Goal: Task Accomplishment & Management: Manage account settings

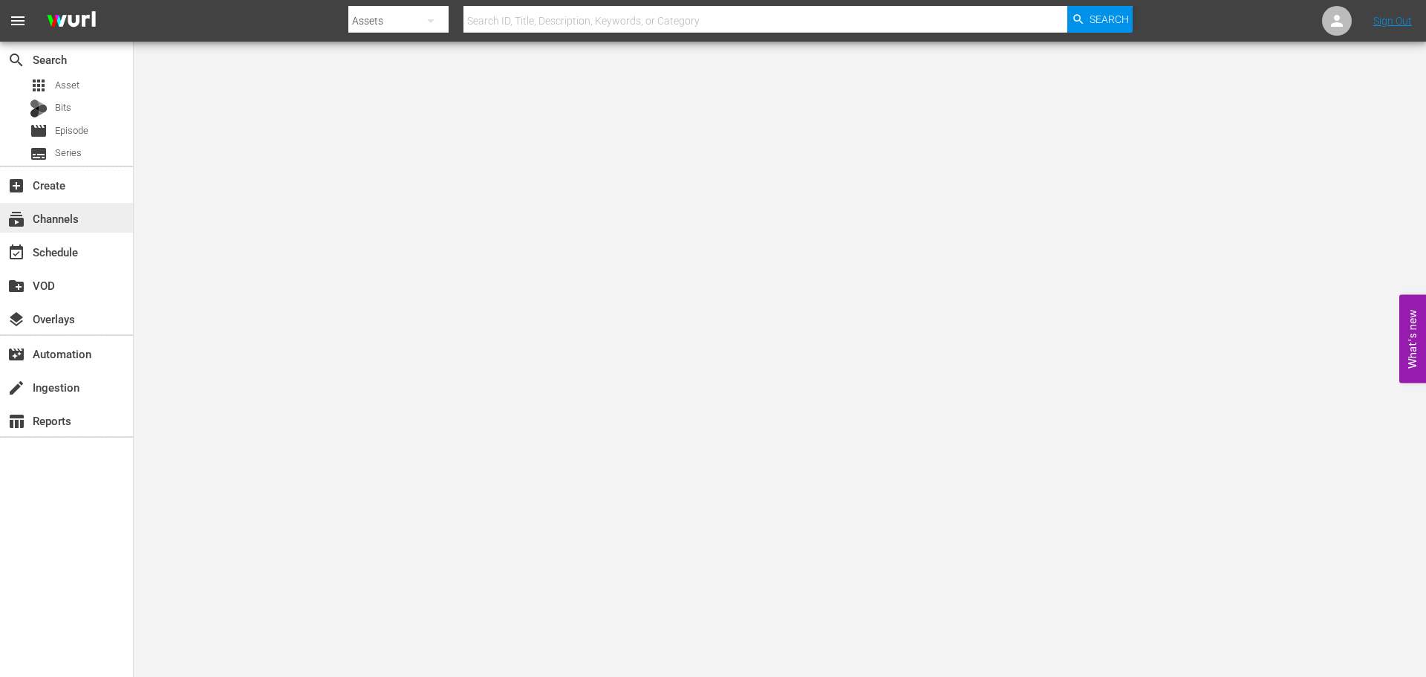
click at [102, 227] on div "subscriptions Channels" at bounding box center [66, 218] width 133 height 30
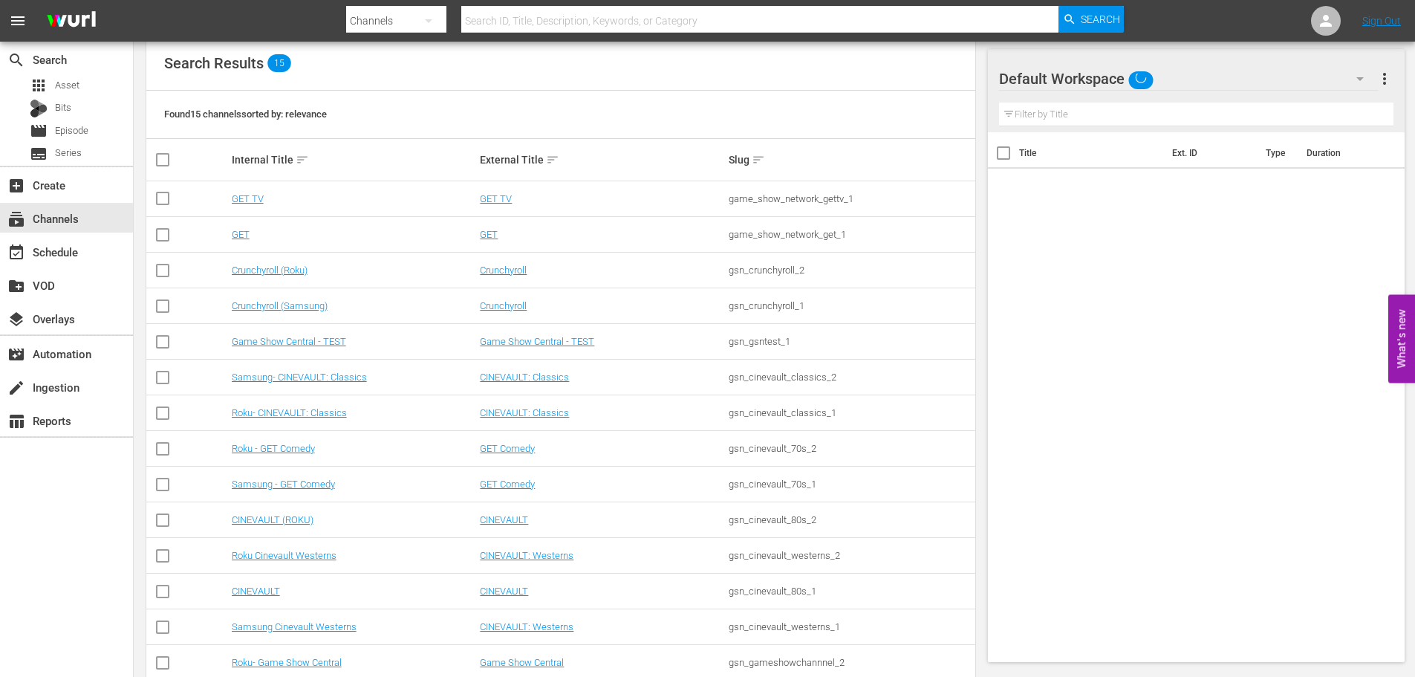
scroll to position [230, 0]
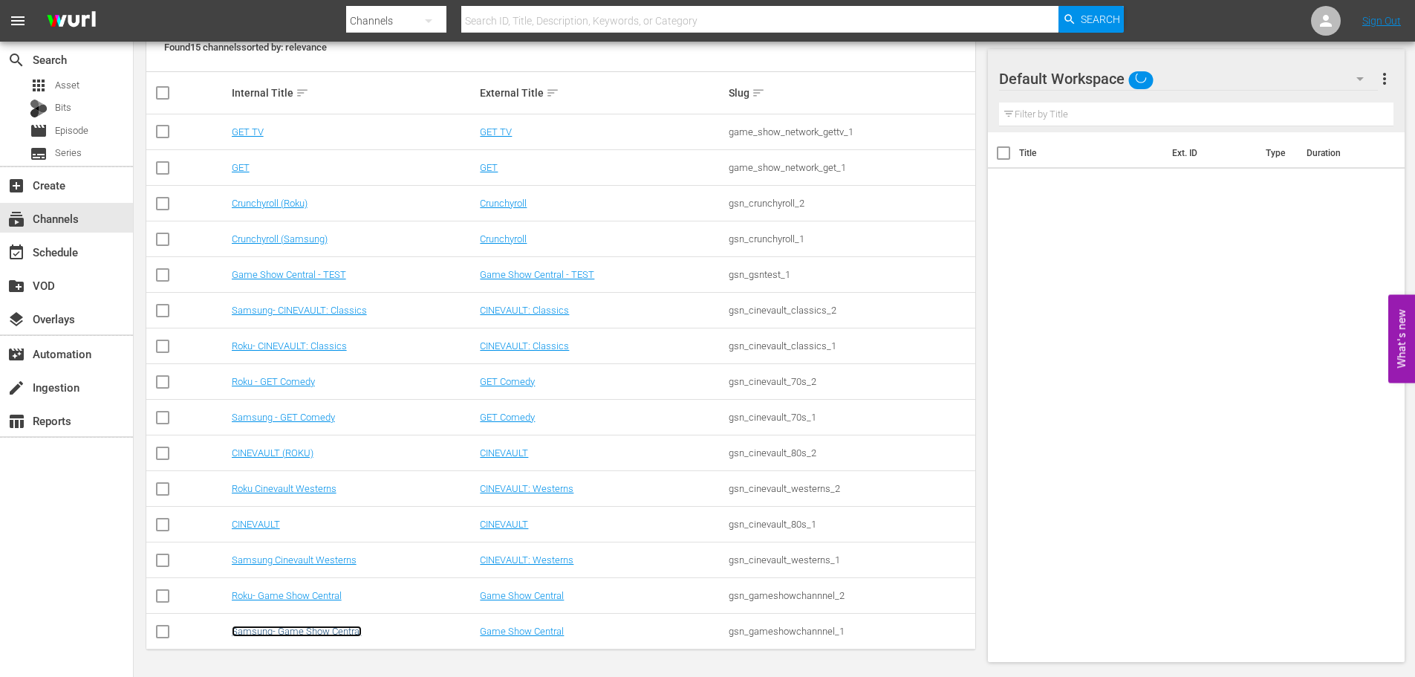
click at [296, 634] on link "Samsung- Game Show Central" at bounding box center [297, 631] width 130 height 11
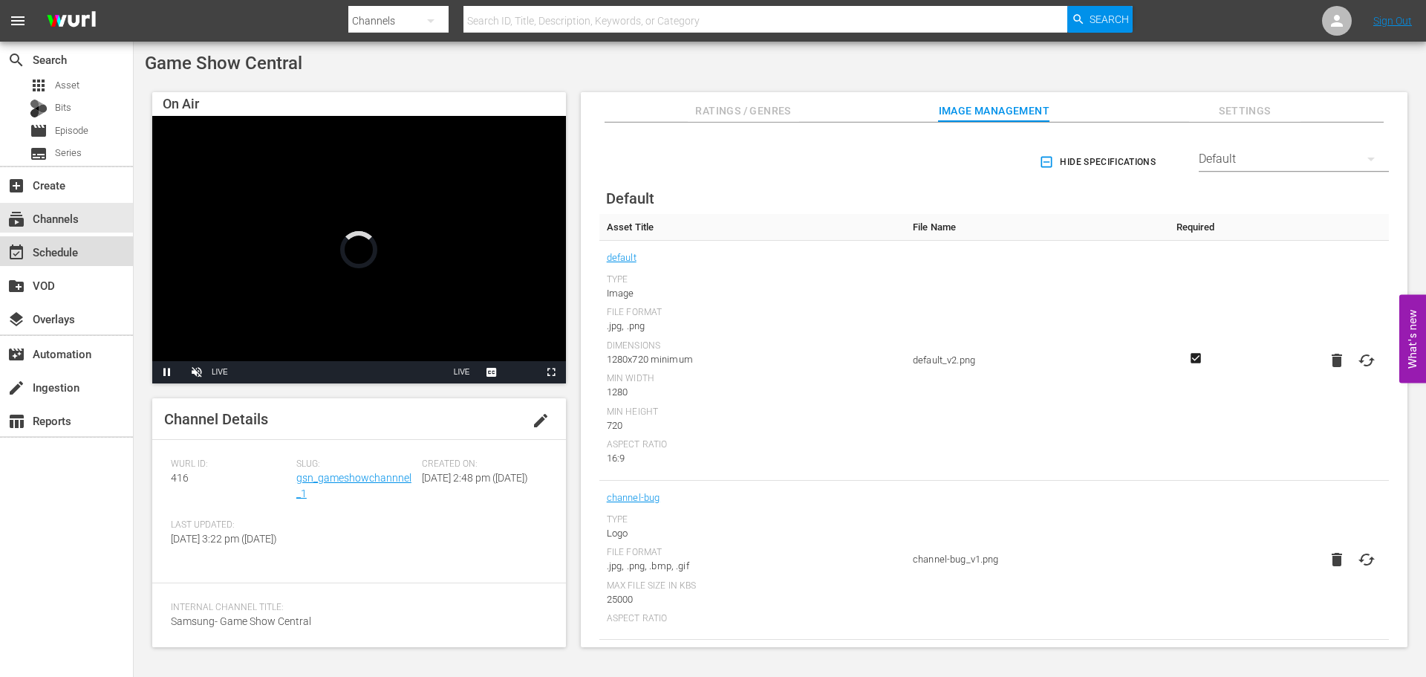
click at [77, 242] on div "event_available Schedule" at bounding box center [66, 251] width 133 height 30
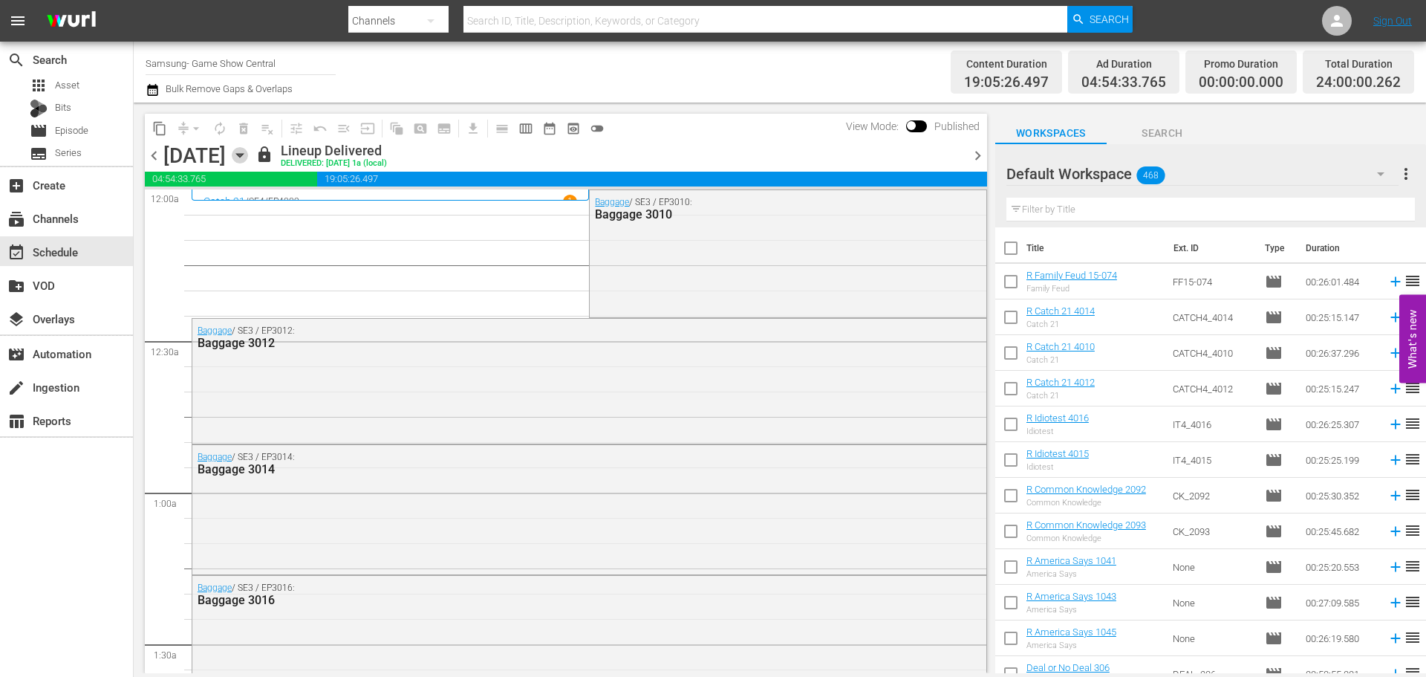
click at [243, 156] on icon "button" at bounding box center [239, 156] width 7 height 4
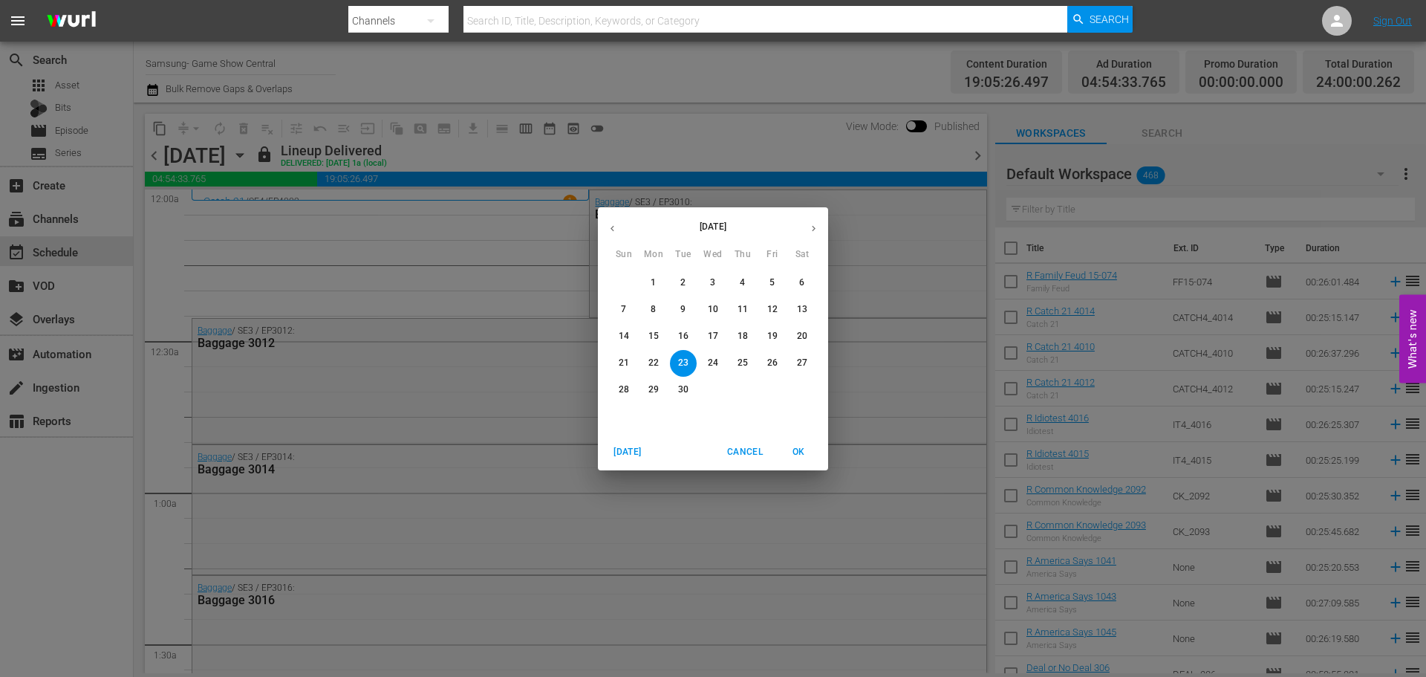
click at [741, 366] on p "25" at bounding box center [743, 363] width 10 height 13
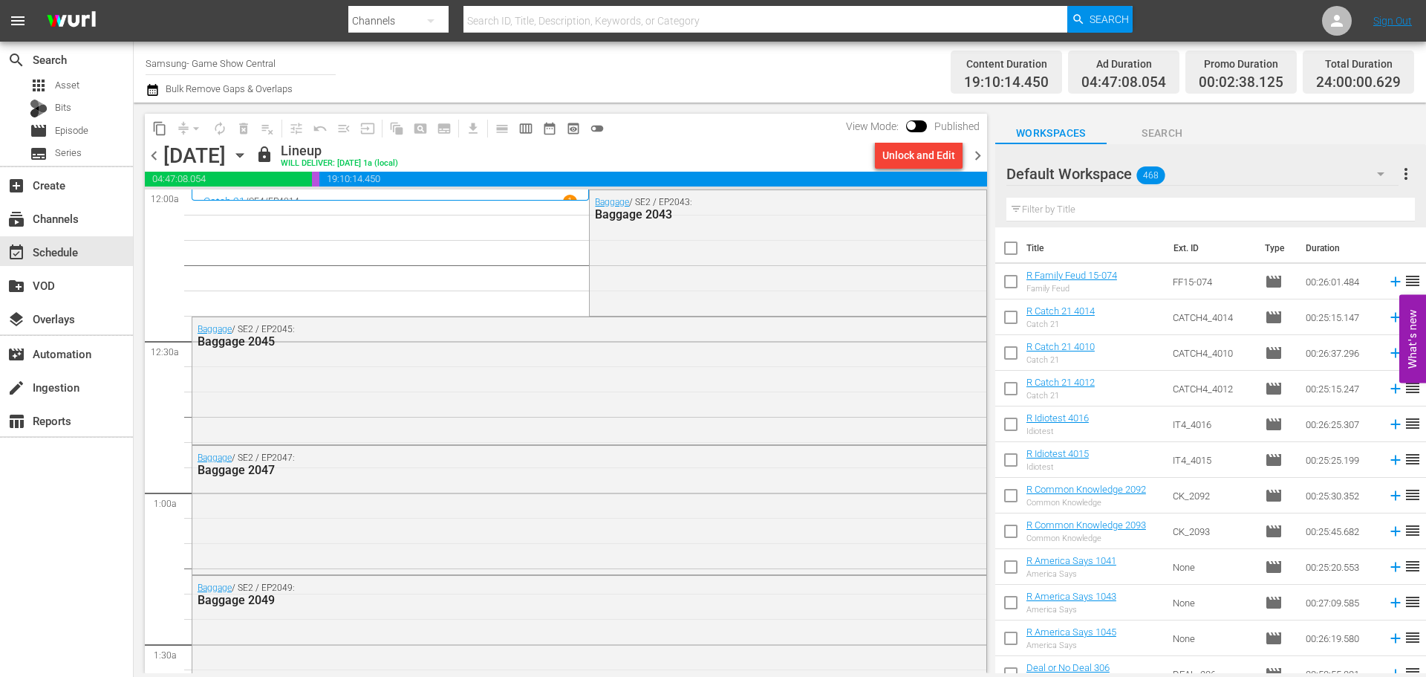
click at [899, 169] on div "chevron_left Thursday, September 25th September 25th lock Lineup WILL DELIVER: …" at bounding box center [566, 157] width 842 height 29
click at [900, 153] on div "Unlock and Edit" at bounding box center [919, 155] width 73 height 27
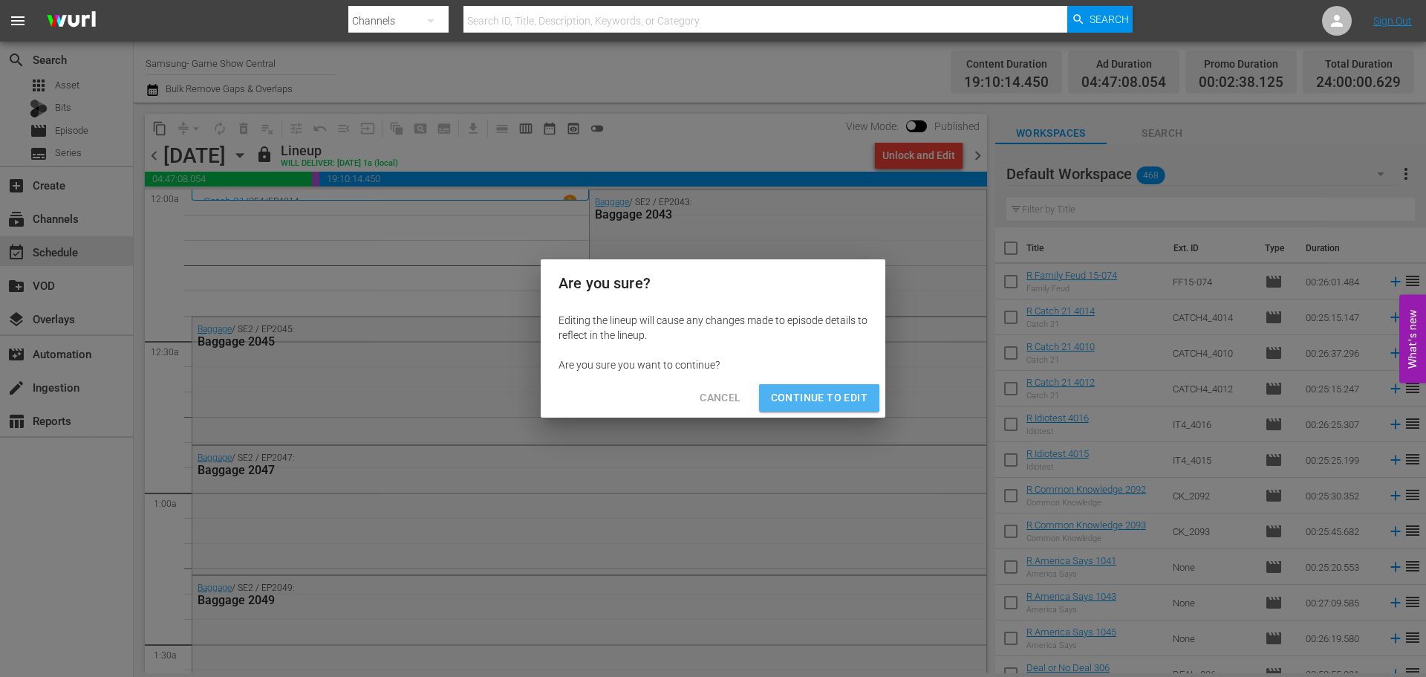
click at [810, 388] on button "Continue to Edit" at bounding box center [819, 397] width 120 height 27
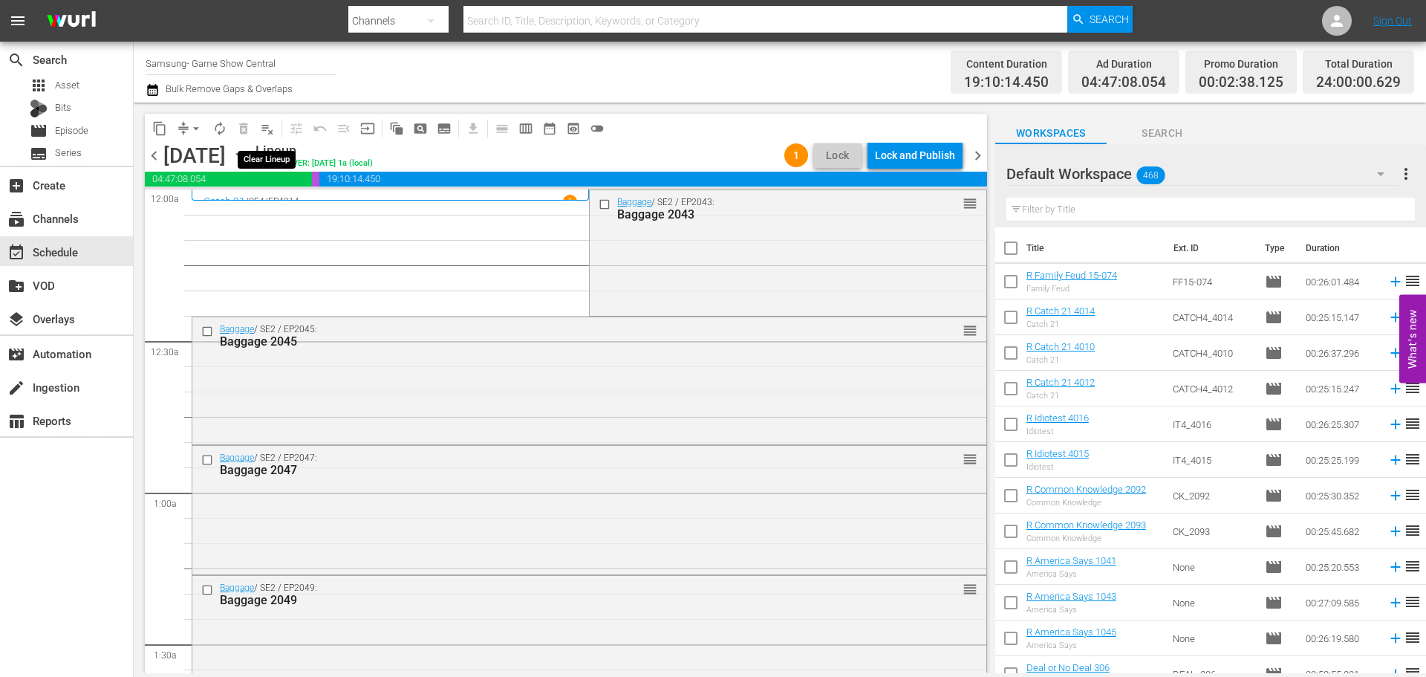
click at [267, 134] on span "playlist_remove_outlined" at bounding box center [267, 128] width 15 height 15
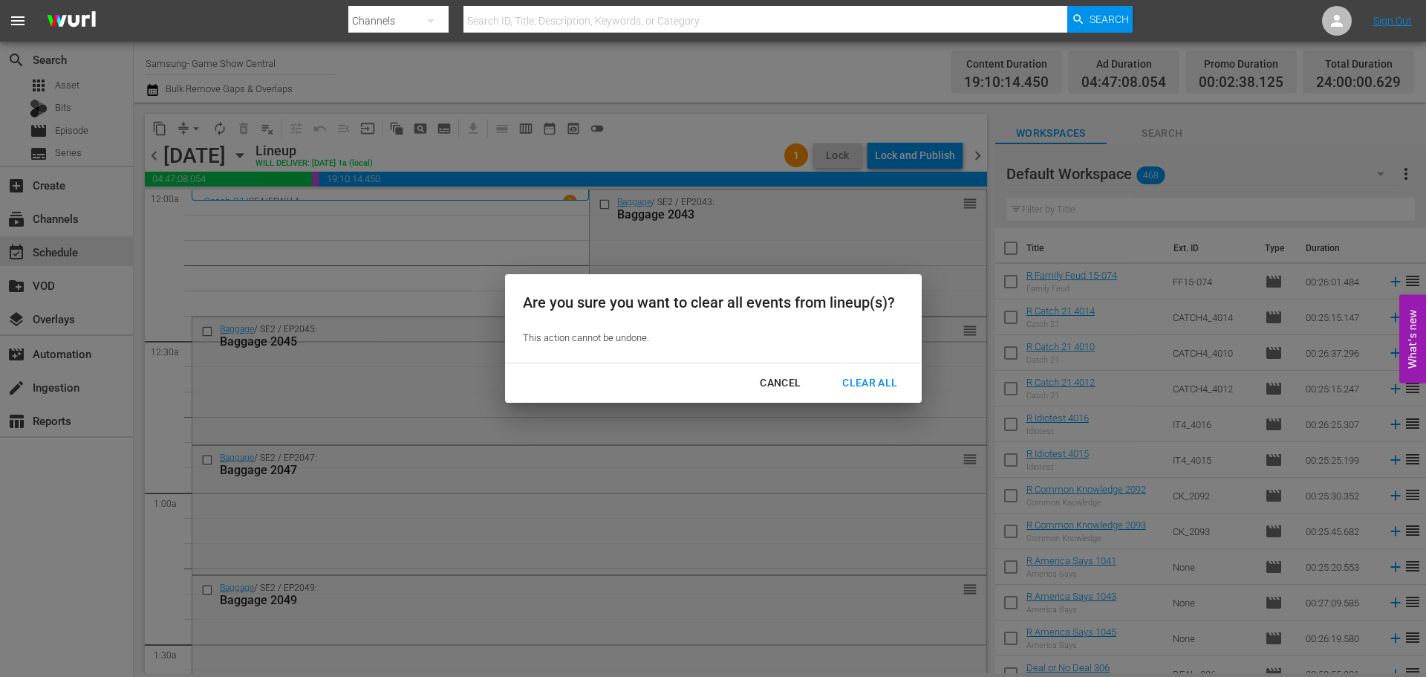
click at [891, 379] on div "Clear All" at bounding box center [870, 383] width 79 height 19
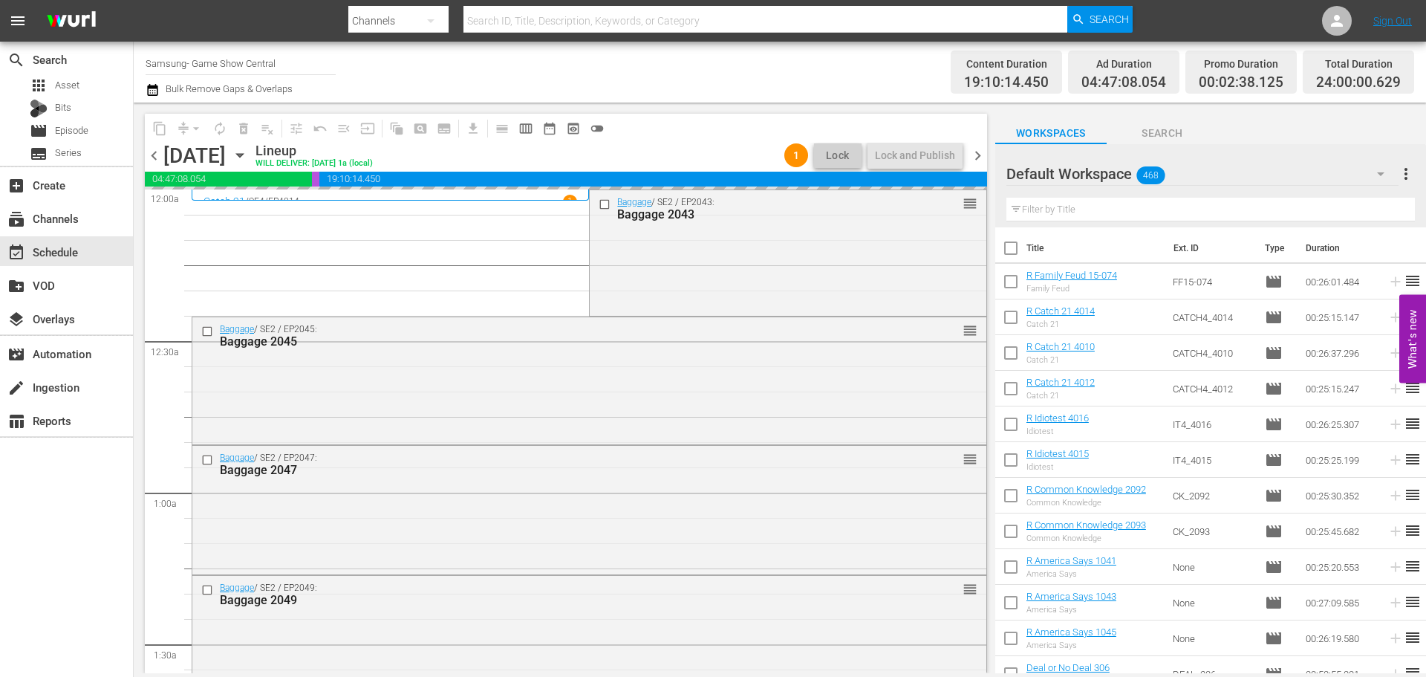
click at [248, 161] on icon "button" at bounding box center [240, 155] width 16 height 16
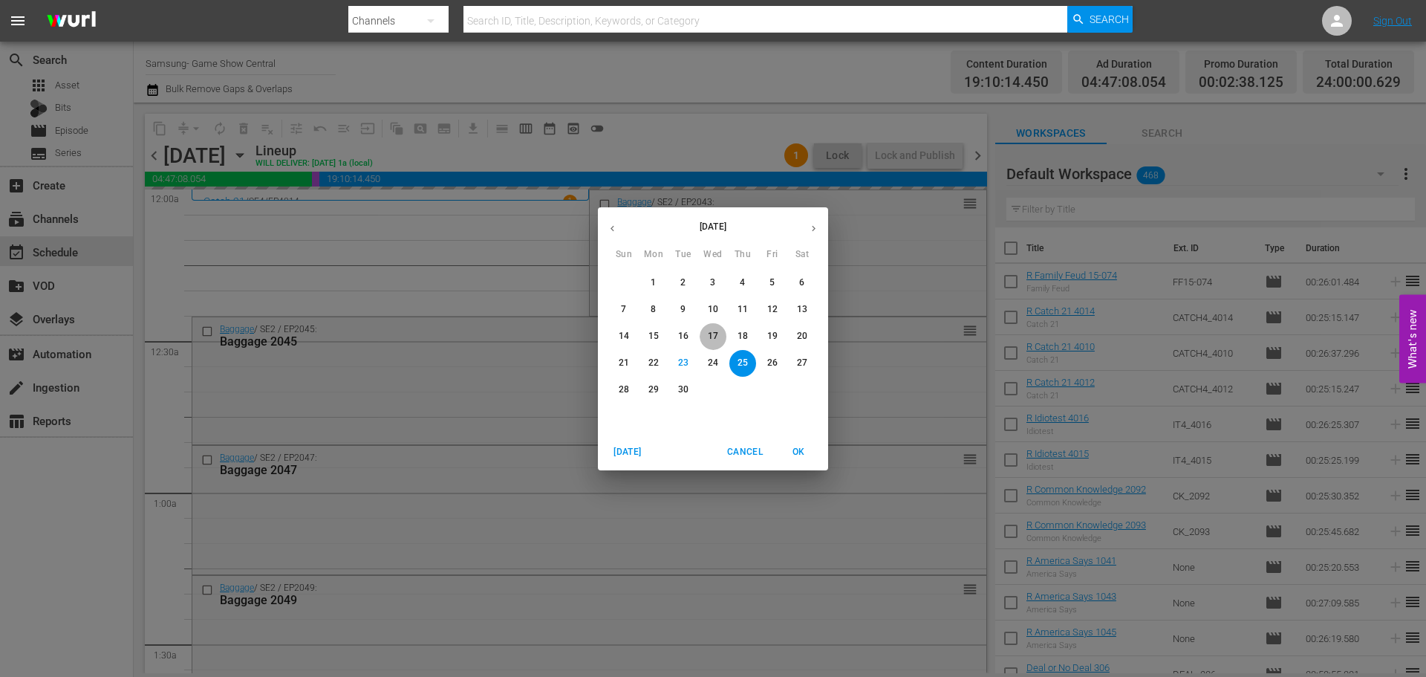
click at [702, 336] on span "17" at bounding box center [713, 336] width 27 height 13
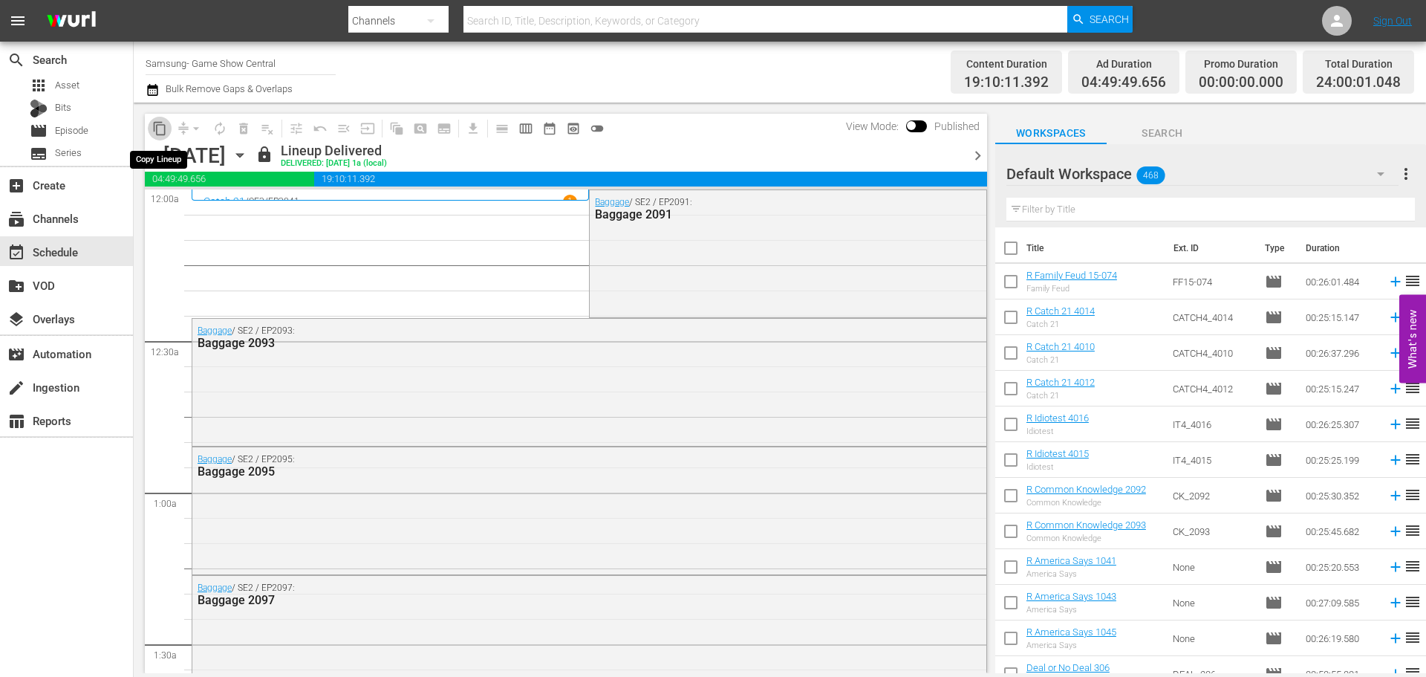
click at [160, 126] on span "content_copy" at bounding box center [159, 128] width 15 height 15
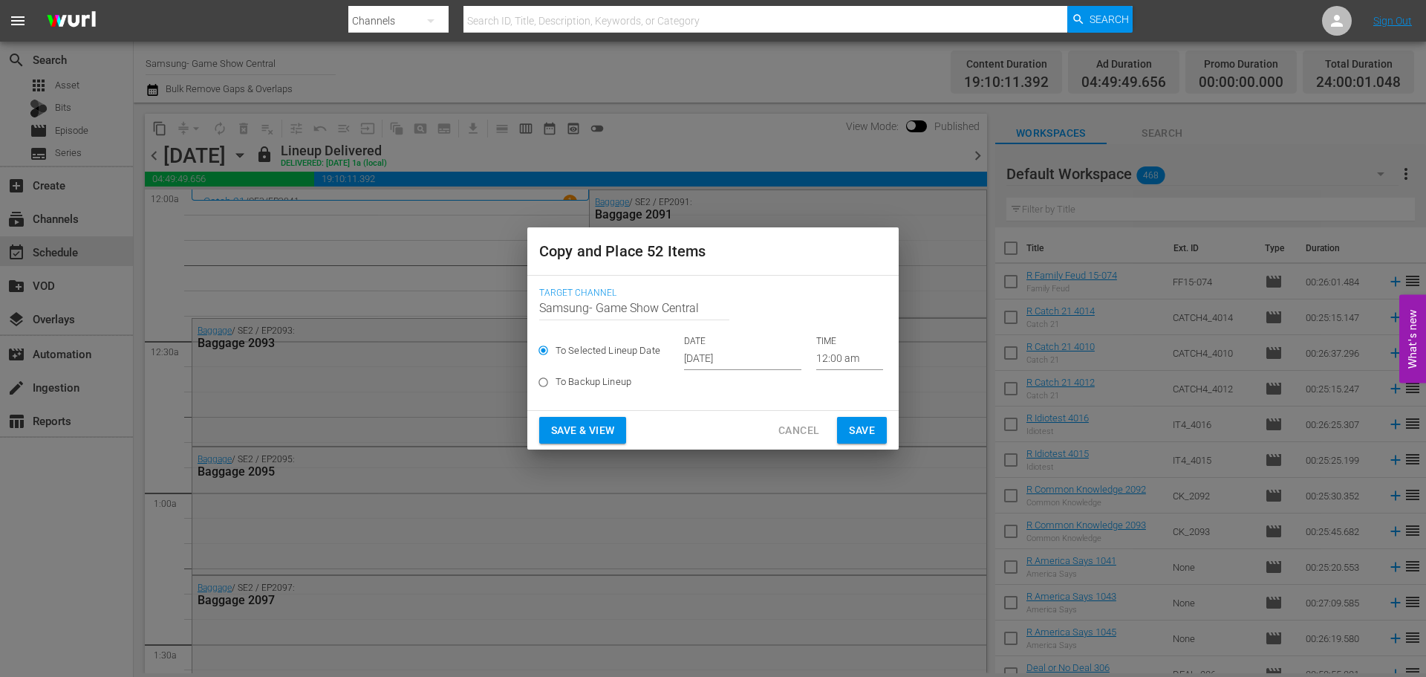
click at [718, 354] on input "Sep 25th 2025" at bounding box center [742, 359] width 117 height 22
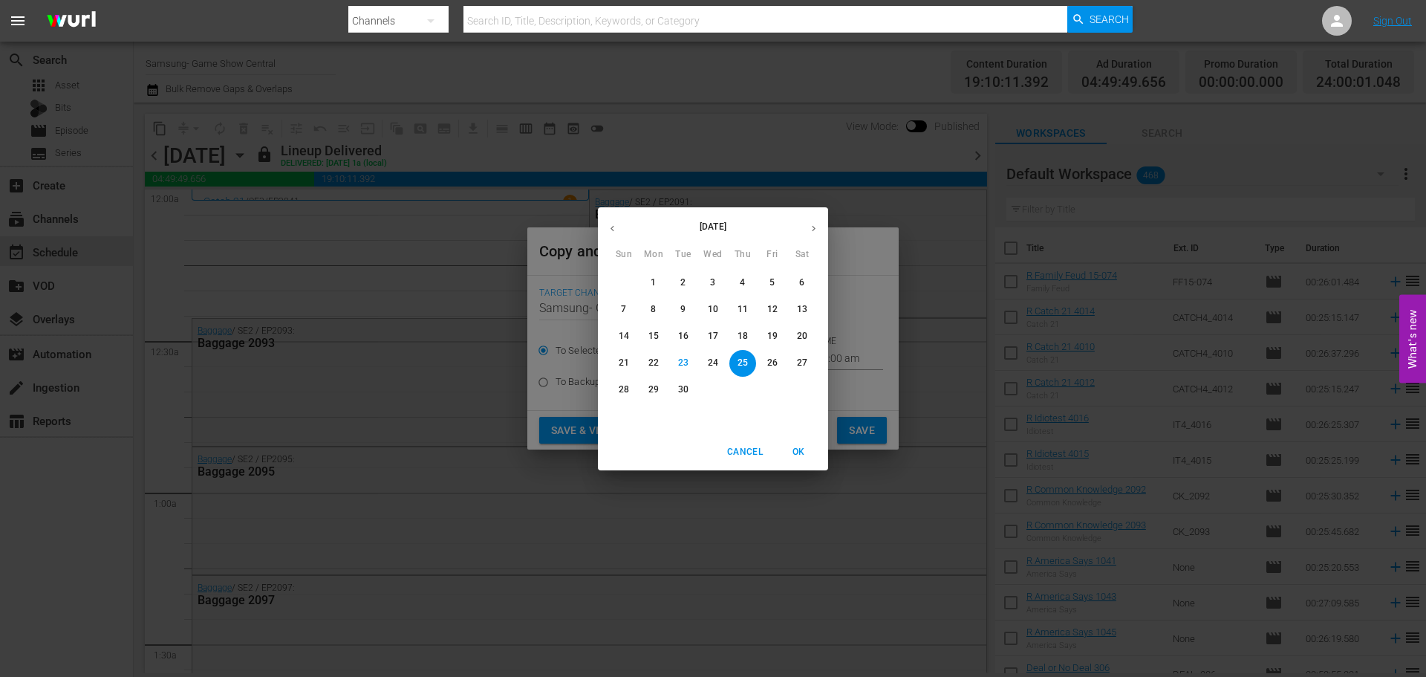
click at [815, 227] on icon "button" at bounding box center [814, 228] width 4 height 6
click at [709, 289] on span "1" at bounding box center [713, 282] width 27 height 13
type input "Oct 1st 2025"
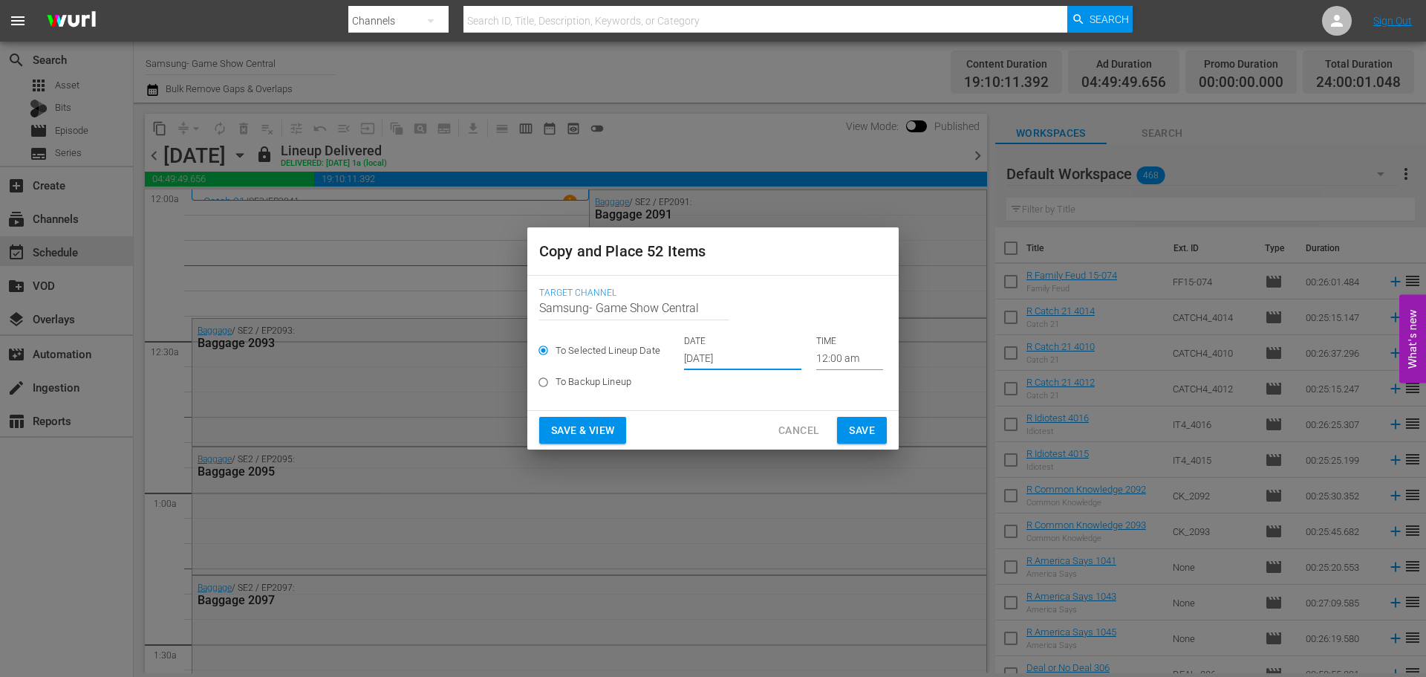
click at [860, 420] on button "Save" at bounding box center [862, 430] width 50 height 27
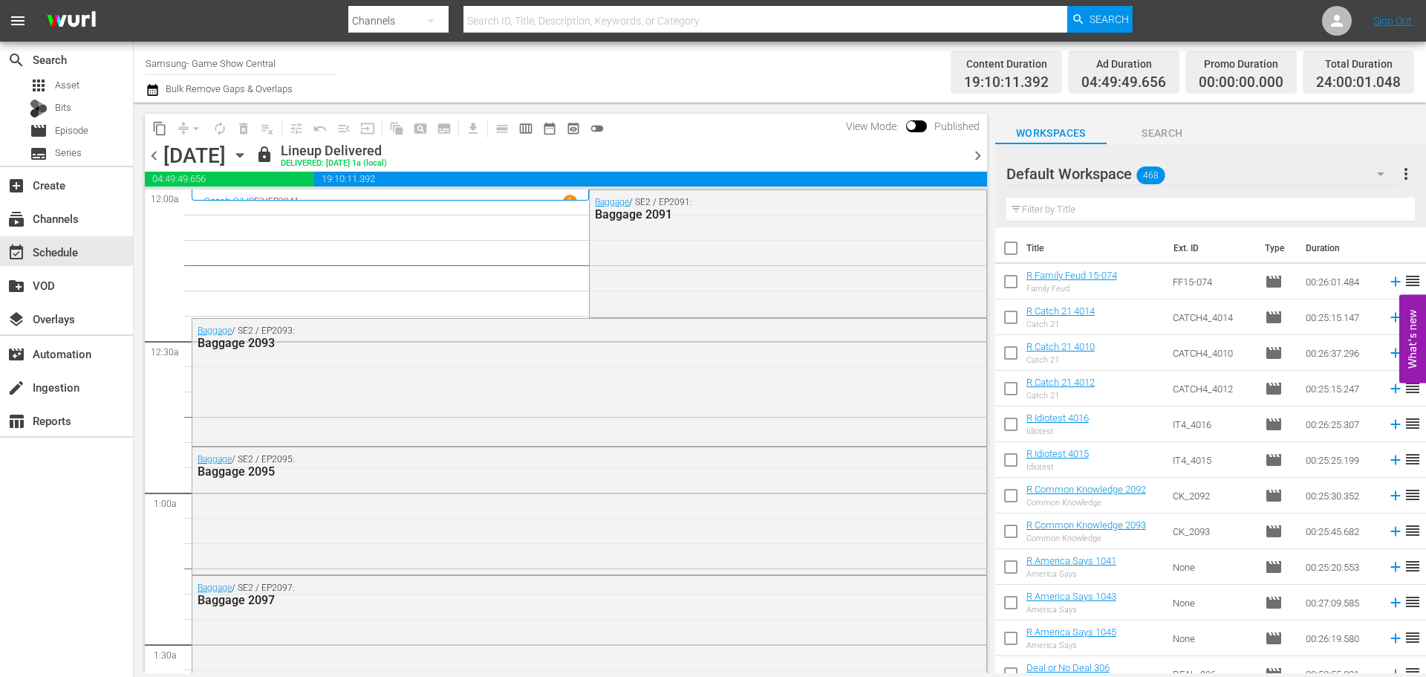
click at [248, 160] on icon "button" at bounding box center [240, 155] width 16 height 16
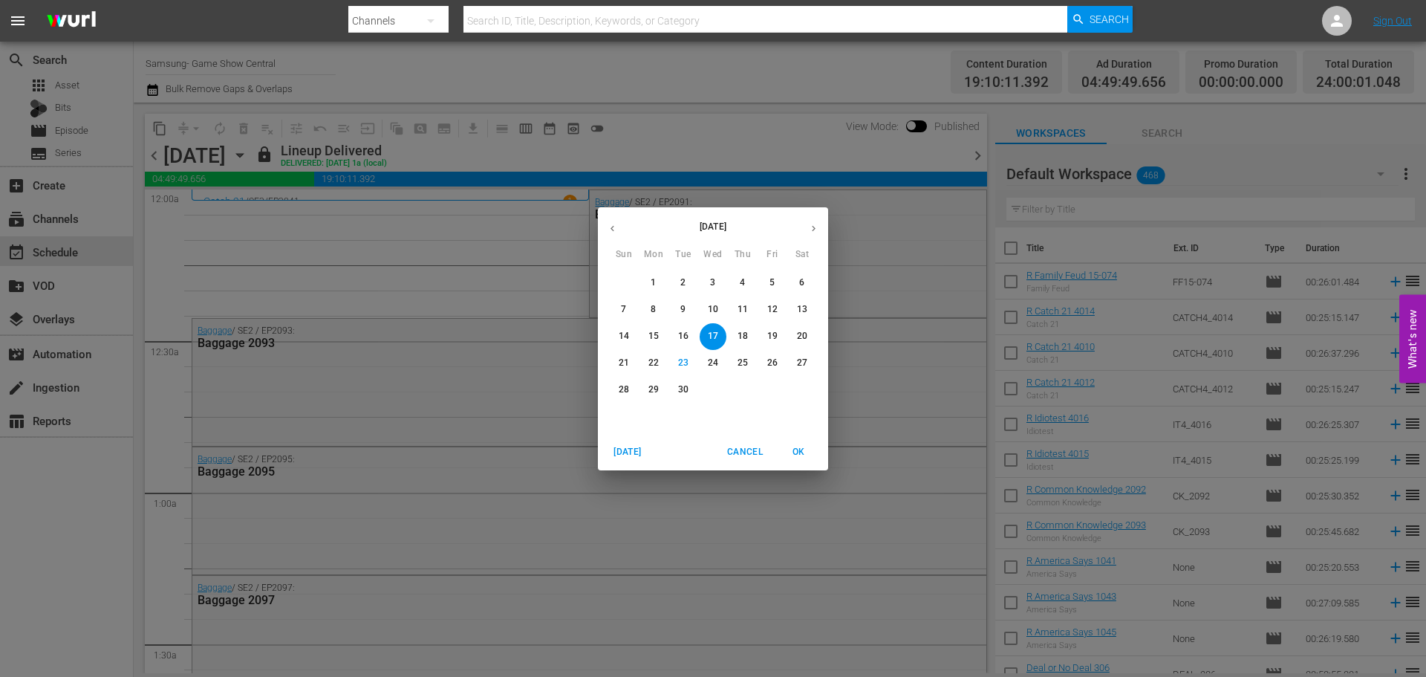
click at [802, 207] on div "September 2025 Sun Mon Tue Wed Thu Fri Sat 31 1 2 3 4 5 6 7 8 9 10 11 12 13 14 …" at bounding box center [713, 320] width 230 height 227
click at [822, 233] on button "button" at bounding box center [813, 228] width 29 height 29
click at [722, 295] on div "1" at bounding box center [713, 283] width 30 height 27
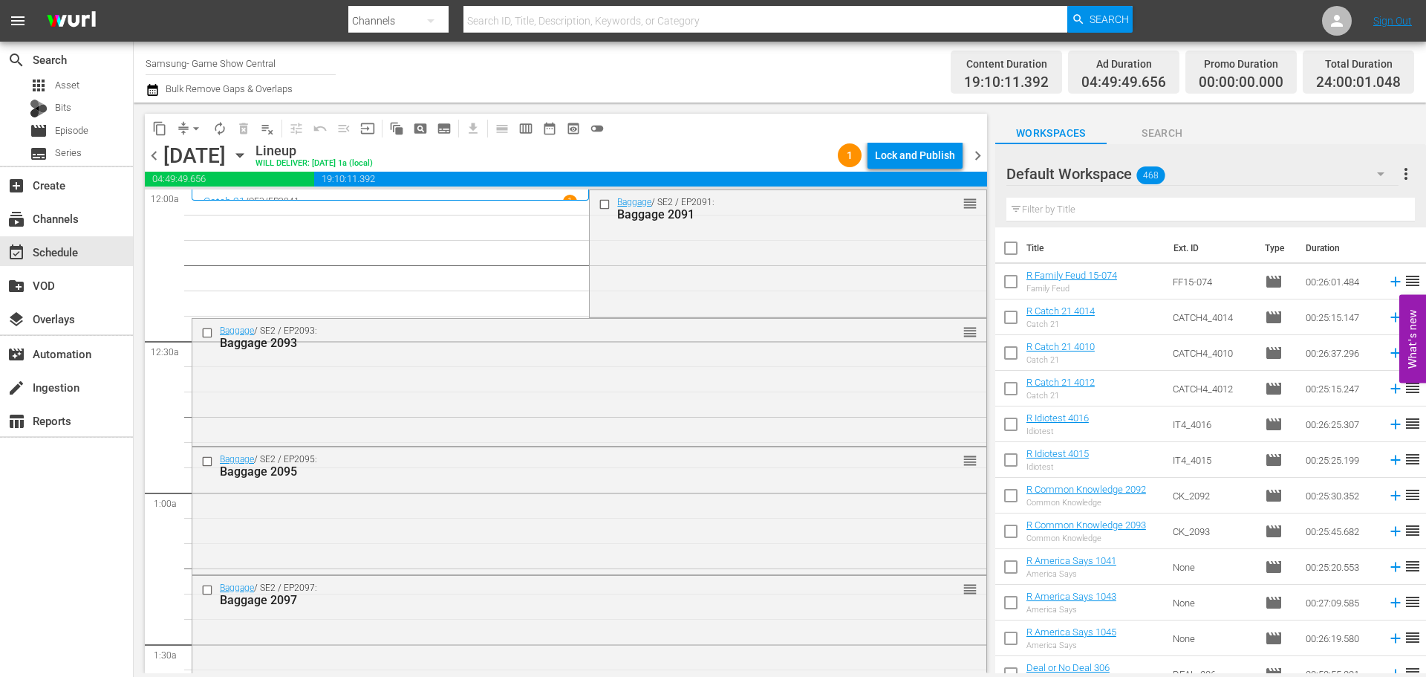
click at [252, 149] on div "Wednesday, October 1st October 1st" at bounding box center [207, 155] width 88 height 25
click at [248, 149] on icon "button" at bounding box center [240, 155] width 16 height 16
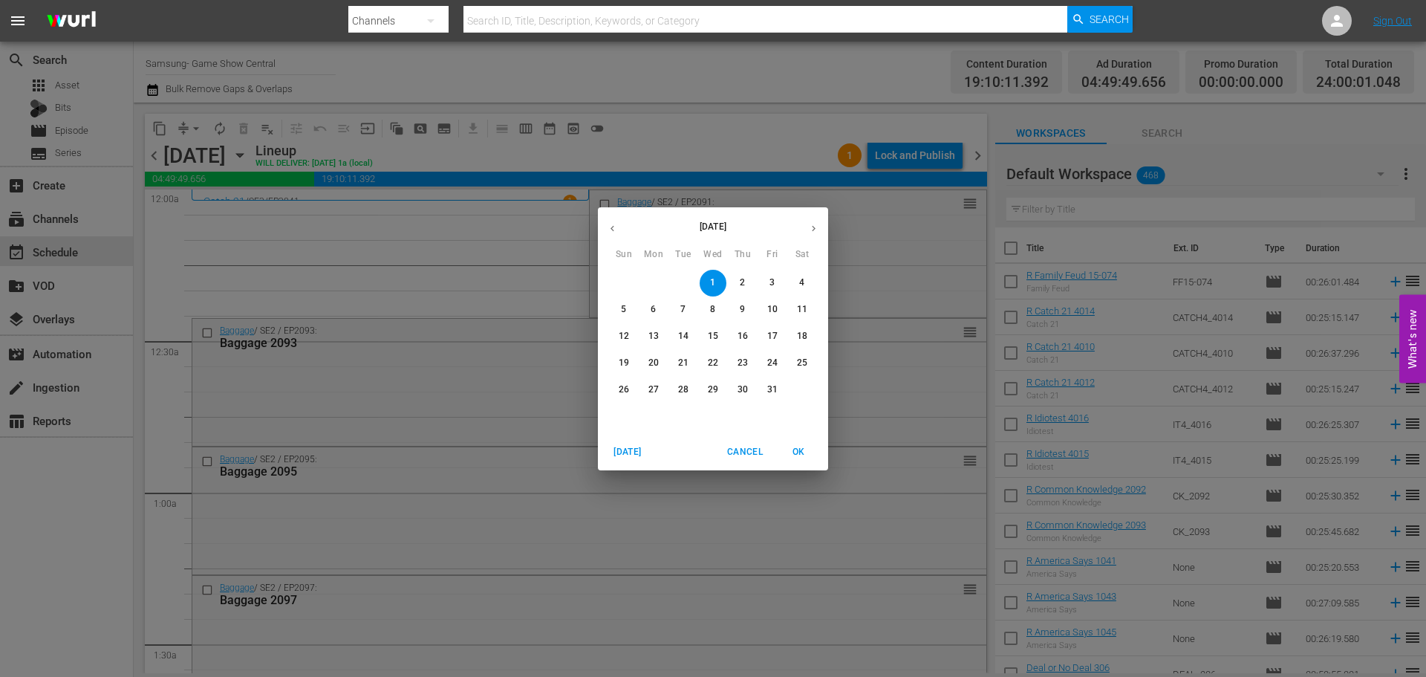
click at [608, 223] on icon "button" at bounding box center [612, 228] width 11 height 11
click at [744, 358] on p "25" at bounding box center [743, 363] width 10 height 13
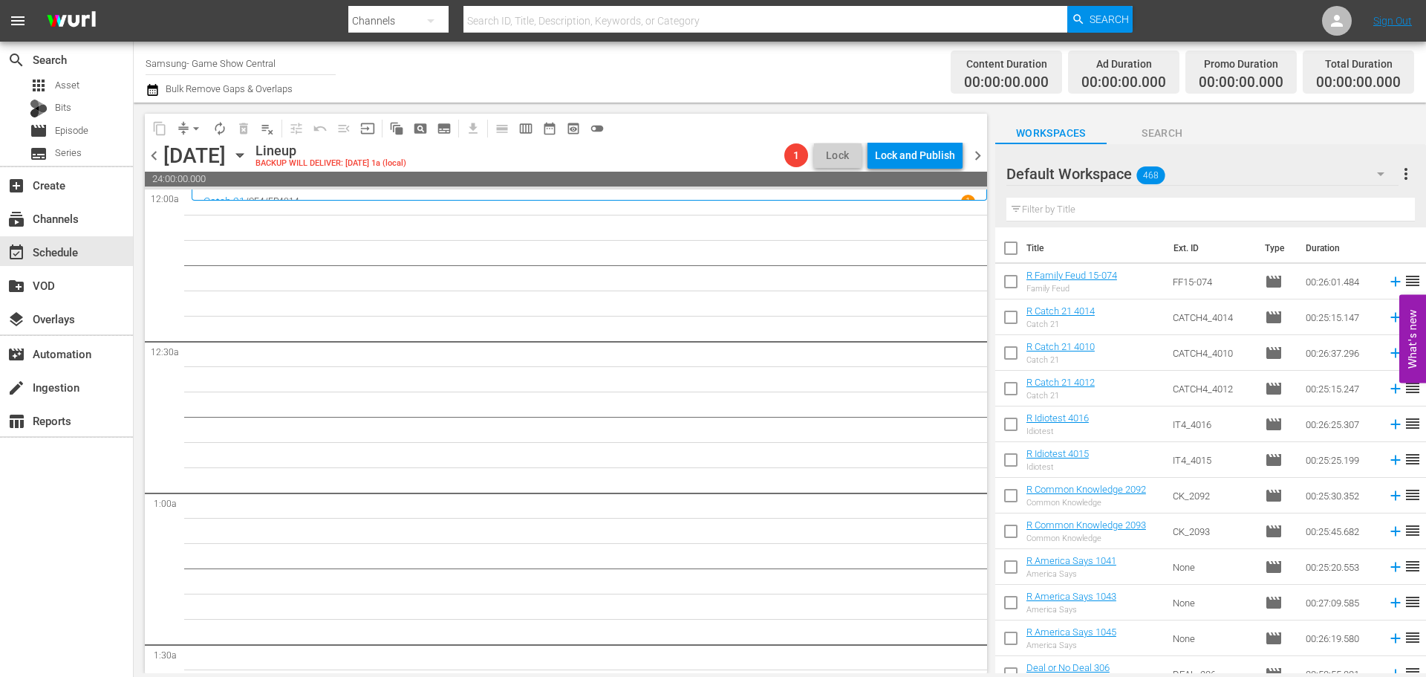
click at [243, 155] on icon "button" at bounding box center [239, 156] width 7 height 4
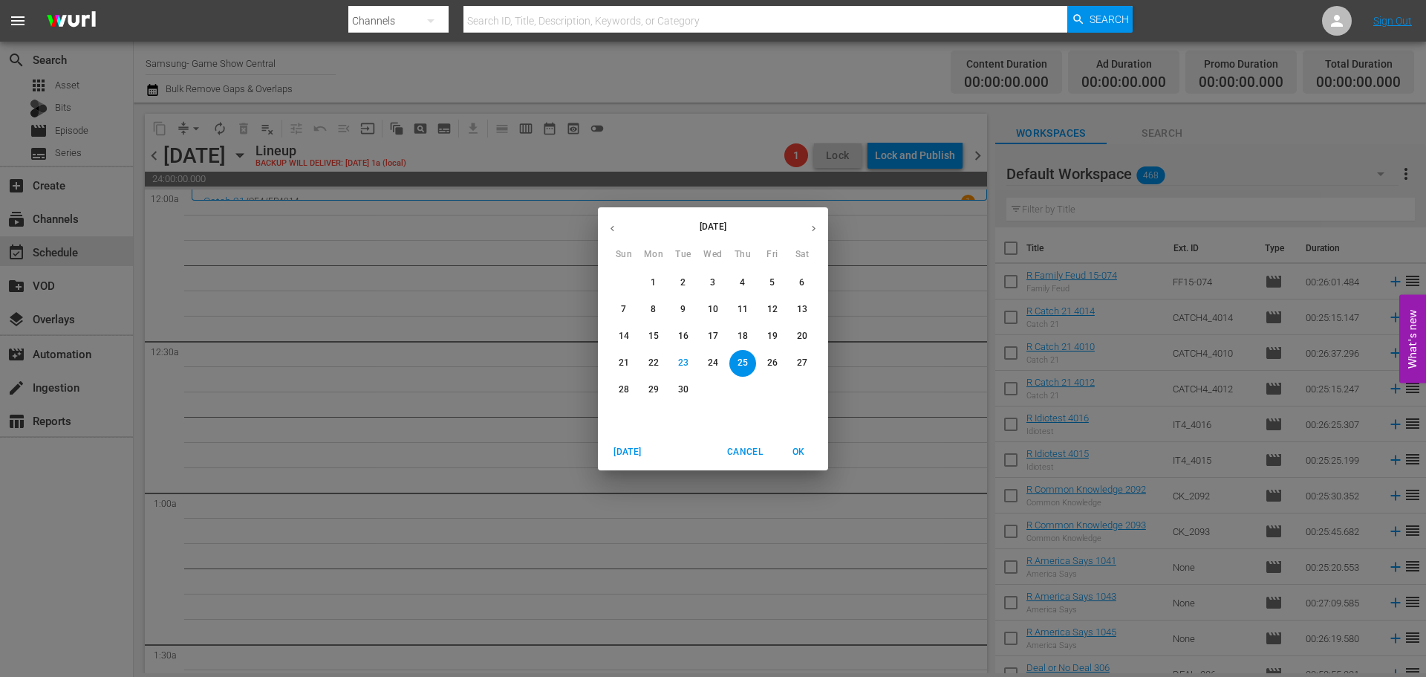
click at [818, 231] on icon "button" at bounding box center [813, 228] width 11 height 11
click at [724, 291] on button "1" at bounding box center [713, 283] width 27 height 27
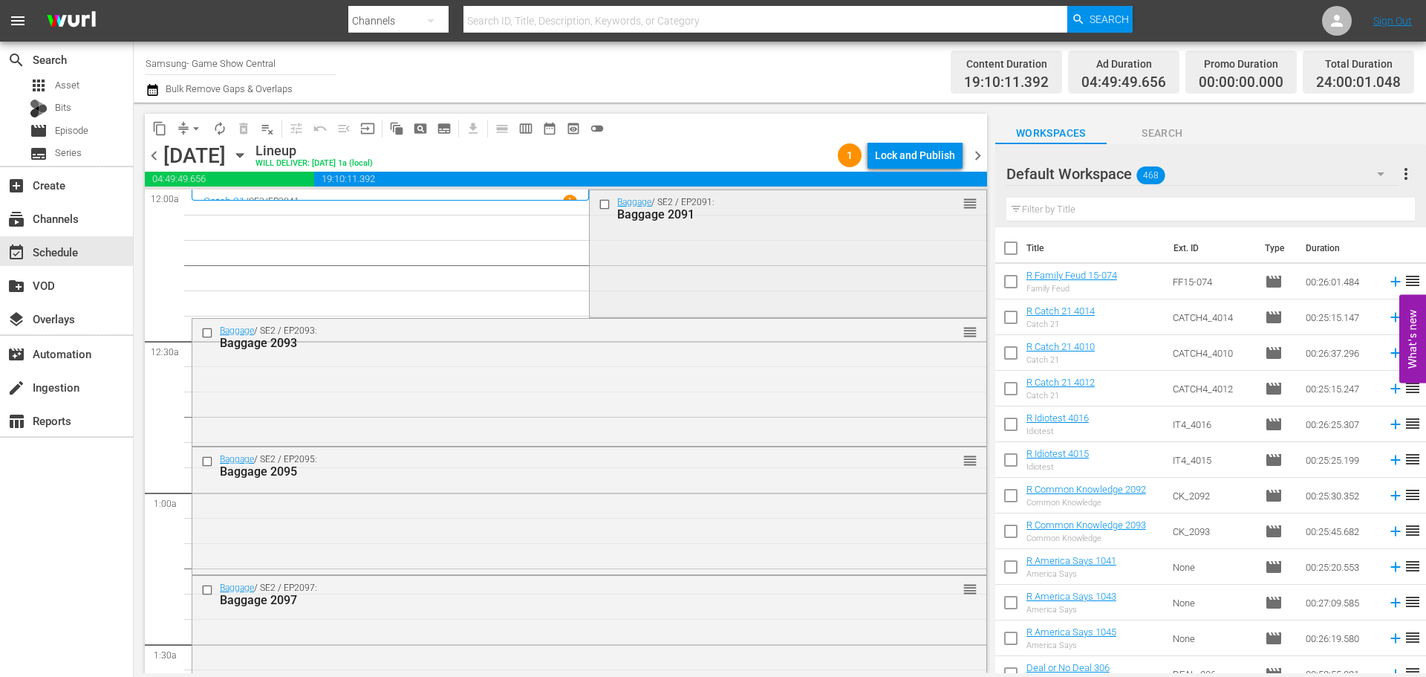
click at [599, 208] on input "checkbox" at bounding box center [607, 204] width 16 height 13
click at [209, 331] on input "checkbox" at bounding box center [209, 332] width 16 height 13
click at [206, 461] on input "checkbox" at bounding box center [209, 461] width 16 height 13
click at [202, 588] on input "checkbox" at bounding box center [209, 589] width 16 height 13
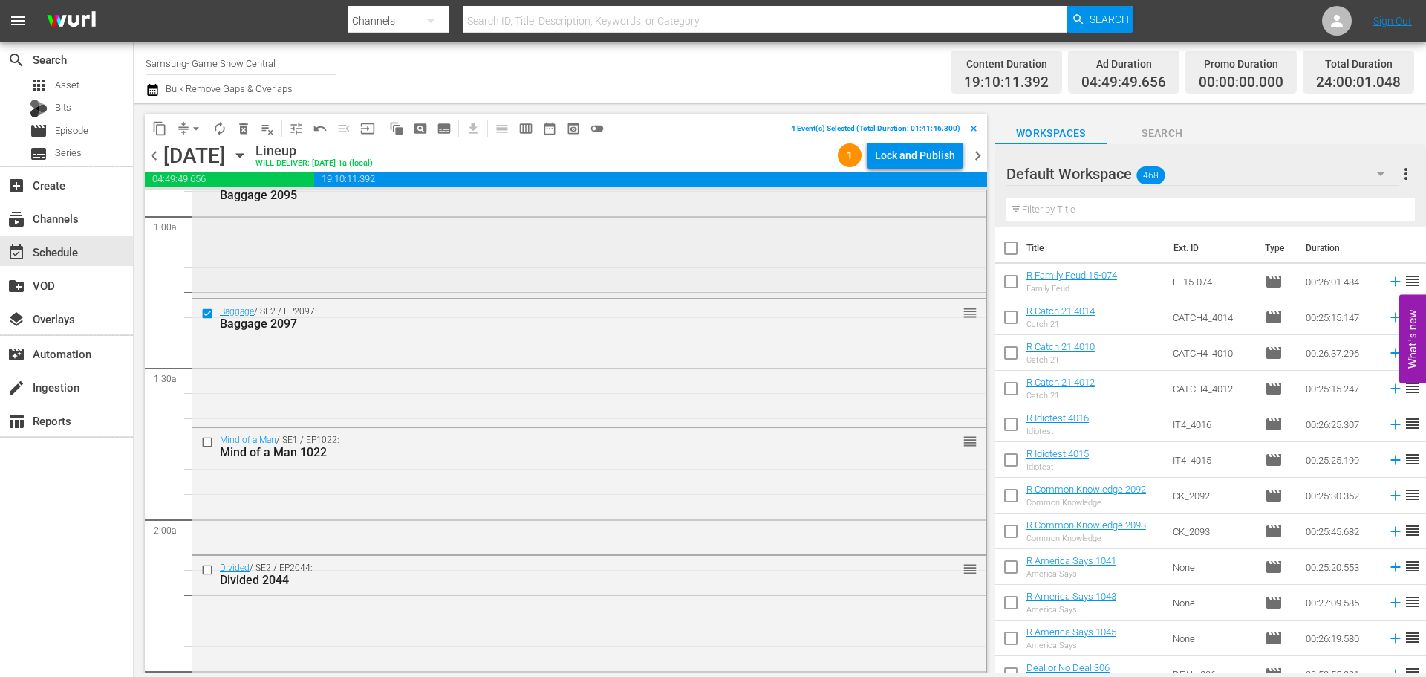
scroll to position [297, 0]
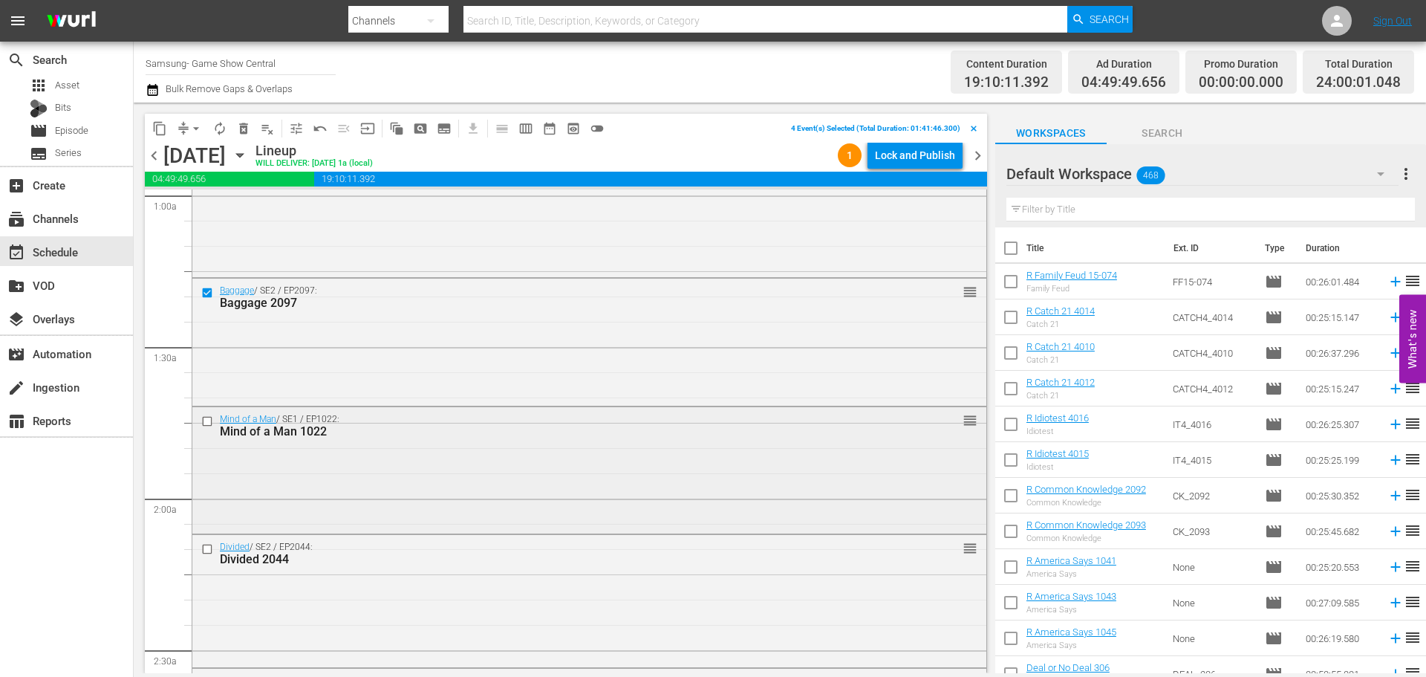
click at [209, 422] on input "checkbox" at bounding box center [209, 421] width 16 height 13
click at [211, 552] on input "checkbox" at bounding box center [209, 549] width 16 height 13
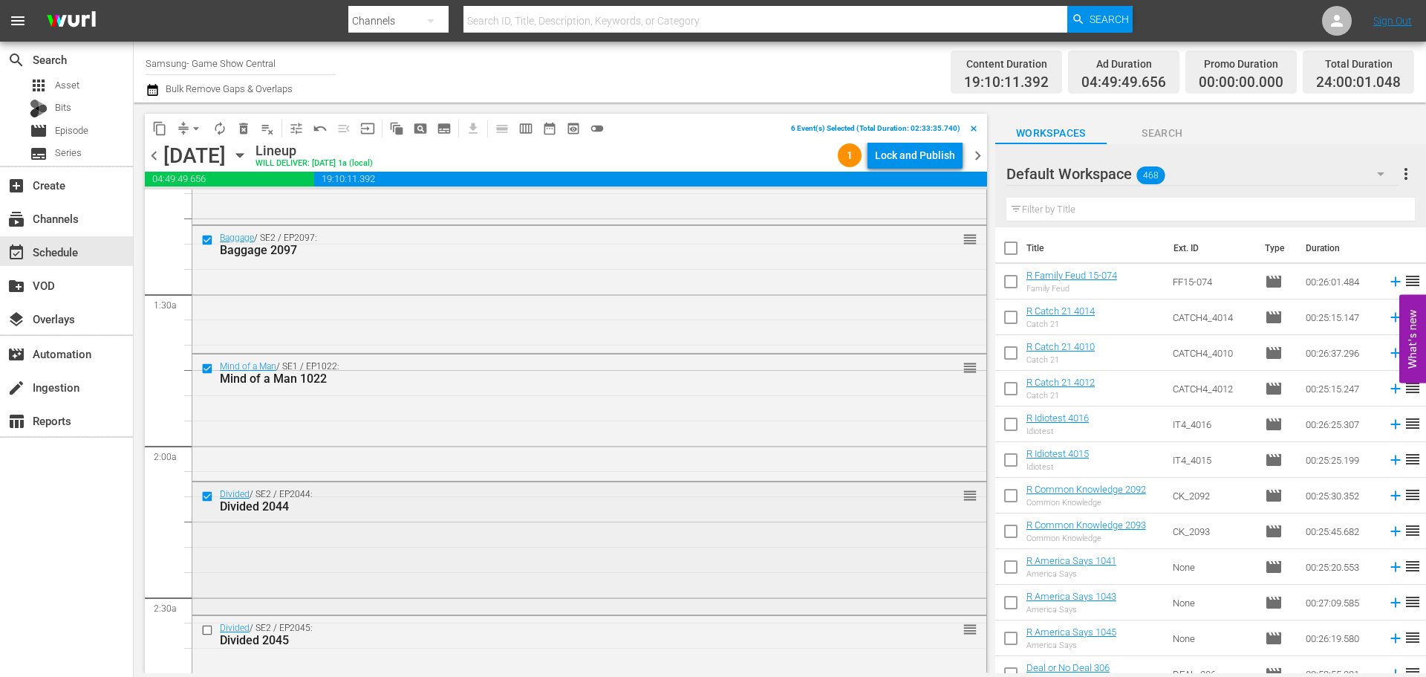
scroll to position [371, 0]
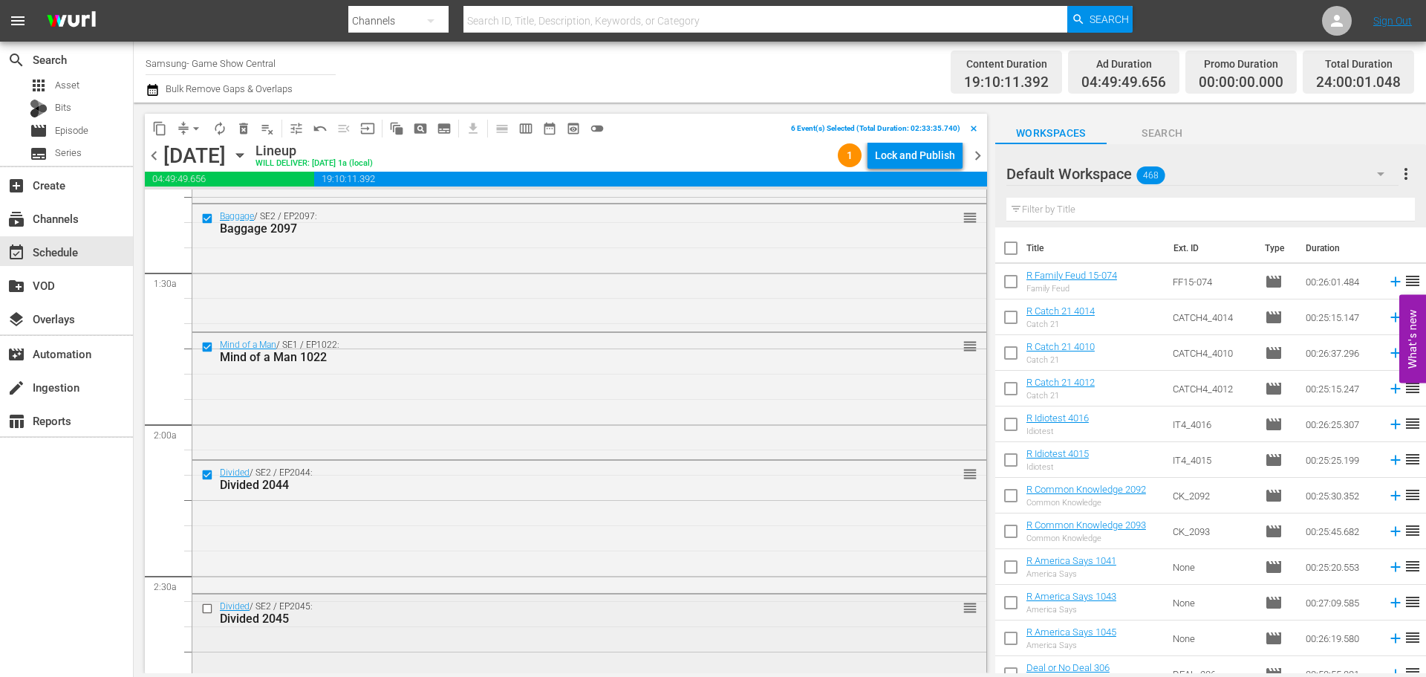
click at [200, 609] on div at bounding box center [209, 609] width 22 height 18
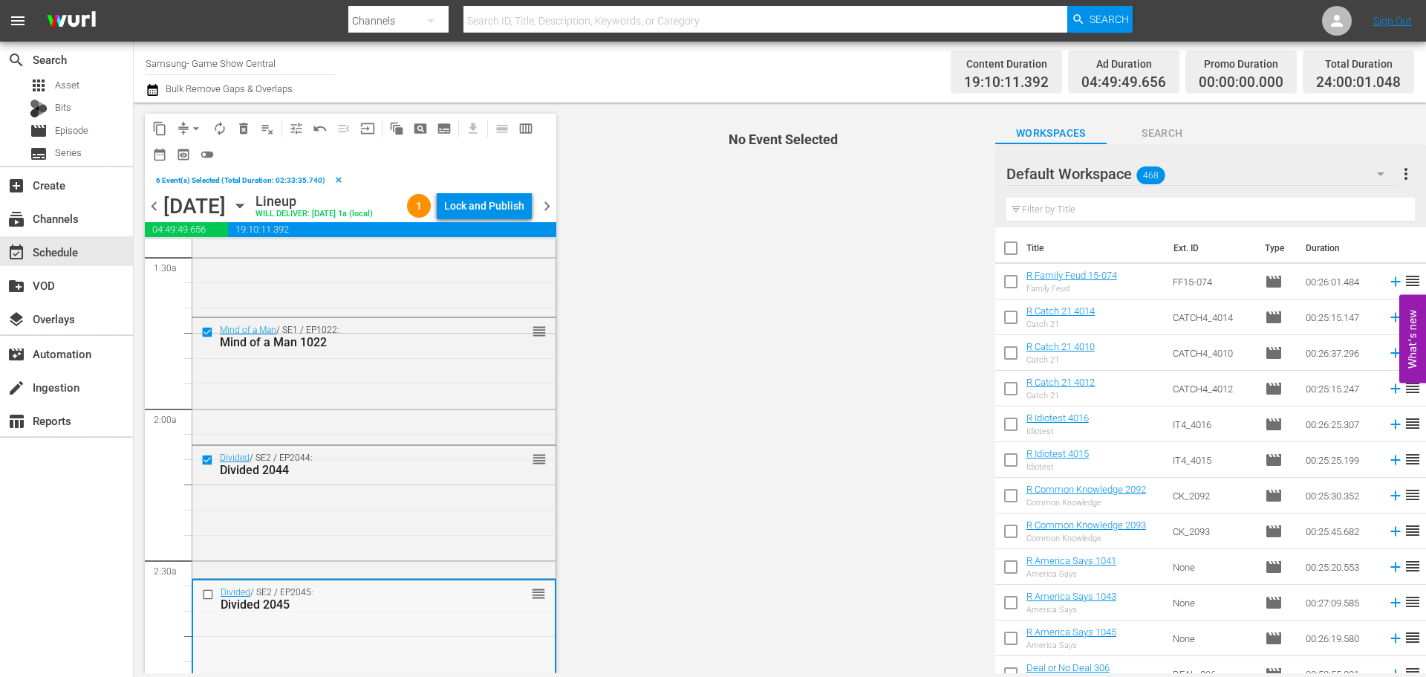
scroll to position [520, 0]
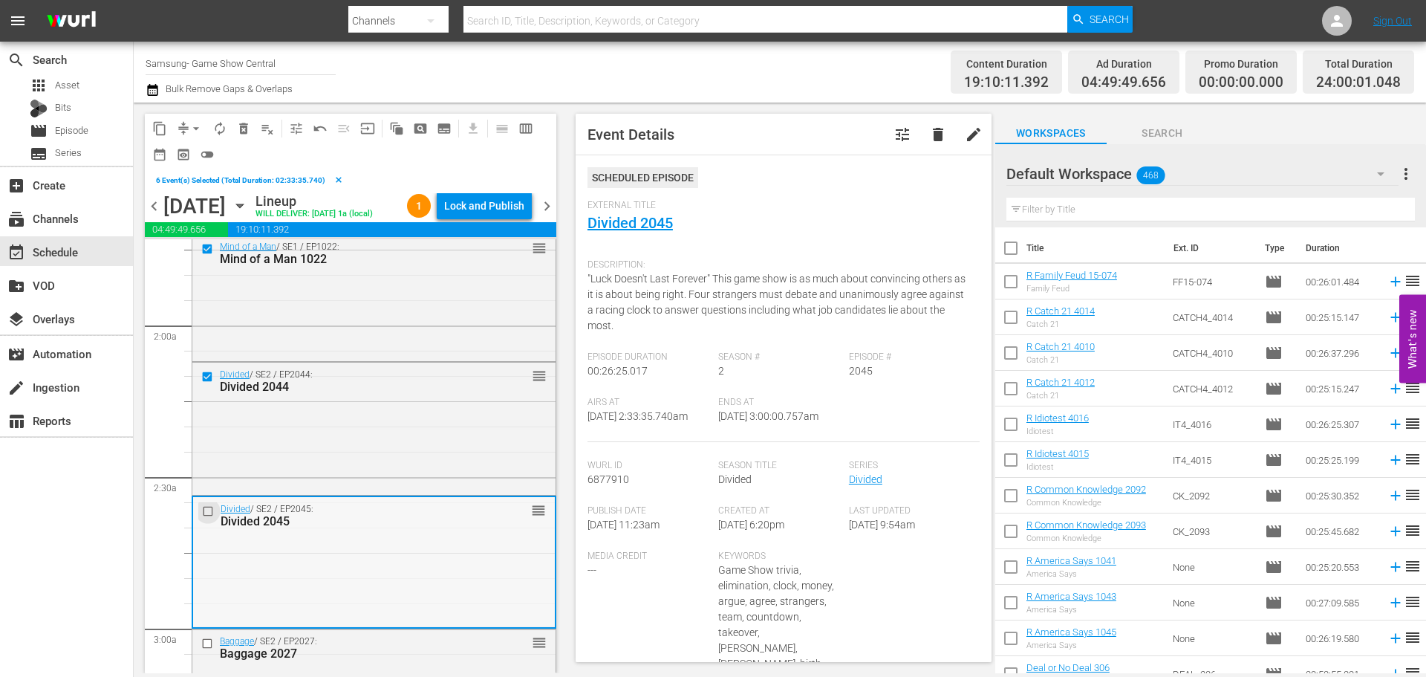
click at [207, 518] on input "checkbox" at bounding box center [210, 511] width 16 height 13
click at [154, 129] on span "content_copy" at bounding box center [159, 128] width 15 height 15
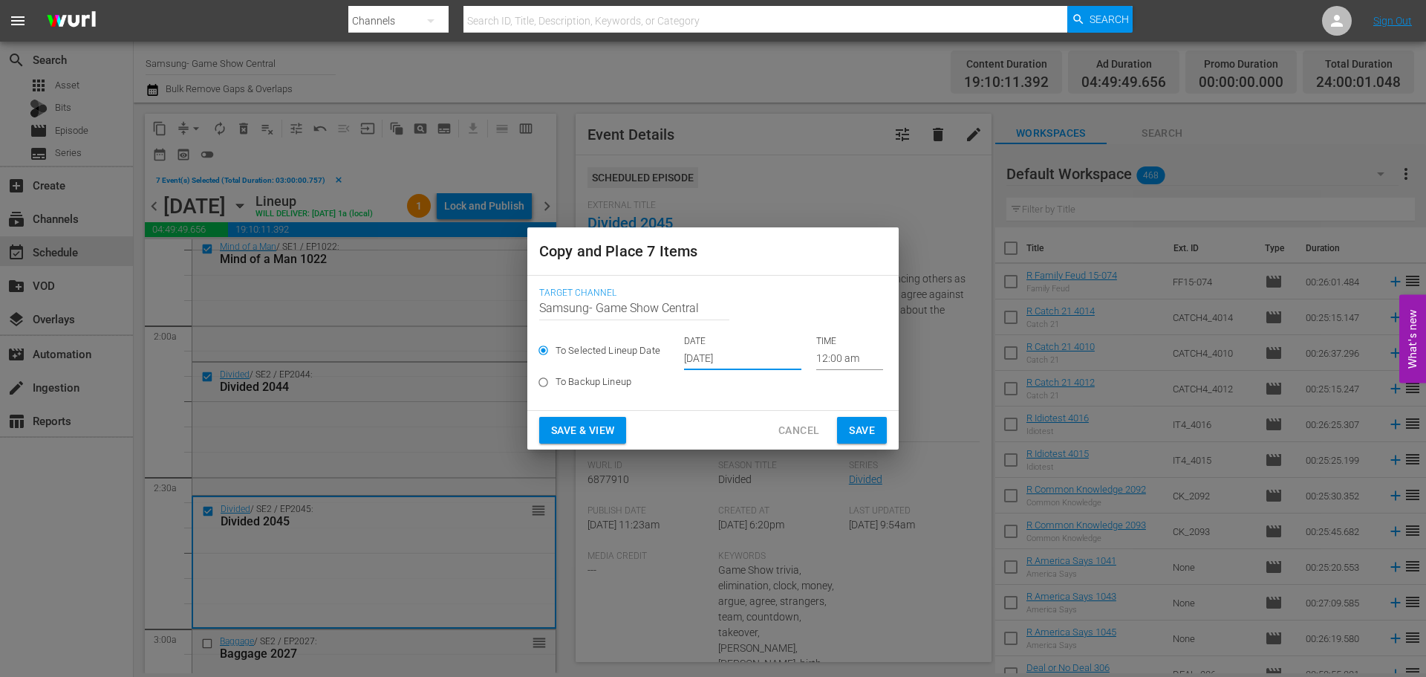
click at [732, 367] on input "Sep 25th 2025" at bounding box center [742, 359] width 117 height 22
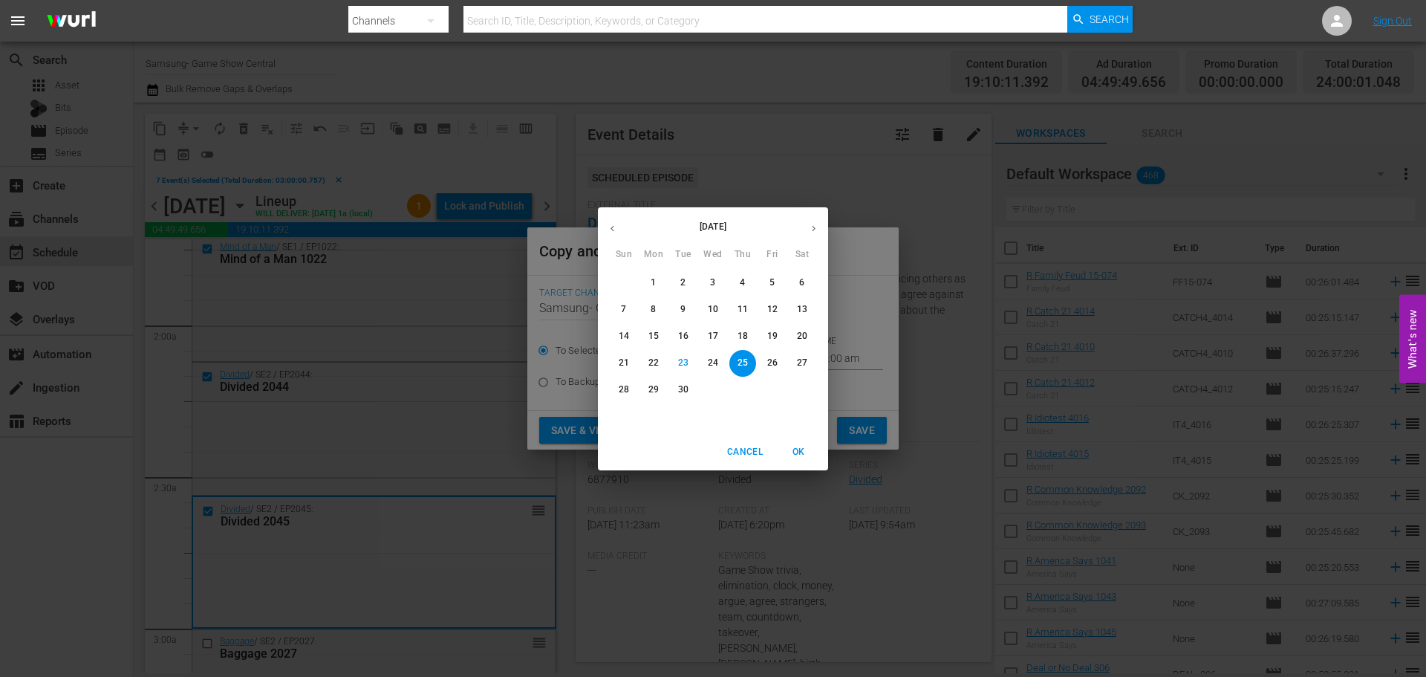
click at [730, 380] on div "2" at bounding box center [743, 390] width 30 height 27
click at [735, 371] on button "25" at bounding box center [743, 363] width 27 height 27
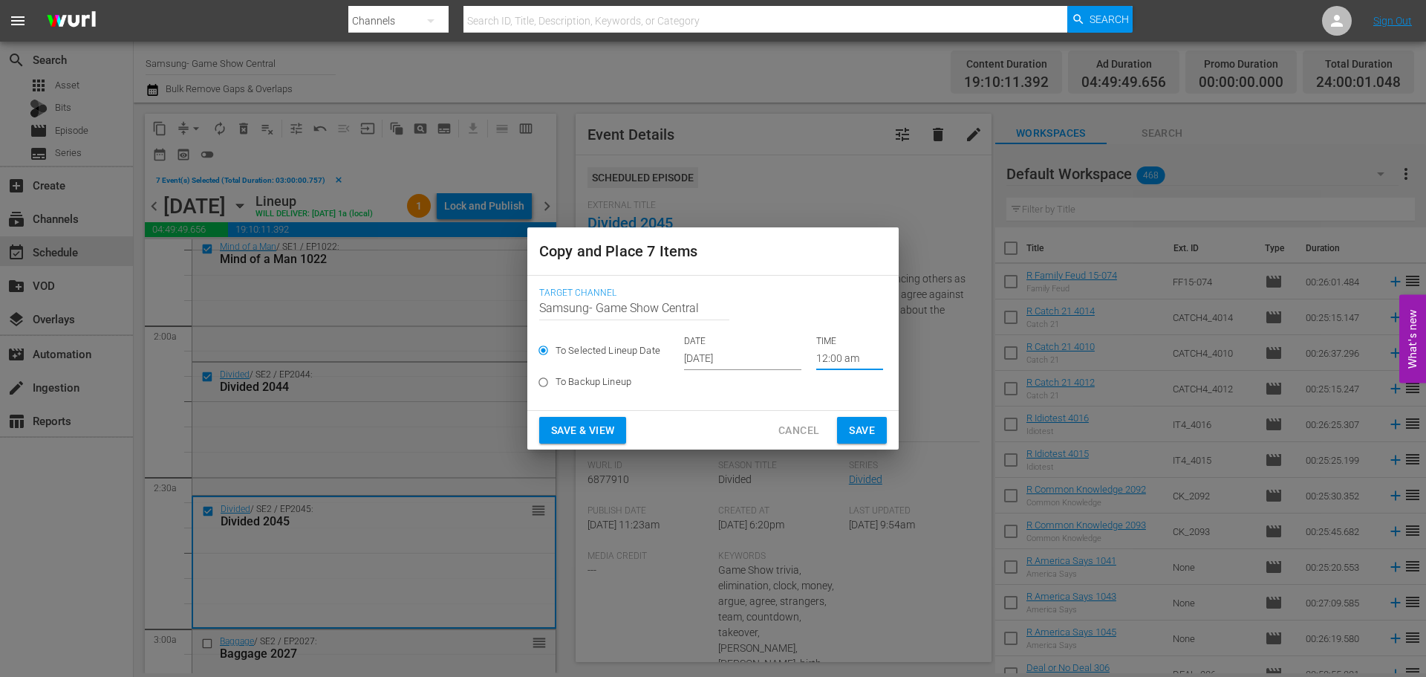
click at [839, 363] on input "12:00 am" at bounding box center [849, 359] width 67 height 22
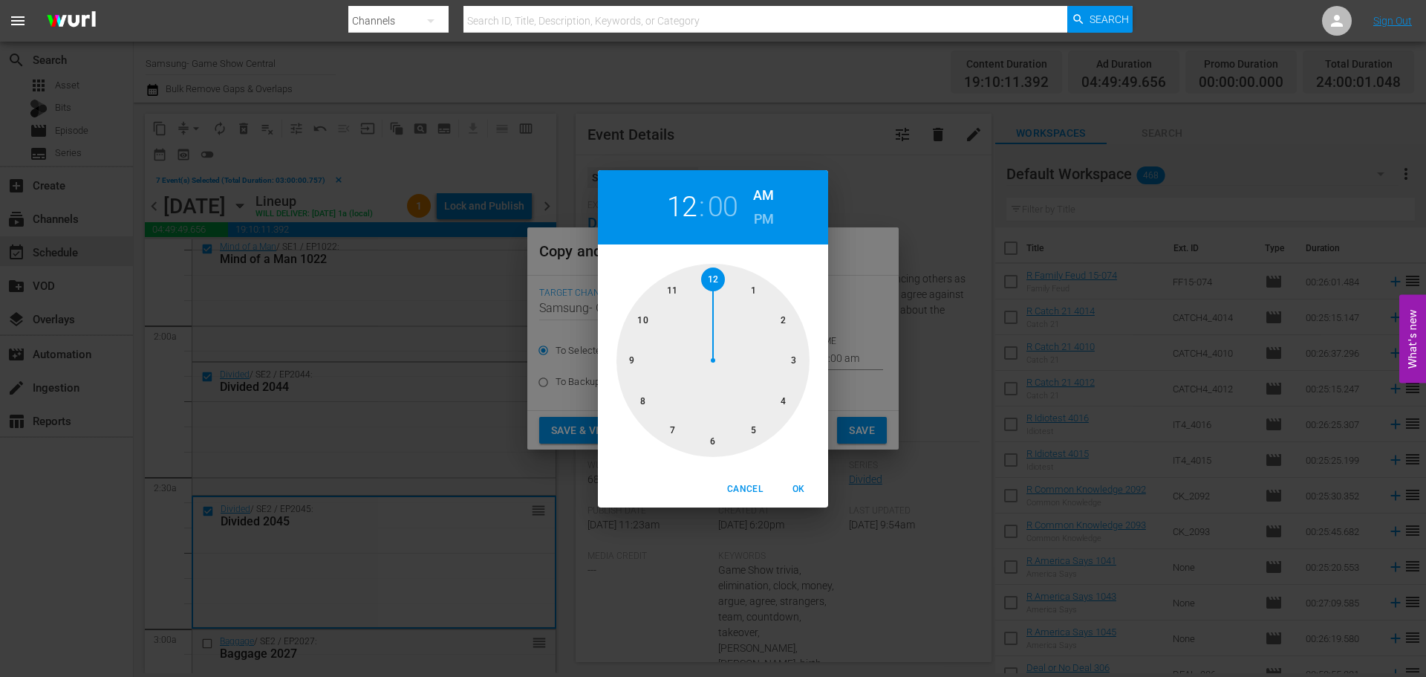
click at [794, 356] on div at bounding box center [713, 360] width 193 height 193
click at [785, 487] on span "OK" at bounding box center [799, 489] width 36 height 16
type input "03:00 am"
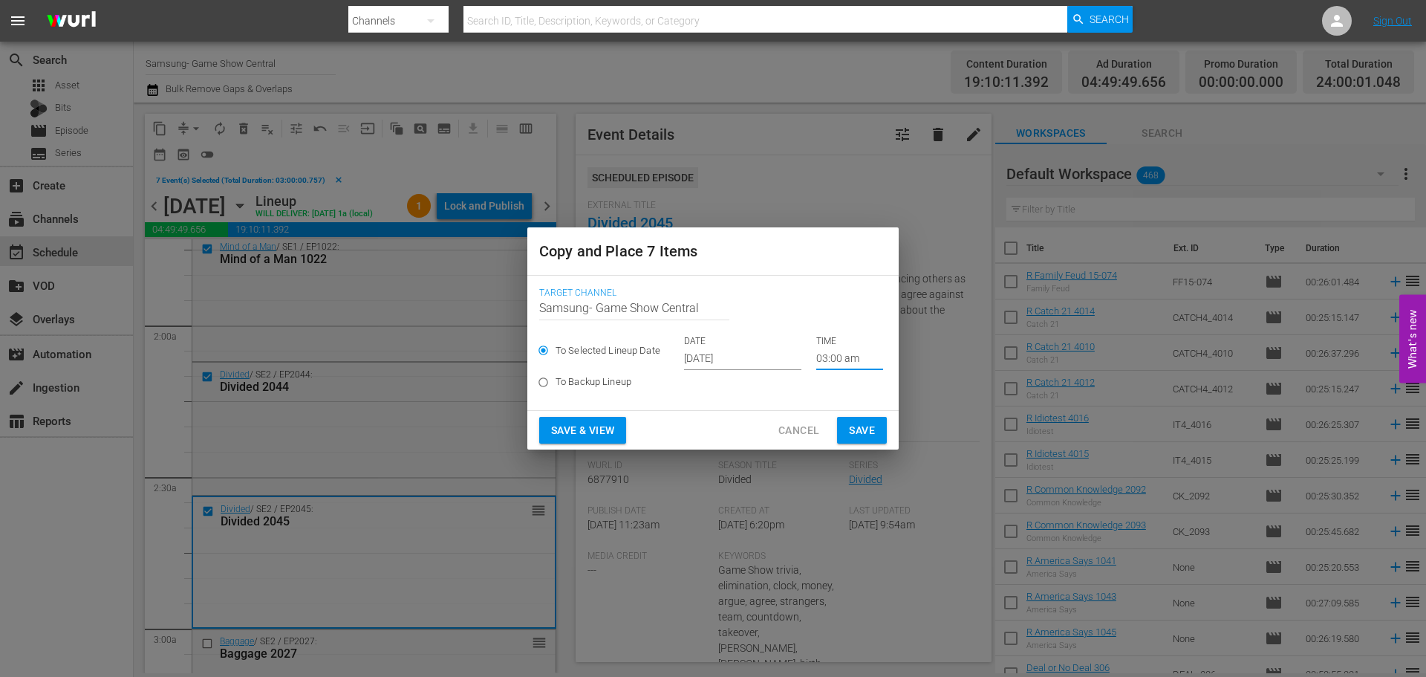
click at [849, 438] on span "Save" at bounding box center [862, 430] width 26 height 19
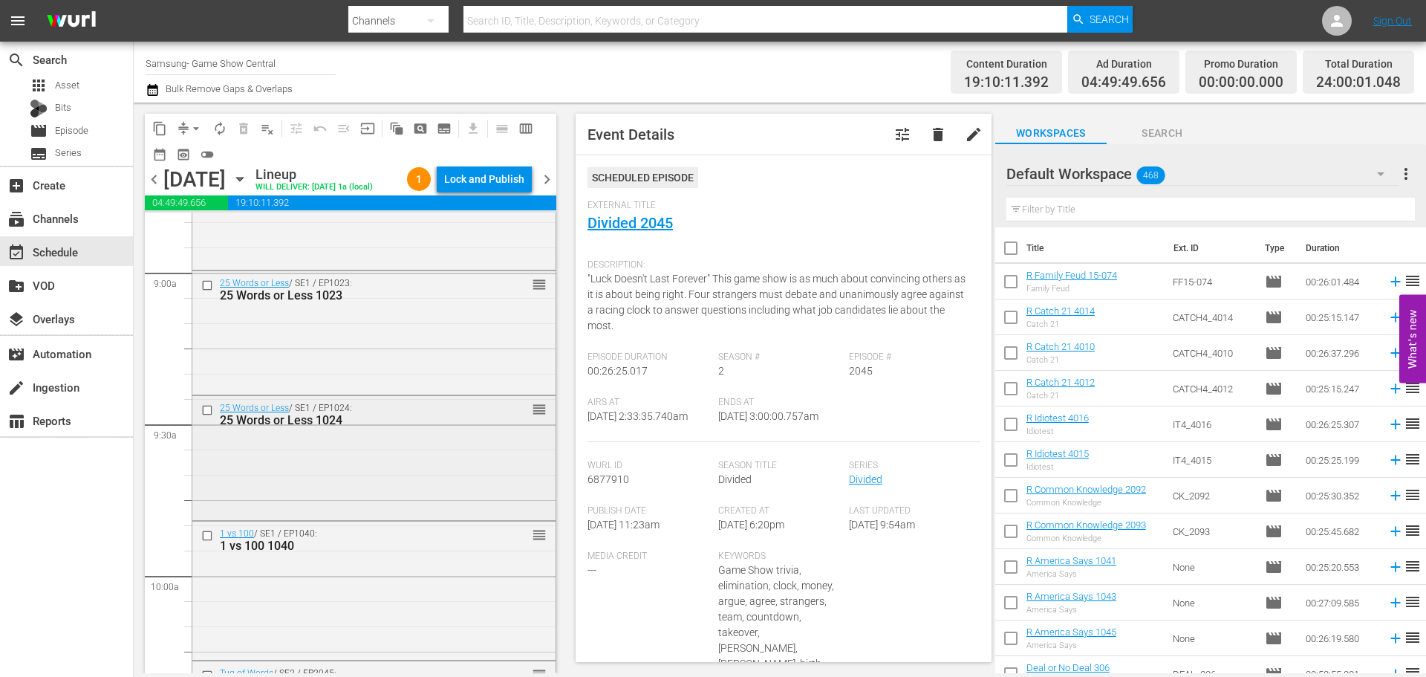
scroll to position [2674, 0]
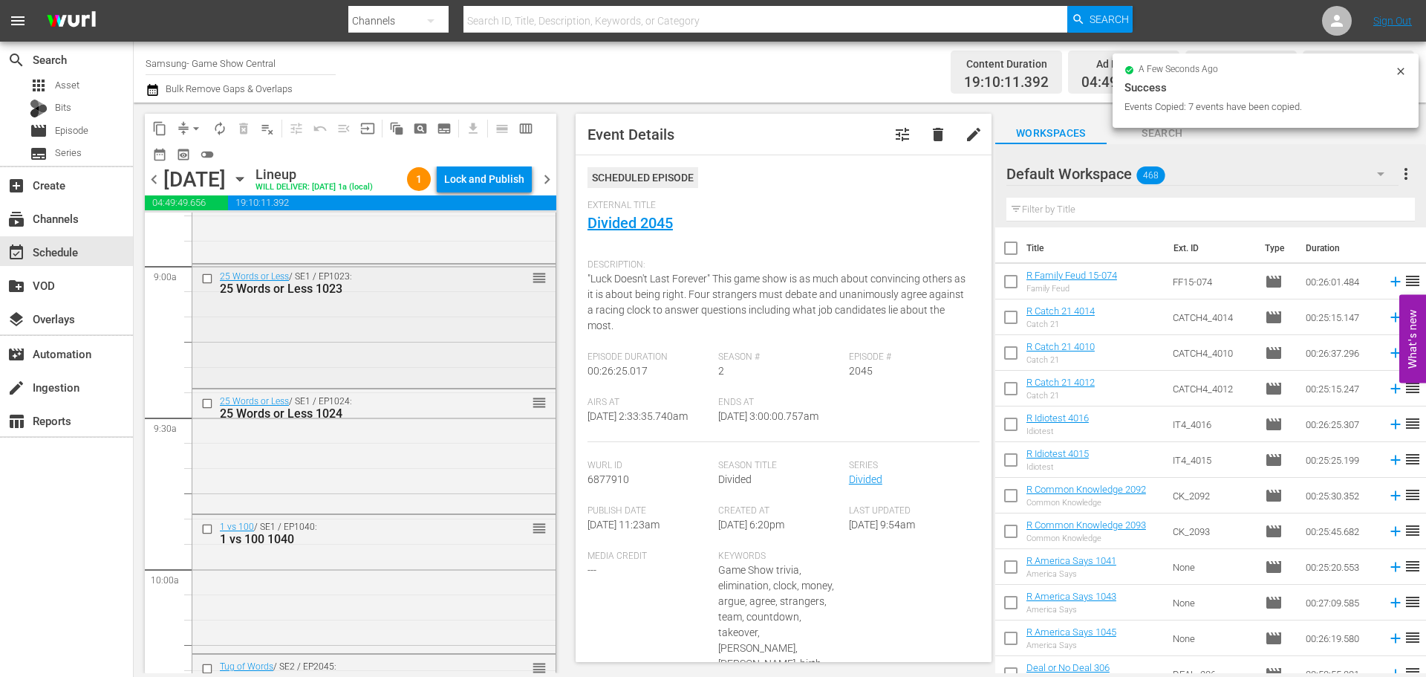
click at [207, 285] on input "checkbox" at bounding box center [209, 279] width 16 height 13
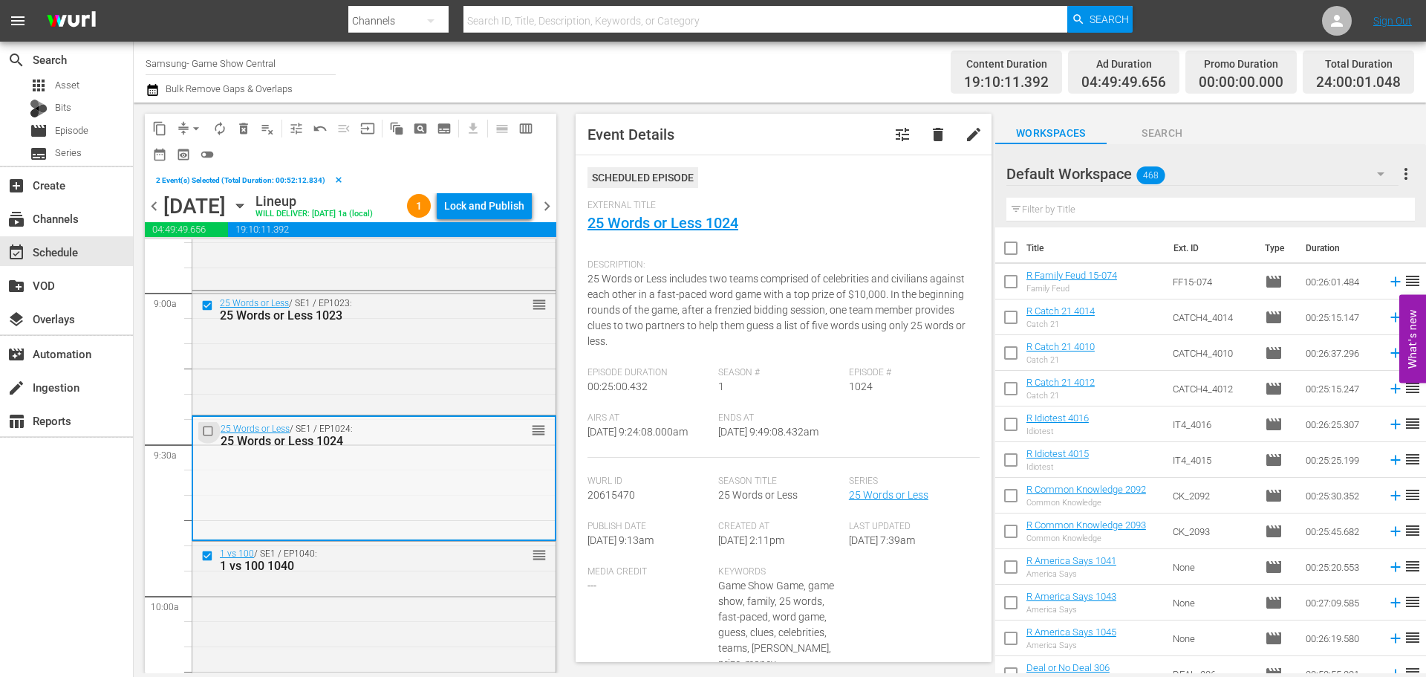
click at [208, 437] on input "checkbox" at bounding box center [210, 430] width 16 height 13
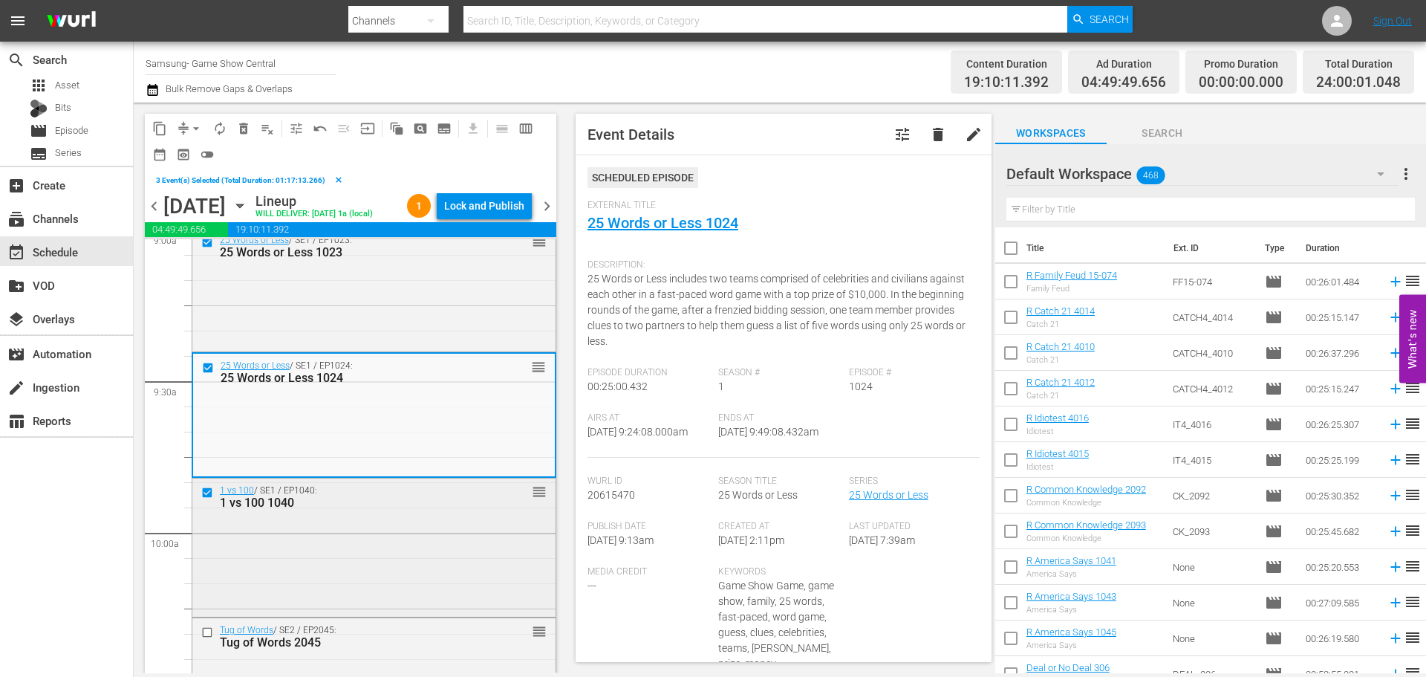
scroll to position [2823, 0]
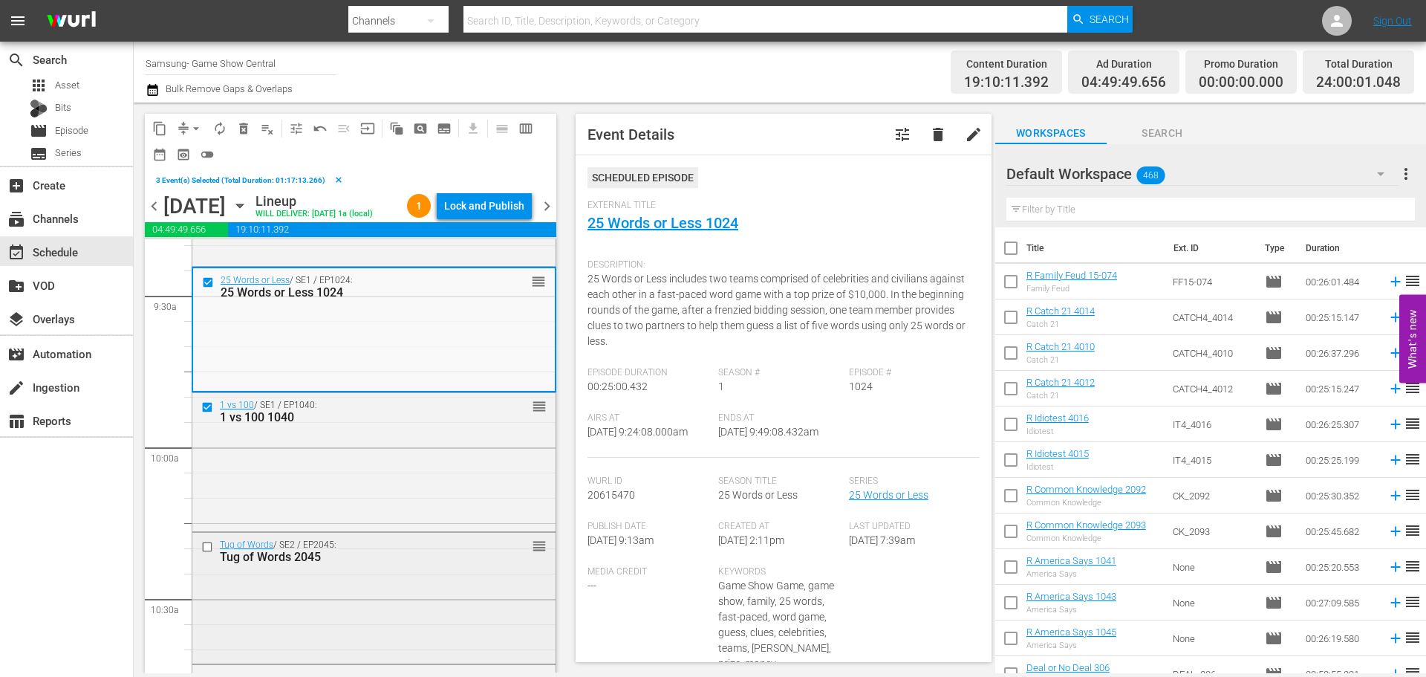
click at [209, 553] on input "checkbox" at bounding box center [209, 547] width 16 height 13
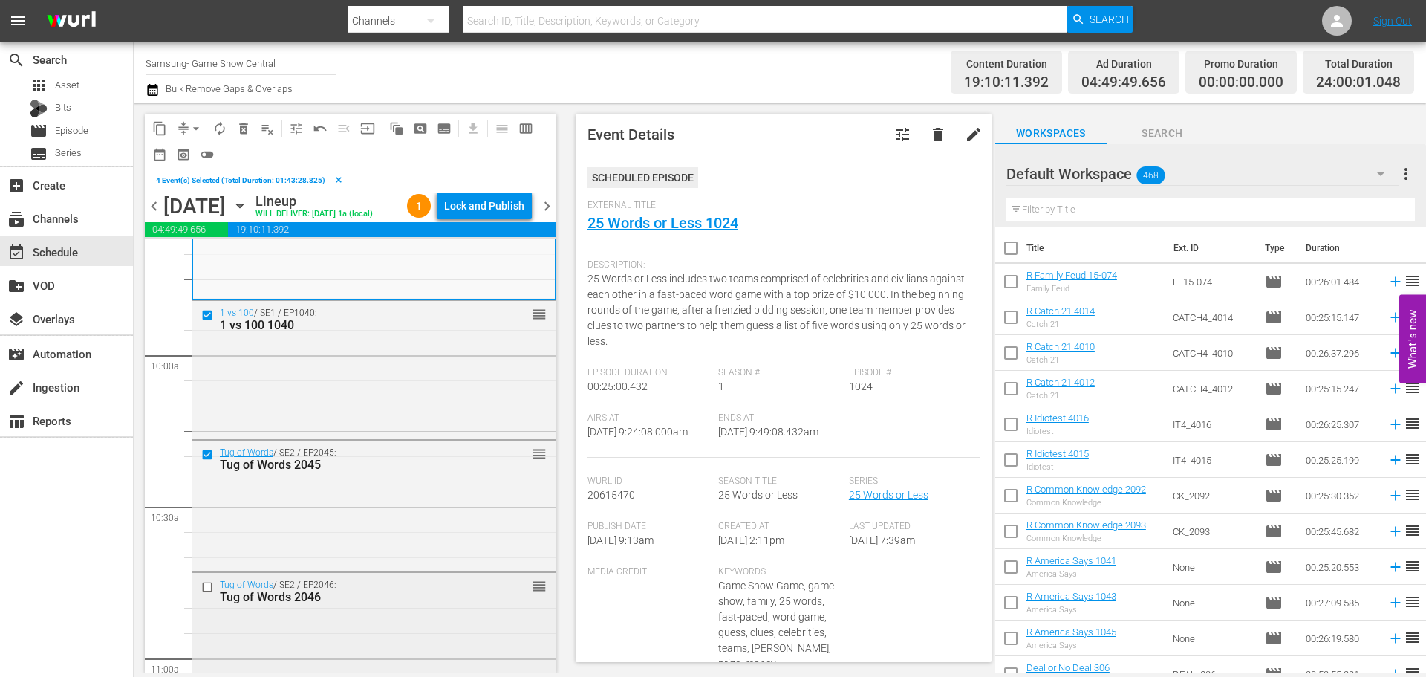
scroll to position [3046, 0]
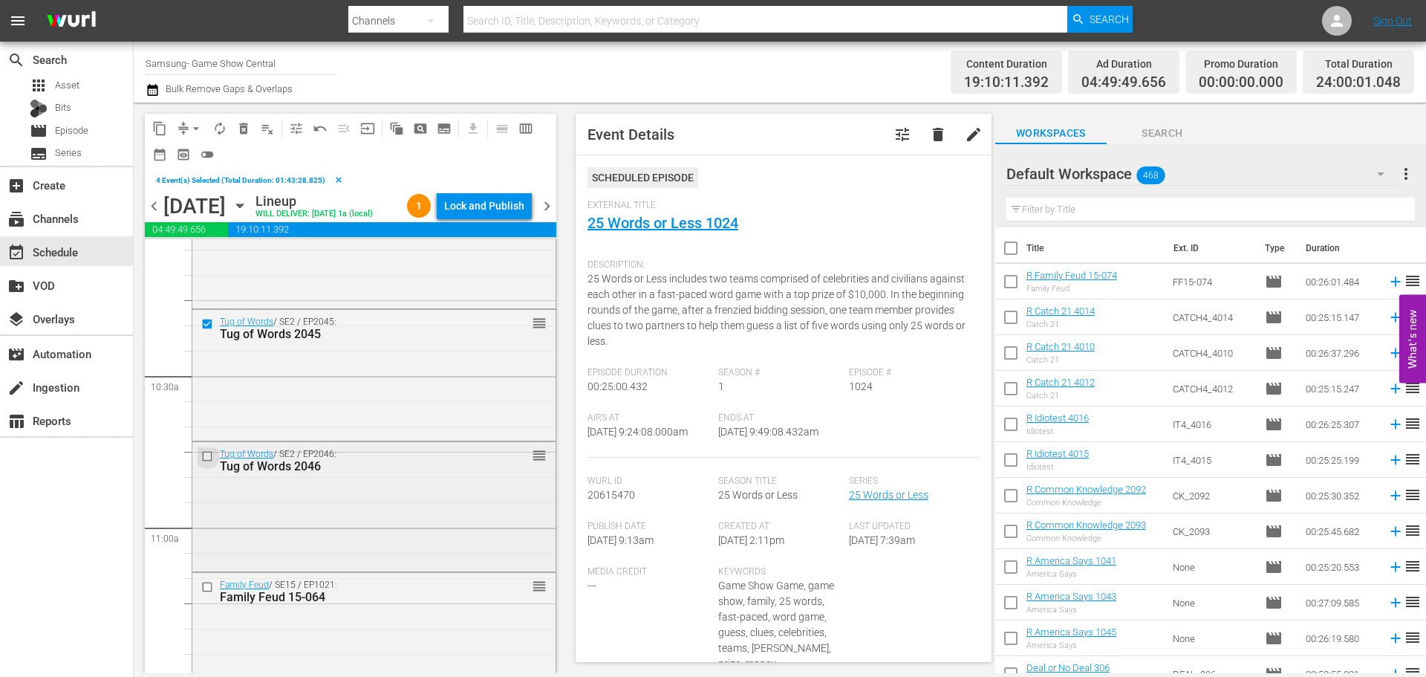
click at [204, 463] on input "checkbox" at bounding box center [209, 456] width 16 height 13
click at [204, 593] on input "checkbox" at bounding box center [209, 586] width 16 height 13
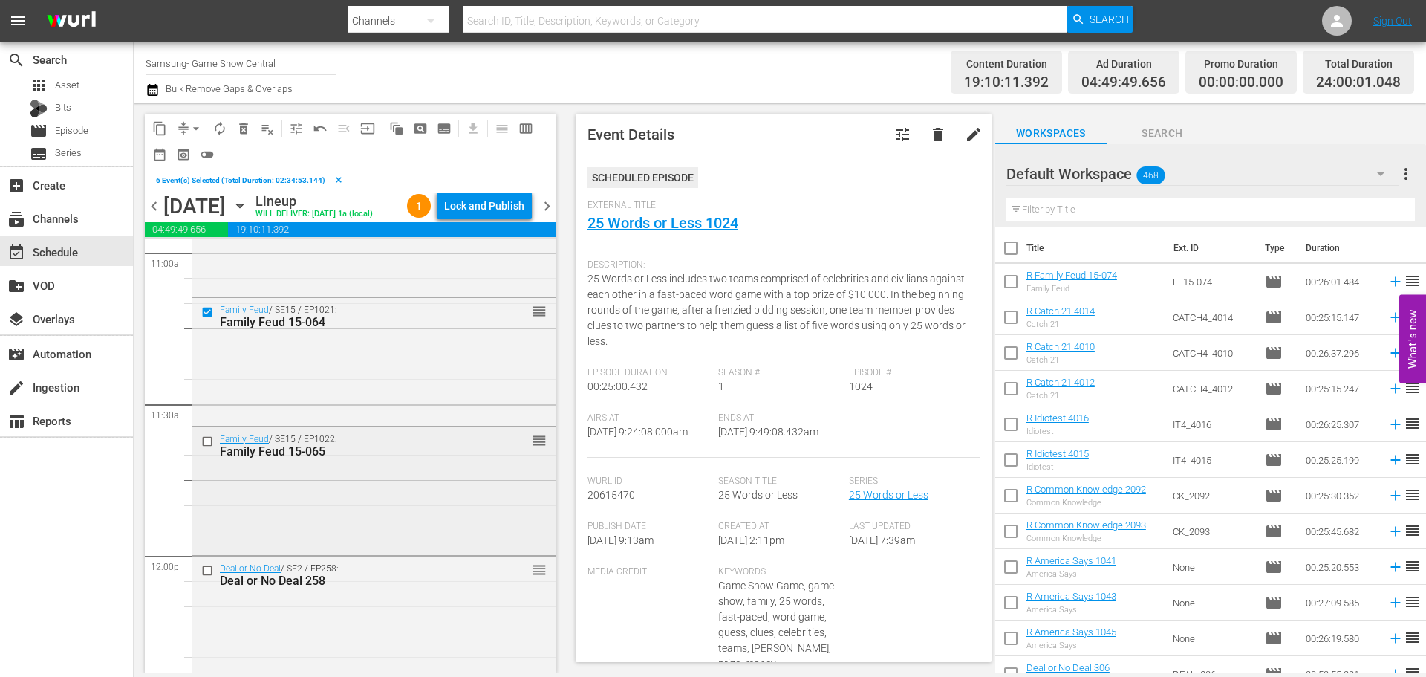
scroll to position [3343, 0]
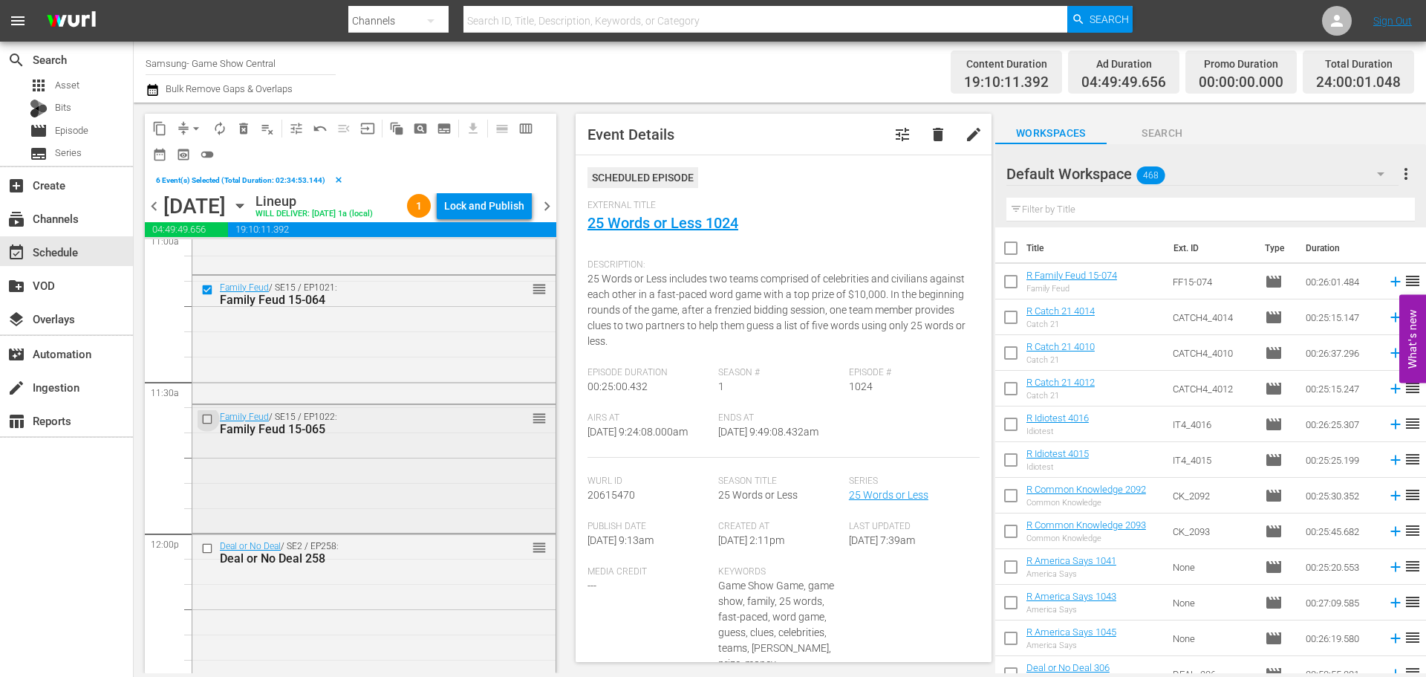
click at [208, 426] on input "checkbox" at bounding box center [209, 419] width 16 height 13
click at [169, 123] on button "content_copy" at bounding box center [160, 129] width 24 height 24
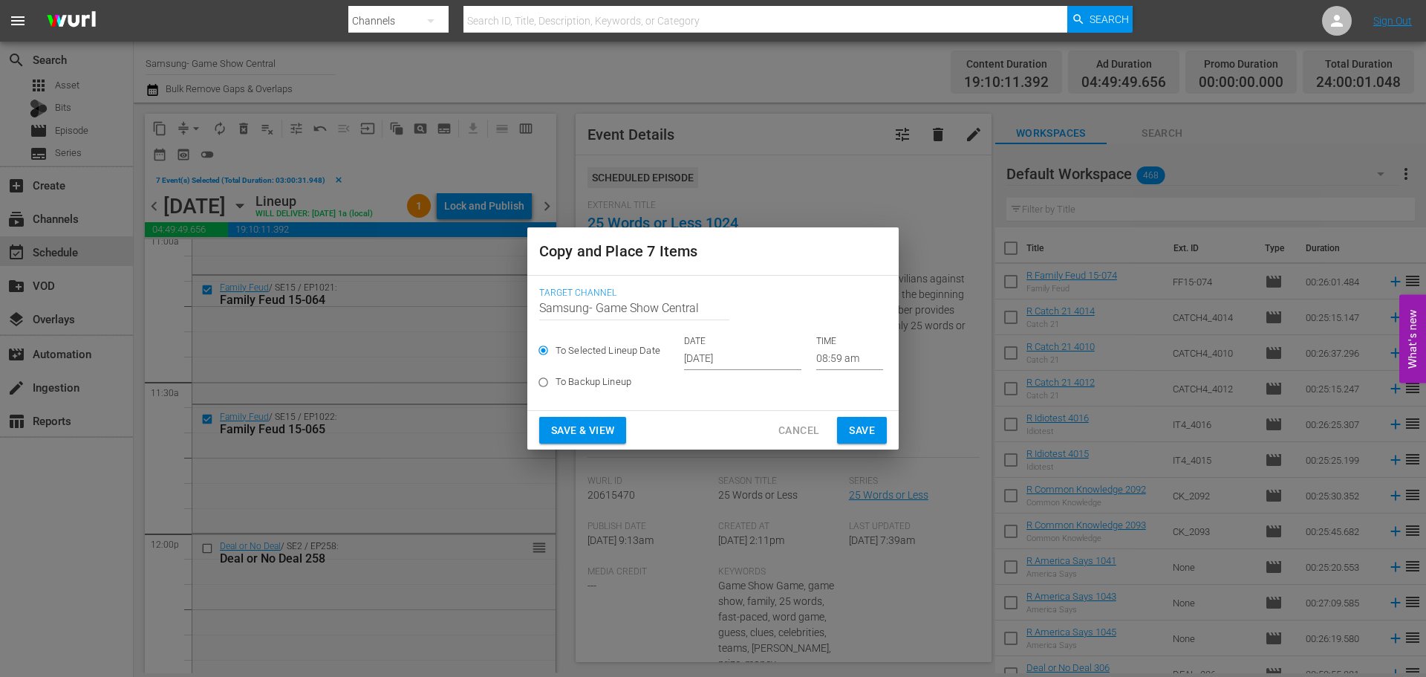
click at [843, 353] on input "08:59 am" at bounding box center [849, 359] width 67 height 22
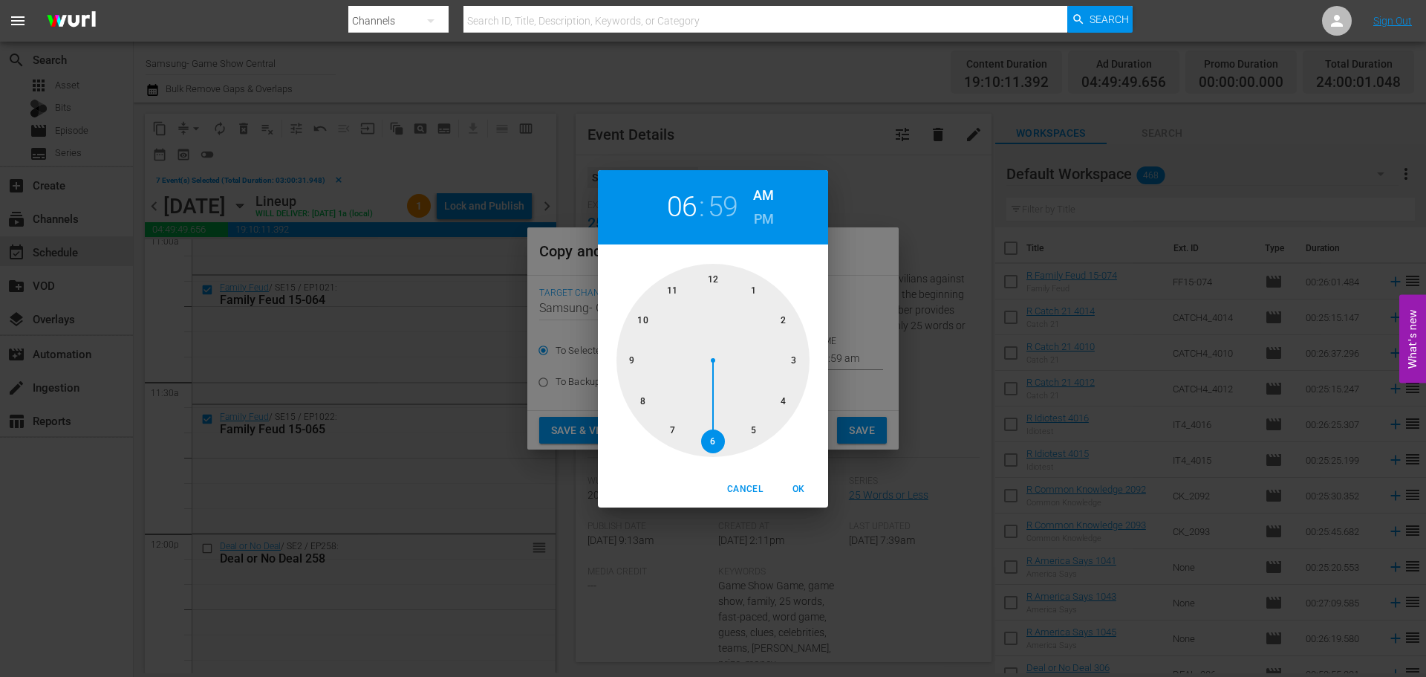
click at [705, 439] on div at bounding box center [713, 360] width 193 height 193
click at [711, 276] on div at bounding box center [713, 360] width 193 height 193
click at [799, 490] on span "OK" at bounding box center [799, 489] width 36 height 16
type input "06:00 am"
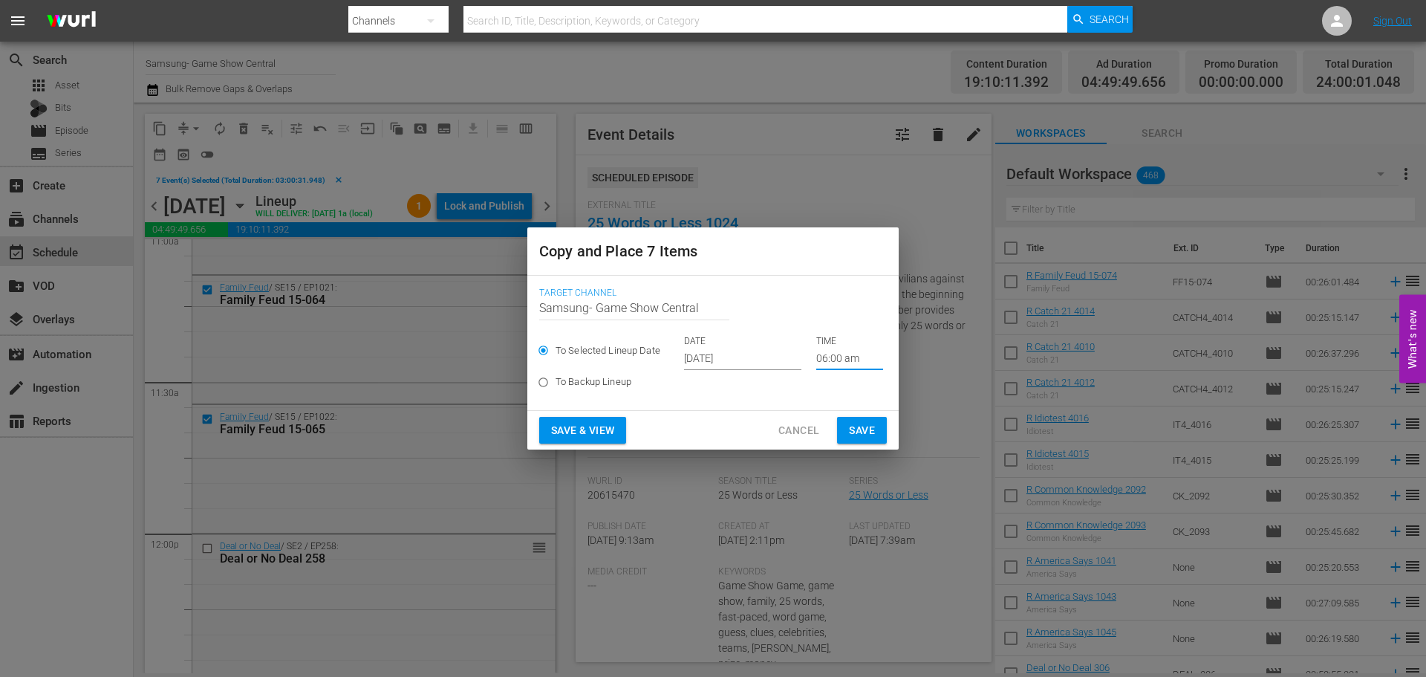
click at [773, 361] on input "Sep 25th 2025" at bounding box center [742, 359] width 117 height 22
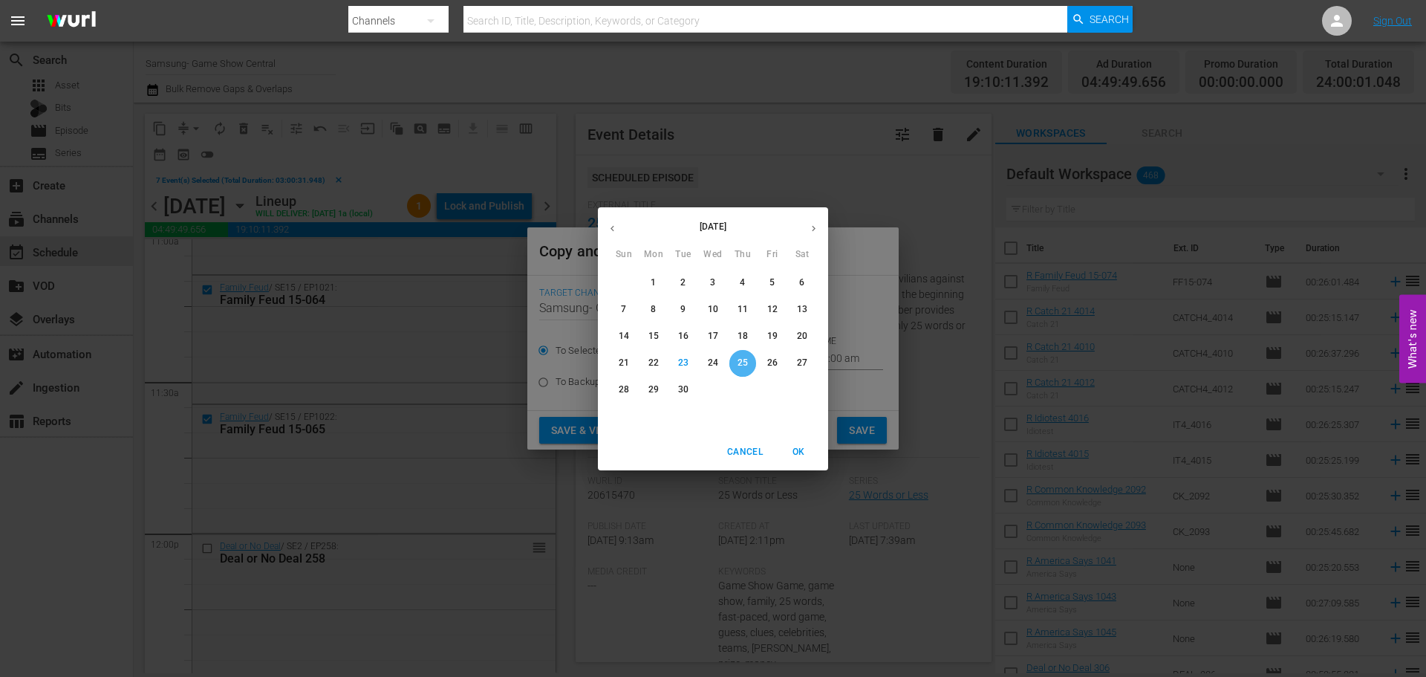
click at [749, 367] on span "25" at bounding box center [743, 363] width 27 height 13
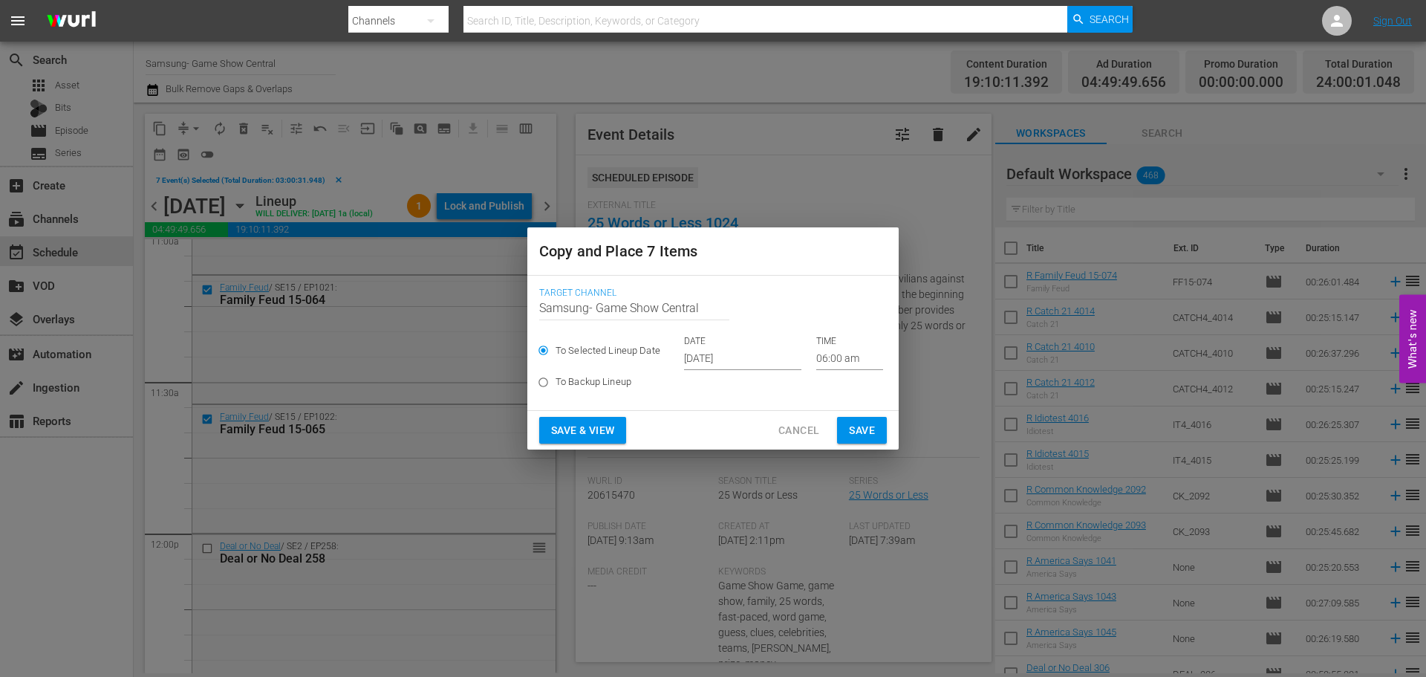
click at [848, 445] on div "Save & View Cancel Save" at bounding box center [712, 430] width 371 height 39
click at [851, 442] on button "Save" at bounding box center [862, 430] width 50 height 27
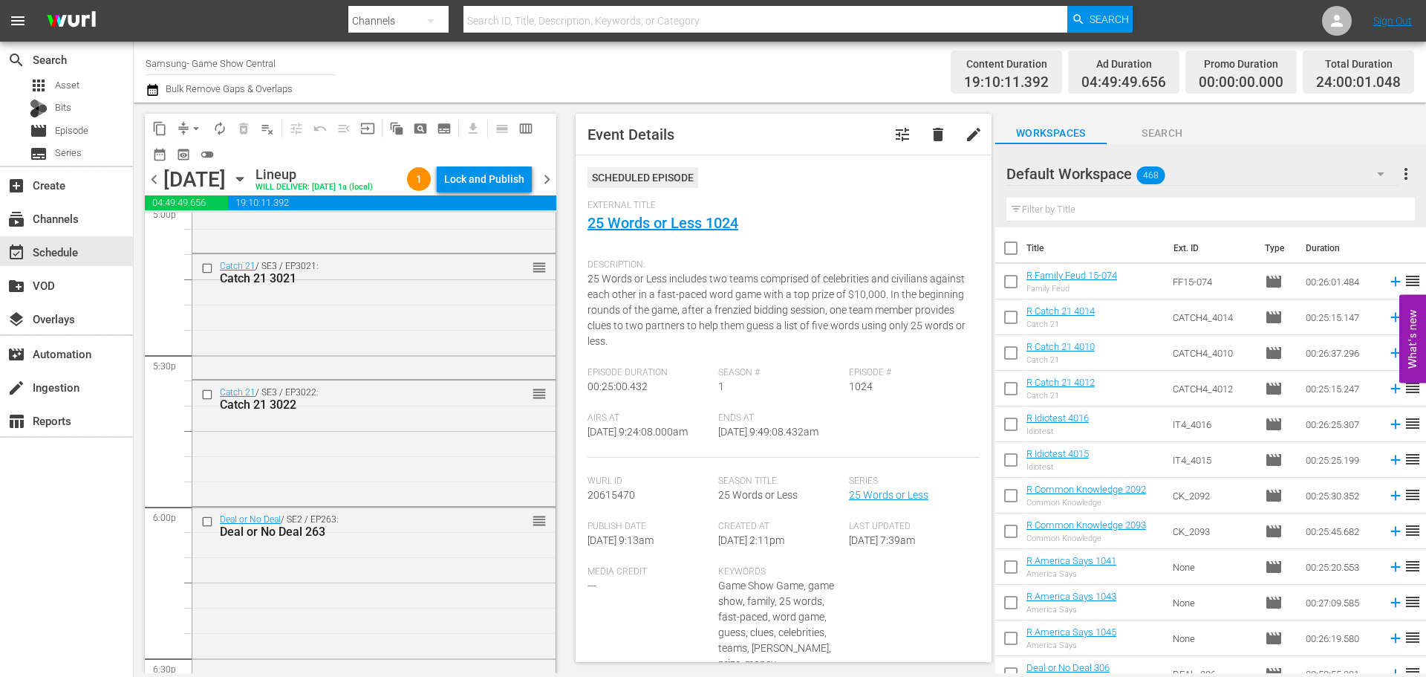
scroll to position [5126, 0]
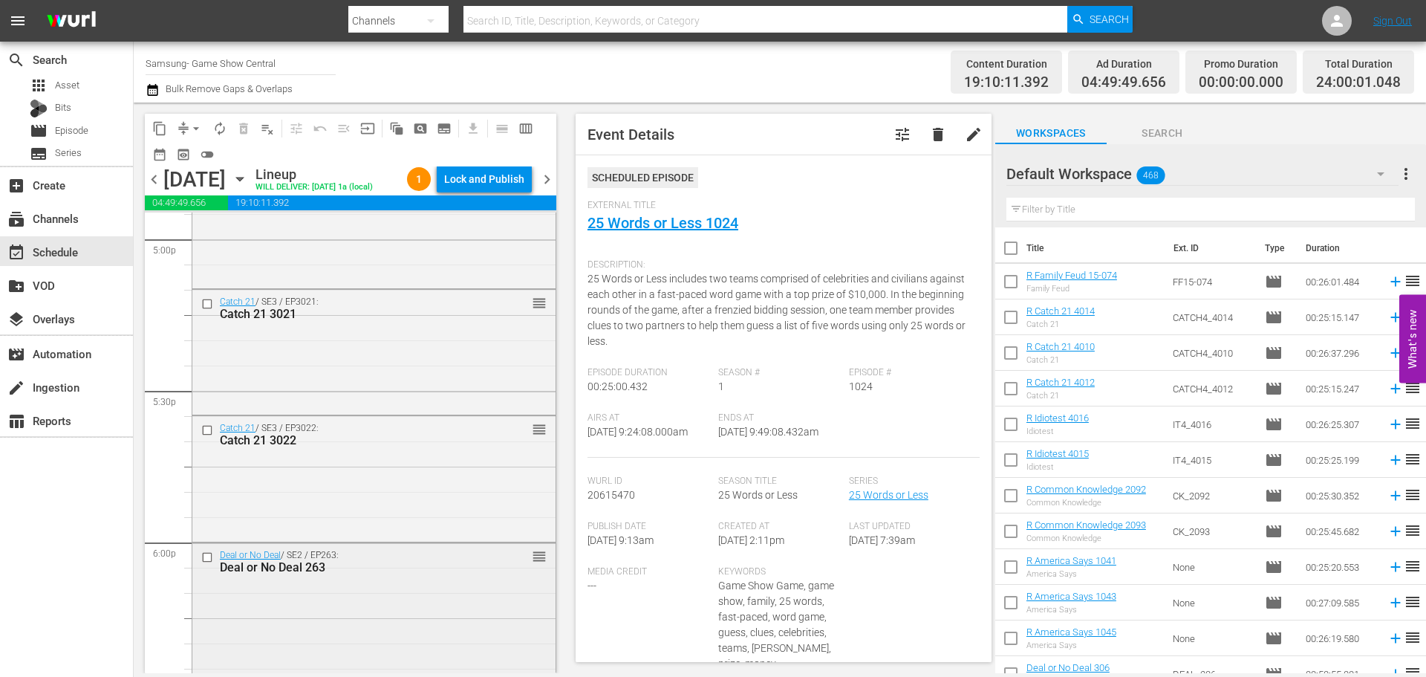
click at [207, 564] on input "checkbox" at bounding box center [209, 557] width 16 height 13
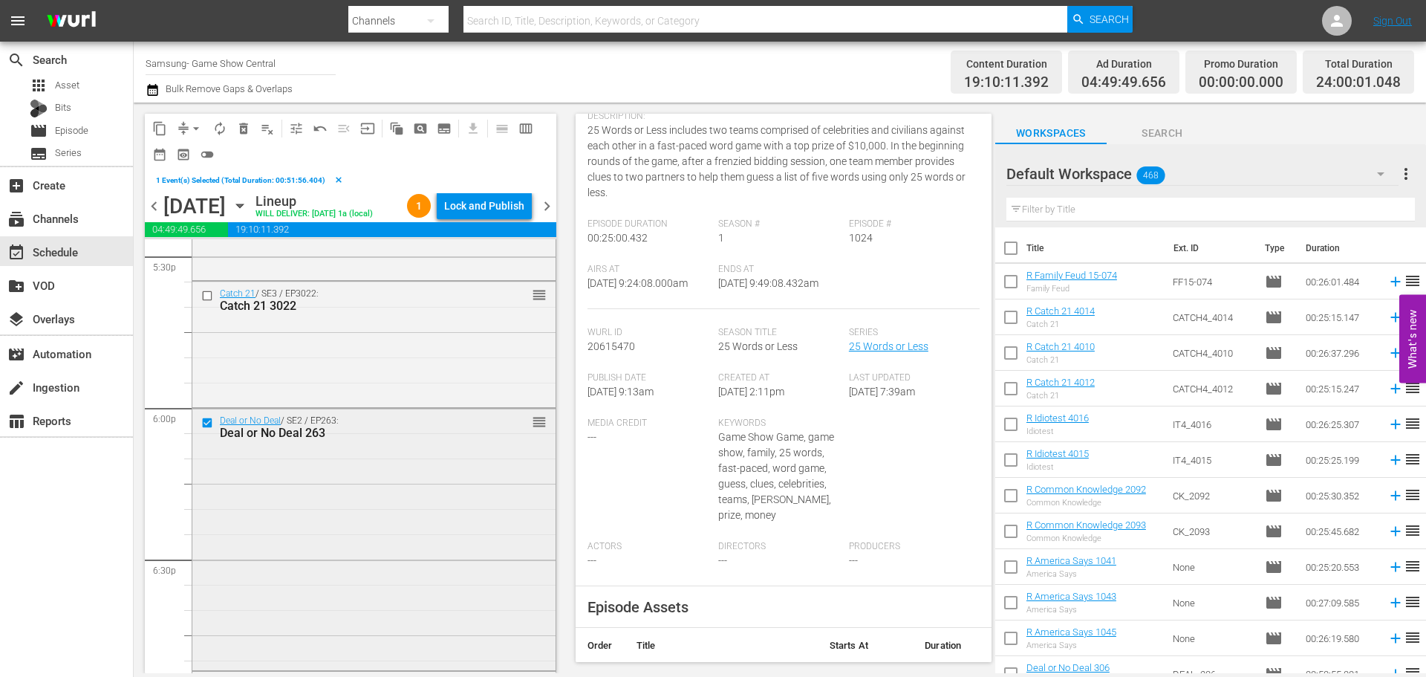
scroll to position [5349, 0]
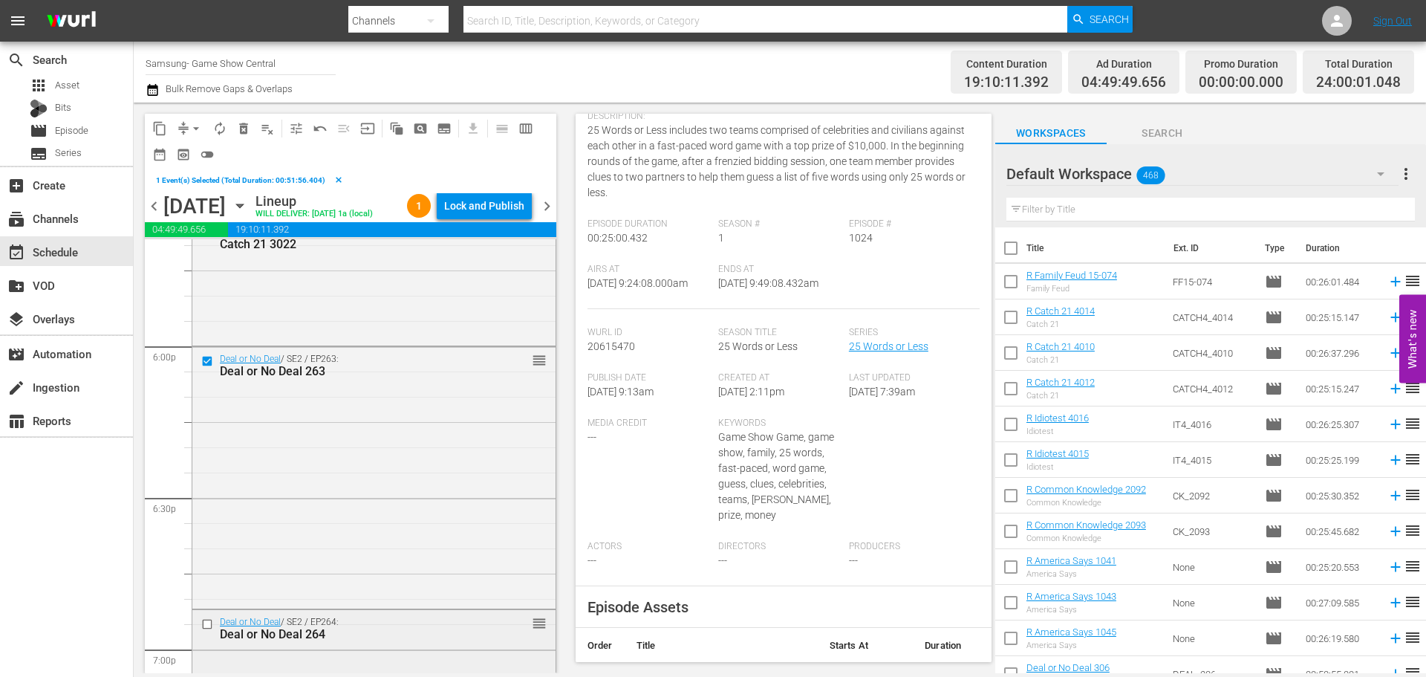
click at [206, 630] on input "checkbox" at bounding box center [209, 623] width 16 height 13
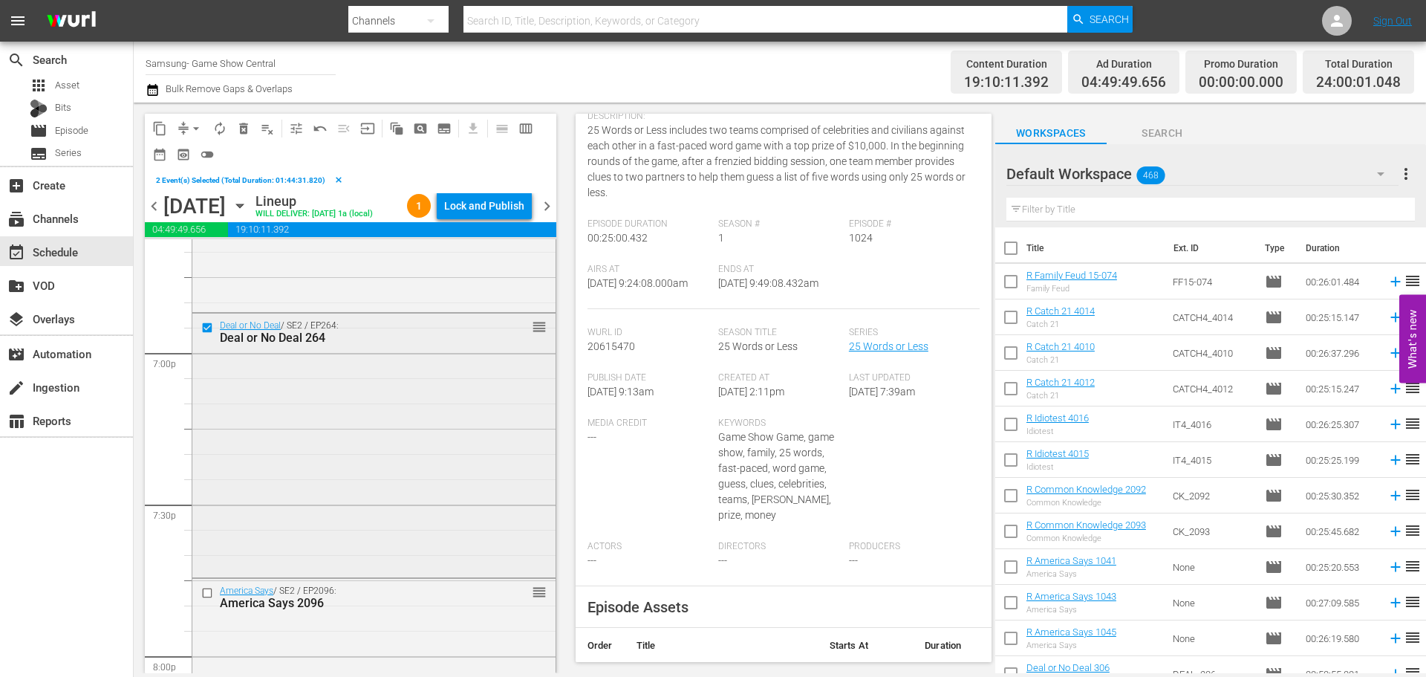
scroll to position [5646, 0]
click at [208, 599] on input "checkbox" at bounding box center [209, 592] width 16 height 13
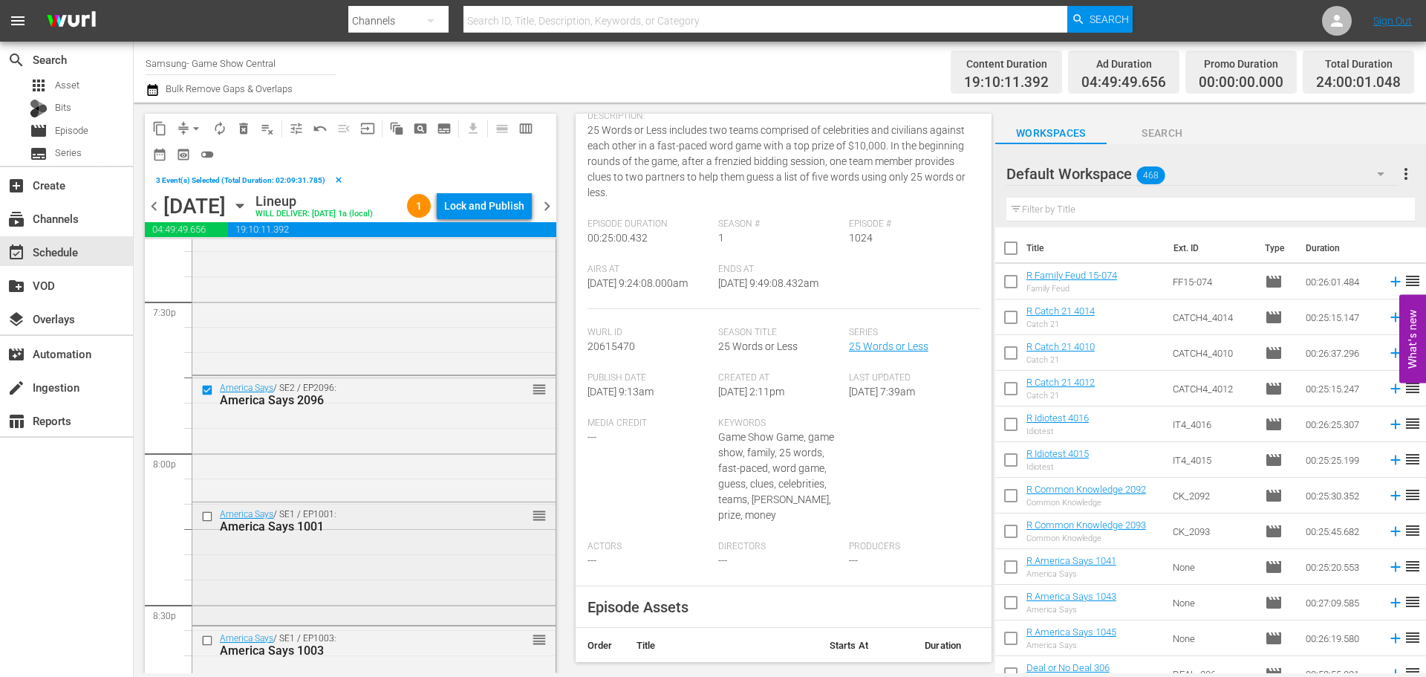
scroll to position [5869, 0]
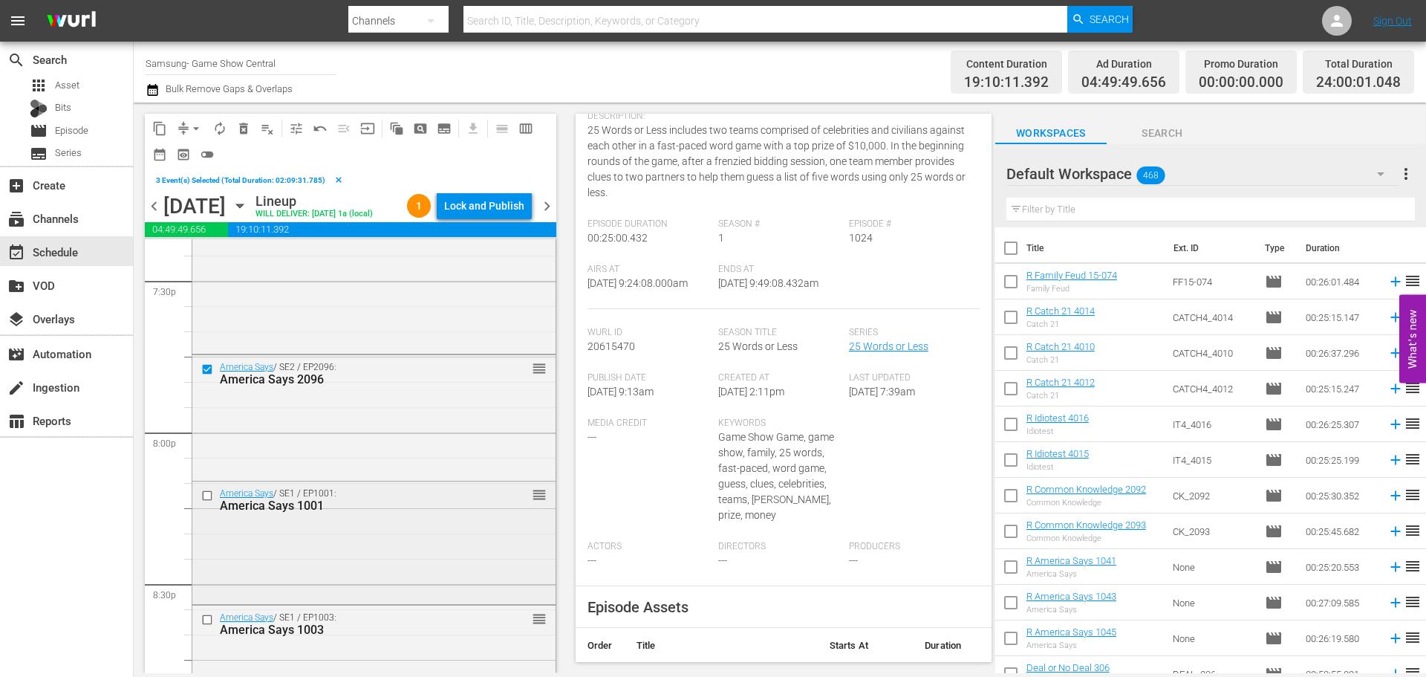
click at [209, 504] on div at bounding box center [209, 496] width 22 height 18
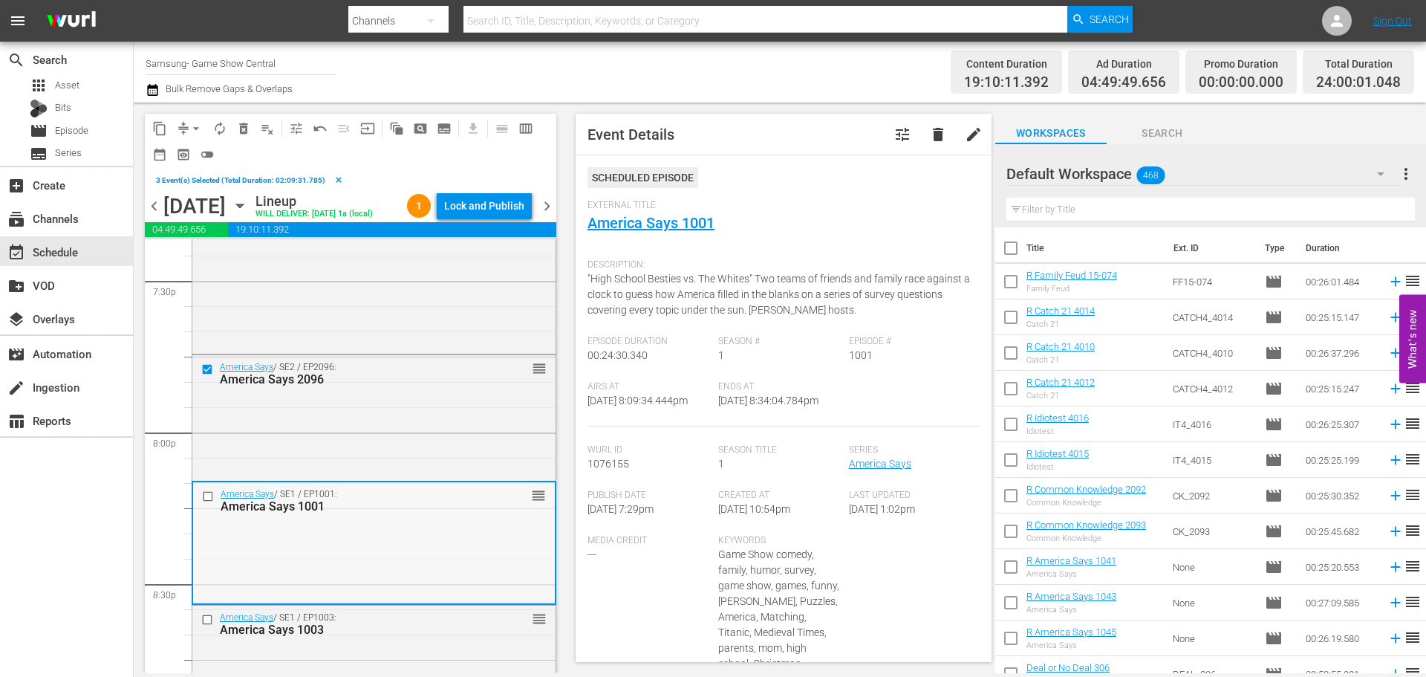
click at [207, 503] on input "checkbox" at bounding box center [210, 496] width 16 height 13
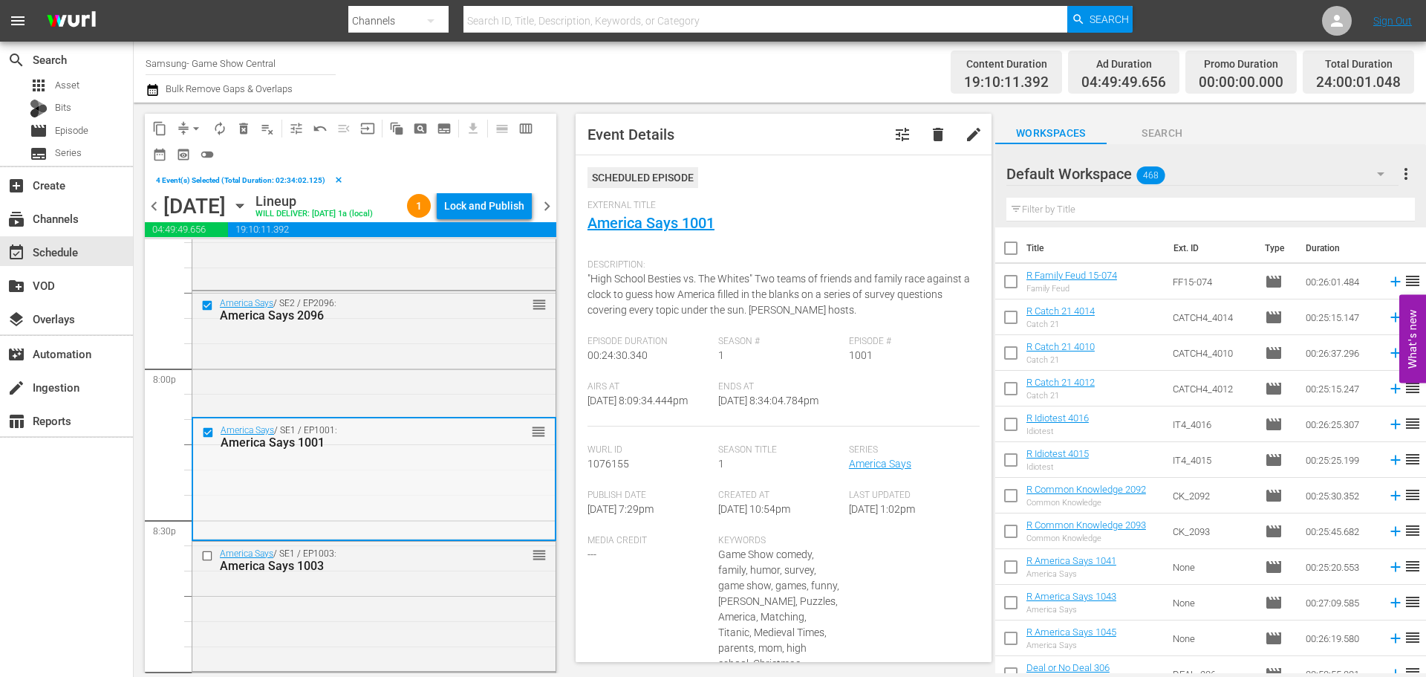
scroll to position [6017, 0]
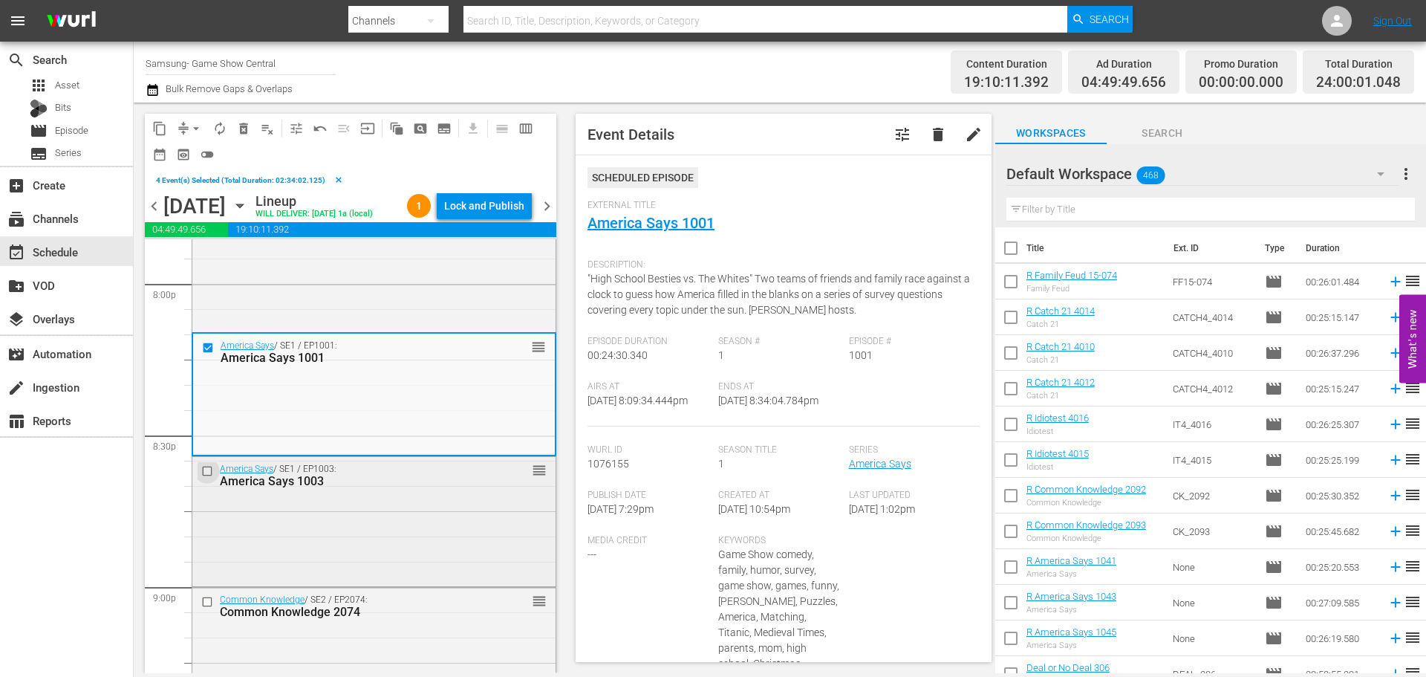
click at [201, 478] on input "checkbox" at bounding box center [209, 471] width 16 height 13
click at [210, 608] on input "checkbox" at bounding box center [209, 602] width 16 height 13
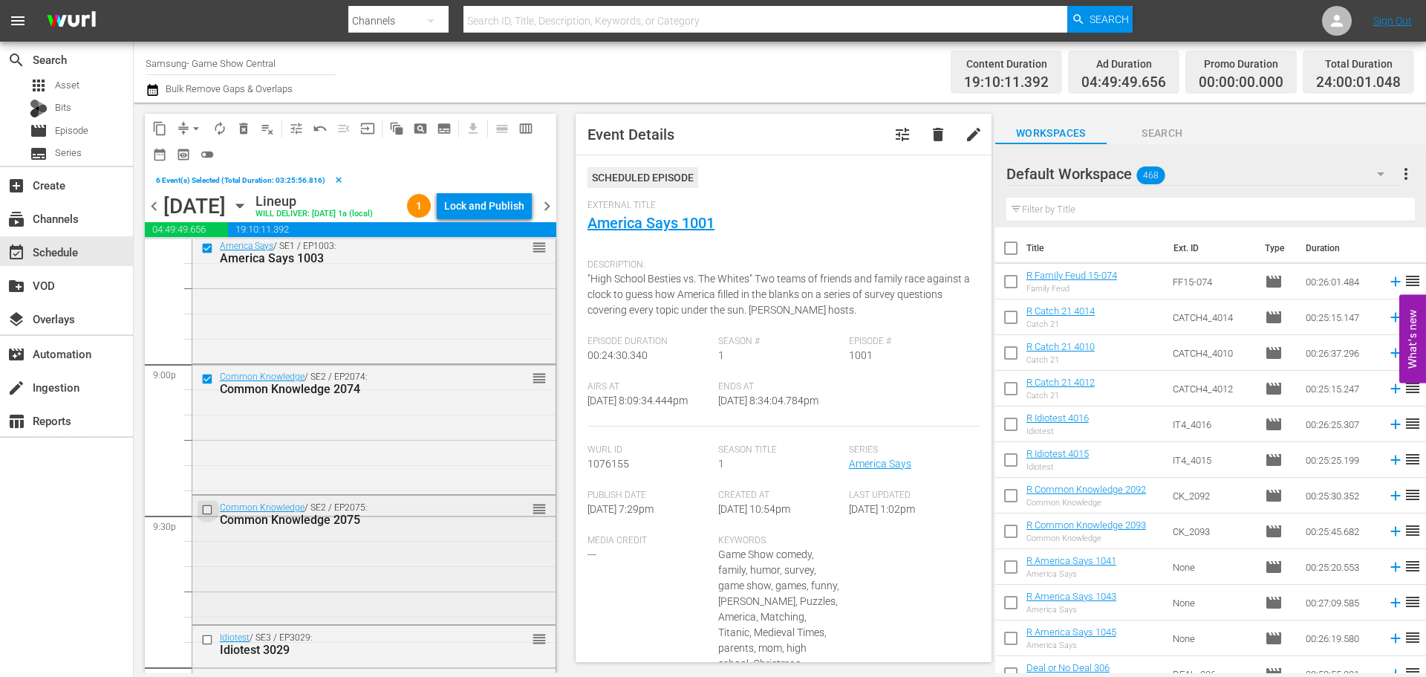
click at [211, 516] on input "checkbox" at bounding box center [209, 510] width 16 height 13
click at [200, 649] on div at bounding box center [209, 640] width 22 height 18
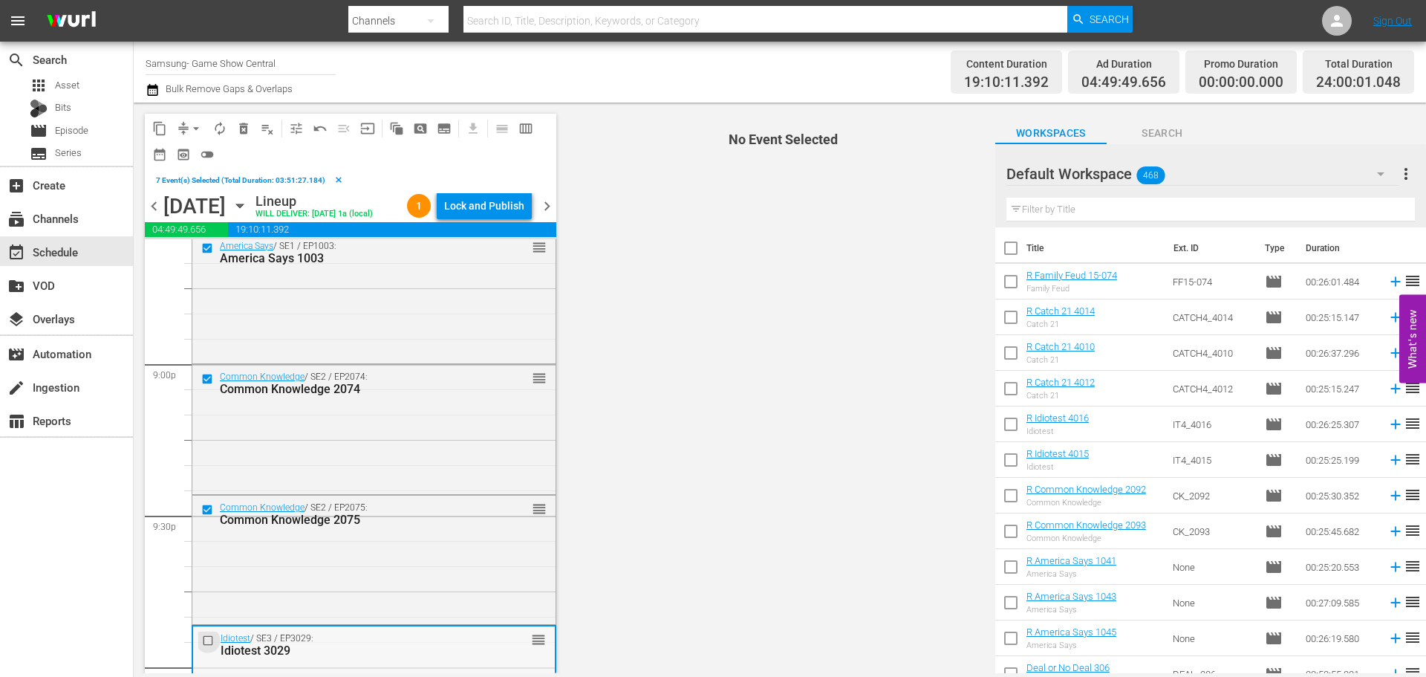
click at [211, 646] on input "checkbox" at bounding box center [210, 640] width 16 height 13
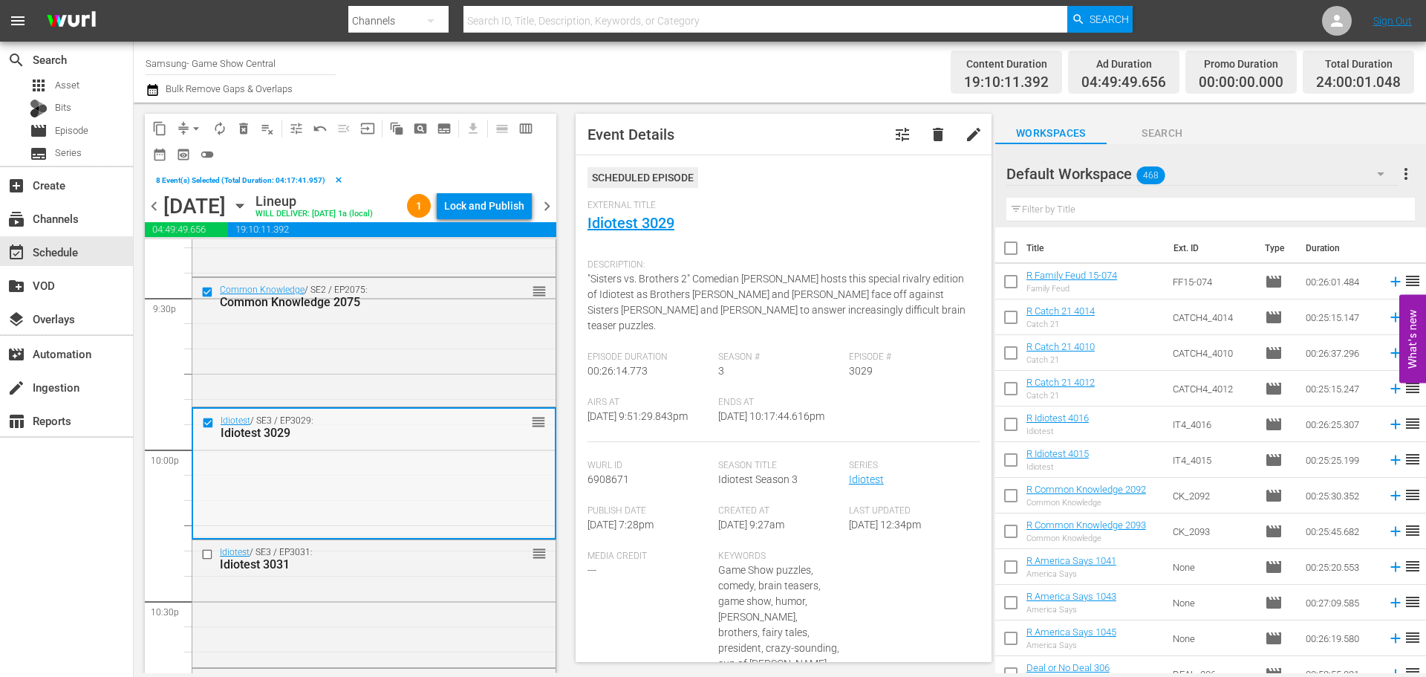
scroll to position [6463, 0]
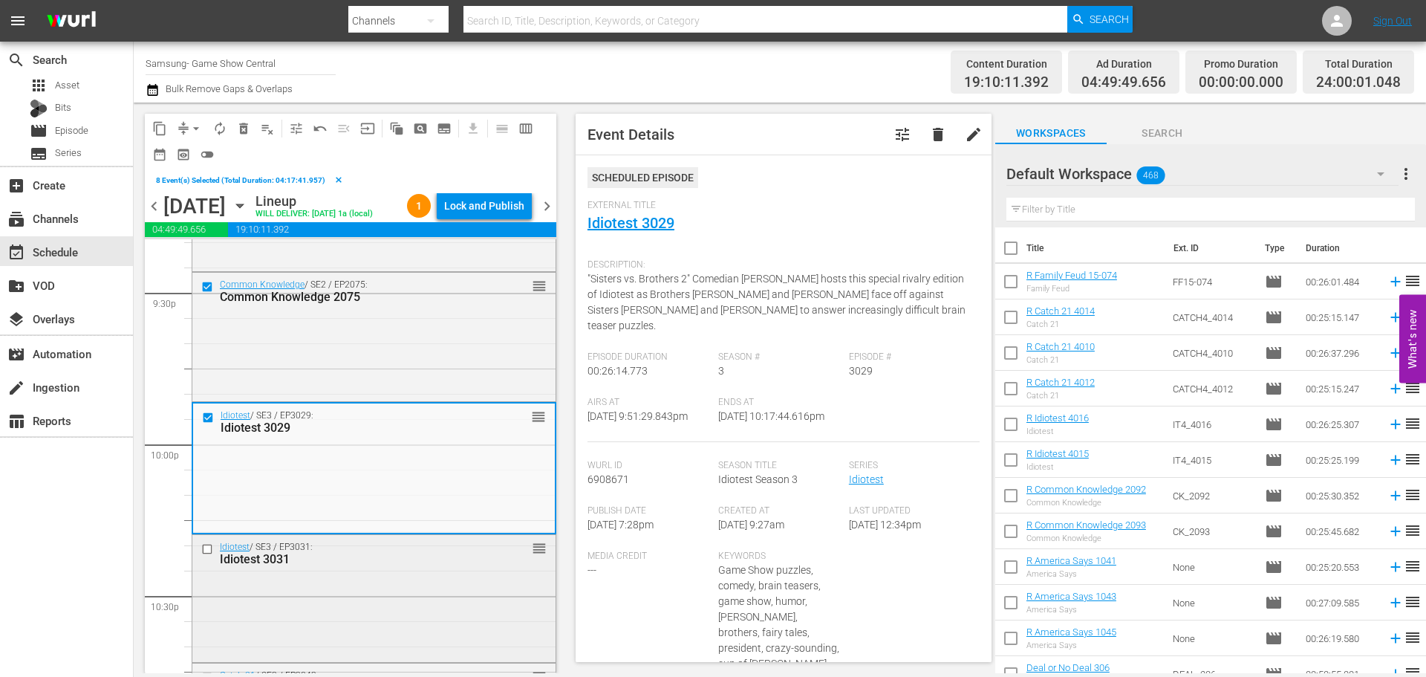
click at [211, 556] on input "checkbox" at bounding box center [209, 549] width 16 height 13
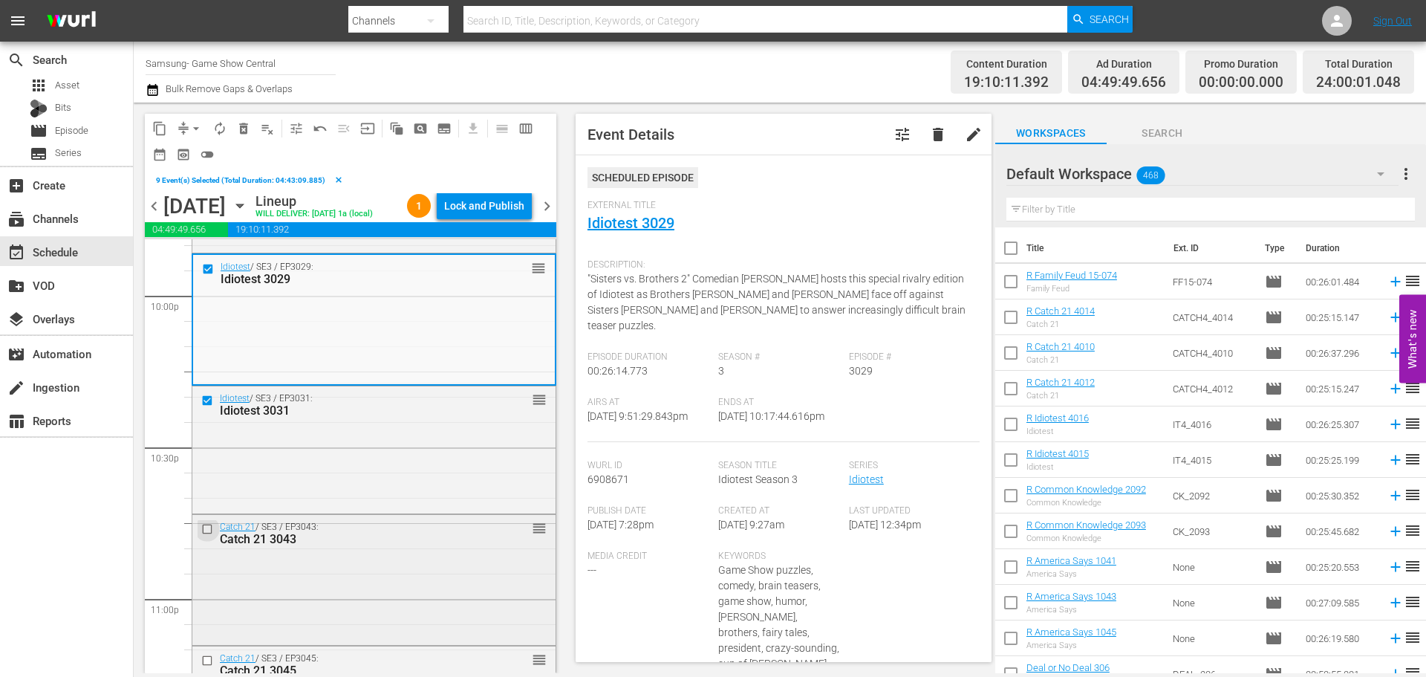
click at [208, 536] on input "checkbox" at bounding box center [209, 529] width 16 height 13
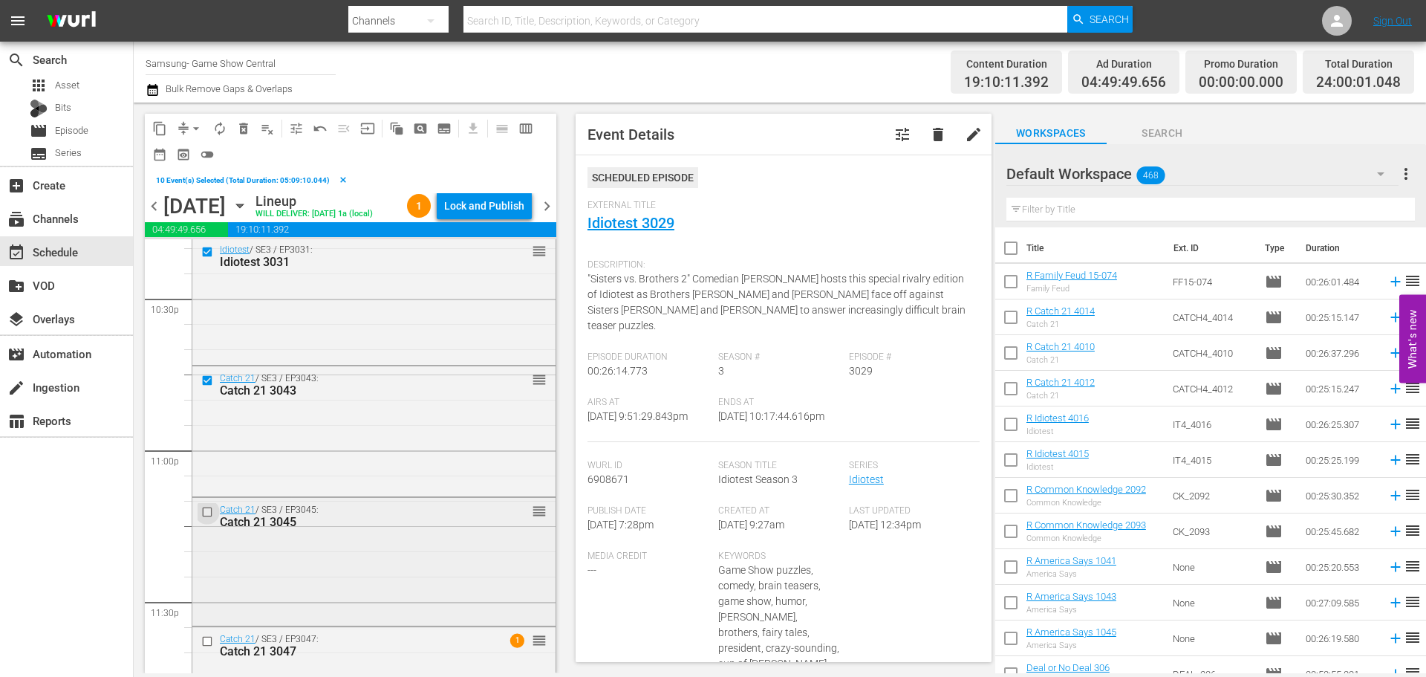
click at [207, 518] on input "checkbox" at bounding box center [209, 511] width 16 height 13
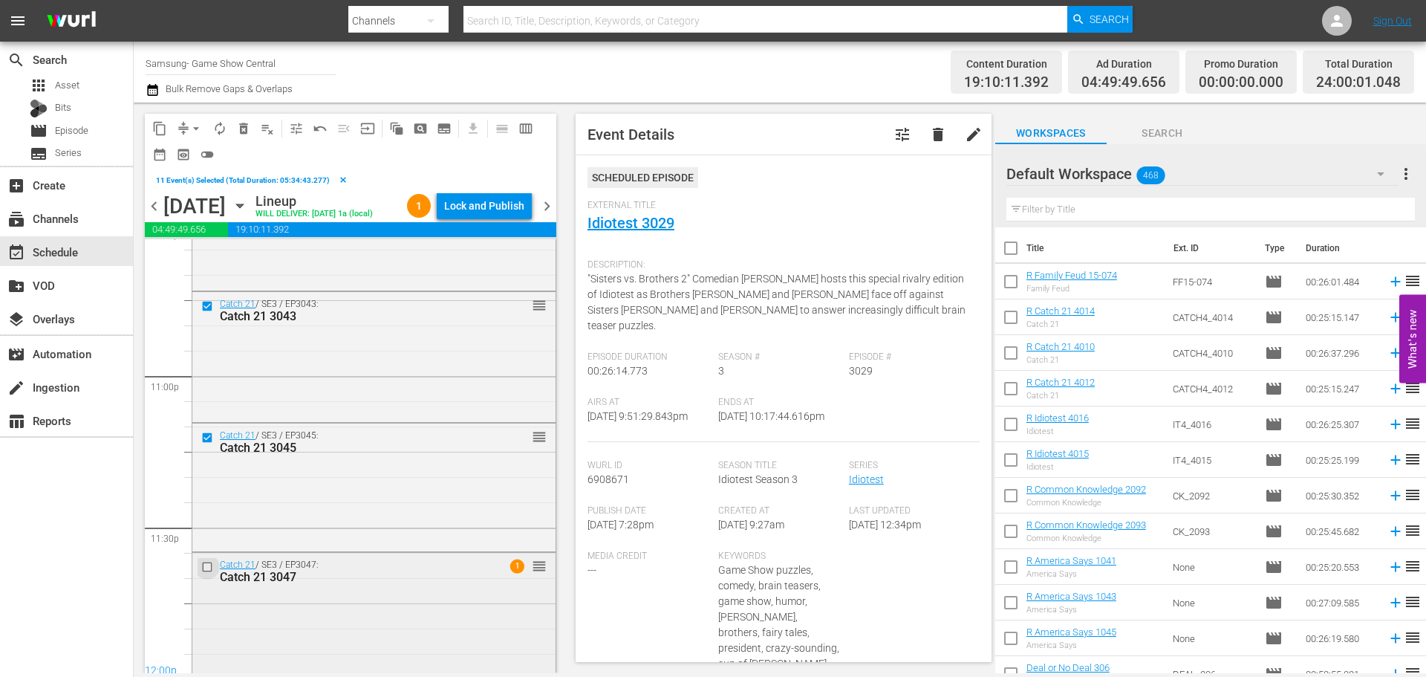
click at [210, 573] on input "checkbox" at bounding box center [209, 566] width 16 height 13
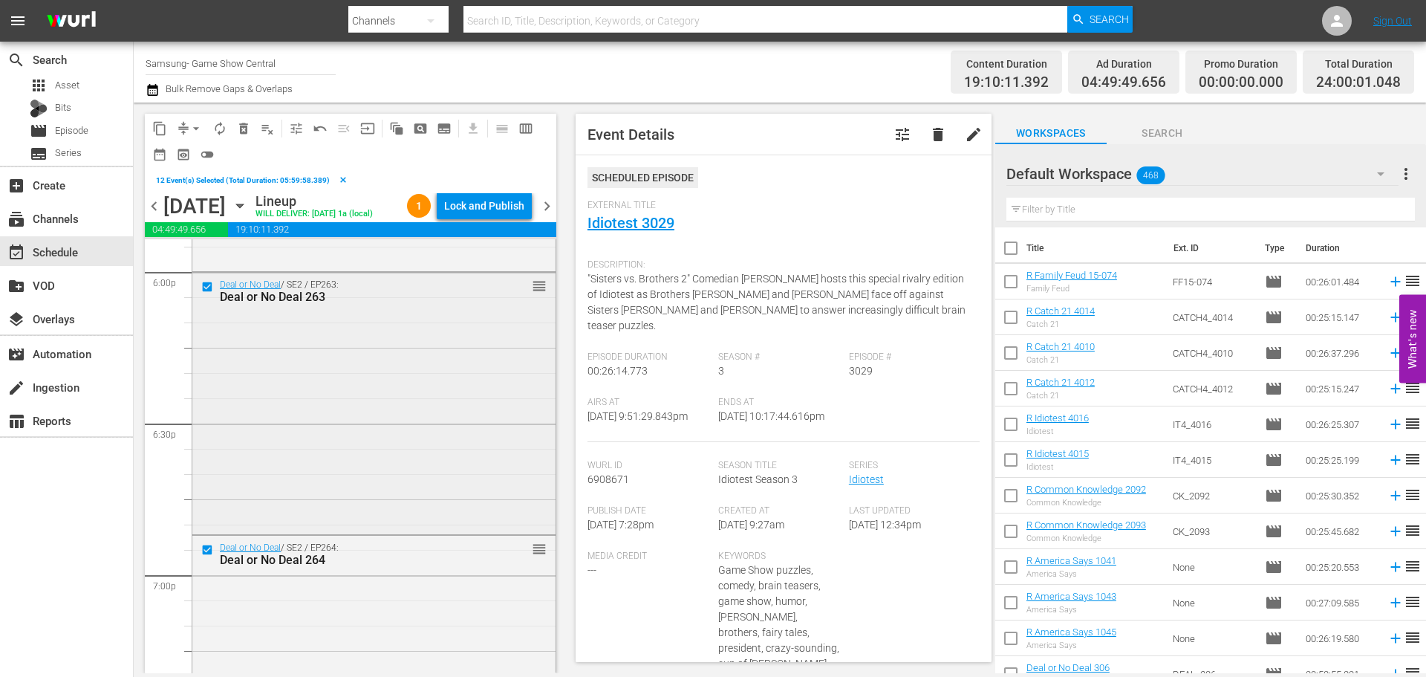
scroll to position [5275, 0]
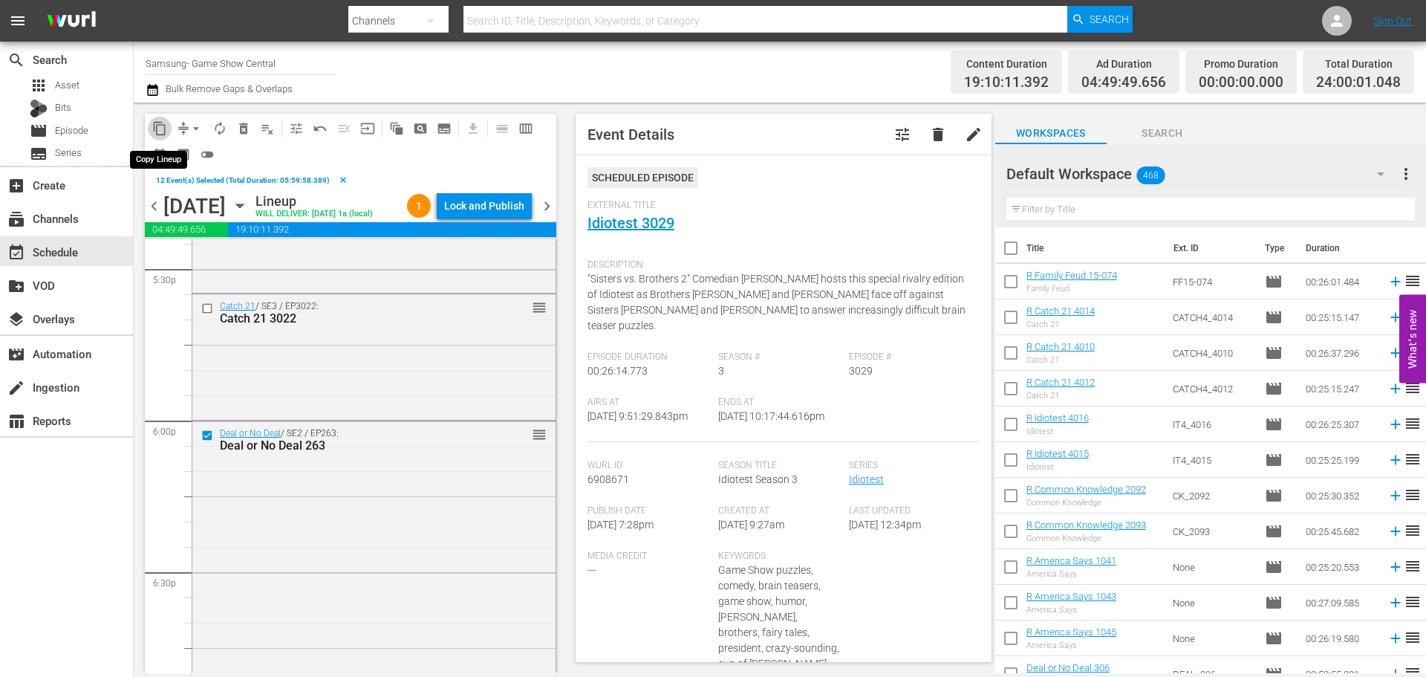
click at [157, 135] on span "content_copy" at bounding box center [159, 128] width 15 height 15
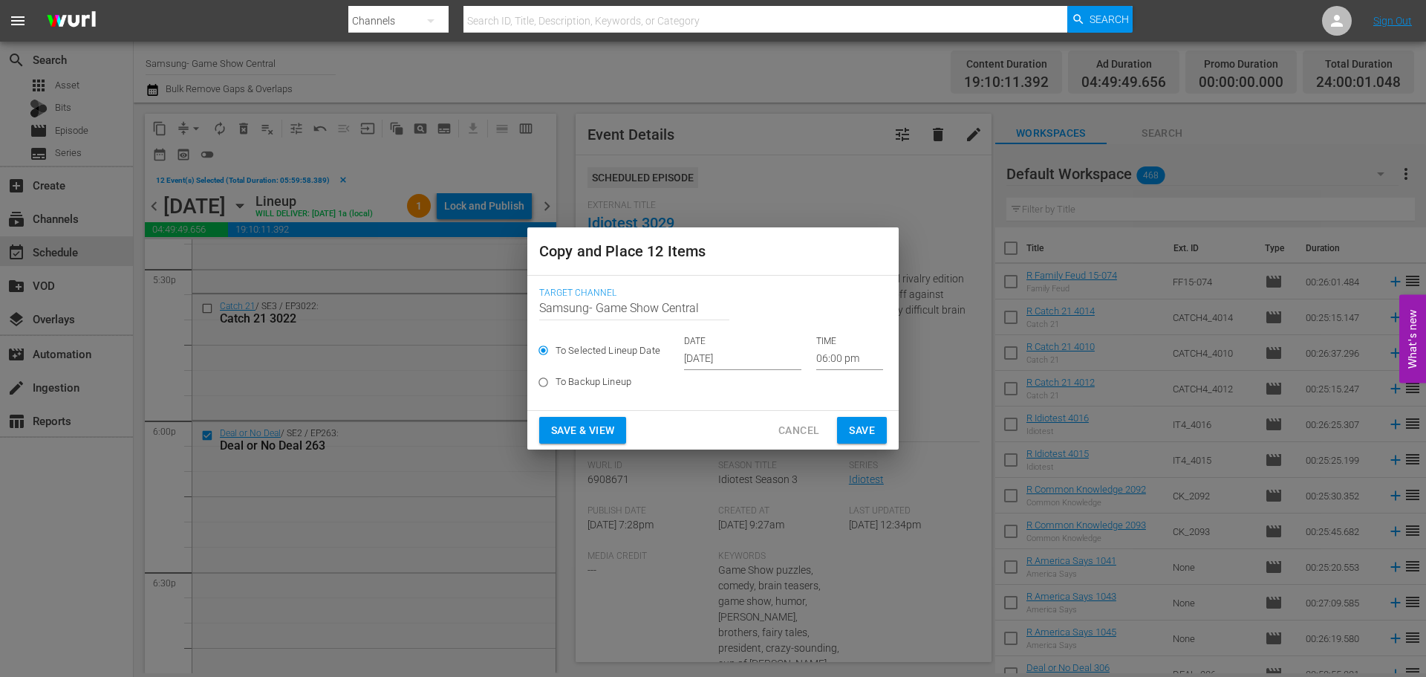
click at [730, 362] on input "Sep 25th 2025" at bounding box center [742, 359] width 117 height 22
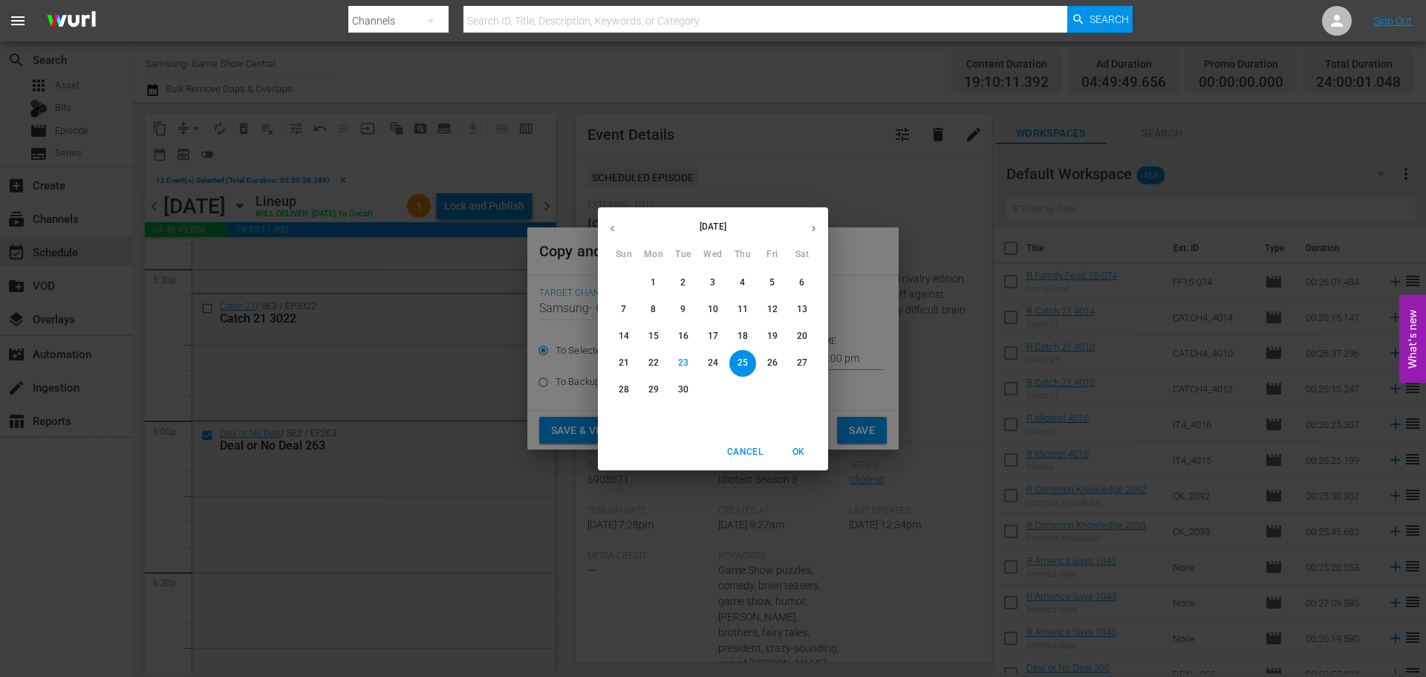
click at [713, 377] on div "1" at bounding box center [713, 390] width 30 height 27
click at [744, 366] on p "25" at bounding box center [743, 363] width 10 height 13
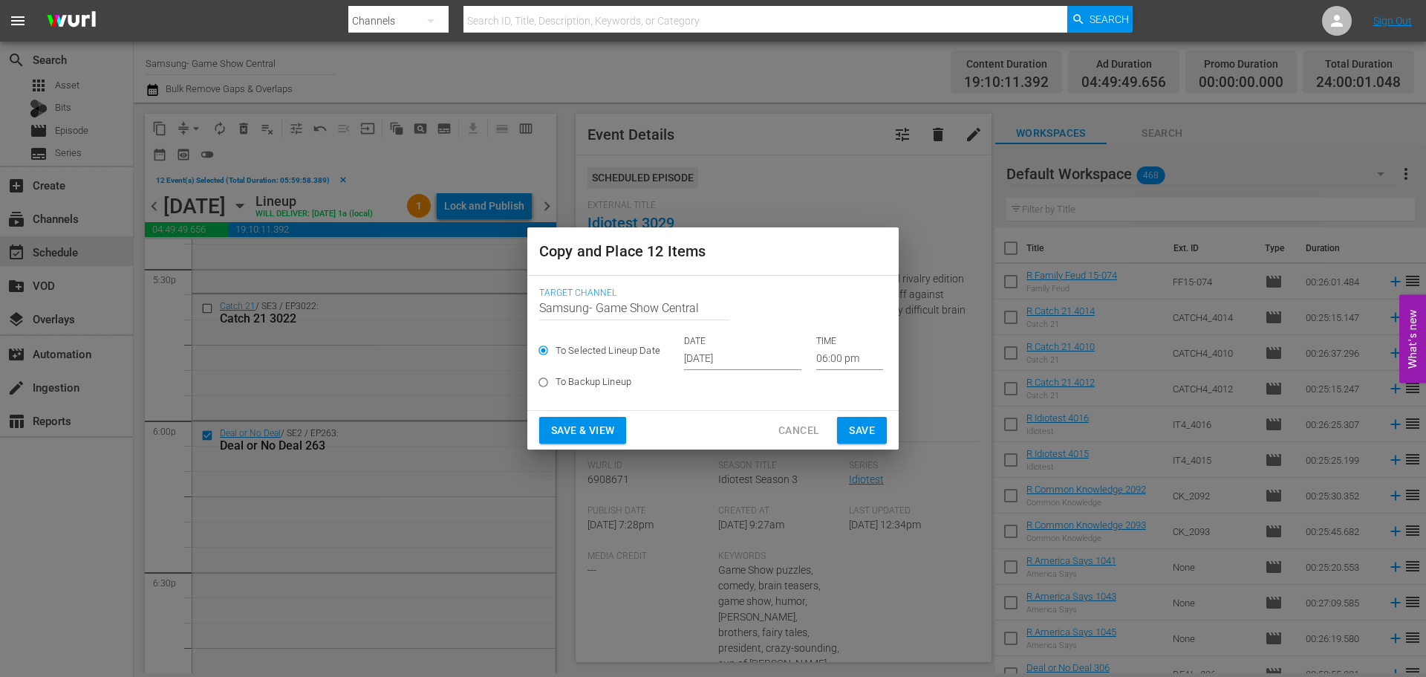
click at [799, 354] on div "DATE Sep 25th 2025 TIME 06:00 pm" at bounding box center [783, 352] width 199 height 35
click at [823, 358] on input "06:00 pm" at bounding box center [849, 359] width 67 height 22
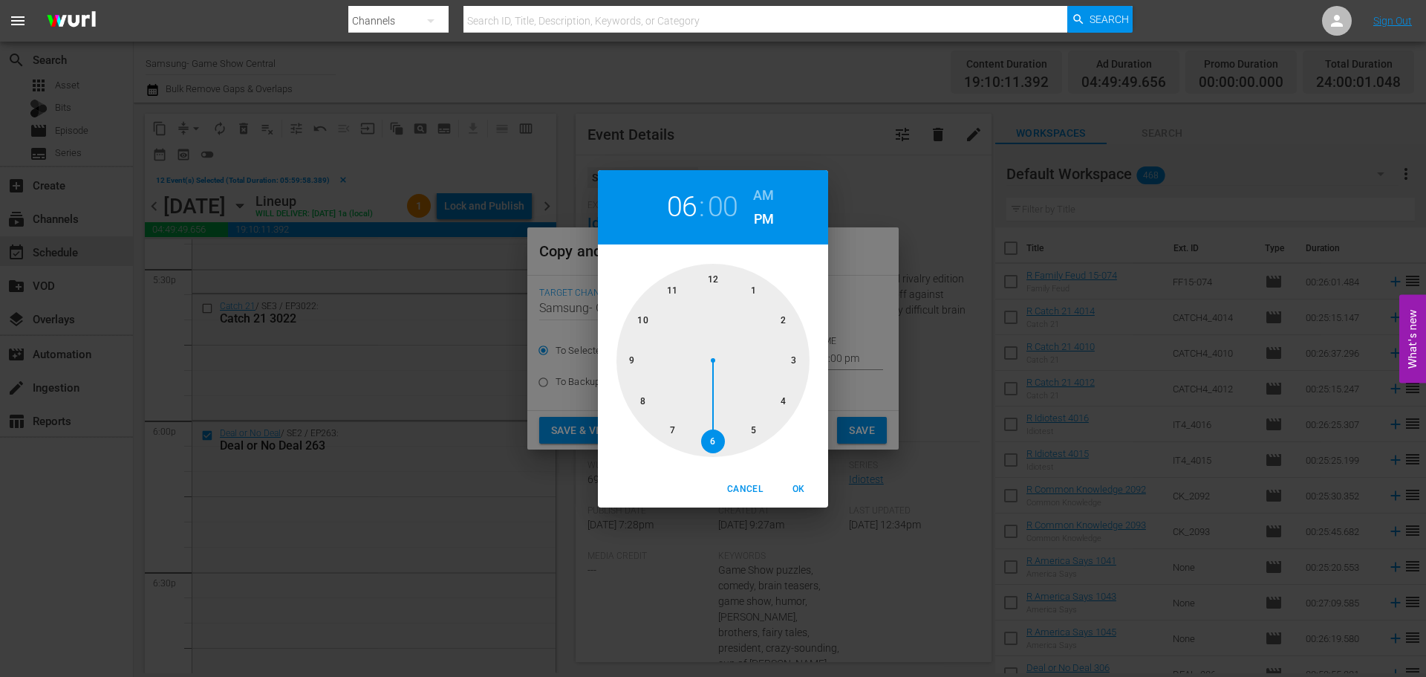
click at [718, 282] on div at bounding box center [713, 360] width 193 height 193
click at [808, 492] on span "OK" at bounding box center [799, 489] width 36 height 16
type input "12:00 pm"
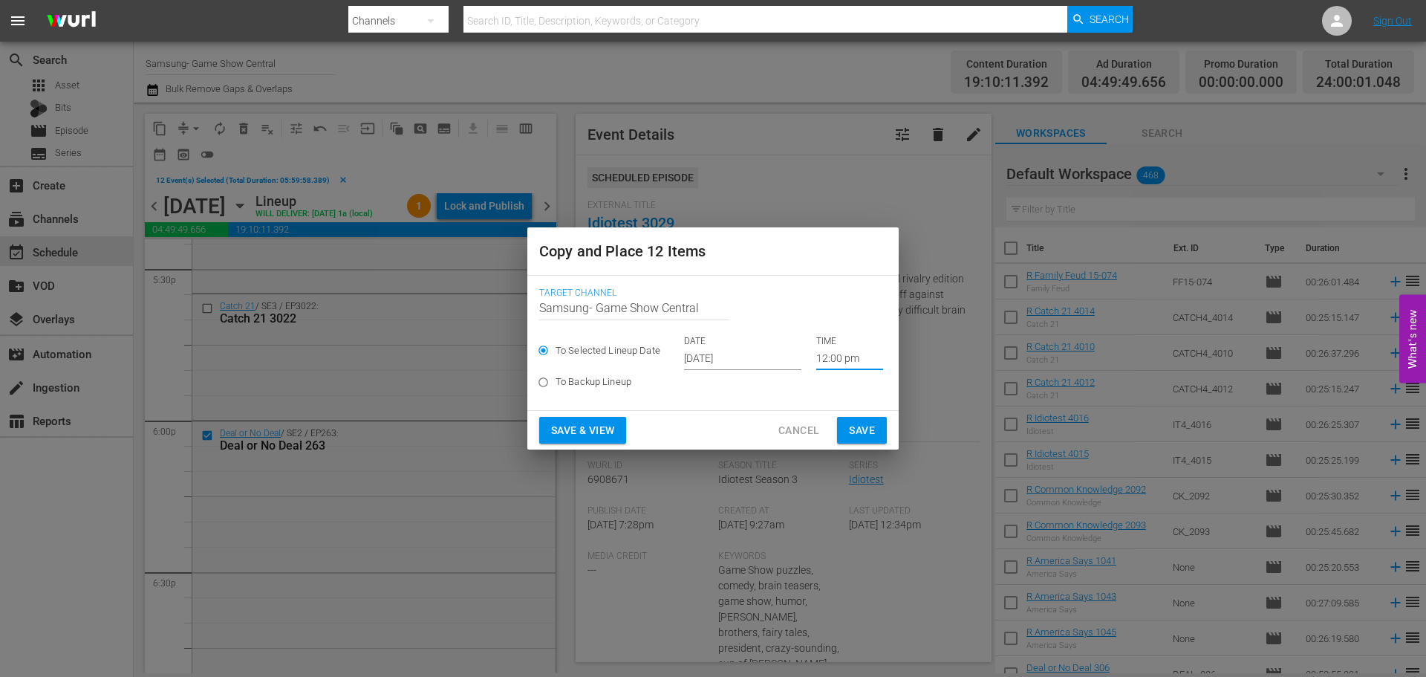
click at [873, 421] on span "Save" at bounding box center [862, 430] width 26 height 19
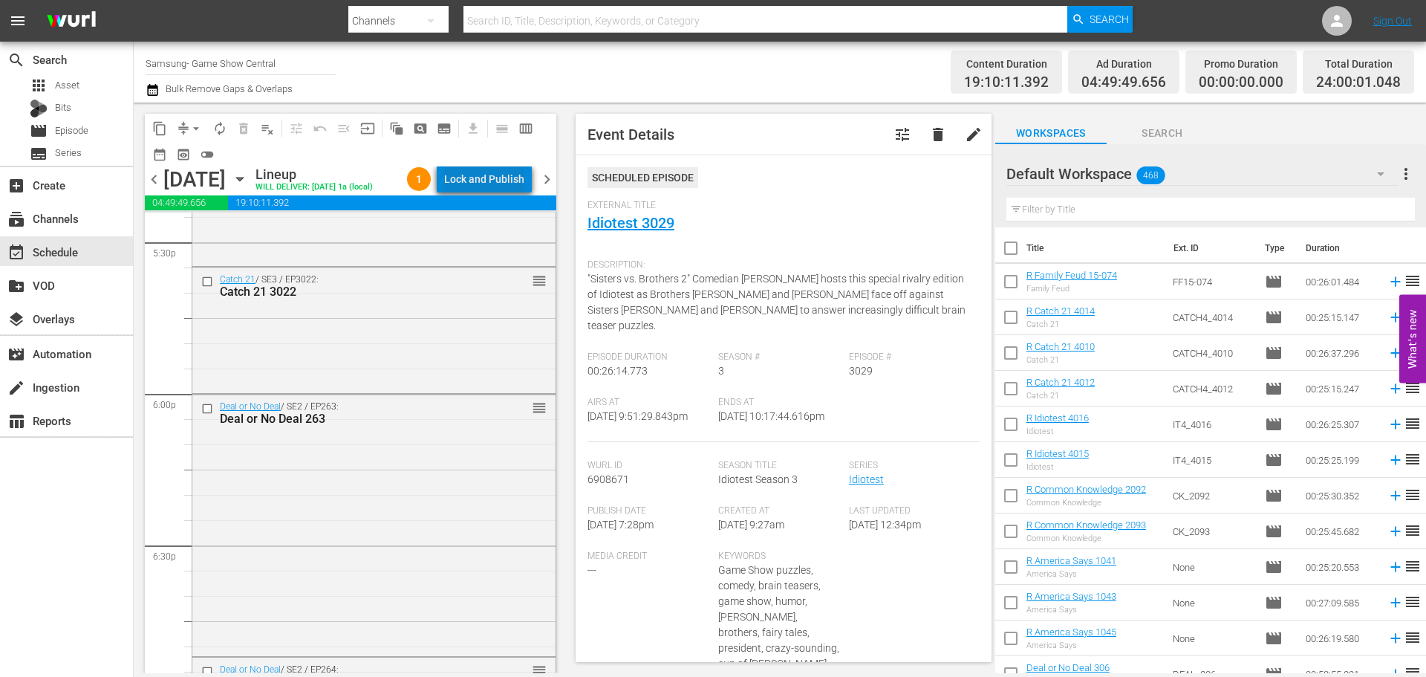
click at [515, 180] on div "Lock and Publish" at bounding box center [484, 179] width 80 height 27
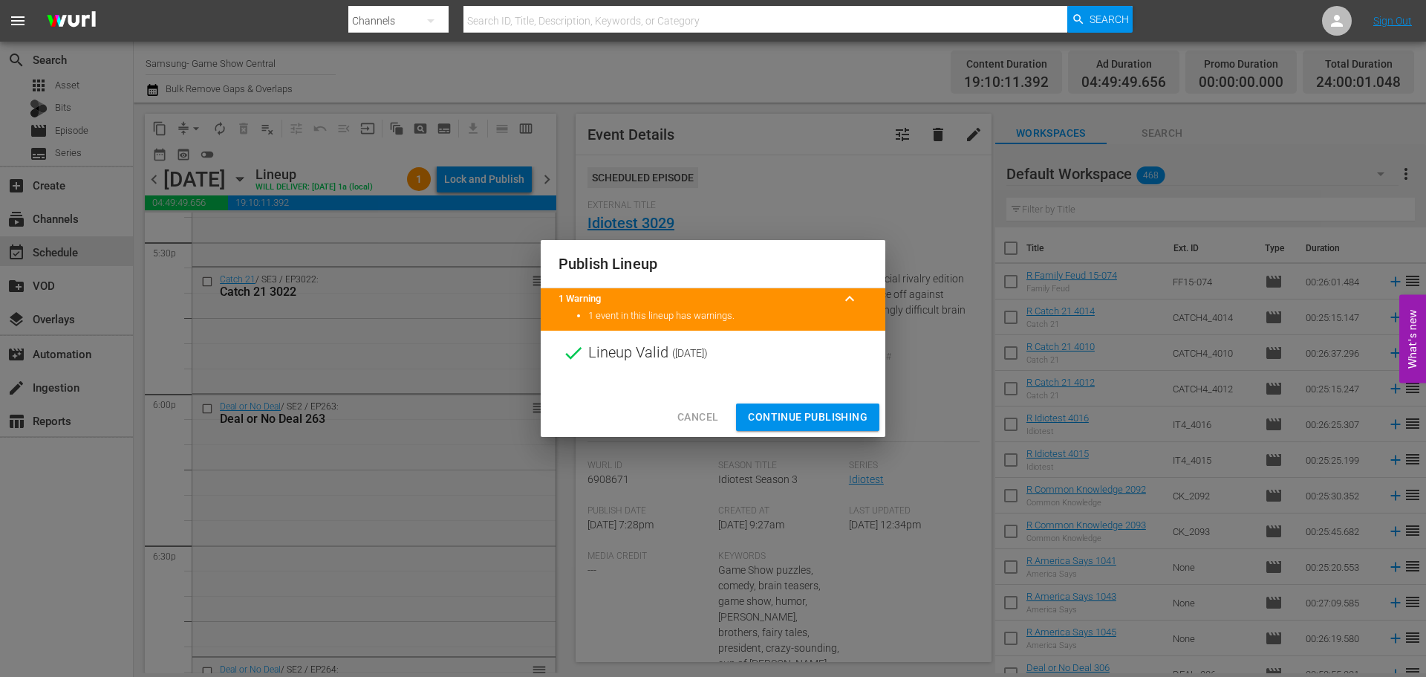
click at [775, 403] on button "Continue Publishing" at bounding box center [807, 416] width 143 height 27
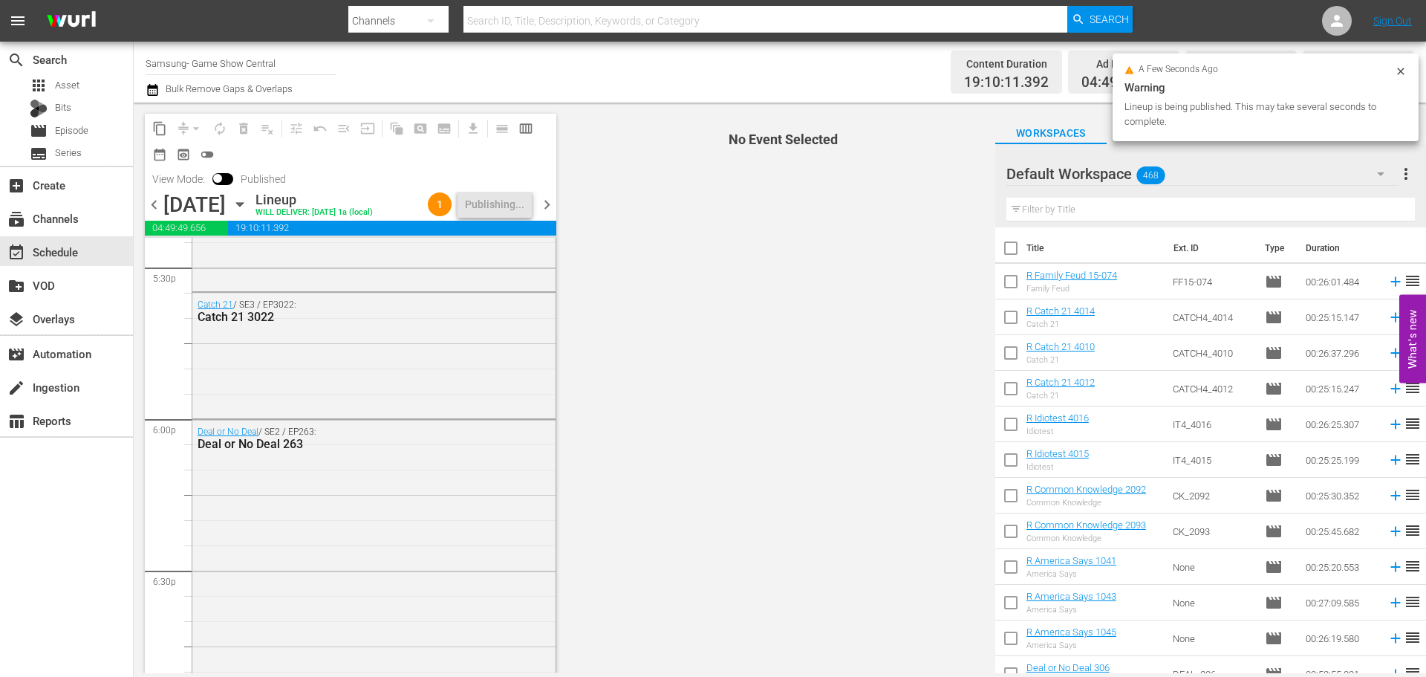
click at [248, 210] on icon "button" at bounding box center [240, 204] width 16 height 16
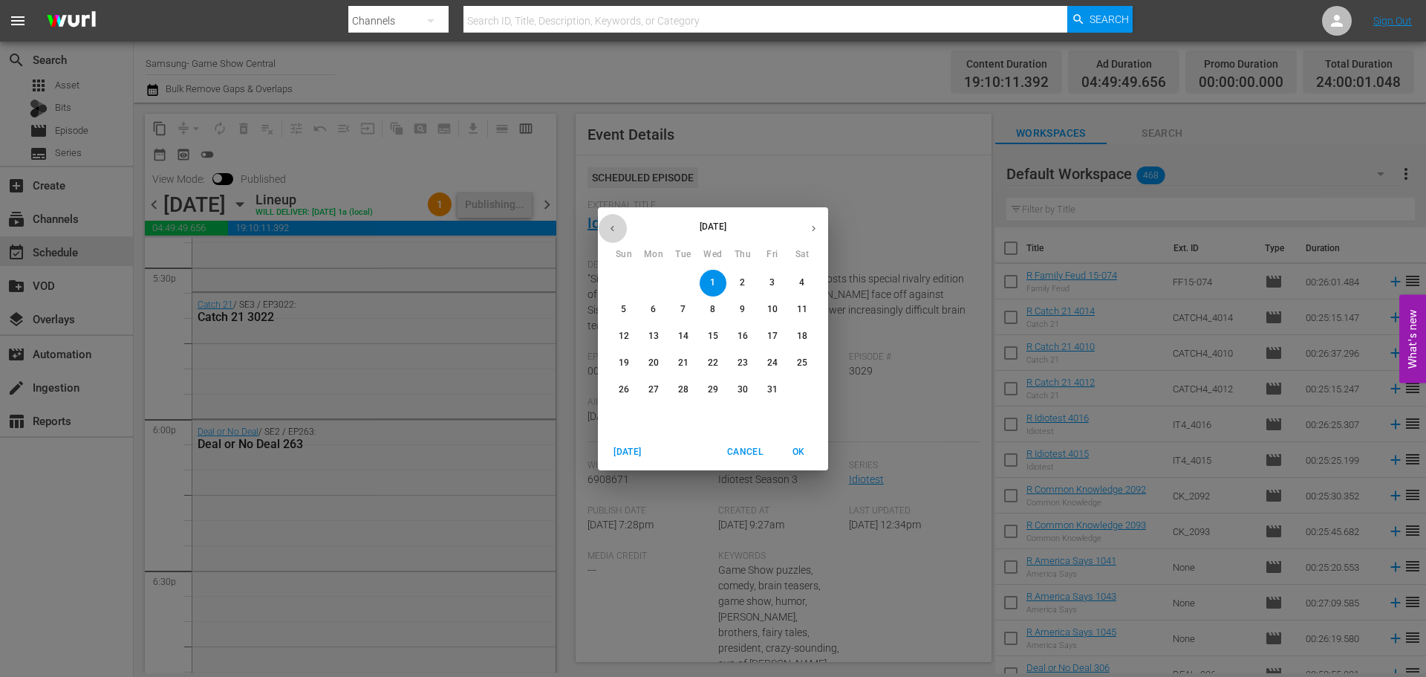
click at [617, 218] on button "button" at bounding box center [612, 228] width 29 height 29
click at [744, 363] on p "25" at bounding box center [743, 363] width 10 height 13
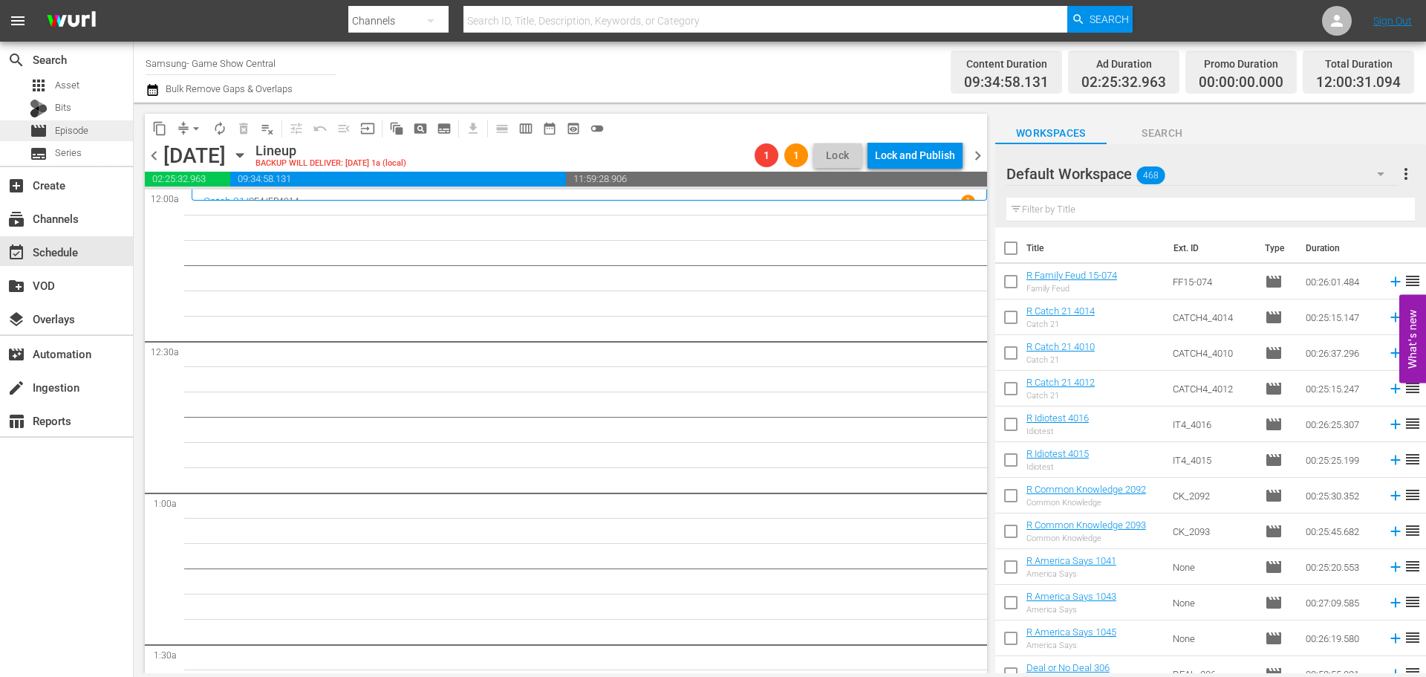
click at [80, 123] on span "Episode" at bounding box center [71, 130] width 33 height 15
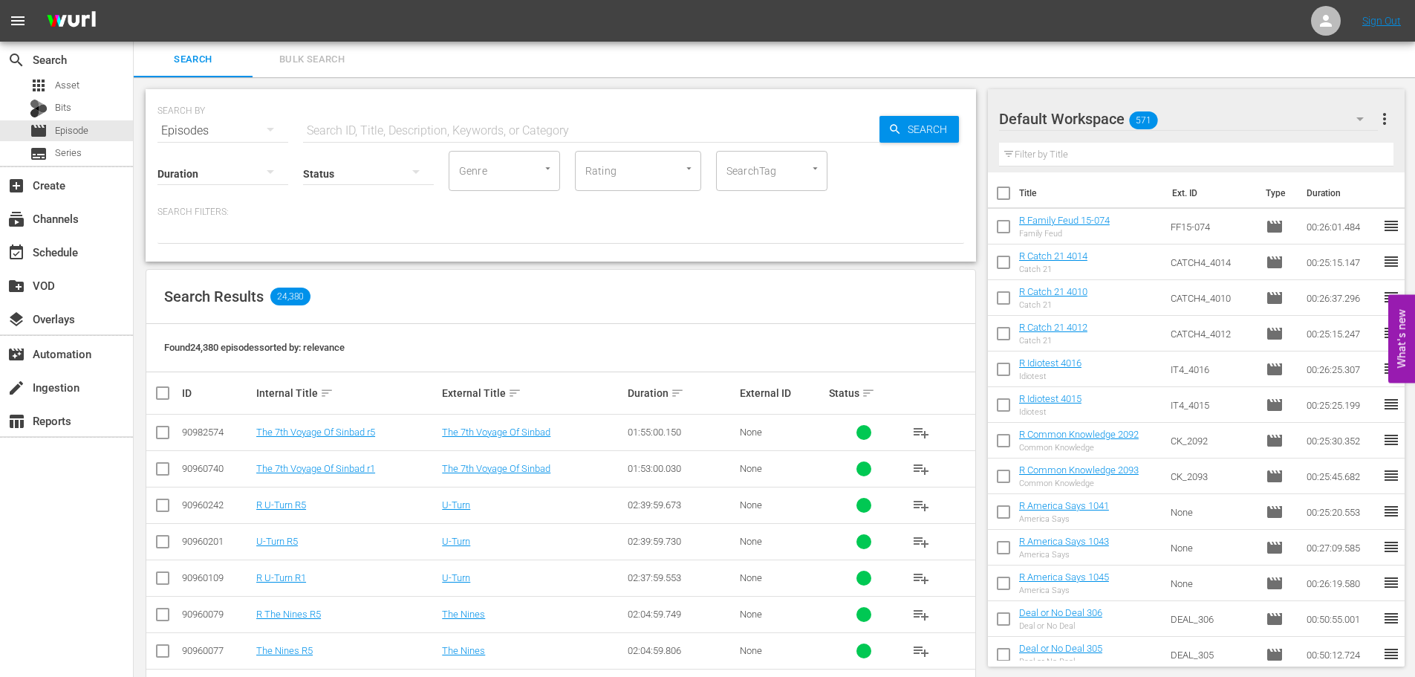
click at [403, 119] on input "text" at bounding box center [591, 131] width 576 height 36
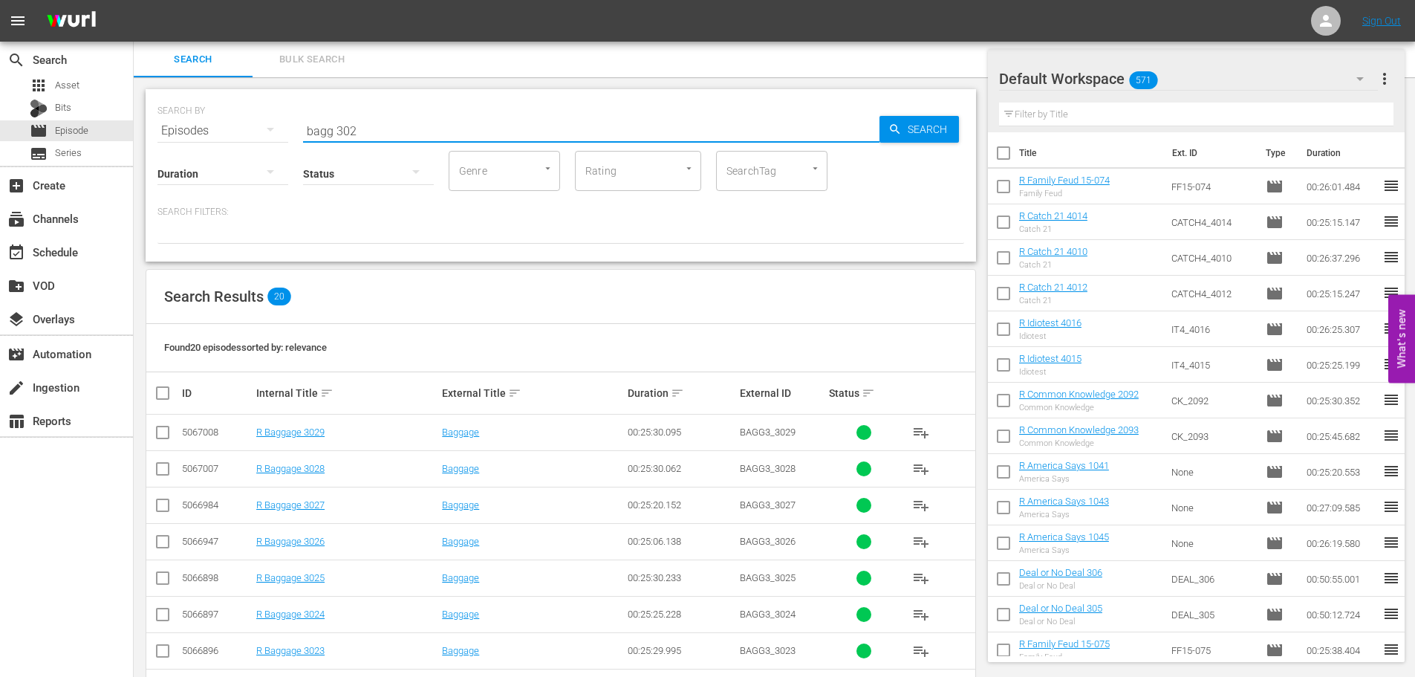
scroll to position [493, 0]
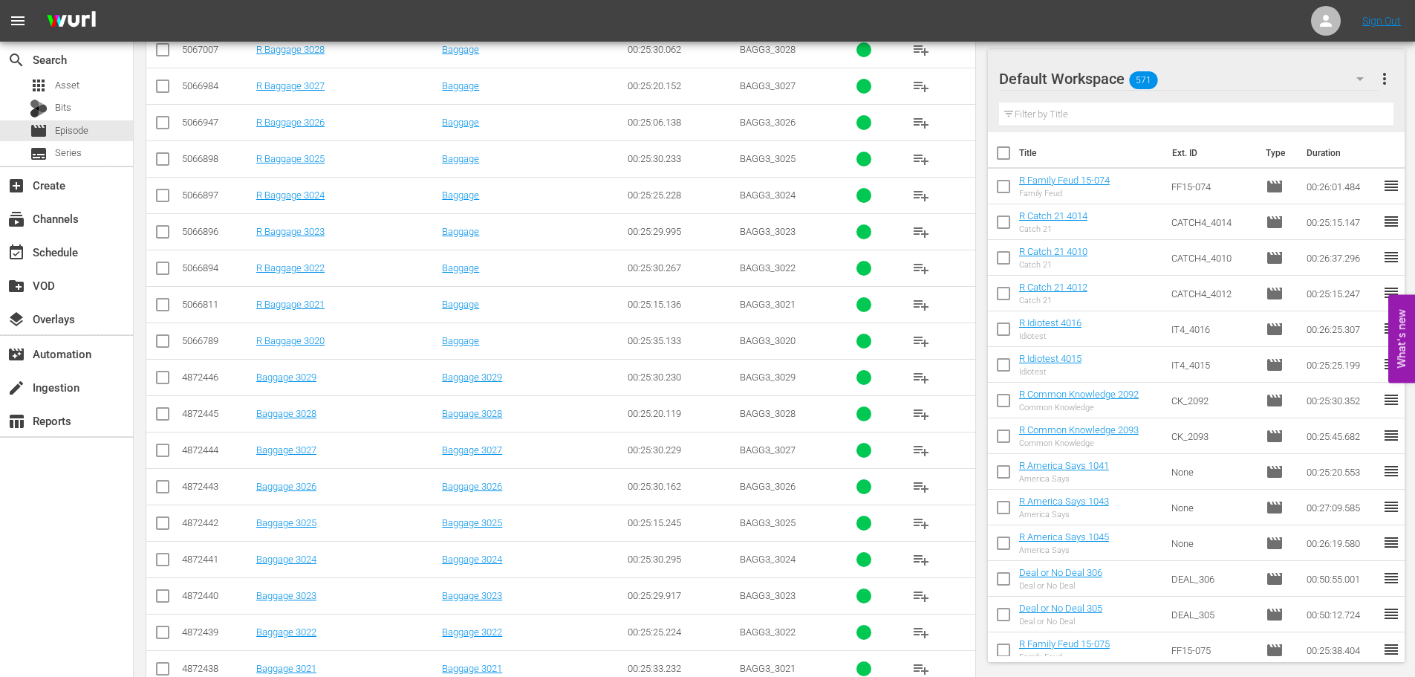
type input "bagg 302"
click at [165, 126] on input "checkbox" at bounding box center [163, 126] width 18 height 18
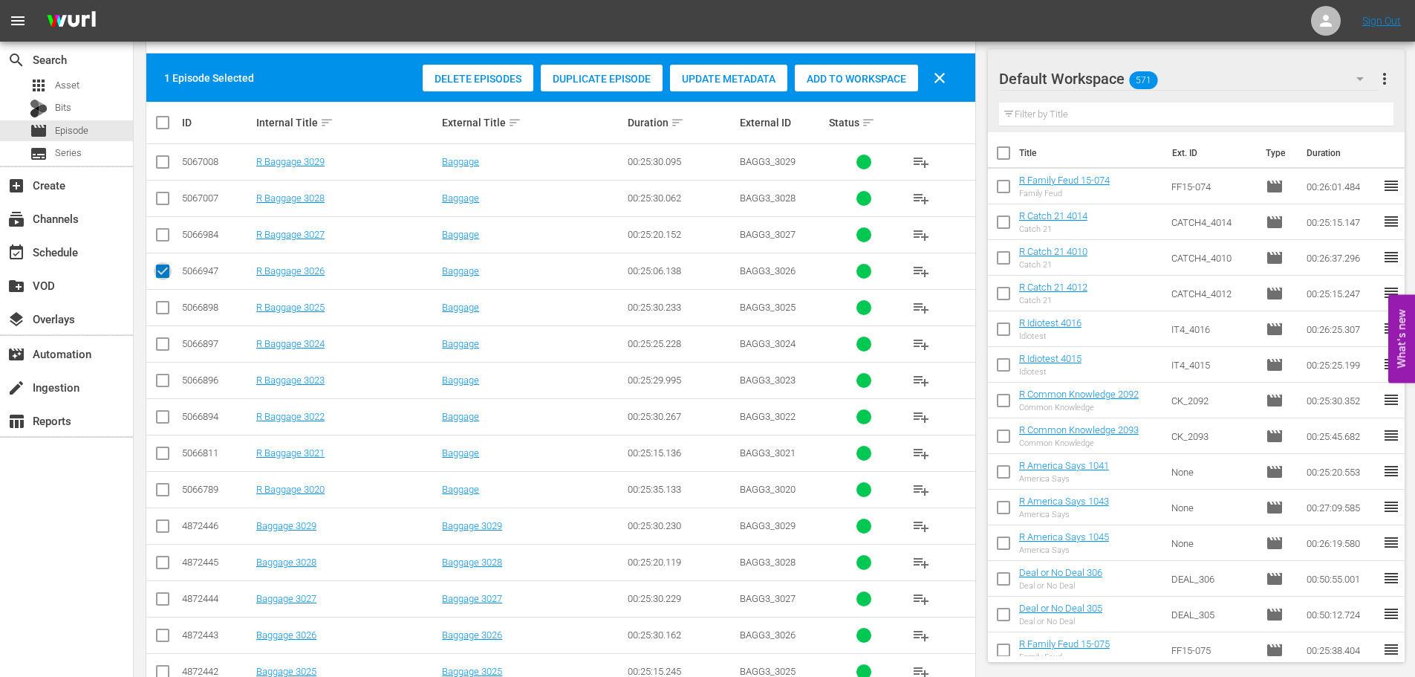
click at [163, 267] on input "checkbox" at bounding box center [163, 274] width 18 height 18
checkbox input "false"
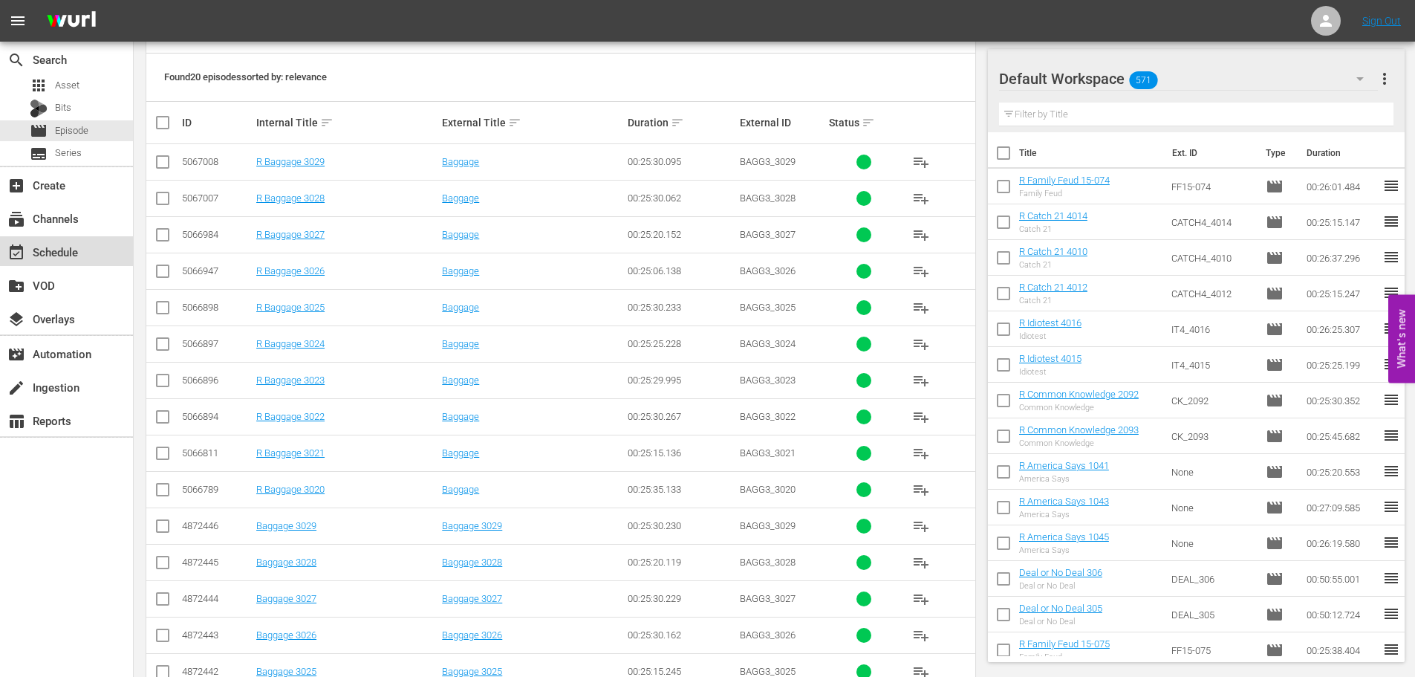
click at [89, 241] on div "event_available Schedule" at bounding box center [66, 251] width 133 height 30
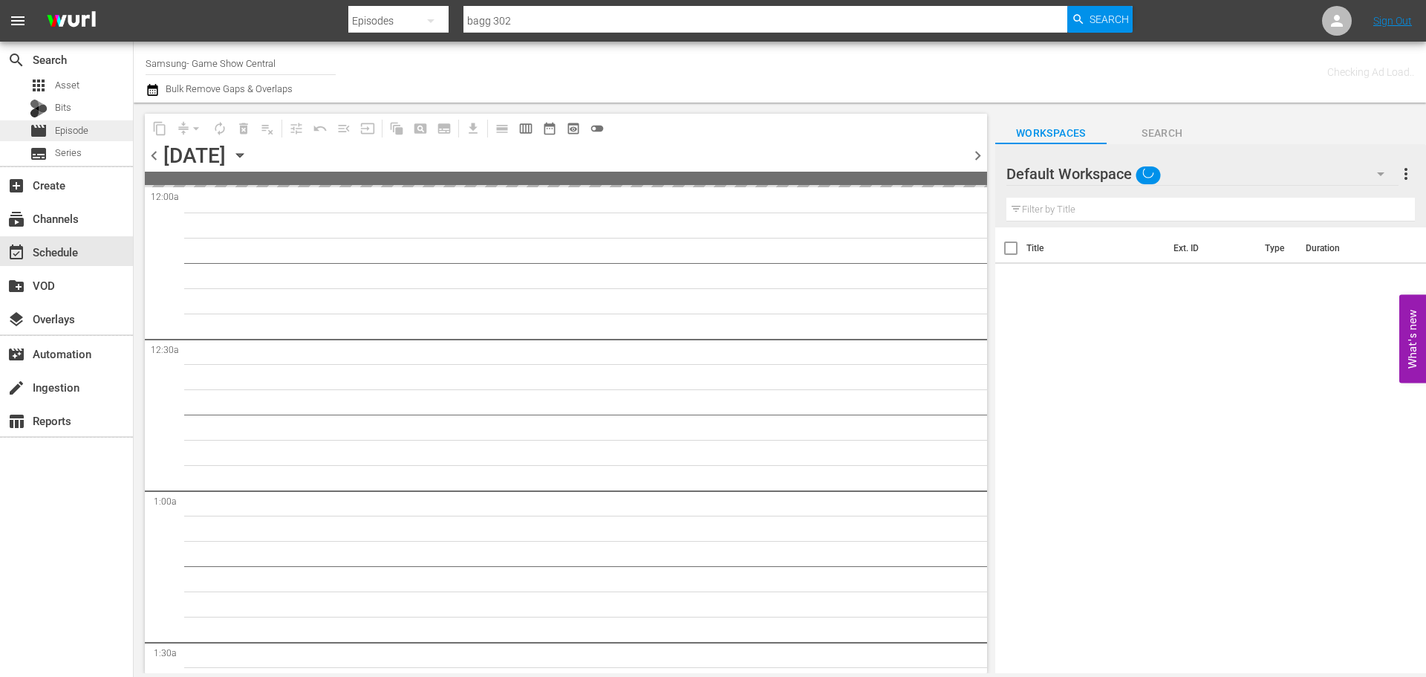
click at [99, 126] on div "movie Episode" at bounding box center [66, 130] width 133 height 21
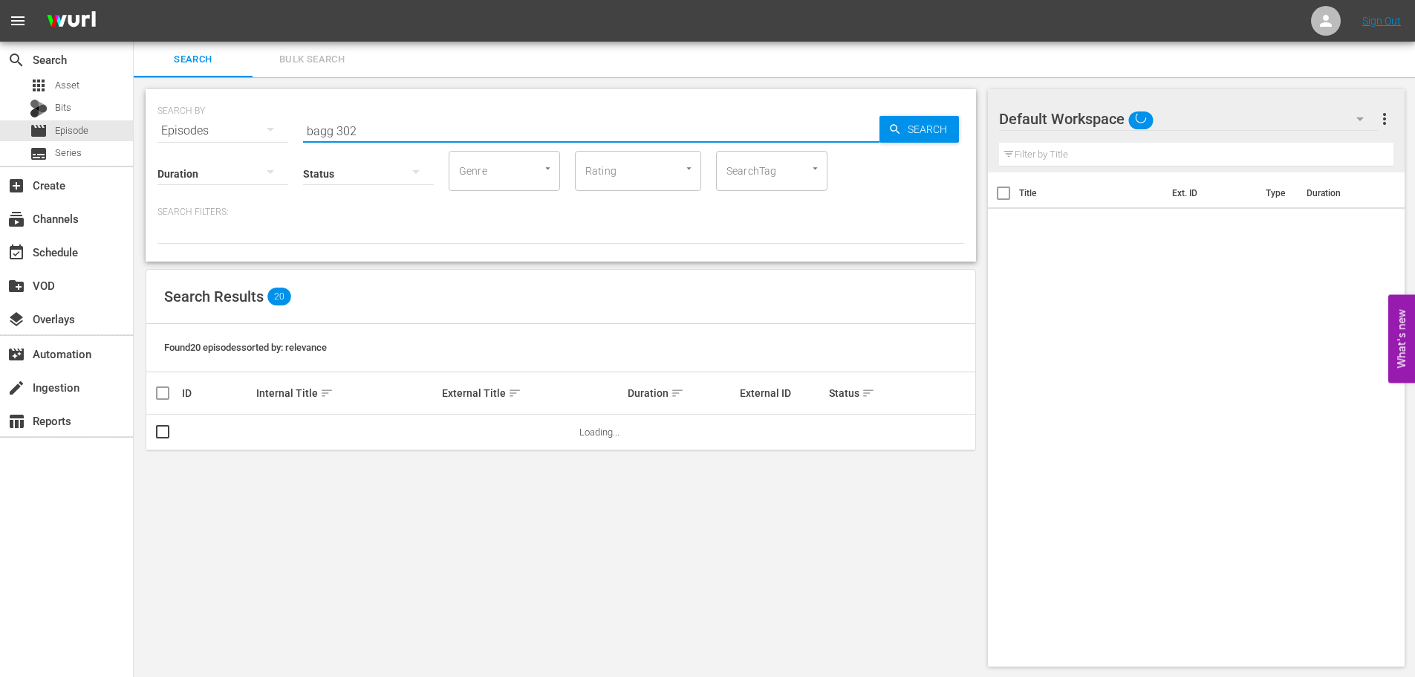
click at [453, 117] on input "bagg 302" at bounding box center [591, 131] width 576 height 36
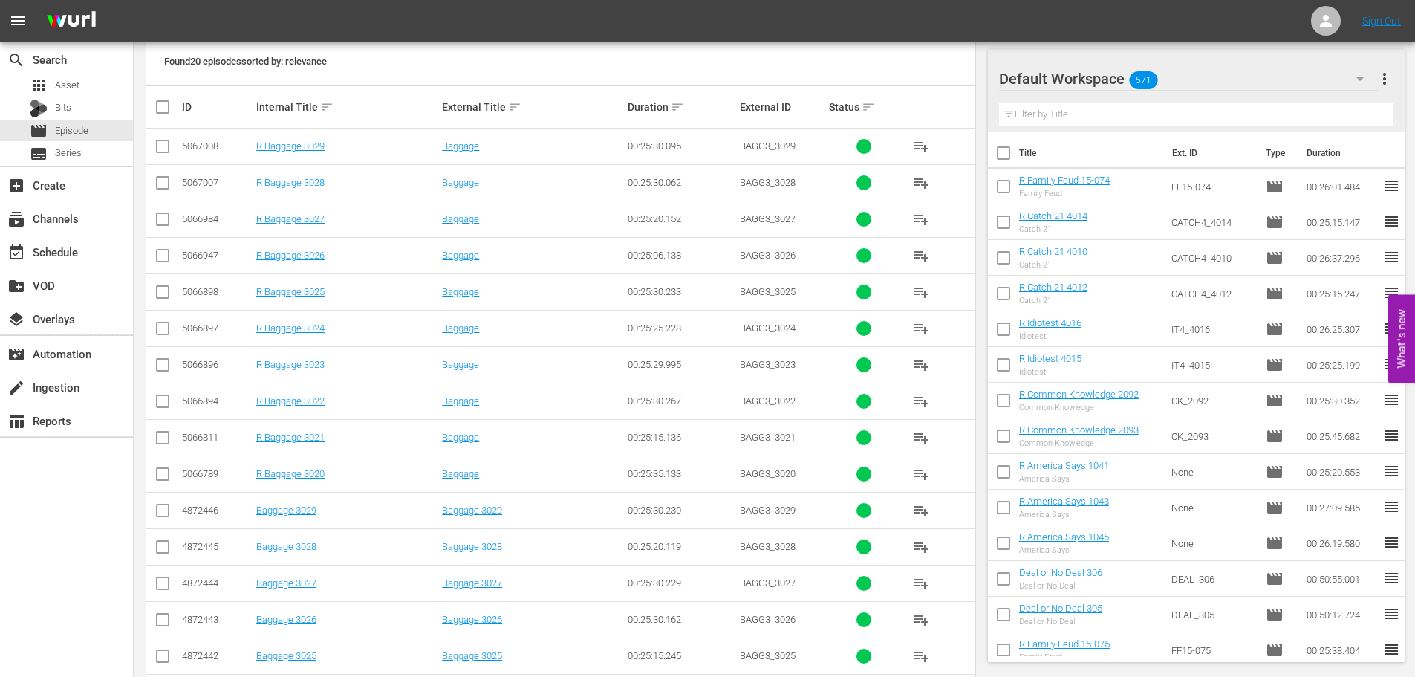
scroll to position [371, 0]
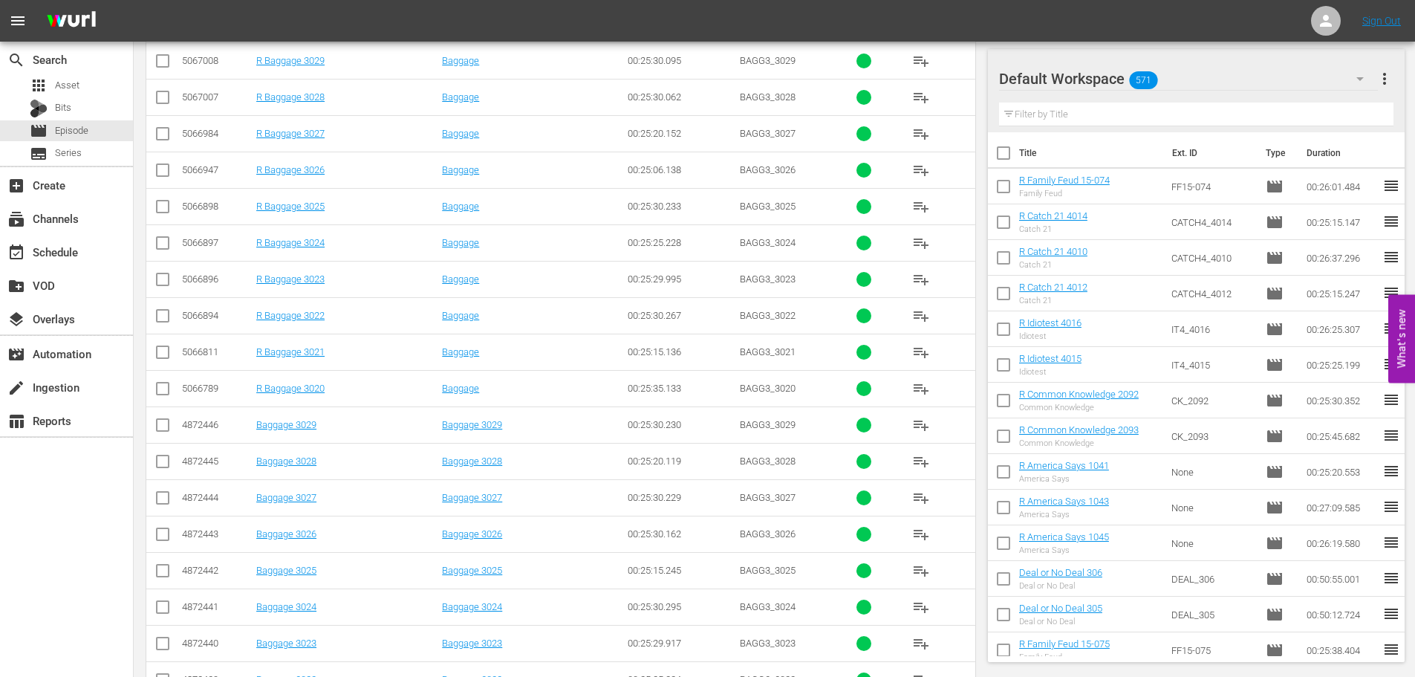
click at [162, 539] on input "checkbox" at bounding box center [163, 537] width 18 height 18
checkbox input "true"
click at [166, 464] on input "checkbox" at bounding box center [163, 464] width 18 height 18
checkbox input "true"
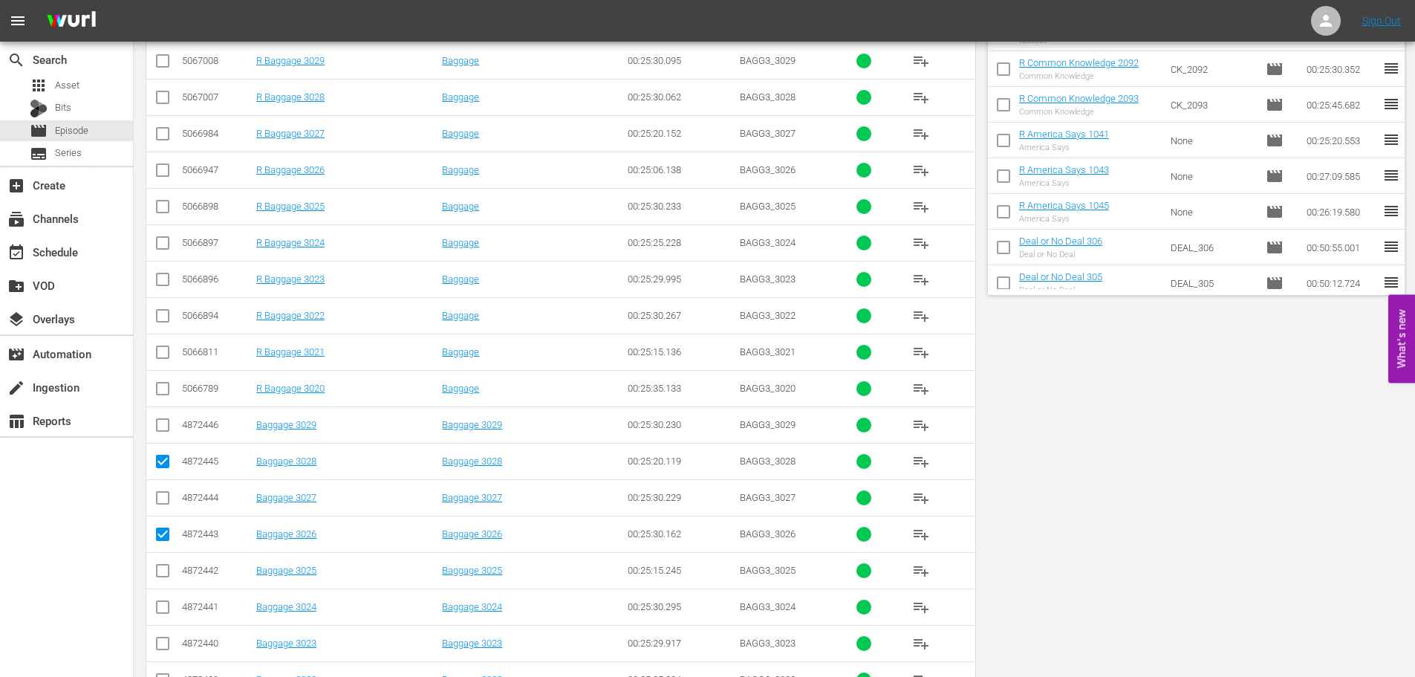
scroll to position [0, 0]
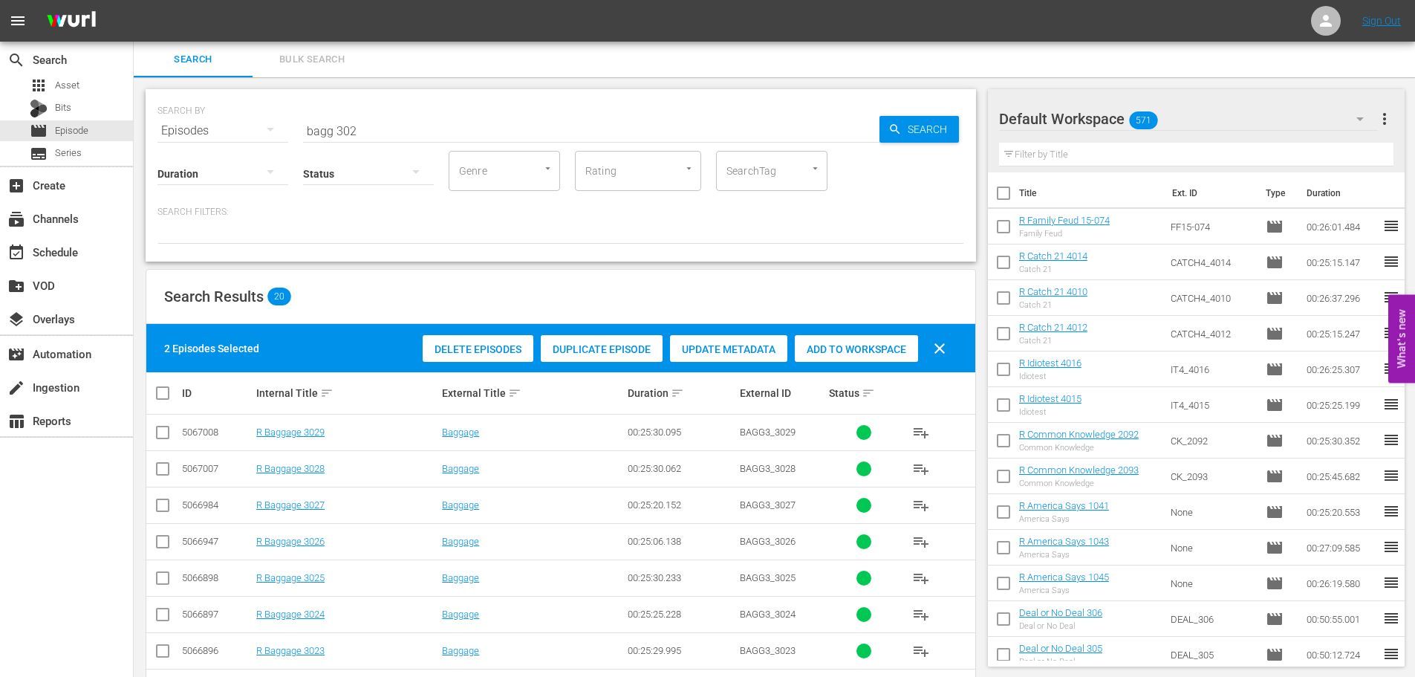
click at [800, 343] on span "Add to Workspace" at bounding box center [856, 349] width 123 height 12
click at [502, 126] on input "bagg 302" at bounding box center [591, 131] width 576 height 36
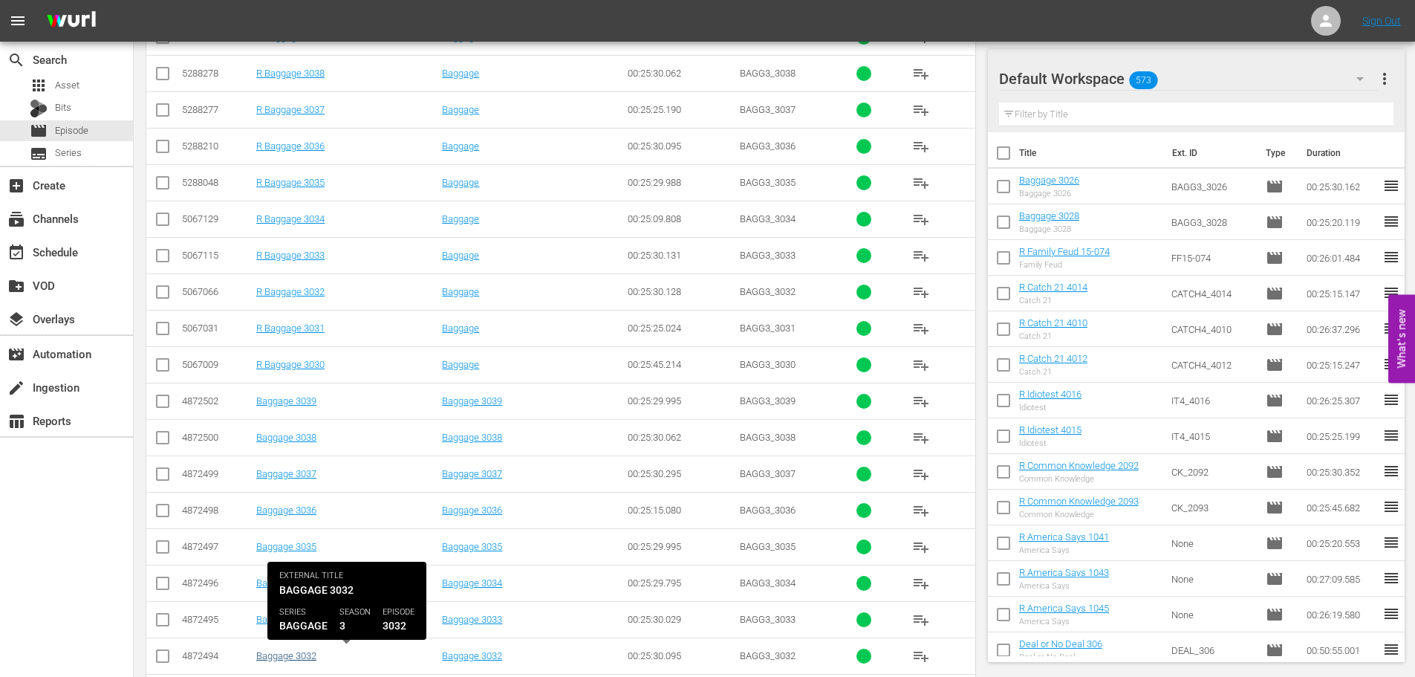
scroll to position [493, 0]
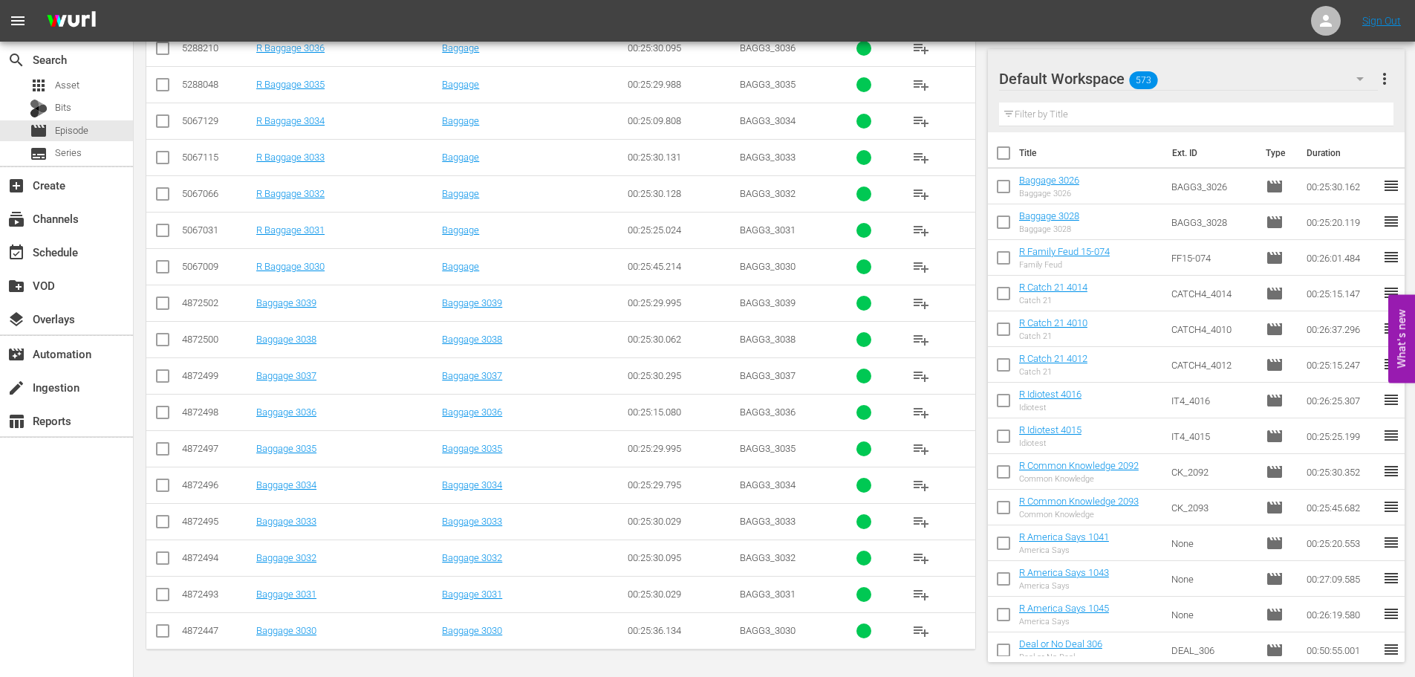
type input "bagg 303"
drag, startPoint x: 161, startPoint y: 635, endPoint x: 175, endPoint y: 608, distance: 30.2
click at [161, 635] on input "checkbox" at bounding box center [163, 634] width 18 height 18
checkbox input "true"
click at [165, 563] on input "checkbox" at bounding box center [163, 561] width 18 height 18
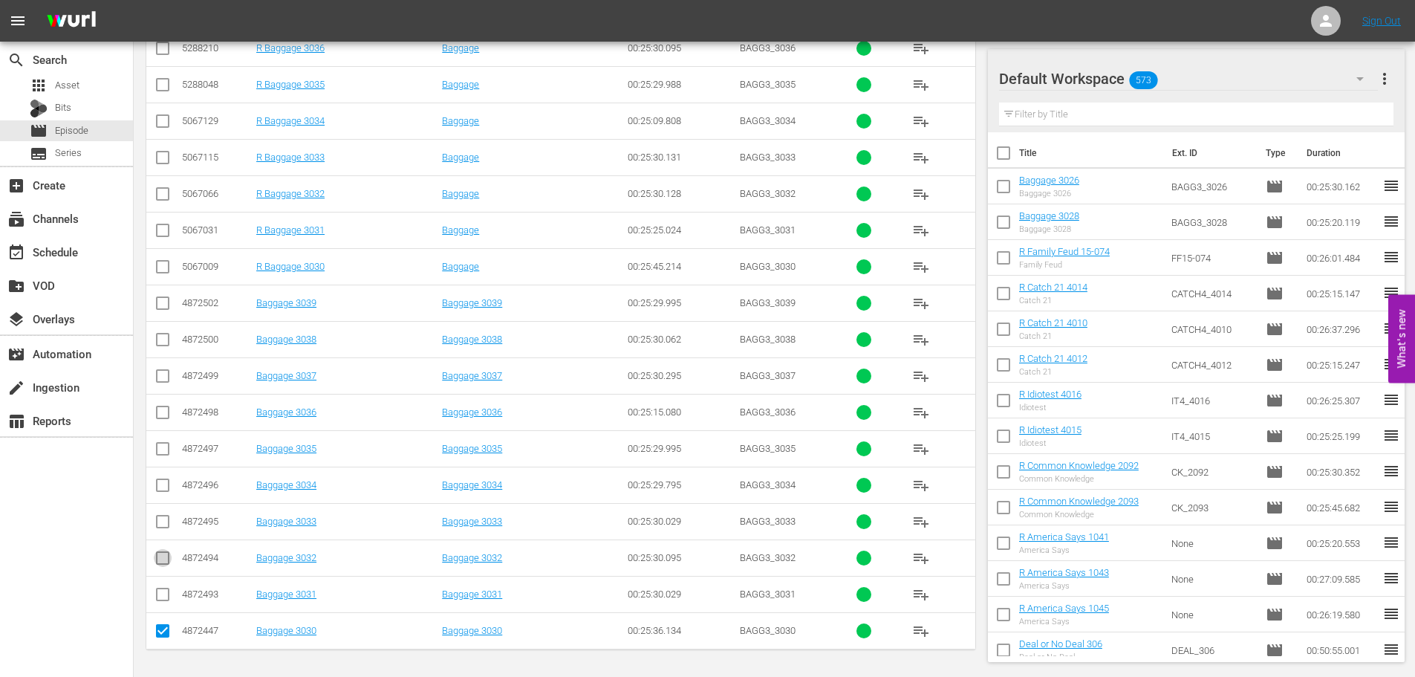
checkbox input "true"
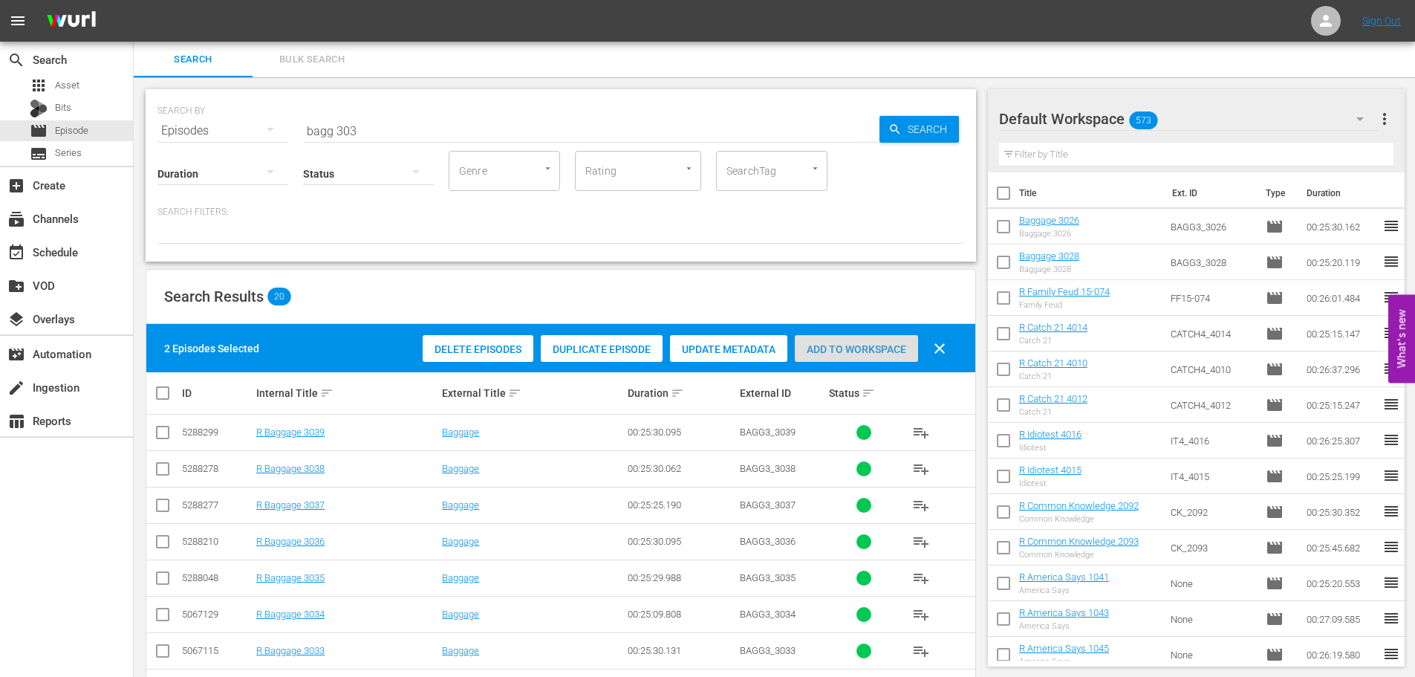
click at [845, 344] on span "Add to Workspace" at bounding box center [856, 349] width 123 height 12
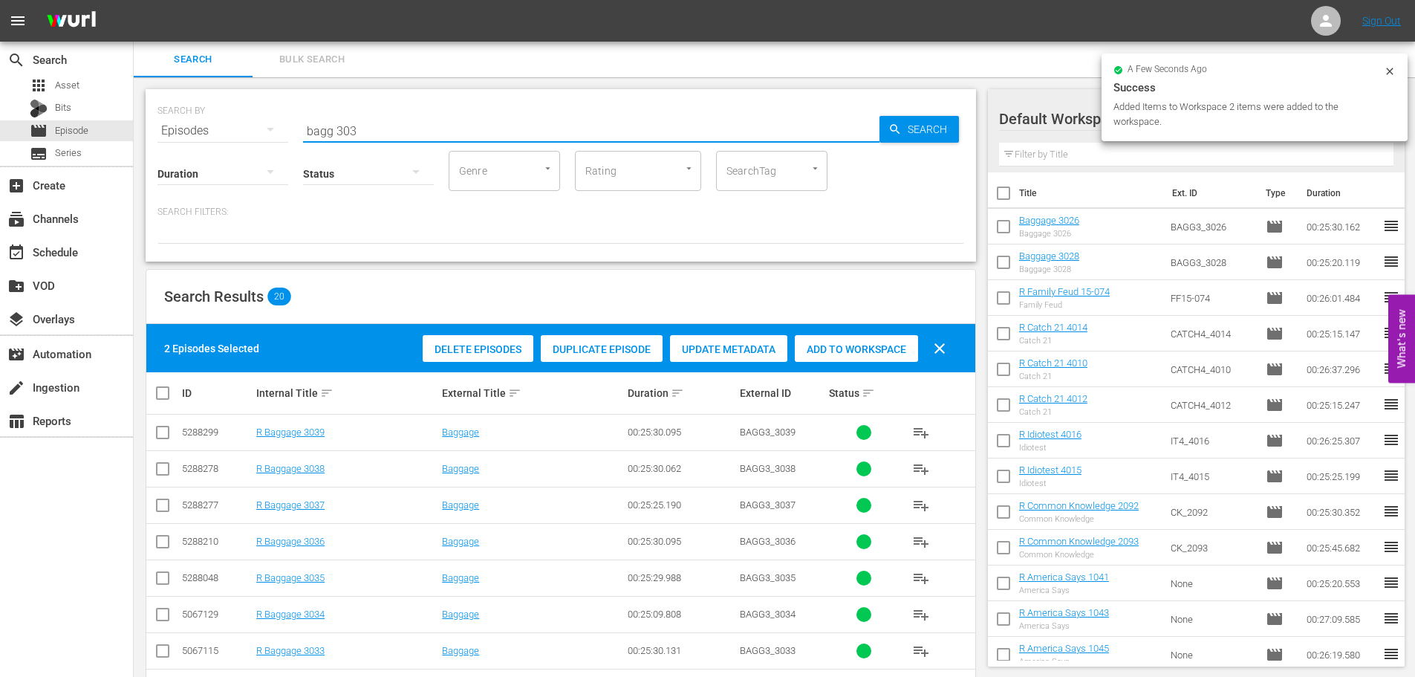
drag, startPoint x: 390, startPoint y: 135, endPoint x: 380, endPoint y: 123, distance: 16.4
click at [380, 120] on input "bagg 303" at bounding box center [591, 131] width 576 height 36
drag, startPoint x: 380, startPoint y: 123, endPoint x: 253, endPoint y: 131, distance: 127.3
click at [253, 131] on div "SEARCH BY Search By Episodes Search ID, Title, Description, Keywords, or Catego…" at bounding box center [560, 121] width 807 height 53
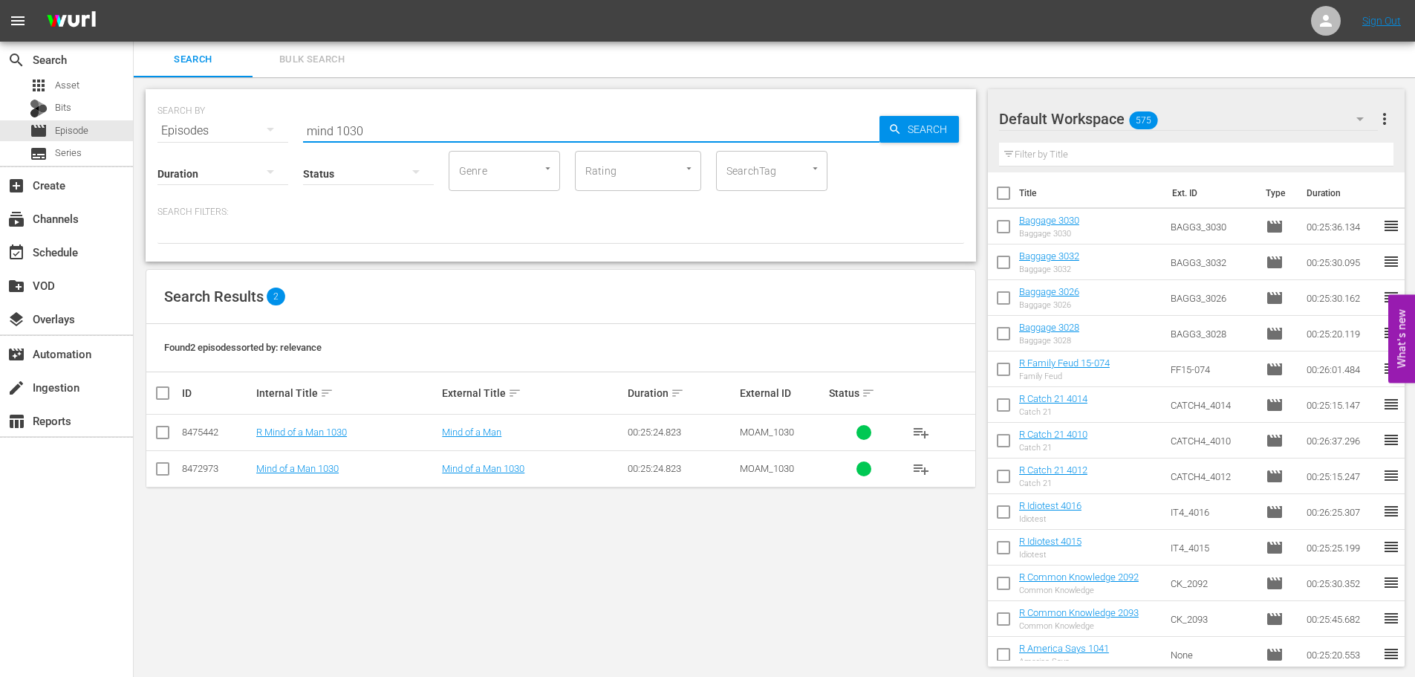
type input "mind 1030"
click at [258, 178] on button "button" at bounding box center [271, 172] width 36 height 36
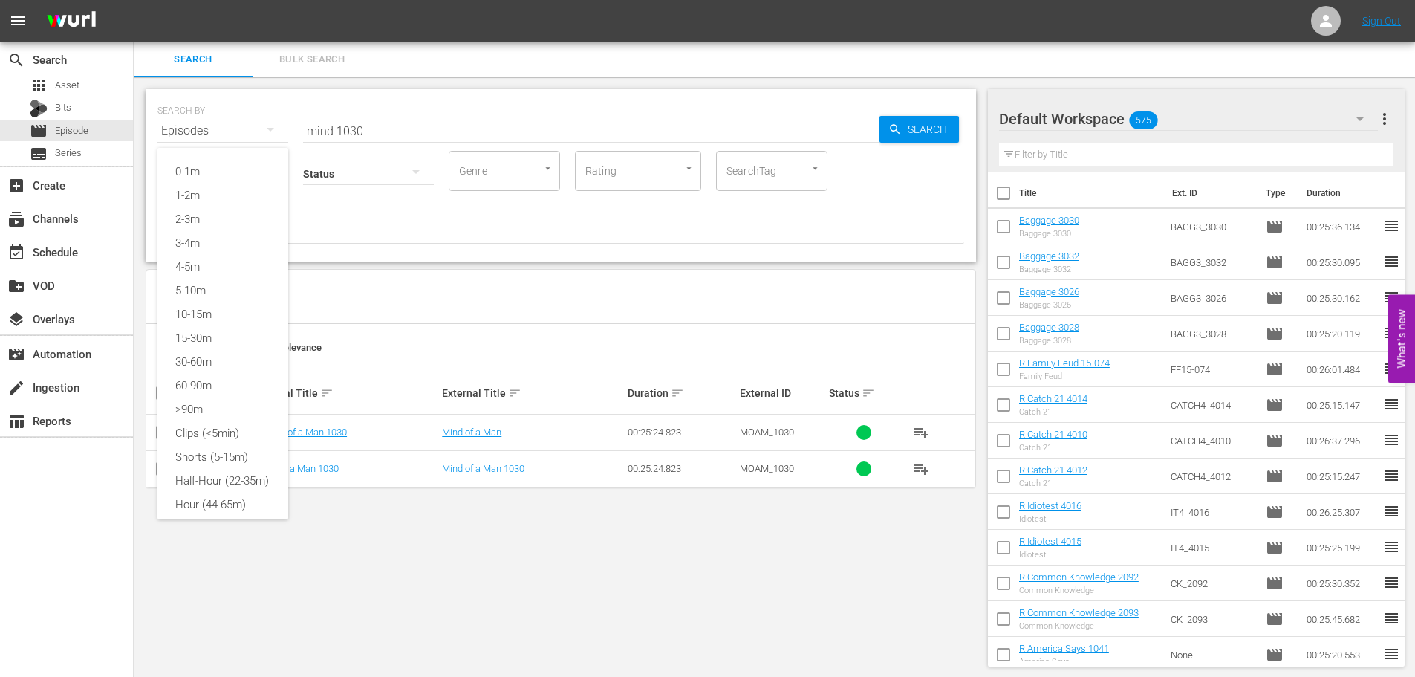
click at [512, 203] on div "0-1m 1-2m 2-3m 3-4m 4-5m 5-10m 10-15m 15-30m 30-60m 60-90m >90m Clips (<5min) S…" at bounding box center [707, 338] width 1415 height 677
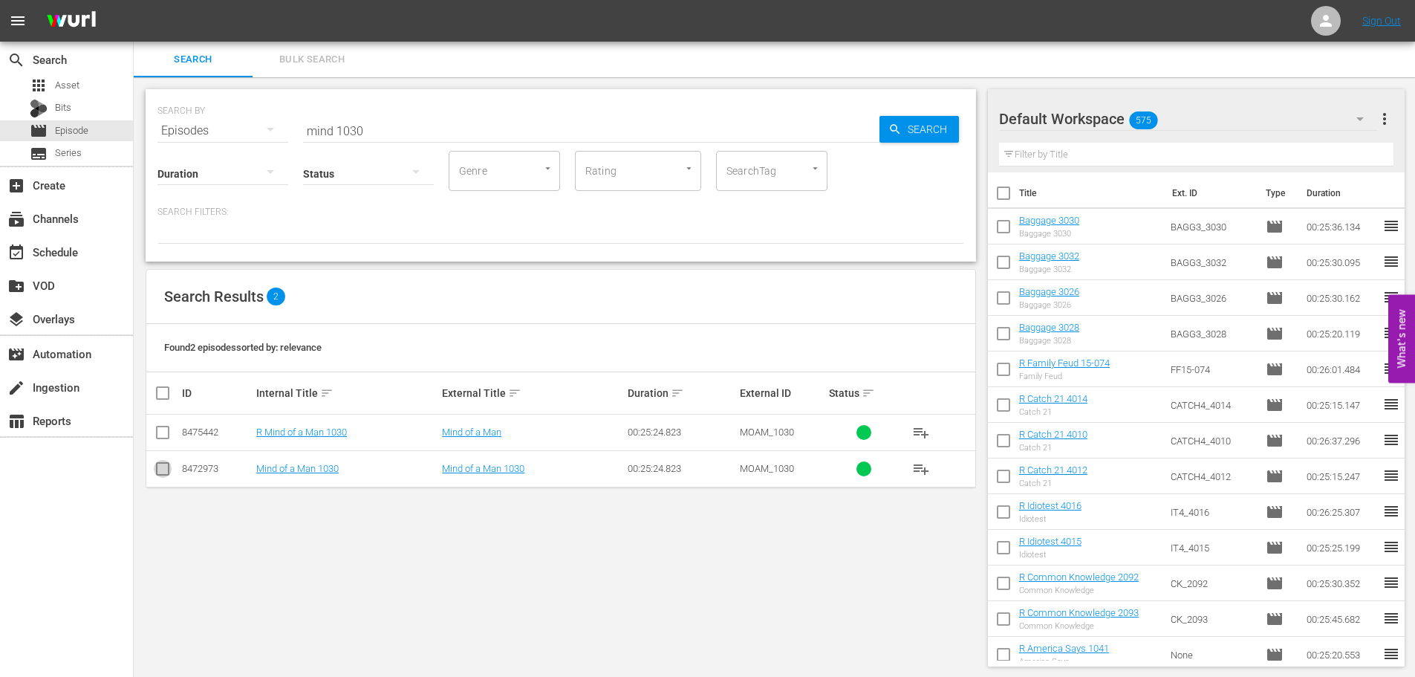
click at [166, 468] on input "checkbox" at bounding box center [163, 472] width 18 height 18
checkbox input "true"
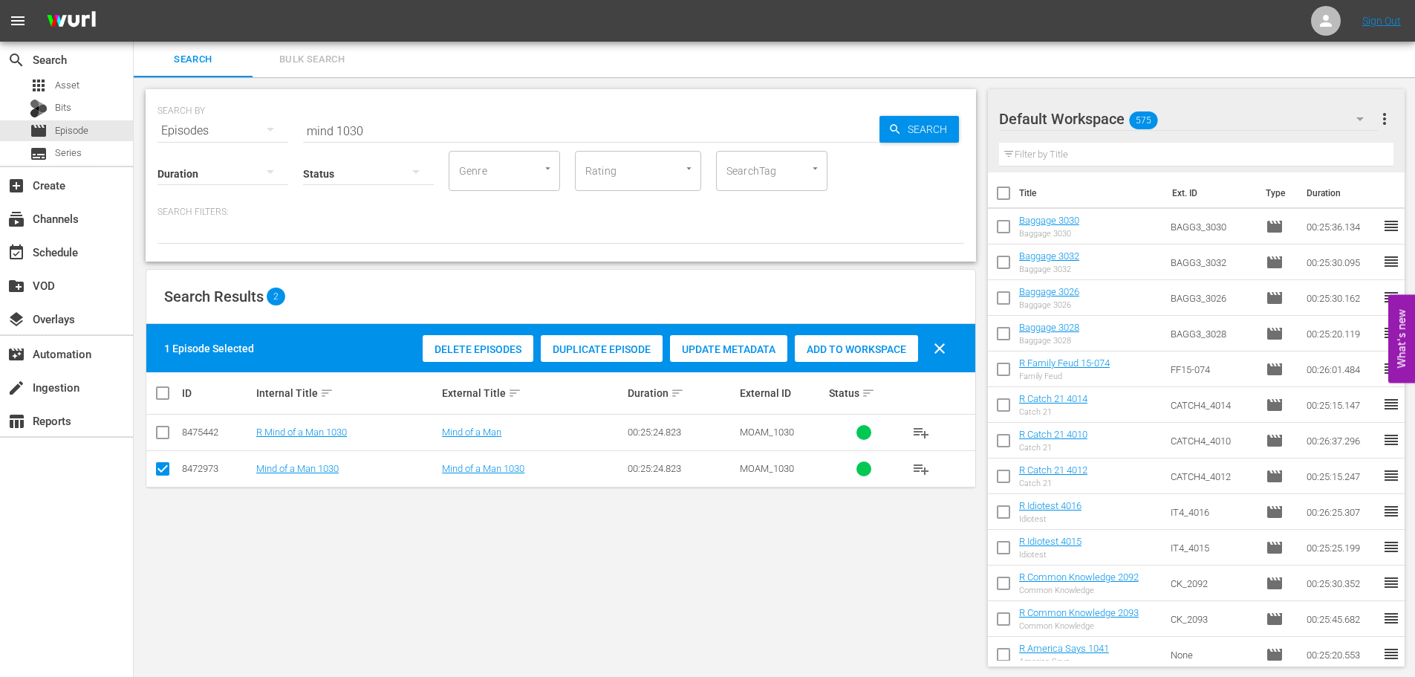
click at [892, 347] on span "Add to Workspace" at bounding box center [856, 349] width 123 height 12
drag, startPoint x: 406, startPoint y: 126, endPoint x: 37, endPoint y: 105, distance: 369.1
click at [134, 0] on div "search Search apps Asset Bits movie Episode subtitles Series add_box Create sub…" at bounding box center [775, 0] width 1282 height 0
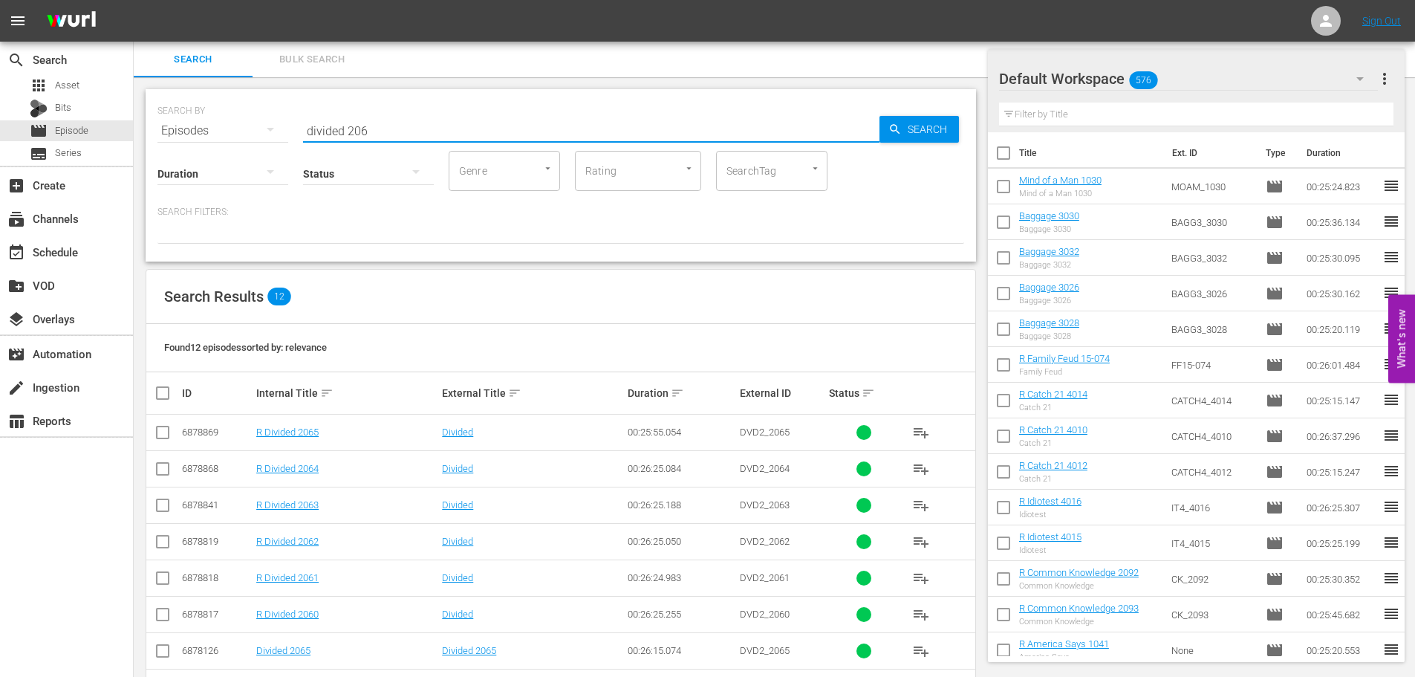
scroll to position [202, 0]
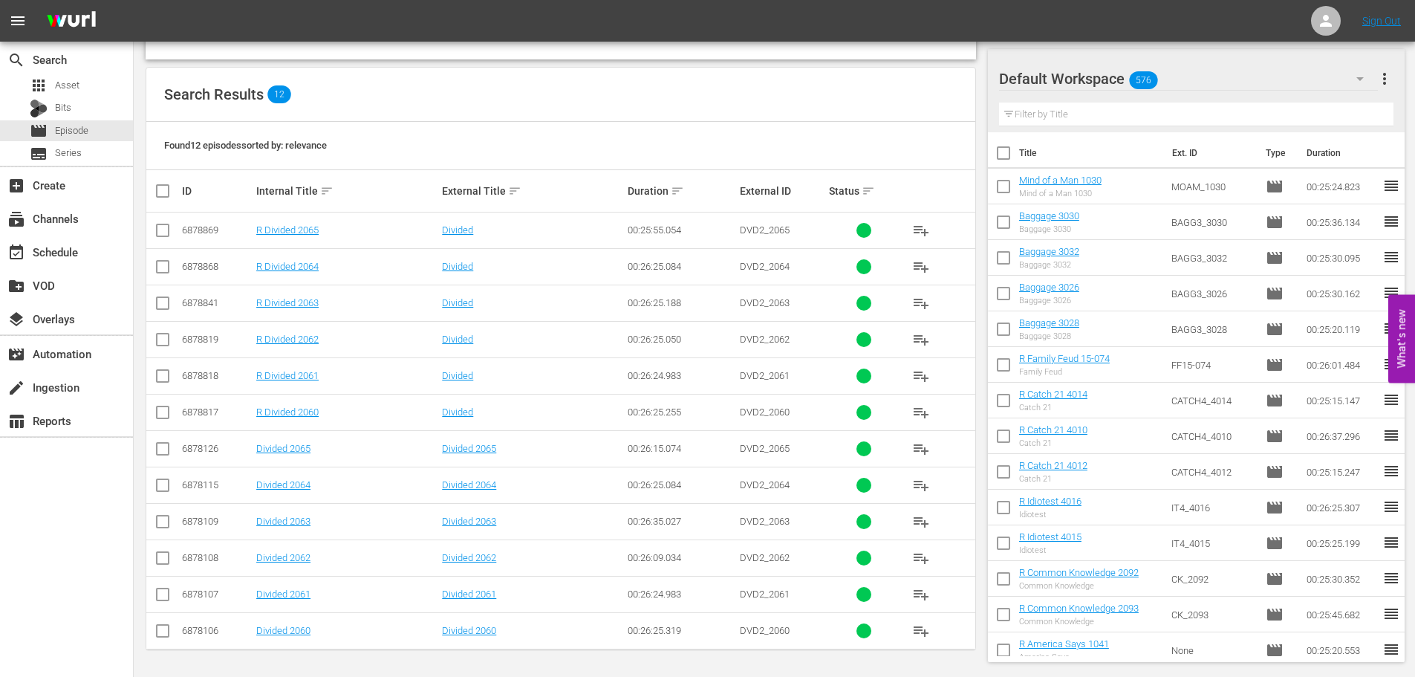
type input "divided 206"
click at [160, 601] on input "checkbox" at bounding box center [163, 597] width 18 height 18
checkbox input "true"
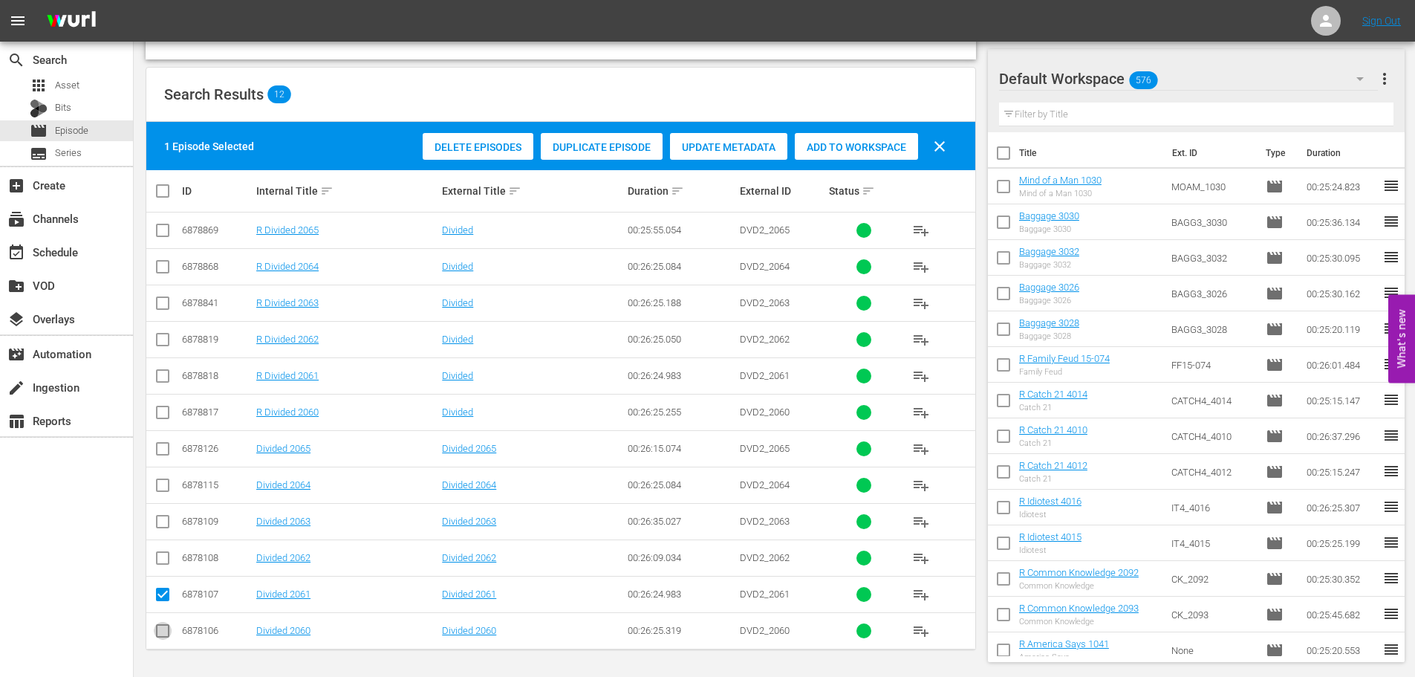
click at [160, 625] on input "checkbox" at bounding box center [163, 634] width 18 height 18
checkbox input "true"
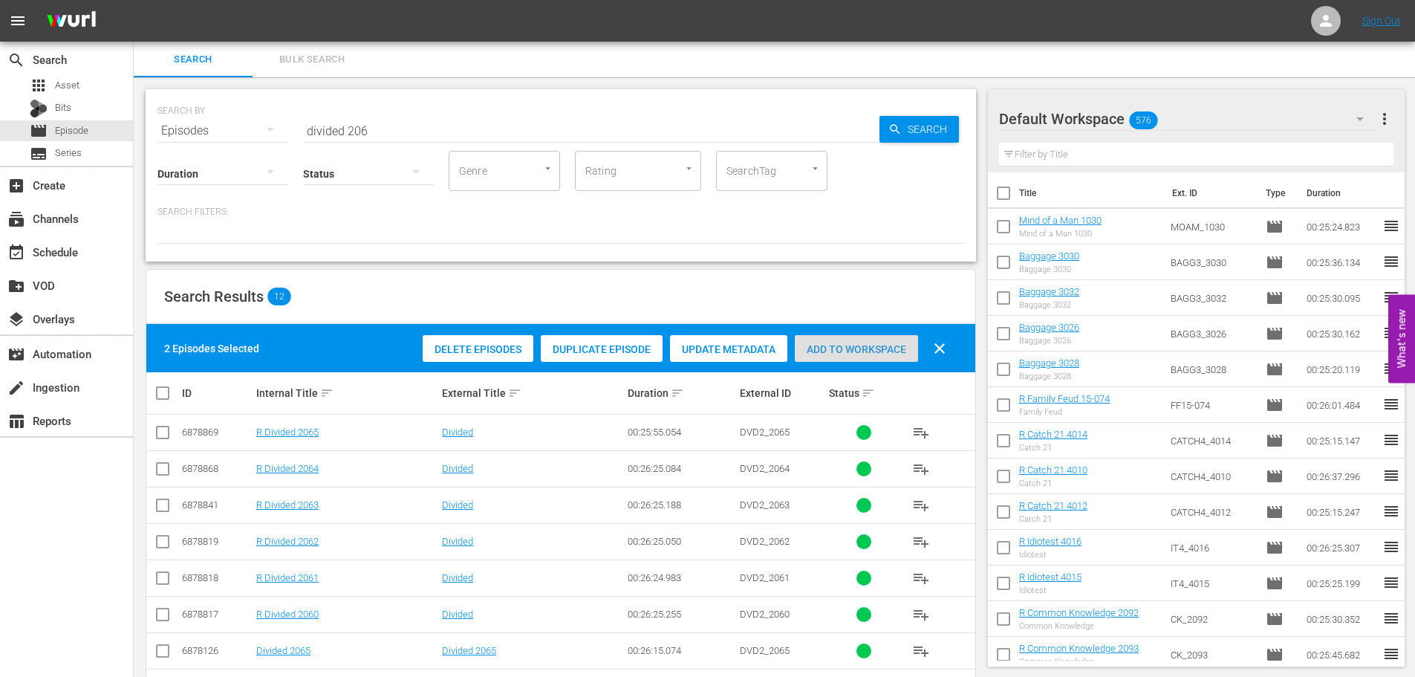
click at [858, 343] on span "Add to Workspace" at bounding box center [856, 349] width 123 height 12
drag, startPoint x: 392, startPoint y: 117, endPoint x: 60, endPoint y: 120, distance: 331.4
click at [134, 0] on div "search Search apps Asset Bits movie Episode subtitles Series add_box Create sub…" at bounding box center [775, 0] width 1282 height 0
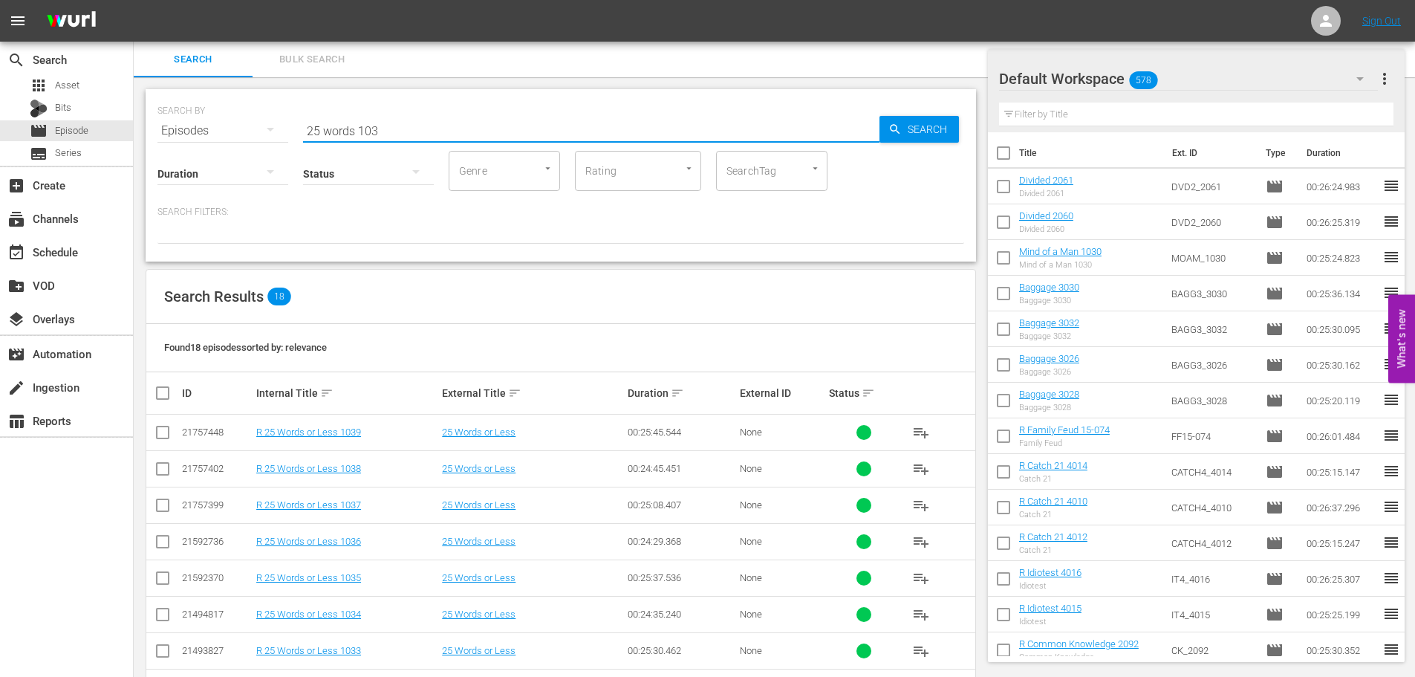
scroll to position [297, 0]
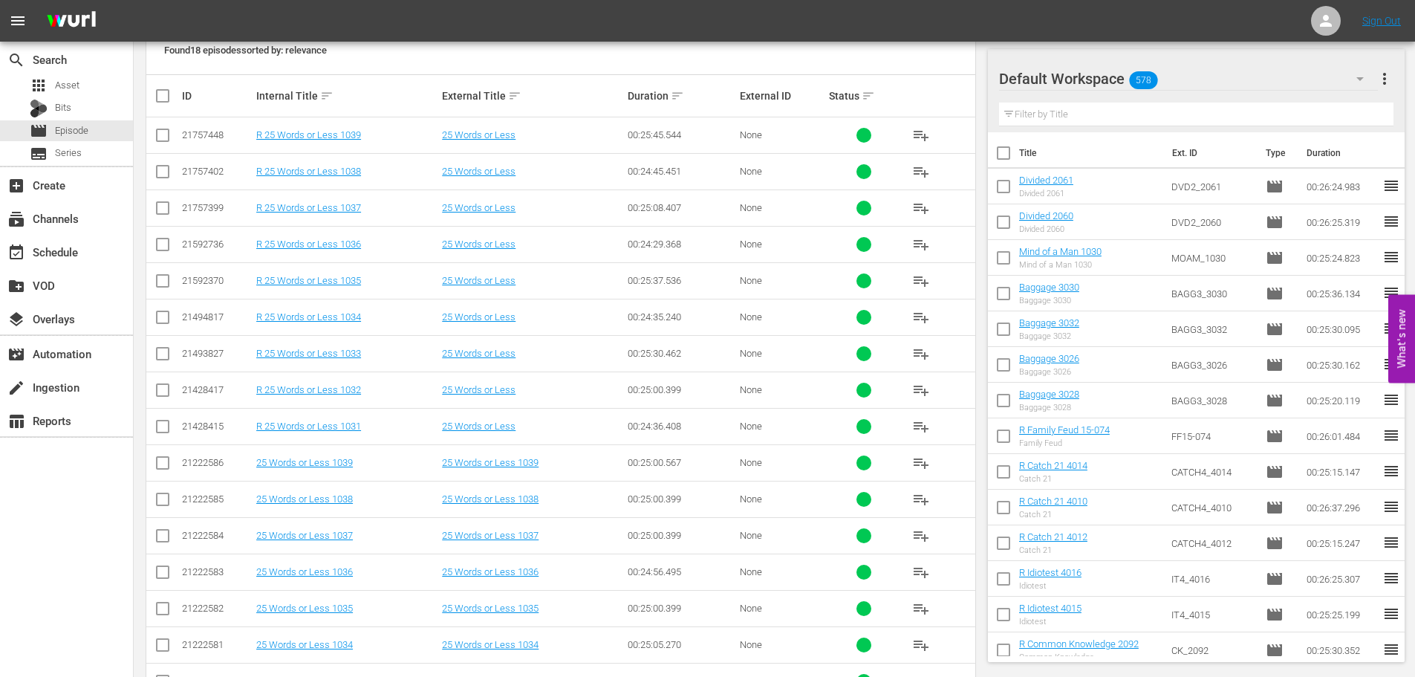
type input "25 words 103"
click at [165, 181] on input "checkbox" at bounding box center [163, 175] width 18 height 18
checkbox input "true"
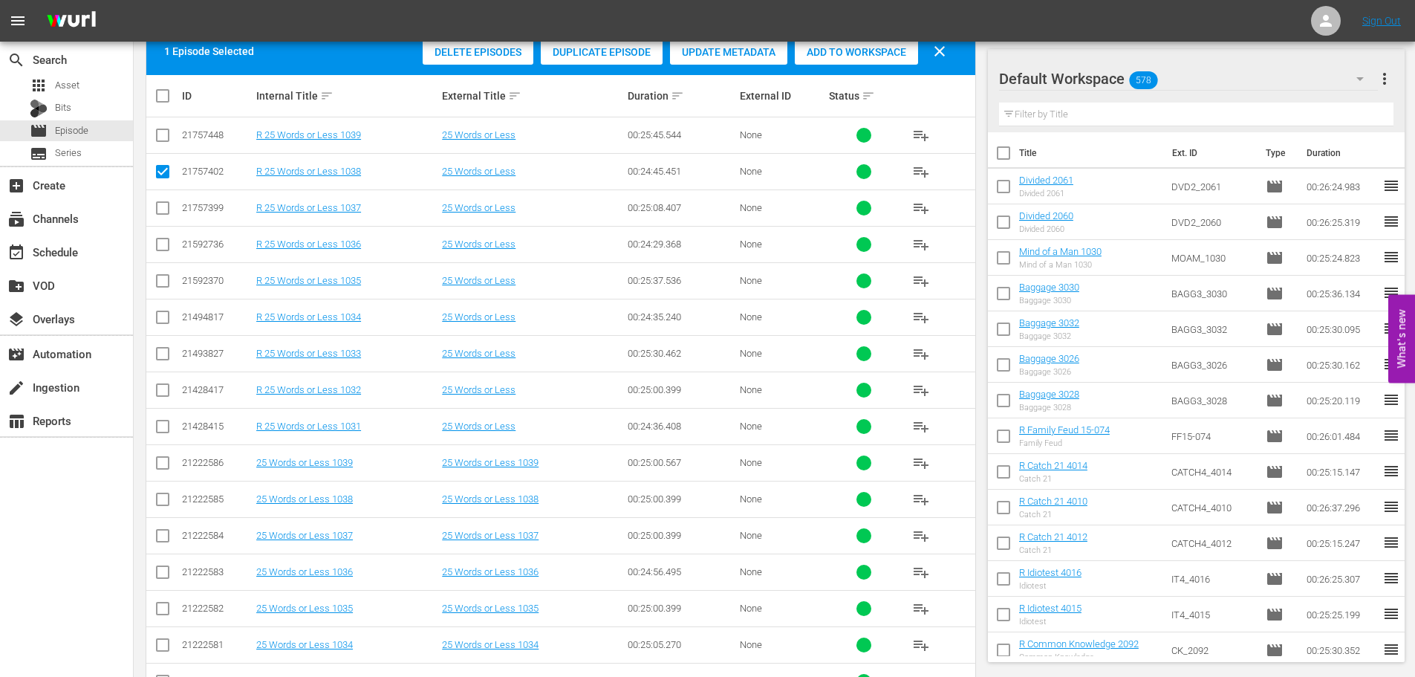
click at [157, 209] on input "checkbox" at bounding box center [163, 211] width 18 height 18
checkbox input "true"
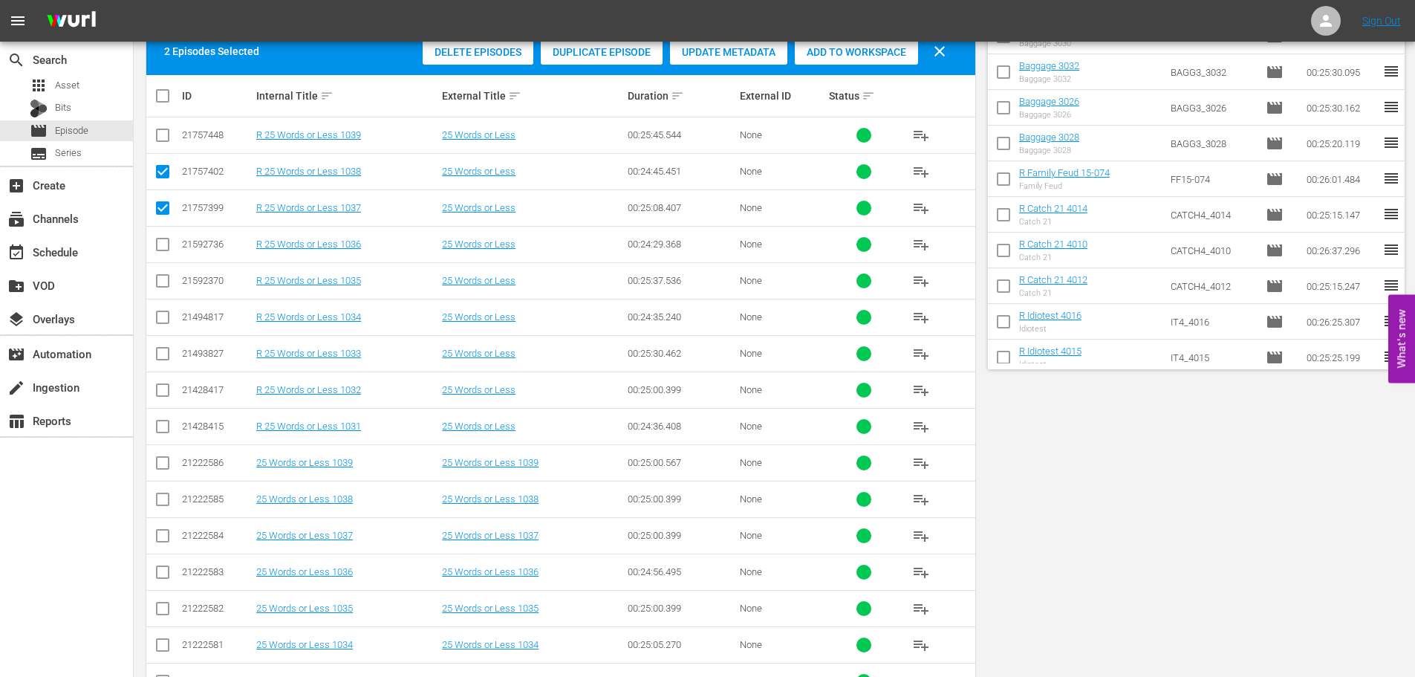
scroll to position [0, 0]
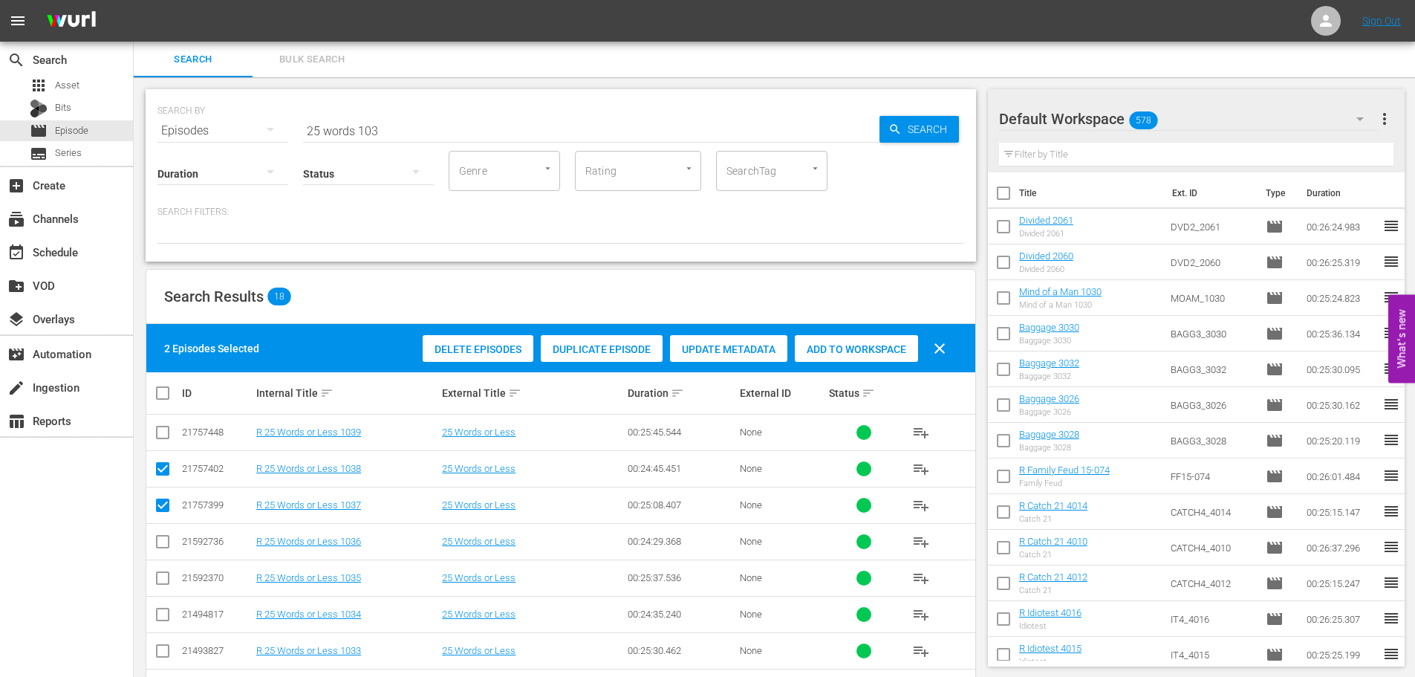
click at [828, 356] on div "Add to Workspace" at bounding box center [856, 349] width 123 height 28
drag, startPoint x: 403, startPoint y: 131, endPoint x: 66, endPoint y: 97, distance: 338.3
click at [134, 0] on div "search Search apps Asset Bits movie Episode subtitles Series add_box Create sub…" at bounding box center [775, 0] width 1282 height 0
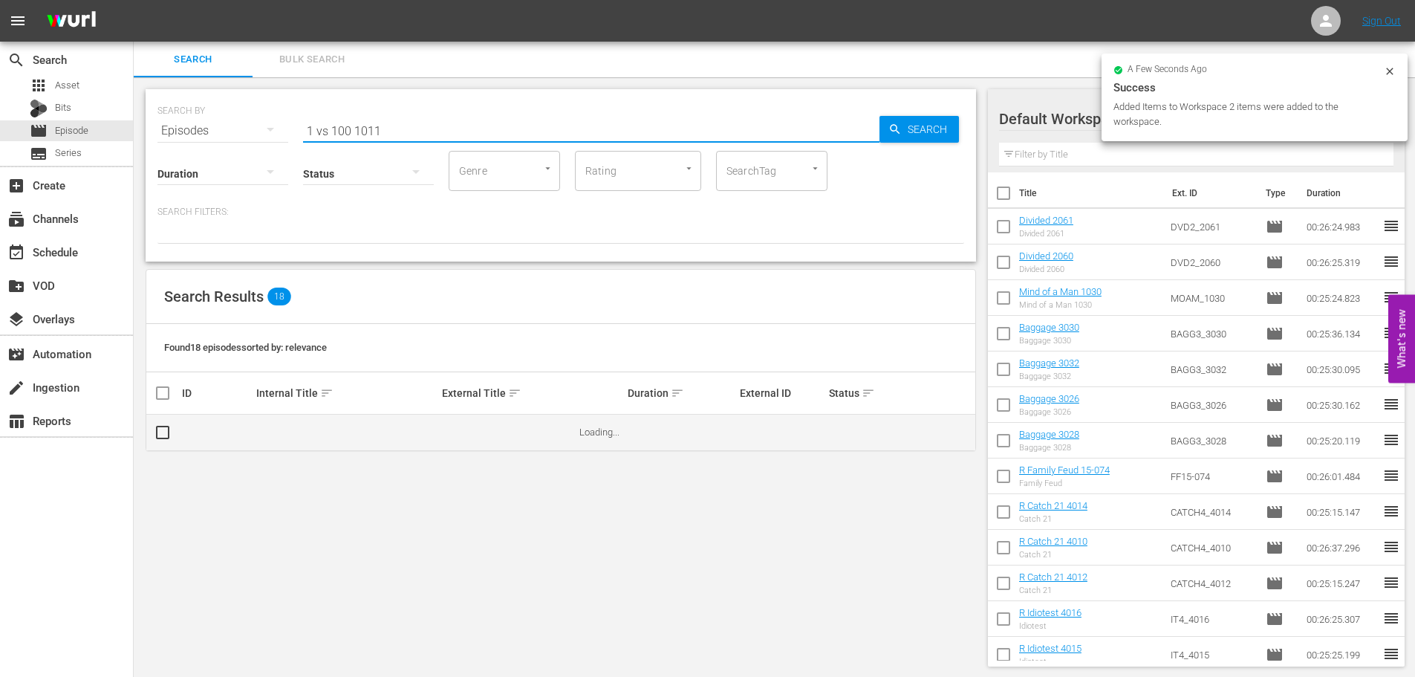
type input "1 vs 100 1011"
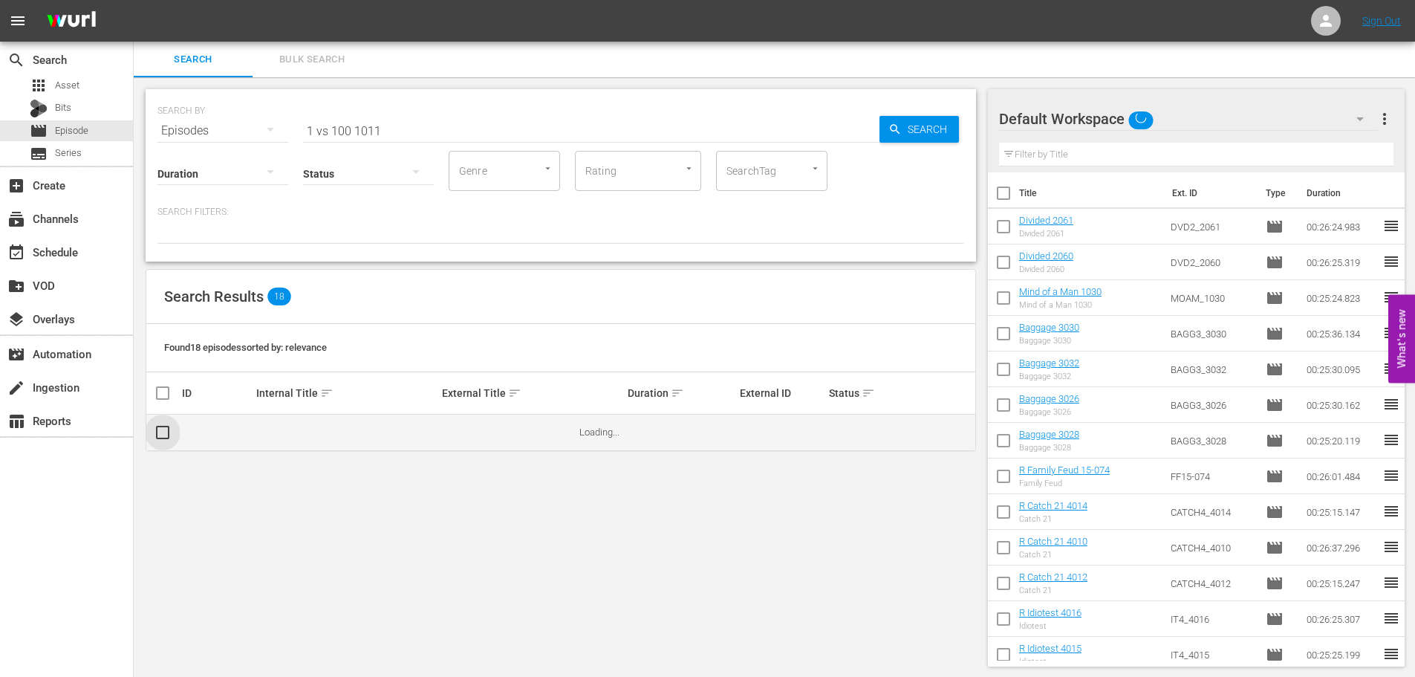
click at [161, 432] on input "checkbox" at bounding box center [169, 432] width 30 height 18
checkbox input "false"
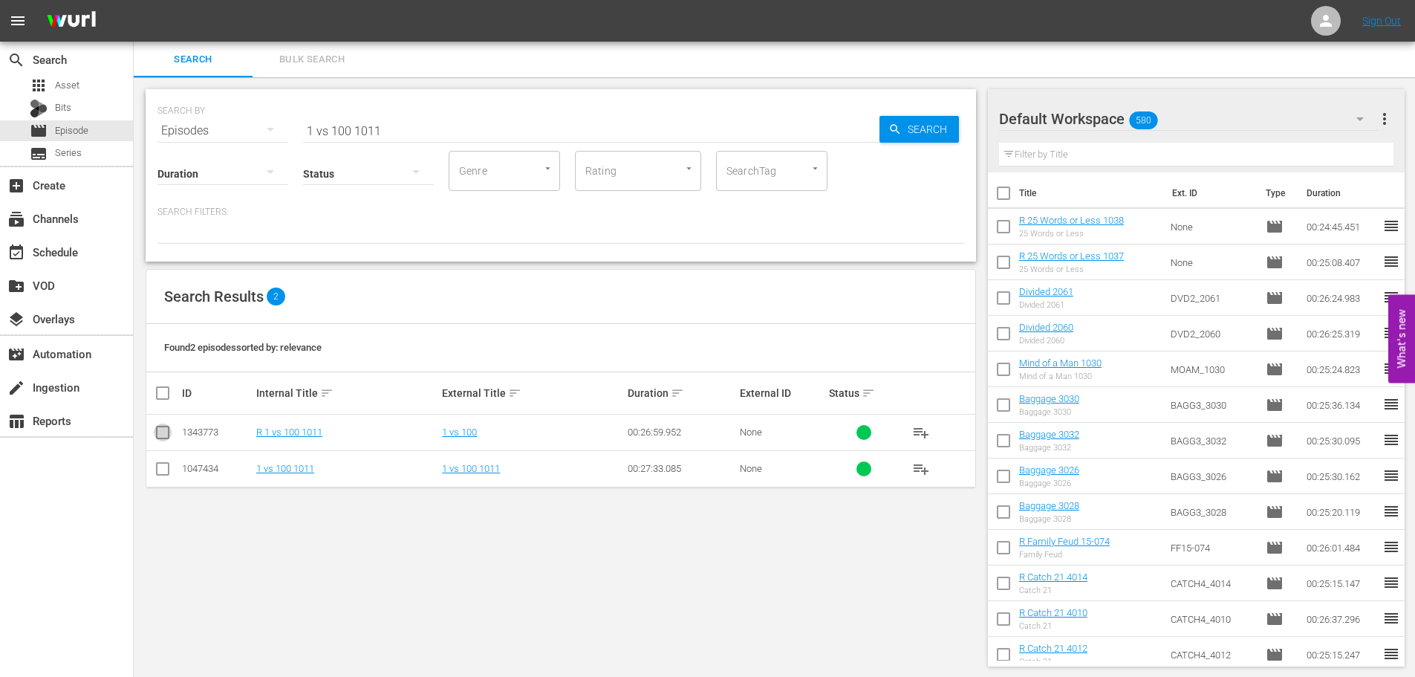
click at [161, 432] on input "checkbox" at bounding box center [163, 435] width 18 height 18
checkbox input "true"
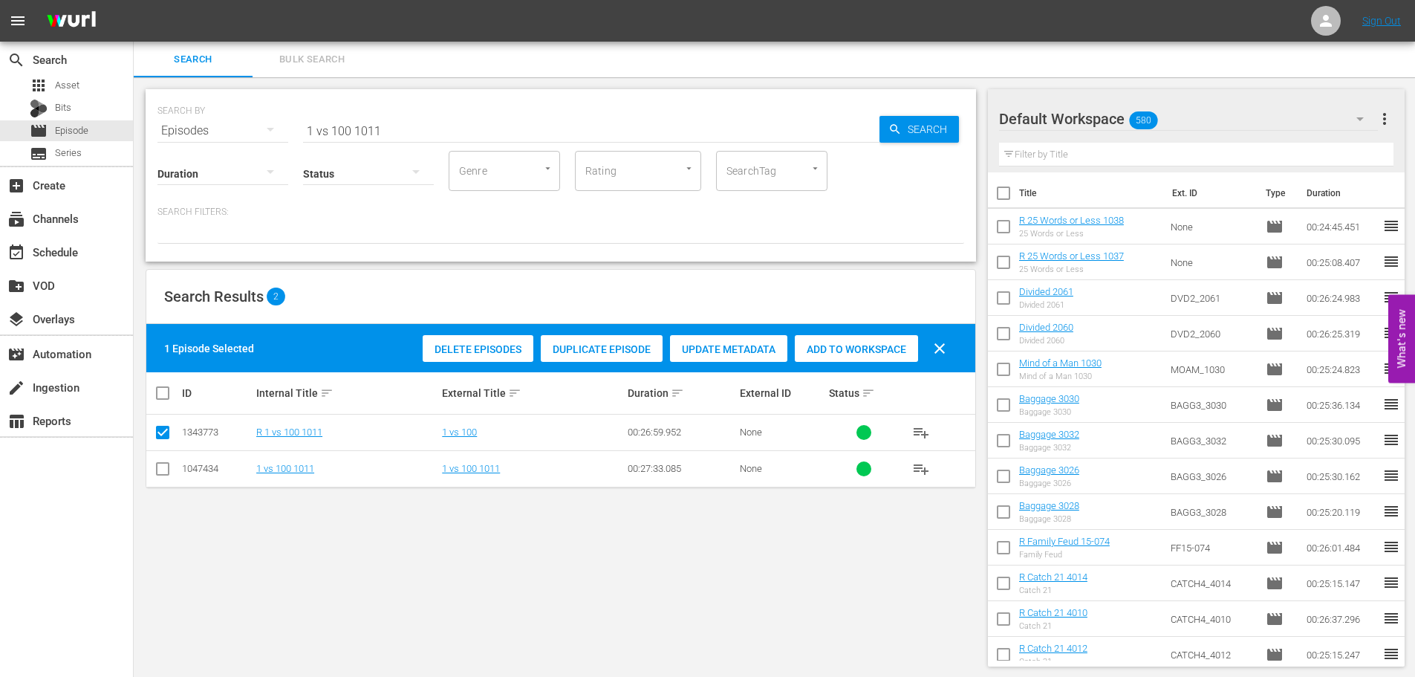
click at [820, 339] on div "Add to Workspace" at bounding box center [856, 349] width 123 height 28
drag, startPoint x: 452, startPoint y: 130, endPoint x: 127, endPoint y: 111, distance: 326.0
click at [137, 114] on div "SEARCH BY Search By Episodes Search ID, Title, Description, Keywords, or Catego…" at bounding box center [561, 377] width 854 height 601
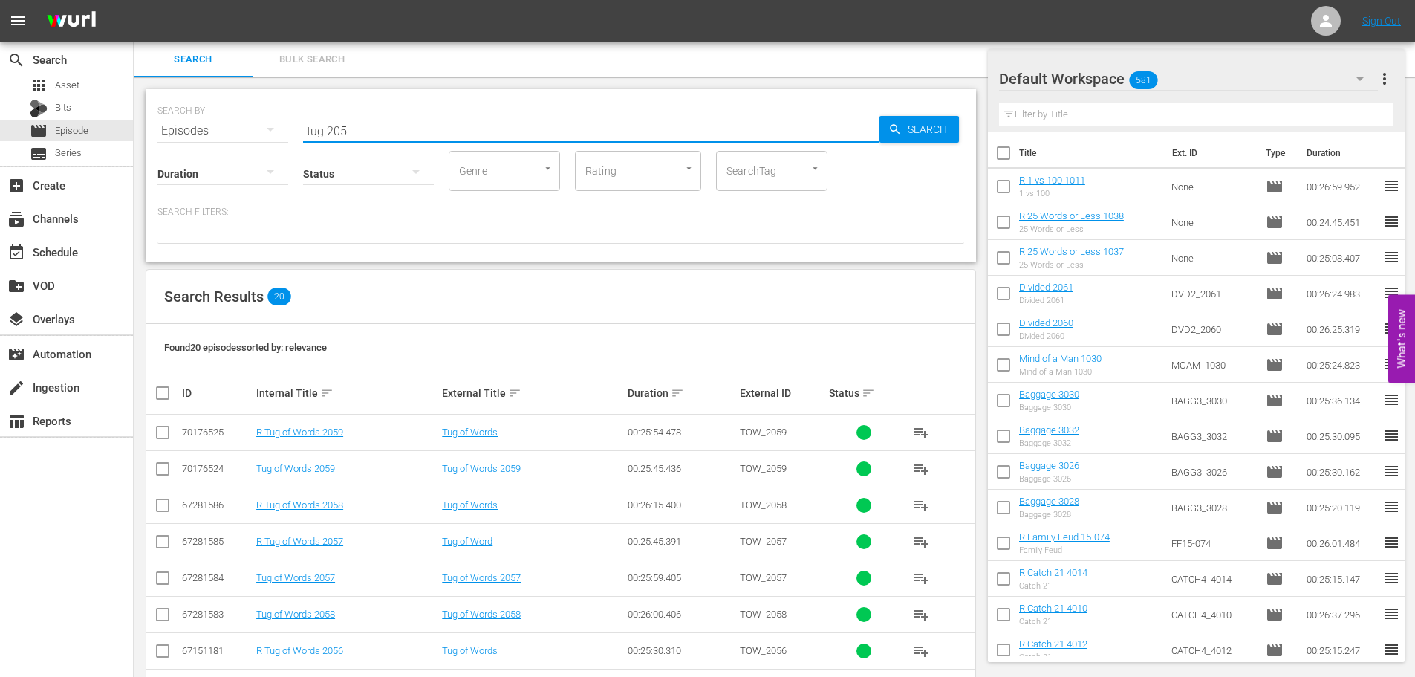
scroll to position [297, 0]
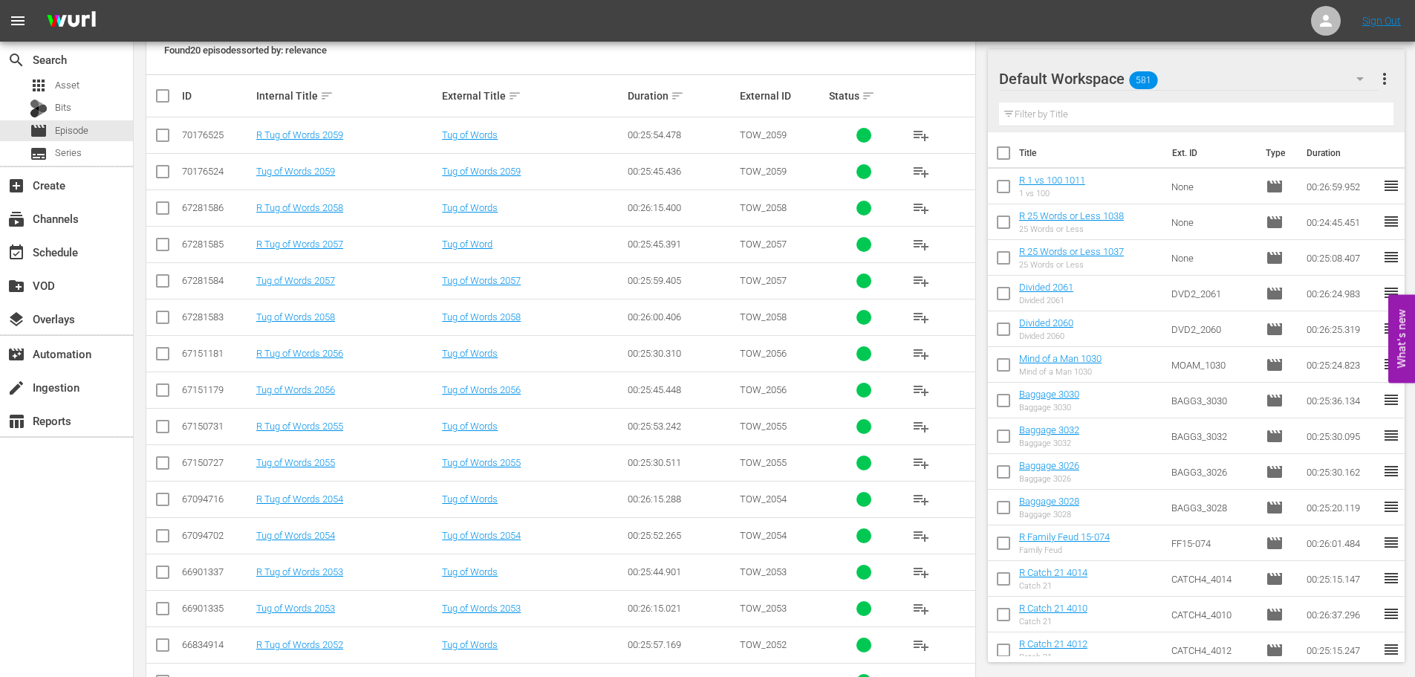
type input "tug 205"
click at [169, 285] on input "checkbox" at bounding box center [163, 284] width 18 height 18
checkbox input "true"
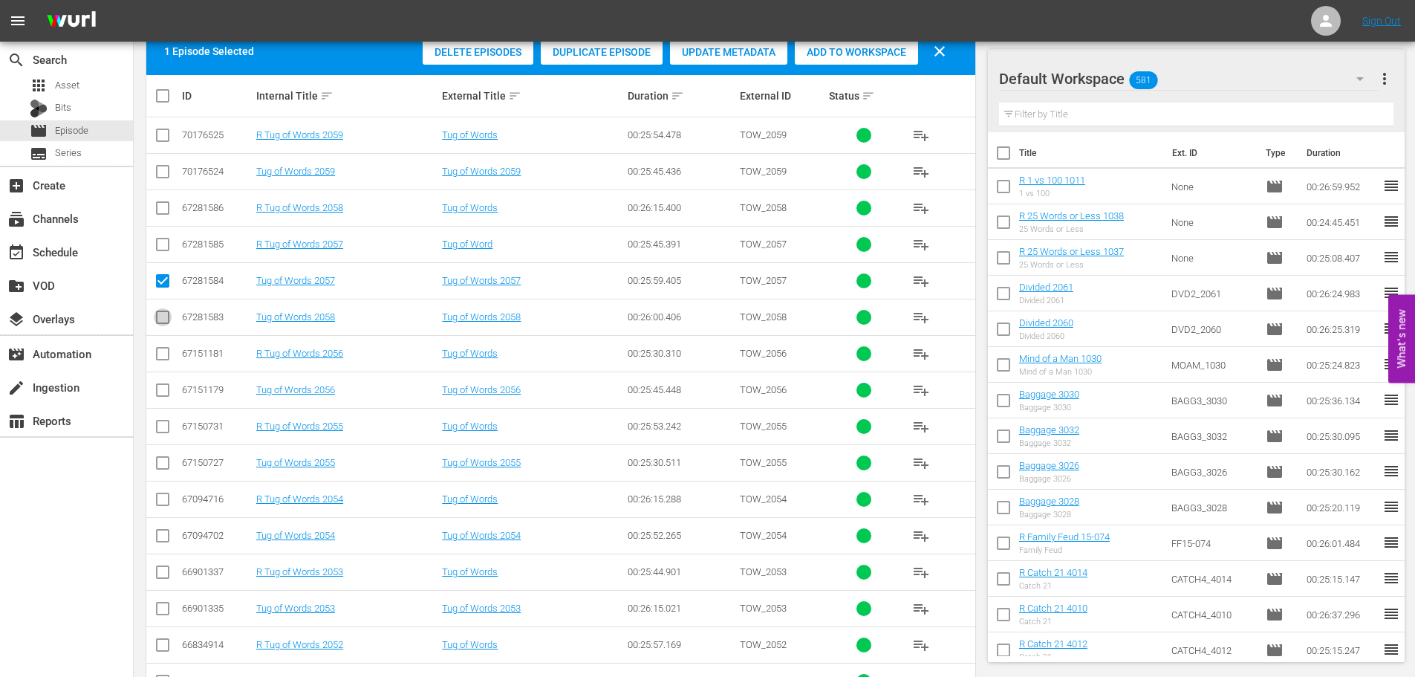
click at [157, 314] on input "checkbox" at bounding box center [163, 320] width 18 height 18
checkbox input "true"
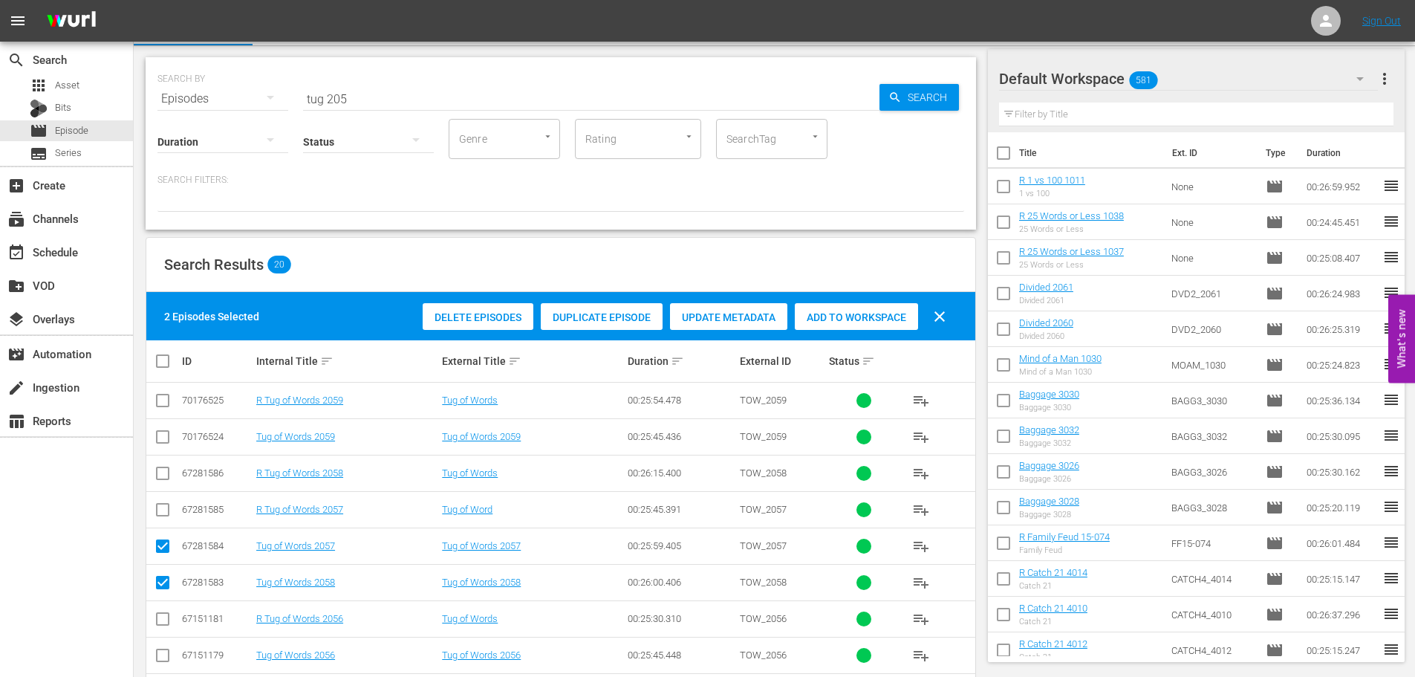
scroll to position [0, 0]
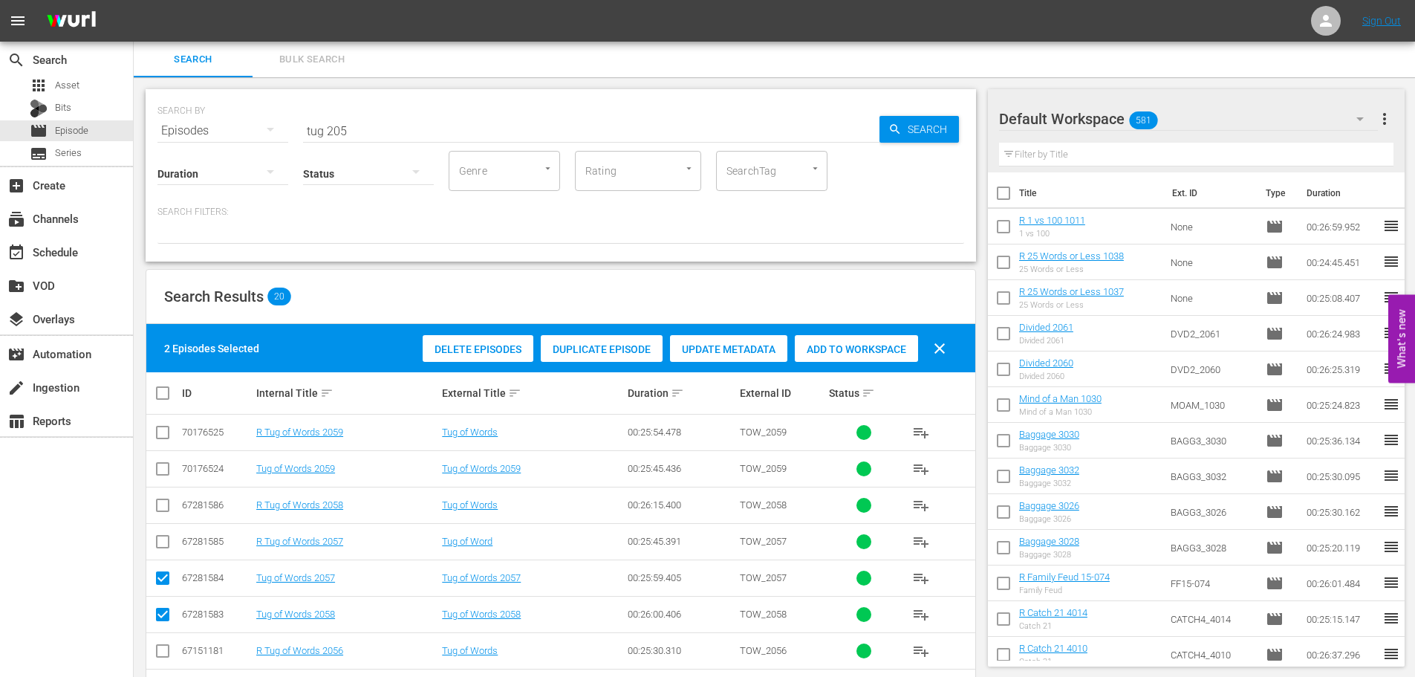
click at [886, 358] on div "Add to Workspace" at bounding box center [856, 349] width 123 height 28
drag, startPoint x: 430, startPoint y: 120, endPoint x: 274, endPoint y: 139, distance: 157.2
click at [274, 139] on div "SEARCH BY Search By Episodes Search ID, Title, Description, Keywords, or Catego…" at bounding box center [561, 175] width 831 height 172
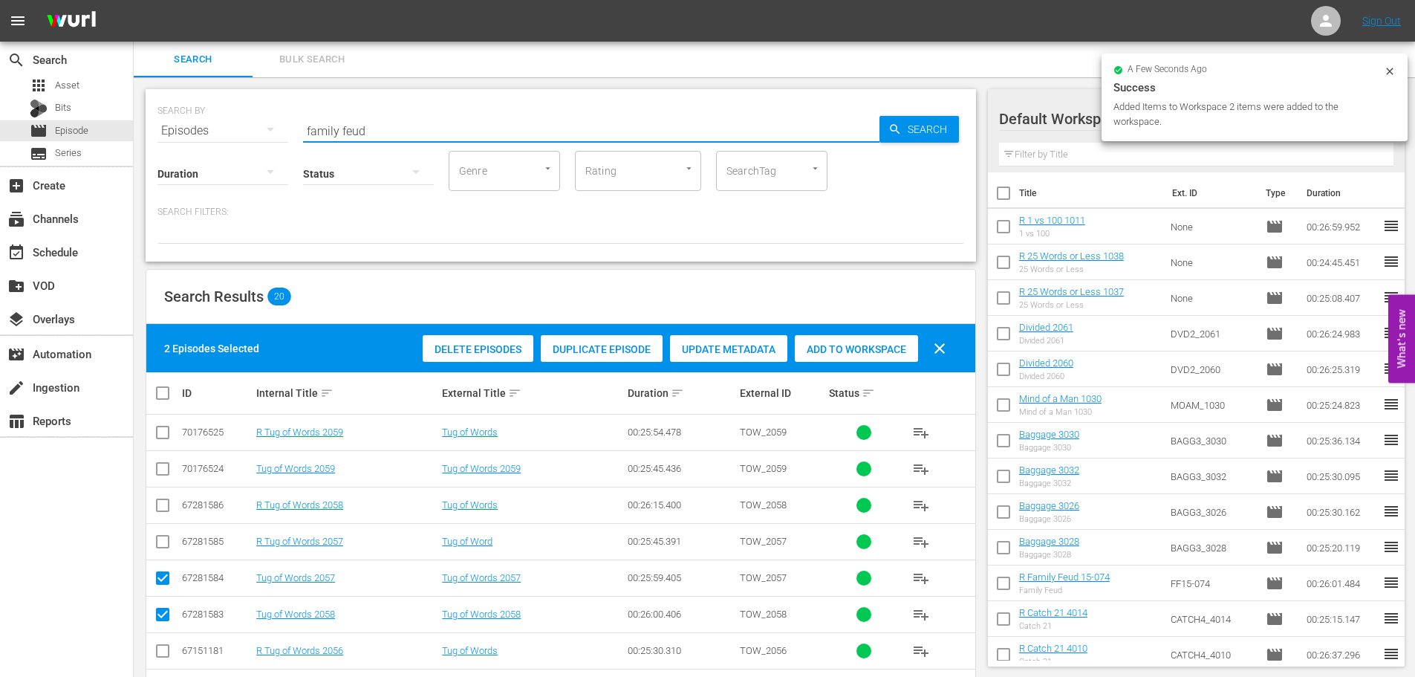
type input "family feud"
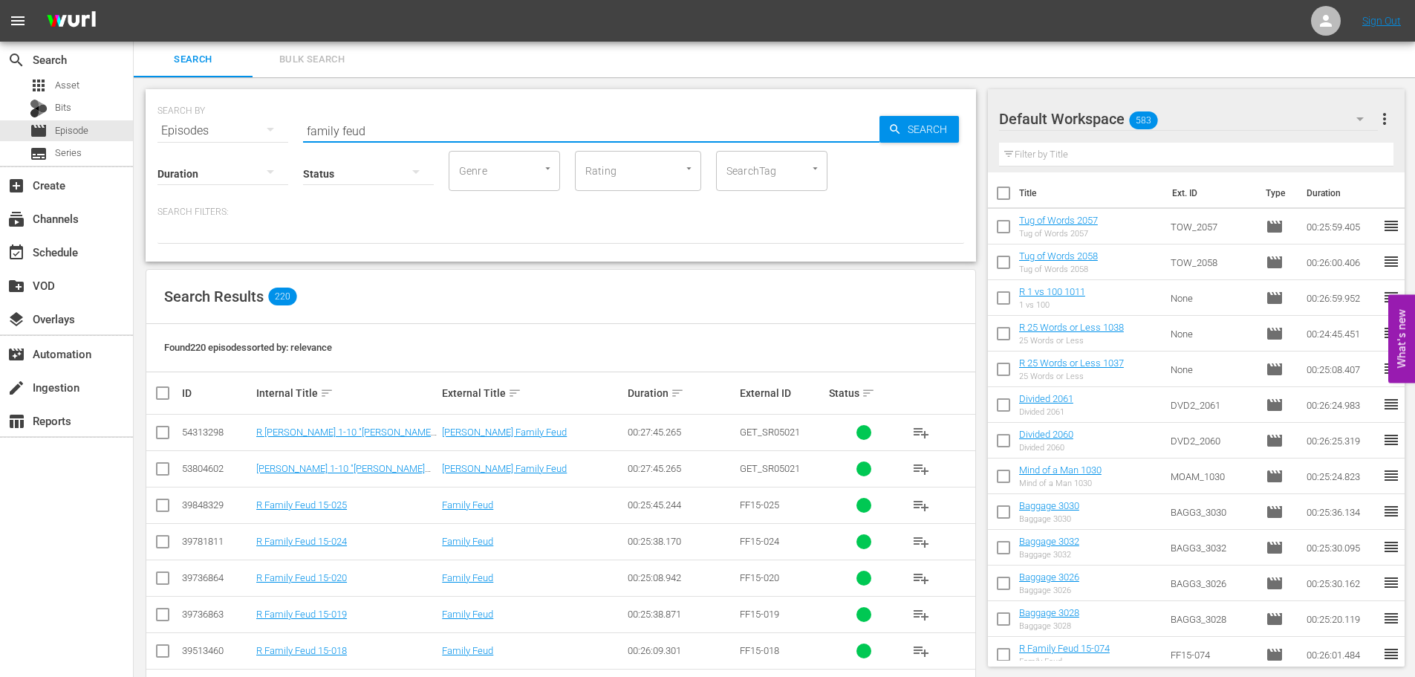
drag, startPoint x: 406, startPoint y: 122, endPoint x: 175, endPoint y: 124, distance: 231.1
click at [175, 124] on div "SEARCH BY Search By Episodes Search ID, Title, Description, Keywords, or Catego…" at bounding box center [560, 121] width 807 height 53
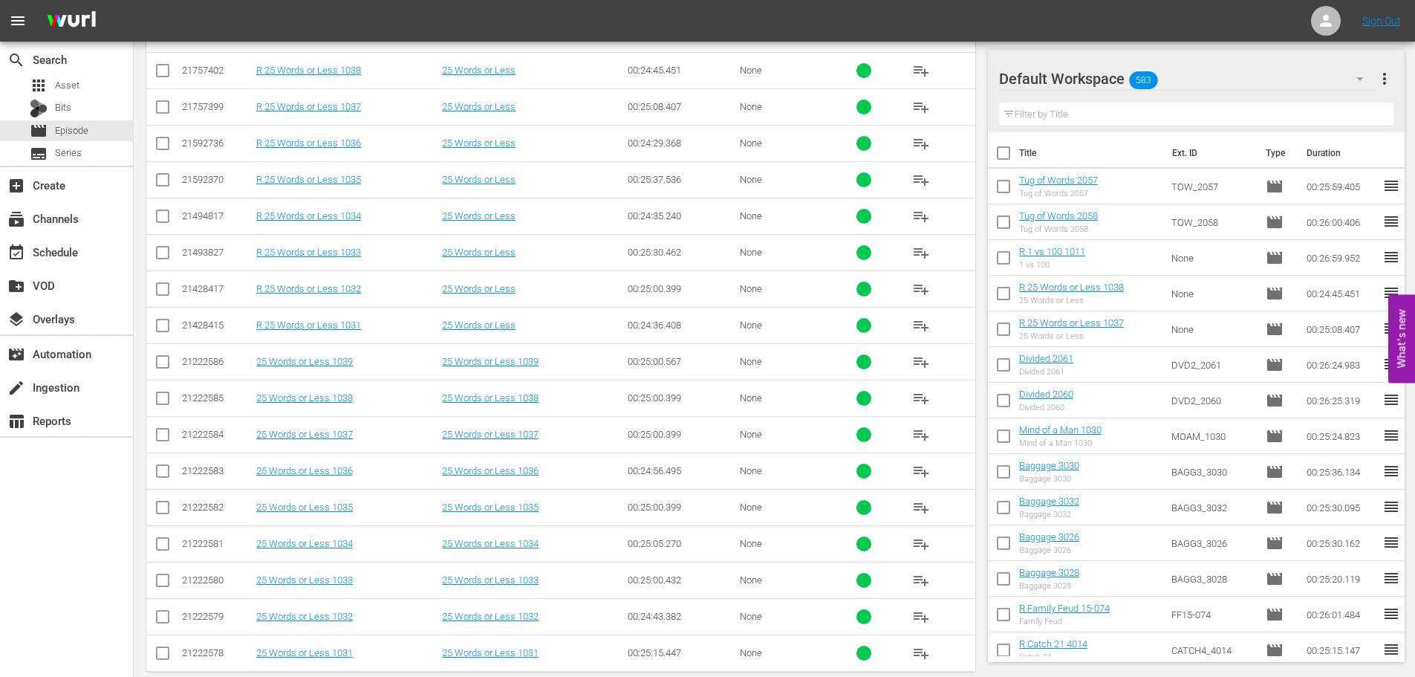
scroll to position [420, 0]
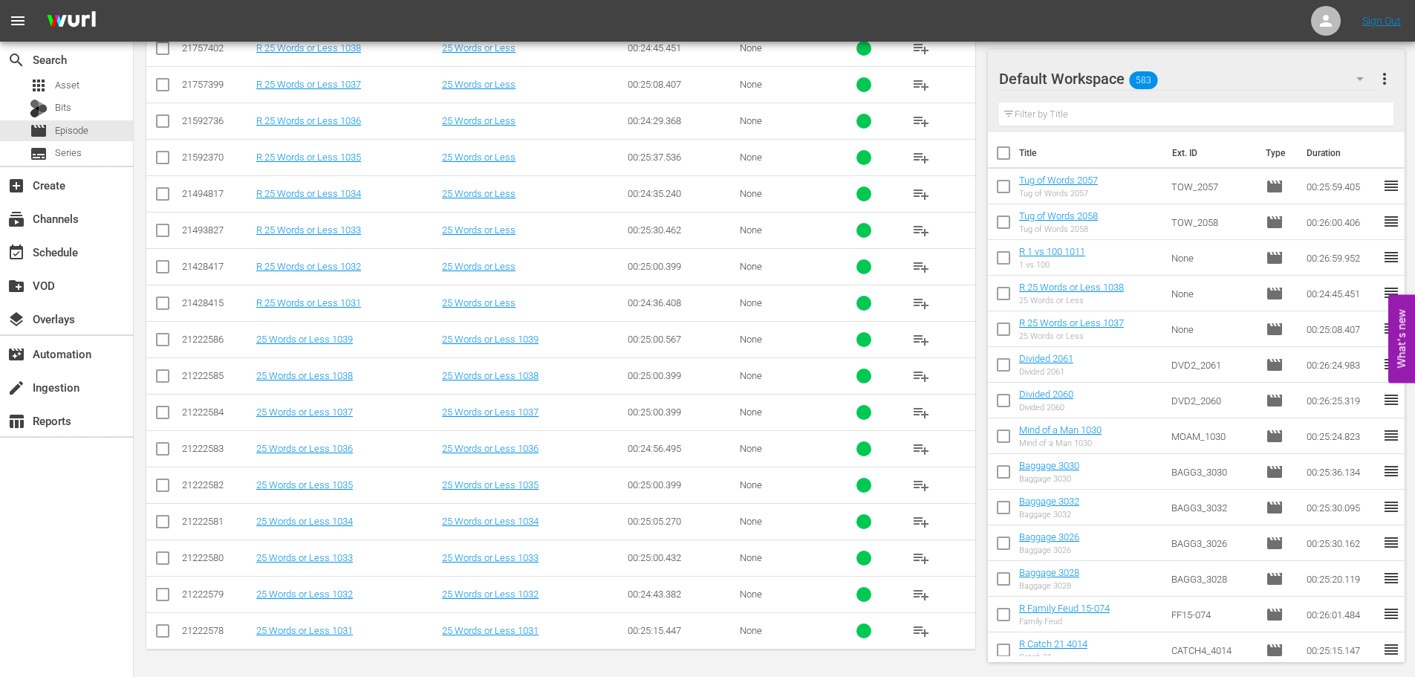
type input "25 words 103"
drag, startPoint x: 157, startPoint y: 426, endPoint x: 157, endPoint y: 416, distance: 9.7
click at [157, 416] on td at bounding box center [162, 412] width 33 height 36
click at [163, 406] on input "checkbox" at bounding box center [163, 415] width 18 height 18
checkbox input "true"
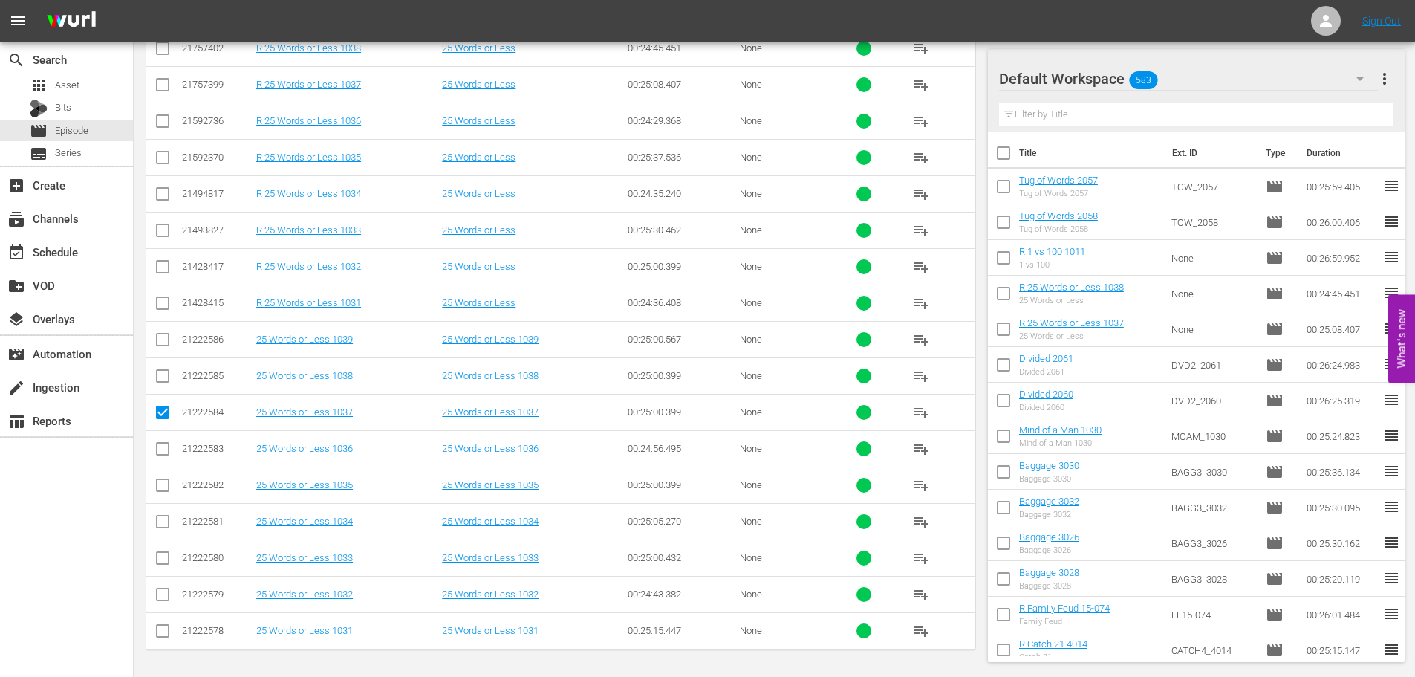
click at [164, 388] on td at bounding box center [162, 375] width 33 height 36
click at [164, 384] on input "checkbox" at bounding box center [163, 379] width 18 height 18
checkbox input "true"
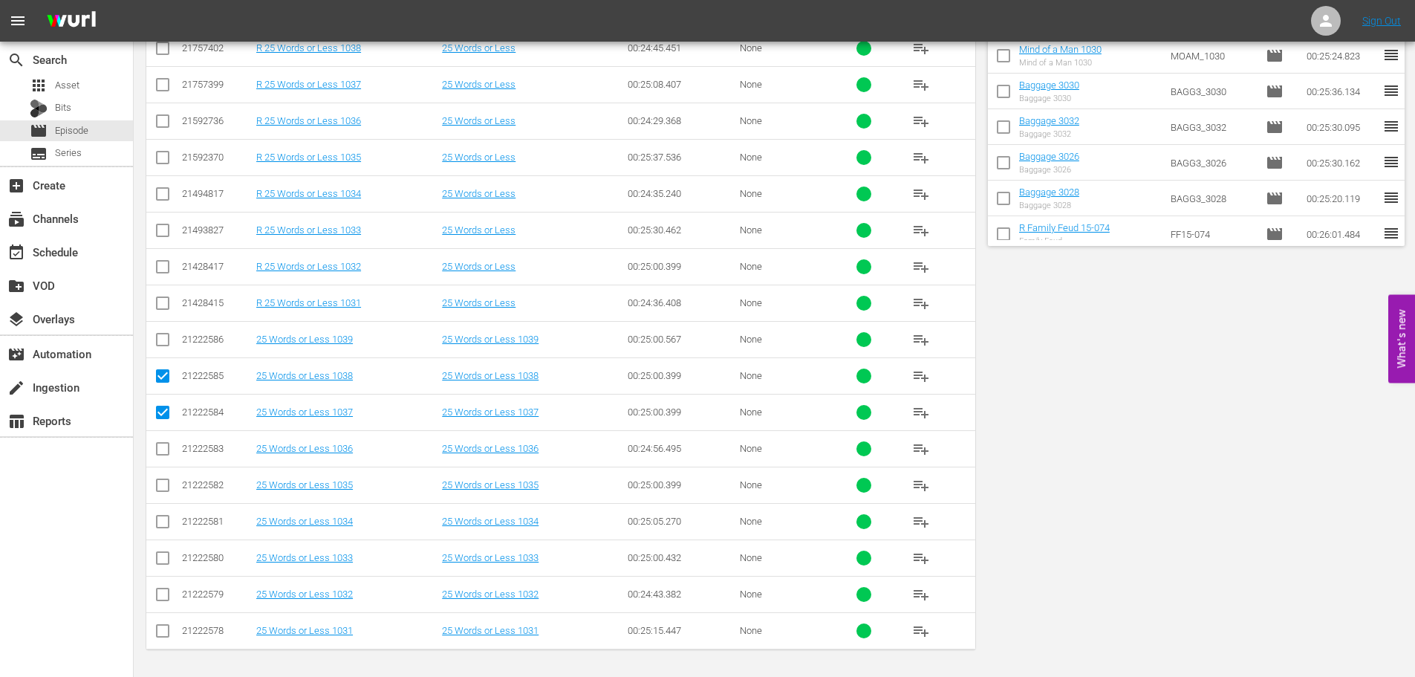
scroll to position [0, 0]
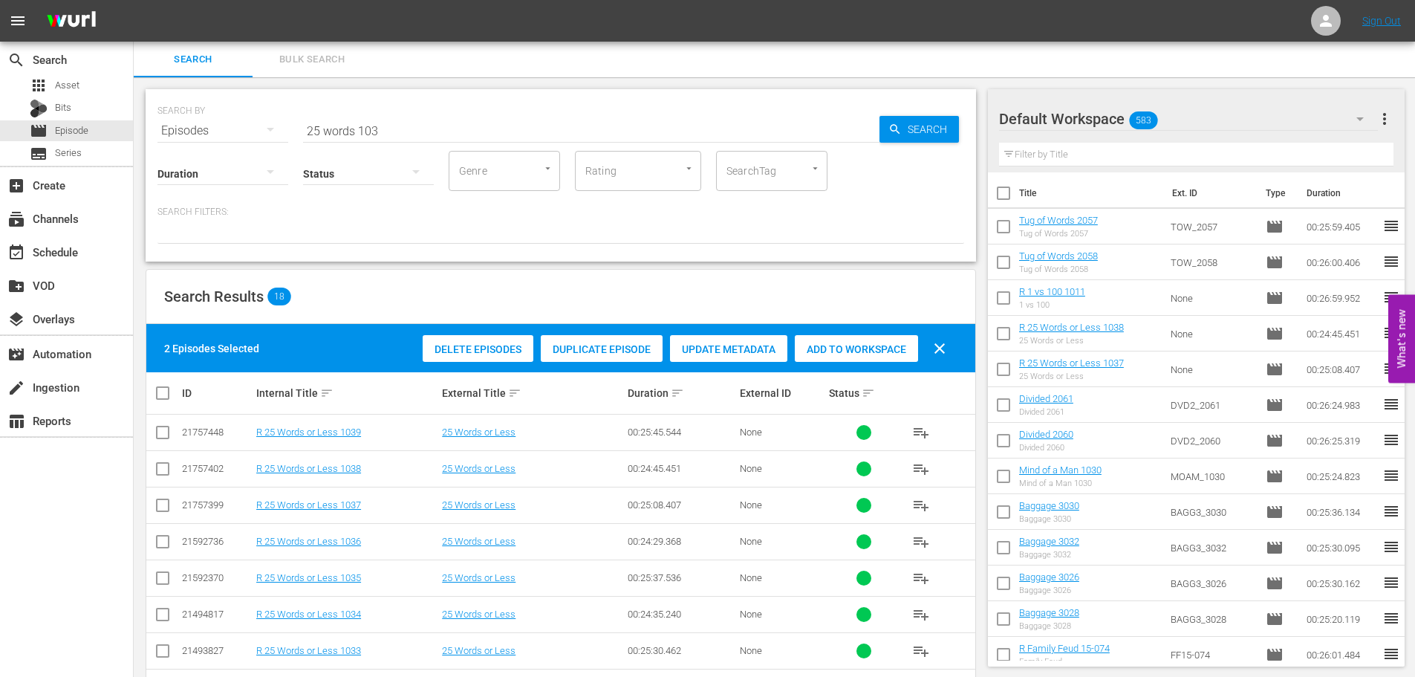
click at [890, 375] on th "Status sort" at bounding box center [864, 393] width 74 height 42
click at [883, 366] on div "Delete Episodes Duplicate Episode Update Metadata Add to Workspace clear" at bounding box center [688, 349] width 539 height 36
click at [877, 354] on span "Add to Workspace" at bounding box center [856, 349] width 123 height 12
drag, startPoint x: 437, startPoint y: 129, endPoint x: 0, endPoint y: 119, distance: 436.9
click at [134, 0] on div "search Search apps Asset Bits movie Episode subtitles Series add_box Create sub…" at bounding box center [775, 0] width 1282 height 0
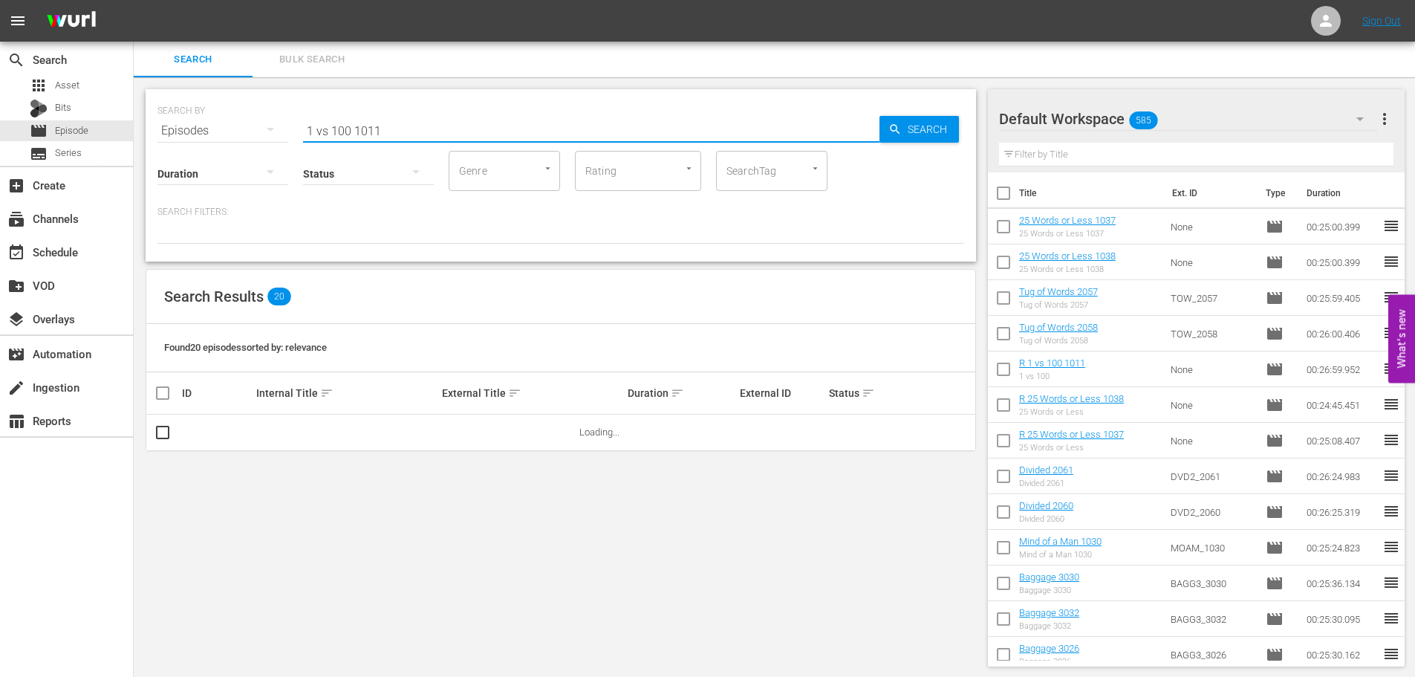
scroll to position [1, 0]
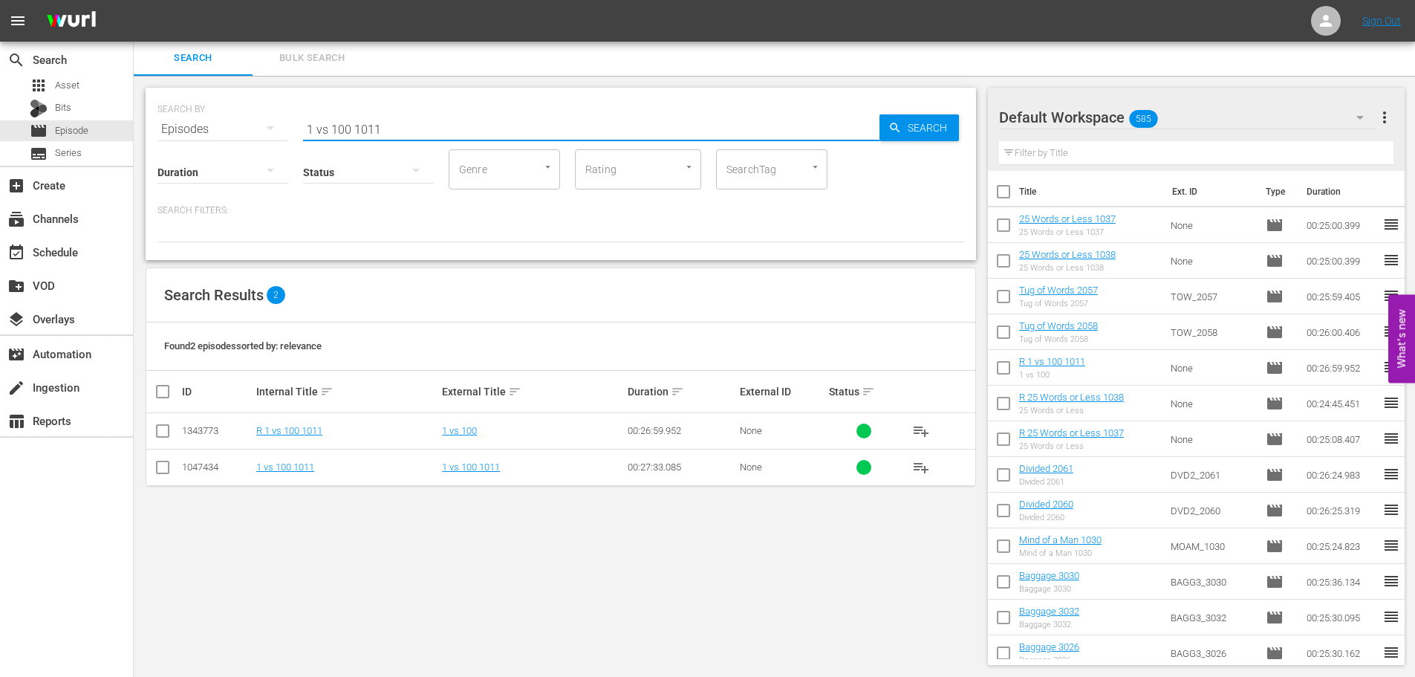
type input "1 vs 100 1011"
click at [169, 467] on input "checkbox" at bounding box center [163, 470] width 18 height 18
checkbox input "true"
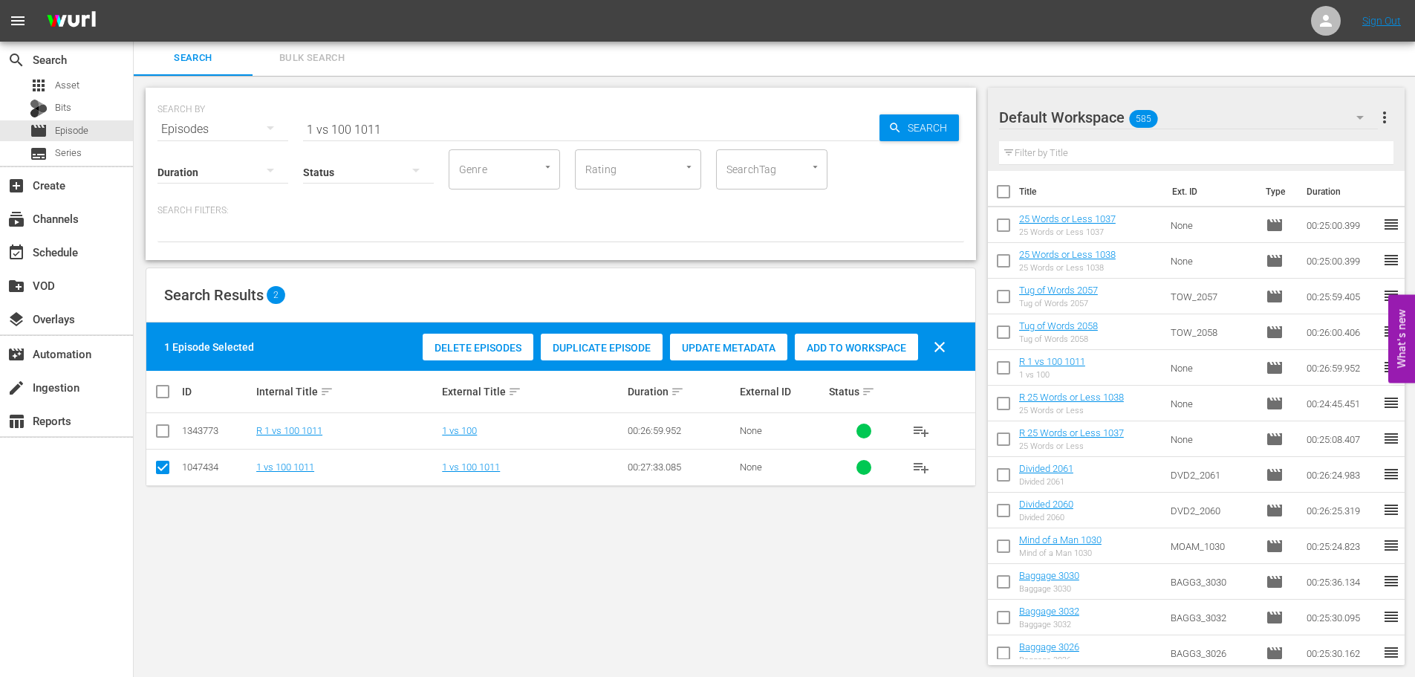
click at [849, 336] on div "Add to Workspace" at bounding box center [856, 348] width 123 height 28
drag, startPoint x: 398, startPoint y: 123, endPoint x: 49, endPoint y: 71, distance: 352.9
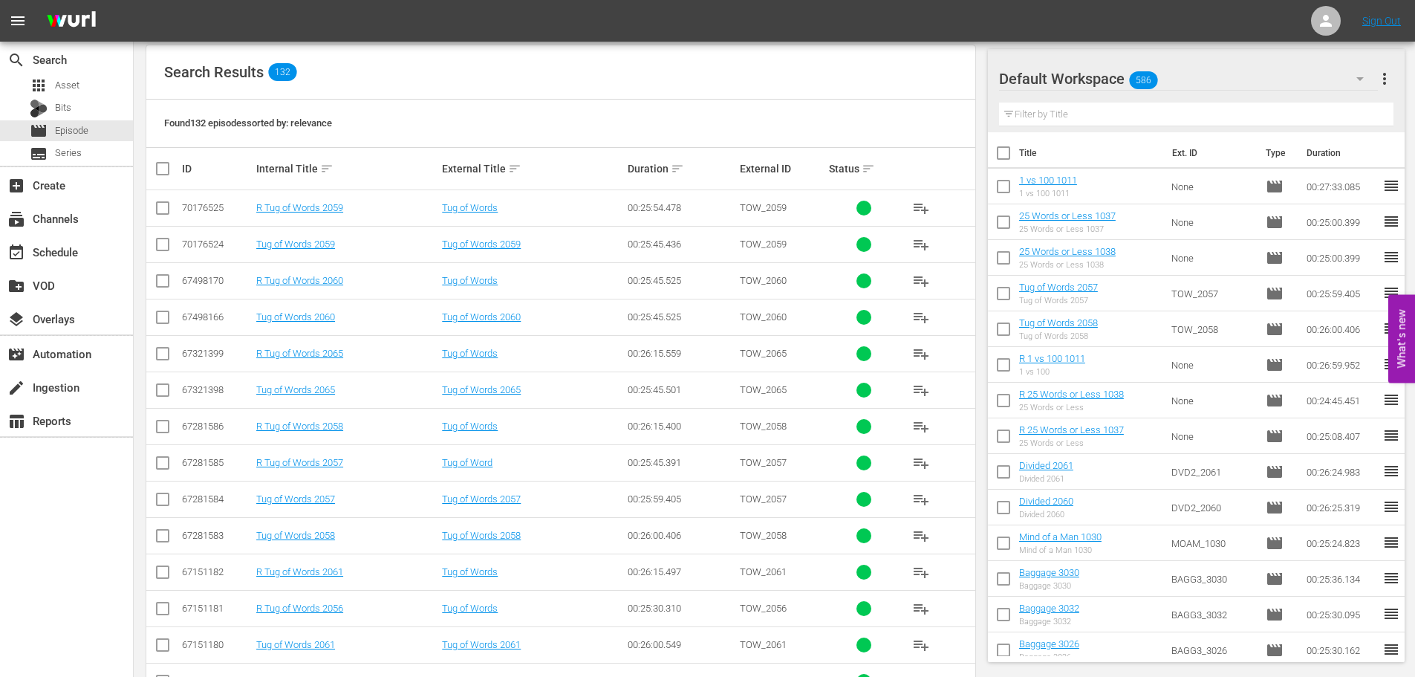
scroll to position [373, 0]
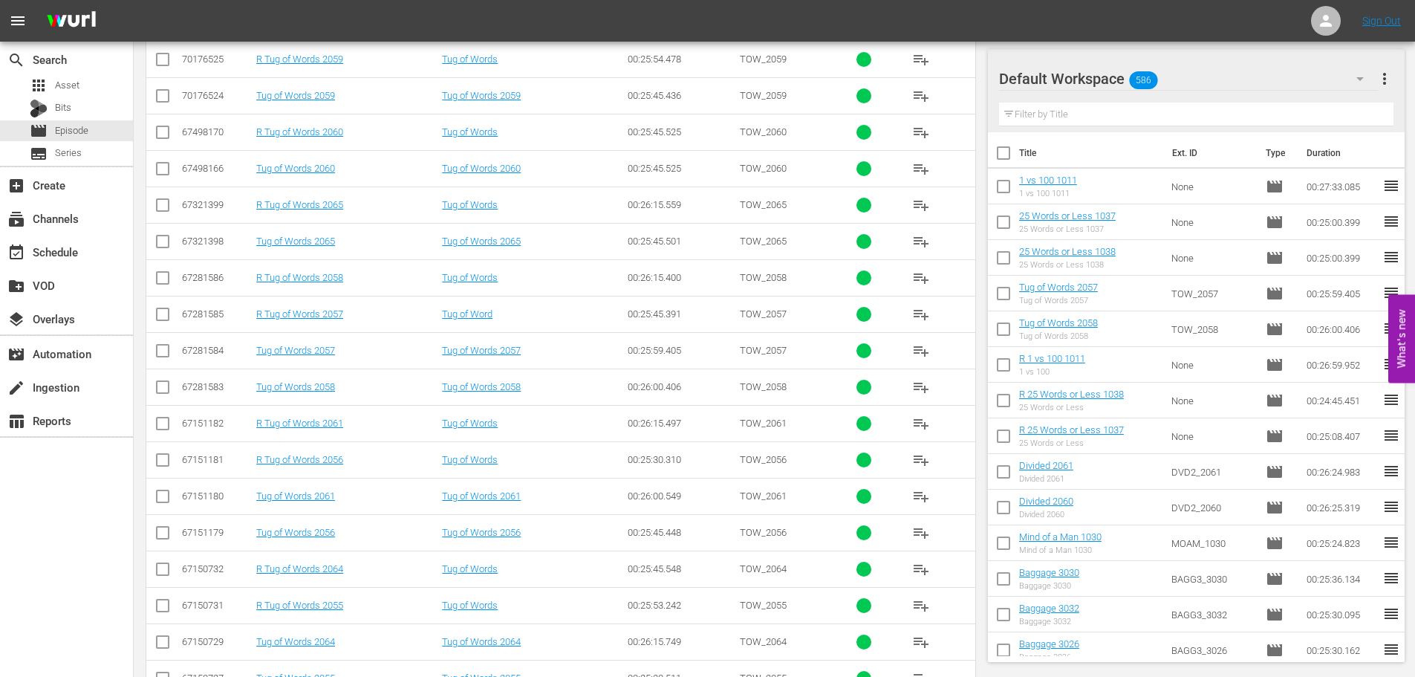
type input "tug"
drag, startPoint x: 173, startPoint y: 360, endPoint x: 165, endPoint y: 360, distance: 8.2
click at [170, 360] on td at bounding box center [162, 350] width 33 height 36
click at [162, 358] on input "checkbox" at bounding box center [163, 354] width 18 height 18
checkbox input "true"
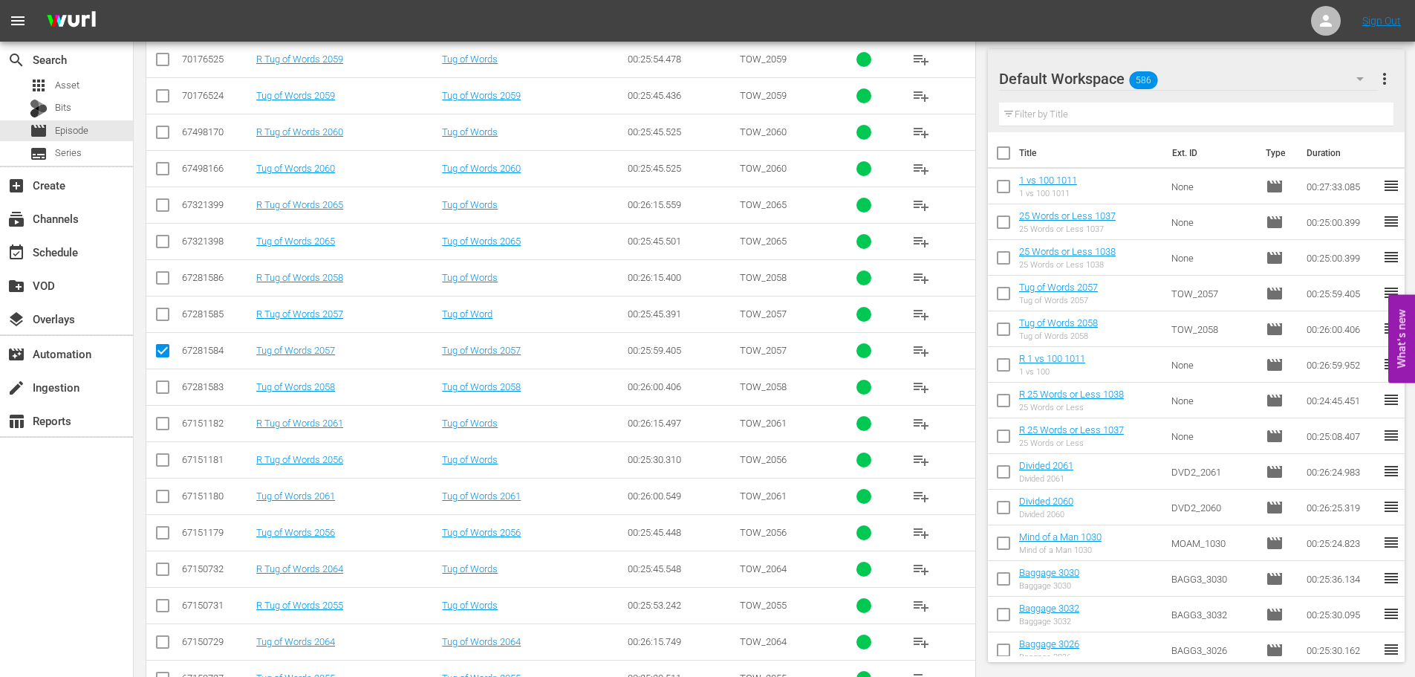
click at [162, 394] on input "checkbox" at bounding box center [163, 390] width 18 height 18
checkbox input "true"
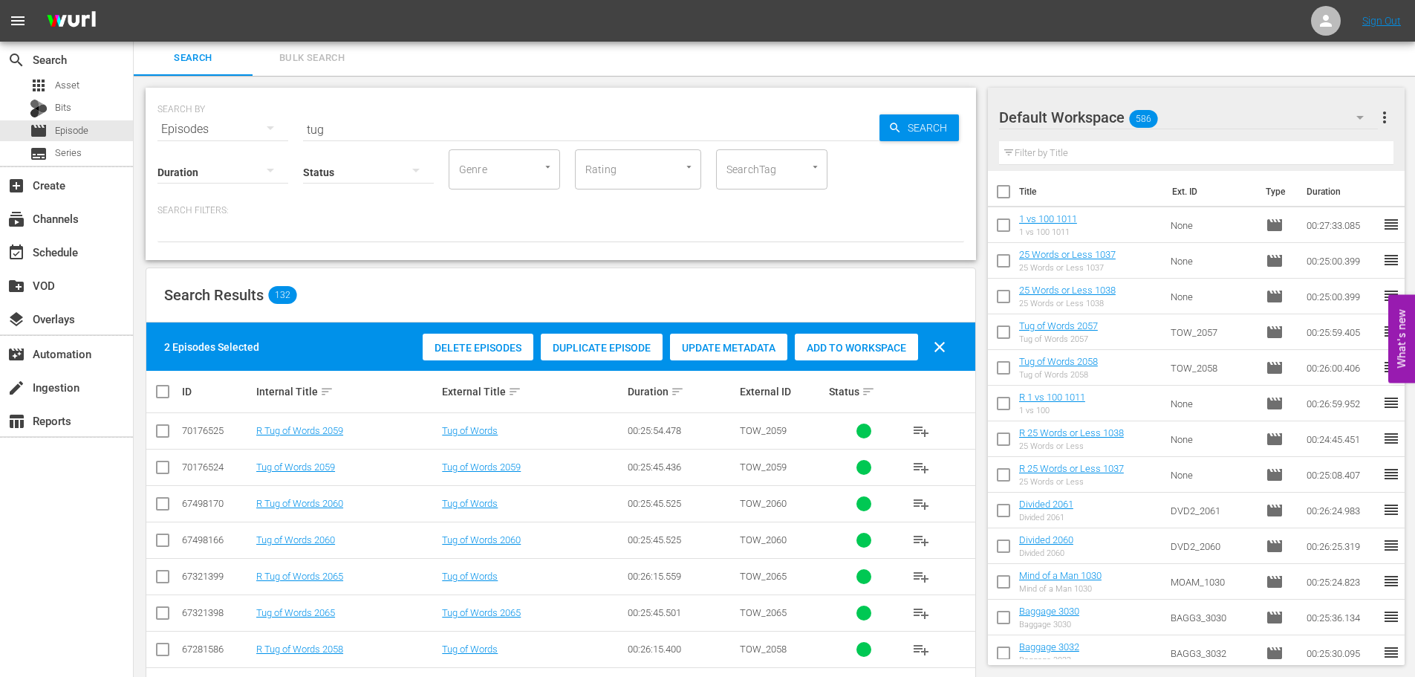
click at [833, 337] on div "Add to Workspace" at bounding box center [856, 348] width 123 height 28
drag, startPoint x: 335, startPoint y: 126, endPoint x: 0, endPoint y: 54, distance: 342.6
click at [222, 136] on div "SEARCH BY Search By Episodes Search ID, Title, Description, Keywords, or Catego…" at bounding box center [561, 174] width 831 height 172
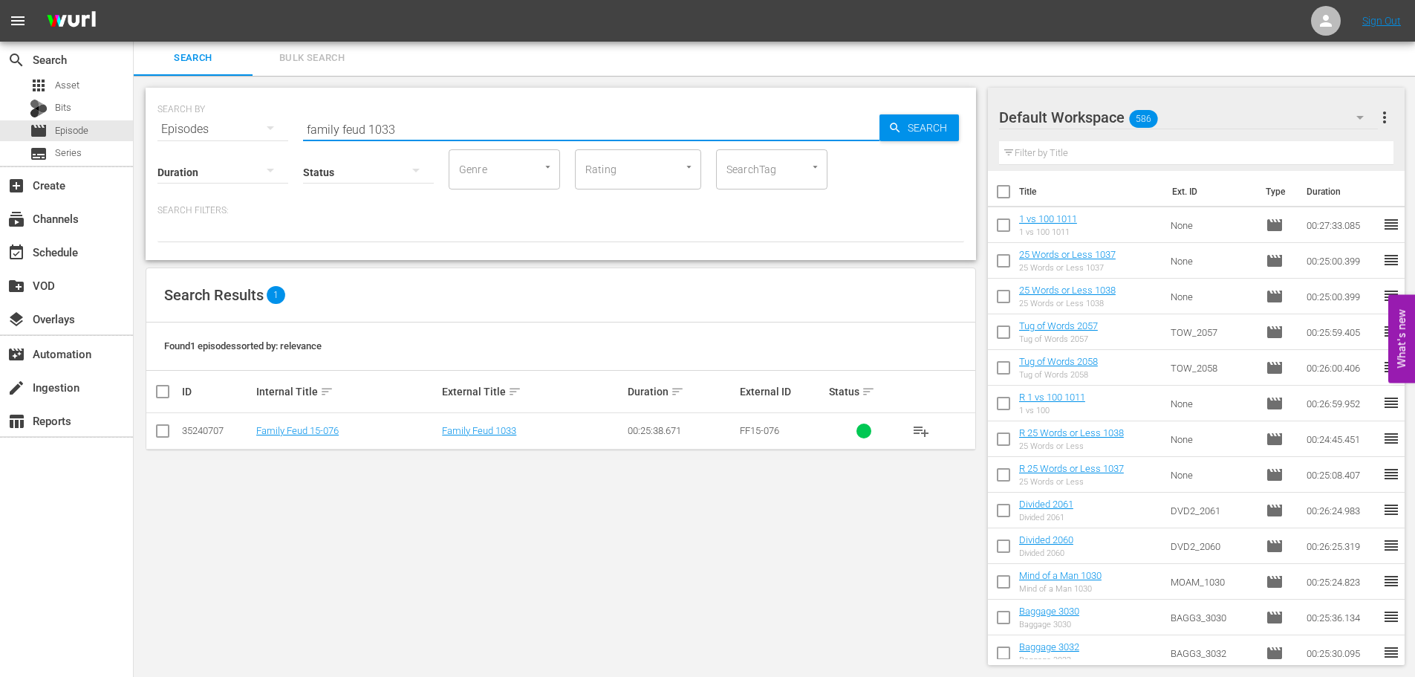
type input "family feud 1033"
click at [157, 434] on input "checkbox" at bounding box center [163, 434] width 18 height 18
checkbox input "true"
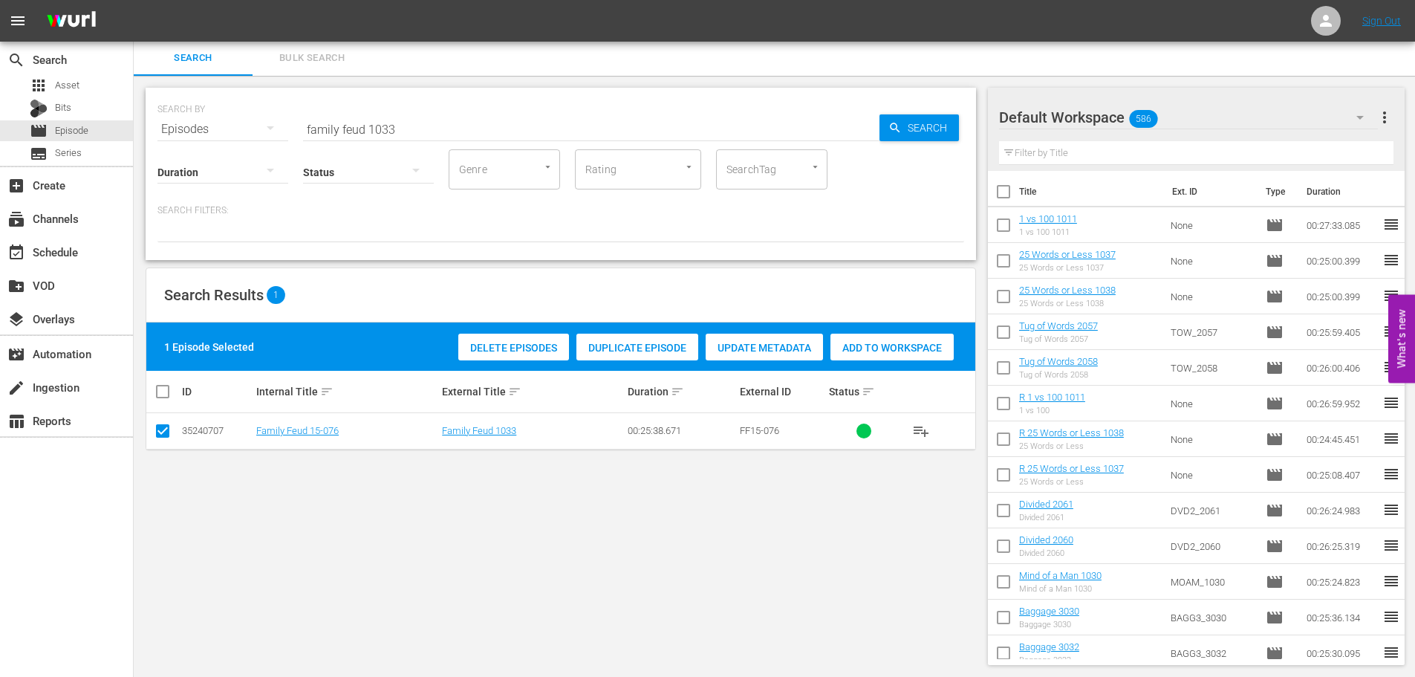
click at [887, 348] on span "Add to Workspace" at bounding box center [892, 348] width 123 height 12
click at [468, 137] on input "family feud 1033" at bounding box center [591, 129] width 576 height 36
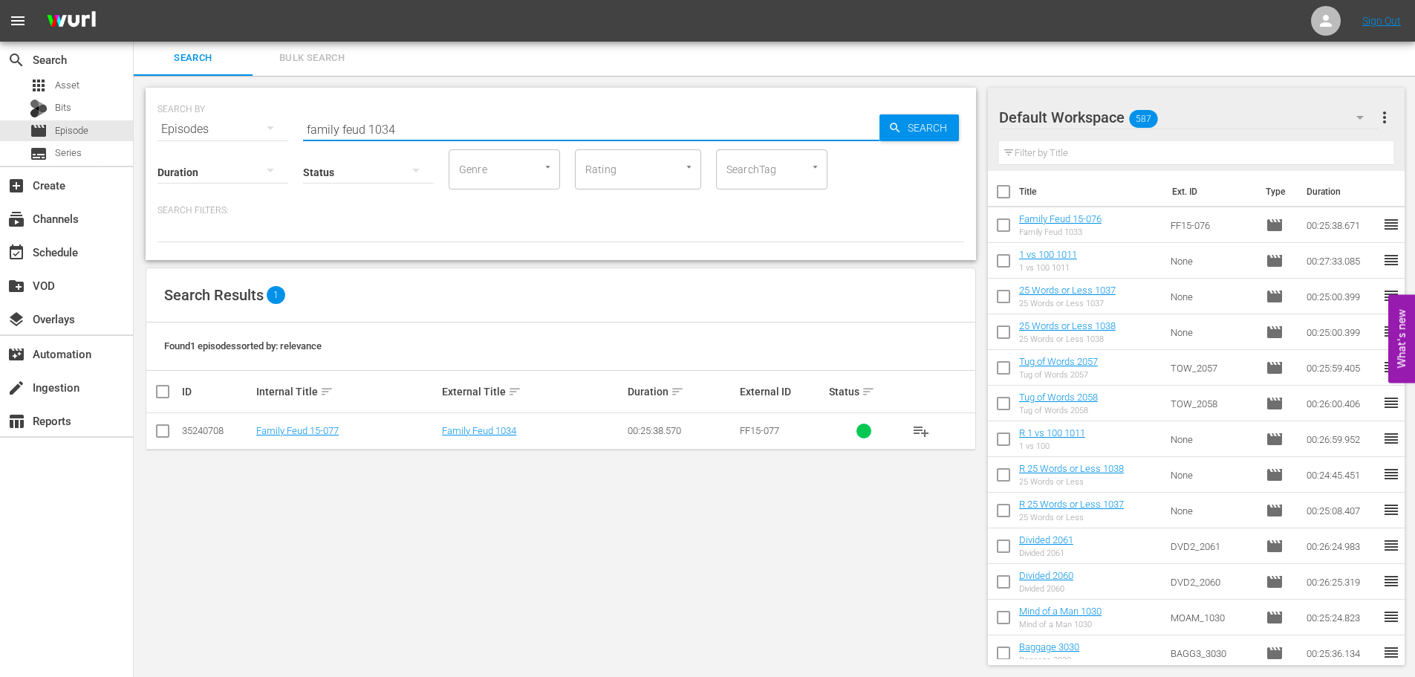
type input "family feud 1034"
click at [158, 431] on input "checkbox" at bounding box center [163, 434] width 18 height 18
checkbox input "true"
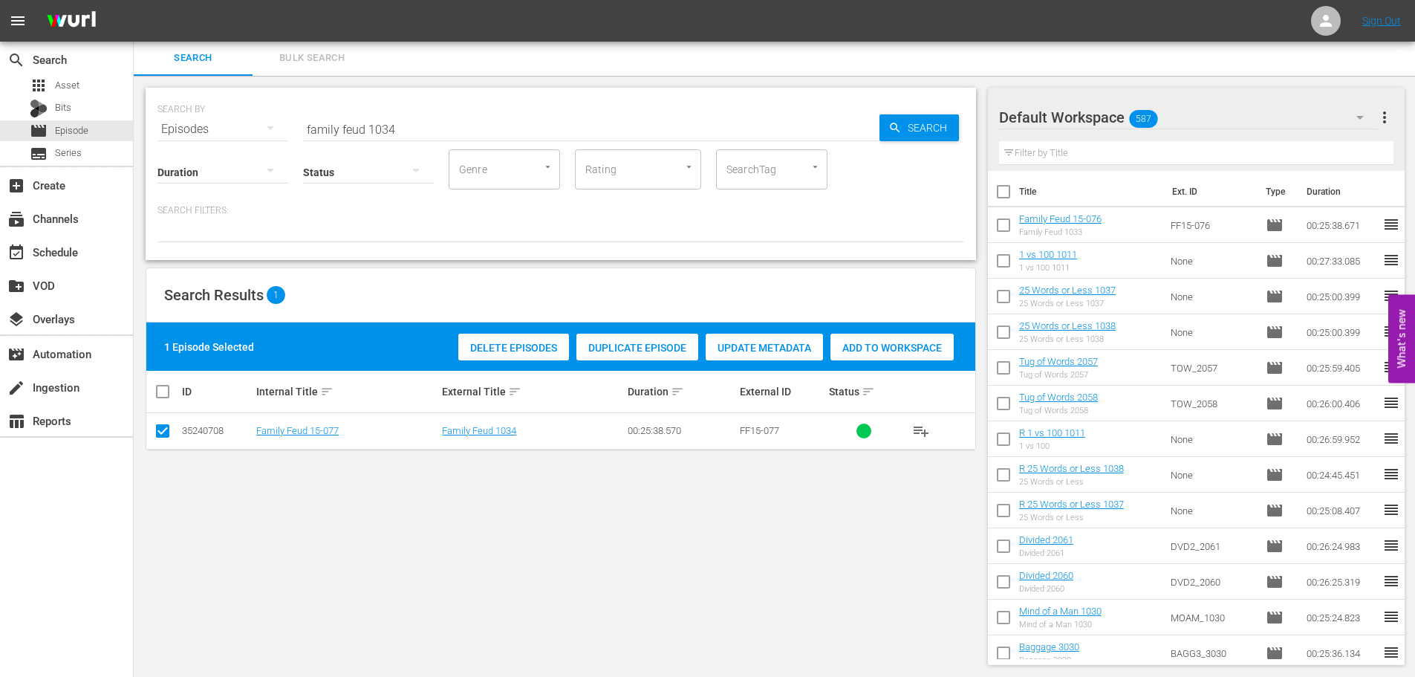
click at [937, 330] on div "Delete Episodes Duplicate Episode Update Metadata Add to Workspace" at bounding box center [706, 347] width 503 height 34
click at [933, 337] on div "Add to Workspace" at bounding box center [892, 348] width 123 height 28
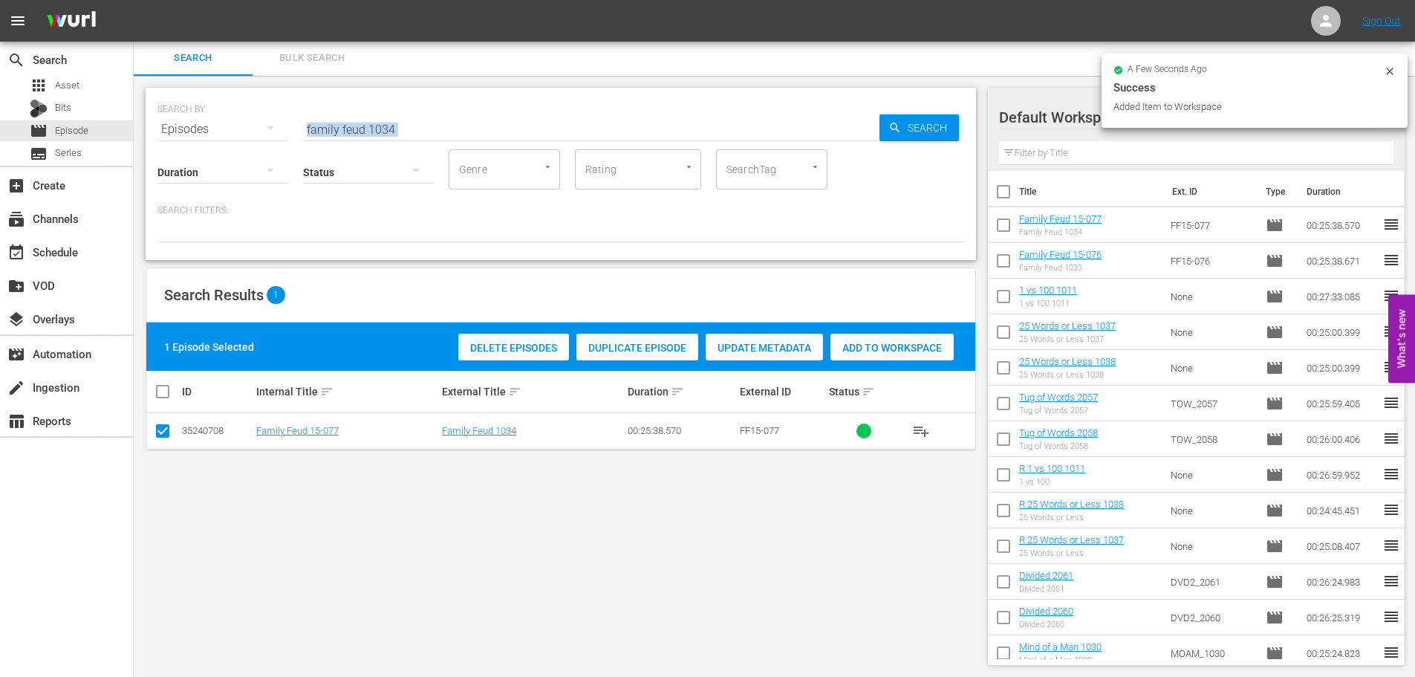
drag, startPoint x: 419, startPoint y: 136, endPoint x: 354, endPoint y: 127, distance: 65.2
click at [354, 127] on div "SEARCH BY Search By Episodes Search ID, Title, Description, Keywords, or Catego…" at bounding box center [561, 174] width 831 height 172
drag, startPoint x: 406, startPoint y: 120, endPoint x: 93, endPoint y: 118, distance: 313.5
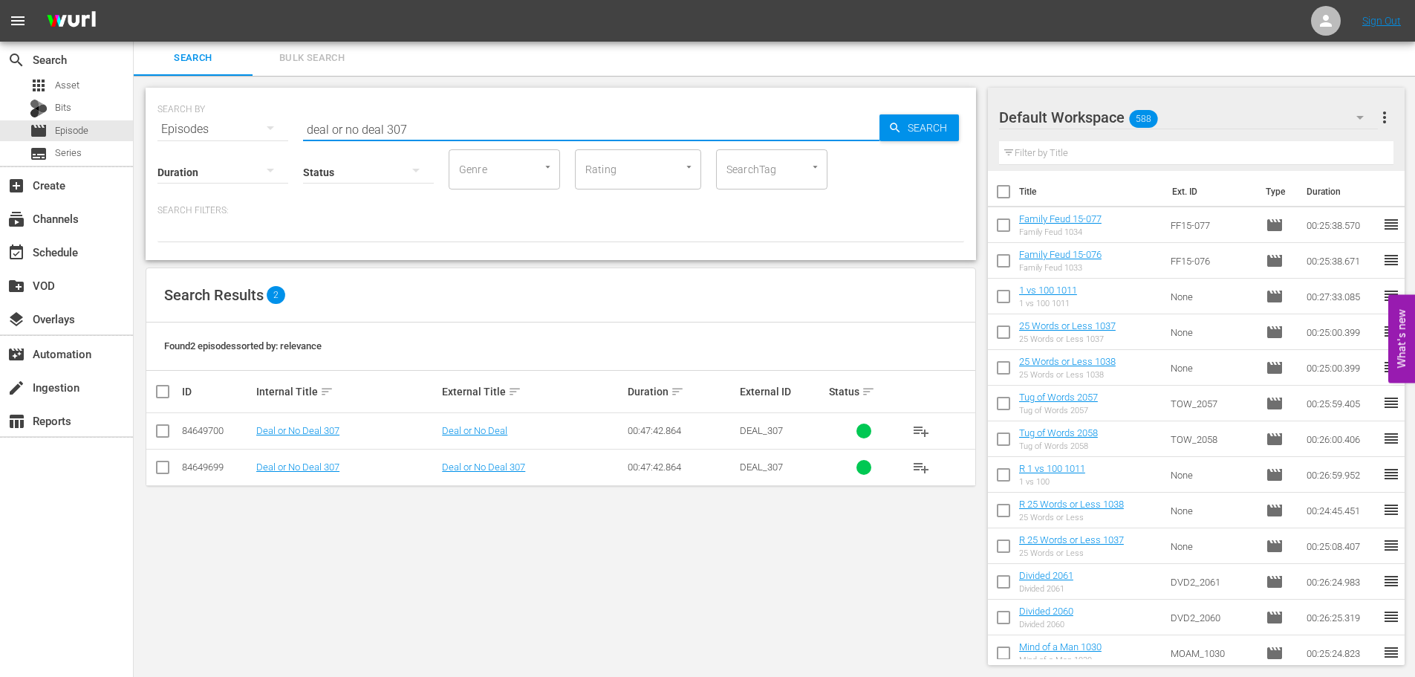
type input "deal or no deal 307"
click at [164, 478] on input "checkbox" at bounding box center [163, 470] width 18 height 18
checkbox input "true"
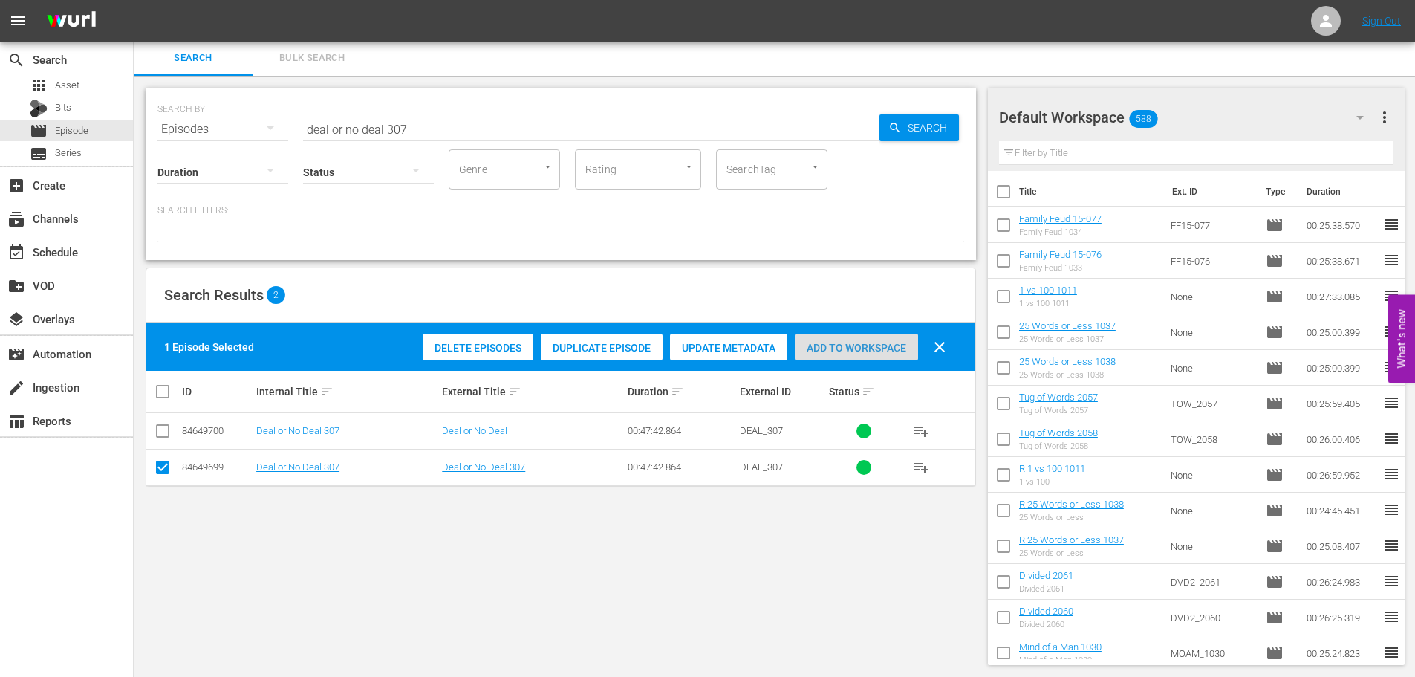
click at [831, 342] on span "Add to Workspace" at bounding box center [856, 348] width 123 height 12
click at [542, 128] on input "deal or no deal 307" at bounding box center [591, 129] width 576 height 36
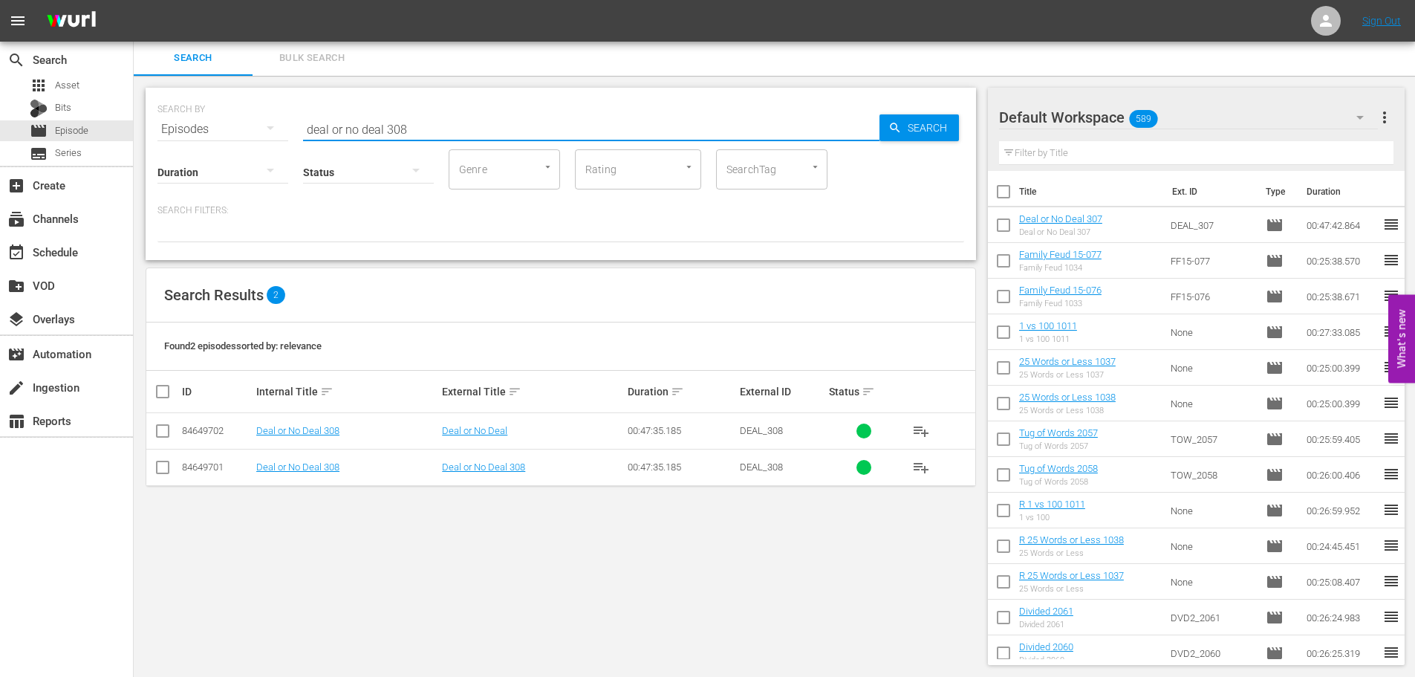
type input "deal or no deal 308"
click at [153, 472] on td at bounding box center [162, 467] width 33 height 36
click at [167, 465] on input "checkbox" at bounding box center [163, 470] width 18 height 18
checkbox input "true"
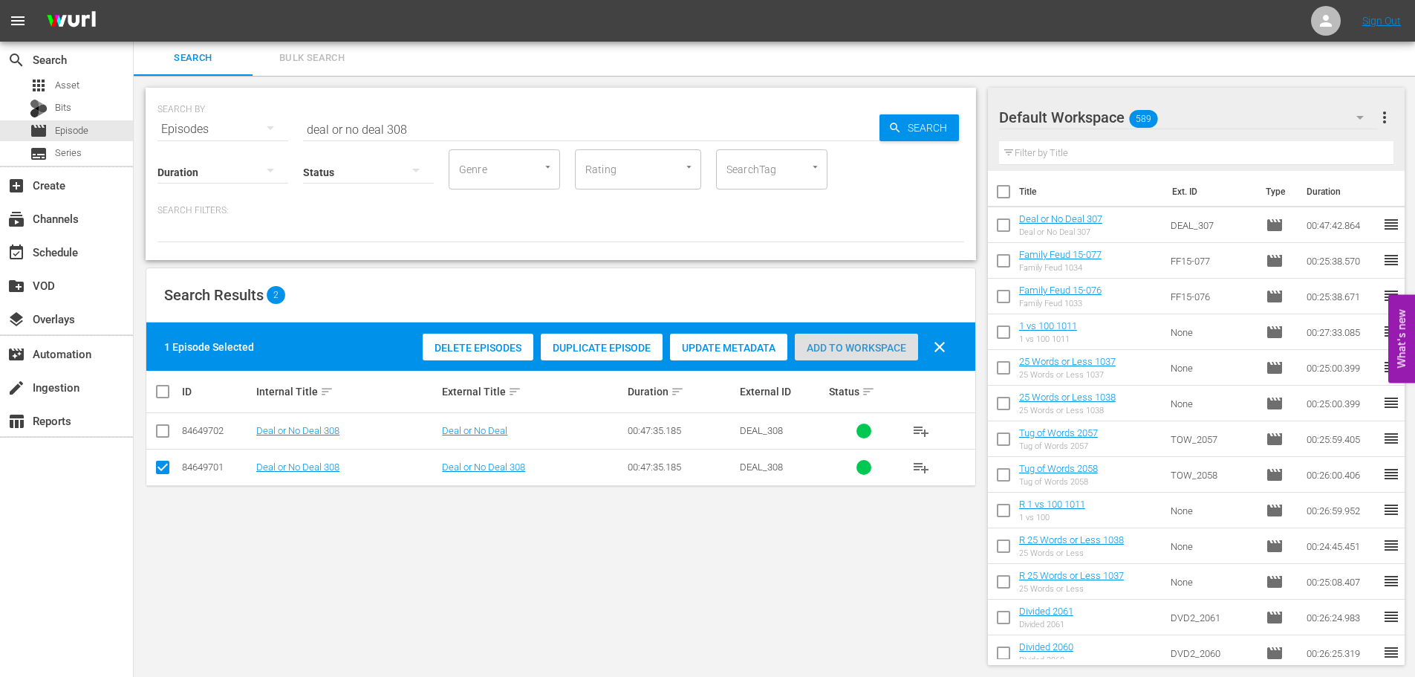
click at [828, 340] on div "Add to Workspace" at bounding box center [856, 348] width 123 height 28
drag, startPoint x: 506, startPoint y: 118, endPoint x: 0, endPoint y: 56, distance: 509.7
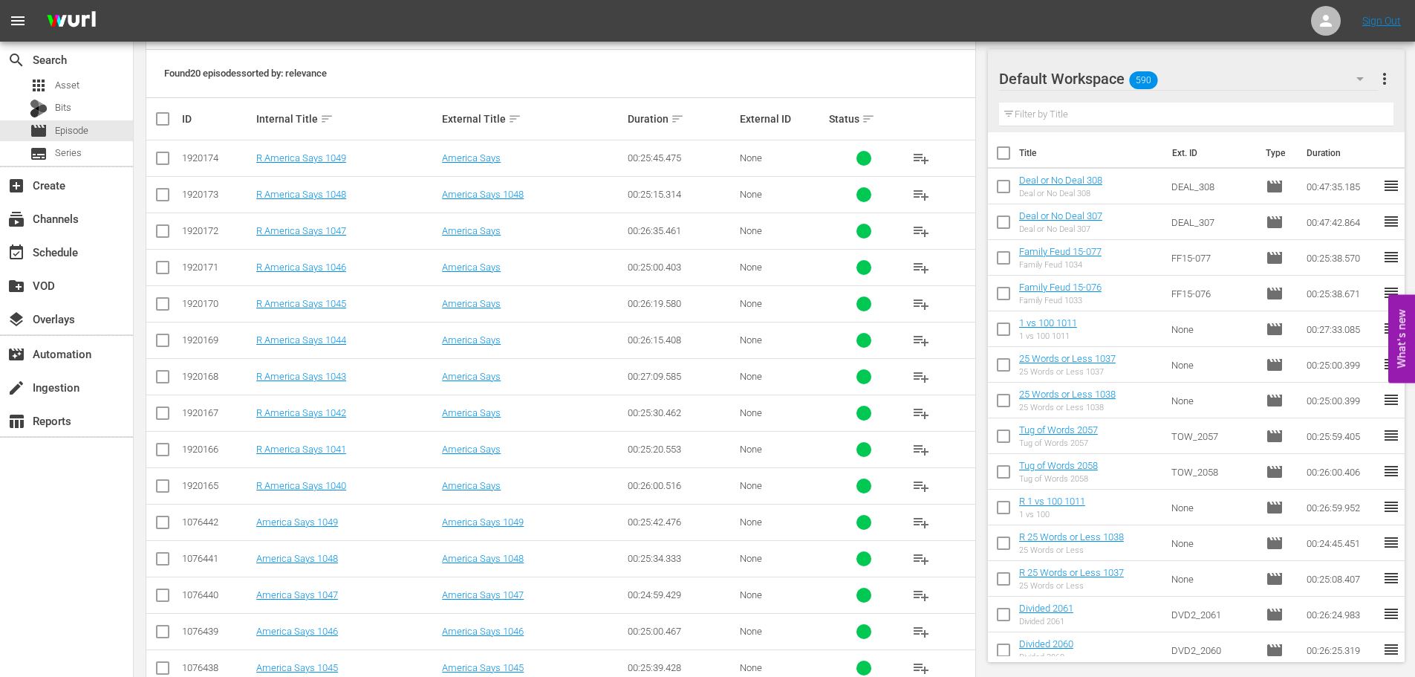
scroll to position [447, 0]
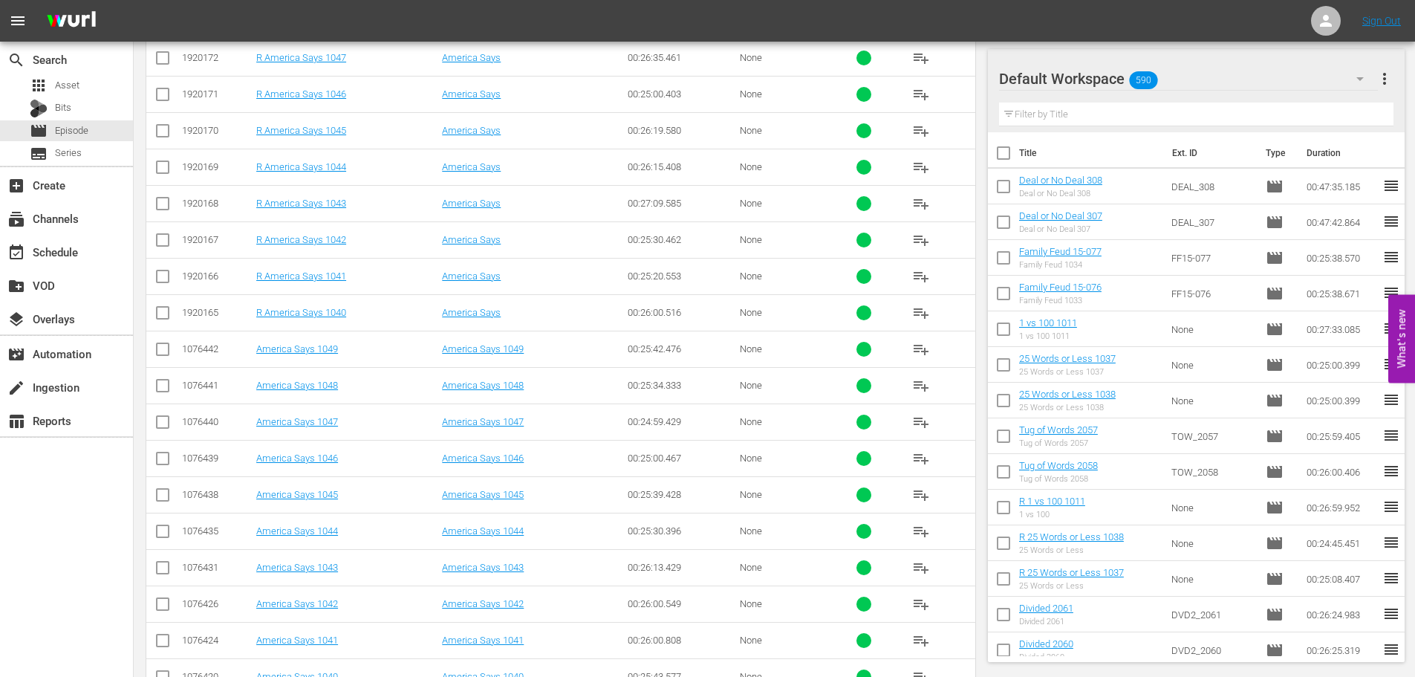
type input "america 104"
click at [157, 424] on input "checkbox" at bounding box center [163, 425] width 18 height 18
checkbox input "true"
click at [160, 345] on input "checkbox" at bounding box center [163, 352] width 18 height 18
checkbox input "true"
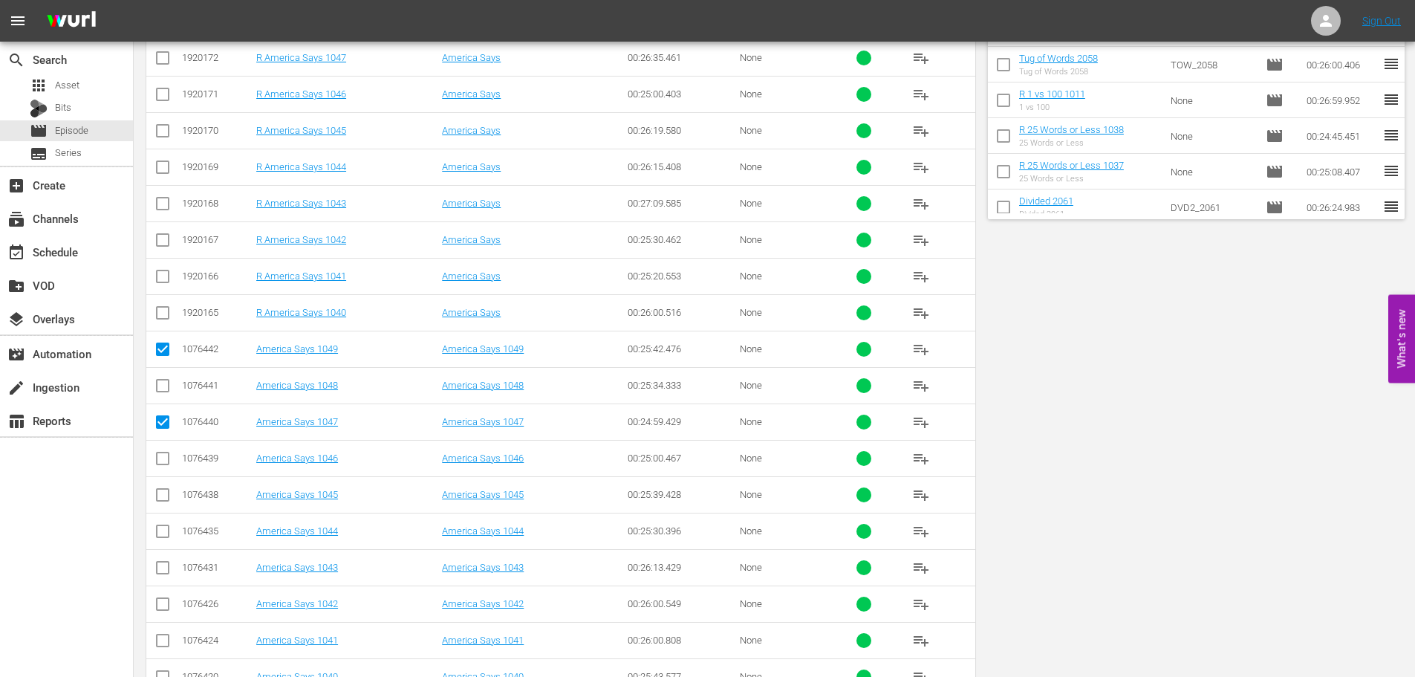
scroll to position [1, 0]
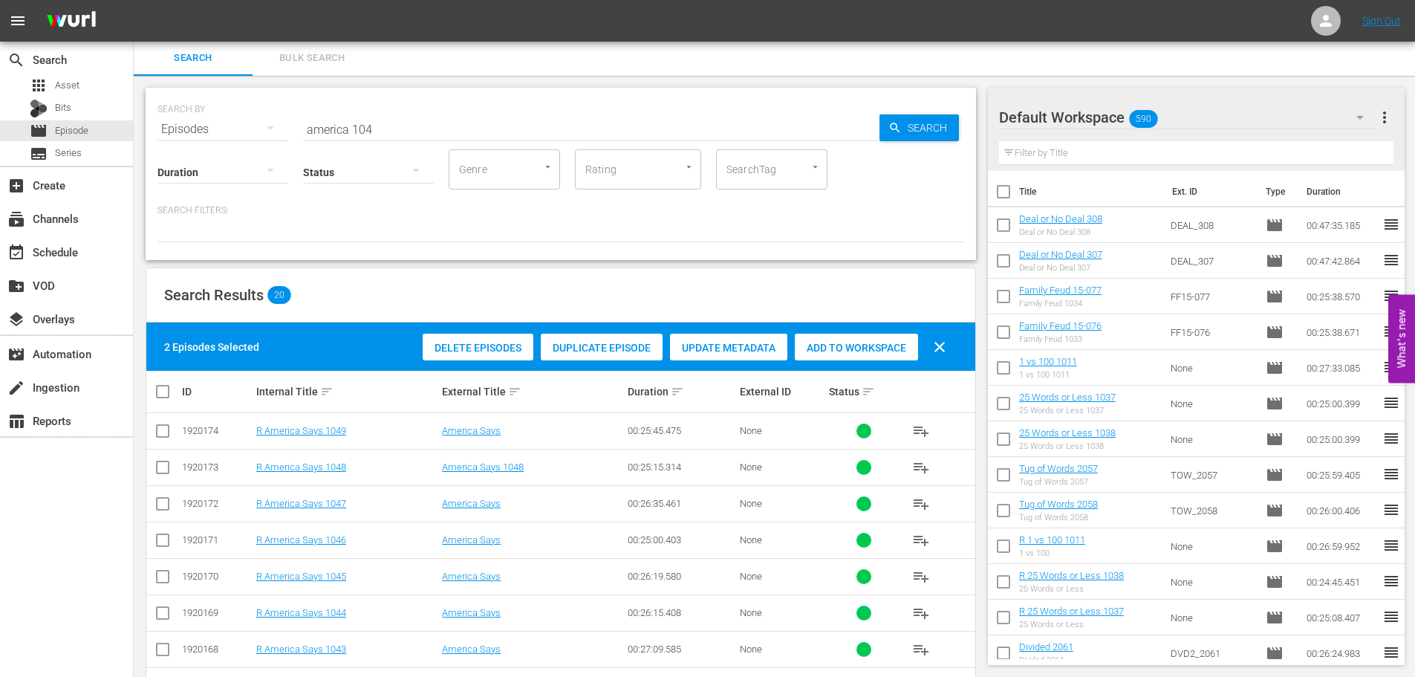
click at [837, 345] on span "Add to Workspace" at bounding box center [856, 348] width 123 height 12
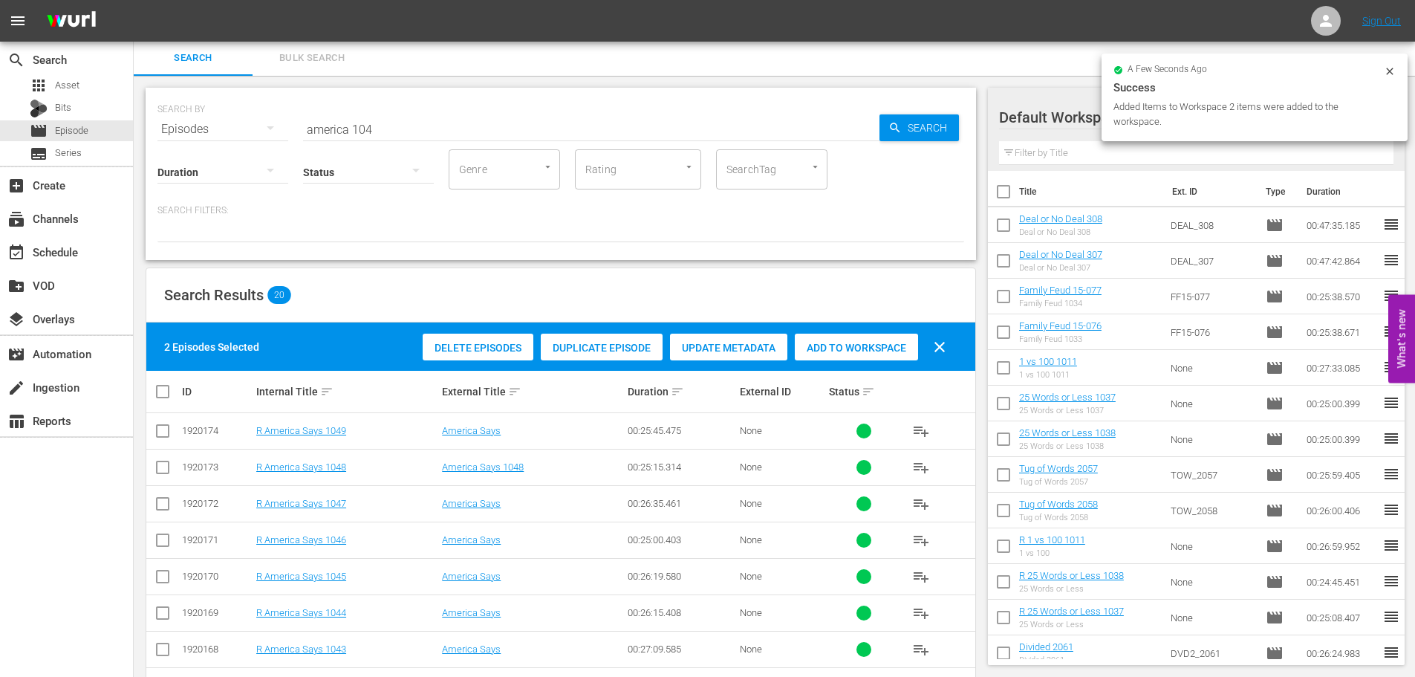
click at [463, 123] on input "america 104" at bounding box center [591, 129] width 576 height 36
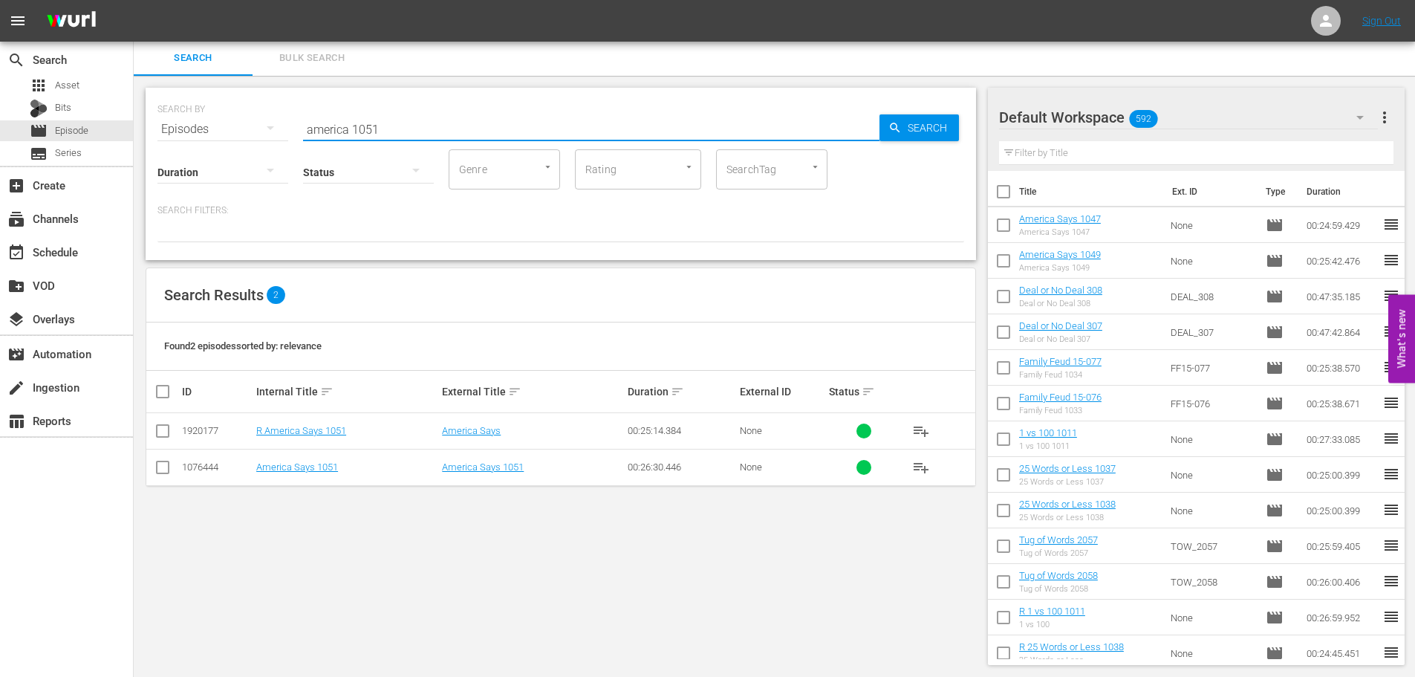
type input "america 1051"
click at [169, 464] on input "checkbox" at bounding box center [163, 470] width 18 height 18
checkbox input "true"
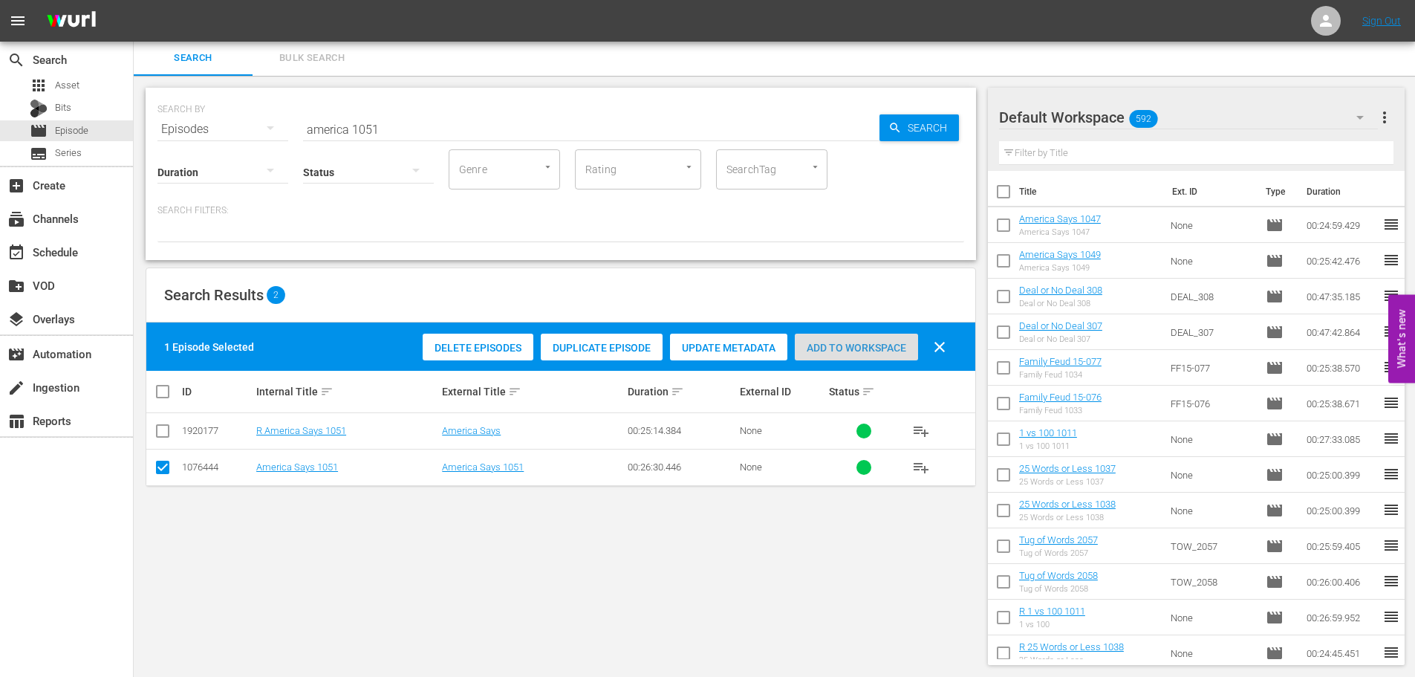
drag, startPoint x: 842, startPoint y: 342, endPoint x: 732, endPoint y: 270, distance: 132.1
click at [854, 337] on div "Add to Workspace" at bounding box center [856, 348] width 123 height 28
click at [389, 140] on div "Status" at bounding box center [368, 162] width 131 height 53
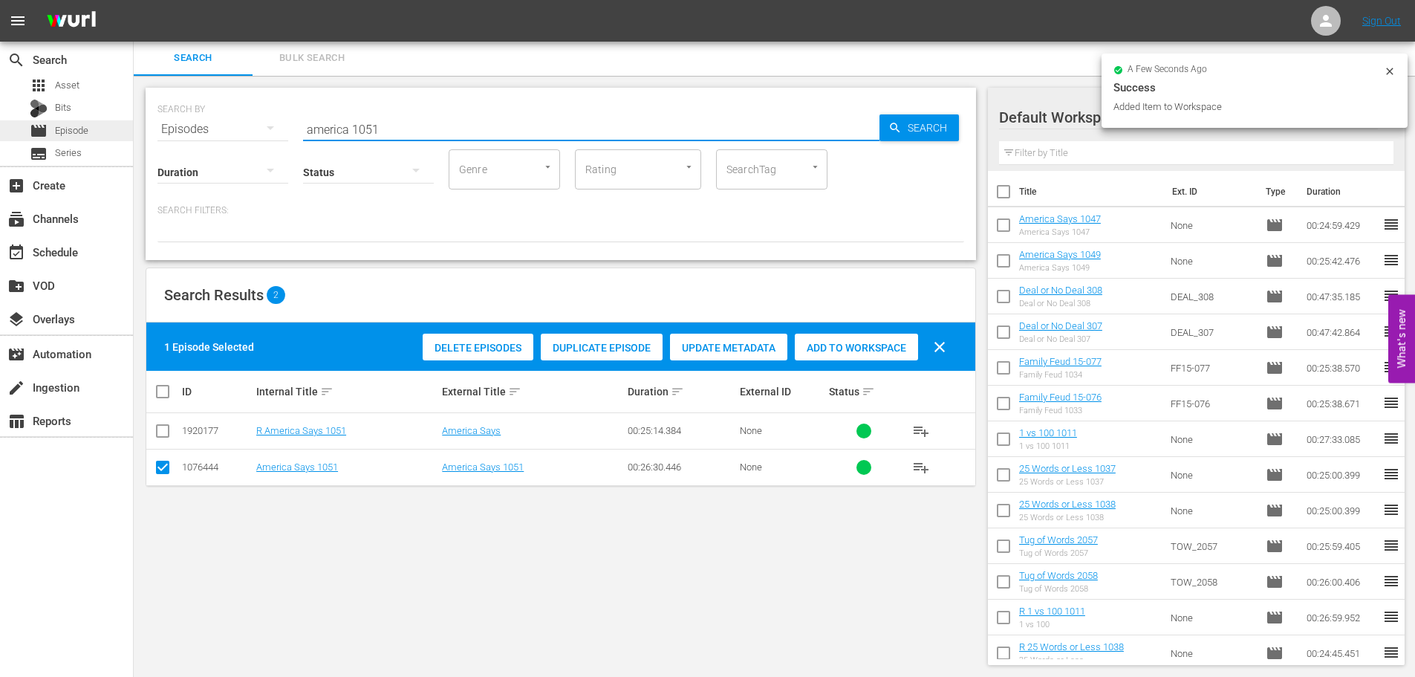
drag, startPoint x: 386, startPoint y: 127, endPoint x: 0, endPoint y: 134, distance: 386.4
type input "o"
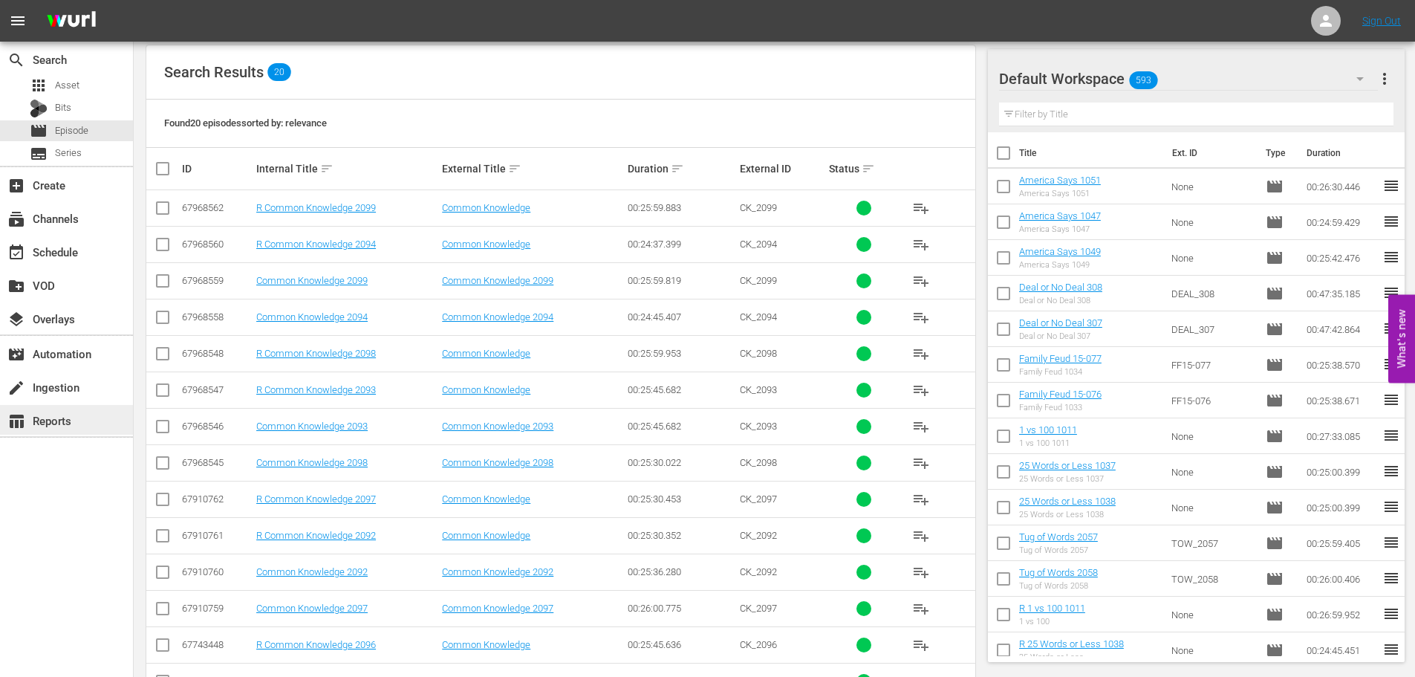
scroll to position [493, 0]
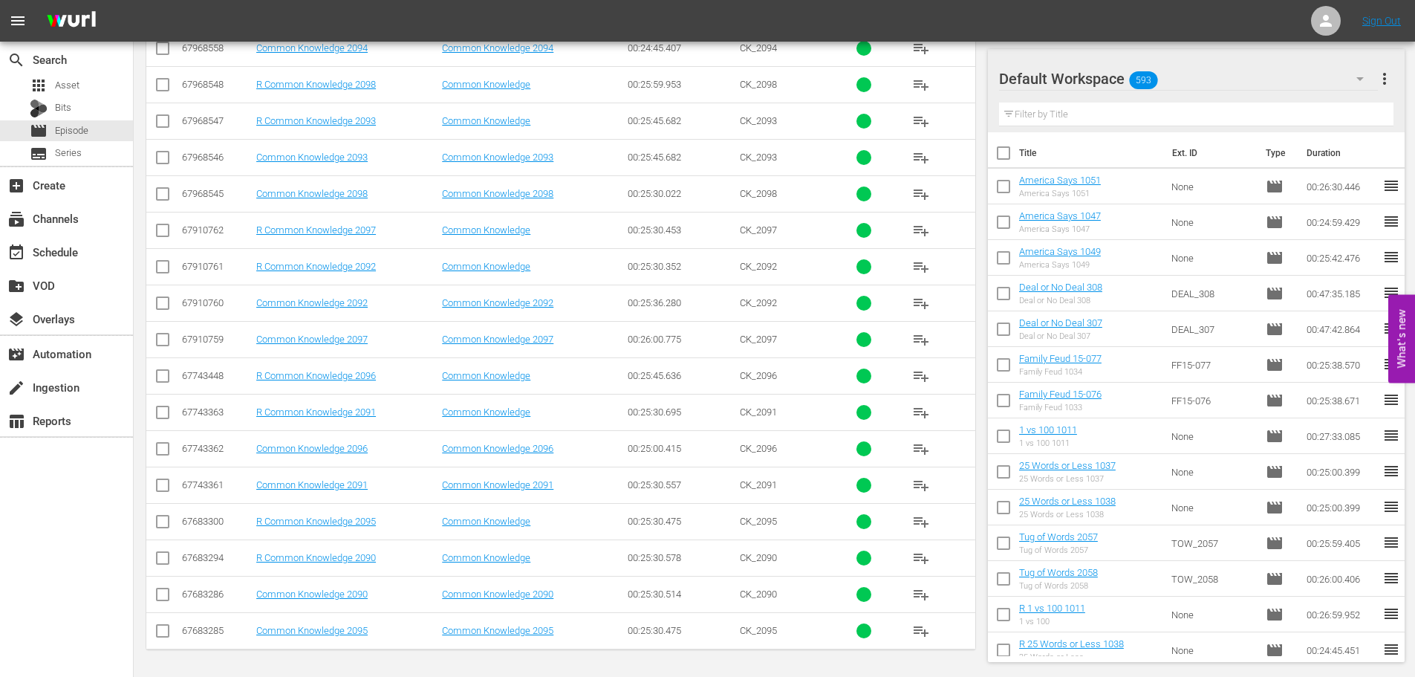
type input "common 209"
click at [164, 51] on input "checkbox" at bounding box center [163, 51] width 18 height 18
checkbox input "true"
click at [172, 630] on td at bounding box center [162, 630] width 33 height 36
click at [166, 636] on input "checkbox" at bounding box center [163, 634] width 18 height 18
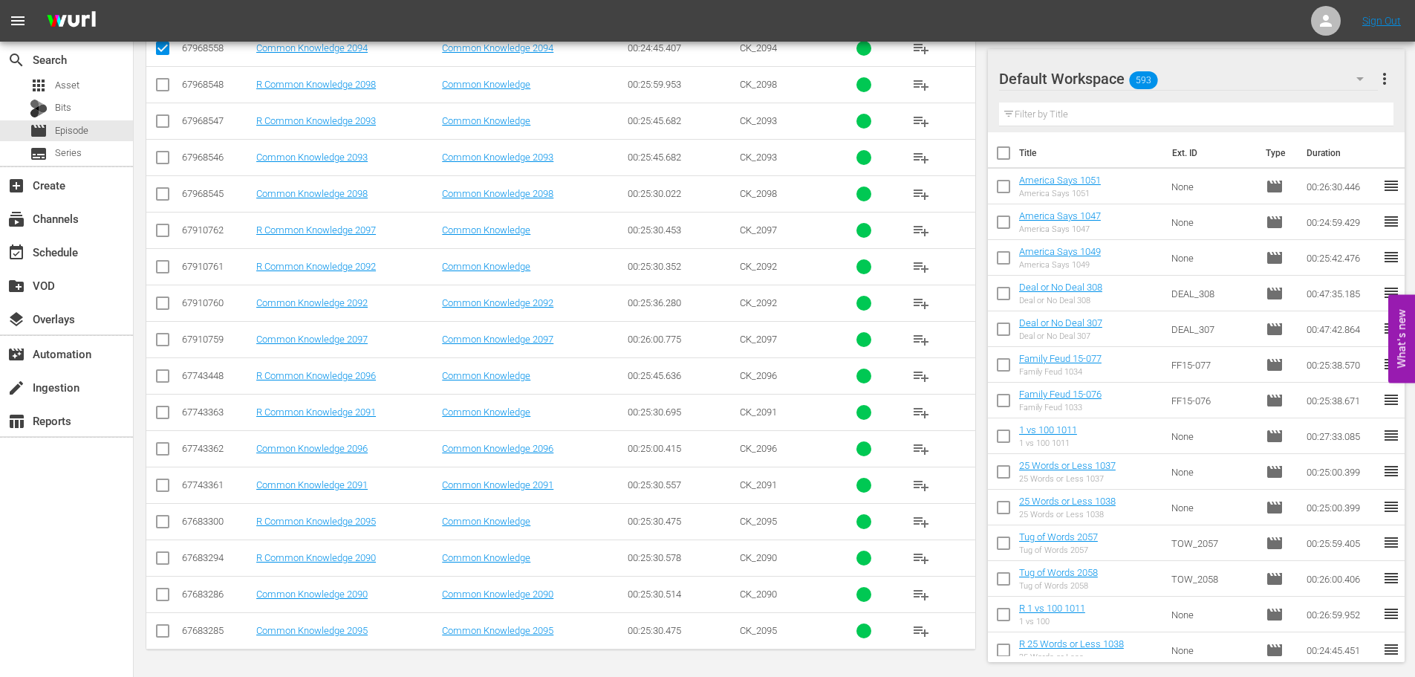
checkbox input "true"
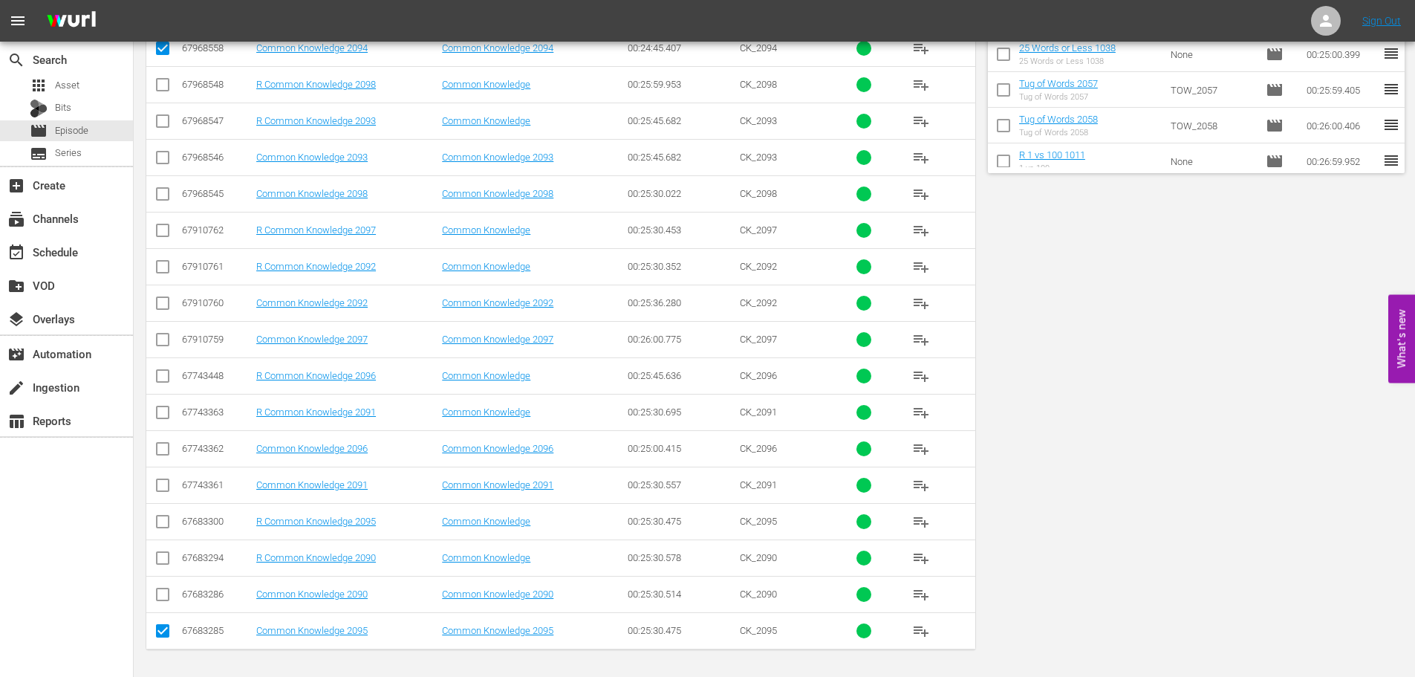
scroll to position [0, 0]
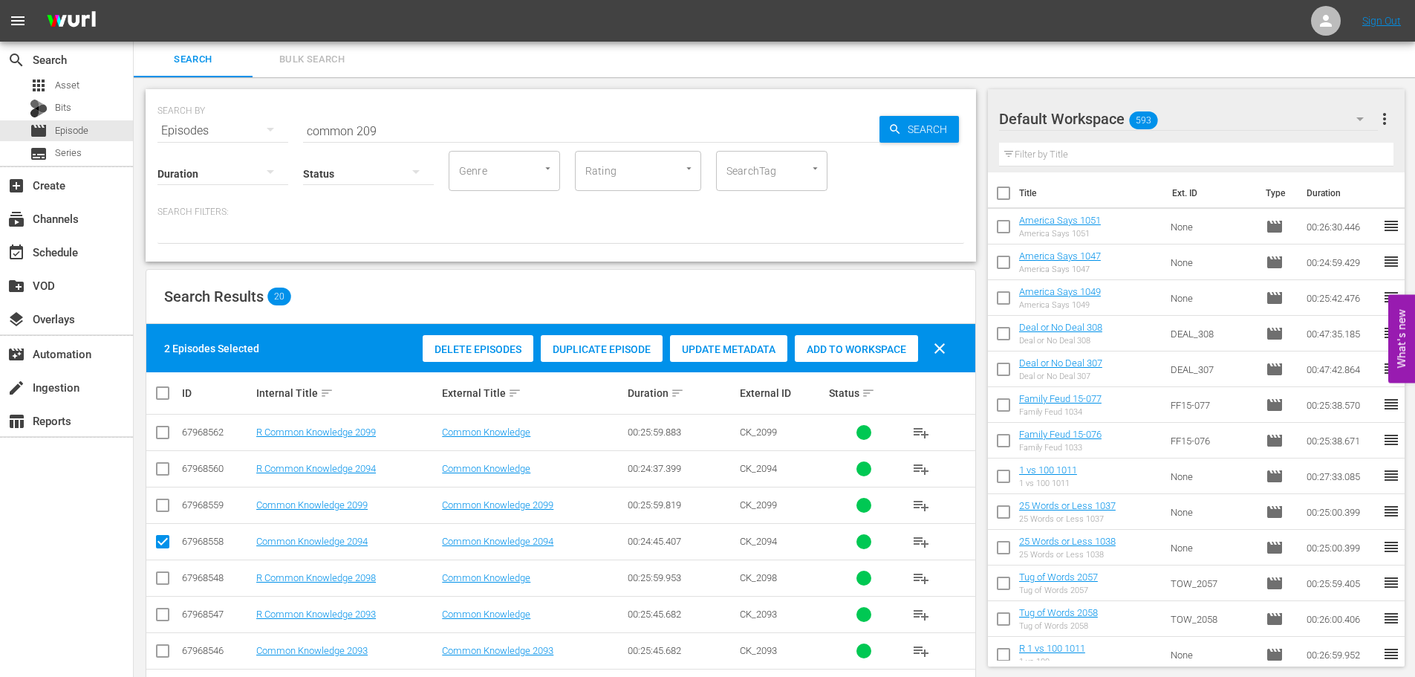
click at [856, 368] on div "2 Episodes Selected Delete Episodes Duplicate Episode Update Metadata Add to Wo…" at bounding box center [560, 348] width 829 height 48
click at [860, 363] on div "Delete Episodes Duplicate Episode Update Metadata Add to Workspace clear" at bounding box center [688, 349] width 539 height 36
click at [834, 341] on div "Add to Workspace" at bounding box center [856, 349] width 123 height 28
drag, startPoint x: 421, startPoint y: 119, endPoint x: 0, endPoint y: 155, distance: 422.7
click at [134, 0] on div "search Search apps Asset Bits movie Episode subtitles Series add_box Create sub…" at bounding box center [775, 0] width 1282 height 0
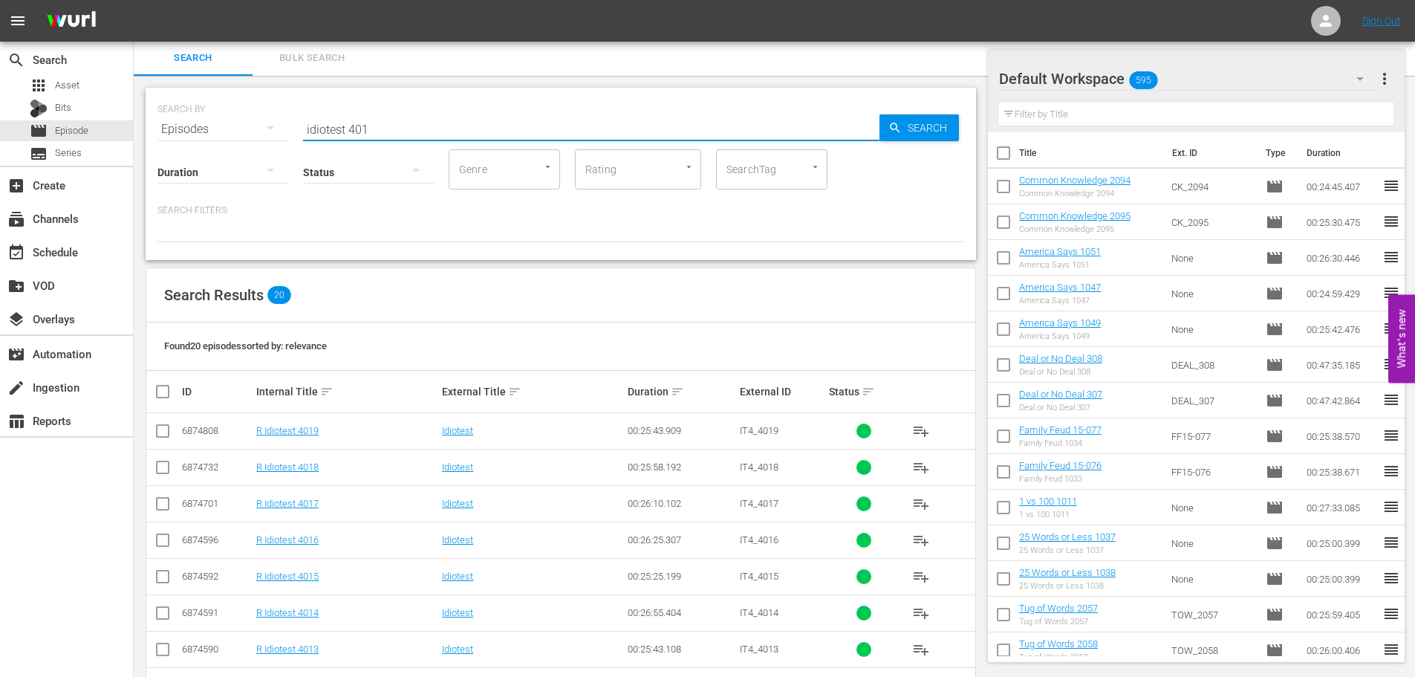
scroll to position [493, 0]
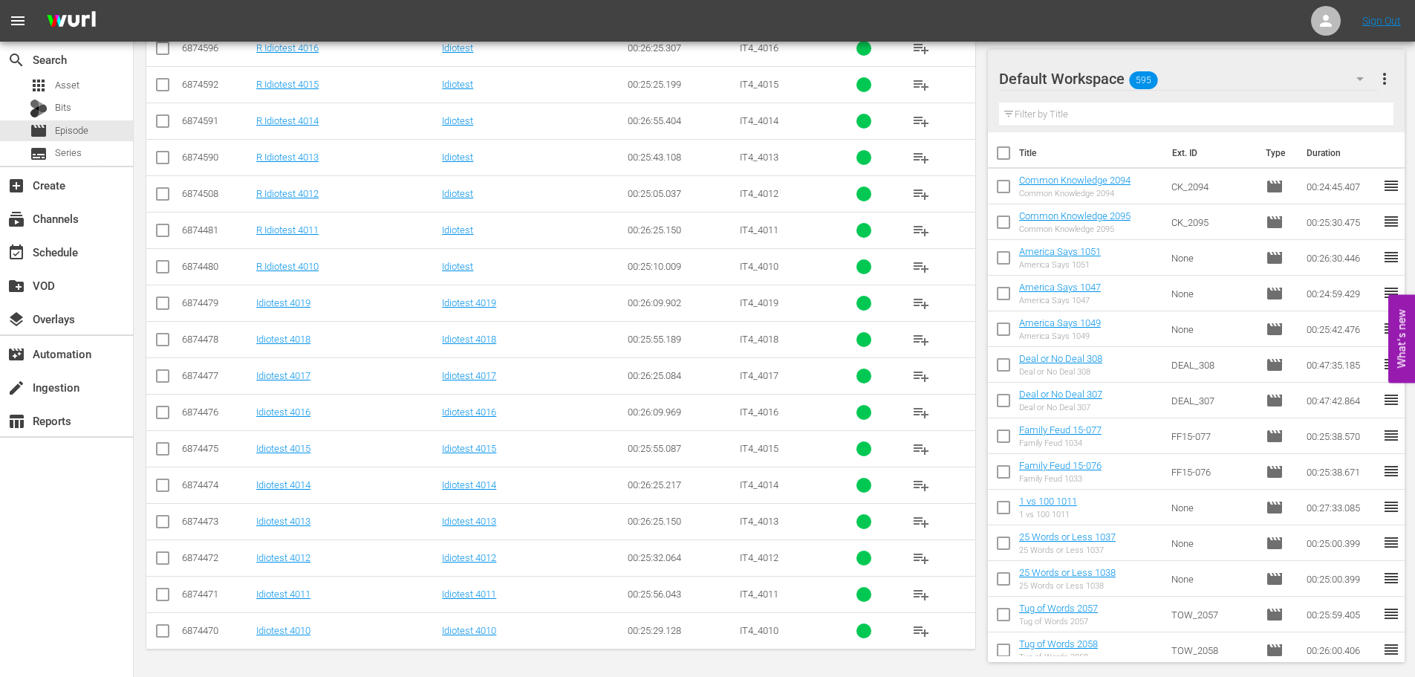
type input "idiotest 401"
drag, startPoint x: 168, startPoint y: 381, endPoint x: 166, endPoint y: 339, distance: 42.4
click at [168, 381] on input "checkbox" at bounding box center [163, 379] width 18 height 18
checkbox input "true"
click at [165, 337] on input "checkbox" at bounding box center [163, 343] width 18 height 18
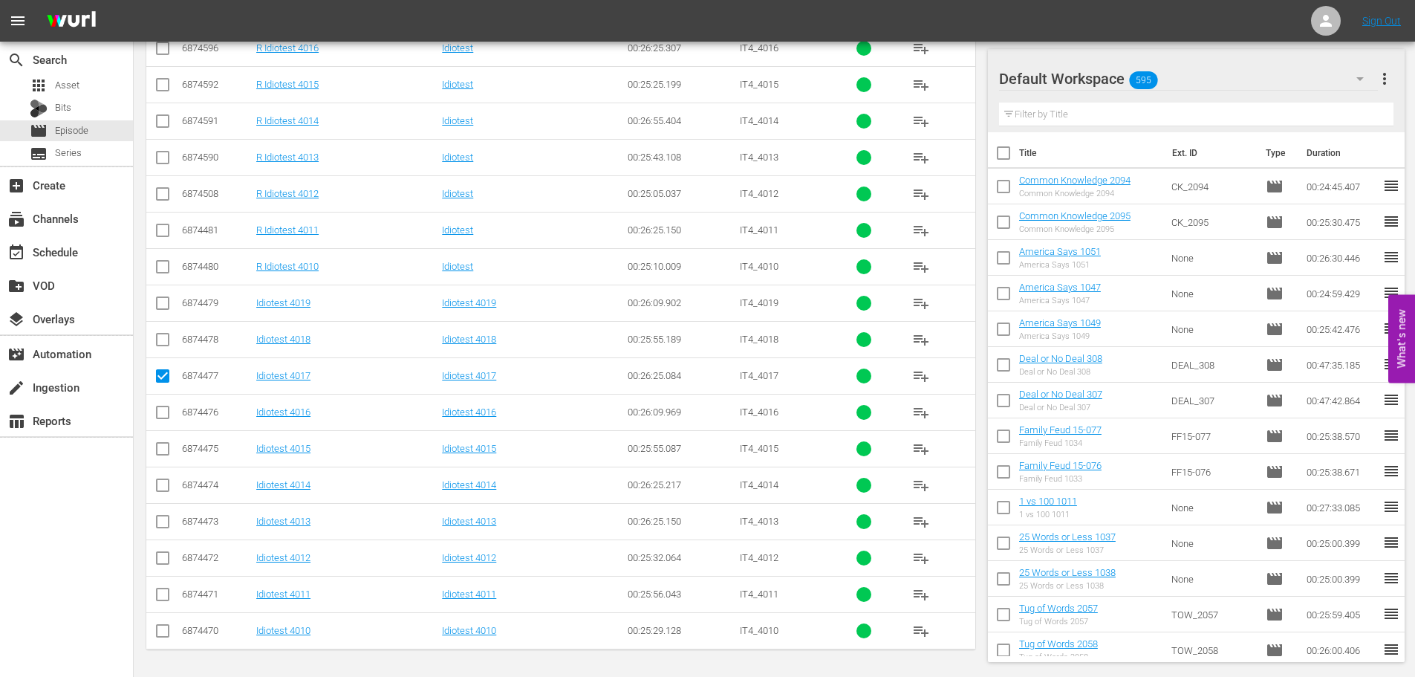
checkbox input "true"
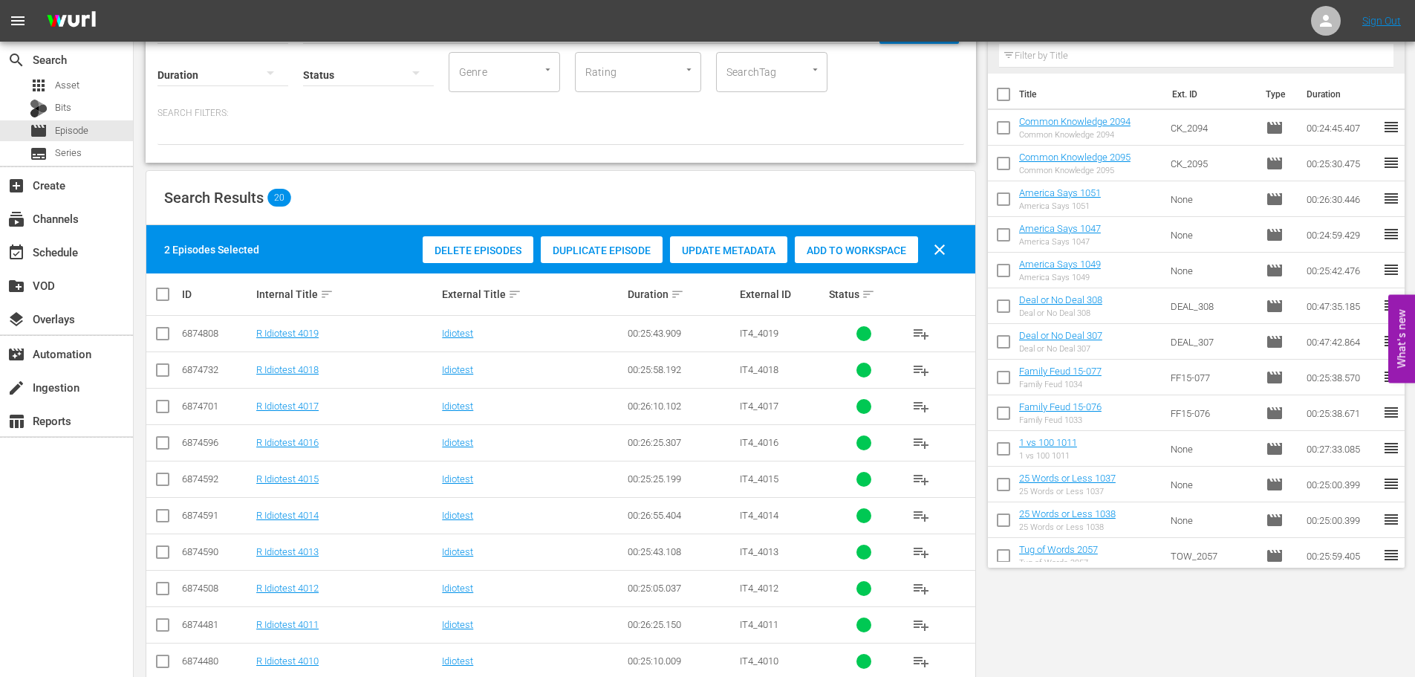
scroll to position [0, 0]
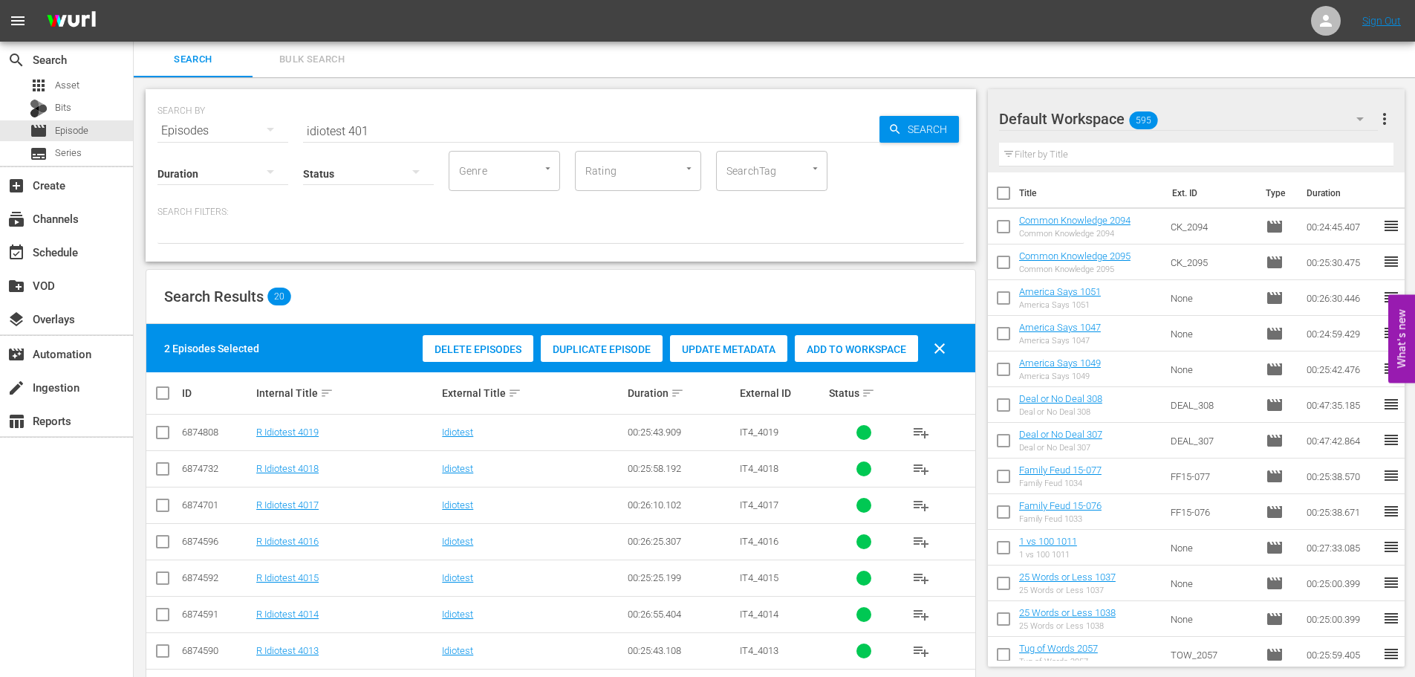
drag, startPoint x: 802, startPoint y: 349, endPoint x: 681, endPoint y: 196, distance: 194.7
click at [802, 348] on span "Add to Workspace" at bounding box center [856, 349] width 123 height 12
drag, startPoint x: 519, startPoint y: 122, endPoint x: 0, endPoint y: 193, distance: 523.4
click at [134, 0] on div "search Search apps Asset Bits movie Episode subtitles Series add_box Create sub…" at bounding box center [775, 0] width 1282 height 0
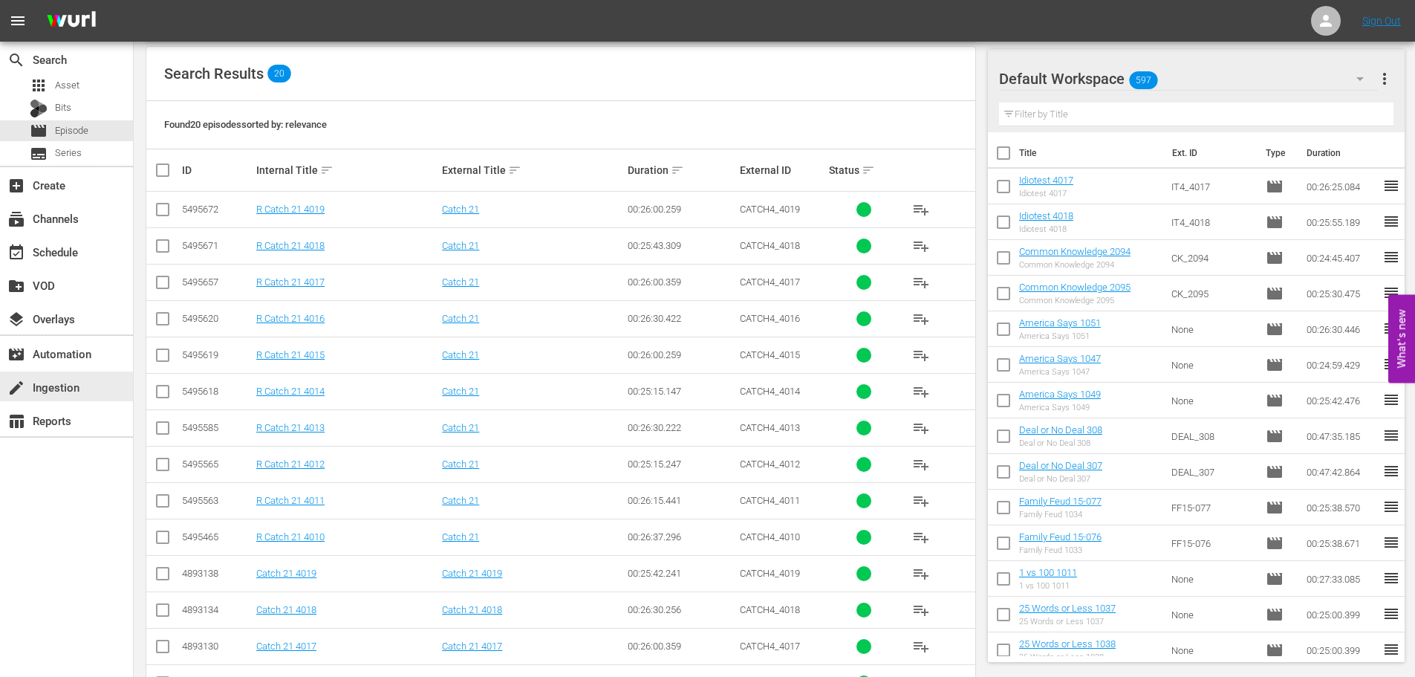
scroll to position [493, 0]
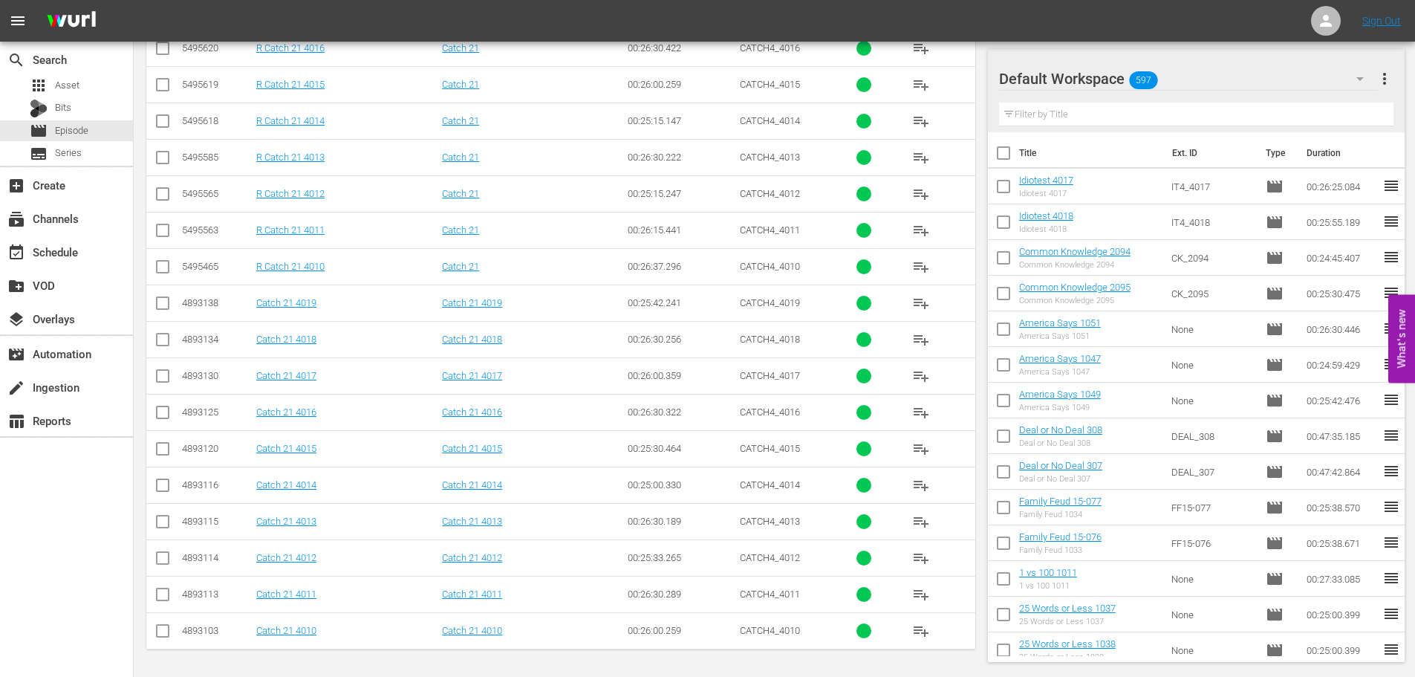
type input "catch 21 401"
click at [155, 411] on input "checkbox" at bounding box center [163, 415] width 18 height 18
checkbox input "true"
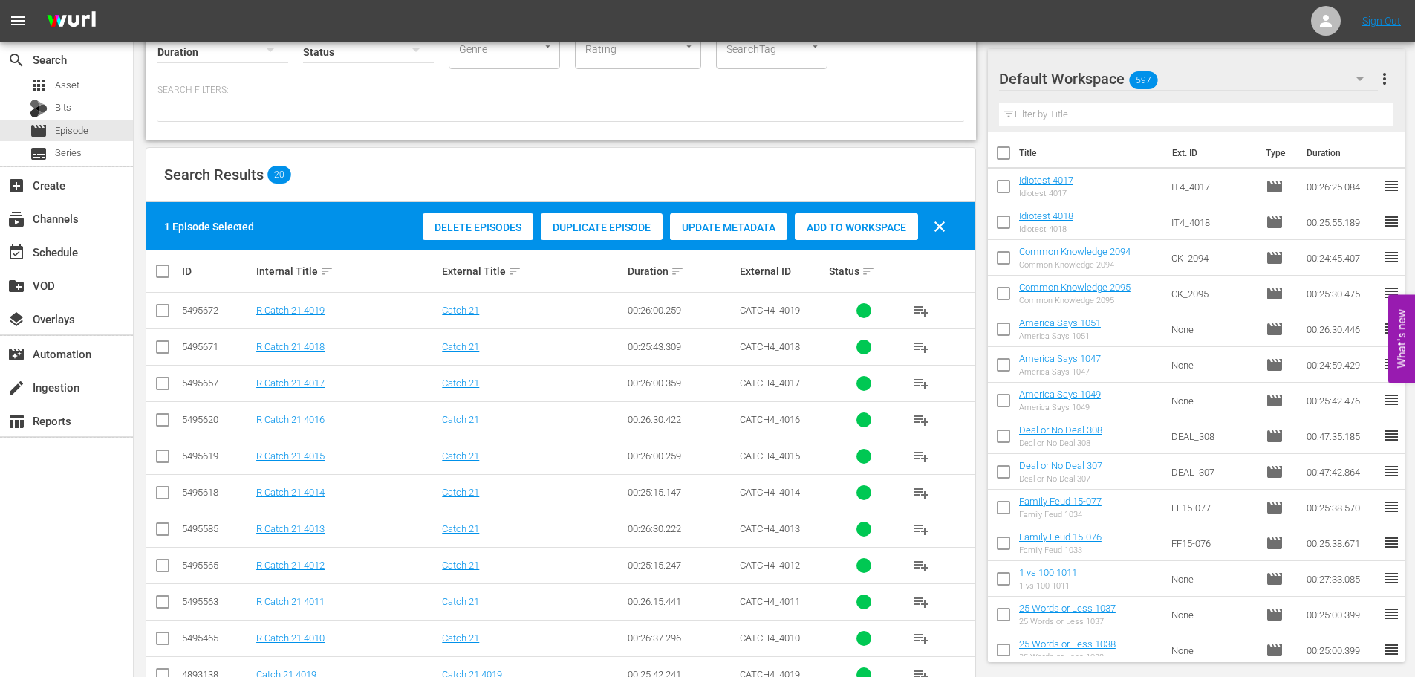
scroll to position [419, 0]
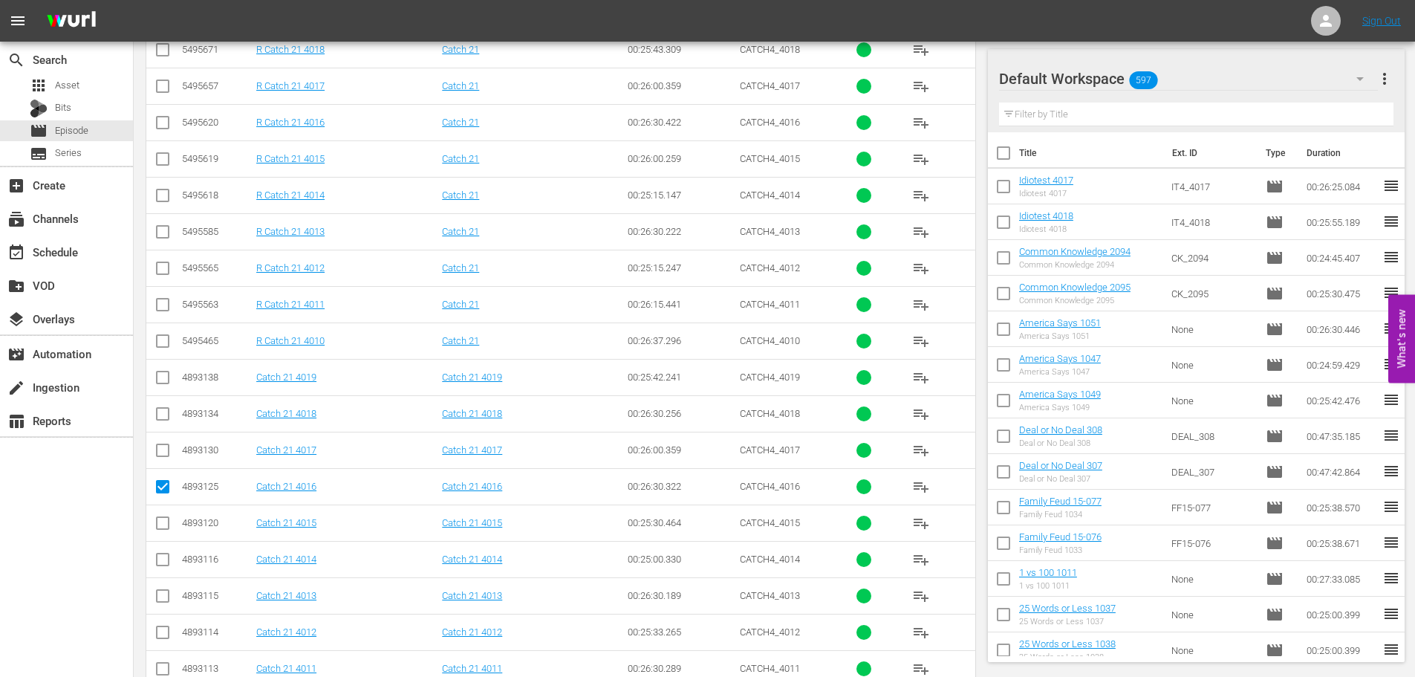
click at [159, 422] on input "checkbox" at bounding box center [163, 417] width 18 height 18
checkbox input "true"
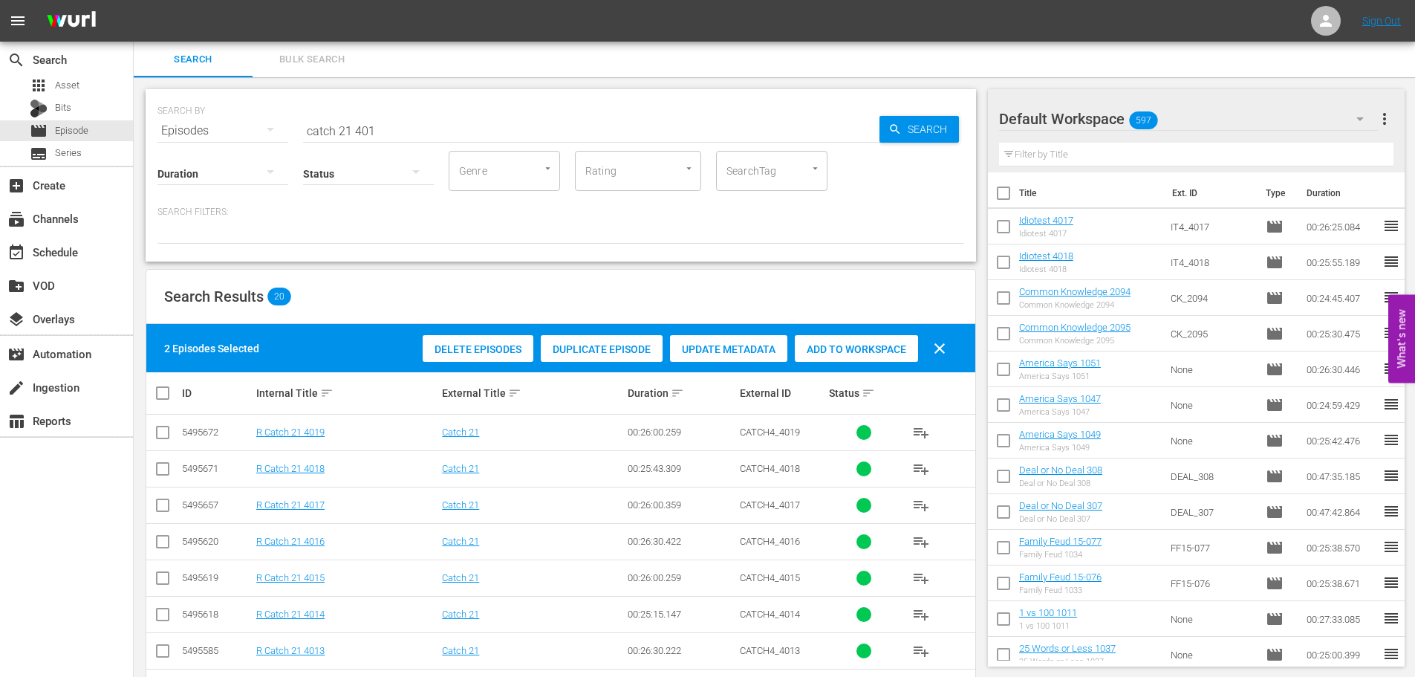
click at [843, 355] on div "Add to Workspace" at bounding box center [856, 349] width 123 height 28
click at [402, 134] on input "catch 21 401" at bounding box center [591, 131] width 576 height 36
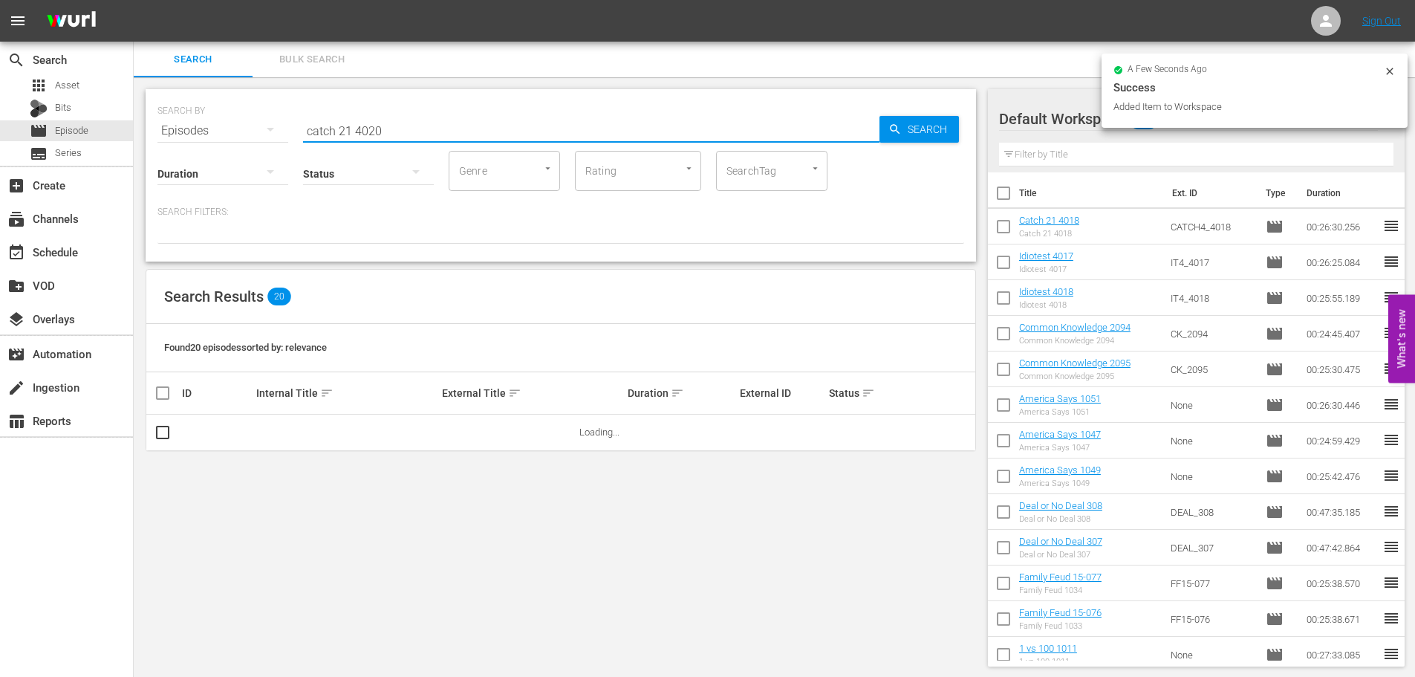
scroll to position [1, 0]
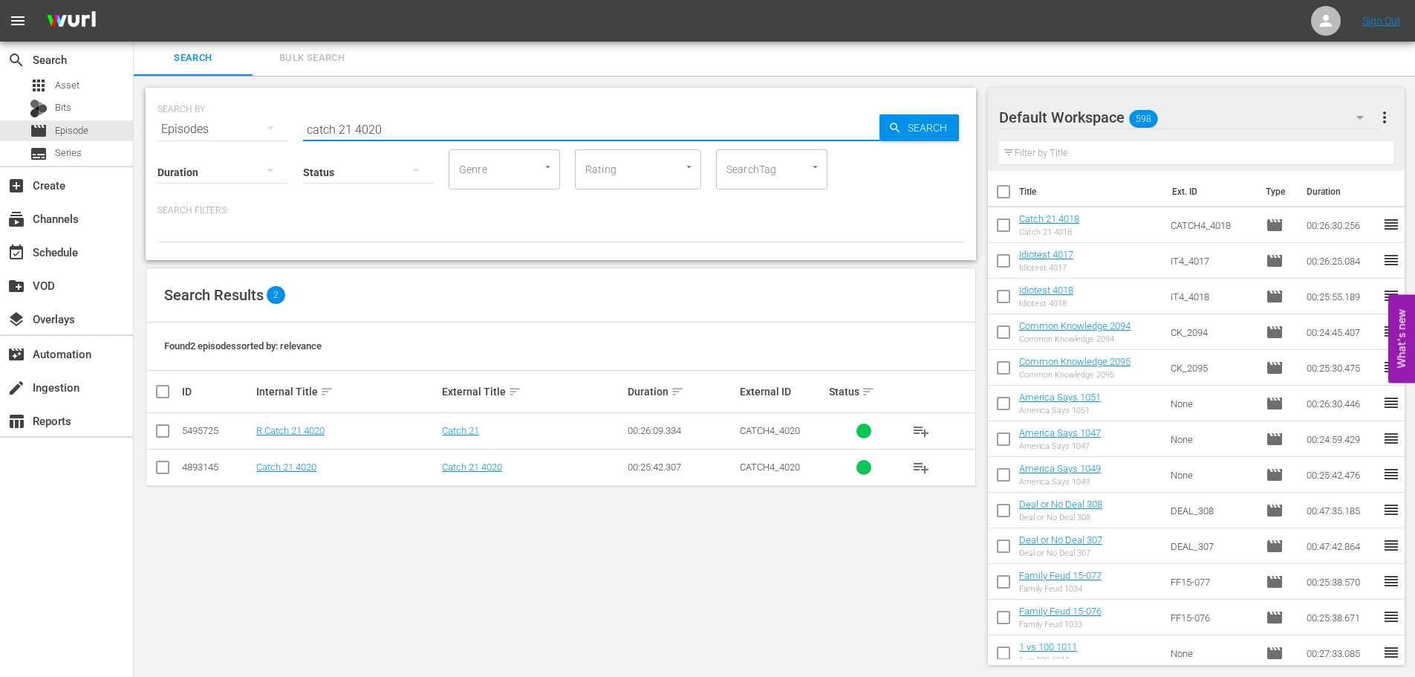
type input "catch 21 4020"
click at [166, 472] on input "checkbox" at bounding box center [163, 470] width 18 height 18
checkbox input "true"
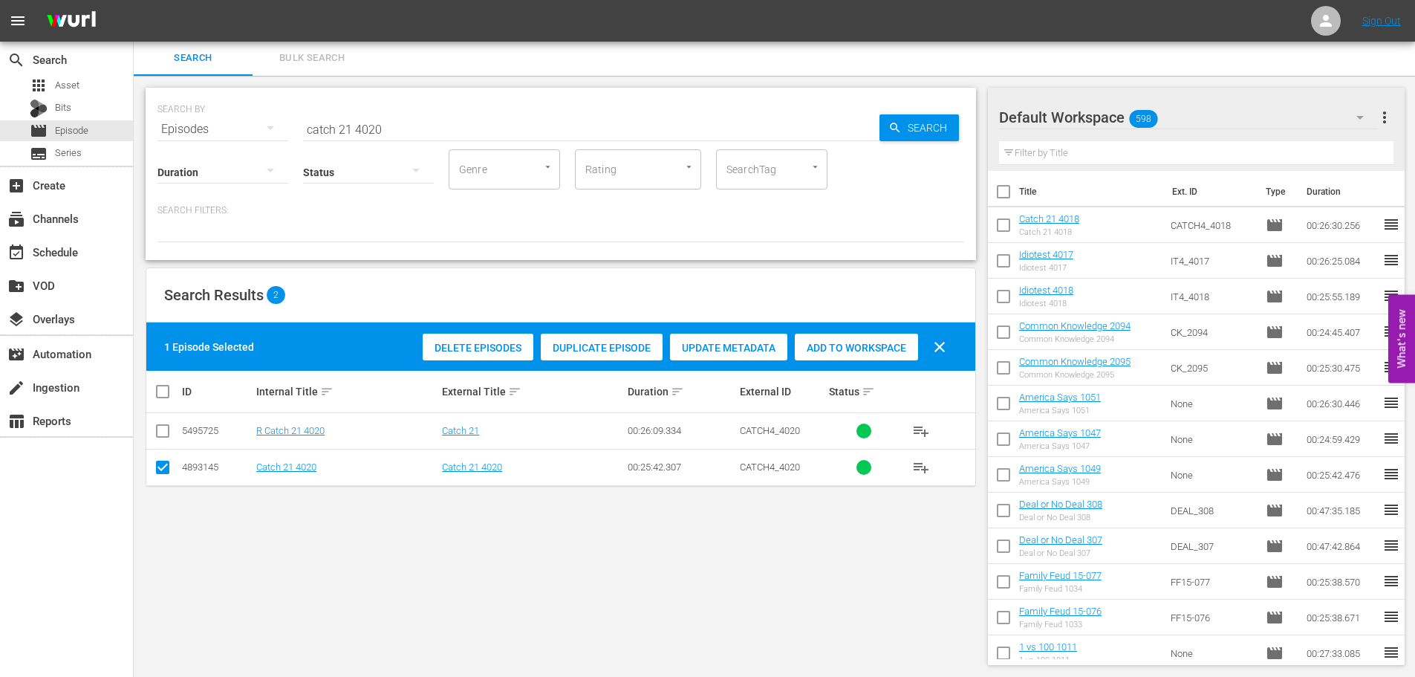
click at [891, 359] on div "Add to Workspace" at bounding box center [856, 348] width 123 height 28
click at [33, 234] on div "event_available Schedule" at bounding box center [66, 250] width 133 height 33
click at [420, 114] on input "catch 21 4020" at bounding box center [591, 129] width 576 height 36
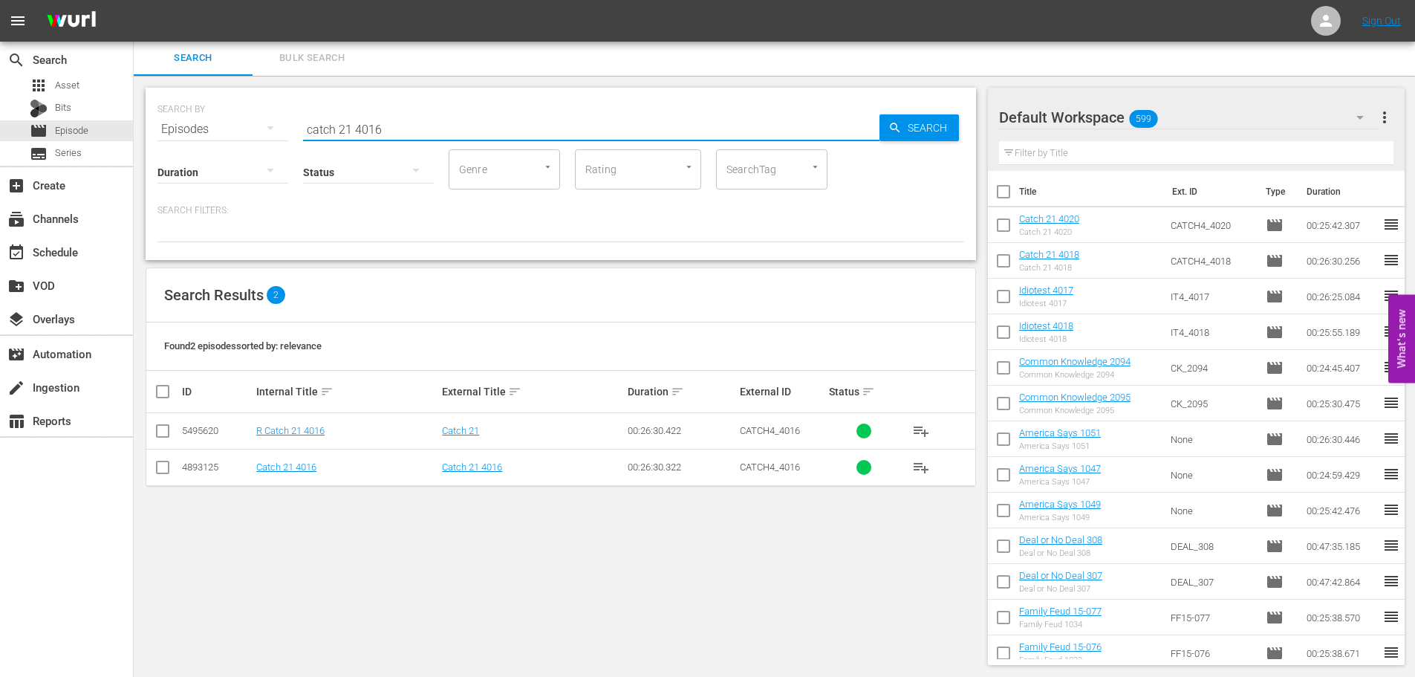
type input "catch 21 4016"
click at [152, 472] on td at bounding box center [162, 467] width 33 height 36
click at [159, 471] on input "checkbox" at bounding box center [163, 470] width 18 height 18
checkbox input "true"
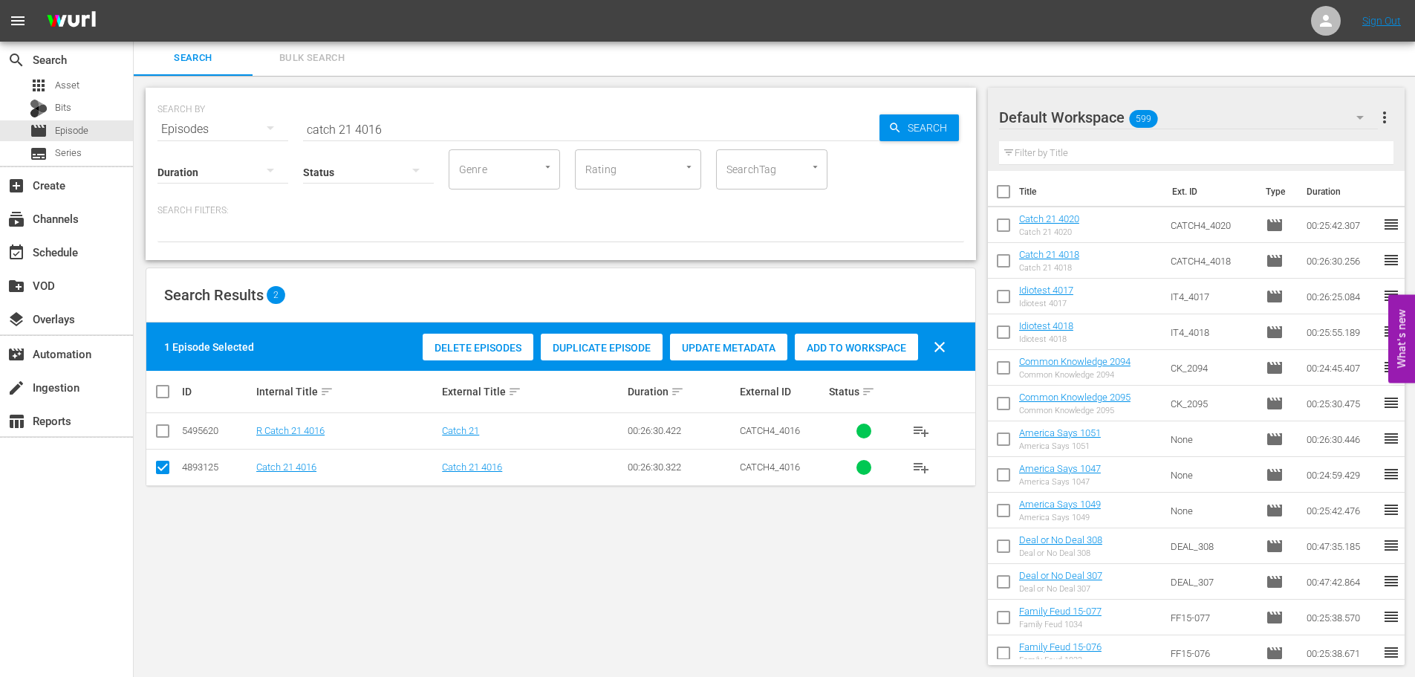
click at [819, 336] on div "Add to Workspace" at bounding box center [856, 348] width 123 height 28
click at [7, 251] on div "event_available Schedule" at bounding box center [41, 249] width 83 height 13
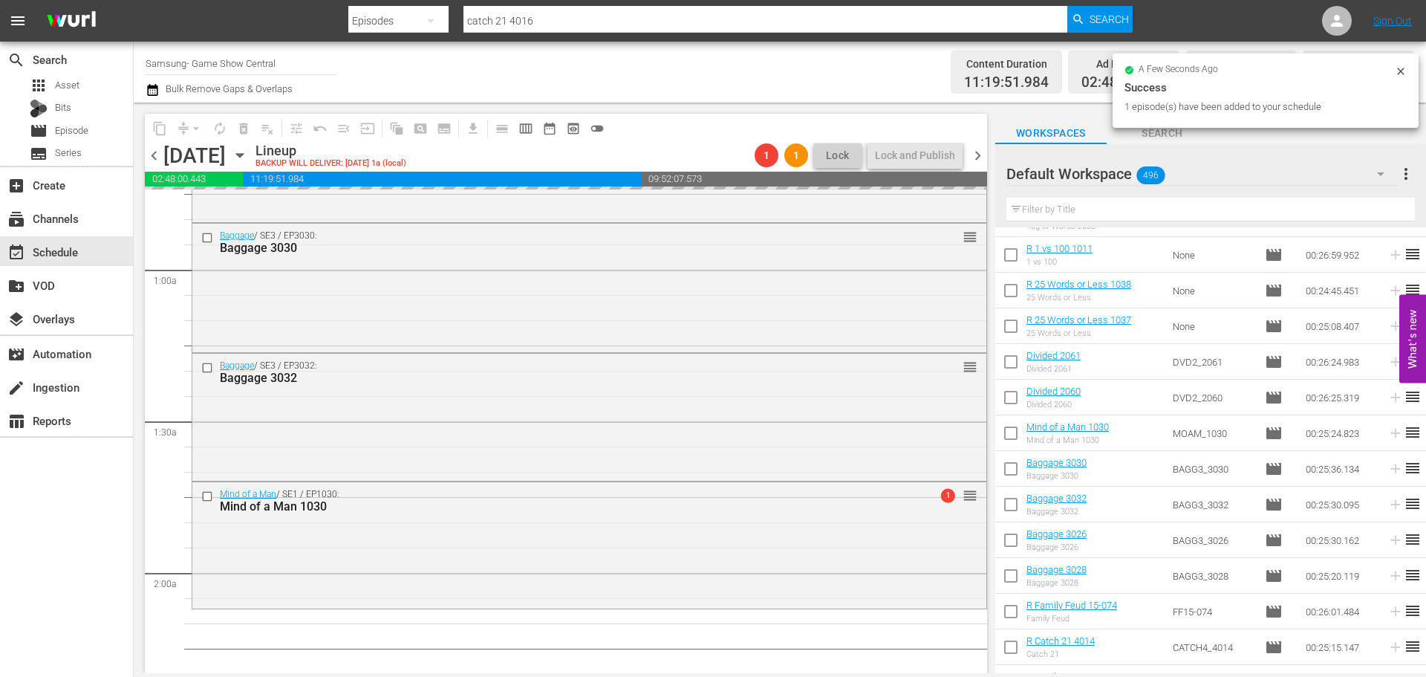
scroll to position [520, 0]
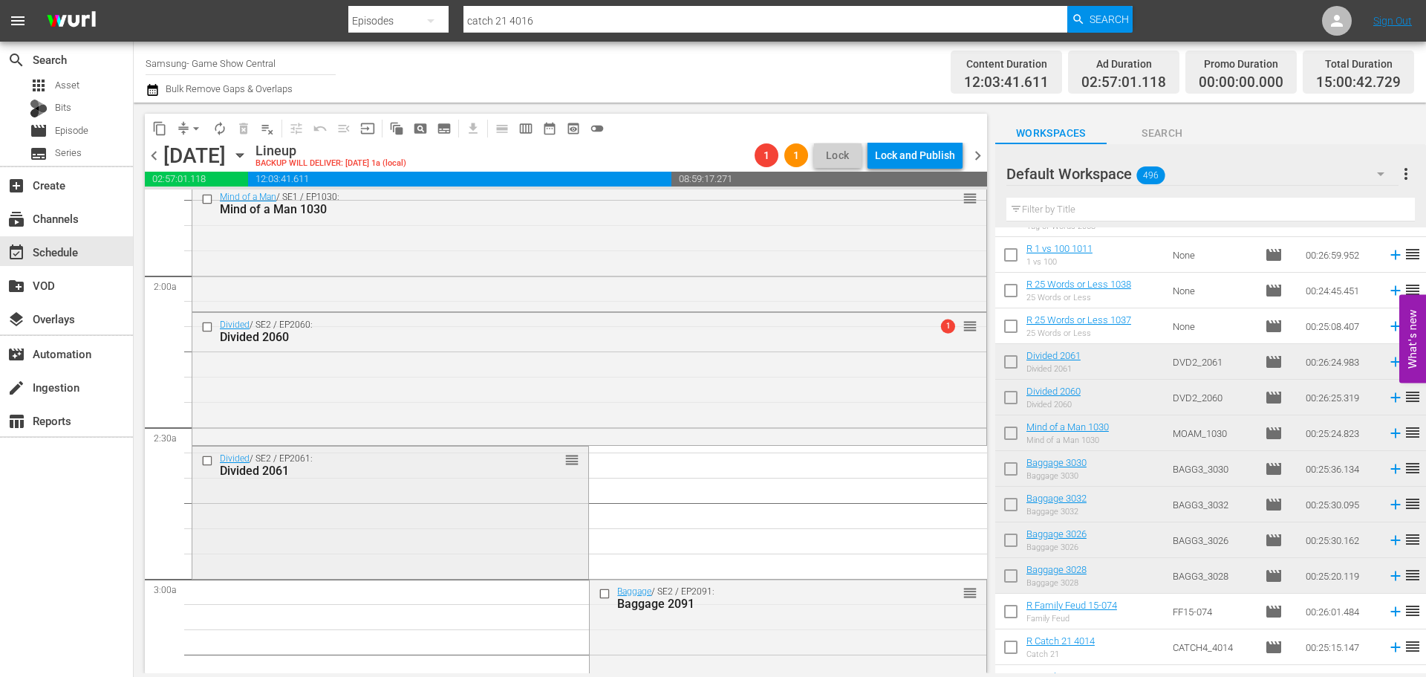
click at [446, 493] on div "Divided / SE2 / EP2061: Divided 2061 reorder" at bounding box center [390, 510] width 396 height 129
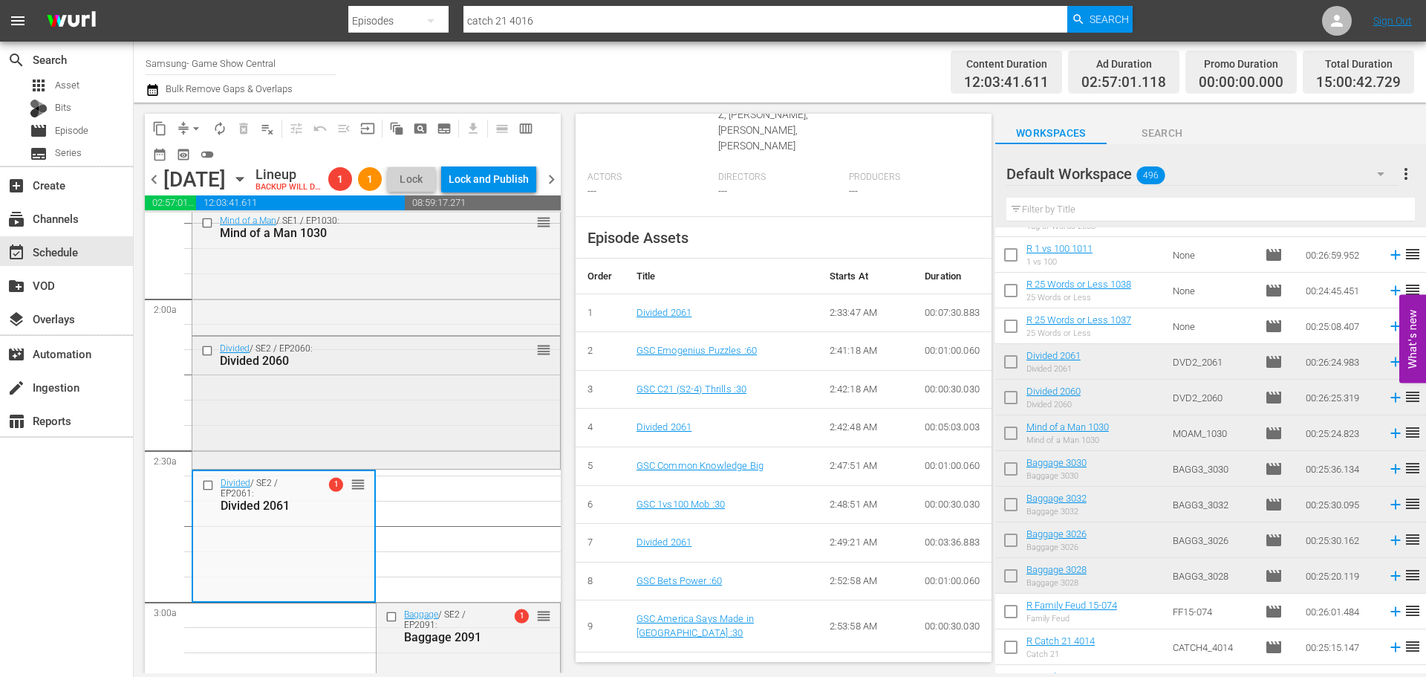
drag, startPoint x: 366, startPoint y: 424, endPoint x: 375, endPoint y: 427, distance: 10.1
click at [375, 427] on div "Divided / SE2 / EP2060: Divided 2060 reorder" at bounding box center [376, 401] width 368 height 129
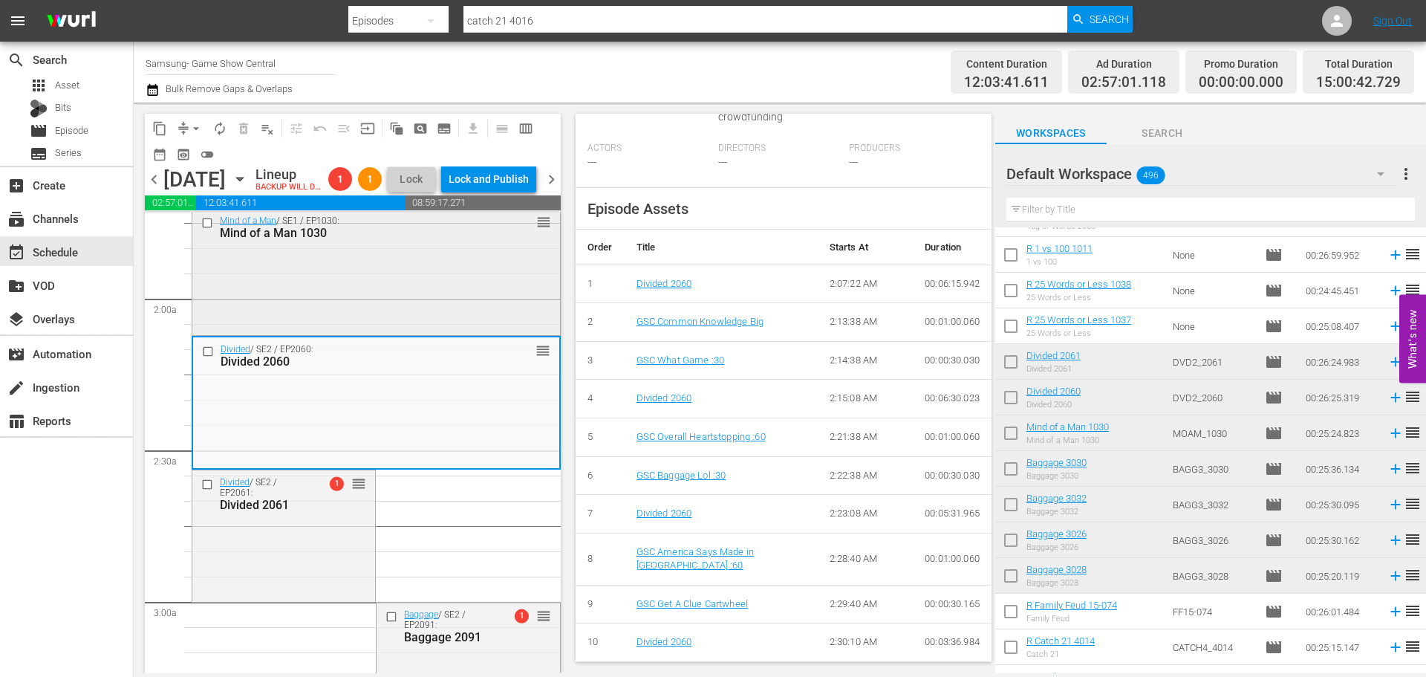
scroll to position [594, 0]
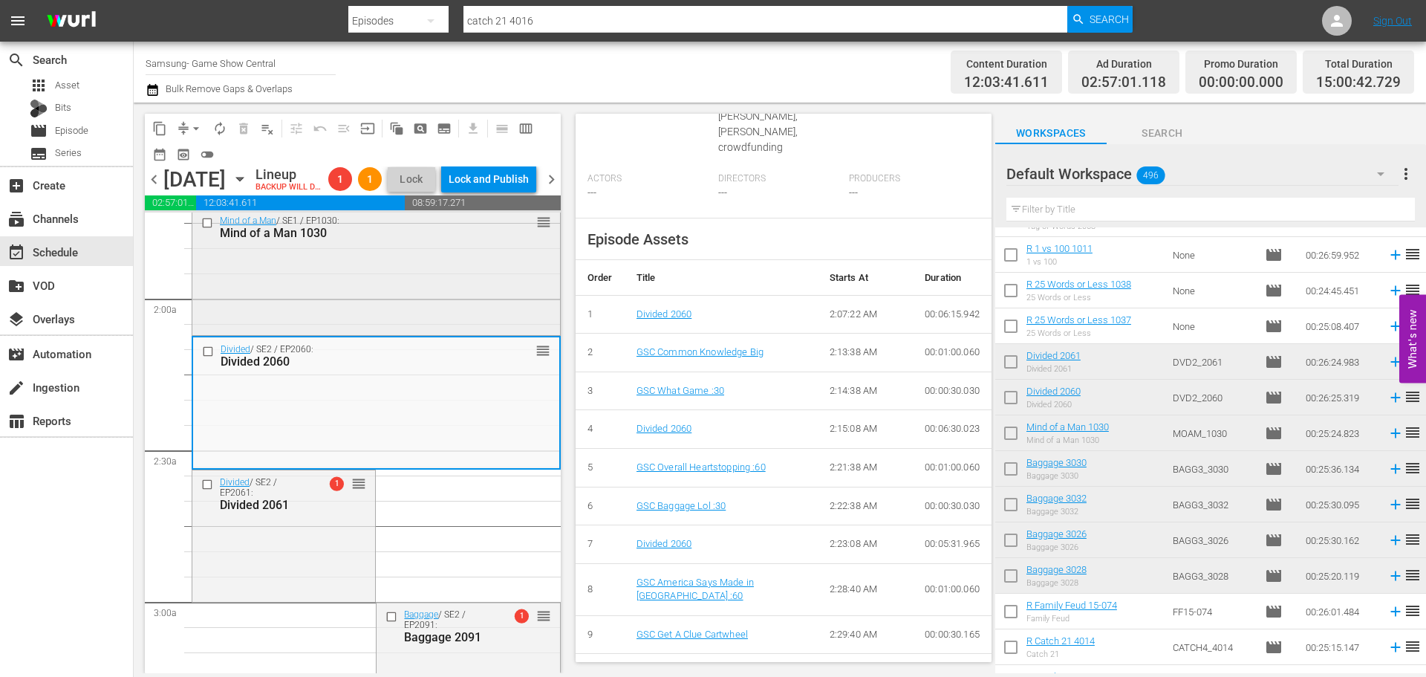
click at [467, 312] on div "Mind of a Man / SE1 / EP1030: Mind of a Man 1030 reorder" at bounding box center [376, 271] width 368 height 124
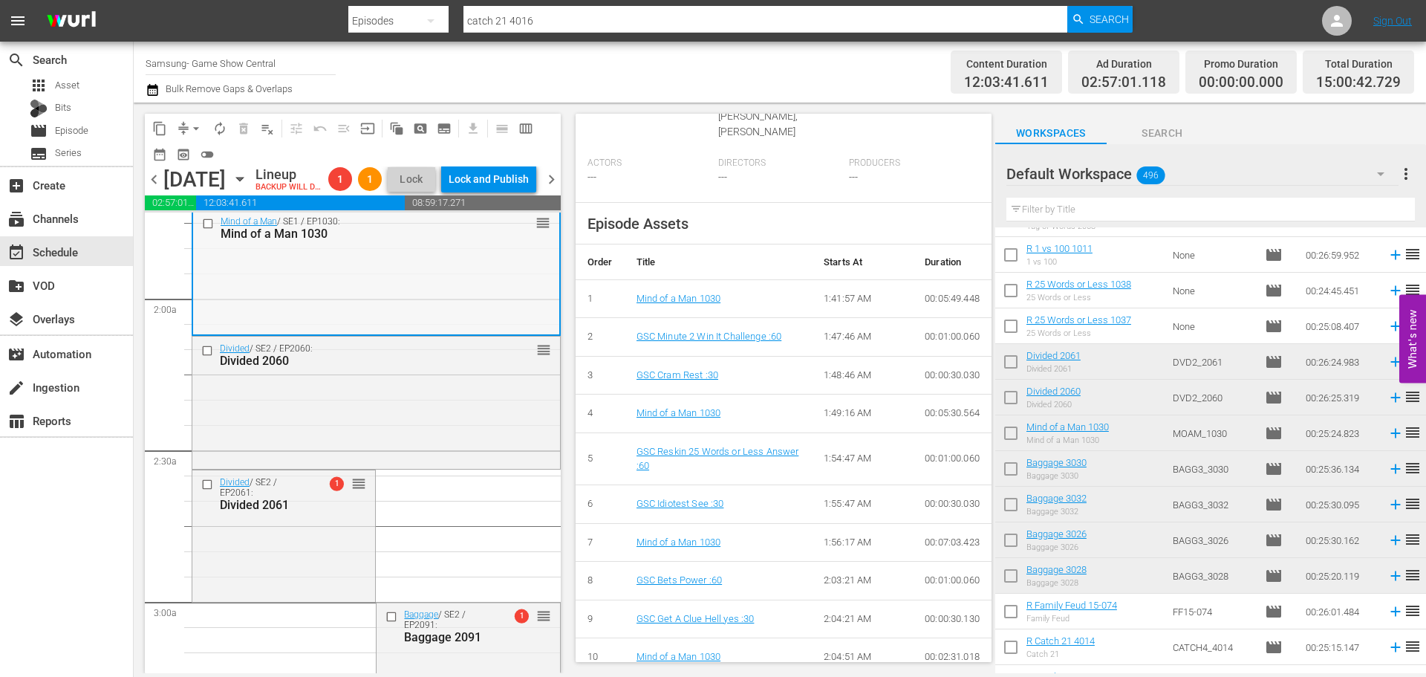
scroll to position [297, 0]
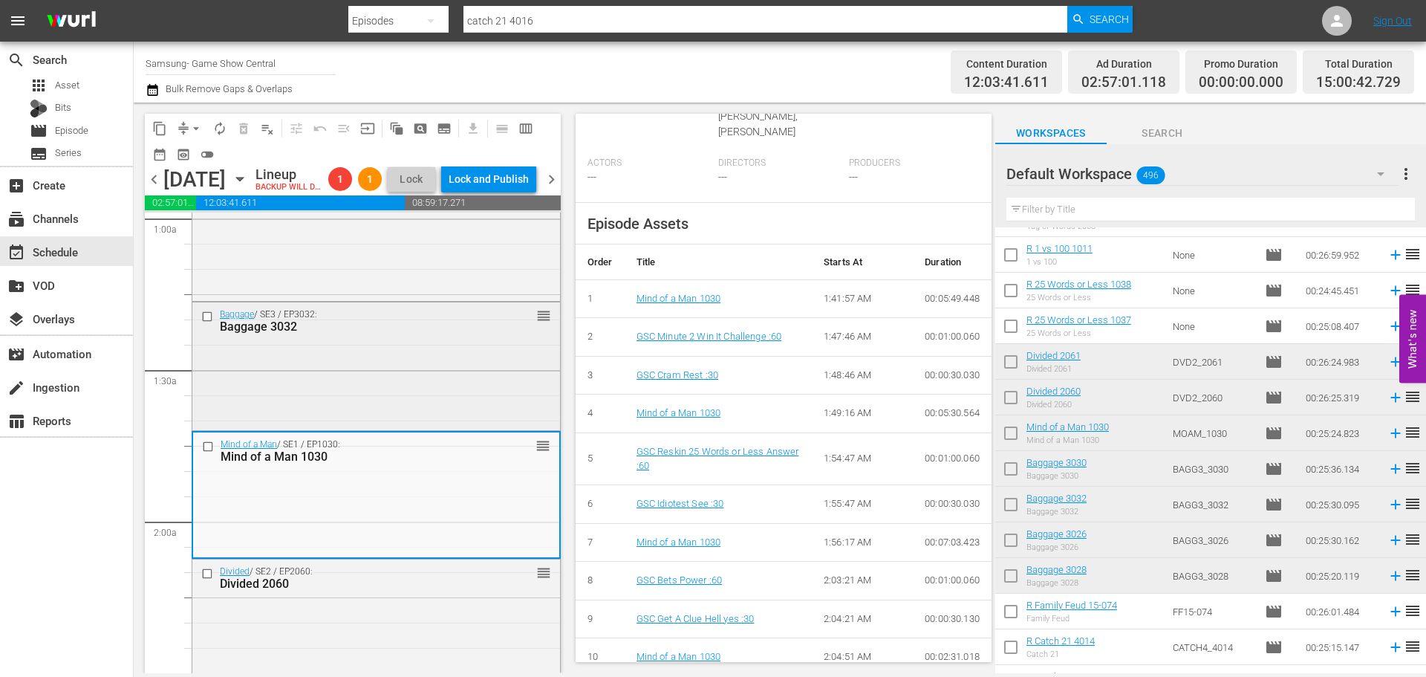
click at [448, 394] on div "Baggage / SE3 / EP3032: Baggage 3032 reorder" at bounding box center [376, 364] width 368 height 124
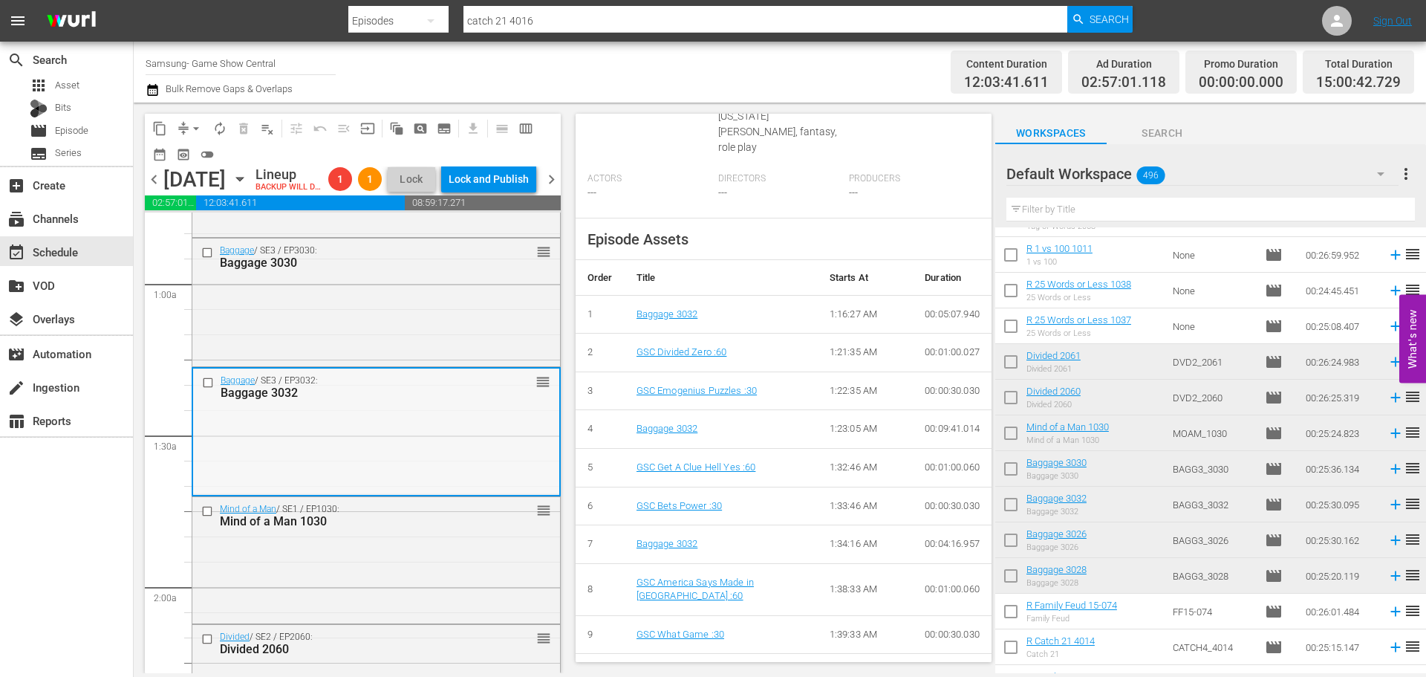
scroll to position [149, 0]
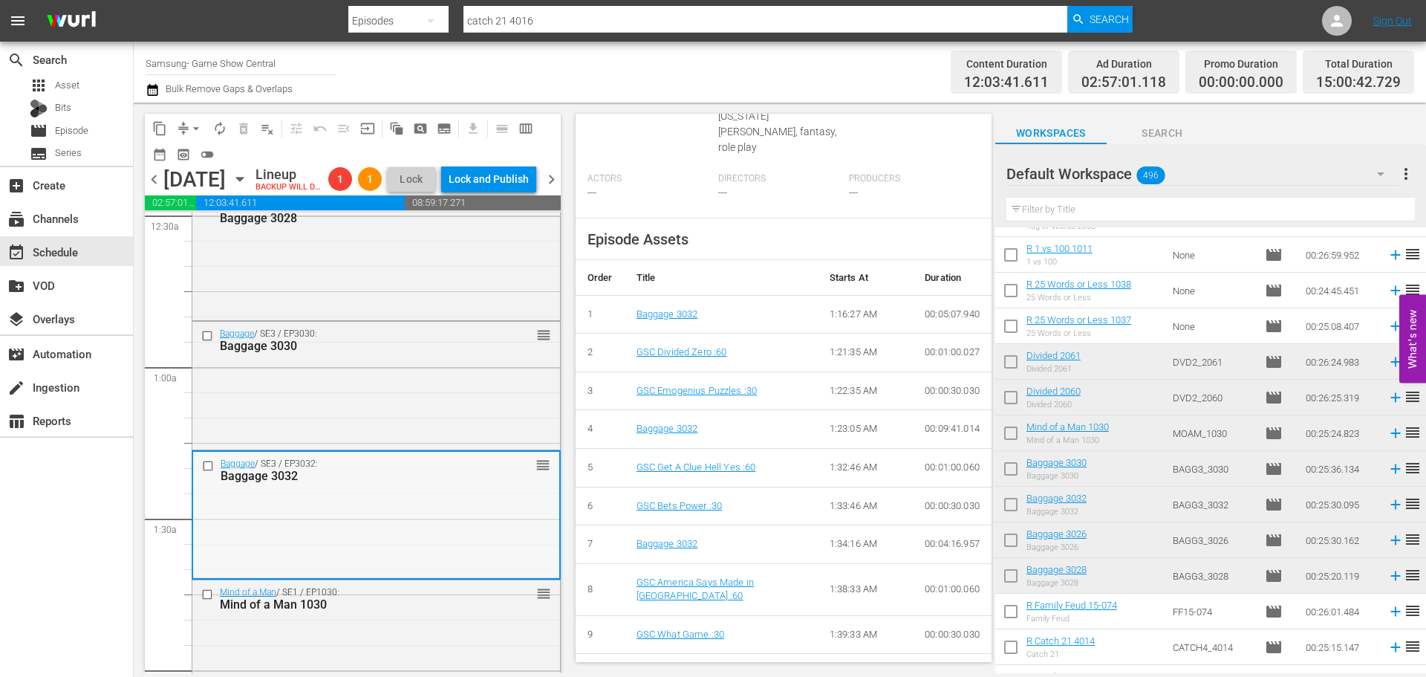
click at [426, 317] on div "Baggage / SE3 / EP3028: Baggage 3028 reorder" at bounding box center [376, 255] width 368 height 123
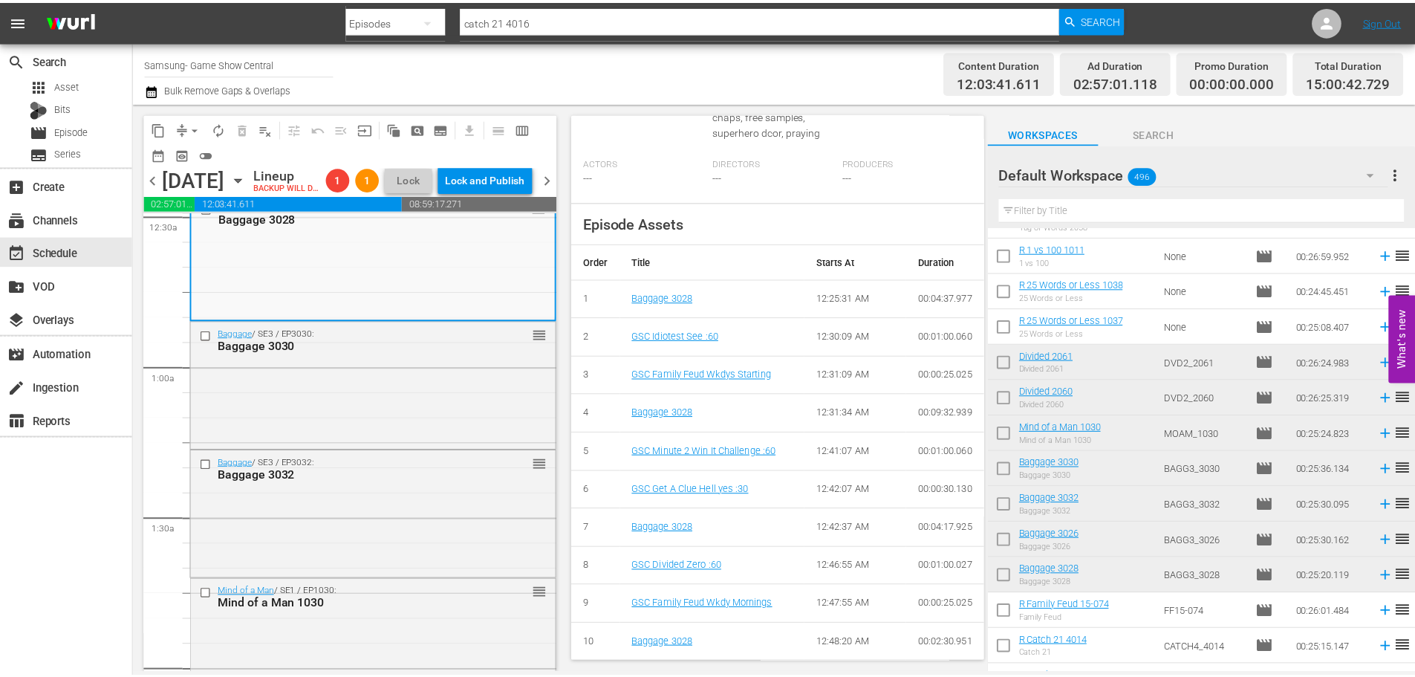
scroll to position [0, 0]
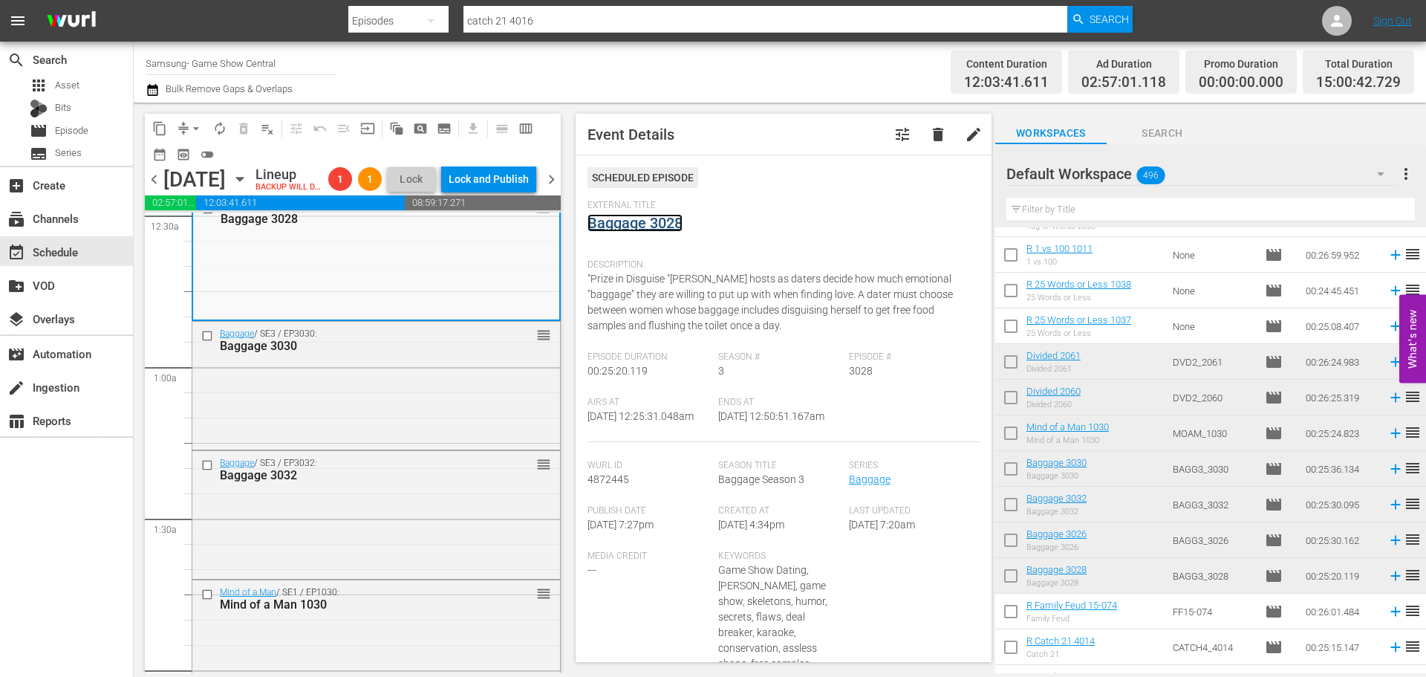
click at [665, 227] on link "Baggage 3028" at bounding box center [635, 223] width 95 height 18
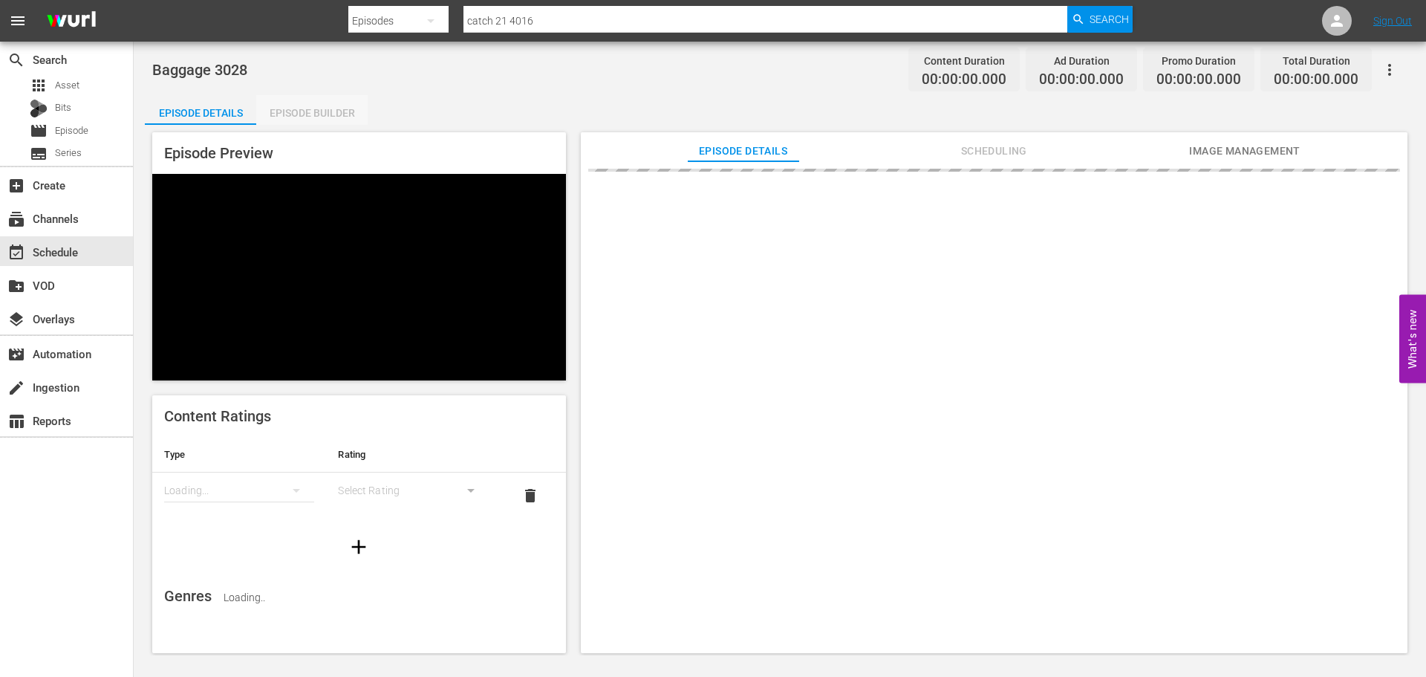
click at [314, 111] on div "Episode Builder" at bounding box center [311, 113] width 111 height 36
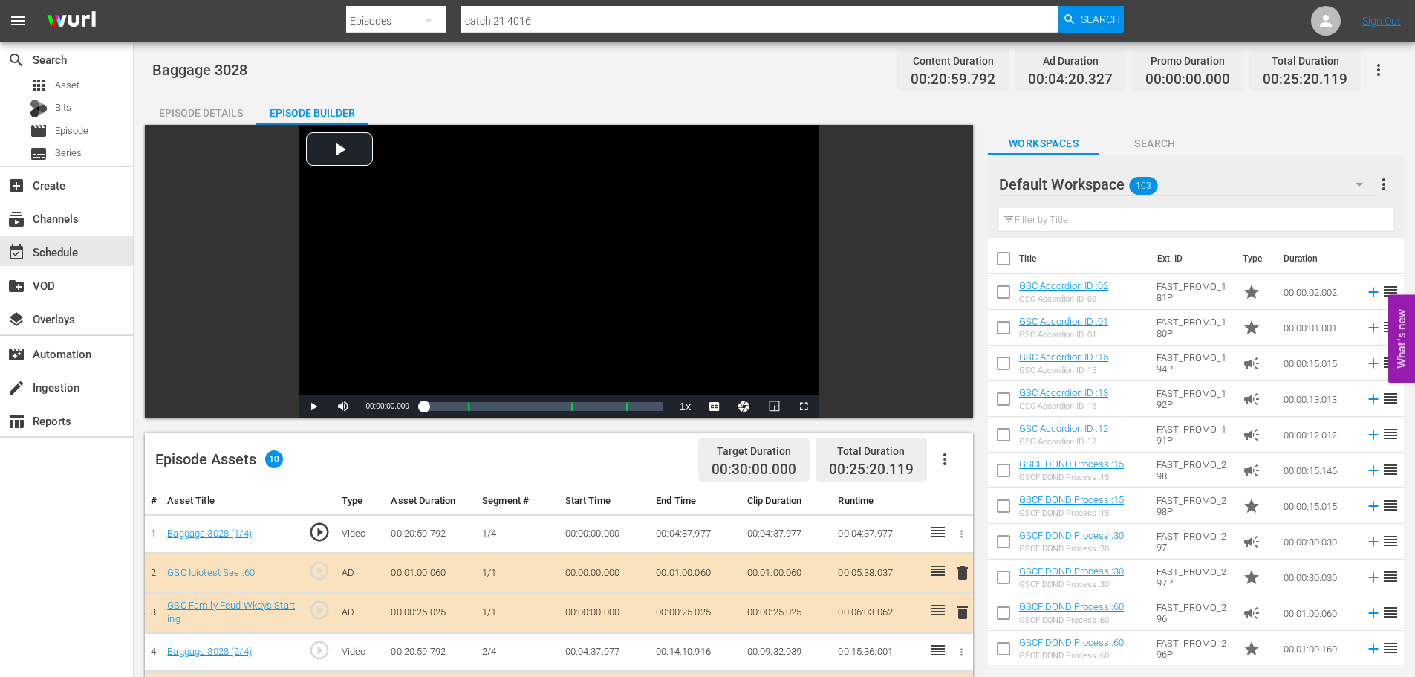
drag, startPoint x: 1094, startPoint y: 232, endPoint x: 1084, endPoint y: 223, distance: 13.1
click at [1089, 232] on div "Filter by Title" at bounding box center [1196, 220] width 394 height 36
drag, startPoint x: 1079, startPoint y: 218, endPoint x: 1027, endPoint y: 188, distance: 59.9
click at [1079, 218] on input "text" at bounding box center [1196, 220] width 394 height 24
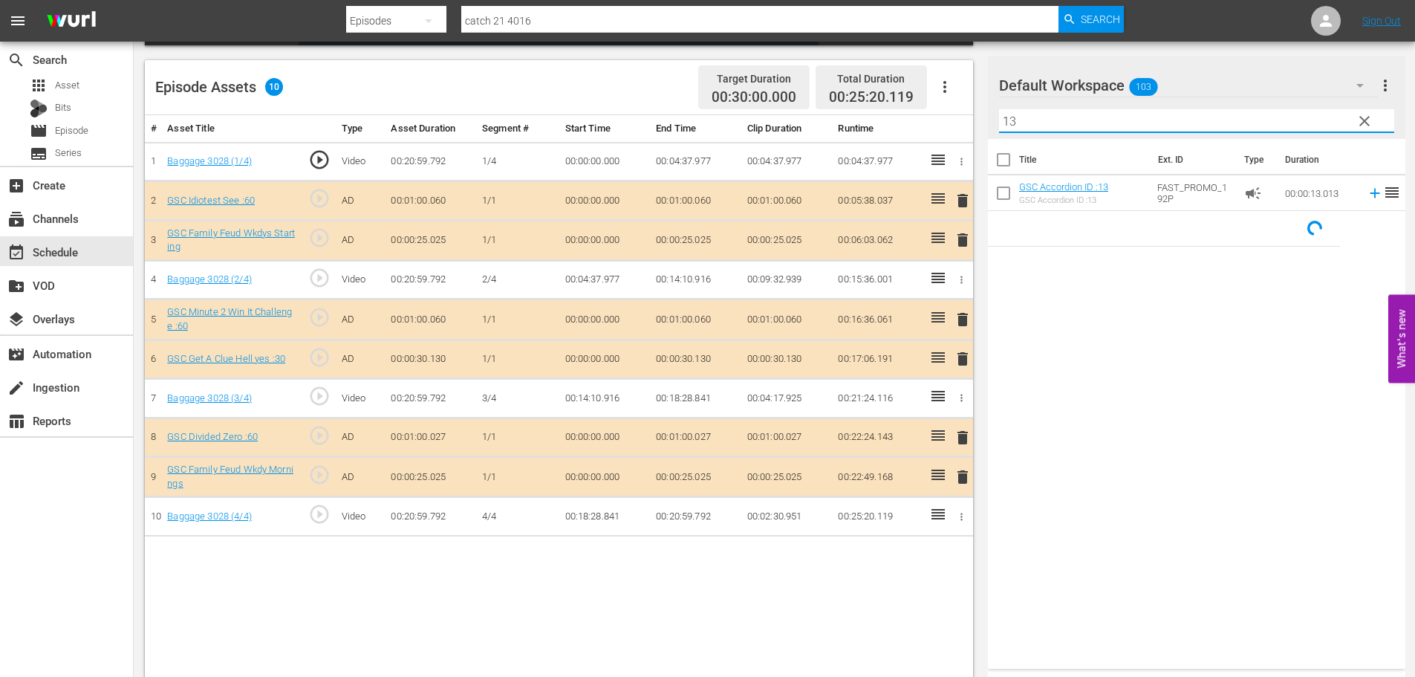
scroll to position [387, 0]
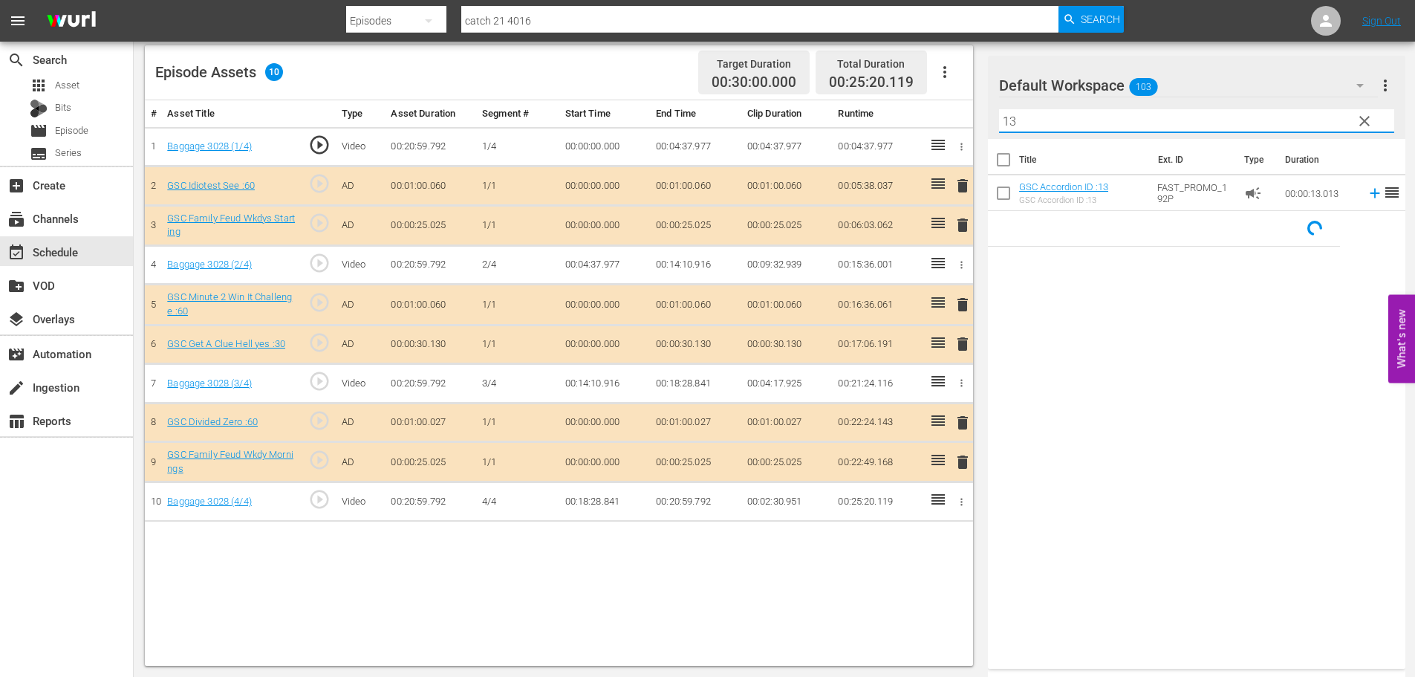
type input "13"
click at [956, 464] on span "delete" at bounding box center [963, 462] width 18 height 18
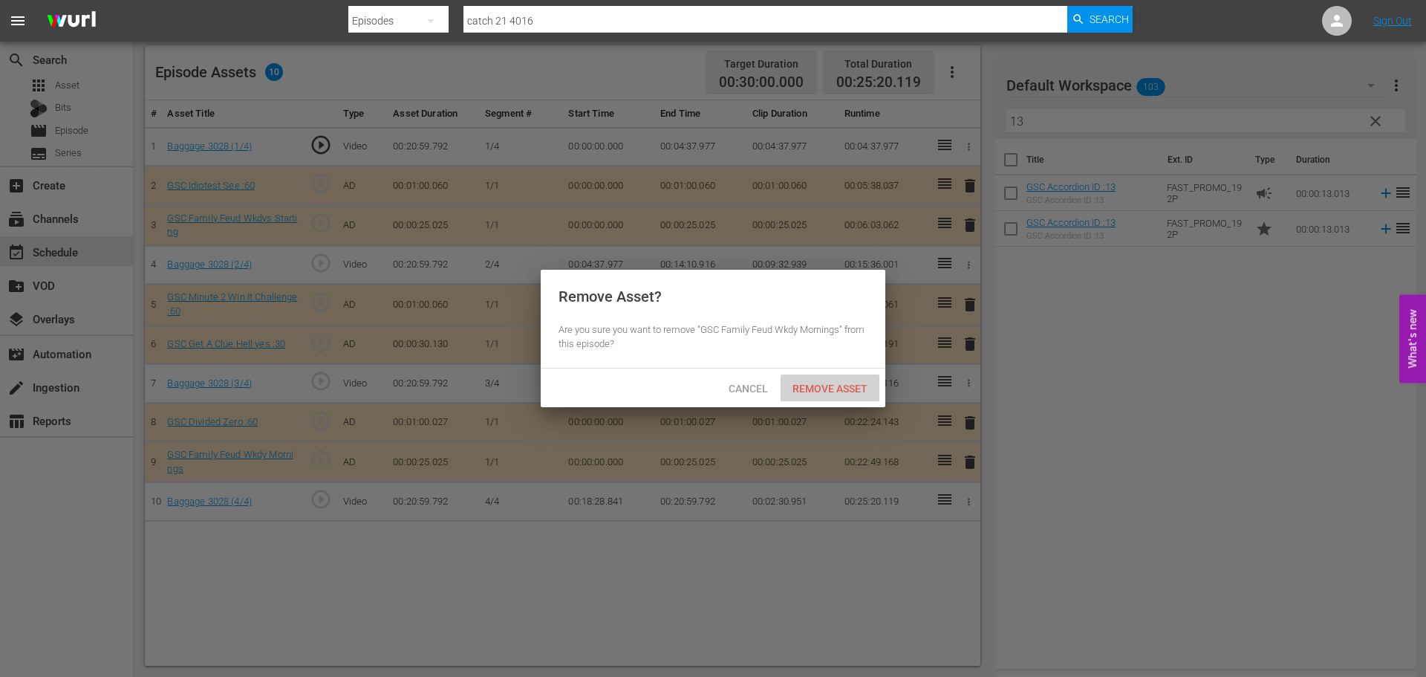
click at [852, 391] on span "Remove Asset" at bounding box center [830, 389] width 99 height 12
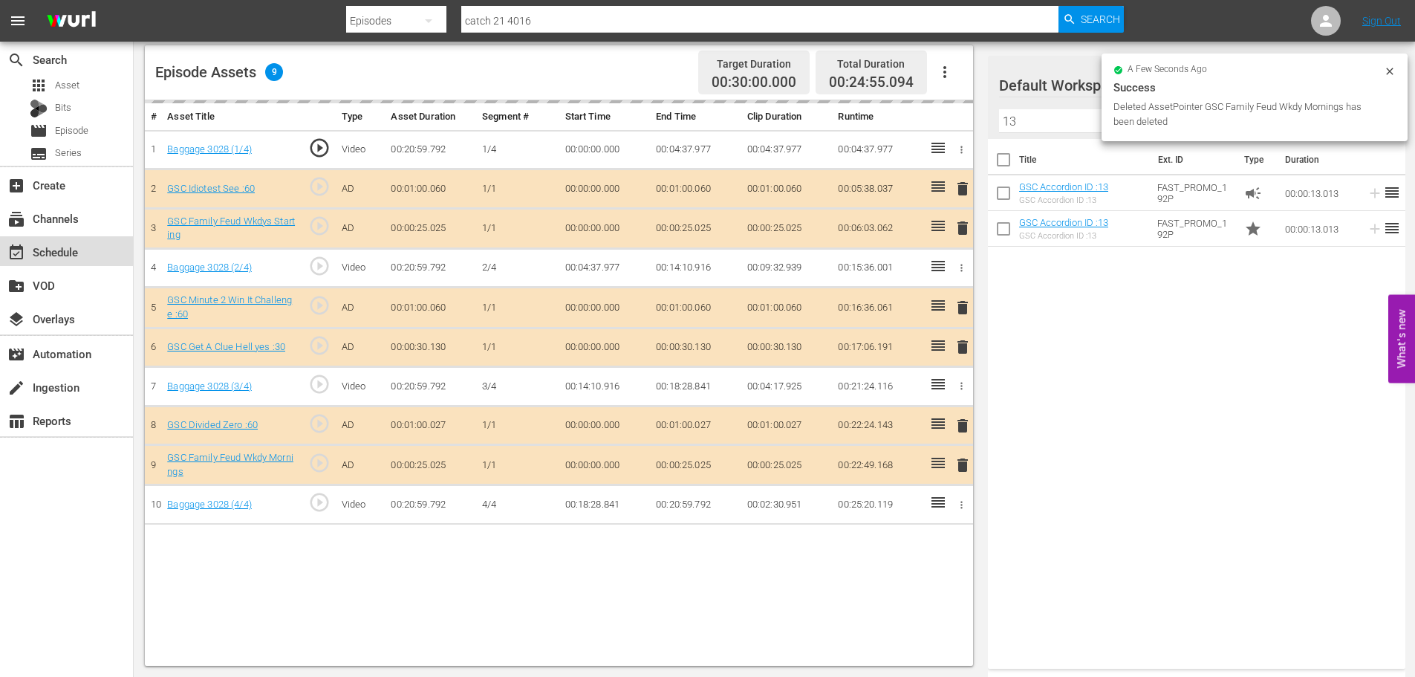
click at [25, 244] on div "event_available Schedule" at bounding box center [41, 249] width 83 height 13
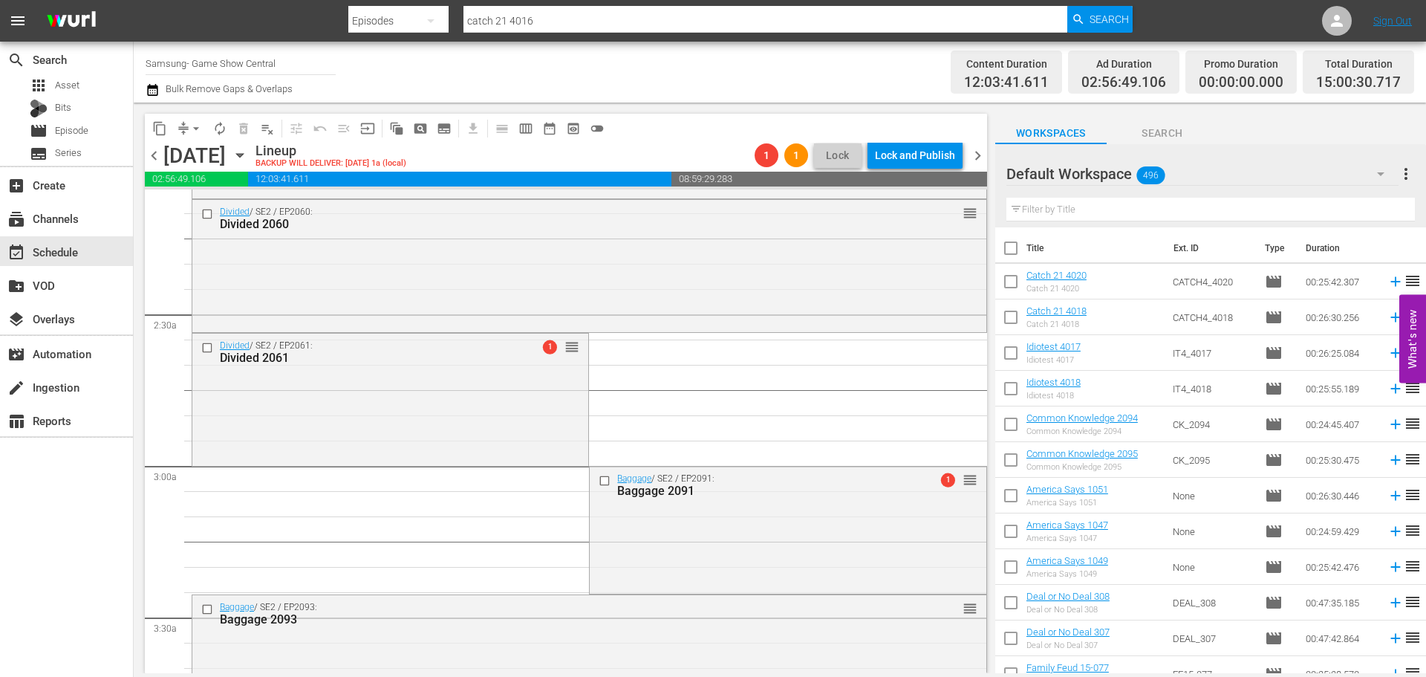
scroll to position [669, 0]
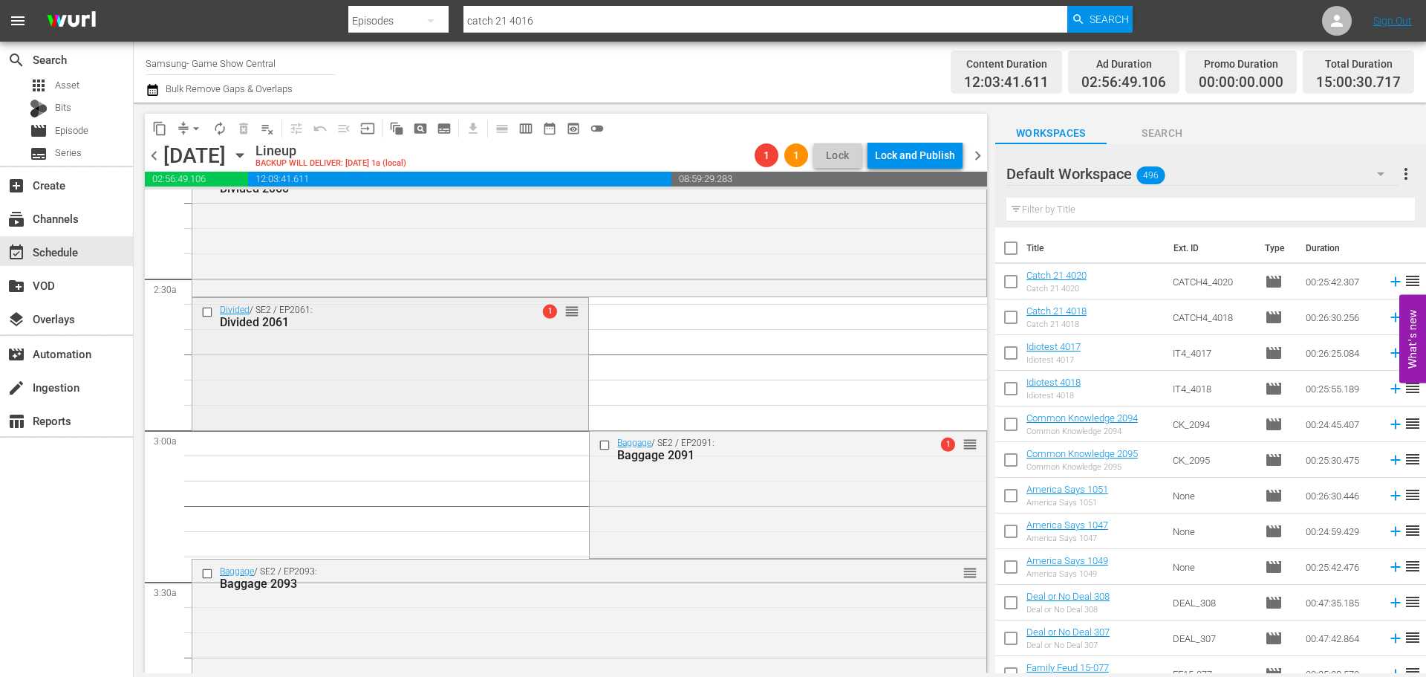
click at [452, 380] on div "Divided / SE2 / EP2061: Divided 2061 1 reorder" at bounding box center [390, 362] width 396 height 129
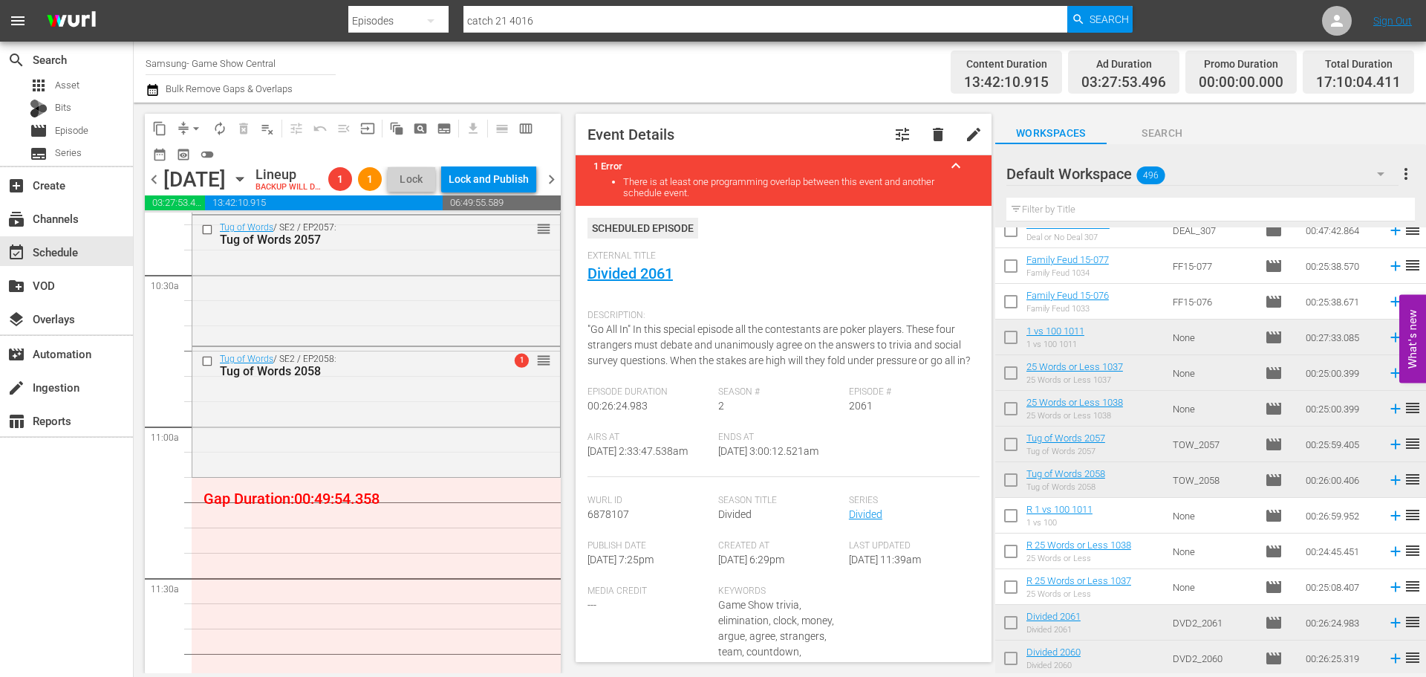
scroll to position [371, 0]
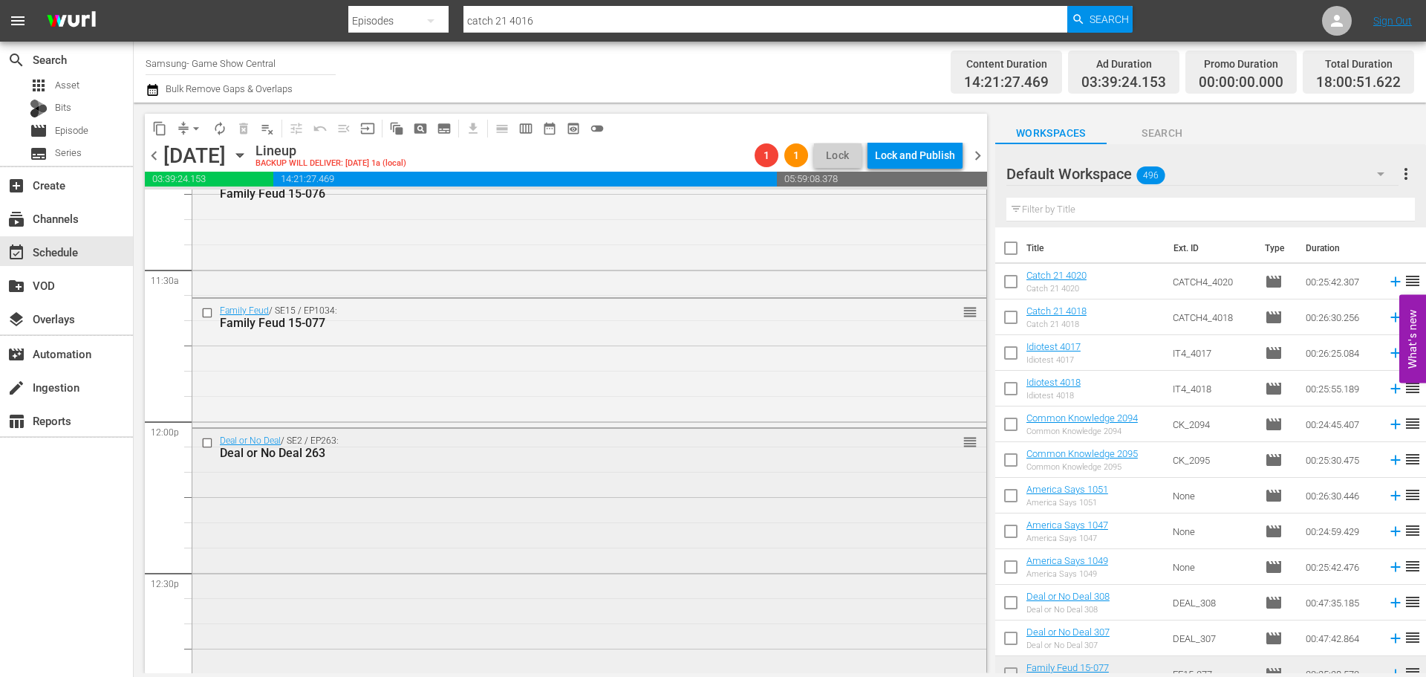
scroll to position [3417, 0]
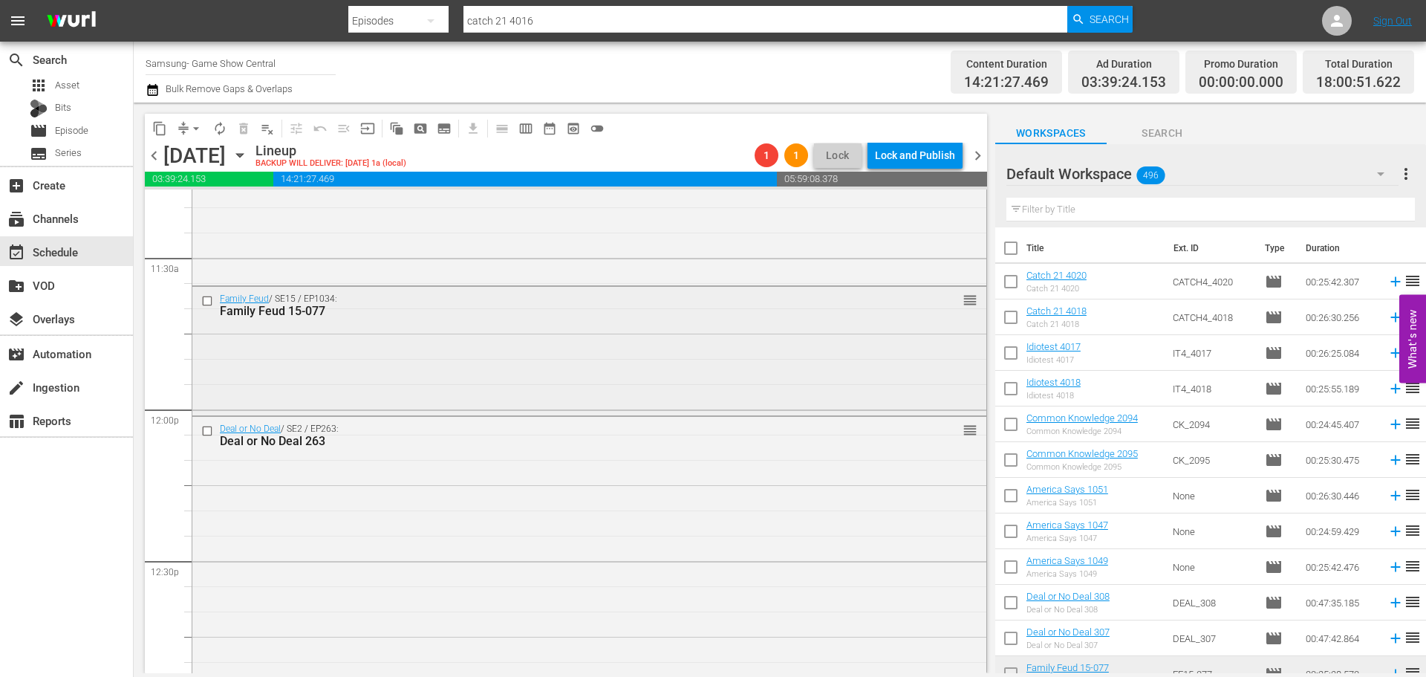
click at [431, 322] on div "Family Feud / SE15 / EP1034: Family Feud 15-077 reorder" at bounding box center [589, 305] width 794 height 36
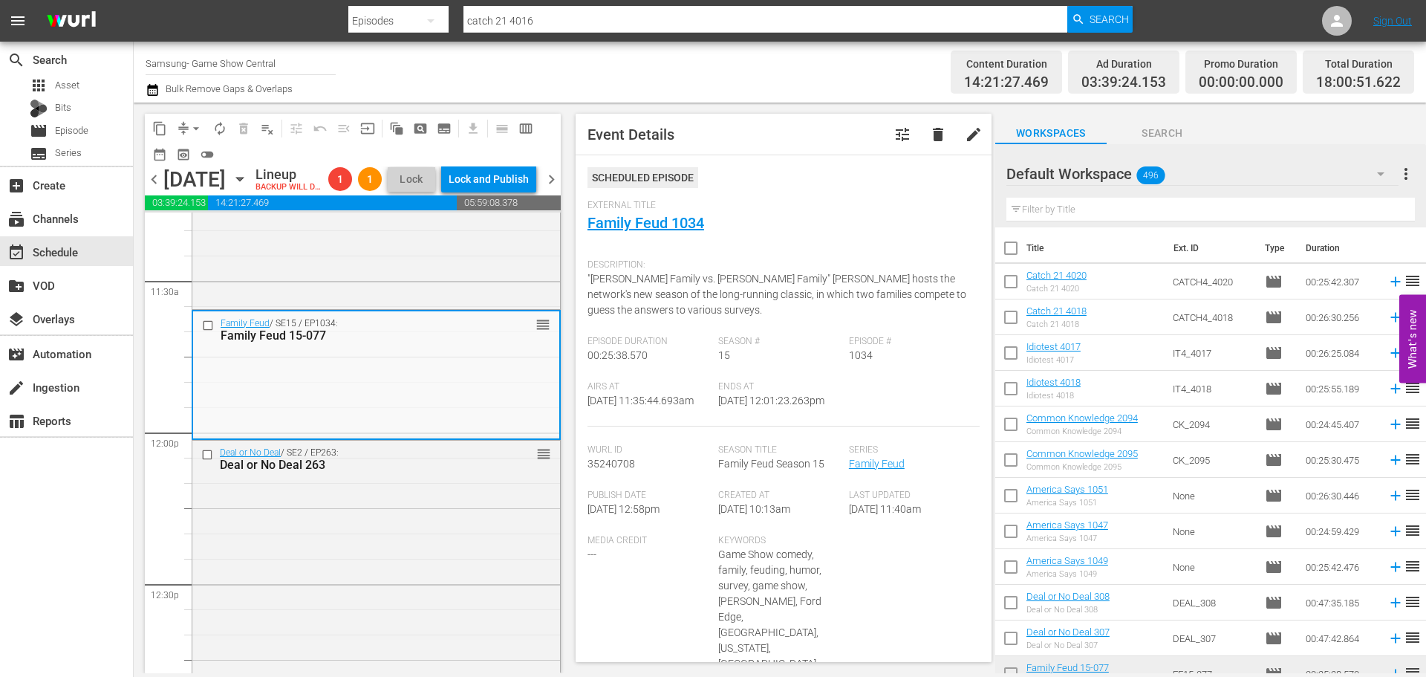
click at [193, 130] on span "arrow_drop_down" at bounding box center [196, 128] width 15 height 15
click at [254, 148] on li "Align to Midnight" at bounding box center [197, 158] width 156 height 25
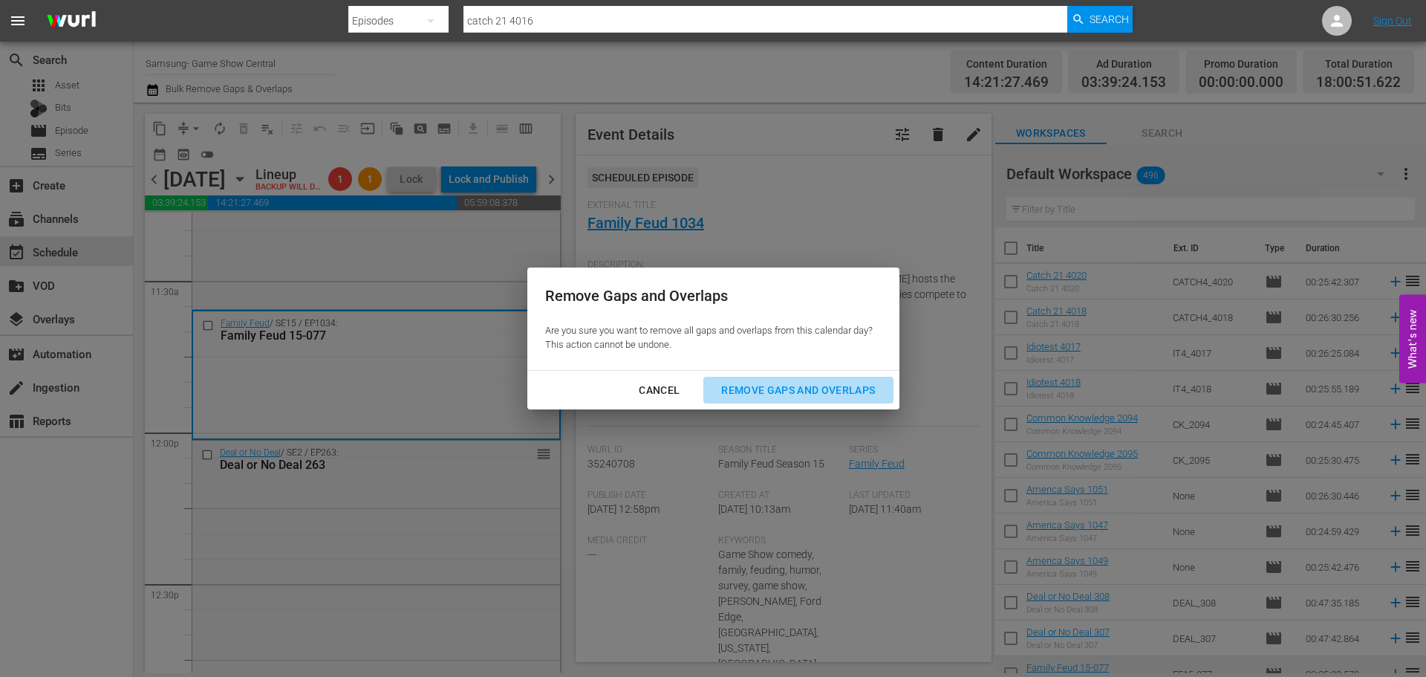
click at [764, 400] on button "Remove Gaps and Overlaps" at bounding box center [798, 390] width 189 height 27
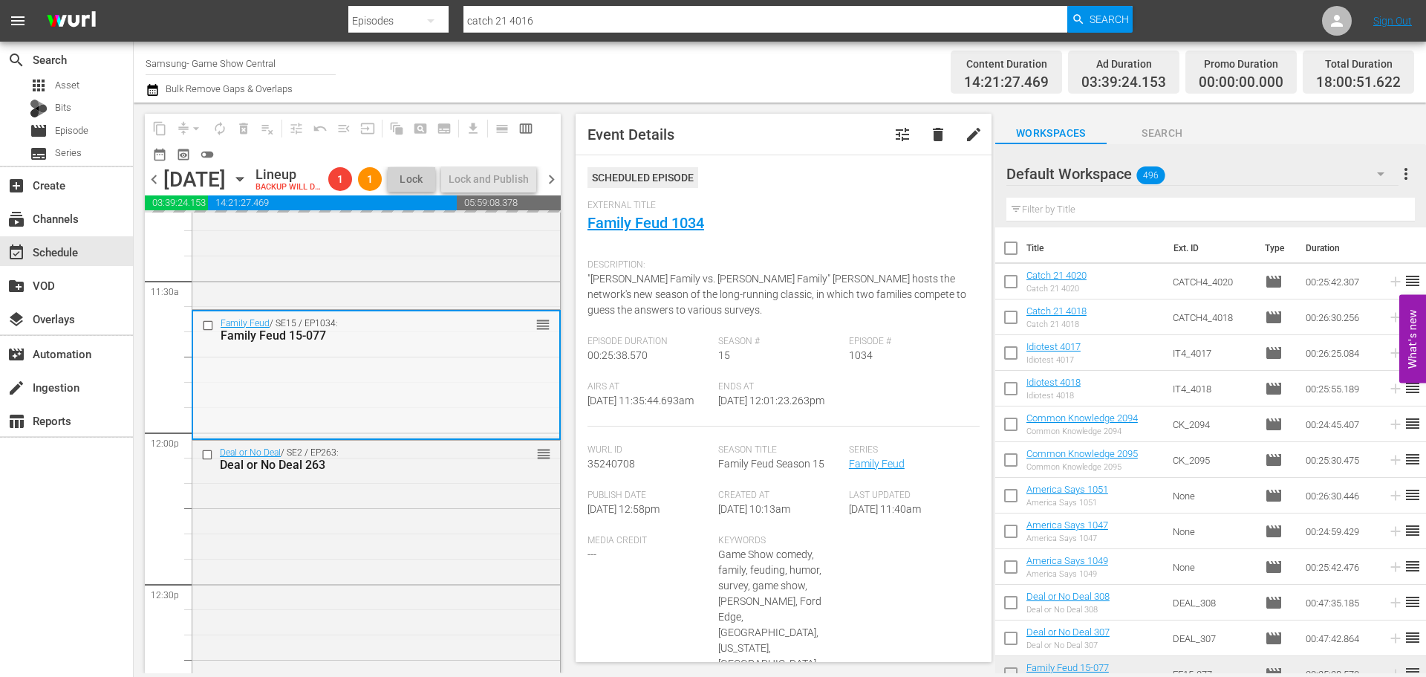
click at [264, 436] on div "Family Feud / SE15 / EP1034: Family Feud 15-077 reorder" at bounding box center [376, 373] width 366 height 125
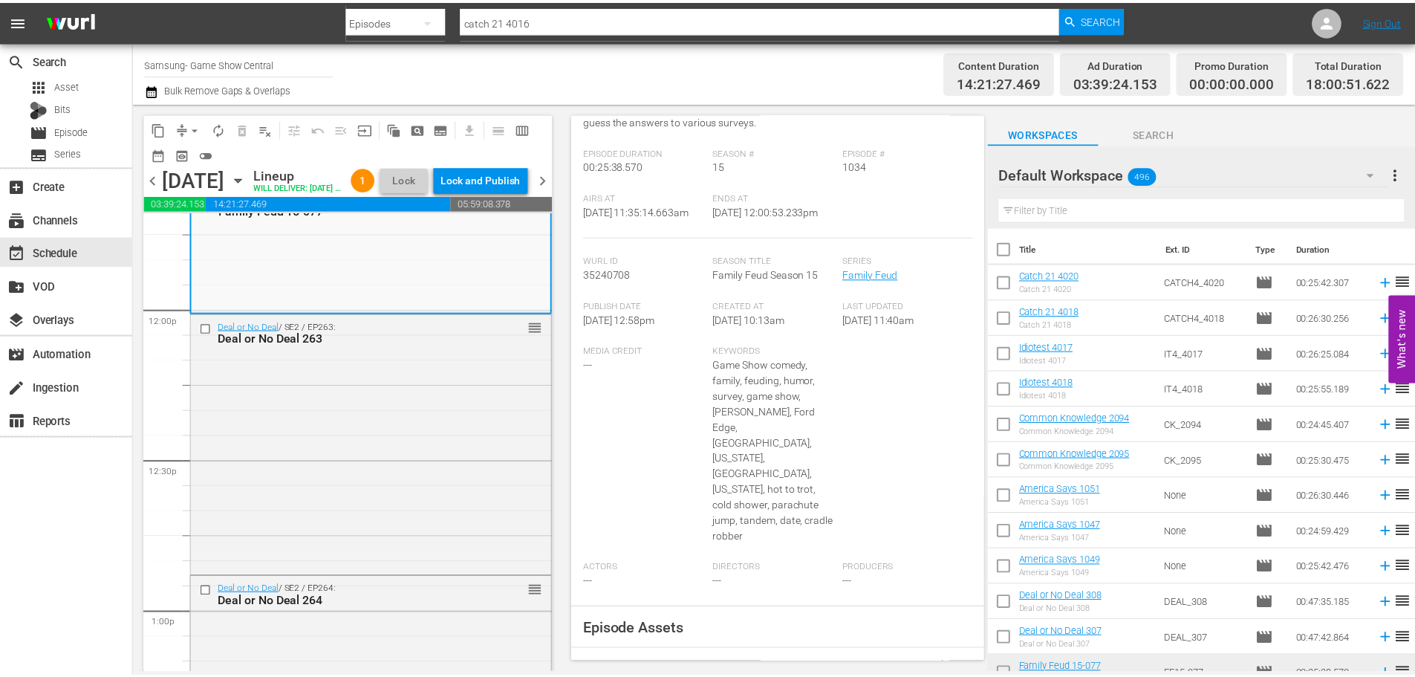
scroll to position [0, 0]
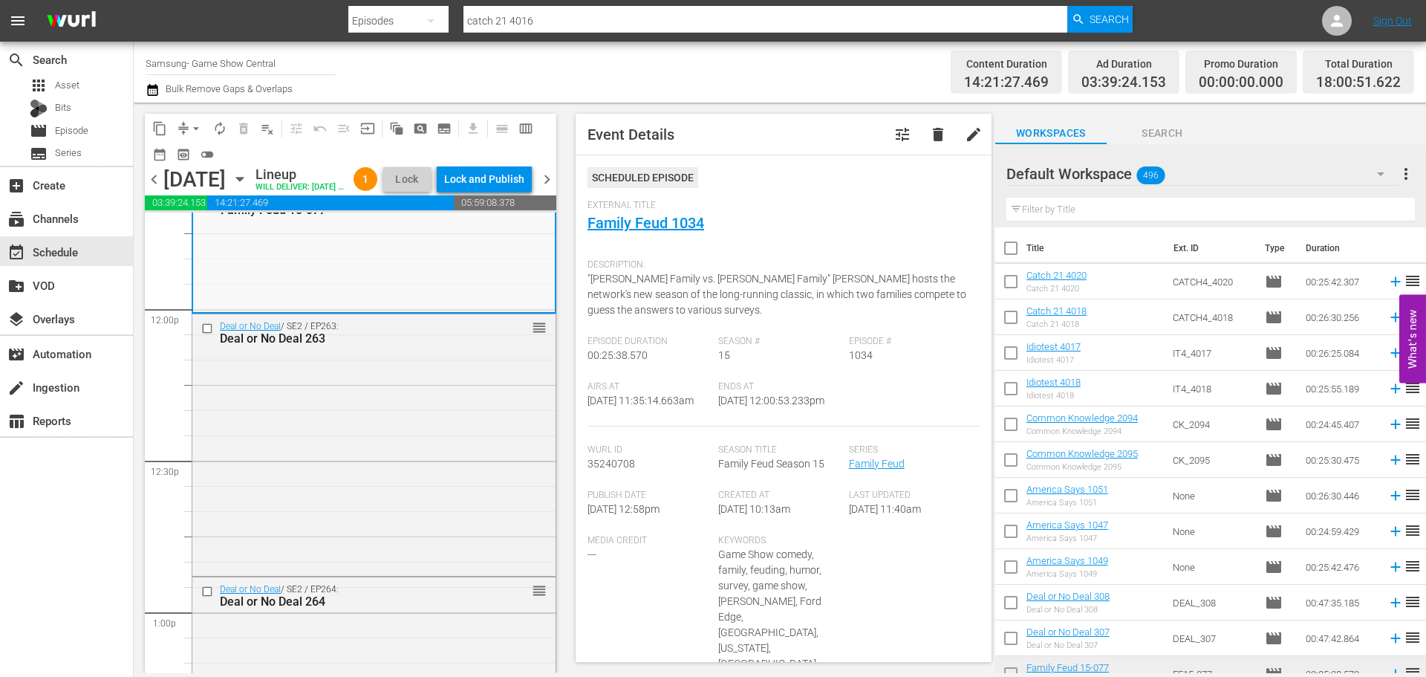
click at [681, 233] on div "External Title Family Feud 1034" at bounding box center [784, 226] width 392 height 52
click at [679, 221] on link "Family Feud 1034" at bounding box center [646, 223] width 117 height 18
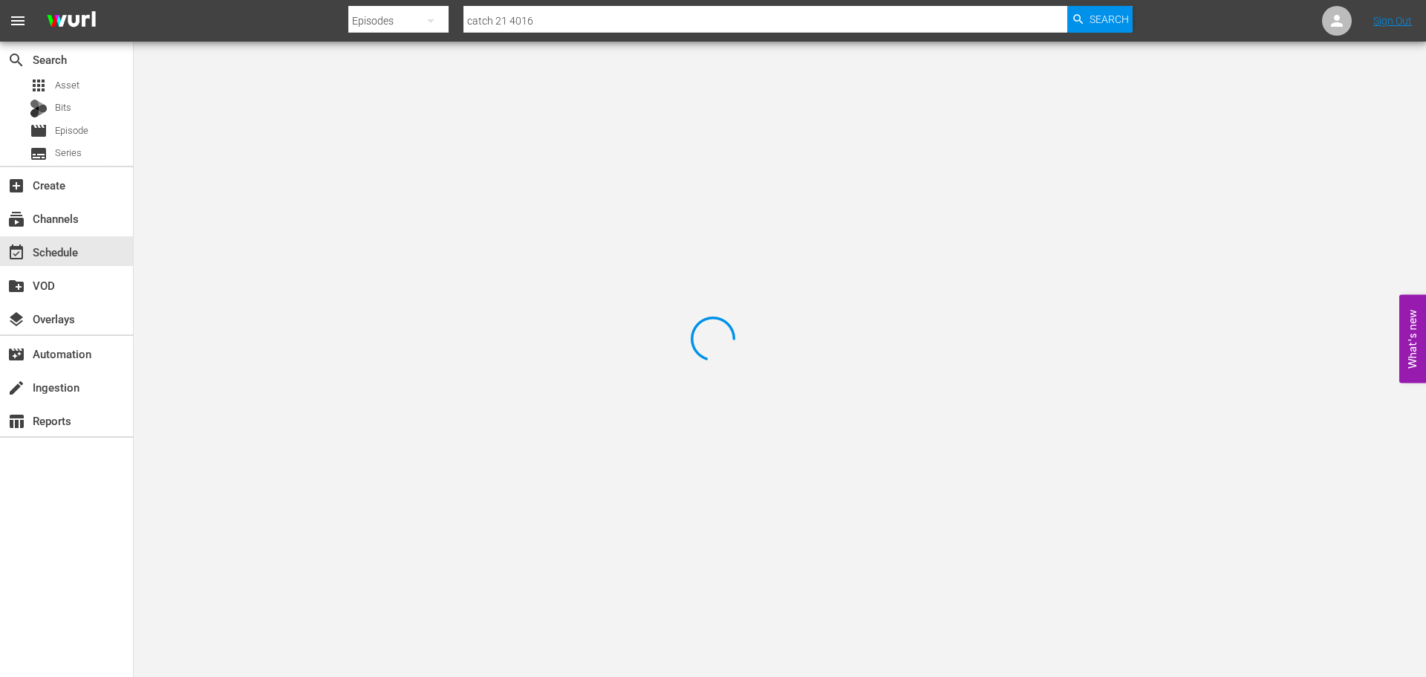
click at [355, 105] on div at bounding box center [713, 338] width 1426 height 677
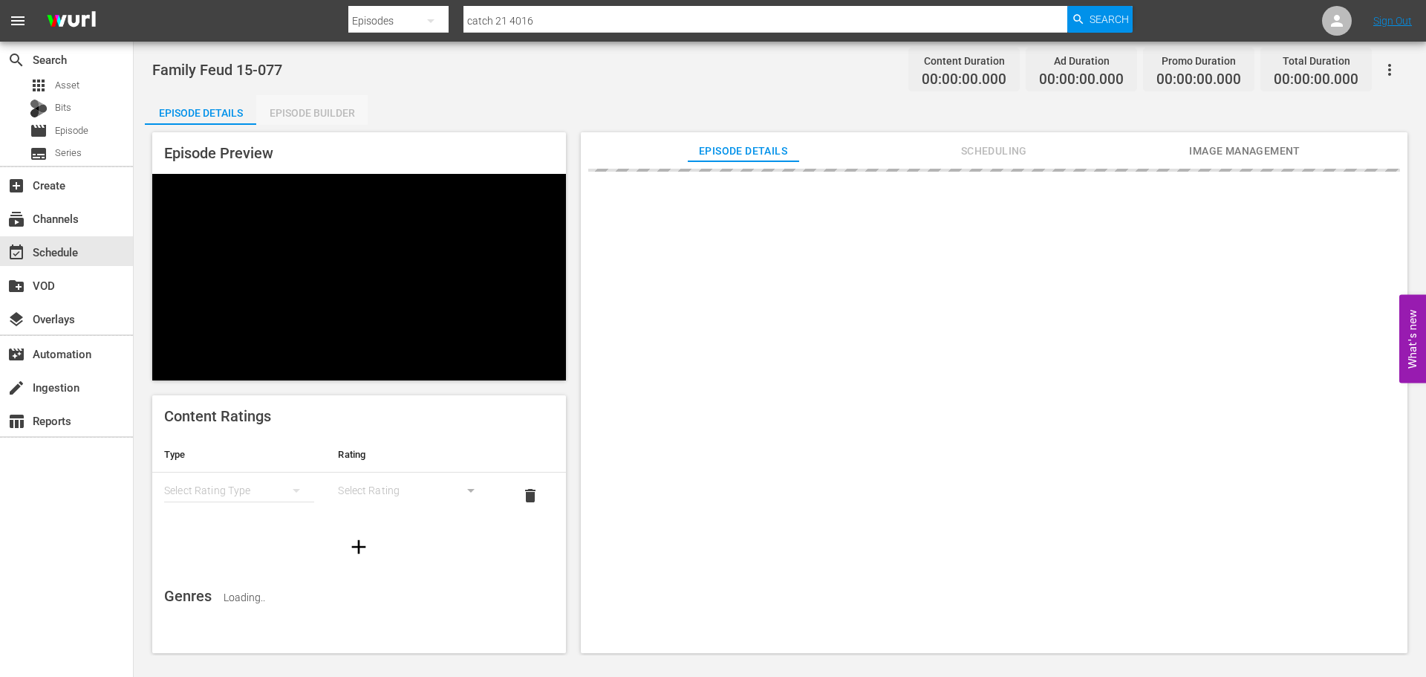
click at [299, 116] on div "Episode Builder" at bounding box center [311, 113] width 111 height 36
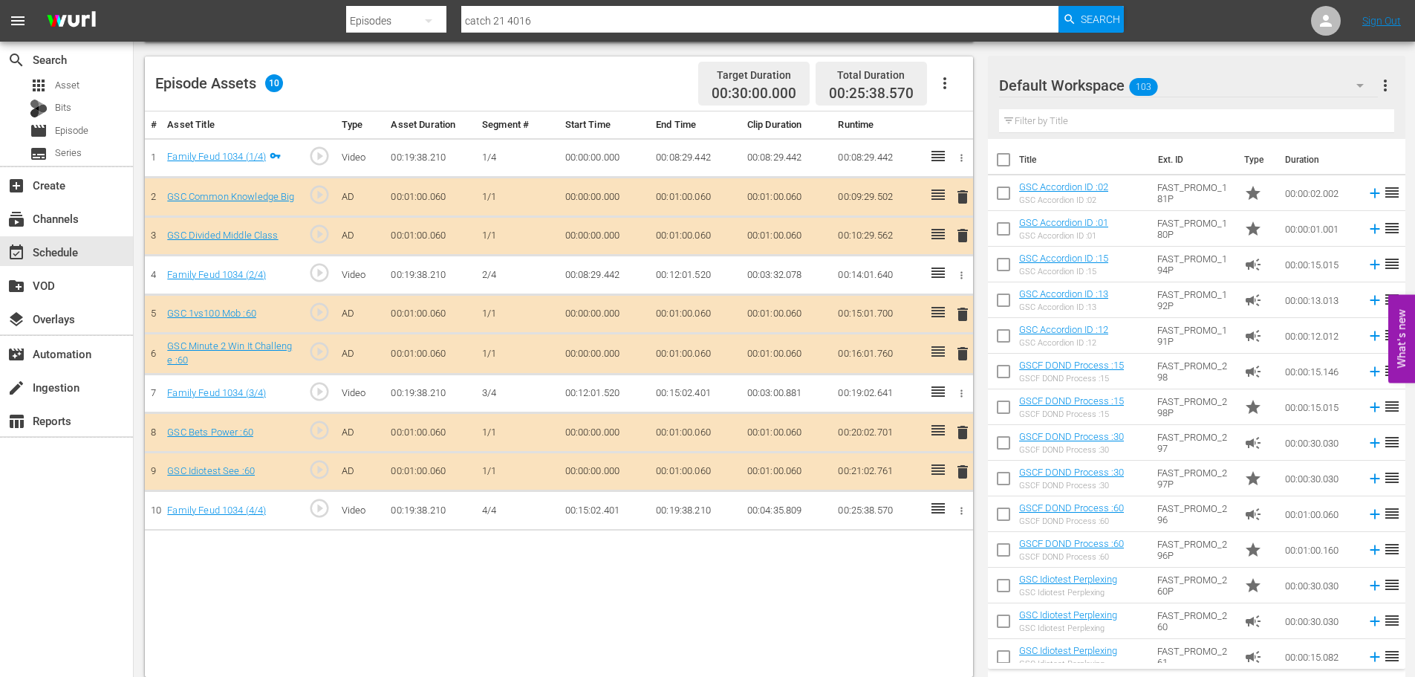
scroll to position [387, 0]
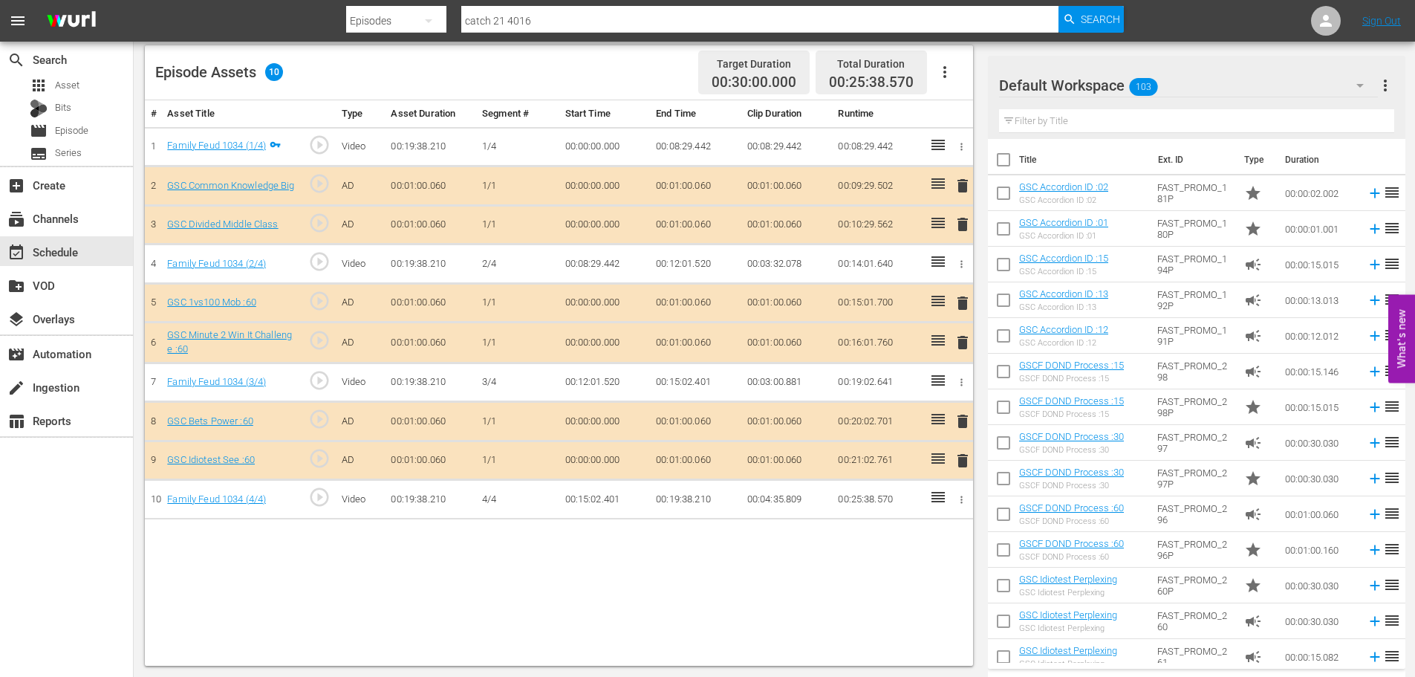
click at [962, 464] on span "delete" at bounding box center [963, 461] width 18 height 18
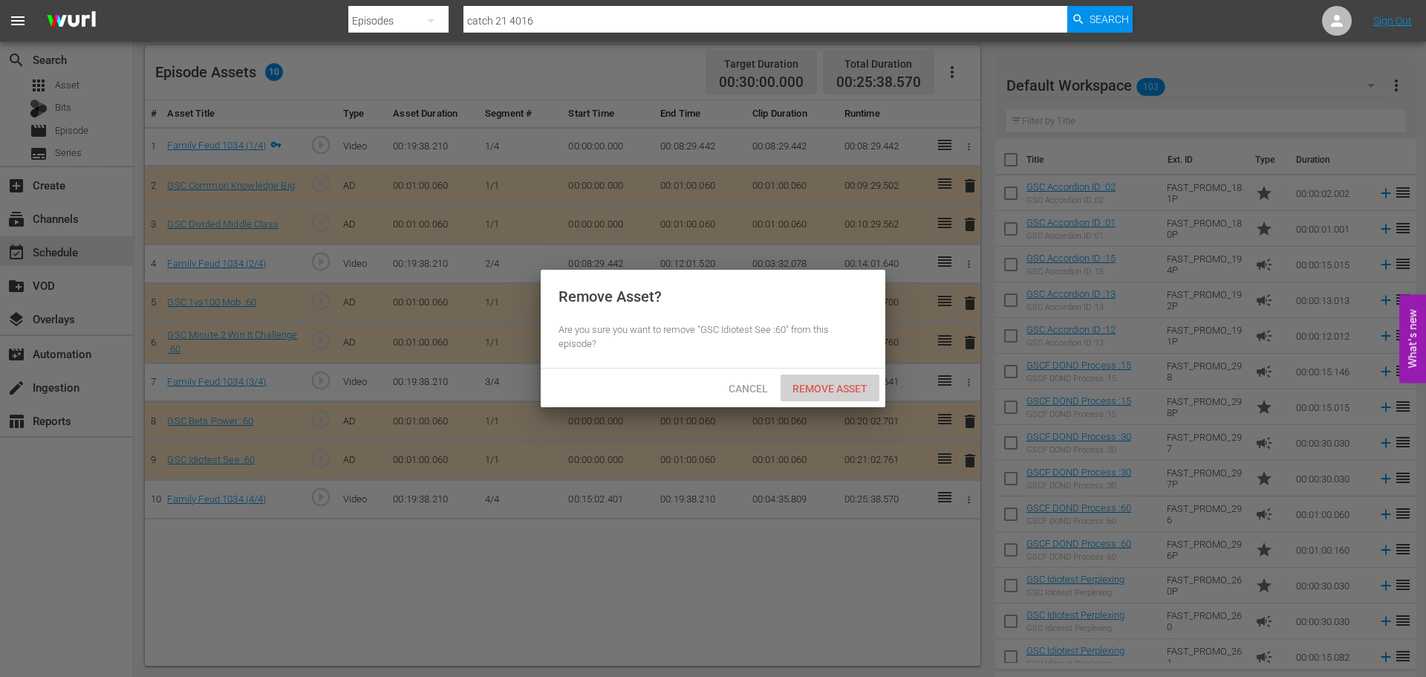
click at [809, 383] on span "Remove Asset" at bounding box center [830, 389] width 99 height 12
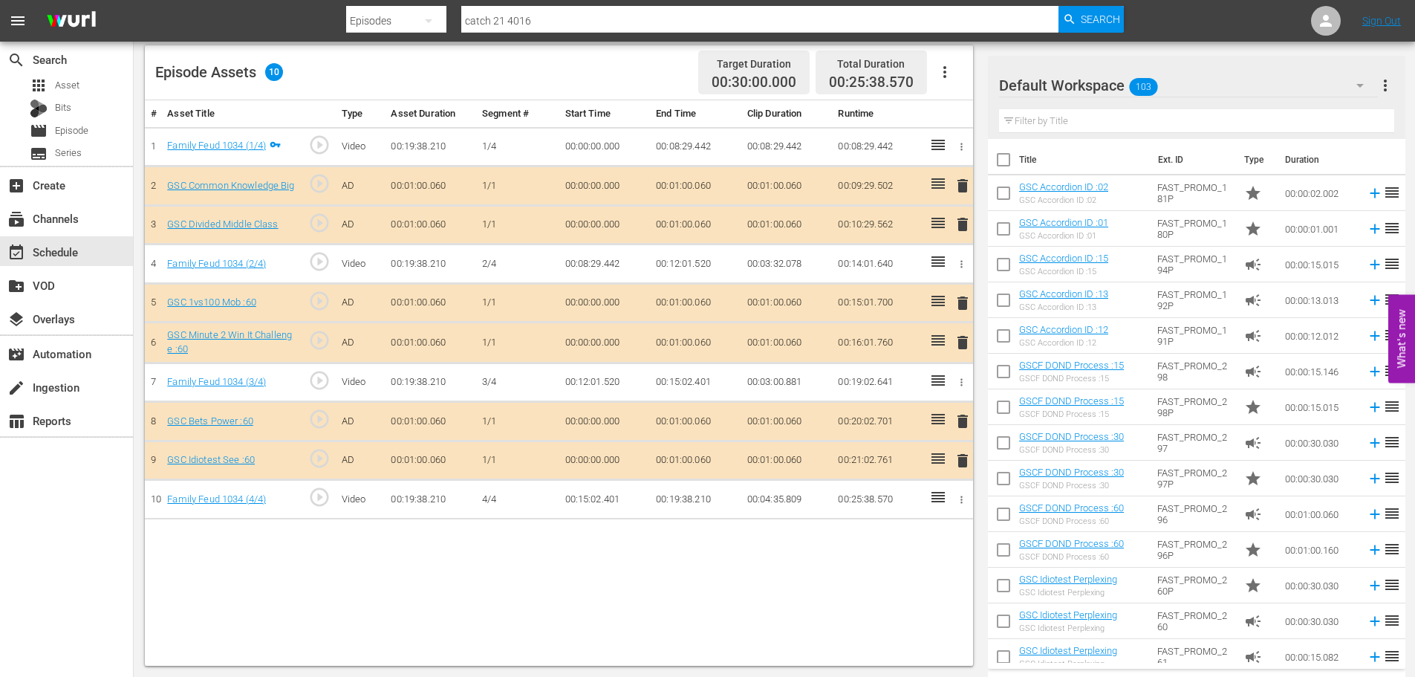
click at [969, 345] on span "delete" at bounding box center [963, 343] width 18 height 18
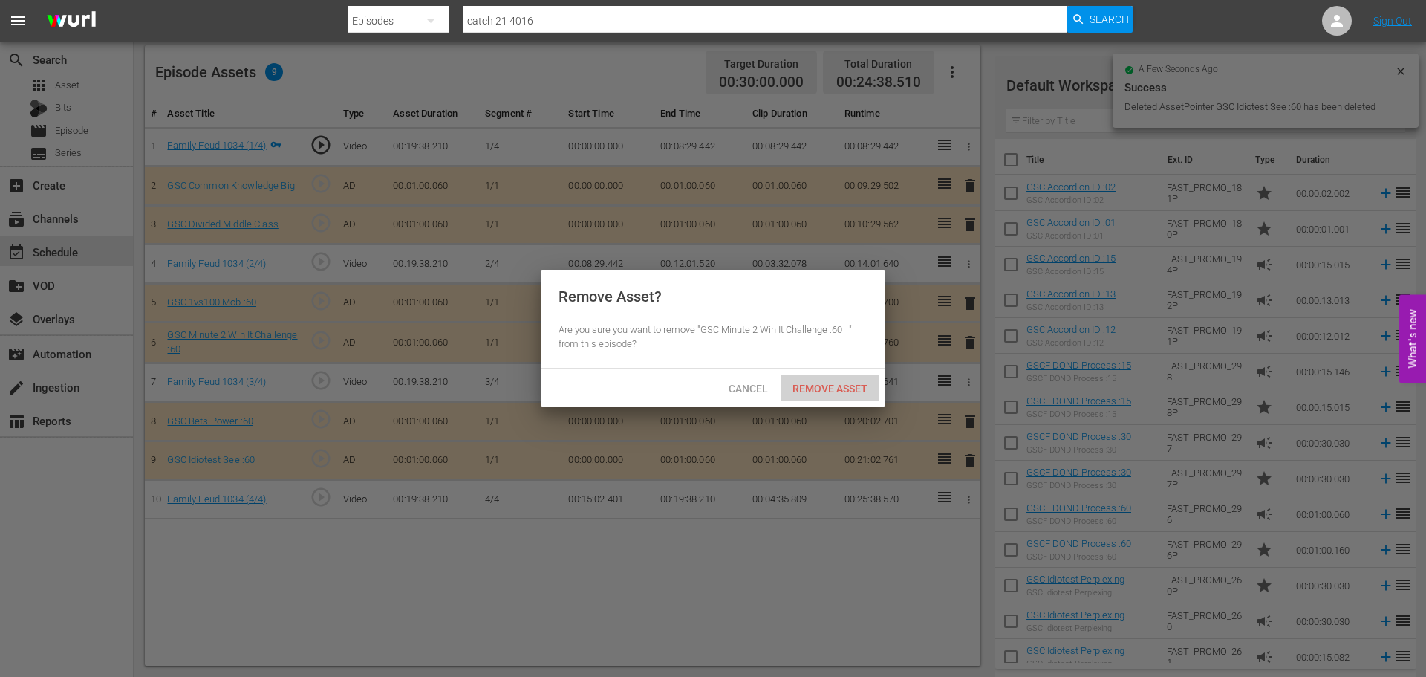
click at [854, 377] on div "Remove Asset" at bounding box center [830, 387] width 99 height 27
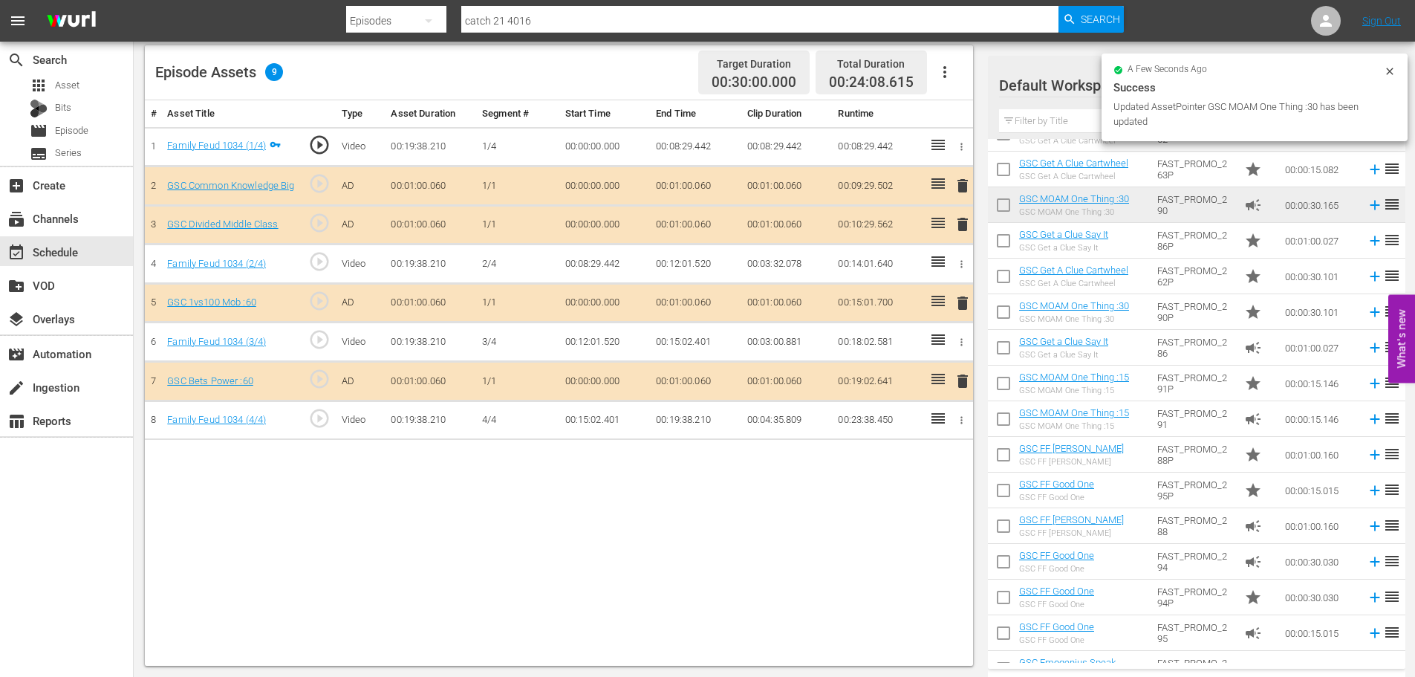
scroll to position [223, 0]
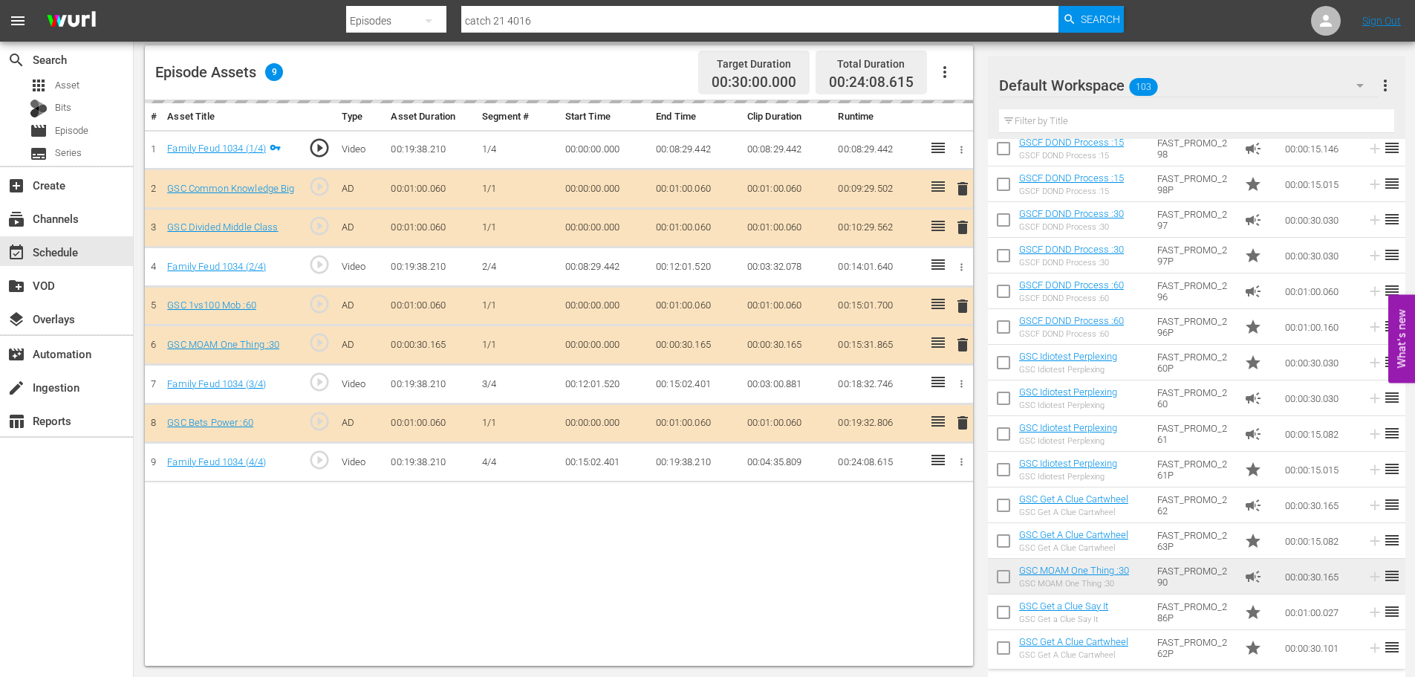
drag, startPoint x: 1056, startPoint y: 99, endPoint x: 1047, endPoint y: 114, distance: 17.0
click at [1055, 103] on div at bounding box center [1052, 86] width 107 height 37
click at [1047, 115] on input "text" at bounding box center [1196, 121] width 395 height 24
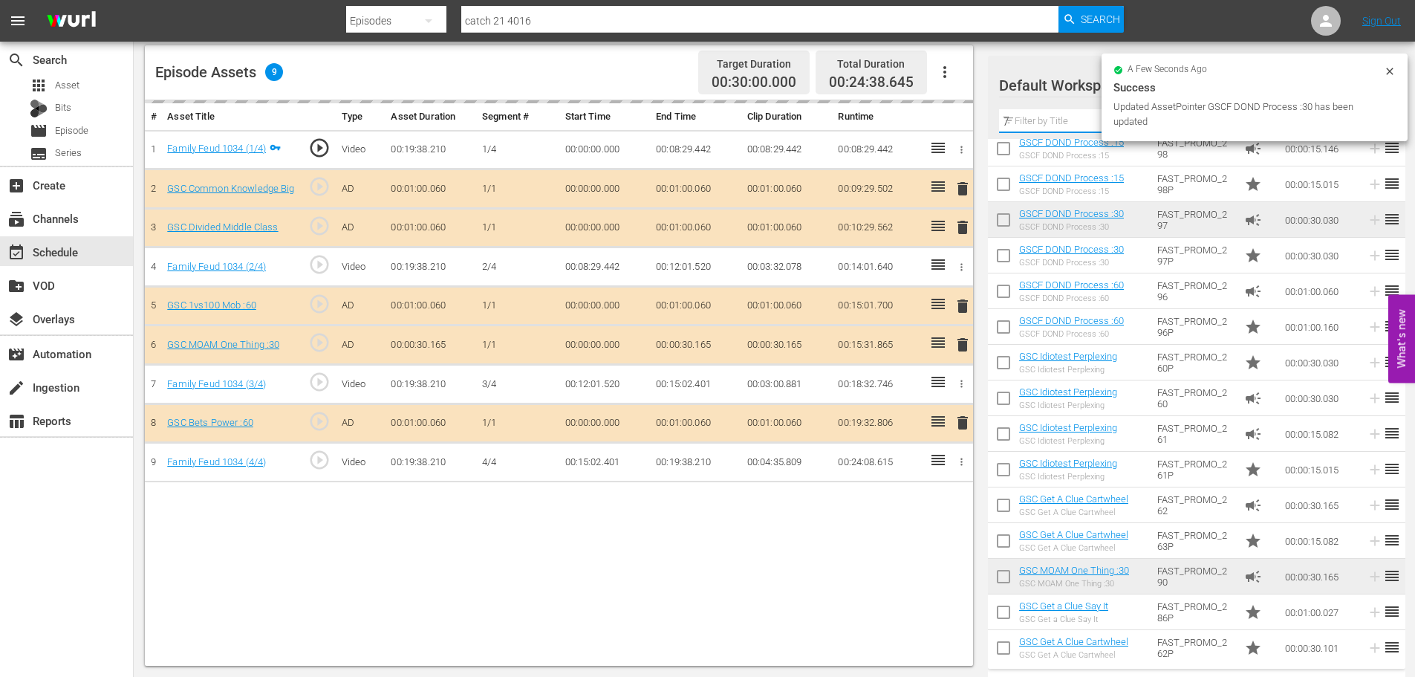
scroll to position [0, 0]
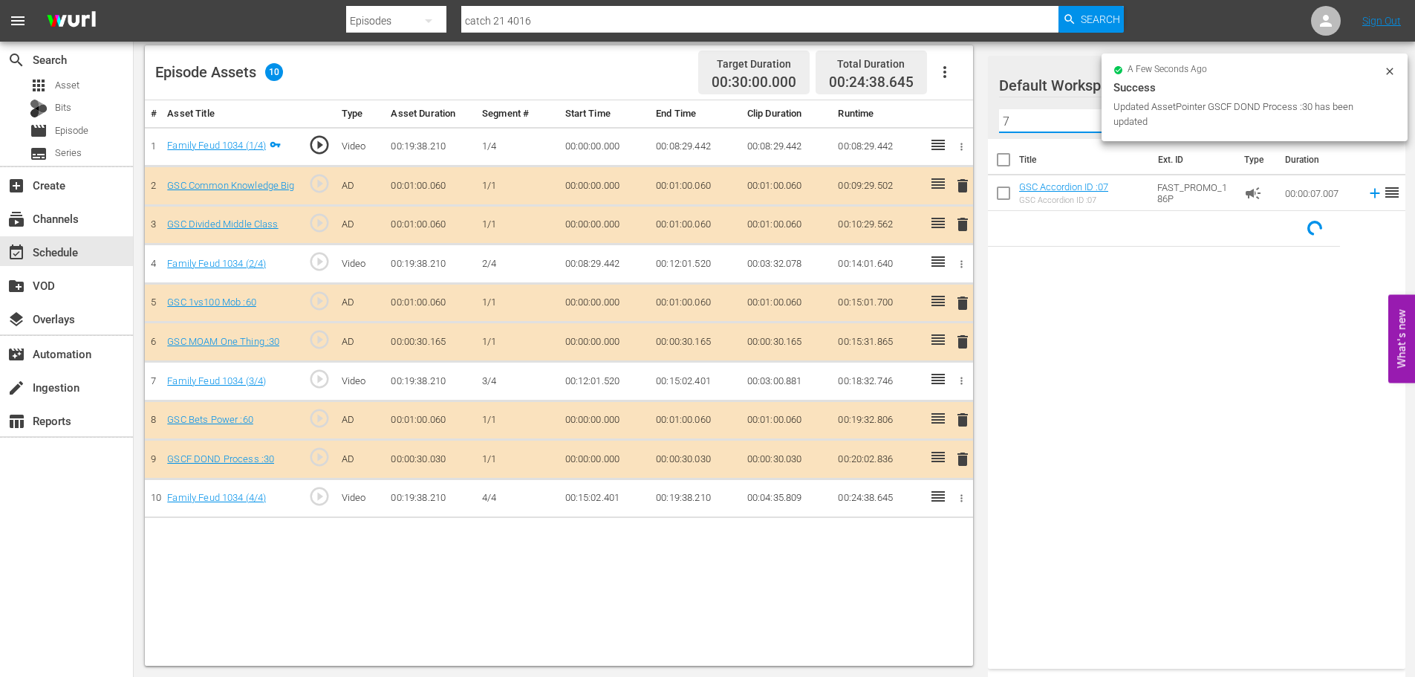
type input "7"
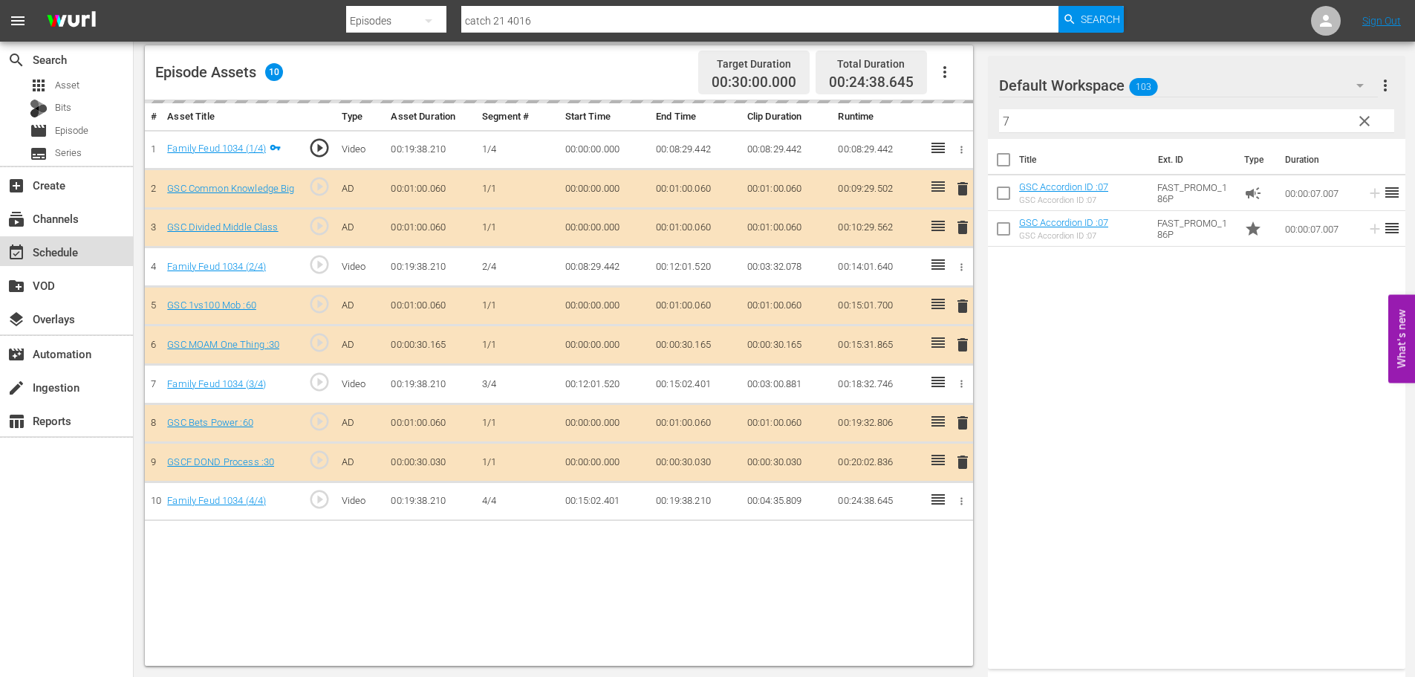
click at [62, 253] on div "event_available Schedule" at bounding box center [41, 249] width 83 height 13
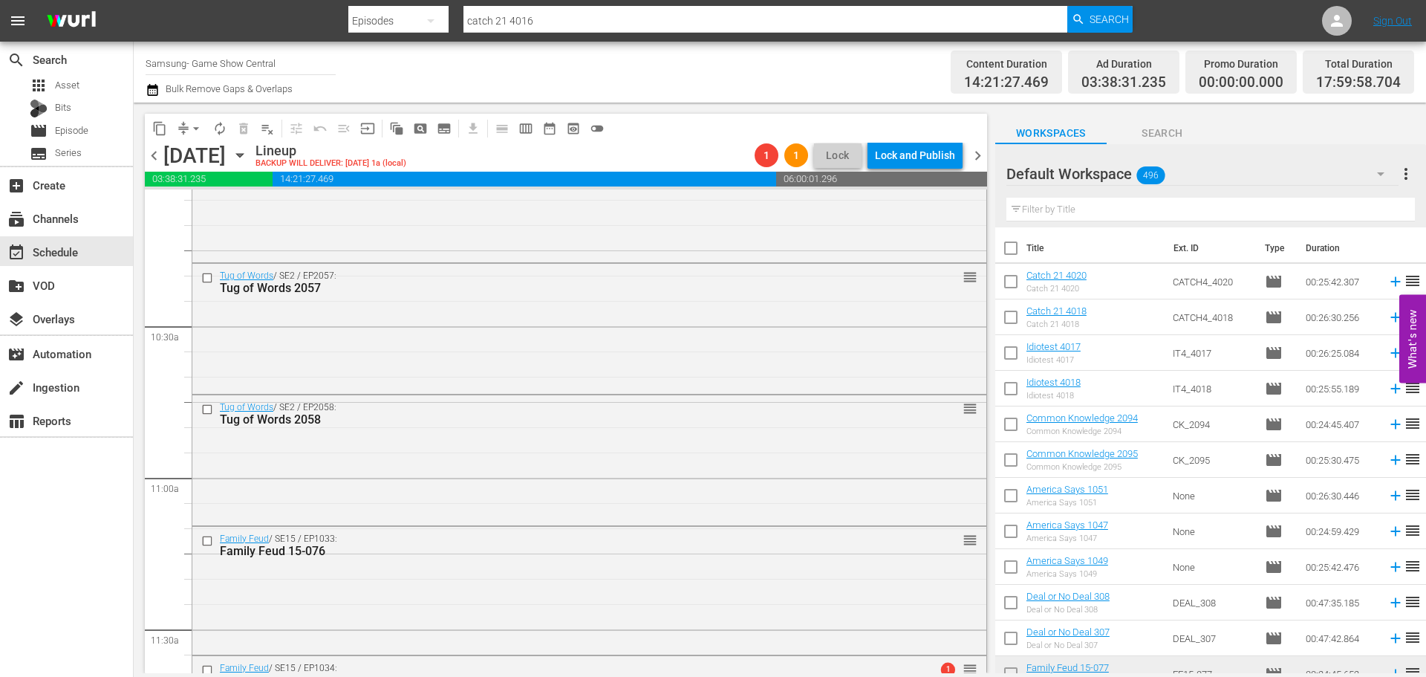
scroll to position [3417, 0]
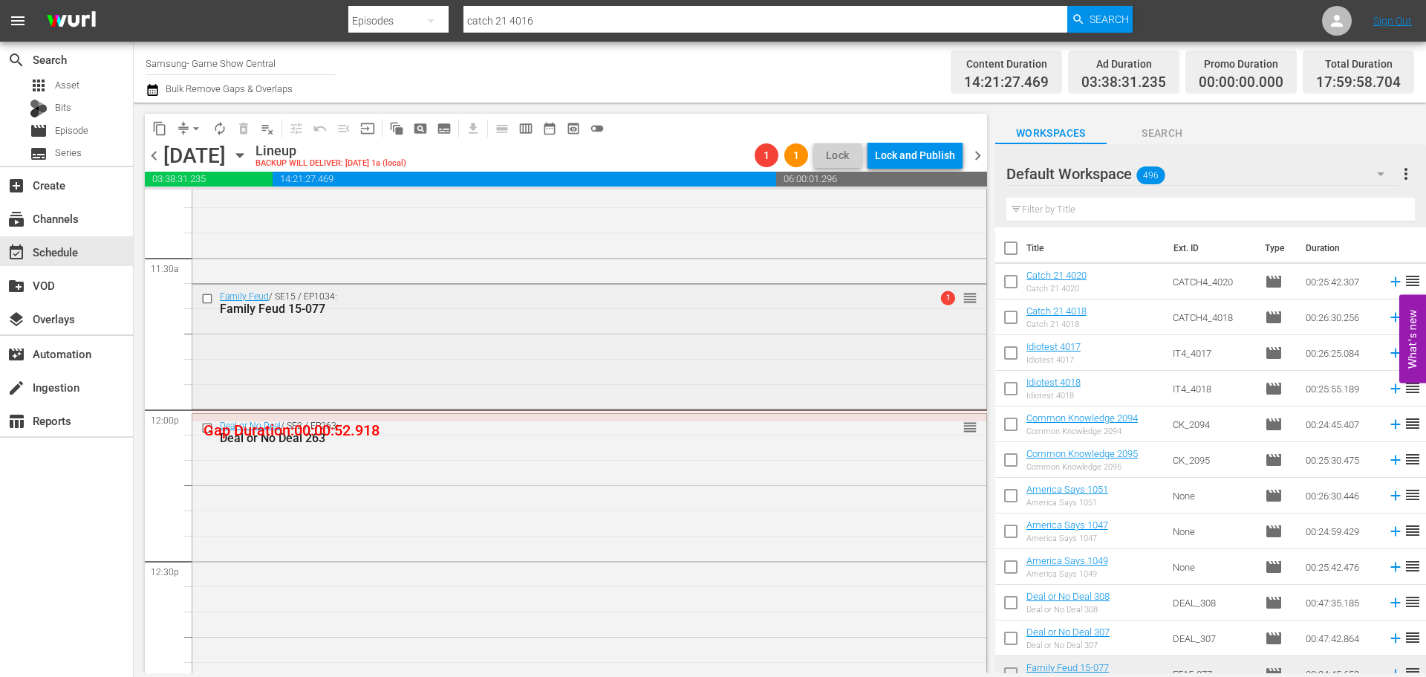
click at [358, 357] on div "Family Feud / SE15 / EP1034: Family Feud 15-077 1 reorder" at bounding box center [589, 345] width 794 height 120
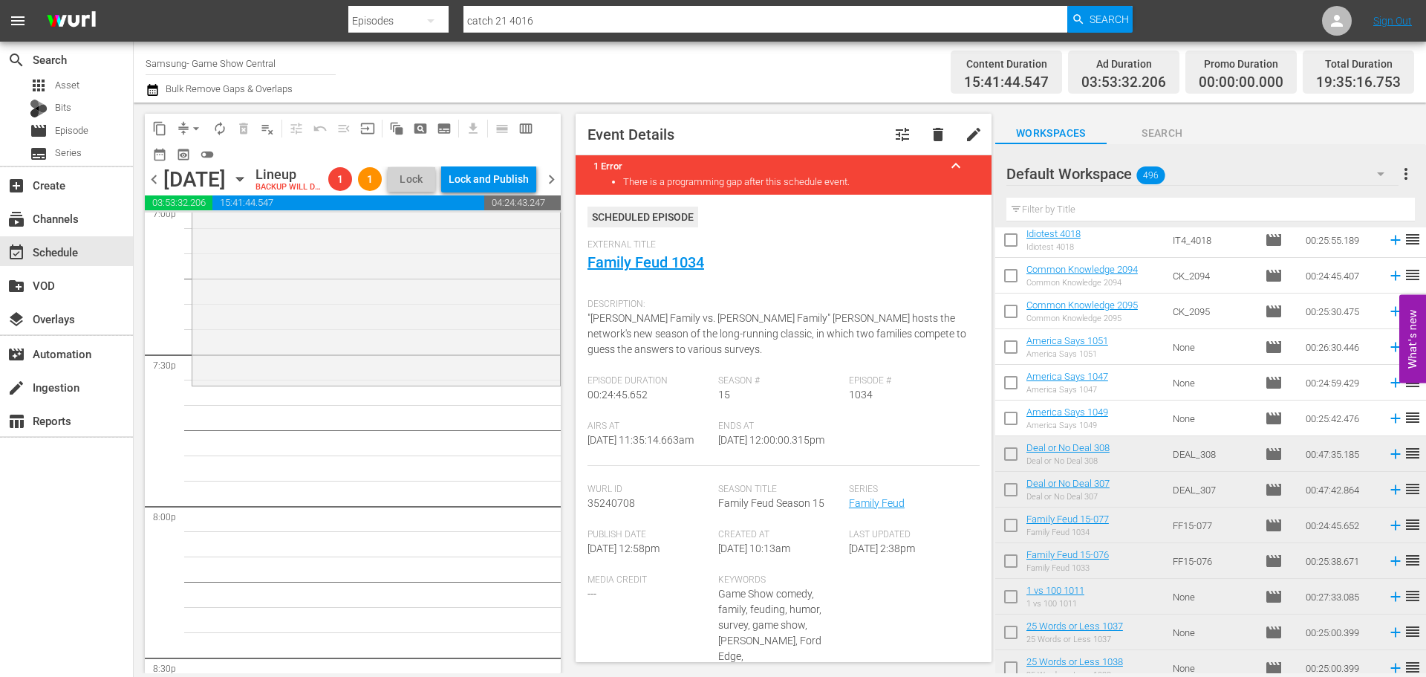
scroll to position [5788, 0]
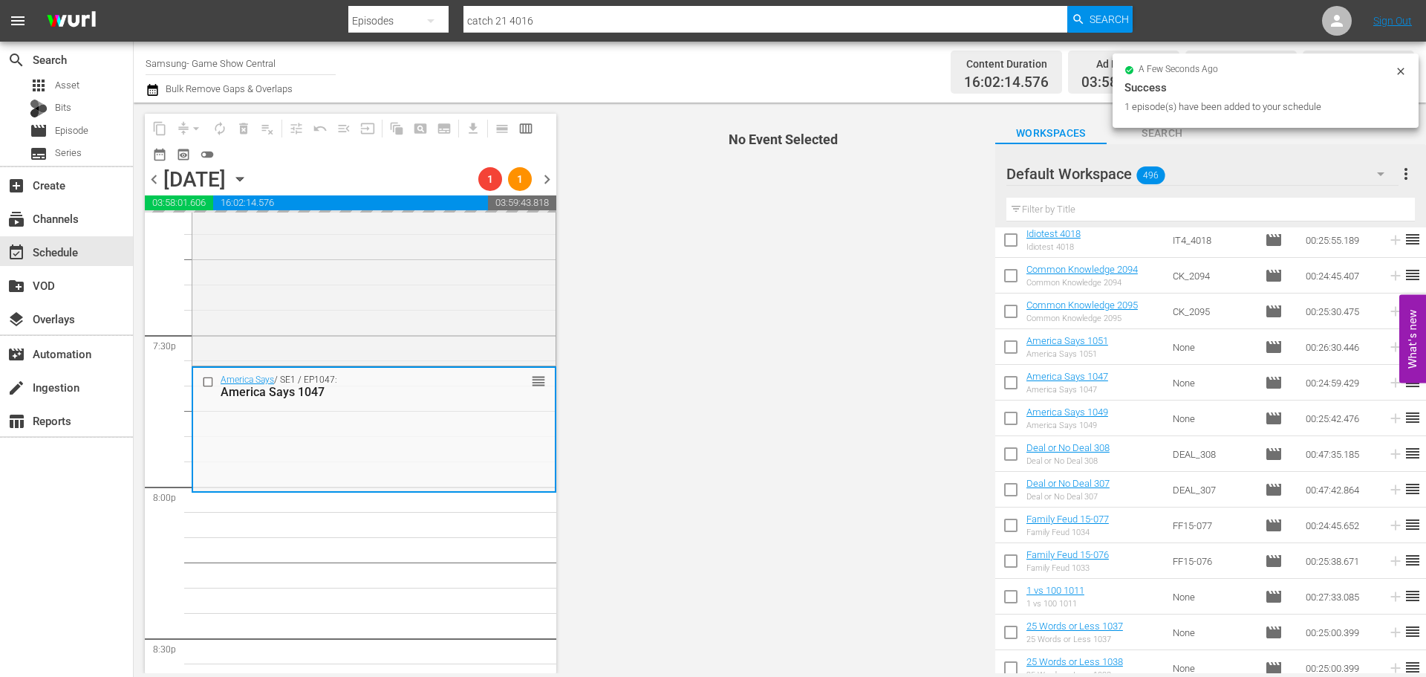
click at [507, 397] on div "America Says / SE1 / EP1047: America Says 1047 reorder" at bounding box center [374, 386] width 362 height 36
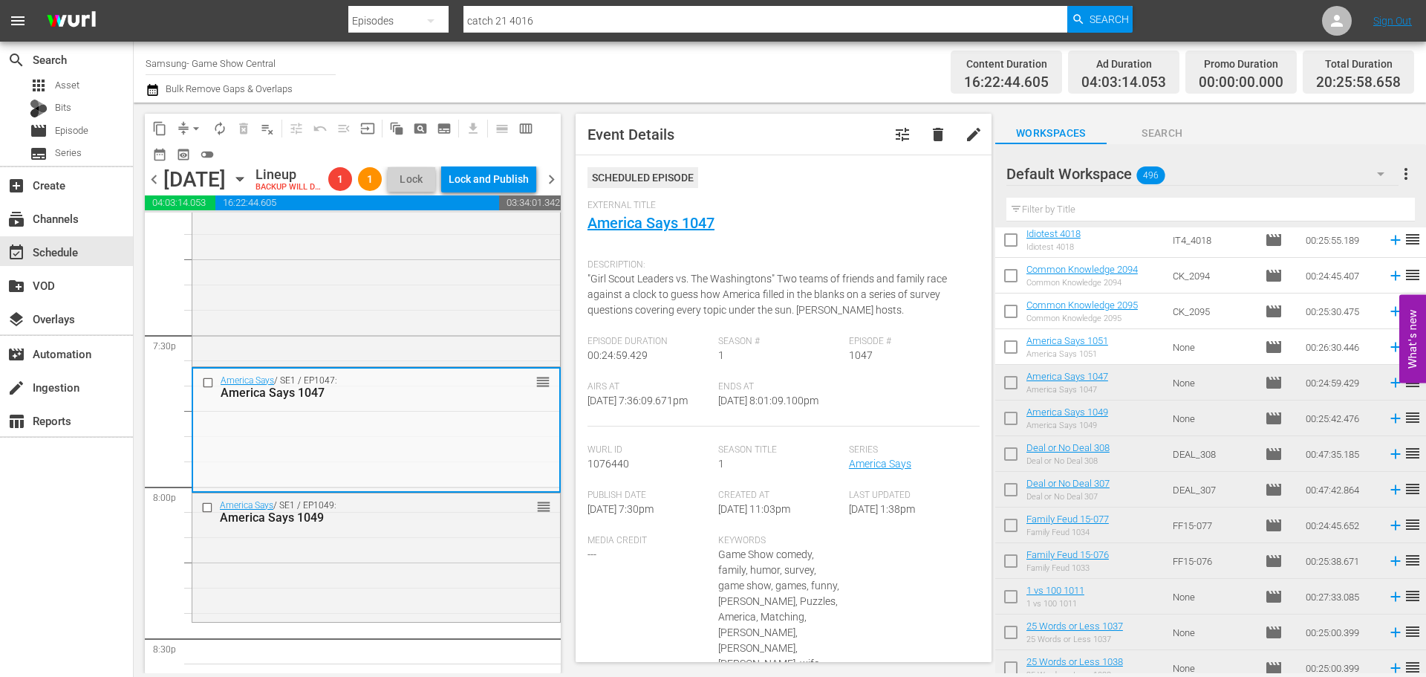
scroll to position [5937, 0]
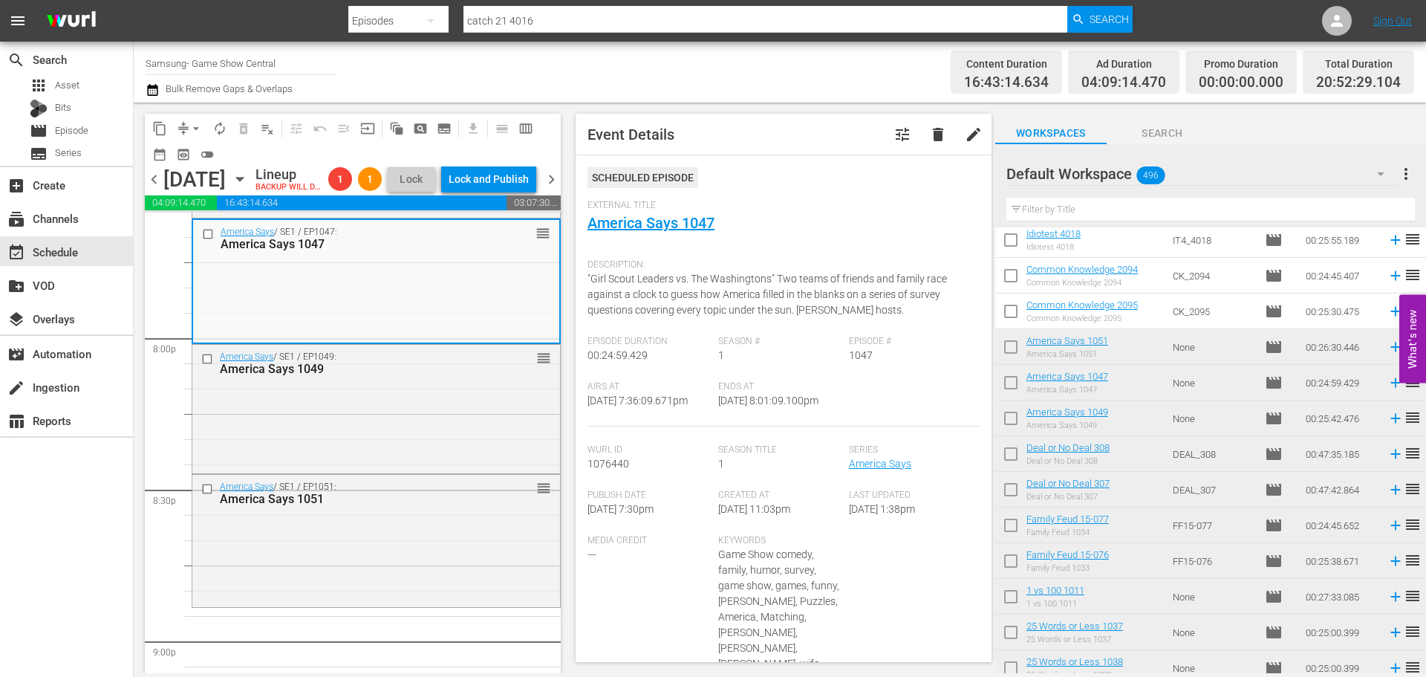
click at [342, 506] on div "America Says 1051" at bounding box center [352, 499] width 265 height 14
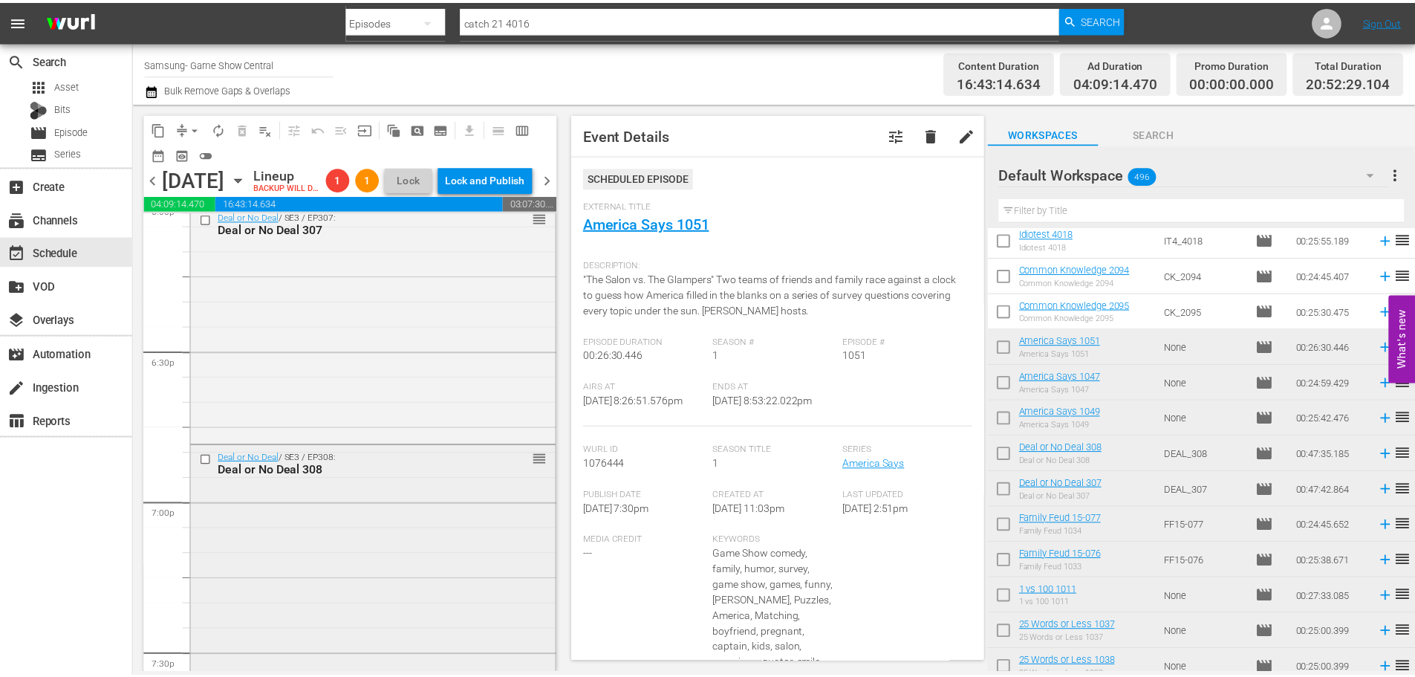
scroll to position [5416, 0]
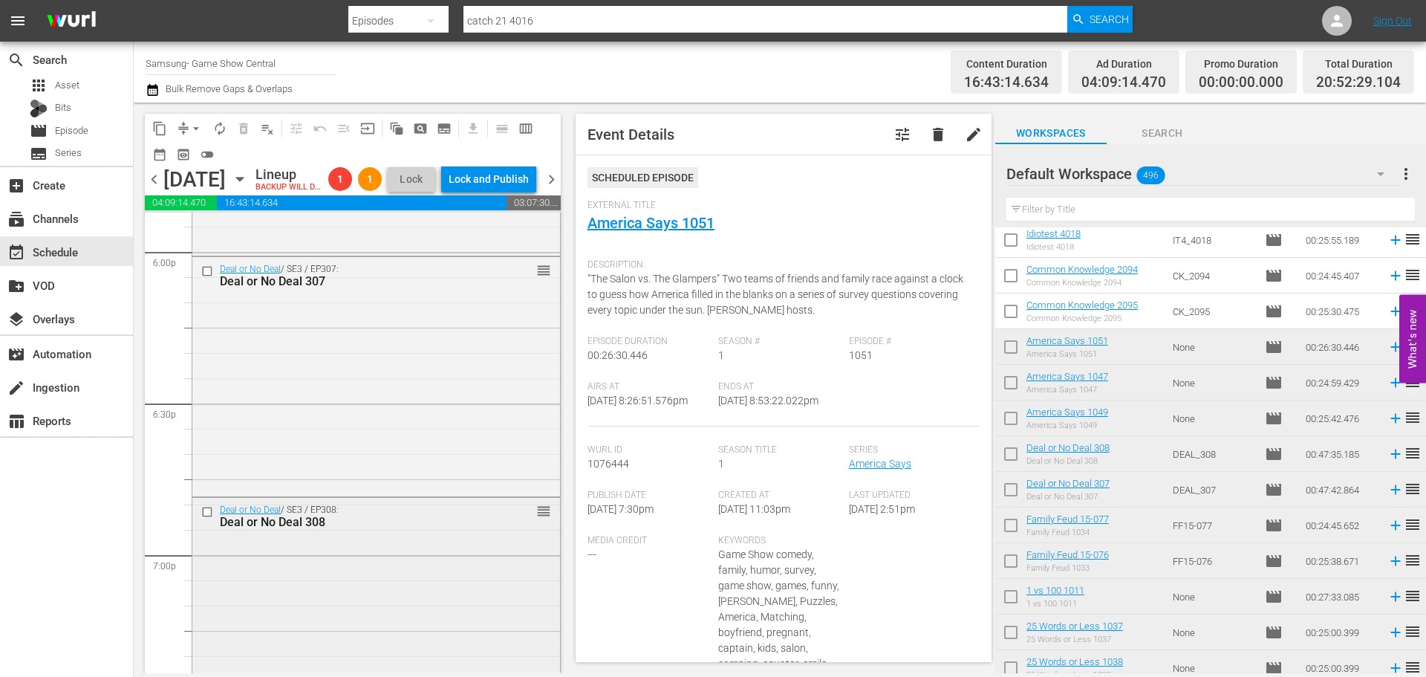
click at [377, 395] on div "Deal or No Deal / SE3 / EP307: Deal or No Deal 307 reorder" at bounding box center [376, 375] width 368 height 236
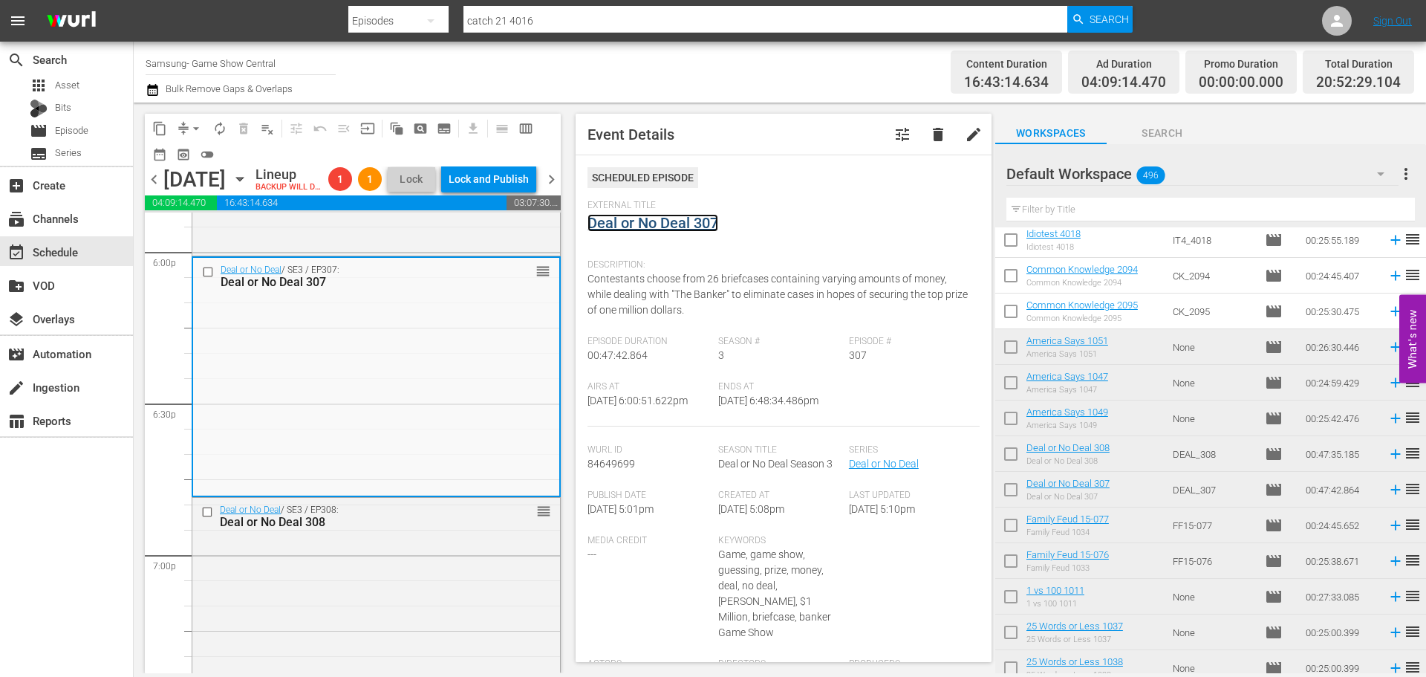
click at [636, 221] on link "Deal or No Deal 307" at bounding box center [653, 223] width 131 height 18
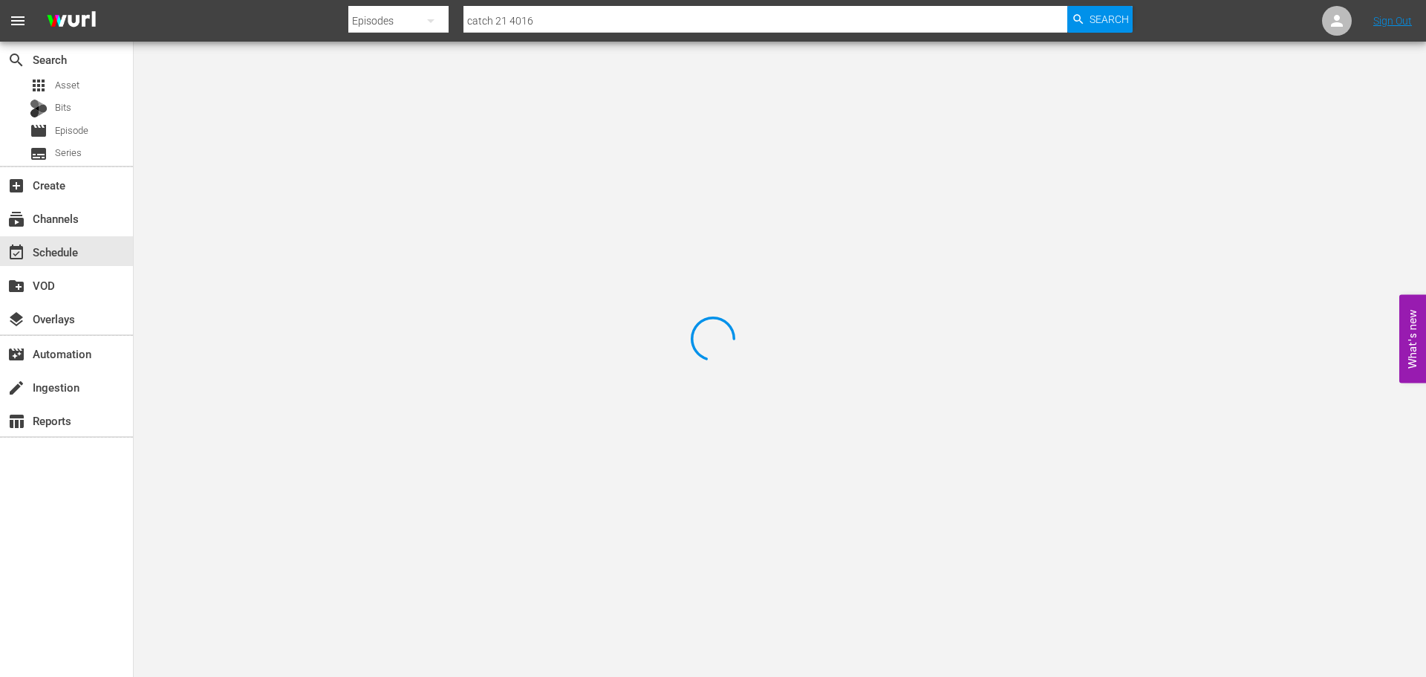
click at [279, 117] on div at bounding box center [713, 338] width 1426 height 677
click at [307, 106] on div at bounding box center [713, 338] width 1426 height 677
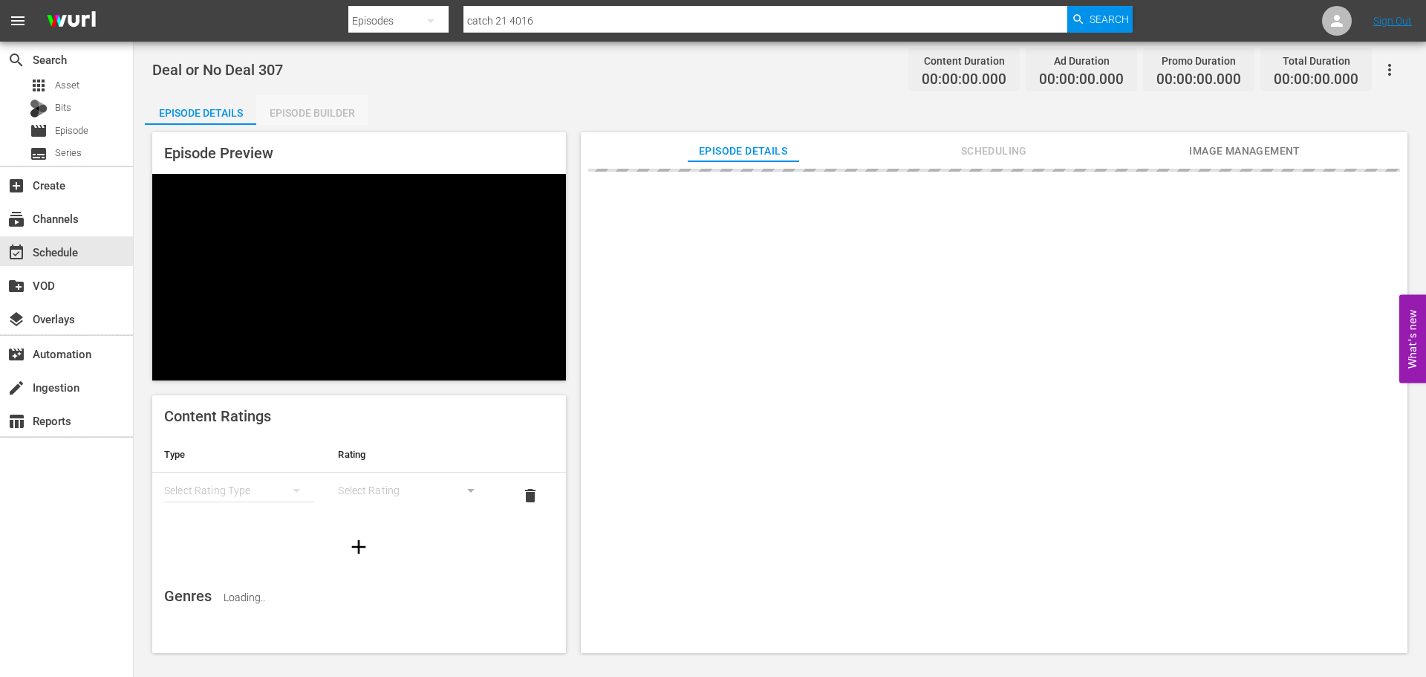
click at [302, 107] on div "Episode Builder" at bounding box center [311, 113] width 111 height 36
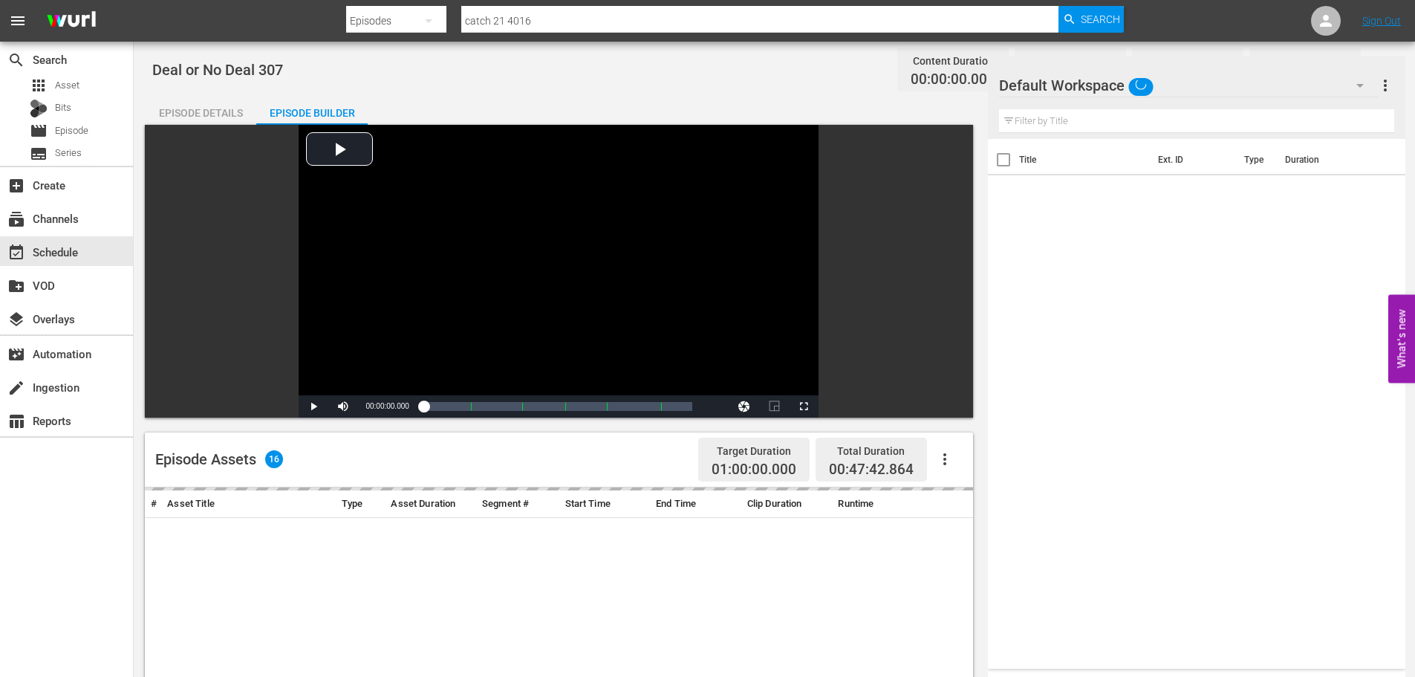
scroll to position [387, 0]
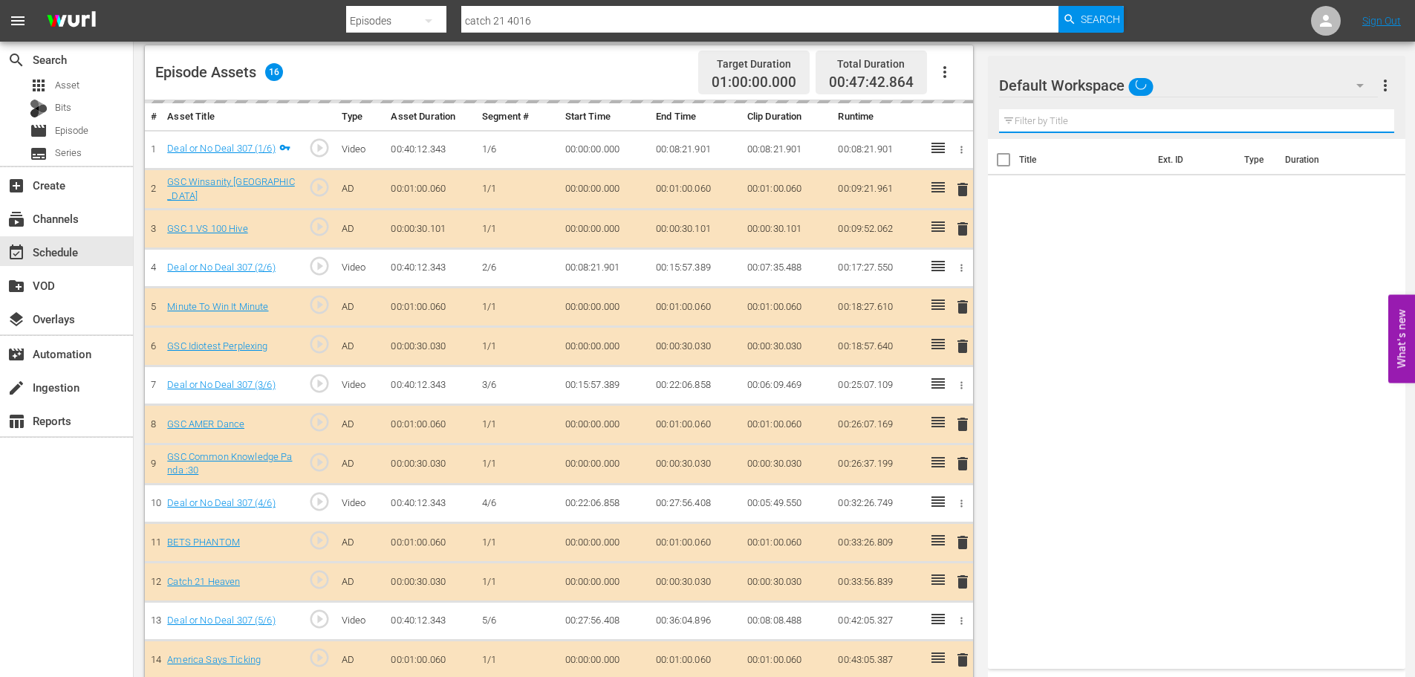
drag, startPoint x: 1123, startPoint y: 113, endPoint x: 981, endPoint y: 284, distance: 221.6
click at [1123, 113] on input "text" at bounding box center [1196, 121] width 395 height 24
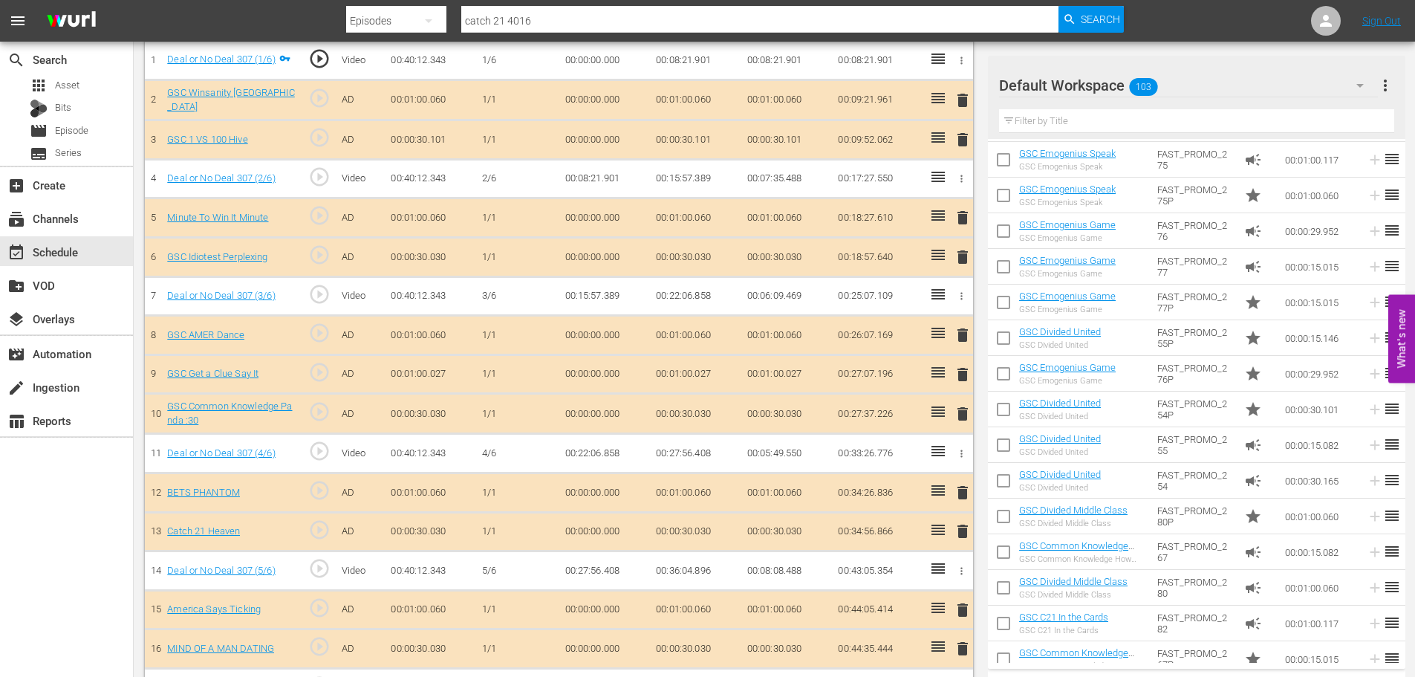
scroll to position [1138, 0]
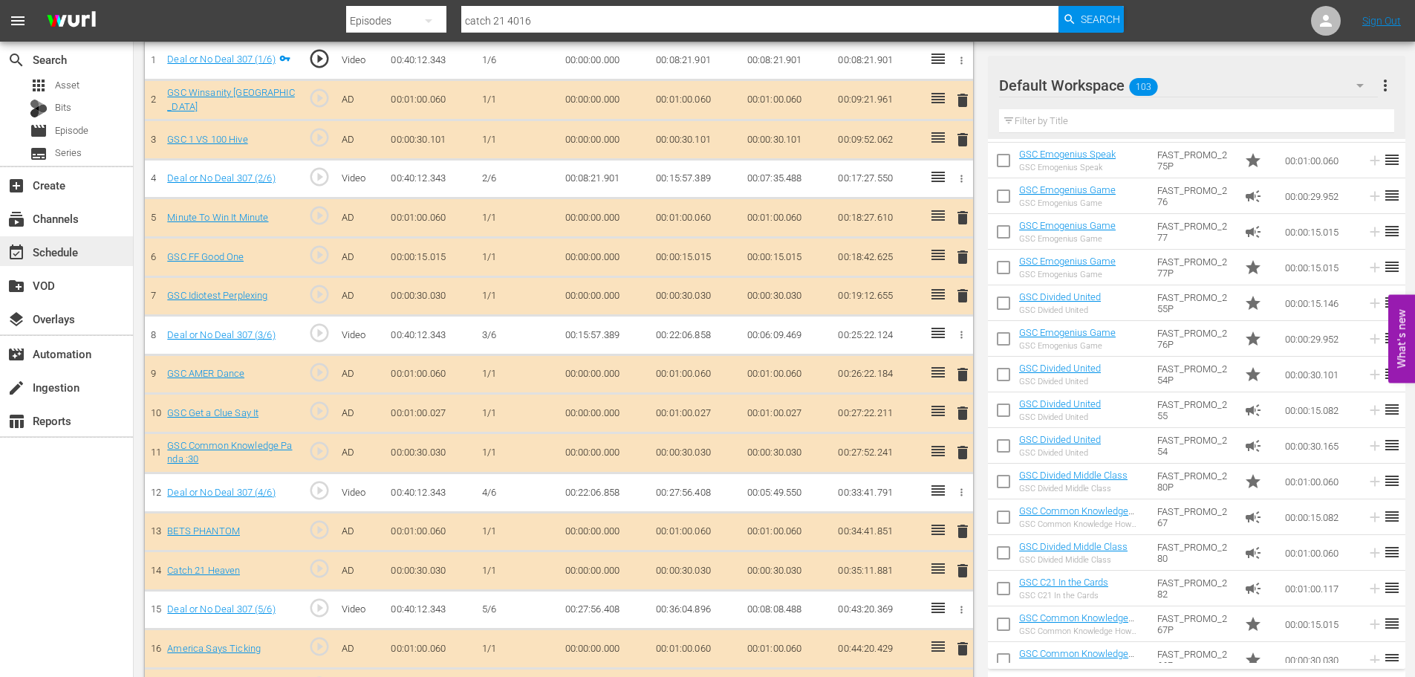
click at [34, 252] on div "event_available Schedule" at bounding box center [41, 249] width 83 height 13
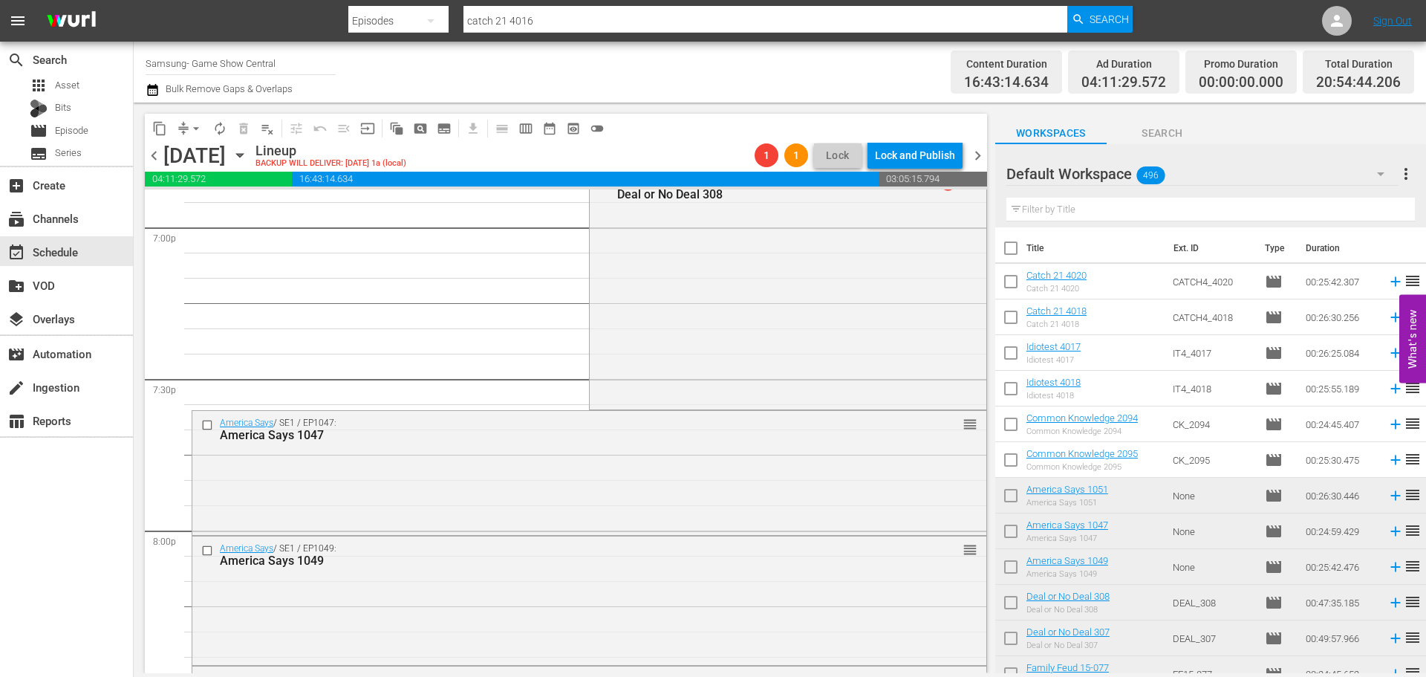
scroll to position [5743, 0]
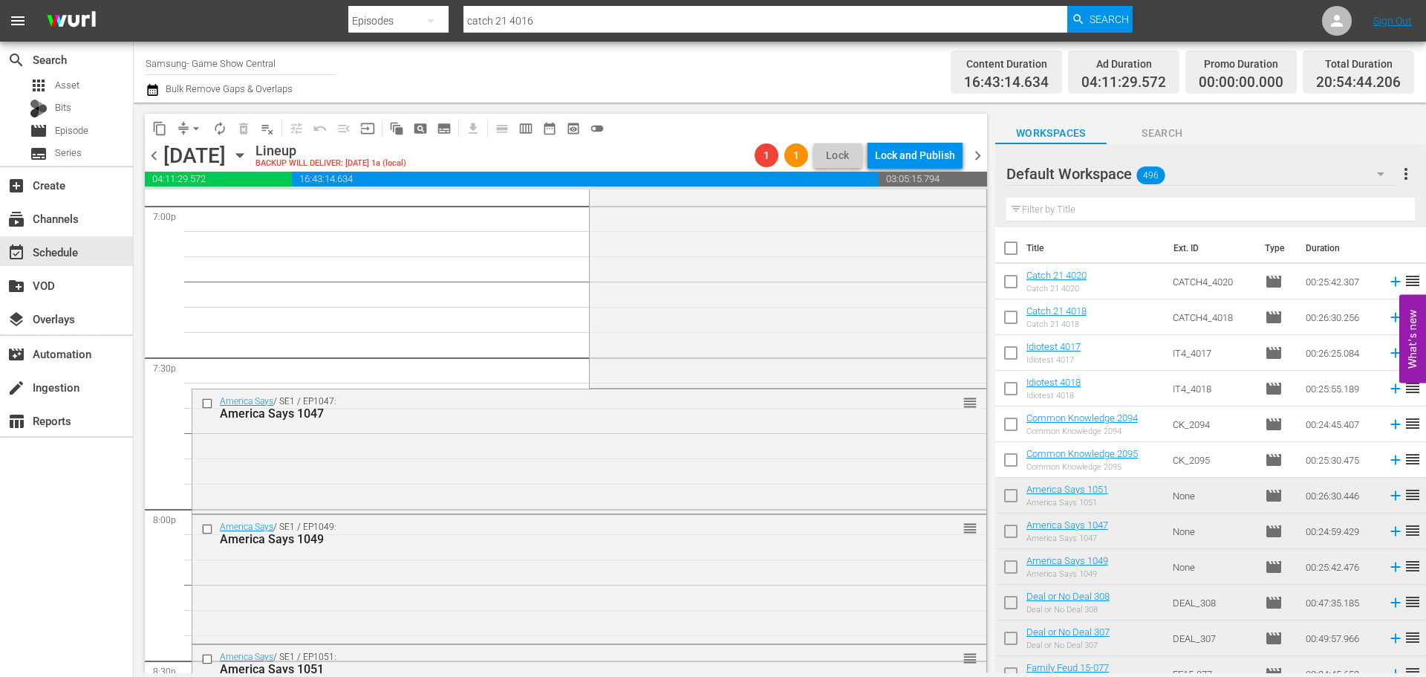
click at [696, 342] on div "Deal or No Deal / SE3 / EP308: Deal or No Deal 308 1 reorder" at bounding box center [788, 267] width 396 height 236
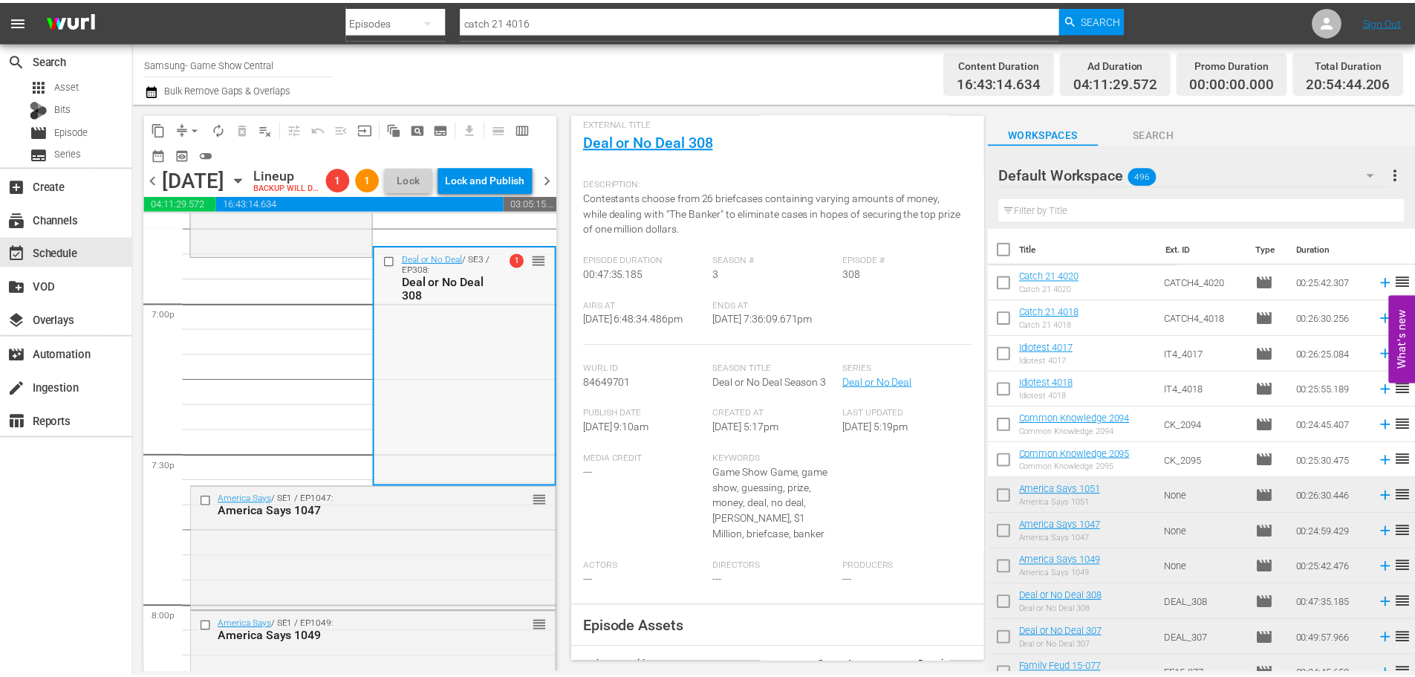
scroll to position [0, 0]
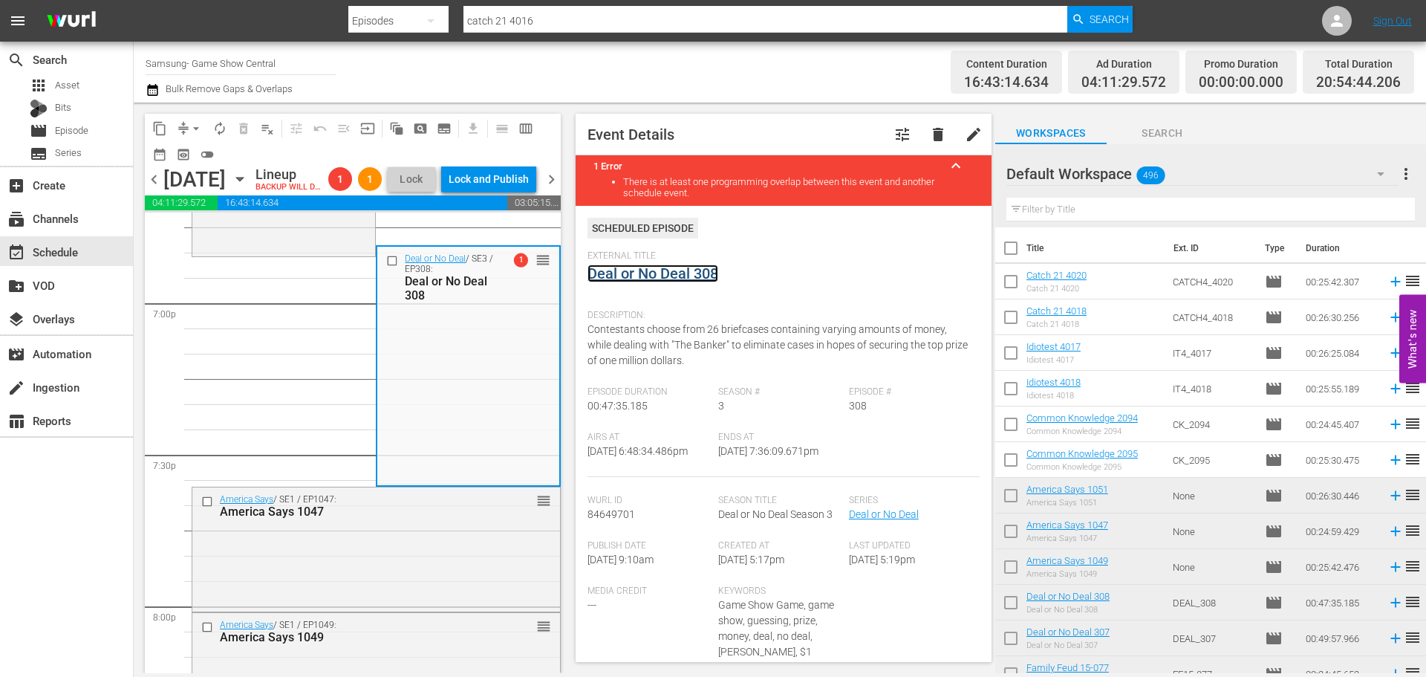
click at [640, 276] on link "Deal or No Deal 308" at bounding box center [653, 273] width 131 height 18
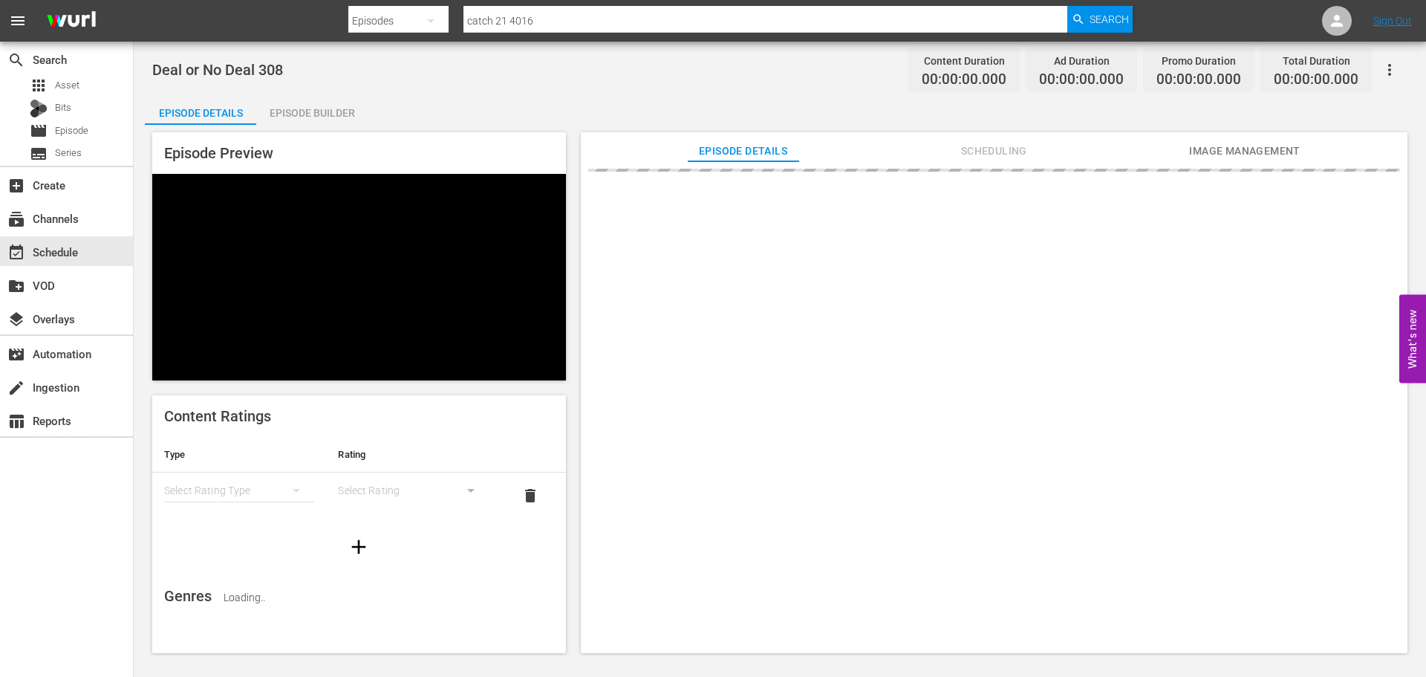
click at [316, 114] on div "Episode Builder" at bounding box center [311, 113] width 111 height 36
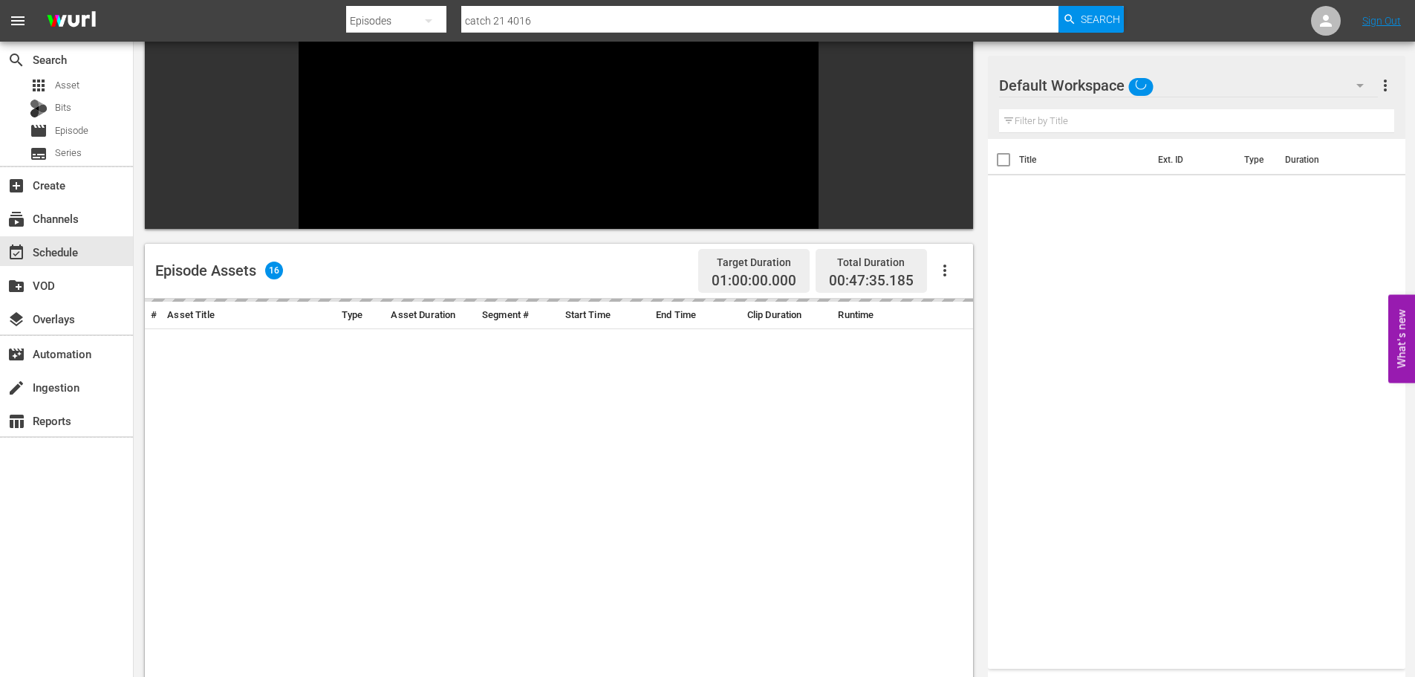
scroll to position [206, 0]
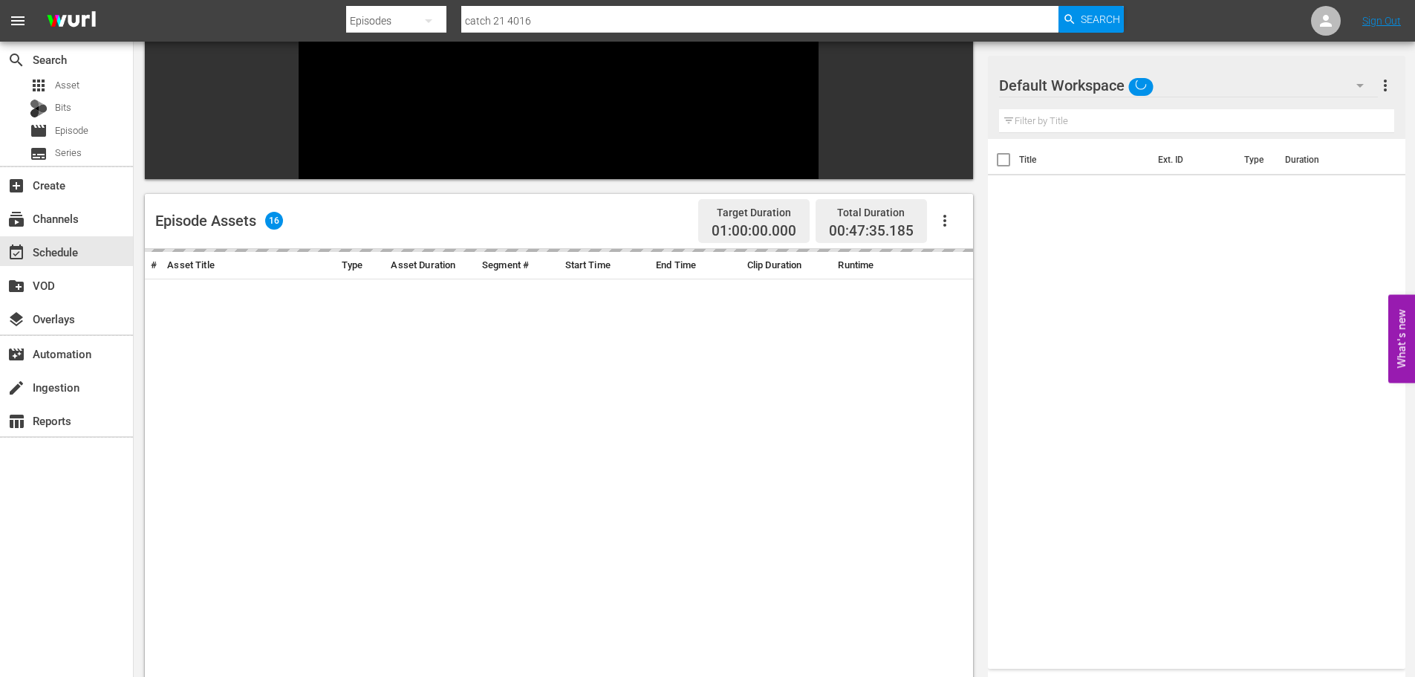
click at [1182, 122] on input "text" at bounding box center [1196, 121] width 395 height 24
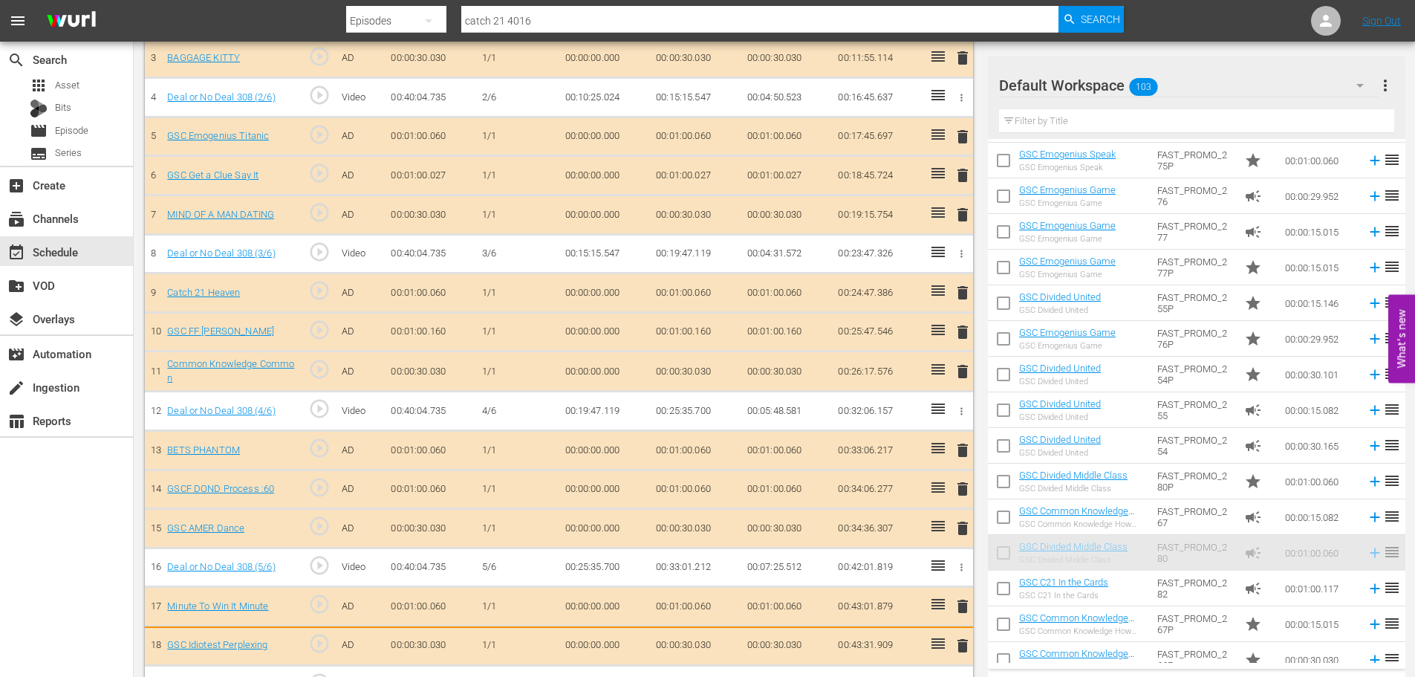
scroll to position [556, 0]
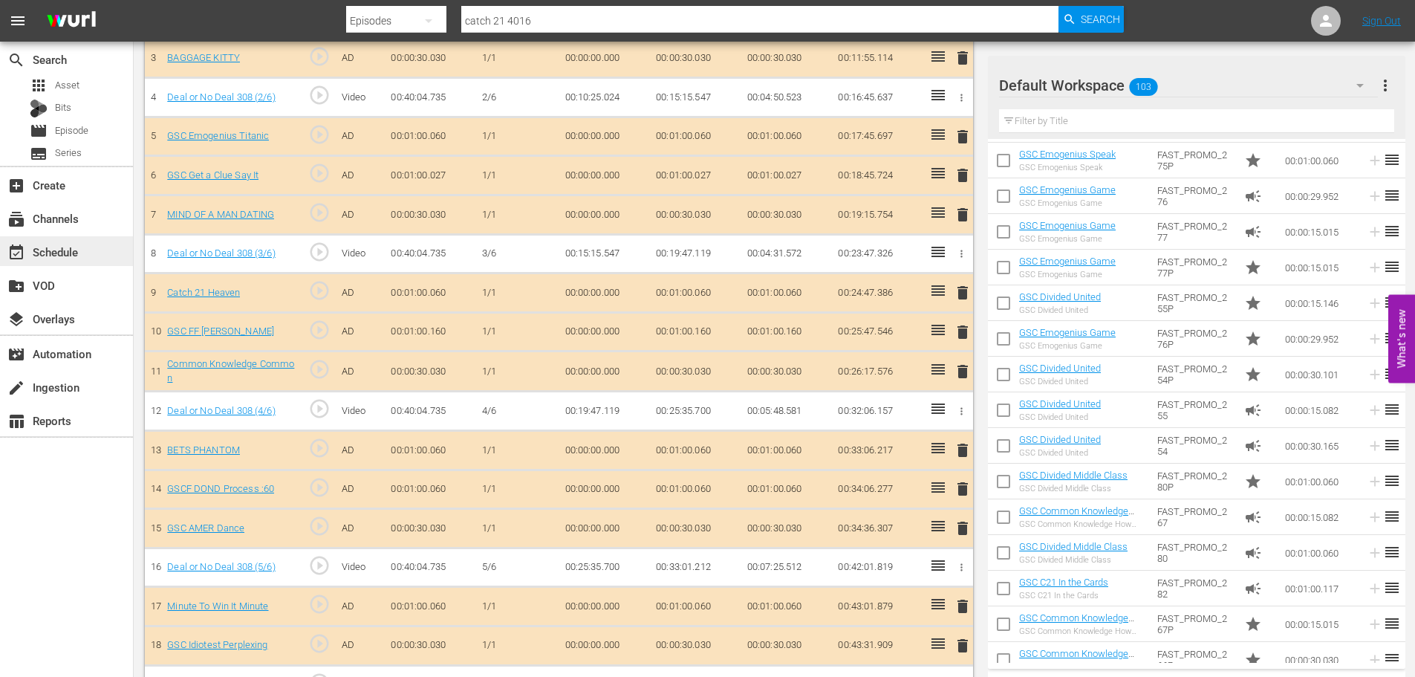
click at [64, 256] on div "event_available Schedule" at bounding box center [41, 249] width 83 height 13
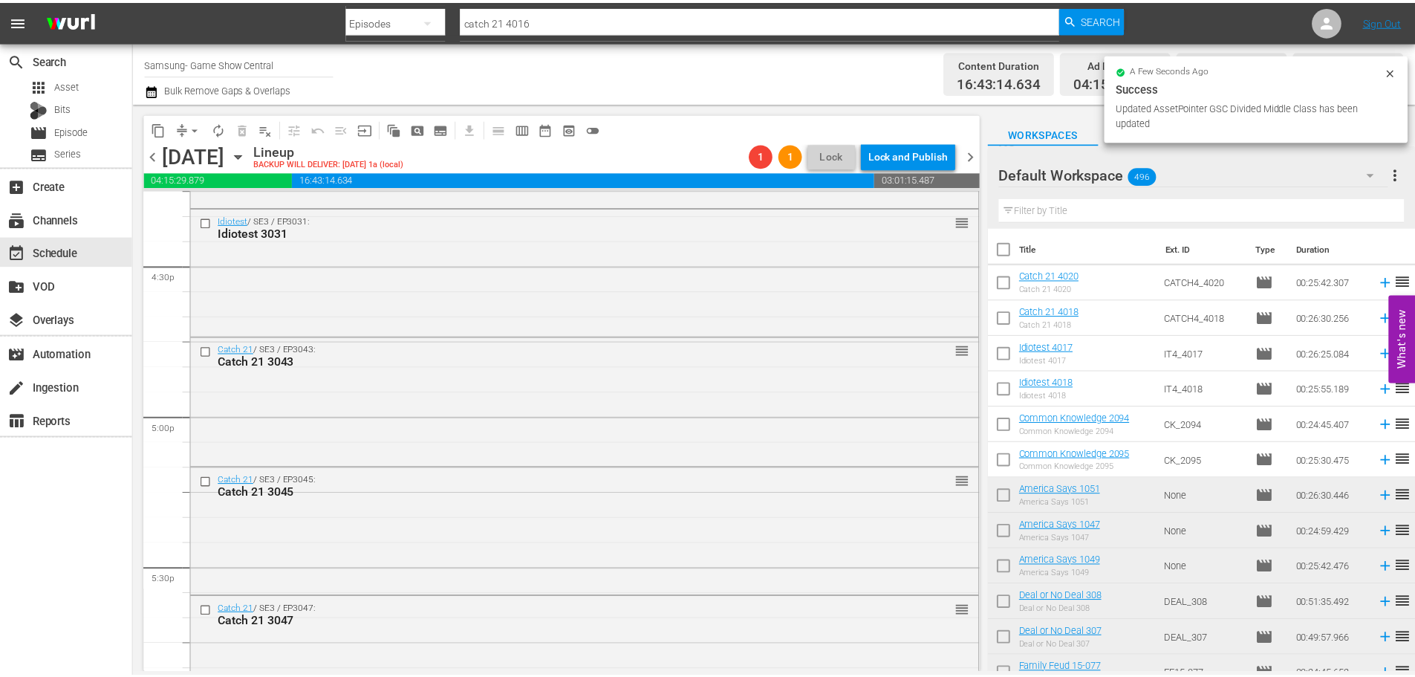
scroll to position [5965, 0]
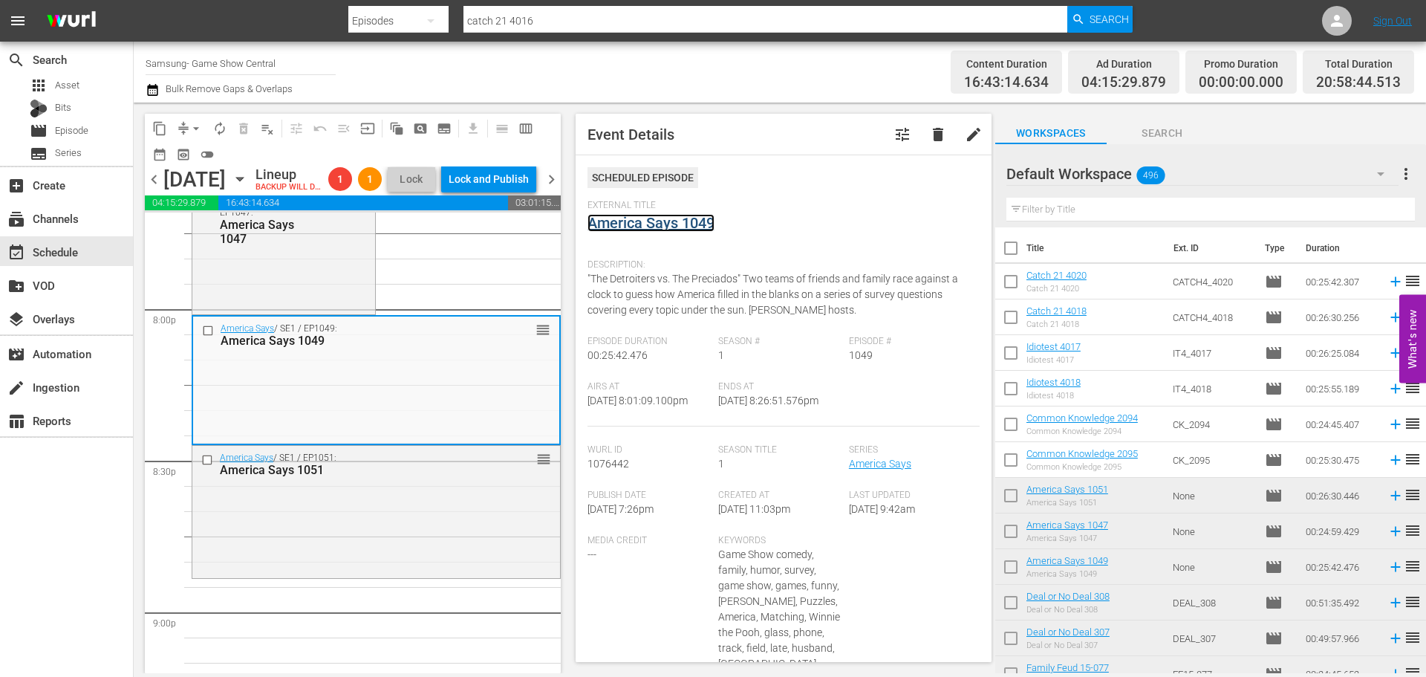
click at [646, 224] on link "America Says 1049" at bounding box center [651, 223] width 127 height 18
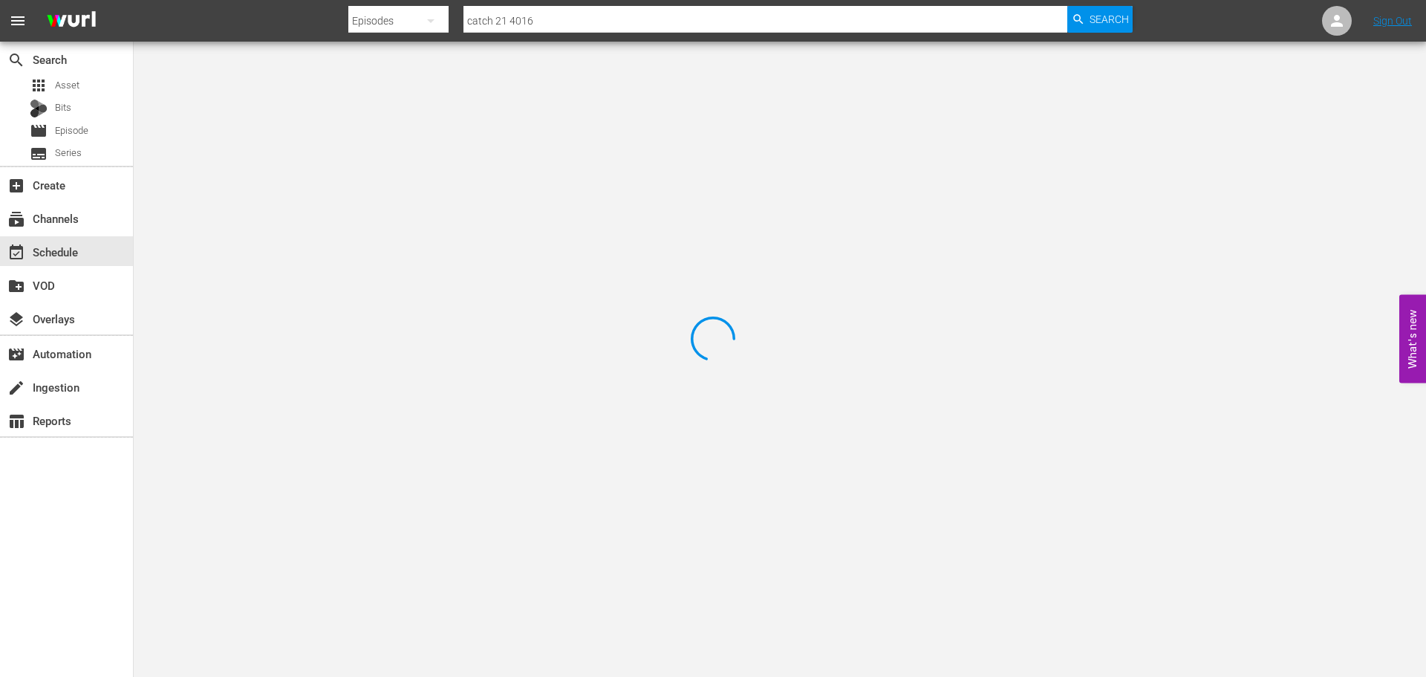
click at [307, 117] on div at bounding box center [713, 338] width 1426 height 677
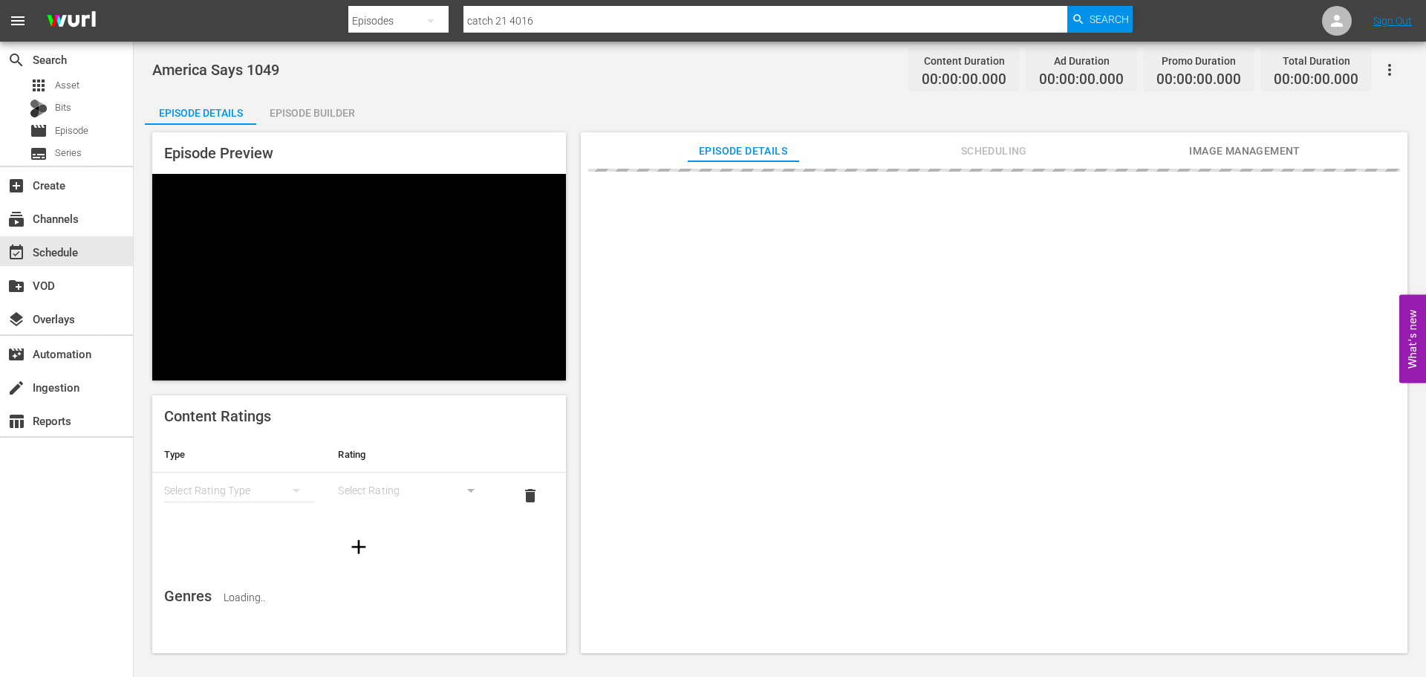
click at [304, 121] on div "Episode Builder" at bounding box center [311, 113] width 111 height 36
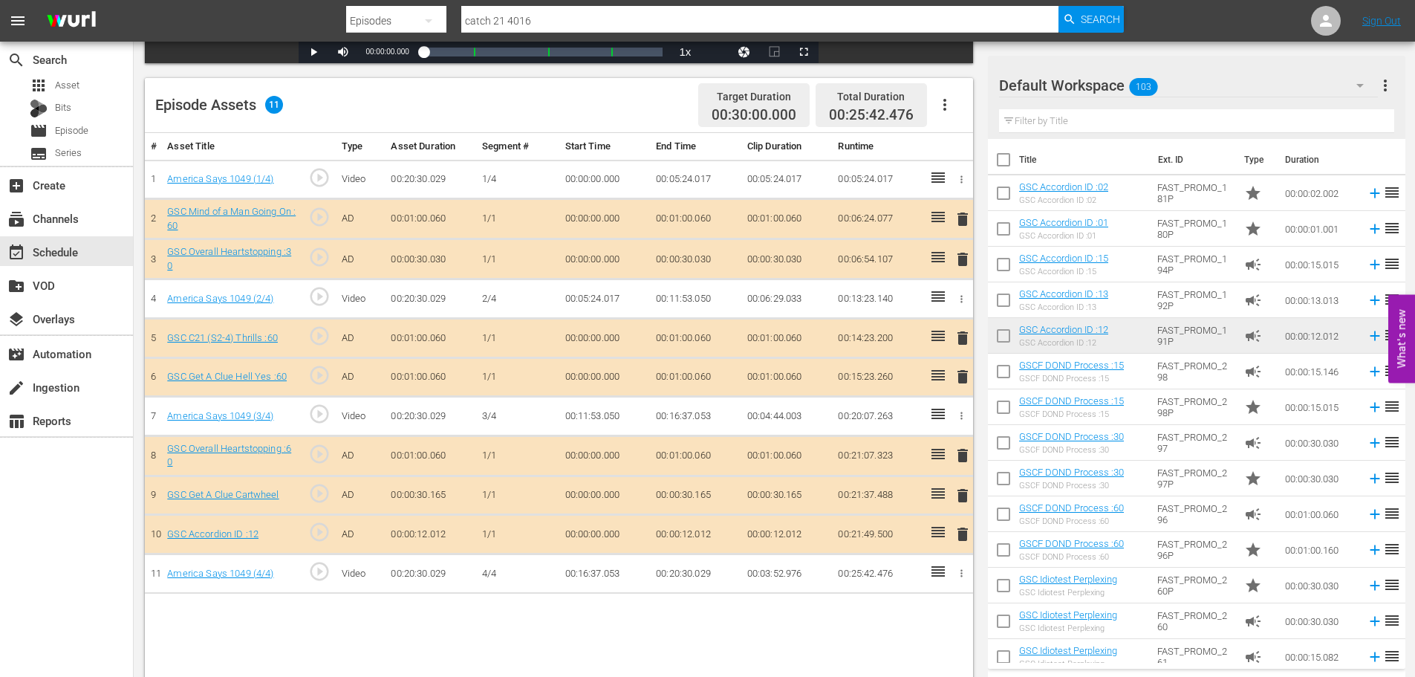
scroll to position [387, 0]
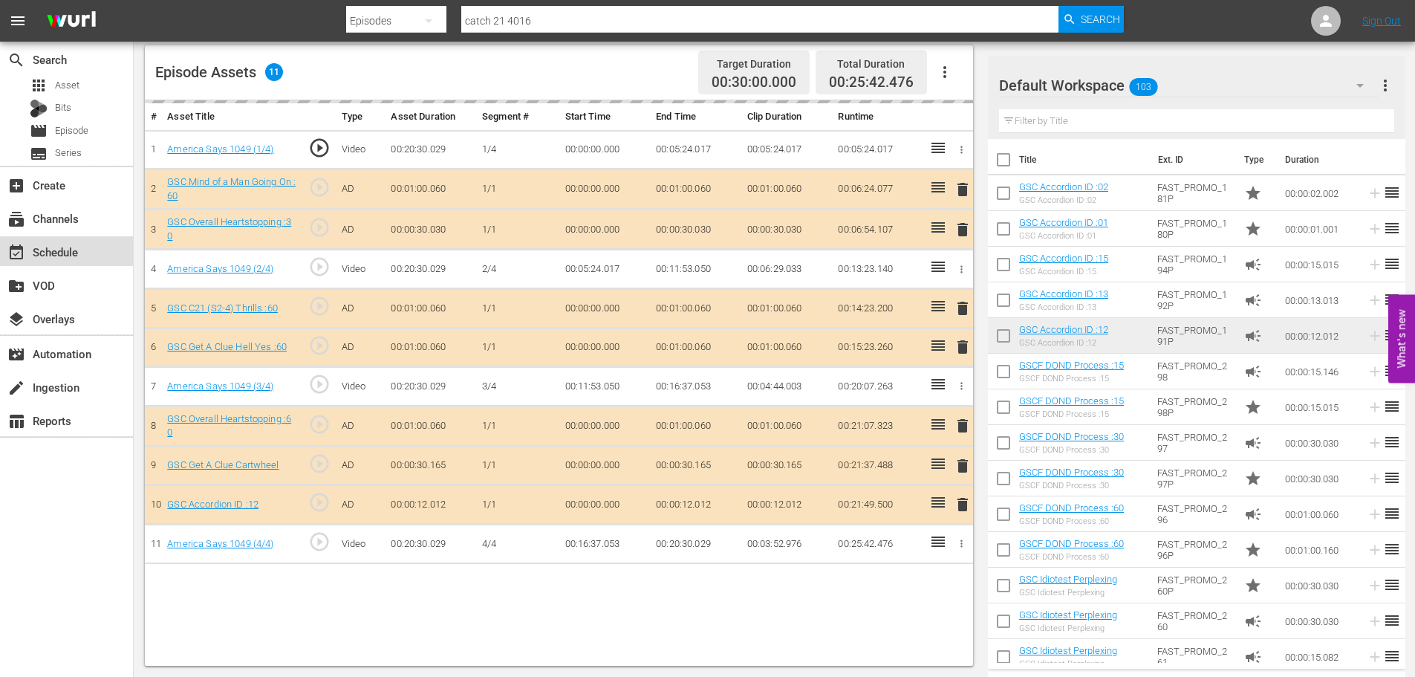
click at [11, 241] on div "event_available Schedule" at bounding box center [66, 251] width 133 height 30
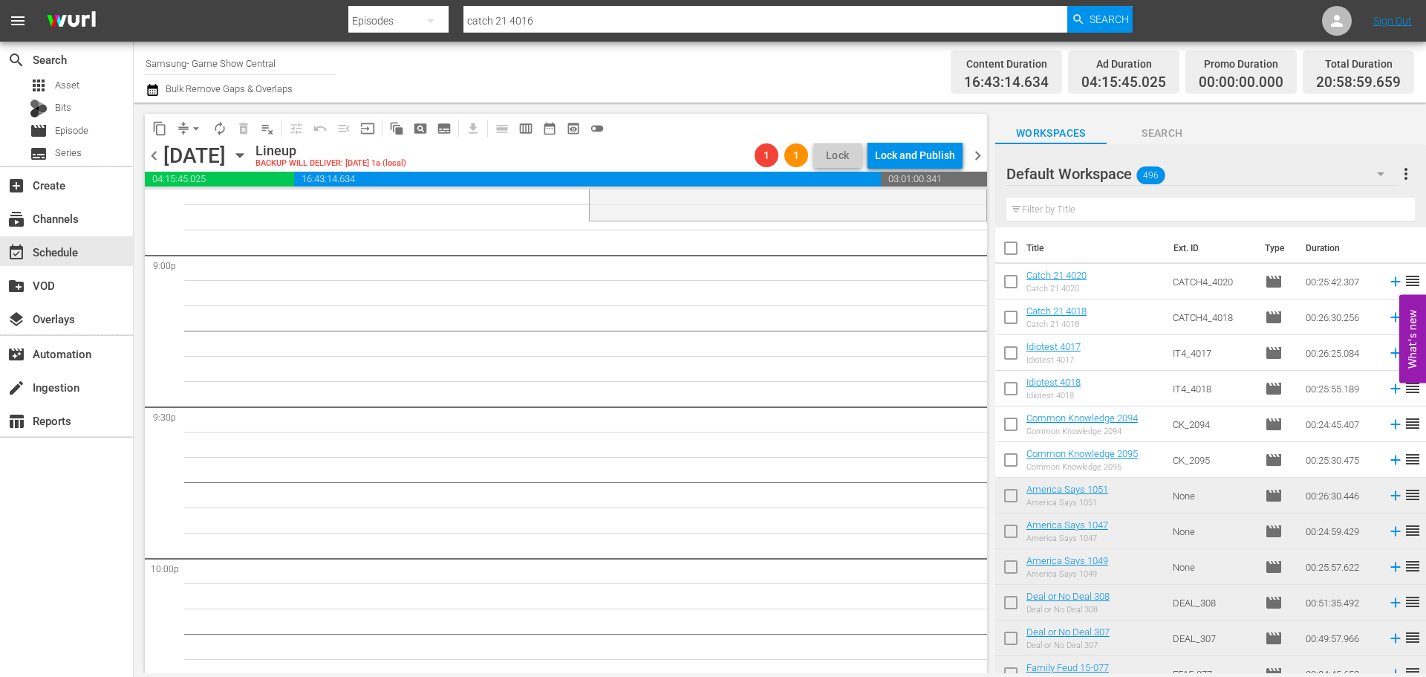
scroll to position [6146, 0]
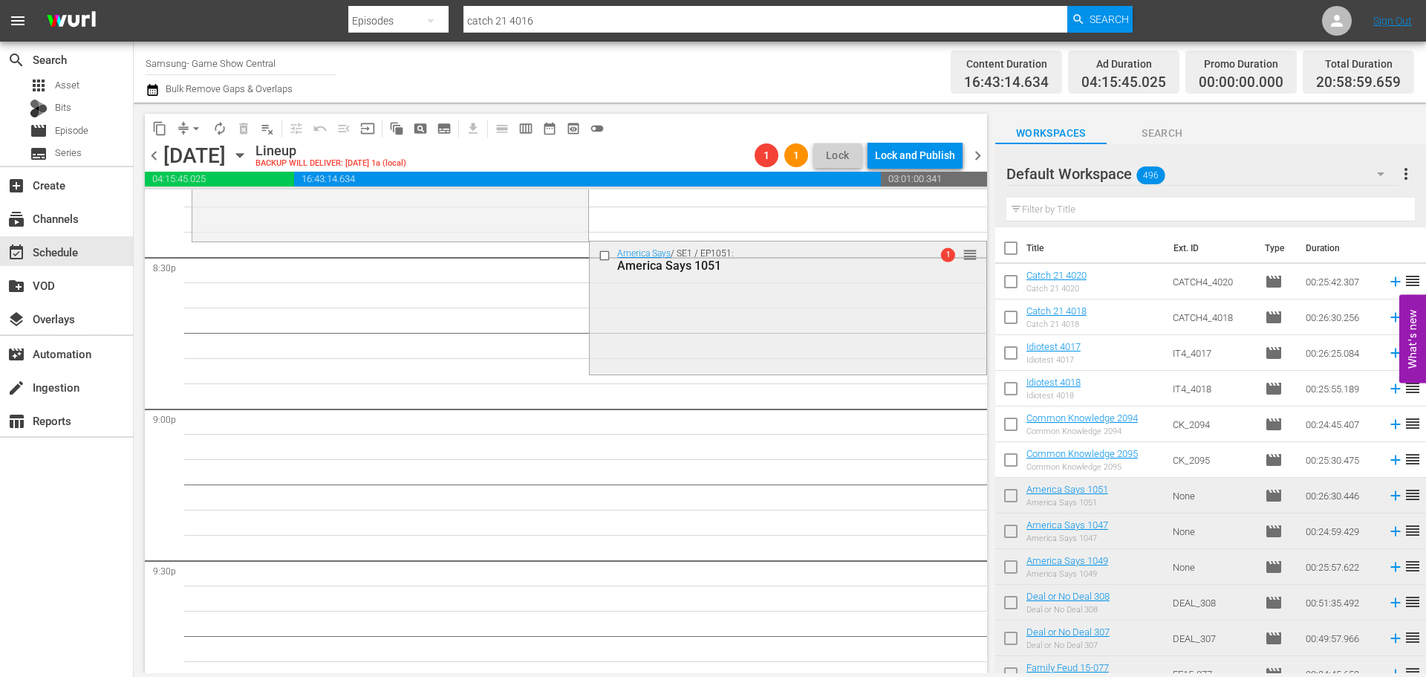
click at [724, 289] on div "America Says / SE1 / EP1051: America Says 1051 1 reorder" at bounding box center [788, 305] width 396 height 129
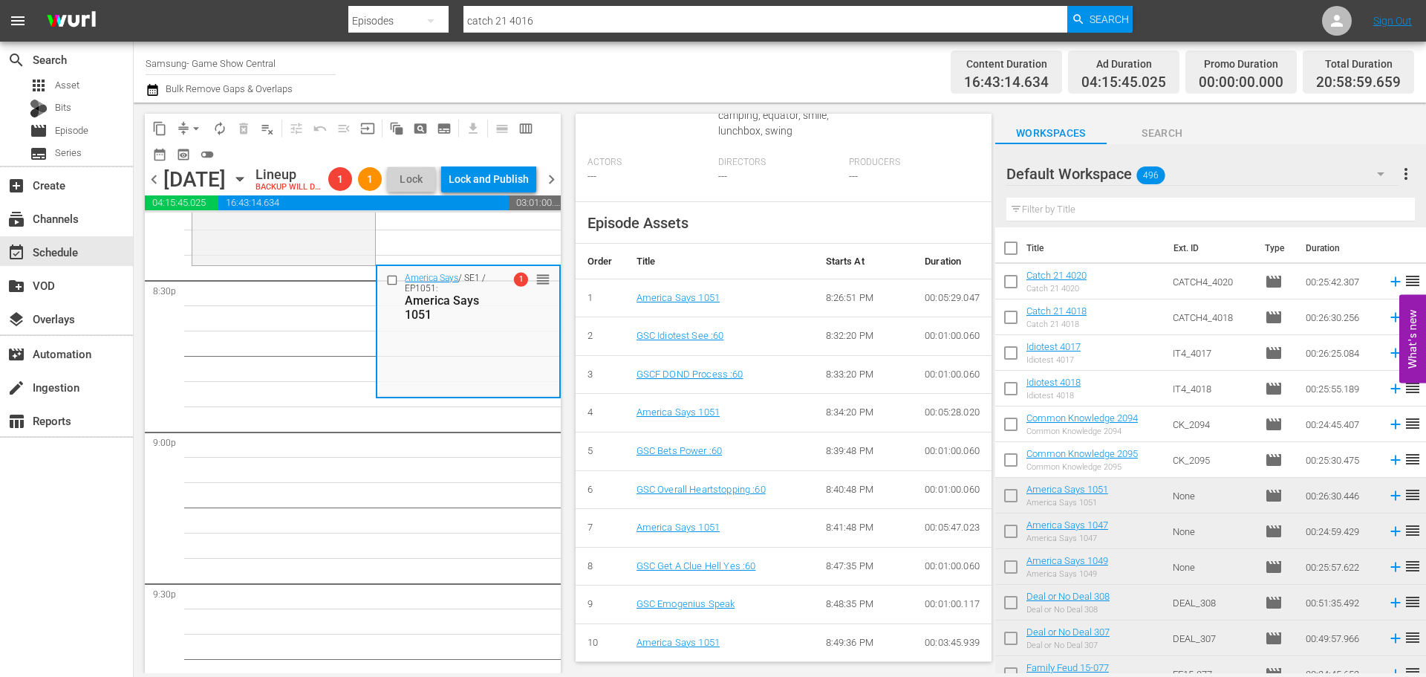
scroll to position [5997, 0]
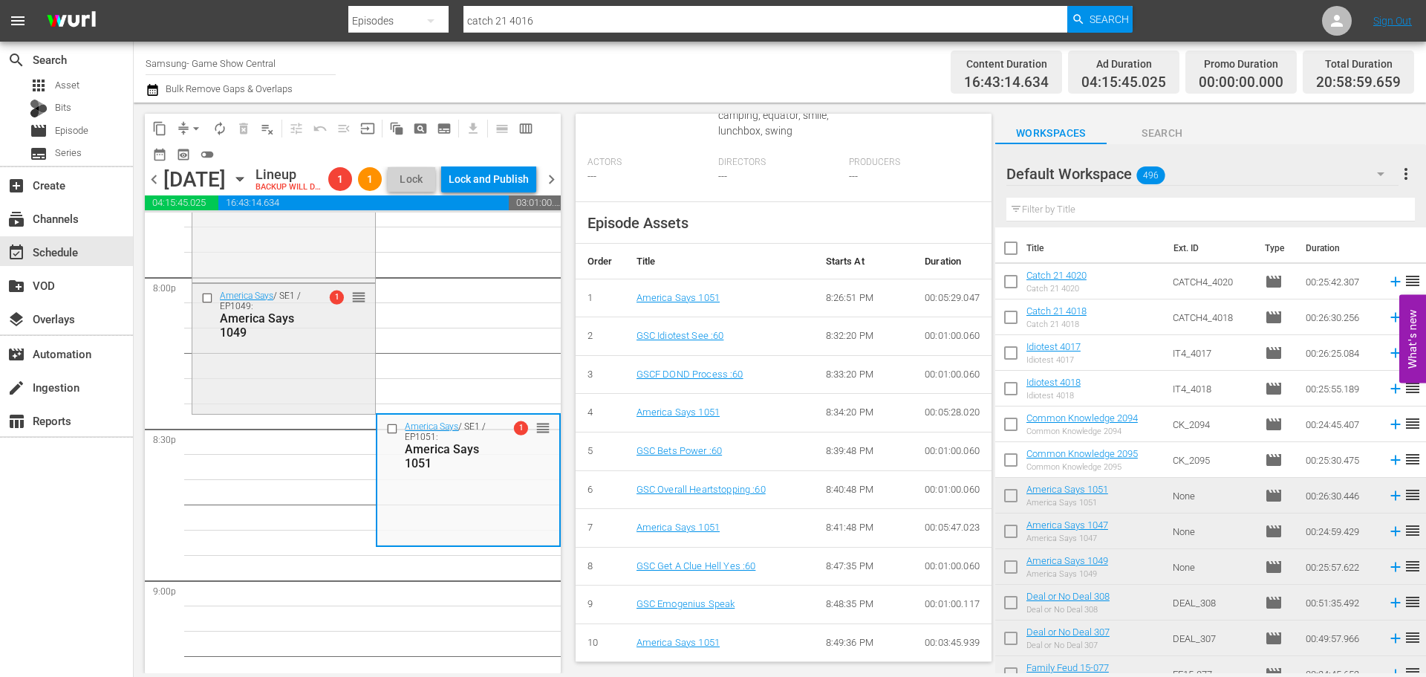
click at [237, 411] on div "America Says / SE1 / EP1049: America Says 1049 1 reorder" at bounding box center [283, 347] width 183 height 127
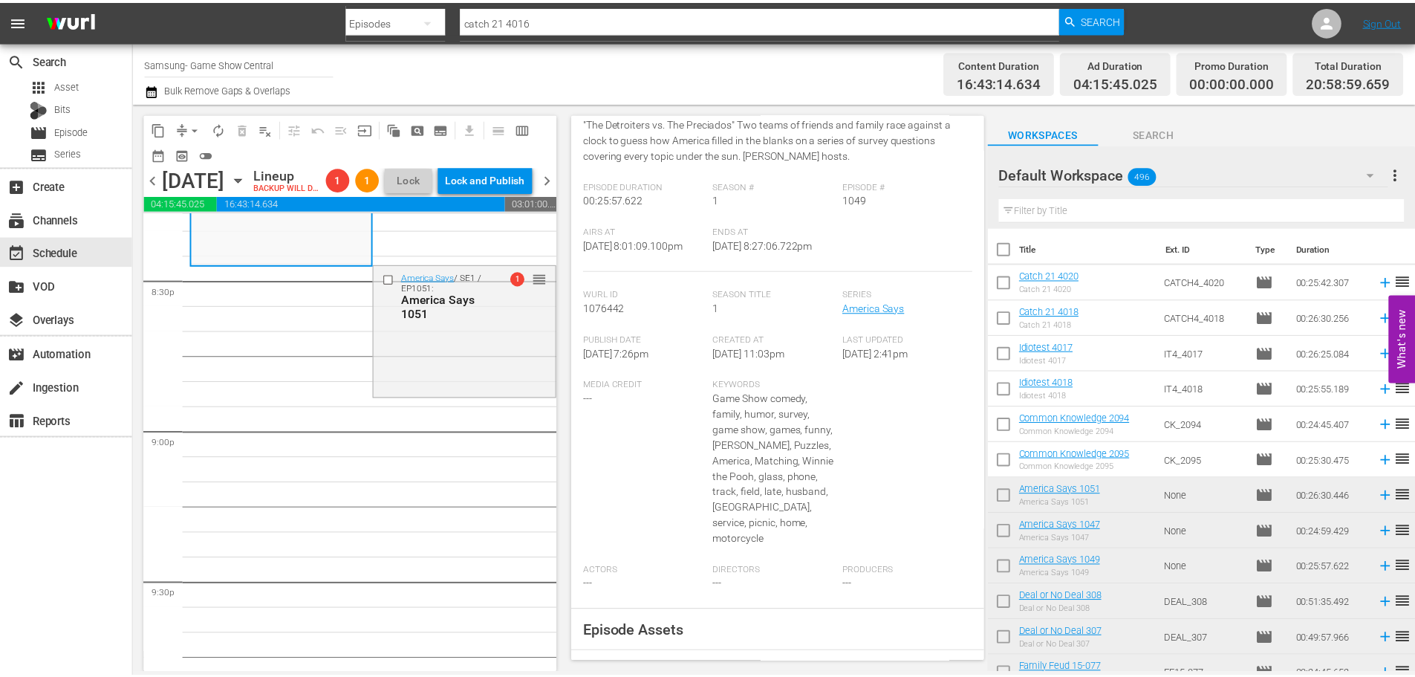
scroll to position [0, 0]
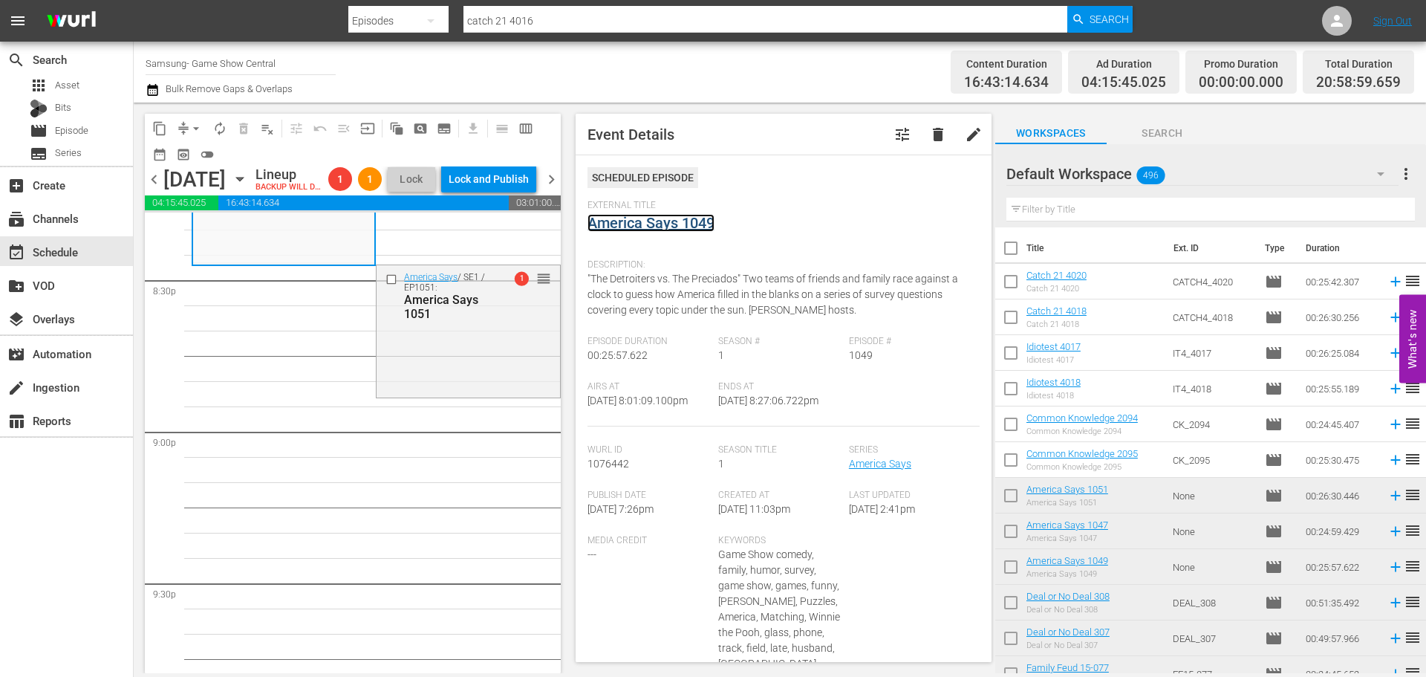
click at [664, 215] on link "America Says 1049" at bounding box center [651, 223] width 127 height 18
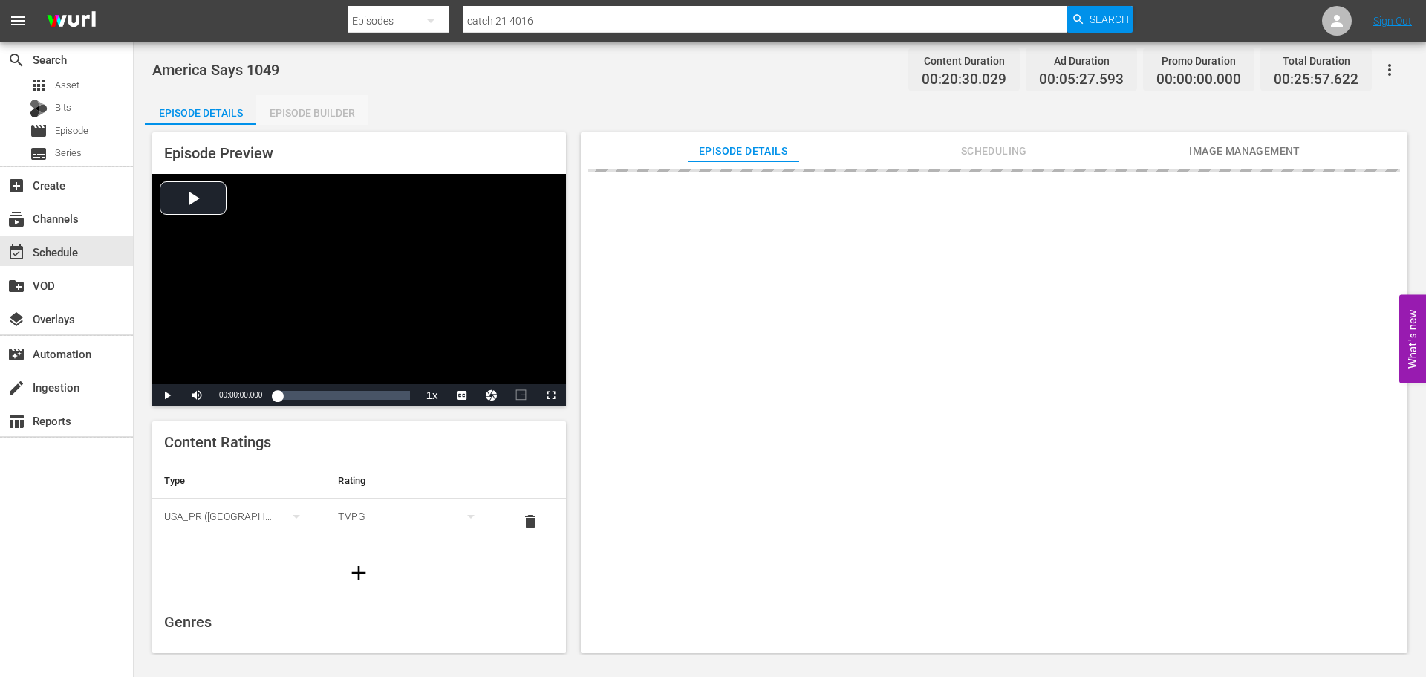
click at [296, 120] on div "Episode Builder" at bounding box center [311, 113] width 111 height 36
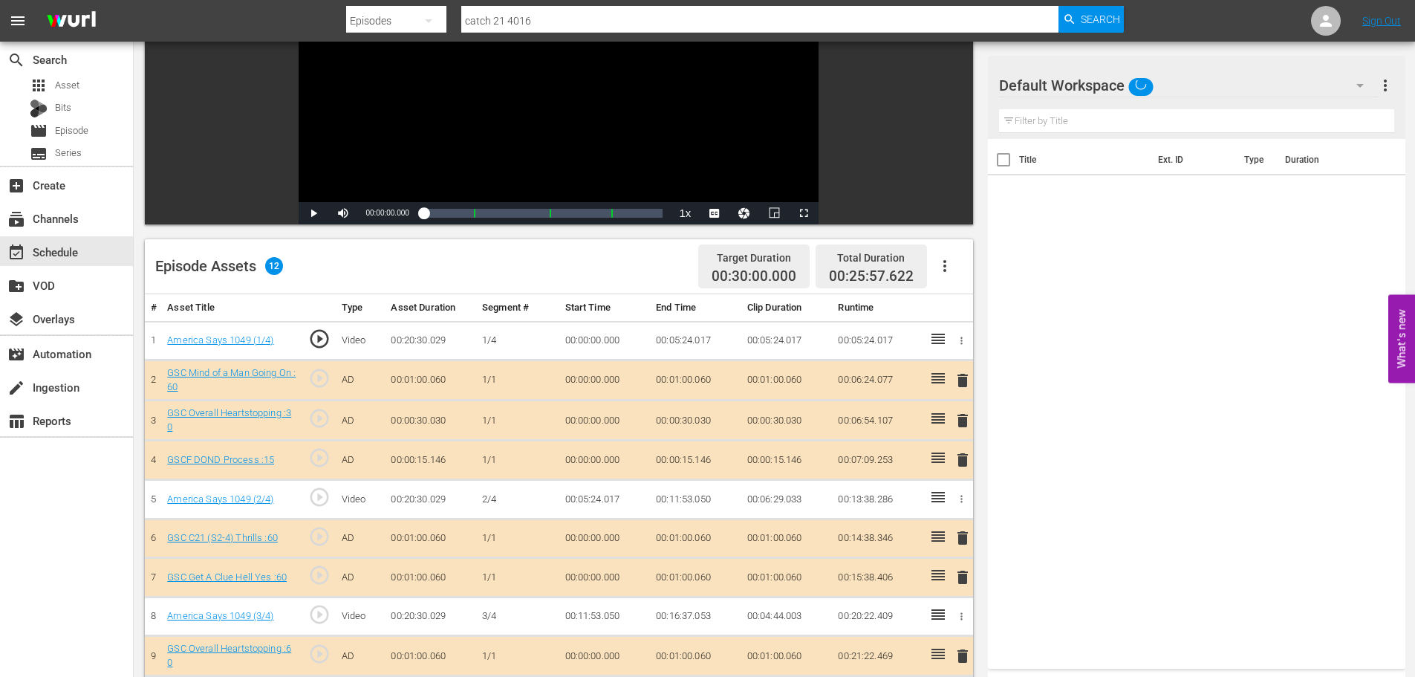
scroll to position [387, 0]
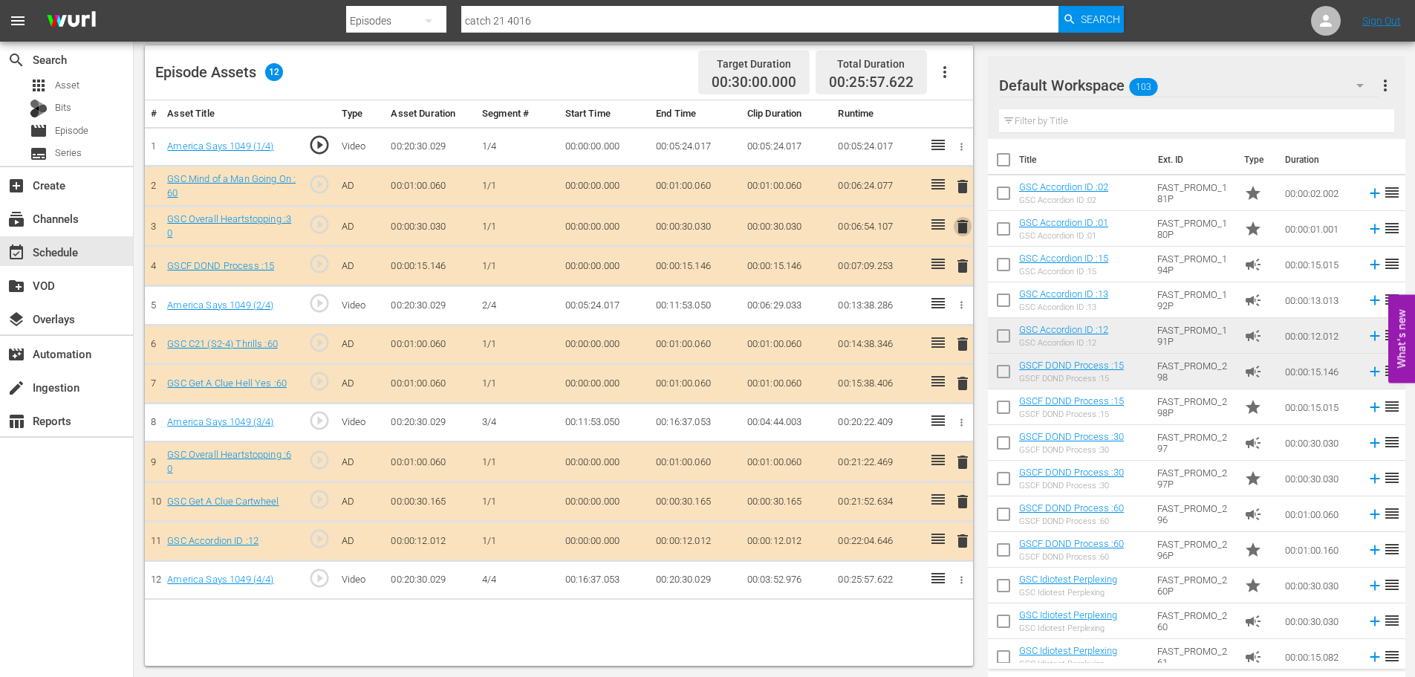
click at [955, 224] on span "delete" at bounding box center [963, 227] width 18 height 18
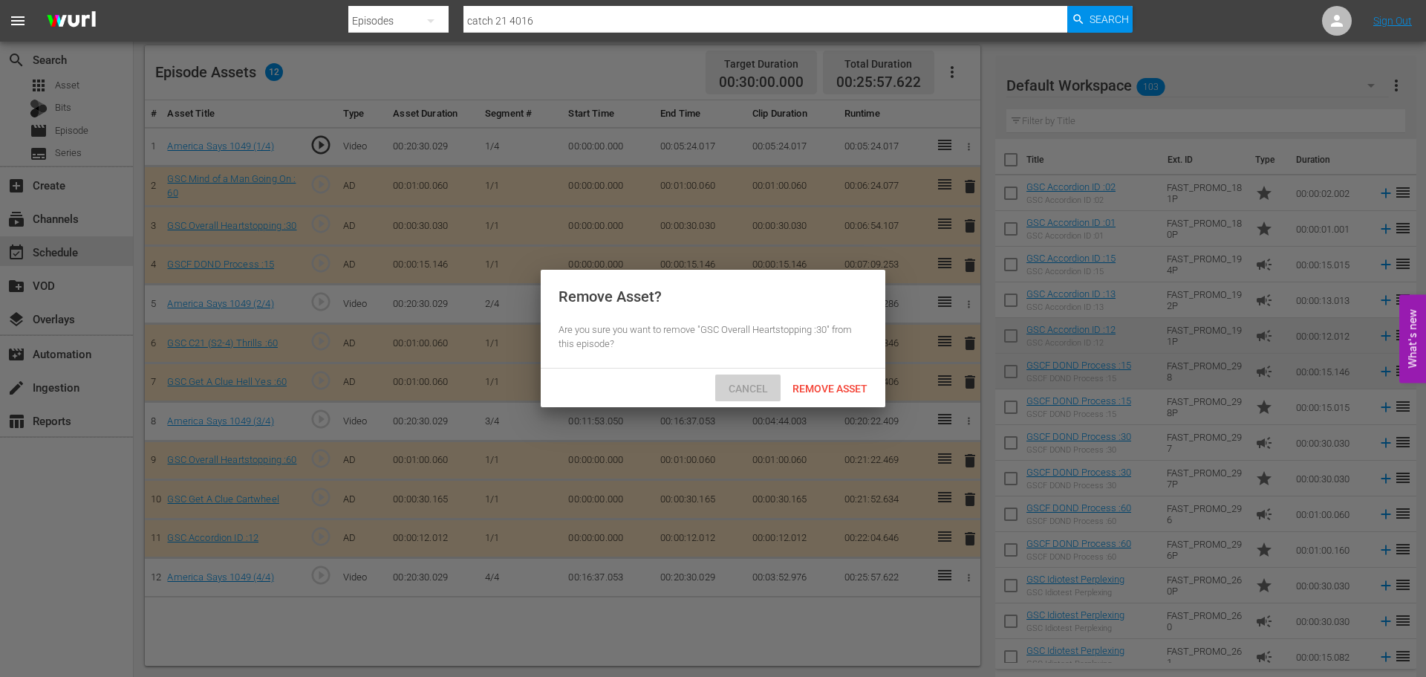
click at [744, 383] on span "Cancel" at bounding box center [748, 389] width 63 height 12
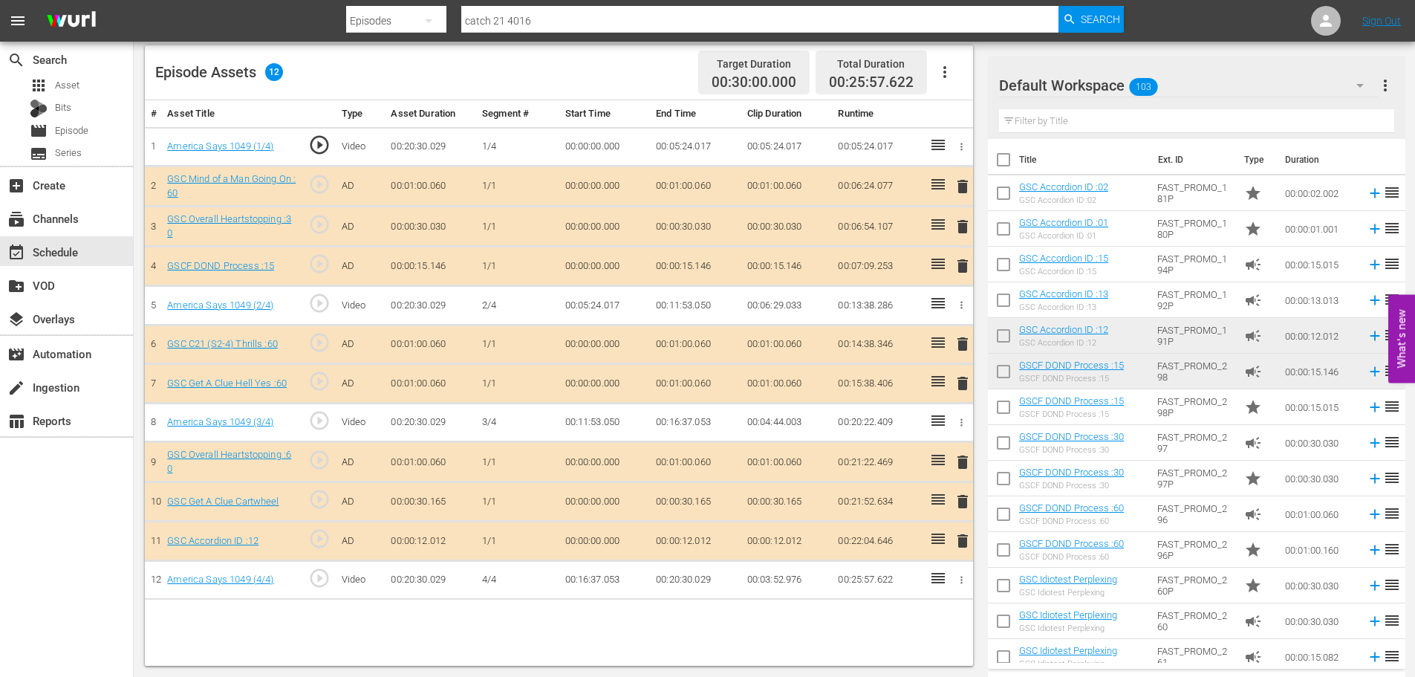
click at [97, 241] on div "event_available Schedule" at bounding box center [66, 251] width 133 height 30
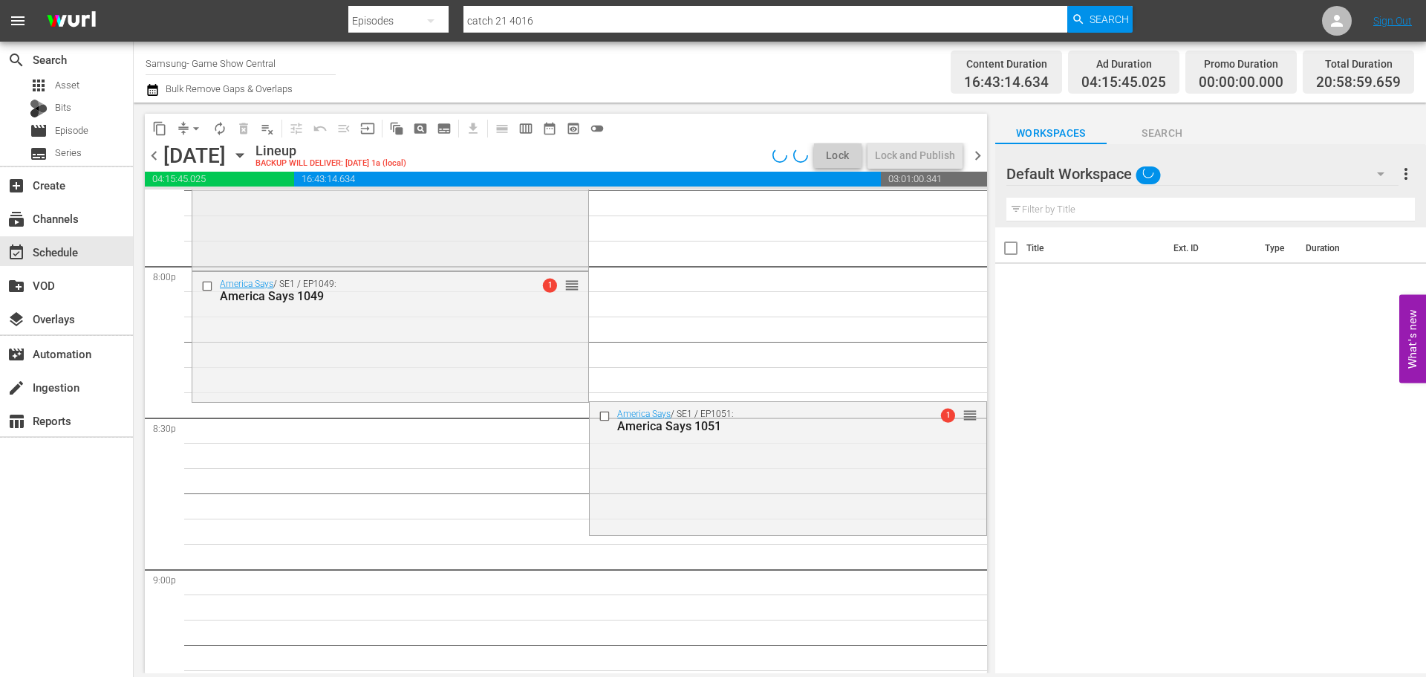
scroll to position [5837, 0]
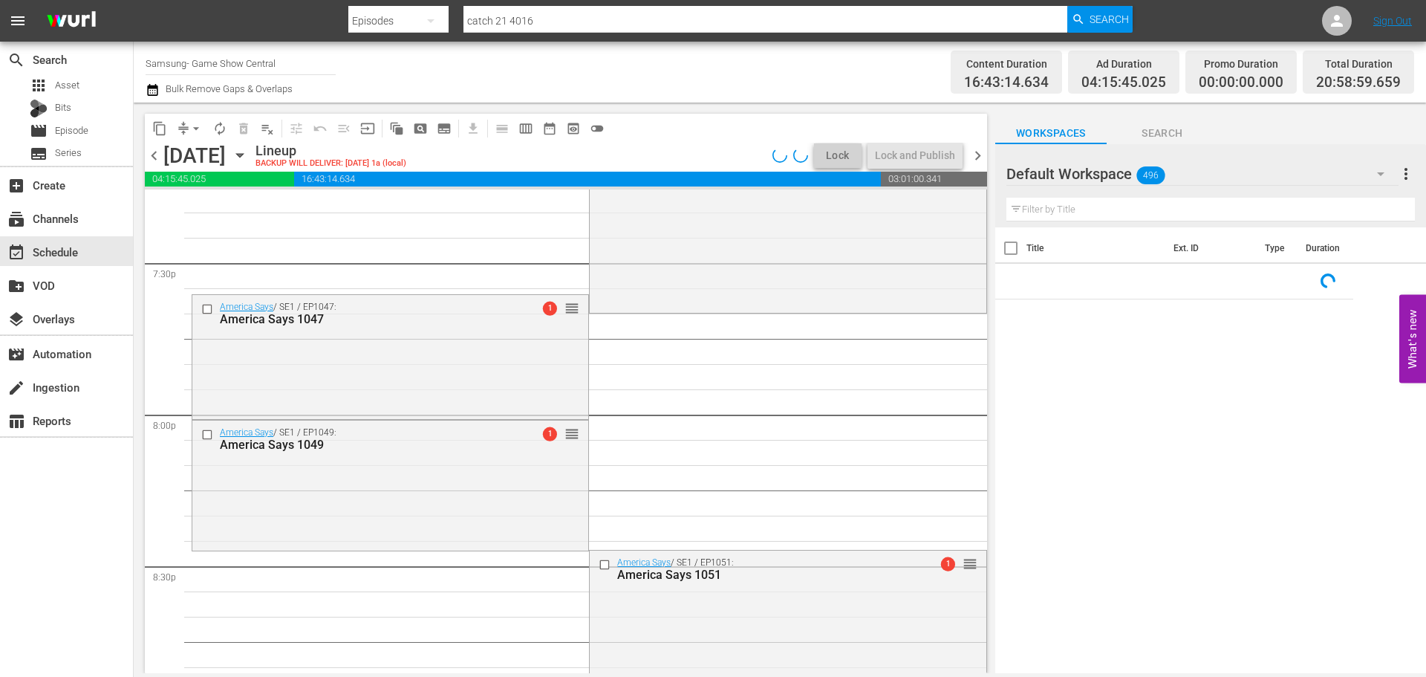
click at [441, 334] on div "America Says / SE1 / EP1047: America Says 1047 1 reorder" at bounding box center [390, 356] width 396 height 122
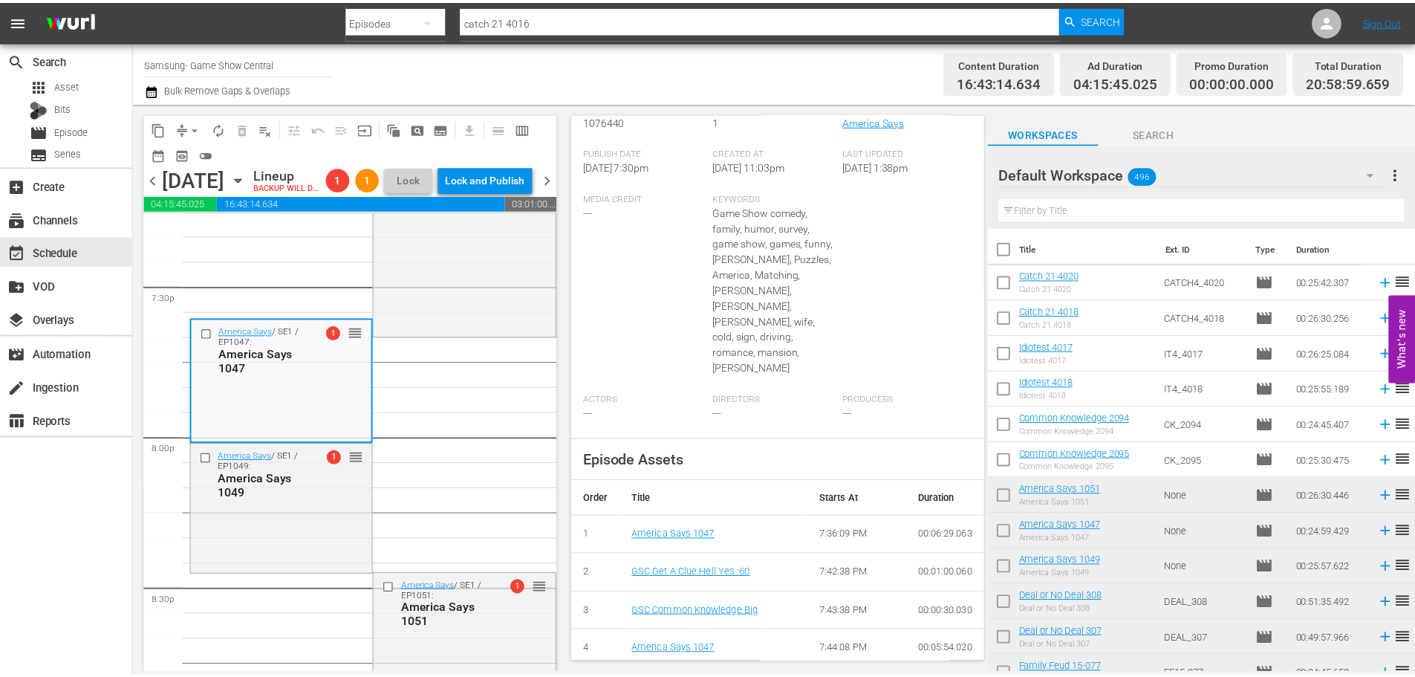
scroll to position [59, 0]
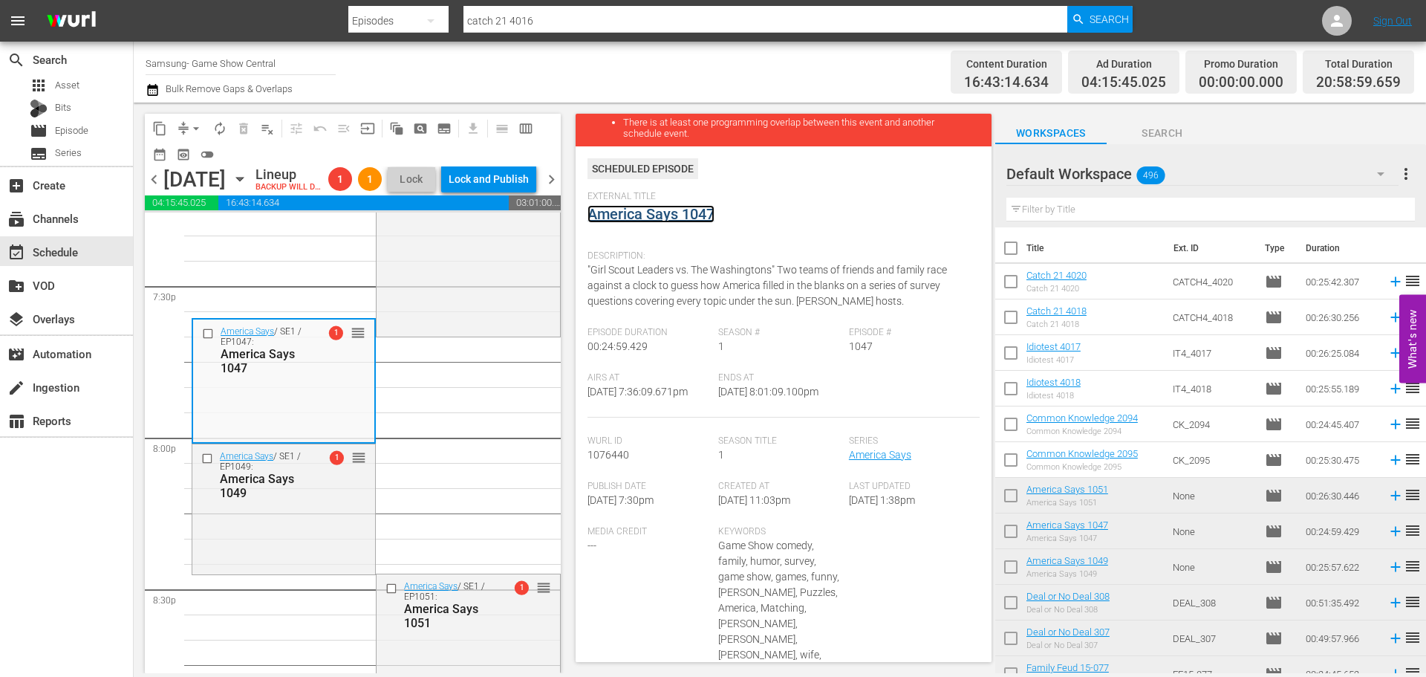
click at [647, 220] on link "America Says 1047" at bounding box center [651, 214] width 127 height 18
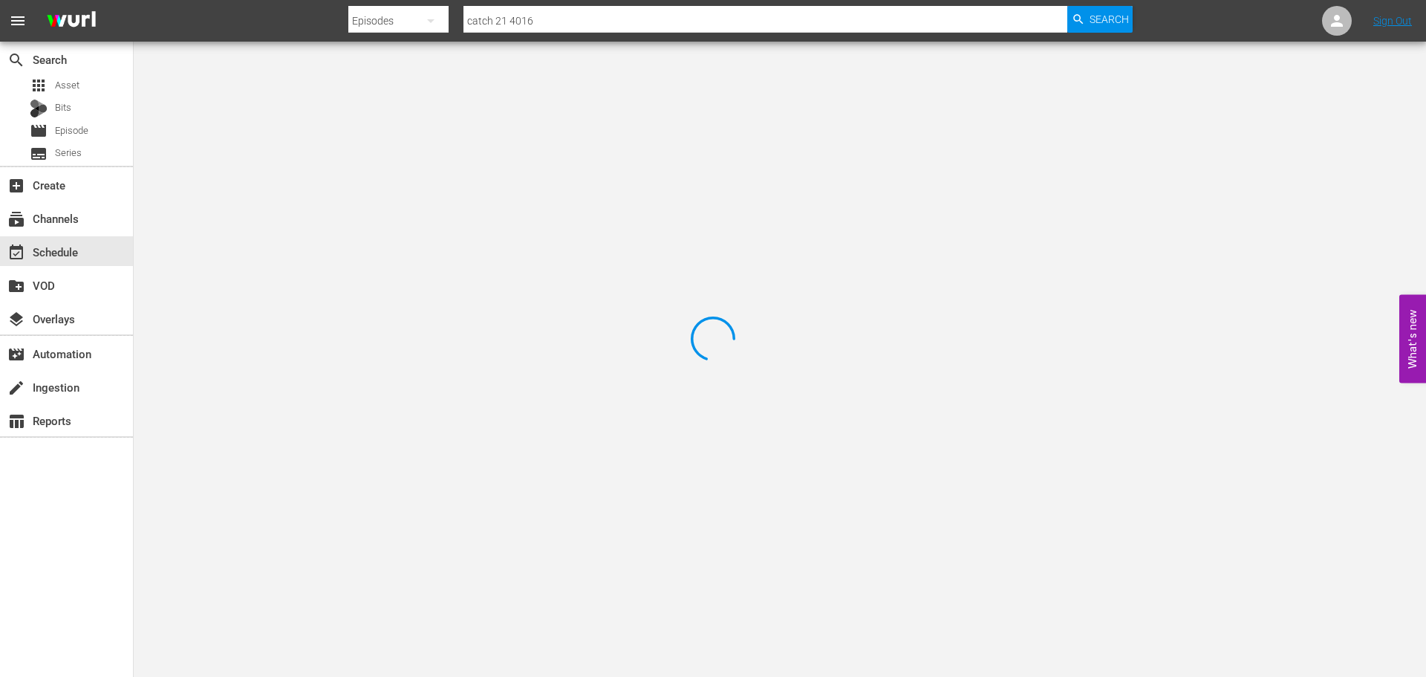
click at [363, 135] on div at bounding box center [713, 338] width 1426 height 677
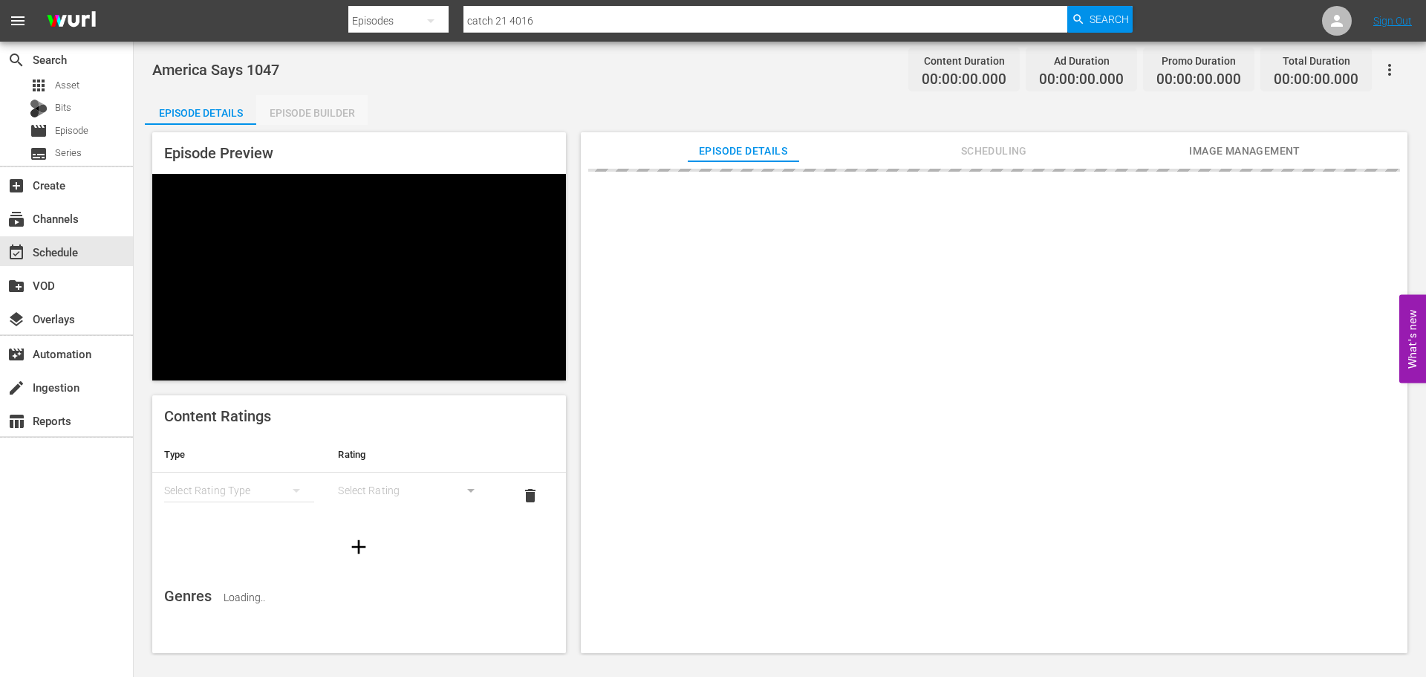
click at [358, 116] on div "Episode Builder" at bounding box center [311, 113] width 111 height 36
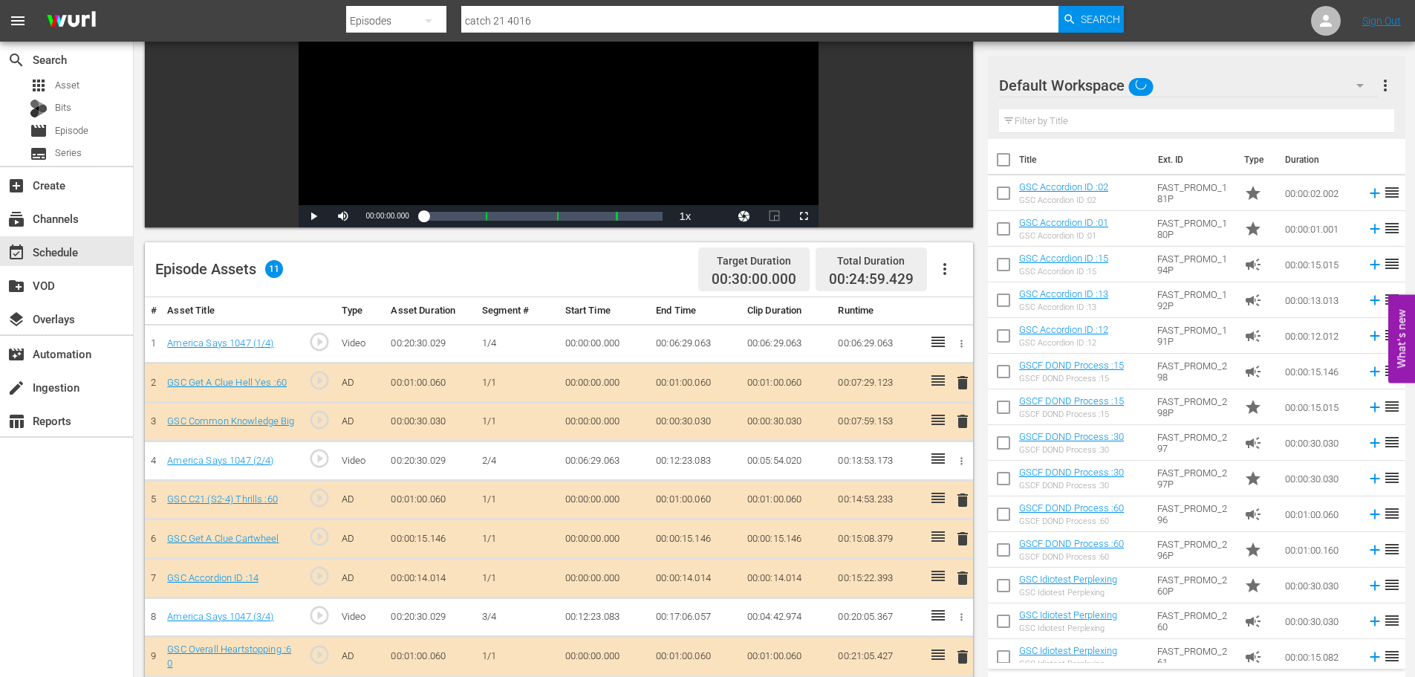
scroll to position [387, 0]
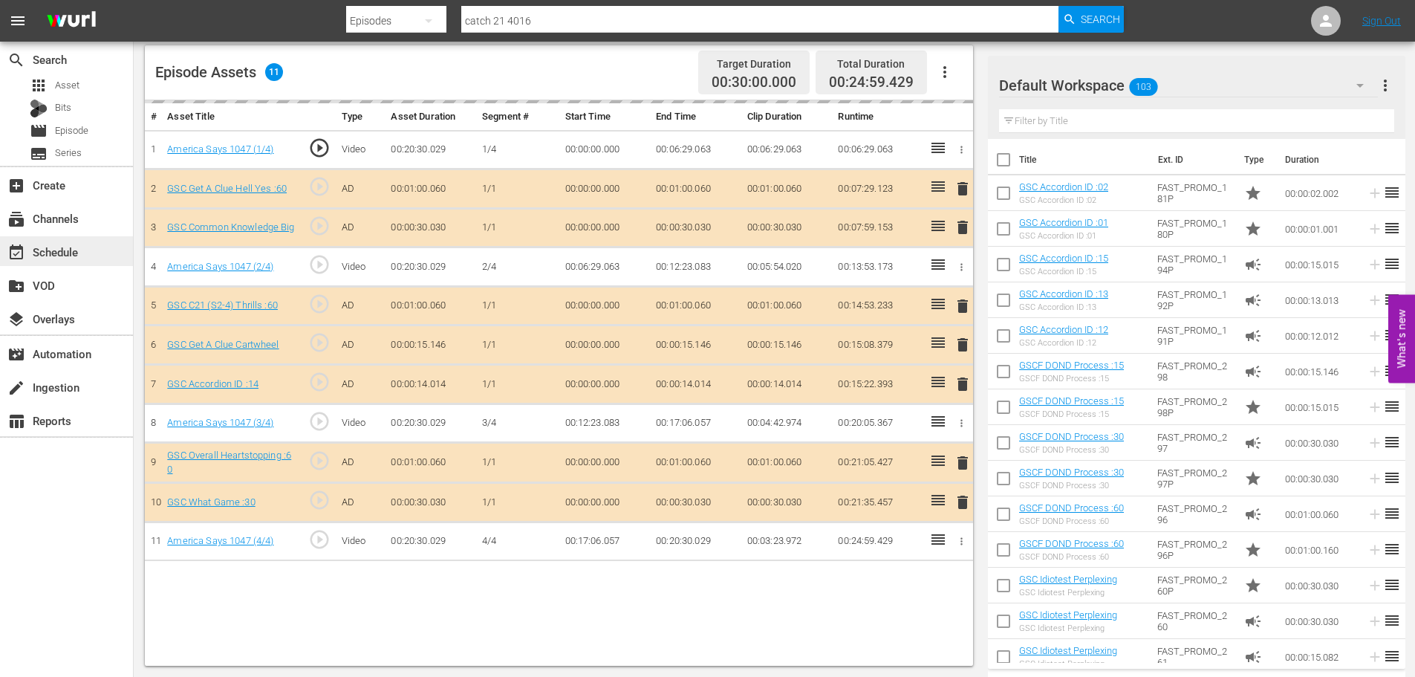
click at [104, 244] on div "event_available Schedule" at bounding box center [66, 251] width 133 height 30
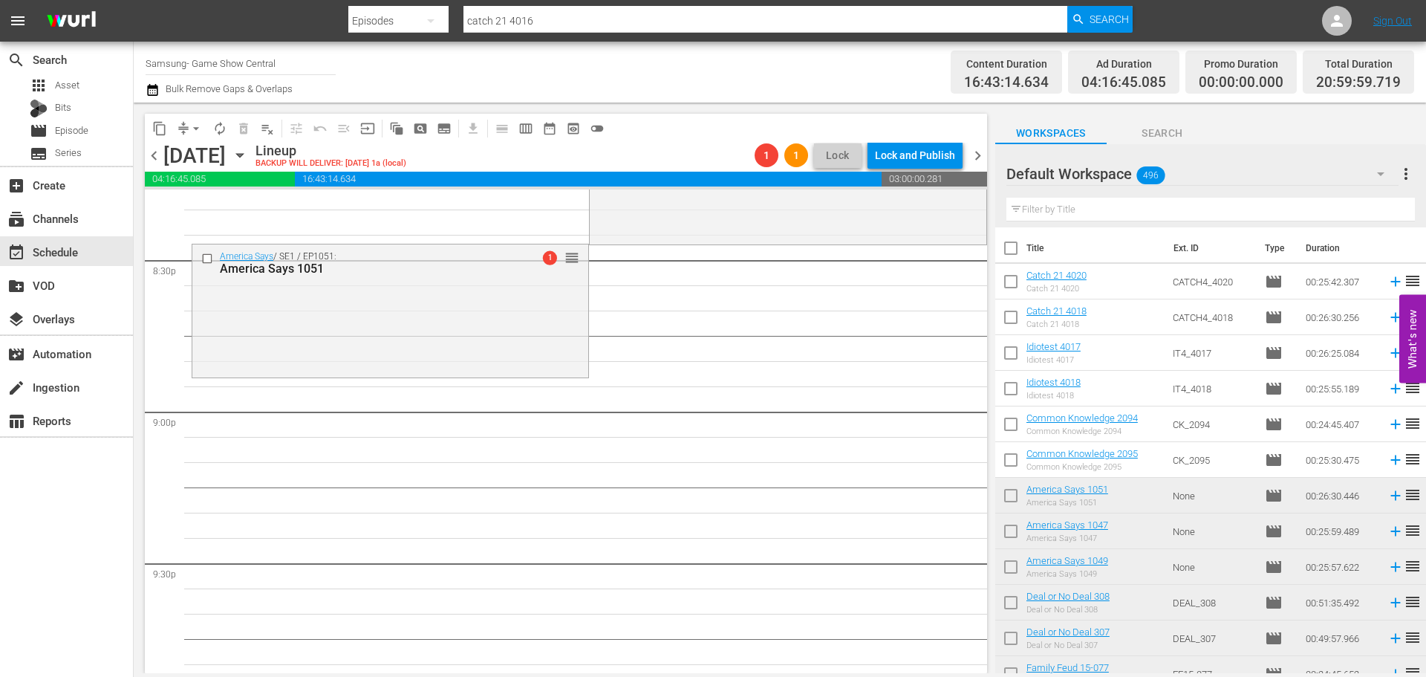
scroll to position [6122, 0]
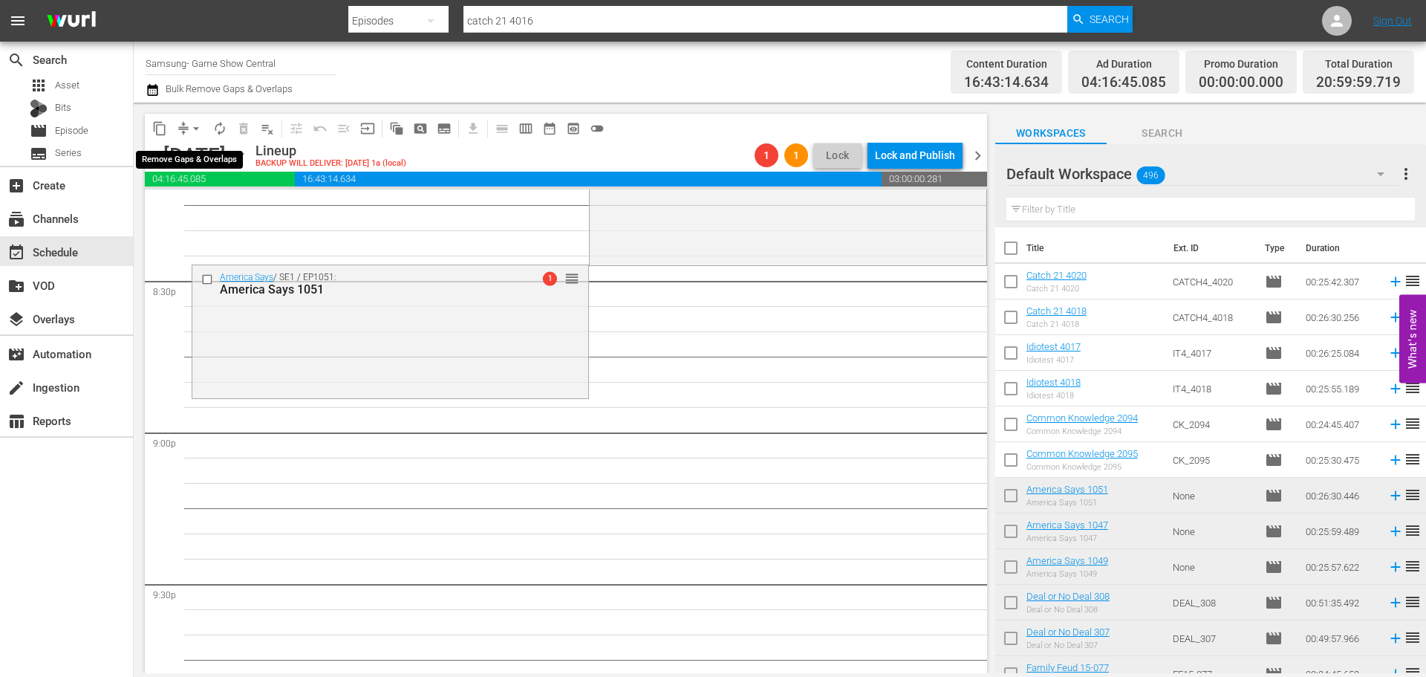
click at [194, 123] on span "arrow_drop_down" at bounding box center [196, 128] width 15 height 15
click at [206, 152] on li "Align to Midnight" at bounding box center [197, 158] width 156 height 25
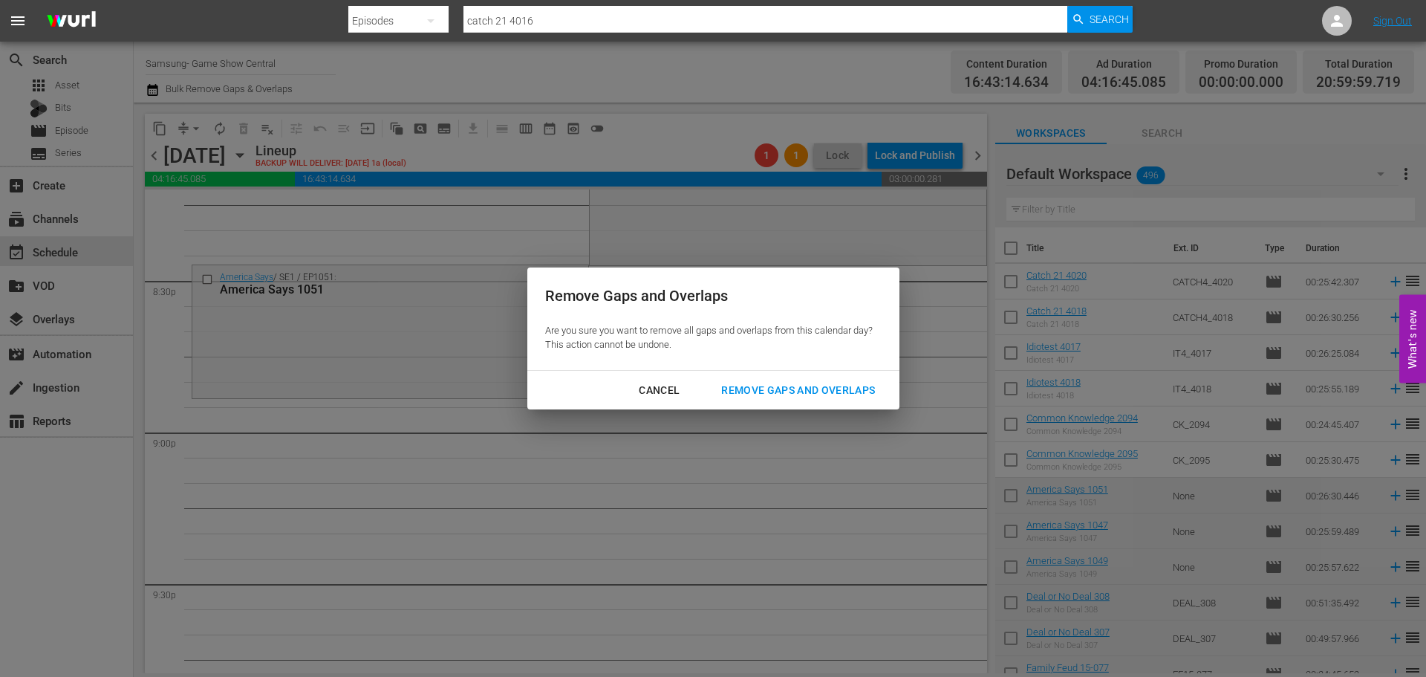
click at [851, 377] on button "Remove Gaps and Overlaps" at bounding box center [798, 390] width 189 height 27
click at [417, 362] on div "Remove Gaps and Overlaps Are you sure you want to remove all gaps and overlaps …" at bounding box center [713, 338] width 1426 height 677
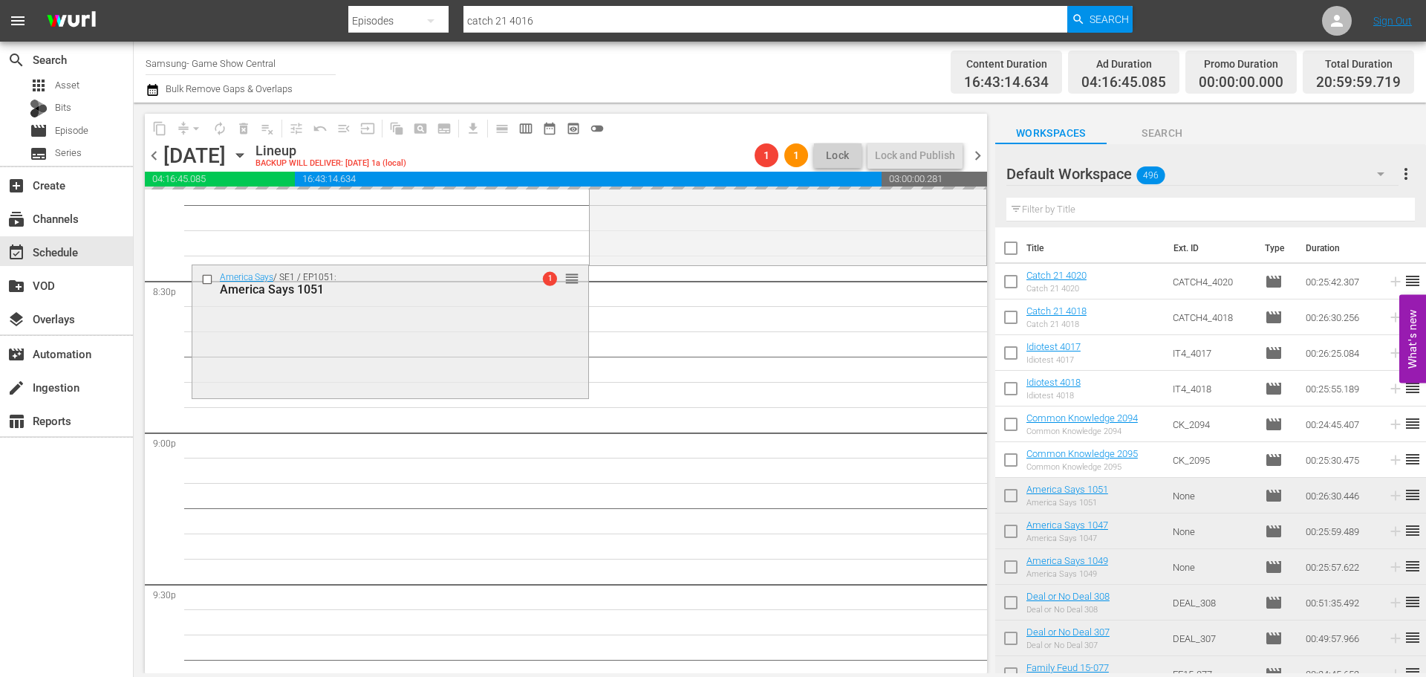
click at [347, 349] on div "America Says / SE1 / EP1051: America Says 1051 1 reorder" at bounding box center [390, 329] width 396 height 129
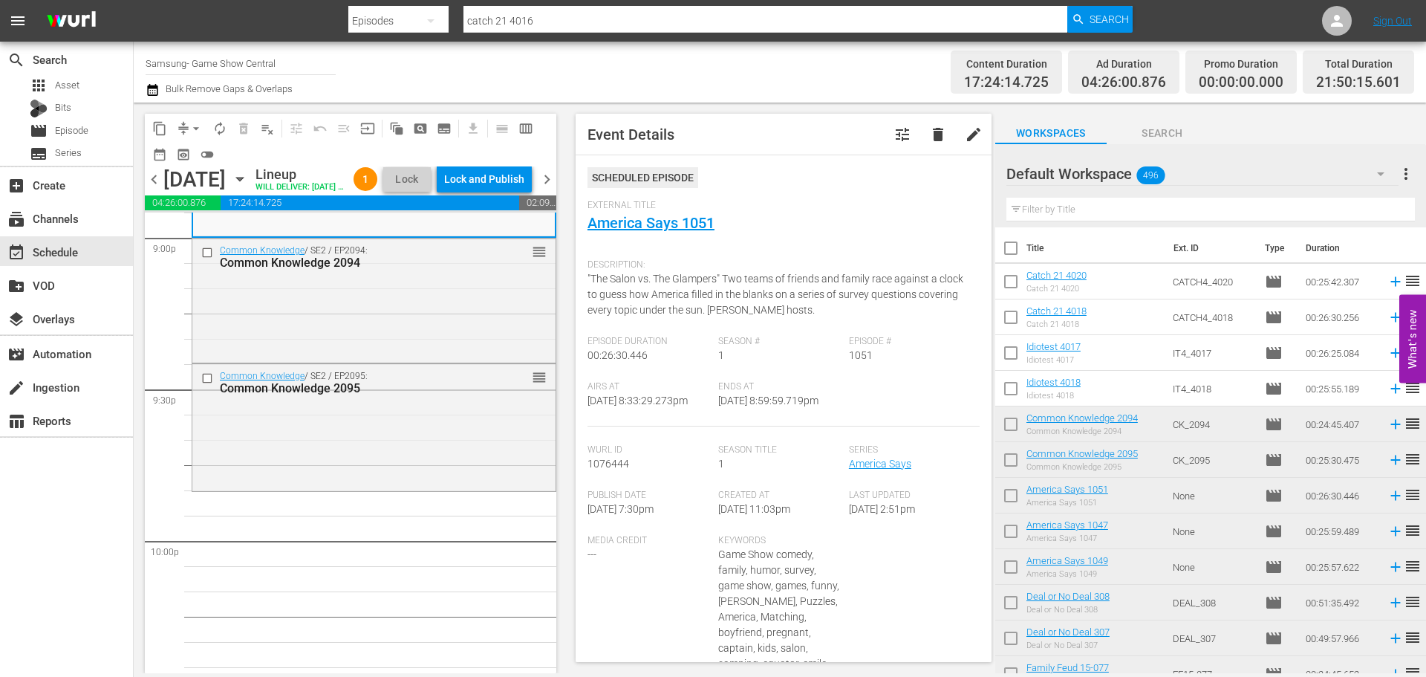
scroll to position [6345, 0]
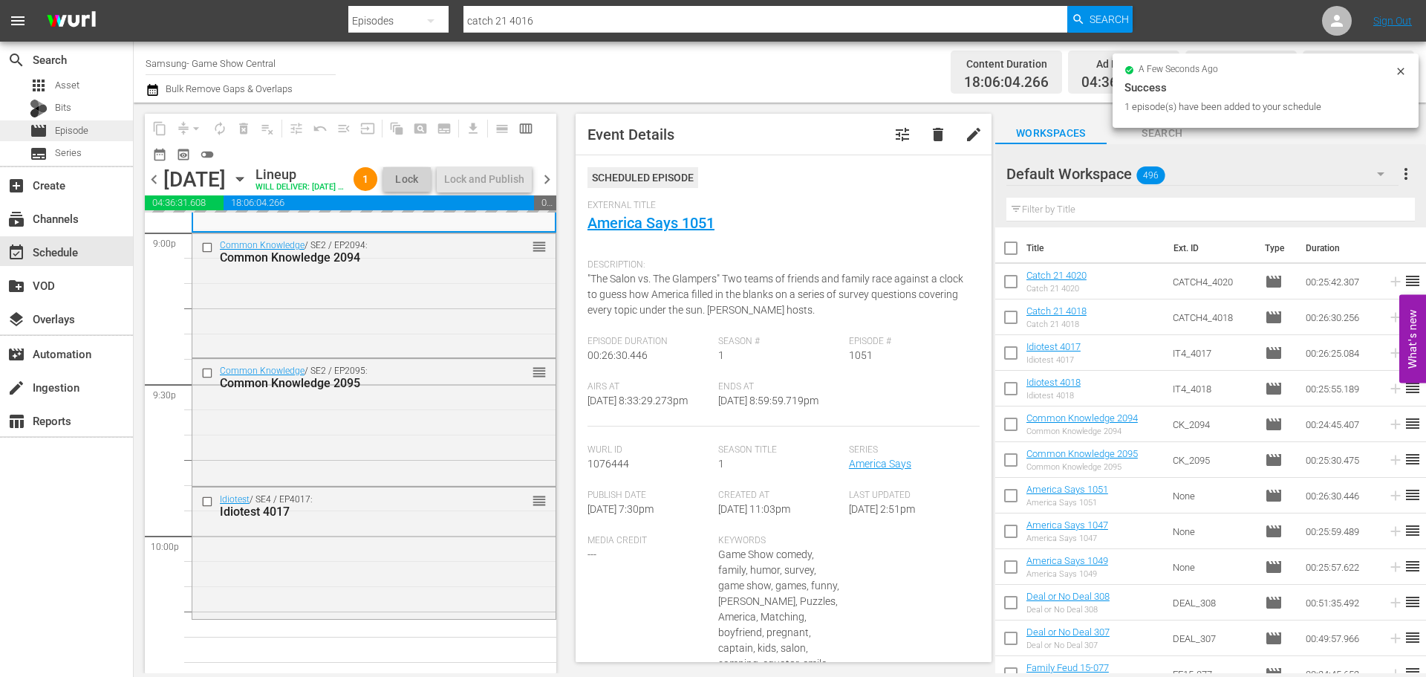
click at [114, 128] on div "movie Episode" at bounding box center [66, 130] width 133 height 21
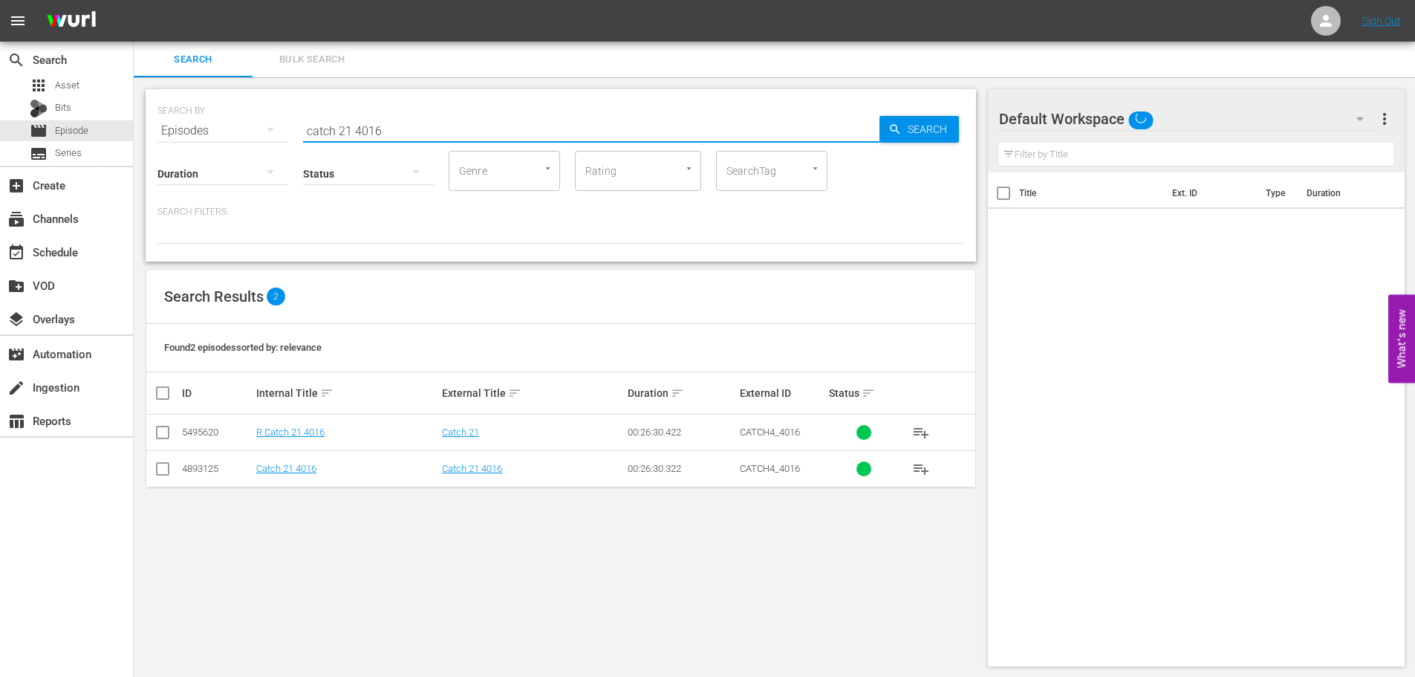
click at [444, 131] on input "catch 21 4016" at bounding box center [591, 131] width 576 height 36
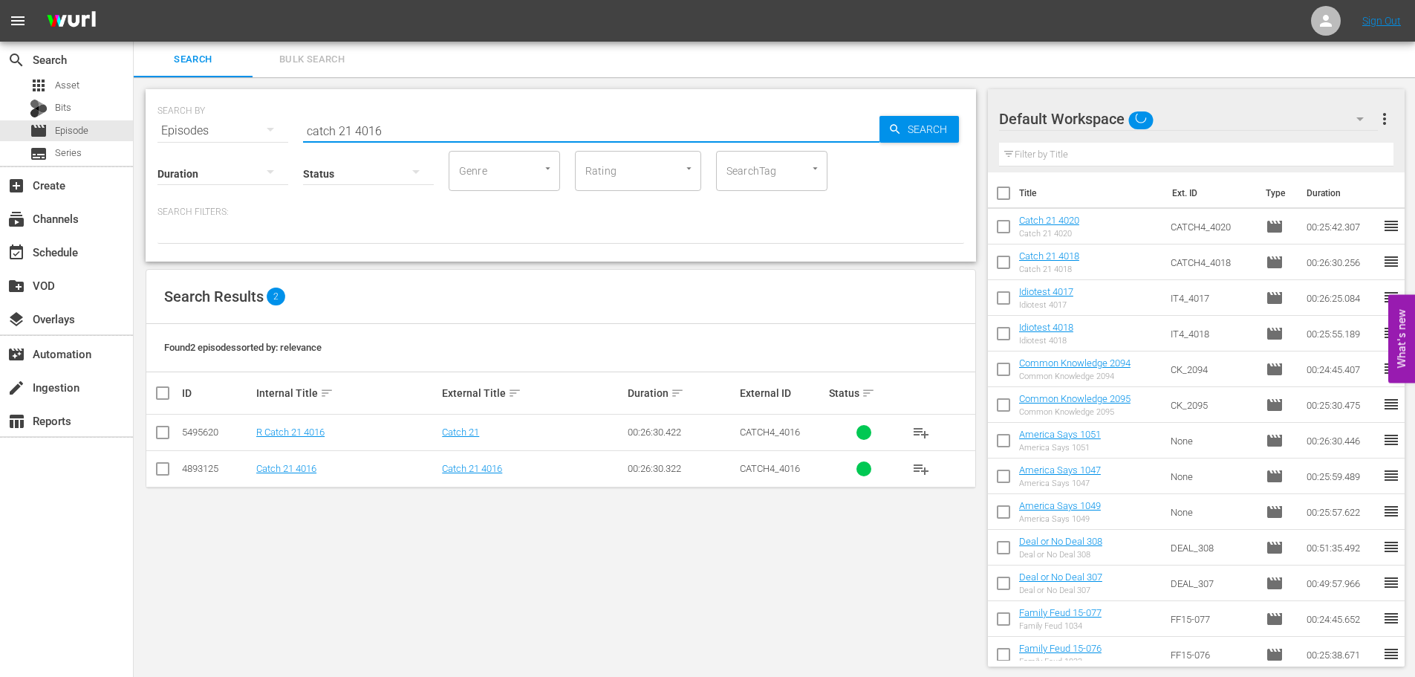
click at [165, 466] on input "checkbox" at bounding box center [163, 472] width 18 height 18
checkbox input "true"
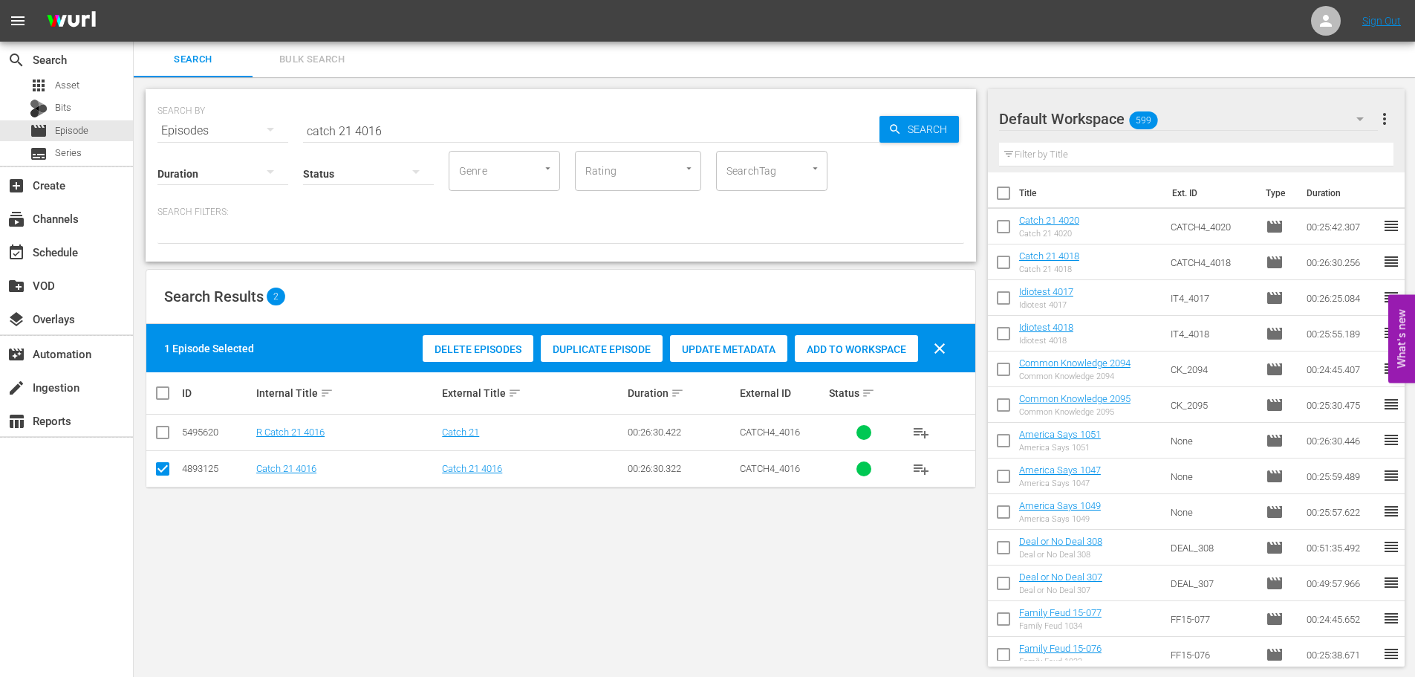
click at [804, 339] on div "Add to Workspace" at bounding box center [856, 349] width 123 height 28
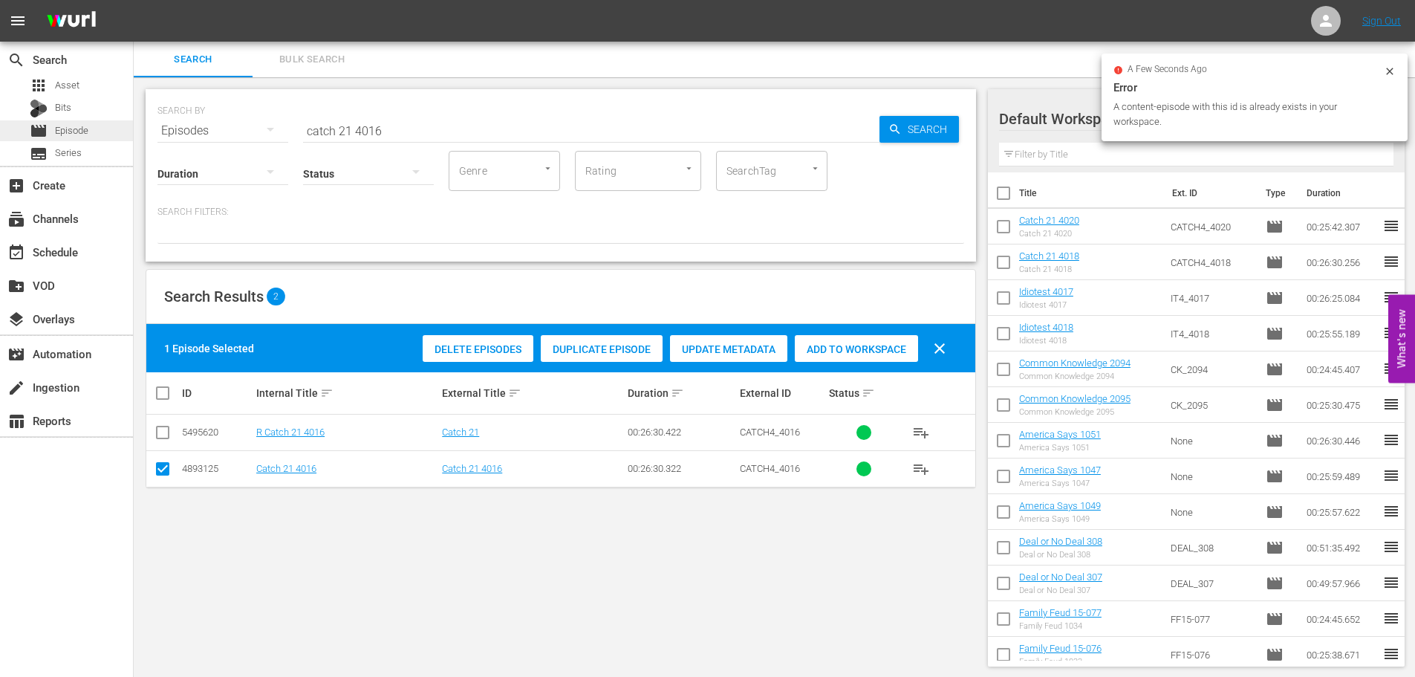
click at [121, 134] on div "movie Episode" at bounding box center [66, 130] width 133 height 21
click at [431, 128] on input "catch 21 4016" at bounding box center [591, 131] width 576 height 36
click at [83, 242] on div "event_available Schedule" at bounding box center [66, 251] width 133 height 30
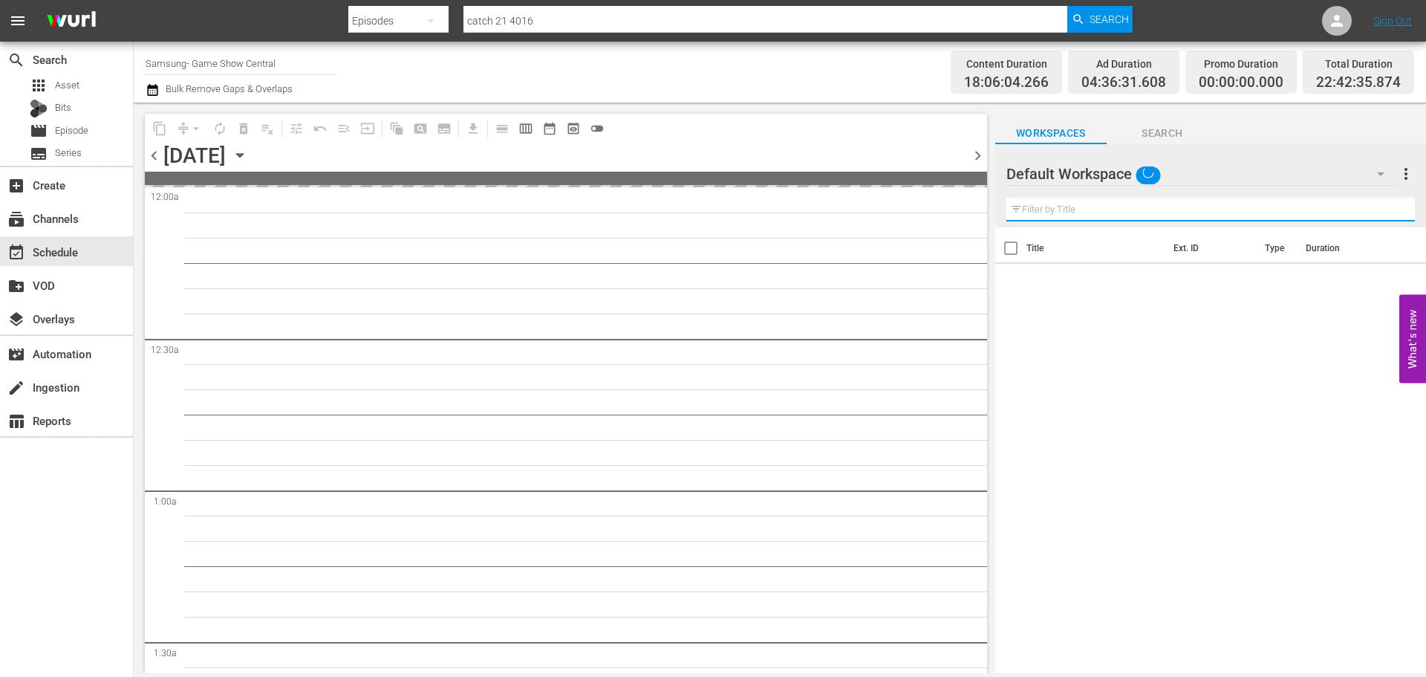
click at [1024, 212] on input "text" at bounding box center [1211, 210] width 409 height 24
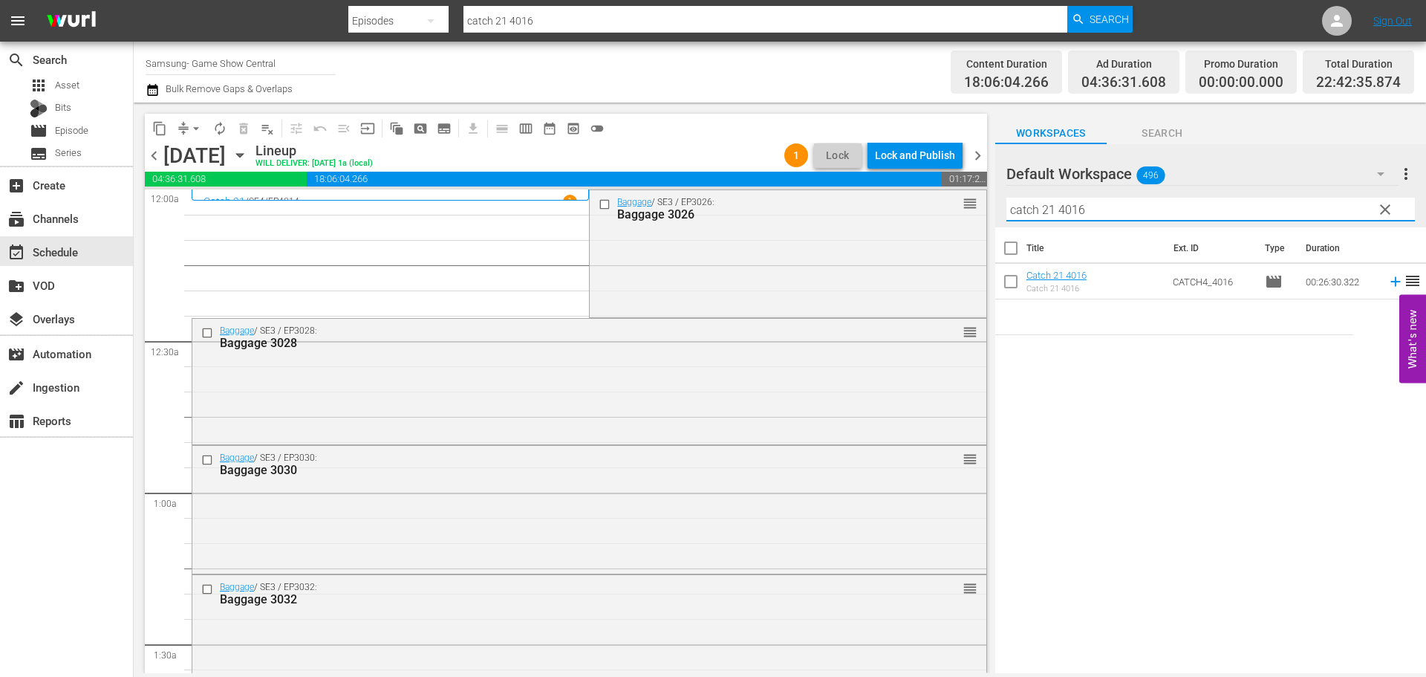
scroll to position [6791, 0]
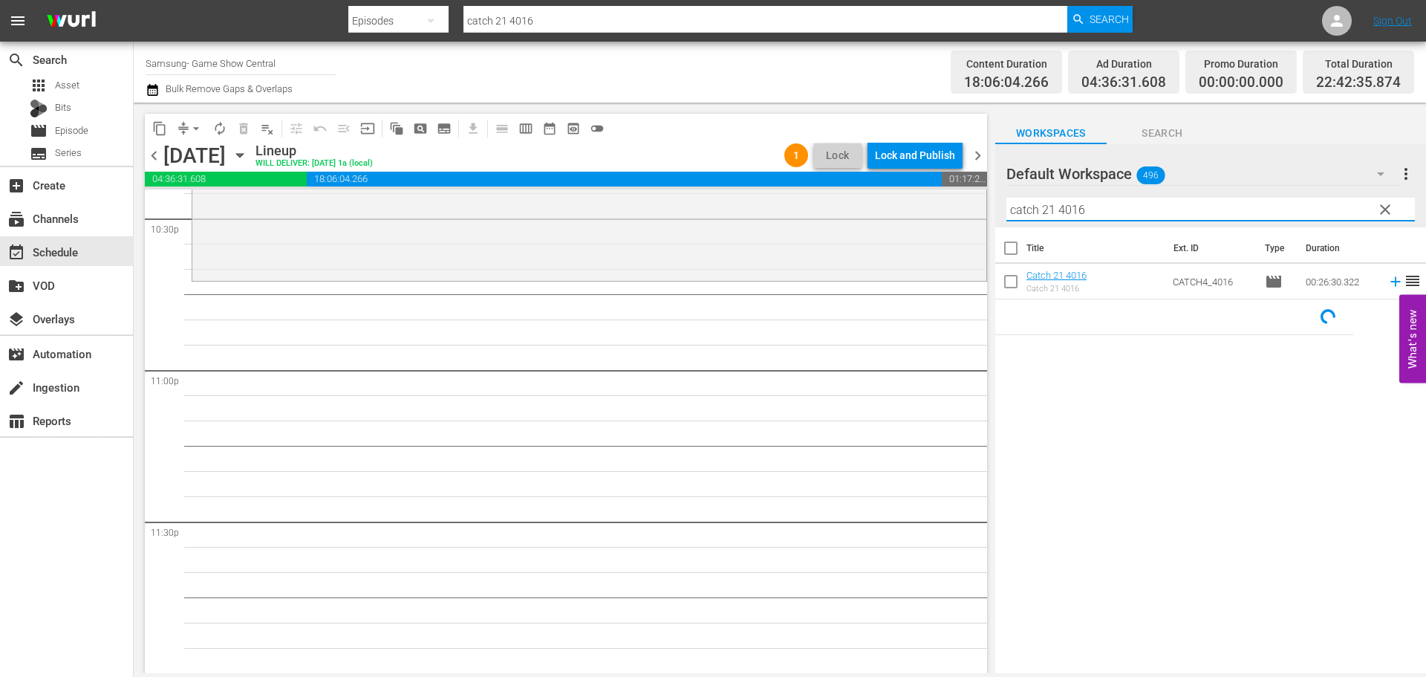
type input "catch 21 4016"
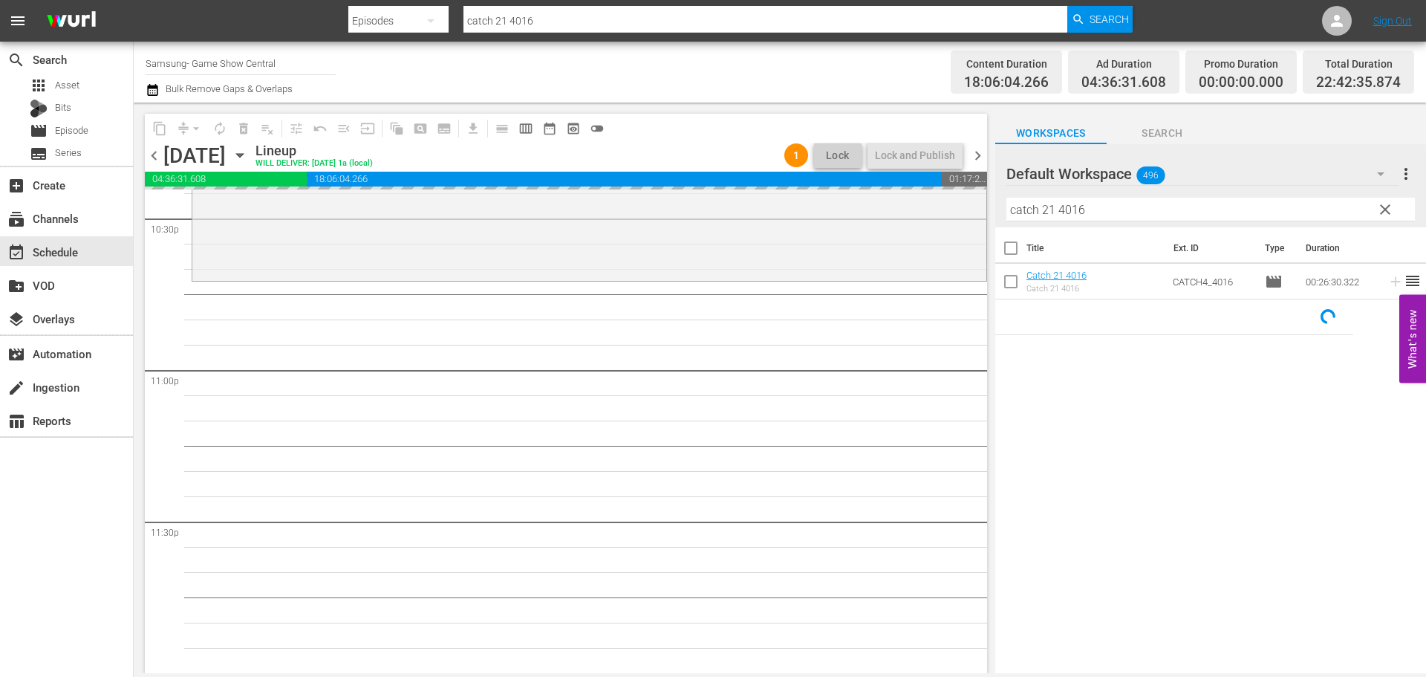
drag, startPoint x: 1109, startPoint y: 198, endPoint x: 1068, endPoint y: 224, distance: 49.1
click at [1059, 218] on div "Filter by Title catch 21 4016" at bounding box center [1211, 210] width 409 height 36
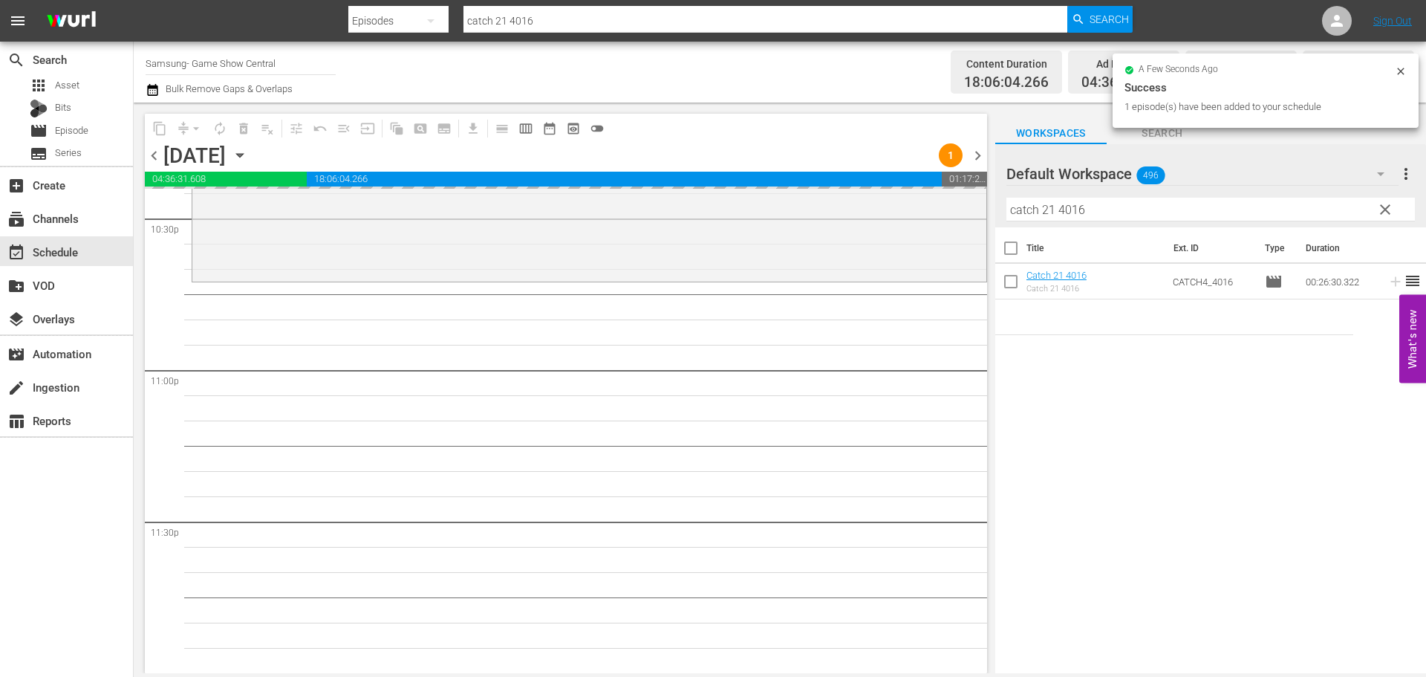
scroll to position [6790, 0]
drag, startPoint x: 1209, startPoint y: 206, endPoint x: 832, endPoint y: 172, distance: 378.2
click at [825, 175] on div "content_copy compress arrow_drop_down autorenew_outlined delete_forever_outline…" at bounding box center [780, 388] width 1293 height 571
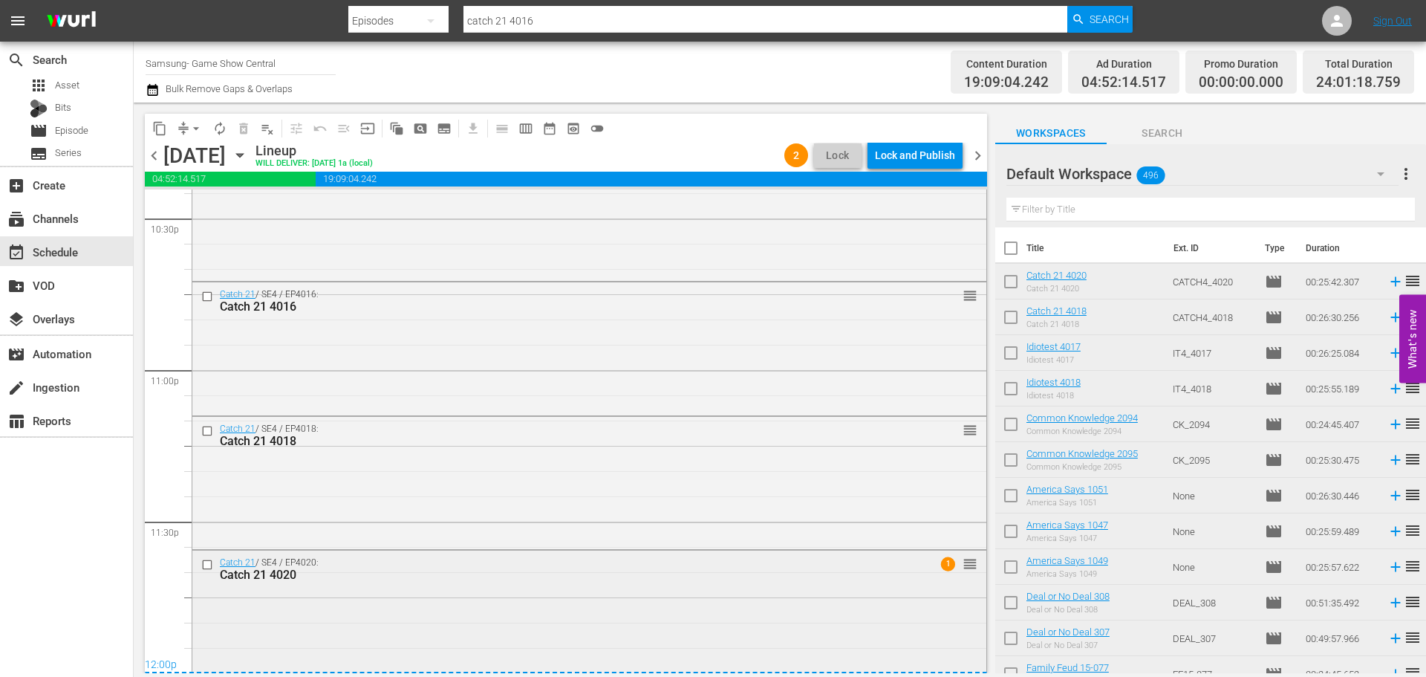
scroll to position [6797, 0]
click at [614, 570] on div "Catch 21 4020" at bounding box center [562, 569] width 684 height 14
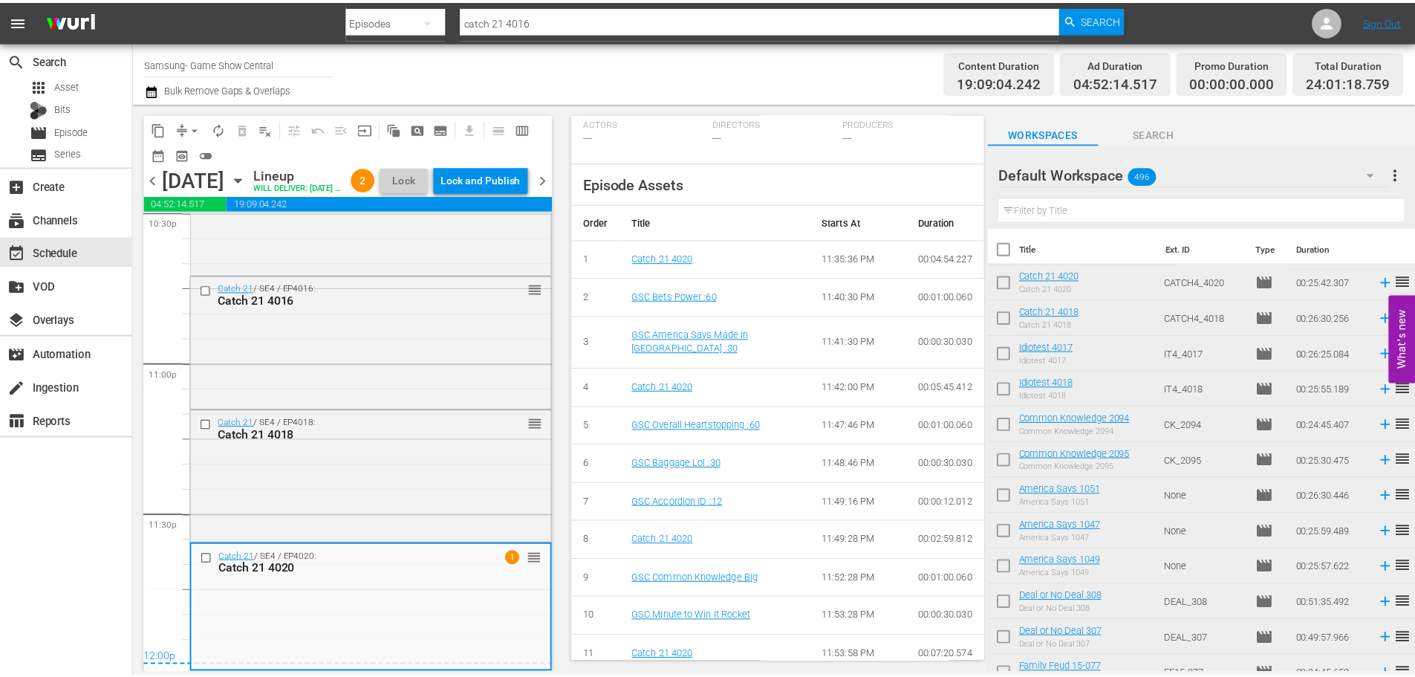
scroll to position [1, 0]
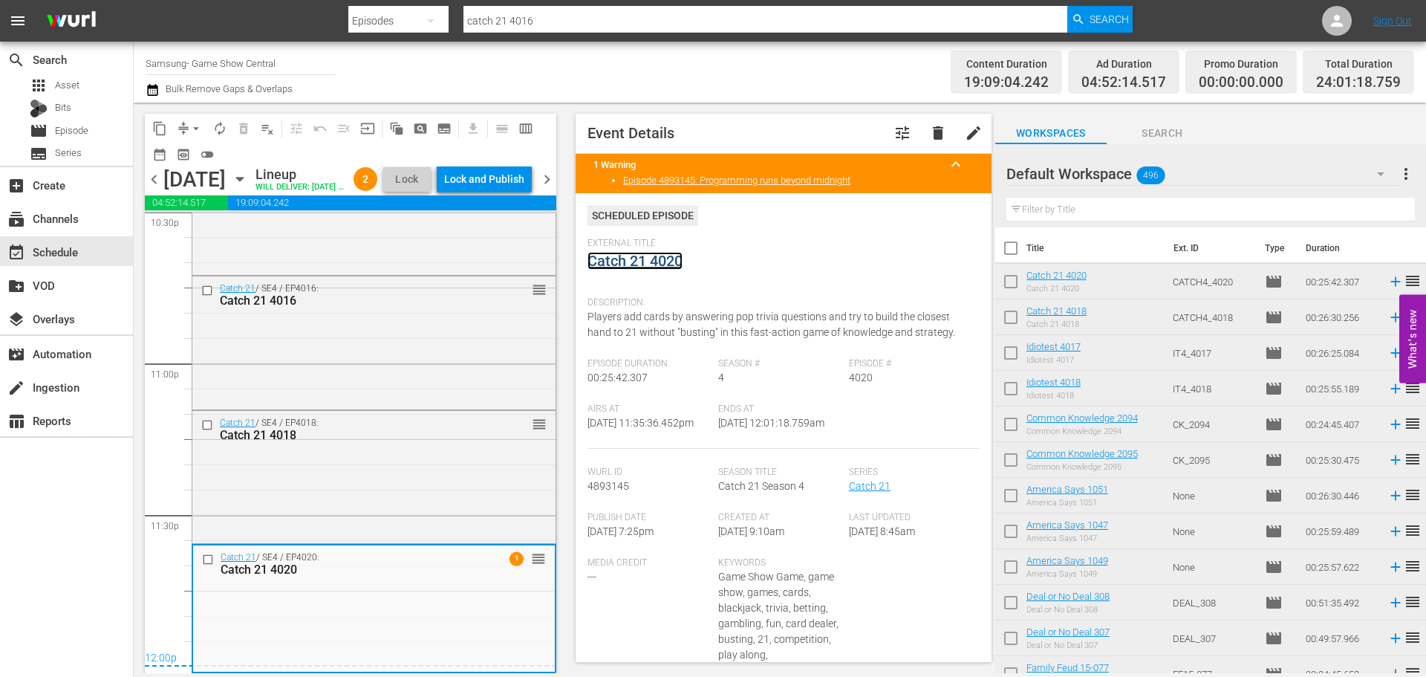
click at [626, 262] on link "Catch 21 4020" at bounding box center [635, 261] width 95 height 18
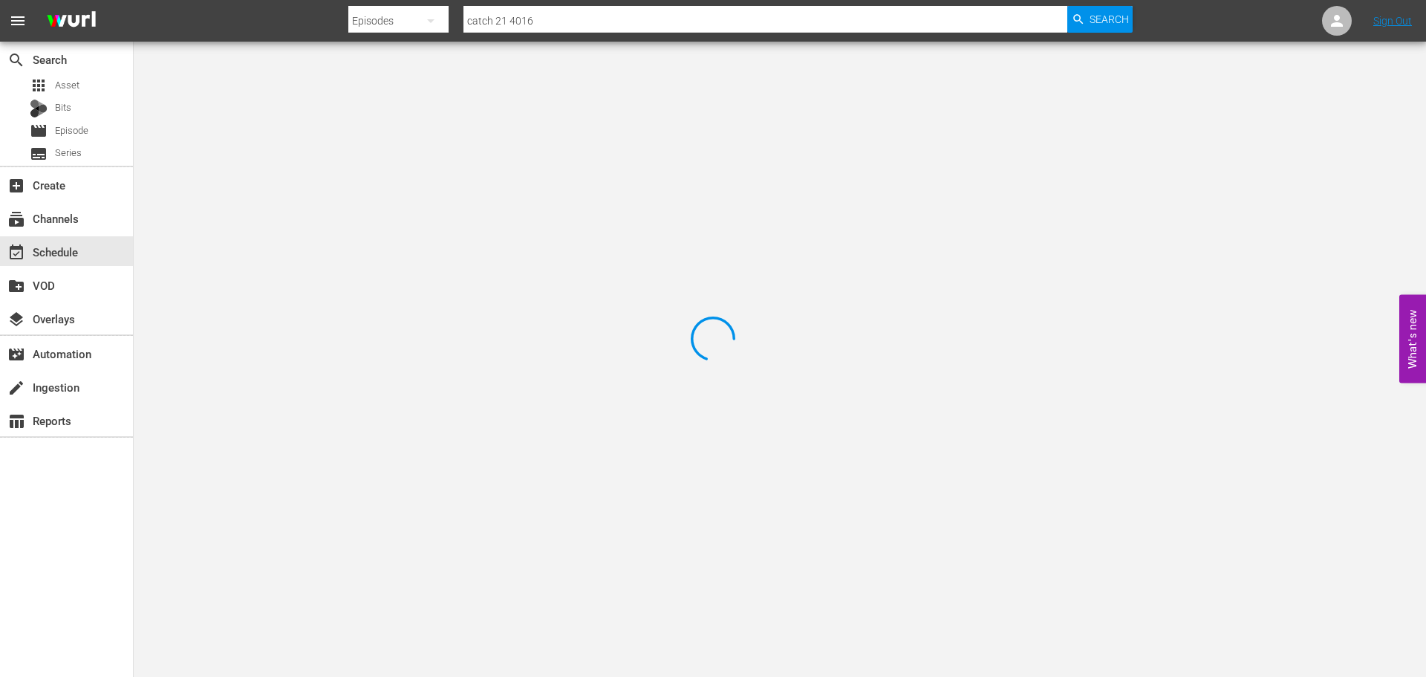
drag, startPoint x: 314, startPoint y: 88, endPoint x: 285, endPoint y: 110, distance: 35.5
click at [312, 91] on div at bounding box center [713, 338] width 1426 height 677
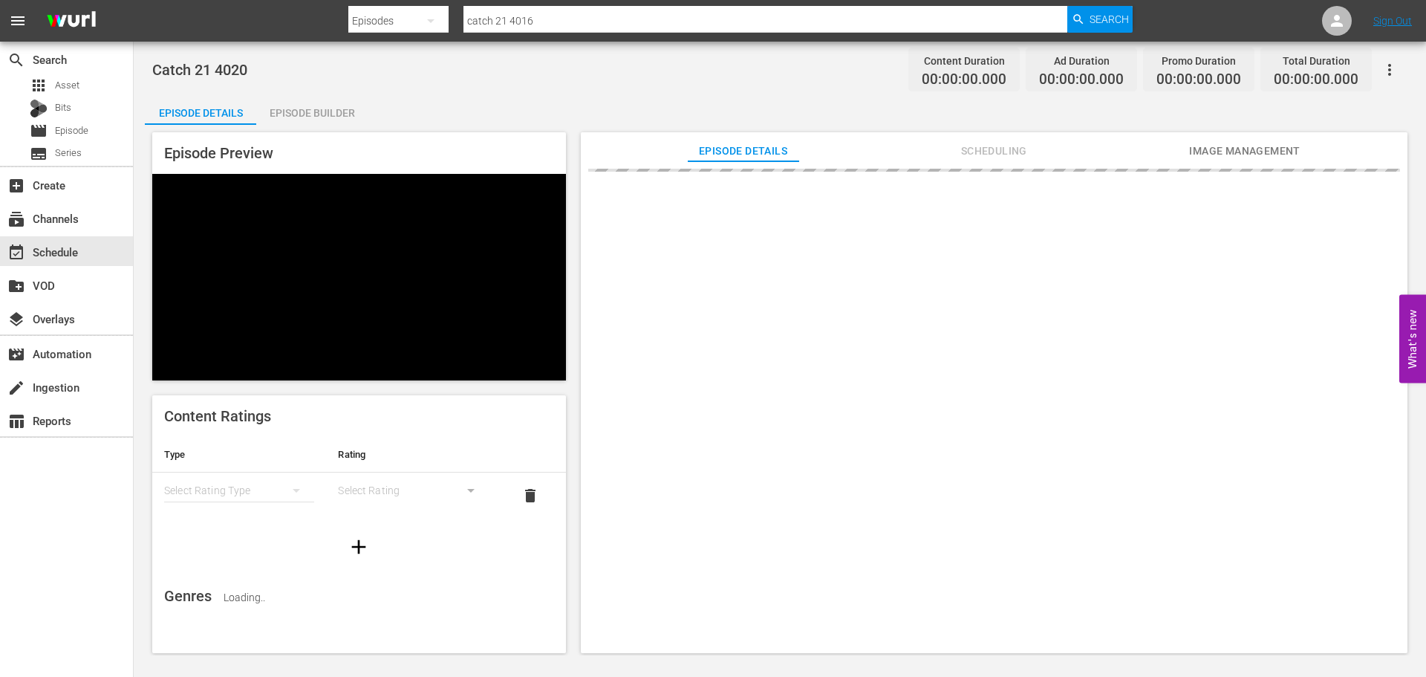
click at [350, 102] on div "Episode Builder" at bounding box center [311, 113] width 111 height 36
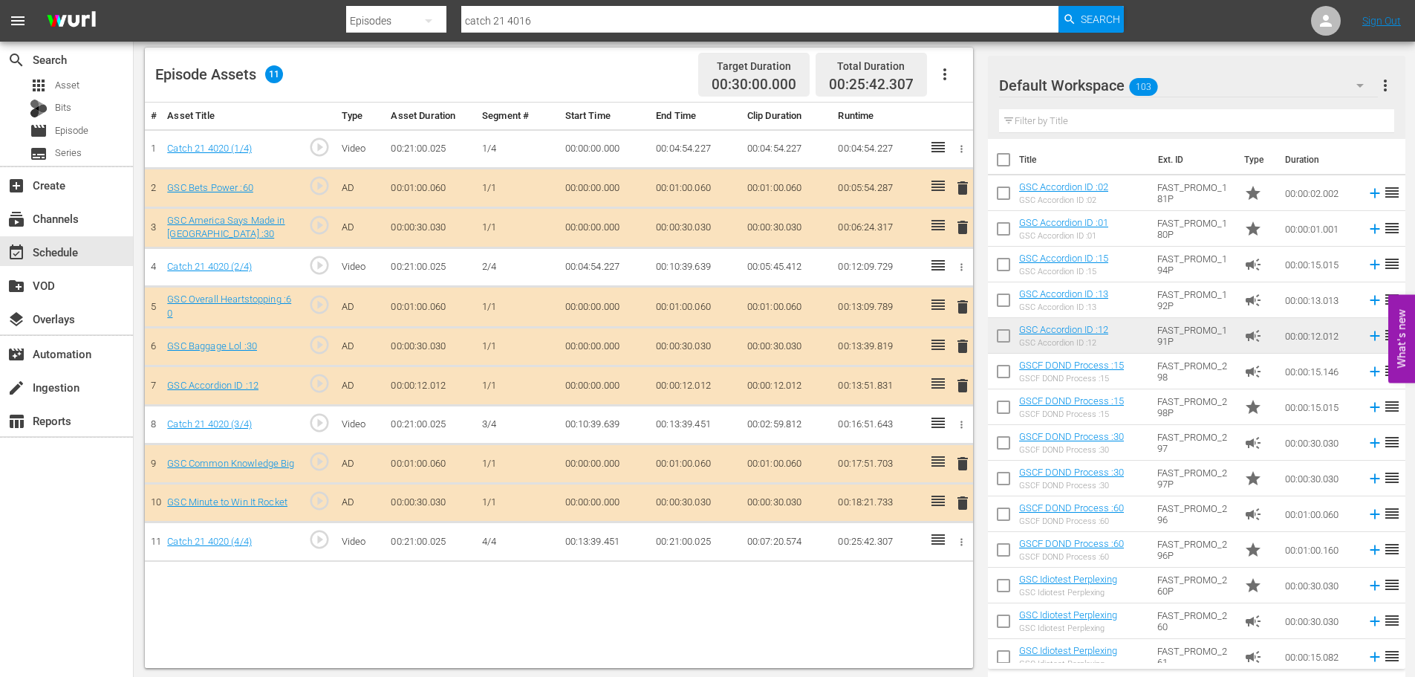
scroll to position [387, 0]
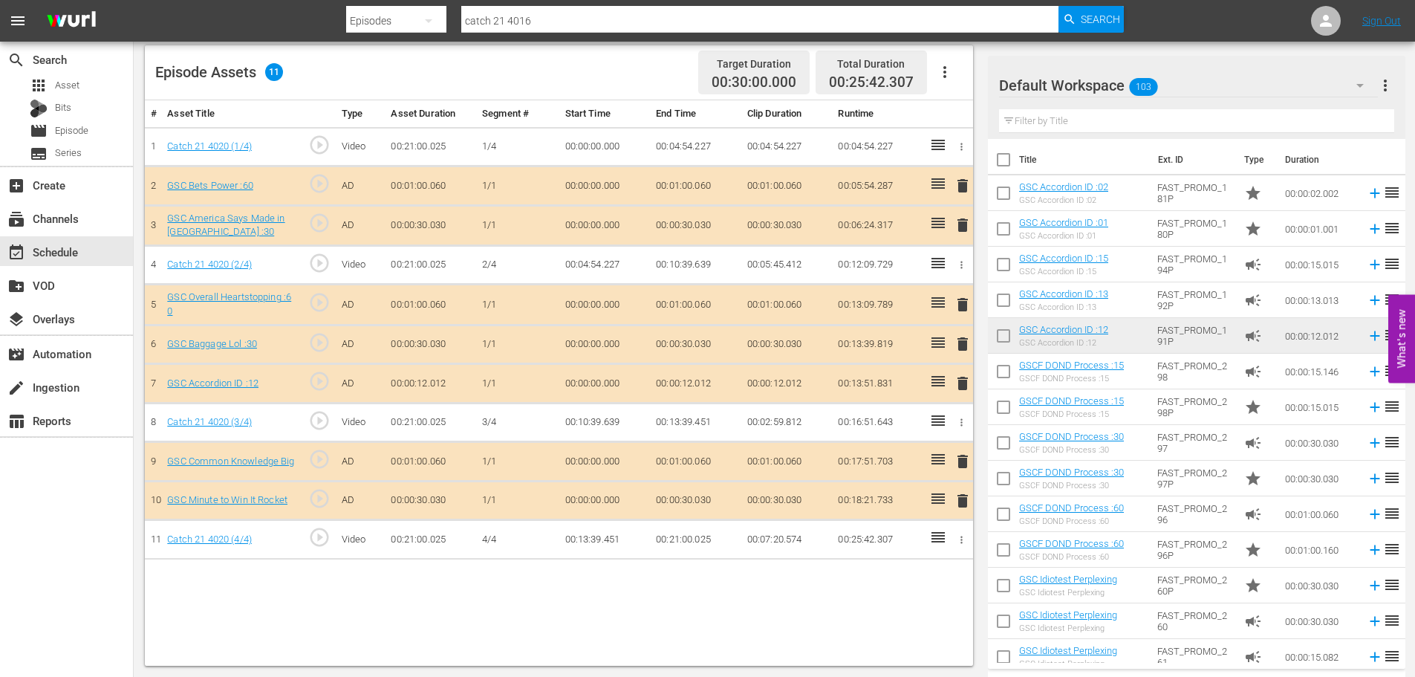
click at [959, 376] on span "delete" at bounding box center [963, 383] width 18 height 18
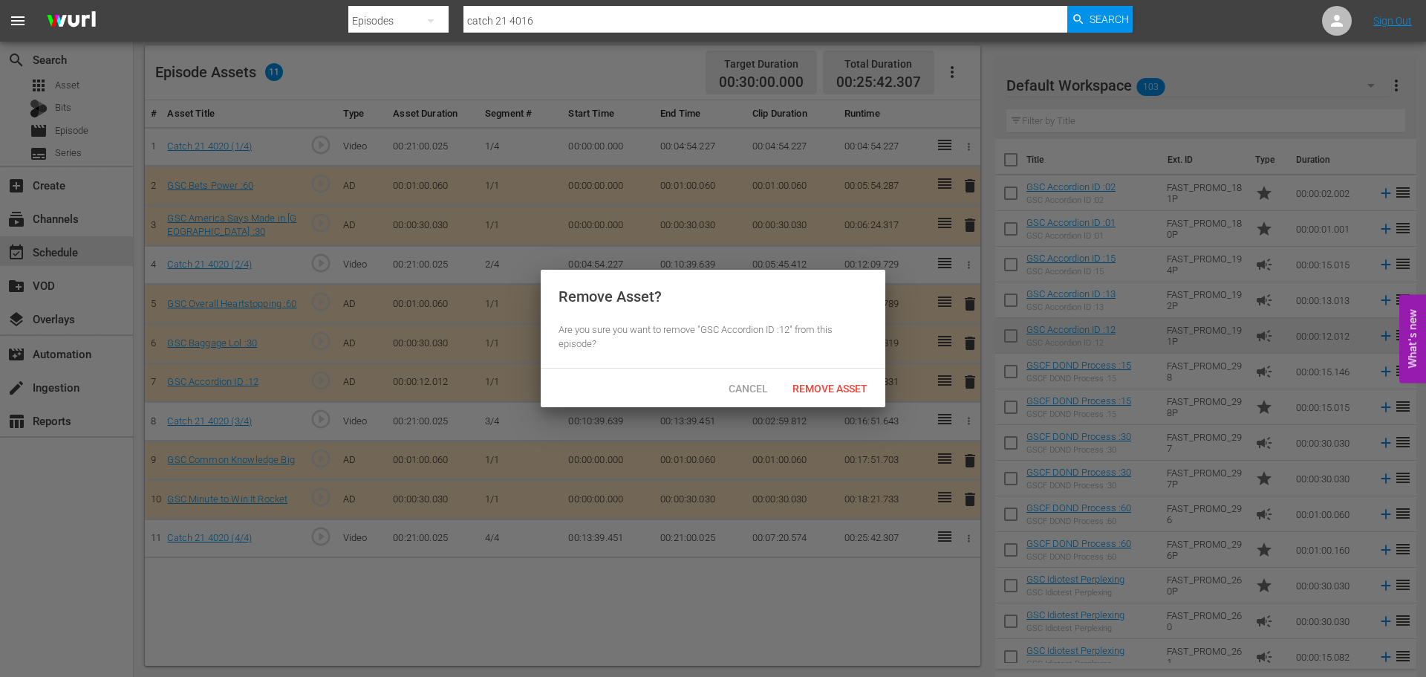
drag, startPoint x: 833, startPoint y: 349, endPoint x: 828, endPoint y: 376, distance: 27.1
click at [833, 351] on div "Remove Asset? Are you sure you want to remove "GSC Accordion ID :12" from this …" at bounding box center [713, 319] width 345 height 99
click at [831, 383] on span "Remove Asset" at bounding box center [830, 389] width 99 height 12
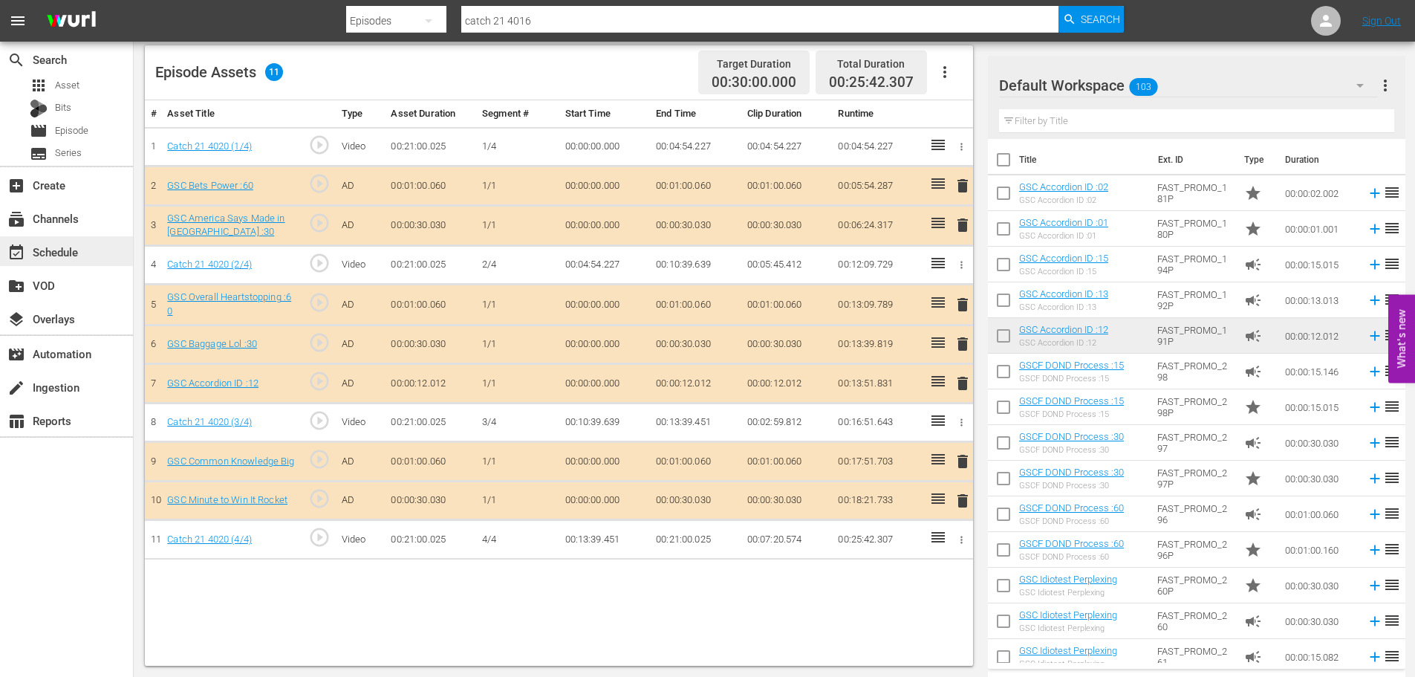
click at [81, 250] on div "event_available Schedule" at bounding box center [41, 249] width 83 height 13
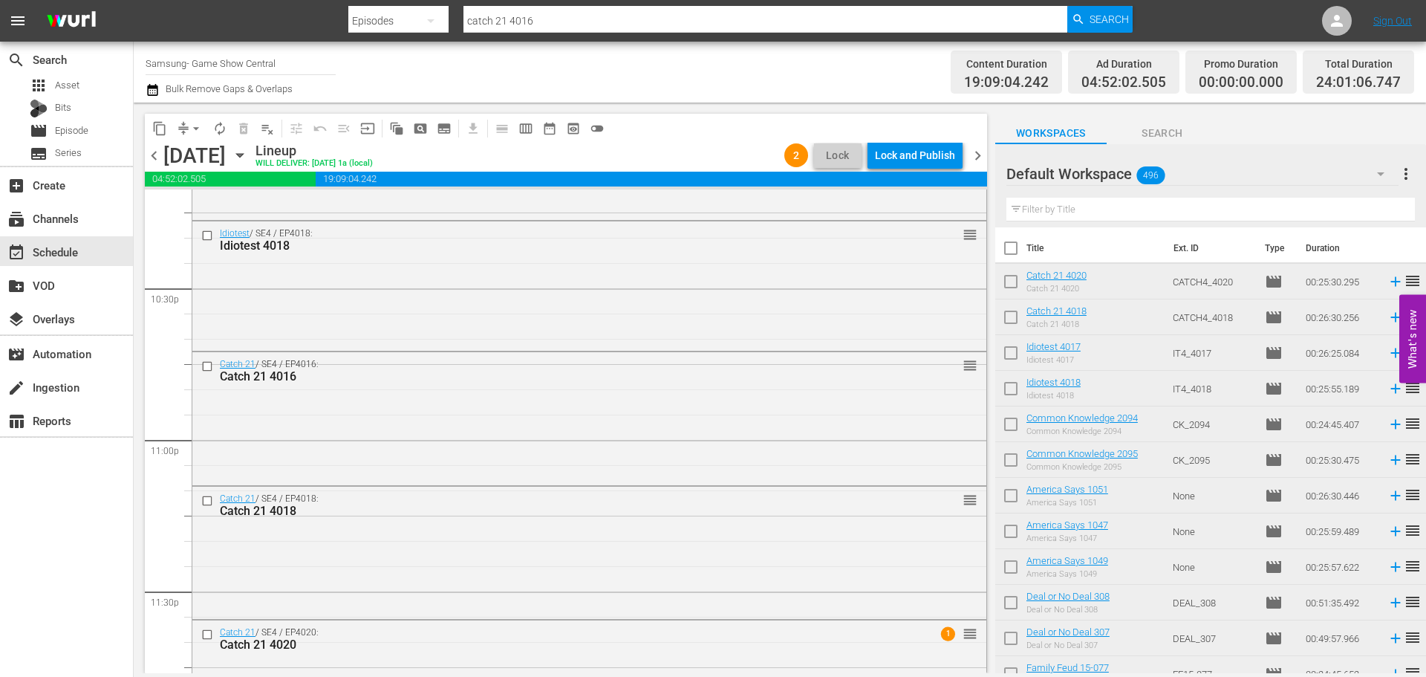
scroll to position [6796, 0]
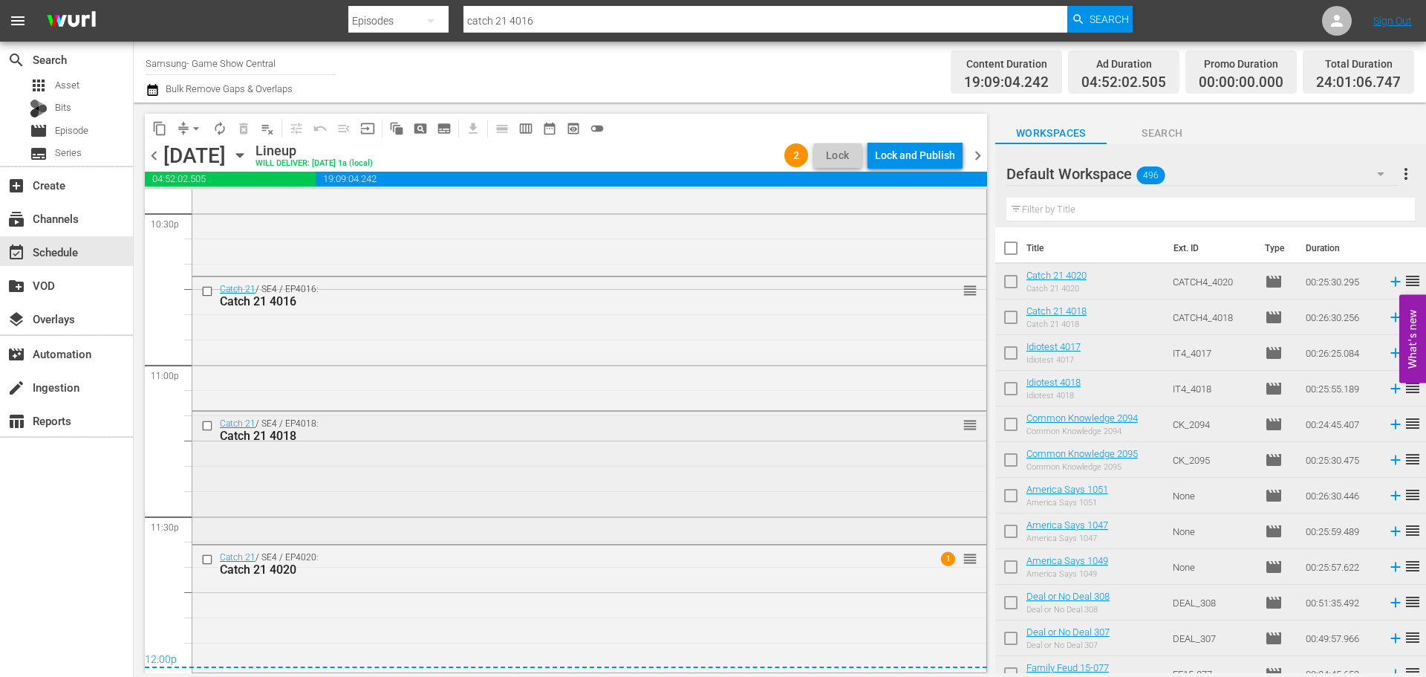
click at [498, 449] on div "Catch 21 / SE4 / EP4018: Catch 21 4018 reorder" at bounding box center [589, 476] width 794 height 129
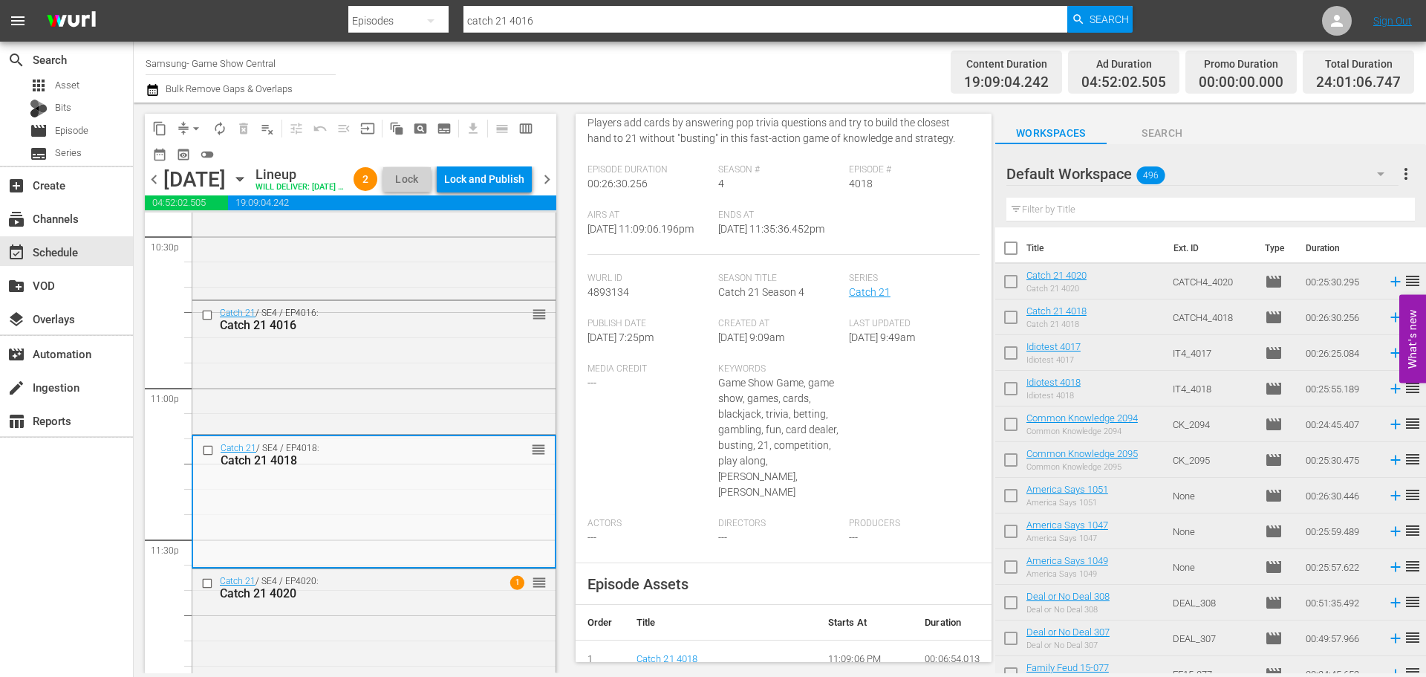
scroll to position [0, 0]
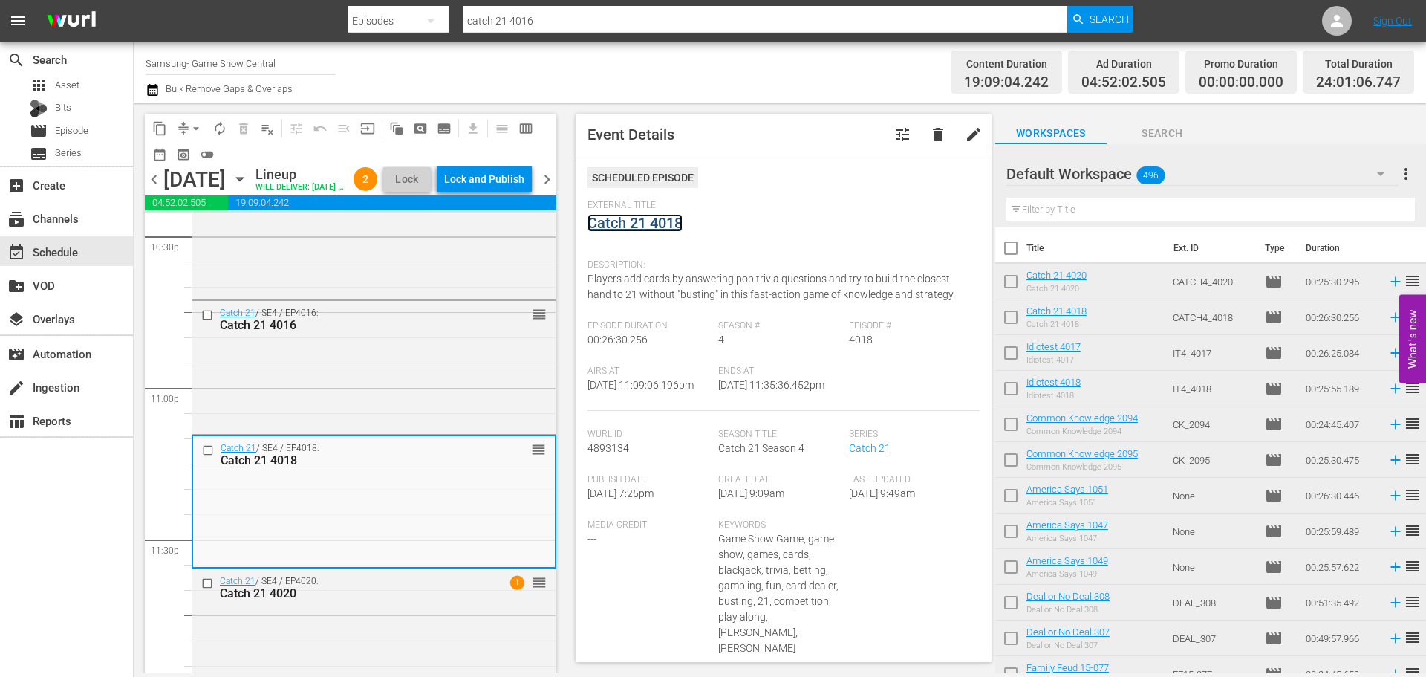
click at [623, 231] on link "Catch 21 4018" at bounding box center [635, 223] width 95 height 18
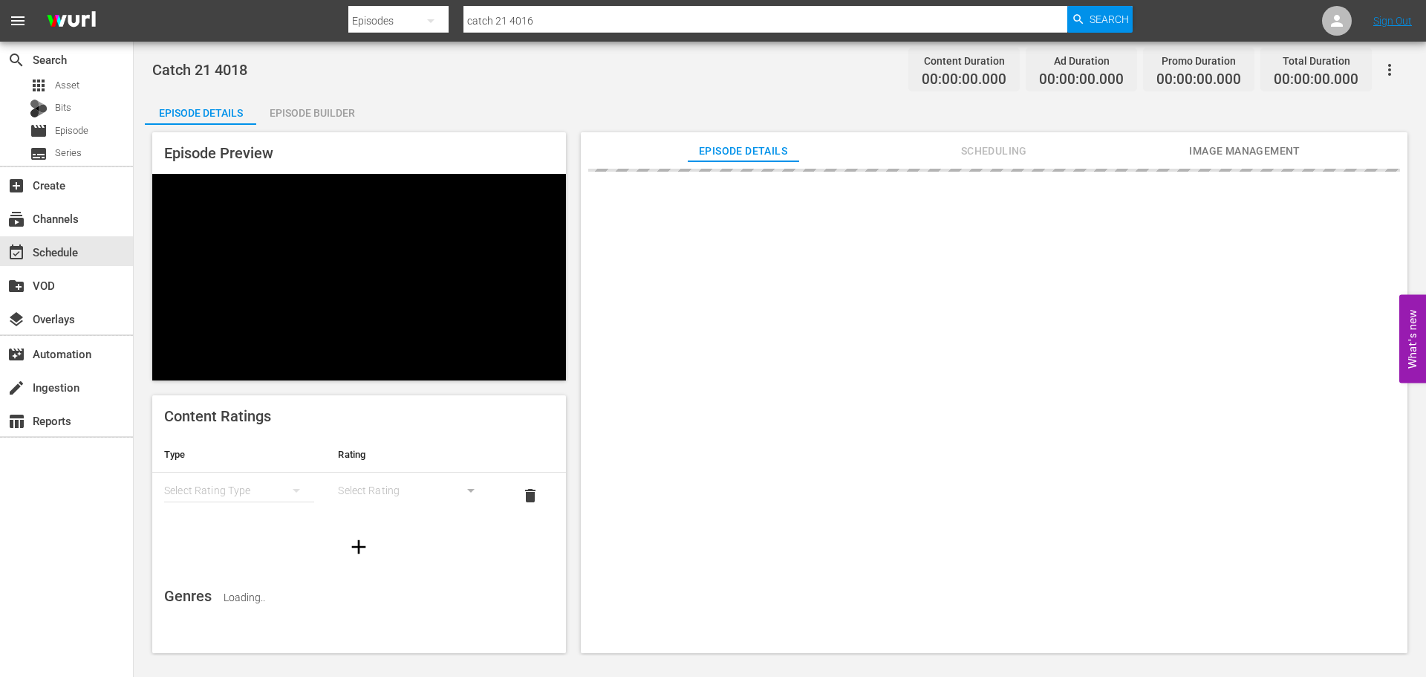
click at [298, 83] on div "Catch 21 4018 Content Duration 00:00:00.000 Ad Duration 00:00:00.000 Promo Dura…" at bounding box center [779, 69] width 1255 height 33
drag, startPoint x: 263, startPoint y: 113, endPoint x: 416, endPoint y: 279, distance: 226.1
click at [268, 111] on div "Episode Builder" at bounding box center [311, 113] width 111 height 36
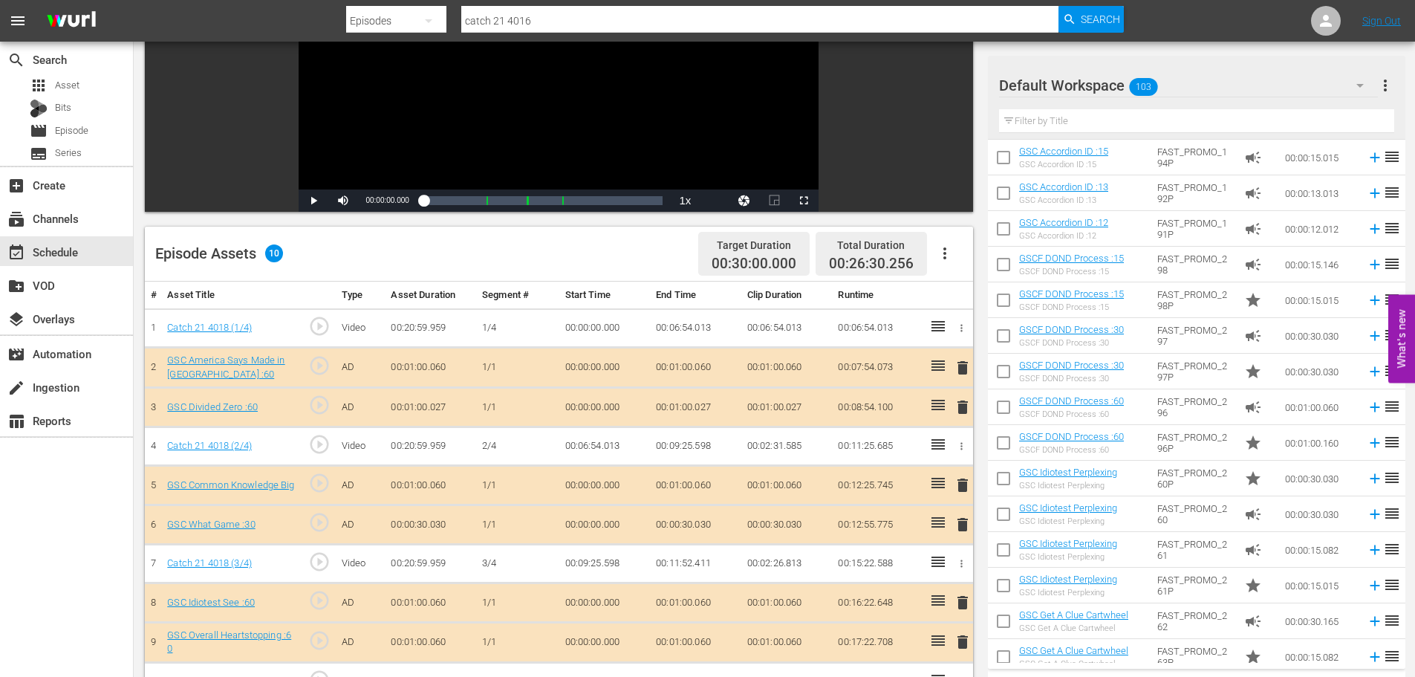
scroll to position [223, 0]
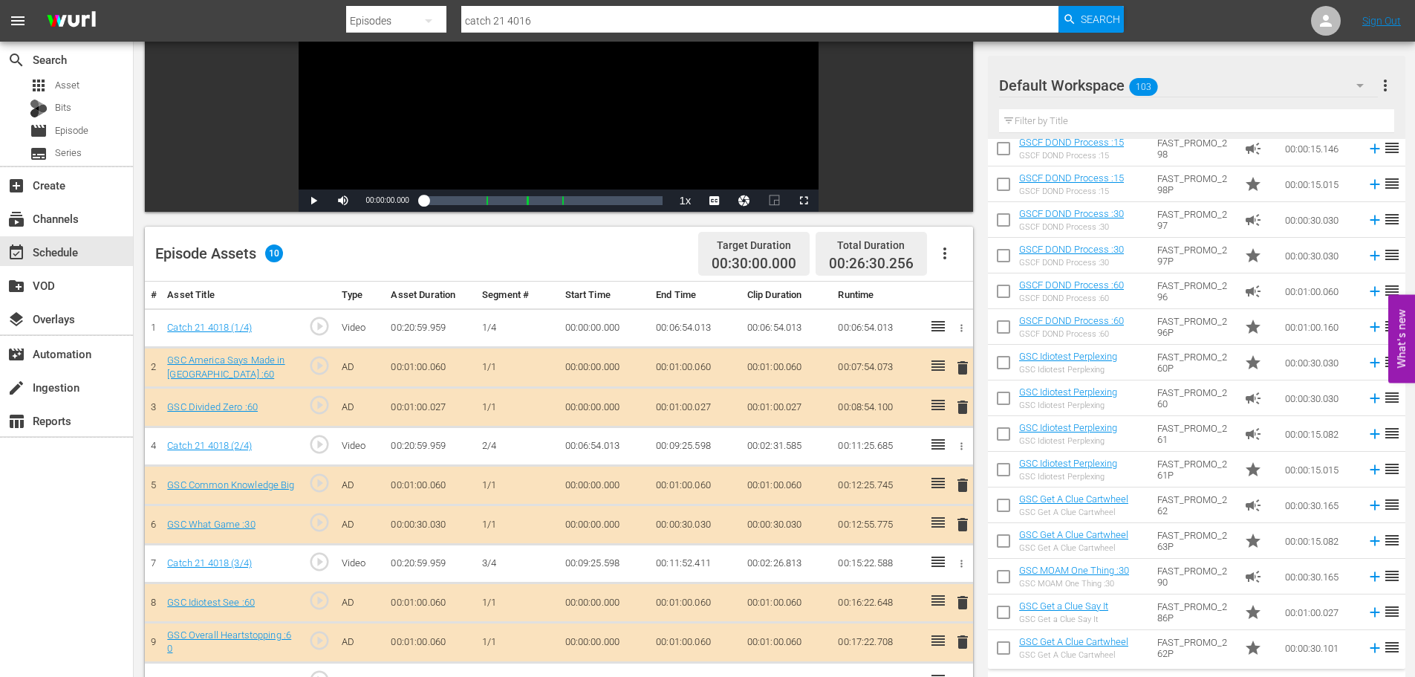
click at [968, 651] on span "delete" at bounding box center [963, 642] width 18 height 18
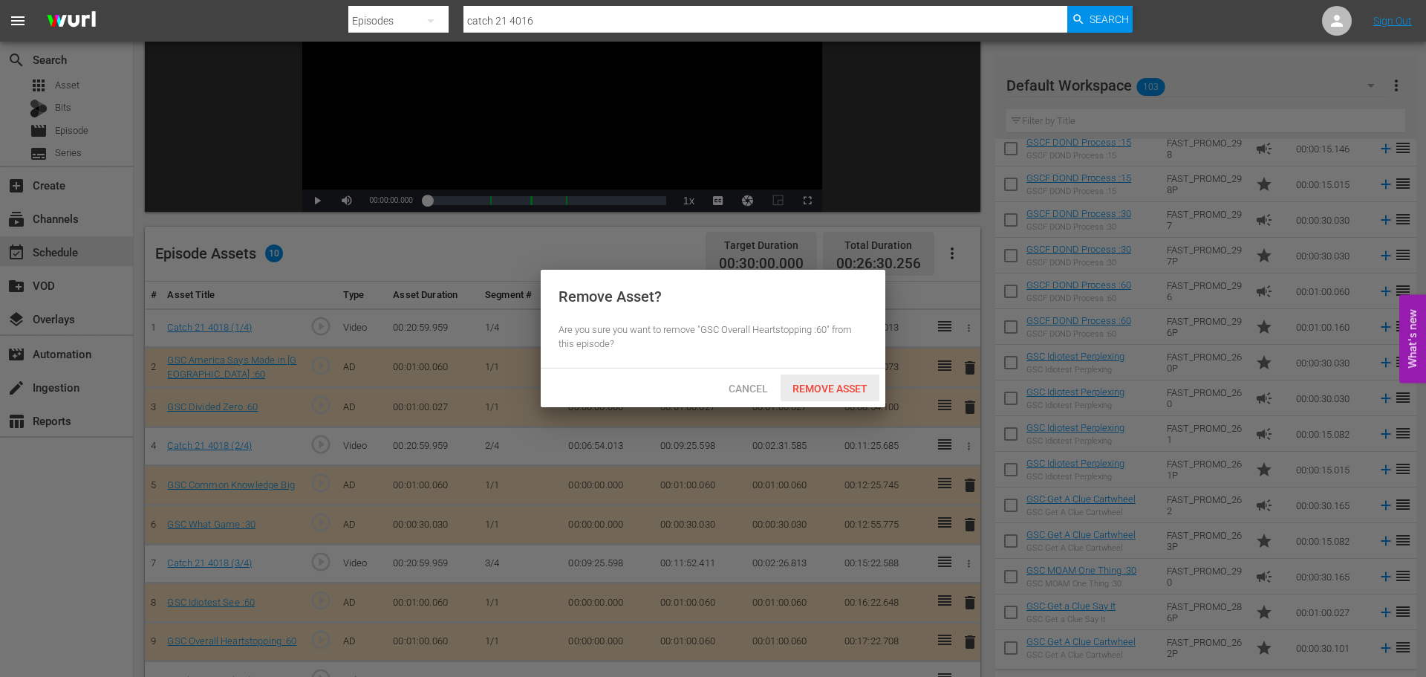
click at [813, 380] on div "Remove Asset" at bounding box center [830, 387] width 99 height 27
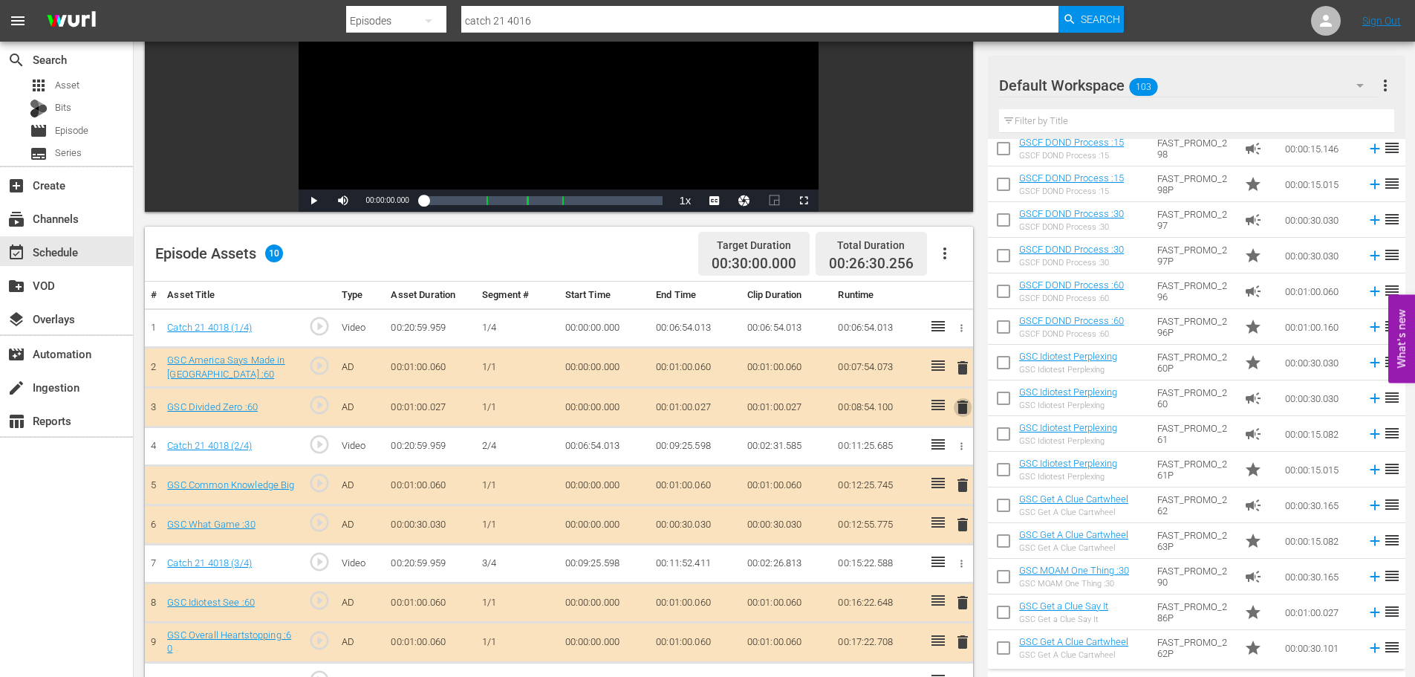
click at [964, 402] on span "delete" at bounding box center [963, 407] width 18 height 18
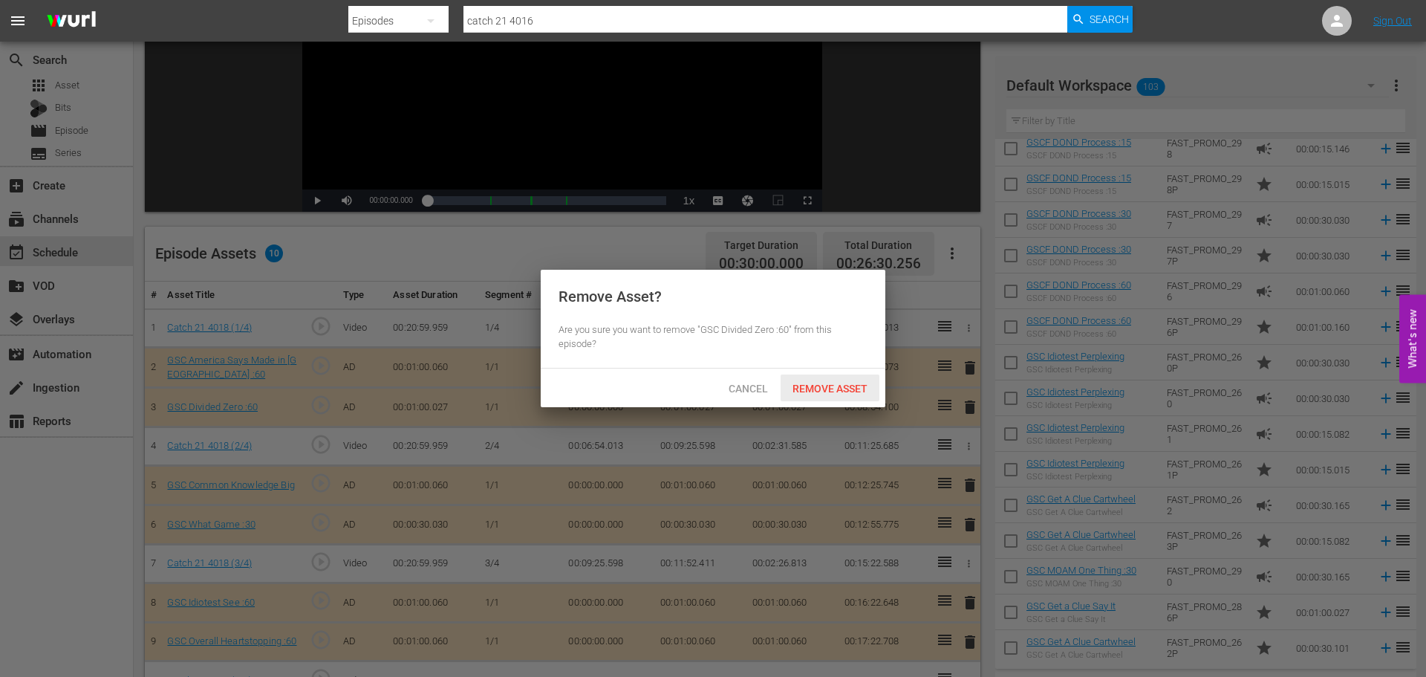
click at [873, 388] on span "Remove Asset" at bounding box center [830, 389] width 99 height 12
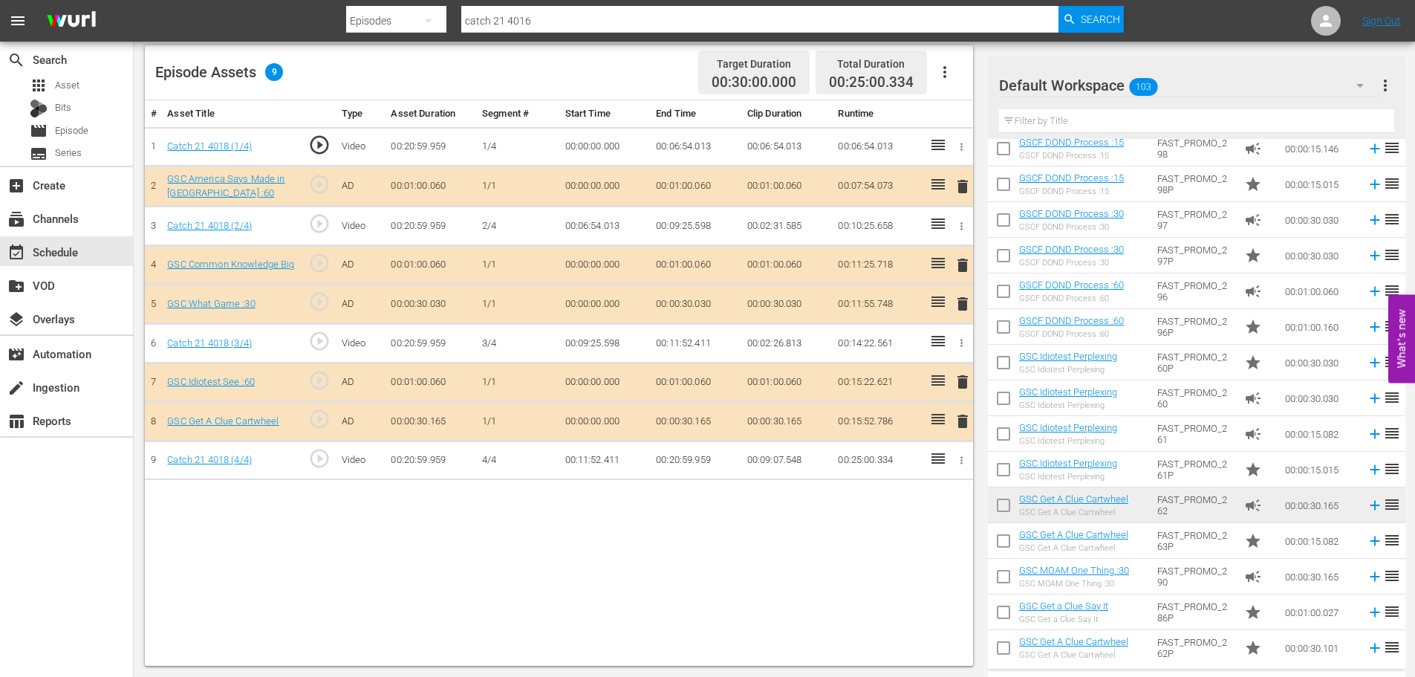
scroll to position [0, 0]
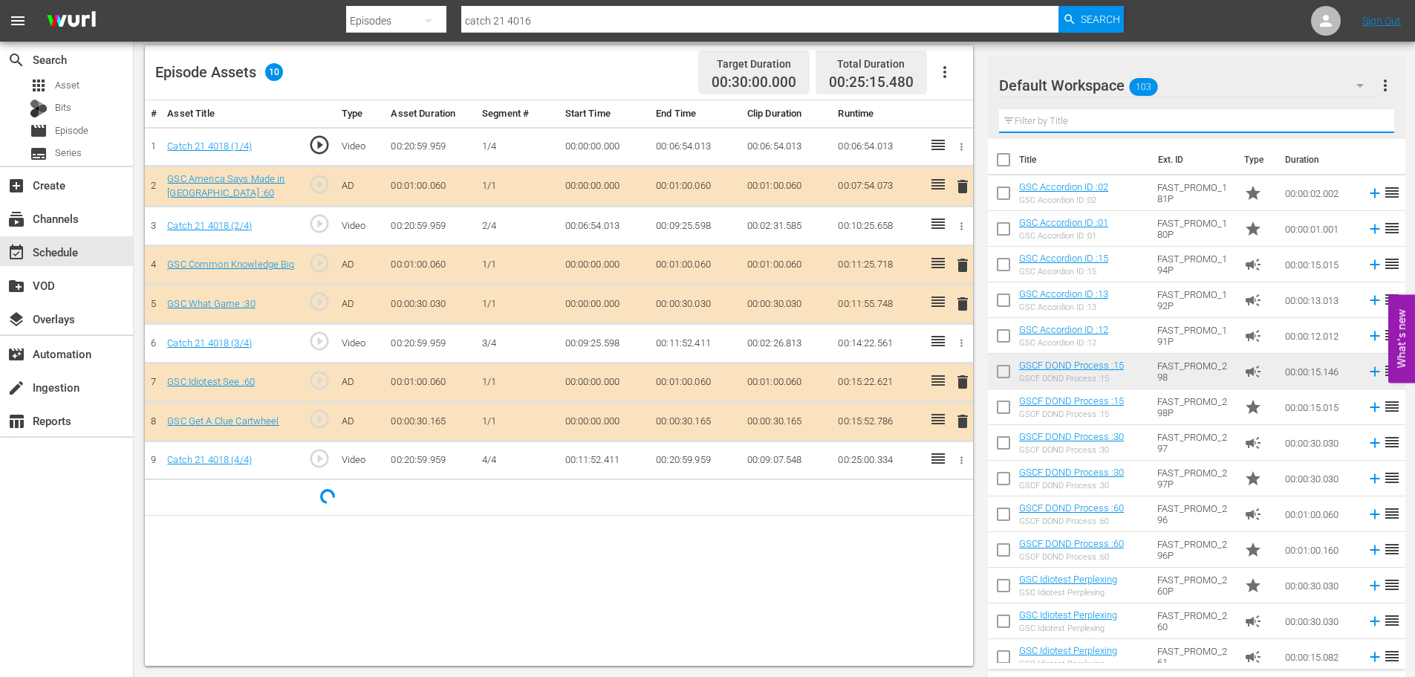
drag, startPoint x: 1068, startPoint y: 126, endPoint x: 1087, endPoint y: 91, distance: 39.9
click at [1068, 126] on input "text" at bounding box center [1196, 121] width 395 height 24
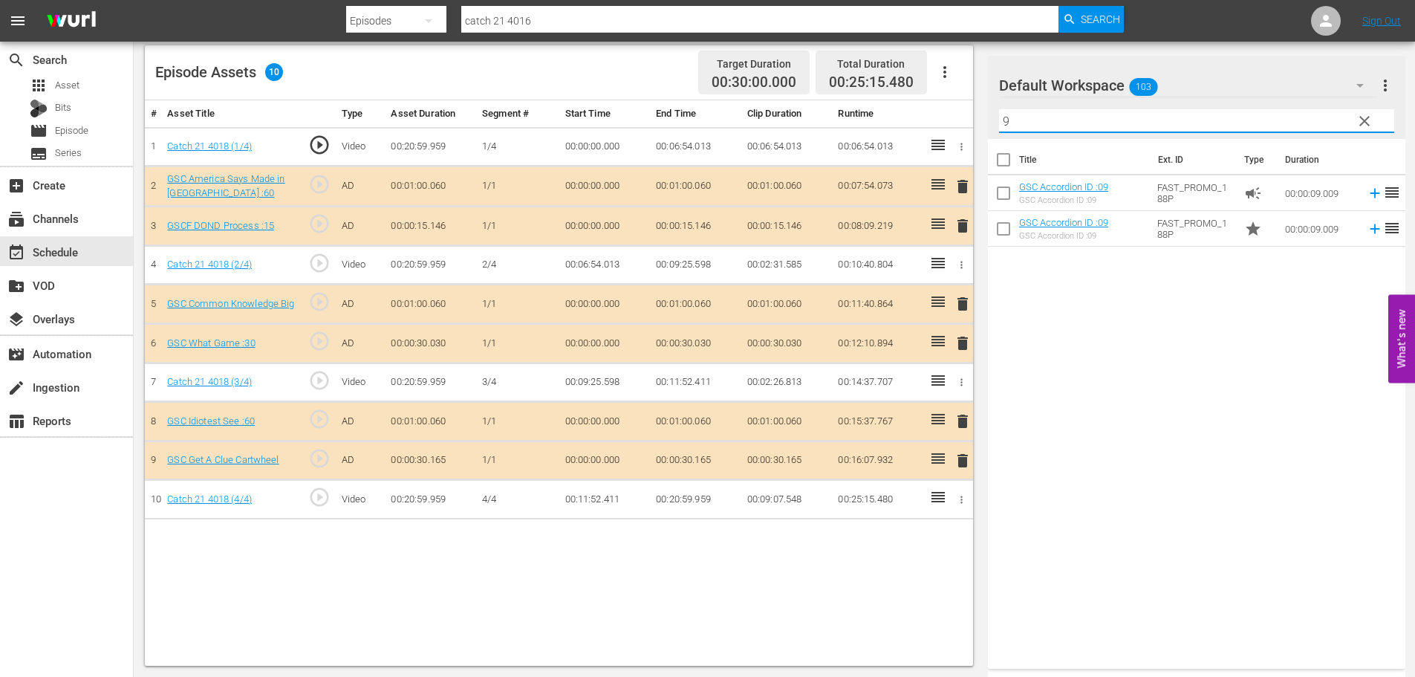
type input "9"
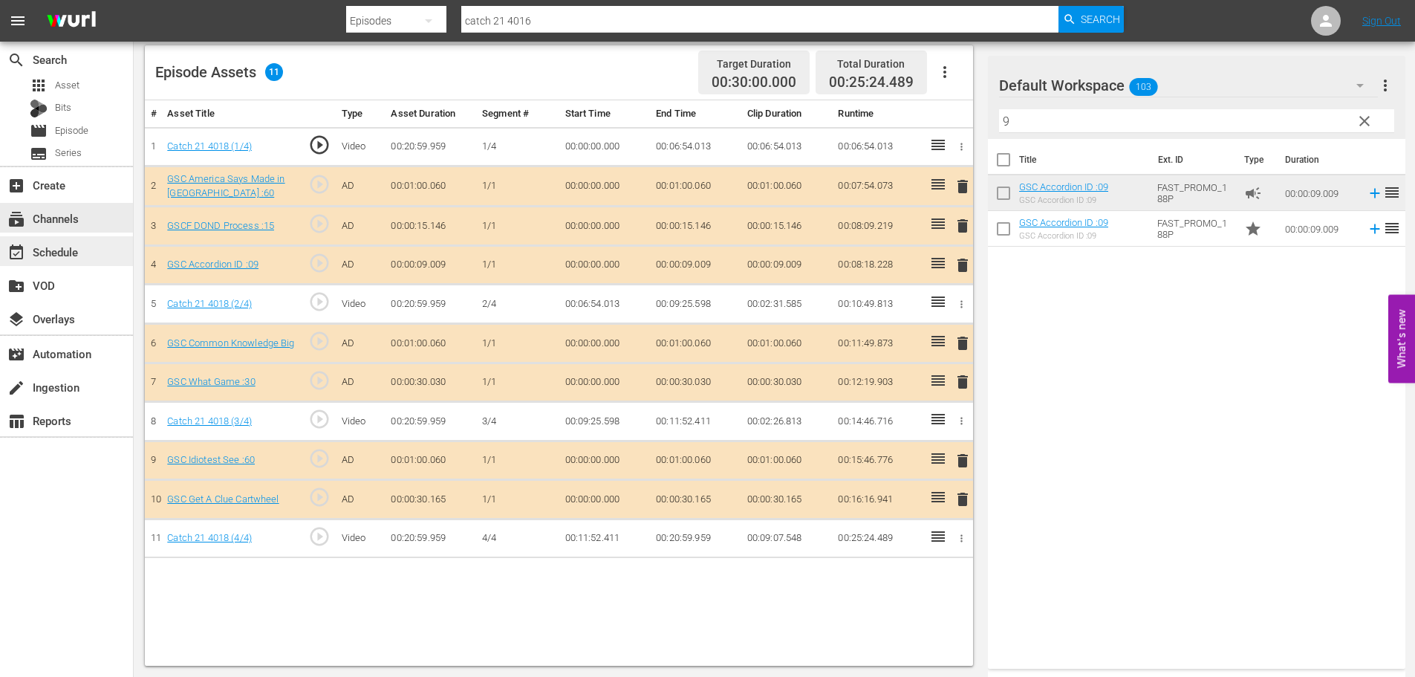
click at [91, 259] on div "event_available Schedule" at bounding box center [66, 251] width 133 height 30
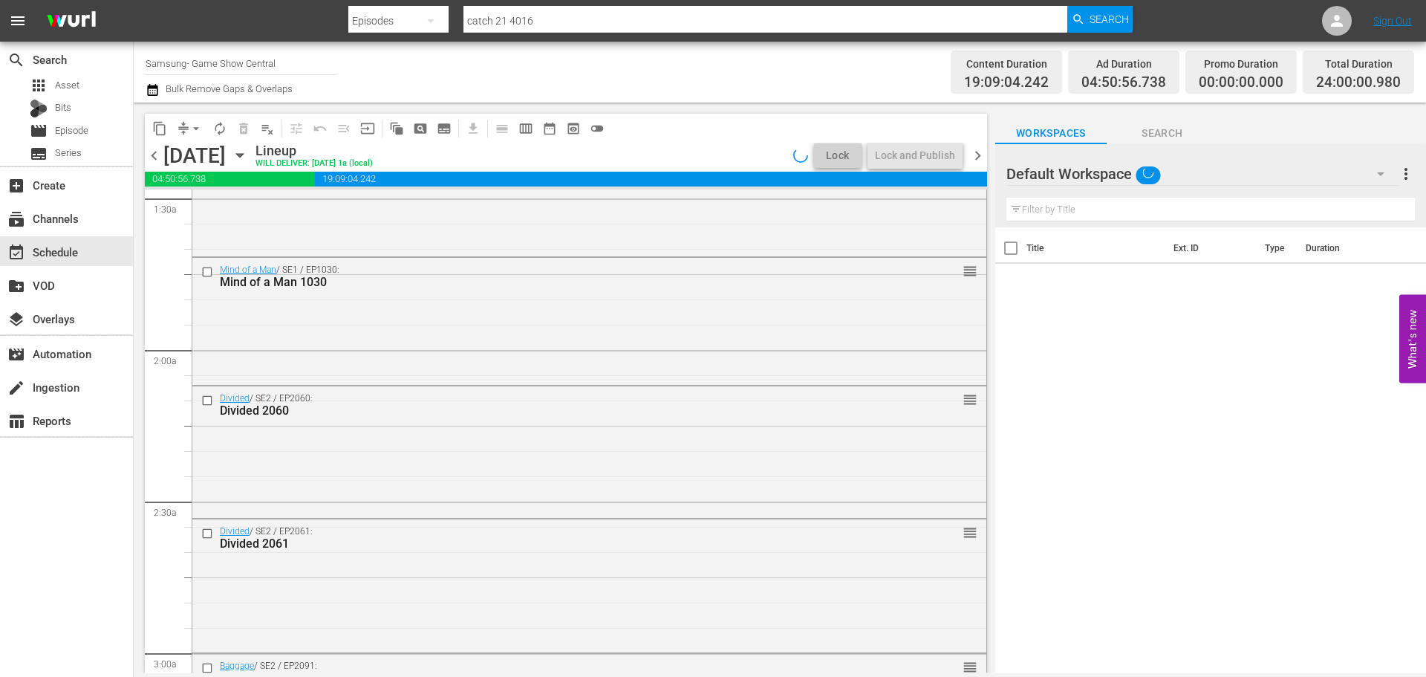
scroll to position [6796, 0]
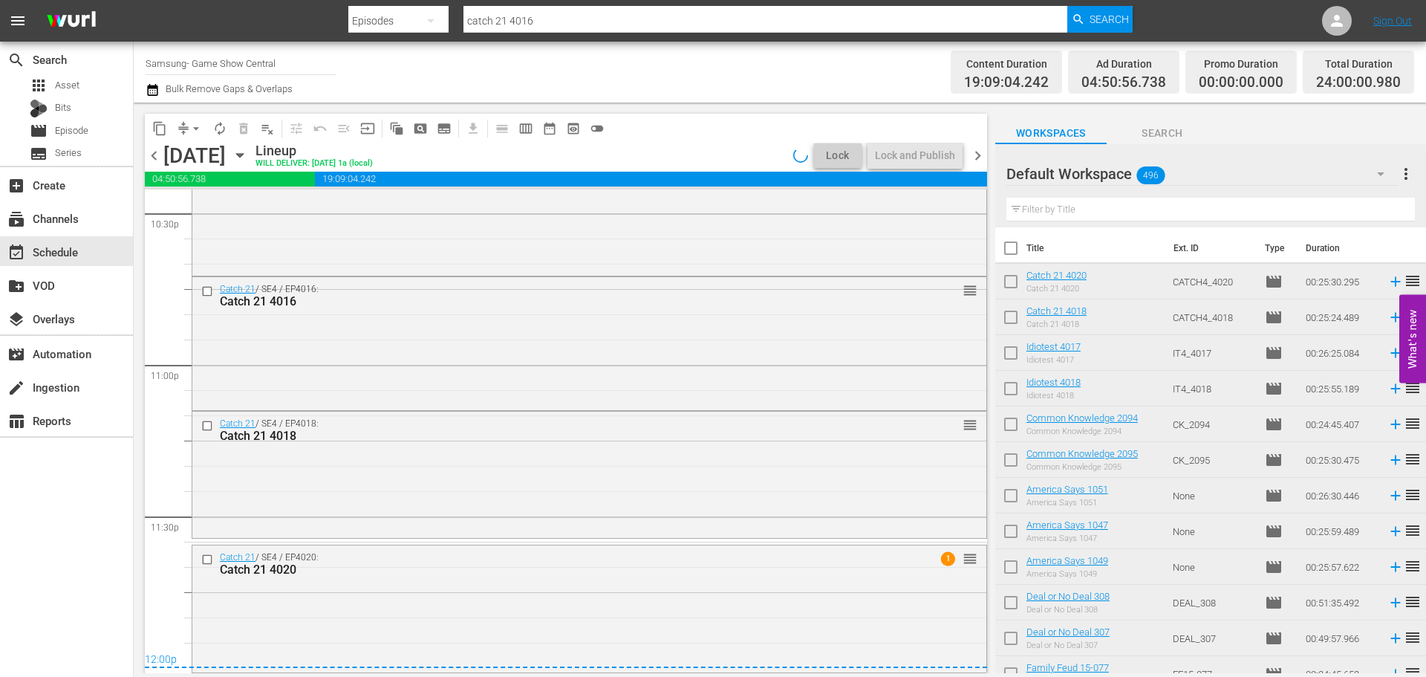
click at [201, 132] on span "arrow_drop_down" at bounding box center [196, 128] width 15 height 15
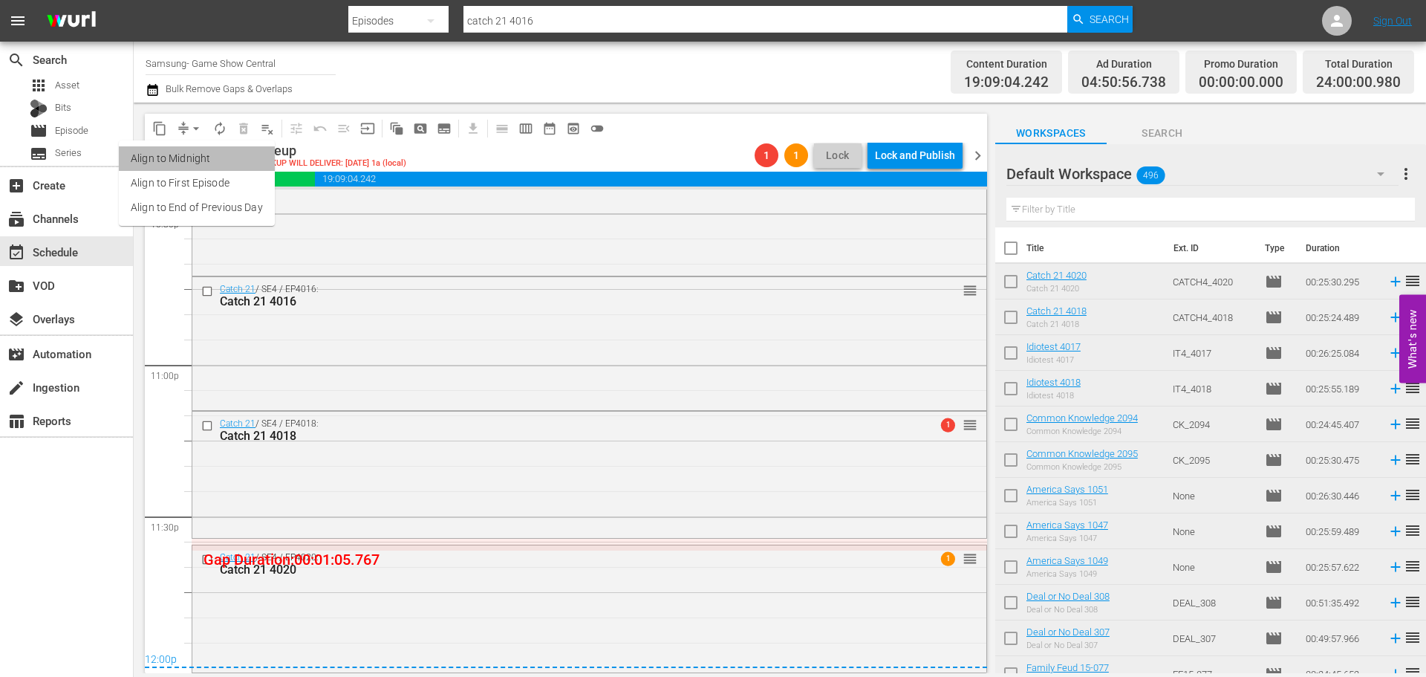
click at [198, 155] on li "Align to Midnight" at bounding box center [197, 158] width 156 height 25
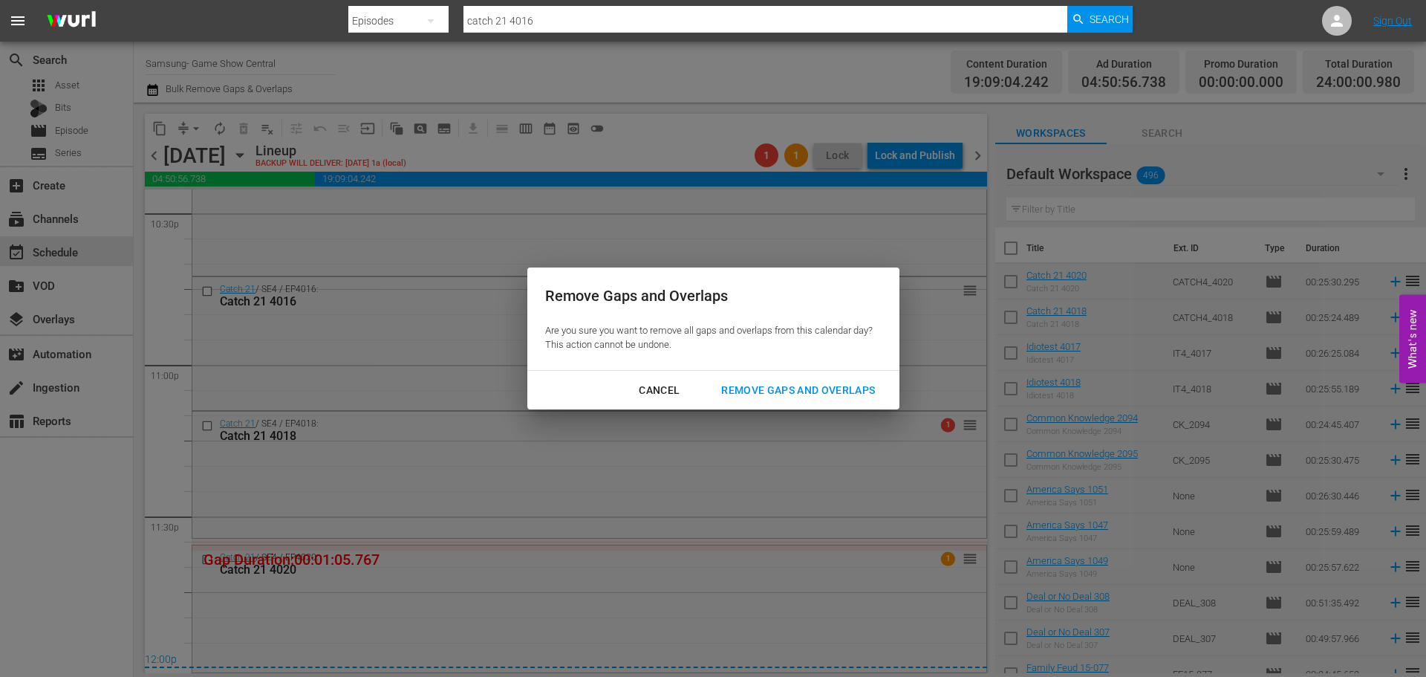
click at [779, 389] on div "Remove Gaps and Overlaps" at bounding box center [798, 390] width 178 height 19
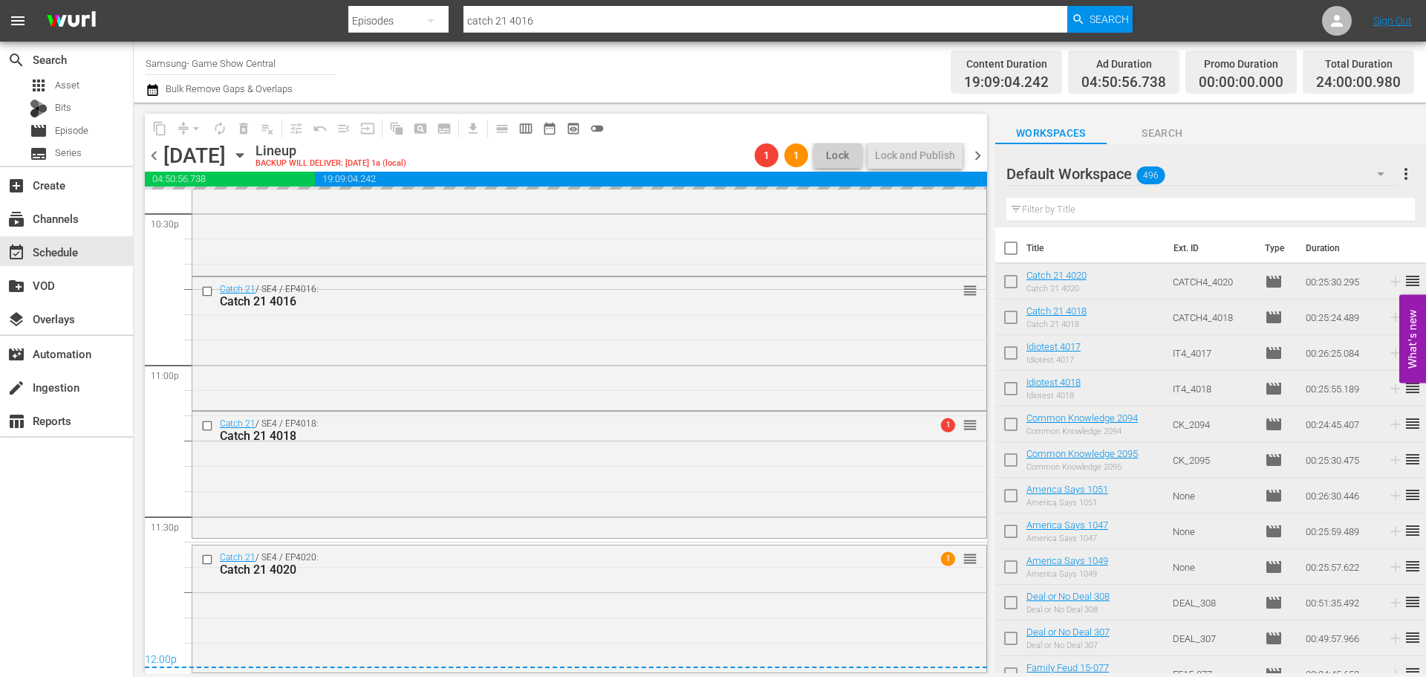
click at [850, 126] on div "content_copy compress arrow_drop_down autorenew_outlined delete_forever_outline…" at bounding box center [566, 128] width 842 height 29
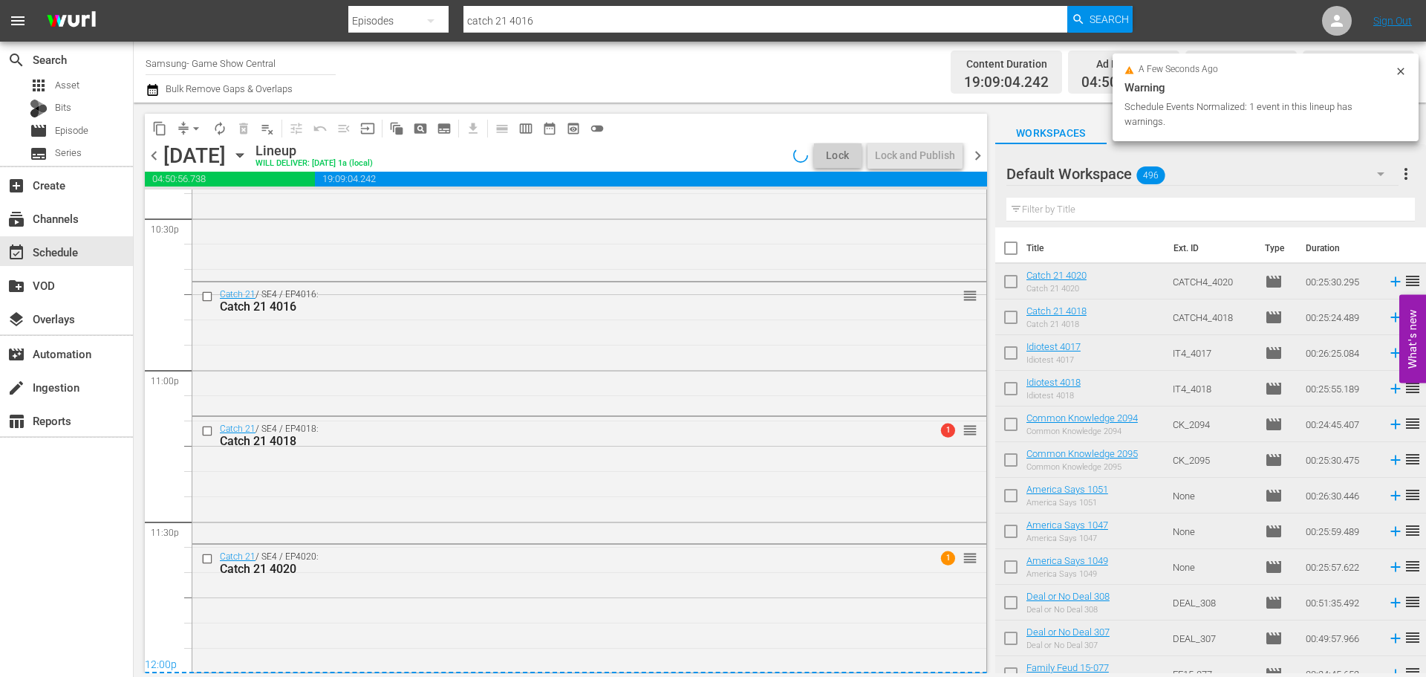
scroll to position [6791, 0]
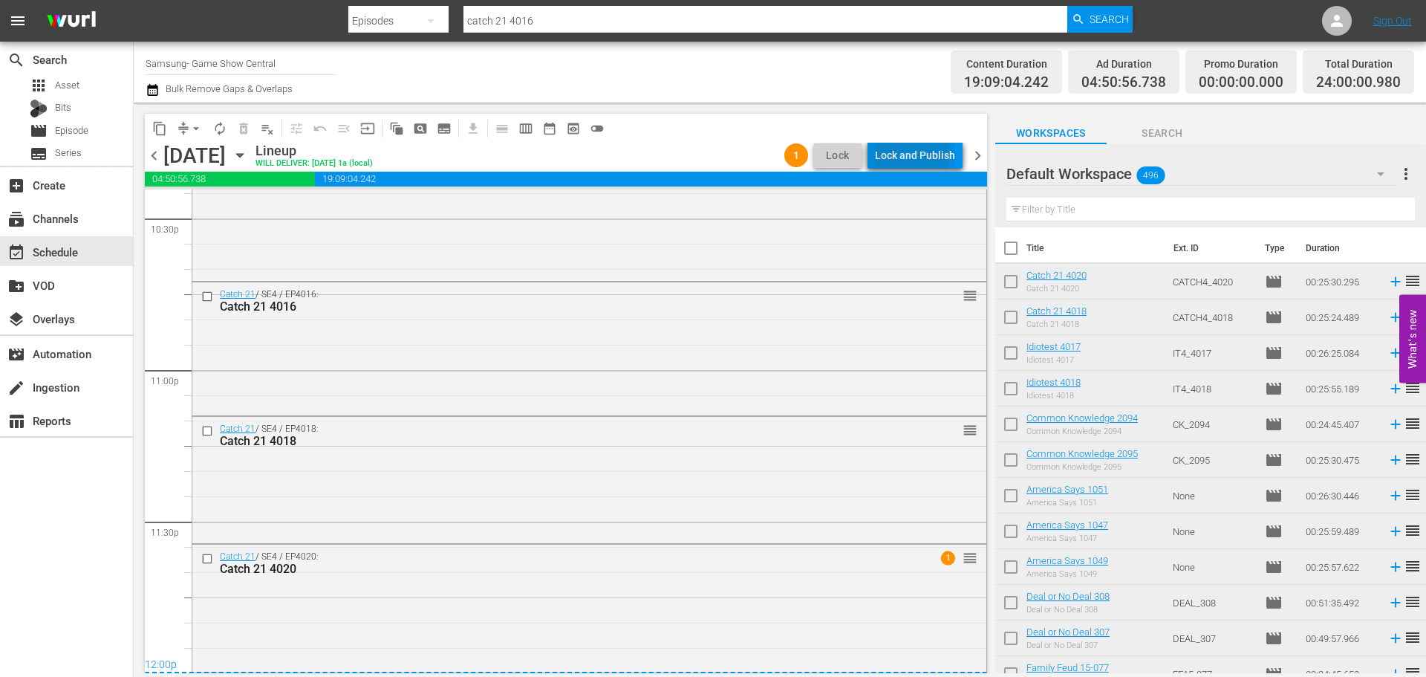
click at [915, 153] on div "Lock and Publish" at bounding box center [915, 155] width 80 height 27
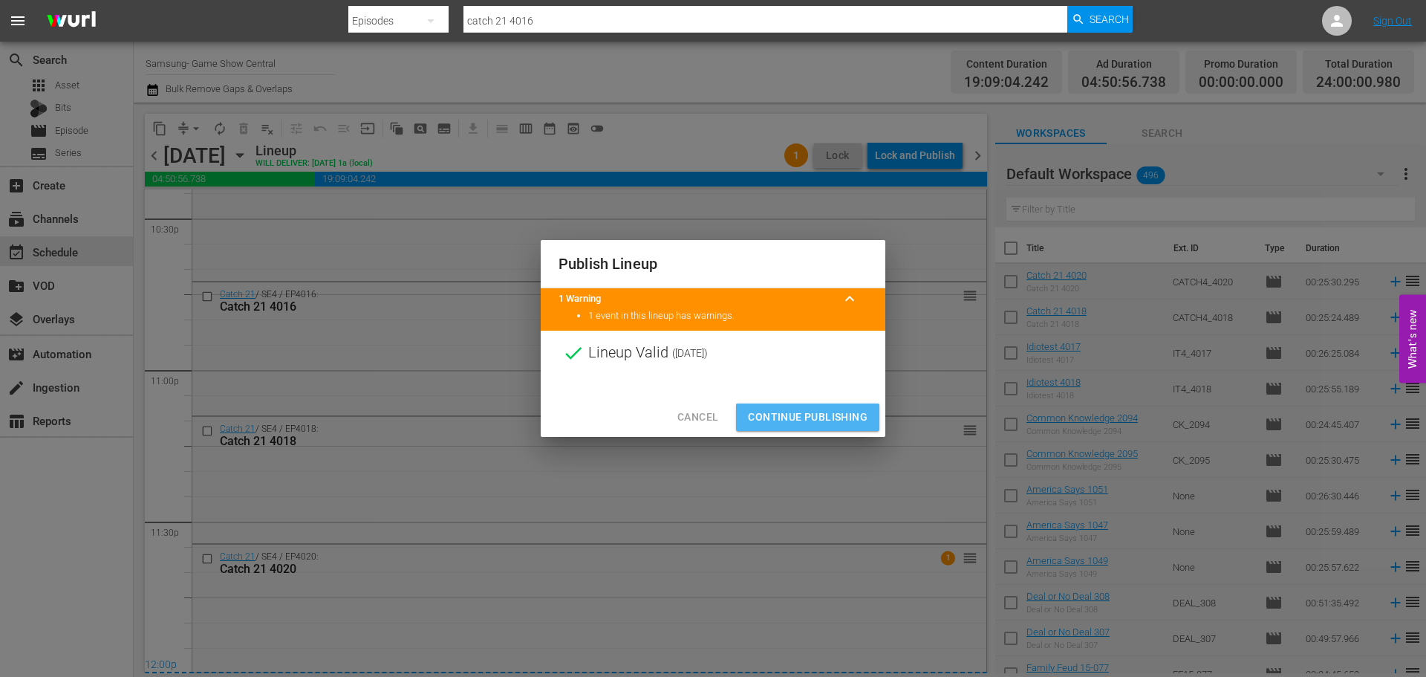
click at [842, 413] on span "Continue Publishing" at bounding box center [808, 417] width 120 height 19
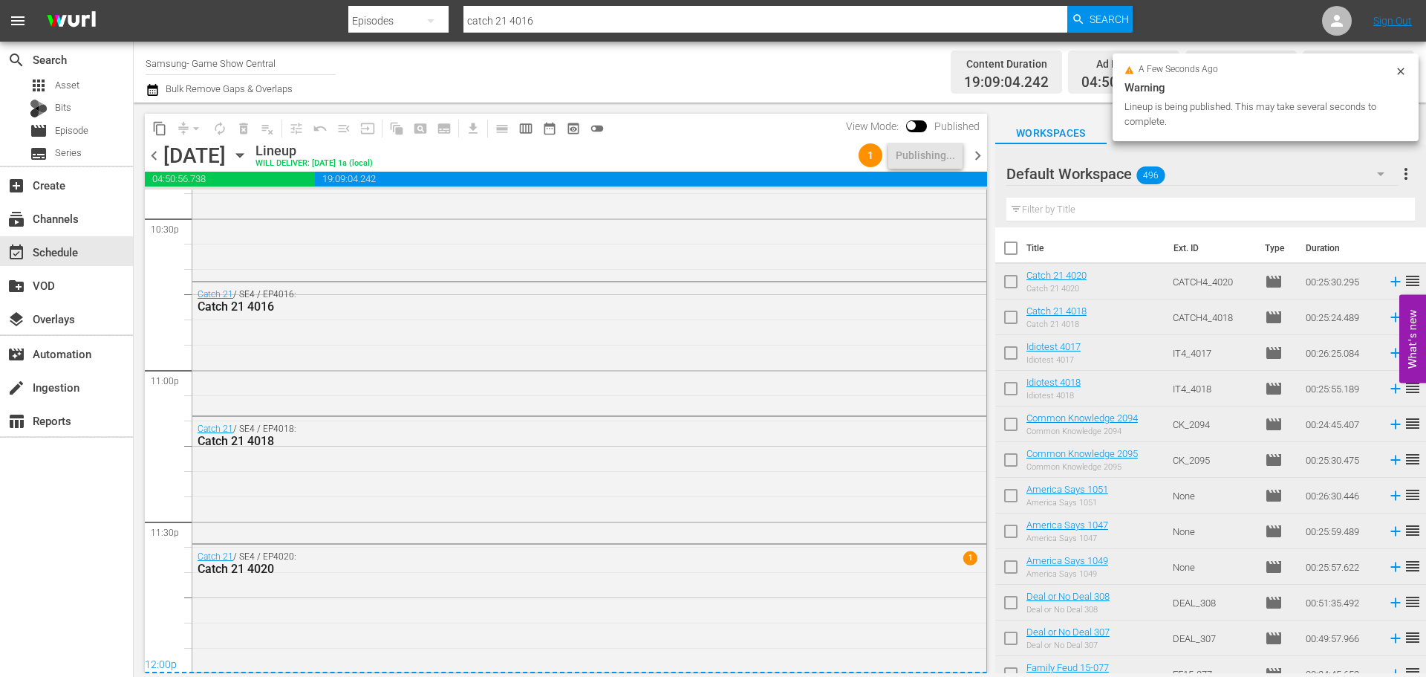
click at [248, 157] on icon "button" at bounding box center [240, 155] width 16 height 16
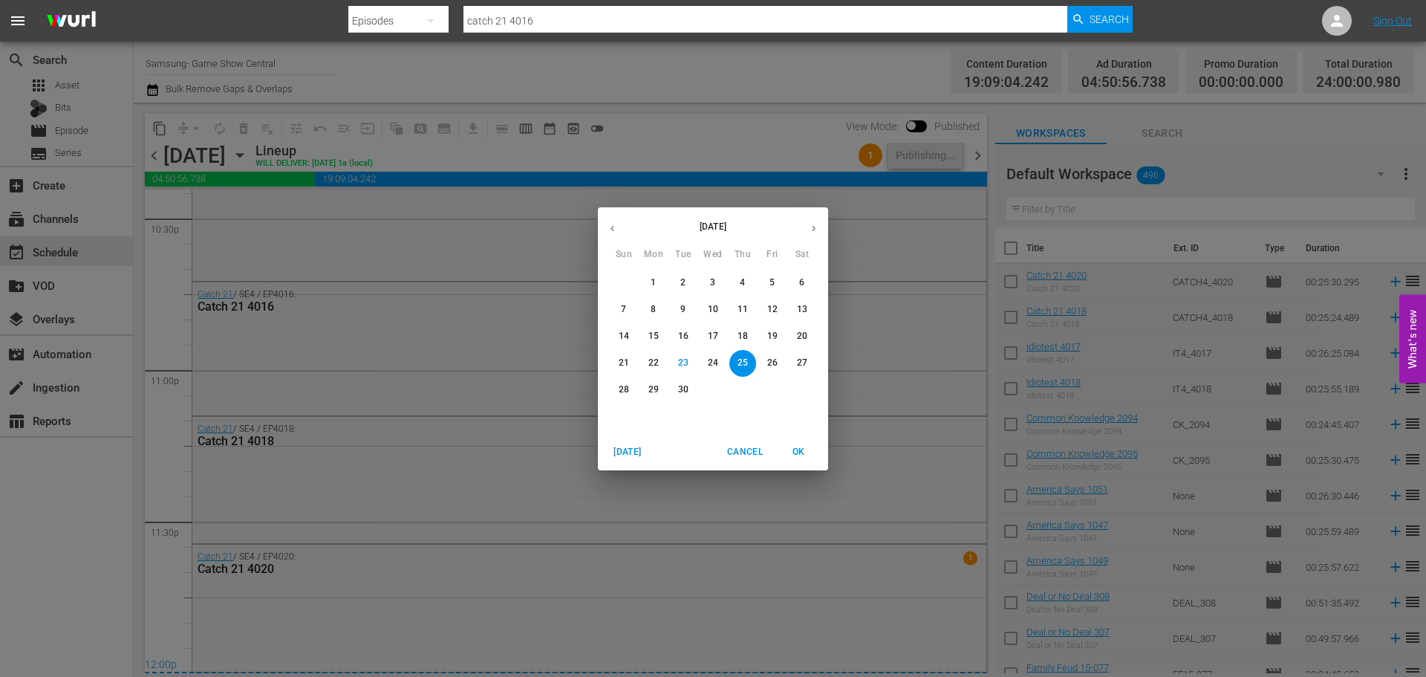
click at [815, 230] on icon "button" at bounding box center [813, 228] width 11 height 11
click at [721, 286] on span "1" at bounding box center [713, 282] width 27 height 13
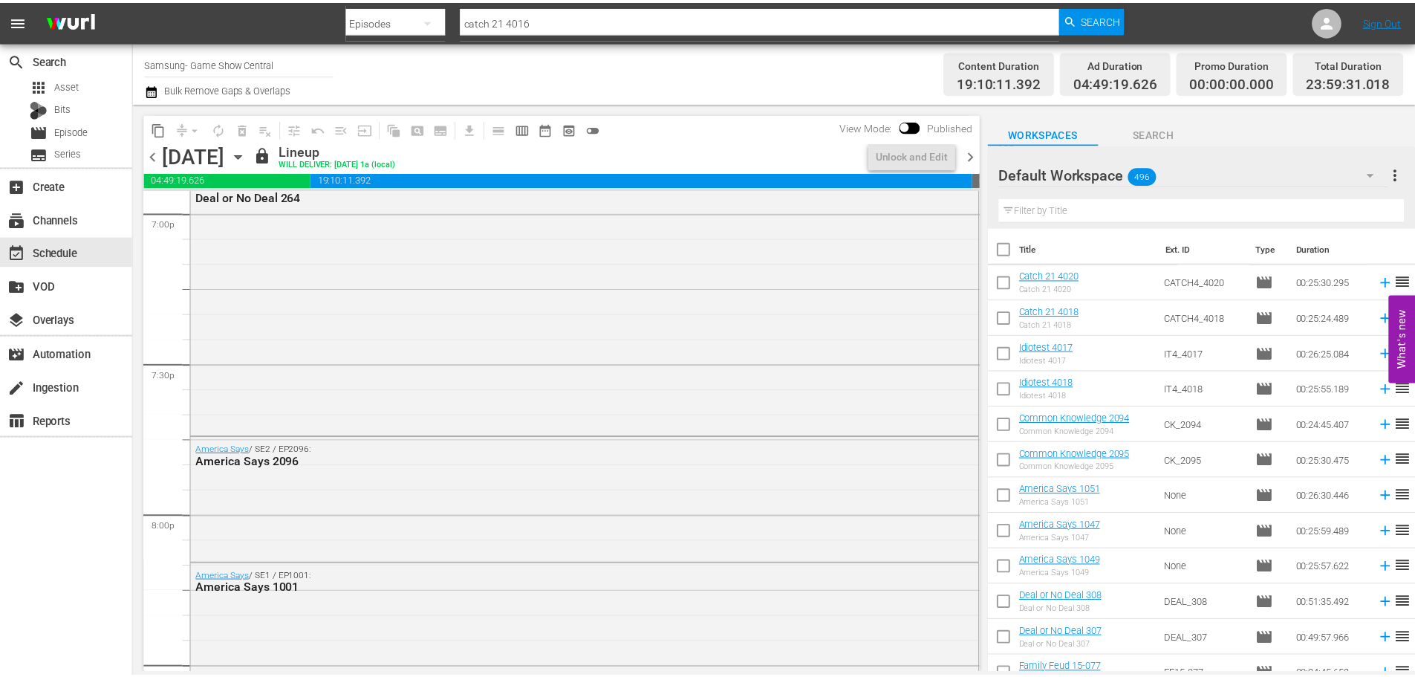
scroll to position [6159, 0]
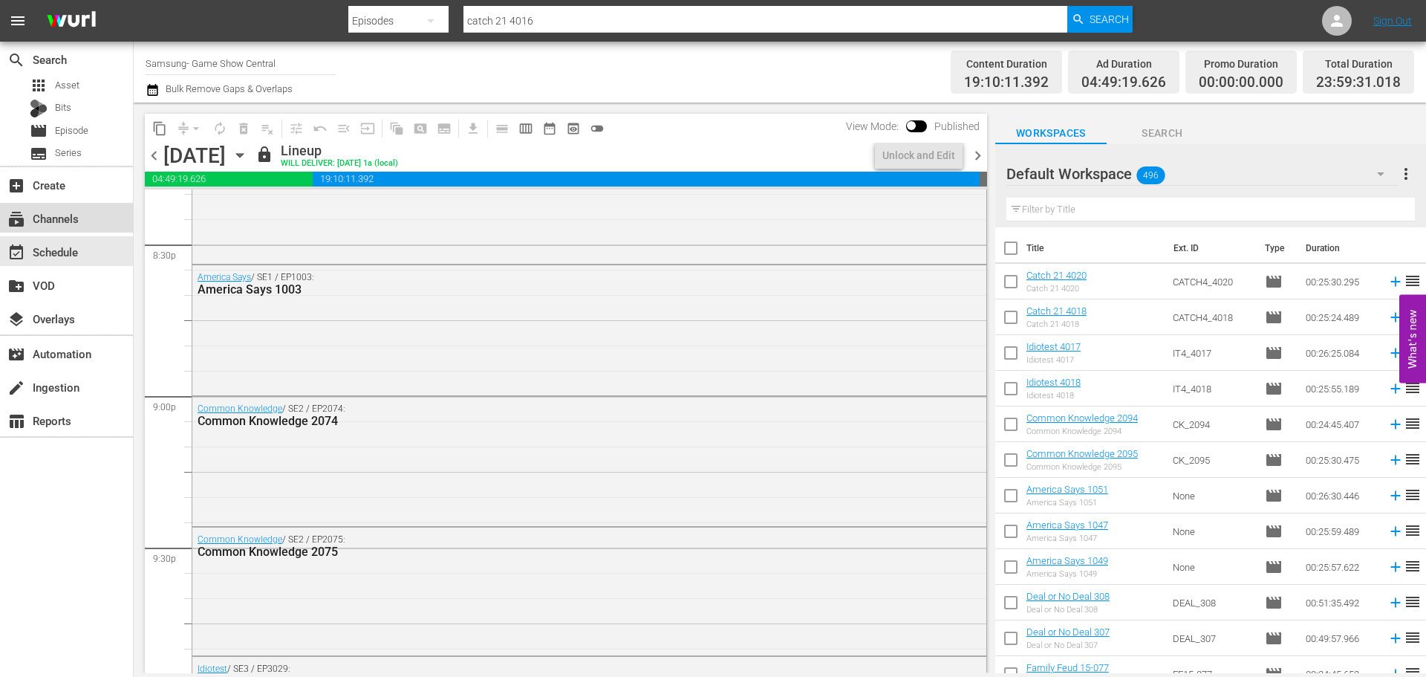
click at [85, 226] on div "subscriptions Channels" at bounding box center [66, 218] width 133 height 30
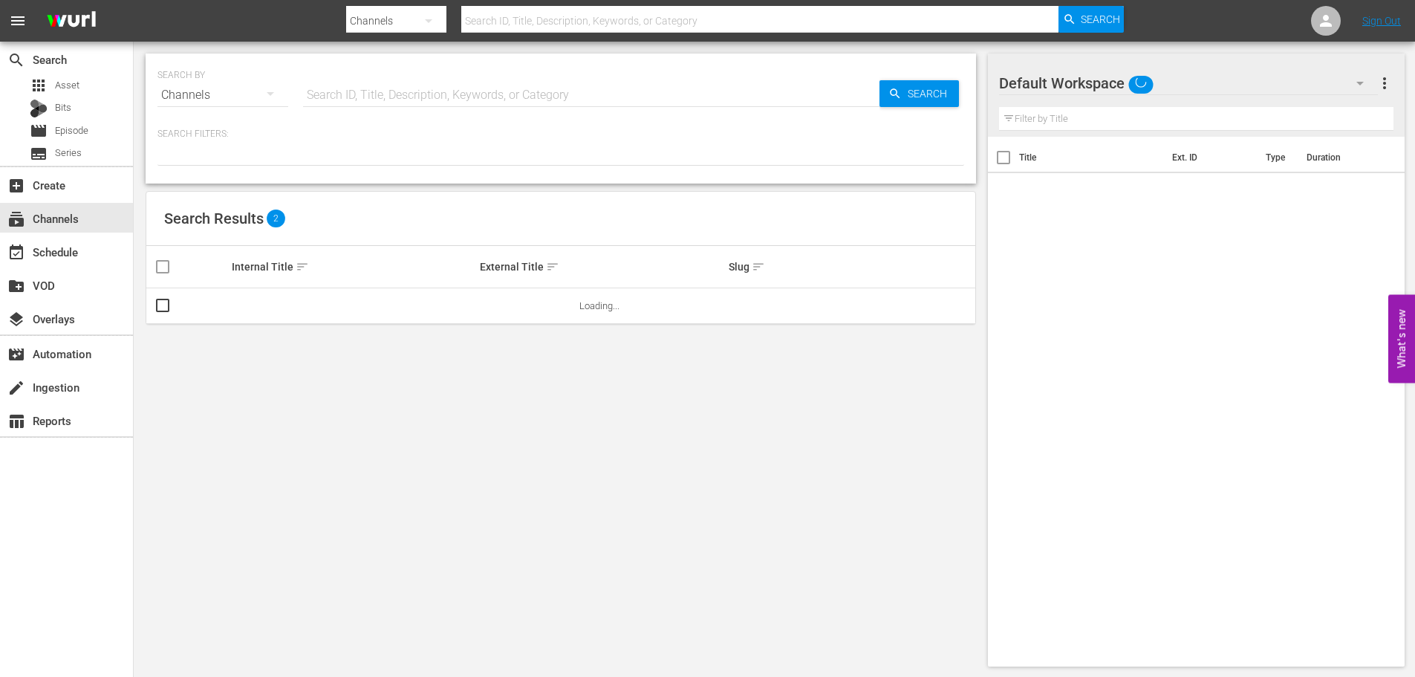
click at [65, 142] on div "apps Asset Bits movie Episode subtitles Series" at bounding box center [66, 119] width 133 height 89
click at [65, 129] on span "Episode" at bounding box center [71, 130] width 33 height 15
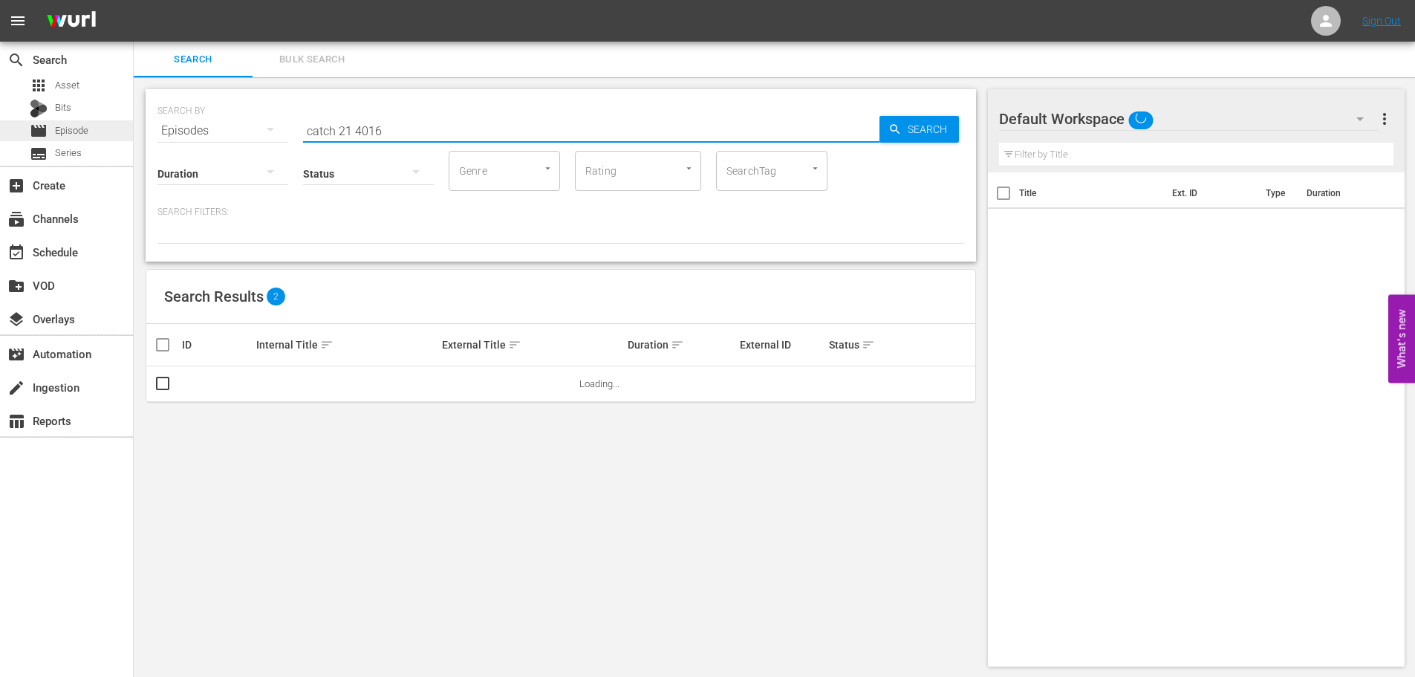
drag, startPoint x: 441, startPoint y: 128, endPoint x: 129, endPoint y: 128, distance: 312.8
click at [134, 123] on div "SEARCH BY Search By Episodes Search ID, Title, Description, Keywords, or Catego…" at bounding box center [561, 377] width 854 height 601
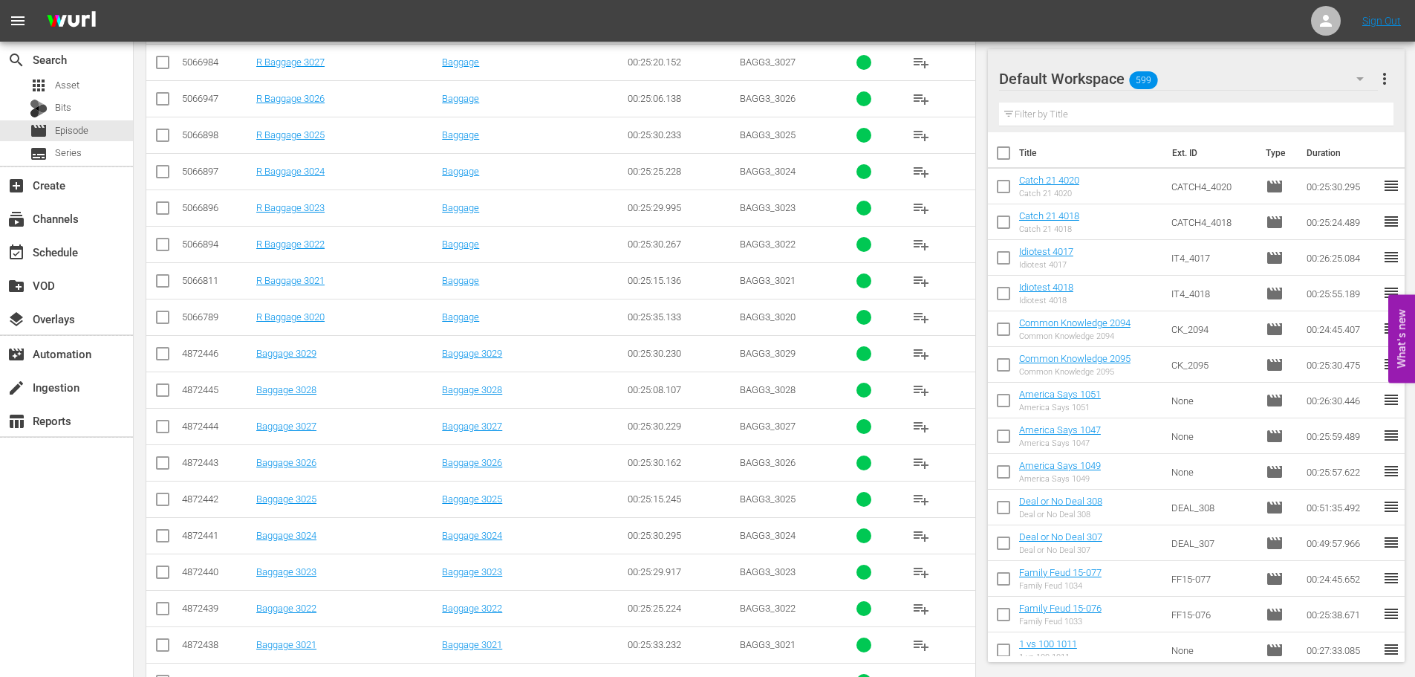
scroll to position [447, 0]
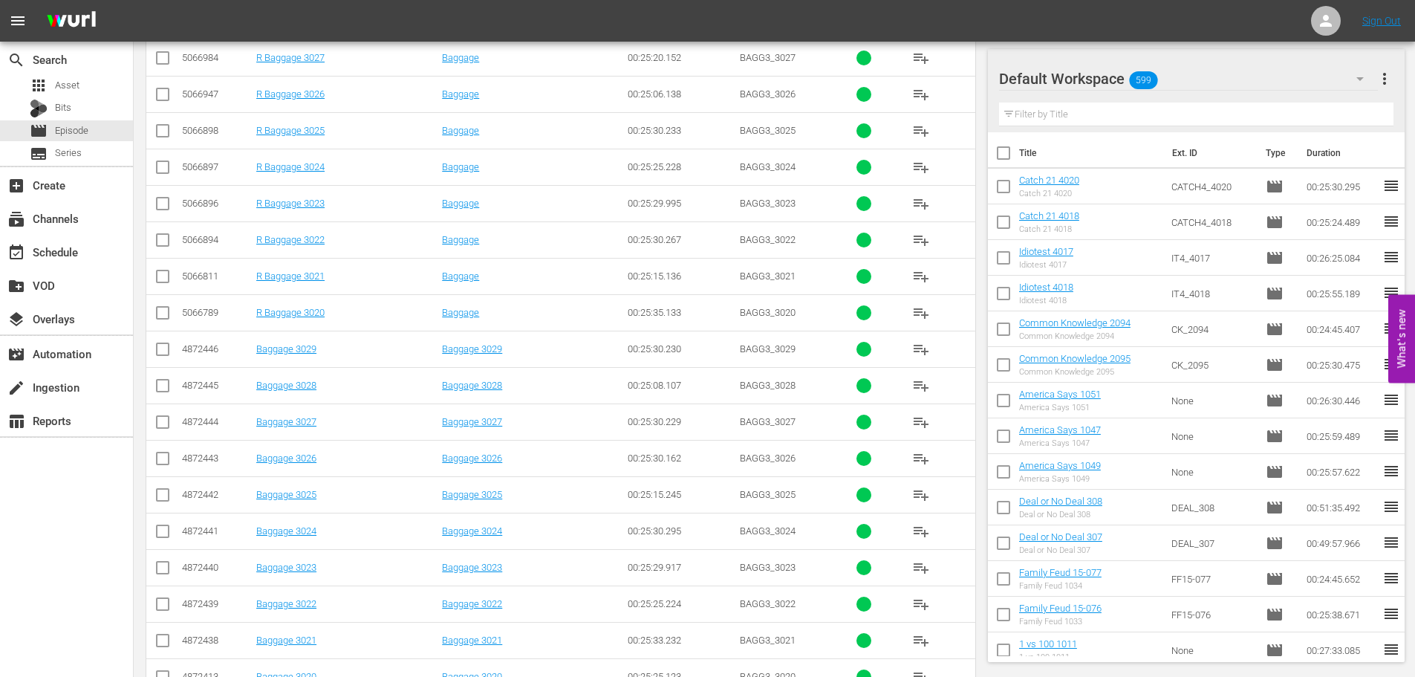
type input "bagg 302"
click at [163, 94] on input "checkbox" at bounding box center [163, 97] width 18 height 18
checkbox input "true"
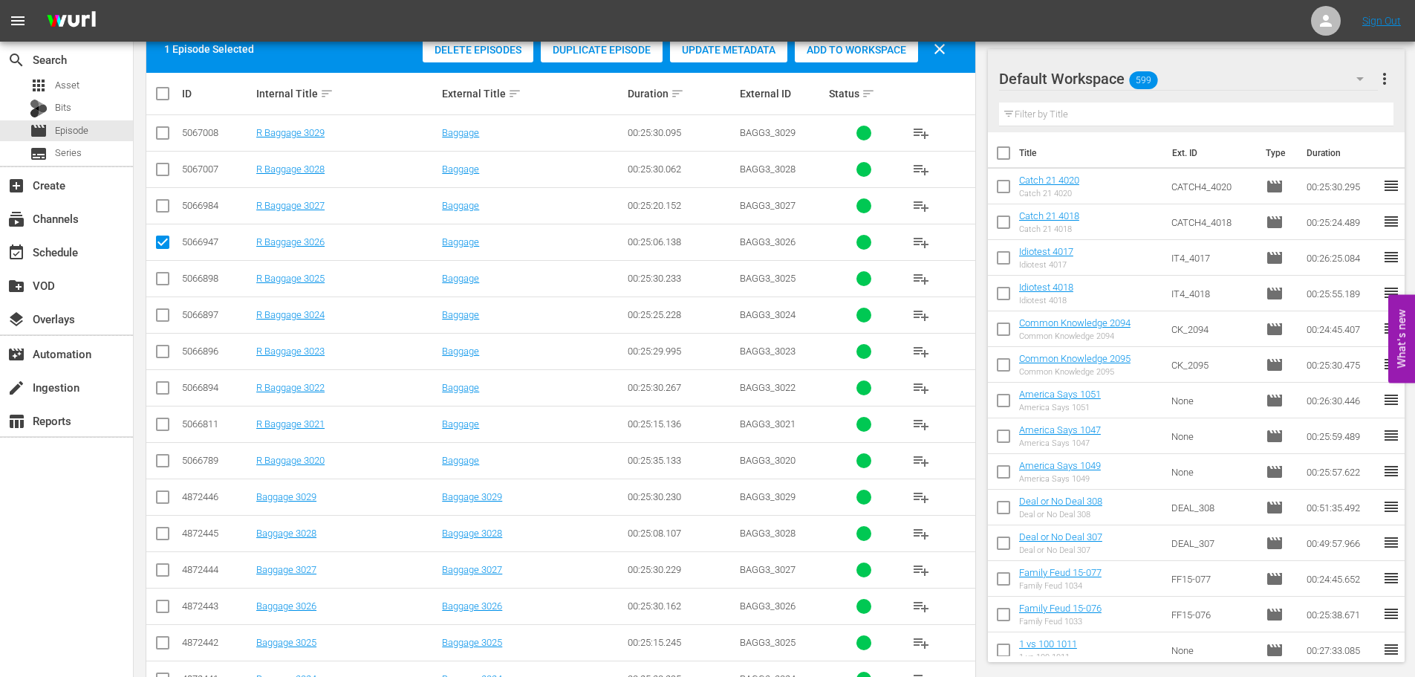
scroll to position [299, 0]
click at [161, 180] on input "checkbox" at bounding box center [163, 173] width 18 height 18
checkbox input "true"
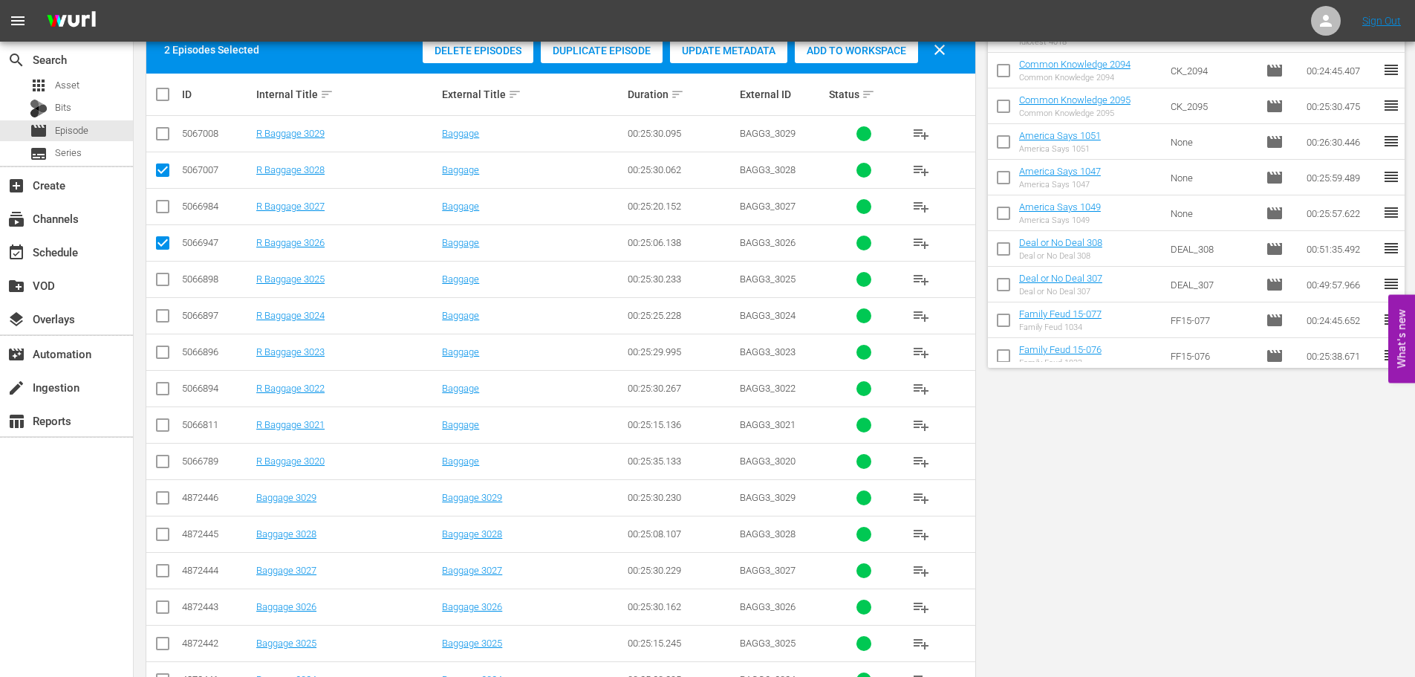
scroll to position [0, 0]
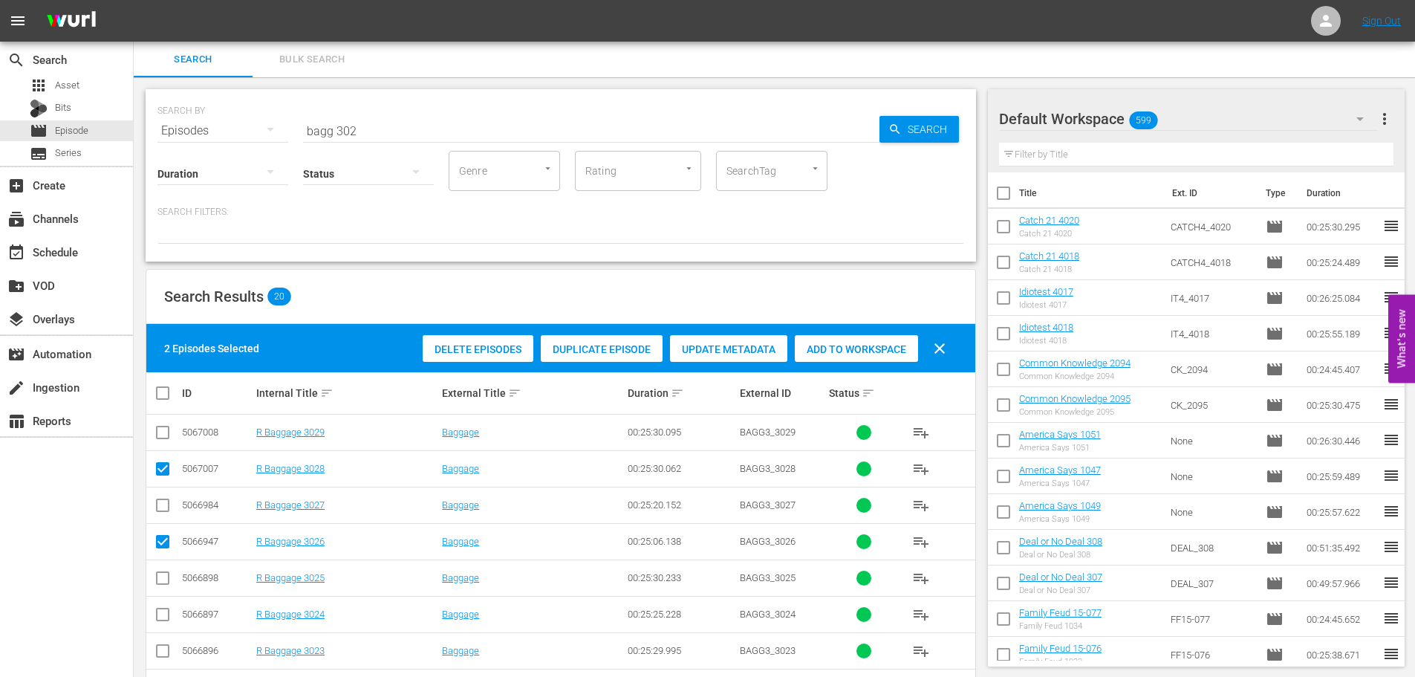
click at [853, 350] on span "Add to Workspace" at bounding box center [856, 349] width 123 height 12
drag, startPoint x: 458, startPoint y: 132, endPoint x: 482, endPoint y: 2, distance: 132.2
click at [470, 117] on input "bagg 302" at bounding box center [591, 131] width 576 height 36
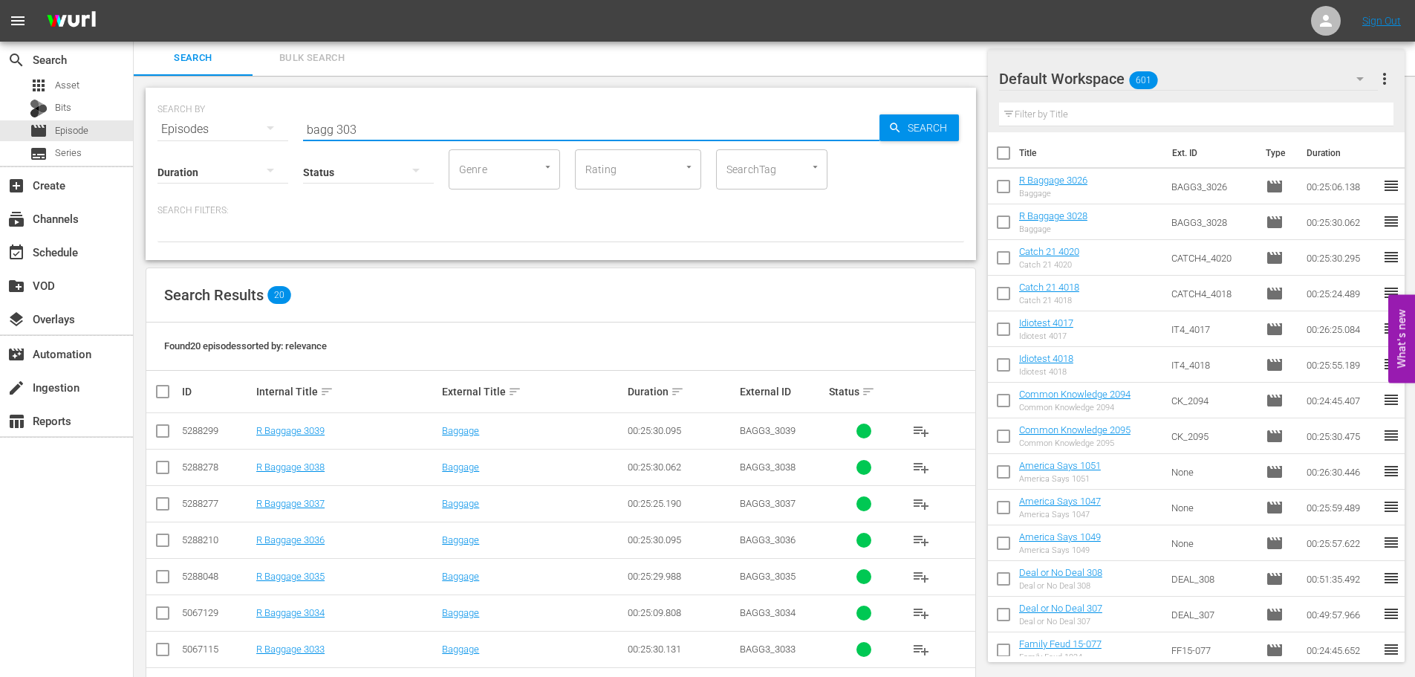
scroll to position [493, 0]
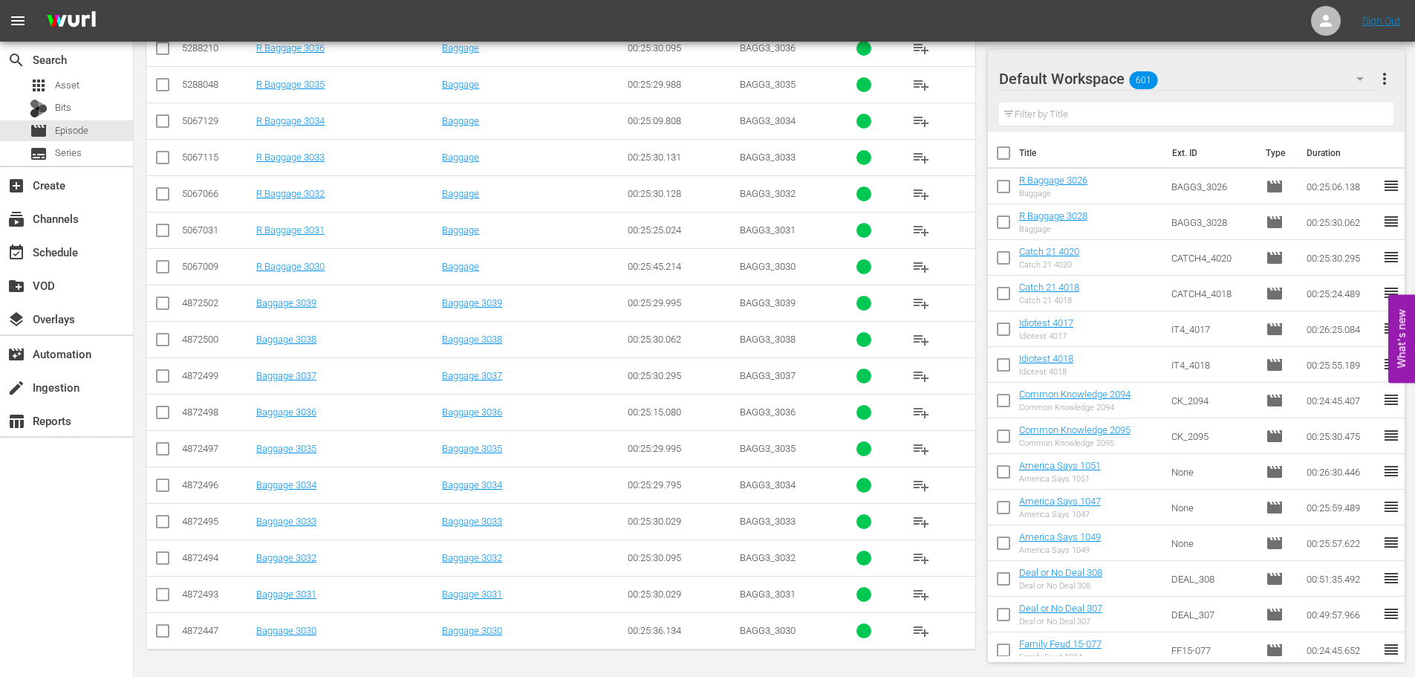
type input "bagg 303"
click at [164, 263] on span at bounding box center [163, 267] width 18 height 18
click at [164, 263] on input "checkbox" at bounding box center [163, 270] width 18 height 18
checkbox input "true"
click at [168, 198] on input "checkbox" at bounding box center [163, 197] width 18 height 18
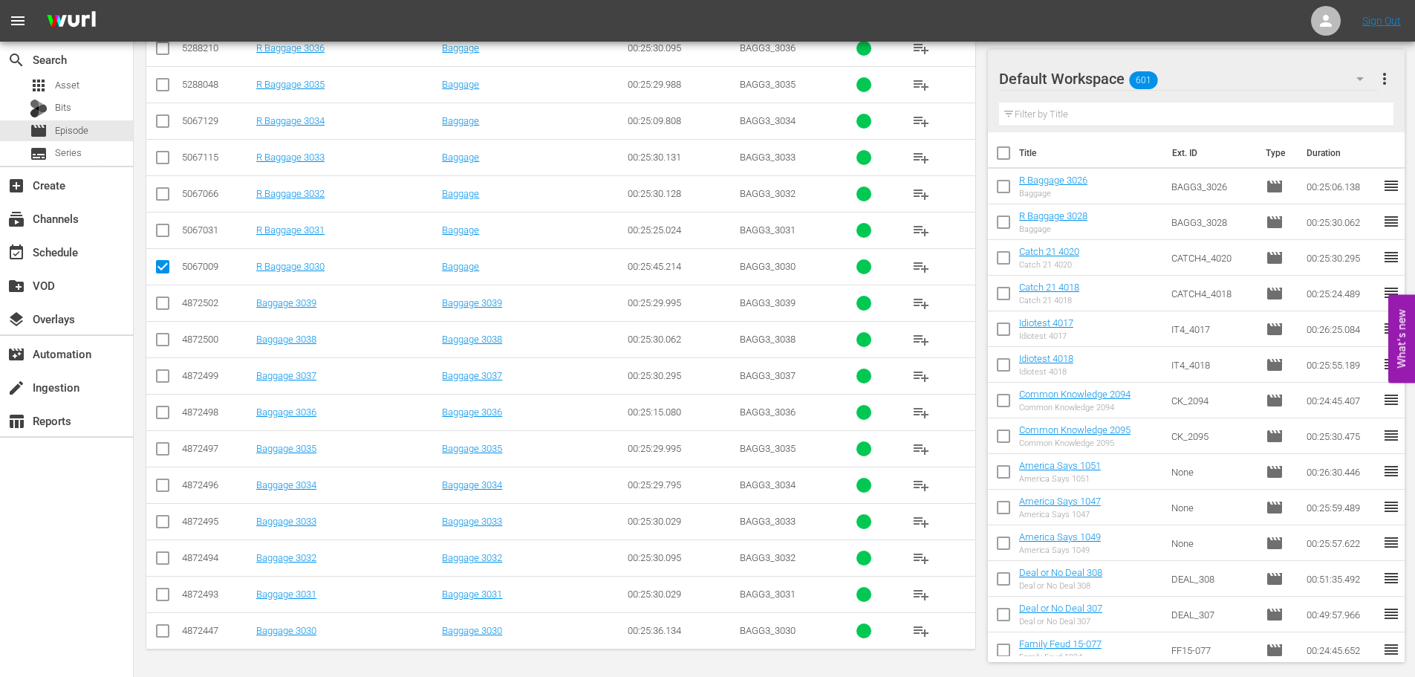
checkbox input "true"
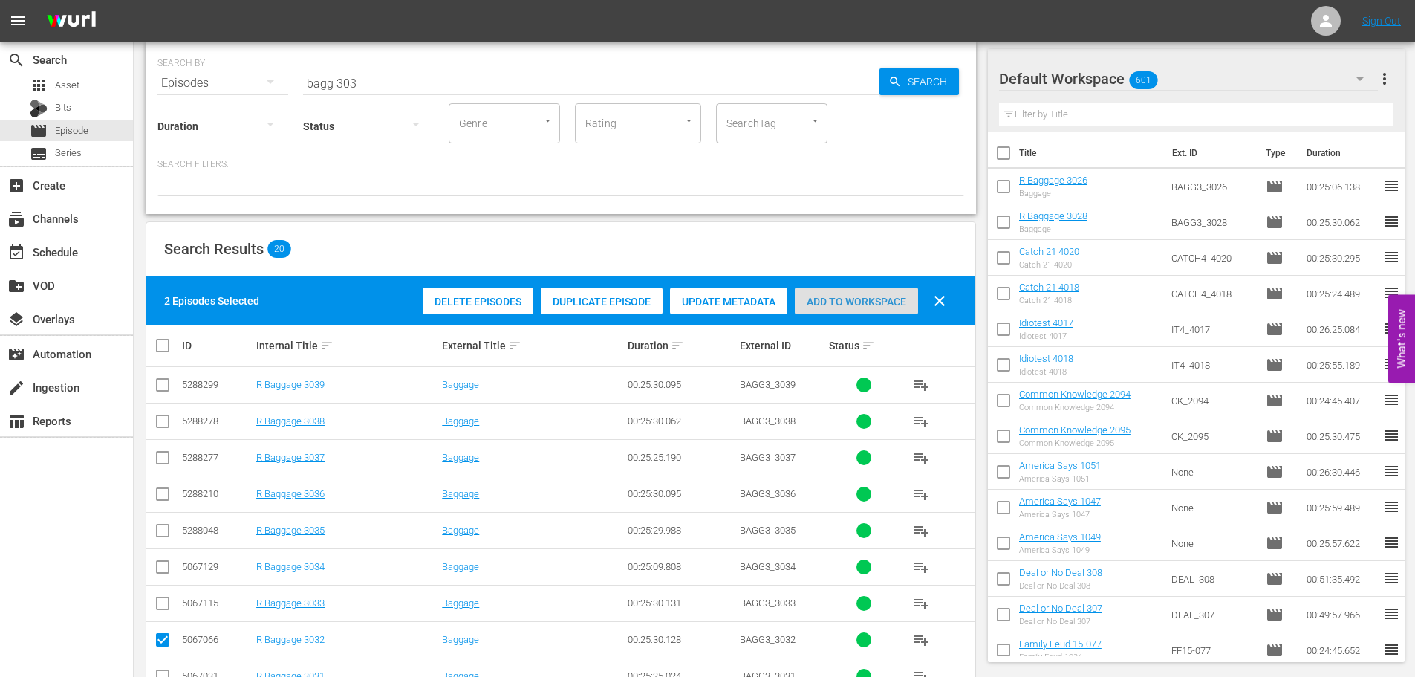
drag, startPoint x: 855, startPoint y: 304, endPoint x: 750, endPoint y: 269, distance: 110.4
click at [820, 296] on span "Add to Workspace" at bounding box center [856, 302] width 123 height 12
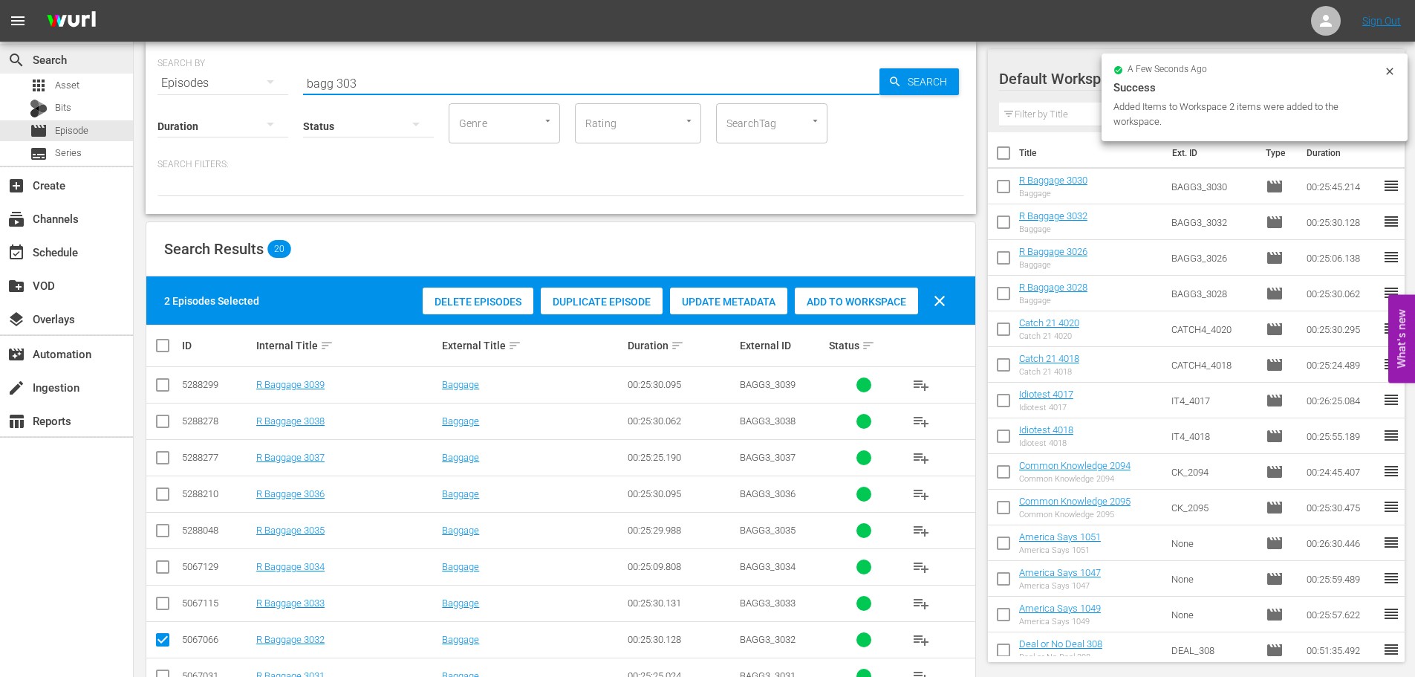
drag, startPoint x: 389, startPoint y: 75, endPoint x: 71, endPoint y: 54, distance: 318.6
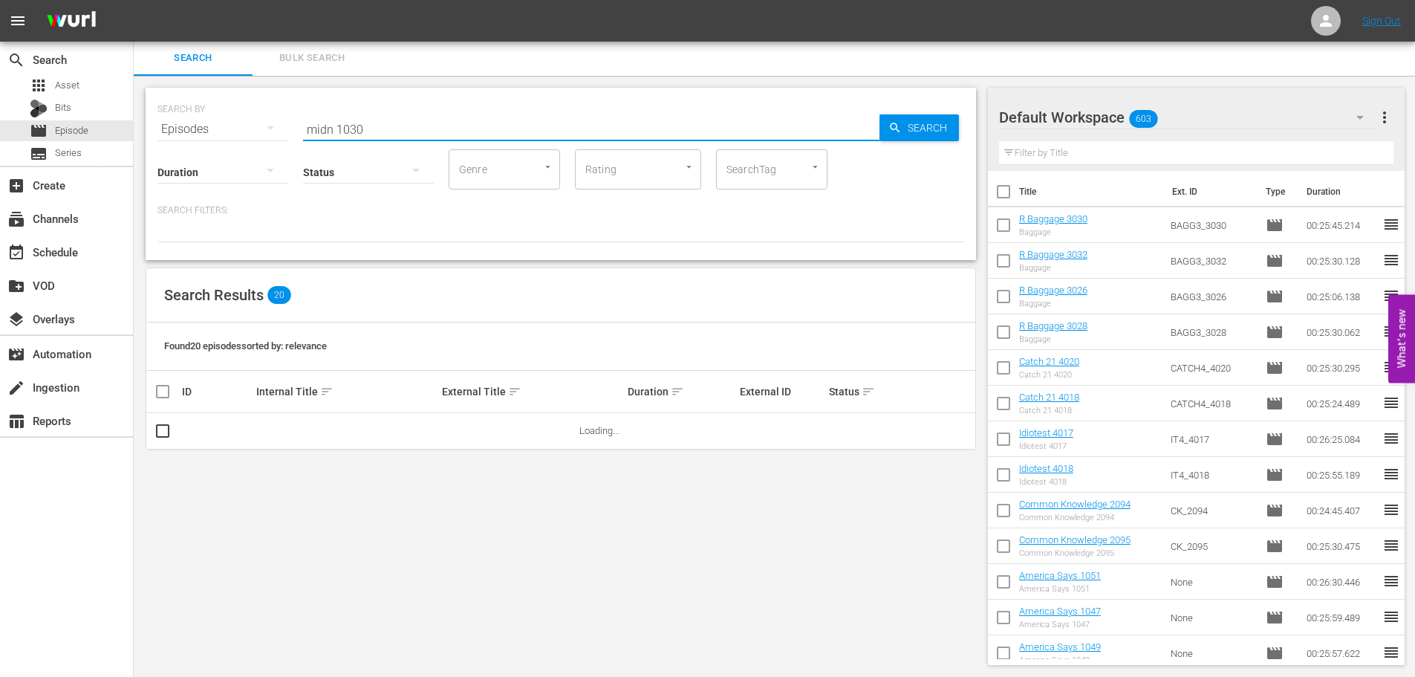
scroll to position [0, 0]
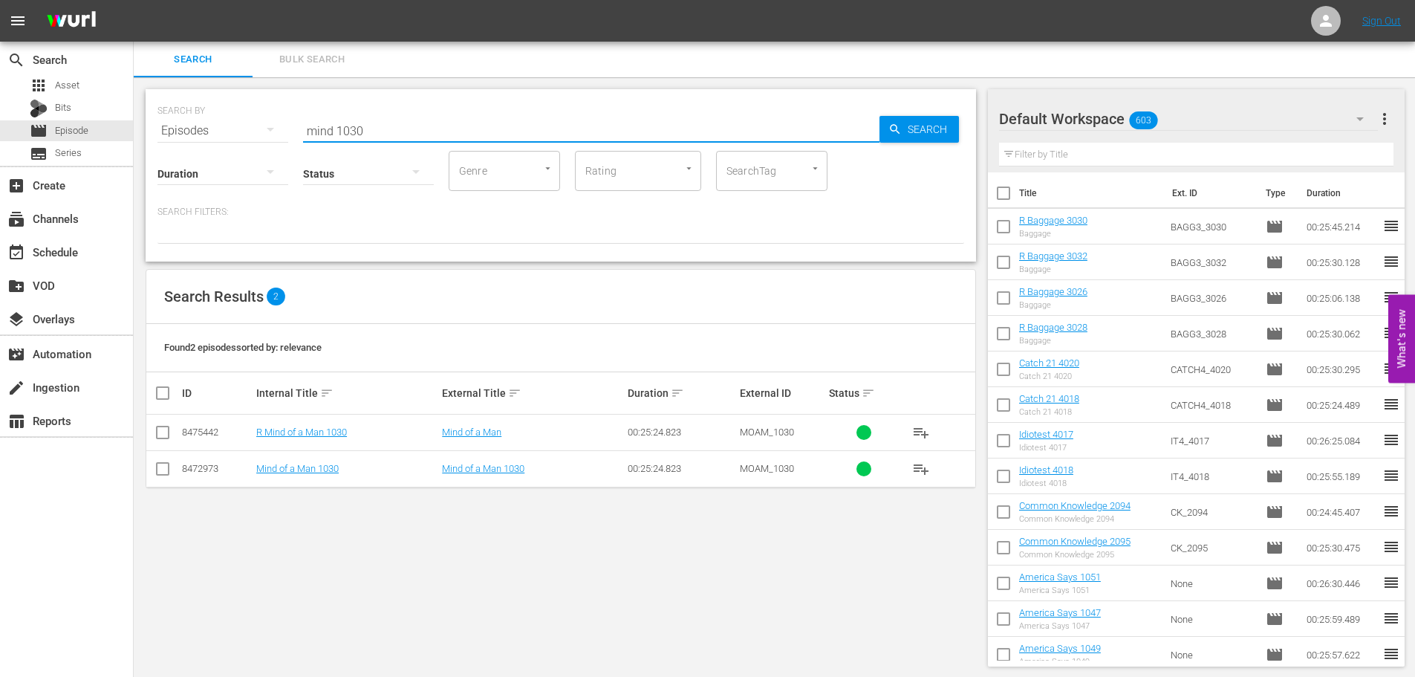
type input "mind 1030"
click at [162, 472] on input "checkbox" at bounding box center [163, 472] width 18 height 18
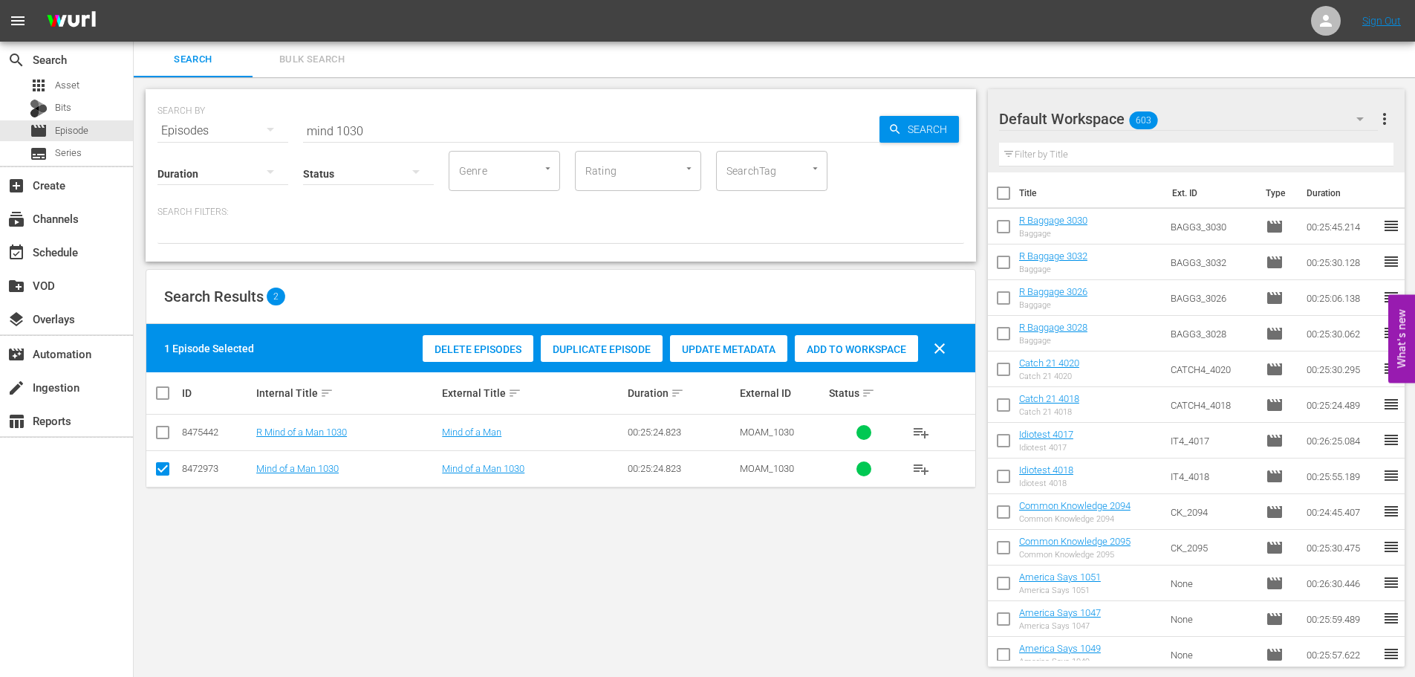
click at [156, 463] on input "checkbox" at bounding box center [163, 472] width 18 height 18
checkbox input "false"
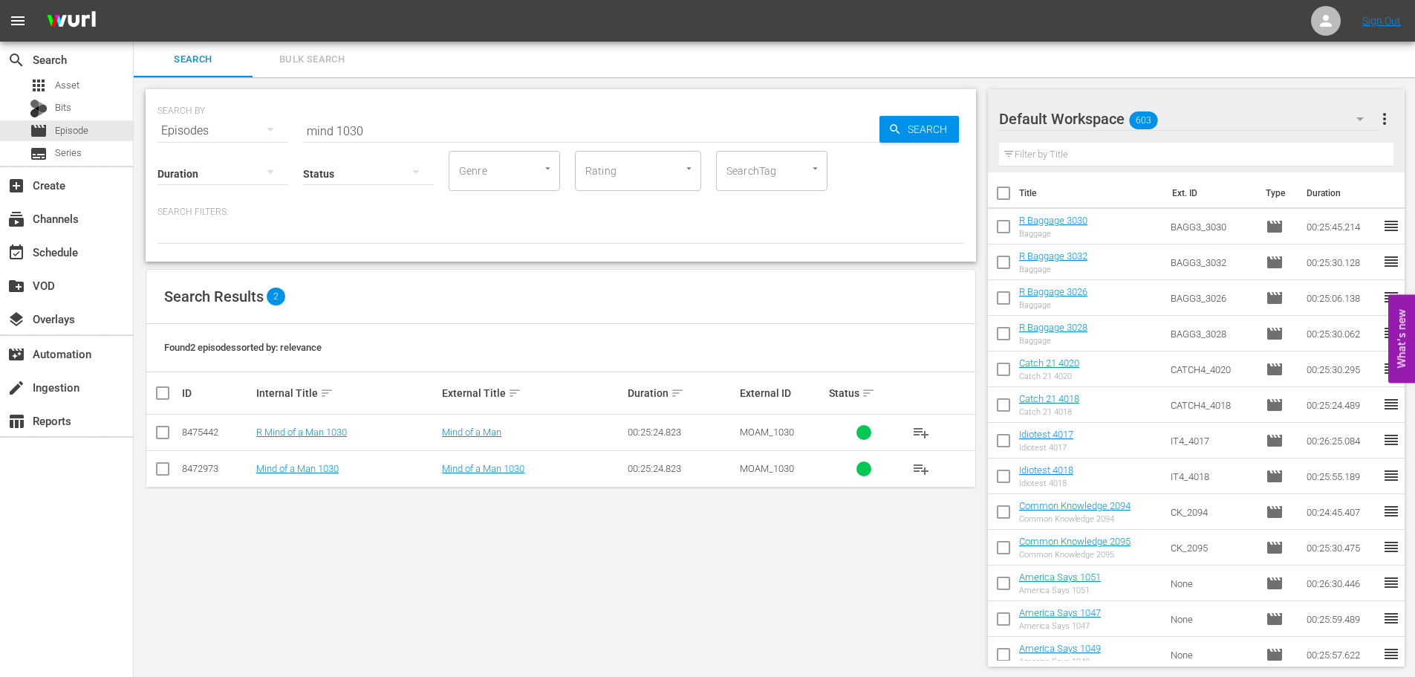
click at [144, 432] on div "SEARCH BY Search By Episodes Search ID, Title, Description, Keywords, or Catego…" at bounding box center [561, 377] width 854 height 601
drag, startPoint x: 165, startPoint y: 436, endPoint x: 582, endPoint y: 285, distance: 443.2
click at [165, 435] on input "checkbox" at bounding box center [163, 435] width 18 height 18
checkbox input "true"
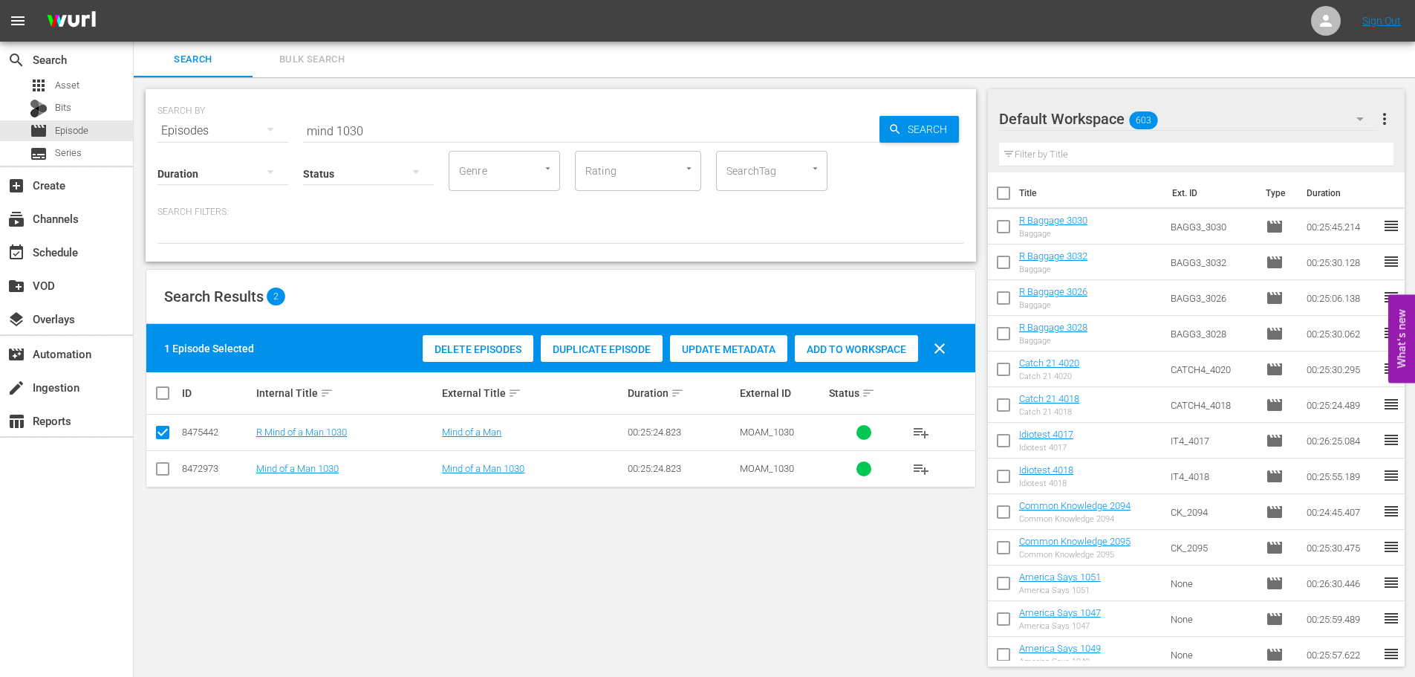
click at [848, 337] on div "Add to Workspace" at bounding box center [856, 349] width 123 height 28
drag, startPoint x: 379, startPoint y: 123, endPoint x: 0, endPoint y: 138, distance: 379.2
click at [134, 0] on div "search Search apps Asset Bits movie Episode subtitles Series add_box Create sub…" at bounding box center [775, 0] width 1282 height 0
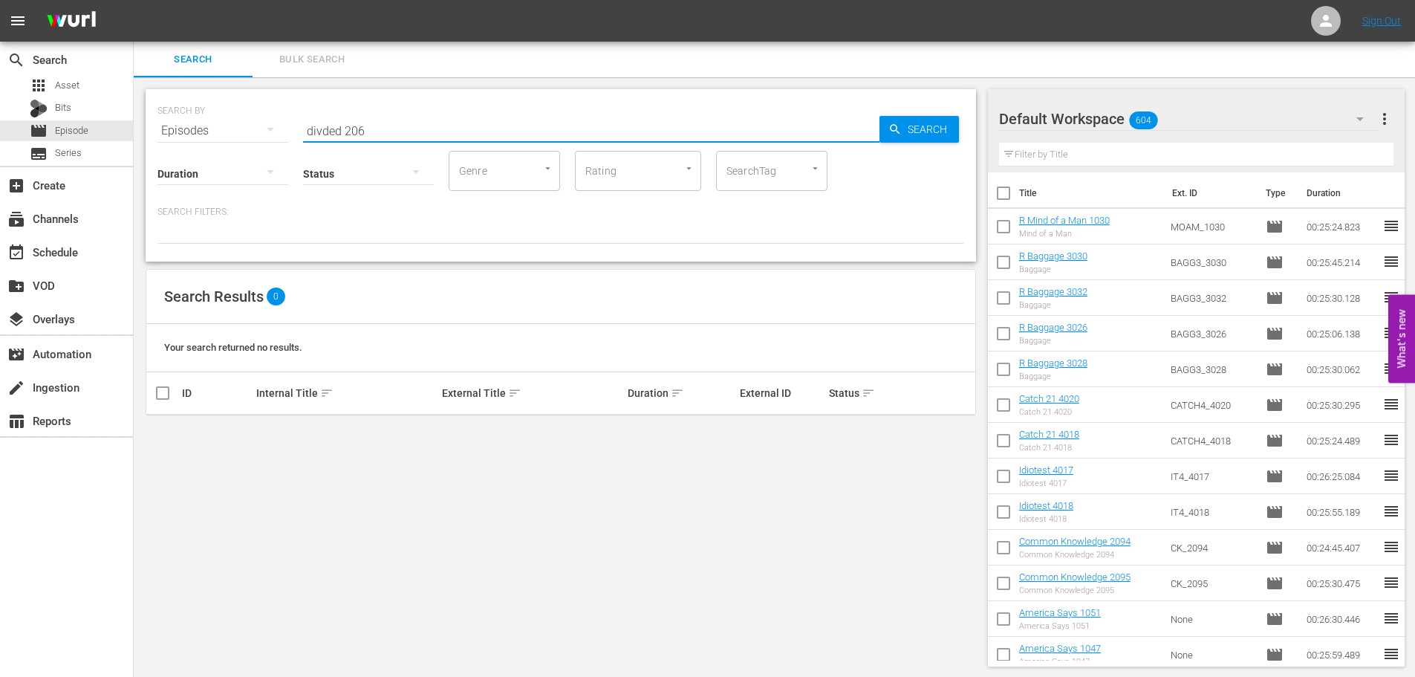
click at [321, 124] on input "divded 206" at bounding box center [591, 131] width 576 height 36
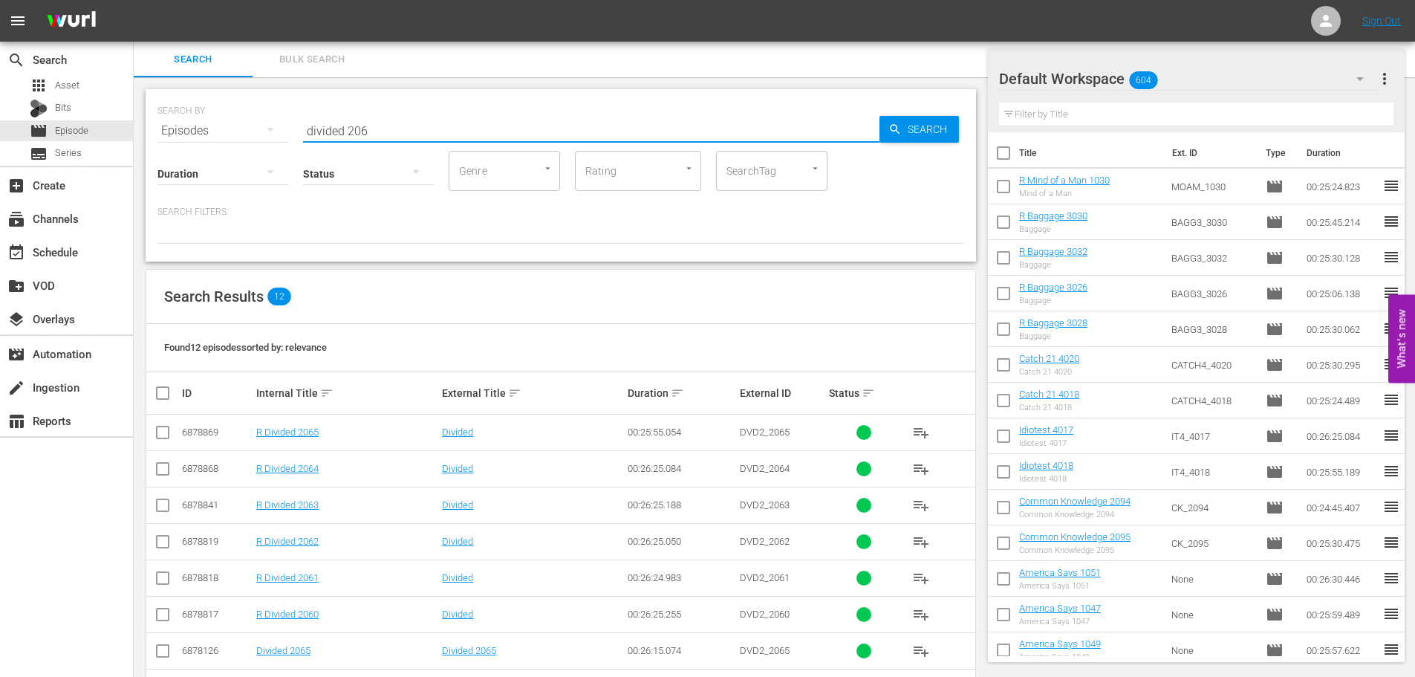
scroll to position [202, 0]
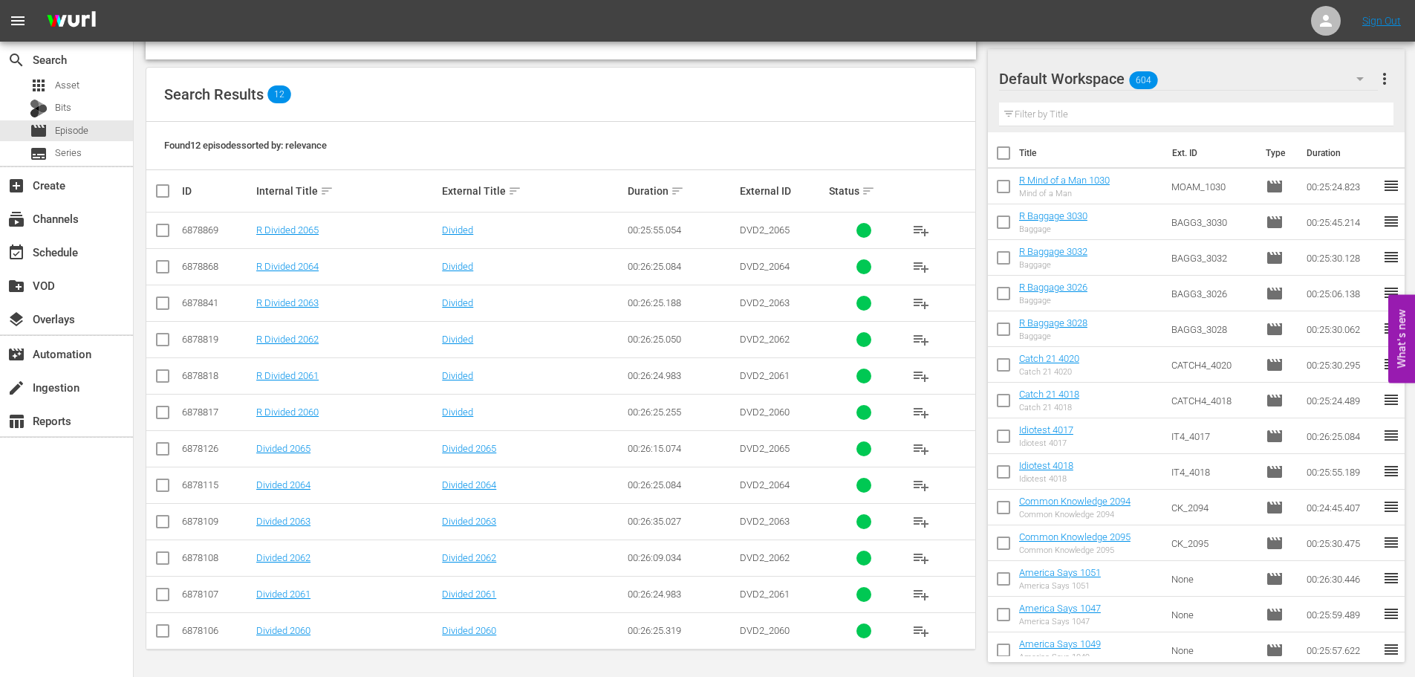
type input "divided 206"
click at [160, 409] on input "checkbox" at bounding box center [163, 415] width 18 height 18
checkbox input "true"
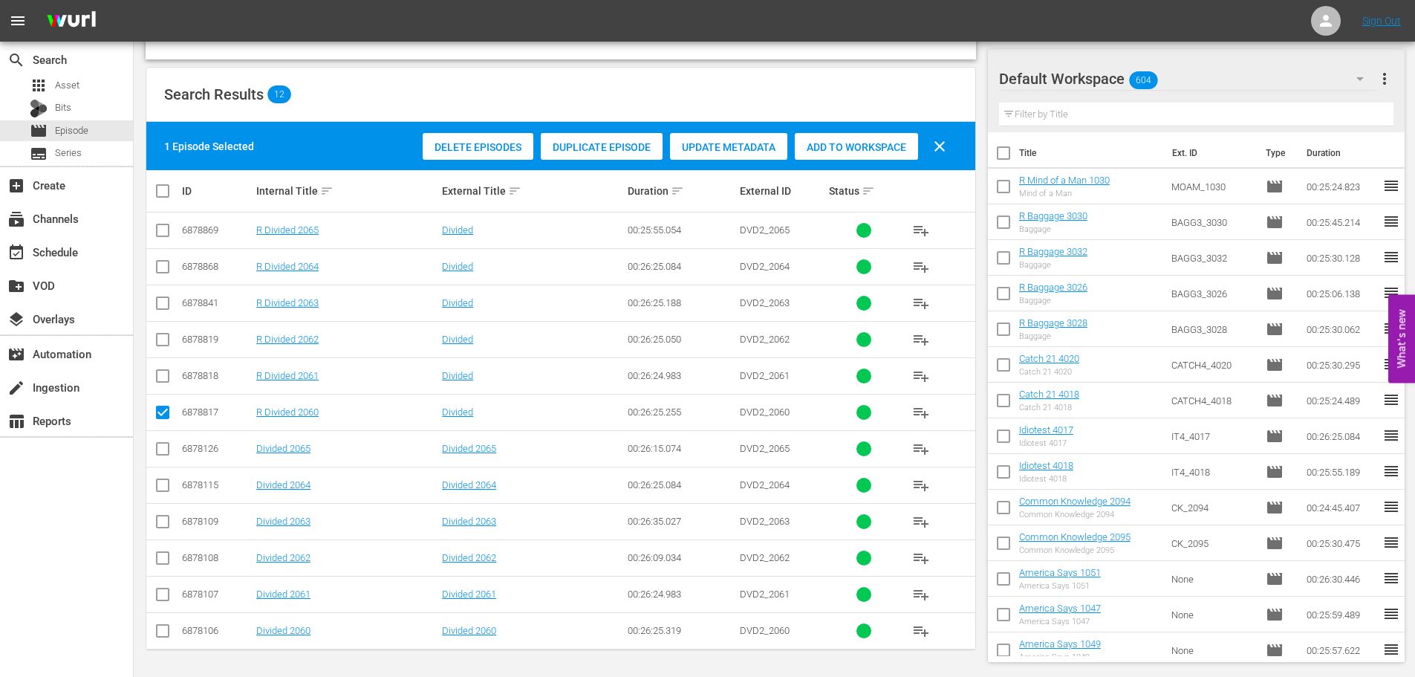
click at [161, 382] on input "checkbox" at bounding box center [163, 379] width 18 height 18
checkbox input "true"
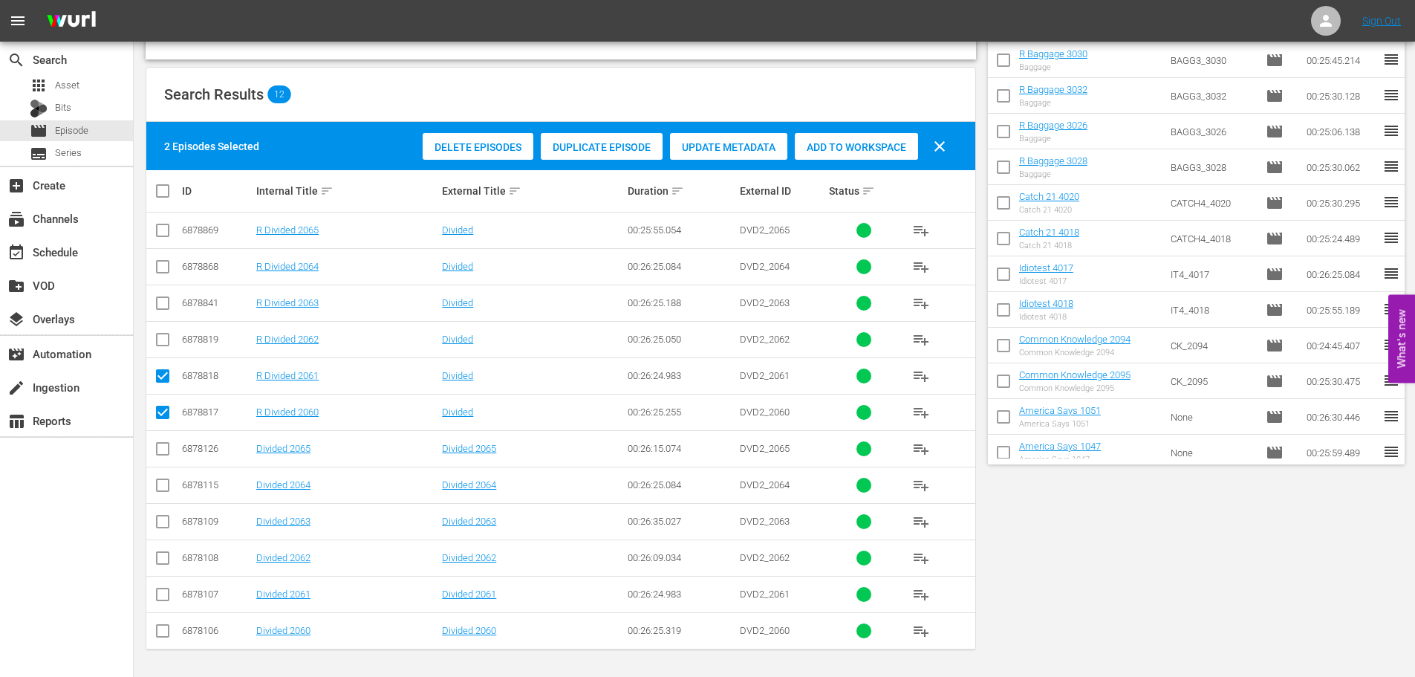
scroll to position [0, 0]
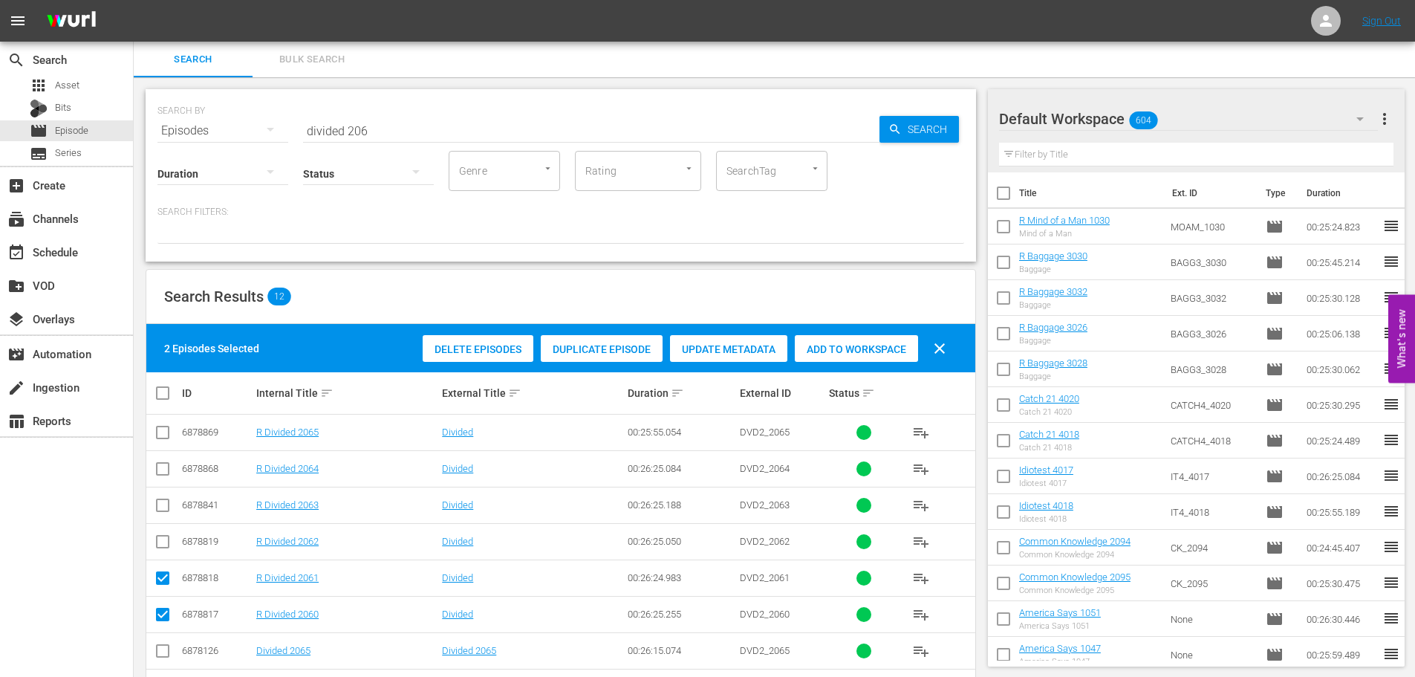
click at [880, 365] on div "Delete Episodes Duplicate Episode Update Metadata Add to Workspace clear" at bounding box center [688, 349] width 539 height 36
click at [814, 348] on span "Add to Workspace" at bounding box center [856, 349] width 123 height 12
drag, startPoint x: 498, startPoint y: 134, endPoint x: 0, endPoint y: 115, distance: 498.1
click at [134, 0] on div "search Search apps Asset Bits movie Episode subtitles Series add_box Create sub…" at bounding box center [775, 0] width 1282 height 0
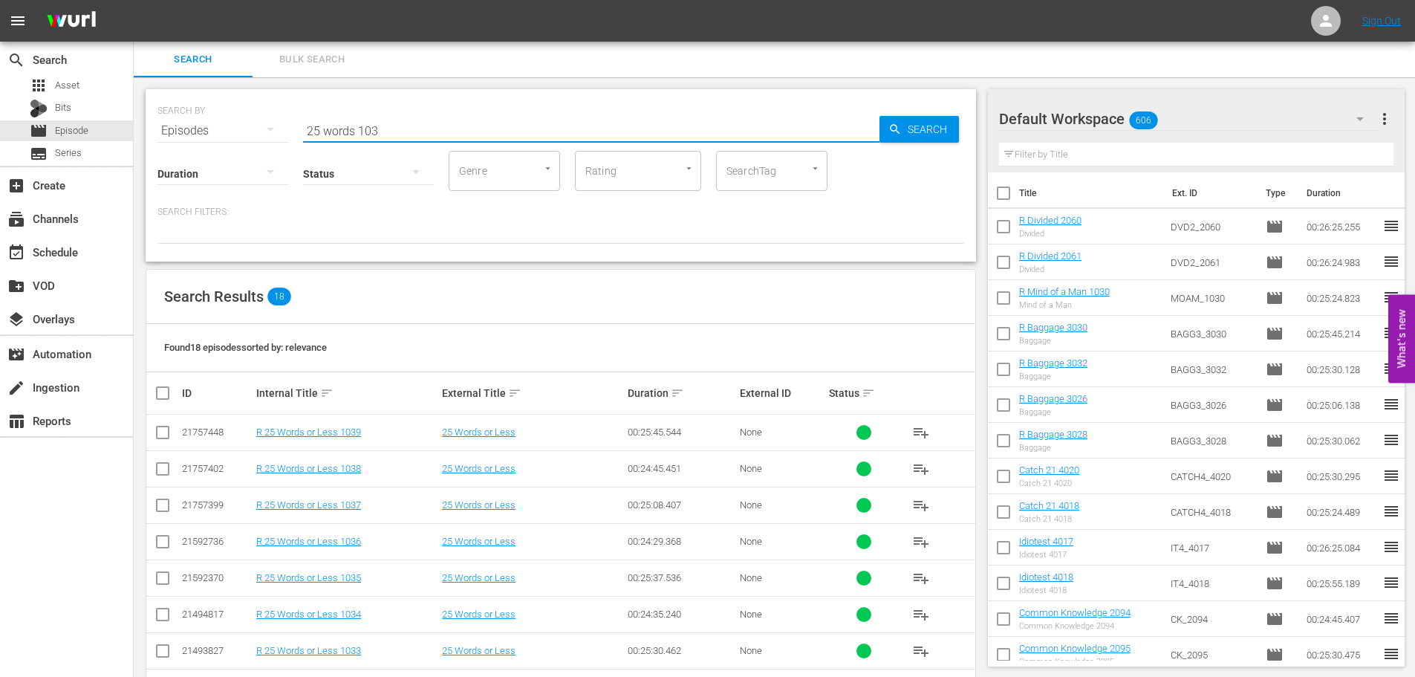
type input "25 words 103"
drag, startPoint x: 174, startPoint y: 484, endPoint x: 160, endPoint y: 467, distance: 22.7
click at [166, 476] on td at bounding box center [162, 468] width 33 height 36
click at [160, 467] on input "checkbox" at bounding box center [163, 472] width 18 height 18
checkbox input "true"
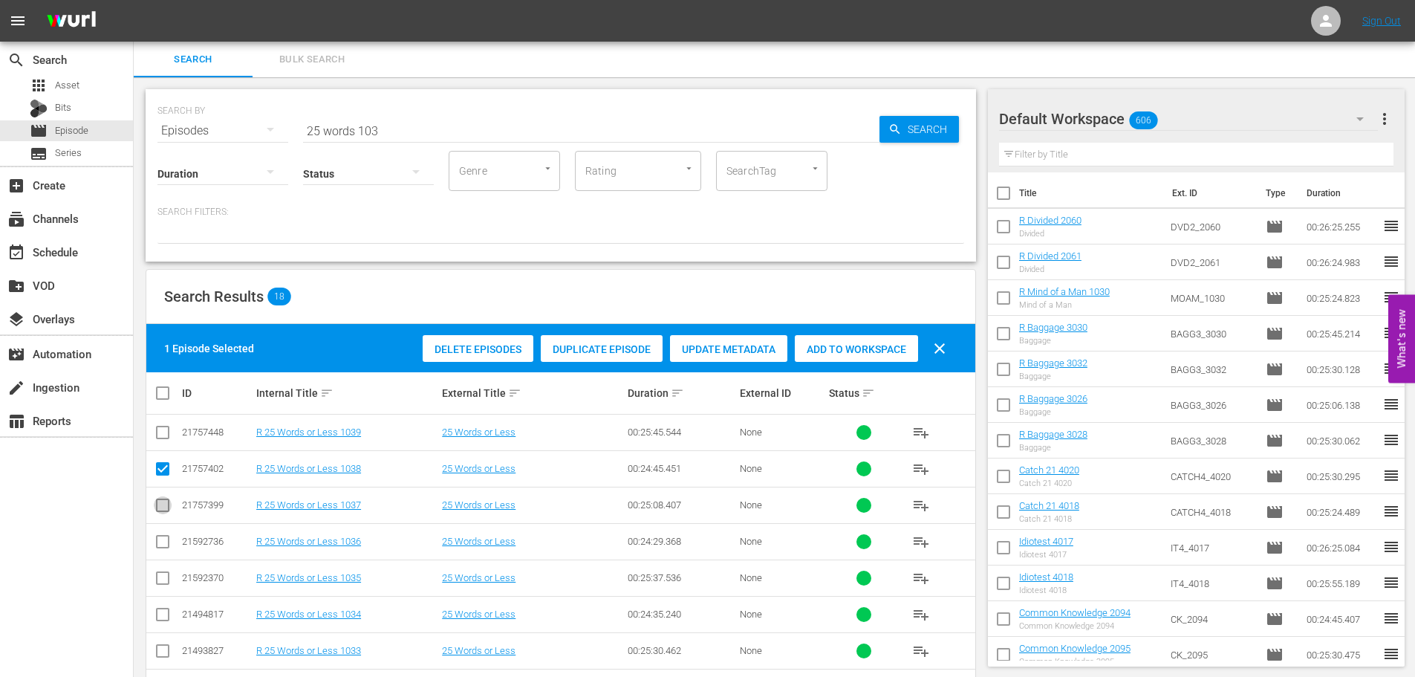
click at [155, 502] on input "checkbox" at bounding box center [163, 508] width 18 height 18
checkbox input "true"
click at [827, 348] on span "Add to Workspace" at bounding box center [856, 349] width 123 height 12
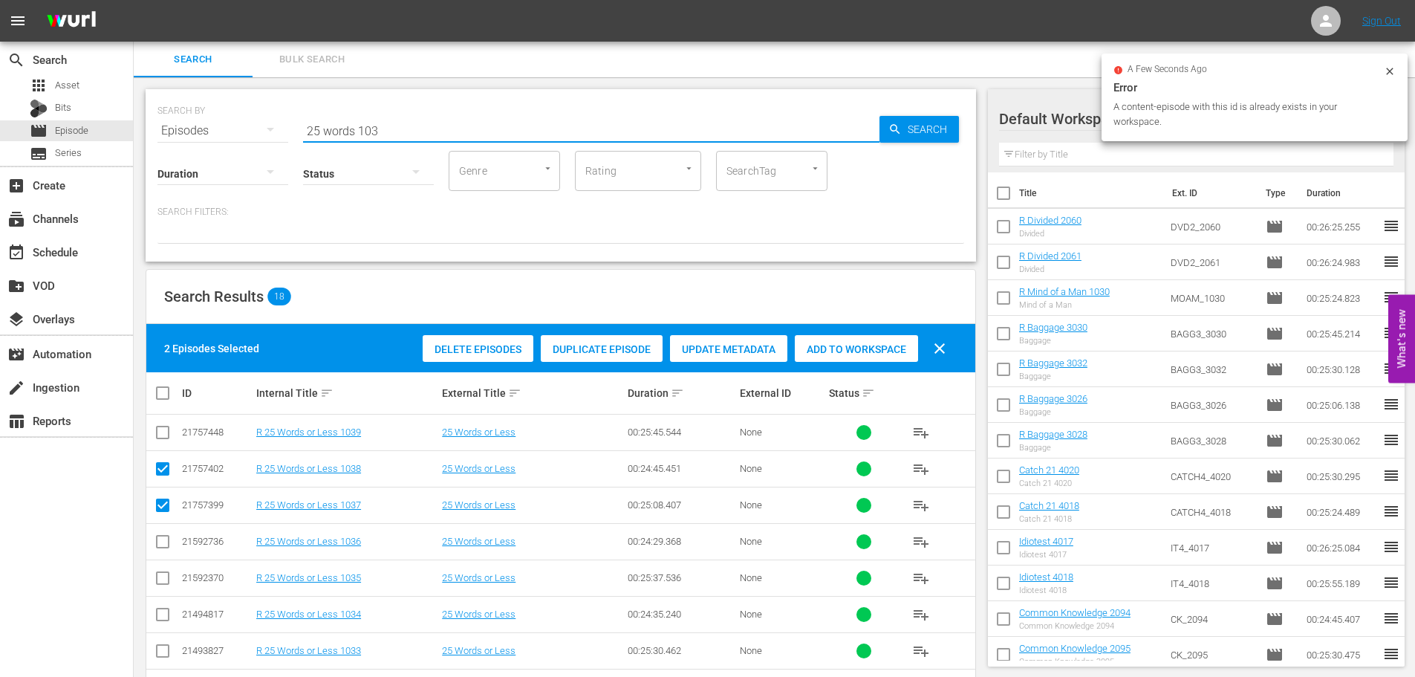
click at [199, 131] on div "SEARCH BY Search By Episodes Search ID, Title, Description, Keywords, or Catego…" at bounding box center [560, 121] width 807 height 53
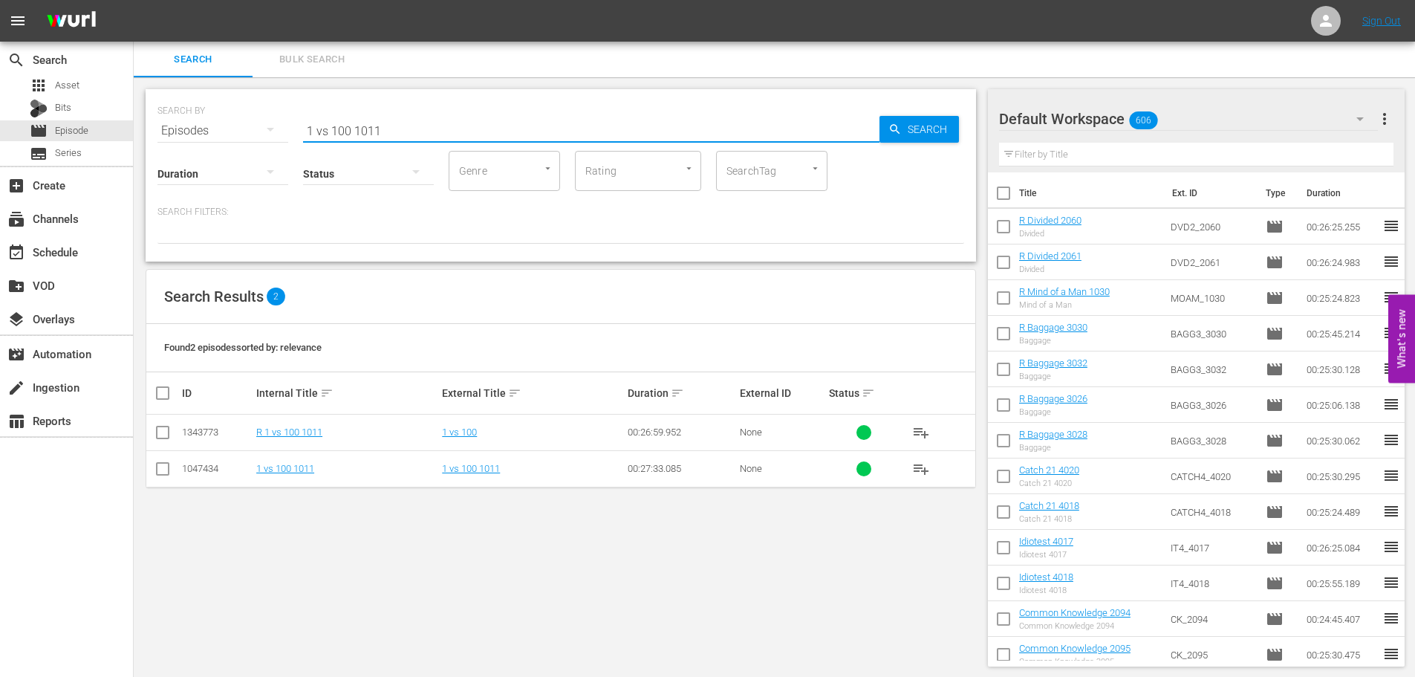
type input "1 vs 100 1011"
click at [161, 438] on input "checkbox" at bounding box center [163, 435] width 18 height 18
checkbox input "true"
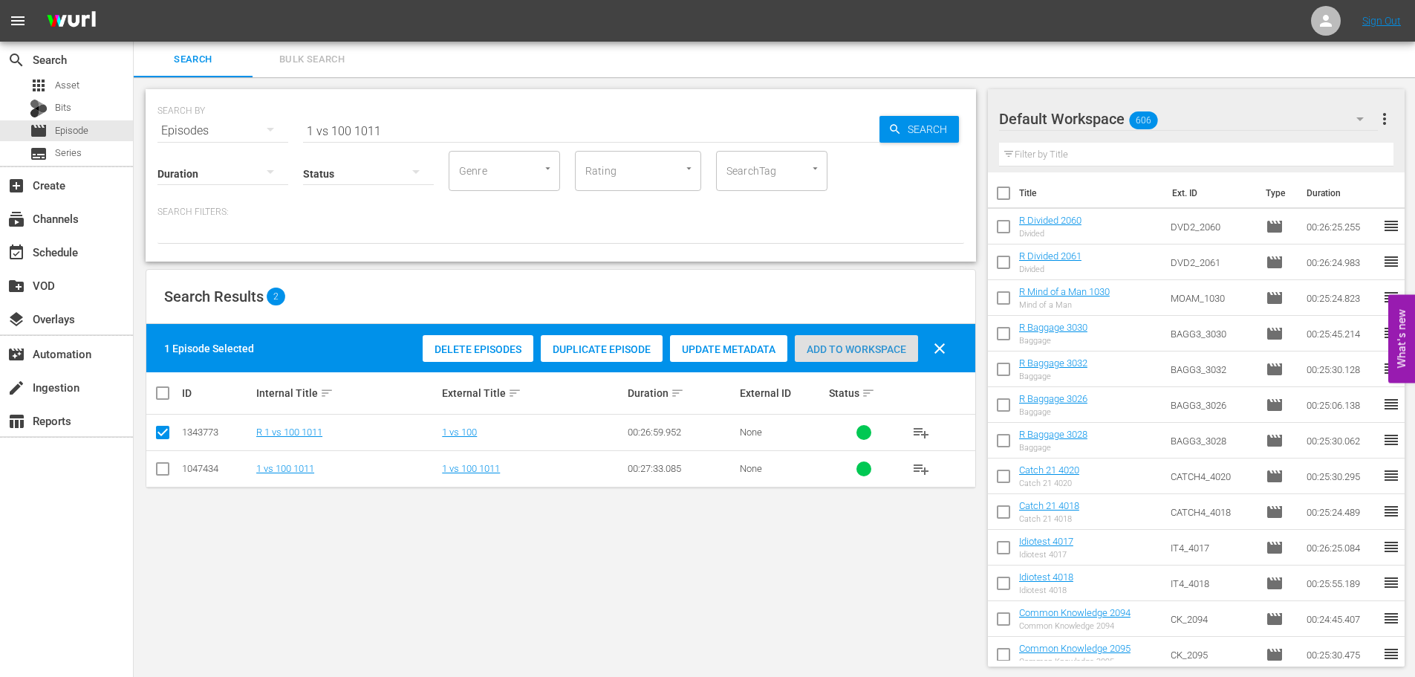
click at [856, 338] on div "Add to Workspace" at bounding box center [856, 349] width 123 height 28
drag, startPoint x: 414, startPoint y: 136, endPoint x: 288, endPoint y: 115, distance: 127.3
click at [288, 115] on div "SEARCH BY Search By Episodes Search ID, Title, Description, Keywords, or Catego…" at bounding box center [560, 121] width 807 height 53
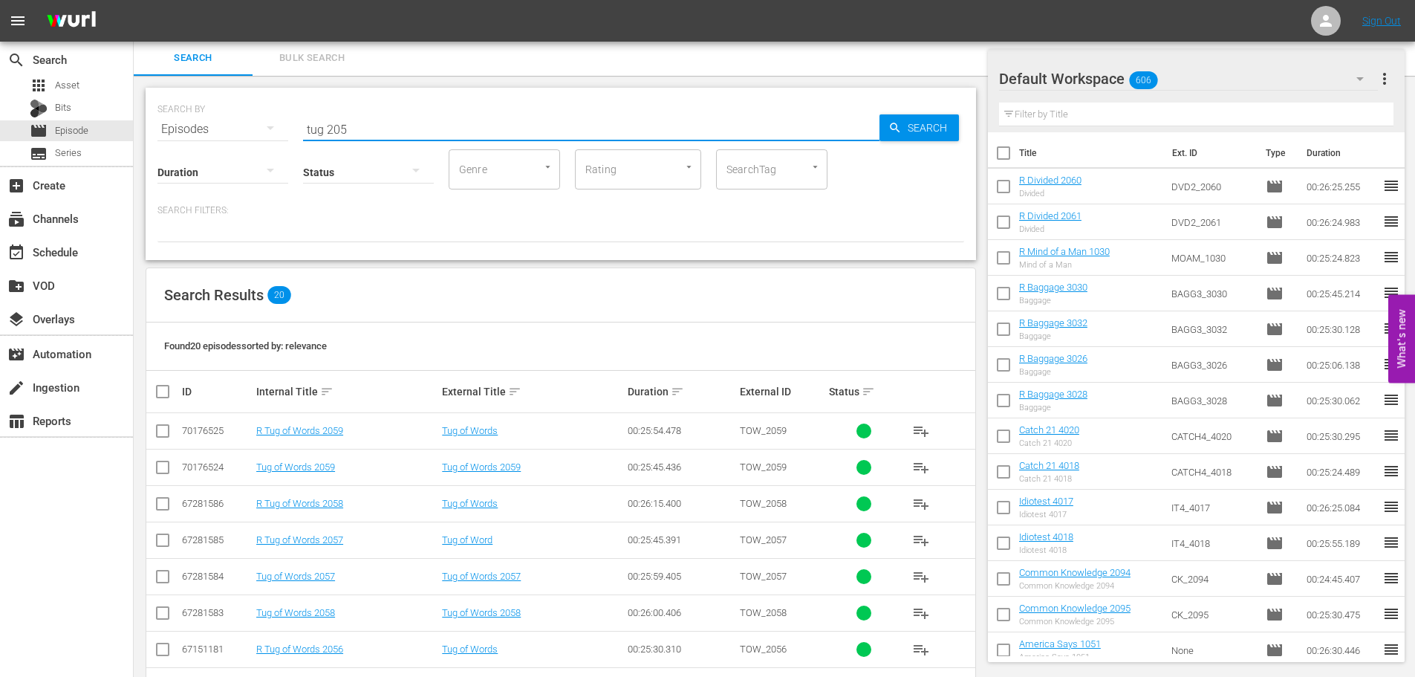
scroll to position [373, 0]
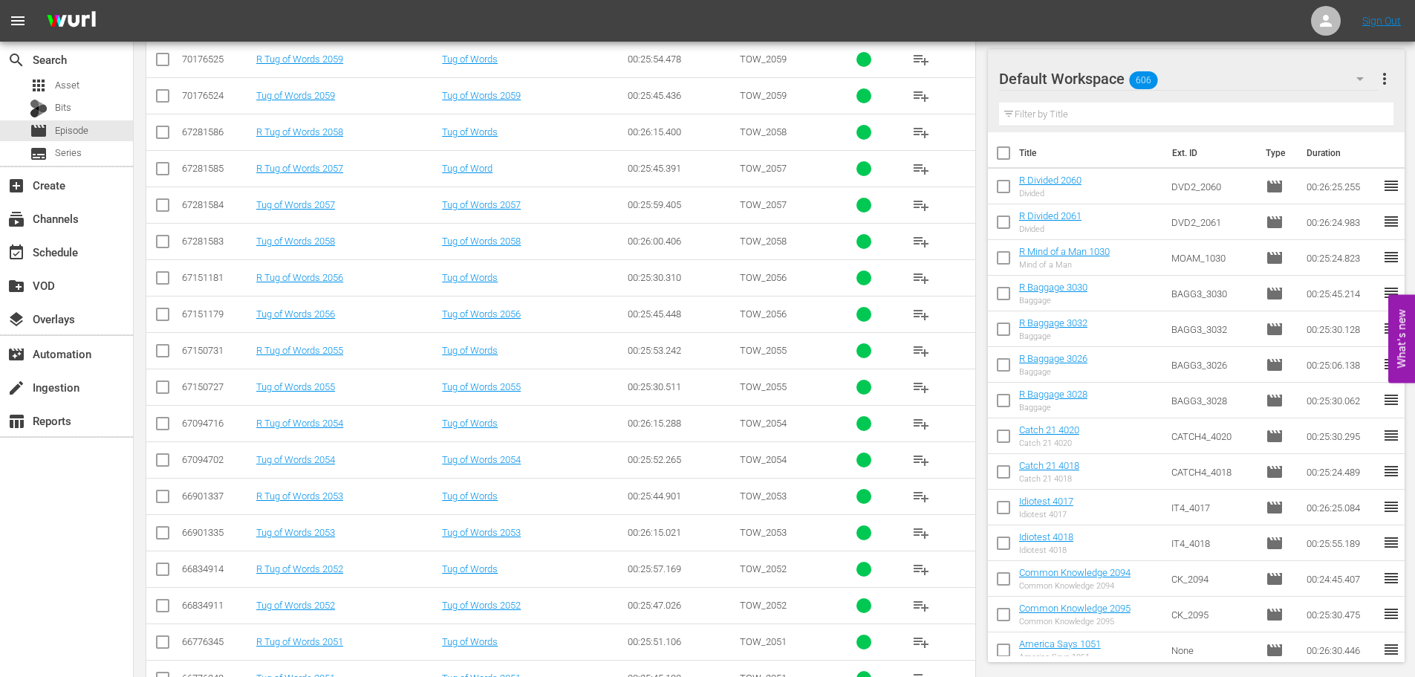
type input "tug 205"
click at [165, 165] on input "checkbox" at bounding box center [163, 172] width 18 height 18
checkbox input "true"
click at [167, 140] on input "checkbox" at bounding box center [163, 135] width 18 height 18
checkbox input "true"
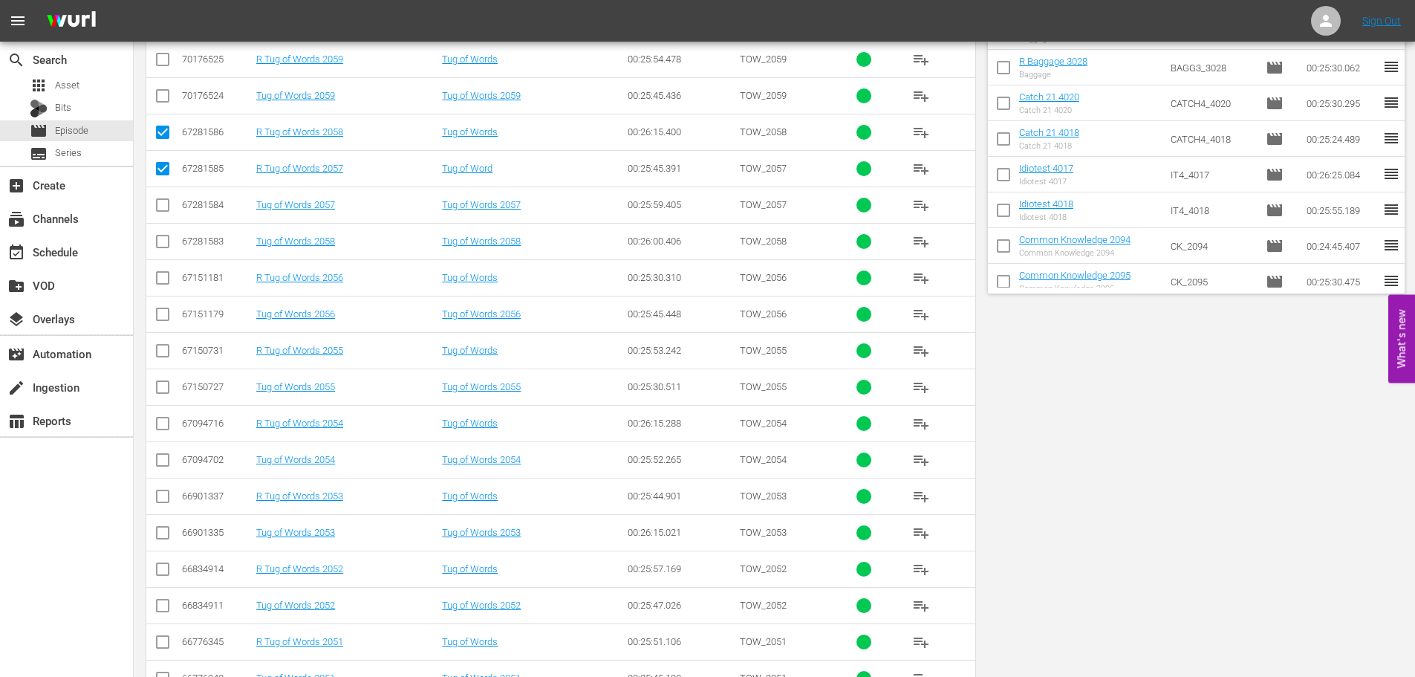
scroll to position [0, 0]
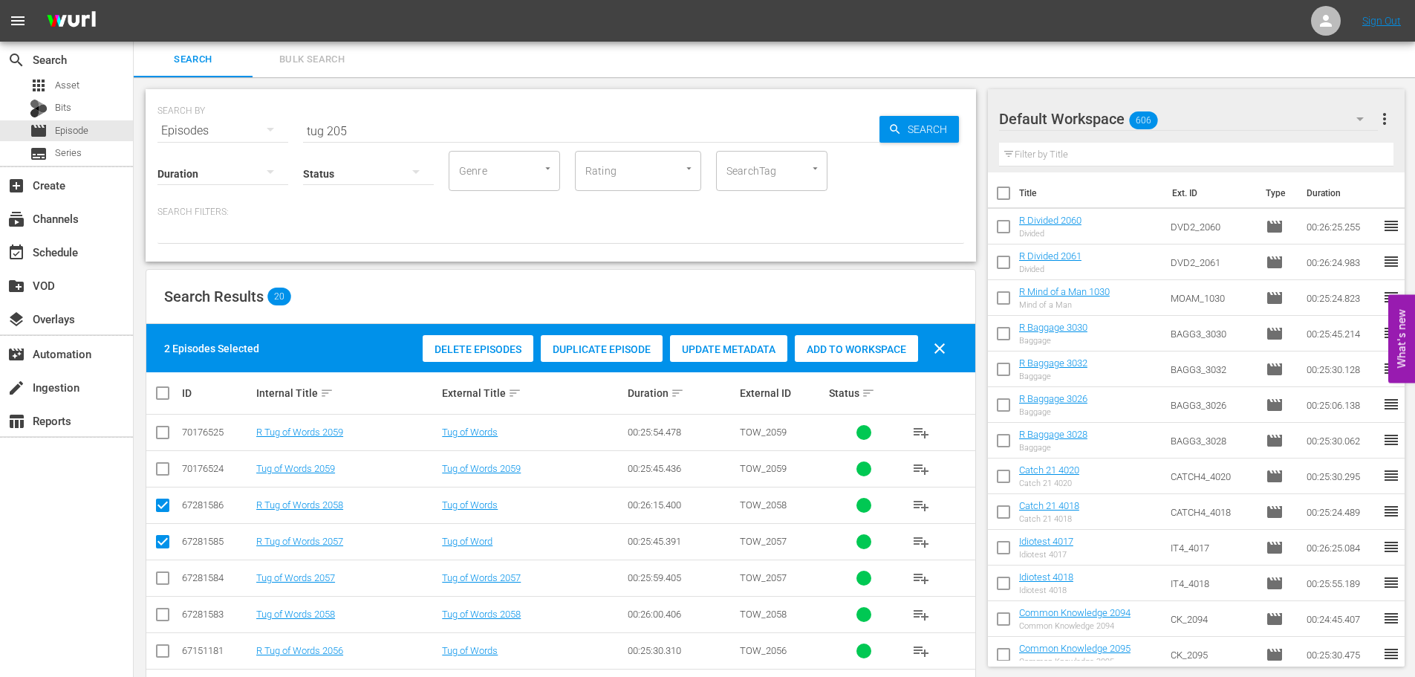
click at [848, 345] on span "Add to Workspace" at bounding box center [856, 349] width 123 height 12
drag, startPoint x: 411, startPoint y: 130, endPoint x: 131, endPoint y: 158, distance: 280.8
click at [134, 0] on div "search Search apps Asset Bits movie Episode subtitles Series add_box Create sub…" at bounding box center [775, 0] width 1282 height 0
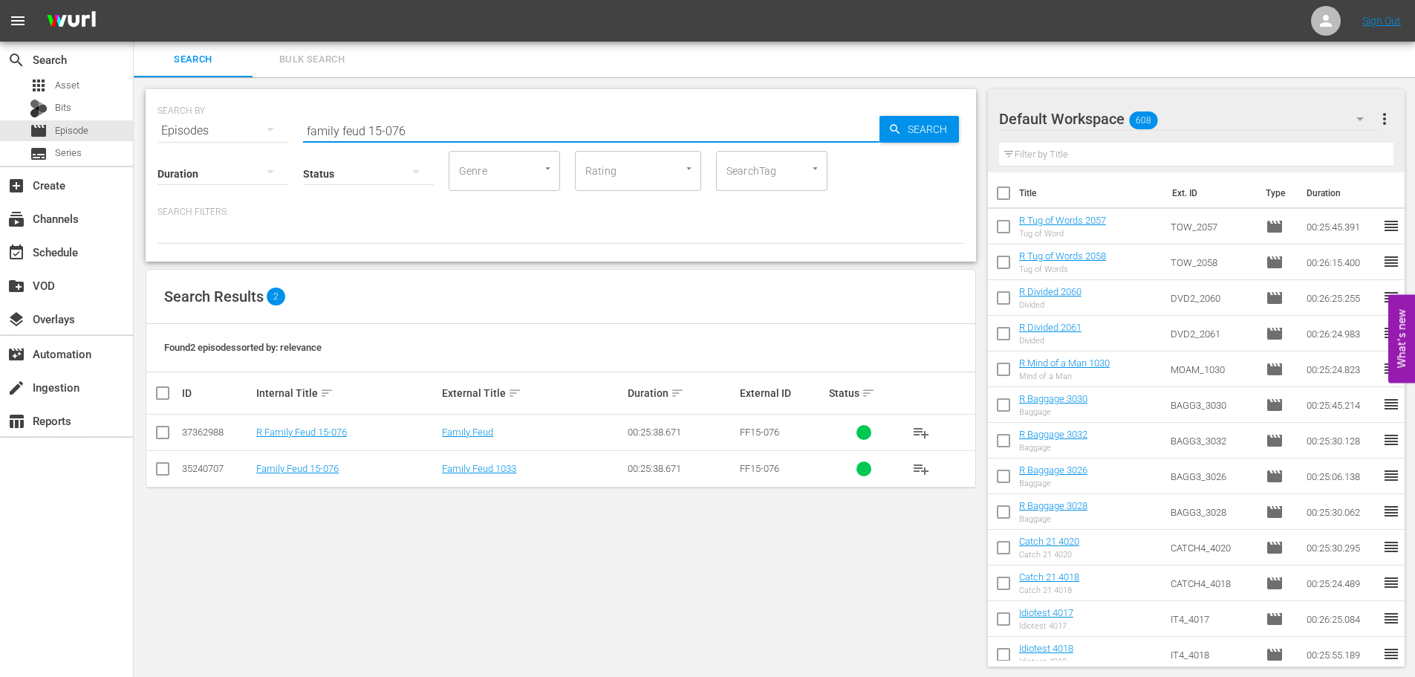
type input "family feud 15-076"
click at [162, 432] on input "checkbox" at bounding box center [163, 435] width 18 height 18
checkbox input "true"
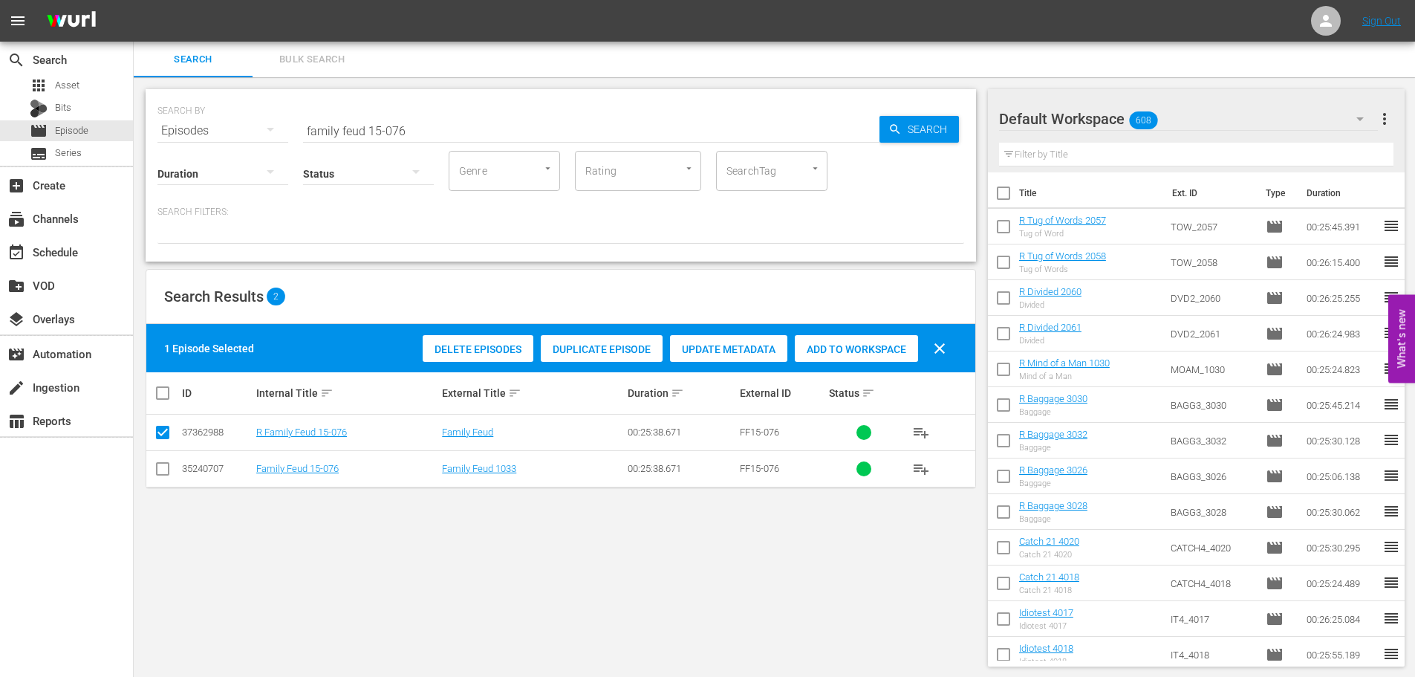
click at [878, 344] on span "Add to Workspace" at bounding box center [856, 349] width 123 height 12
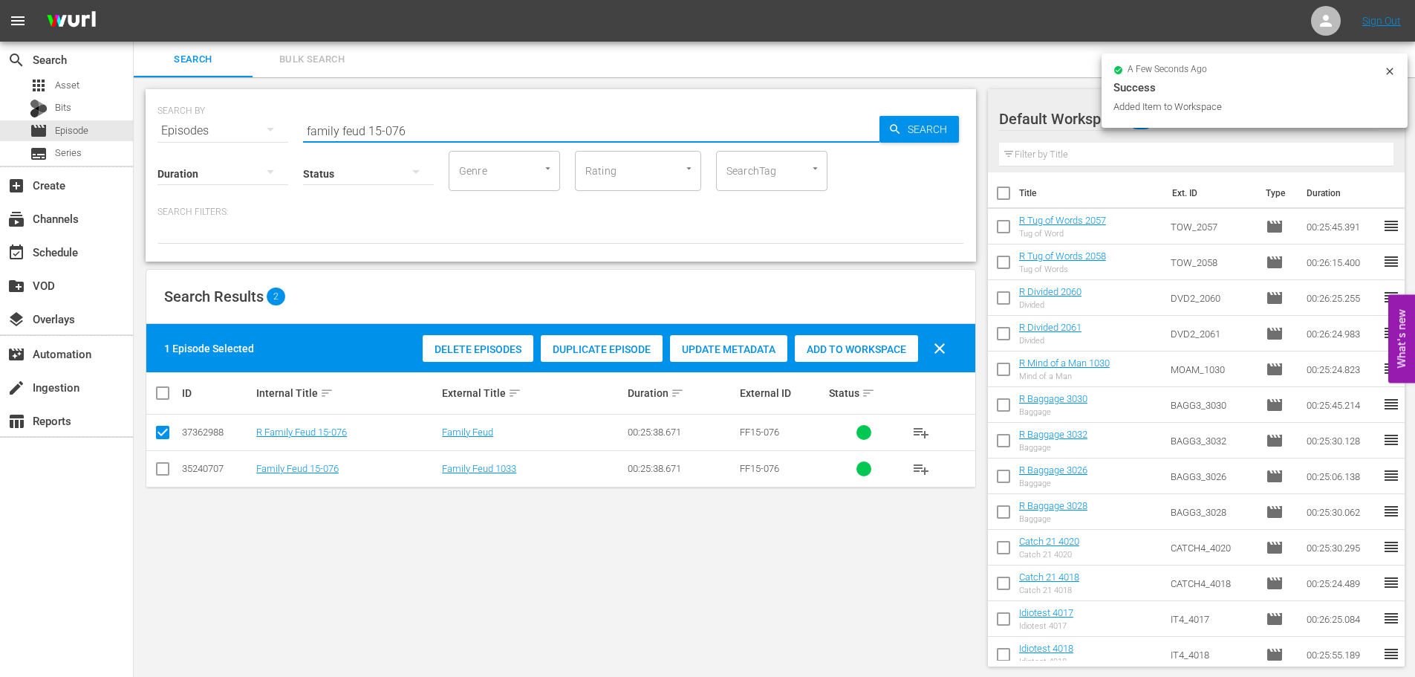
drag, startPoint x: 434, startPoint y: 120, endPoint x: 377, endPoint y: 123, distance: 56.5
click at [377, 123] on input "family feud 15-076" at bounding box center [591, 131] width 576 height 36
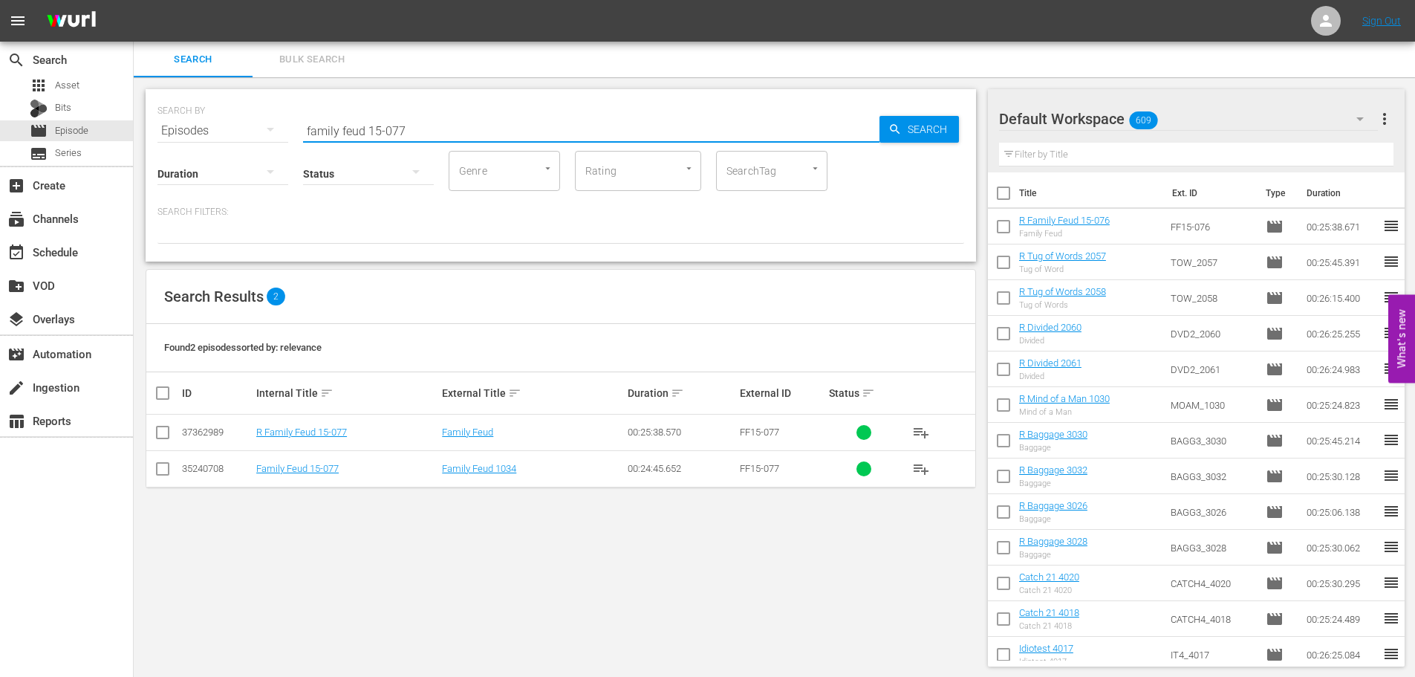
type input "family feud 15-077"
click at [163, 435] on input "checkbox" at bounding box center [163, 435] width 18 height 18
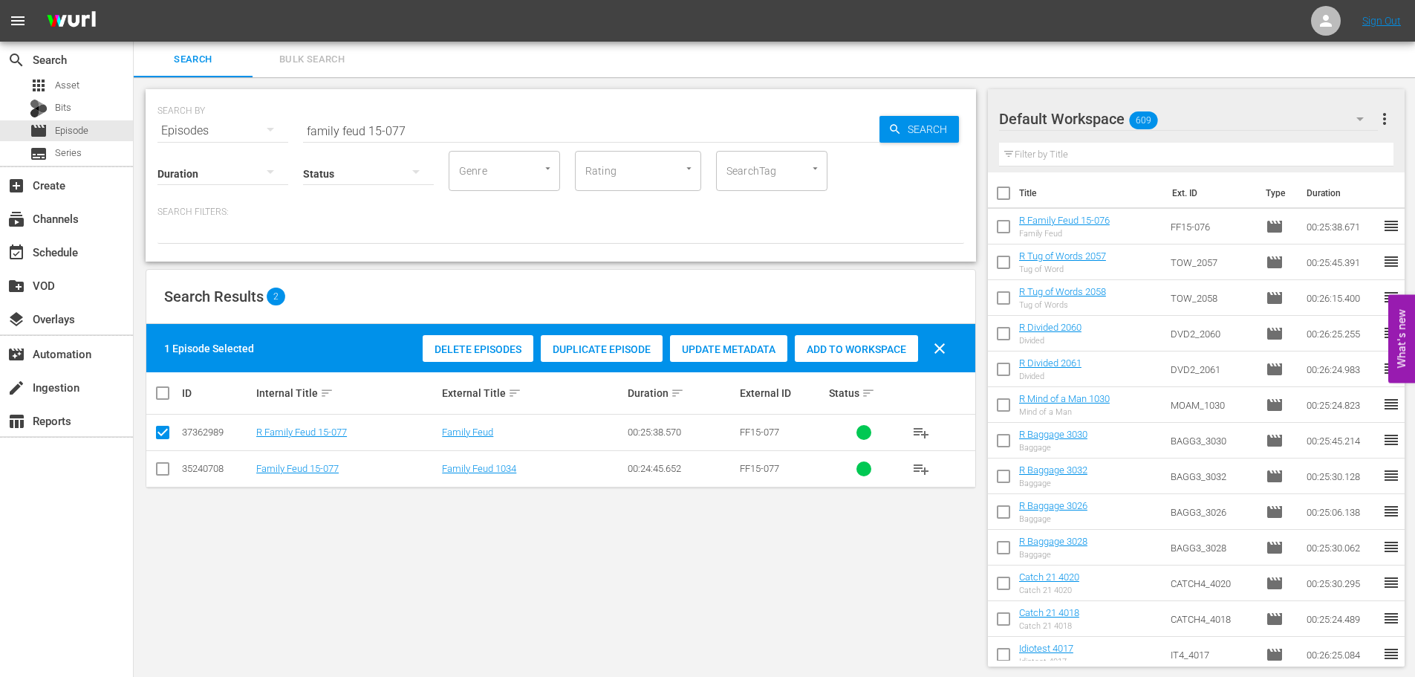
click at [923, 342] on button "clear" at bounding box center [940, 349] width 36 height 36
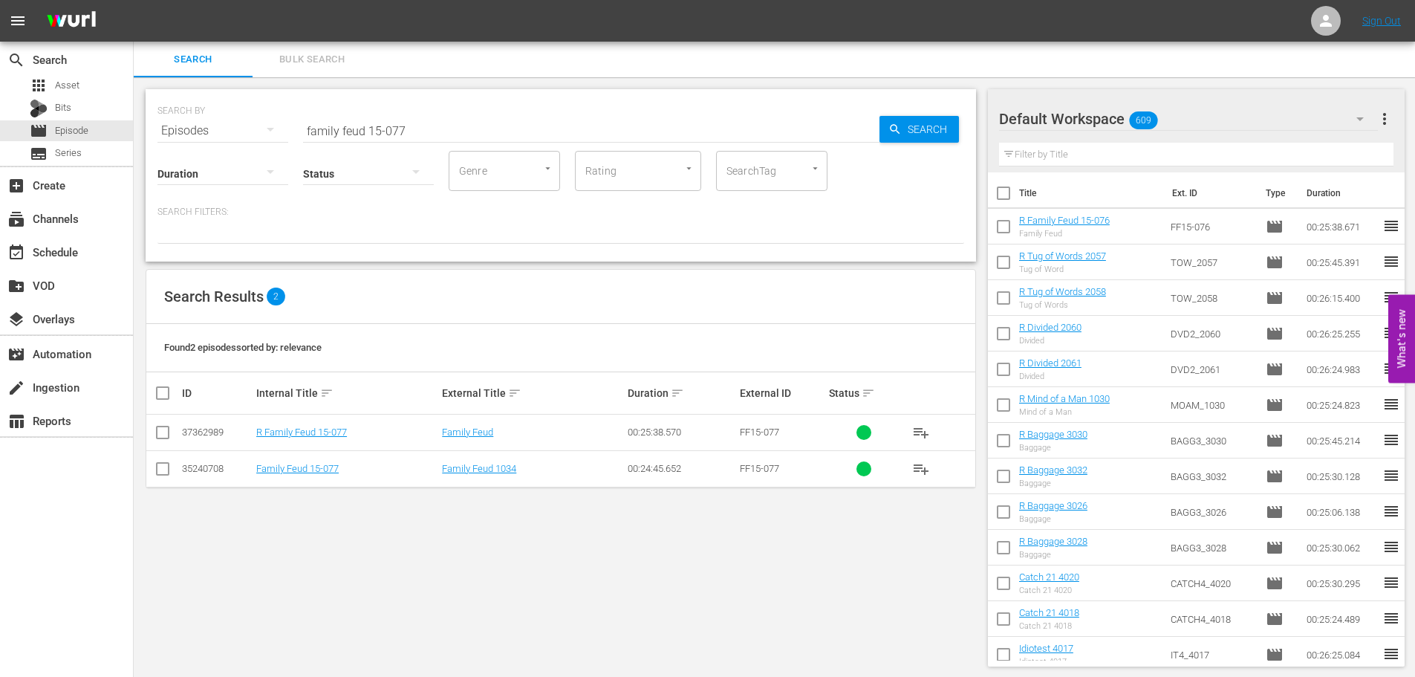
drag, startPoint x: 158, startPoint y: 437, endPoint x: 505, endPoint y: 401, distance: 348.8
click at [156, 437] on input "checkbox" at bounding box center [163, 435] width 18 height 18
checkbox input "true"
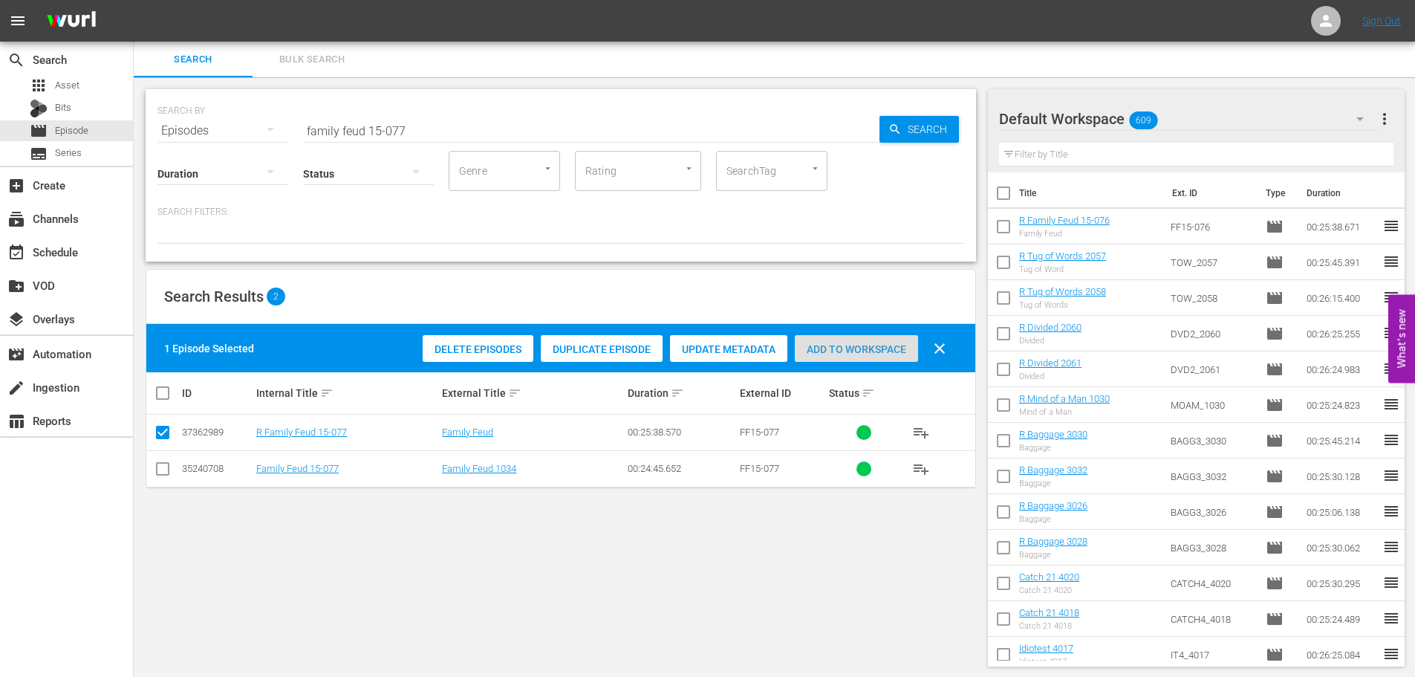
click at [883, 359] on div "Add to Workspace" at bounding box center [856, 349] width 123 height 28
drag, startPoint x: 440, startPoint y: 111, endPoint x: 307, endPoint y: 129, distance: 134.1
click at [299, 129] on div "SEARCH BY Search By Episodes Search ID, Title, Description, Keywords, or Catego…" at bounding box center [560, 121] width 807 height 53
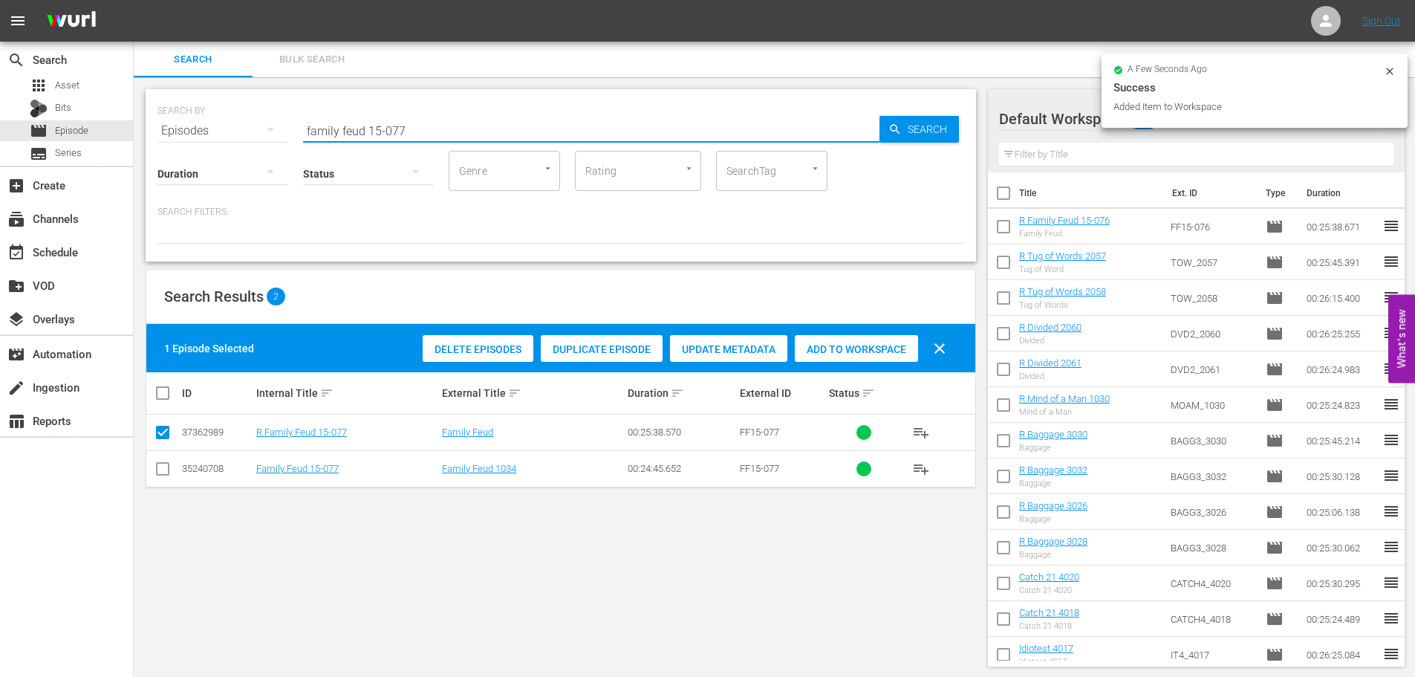
drag, startPoint x: 450, startPoint y: 129, endPoint x: 218, endPoint y: 154, distance: 233.2
click at [218, 154] on div "SEARCH BY Search By Episodes Search ID, Title, Description, Keywords, or Catego…" at bounding box center [561, 175] width 831 height 172
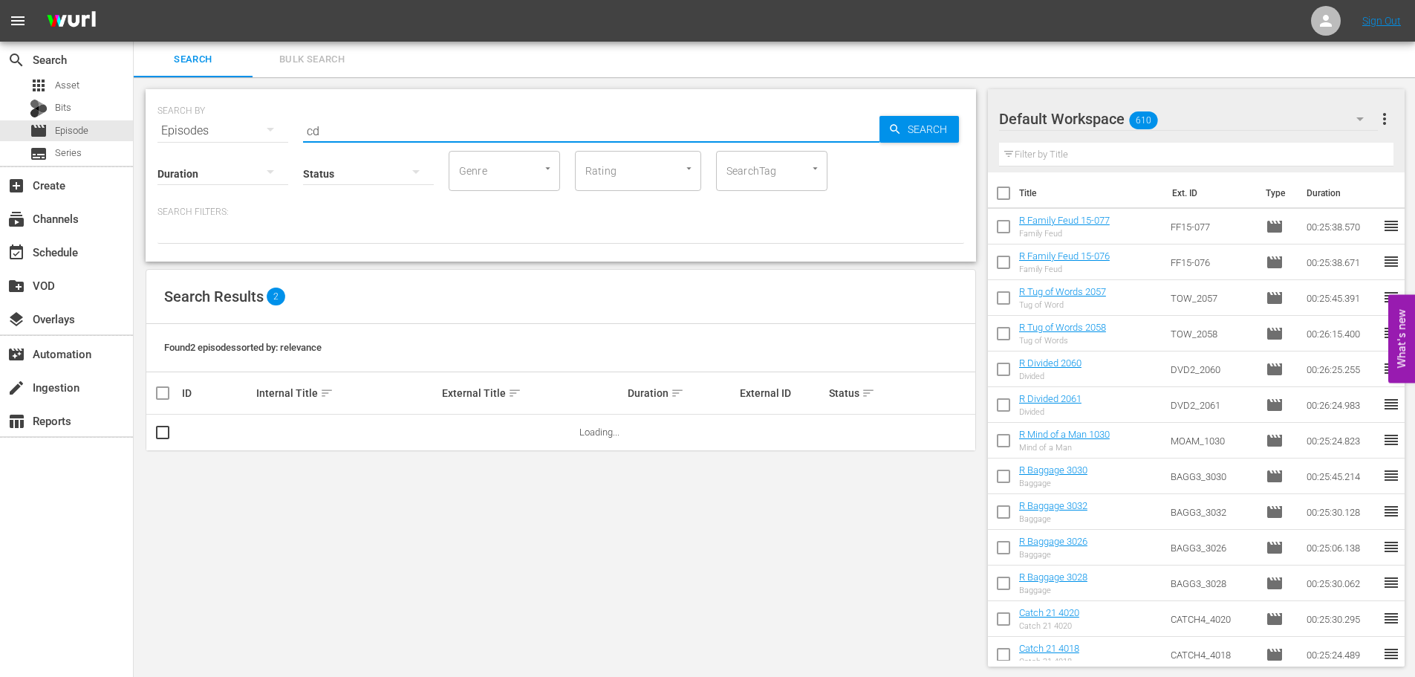
type input "c"
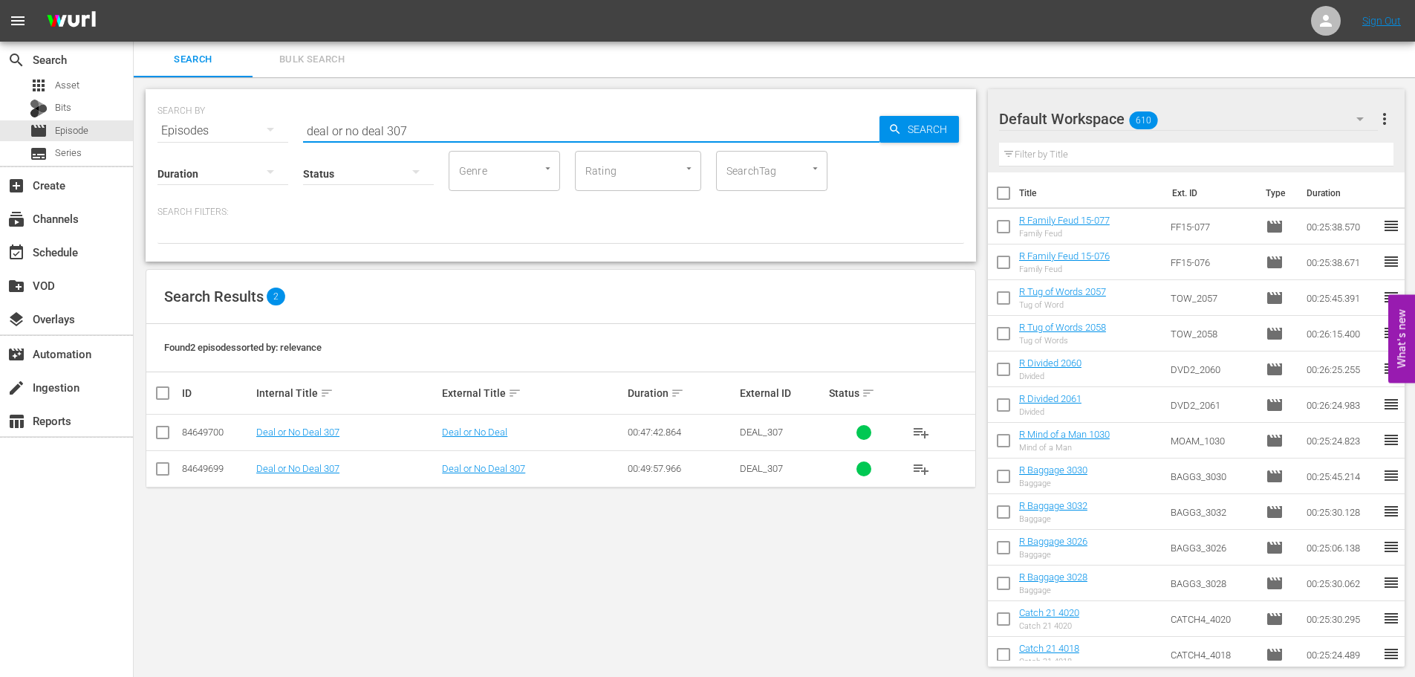
type input "deal or no deal 307"
click at [158, 442] on input "checkbox" at bounding box center [163, 435] width 18 height 18
checkbox input "true"
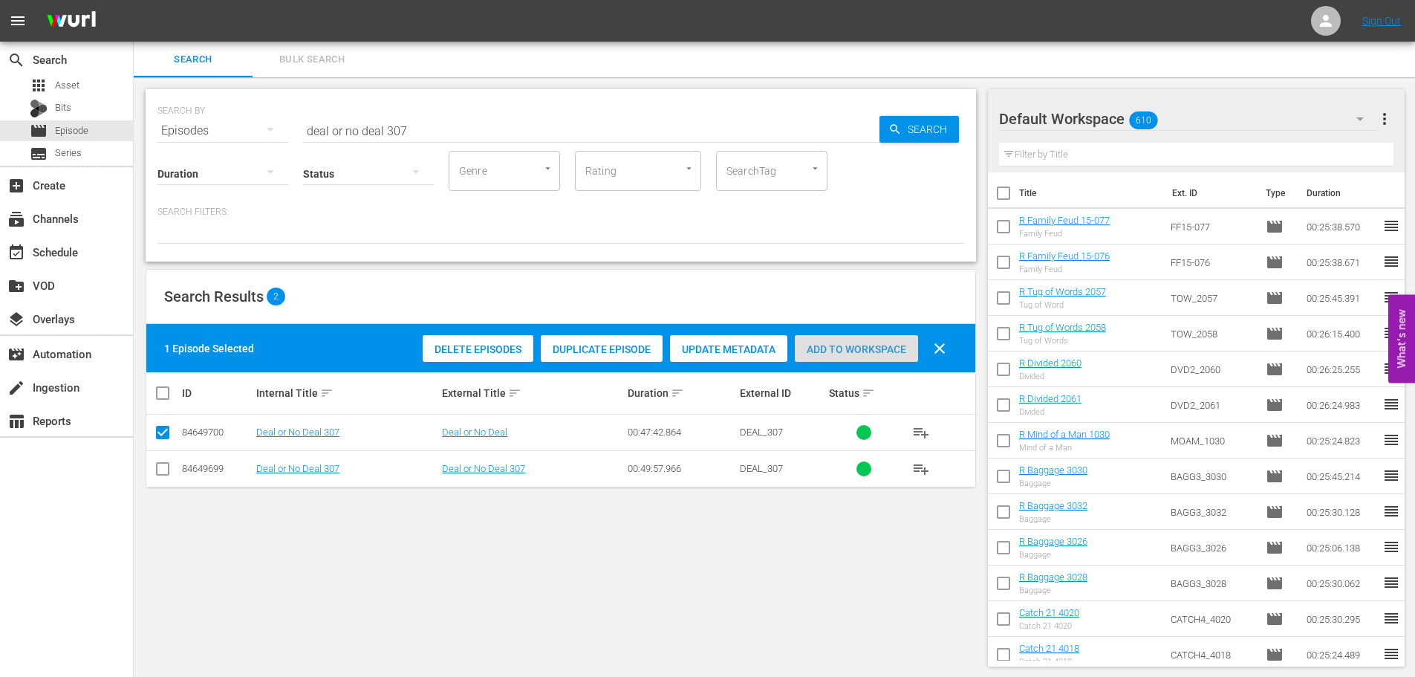
click at [842, 351] on span "Add to Workspace" at bounding box center [856, 349] width 123 height 12
click at [444, 128] on input "deal or no deal 307" at bounding box center [591, 131] width 576 height 36
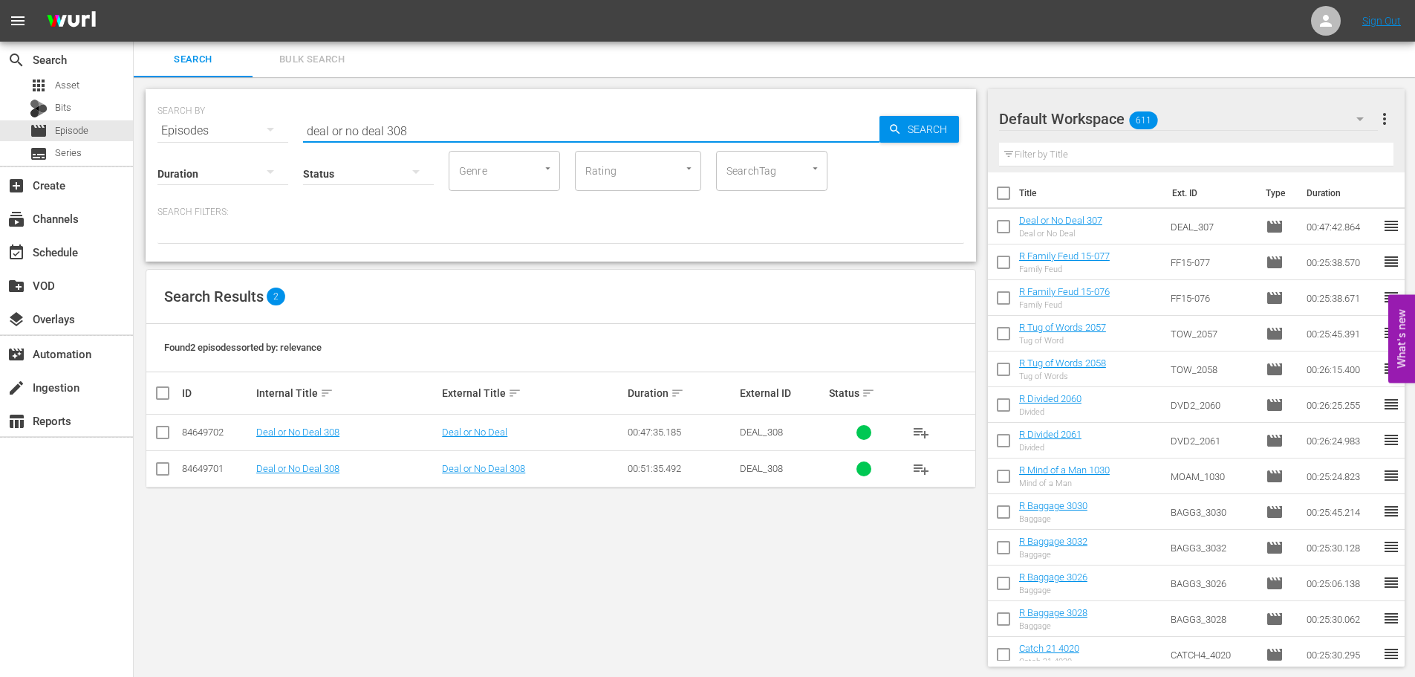
type input "deal or no deal 308"
click at [162, 425] on icon at bounding box center [163, 432] width 18 height 18
click at [169, 439] on input "checkbox" at bounding box center [163, 435] width 18 height 18
checkbox input "true"
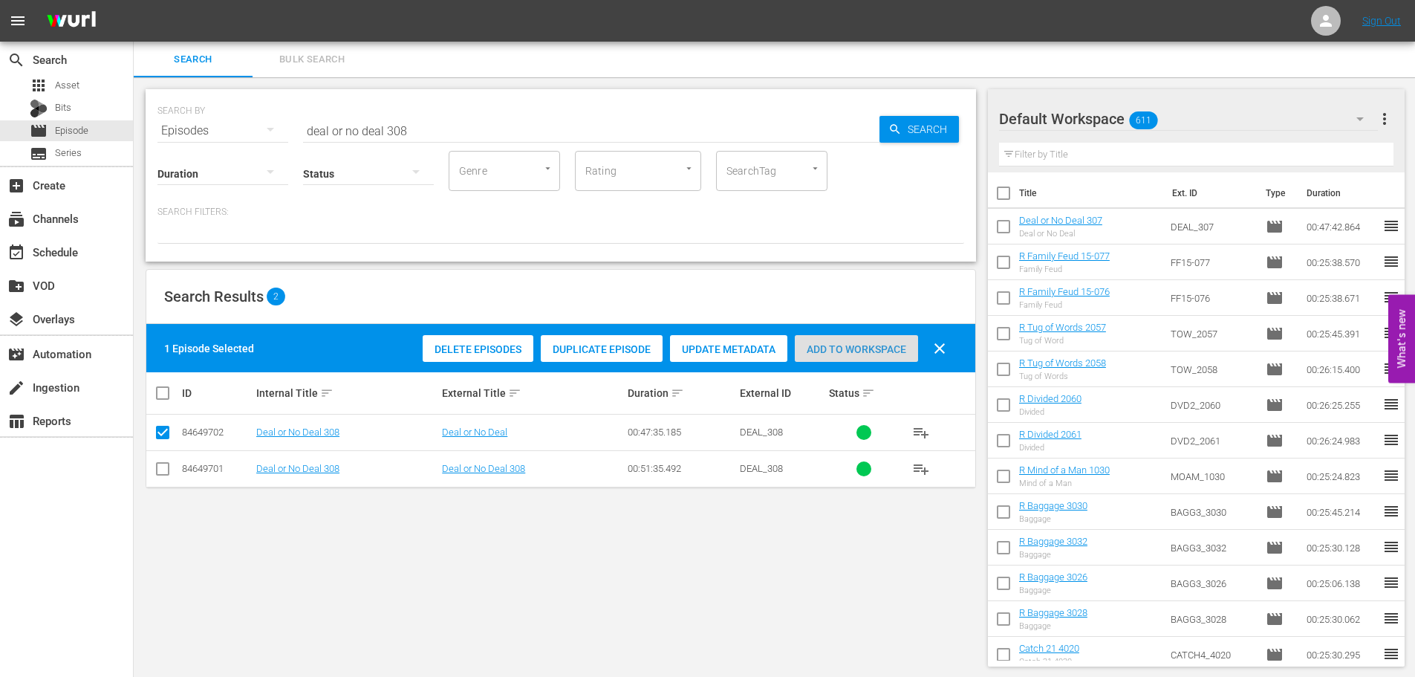
click at [866, 342] on div "Add to Workspace" at bounding box center [856, 349] width 123 height 28
drag, startPoint x: 423, startPoint y: 136, endPoint x: 129, endPoint y: 42, distance: 308.9
click at [156, 98] on div "SEARCH BY Search By Episodes Search ID, Title, Description, Keywords, or Catego…" at bounding box center [561, 175] width 831 height 172
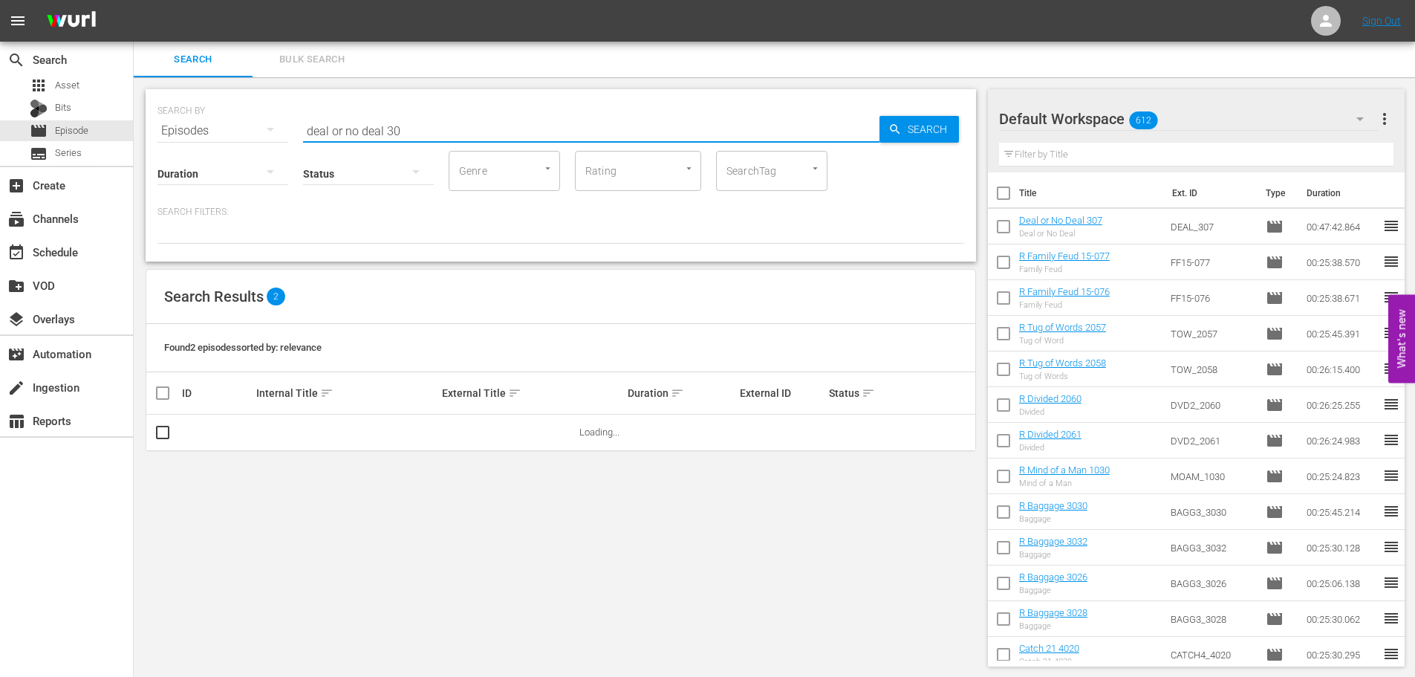
type input "deal or no deal 308"
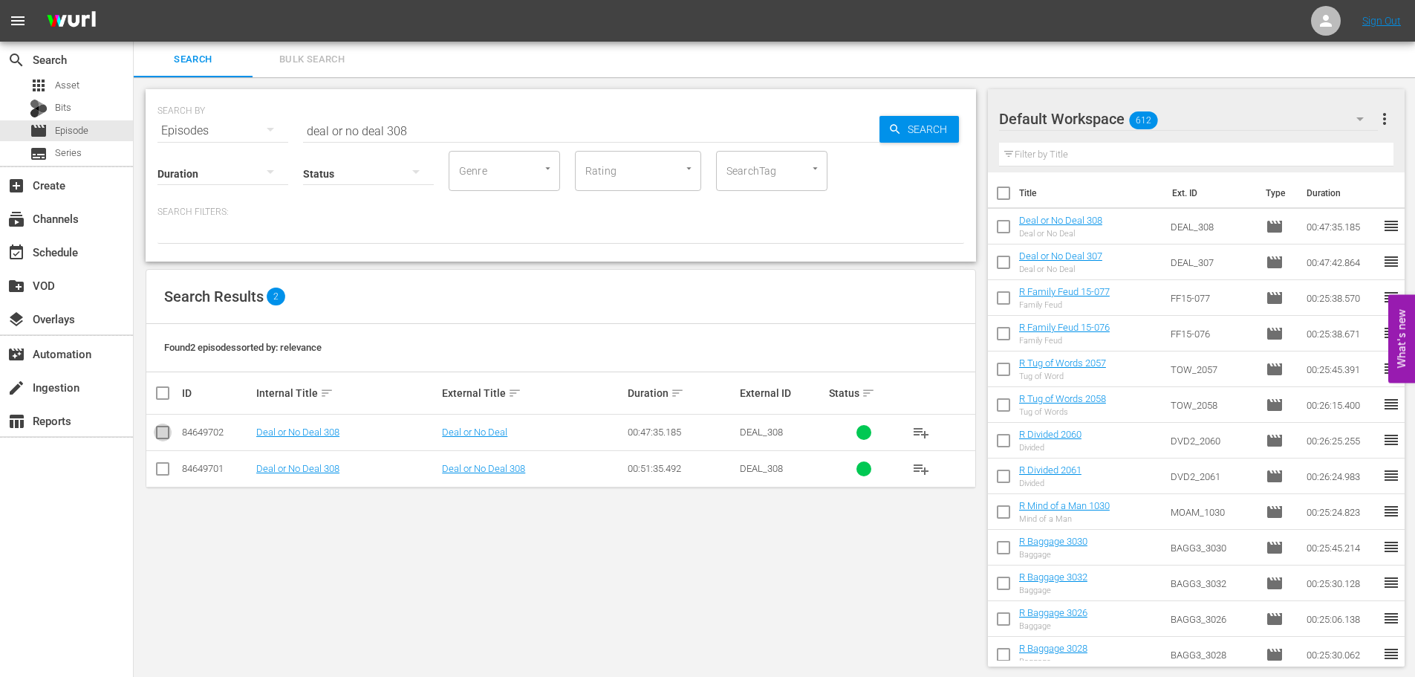
click at [160, 438] on input "checkbox" at bounding box center [163, 435] width 18 height 18
checkbox input "true"
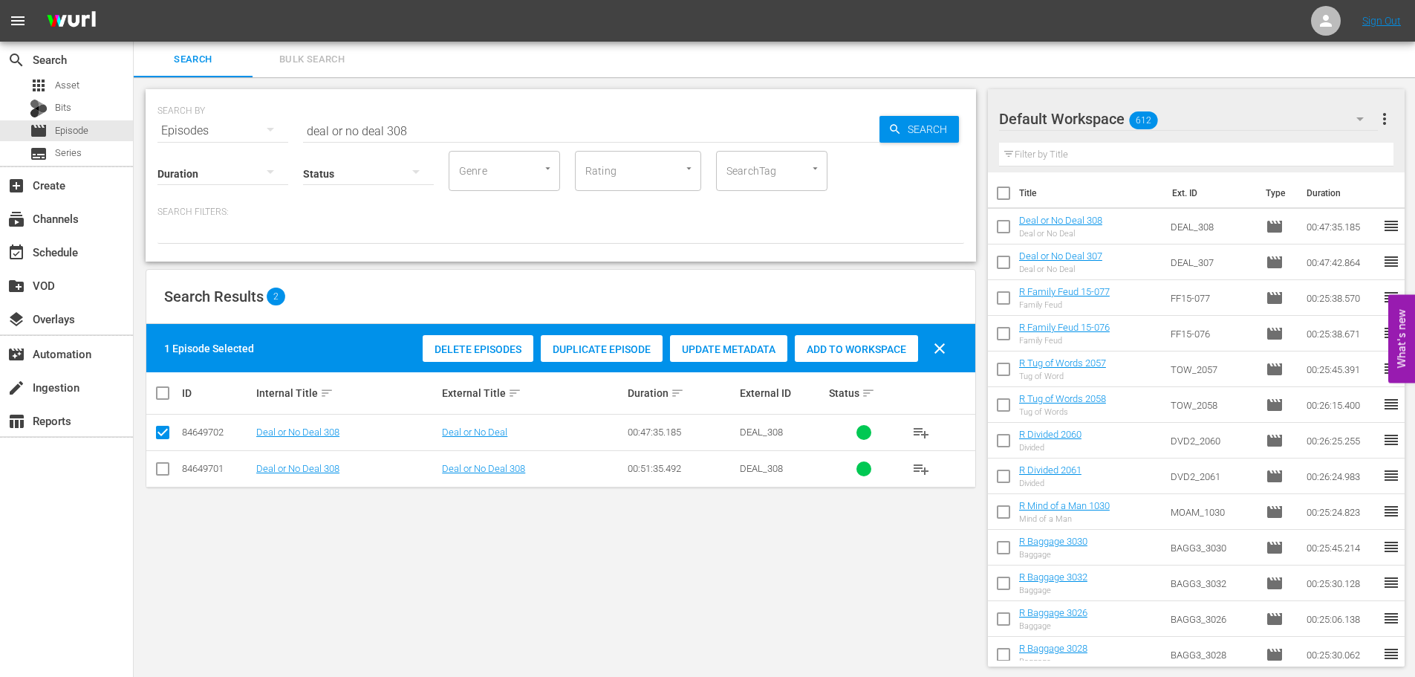
click at [863, 352] on span "Add to Workspace" at bounding box center [856, 349] width 123 height 12
drag, startPoint x: 417, startPoint y: 117, endPoint x: 0, endPoint y: 70, distance: 419.4
click at [134, 0] on div "search Search apps Asset Bits movie Episode subtitles Series add_box Create sub…" at bounding box center [775, 0] width 1282 height 0
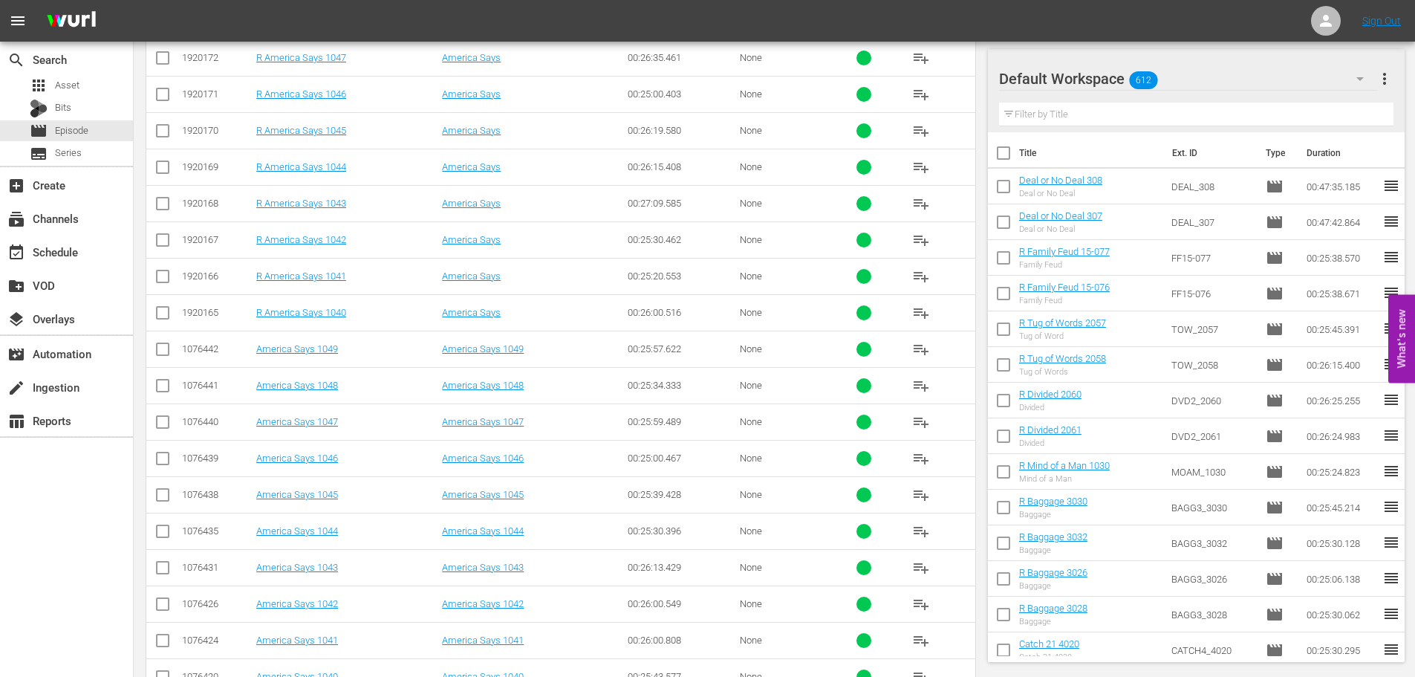
scroll to position [299, 0]
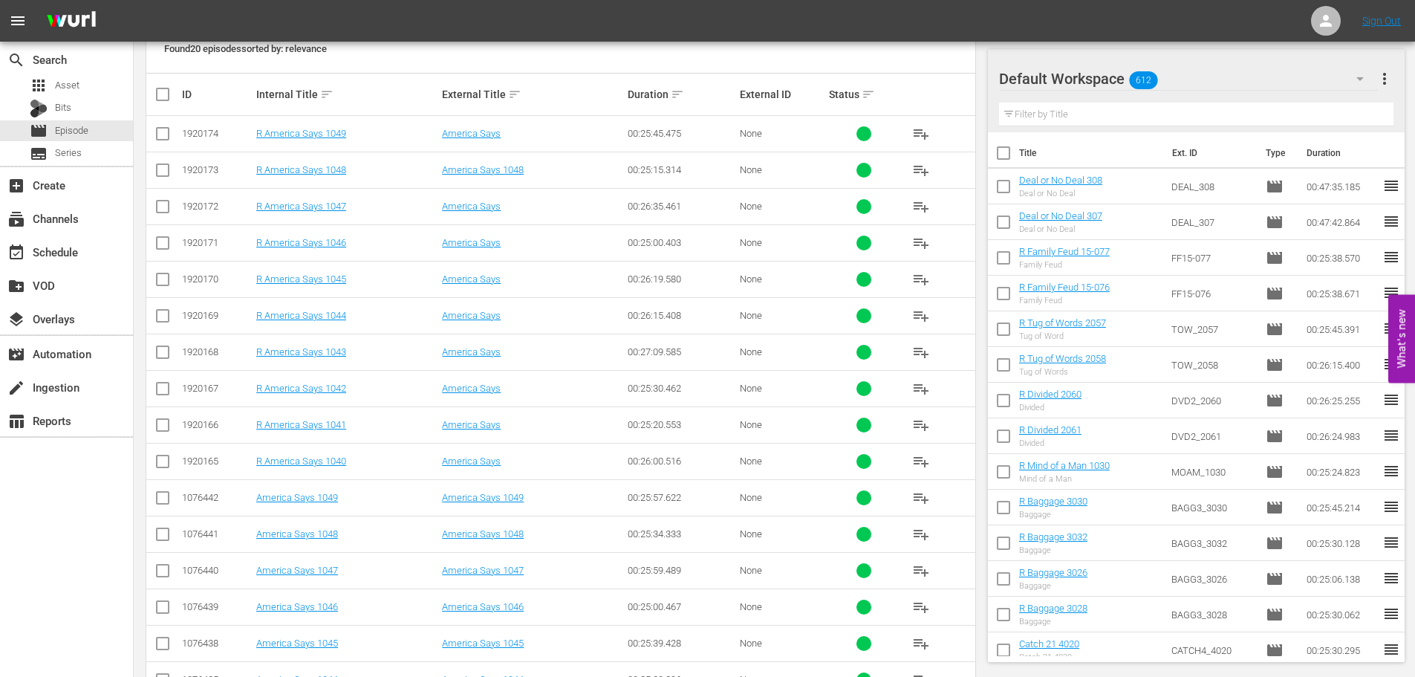
type input "america 104"
click at [168, 139] on input "checkbox" at bounding box center [163, 137] width 18 height 18
checkbox input "true"
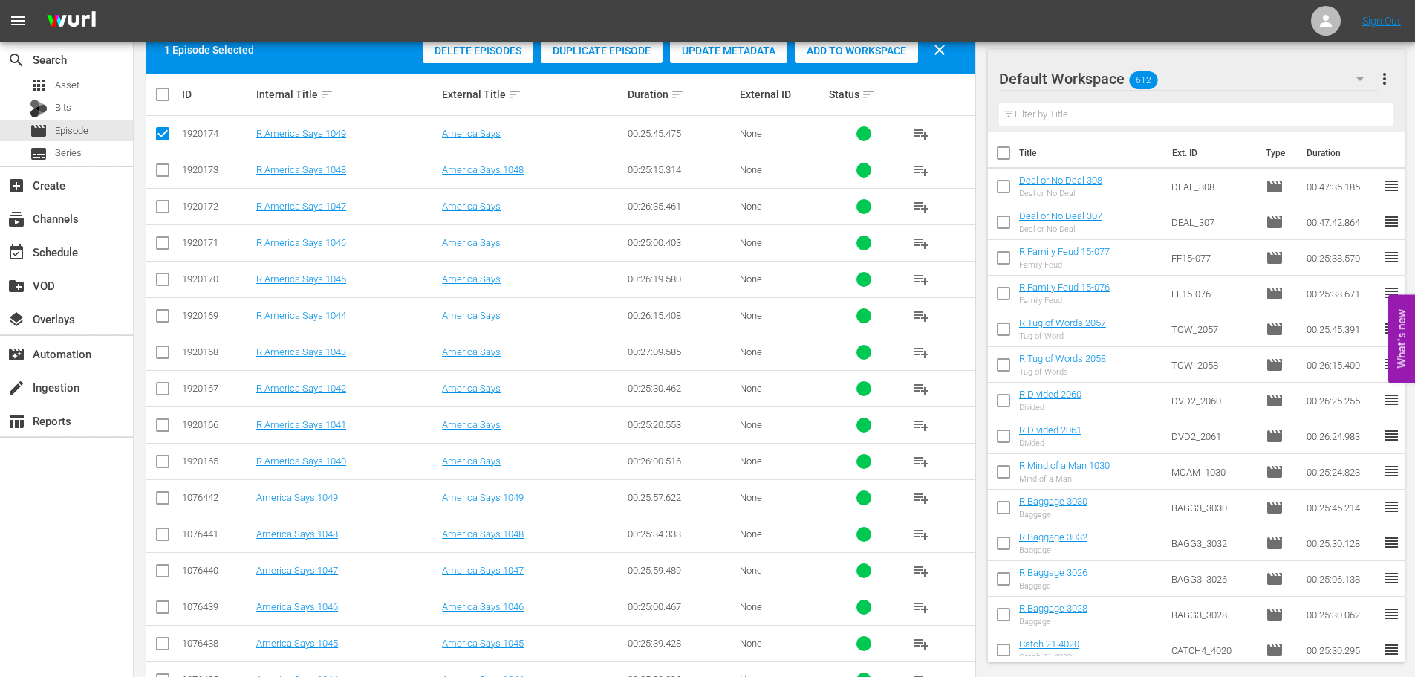
click at [167, 211] on input "checkbox" at bounding box center [163, 210] width 18 height 18
checkbox input "true"
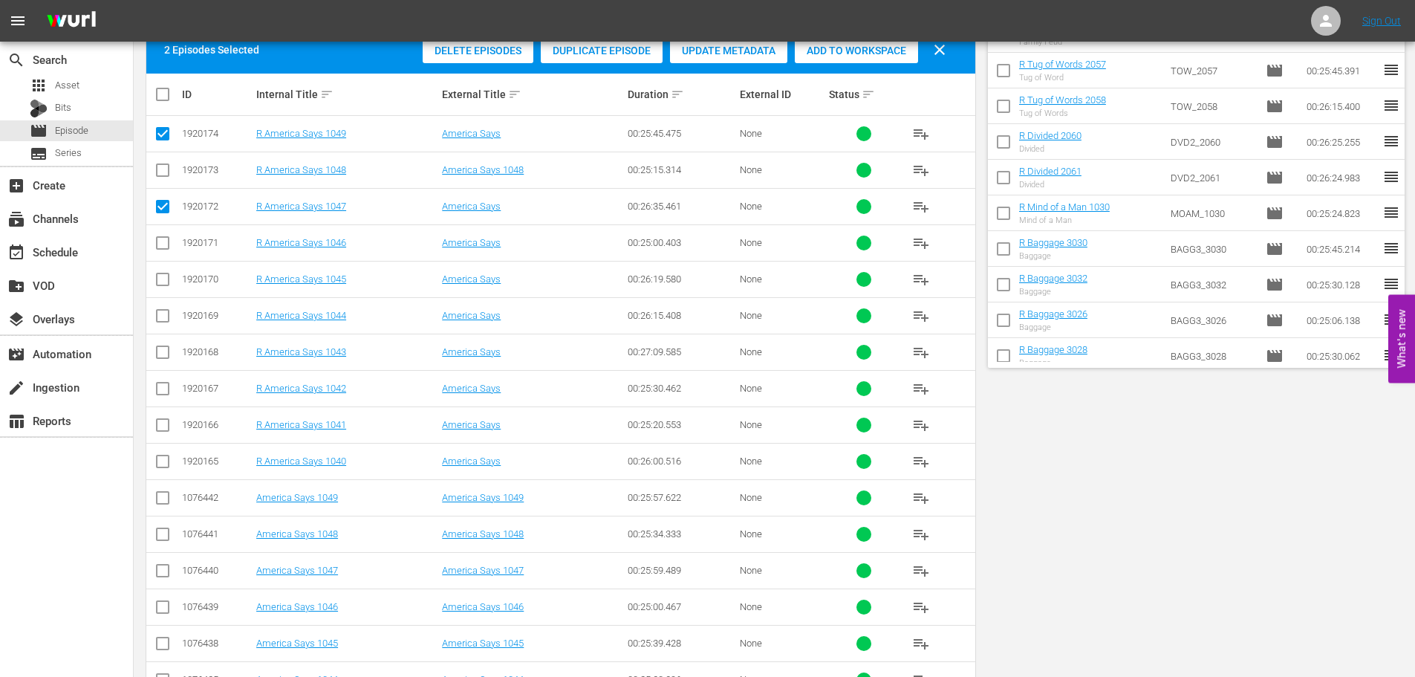
scroll to position [0, 0]
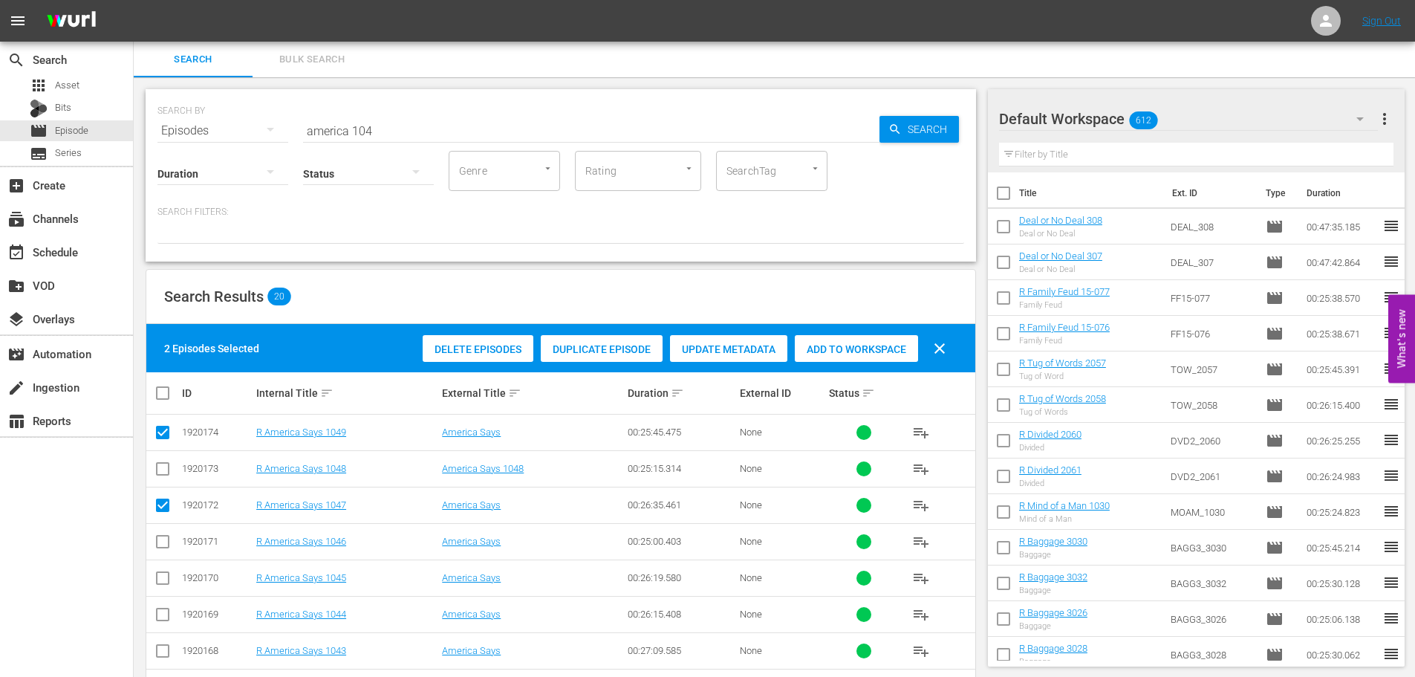
click at [920, 342] on div "Delete Episodes Duplicate Episode Update Metadata Add to Workspace clear" at bounding box center [688, 349] width 539 height 36
drag, startPoint x: 891, startPoint y: 347, endPoint x: 686, endPoint y: 204, distance: 249.6
click at [886, 347] on span "Add to Workspace" at bounding box center [856, 349] width 123 height 12
drag, startPoint x: 452, startPoint y: 134, endPoint x: 441, endPoint y: 119, distance: 19.6
click at [452, 134] on input "america 104" at bounding box center [591, 131] width 576 height 36
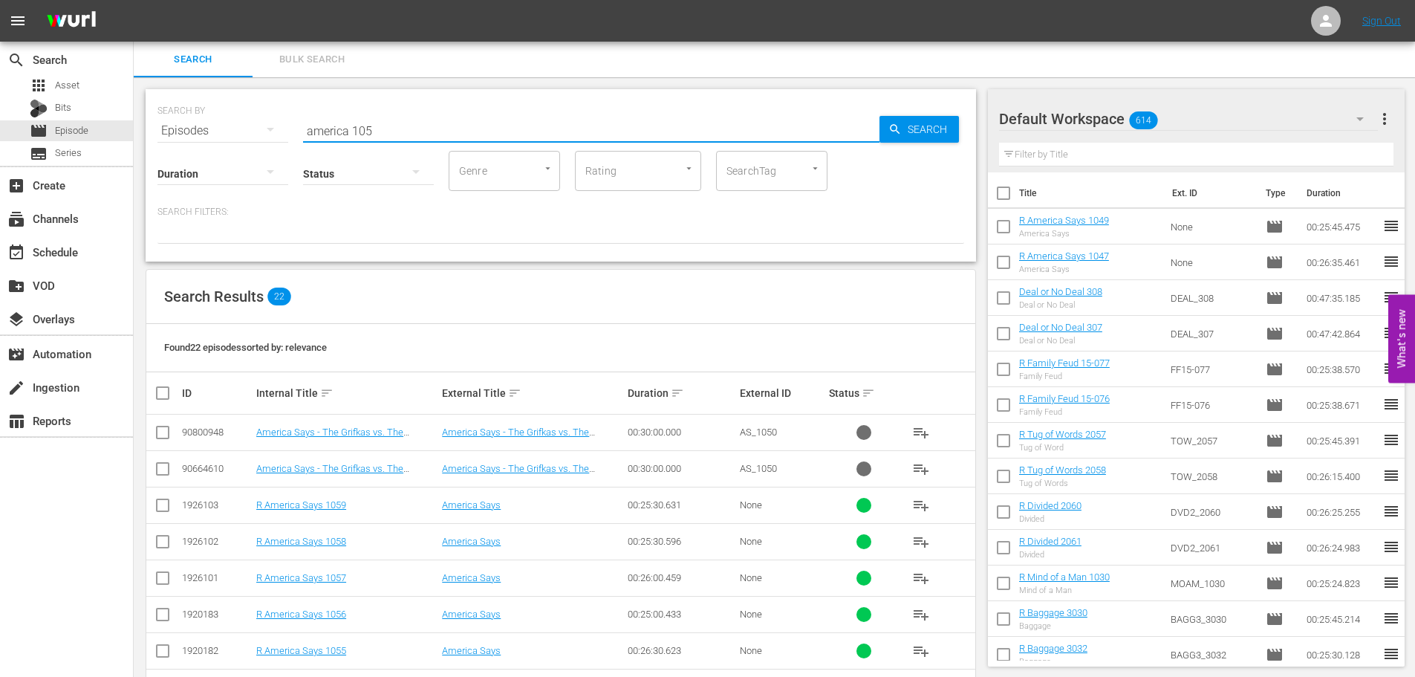
scroll to position [371, 0]
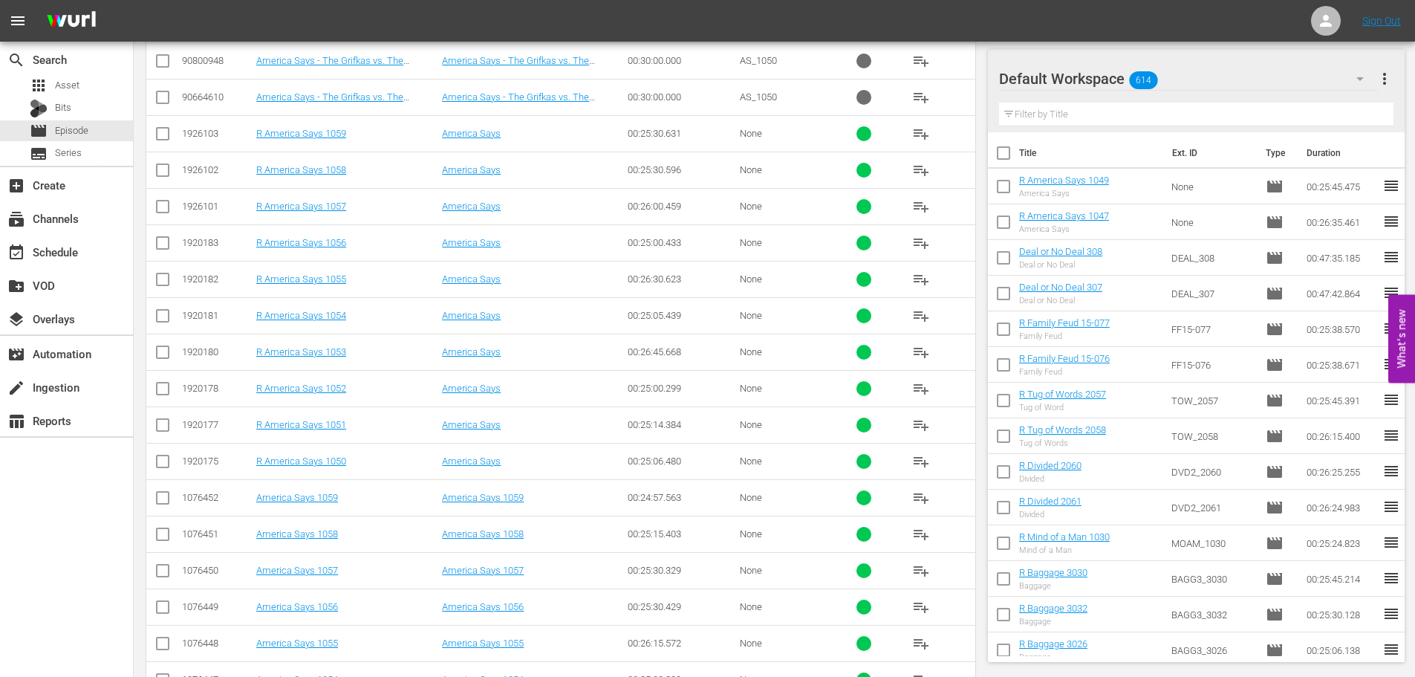
type input "america 105"
click at [163, 420] on input "checkbox" at bounding box center [163, 428] width 18 height 18
checkbox input "true"
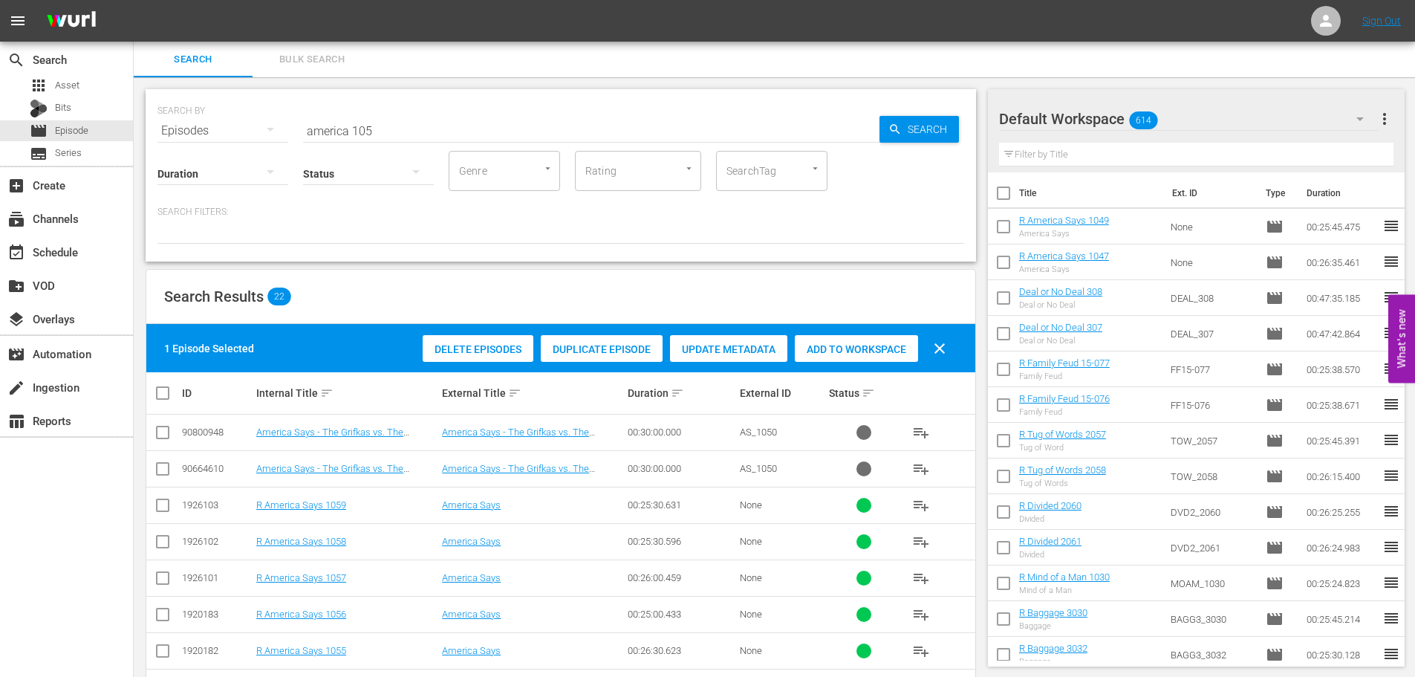
drag, startPoint x: 880, startPoint y: 368, endPoint x: 880, endPoint y: 354, distance: 14.9
click at [881, 368] on div "1 Episode Selected Delete Episodes Duplicate Episode Update Metadata Add to Wor…" at bounding box center [560, 348] width 829 height 48
click at [877, 343] on span "Add to Workspace" at bounding box center [856, 349] width 123 height 12
drag, startPoint x: 478, startPoint y: 123, endPoint x: 0, endPoint y: 152, distance: 478.5
click at [134, 0] on div "search Search apps Asset Bits movie Episode subtitles Series add_box Create sub…" at bounding box center [775, 0] width 1282 height 0
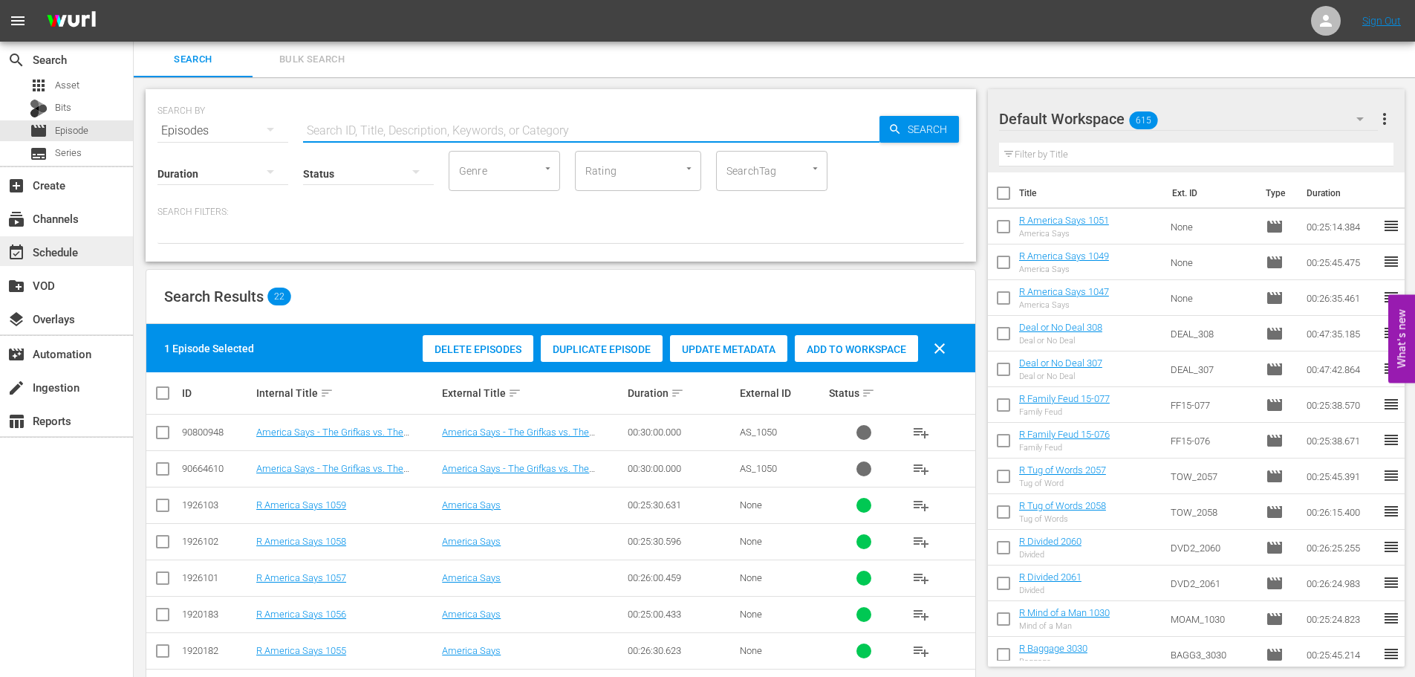
type input "c"
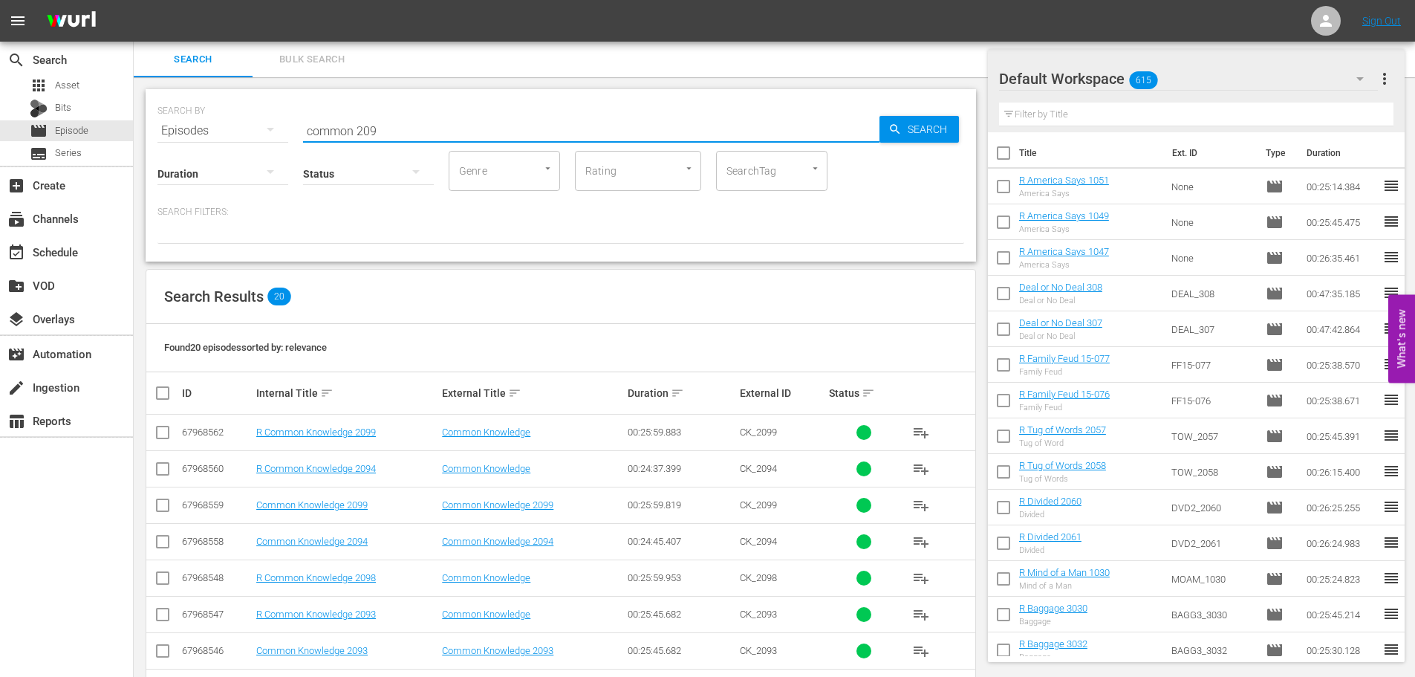
scroll to position [493, 0]
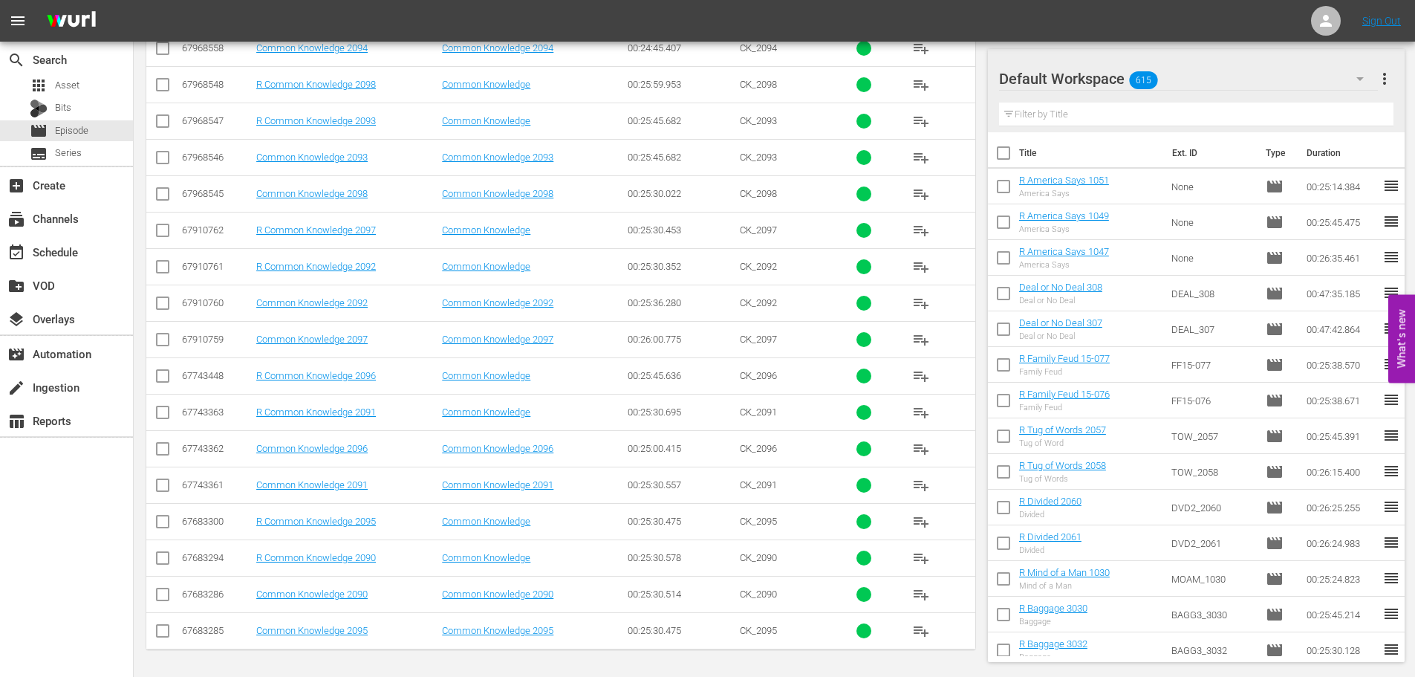
type input "common 209"
click at [160, 525] on input "checkbox" at bounding box center [163, 525] width 18 height 18
checkbox input "true"
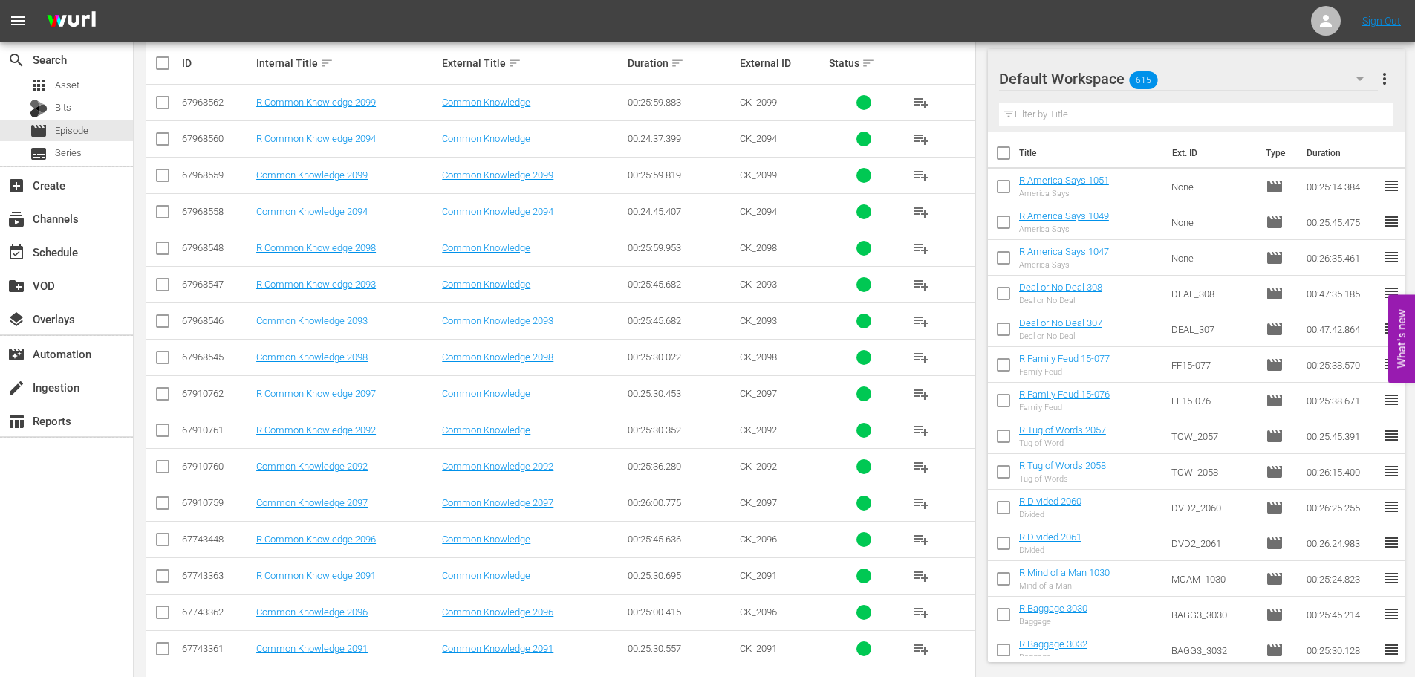
scroll to position [270, 0]
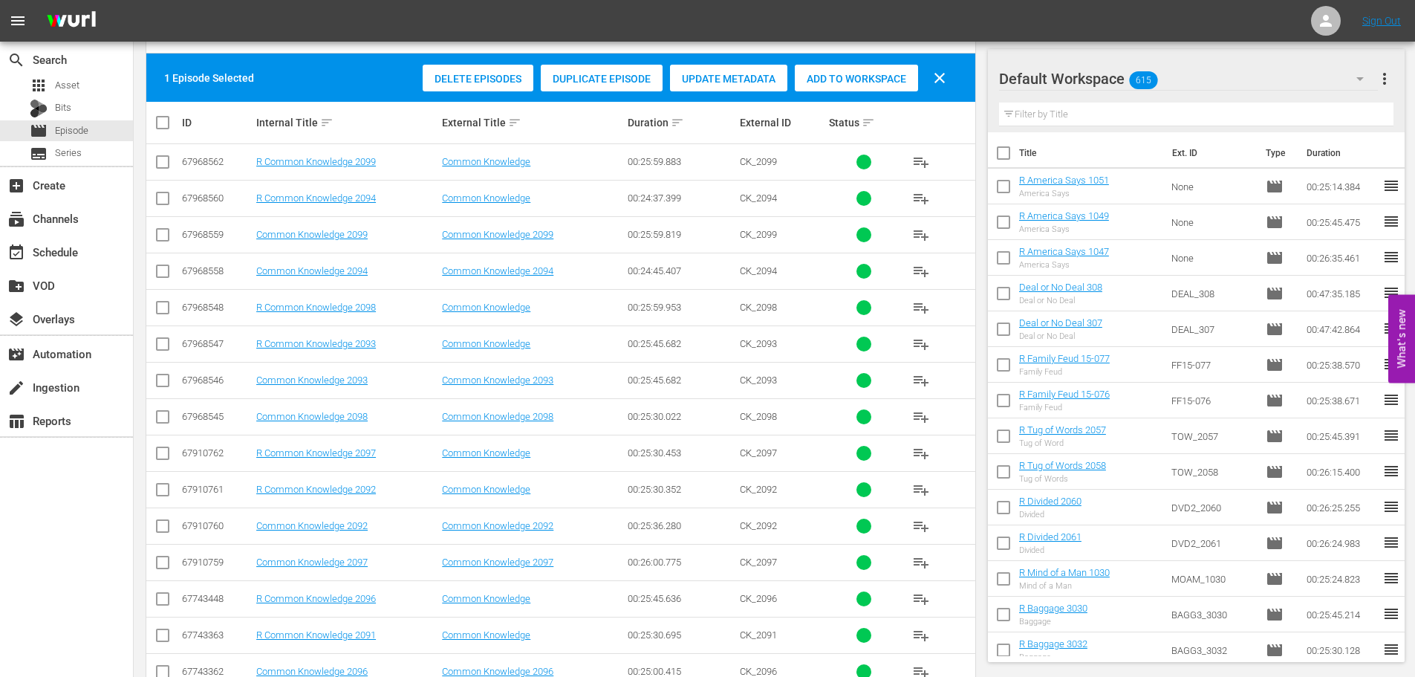
click at [163, 204] on input "checkbox" at bounding box center [163, 201] width 18 height 18
checkbox input "true"
click at [805, 91] on div "Add to Workspace" at bounding box center [856, 79] width 123 height 28
drag, startPoint x: 805, startPoint y: 91, endPoint x: 785, endPoint y: 87, distance: 19.7
click at [785, 81] on div "Delete Episodes Duplicate Episode Update Metadata Add to Workspace clear" at bounding box center [688, 78] width 539 height 36
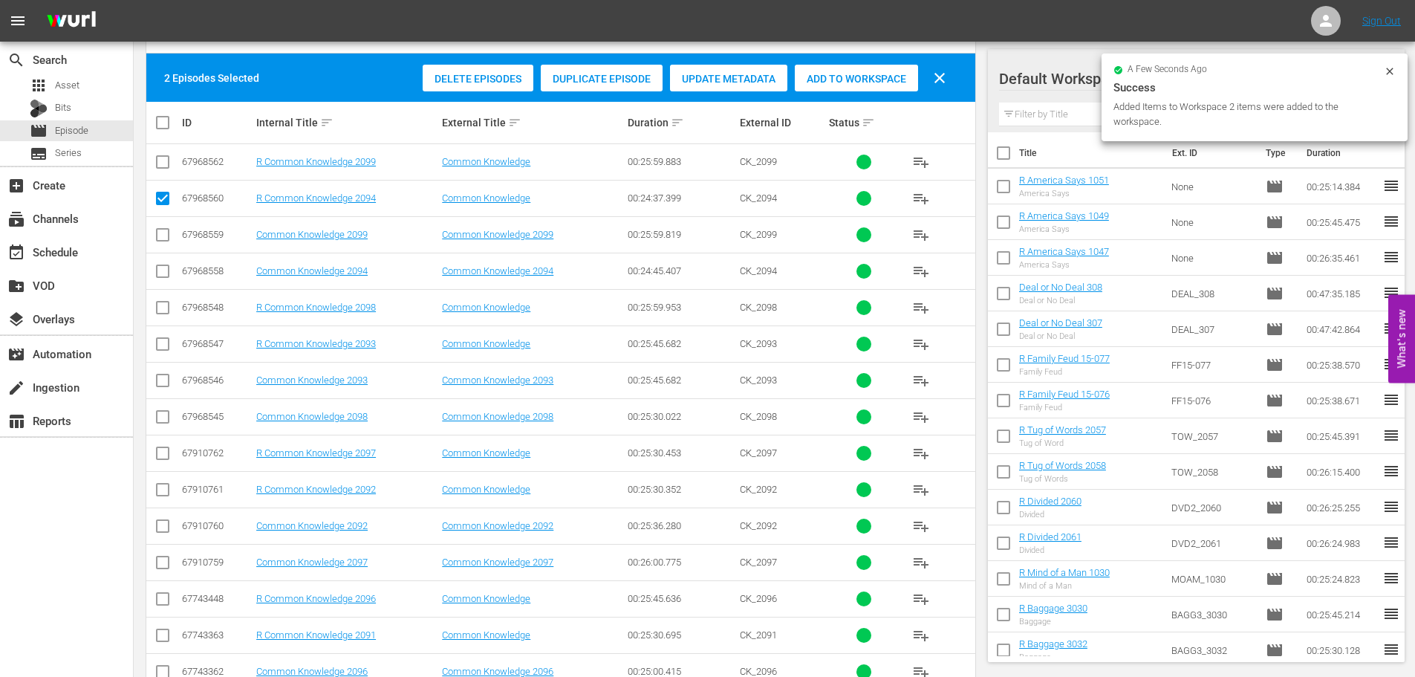
scroll to position [0, 0]
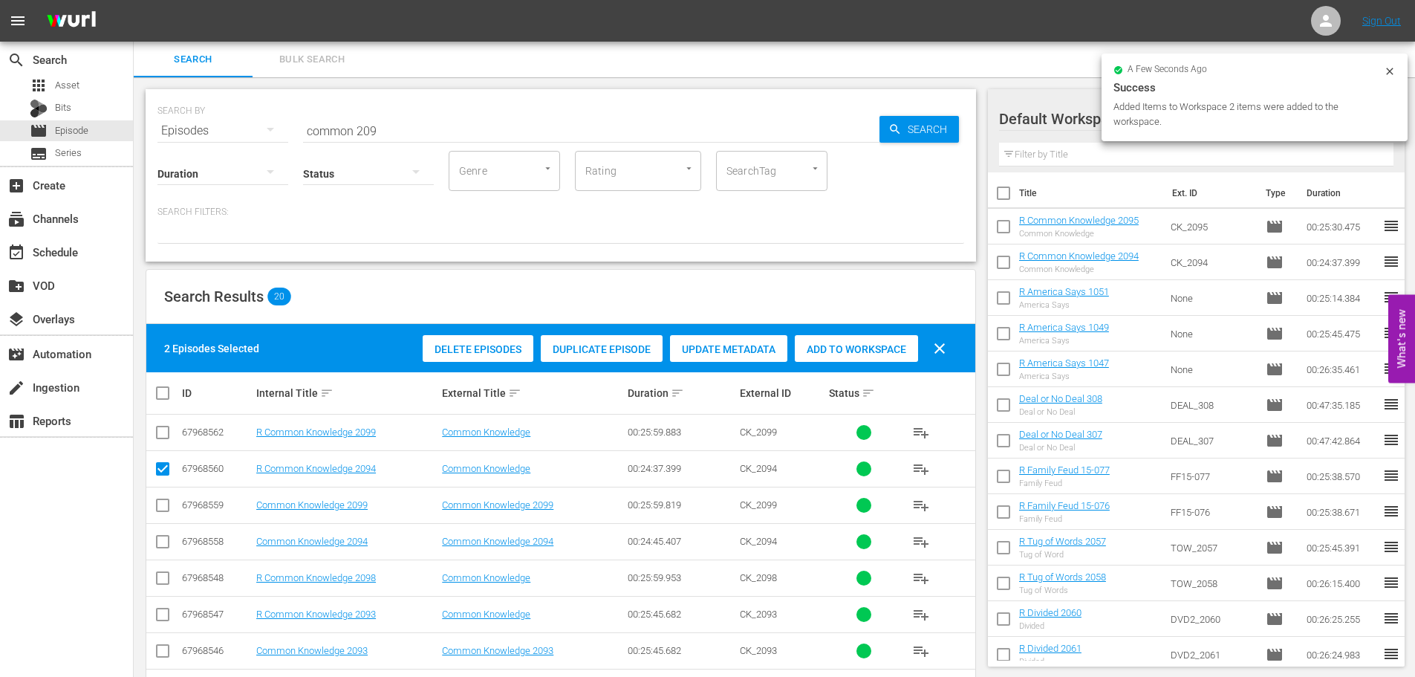
drag, startPoint x: 384, startPoint y: 138, endPoint x: 270, endPoint y: 134, distance: 113.8
click at [270, 134] on div "SEARCH BY Search By Episodes Search ID, Title, Description, Keywords, or Catego…" at bounding box center [561, 175] width 831 height 172
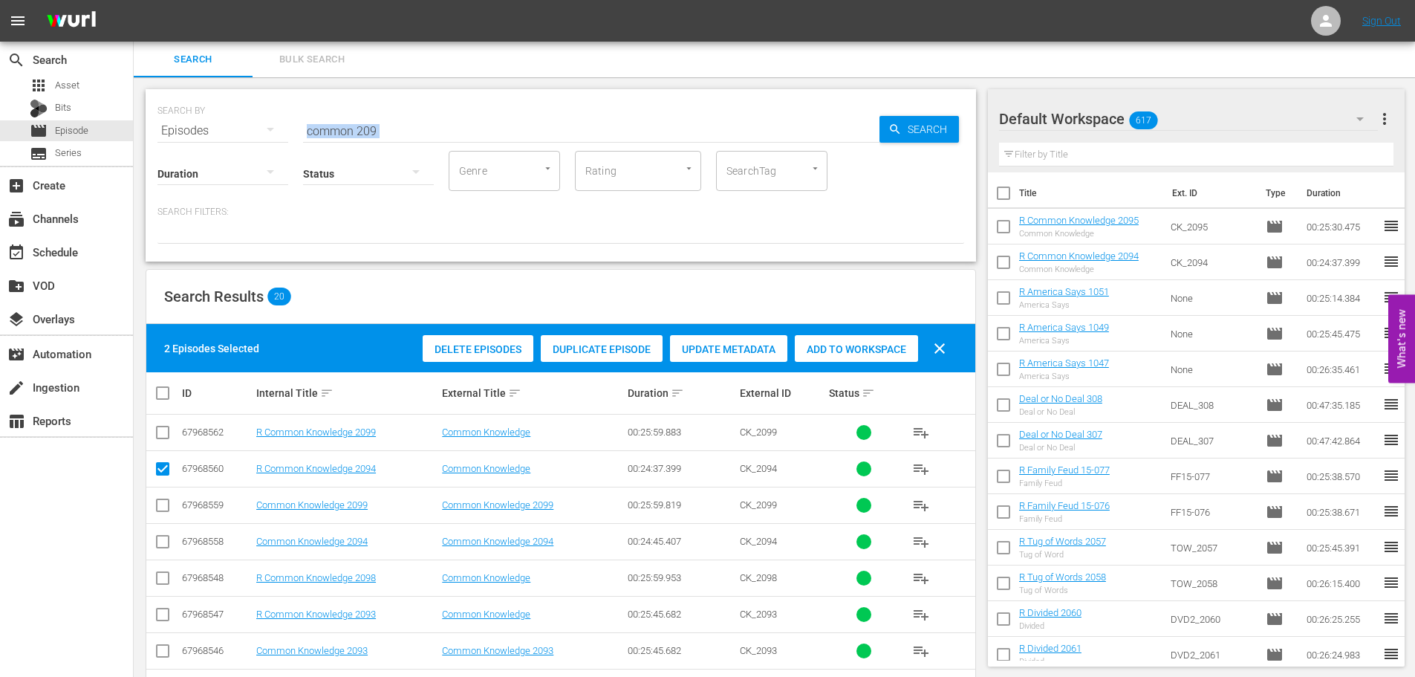
click at [416, 120] on input "common 209" at bounding box center [591, 131] width 576 height 36
drag, startPoint x: 418, startPoint y: 120, endPoint x: 195, endPoint y: 169, distance: 228.2
click at [195, 169] on div "SEARCH BY Search By Episodes Search ID, Title, Description, Keywords, or Catego…" at bounding box center [561, 175] width 831 height 172
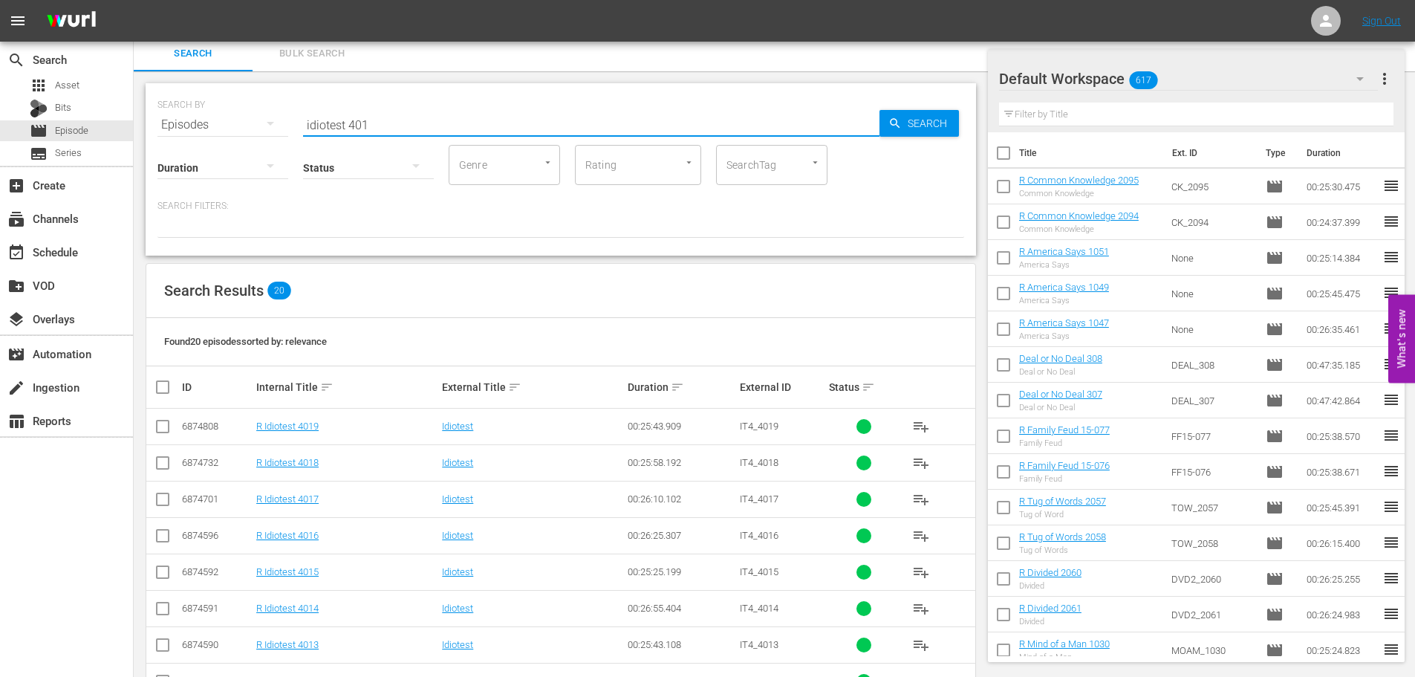
scroll to position [299, 0]
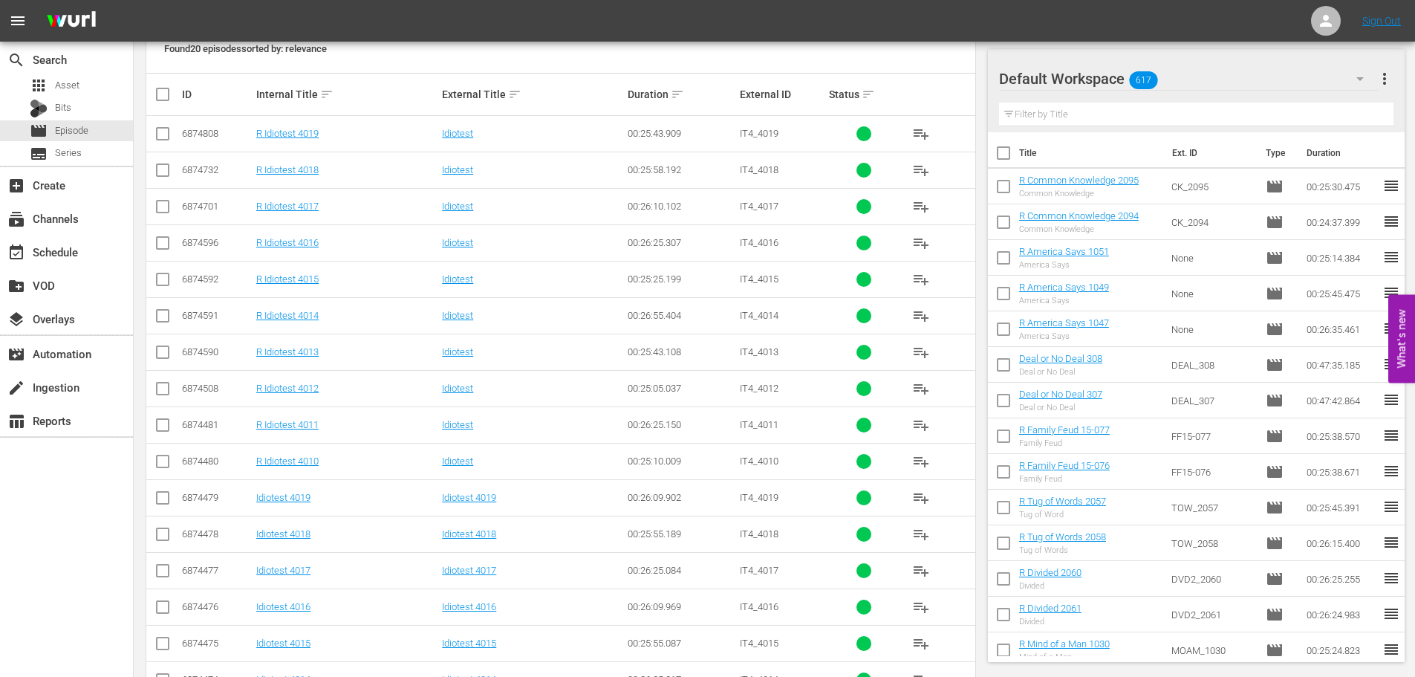
type input "idiotest 401"
click at [165, 198] on icon at bounding box center [163, 207] width 18 height 18
click at [160, 163] on icon at bounding box center [163, 170] width 18 height 18
click at [157, 207] on input "checkbox" at bounding box center [163, 210] width 18 height 18
checkbox input "true"
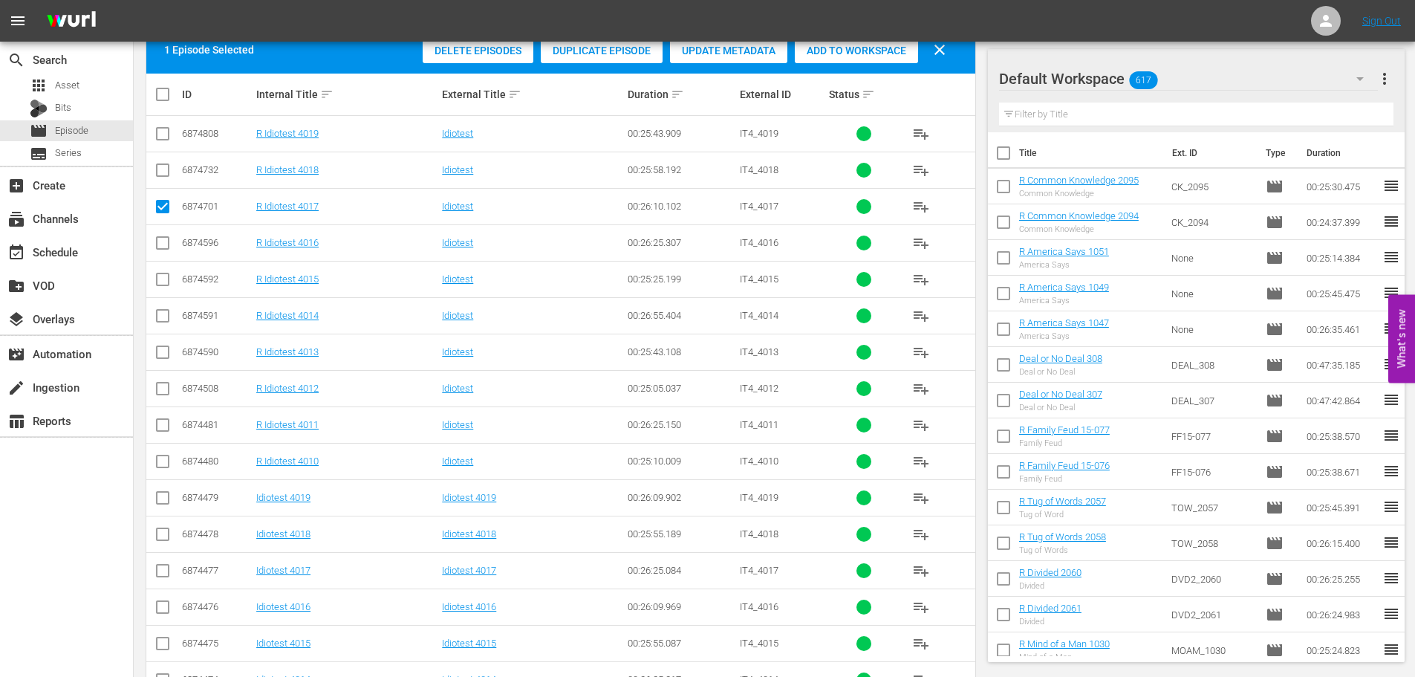
click at [157, 171] on input "checkbox" at bounding box center [163, 173] width 18 height 18
checkbox input "true"
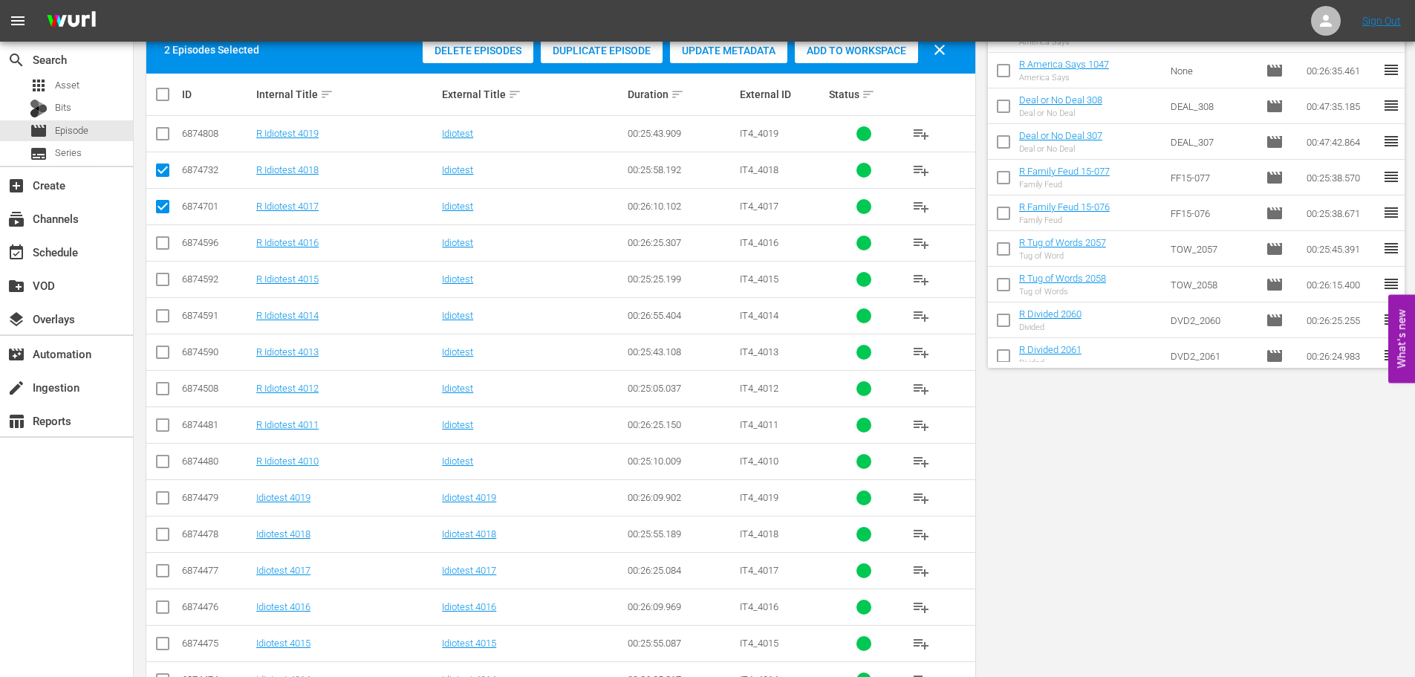
scroll to position [1, 0]
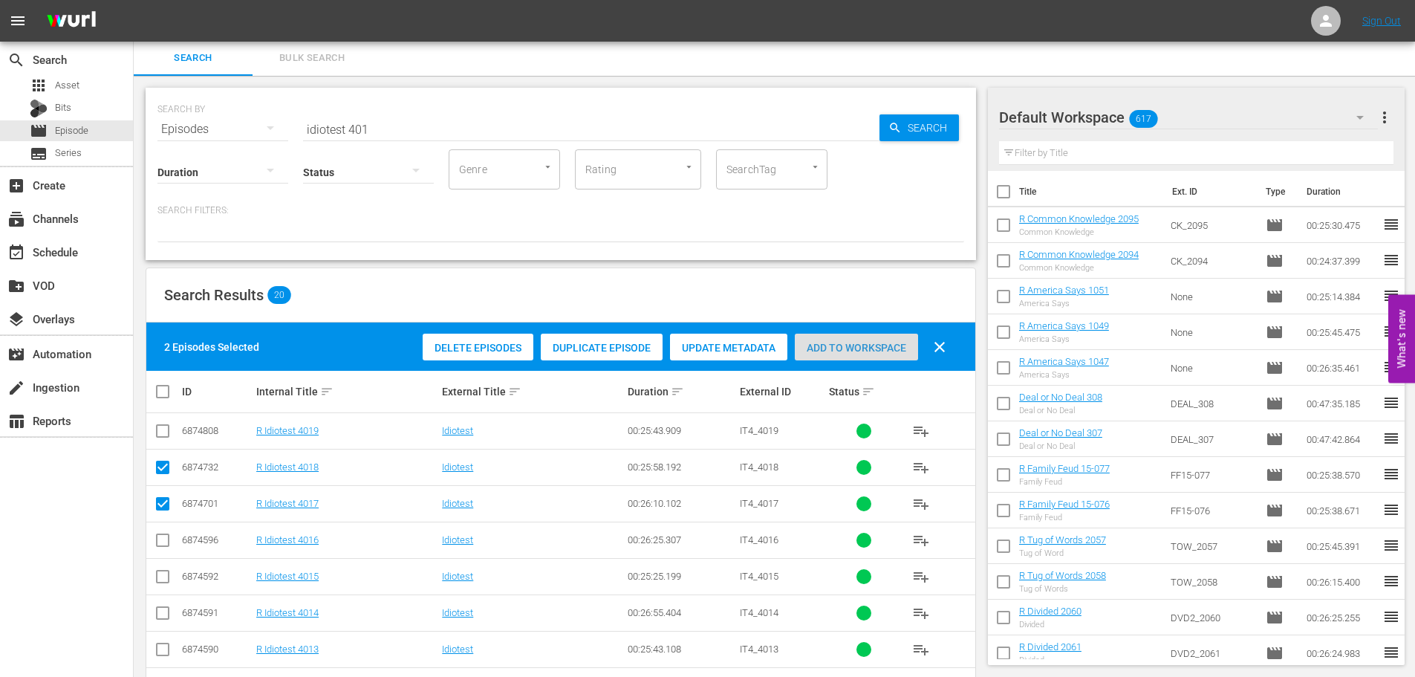
drag, startPoint x: 845, startPoint y: 357, endPoint x: 436, endPoint y: 136, distance: 464.4
click at [844, 357] on div "Add to Workspace" at bounding box center [856, 348] width 123 height 28
click at [398, 101] on div "SEARCH BY Search By Episodes Search ID, Title, Description, Keywords, or Catego…" at bounding box center [560, 120] width 807 height 53
drag, startPoint x: 389, startPoint y: 120, endPoint x: 0, endPoint y: 138, distance: 389.7
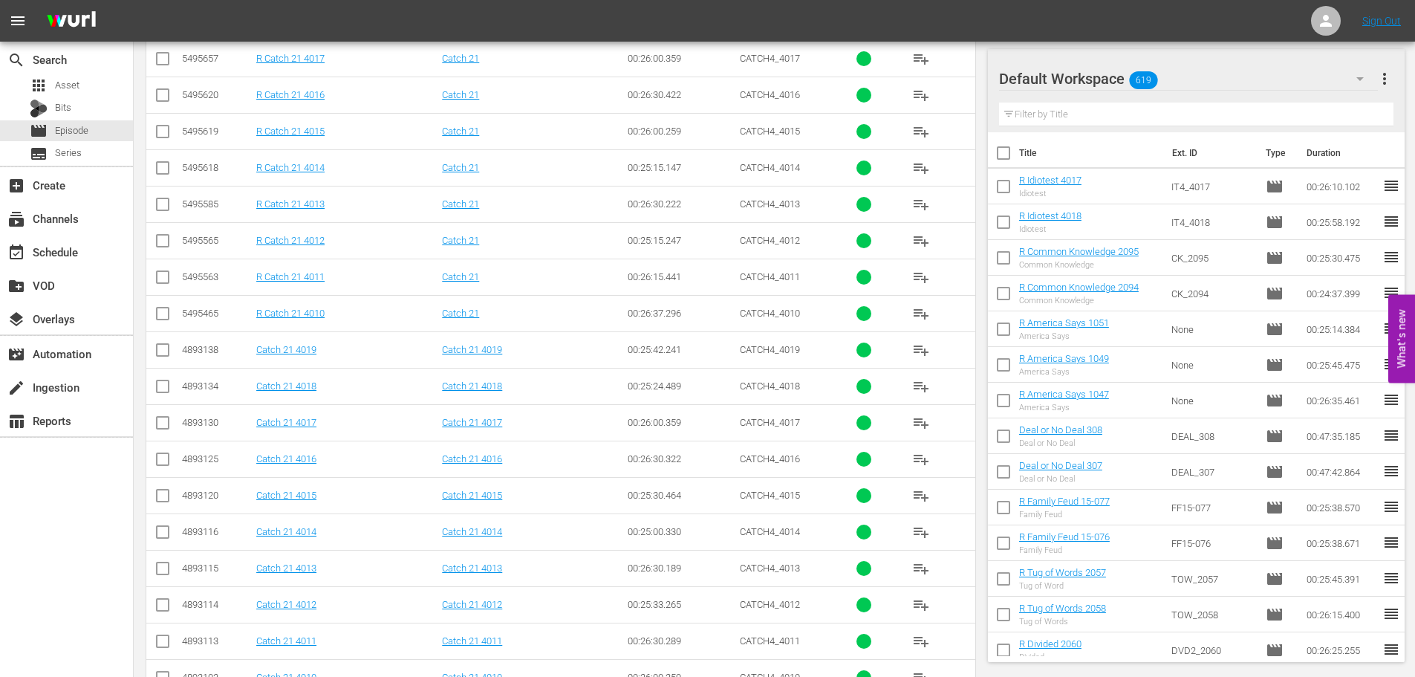
scroll to position [299, 0]
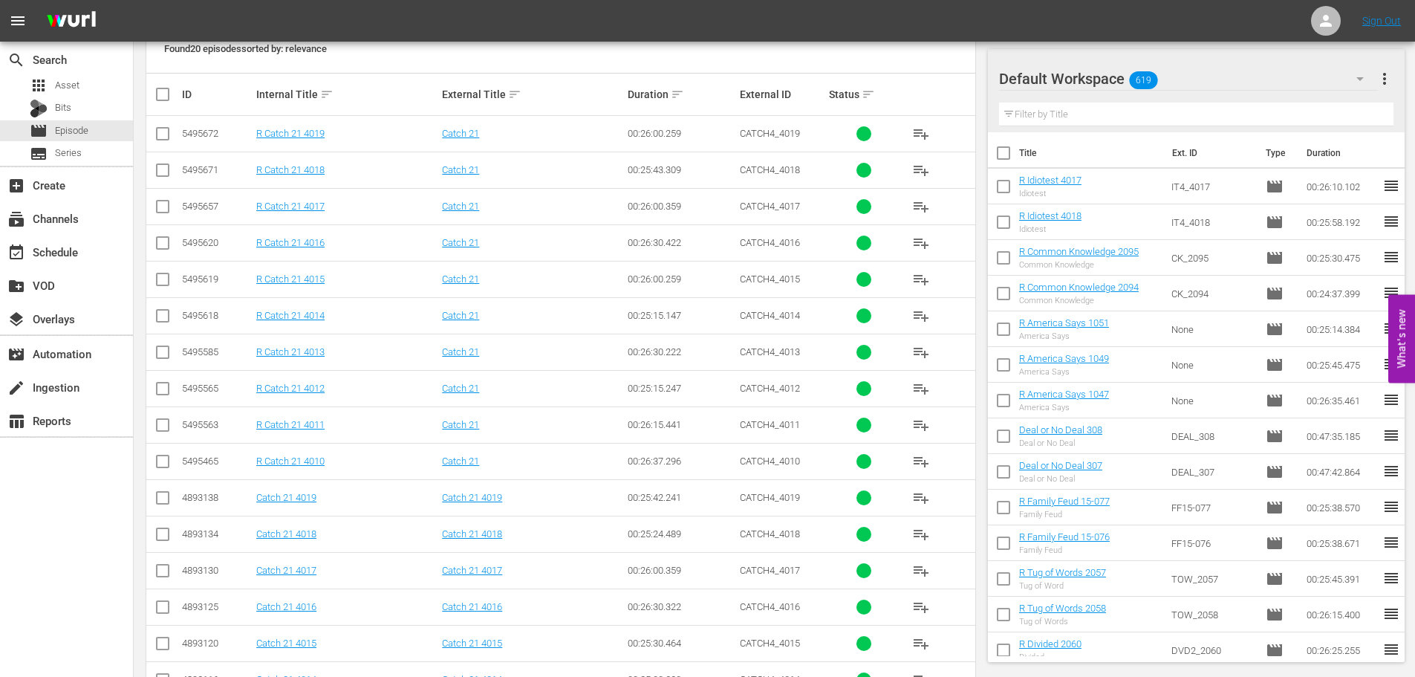
type input "catch 21 401"
click at [157, 177] on input "checkbox" at bounding box center [163, 173] width 18 height 18
checkbox input "true"
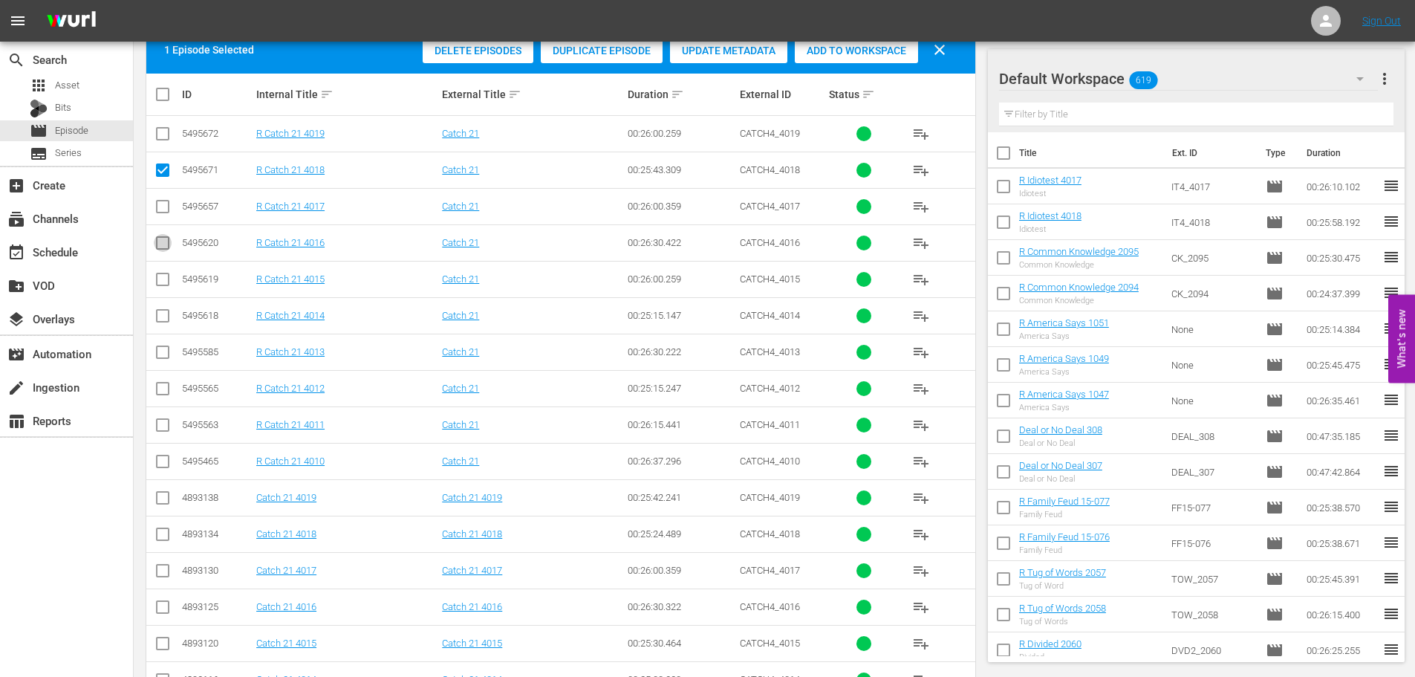
click at [163, 242] on input "checkbox" at bounding box center [163, 246] width 18 height 18
checkbox input "true"
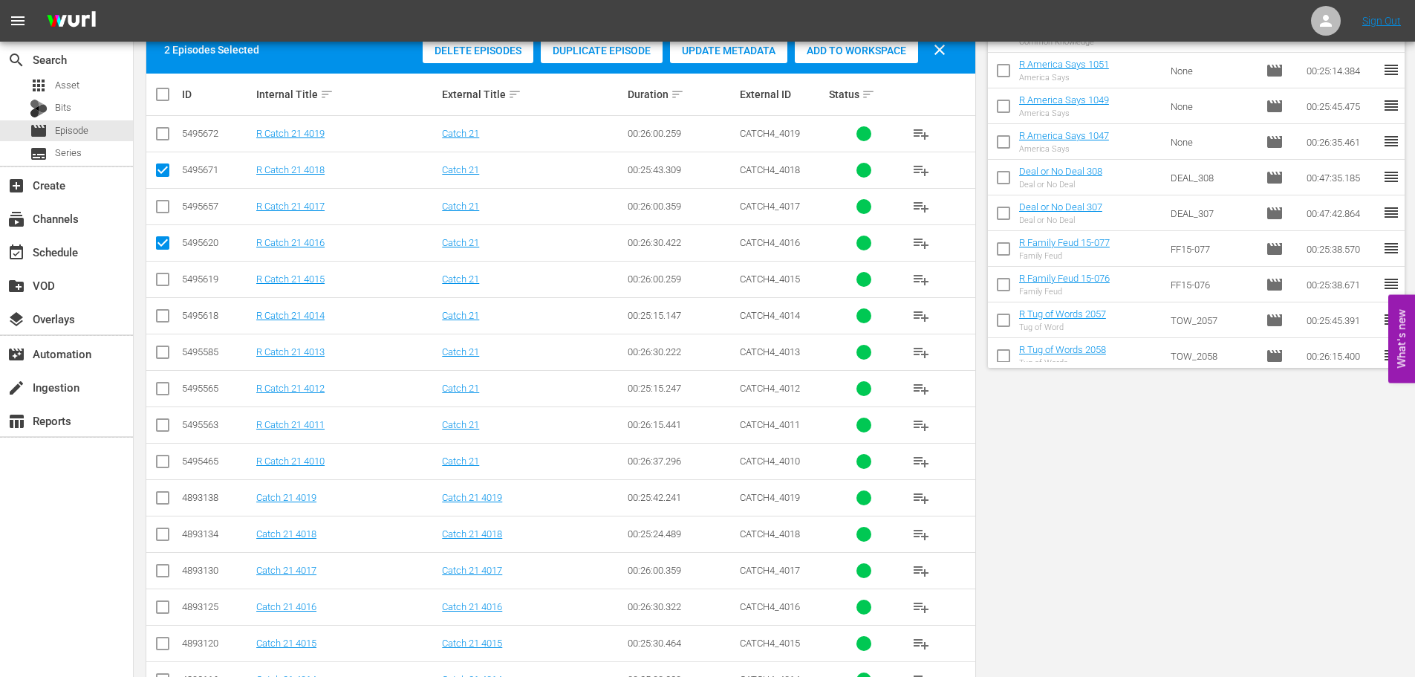
scroll to position [1, 0]
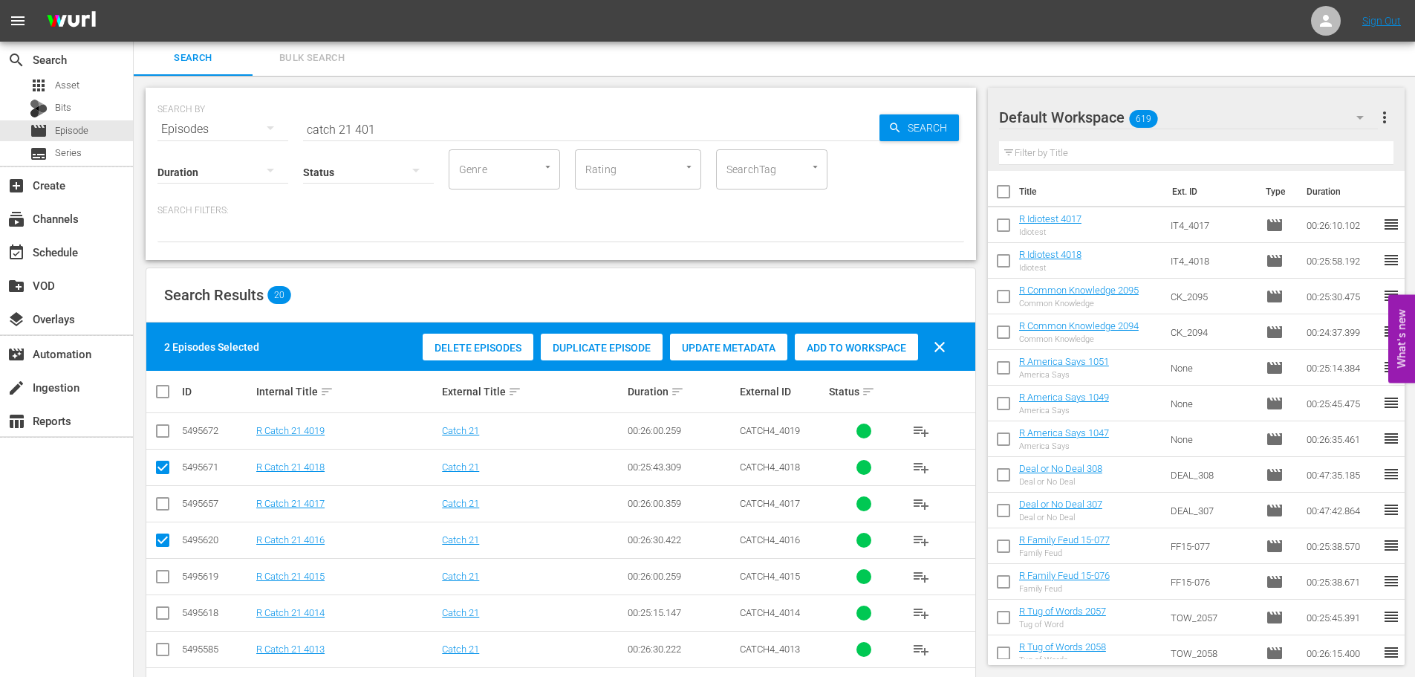
click at [897, 343] on span "Add to Workspace" at bounding box center [856, 348] width 123 height 12
drag, startPoint x: 373, startPoint y: 131, endPoint x: 319, endPoint y: 94, distance: 65.1
click at [373, 131] on input "catch 21 401" at bounding box center [591, 129] width 576 height 36
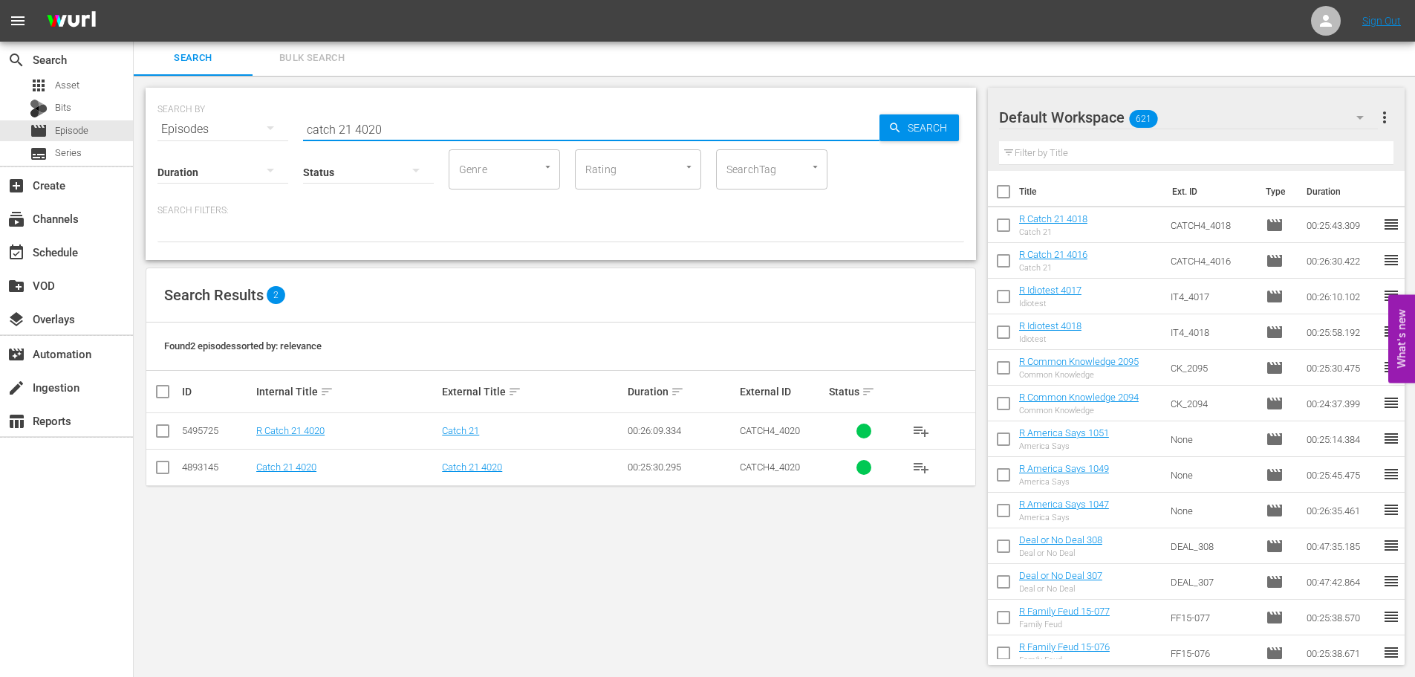
type input "catch 21 4020"
click at [163, 439] on input "checkbox" at bounding box center [163, 434] width 18 height 18
checkbox input "true"
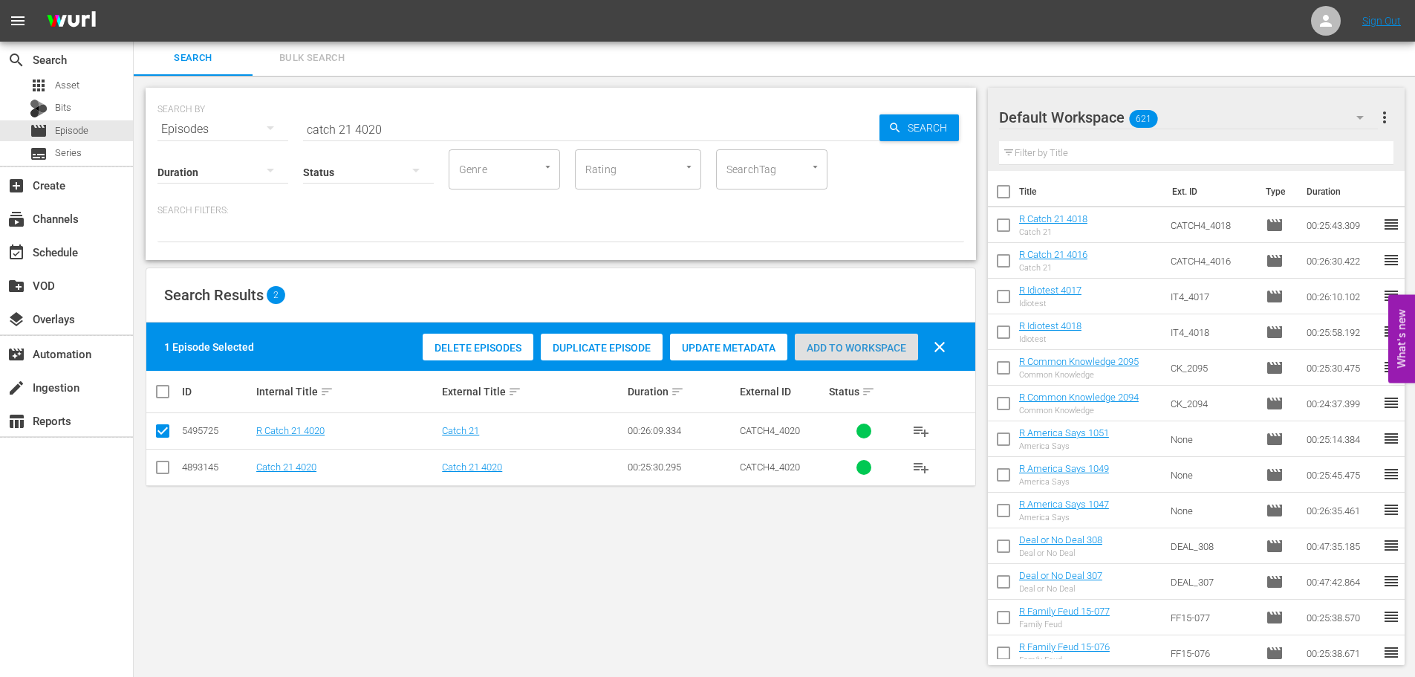
click at [828, 354] on div "Add to Workspace" at bounding box center [856, 348] width 123 height 28
click at [15, 253] on span "event_available" at bounding box center [16, 253] width 18 height 18
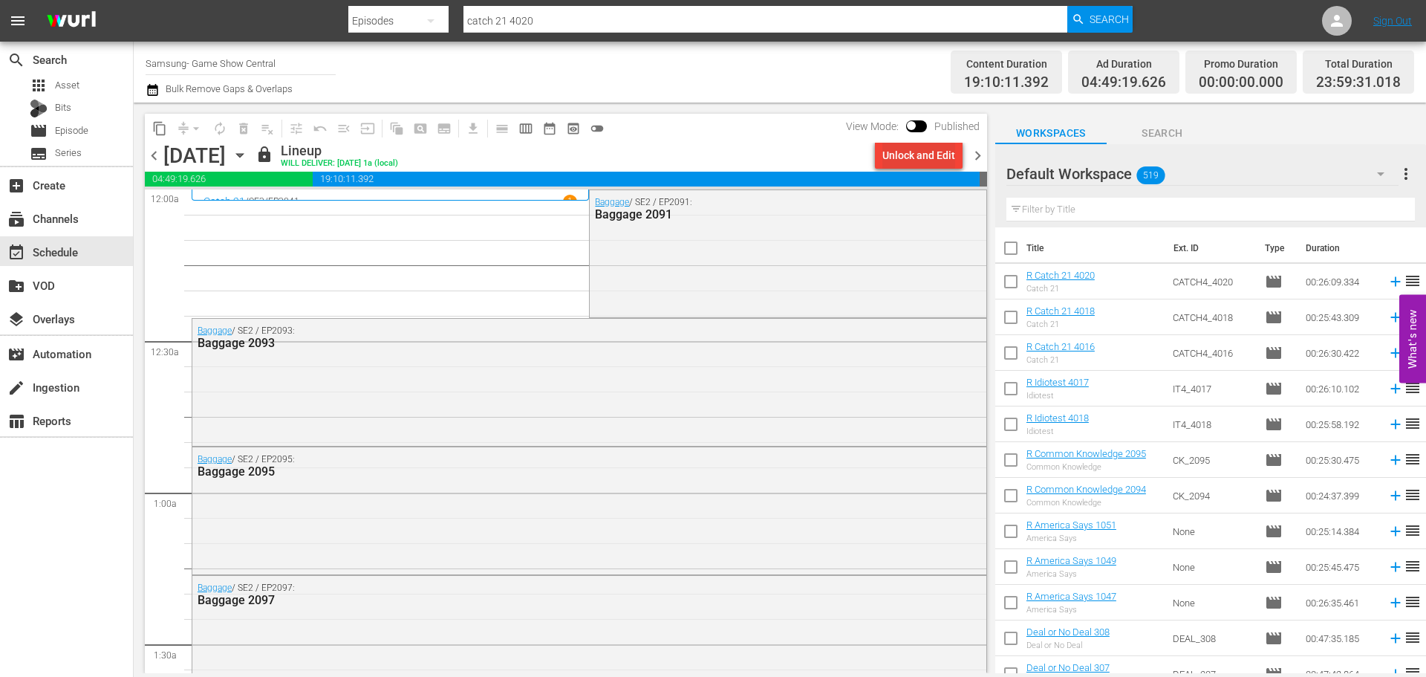
click at [955, 160] on button "Unlock and Edit" at bounding box center [919, 155] width 88 height 27
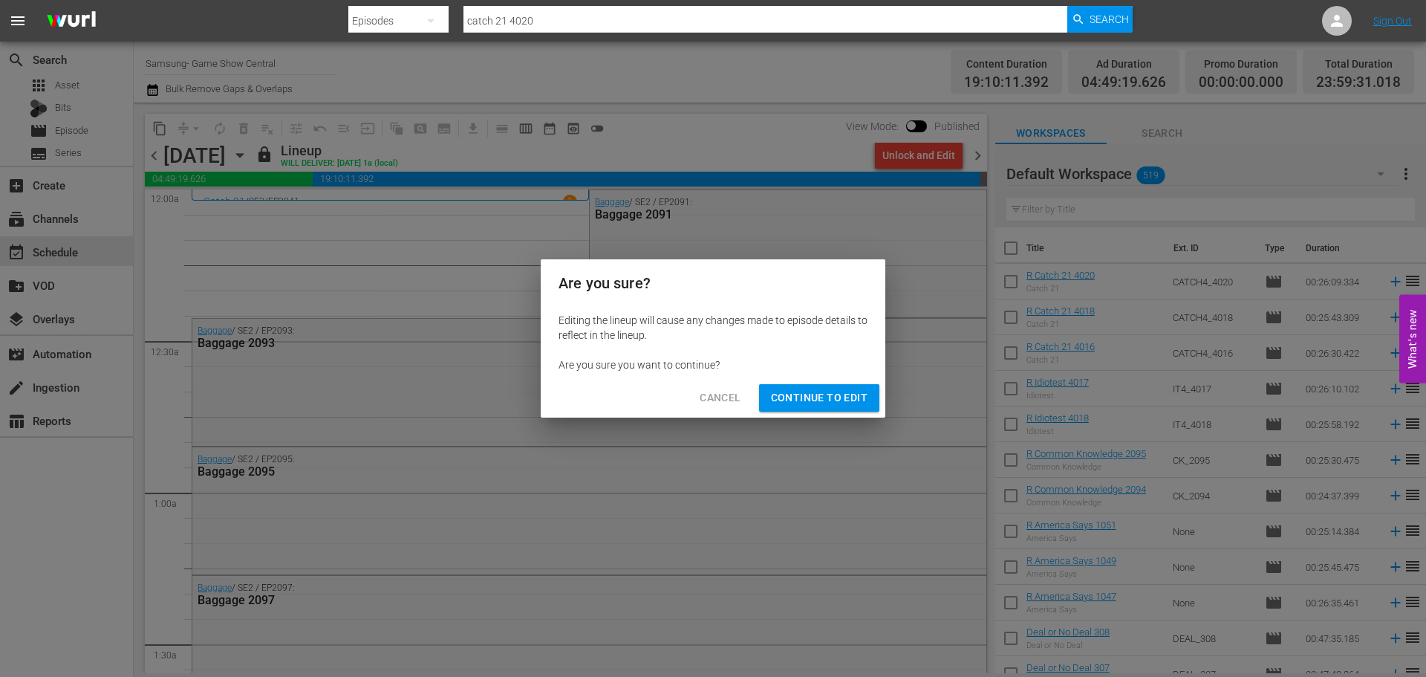
click at [860, 399] on span "Continue to Edit" at bounding box center [819, 398] width 97 height 19
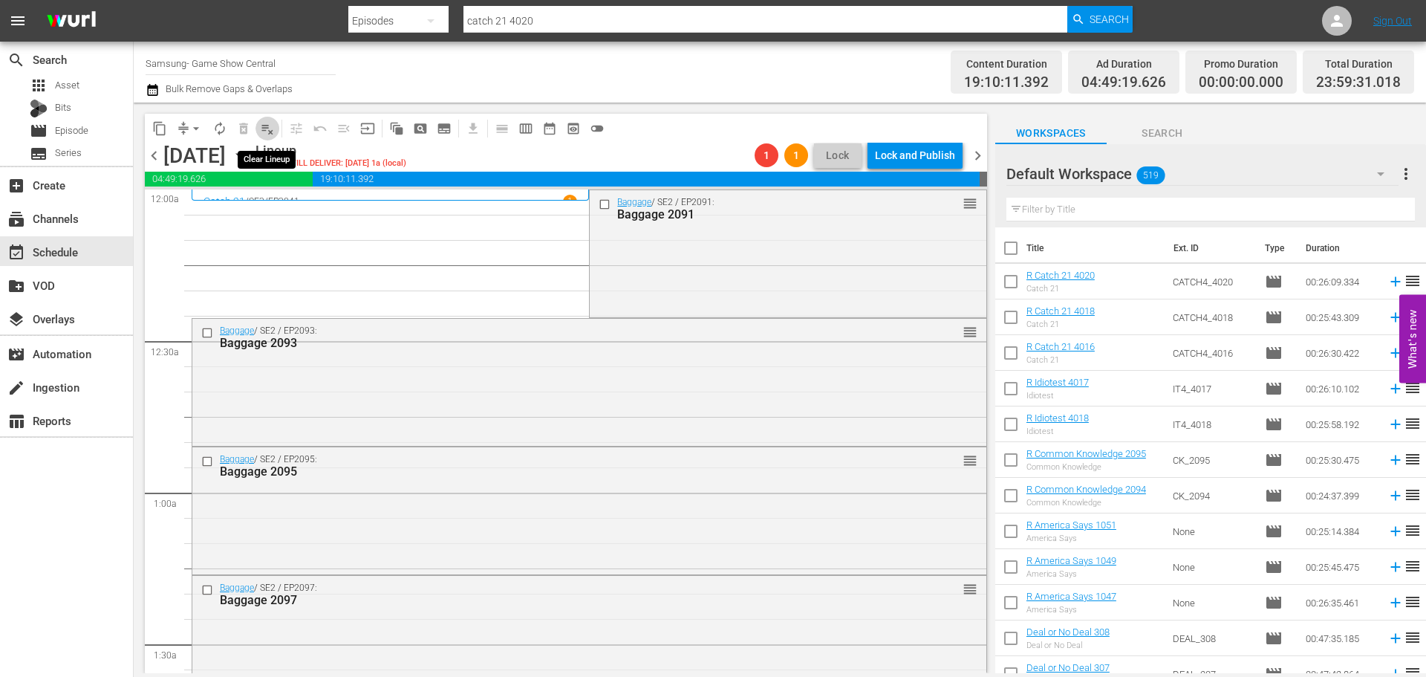
click at [276, 128] on button "playlist_remove_outlined" at bounding box center [268, 129] width 24 height 24
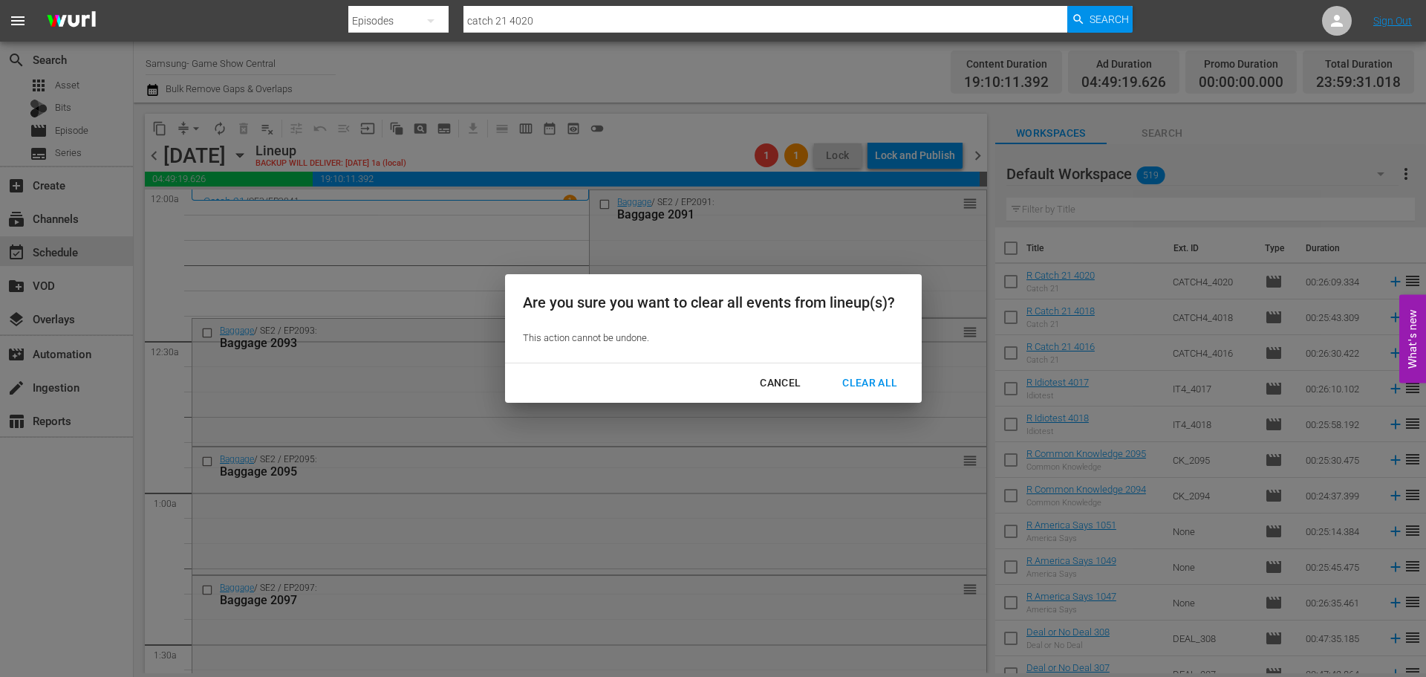
click at [894, 371] on button "Clear All" at bounding box center [870, 382] width 91 height 27
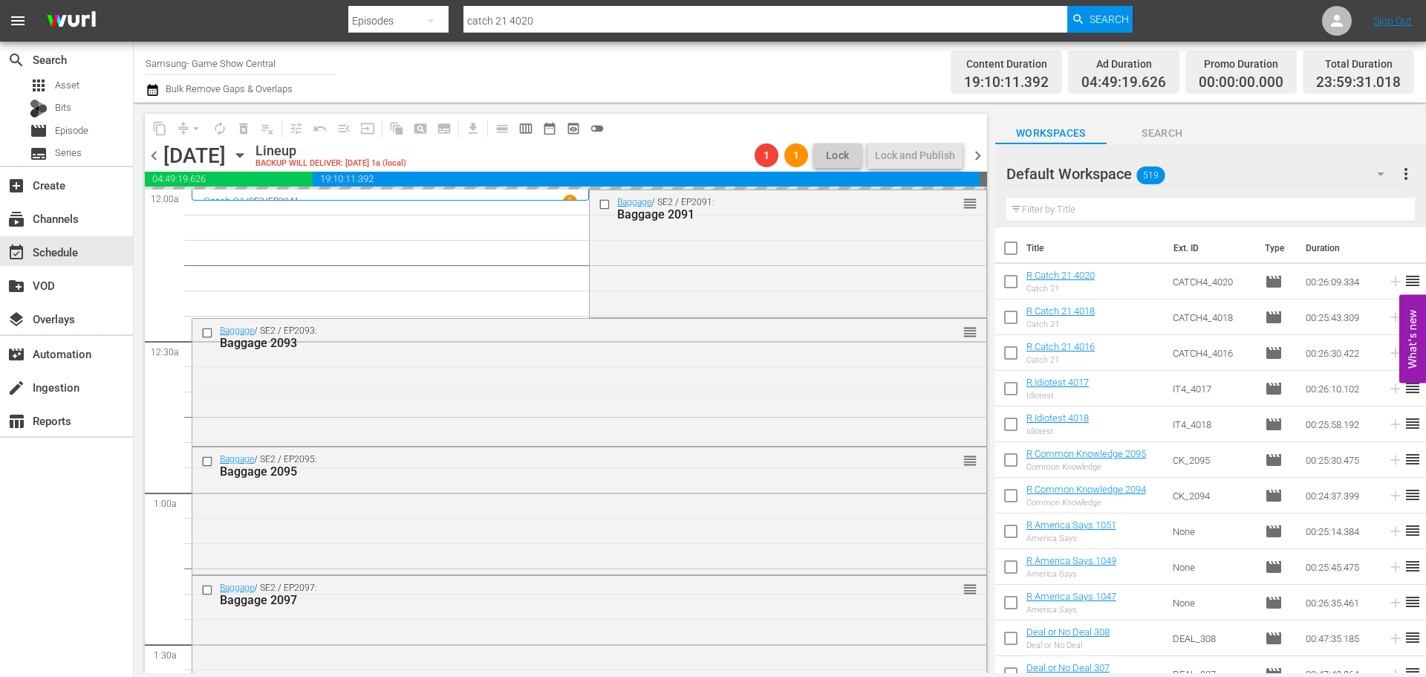
click at [248, 159] on icon "button" at bounding box center [240, 155] width 16 height 16
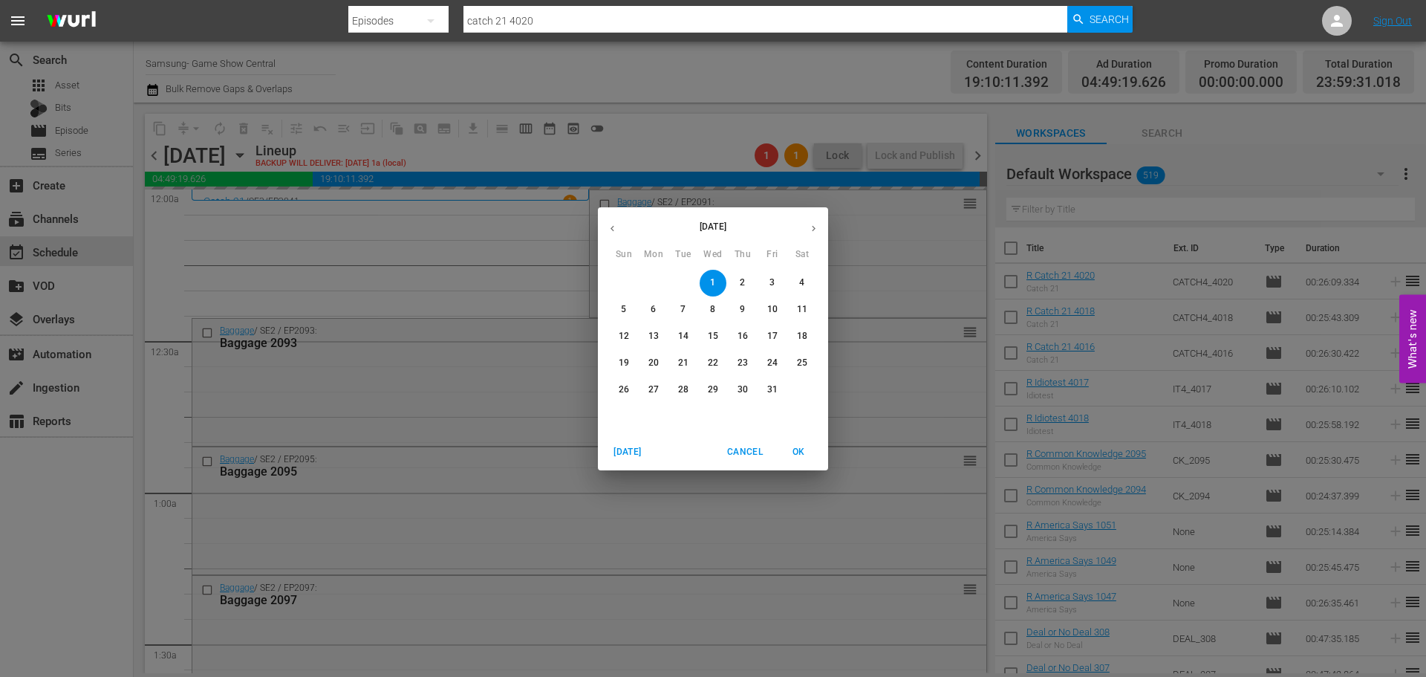
click at [612, 224] on icon "button" at bounding box center [612, 228] width 11 height 11
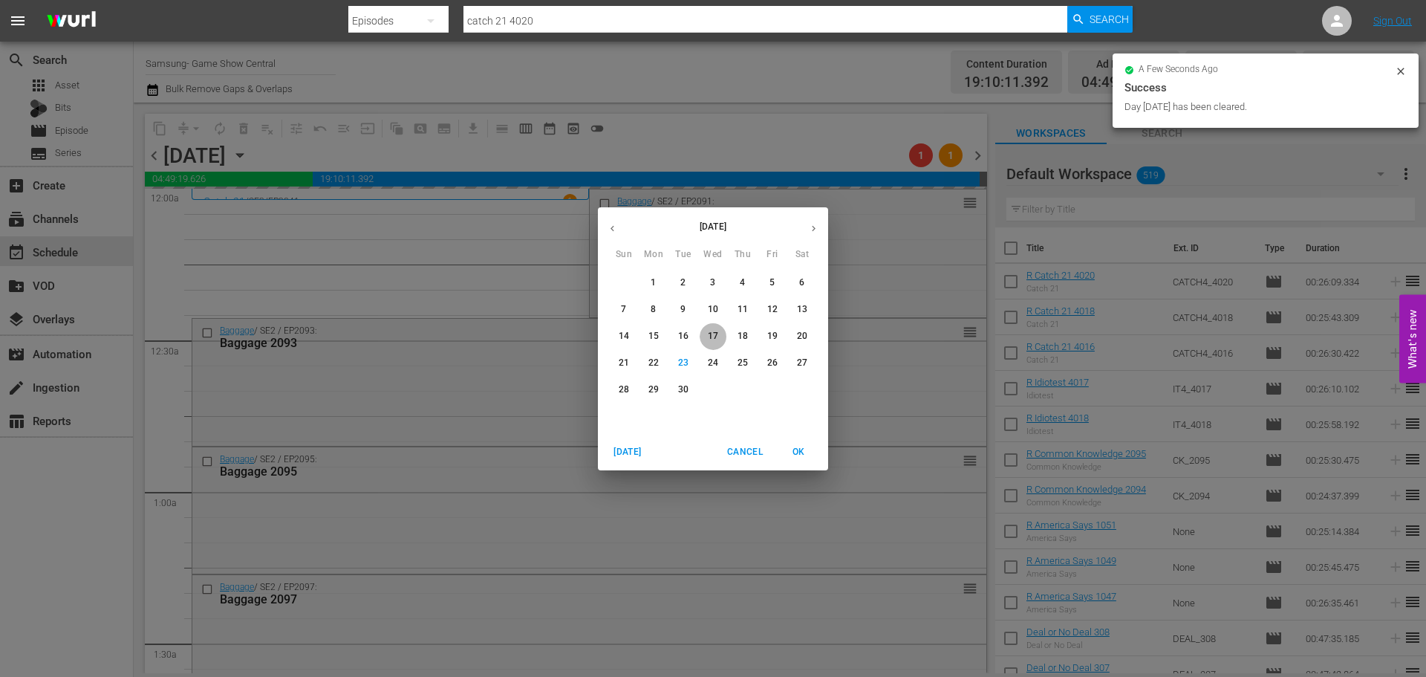
click at [715, 334] on p "17" at bounding box center [713, 336] width 10 height 13
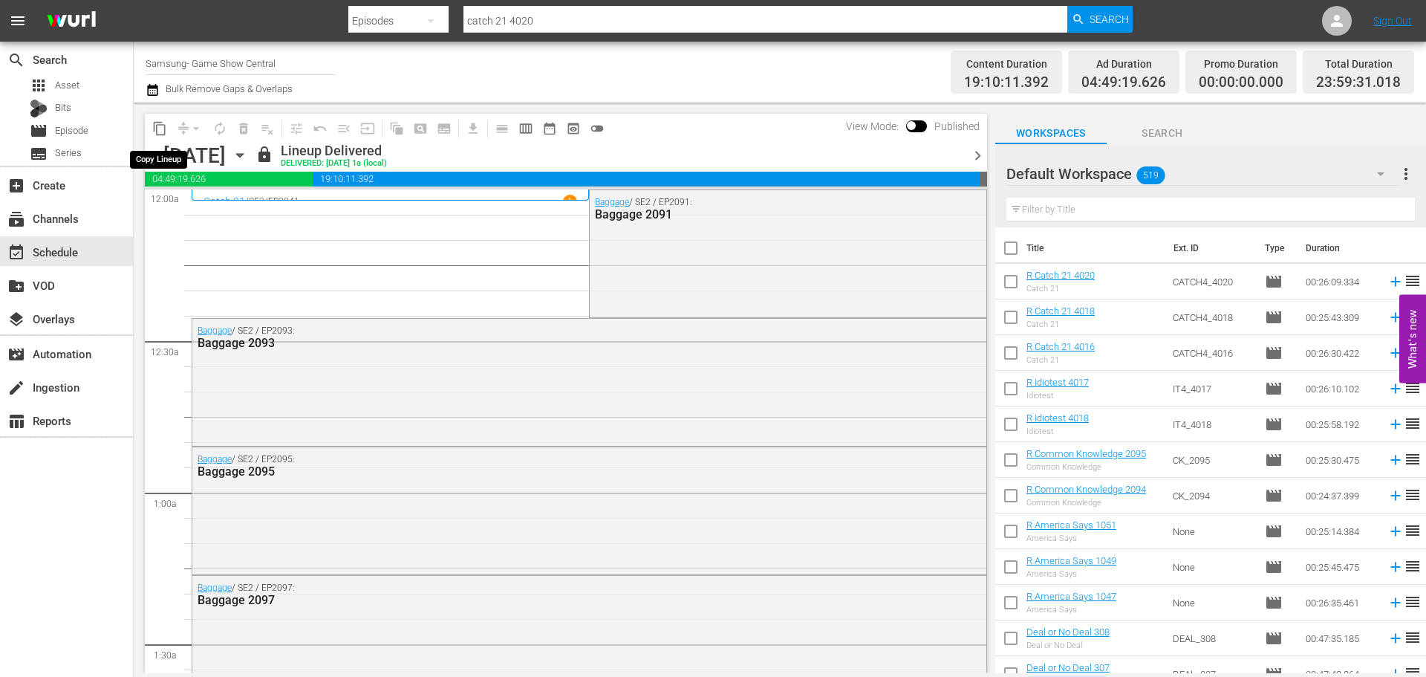
click at [171, 127] on button "content_copy" at bounding box center [160, 129] width 24 height 24
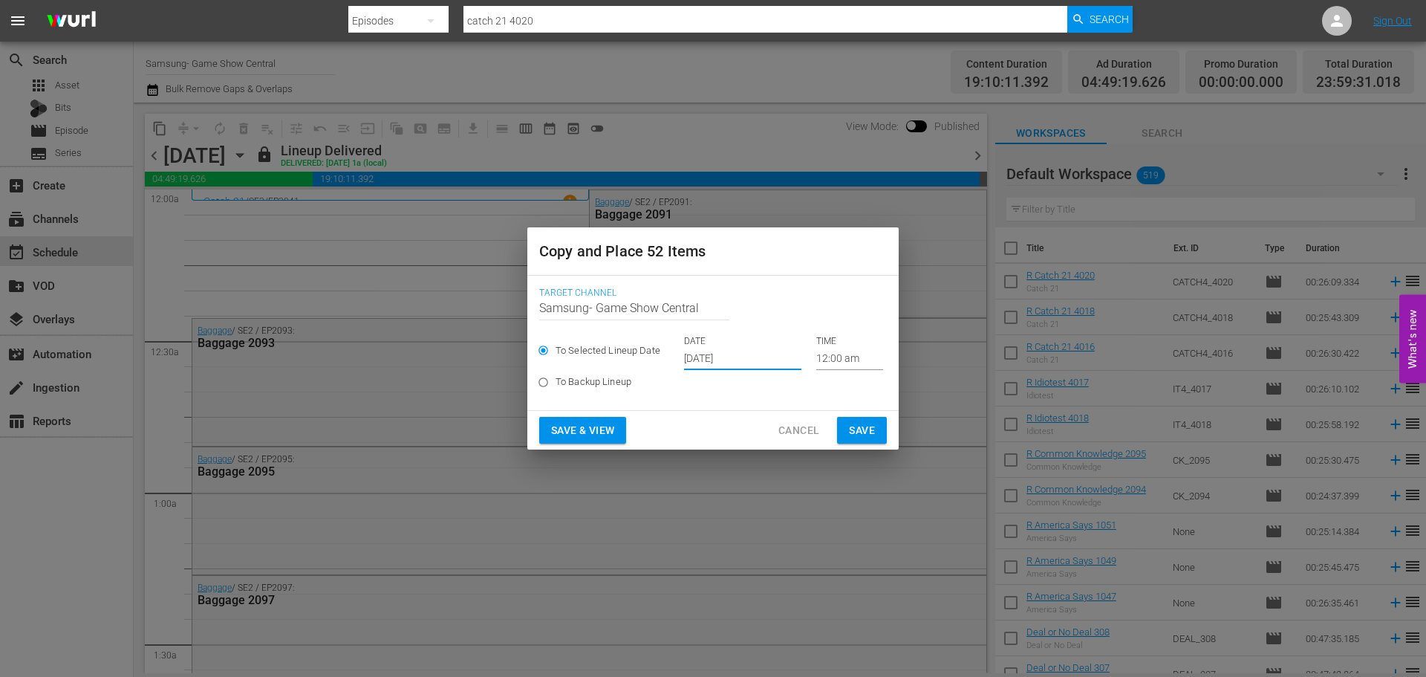
click at [777, 356] on input "Sep 25th 2025" at bounding box center [742, 359] width 117 height 22
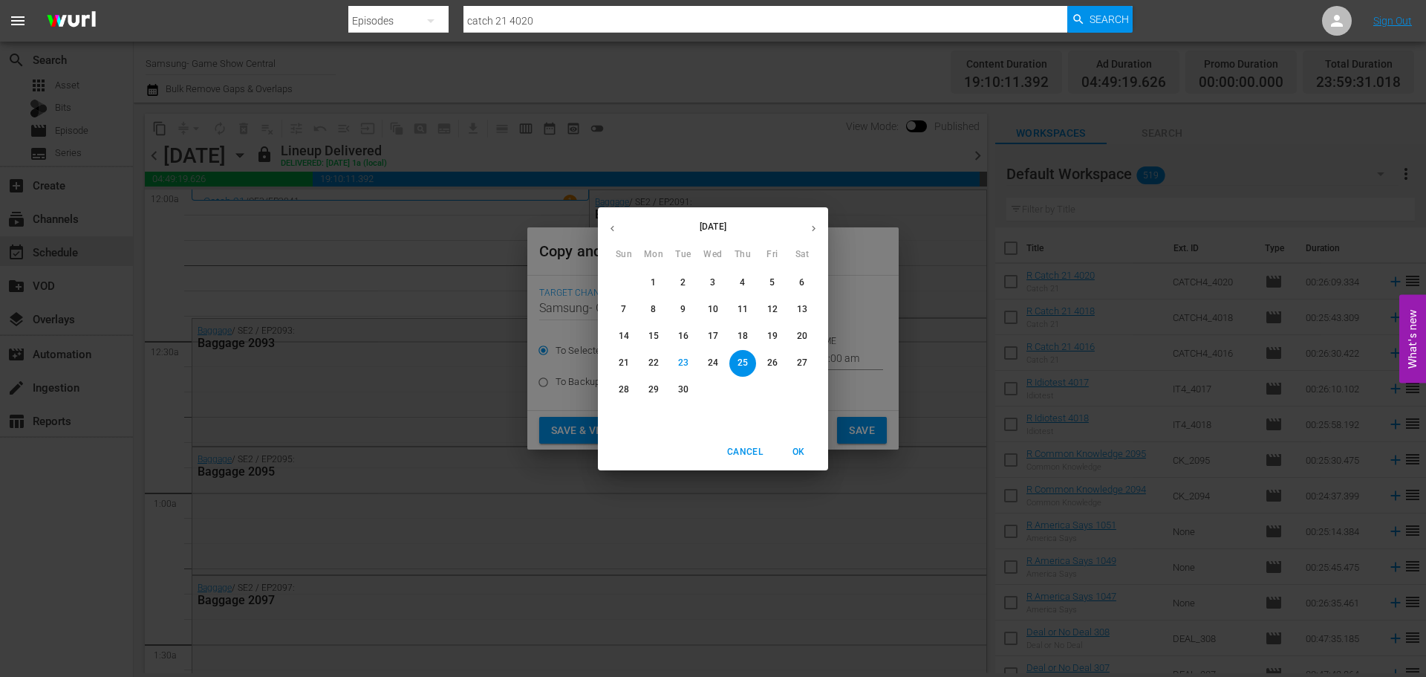
click at [806, 232] on button "button" at bounding box center [813, 228] width 29 height 29
click at [722, 288] on span "1" at bounding box center [713, 282] width 27 height 13
type input "Oct 1st 2025"
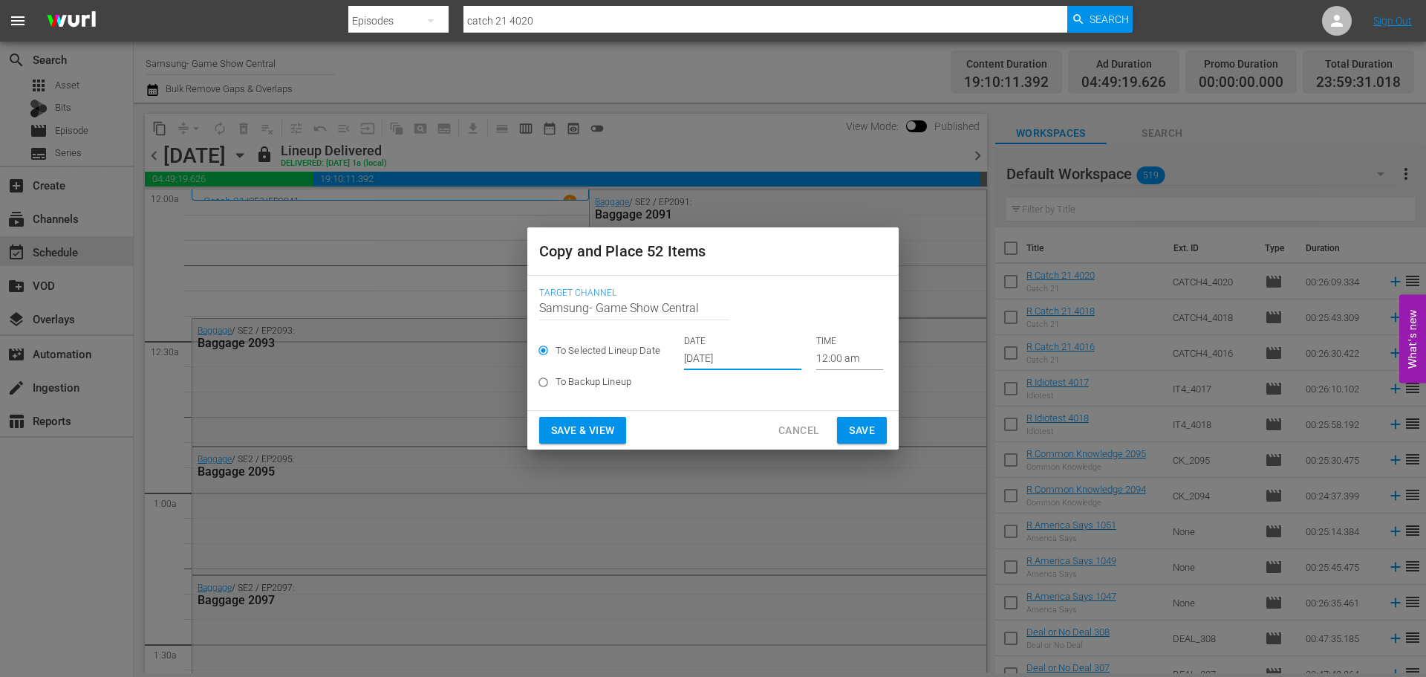
click at [867, 438] on span "Save" at bounding box center [862, 430] width 26 height 19
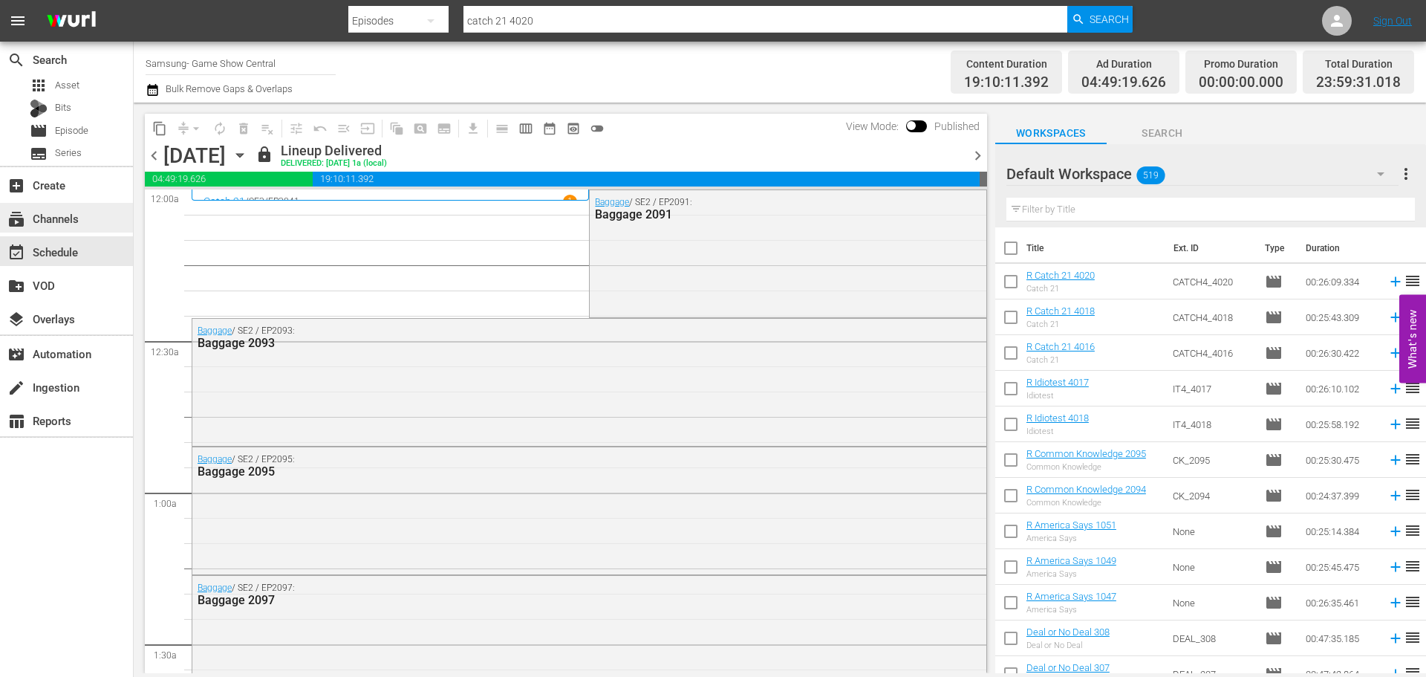
click at [25, 211] on div "subscriptions Channels" at bounding box center [41, 215] width 83 height 13
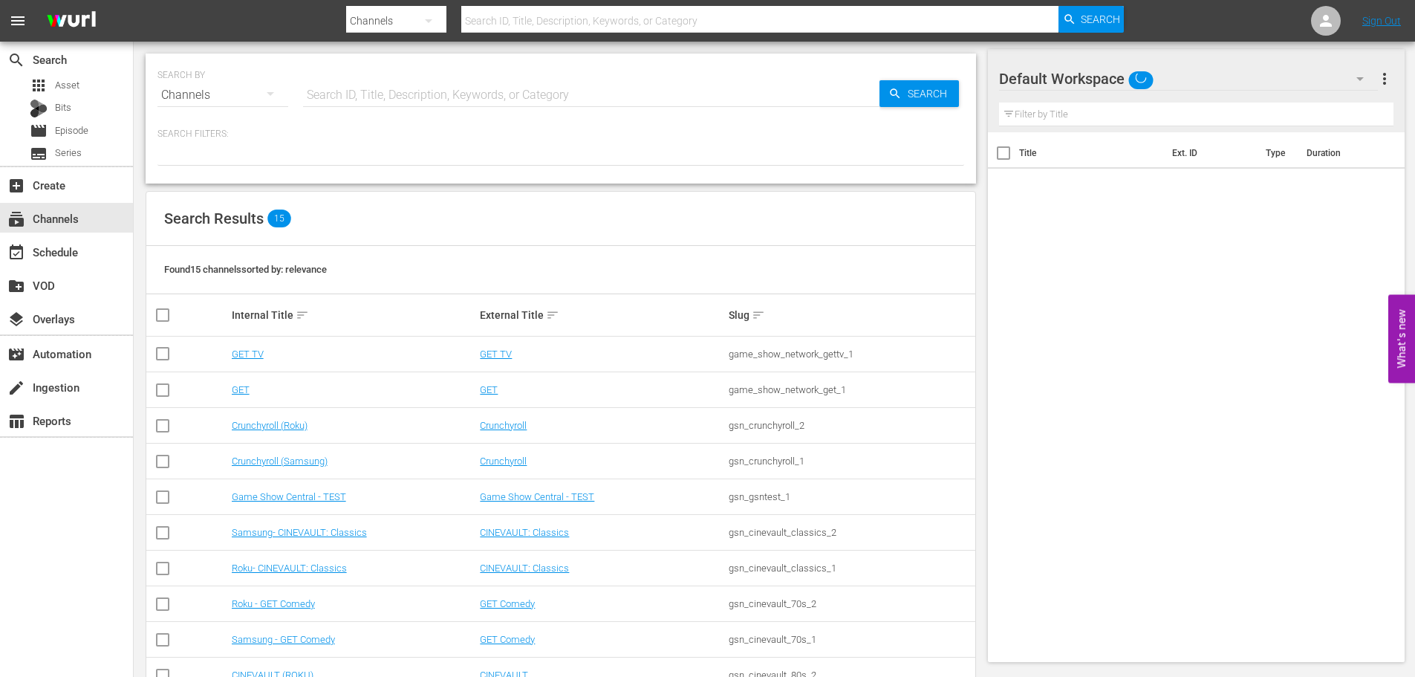
scroll to position [222, 0]
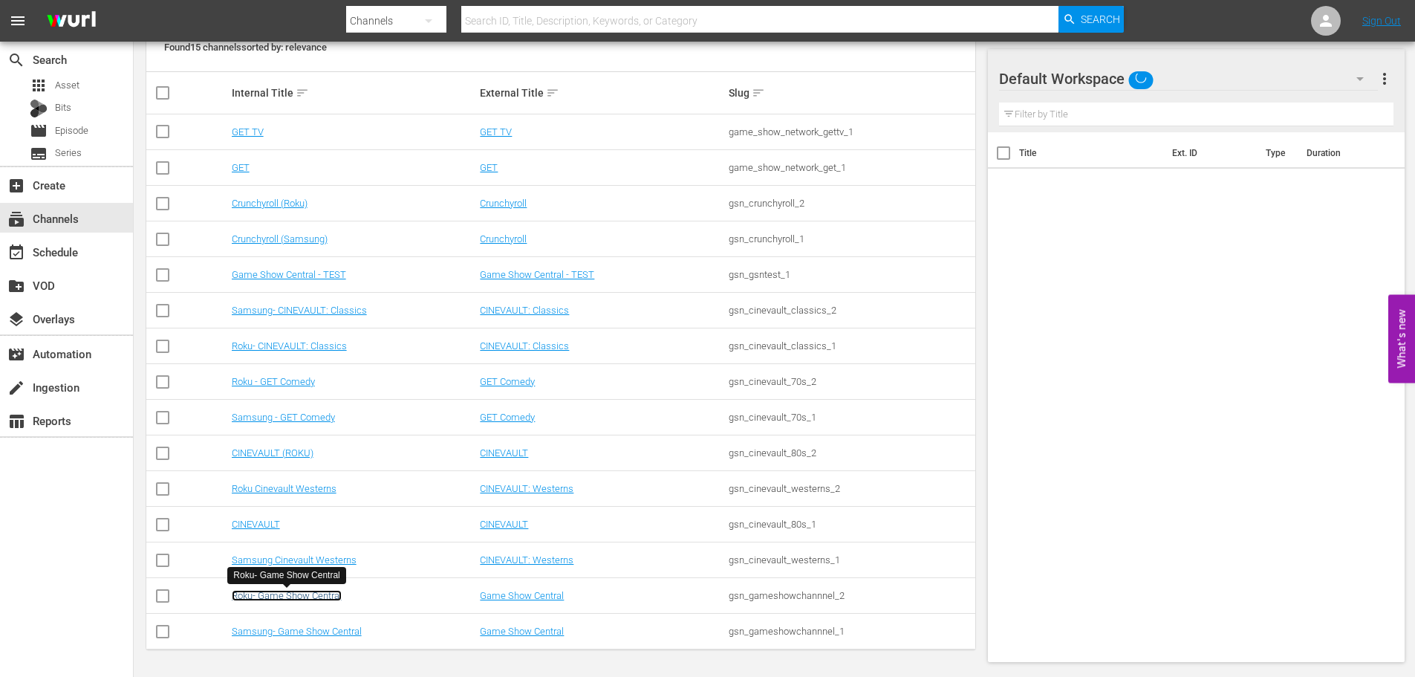
click at [331, 597] on link "Roku- Game Show Central" at bounding box center [287, 595] width 110 height 11
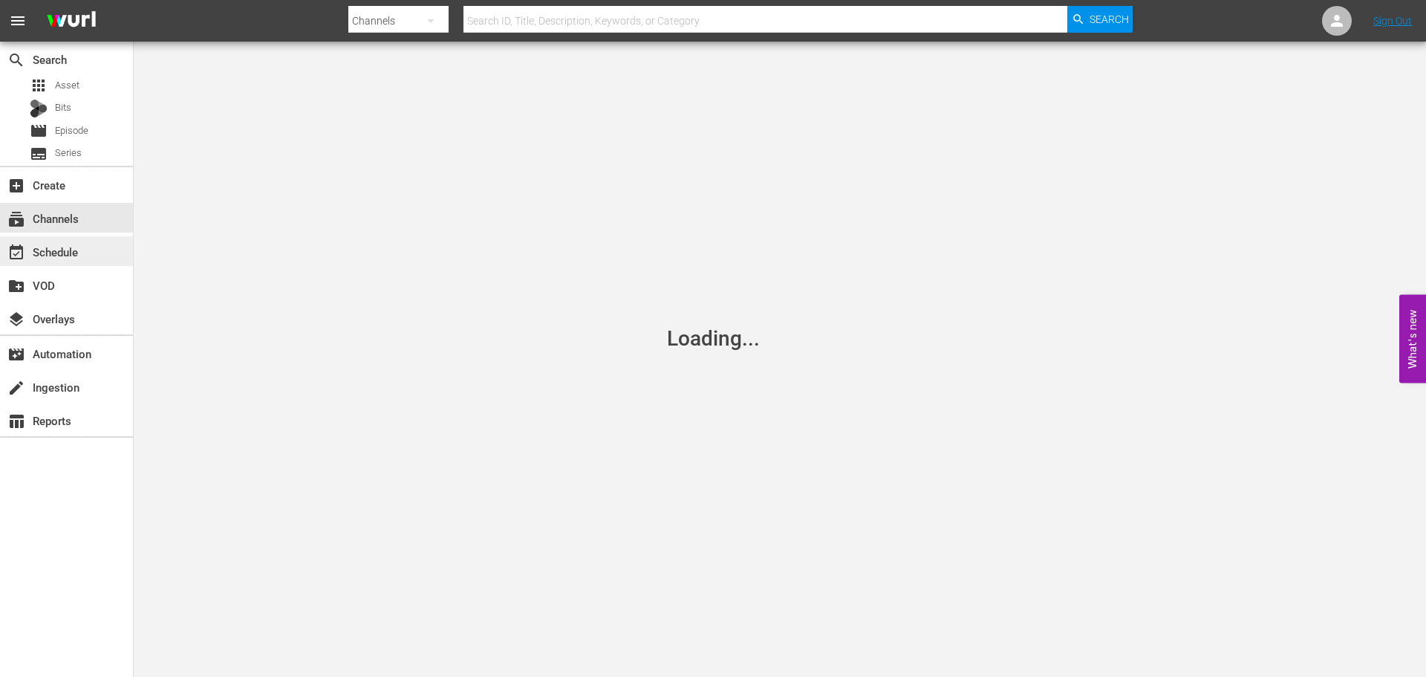
drag, startPoint x: 101, startPoint y: 235, endPoint x: 94, endPoint y: 263, distance: 29.2
click at [101, 236] on div "event_available Schedule" at bounding box center [66, 250] width 133 height 33
click at [51, 230] on div "subscriptions Channels" at bounding box center [66, 218] width 133 height 30
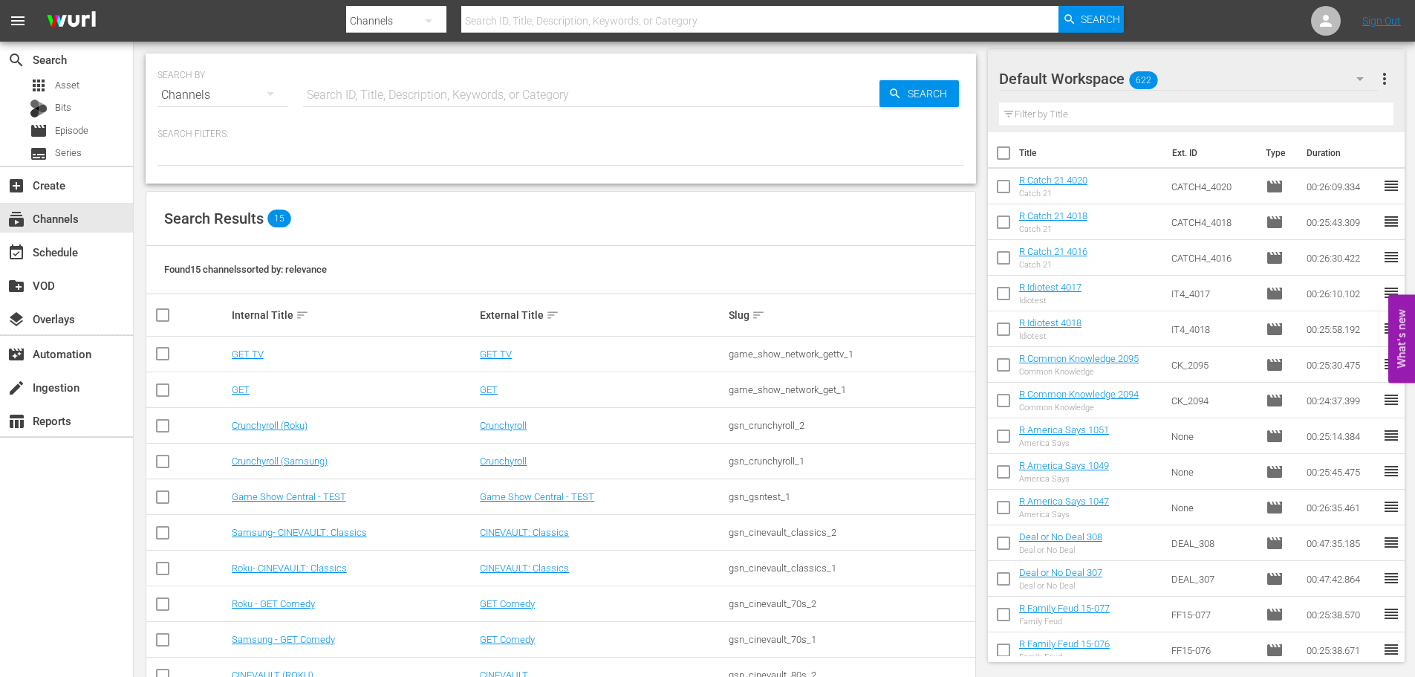
scroll to position [222, 0]
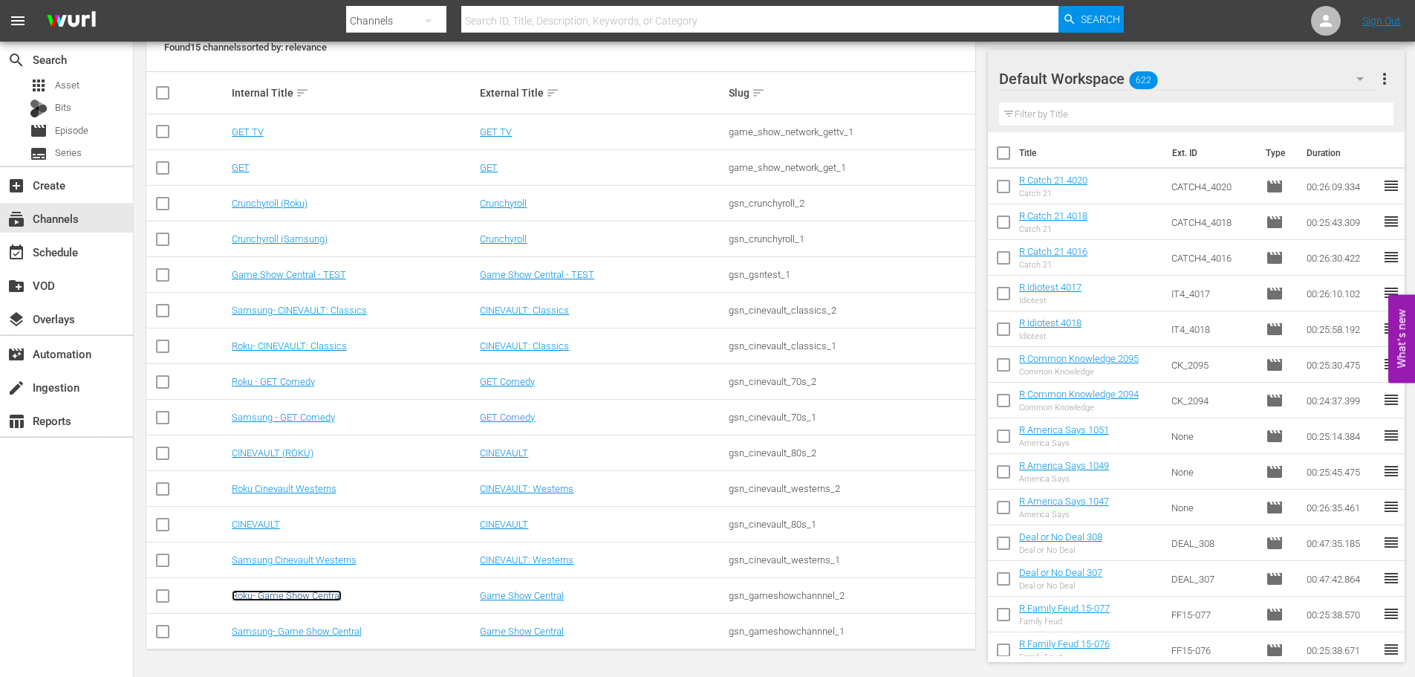
click at [306, 600] on link "Roku- Game Show Central" at bounding box center [287, 595] width 110 height 11
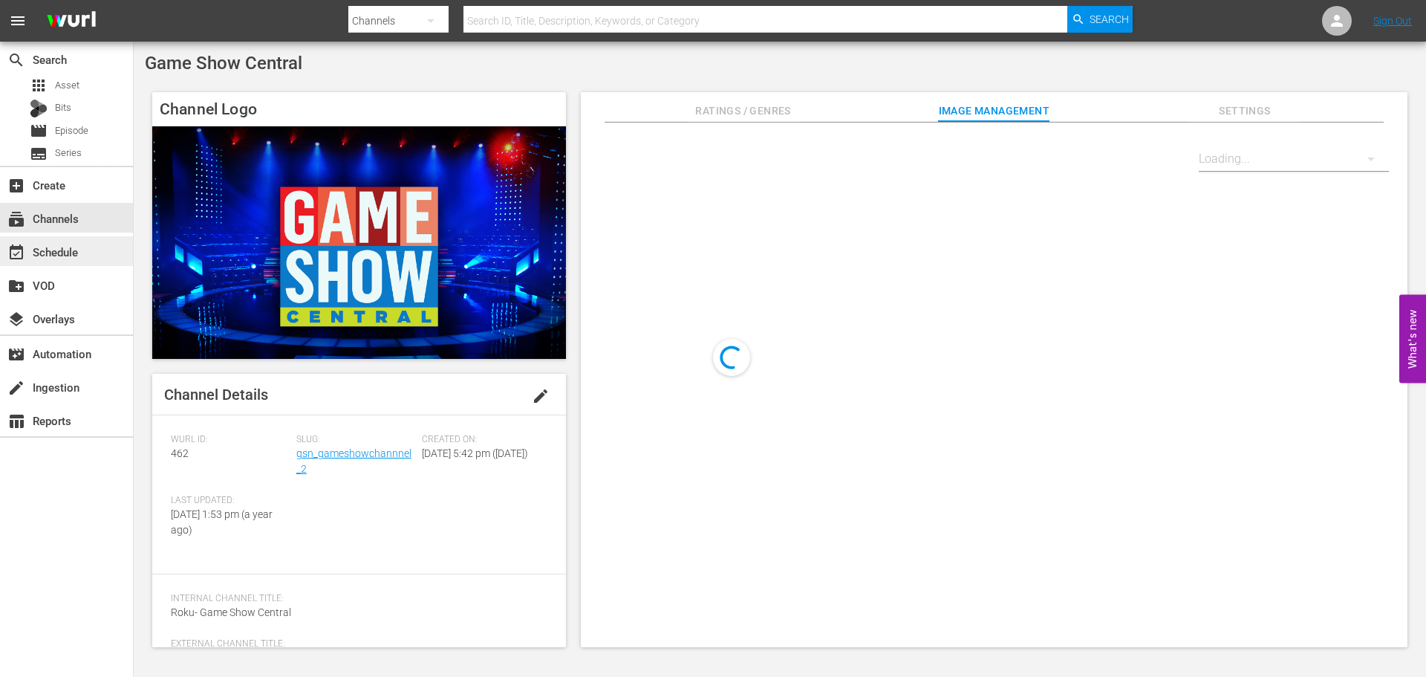
click at [75, 247] on div "event_available Schedule" at bounding box center [41, 249] width 83 height 13
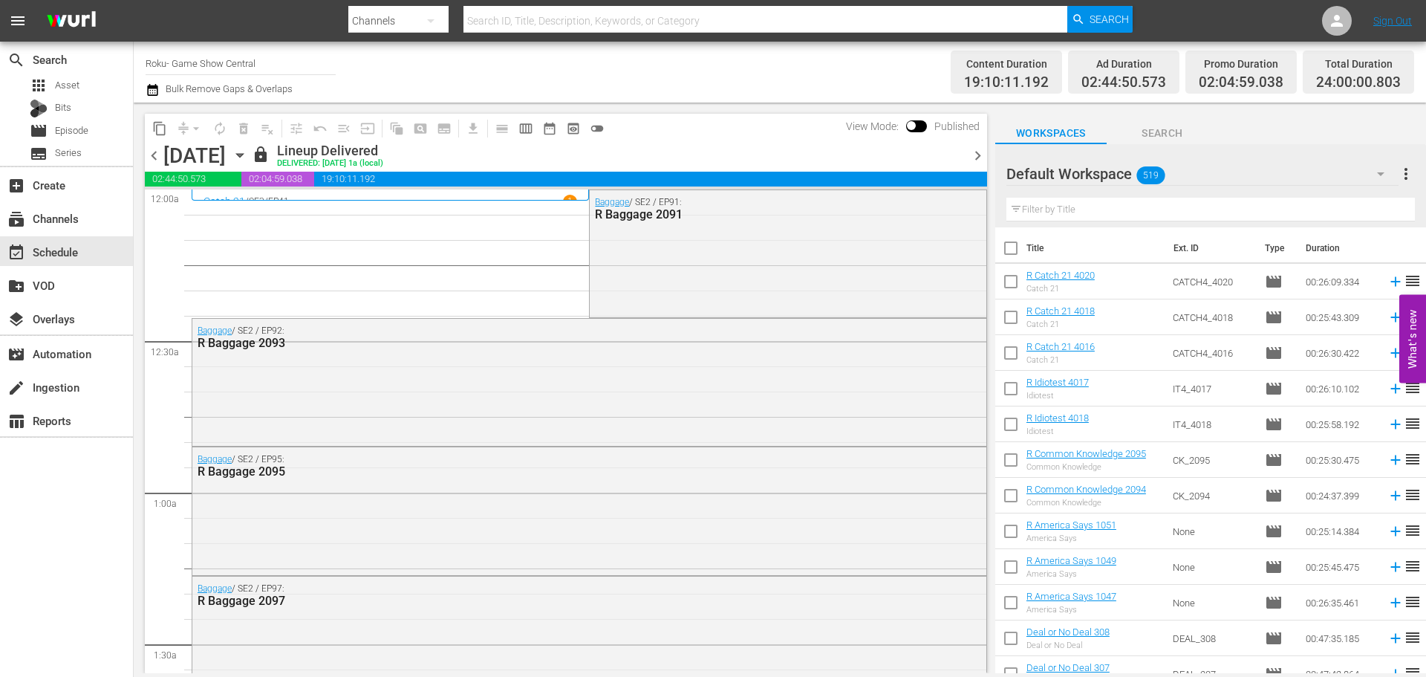
click at [248, 147] on icon "button" at bounding box center [240, 155] width 16 height 16
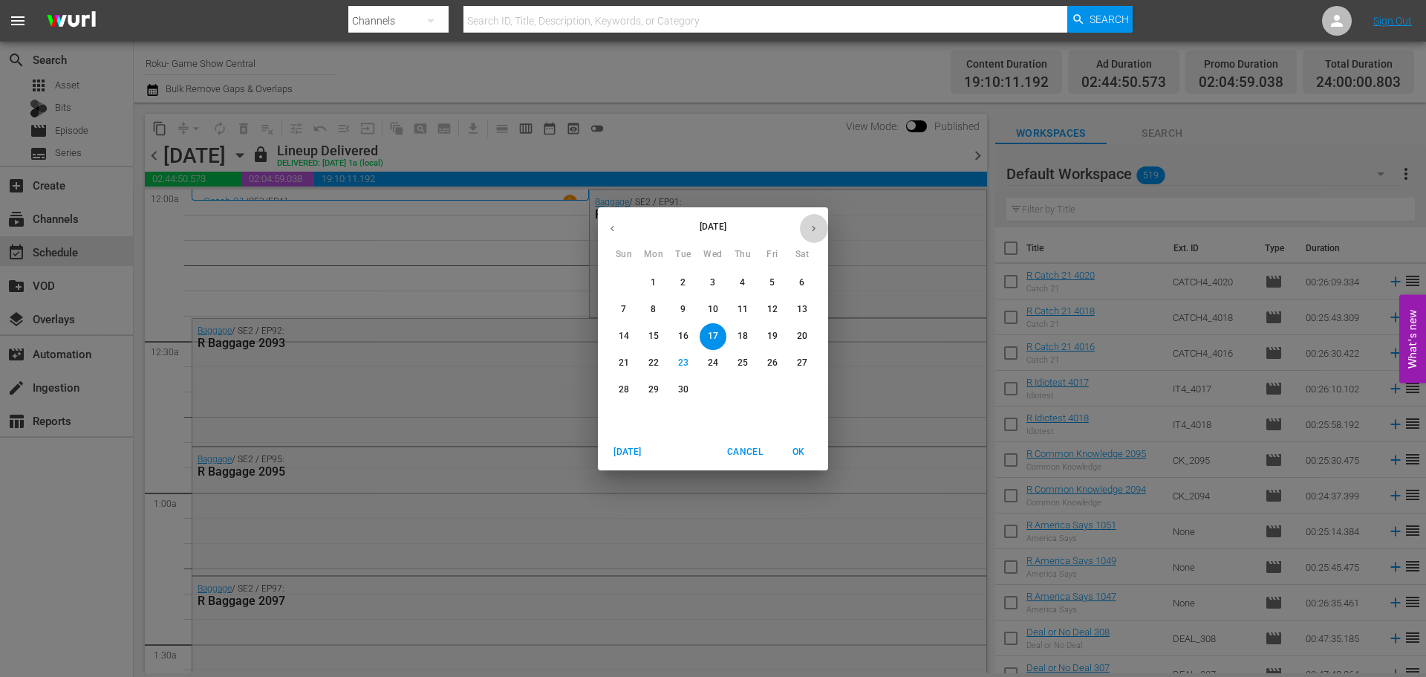
click at [811, 230] on icon "button" at bounding box center [813, 228] width 11 height 11
click at [712, 282] on p "1" at bounding box center [712, 282] width 5 height 13
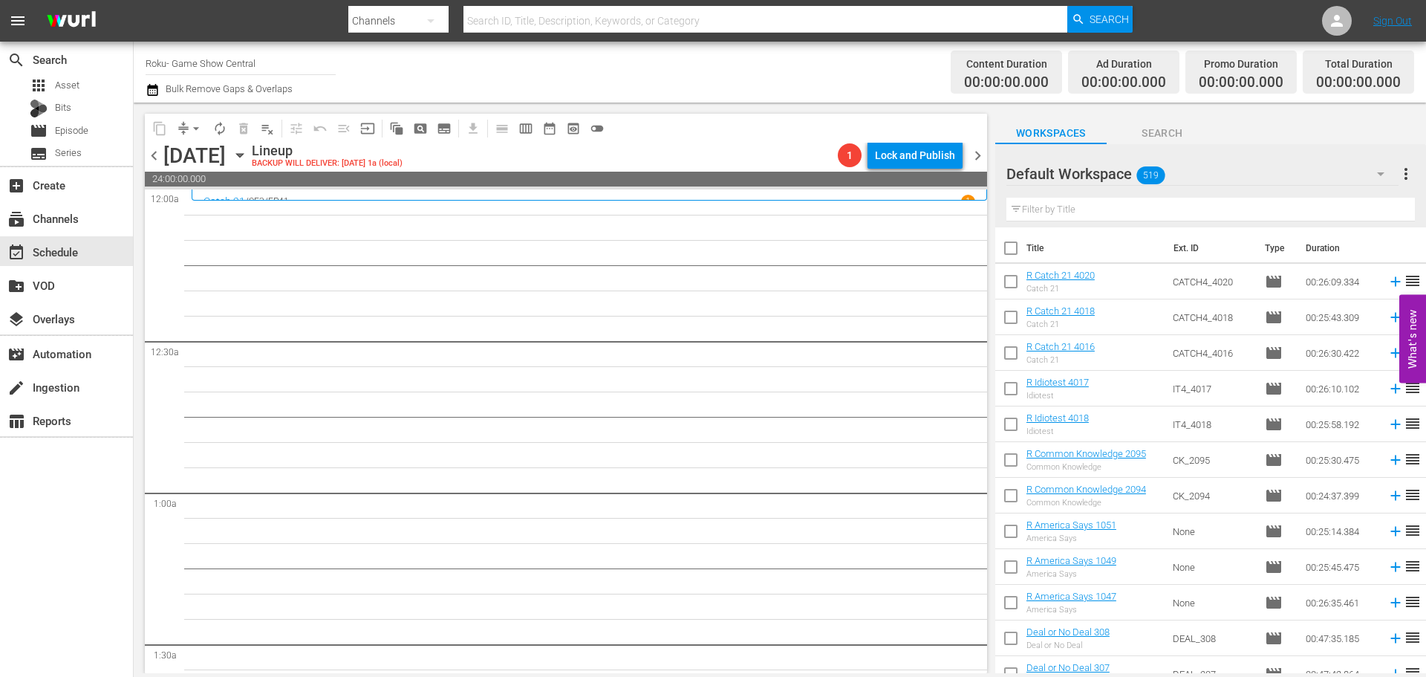
click at [248, 160] on icon "button" at bounding box center [240, 155] width 16 height 16
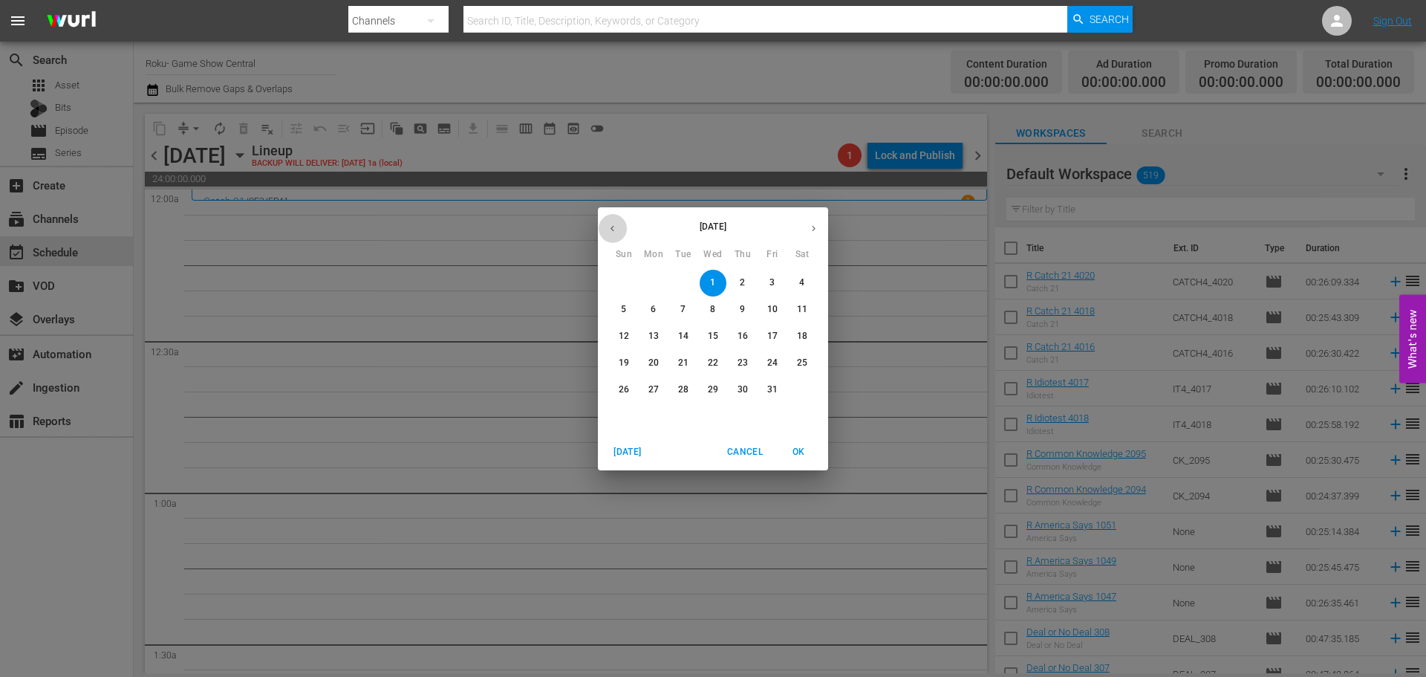
click at [604, 232] on button "button" at bounding box center [612, 228] width 29 height 29
click at [715, 345] on button "17" at bounding box center [713, 336] width 27 height 27
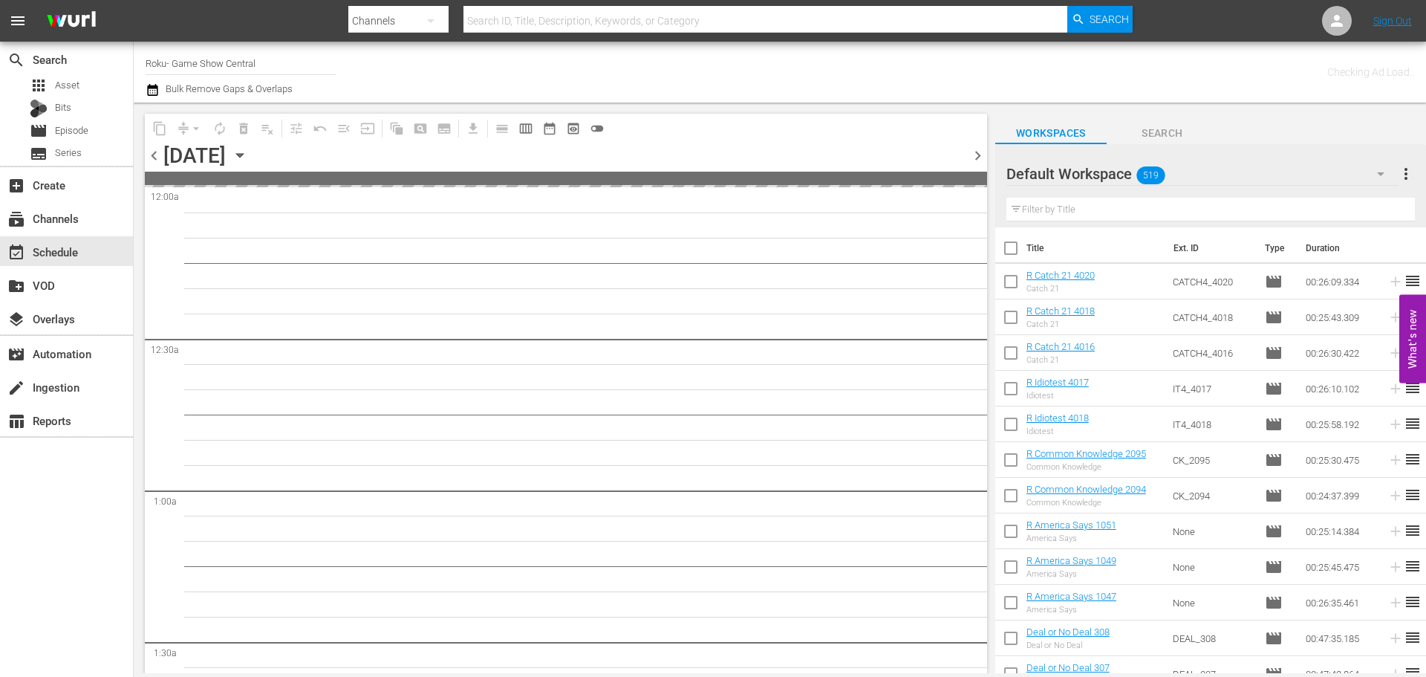
click at [155, 115] on div "content_copy compress arrow_drop_down autorenew_outlined delete_forever_outline…" at bounding box center [378, 128] width 467 height 29
click at [248, 163] on icon "button" at bounding box center [240, 155] width 16 height 16
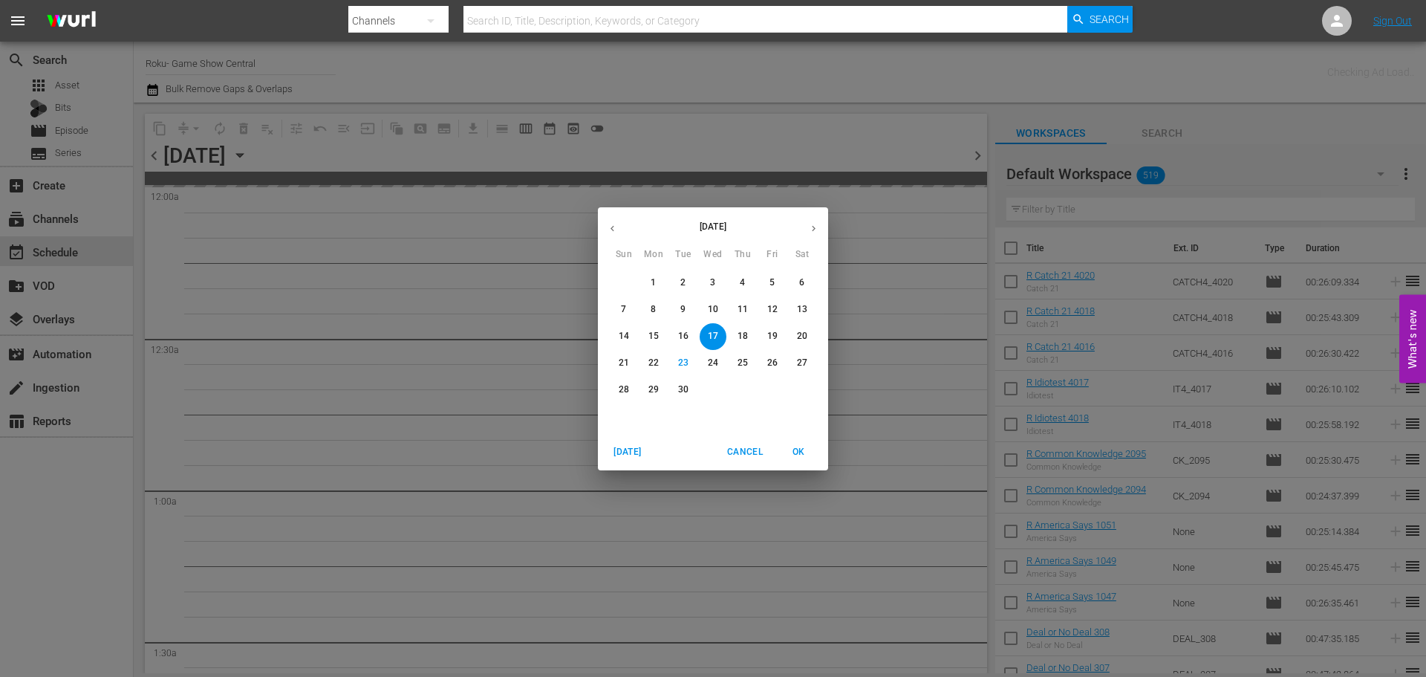
click at [648, 151] on div "September 2025 Sun Mon Tue Wed Thu Fri Sat 31 1 2 3 4 5 6 7 8 9 10 11 12 13 14 …" at bounding box center [713, 338] width 1426 height 677
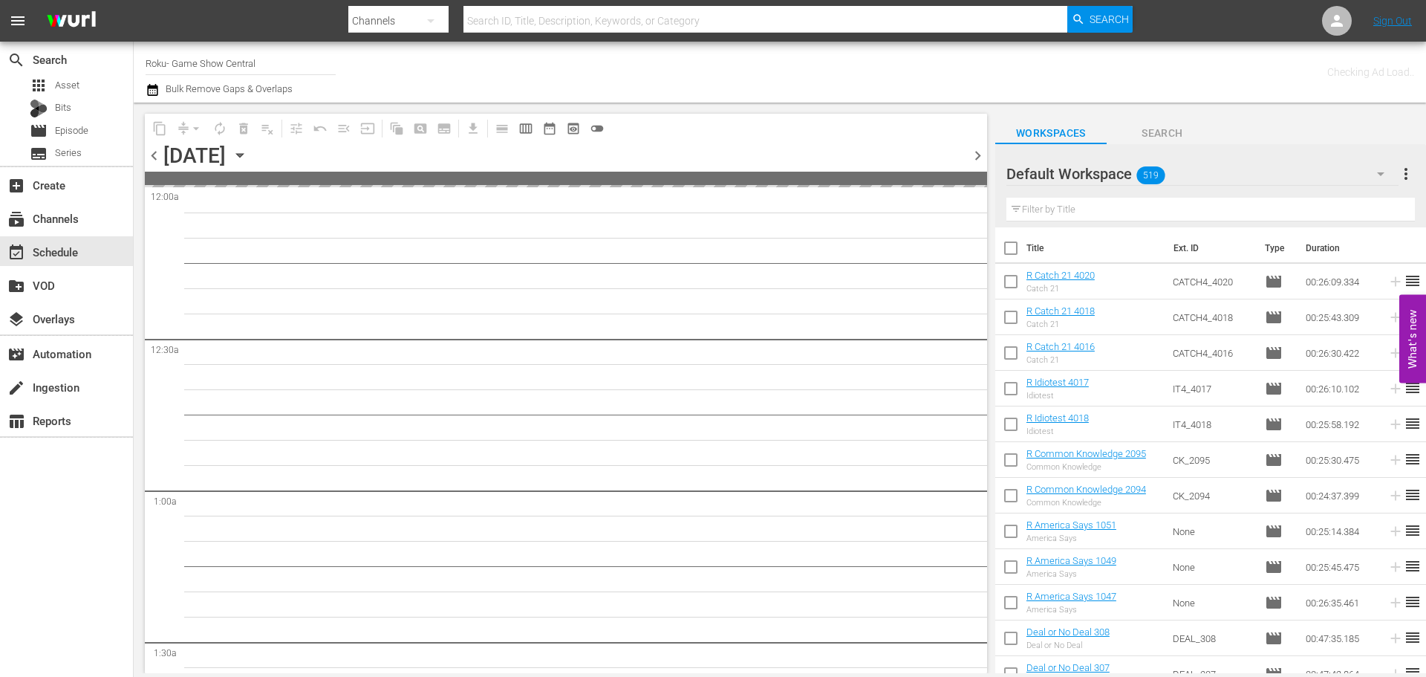
click at [248, 159] on icon "button" at bounding box center [240, 155] width 16 height 16
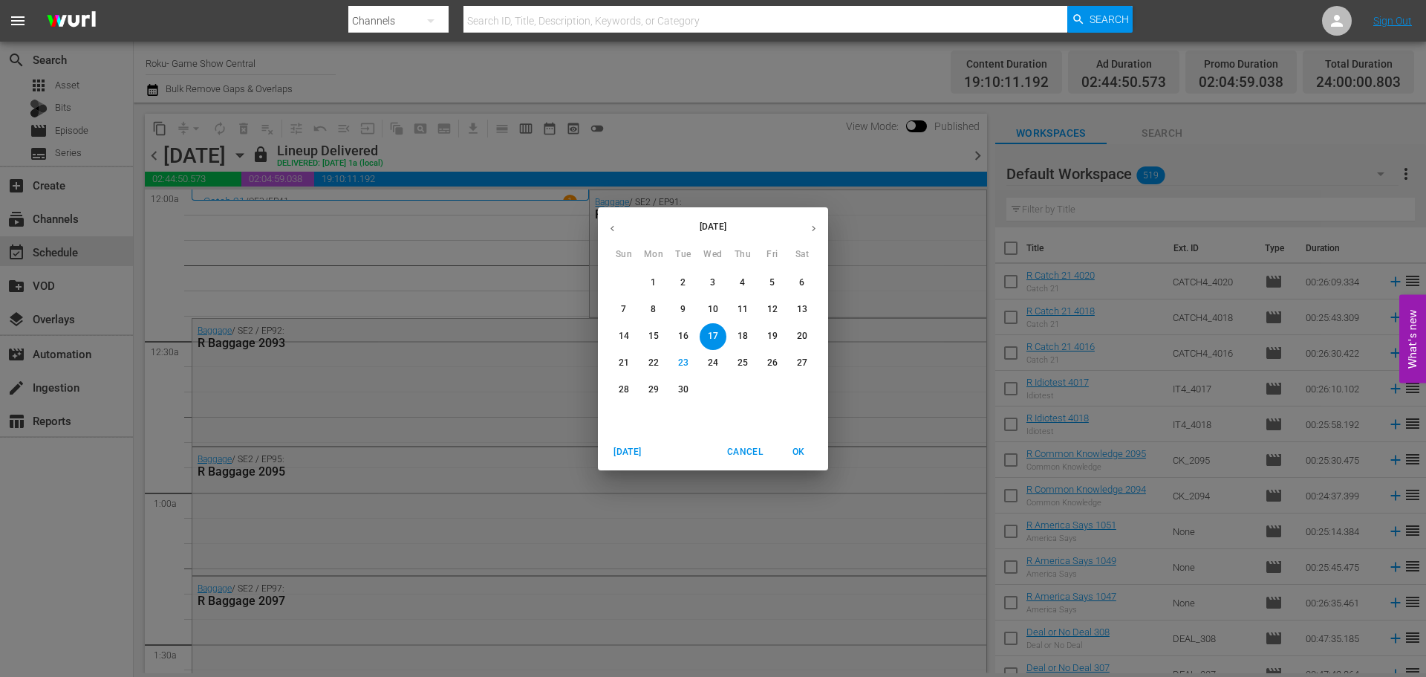
click at [644, 126] on div "September 2025 Sun Mon Tue Wed Thu Fri Sat 31 1 2 3 4 5 6 7 8 9 10 11 12 13 14 …" at bounding box center [713, 338] width 1426 height 677
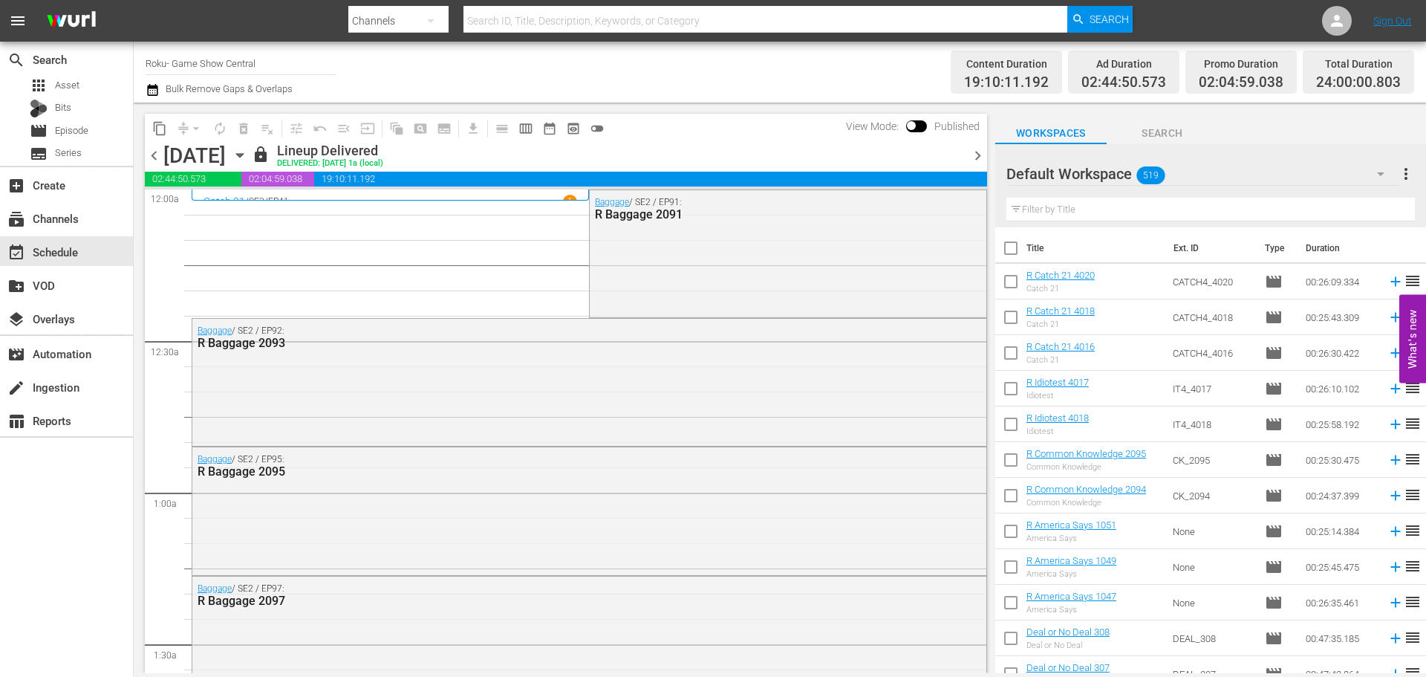
click at [157, 126] on span "content_copy" at bounding box center [159, 128] width 15 height 15
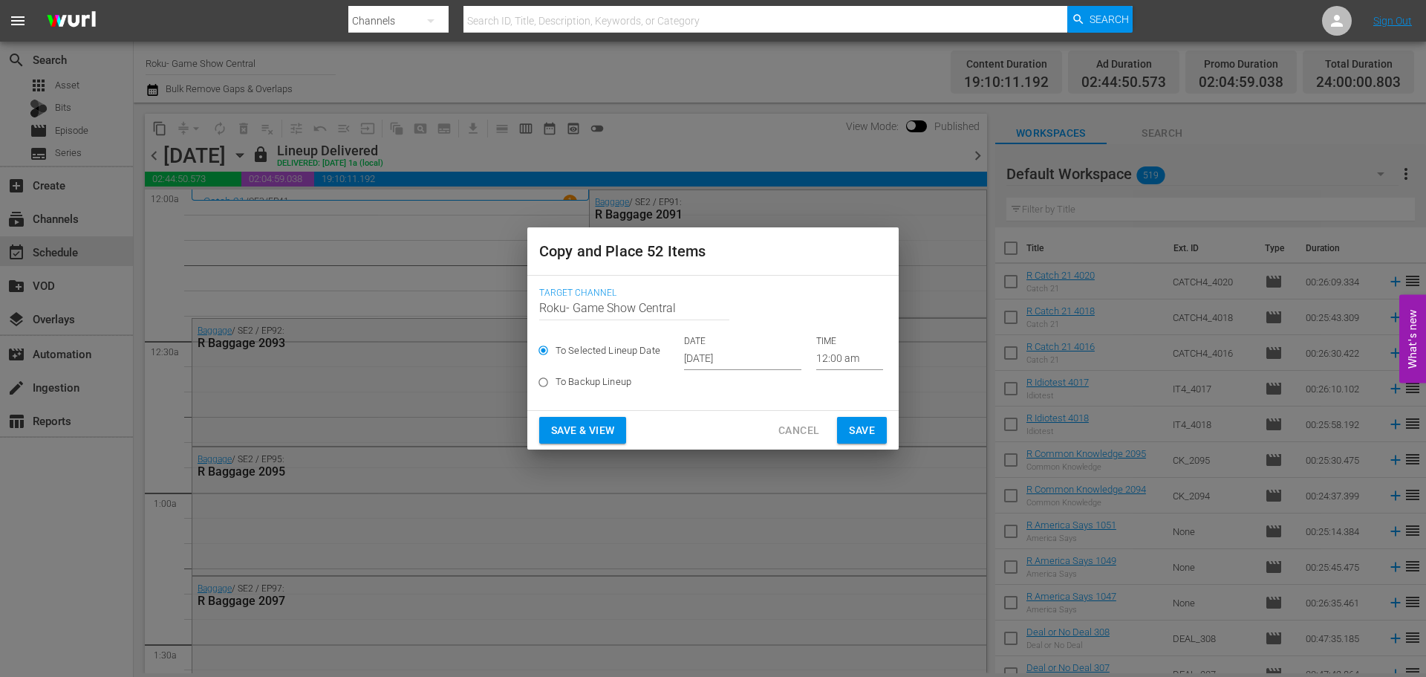
click at [760, 354] on input "Sep 25th 2025" at bounding box center [742, 359] width 117 height 22
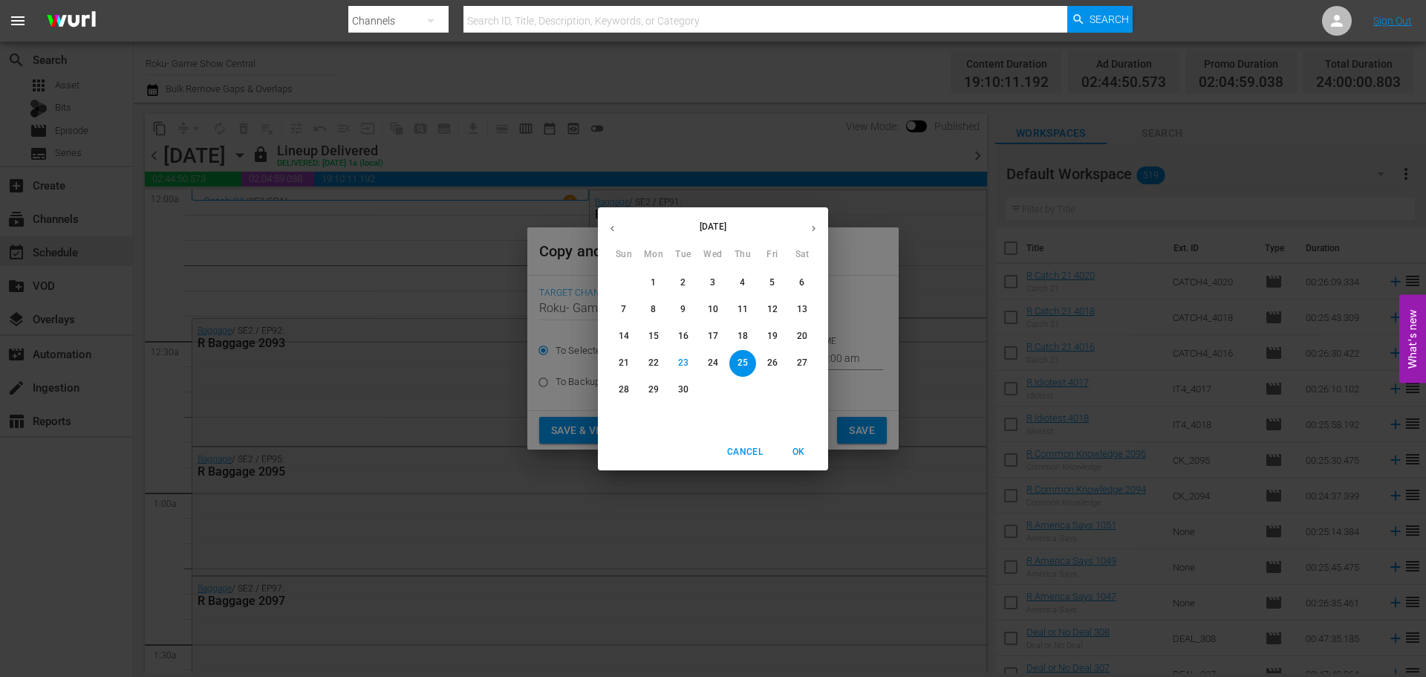
click at [815, 230] on icon "button" at bounding box center [813, 228] width 11 height 11
click at [702, 287] on span "1" at bounding box center [713, 282] width 27 height 13
type input "Oct 1st 2025"
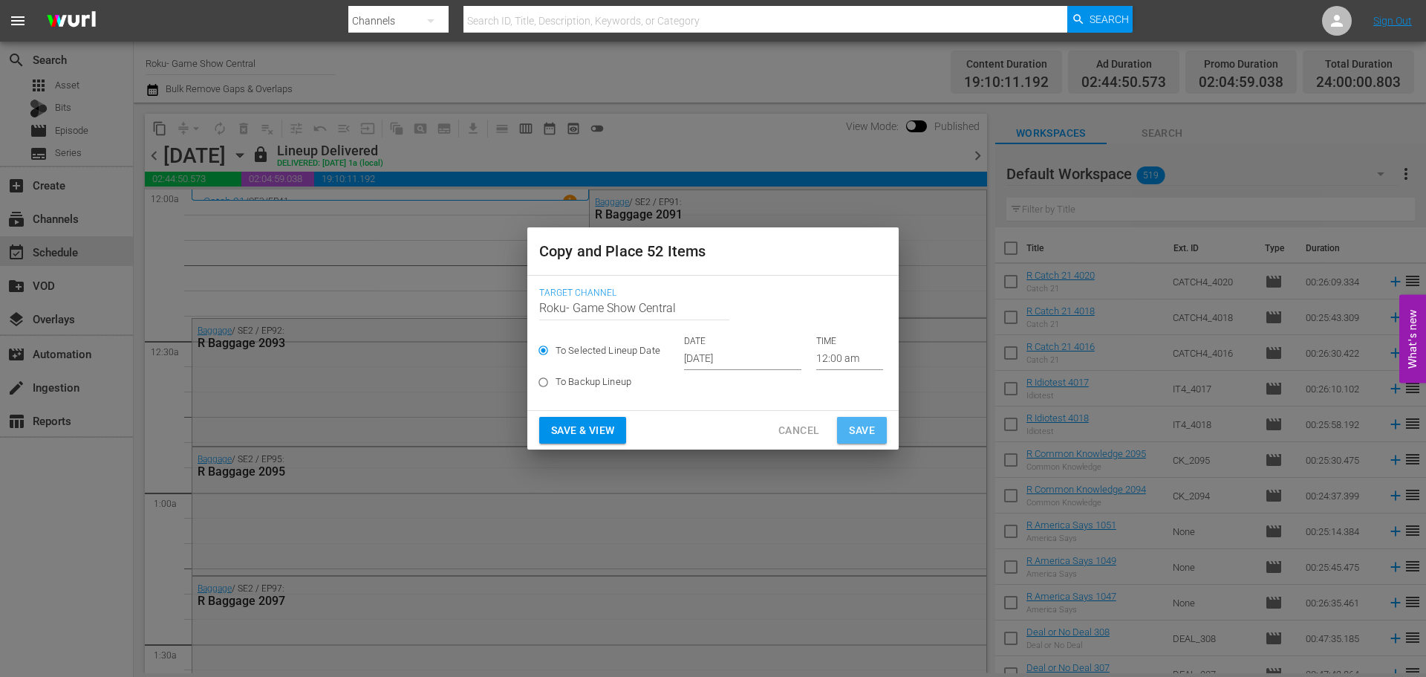
drag, startPoint x: 860, startPoint y: 432, endPoint x: 273, endPoint y: 138, distance: 656.2
click at [860, 432] on span "Save" at bounding box center [862, 430] width 26 height 19
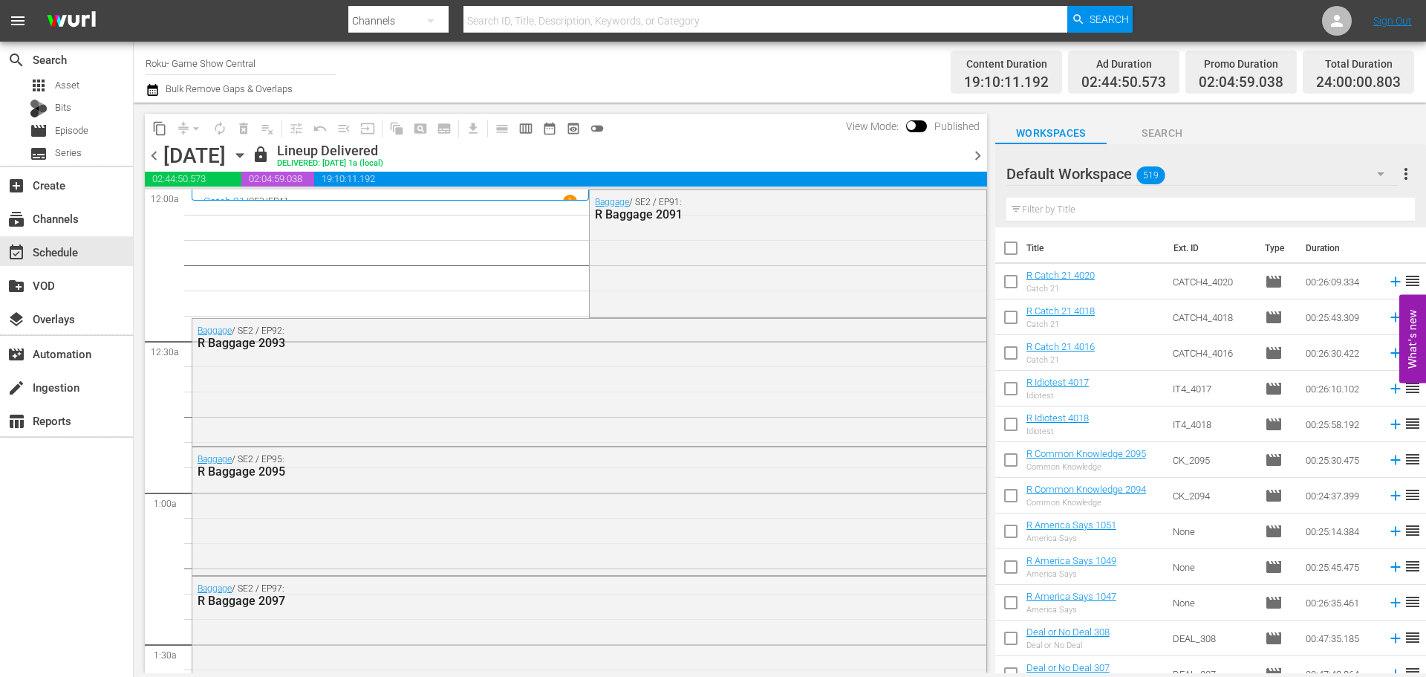
click at [243, 154] on icon "button" at bounding box center [239, 156] width 7 height 4
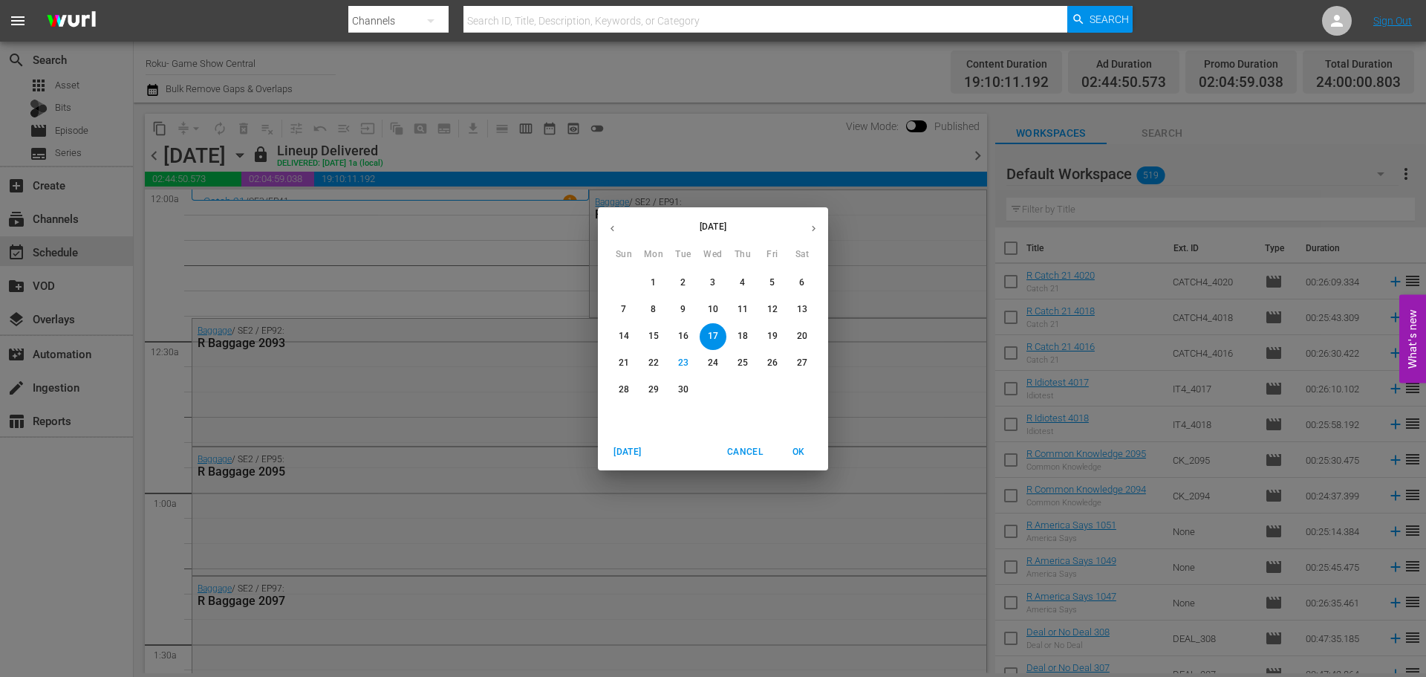
click at [807, 232] on button "button" at bounding box center [813, 228] width 29 height 29
click at [720, 283] on span "1" at bounding box center [713, 282] width 27 height 13
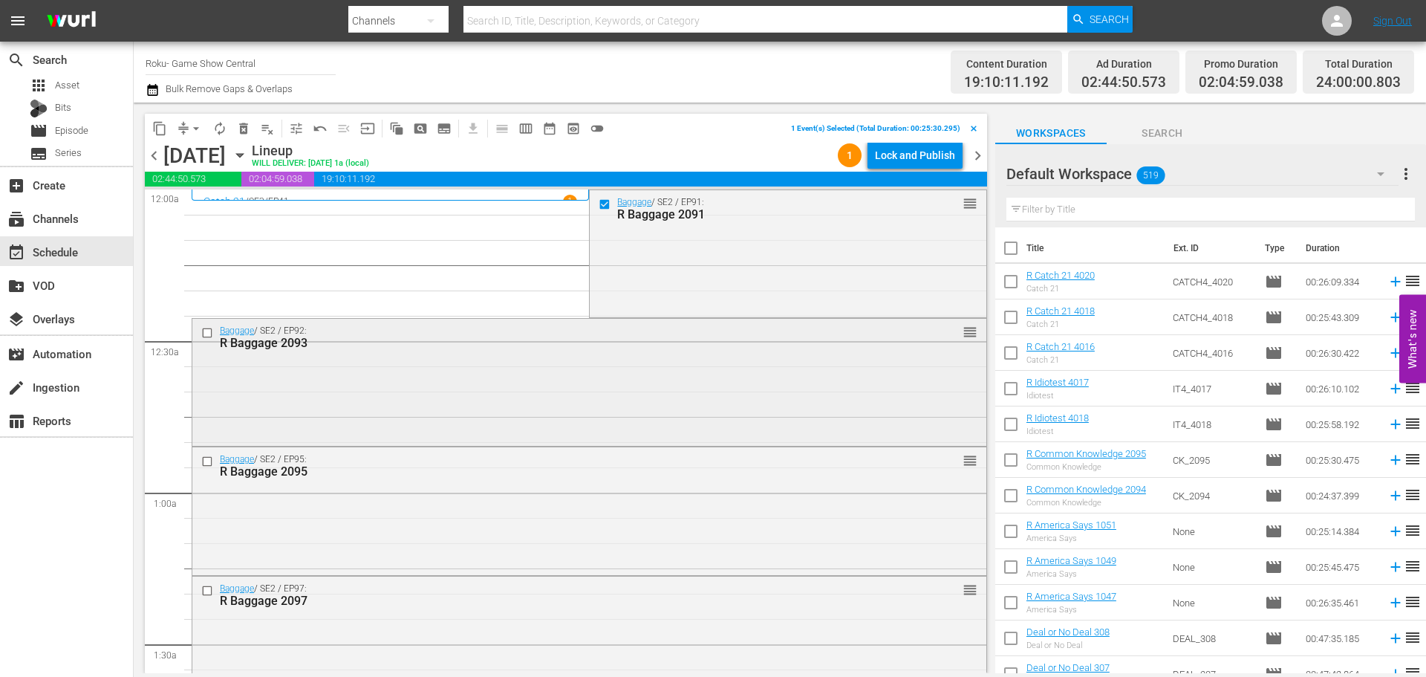
click at [207, 333] on input "checkbox" at bounding box center [209, 332] width 16 height 13
click at [209, 461] on input "checkbox" at bounding box center [209, 461] width 16 height 13
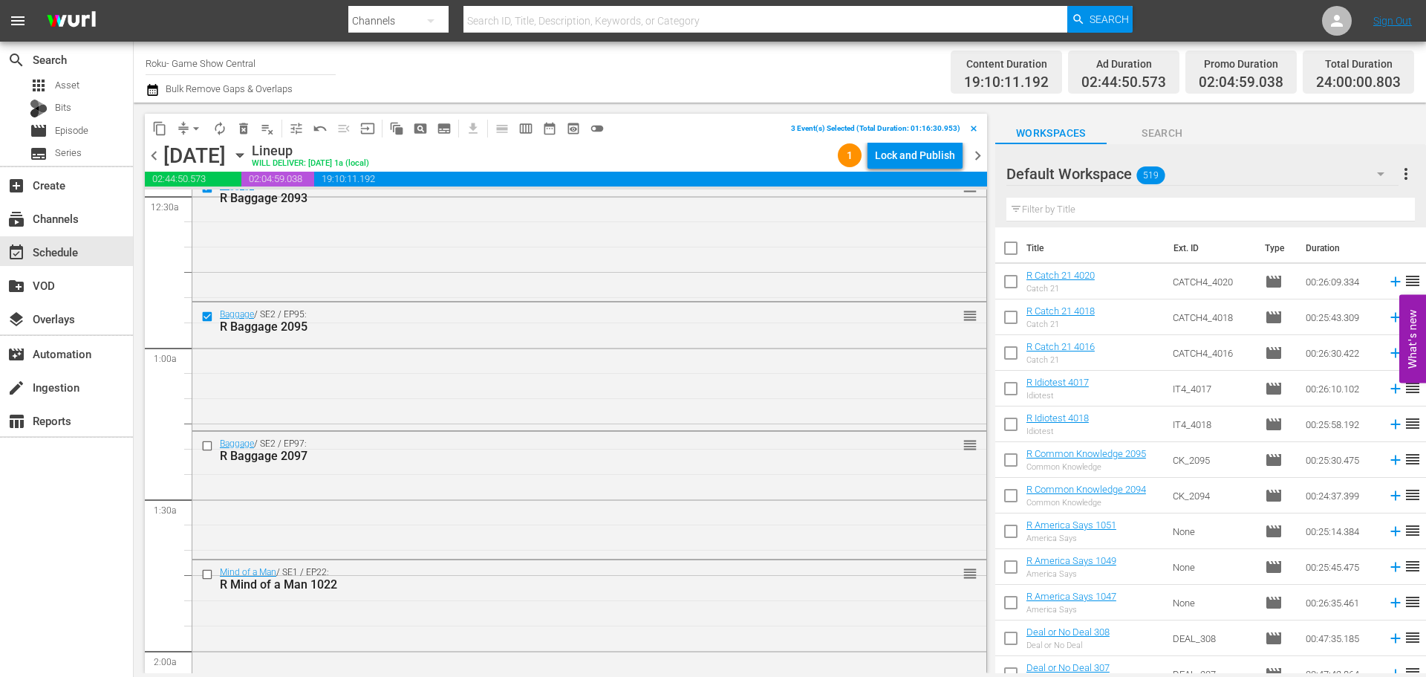
scroll to position [149, 0]
click at [205, 441] on input "checkbox" at bounding box center [209, 441] width 16 height 13
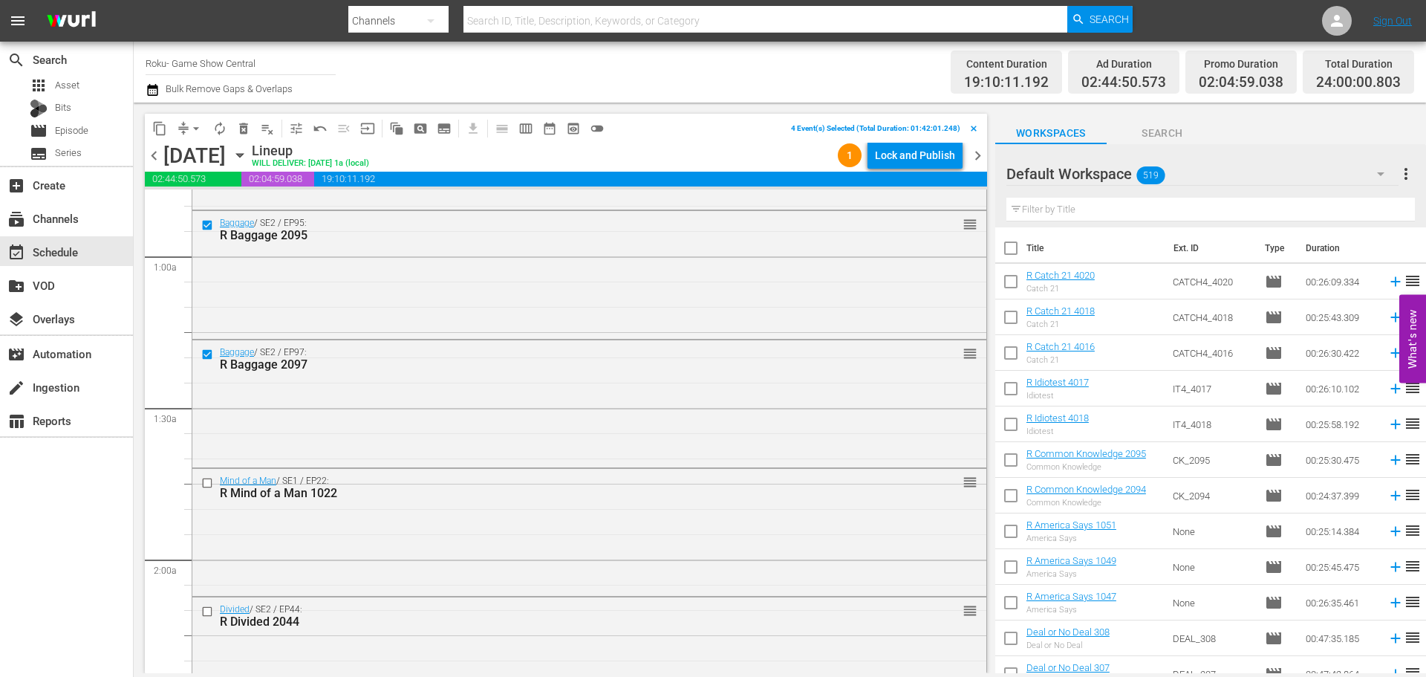
scroll to position [297, 0]
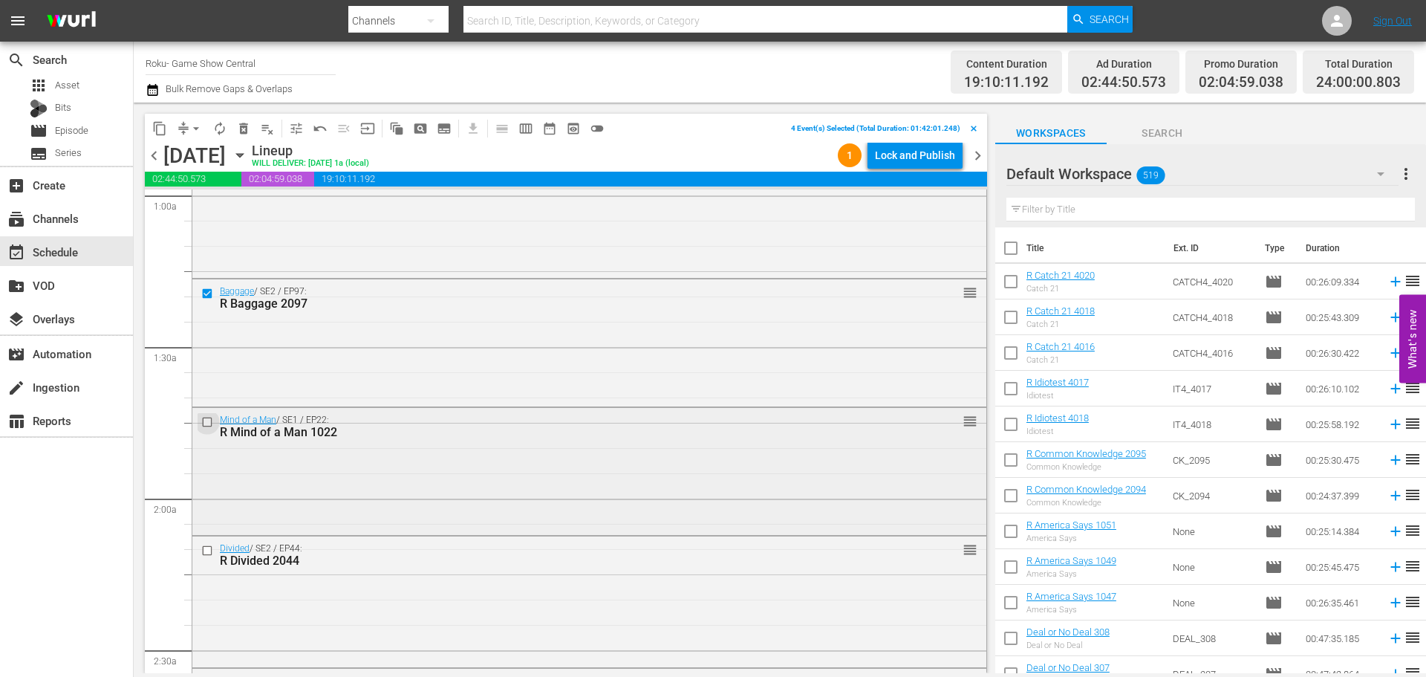
click at [207, 420] on input "checkbox" at bounding box center [209, 421] width 16 height 13
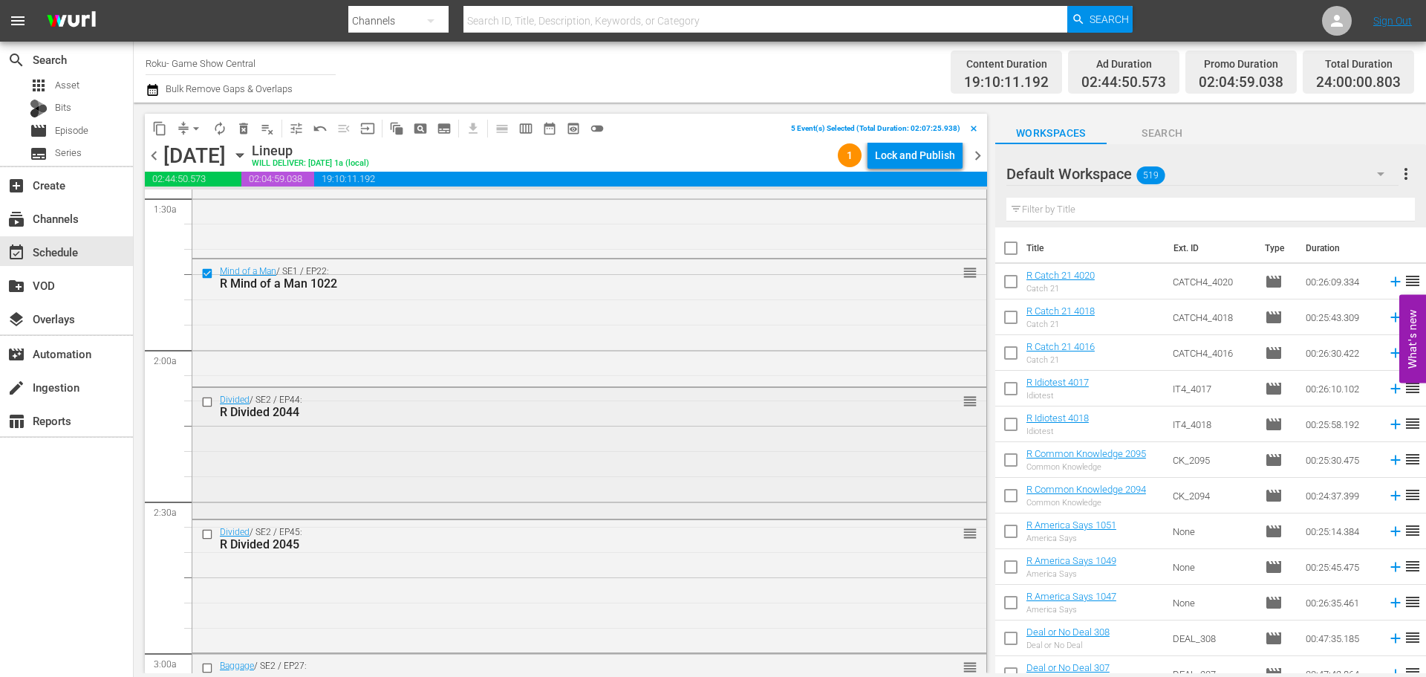
click at [205, 400] on input "checkbox" at bounding box center [209, 402] width 16 height 13
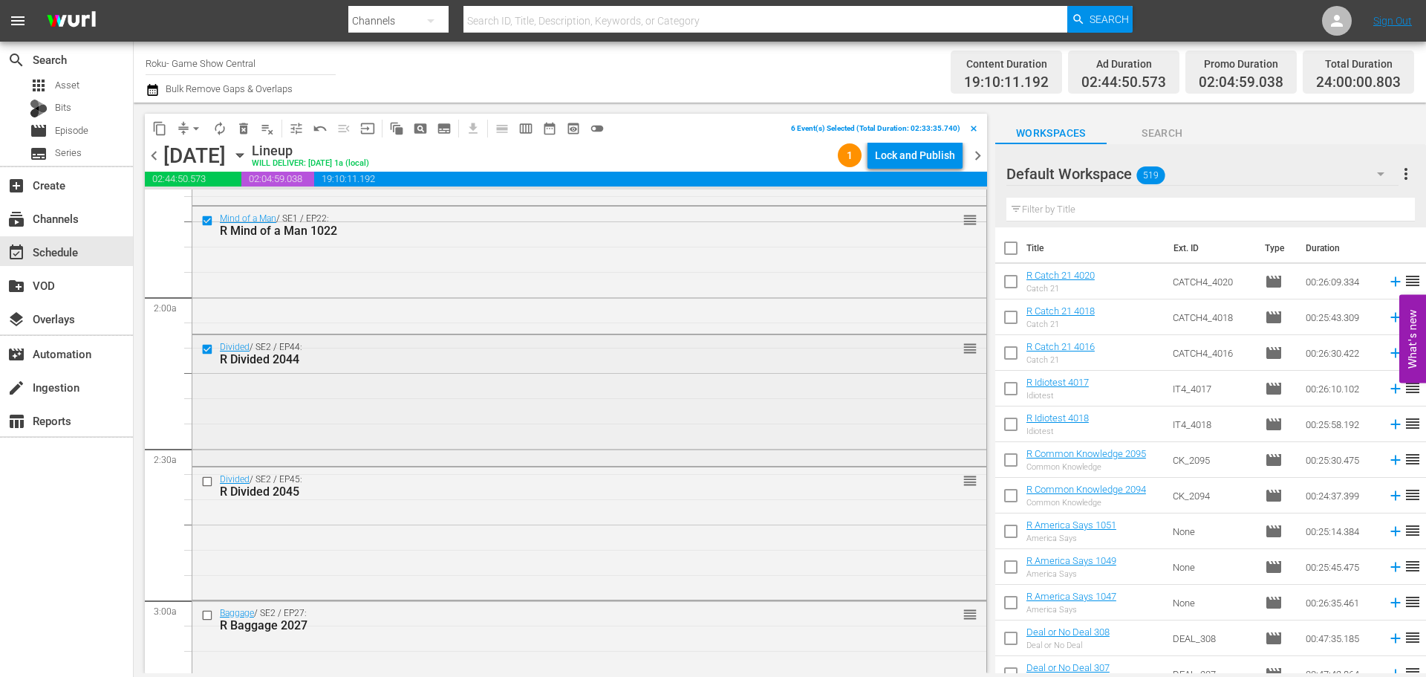
scroll to position [520, 0]
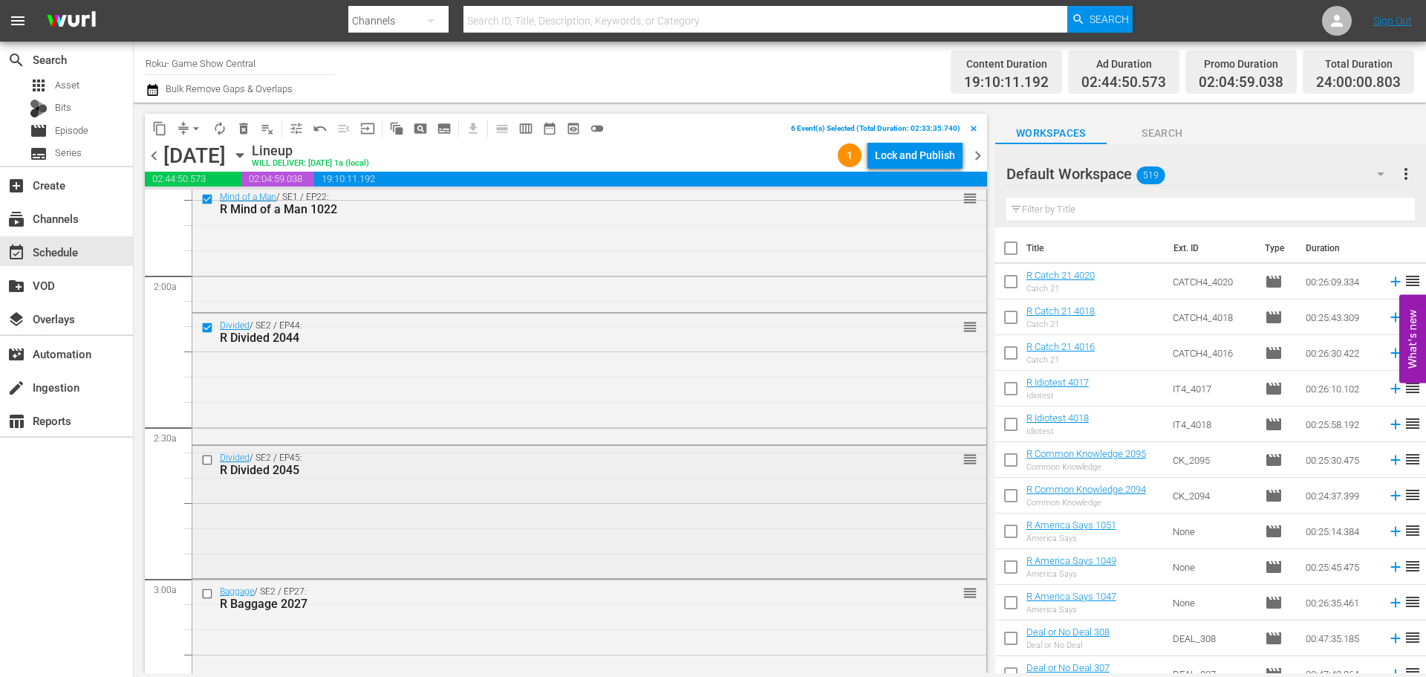
click at [204, 460] on input "checkbox" at bounding box center [209, 460] width 16 height 13
click at [149, 123] on div "content_copy compress arrow_drop_down autorenew_outlined delete_forever_outline…" at bounding box center [378, 128] width 467 height 29
click at [151, 128] on button "content_copy" at bounding box center [160, 129] width 24 height 24
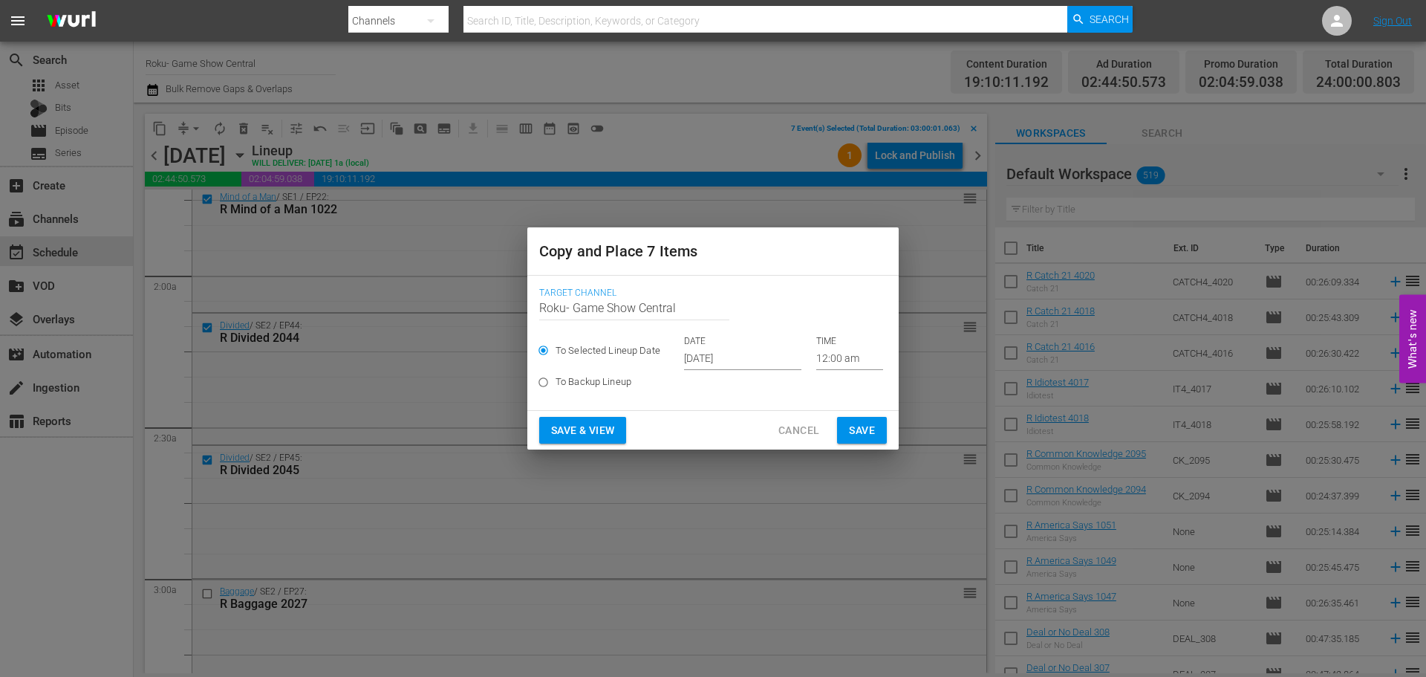
click at [762, 360] on input "Sep 25th 2025" at bounding box center [742, 359] width 117 height 22
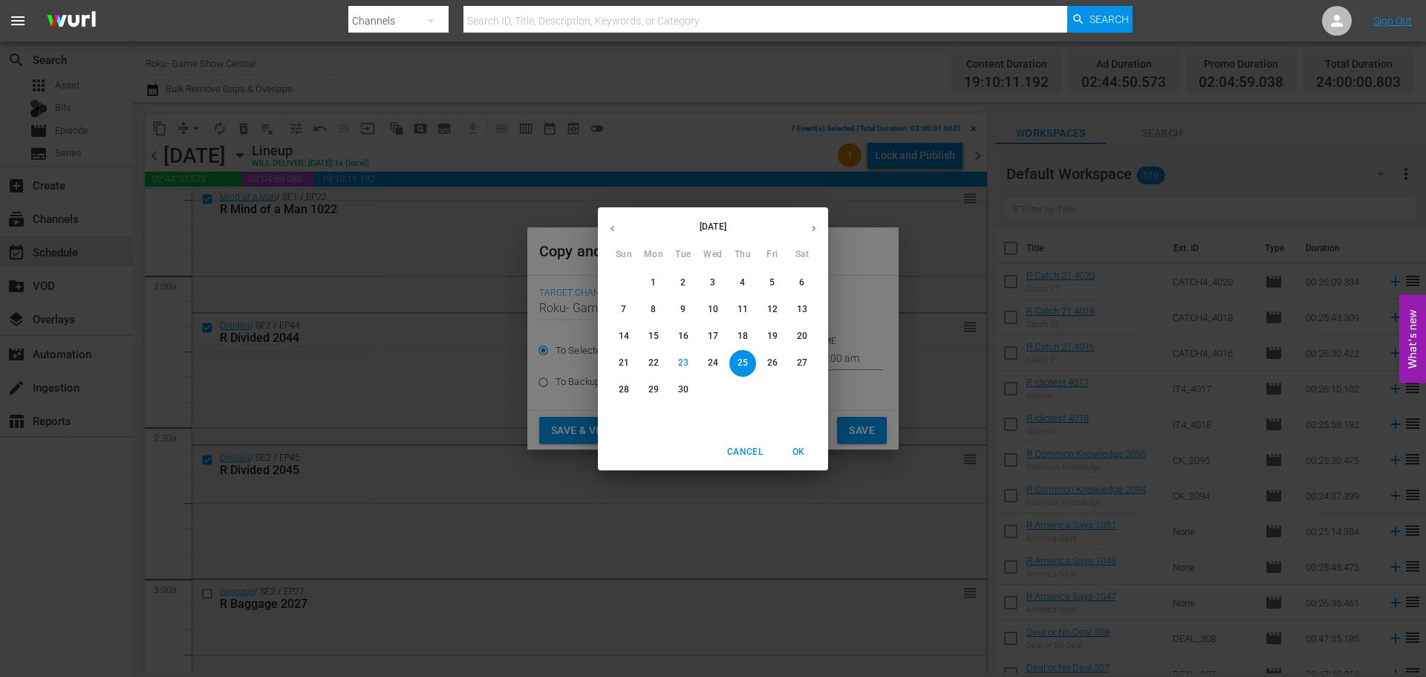
click at [742, 366] on p "25" at bounding box center [743, 363] width 10 height 13
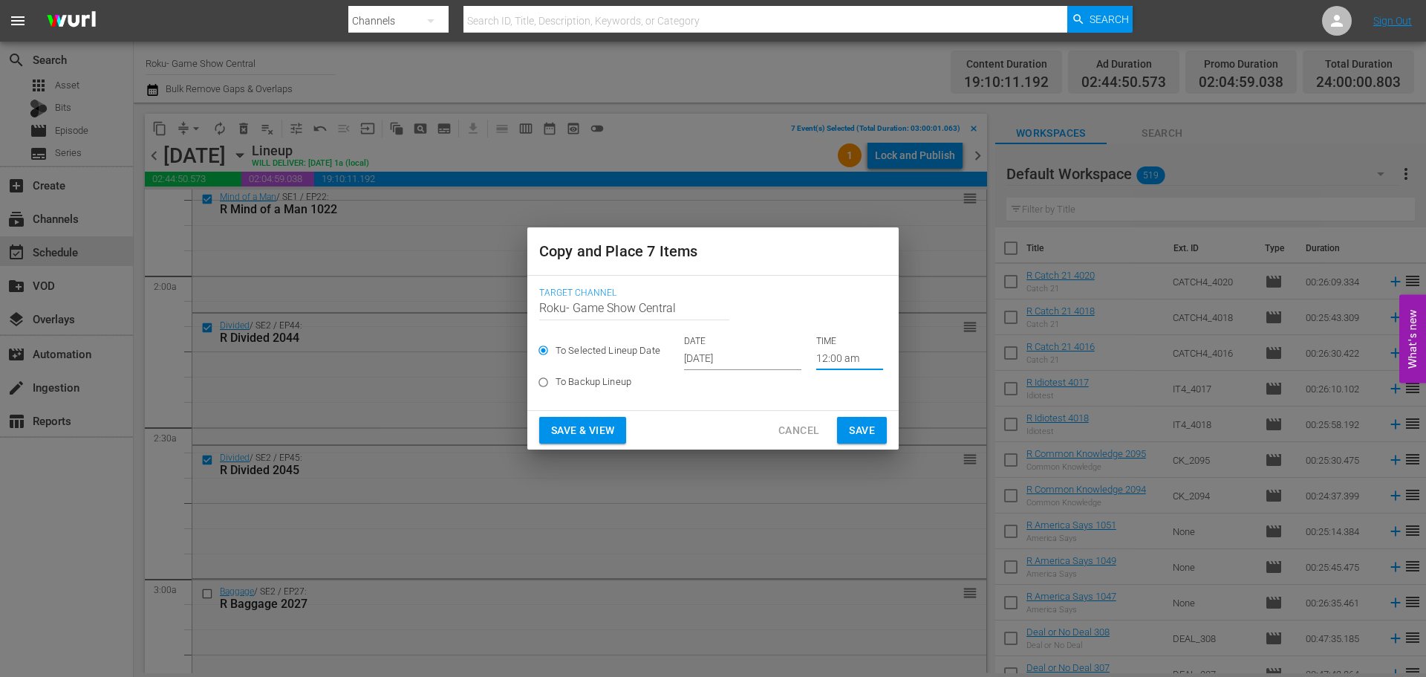
click at [839, 349] on input "12:00 am" at bounding box center [849, 359] width 67 height 22
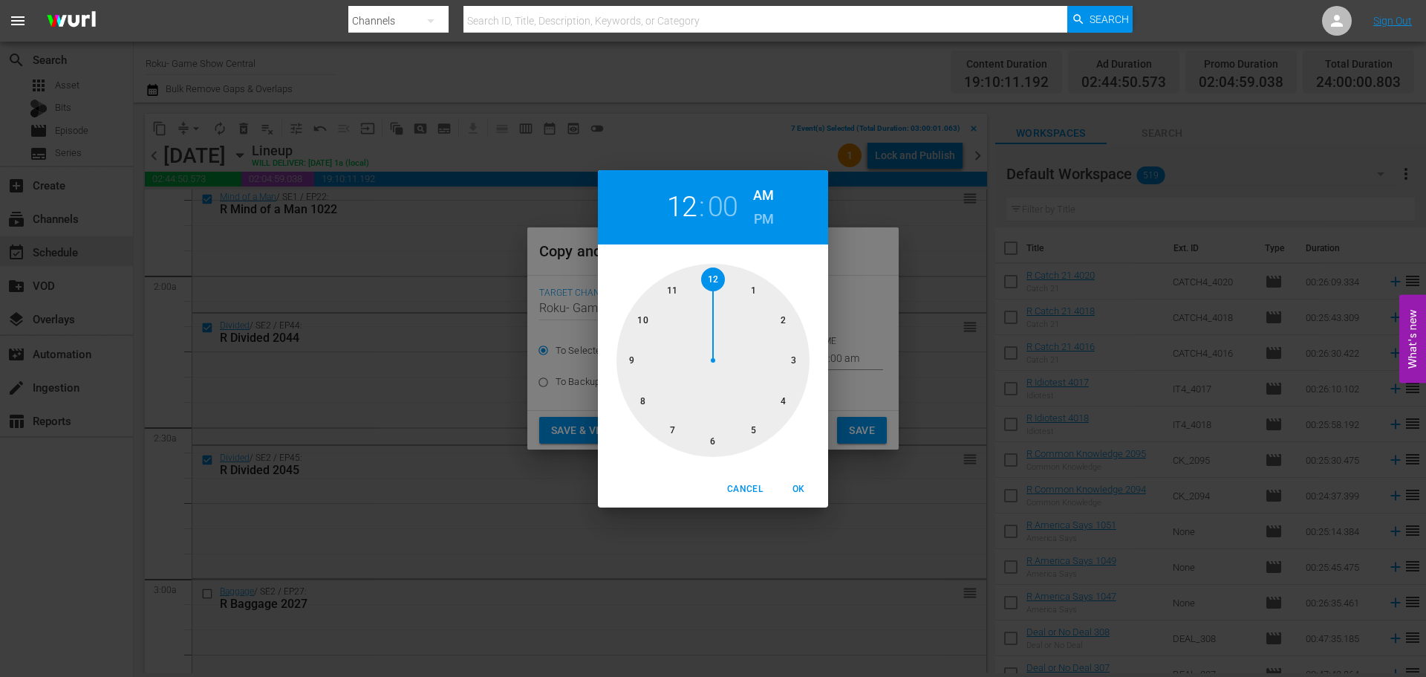
click at [801, 382] on div at bounding box center [713, 360] width 193 height 193
click at [800, 491] on span "OK" at bounding box center [799, 489] width 36 height 16
type input "03:00 am"
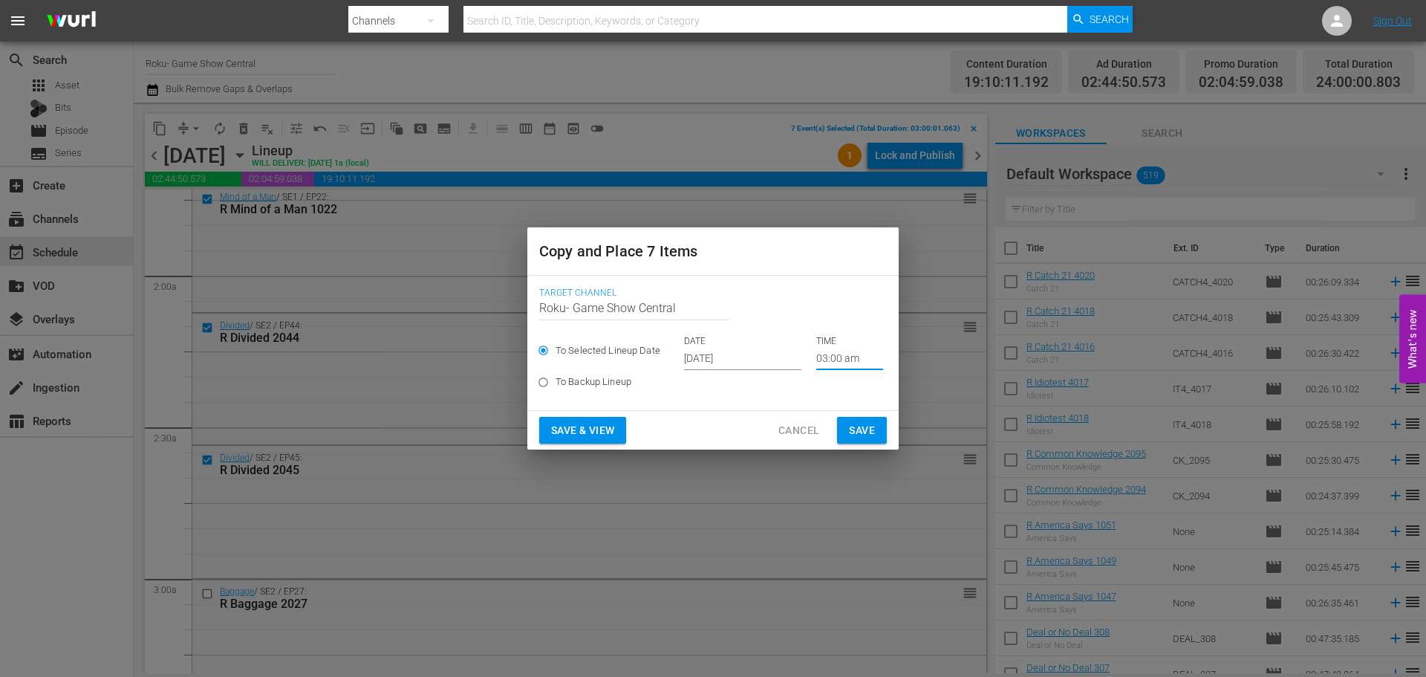
click at [853, 433] on span "Save" at bounding box center [862, 430] width 26 height 19
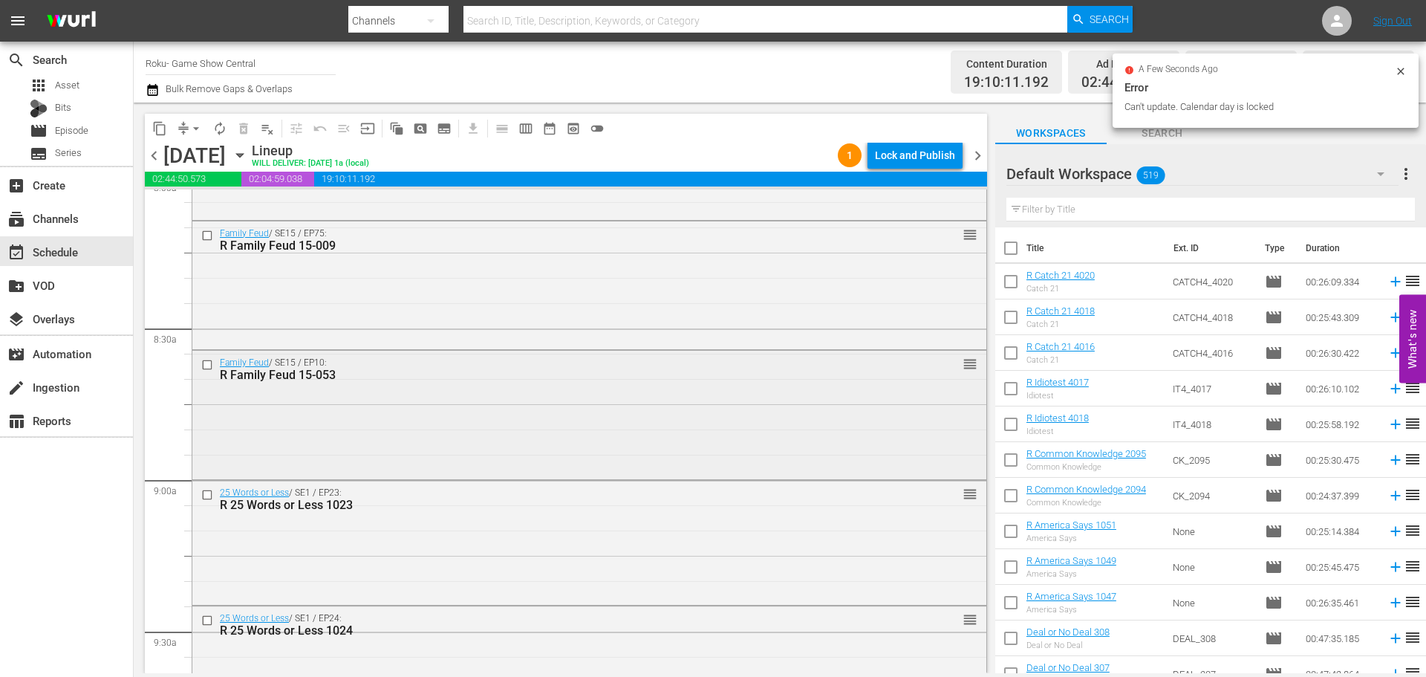
scroll to position [2452, 0]
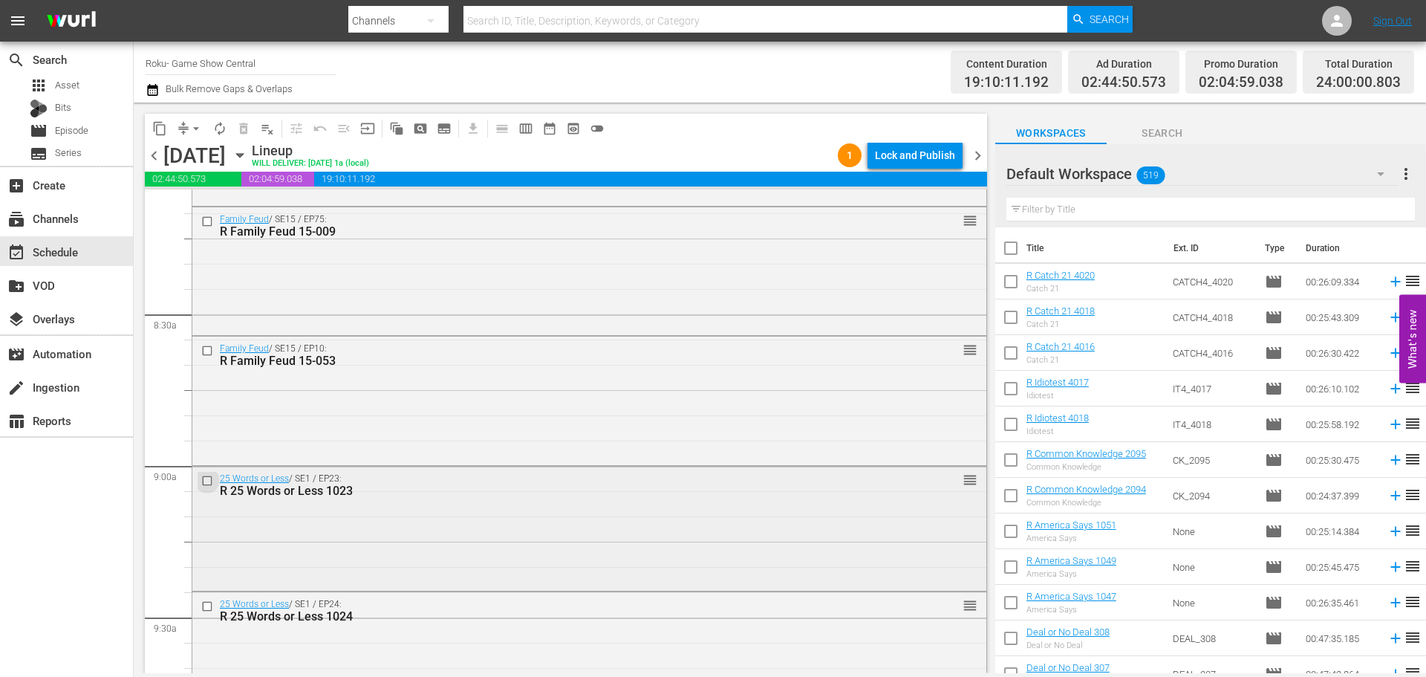
click at [205, 483] on input "checkbox" at bounding box center [209, 480] width 16 height 13
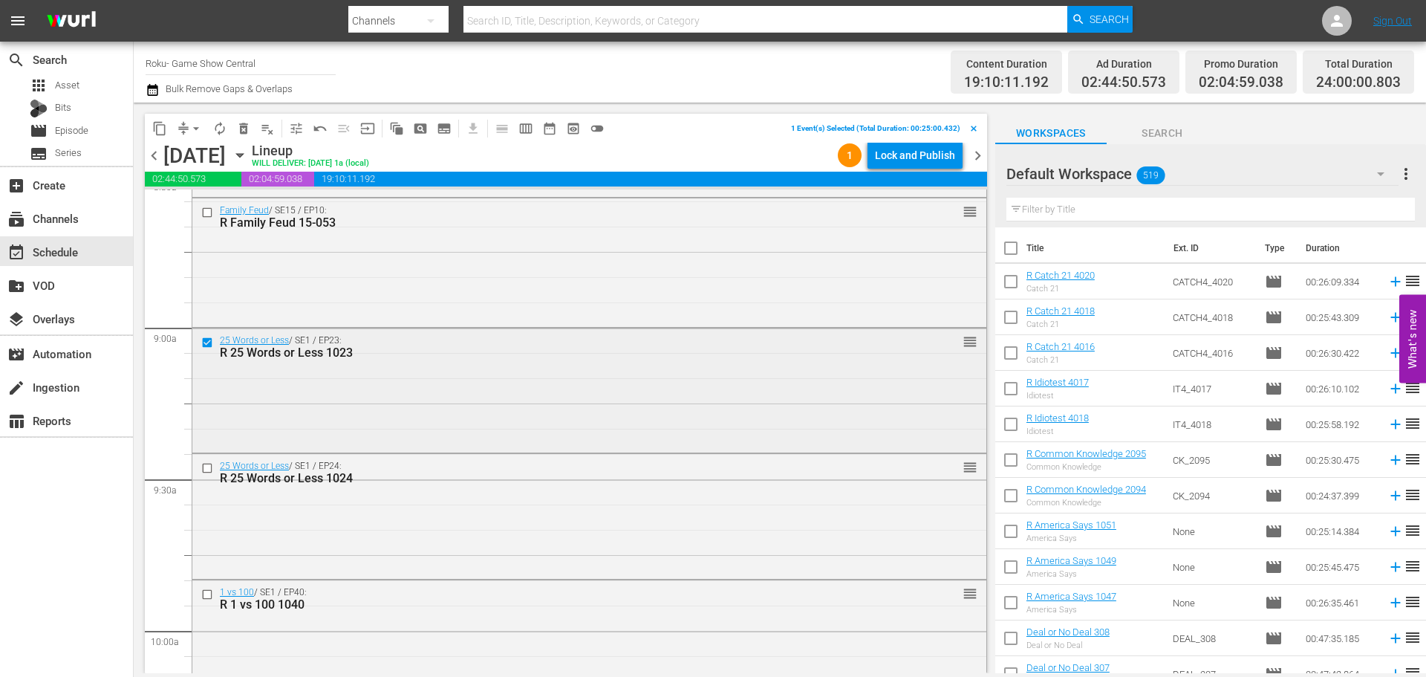
scroll to position [2600, 0]
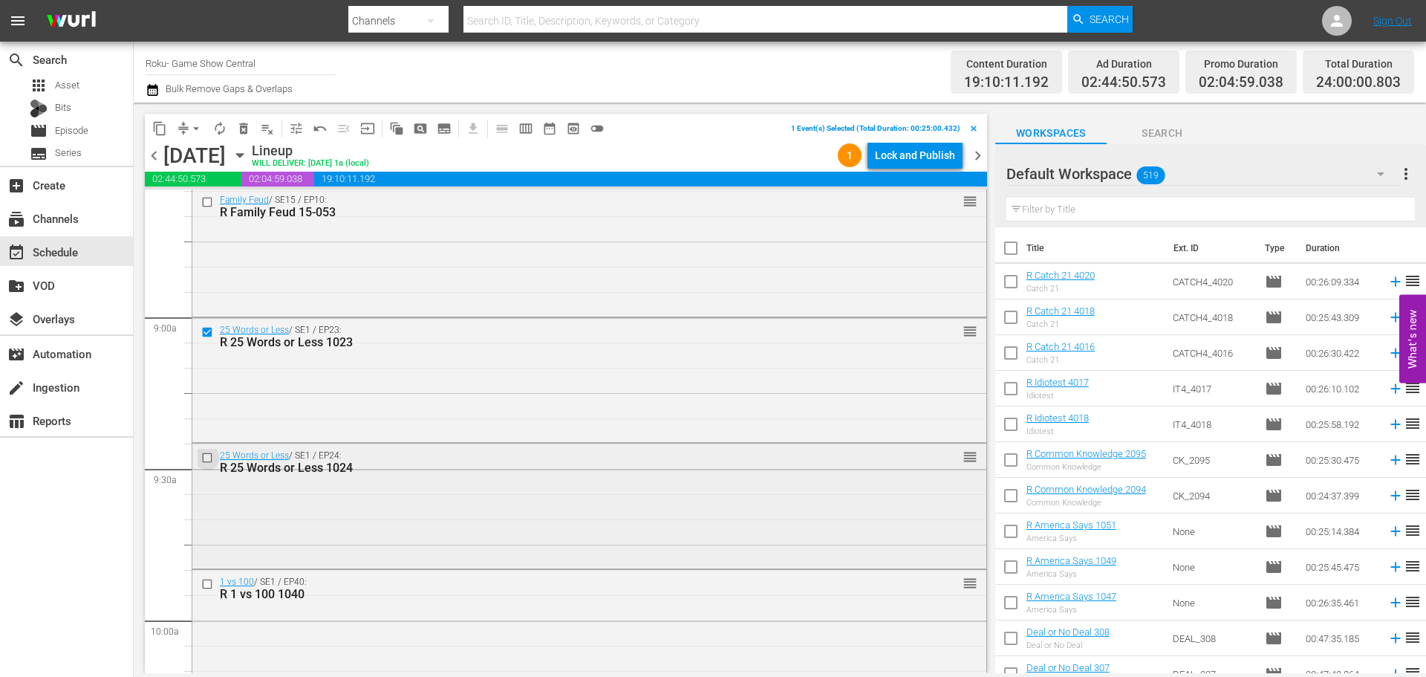
click at [206, 461] on input "checkbox" at bounding box center [209, 458] width 16 height 13
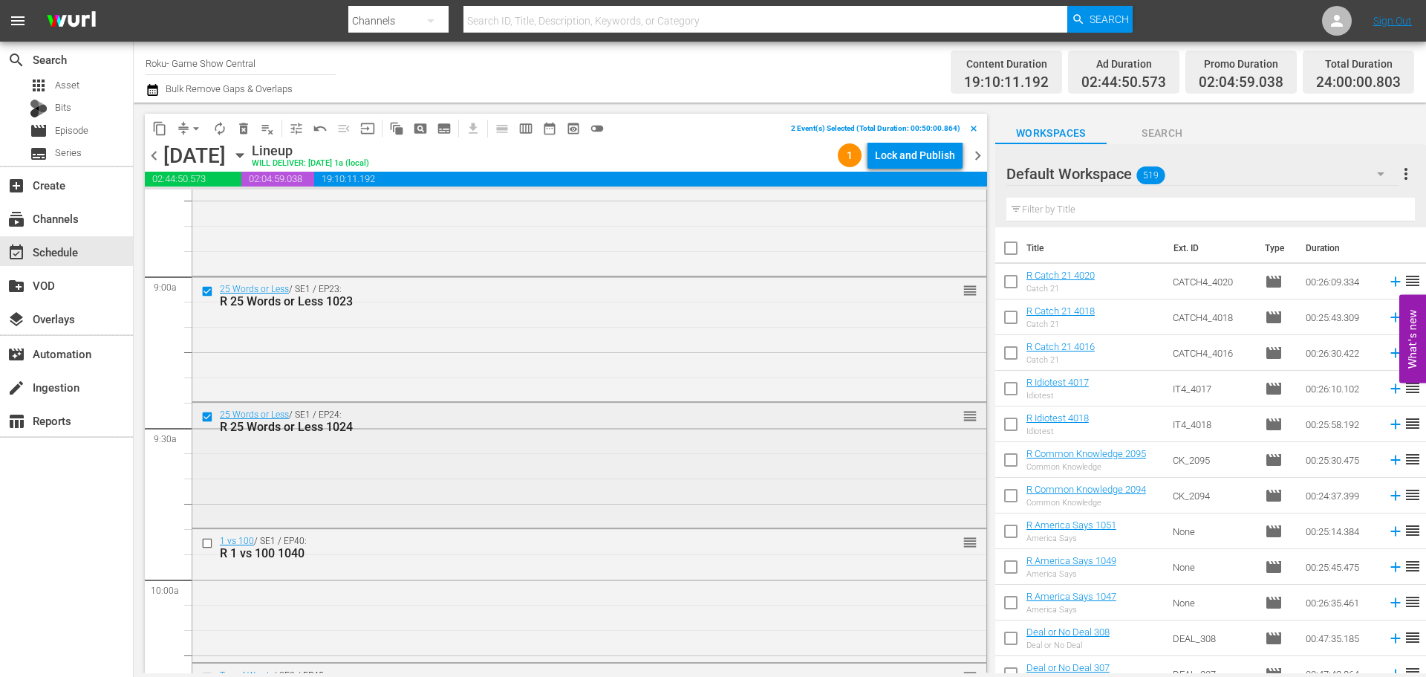
scroll to position [2749, 0]
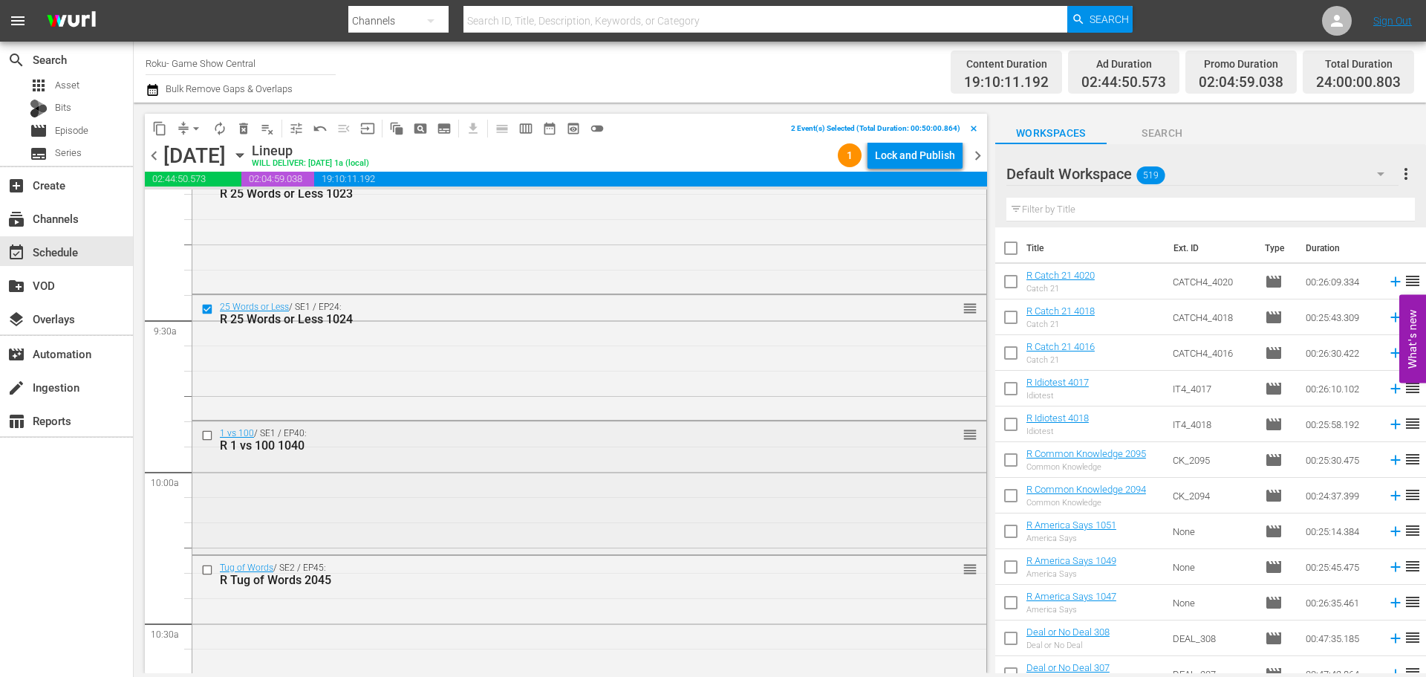
click at [213, 432] on input "checkbox" at bounding box center [209, 435] width 16 height 13
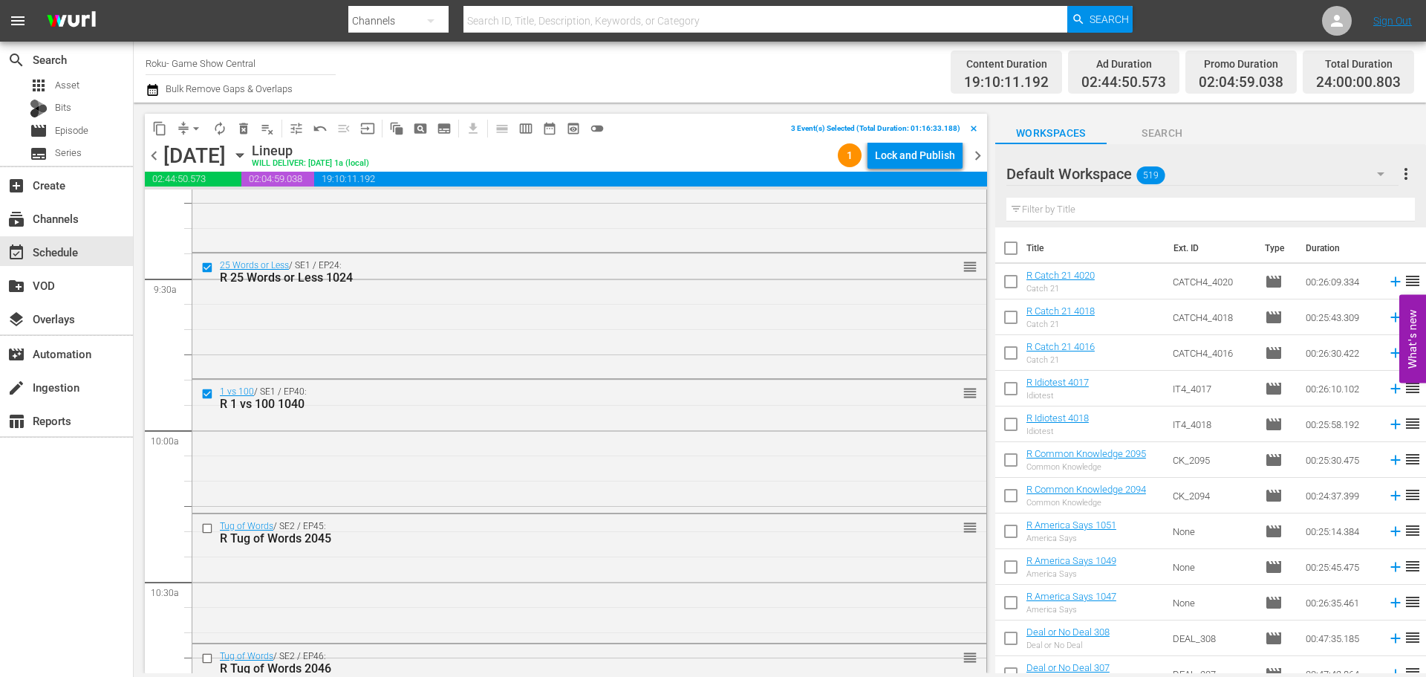
scroll to position [2823, 0]
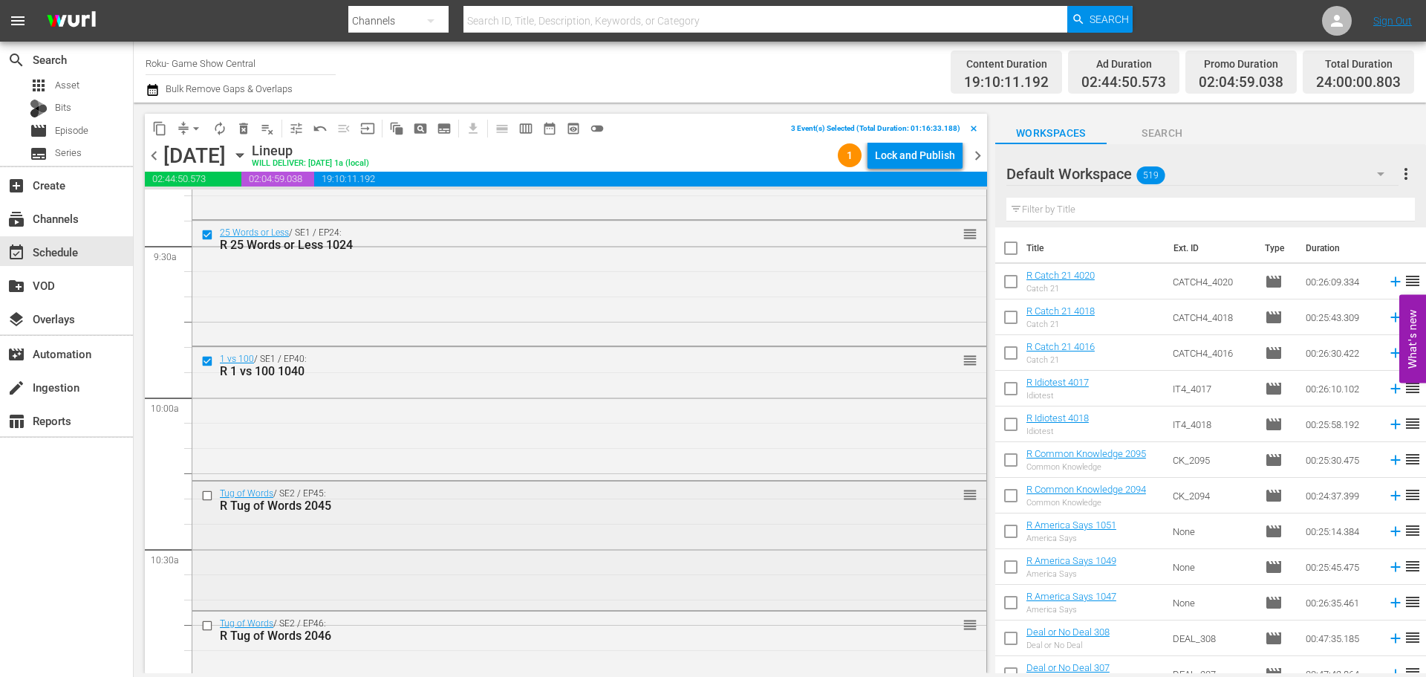
click at [207, 499] on input "checkbox" at bounding box center [209, 495] width 16 height 13
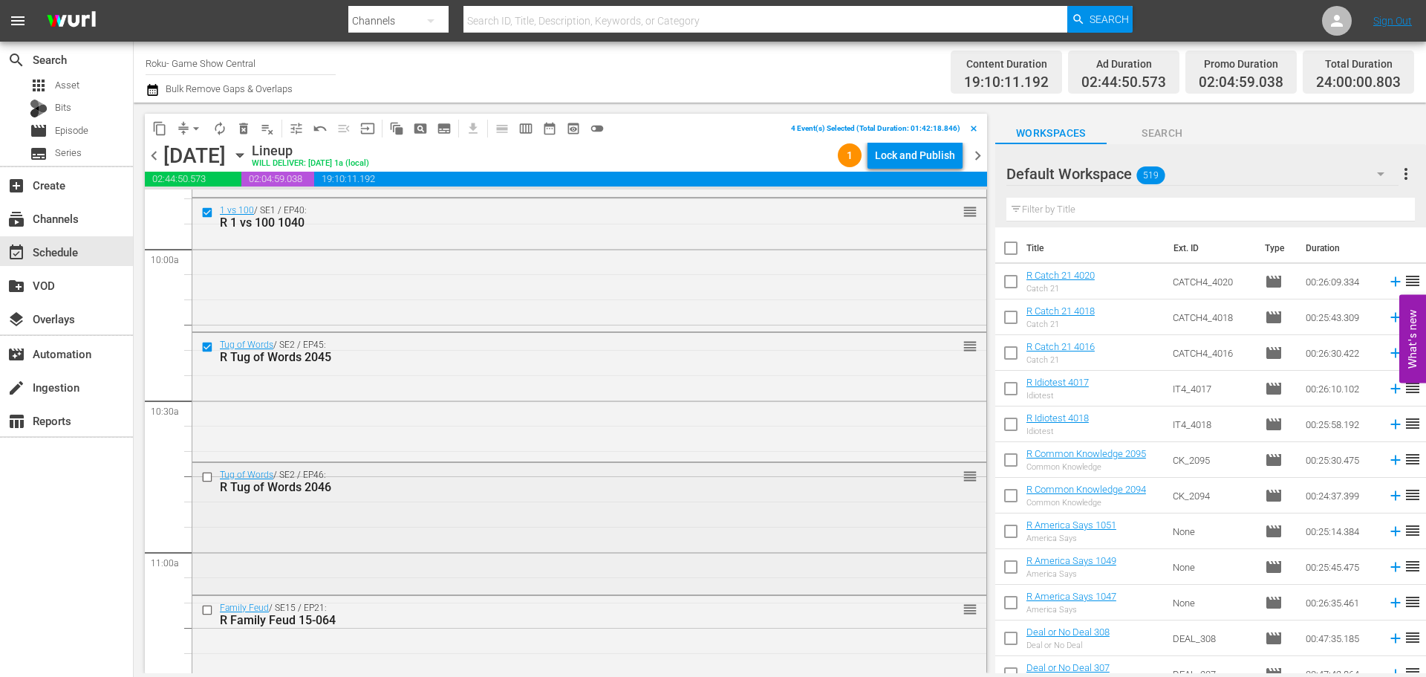
click at [207, 475] on input "checkbox" at bounding box center [209, 476] width 16 height 13
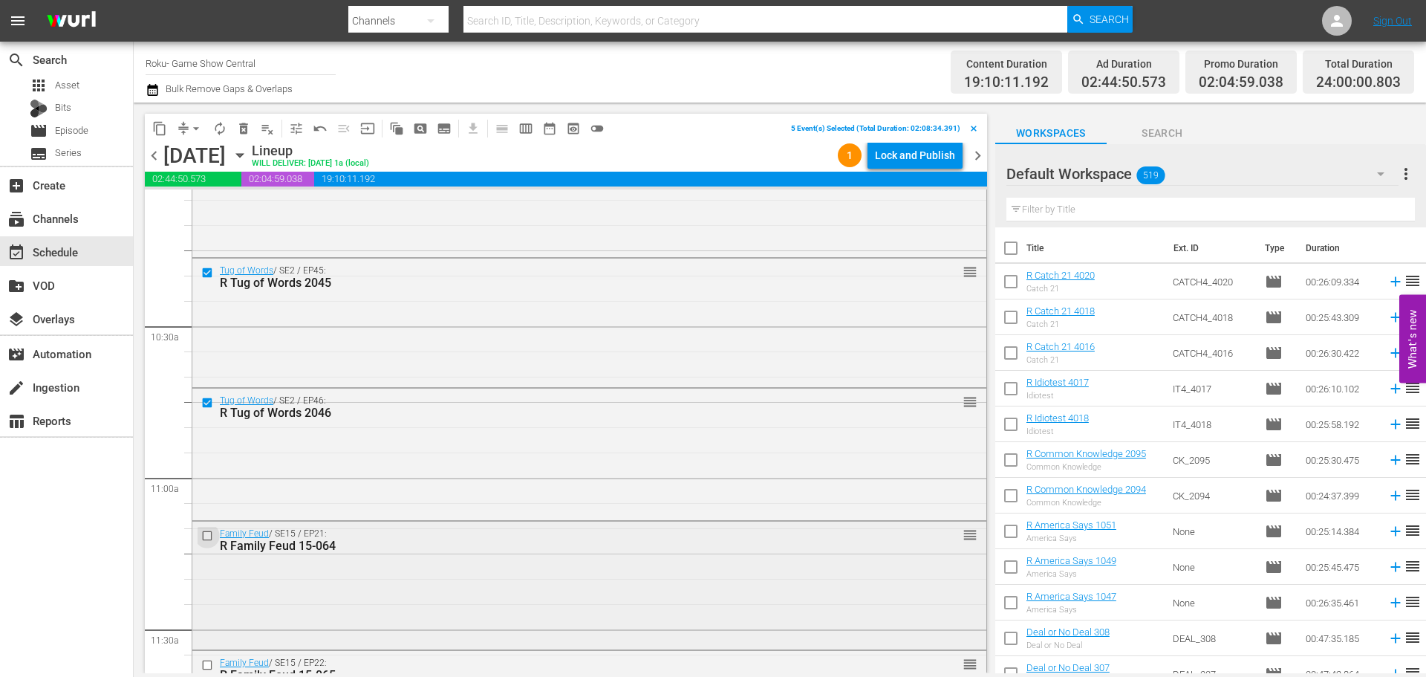
click at [204, 542] on input "checkbox" at bounding box center [209, 536] width 16 height 13
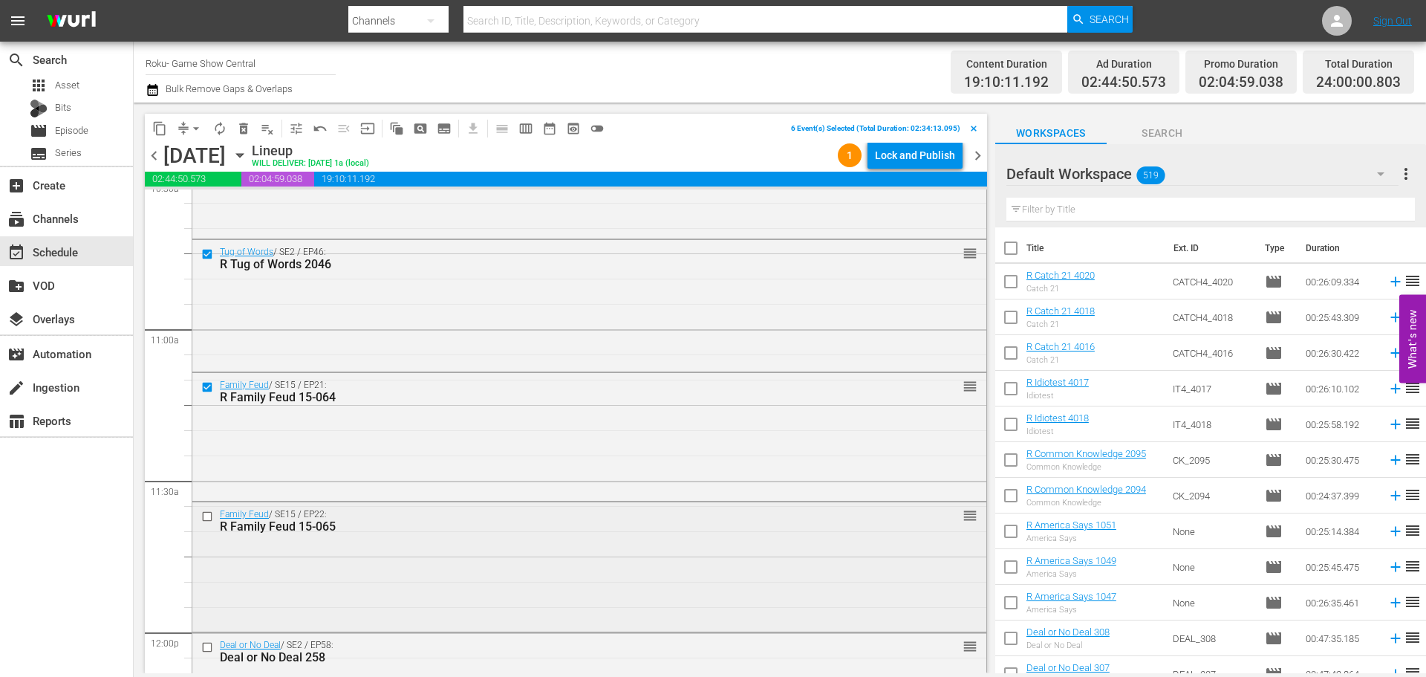
click at [208, 514] on input "checkbox" at bounding box center [209, 516] width 16 height 13
click at [165, 126] on span "content_copy" at bounding box center [159, 128] width 15 height 15
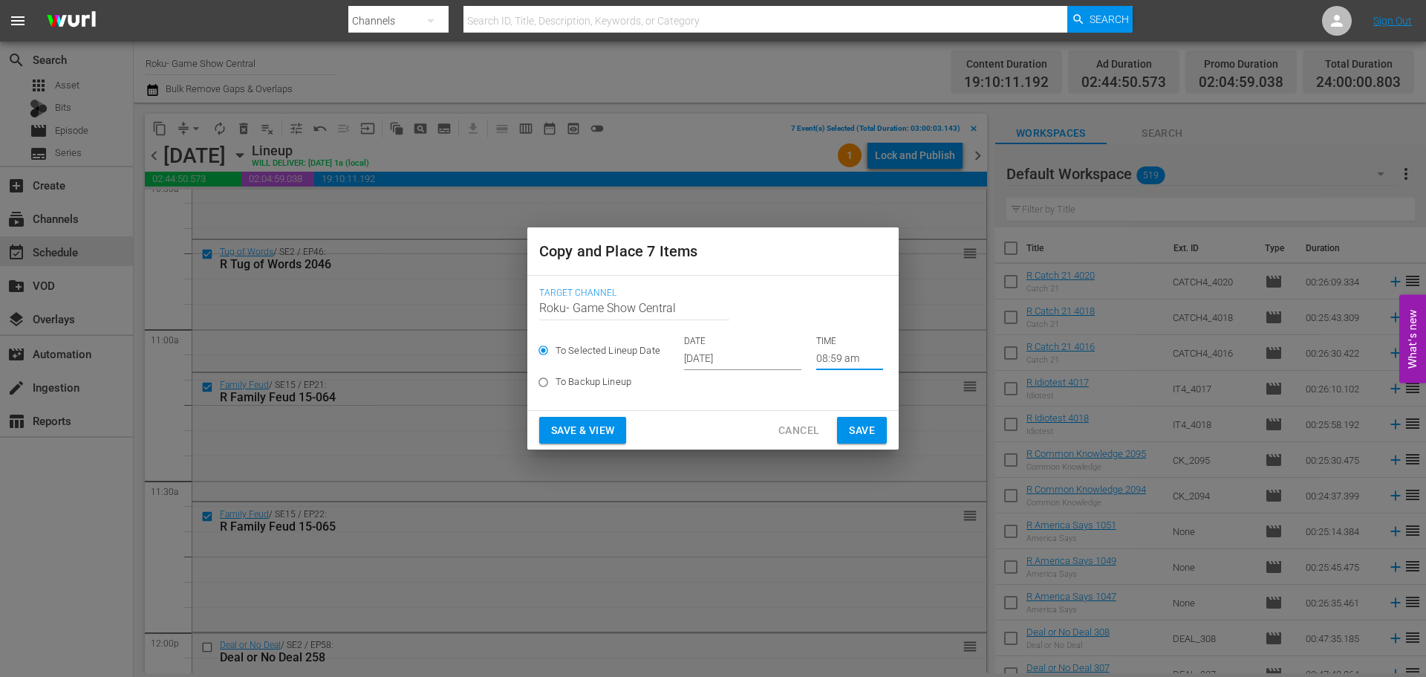
click at [844, 360] on input "08:59 am" at bounding box center [849, 359] width 67 height 22
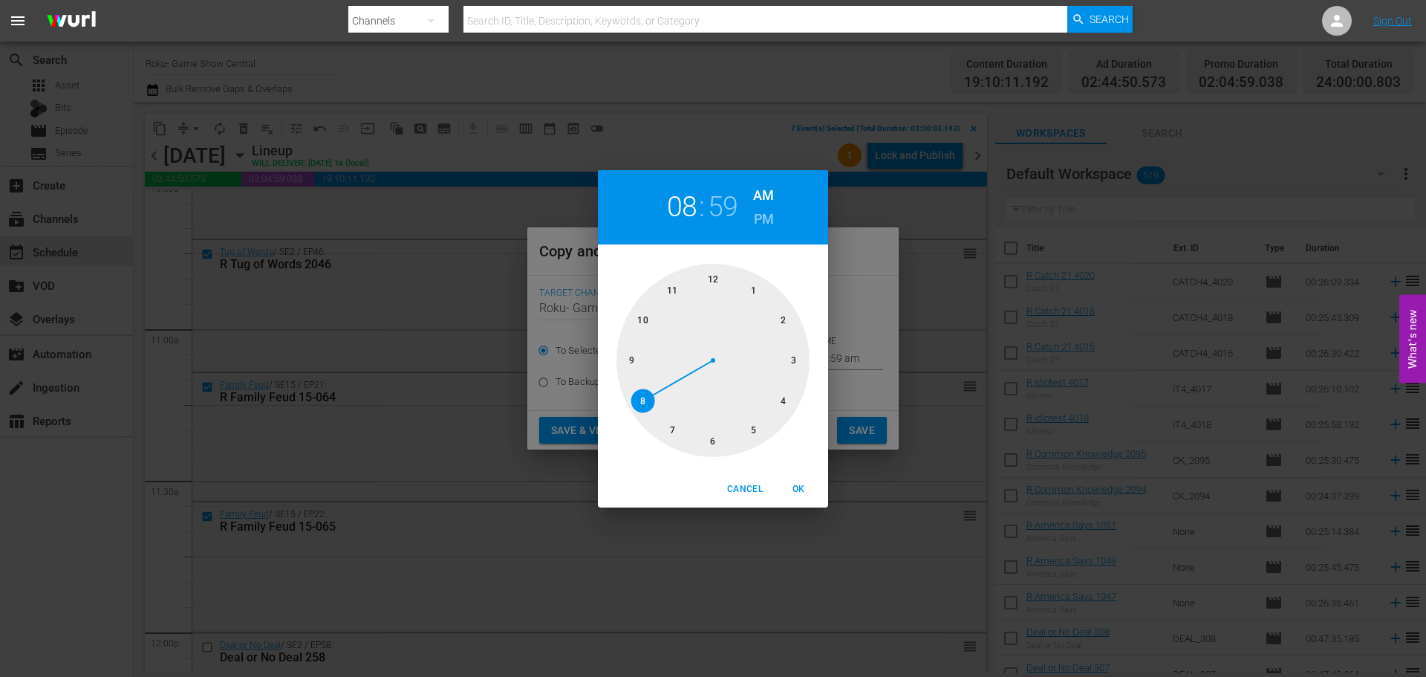
click at [713, 433] on div at bounding box center [713, 360] width 193 height 193
click at [712, 294] on div at bounding box center [713, 360] width 193 height 193
click at [800, 479] on div "Cancel OK" at bounding box center [713, 489] width 230 height 36
click at [800, 482] on span "OK" at bounding box center [799, 489] width 36 height 16
type input "06:00 am"
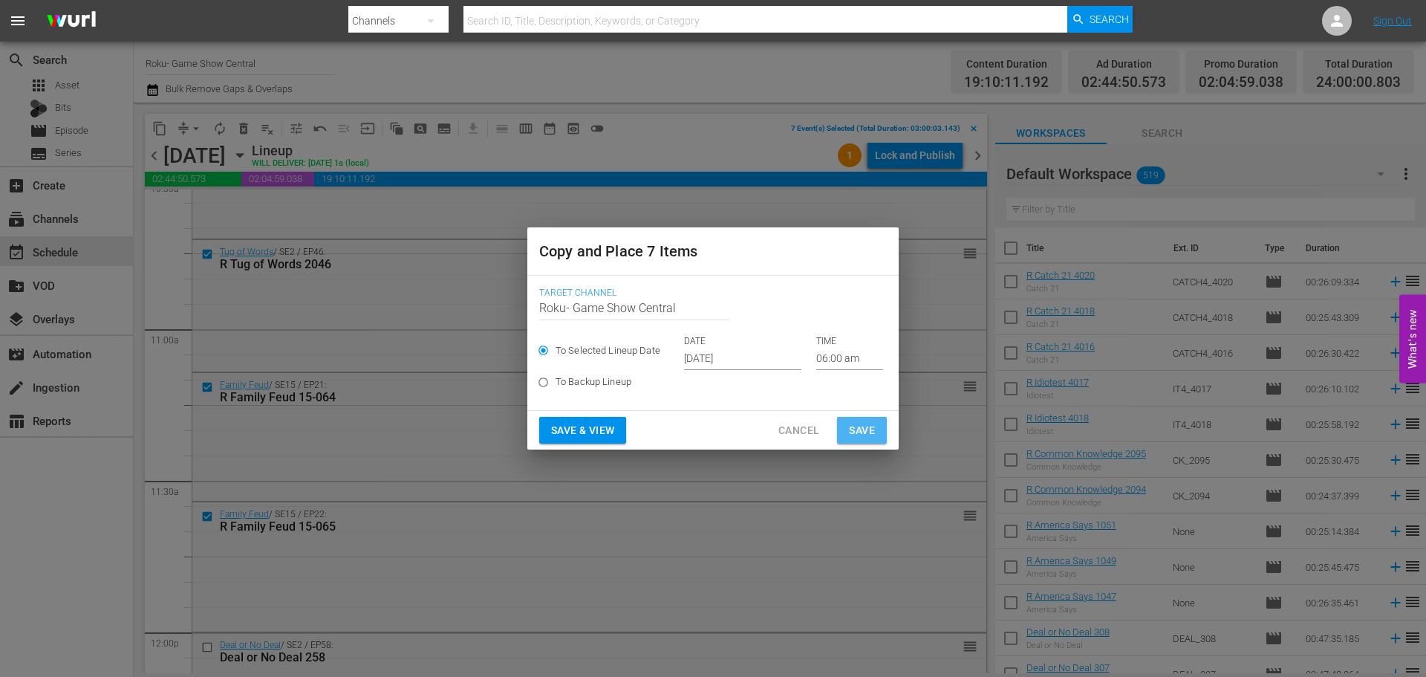
click at [865, 430] on span "Save" at bounding box center [862, 430] width 26 height 19
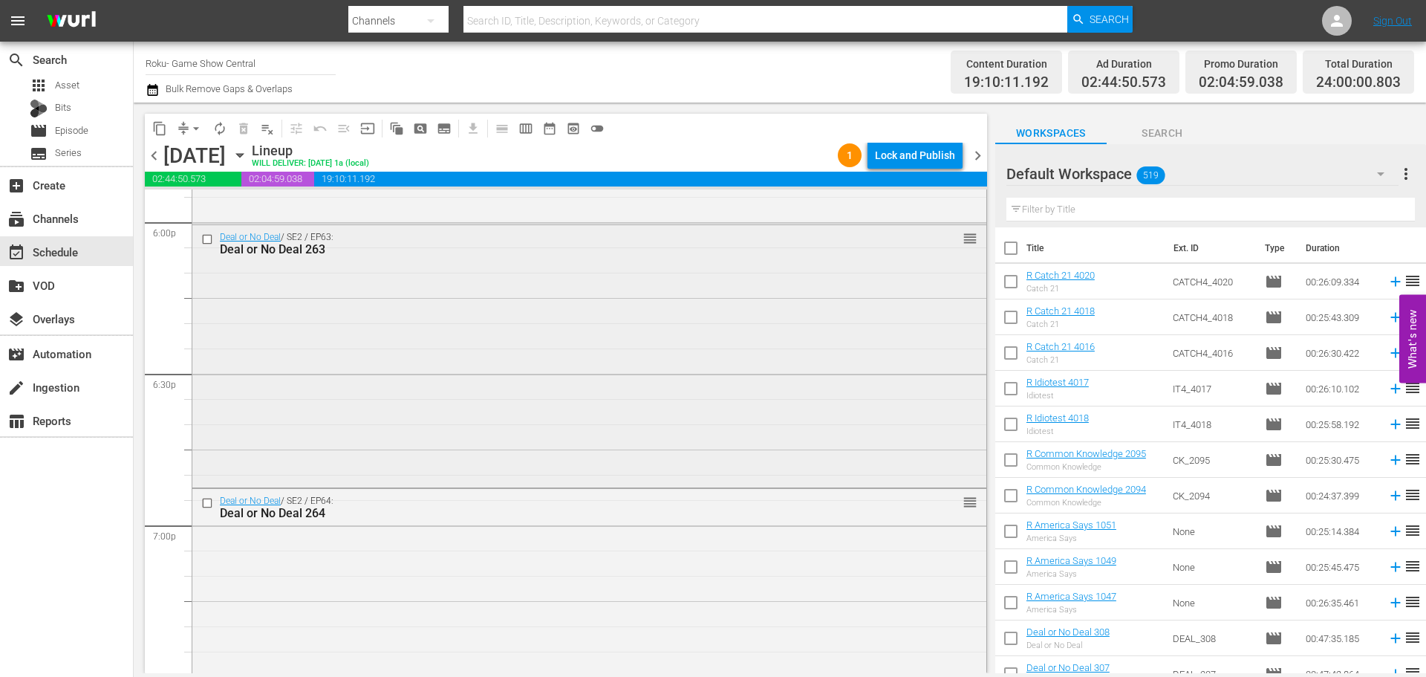
scroll to position [5720, 0]
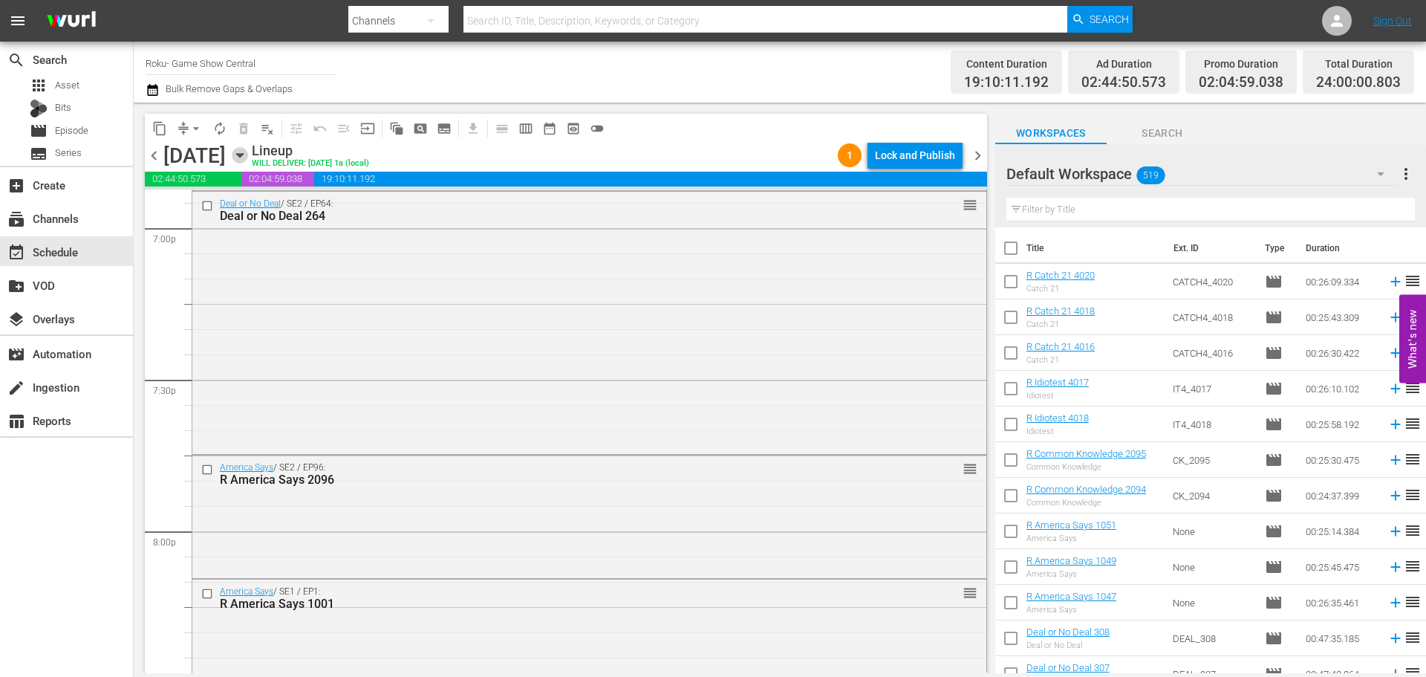
click at [248, 163] on icon "button" at bounding box center [240, 155] width 16 height 16
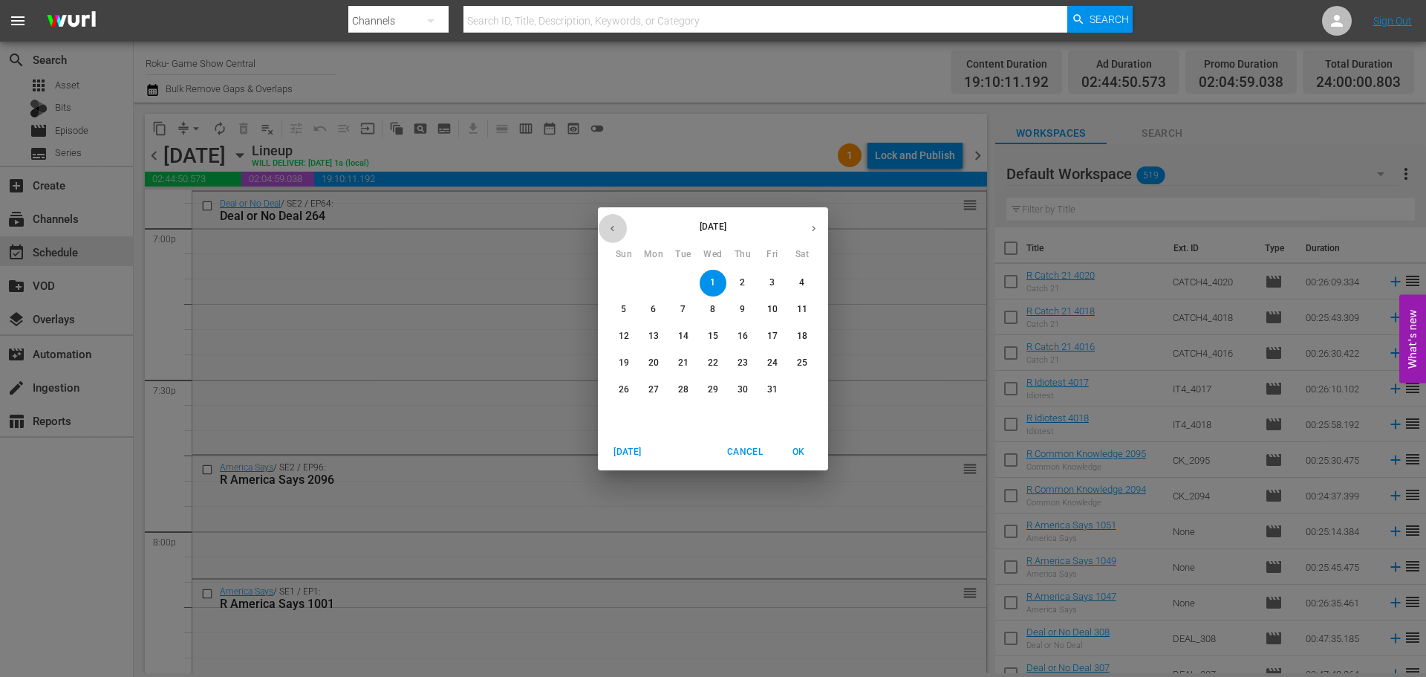
click at [617, 232] on icon "button" at bounding box center [612, 228] width 11 height 11
click at [744, 368] on p "25" at bounding box center [743, 363] width 10 height 13
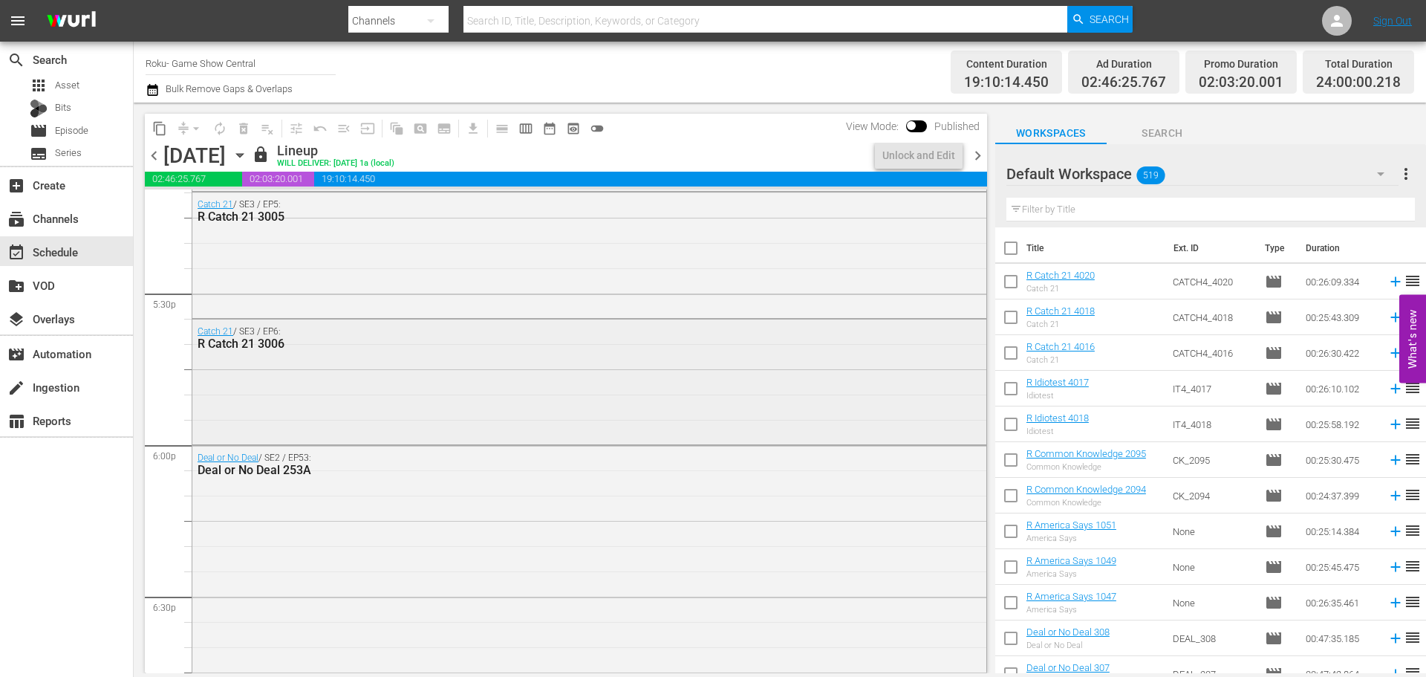
scroll to position [5091, 0]
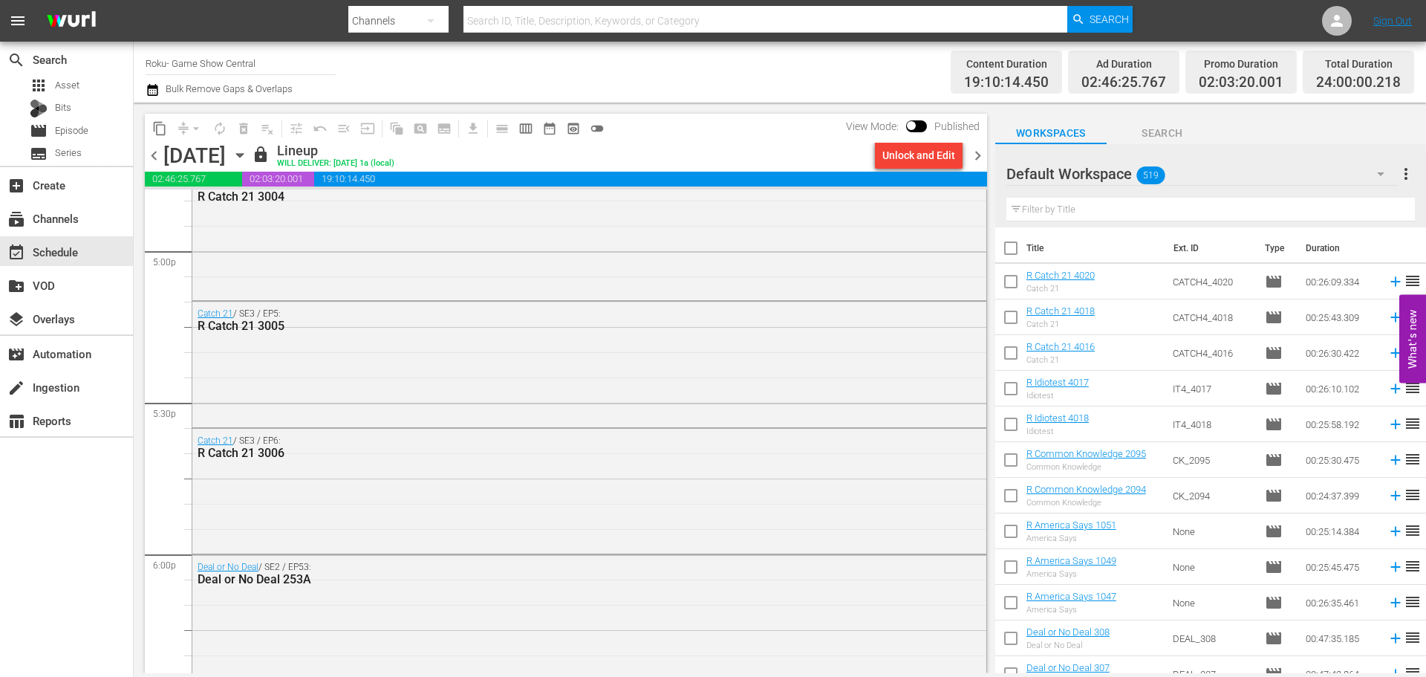
click at [921, 163] on div "Unlock and Edit" at bounding box center [919, 155] width 73 height 27
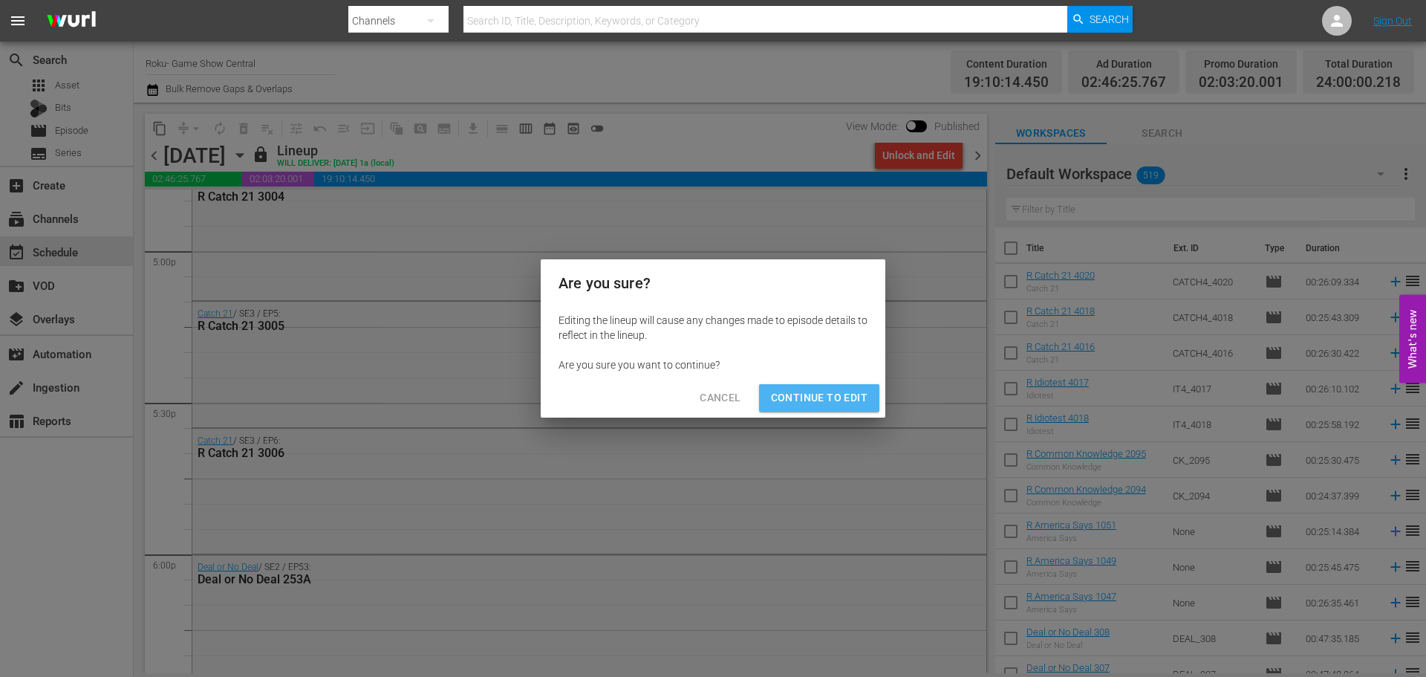
click at [830, 392] on span "Continue to Edit" at bounding box center [819, 398] width 97 height 19
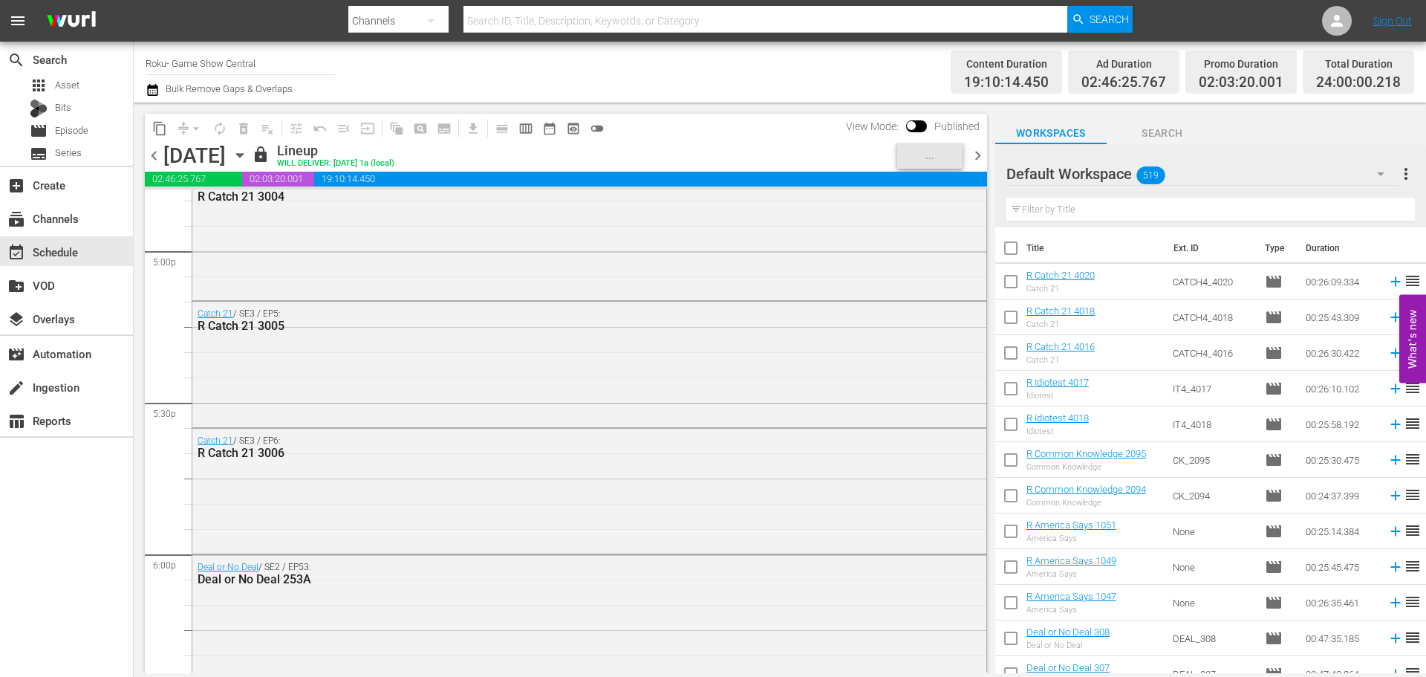
click at [998, 340] on div "content_copy compress arrow_drop_down autorenew_outlined delete_forever_outline…" at bounding box center [780, 388] width 1293 height 571
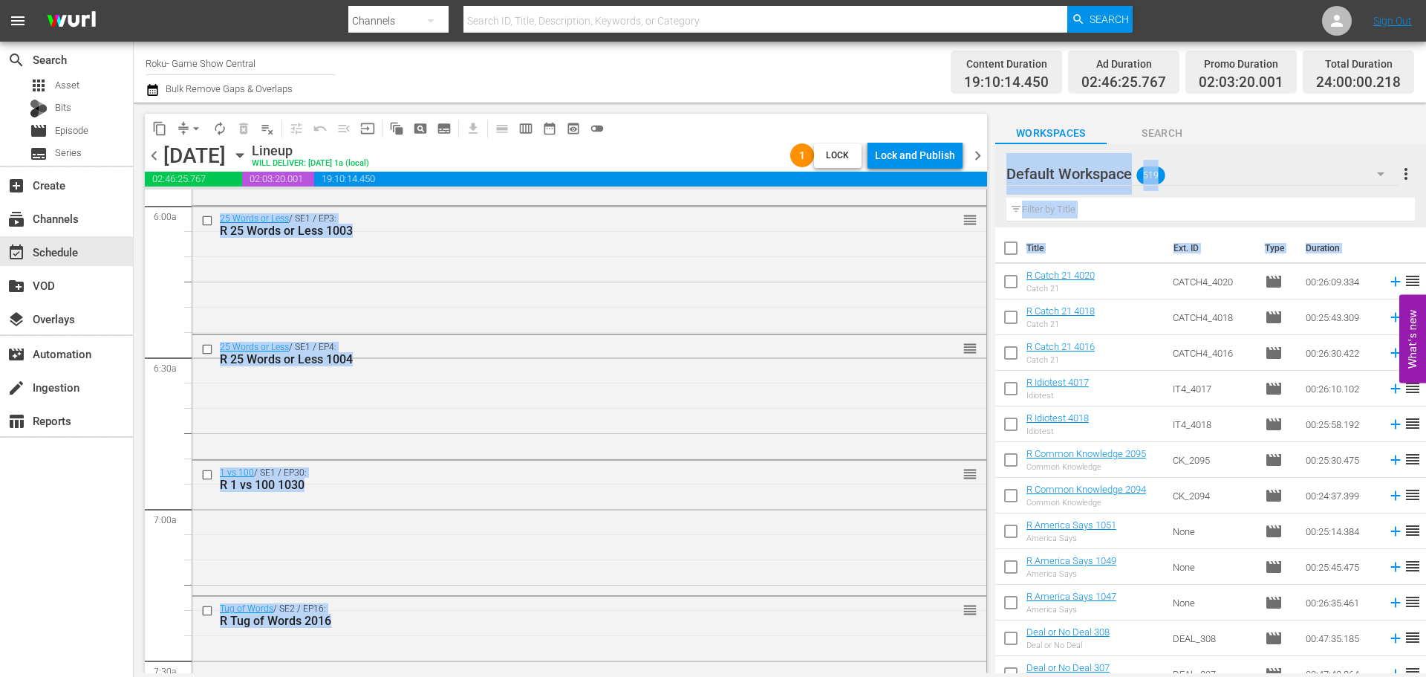
scroll to position [0, 0]
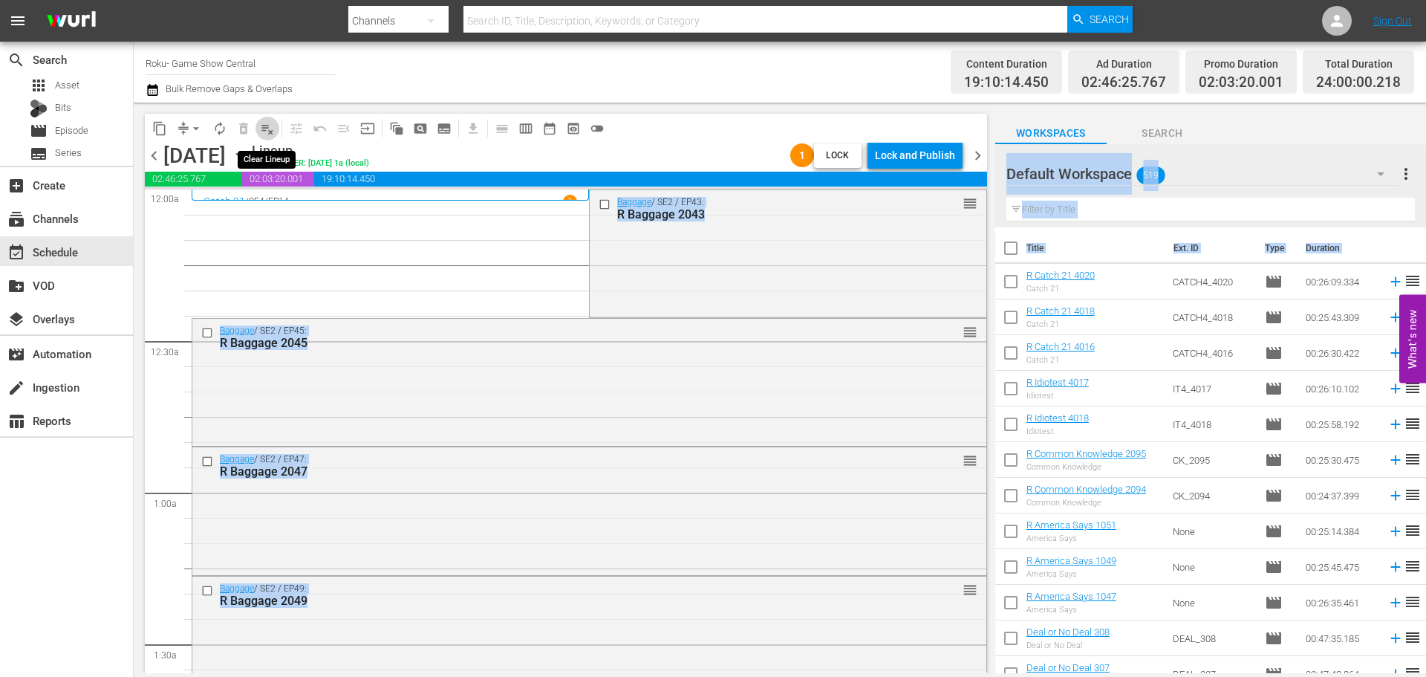
click at [270, 137] on button "playlist_remove_outlined" at bounding box center [268, 129] width 24 height 24
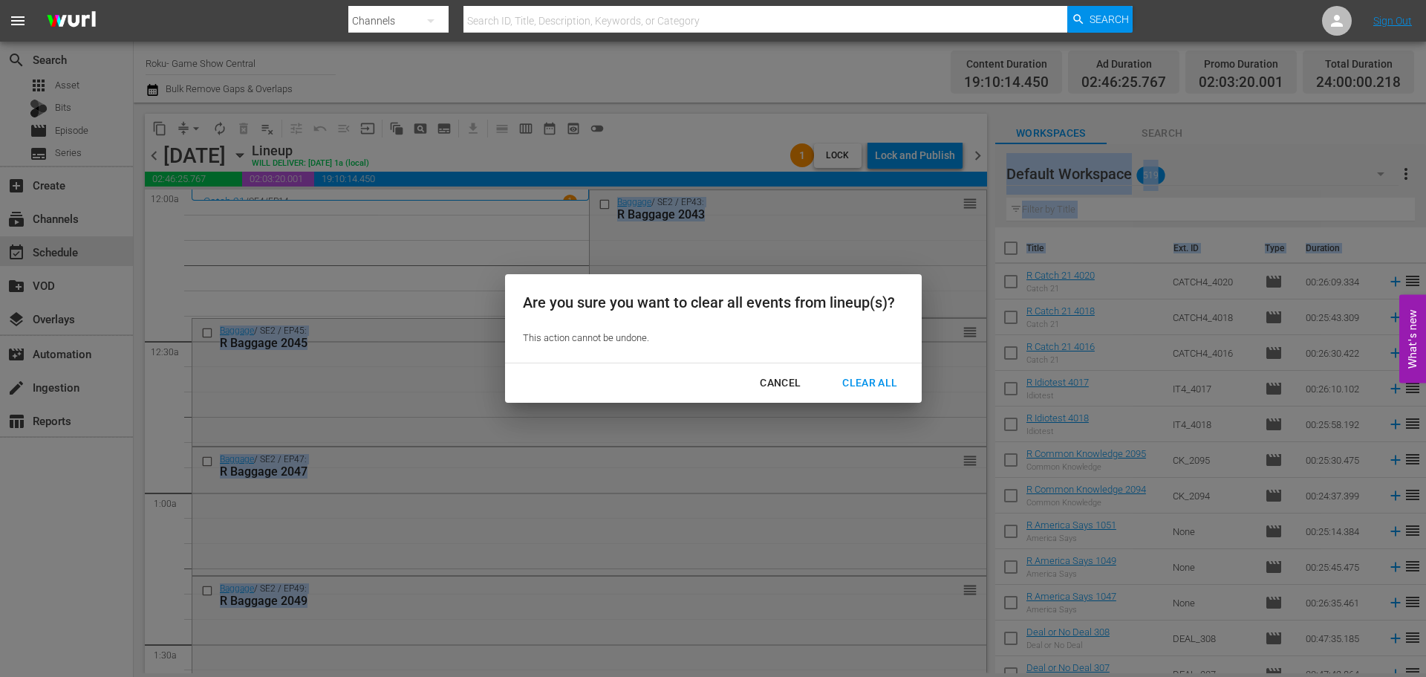
click at [841, 386] on div "Clear All" at bounding box center [870, 383] width 79 height 19
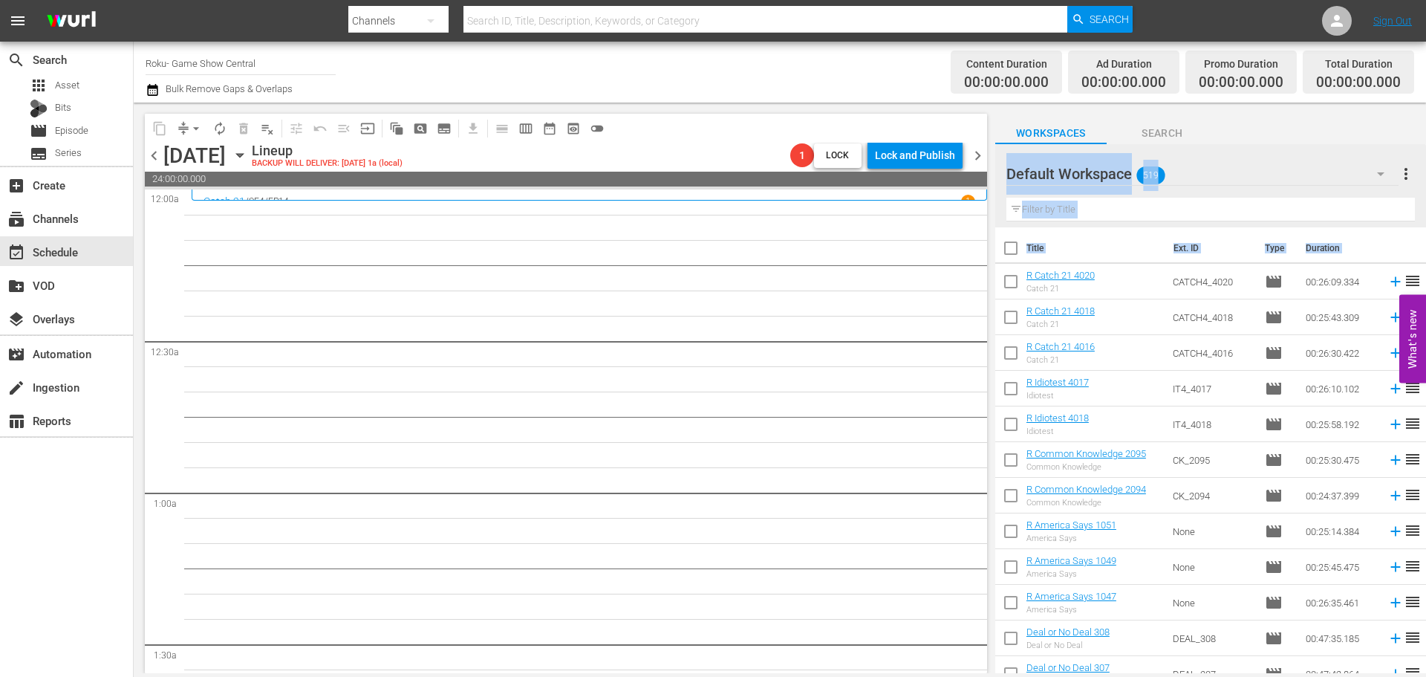
click at [248, 157] on icon "button" at bounding box center [240, 155] width 16 height 16
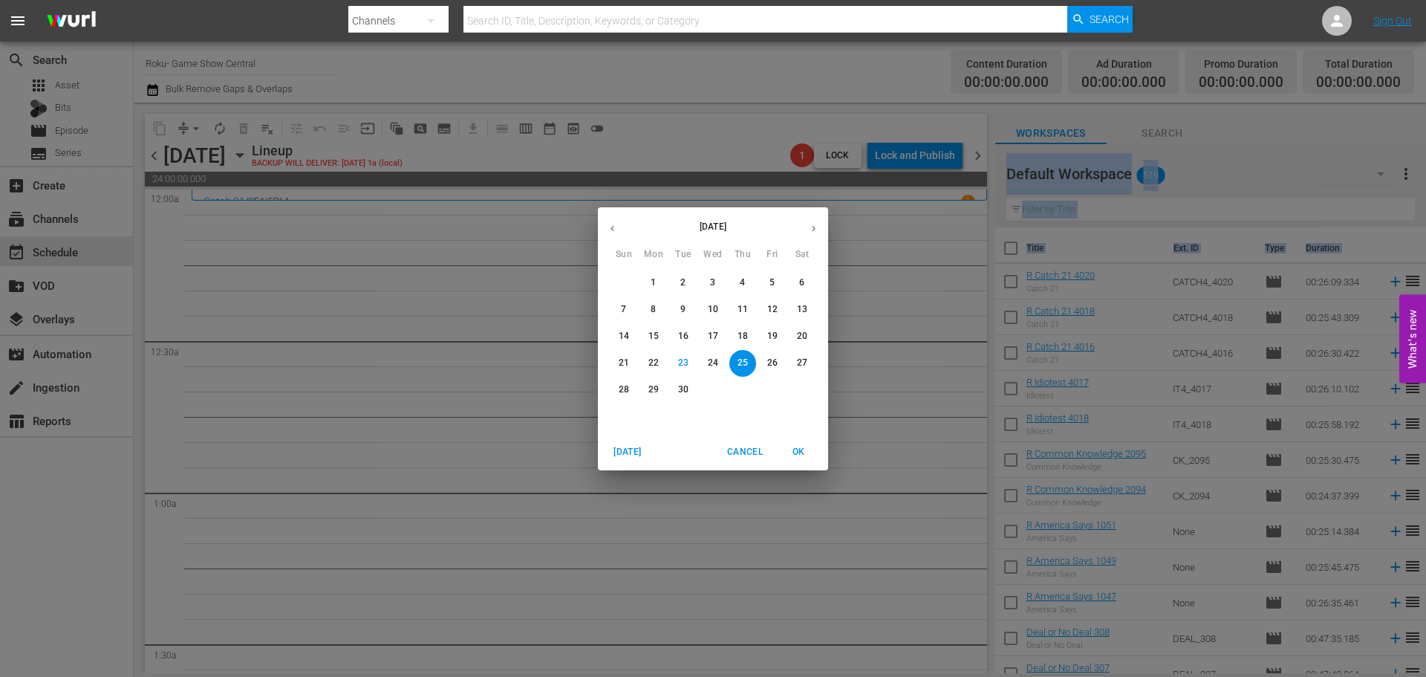
click at [817, 226] on icon "button" at bounding box center [813, 228] width 11 height 11
click at [712, 282] on p "1" at bounding box center [712, 282] width 5 height 13
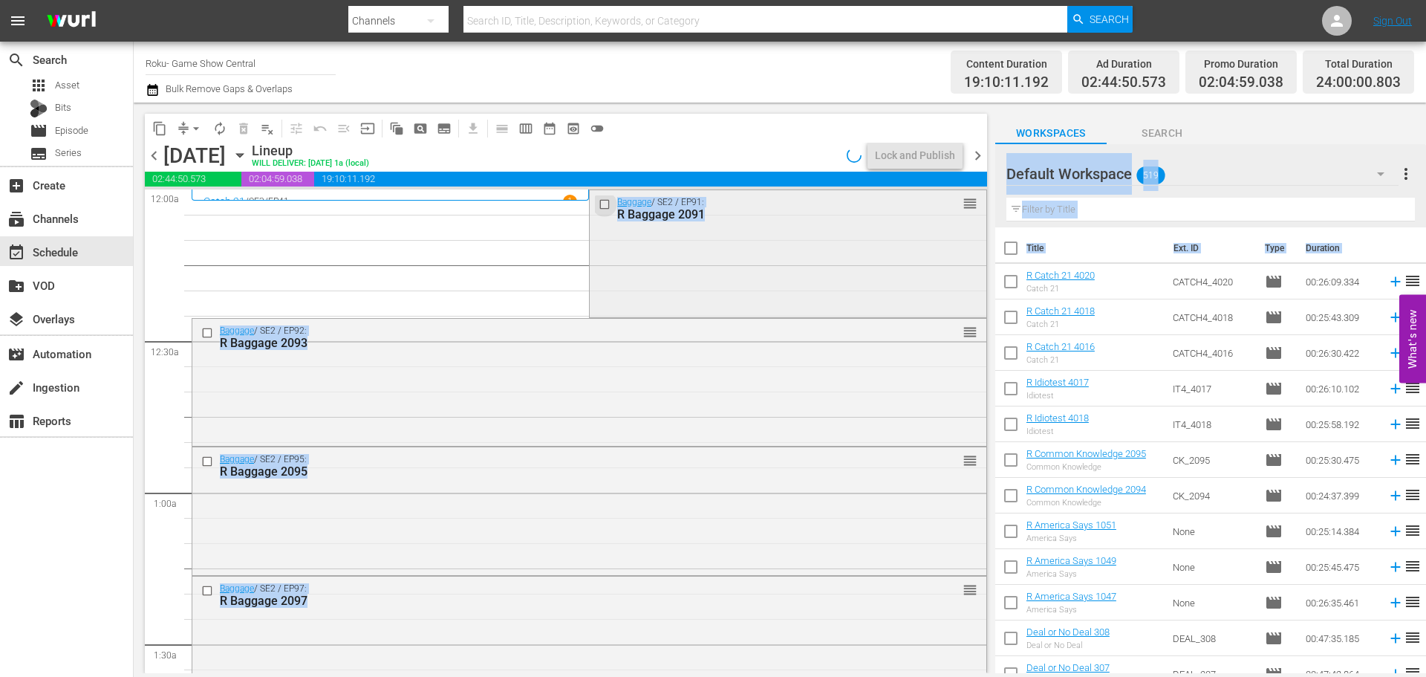
click at [600, 202] on input "checkbox" at bounding box center [607, 204] width 16 height 13
click at [212, 331] on input "checkbox" at bounding box center [209, 332] width 16 height 13
click at [209, 466] on input "checkbox" at bounding box center [209, 461] width 16 height 13
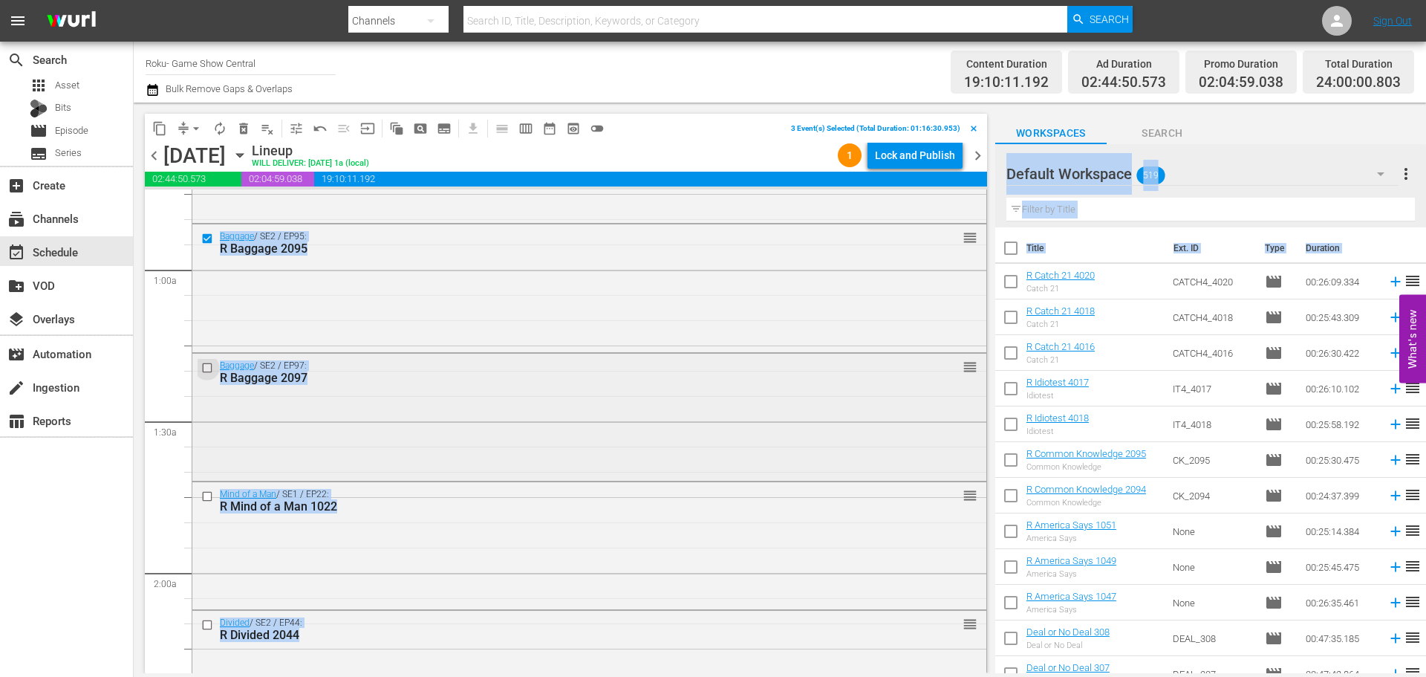
click at [207, 367] on input "checkbox" at bounding box center [209, 367] width 16 height 13
click at [209, 493] on input "checkbox" at bounding box center [209, 496] width 16 height 13
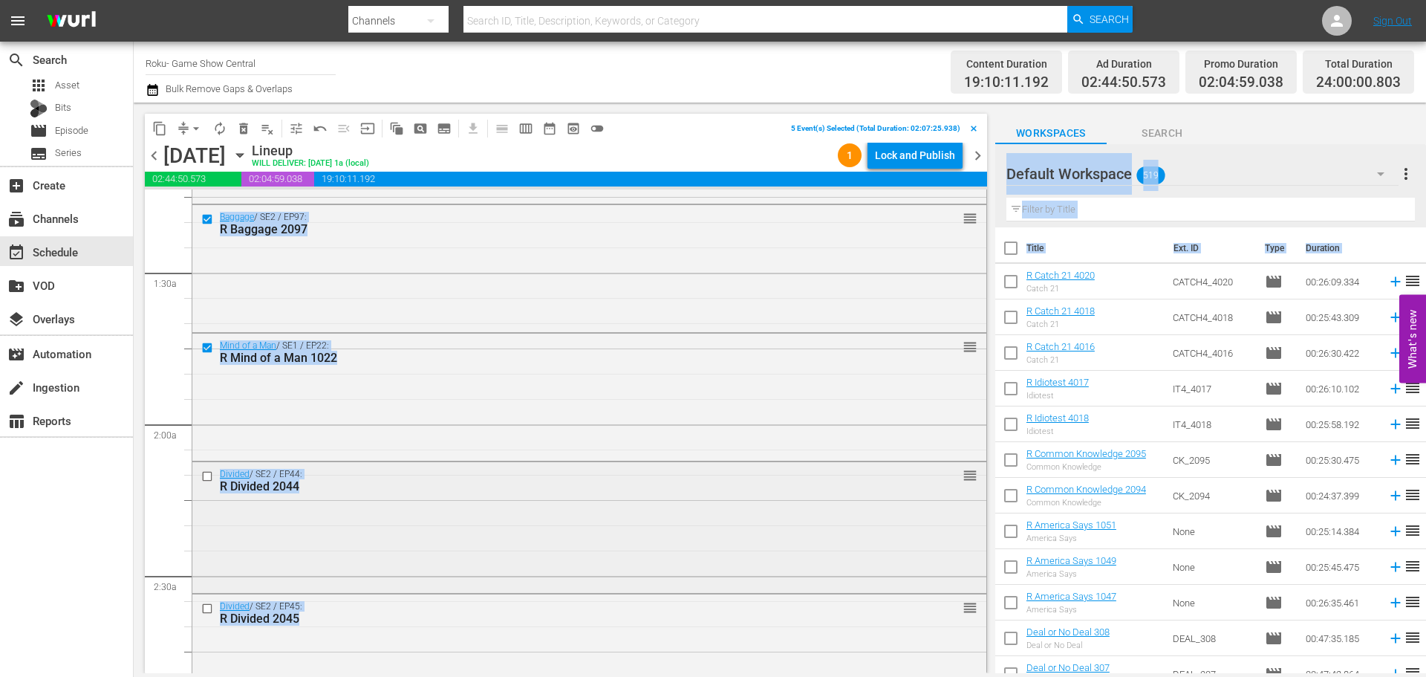
click at [208, 480] on input "checkbox" at bounding box center [209, 476] width 16 height 13
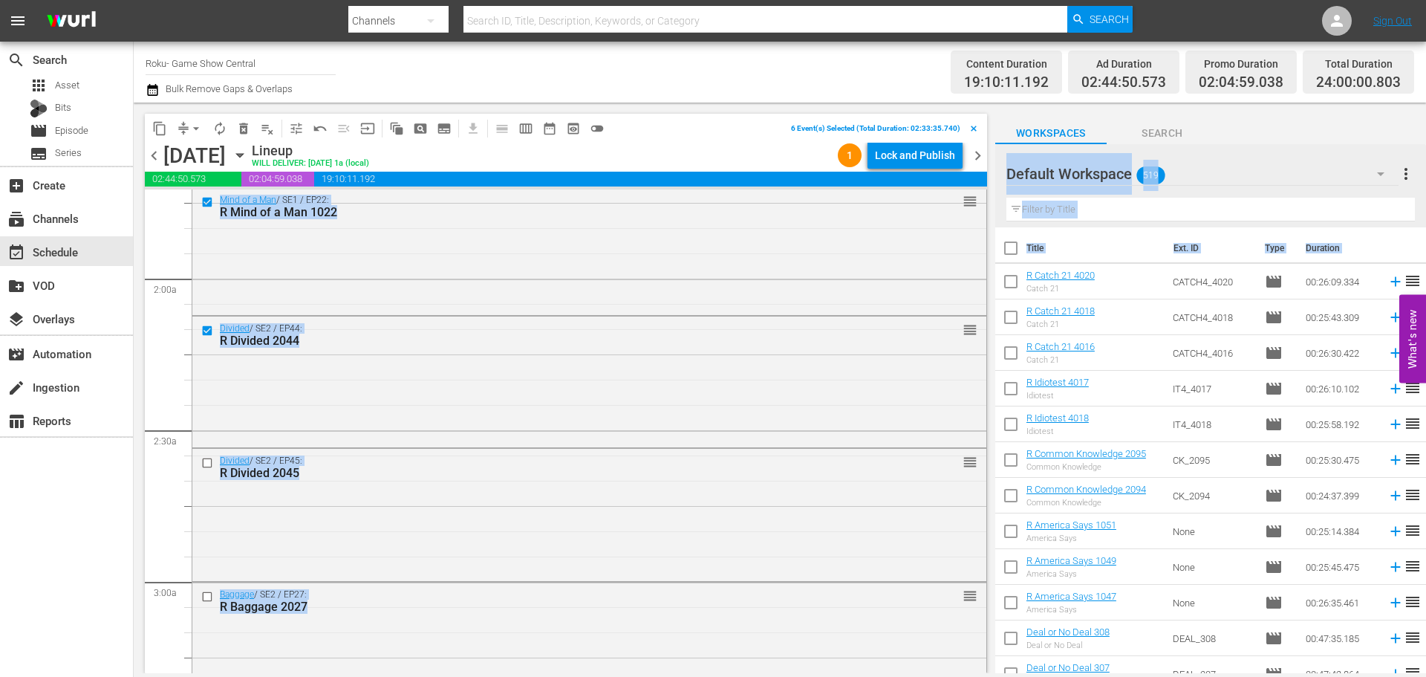
scroll to position [520, 0]
click at [207, 455] on input "checkbox" at bounding box center [209, 460] width 16 height 13
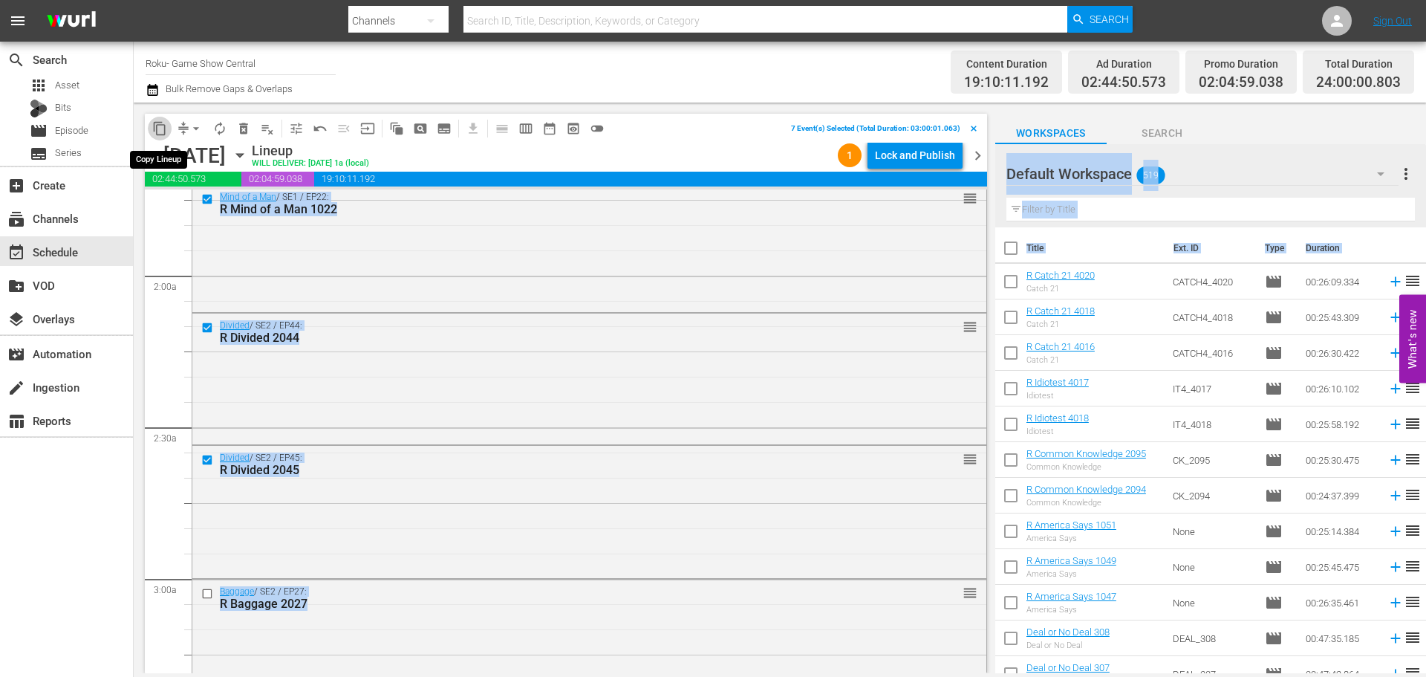
click at [161, 130] on span "content_copy" at bounding box center [159, 128] width 15 height 15
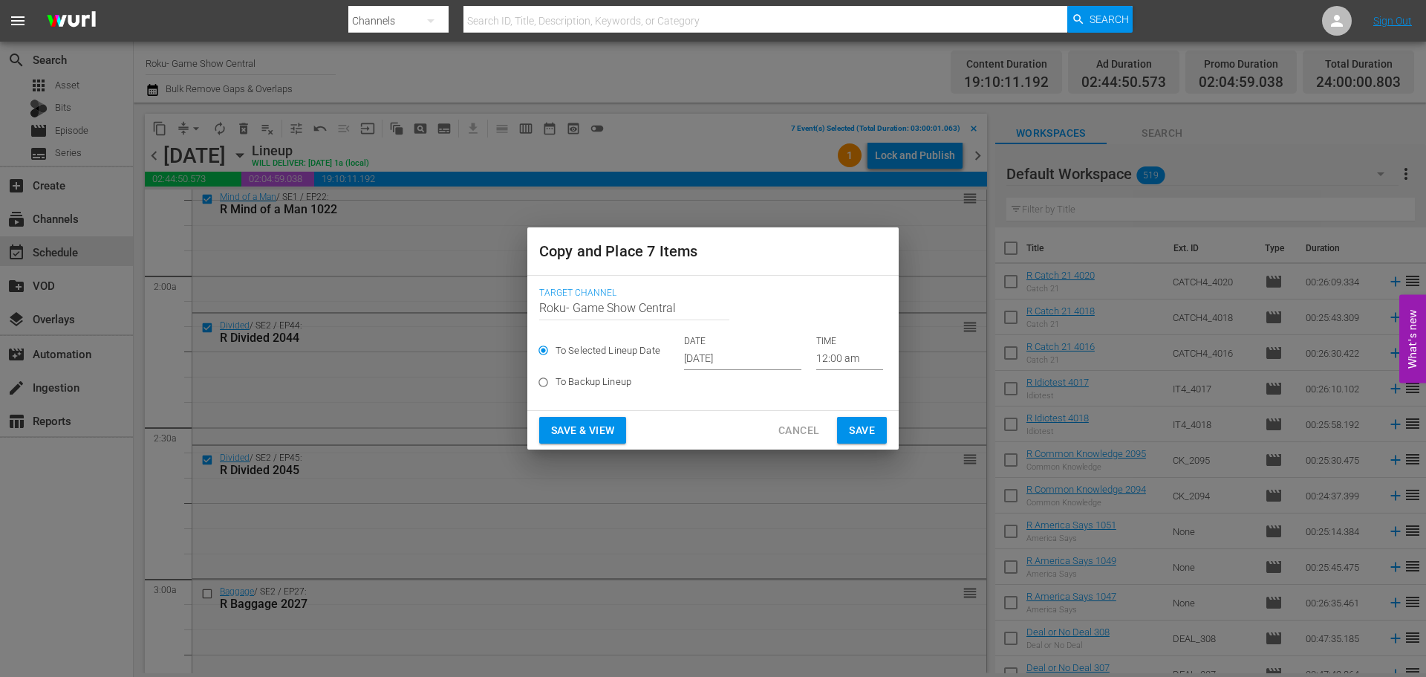
click at [839, 362] on input "12:00 am" at bounding box center [849, 359] width 67 height 22
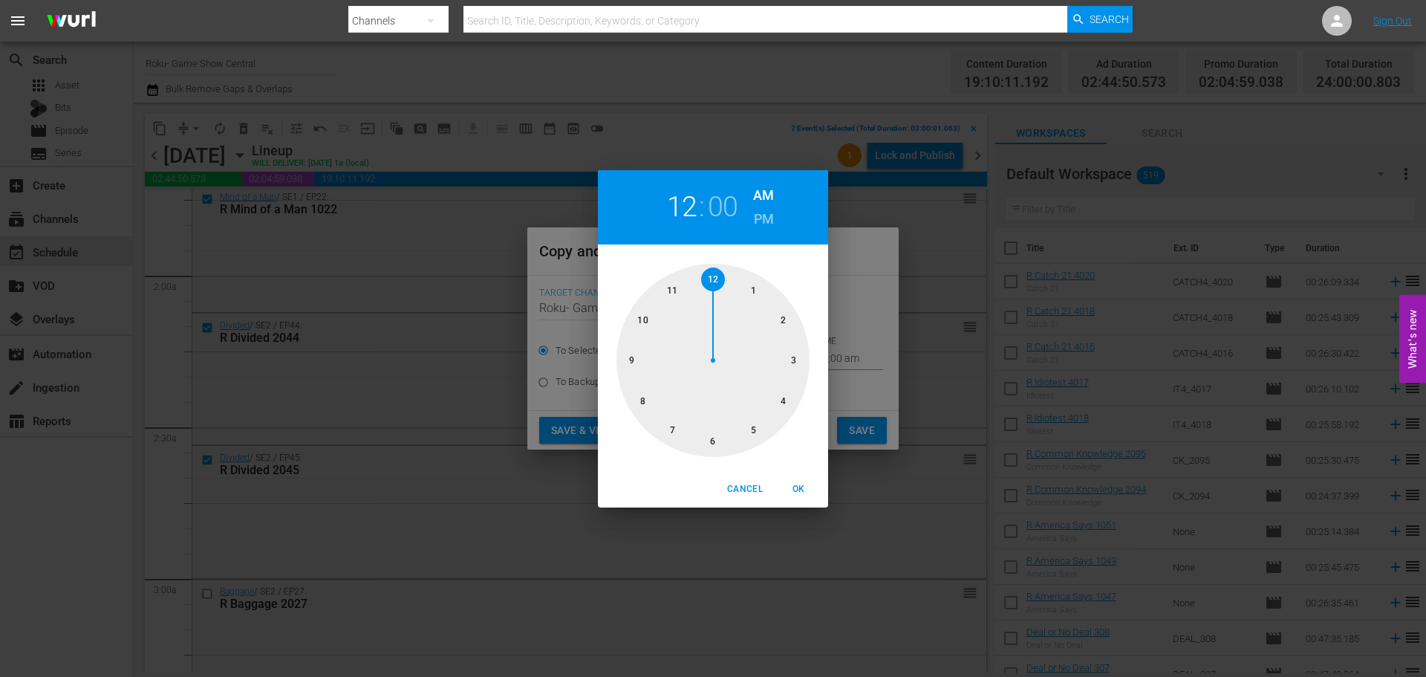
click at [808, 371] on div at bounding box center [713, 360] width 193 height 193
click at [805, 479] on button "OK" at bounding box center [799, 489] width 48 height 25
type input "03:00 am"
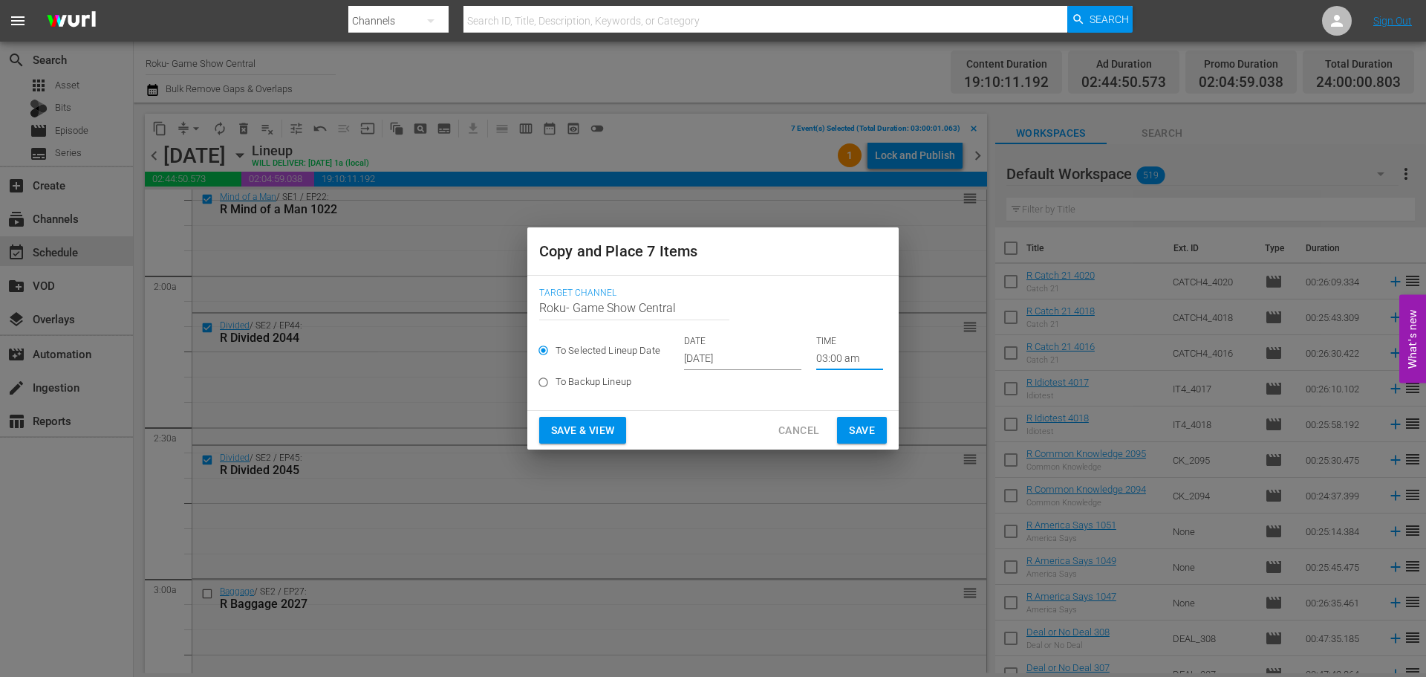
click at [854, 437] on span "Save" at bounding box center [862, 430] width 26 height 19
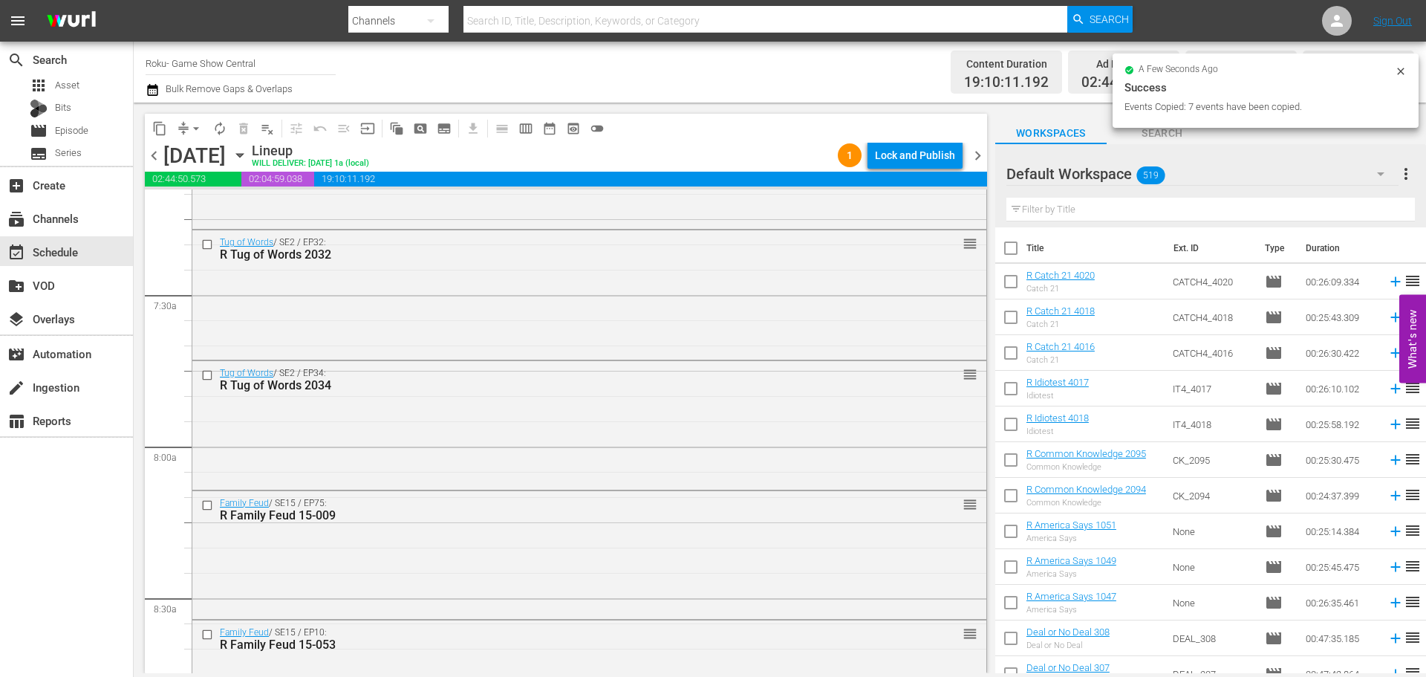
scroll to position [2674, 0]
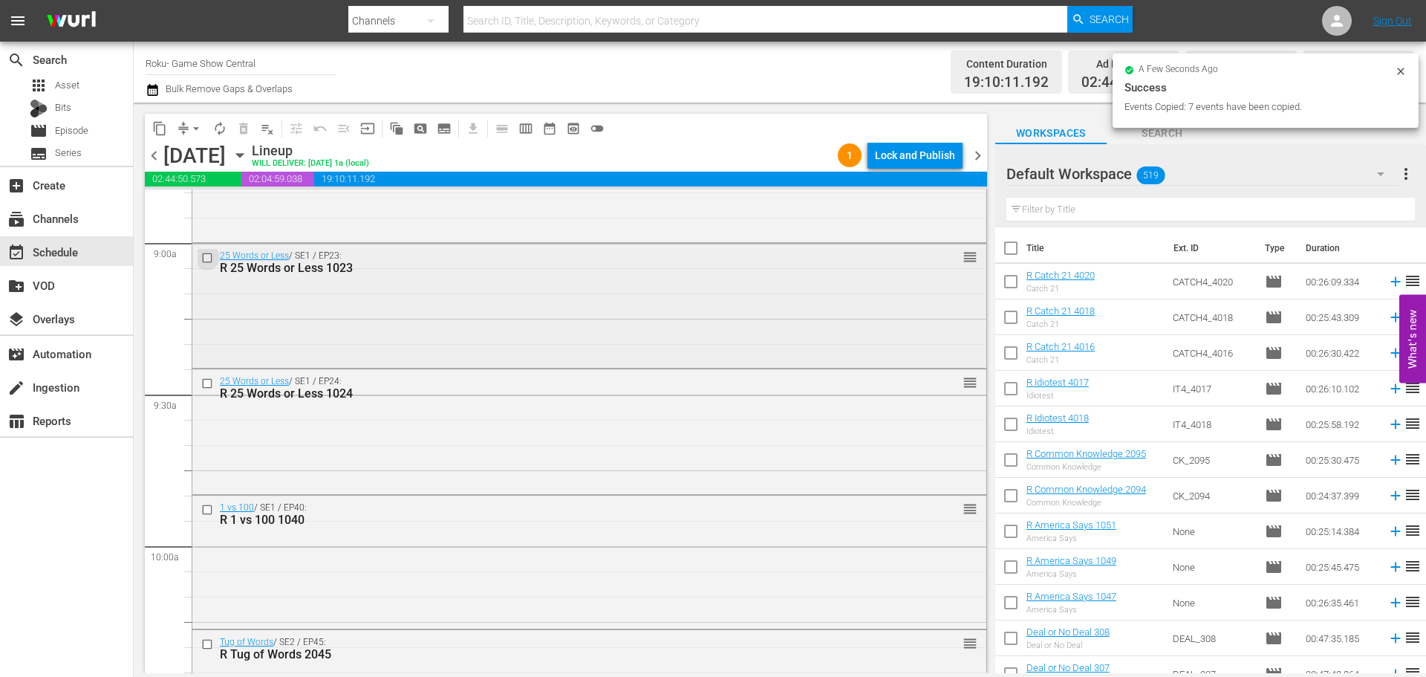
click at [204, 256] on input "checkbox" at bounding box center [209, 257] width 16 height 13
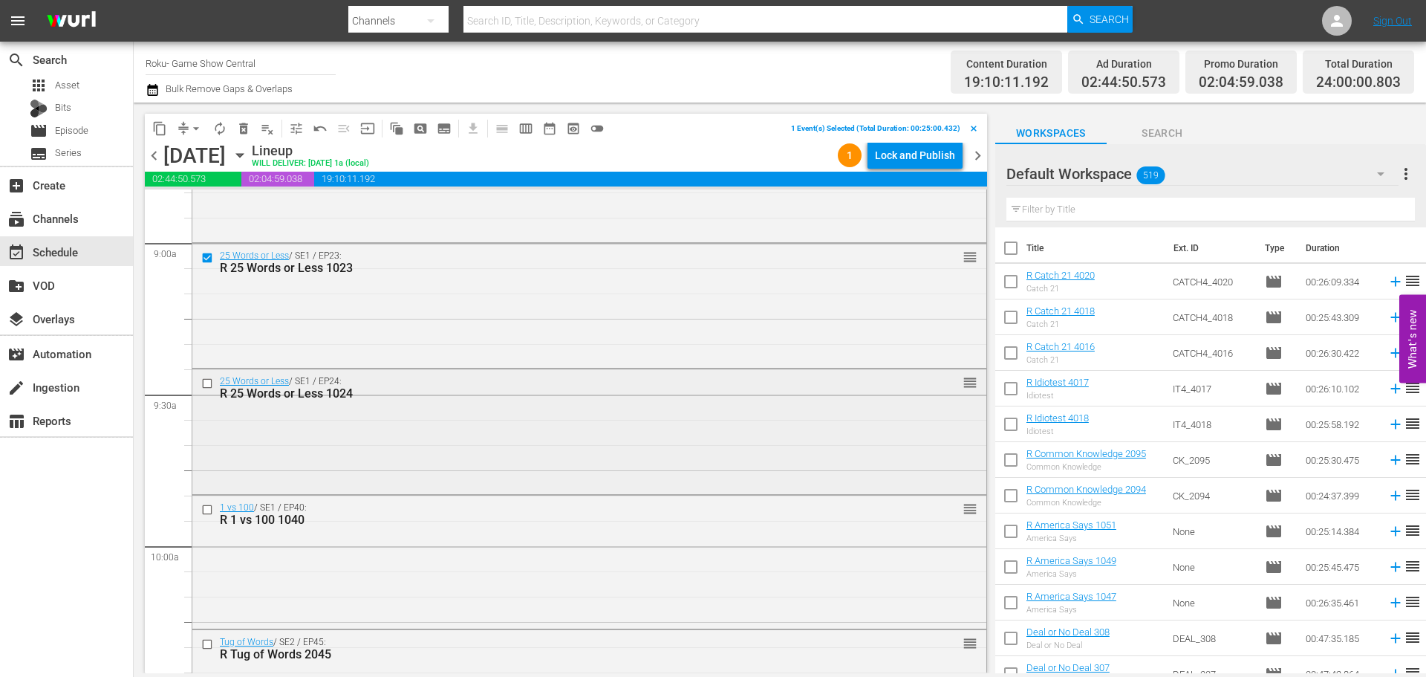
click at [207, 377] on input "checkbox" at bounding box center [209, 383] width 16 height 13
click at [206, 510] on input "checkbox" at bounding box center [209, 510] width 16 height 13
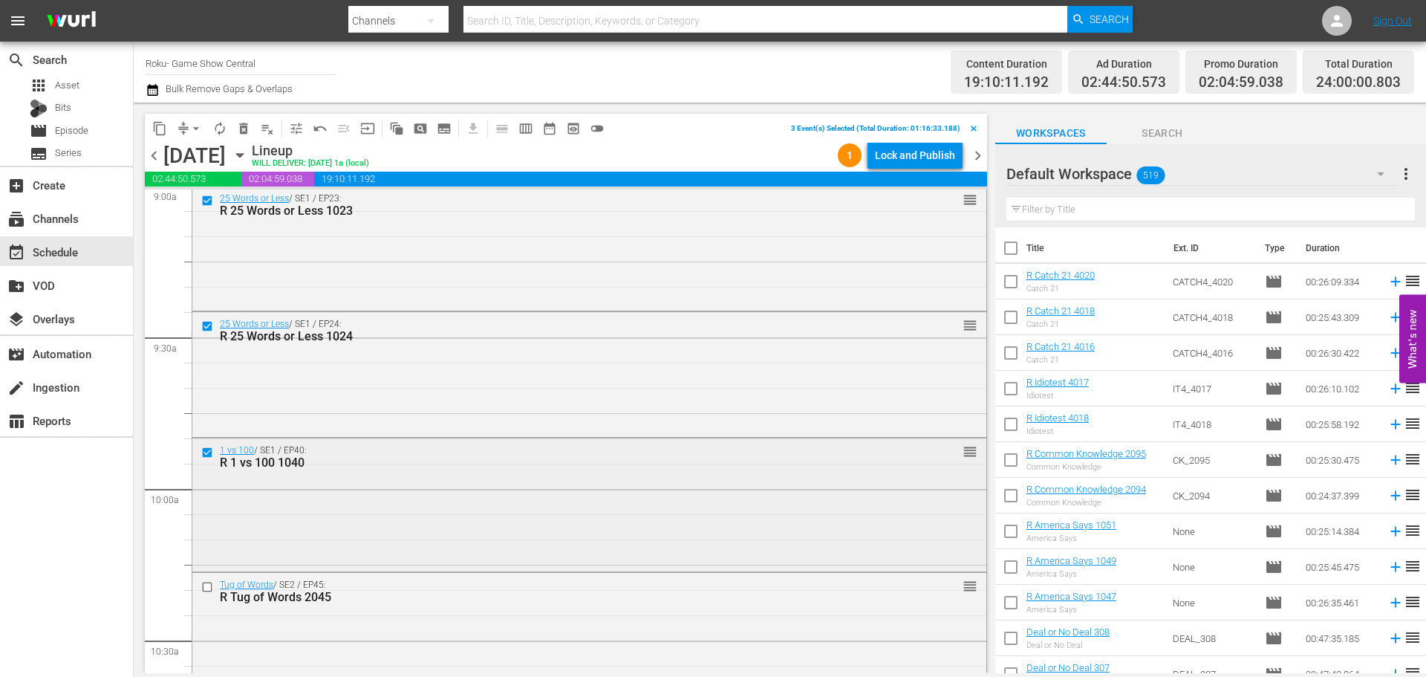
scroll to position [2823, 0]
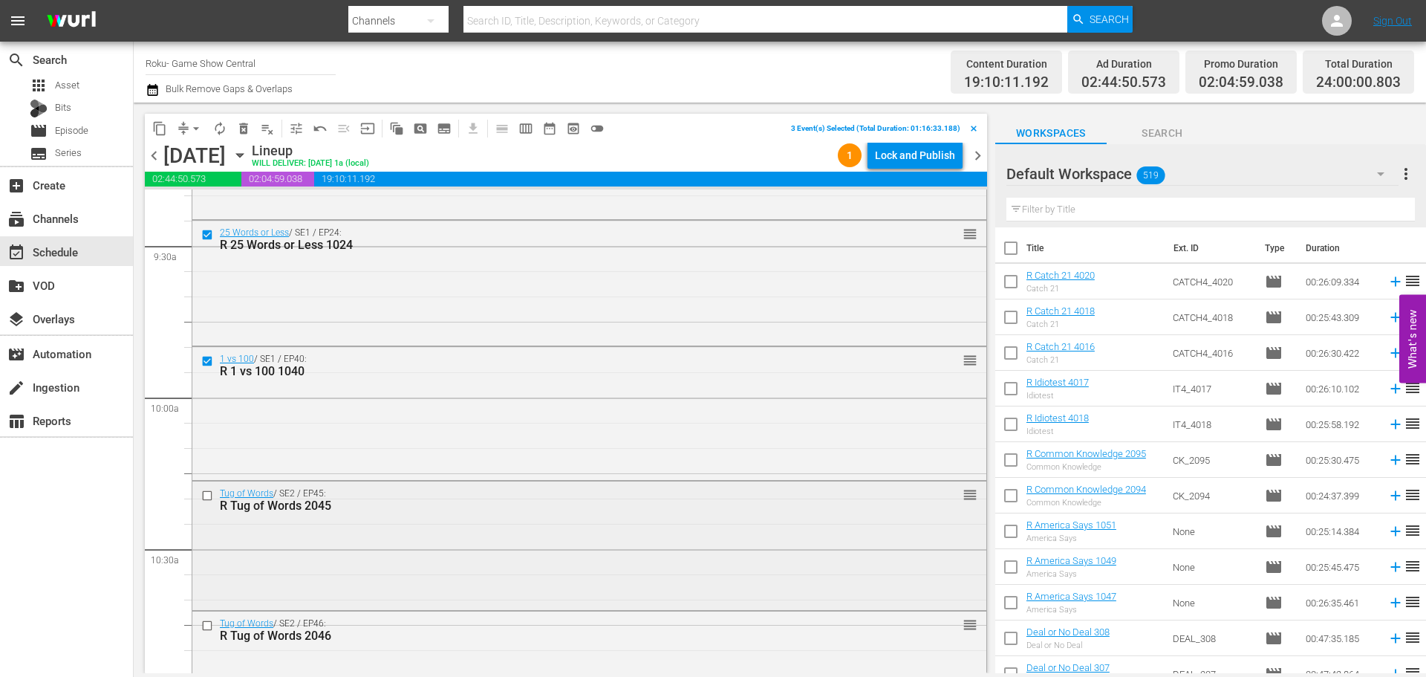
click at [204, 493] on input "checkbox" at bounding box center [209, 495] width 16 height 13
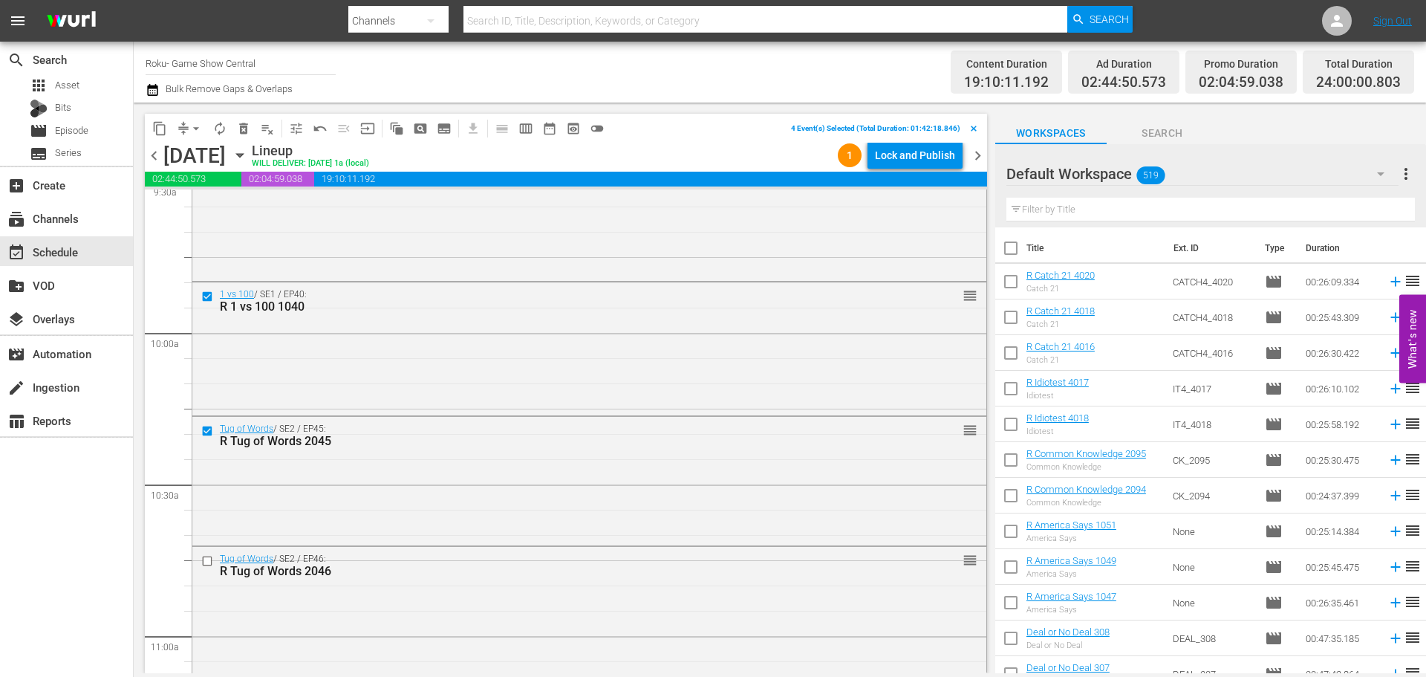
scroll to position [2972, 0]
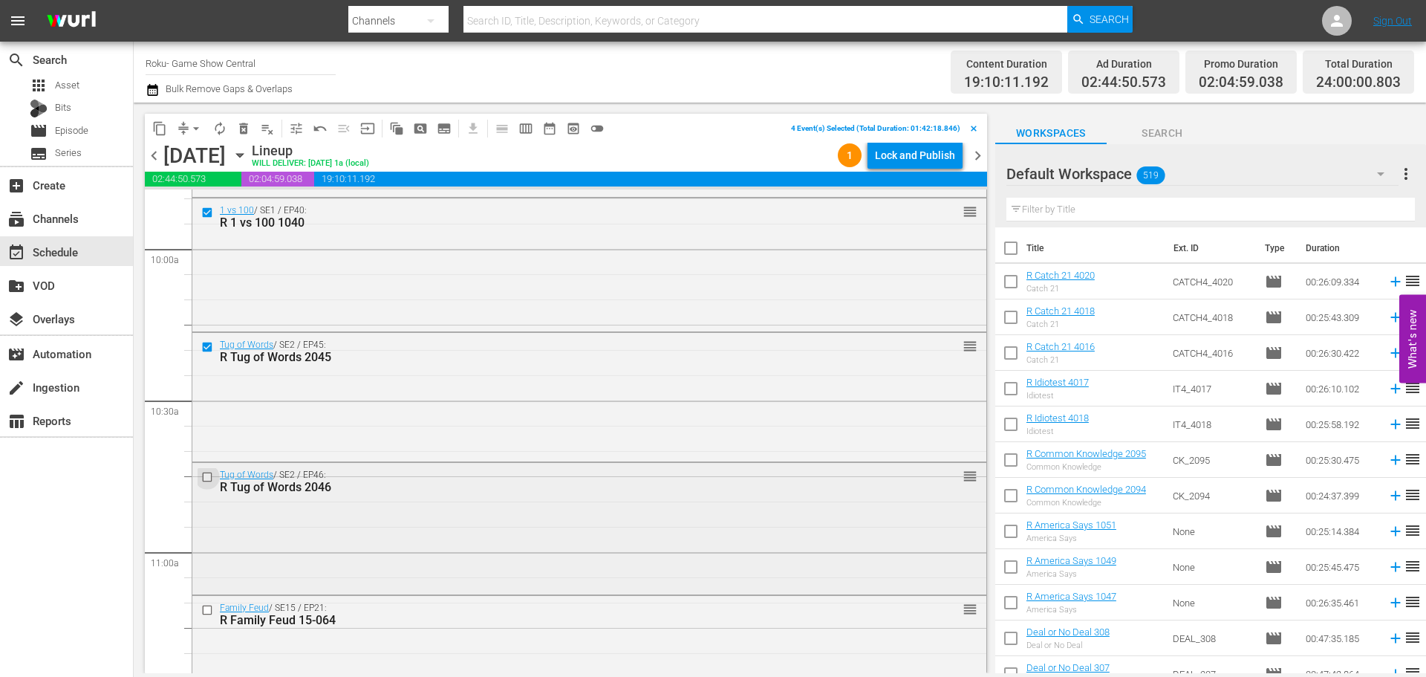
click at [205, 475] on input "checkbox" at bounding box center [209, 476] width 16 height 13
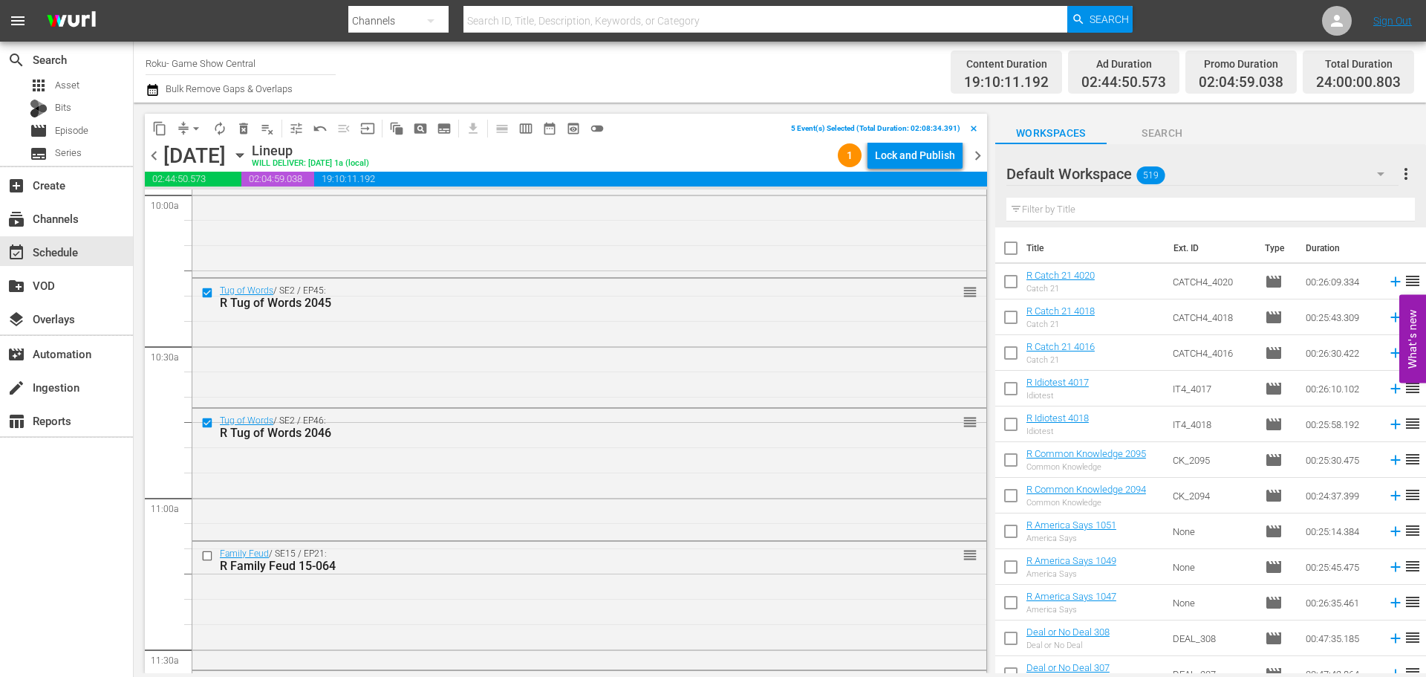
scroll to position [3046, 0]
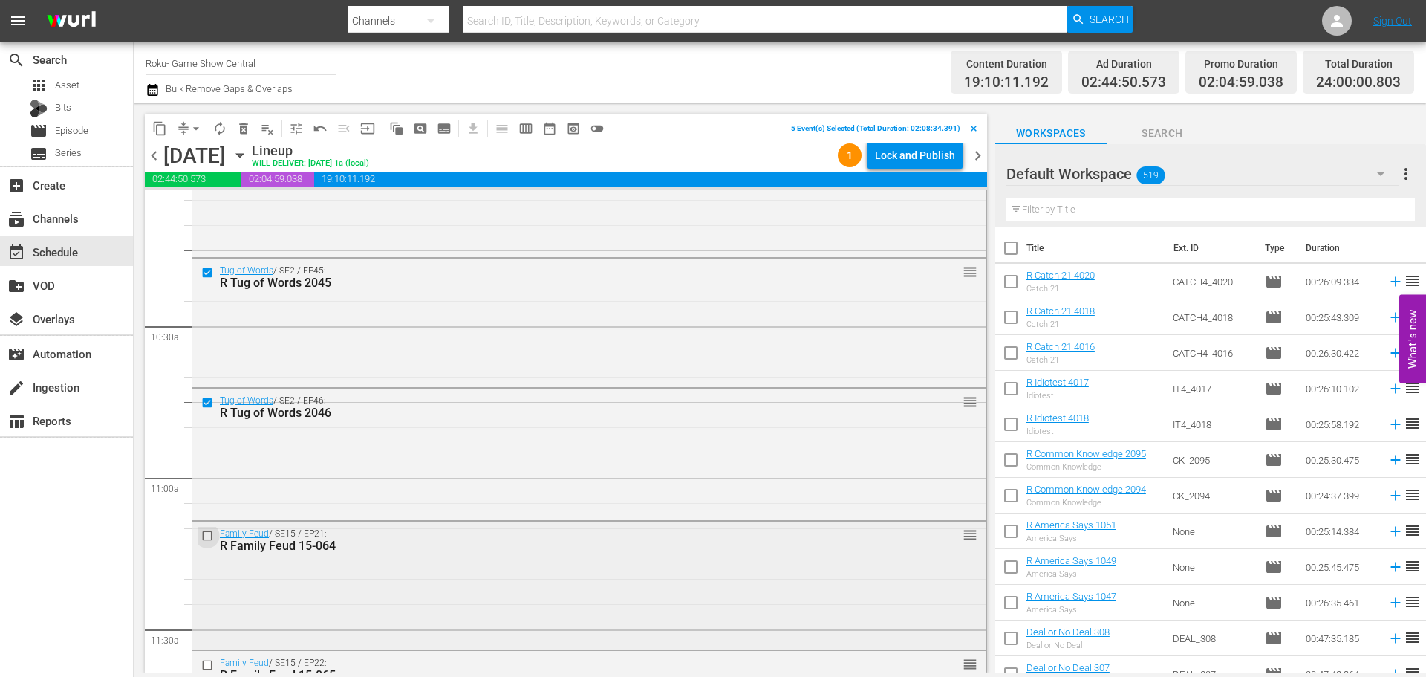
click at [202, 534] on input "checkbox" at bounding box center [209, 536] width 16 height 13
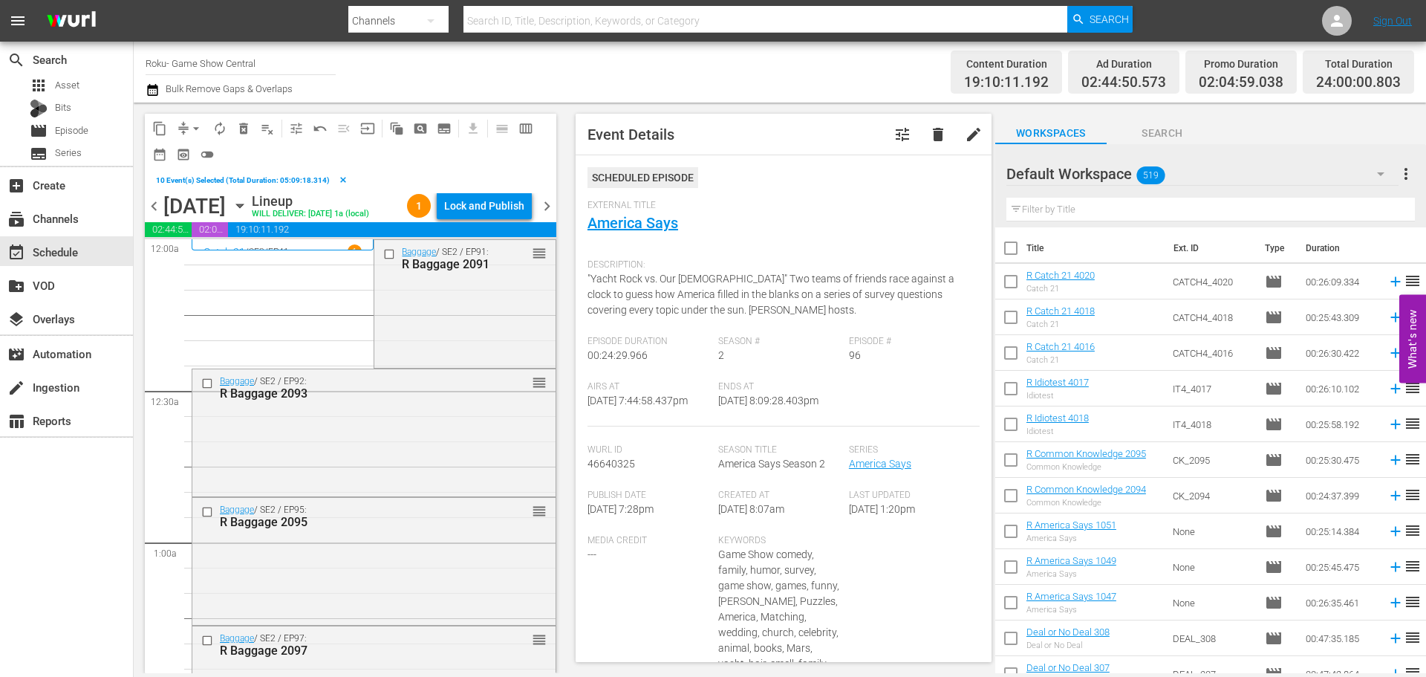
scroll to position [6835, 0]
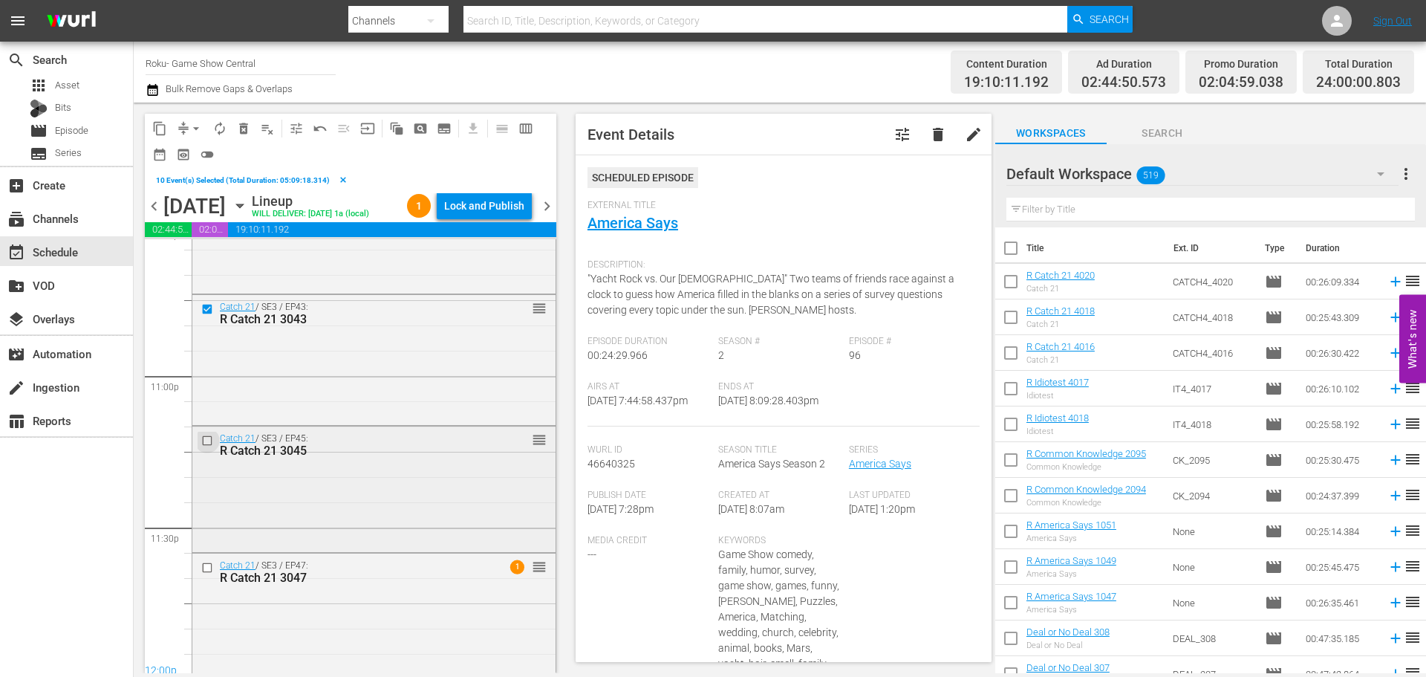
click at [209, 447] on input "checkbox" at bounding box center [209, 441] width 16 height 13
click at [209, 574] on input "checkbox" at bounding box center [209, 567] width 16 height 13
click at [162, 139] on button "content_copy" at bounding box center [160, 129] width 24 height 24
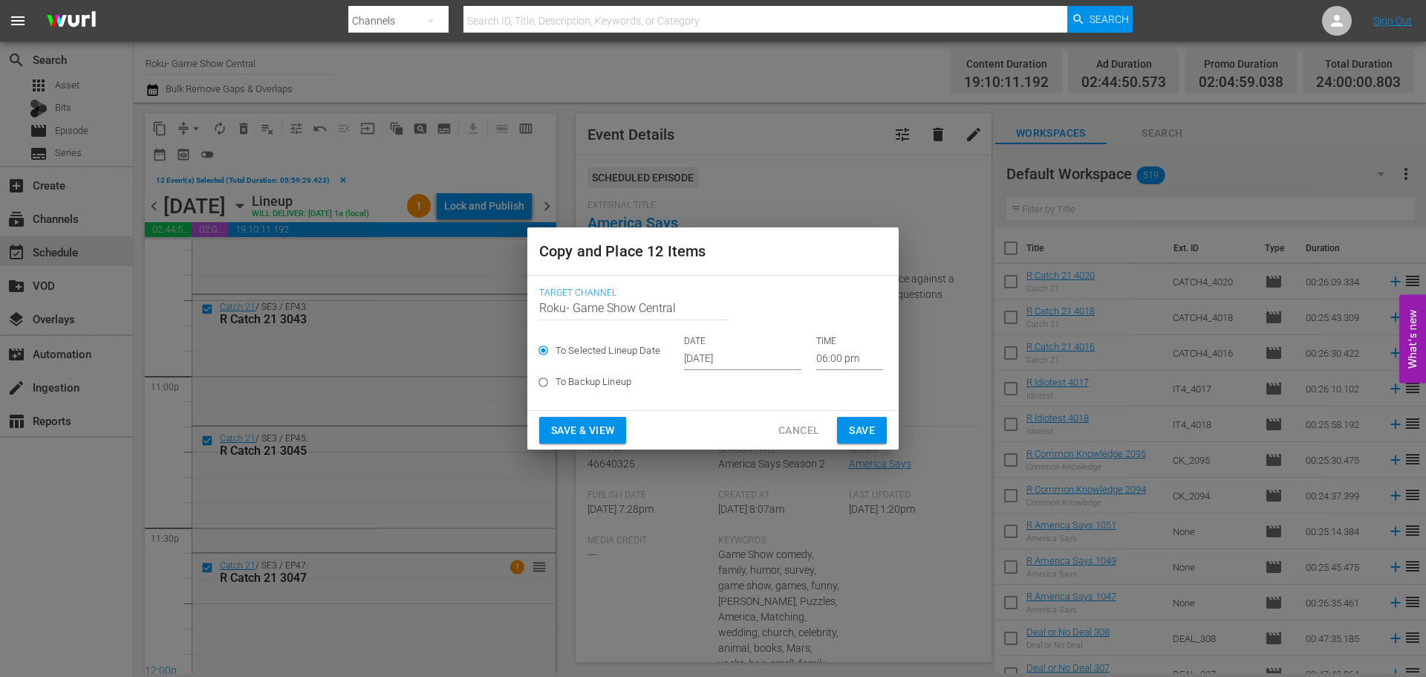
click at [825, 360] on input "06:00 pm" at bounding box center [849, 359] width 67 height 22
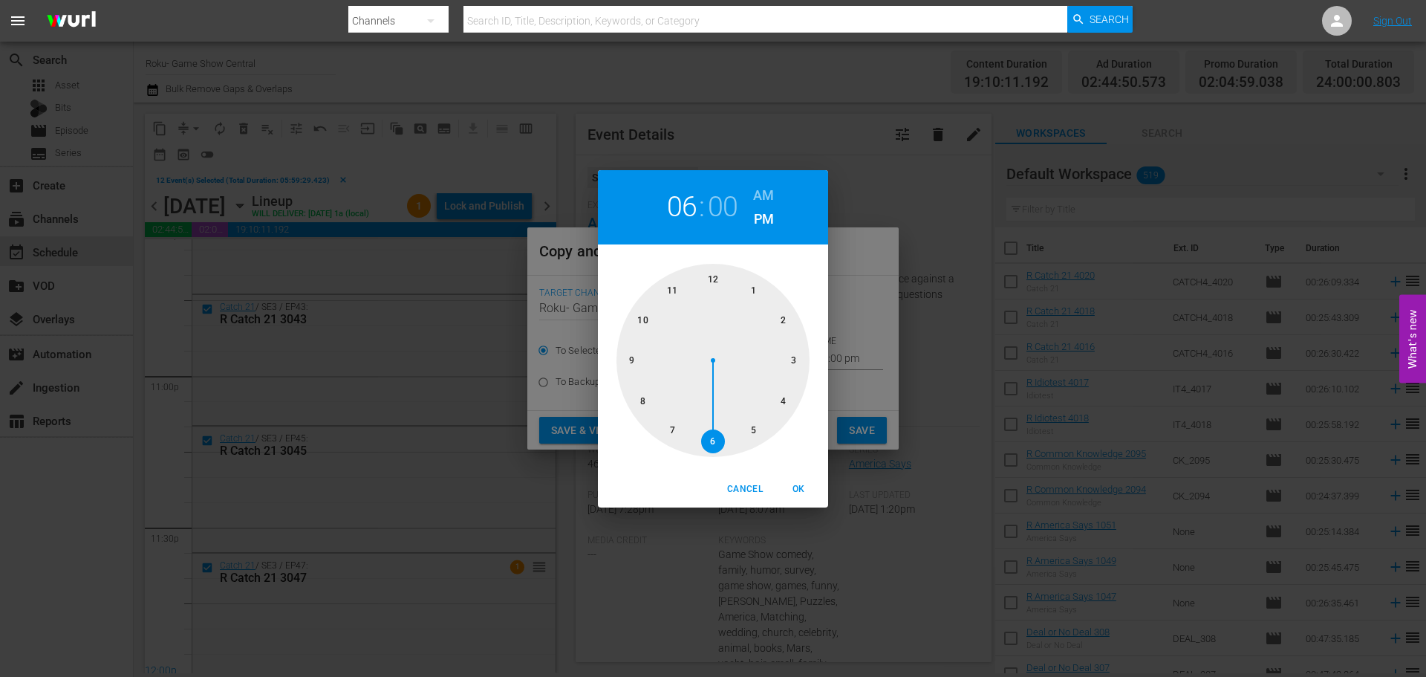
click at [718, 292] on div at bounding box center [713, 360] width 193 height 193
click at [798, 481] on span "OK" at bounding box center [799, 489] width 36 height 16
type input "12:00 pm"
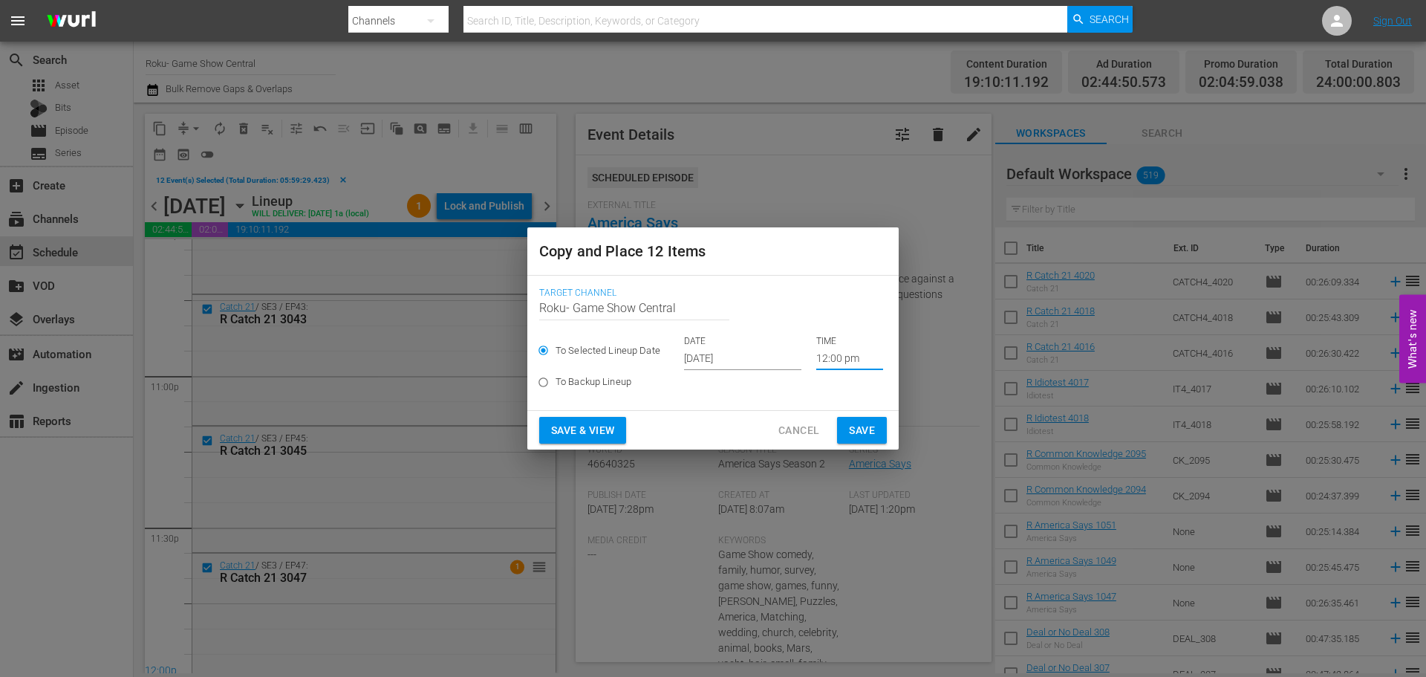
click at [874, 435] on span "Save" at bounding box center [862, 430] width 26 height 19
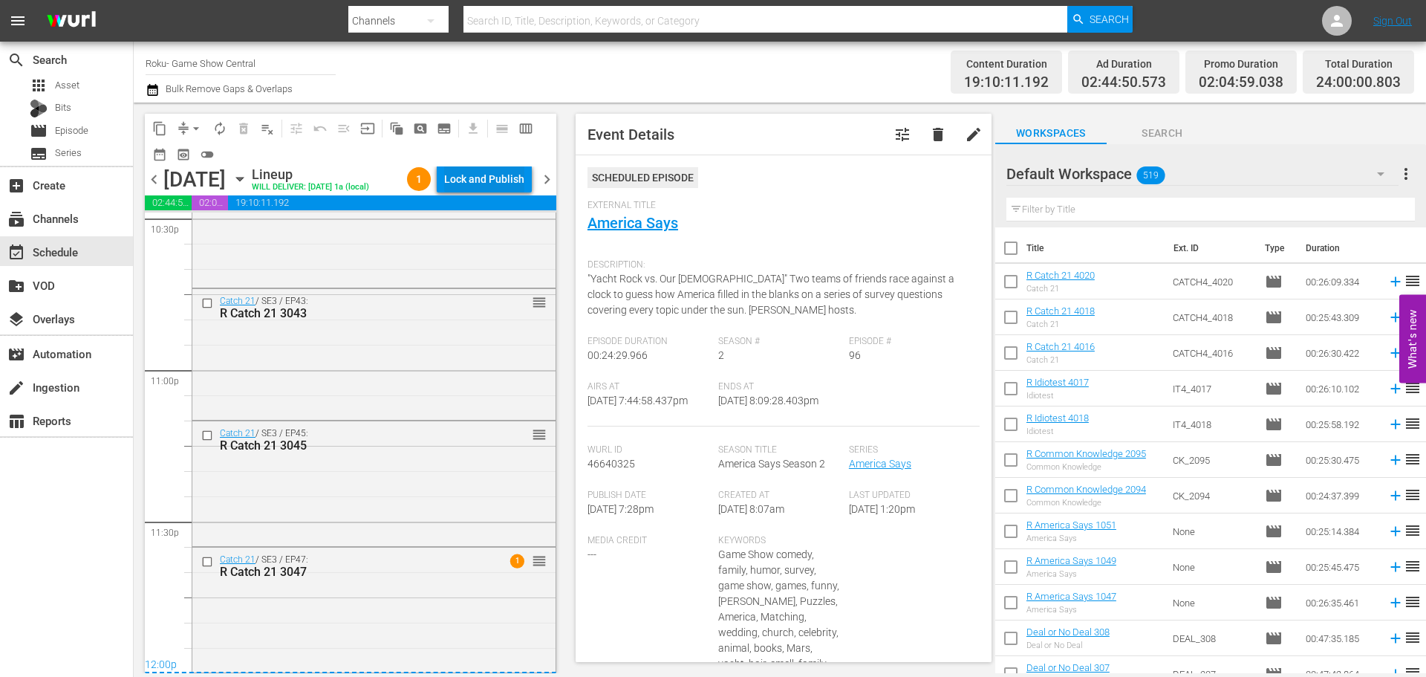
click at [477, 181] on div "Lock and Publish" at bounding box center [484, 179] width 80 height 27
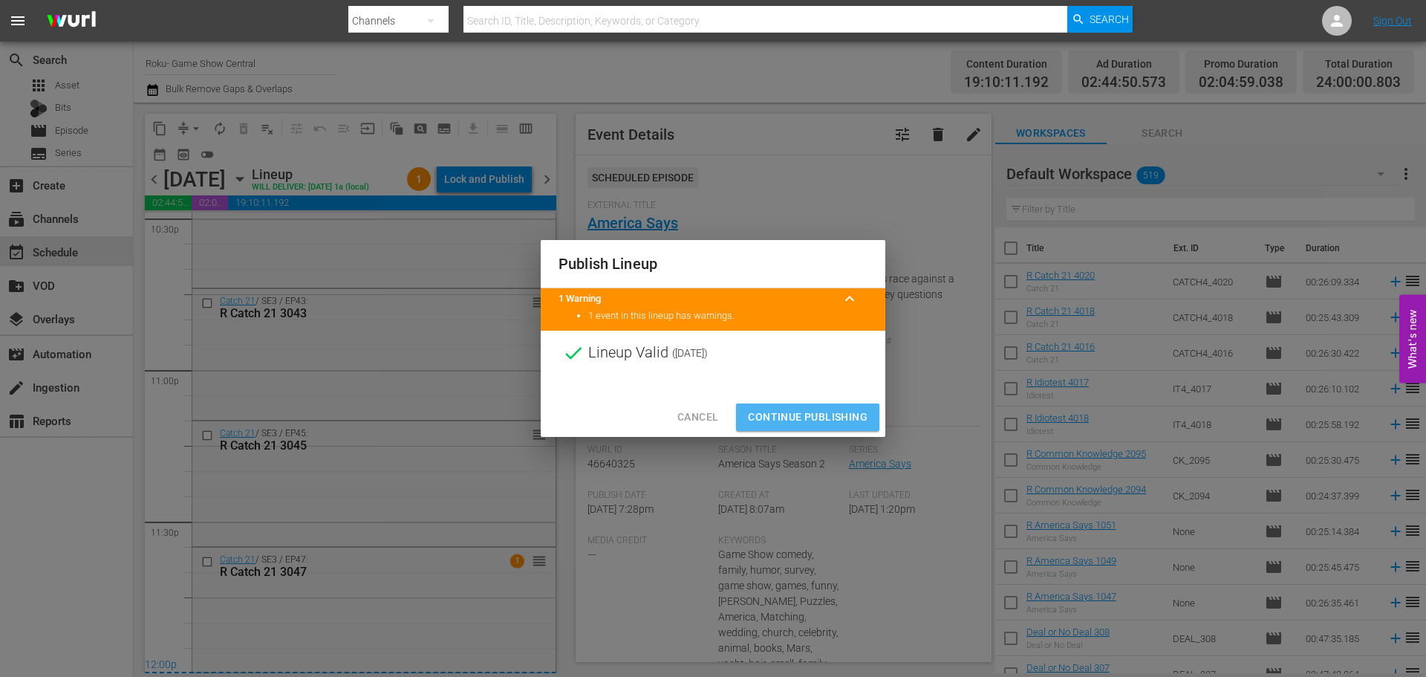
click at [793, 420] on span "Continue Publishing" at bounding box center [808, 417] width 120 height 19
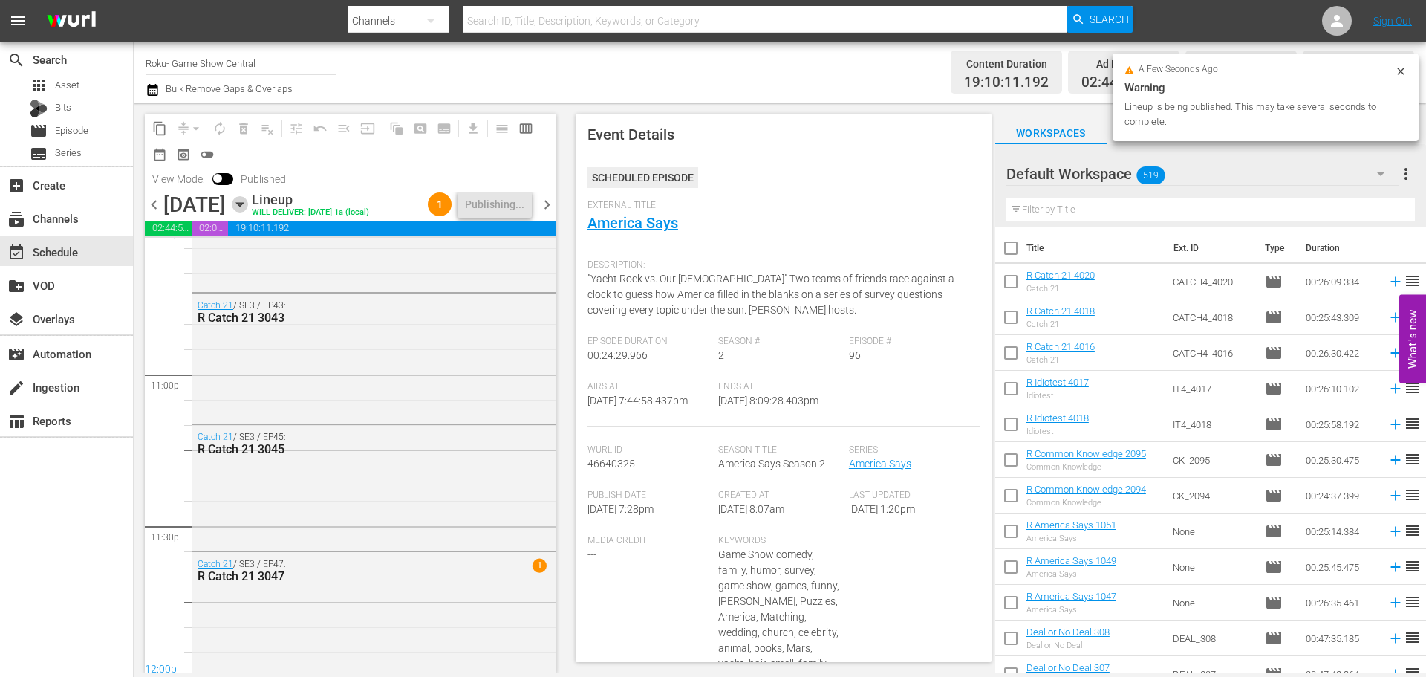
click at [248, 208] on icon "button" at bounding box center [240, 204] width 16 height 16
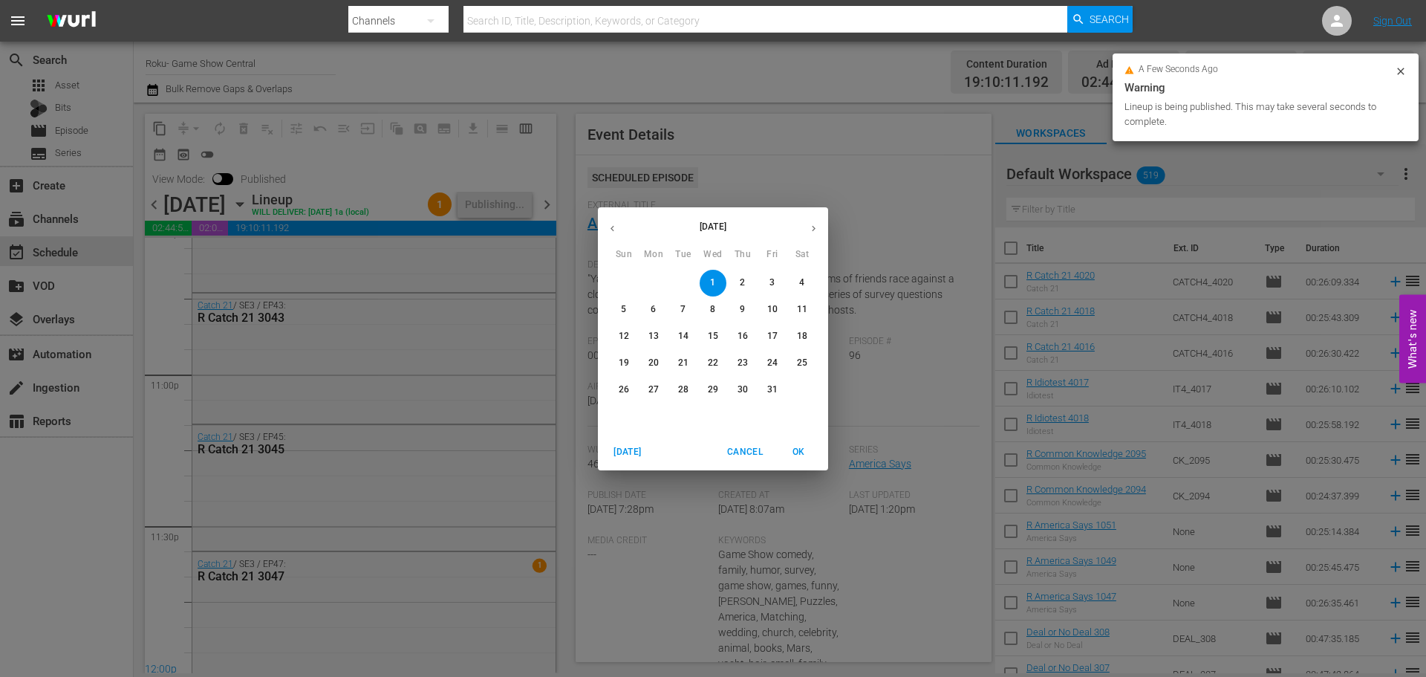
click at [614, 232] on icon "button" at bounding box center [612, 228] width 11 height 11
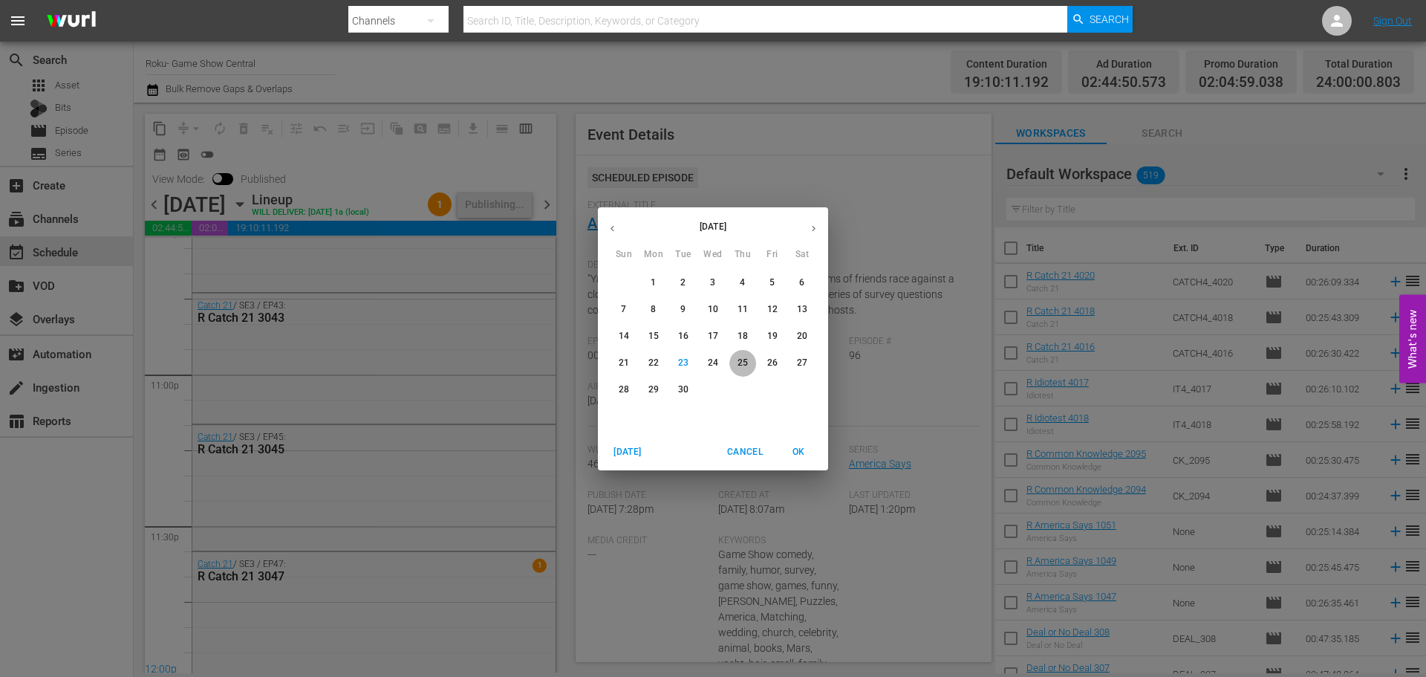
click at [740, 357] on p "25" at bounding box center [743, 363] width 10 height 13
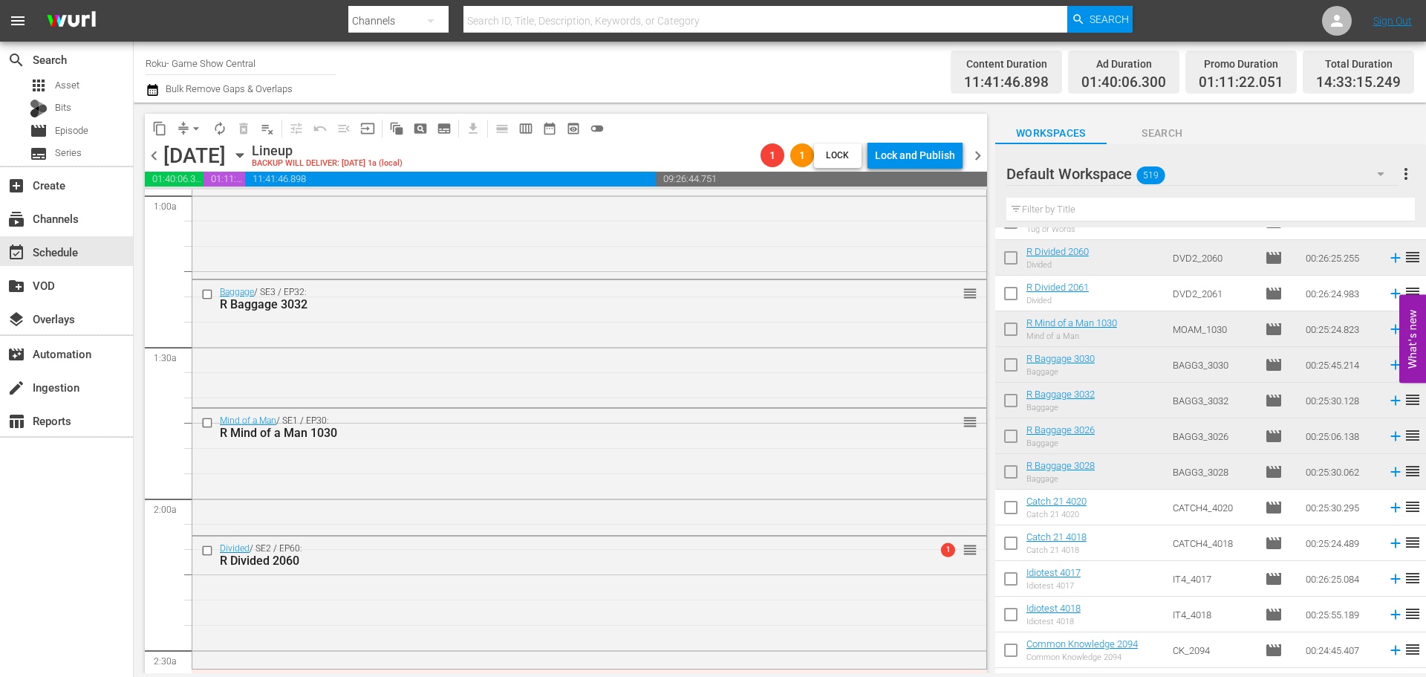
scroll to position [520, 0]
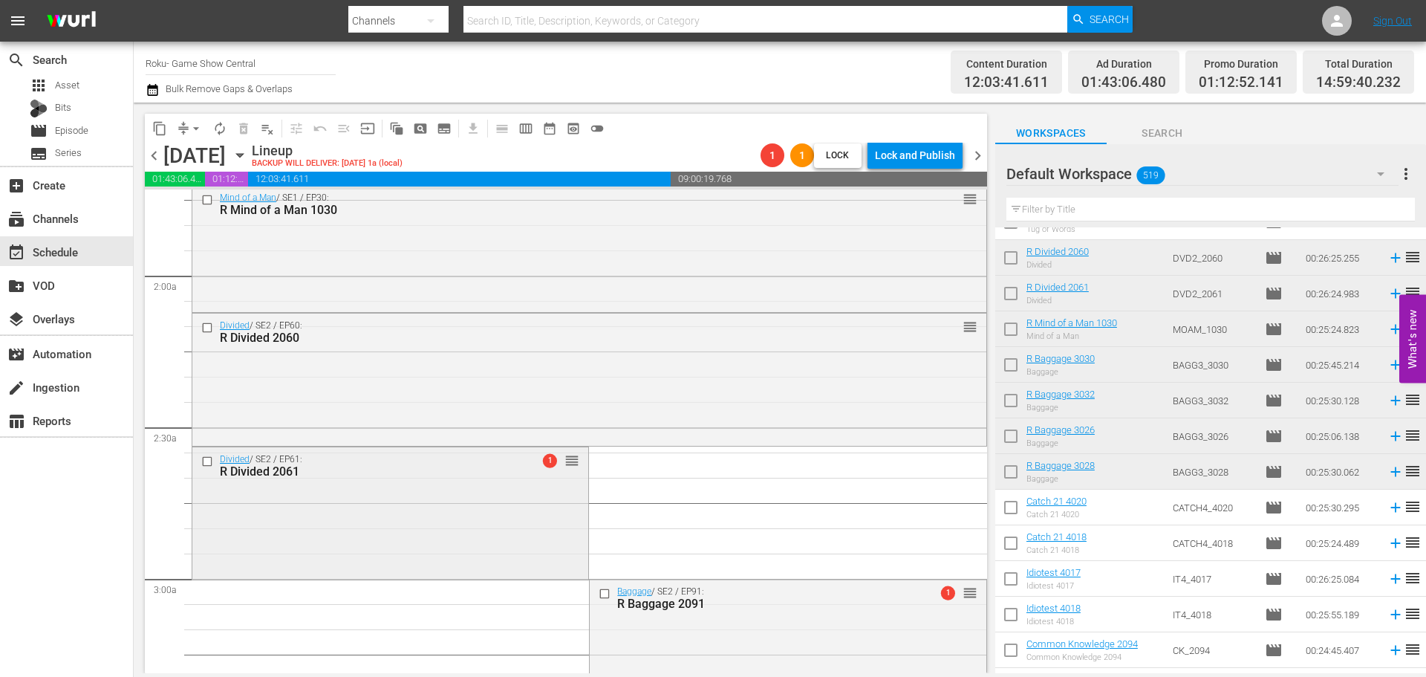
click at [378, 478] on div "R Divided 2061" at bounding box center [366, 471] width 293 height 14
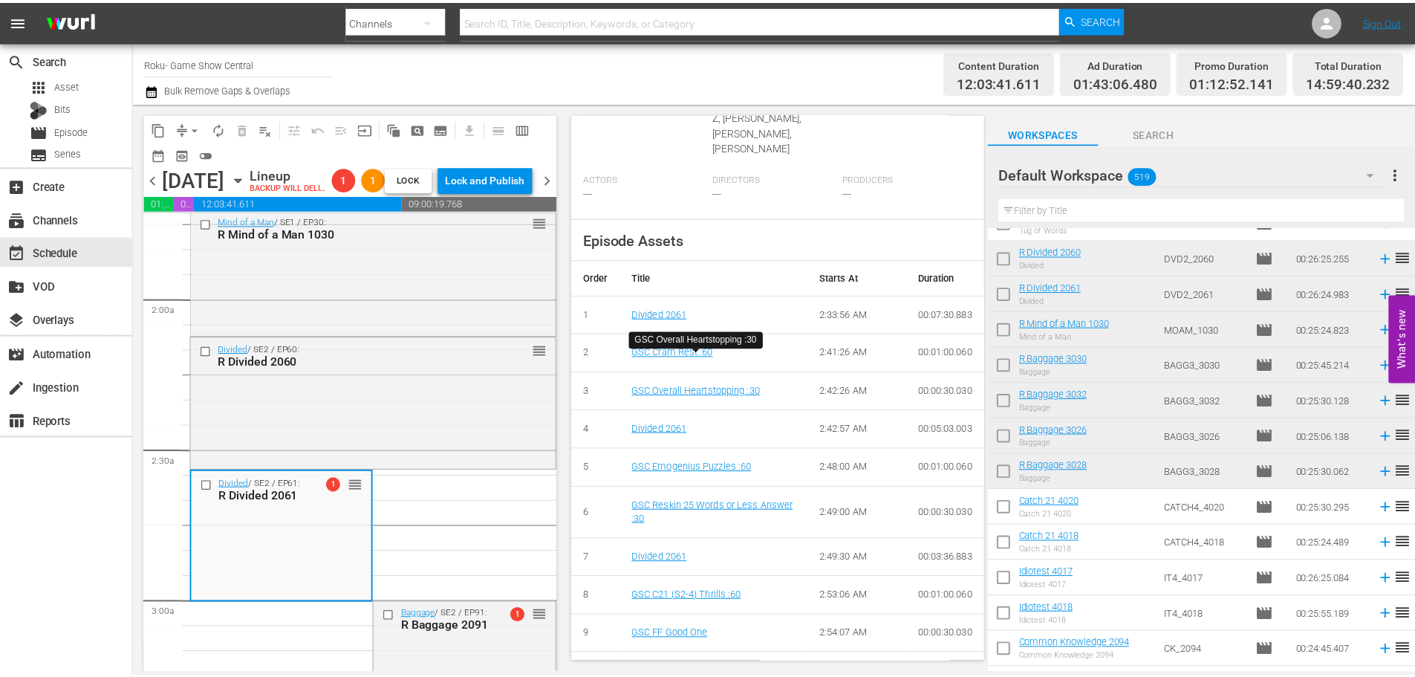
scroll to position [0, 0]
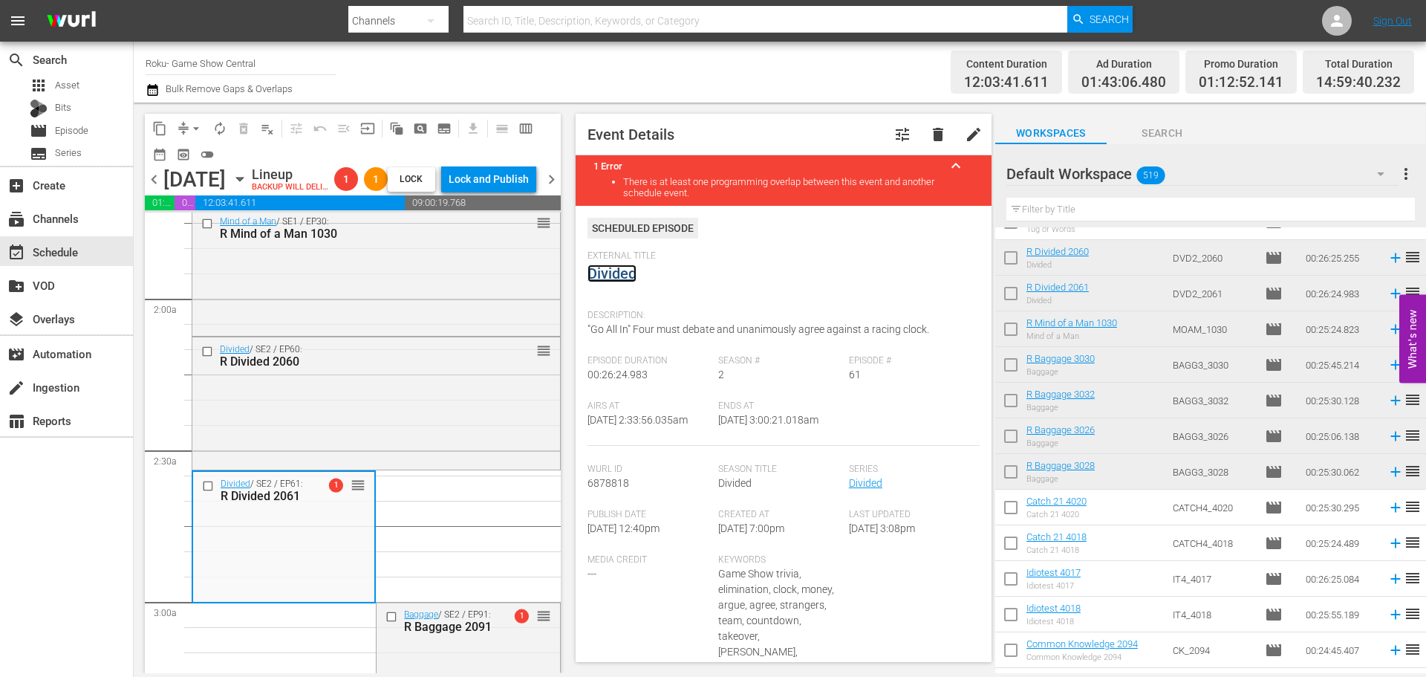
click at [631, 278] on link "Divided" at bounding box center [612, 273] width 49 height 18
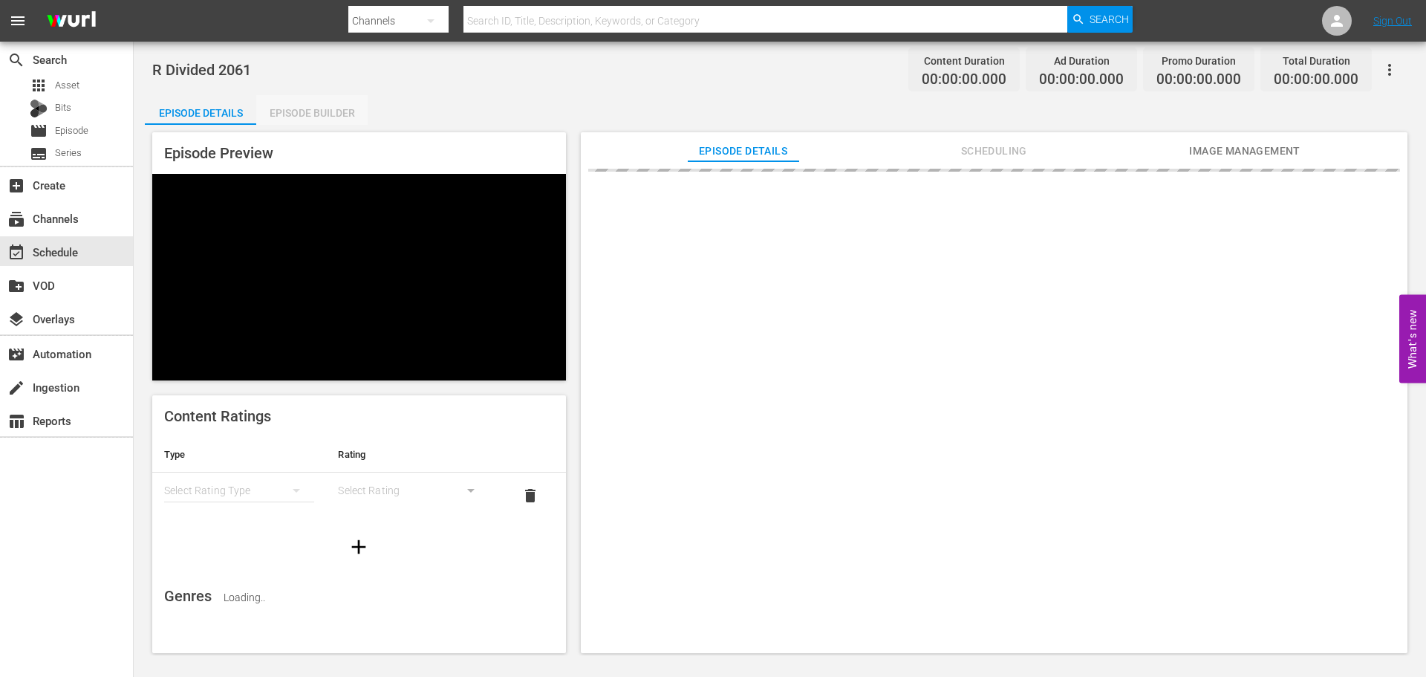
click at [300, 108] on div "Episode Builder" at bounding box center [311, 113] width 111 height 36
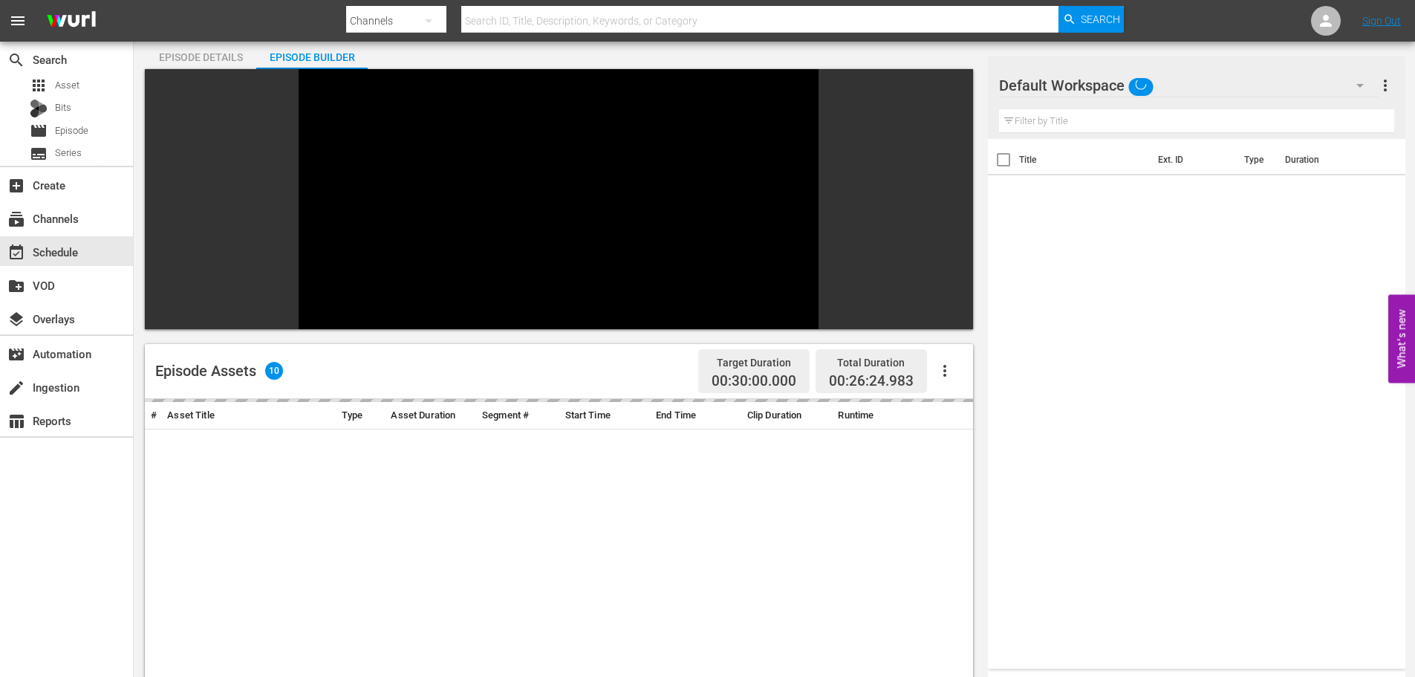
scroll to position [206, 0]
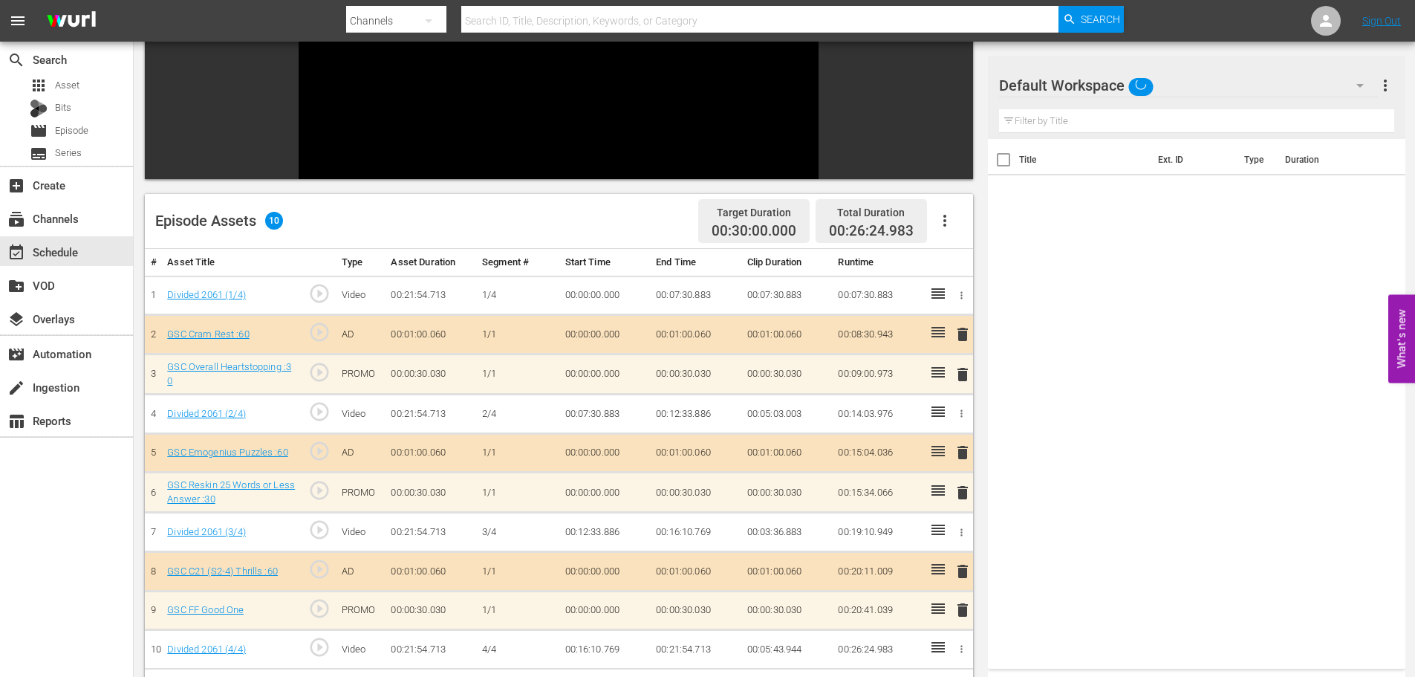
click at [1086, 121] on input "text" at bounding box center [1196, 121] width 395 height 24
type input "9"
click at [967, 366] on span "delete" at bounding box center [963, 375] width 18 height 18
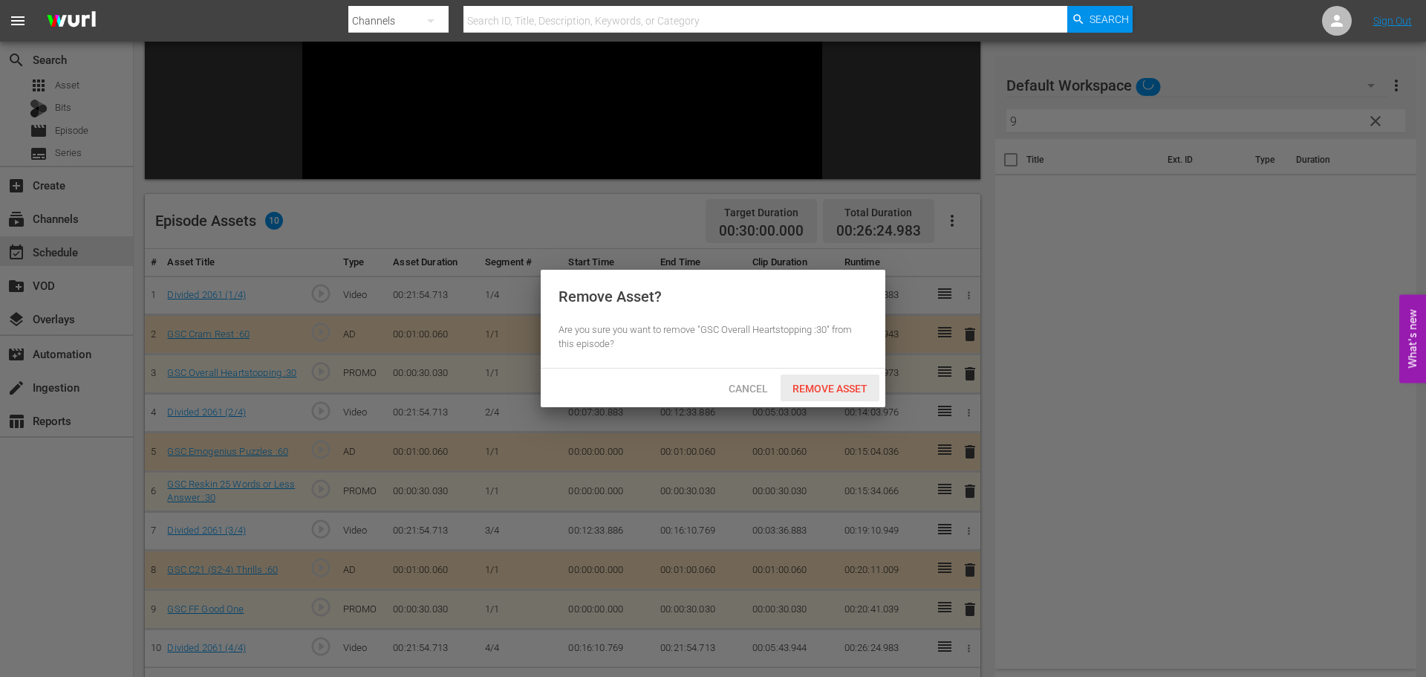
click at [808, 395] on div "Remove Asset" at bounding box center [830, 387] width 99 height 27
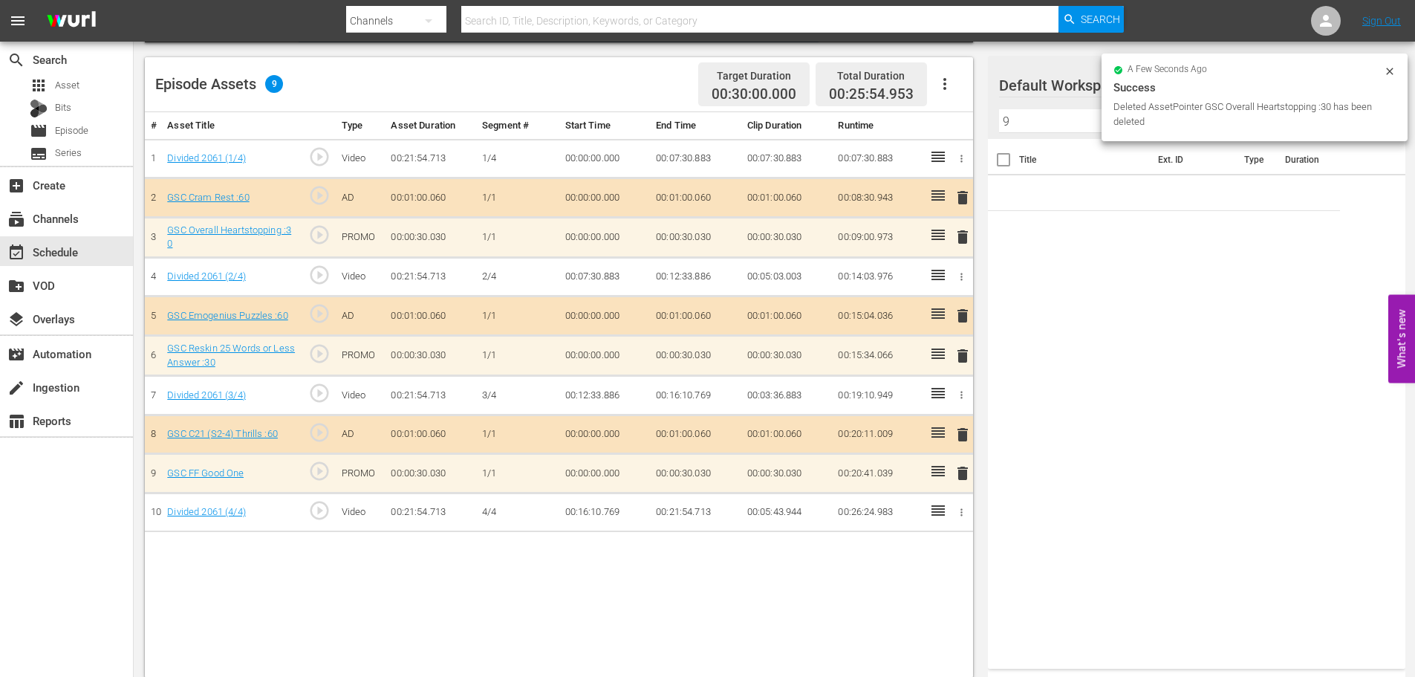
scroll to position [387, 0]
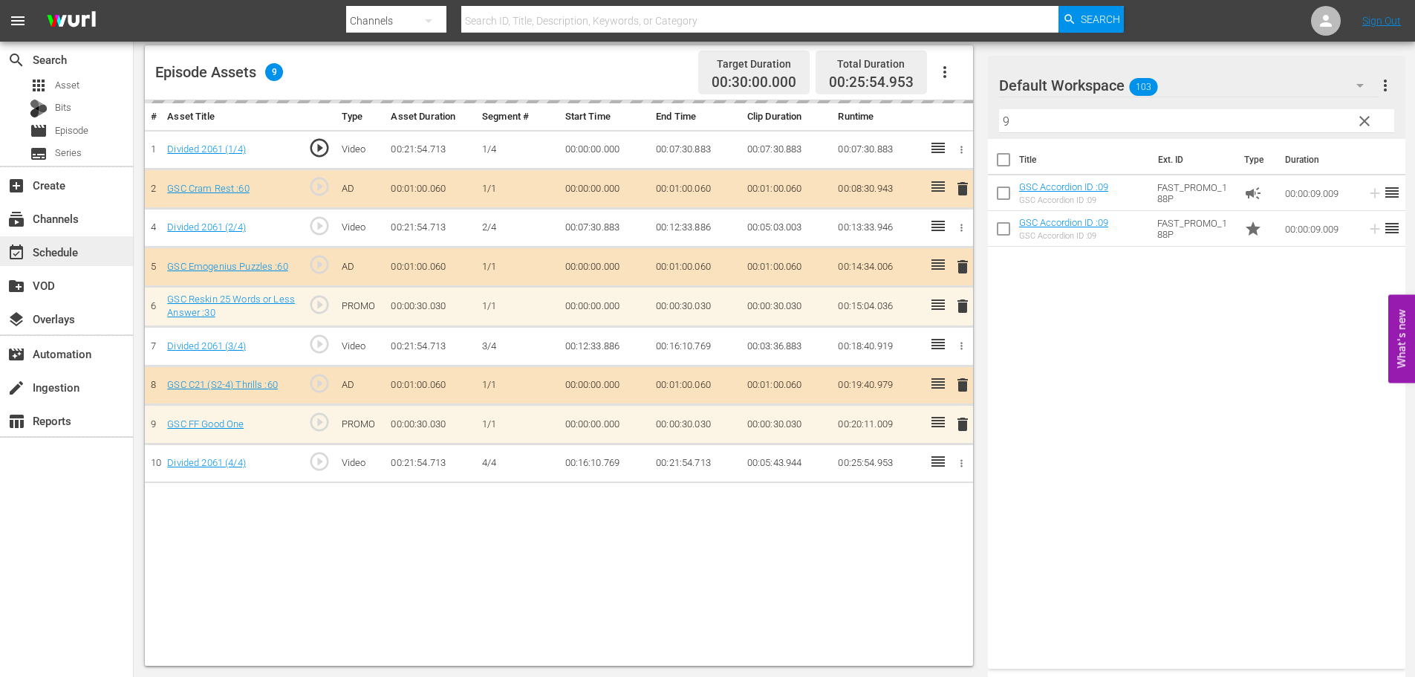
click at [62, 246] on div "event_available Schedule" at bounding box center [41, 249] width 83 height 13
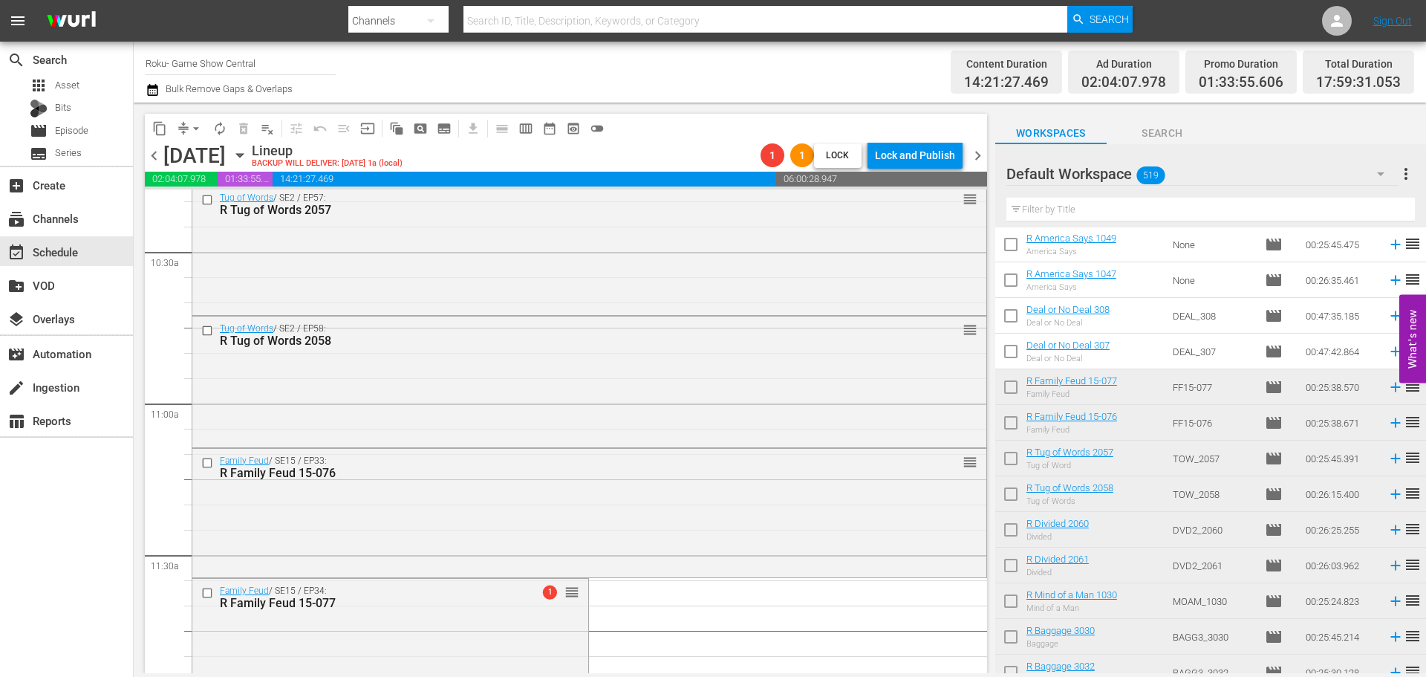
scroll to position [3269, 0]
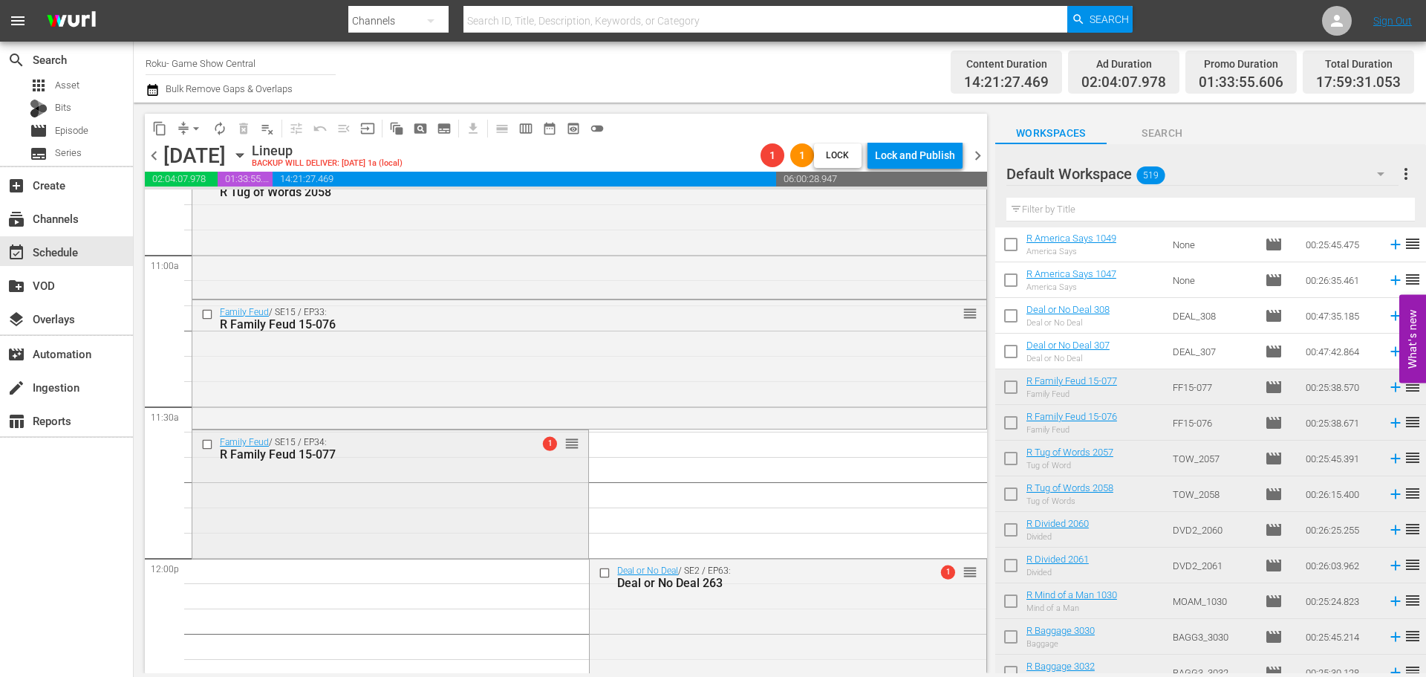
click at [372, 516] on div "Family Feud / SE15 / EP34: R Family Feud 15-077 1 reorder" at bounding box center [390, 492] width 396 height 125
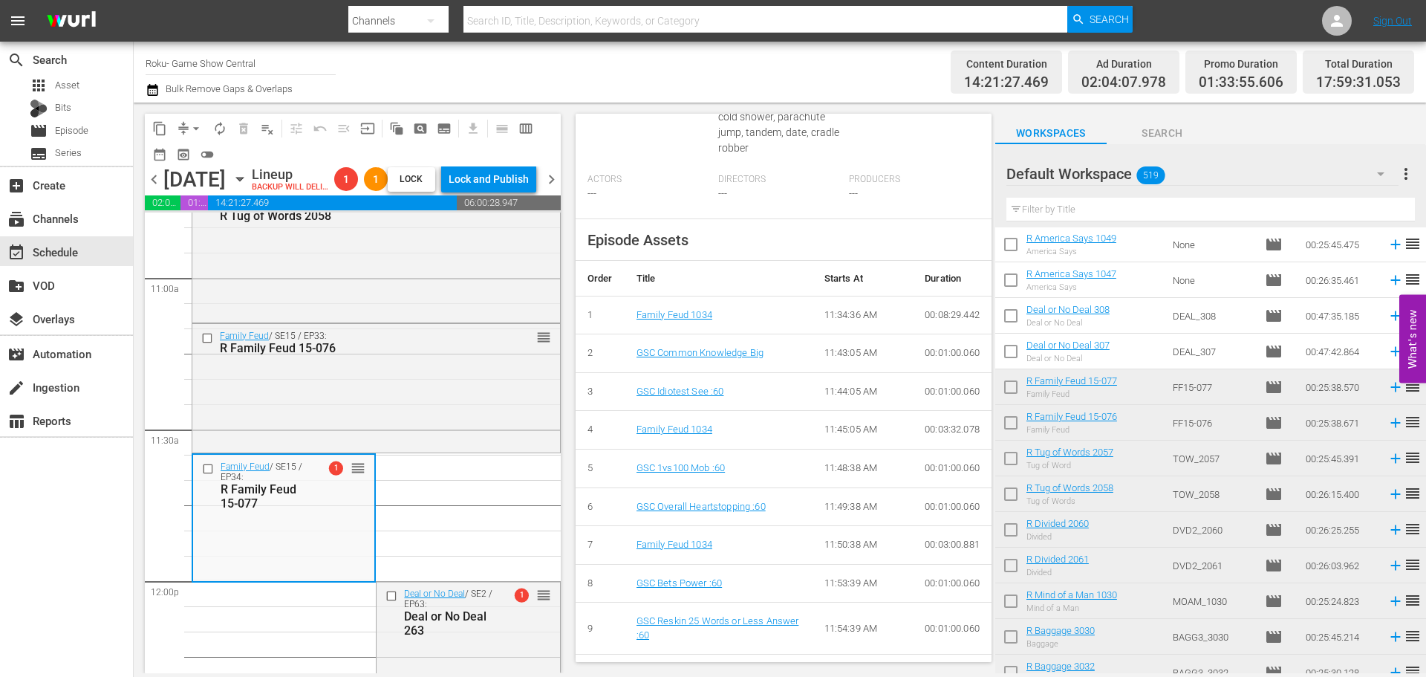
scroll to position [629, 0]
click at [487, 415] on div "Family Feud / SE15 / EP33: R Family Feud 15-076 reorder" at bounding box center [376, 386] width 368 height 125
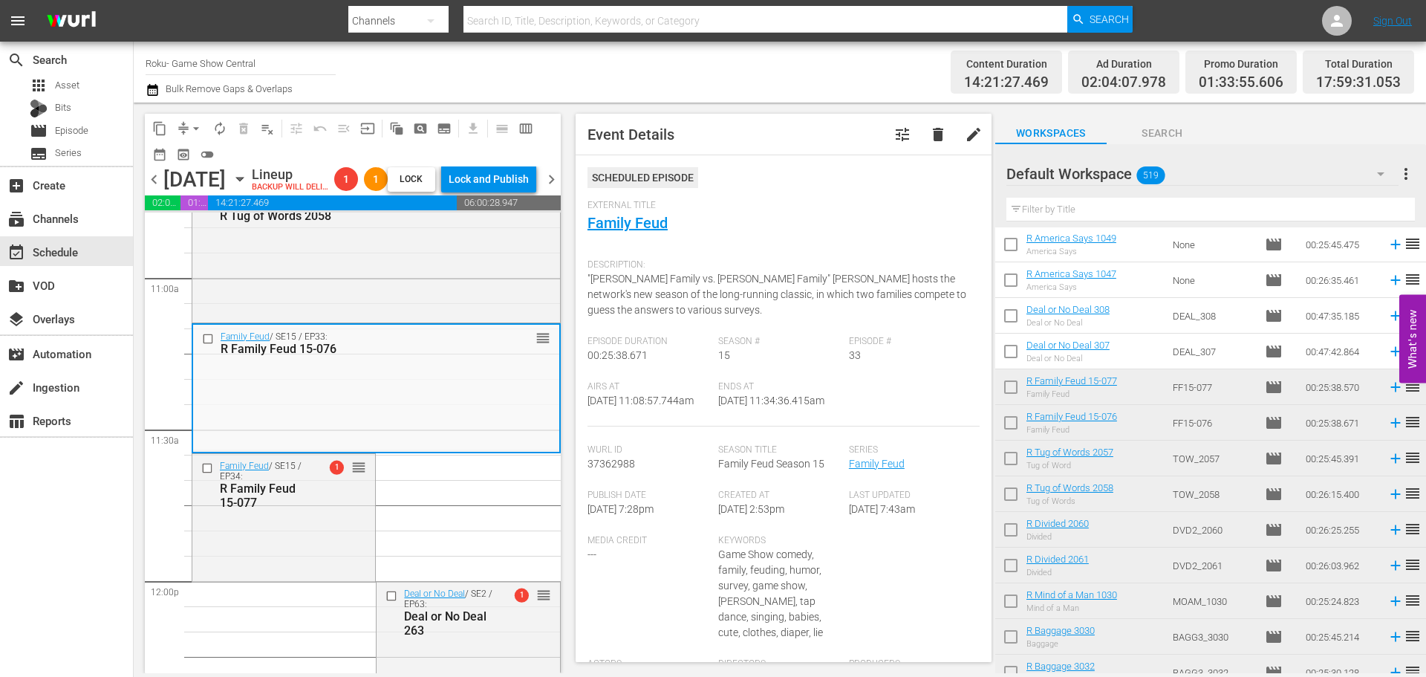
scroll to position [532, 0]
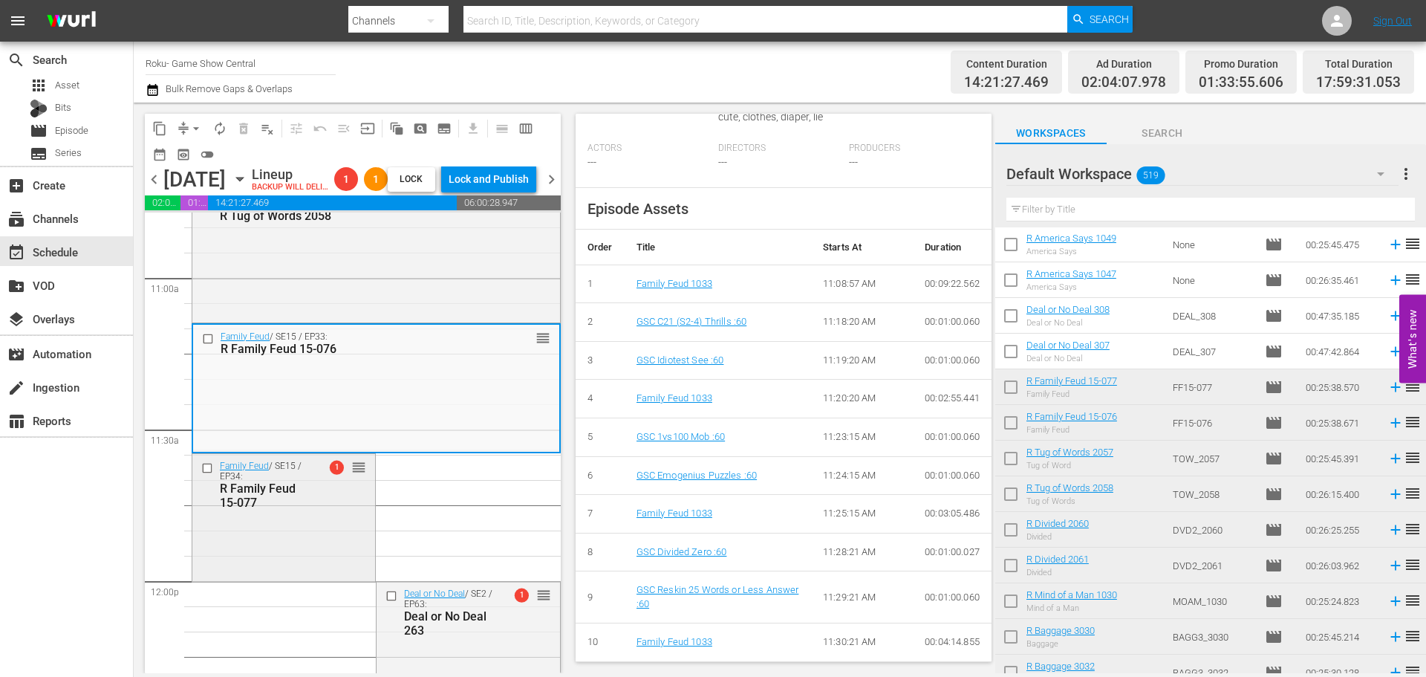
click at [331, 553] on div "Family Feud / SE15 / EP34: R Family Feud 15-077 1 reorder" at bounding box center [283, 516] width 183 height 125
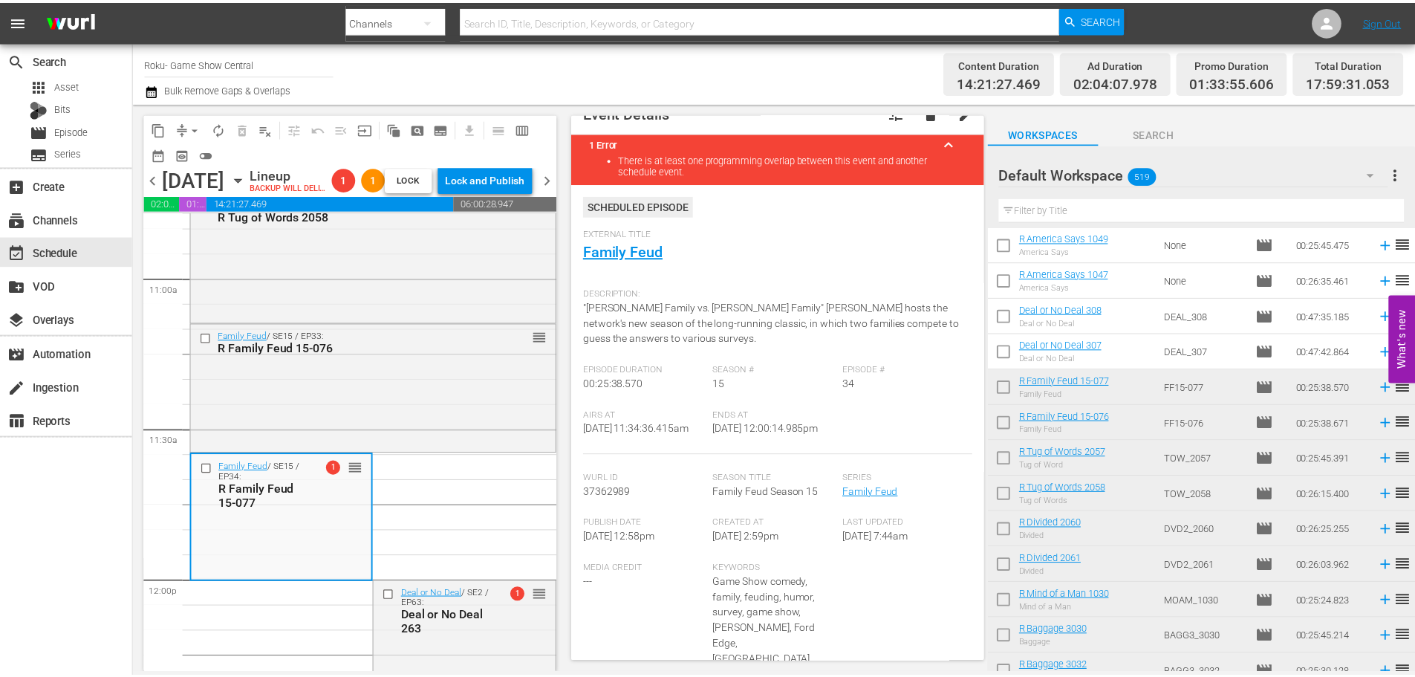
scroll to position [0, 0]
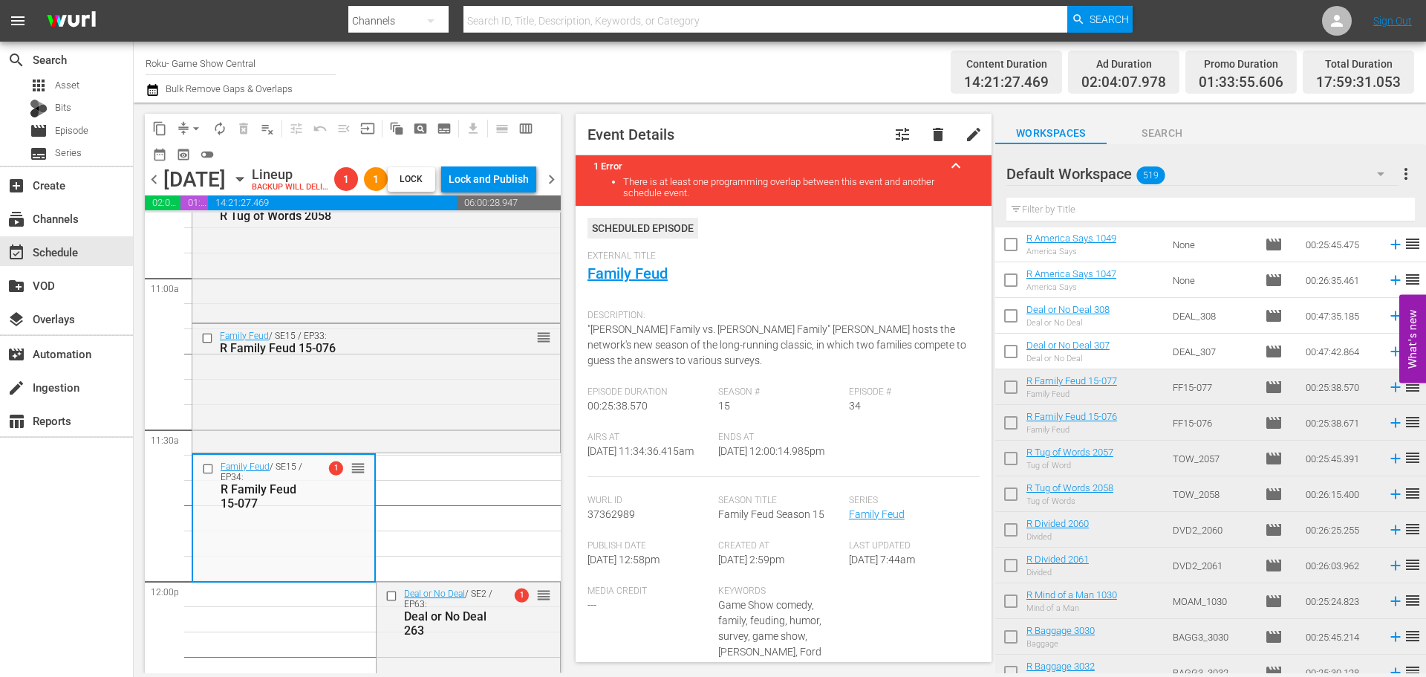
click at [620, 262] on div "External Title Family Feud" at bounding box center [784, 276] width 392 height 52
click at [618, 270] on link "Family Feud" at bounding box center [628, 273] width 80 height 18
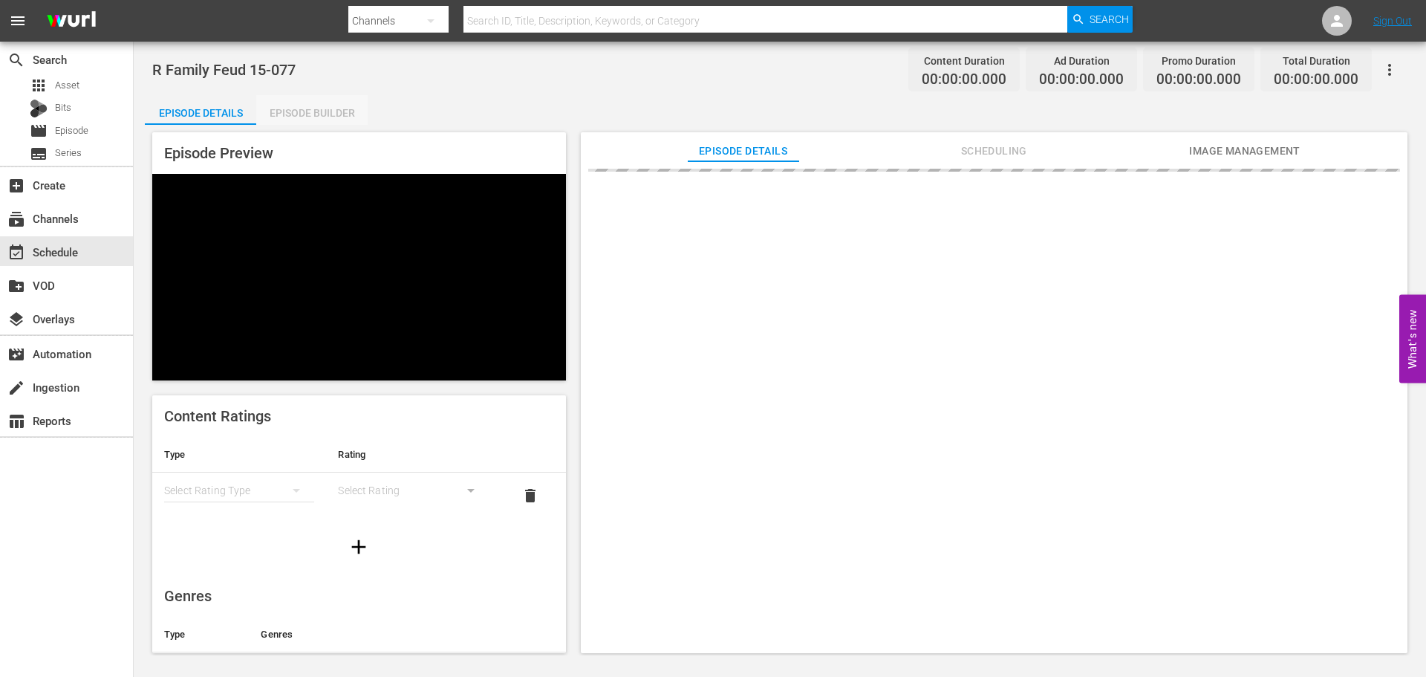
click at [332, 111] on div "Episode Builder" at bounding box center [311, 113] width 111 height 36
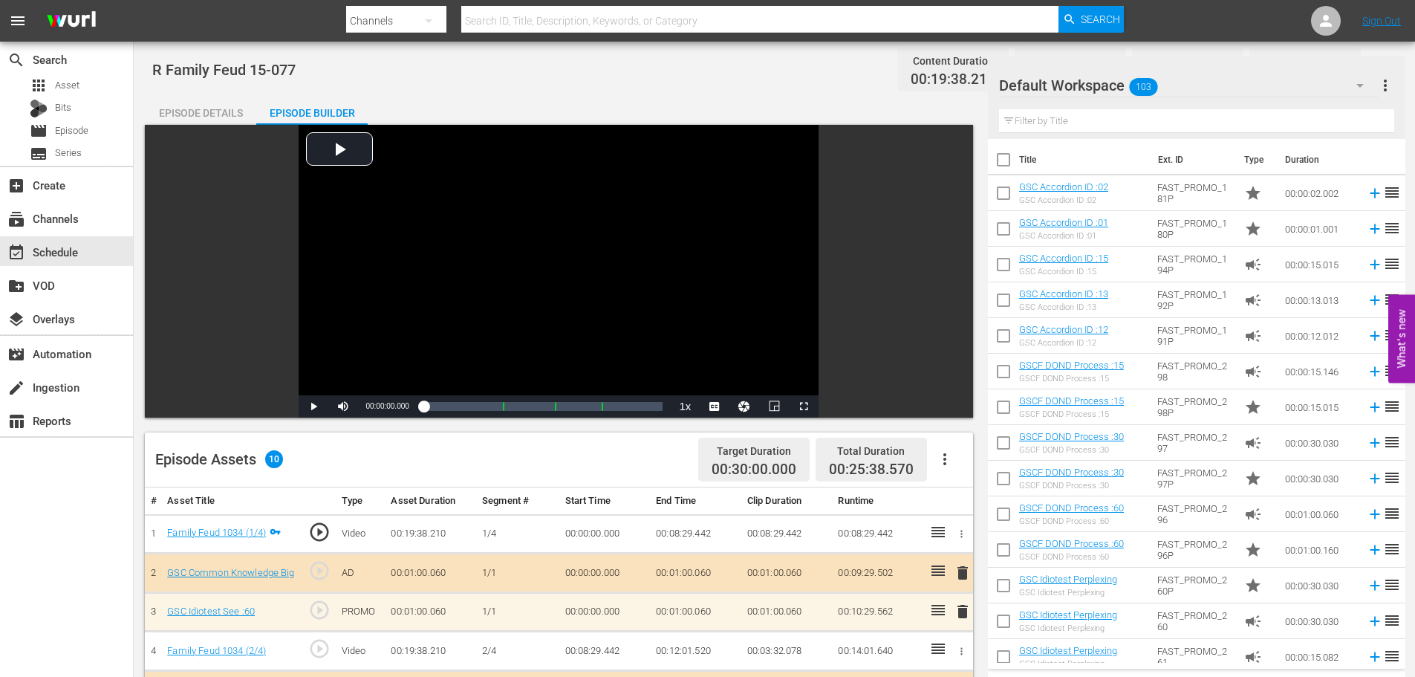
scroll to position [371, 0]
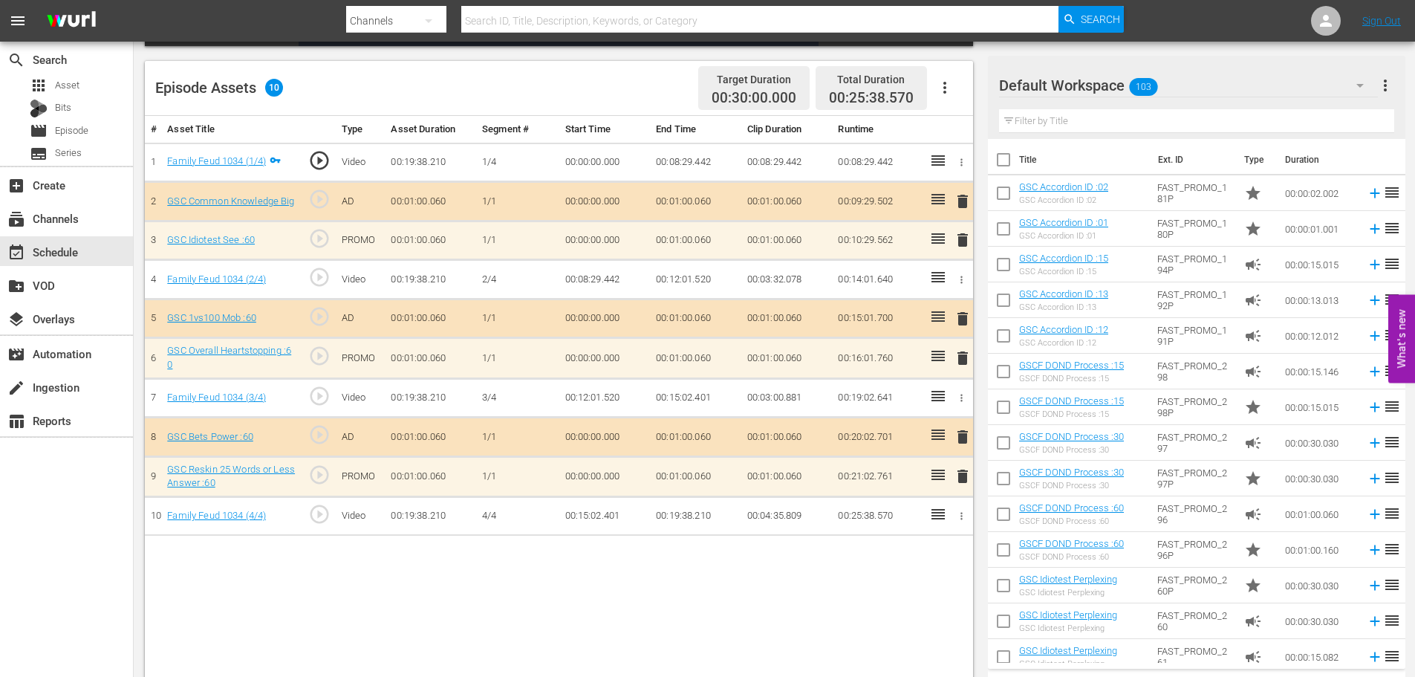
click at [967, 470] on span "delete" at bounding box center [963, 476] width 18 height 18
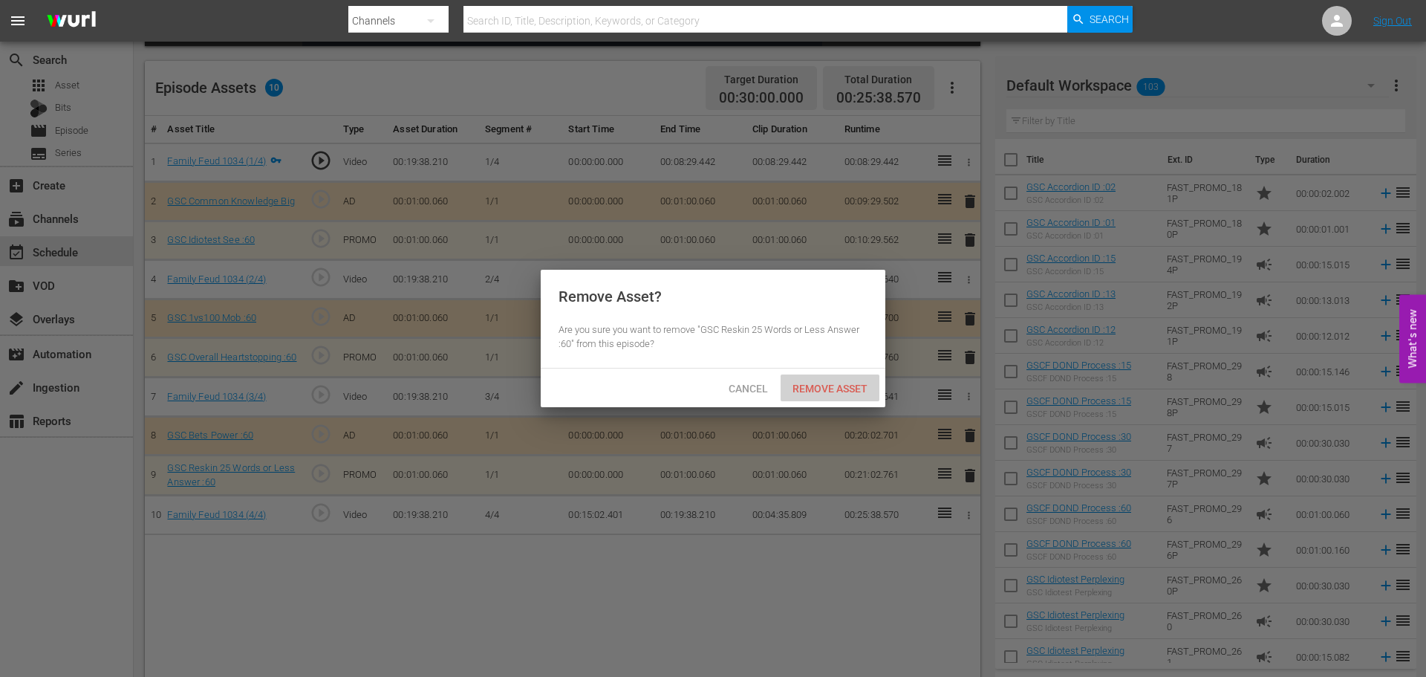
click at [822, 376] on div "Remove Asset" at bounding box center [830, 387] width 99 height 27
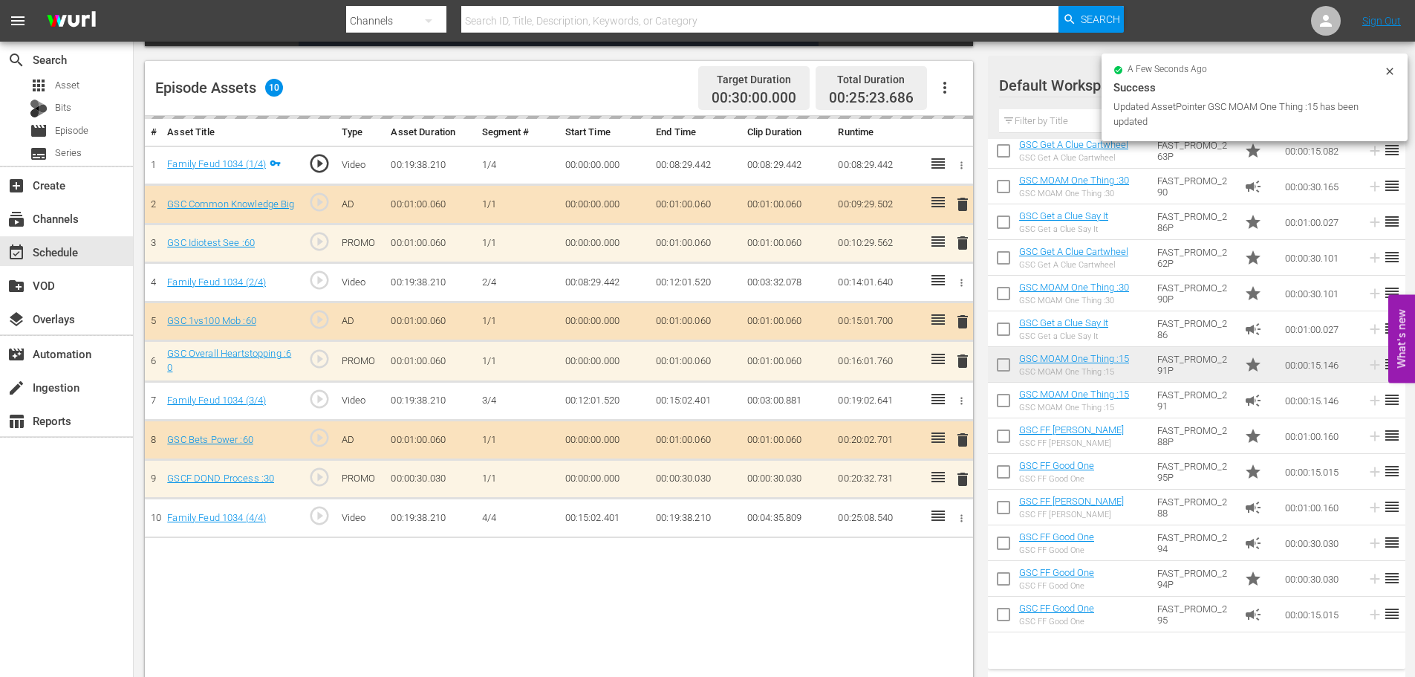
scroll to position [618, 0]
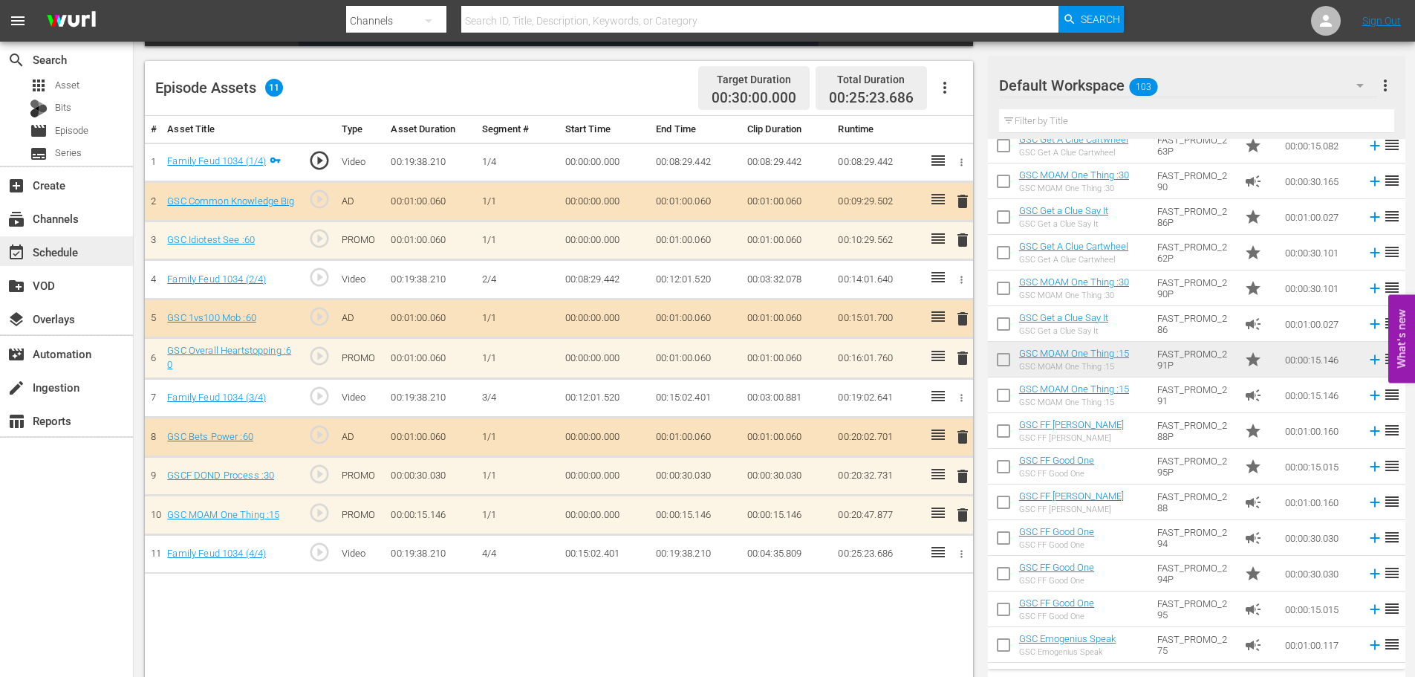
click at [90, 256] on div "event_available Schedule" at bounding box center [66, 251] width 133 height 30
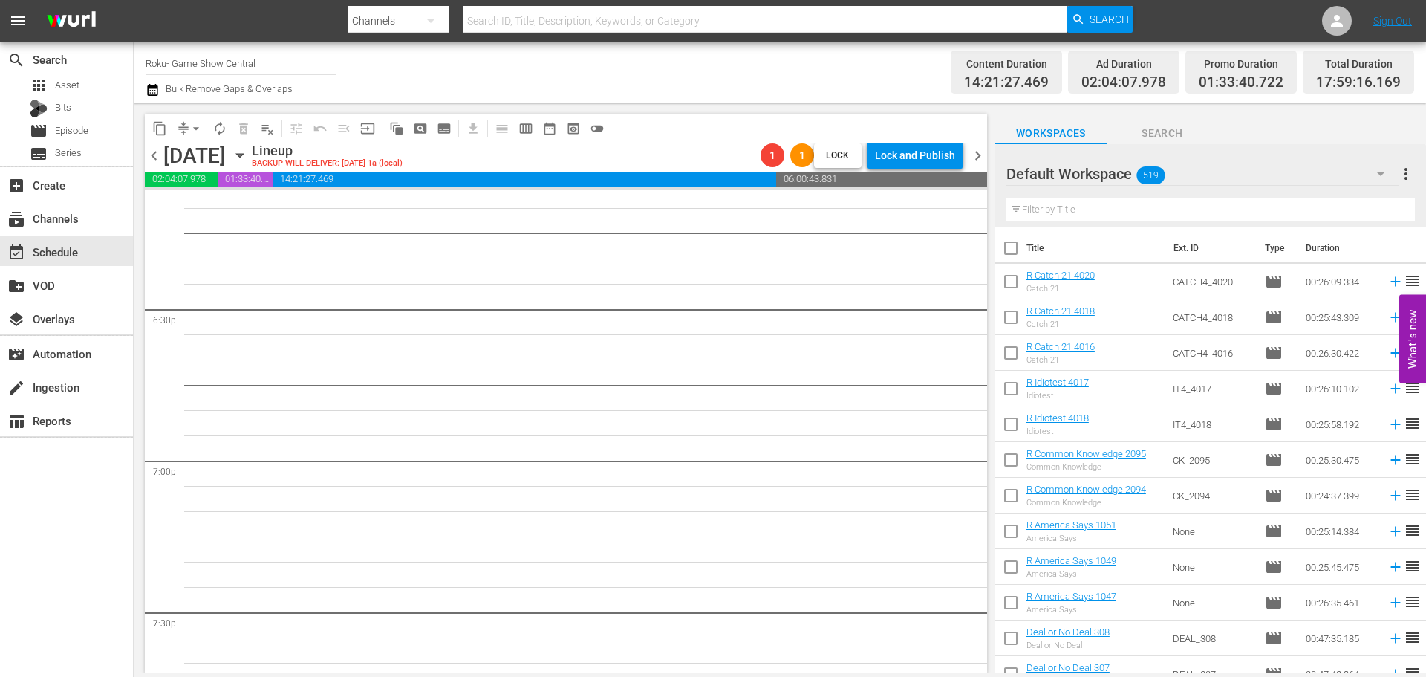
scroll to position [5263, 0]
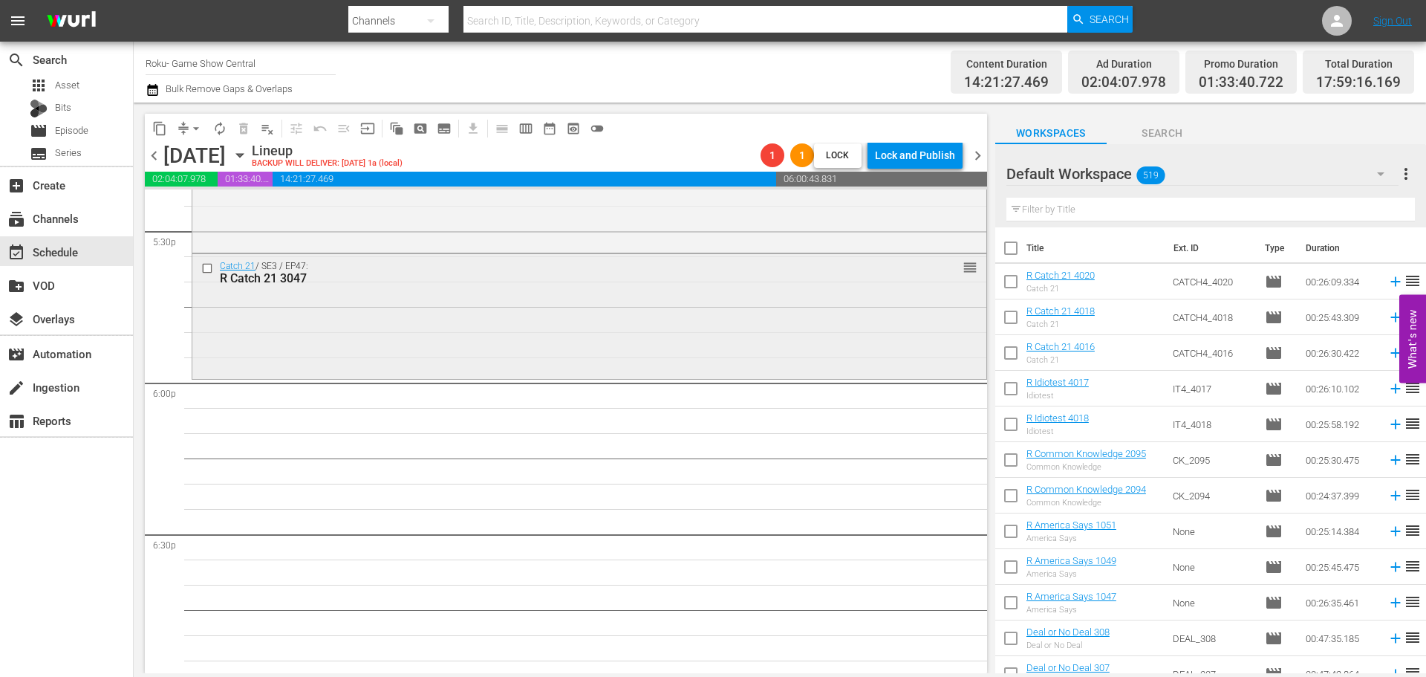
click at [911, 372] on div "Catch 21 / SE3 / EP47: R Catch 21 3047 reorder" at bounding box center [589, 315] width 794 height 122
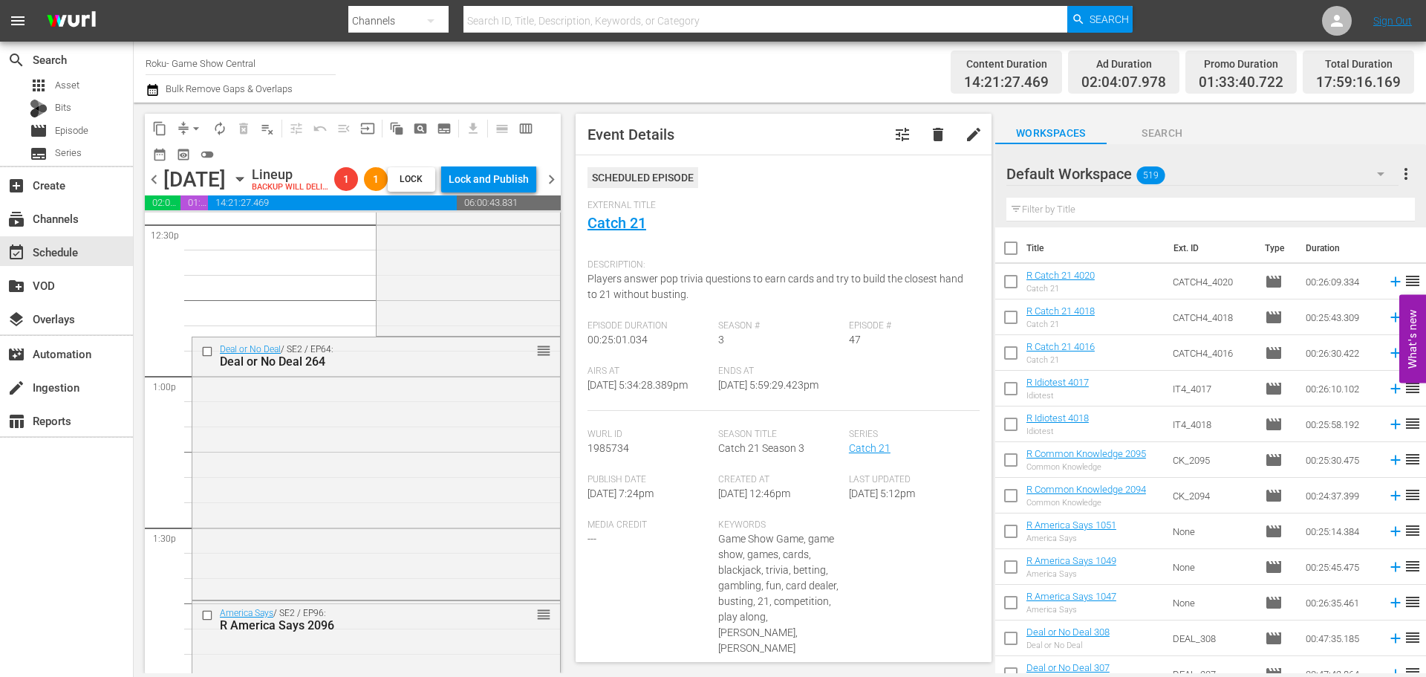
scroll to position [3405, 0]
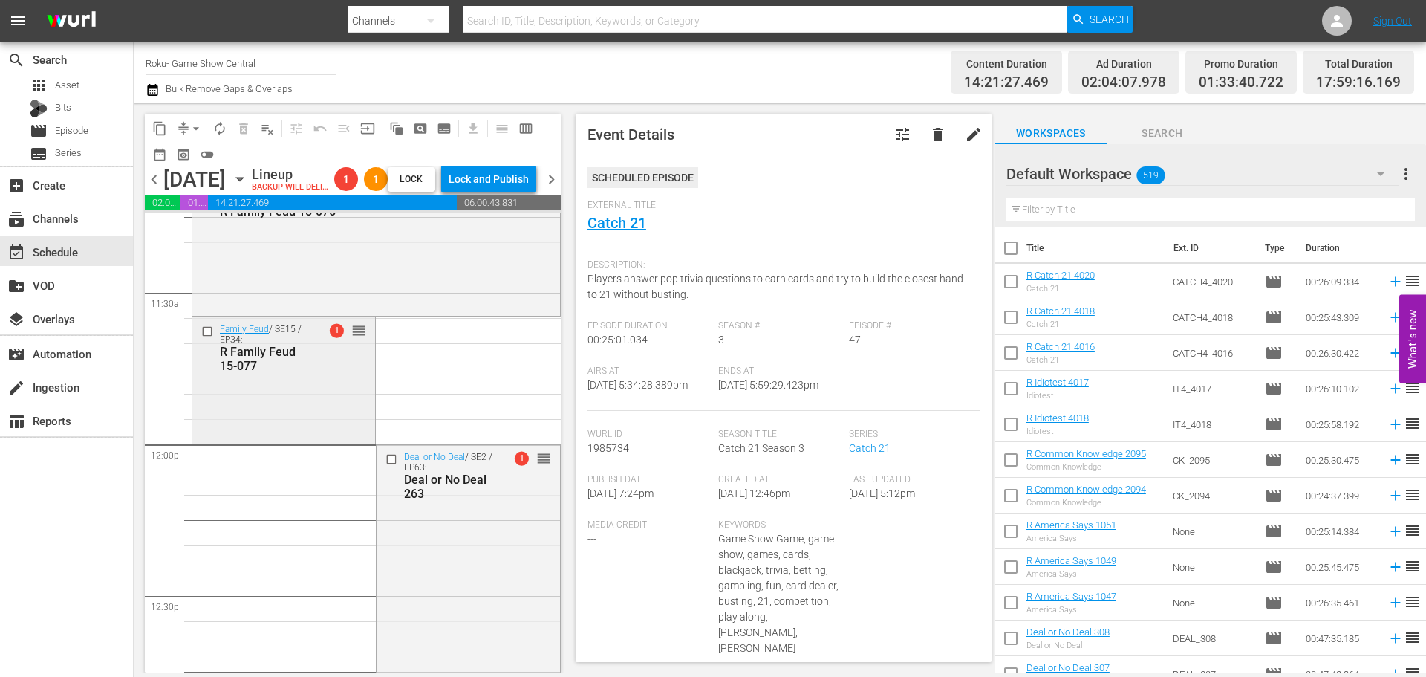
click at [240, 441] on div "Family Feud / SE15 / EP34: R Family Feud 15-077 1 reorder" at bounding box center [283, 379] width 183 height 124
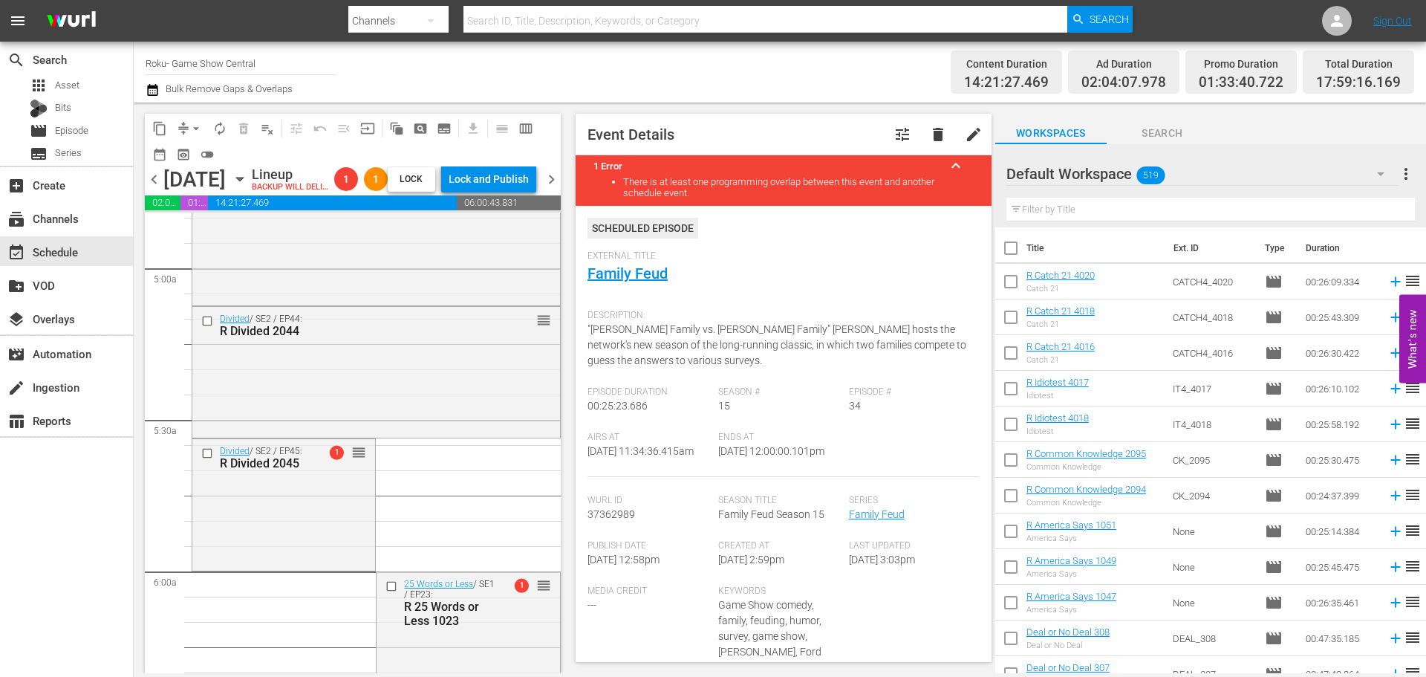
scroll to position [1024, 0]
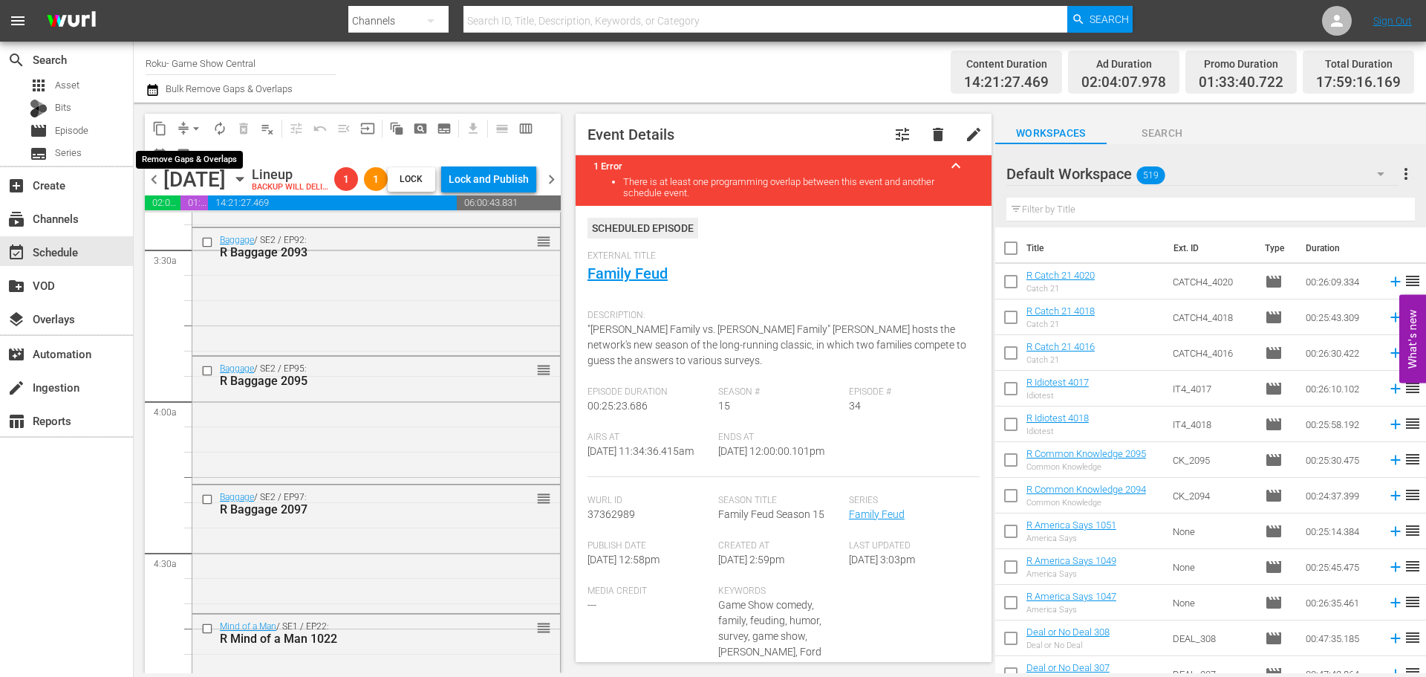
click at [185, 127] on button "arrow_drop_down" at bounding box center [196, 129] width 24 height 24
click at [206, 162] on li "Align to Midnight" at bounding box center [197, 158] width 156 height 25
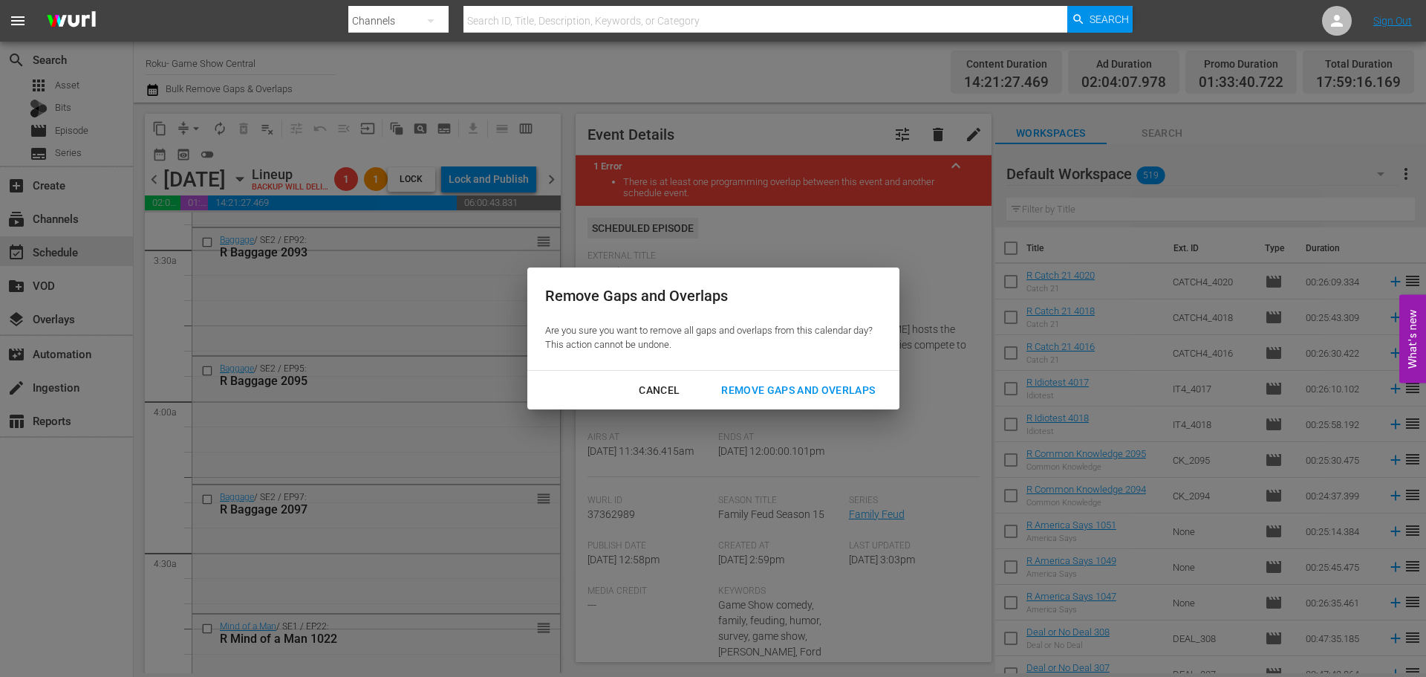
click at [831, 381] on div "Remove Gaps and Overlaps" at bounding box center [798, 390] width 178 height 19
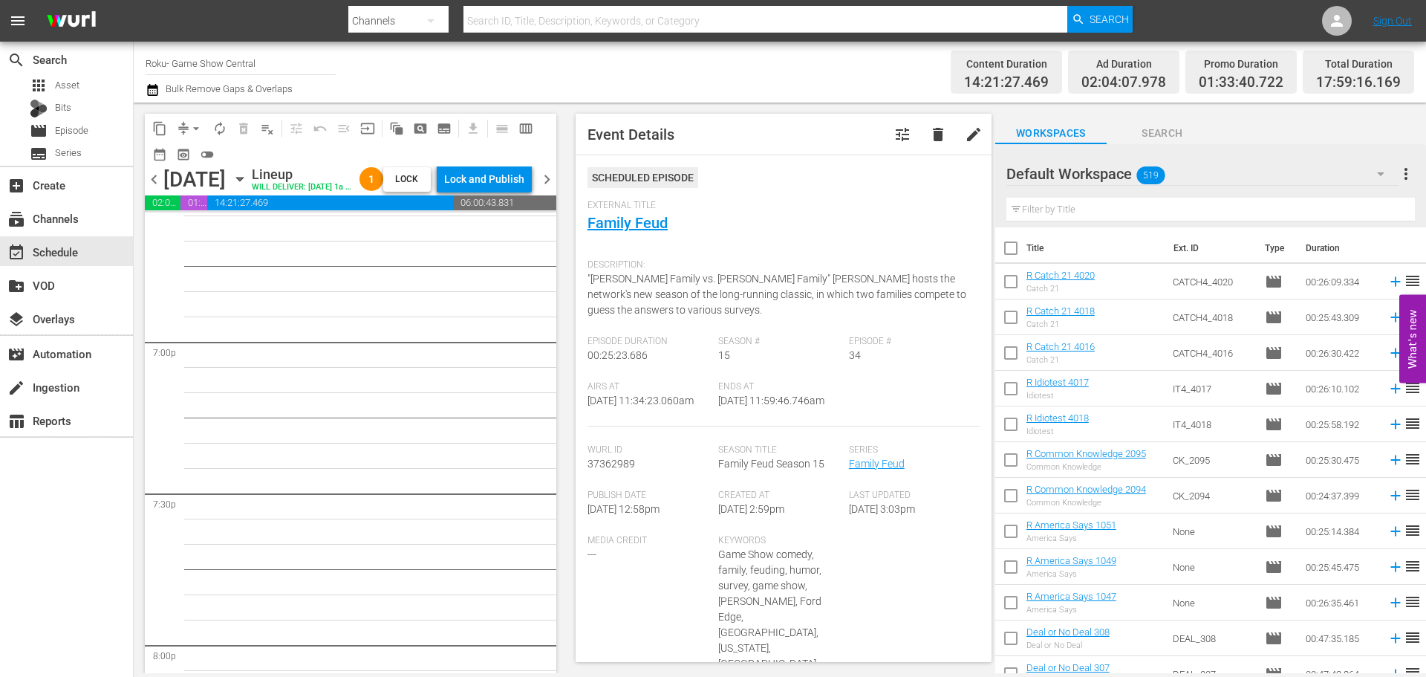
scroll to position [5258, 0]
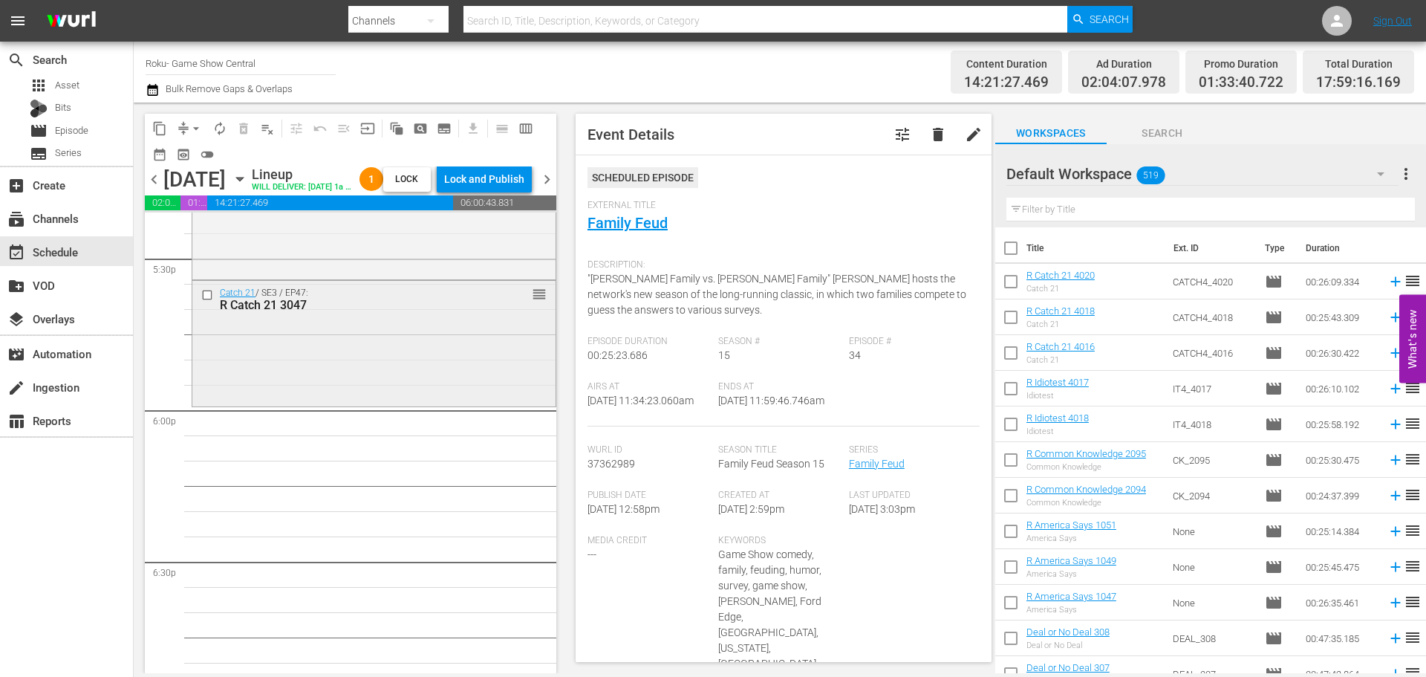
click at [400, 377] on div "Catch 21 / SE3 / EP47: R Catch 21 3047 reorder" at bounding box center [373, 342] width 363 height 122
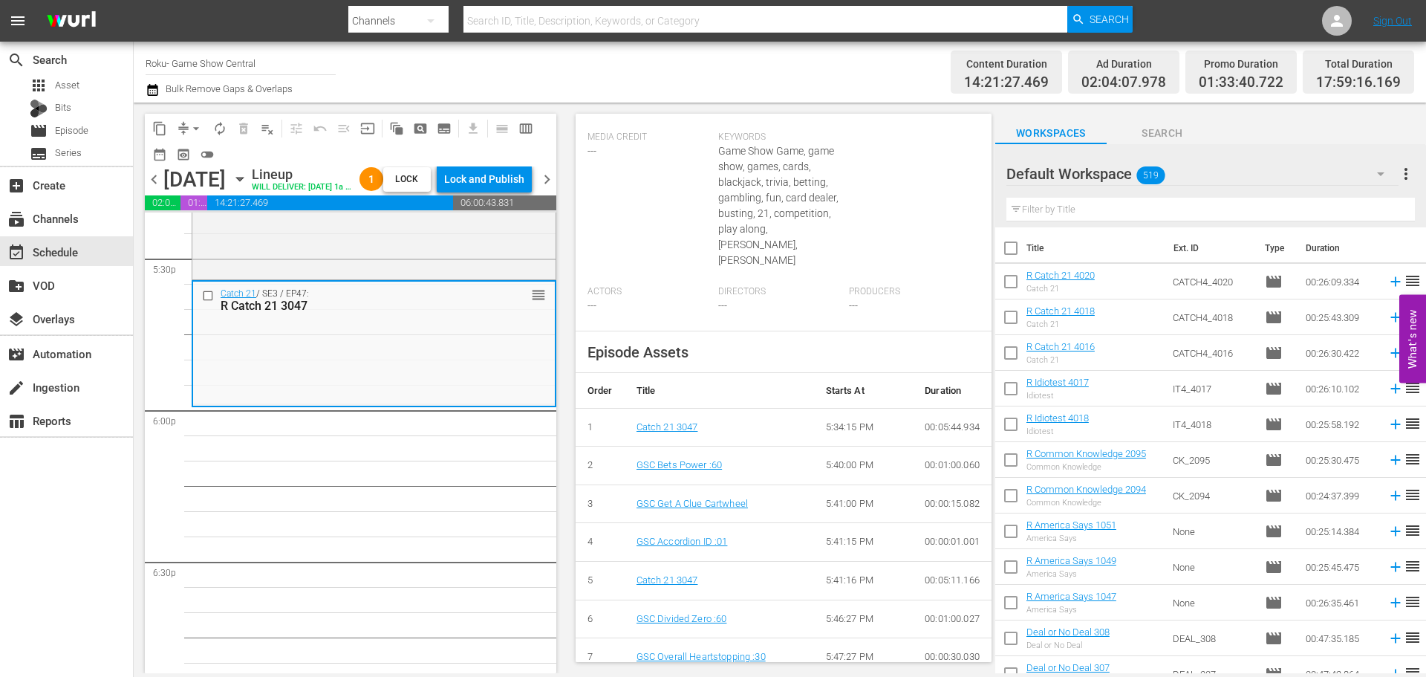
scroll to position [556, 0]
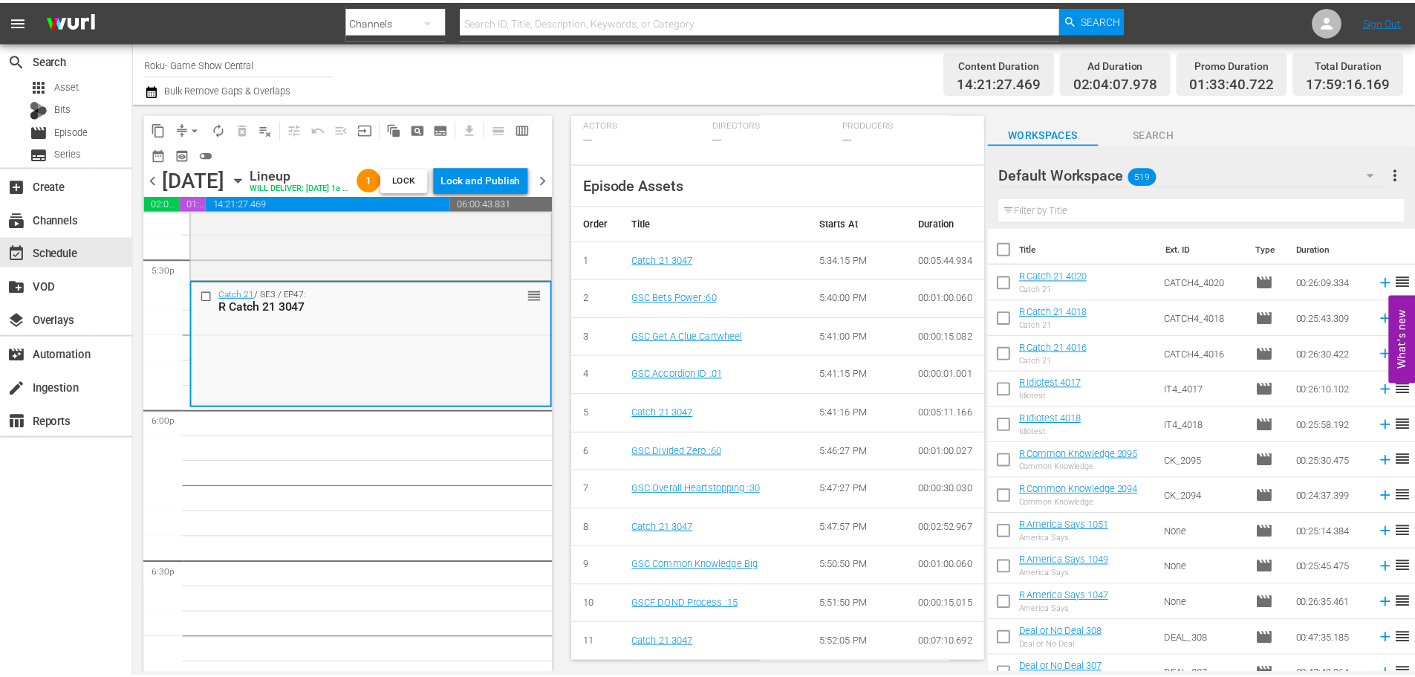
scroll to position [0, 0]
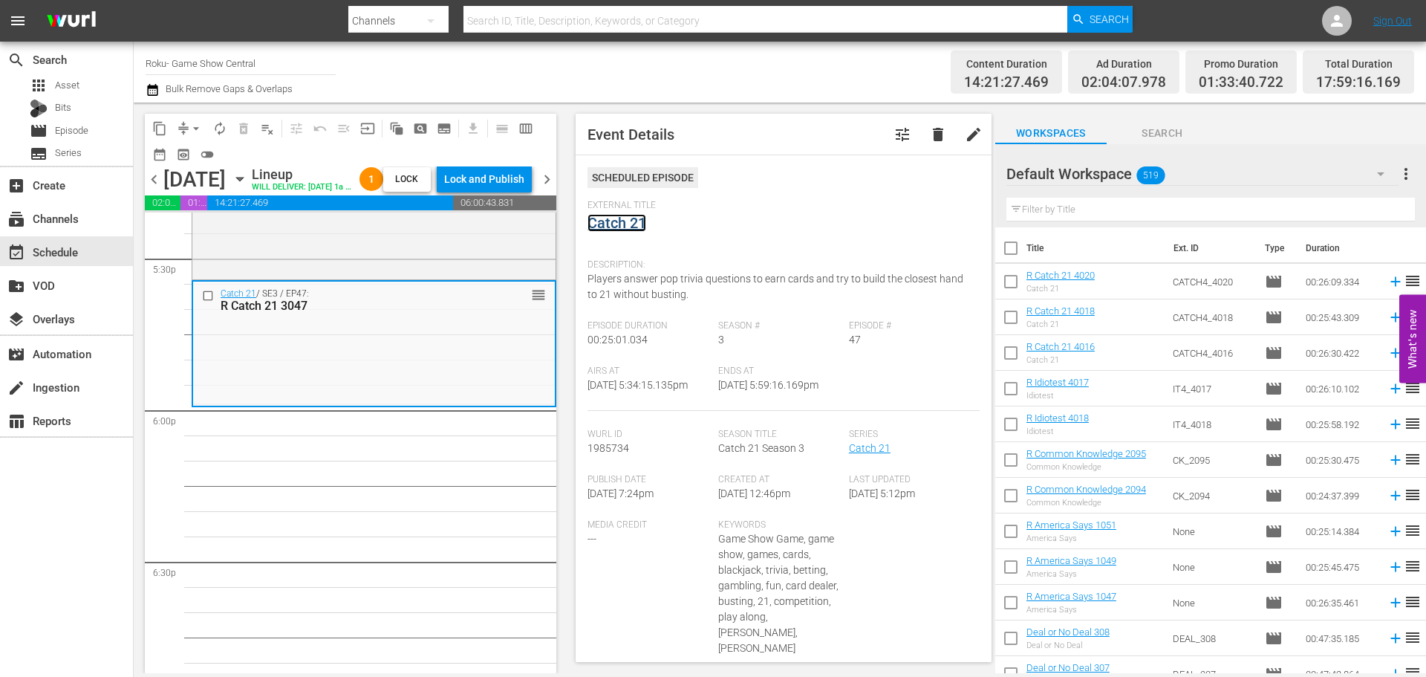
click at [608, 229] on link "Catch 21" at bounding box center [617, 223] width 59 height 18
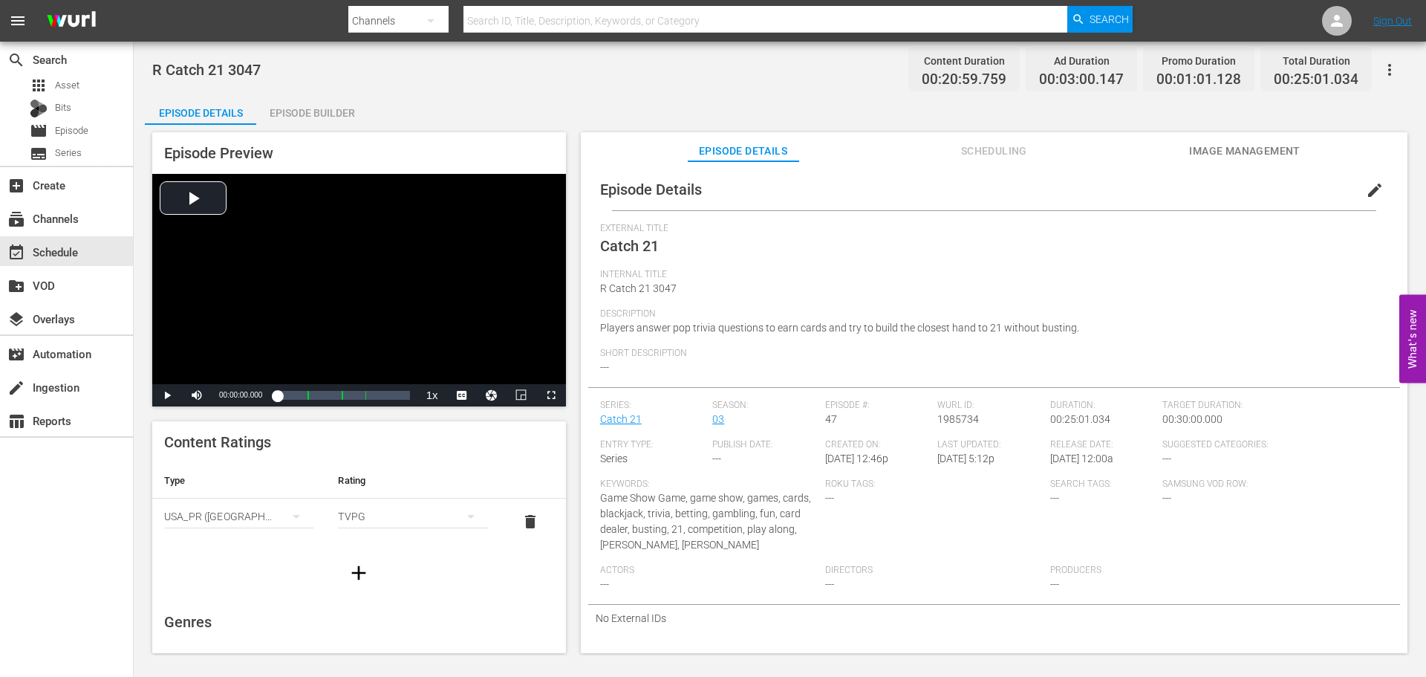
click at [270, 103] on div "Episode Builder" at bounding box center [311, 113] width 111 height 36
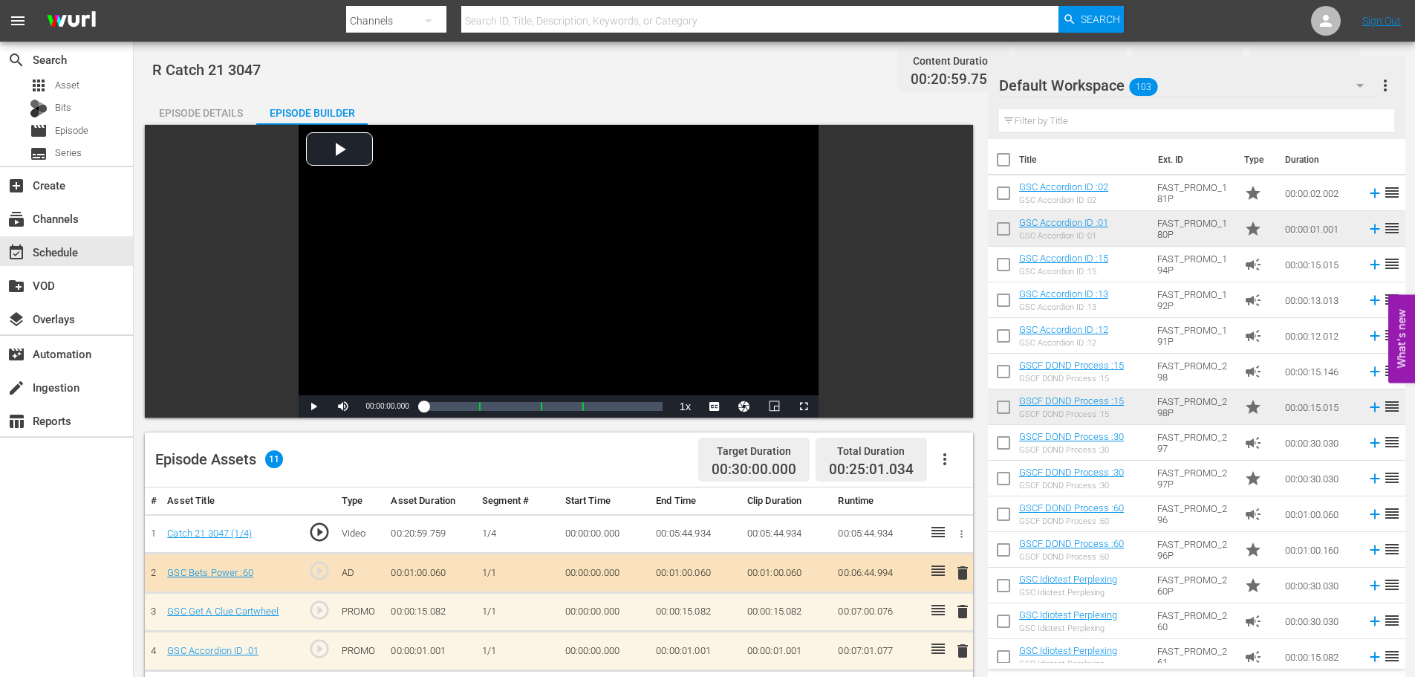
scroll to position [387, 0]
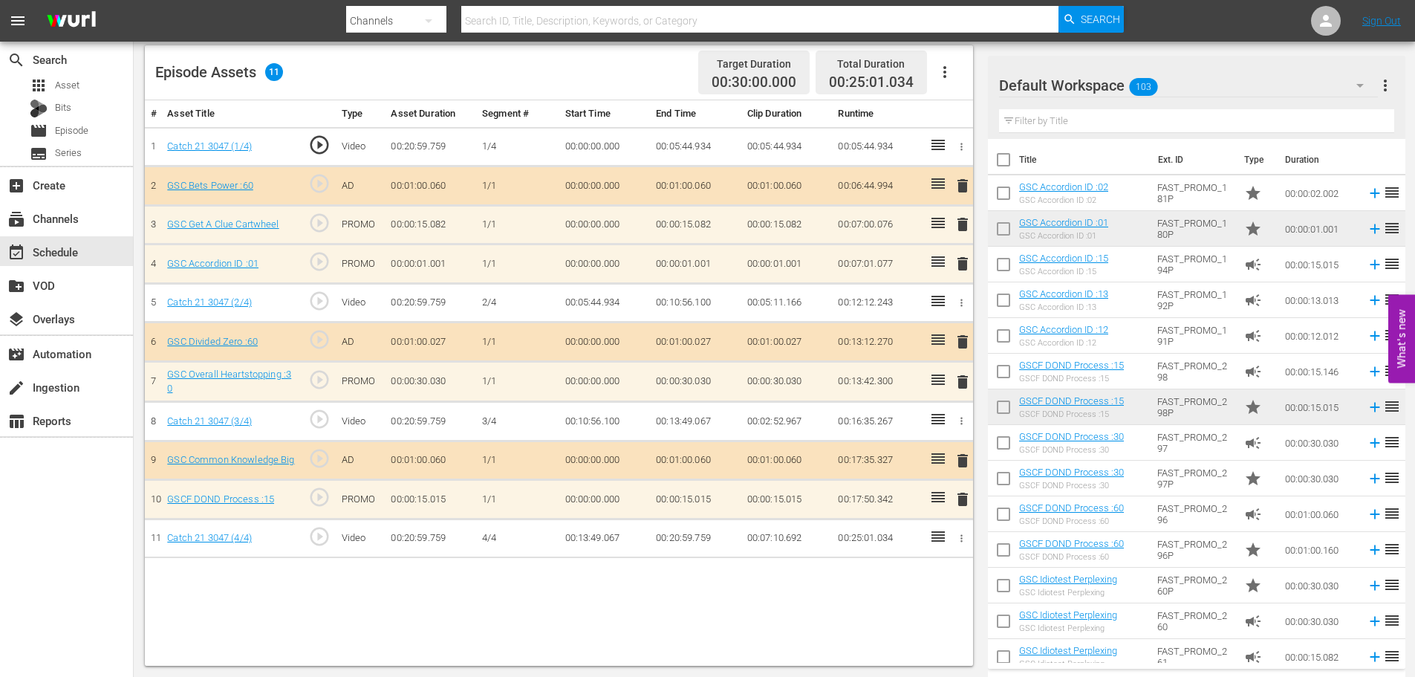
click at [968, 502] on span "delete" at bounding box center [963, 499] width 18 height 18
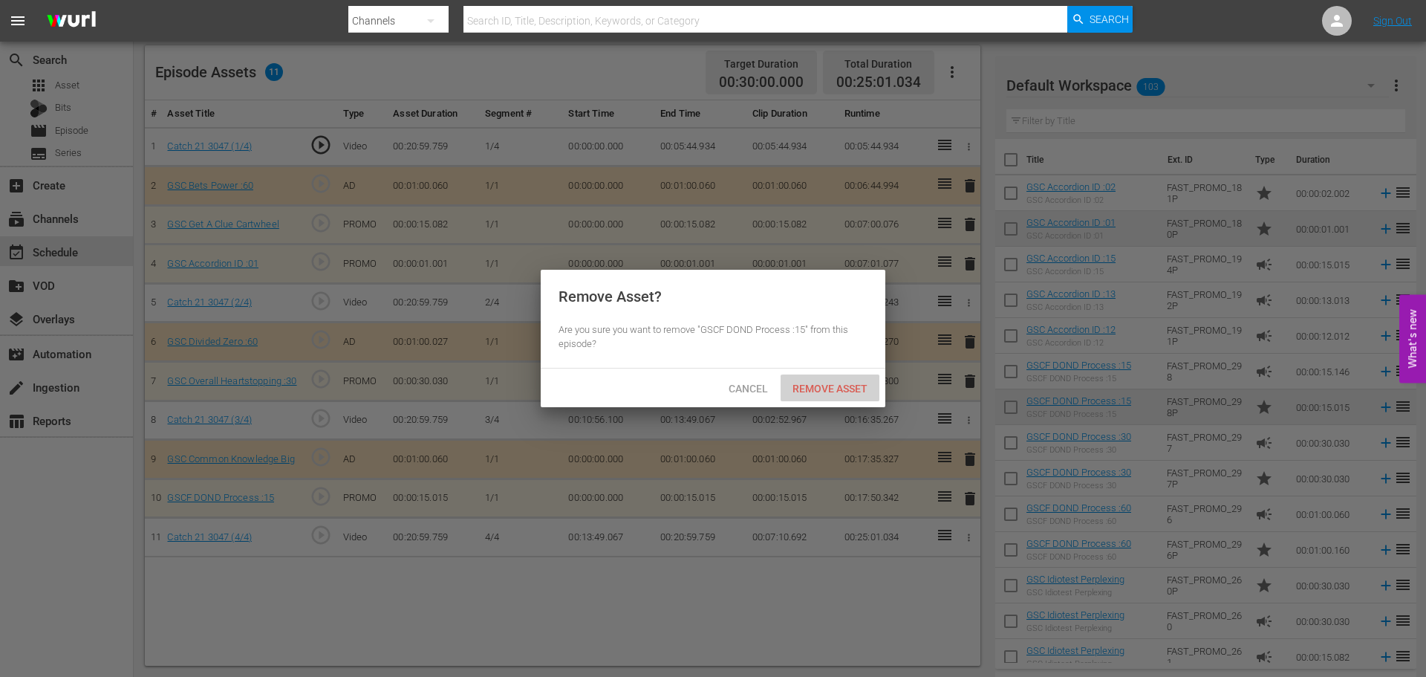
click at [832, 387] on span "Remove Asset" at bounding box center [830, 389] width 99 height 12
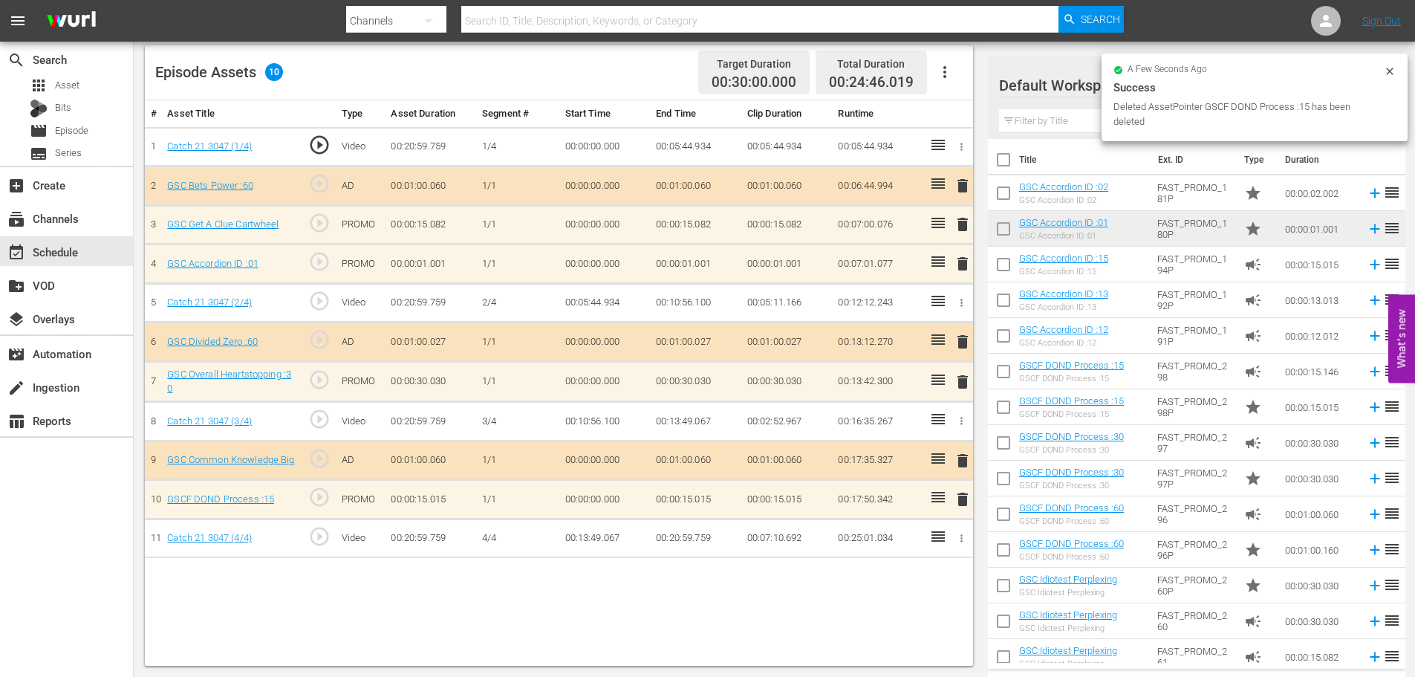
click at [955, 256] on span "delete" at bounding box center [963, 264] width 18 height 18
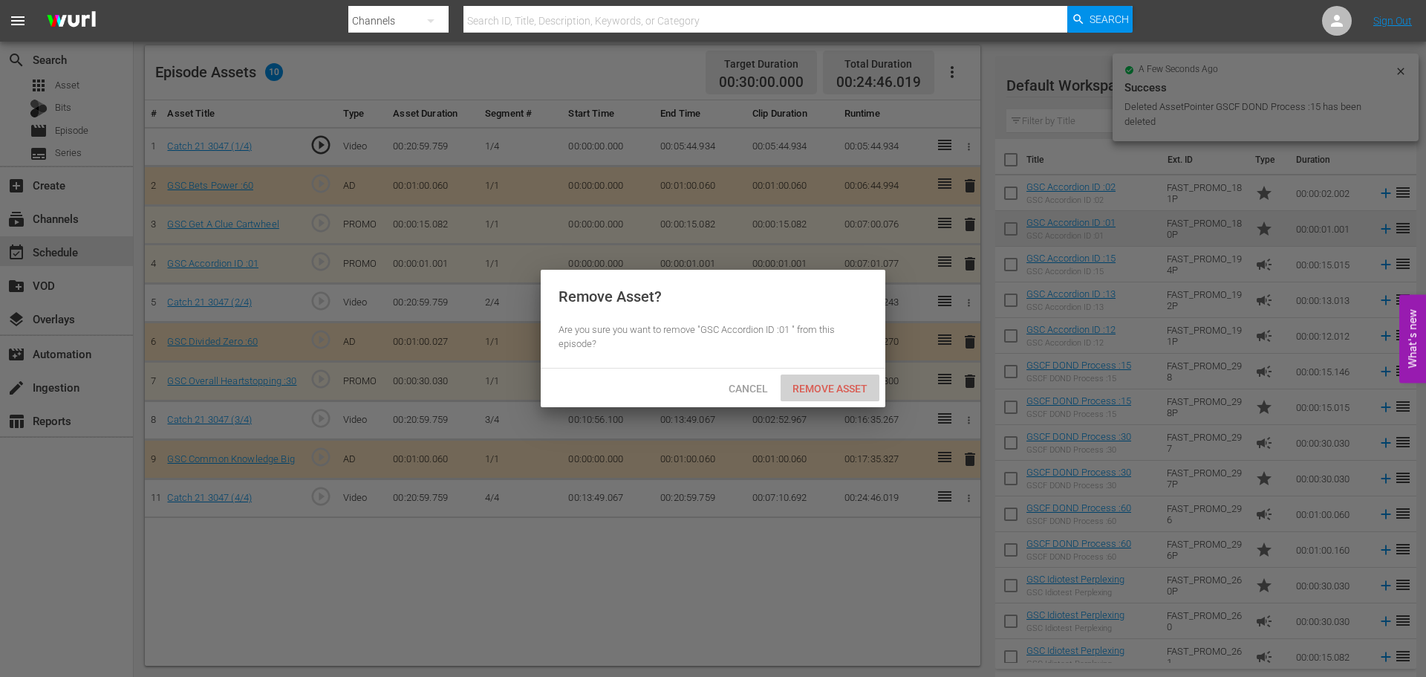
click at [863, 388] on span "Remove Asset" at bounding box center [830, 389] width 99 height 12
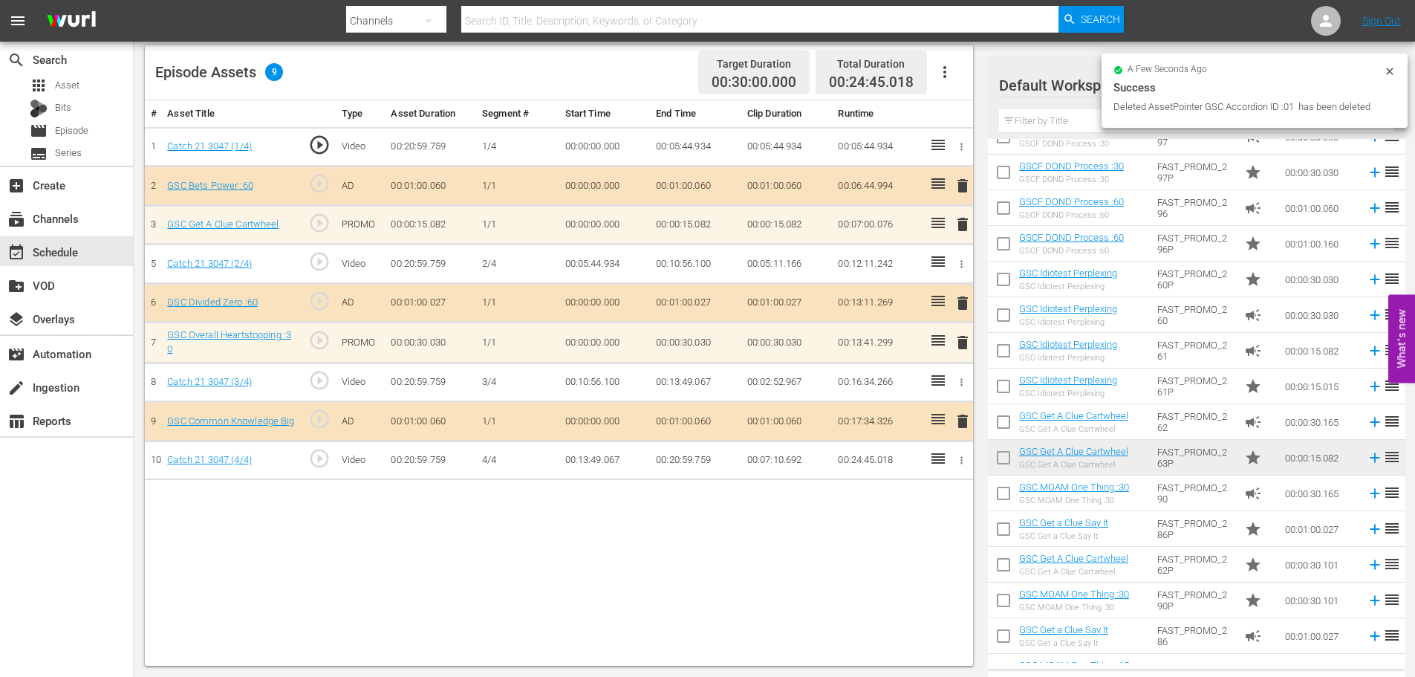
scroll to position [446, 0]
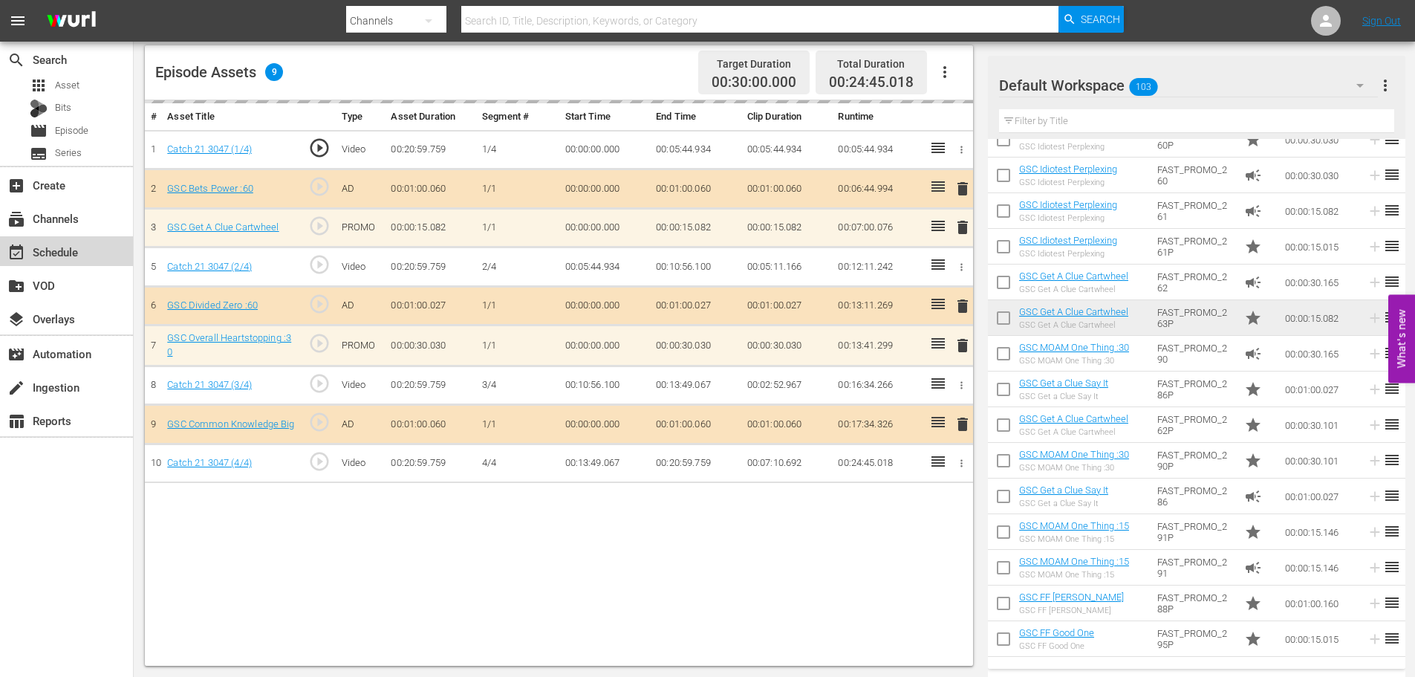
click at [91, 248] on div "event_available Schedule" at bounding box center [66, 251] width 133 height 30
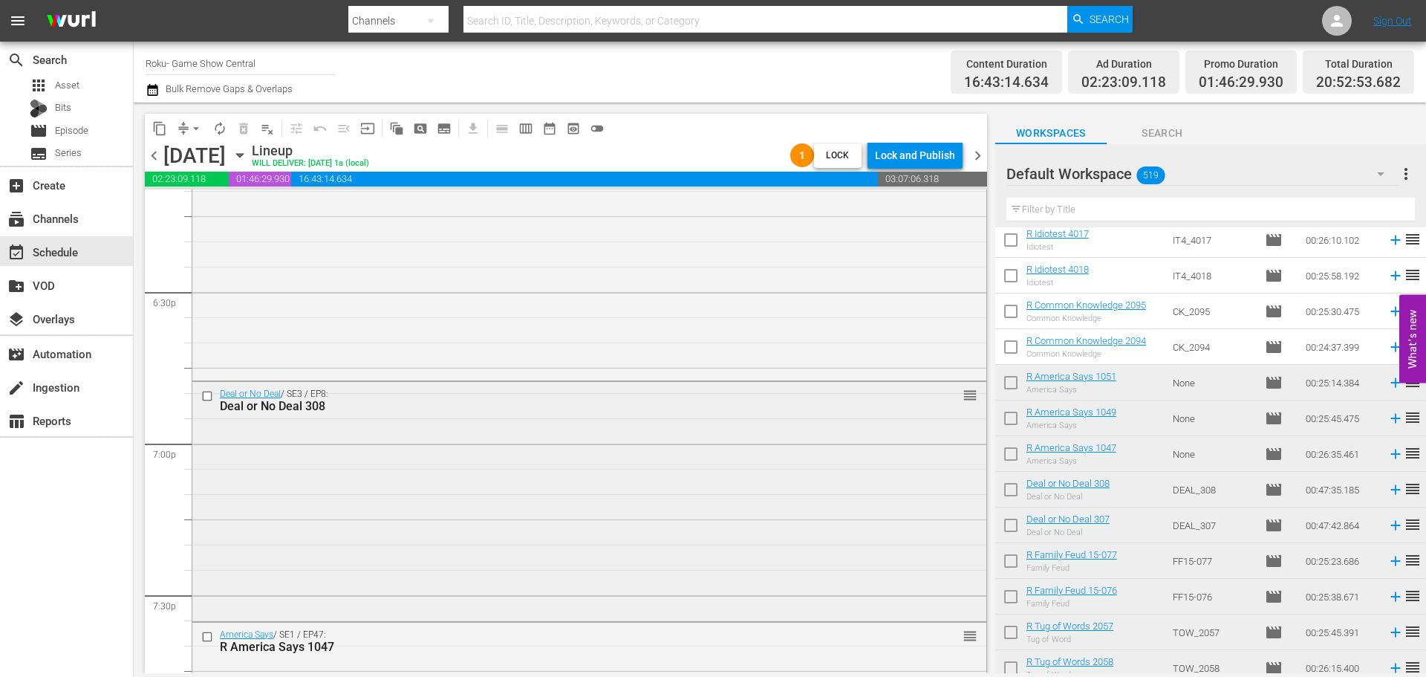
scroll to position [5497, 0]
click at [433, 340] on div "Deal or No Deal / SE3 / EP7: Deal or No Deal 307 reorder" at bounding box center [589, 267] width 794 height 236
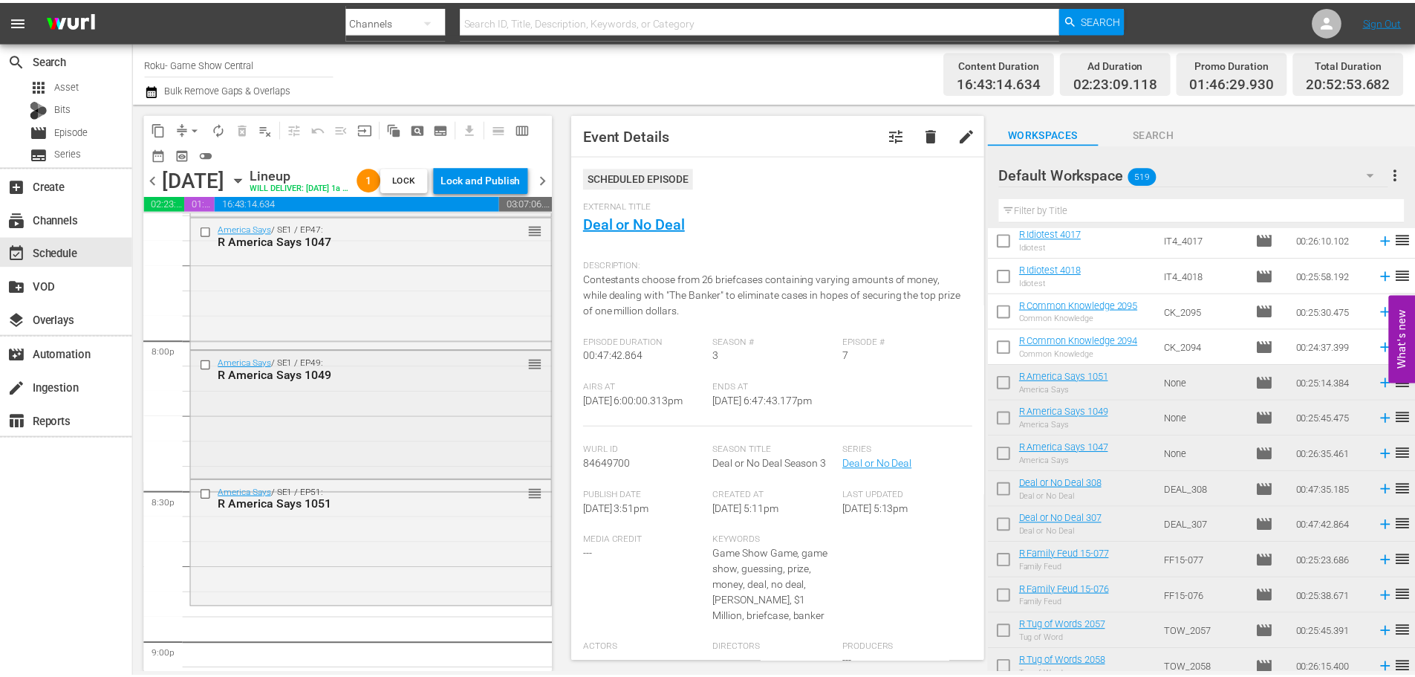
scroll to position [5943, 0]
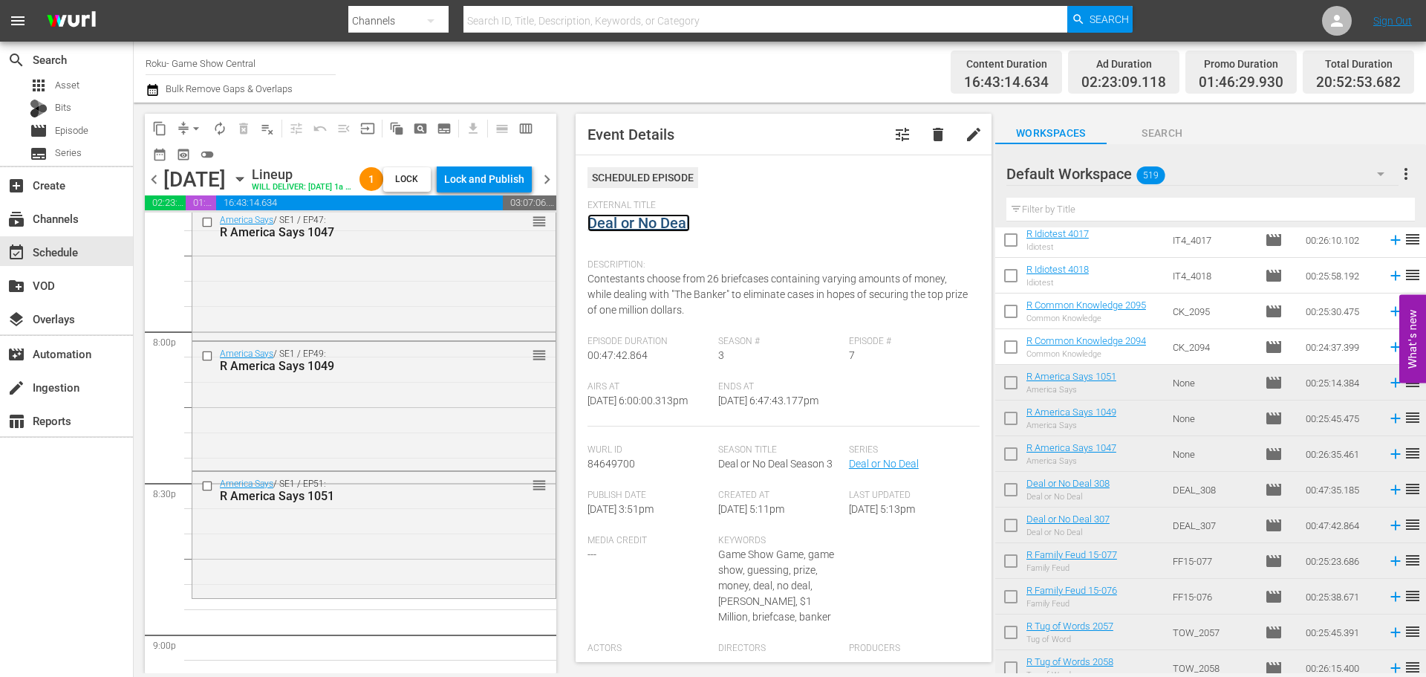
click at [621, 224] on link "Deal or No Deal" at bounding box center [639, 223] width 103 height 18
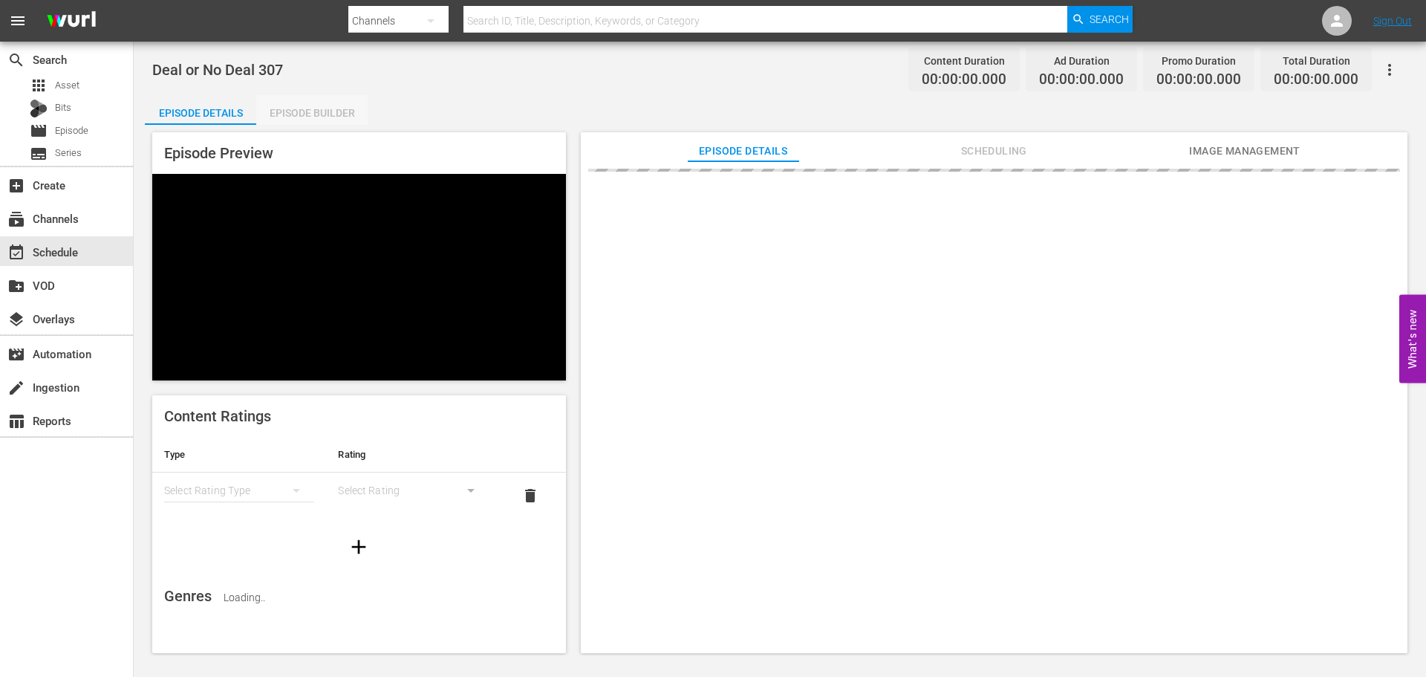
click at [316, 123] on div "Episode Builder" at bounding box center [311, 113] width 111 height 36
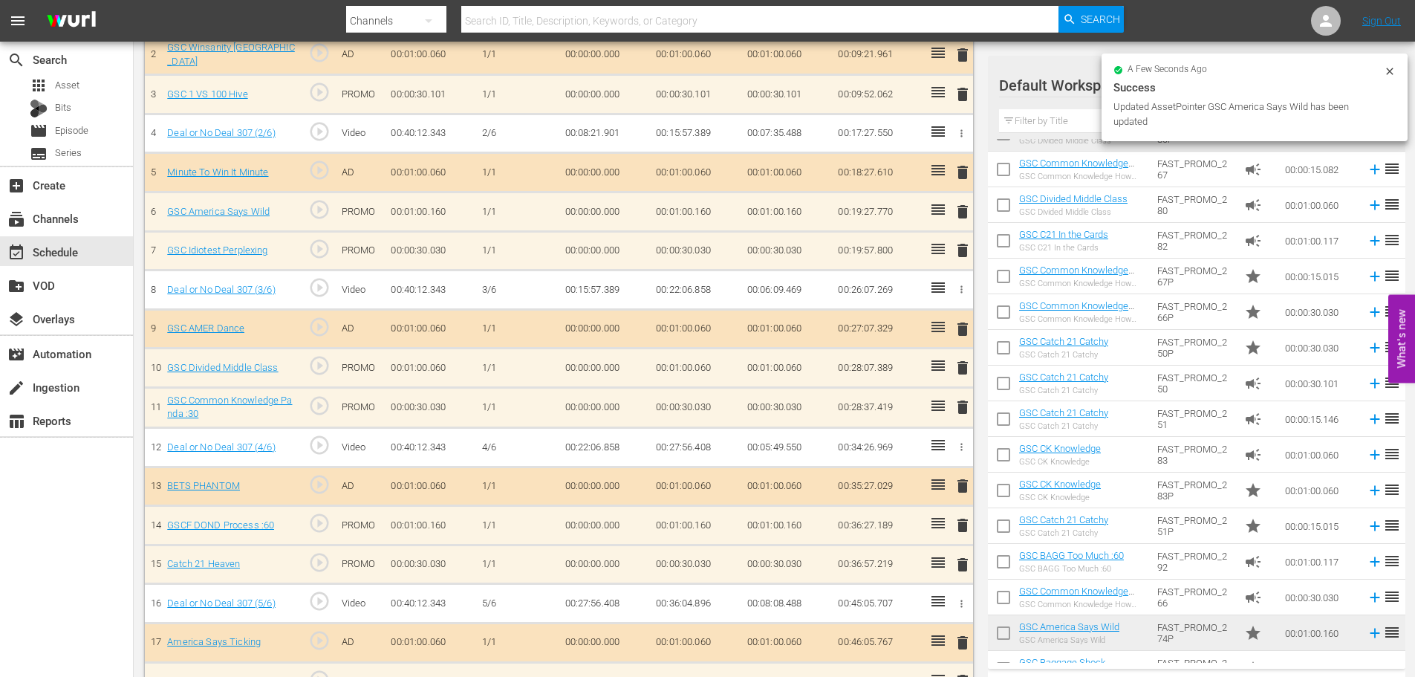
scroll to position [516, 0]
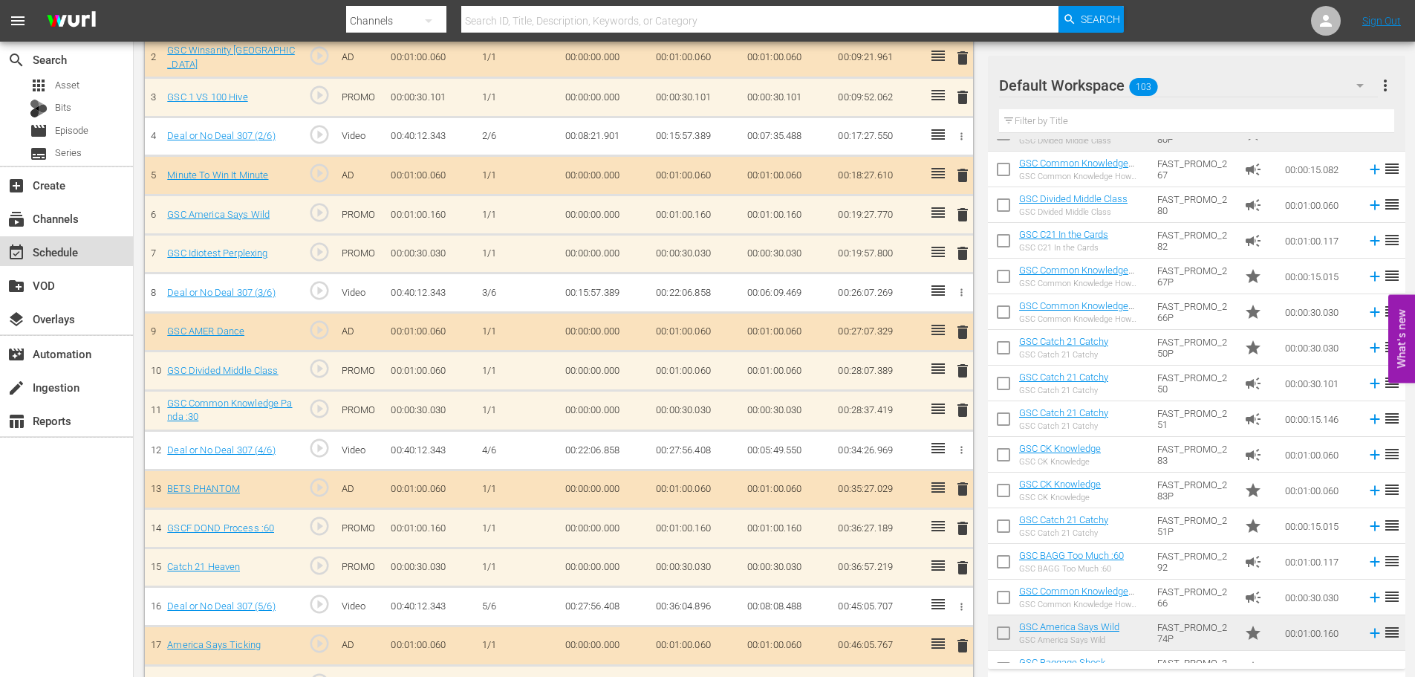
click at [86, 243] on div "event_available Schedule" at bounding box center [66, 251] width 133 height 30
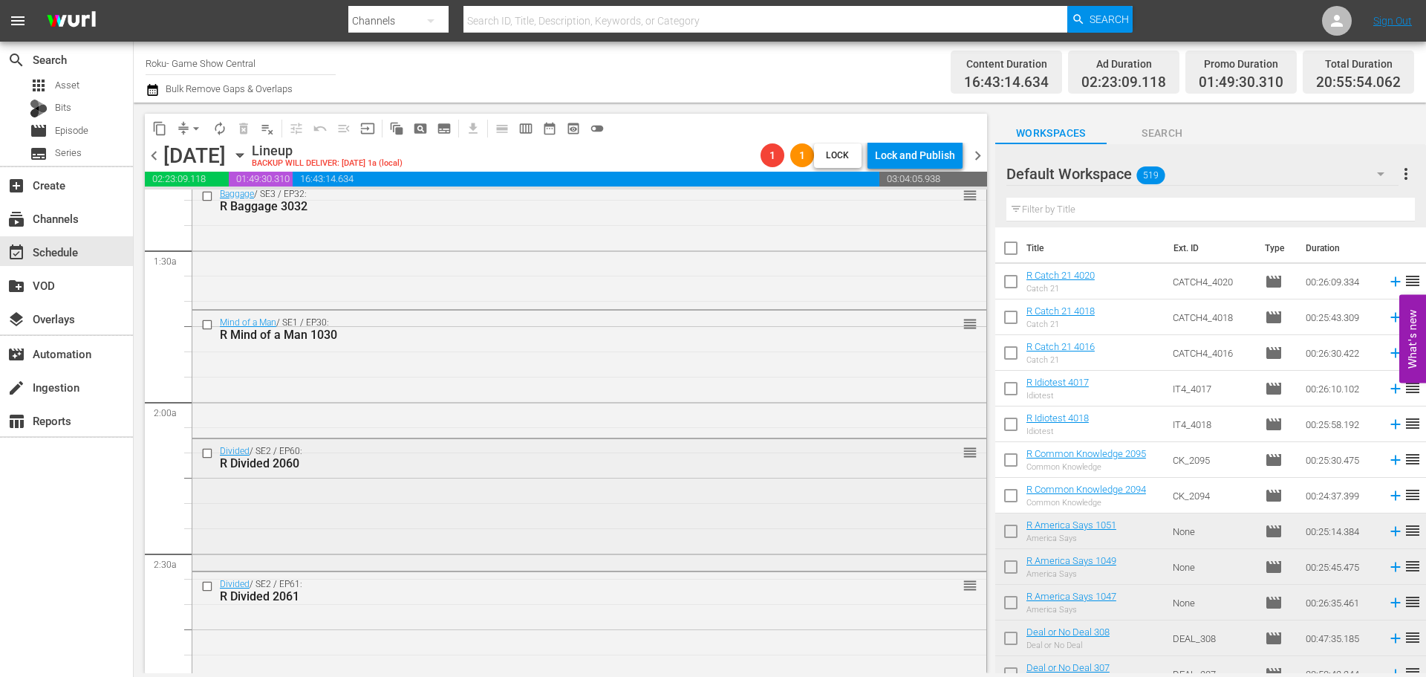
scroll to position [669, 0]
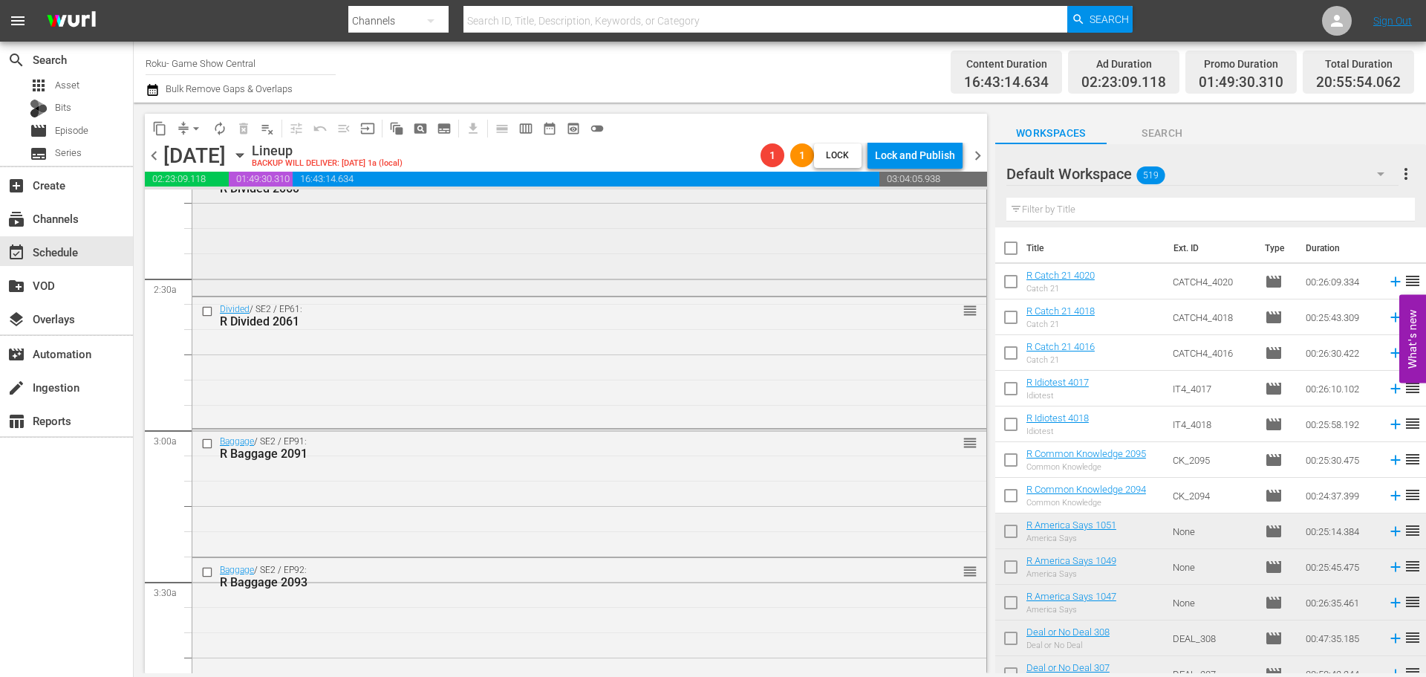
click at [974, 260] on div "Divided / SE2 / EP60: R Divided 2060 reorder" at bounding box center [589, 228] width 794 height 129
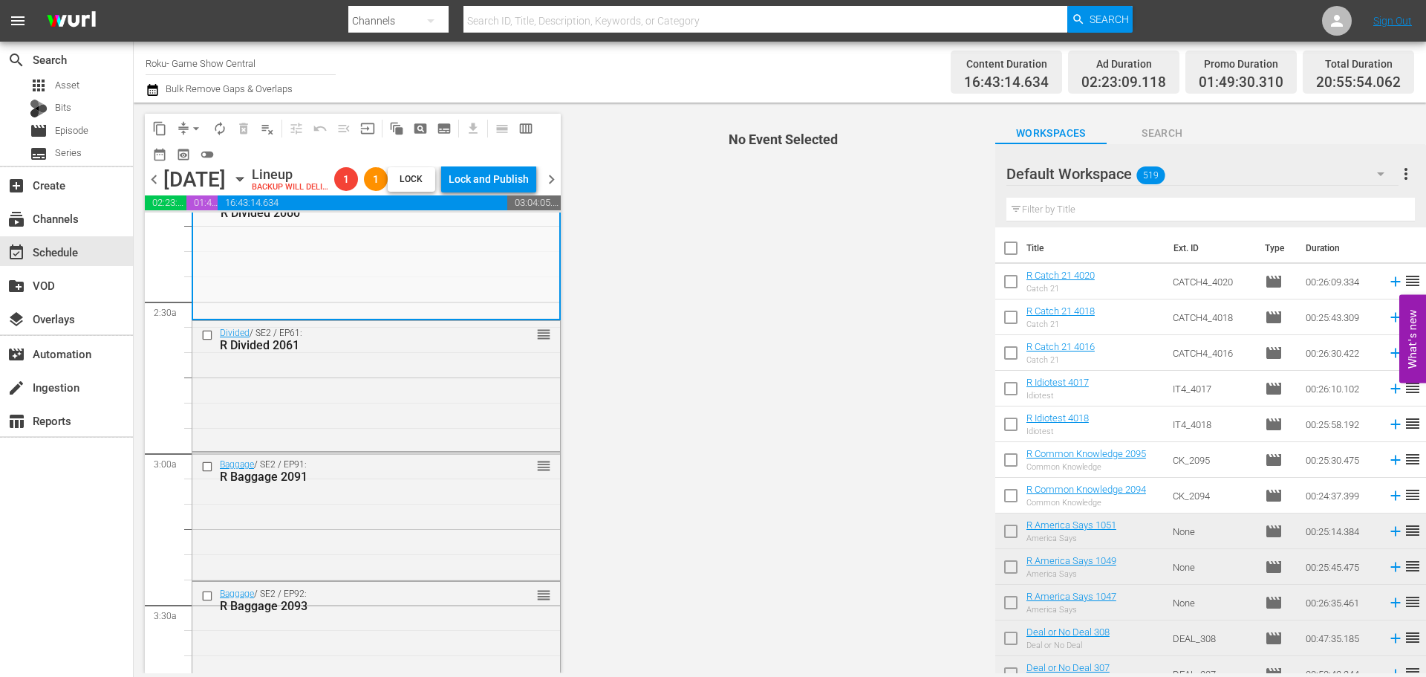
click at [985, 646] on span "No Event Selected" at bounding box center [780, 388] width 431 height 571
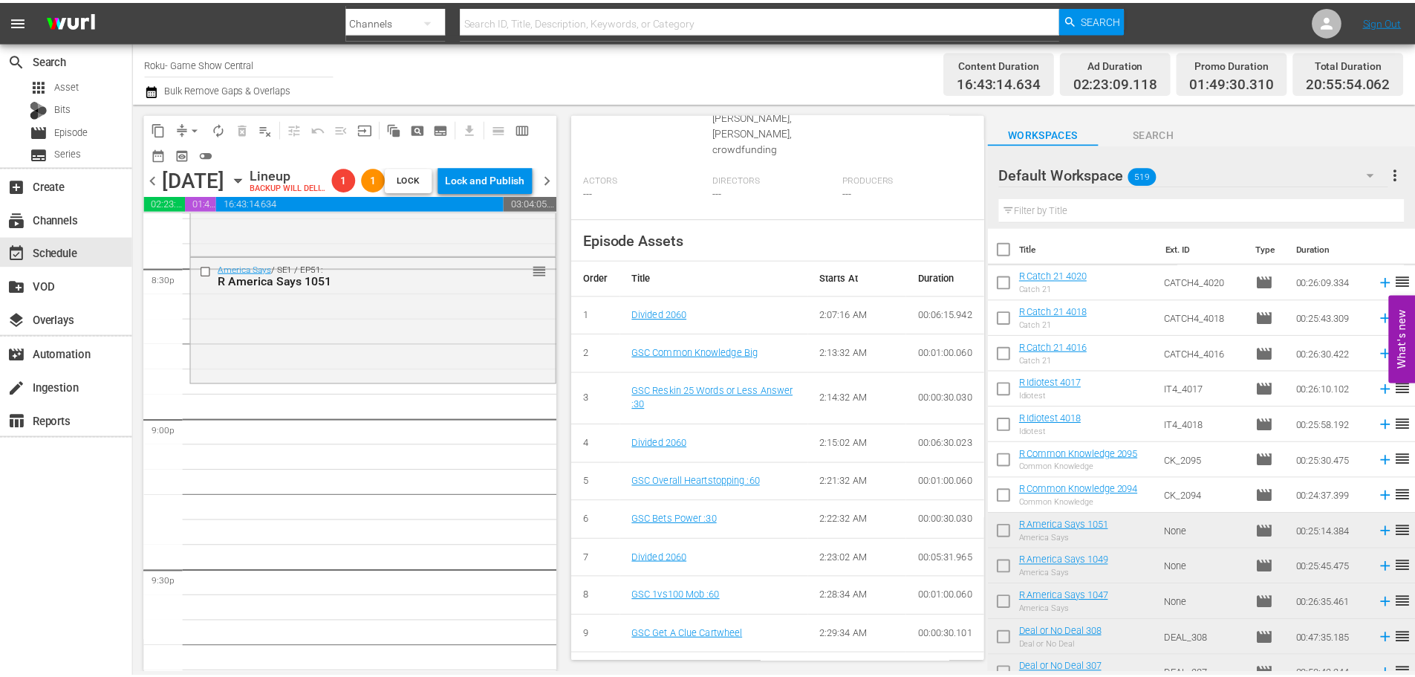
scroll to position [5639, 0]
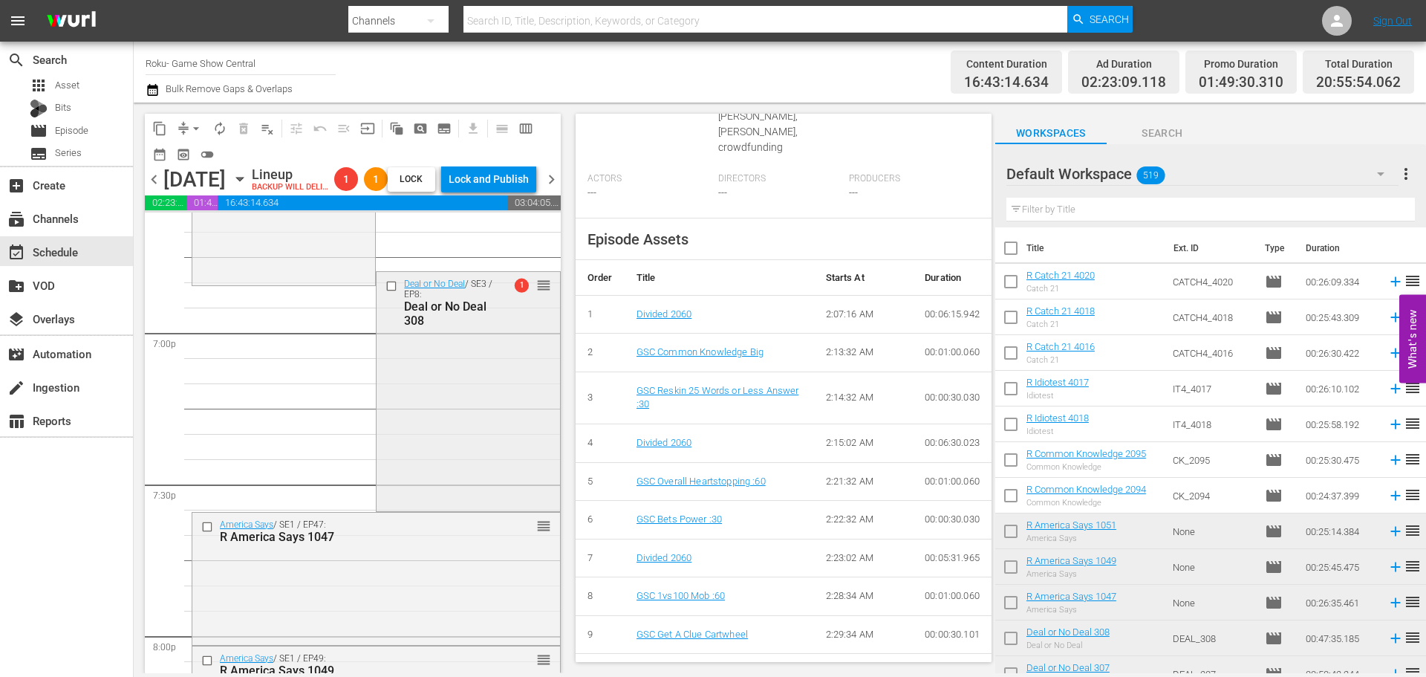
click at [524, 383] on div "Deal or No Deal / SE3 / EP8: Deal or No Deal 308 1 reorder" at bounding box center [468, 390] width 183 height 236
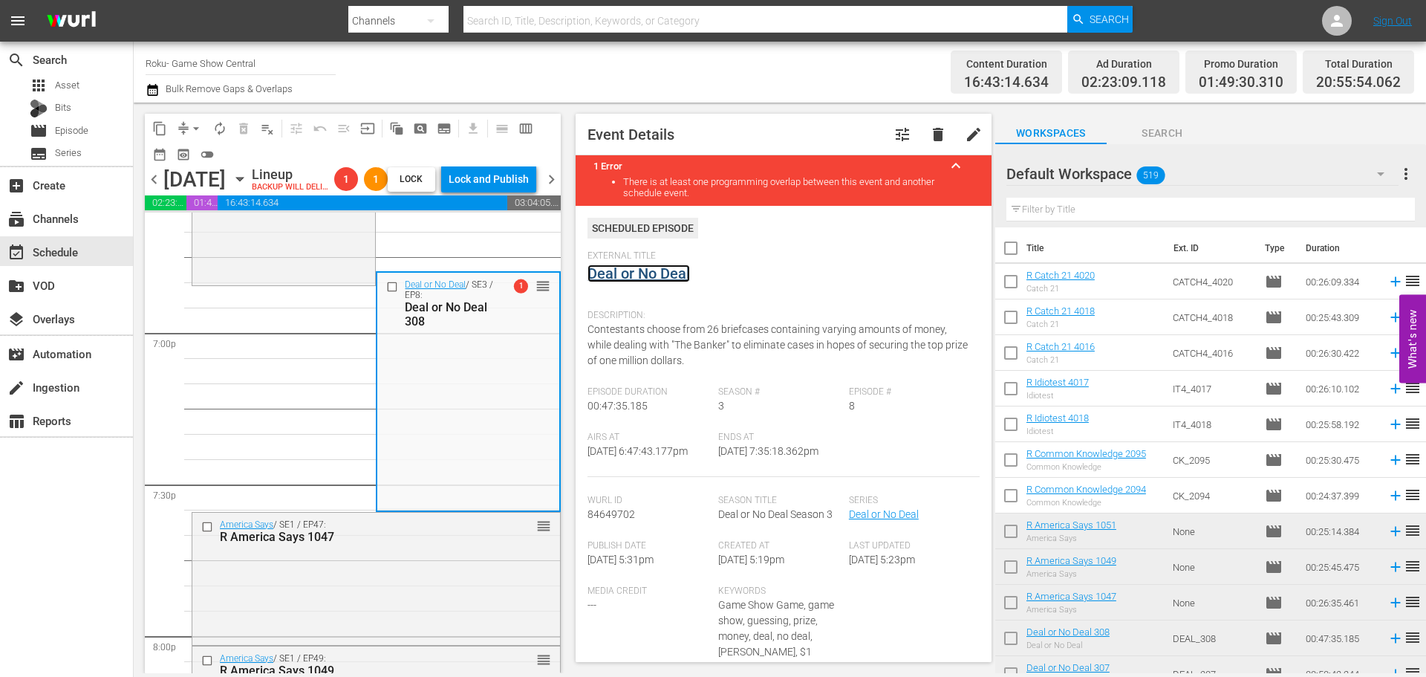
click at [611, 274] on link "Deal or No Deal" at bounding box center [639, 273] width 103 height 18
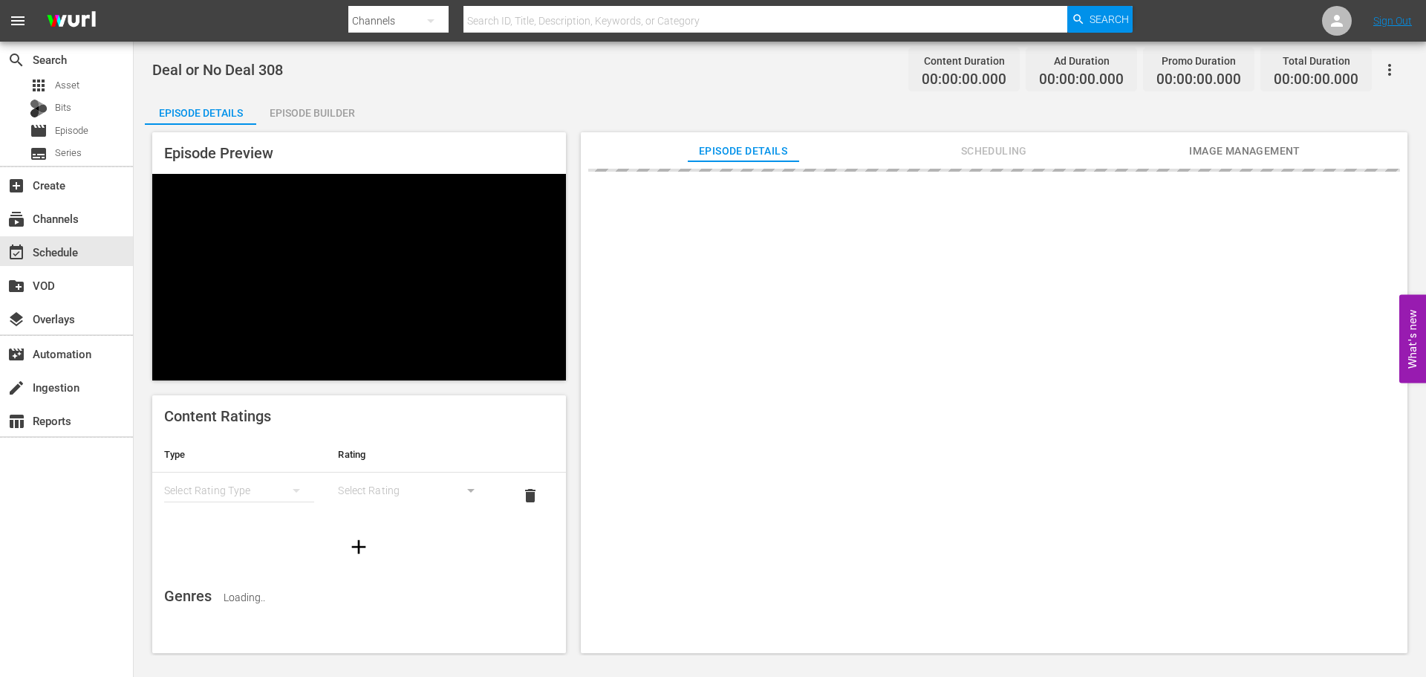
click at [299, 116] on div "Episode Builder" at bounding box center [311, 113] width 111 height 36
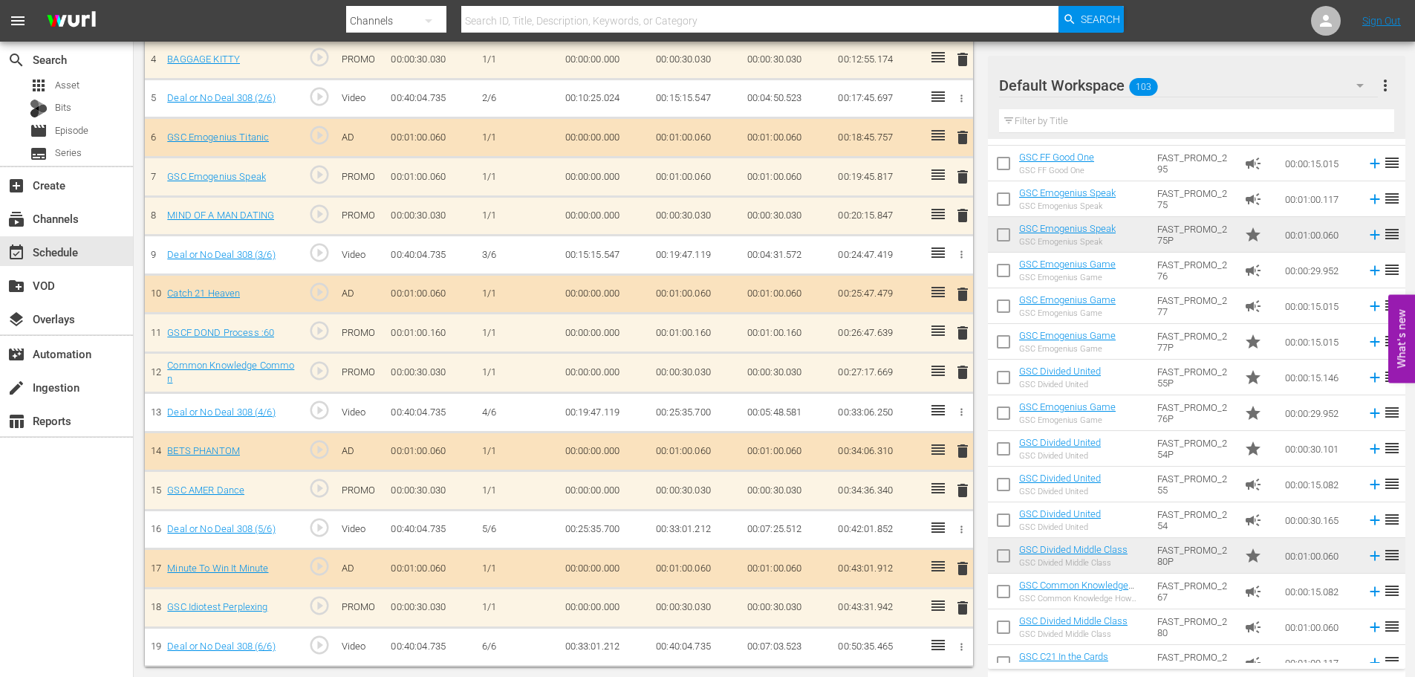
scroll to position [592, 0]
click at [101, 242] on div "event_available Schedule" at bounding box center [66, 251] width 133 height 30
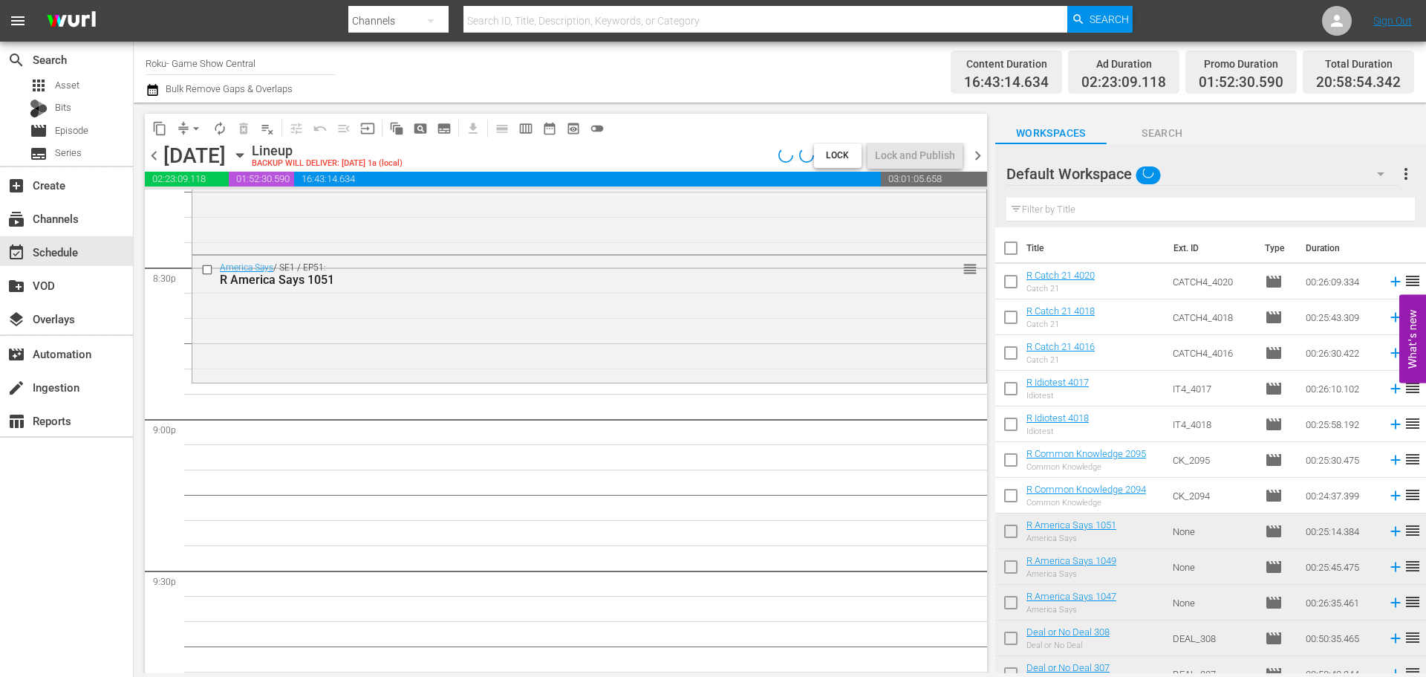
scroll to position [5615, 0]
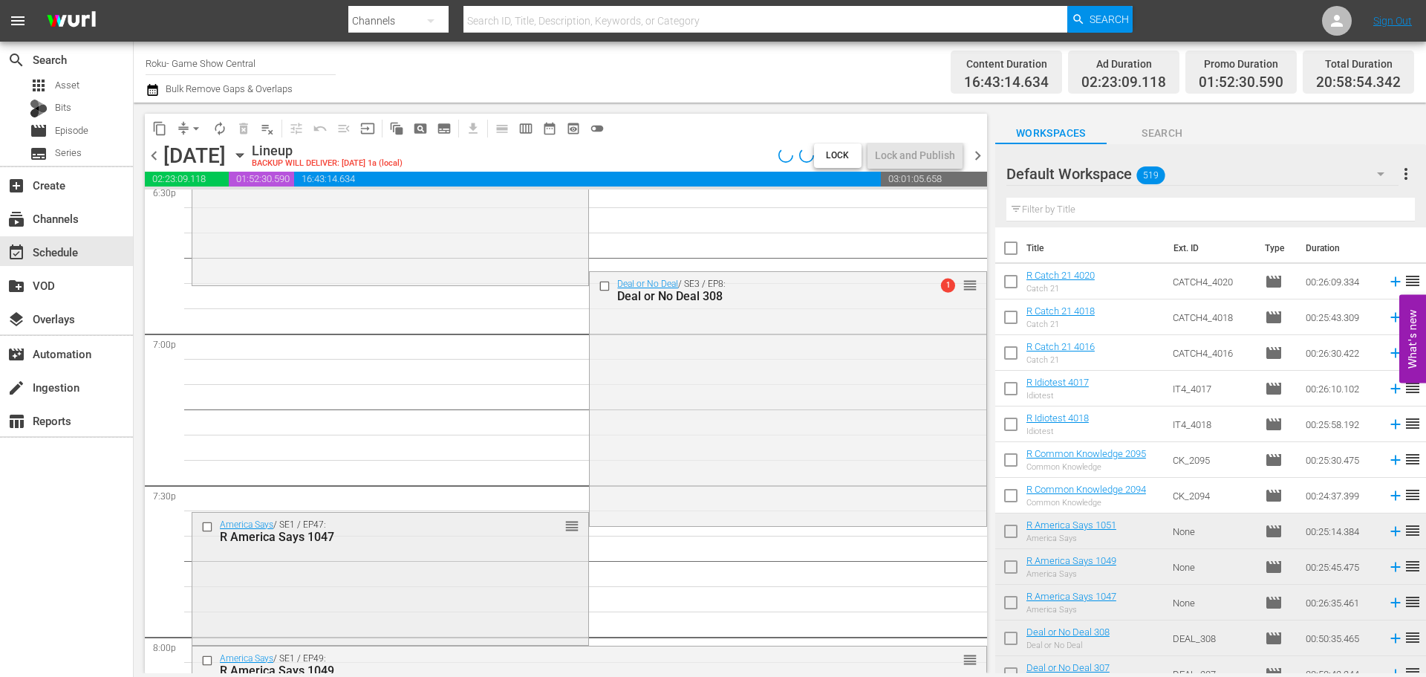
click at [435, 531] on div "R America Says 1047" at bounding box center [366, 537] width 293 height 14
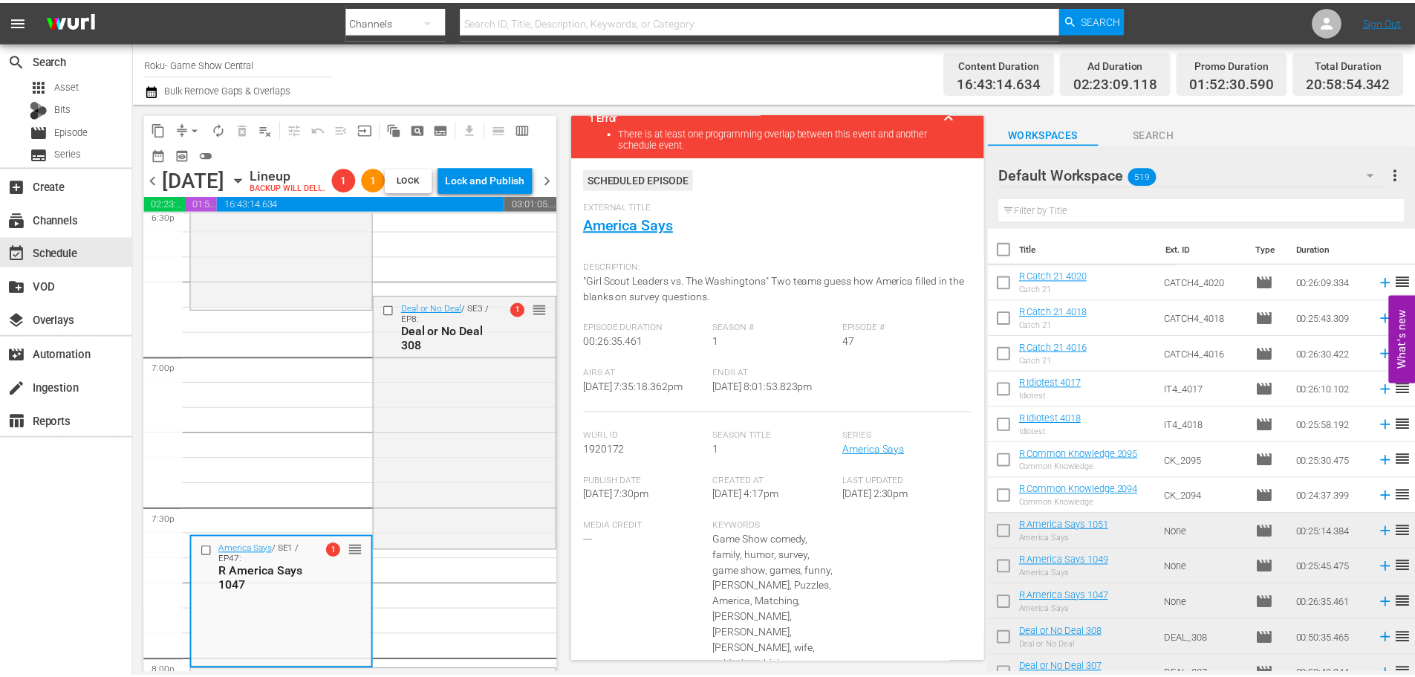
scroll to position [0, 0]
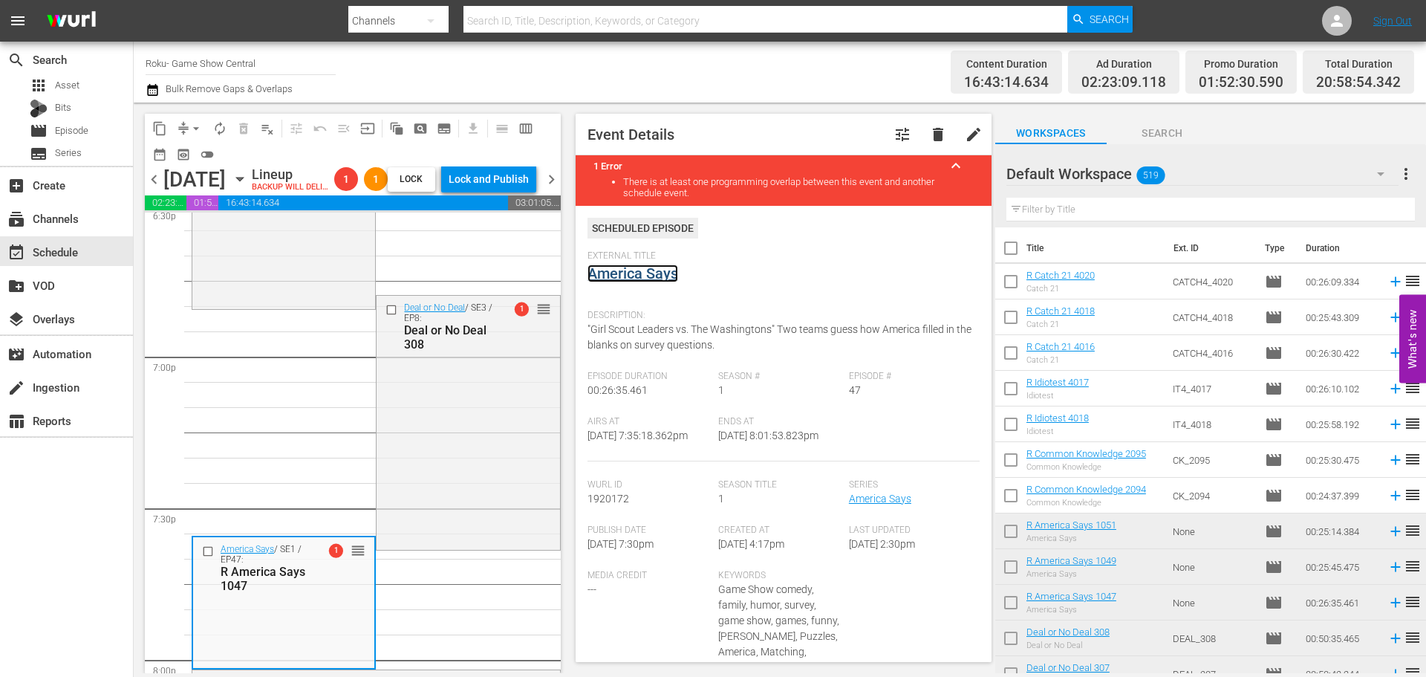
click at [642, 280] on link "America Says" at bounding box center [633, 273] width 91 height 18
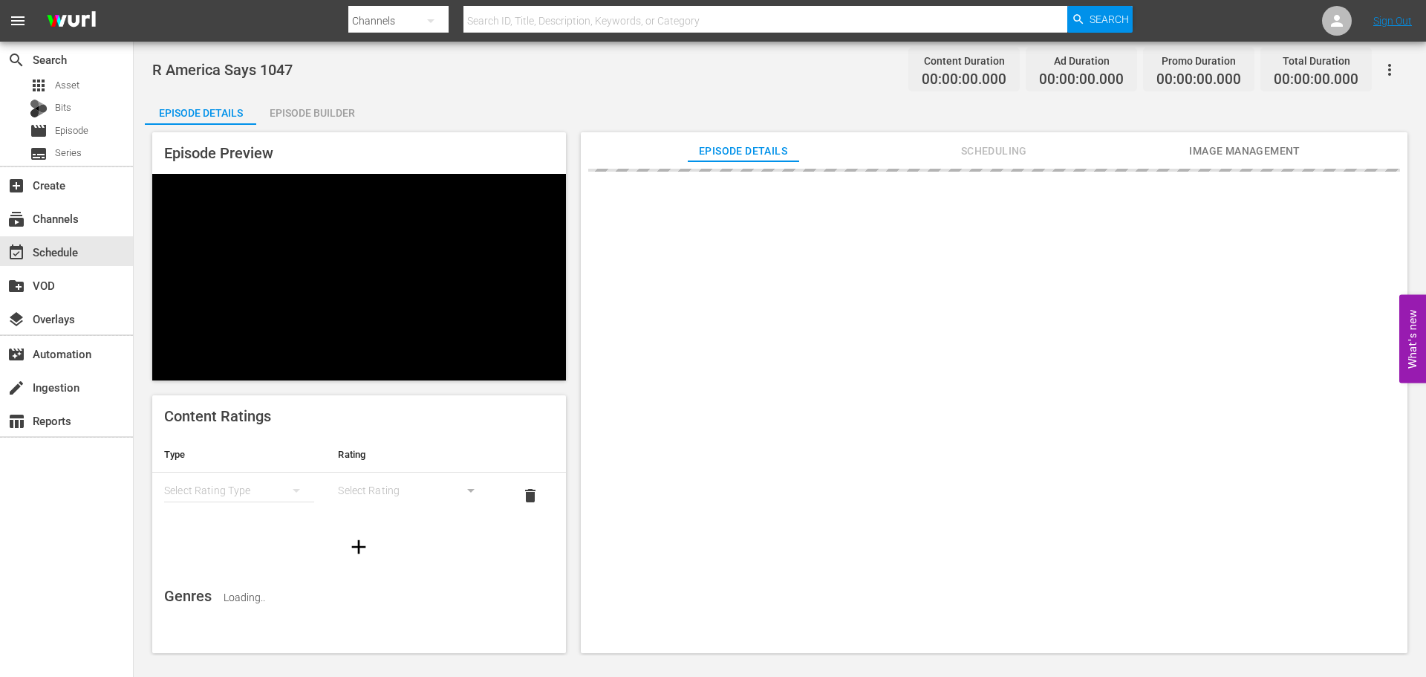
click at [308, 95] on div "Episode Builder" at bounding box center [311, 113] width 111 height 36
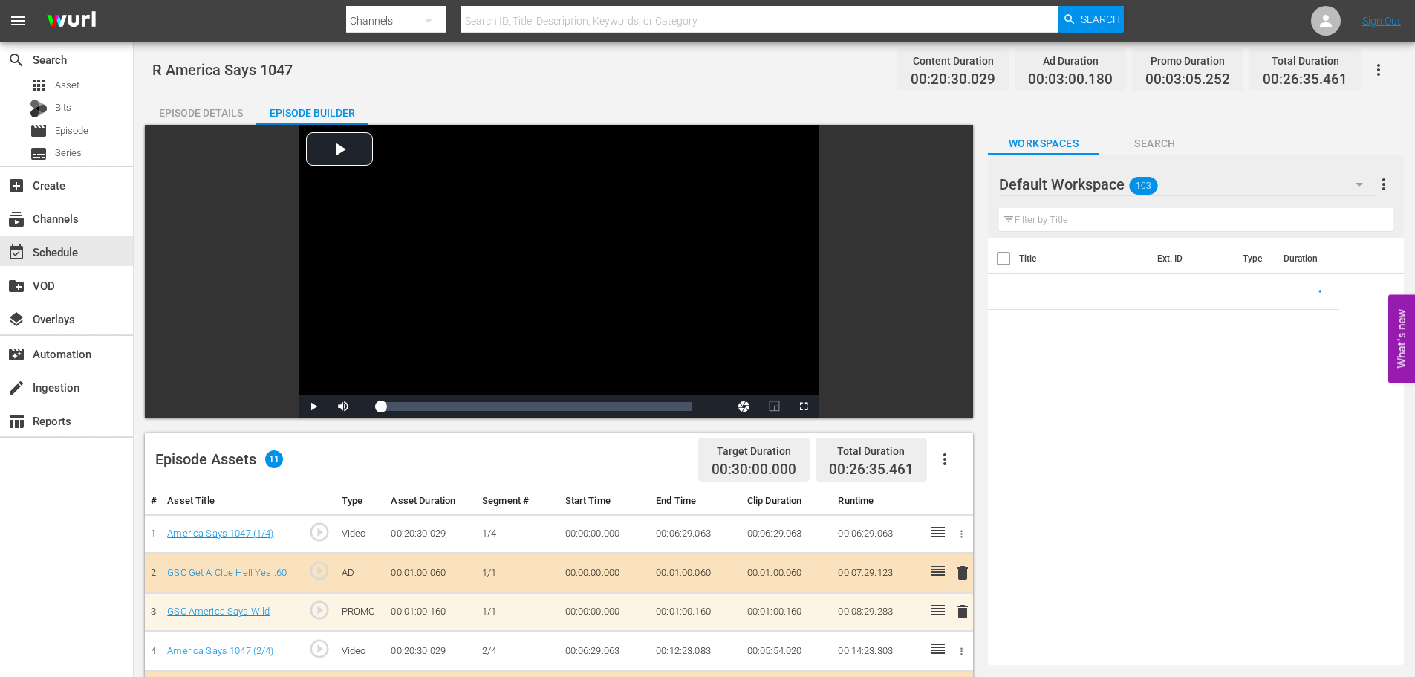
scroll to position [387, 0]
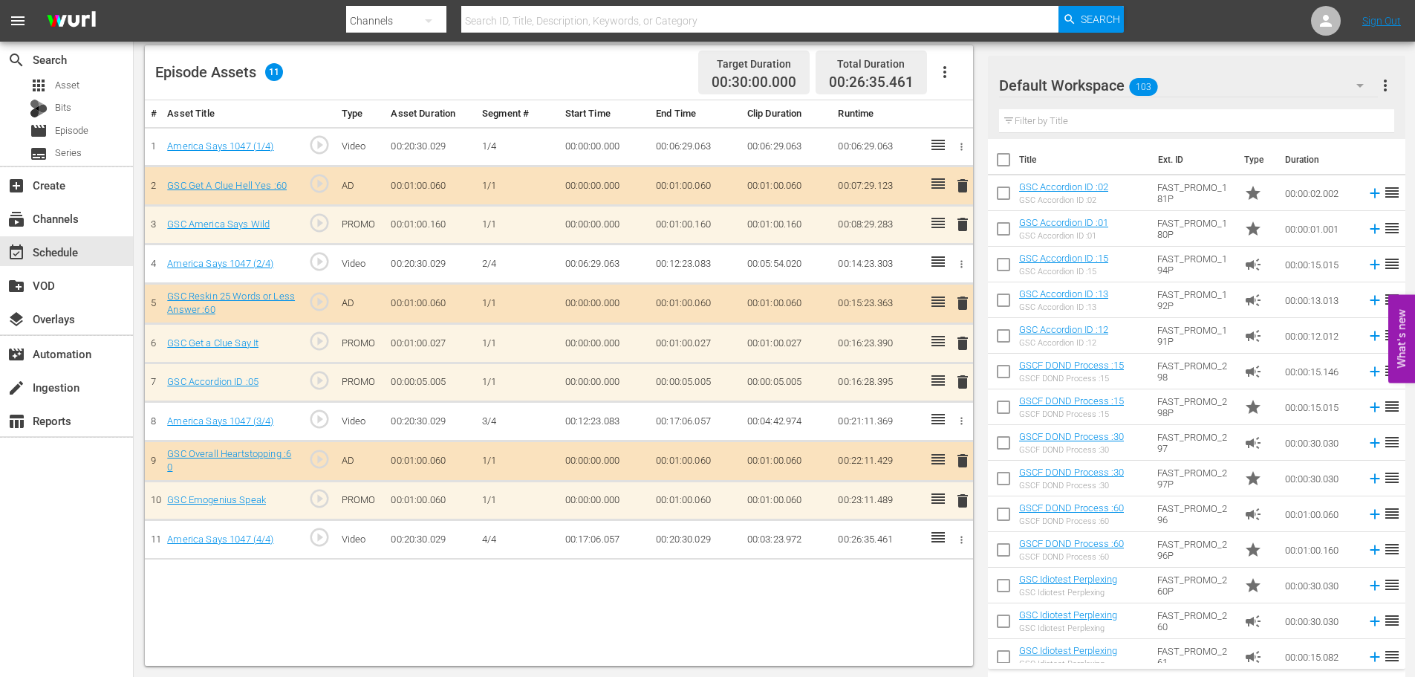
click at [1095, 108] on div "Filter by Title" at bounding box center [1196, 121] width 395 height 36
click at [1097, 110] on input "text" at bounding box center [1196, 121] width 395 height 24
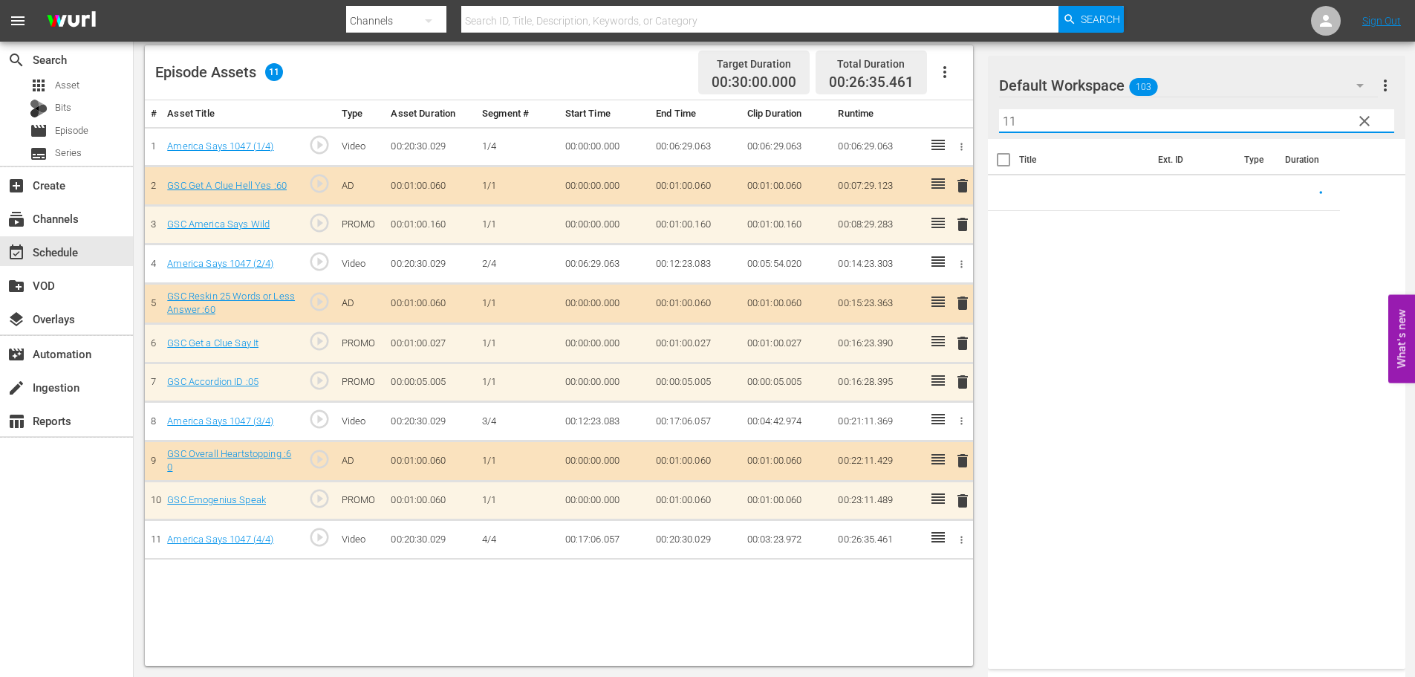
type input "11"
click at [963, 384] on span "delete" at bounding box center [963, 382] width 18 height 18
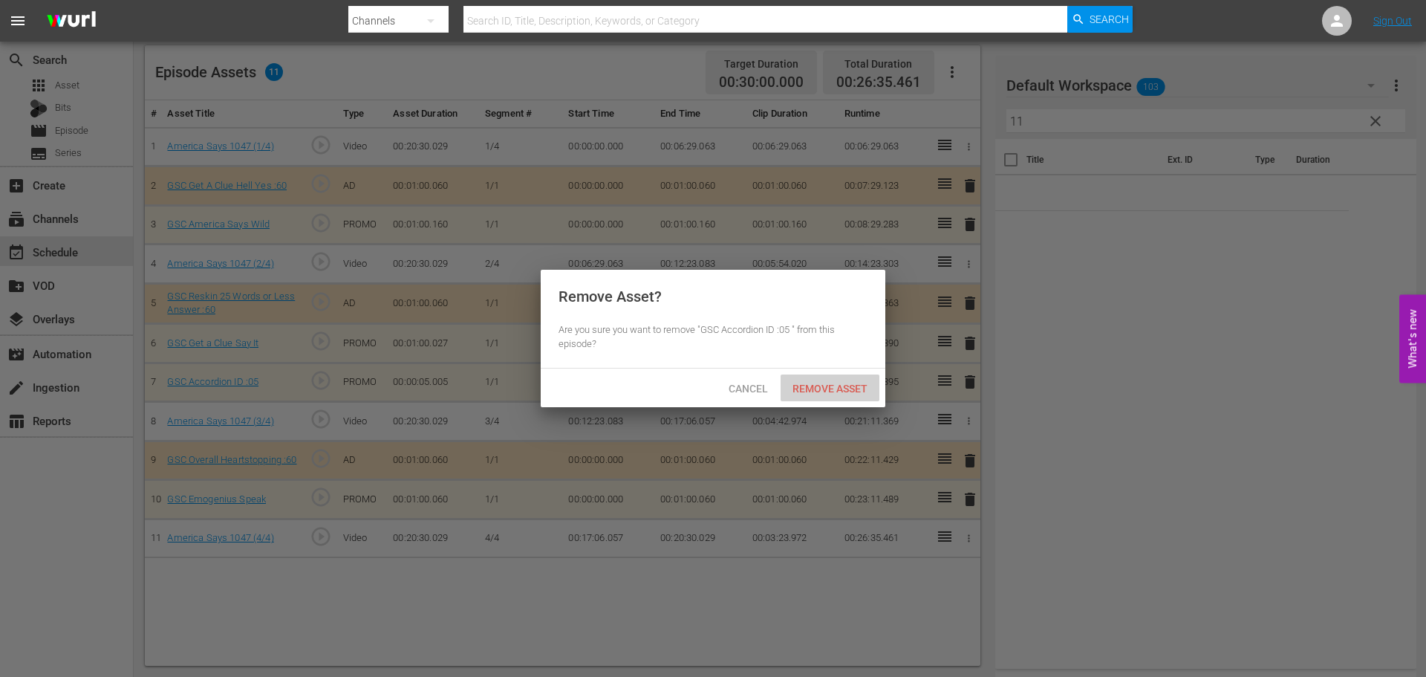
click at [846, 389] on span "Remove Asset" at bounding box center [830, 389] width 99 height 12
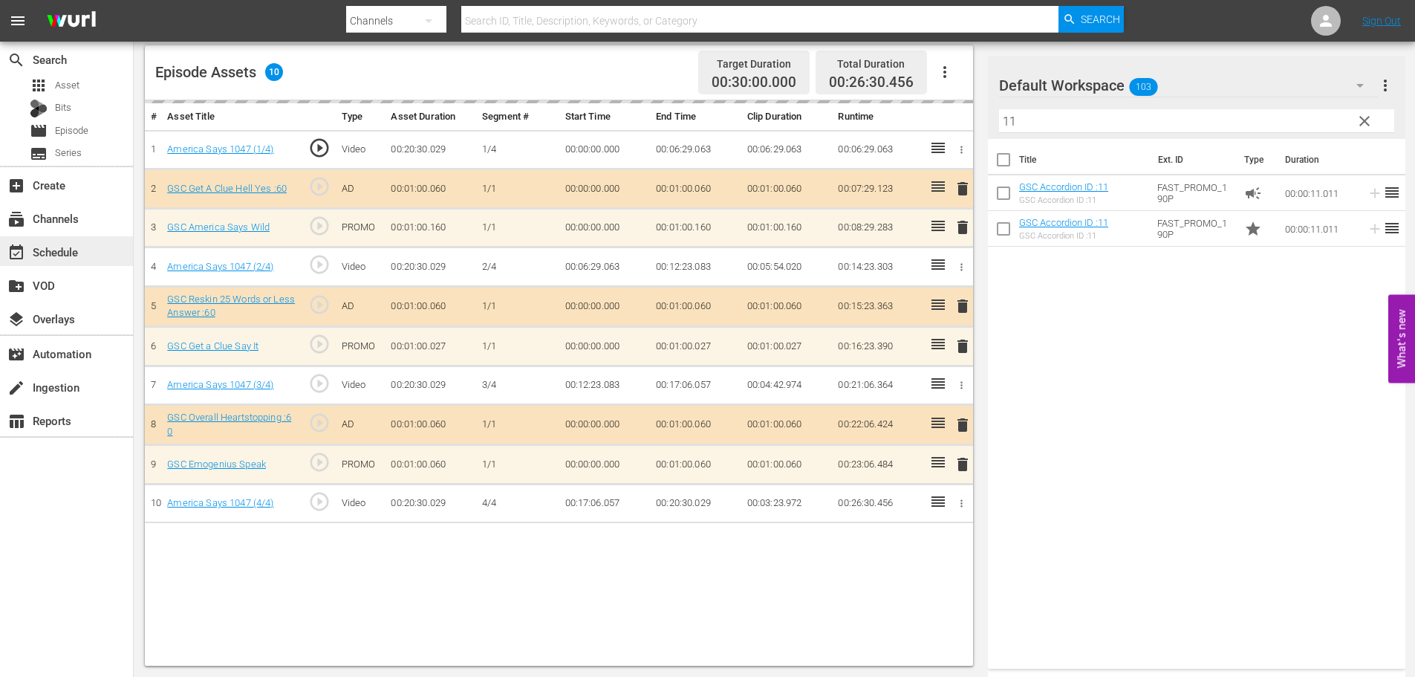
click at [51, 256] on div "event_available Schedule" at bounding box center [41, 249] width 83 height 13
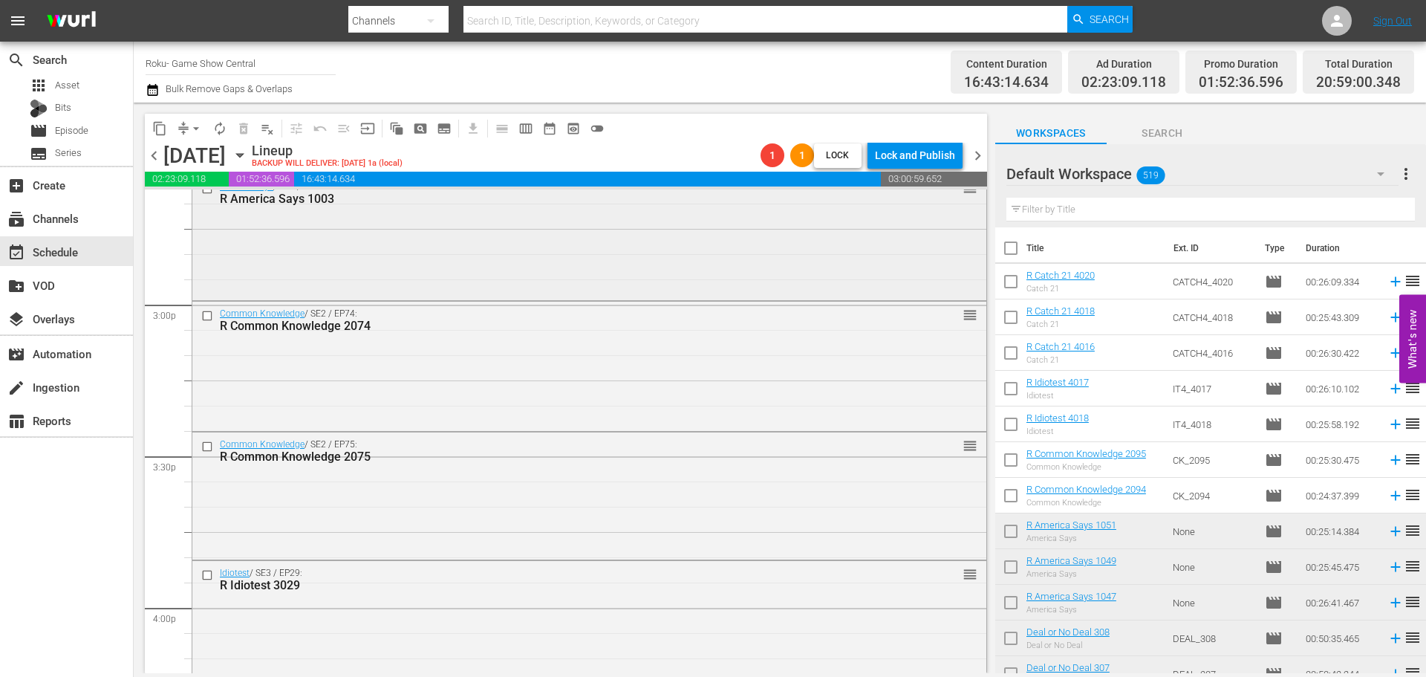
scroll to position [4372, 0]
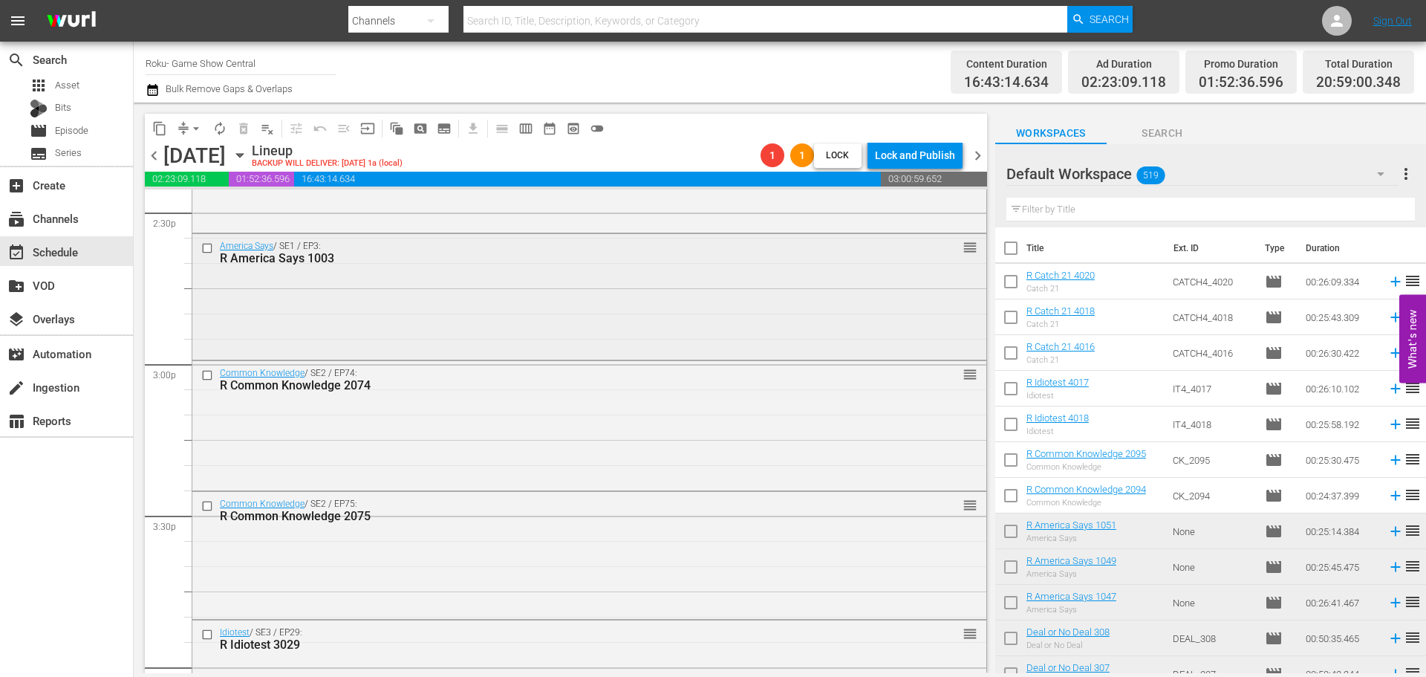
click at [356, 328] on div "America Says / SE1 / EP3: R America Says 1003 reorder" at bounding box center [589, 295] width 794 height 122
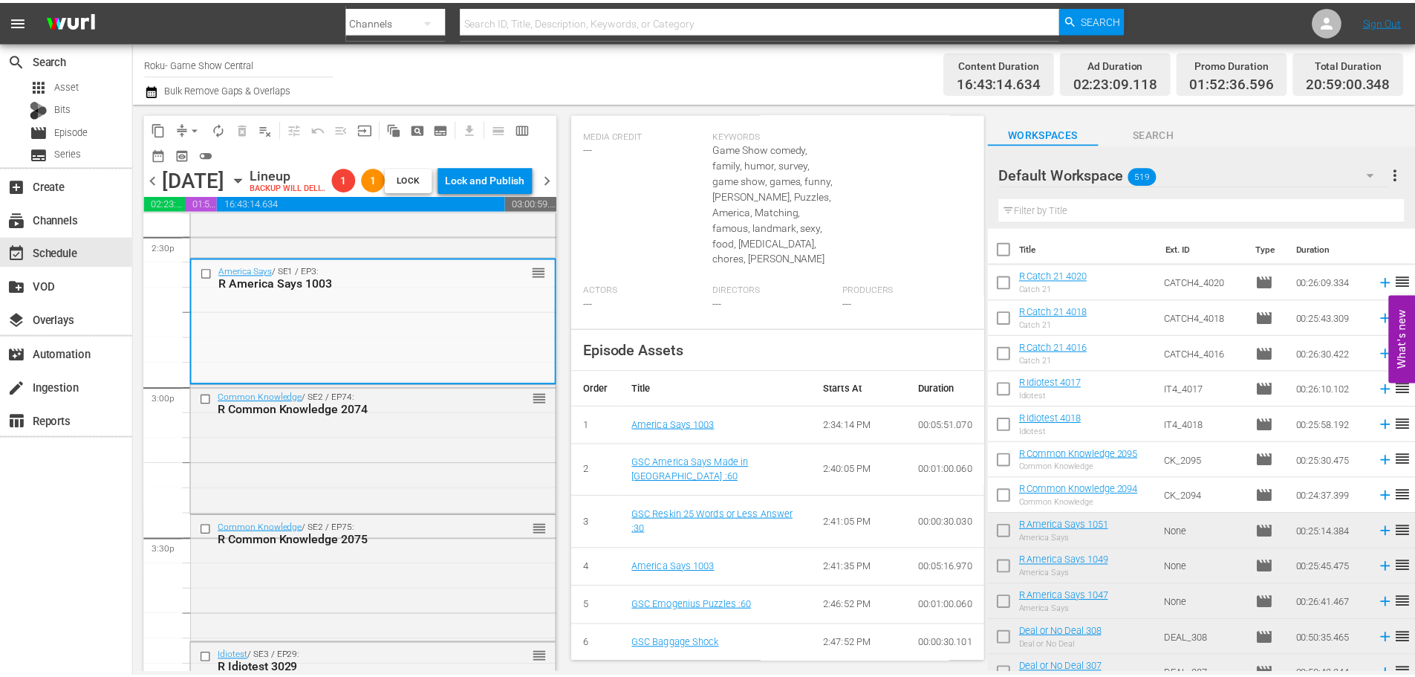
scroll to position [0, 0]
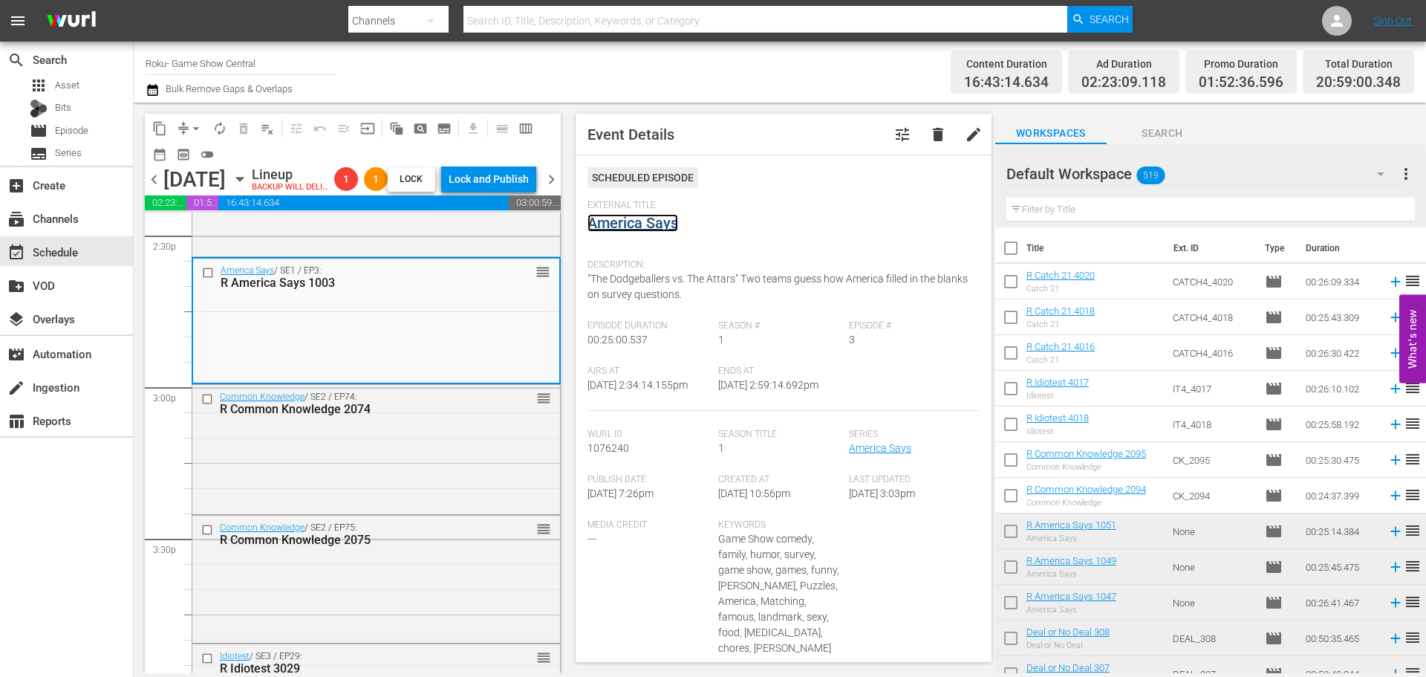
click at [670, 219] on link "America Says" at bounding box center [633, 223] width 91 height 18
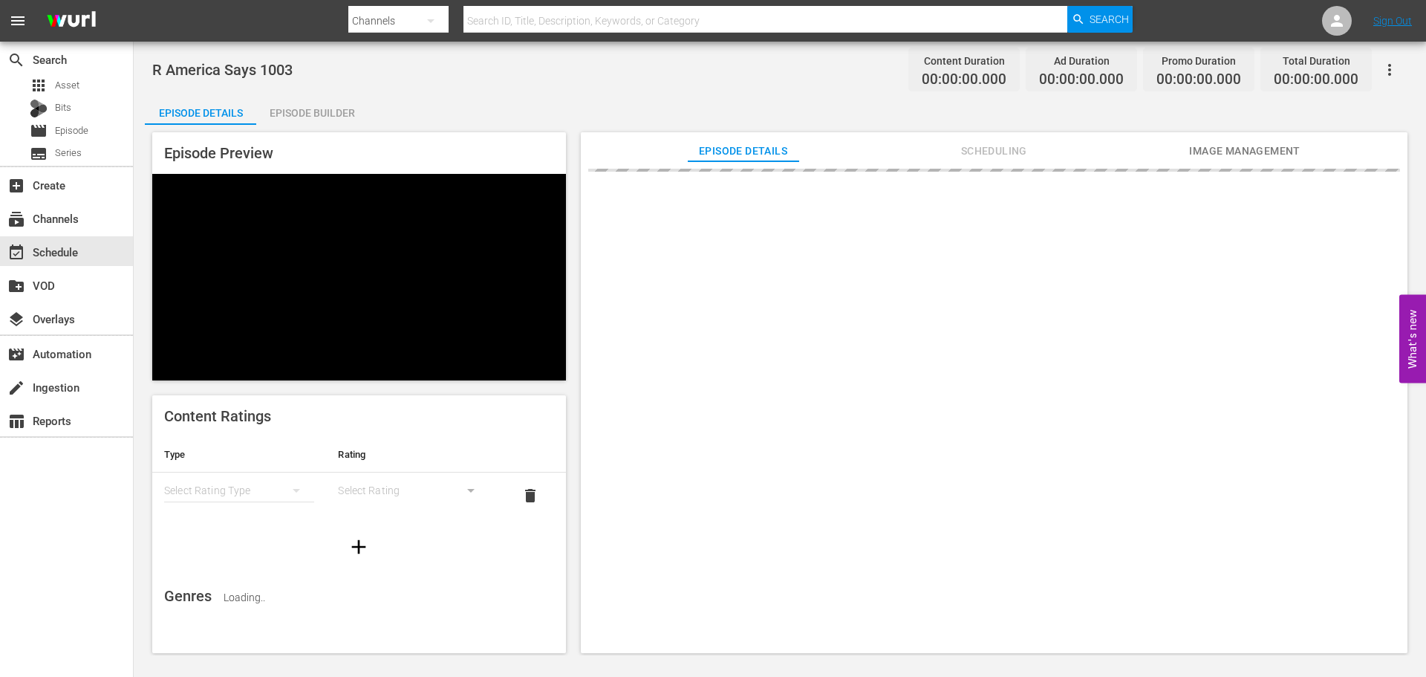
click at [319, 106] on div "Episode Builder" at bounding box center [311, 113] width 111 height 36
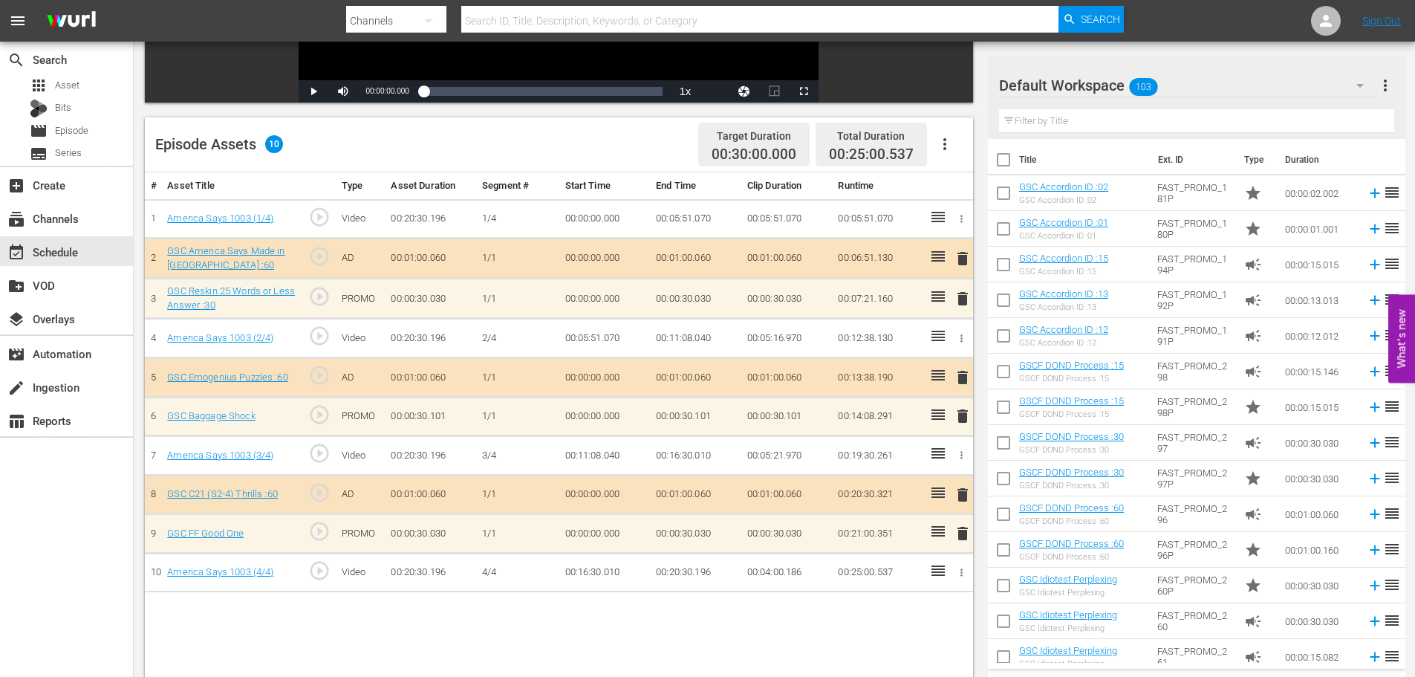
scroll to position [387, 0]
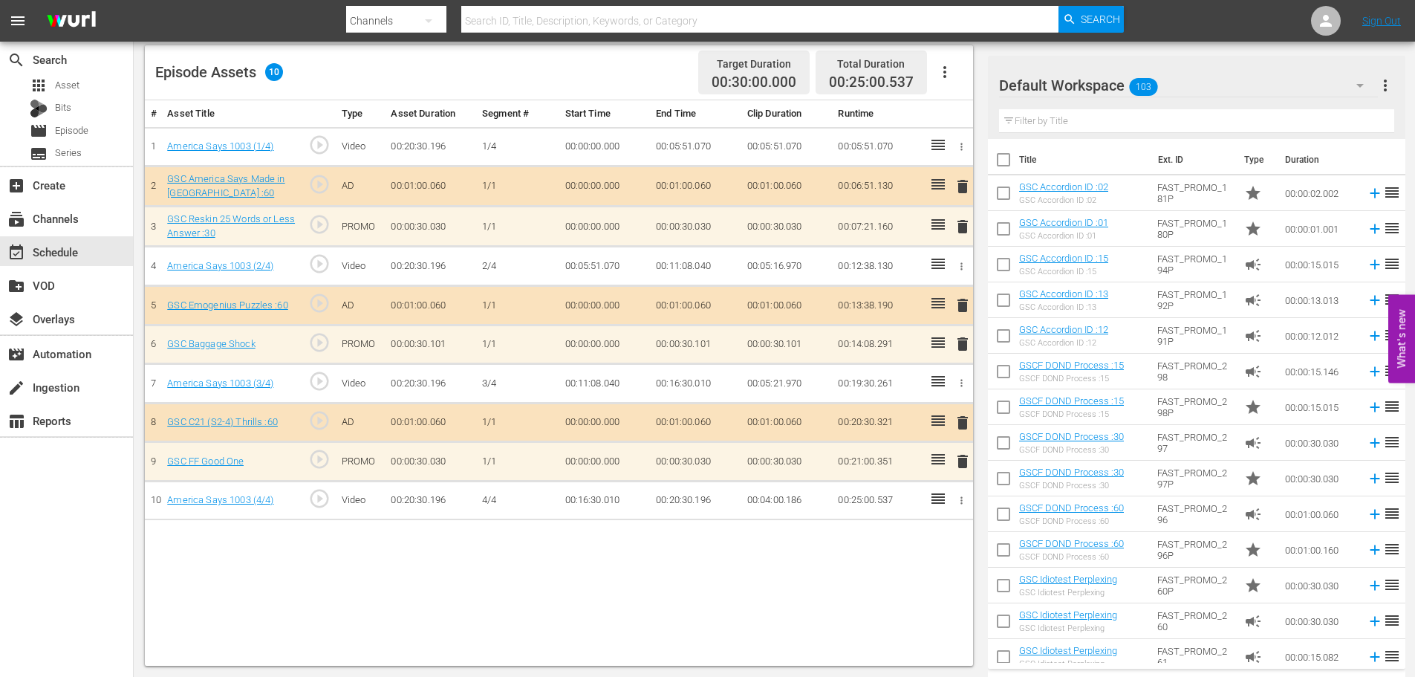
click at [962, 464] on span "delete" at bounding box center [963, 461] width 18 height 18
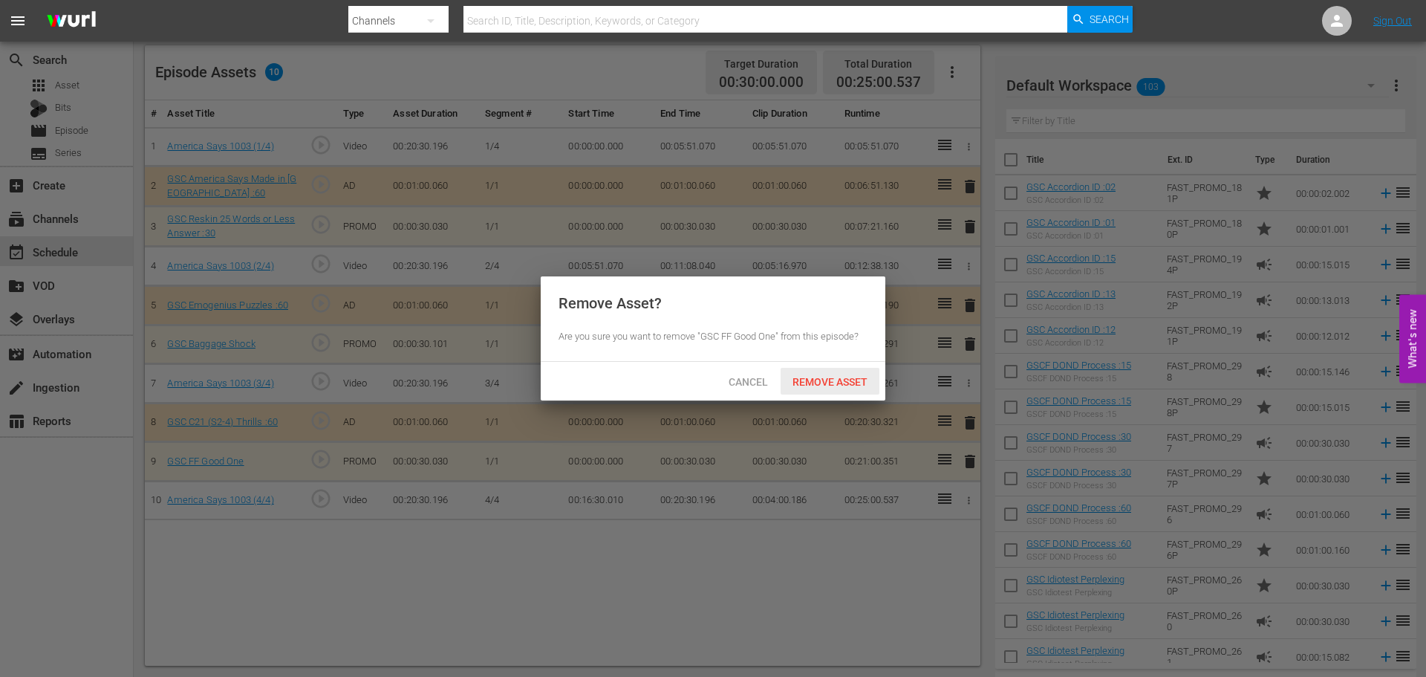
click at [799, 377] on span "Remove Asset" at bounding box center [830, 382] width 99 height 12
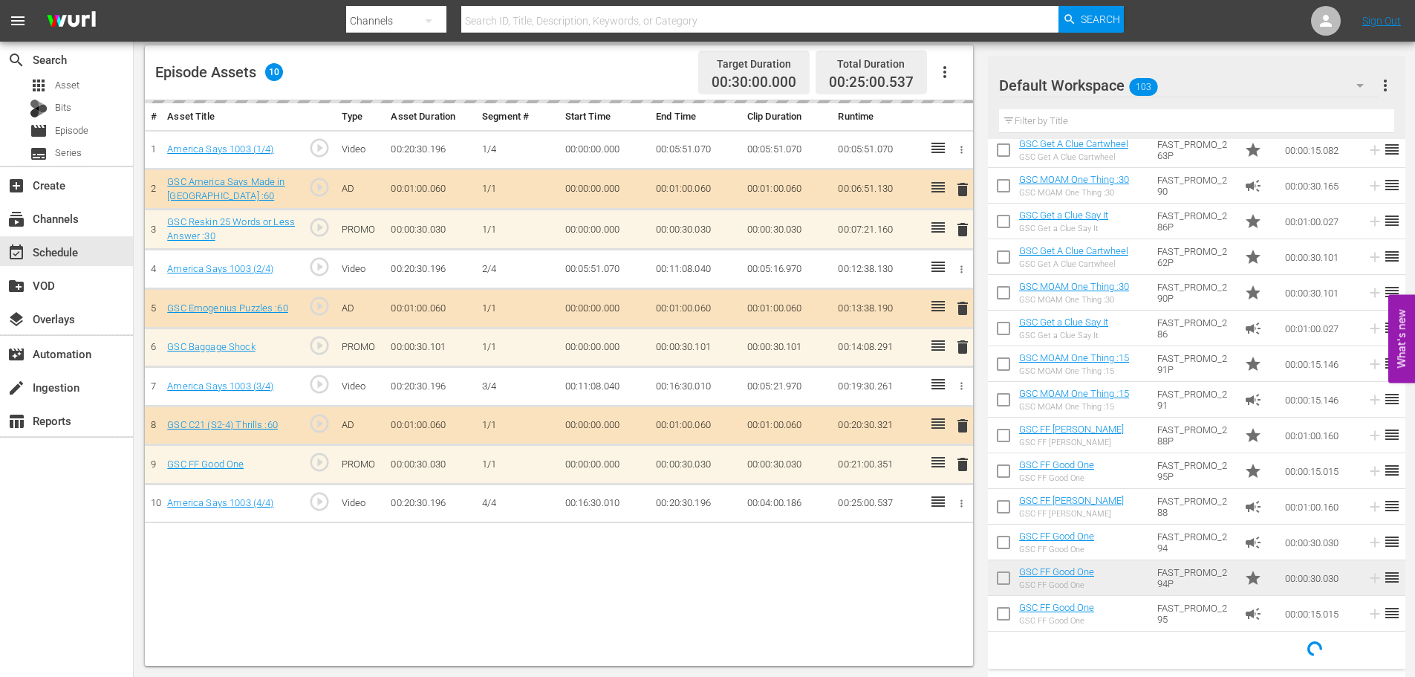
scroll to position [618, 0]
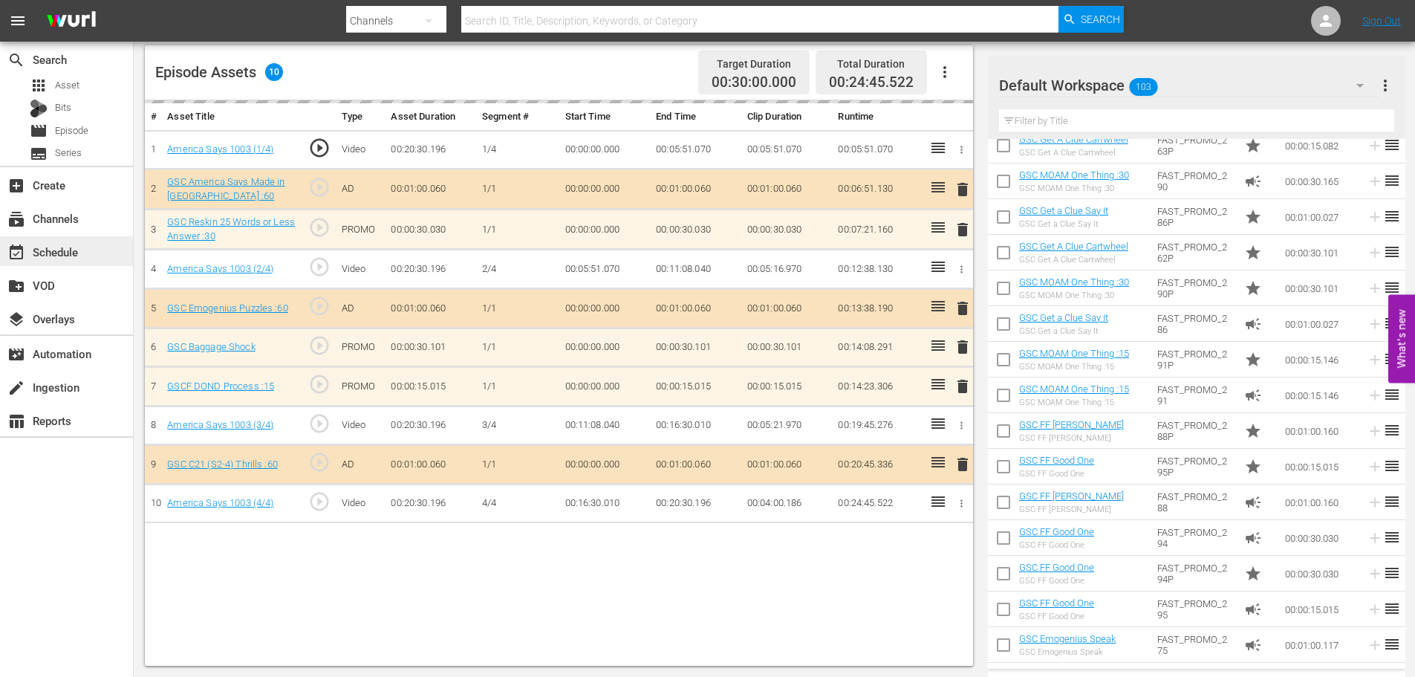
click at [117, 241] on div "event_available Schedule" at bounding box center [66, 251] width 133 height 30
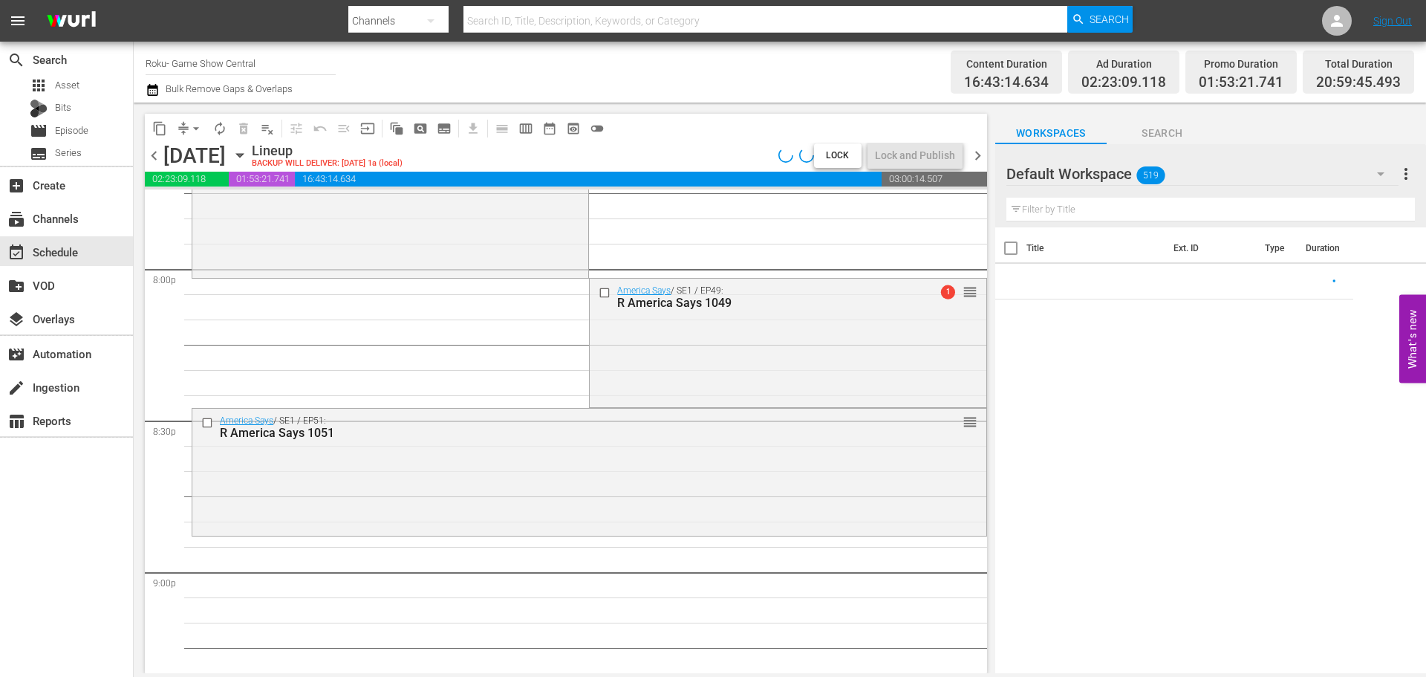
scroll to position [6046, 0]
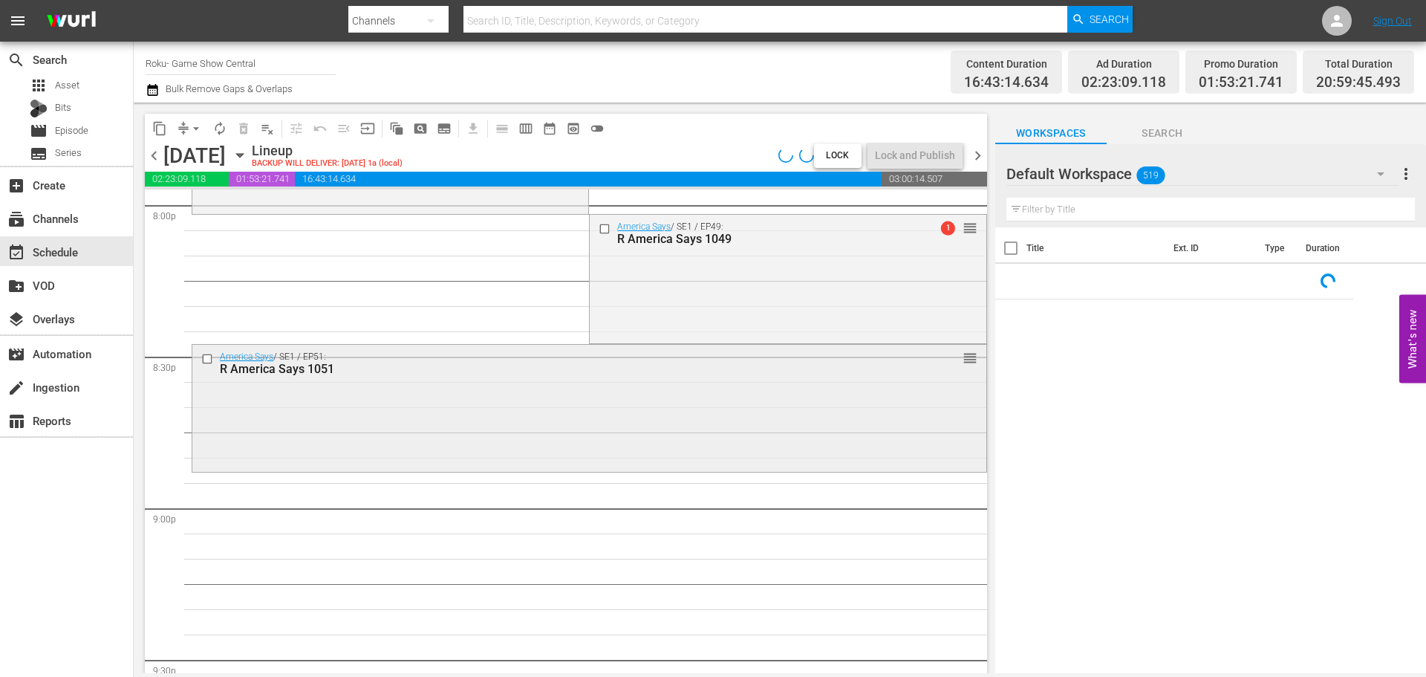
click at [280, 403] on div "America Says / SE1 / EP51: R America Says 1051 reorder" at bounding box center [589, 406] width 794 height 123
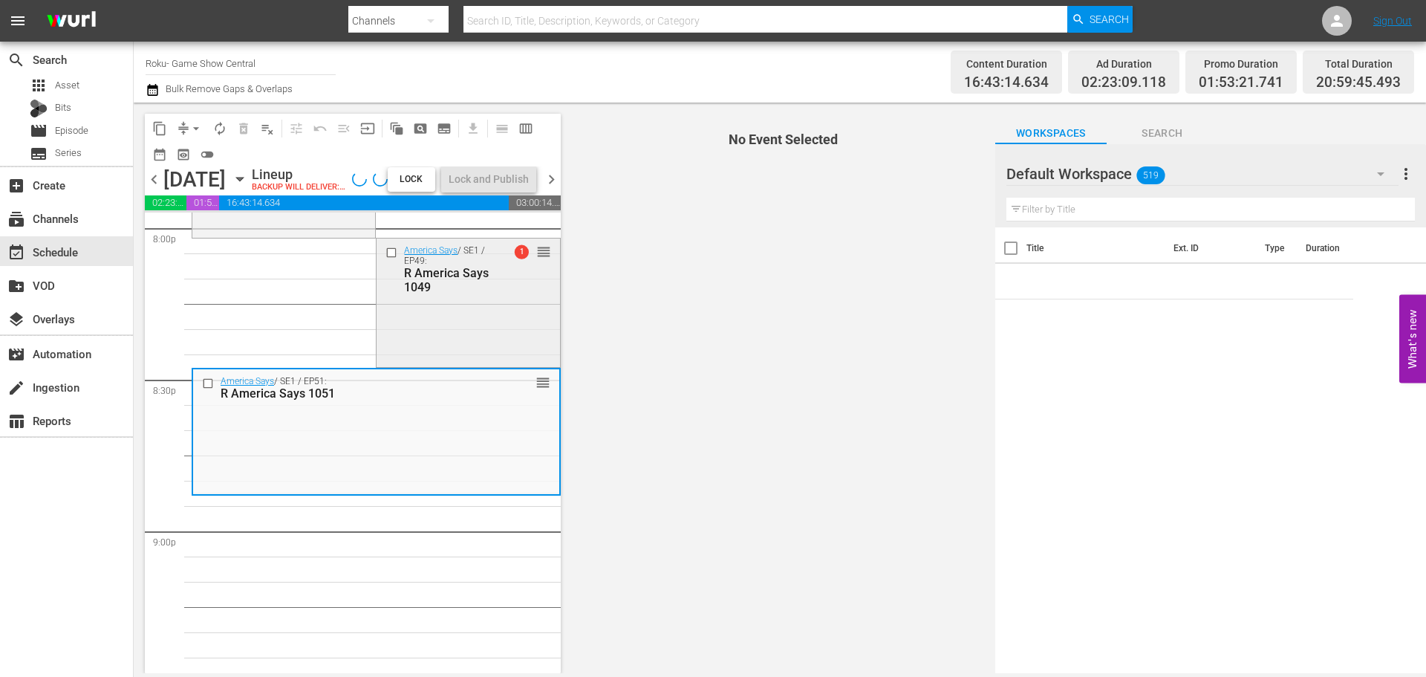
click at [392, 294] on div "America Says / SE1 / EP49: R America Says 1049" at bounding box center [439, 269] width 114 height 51
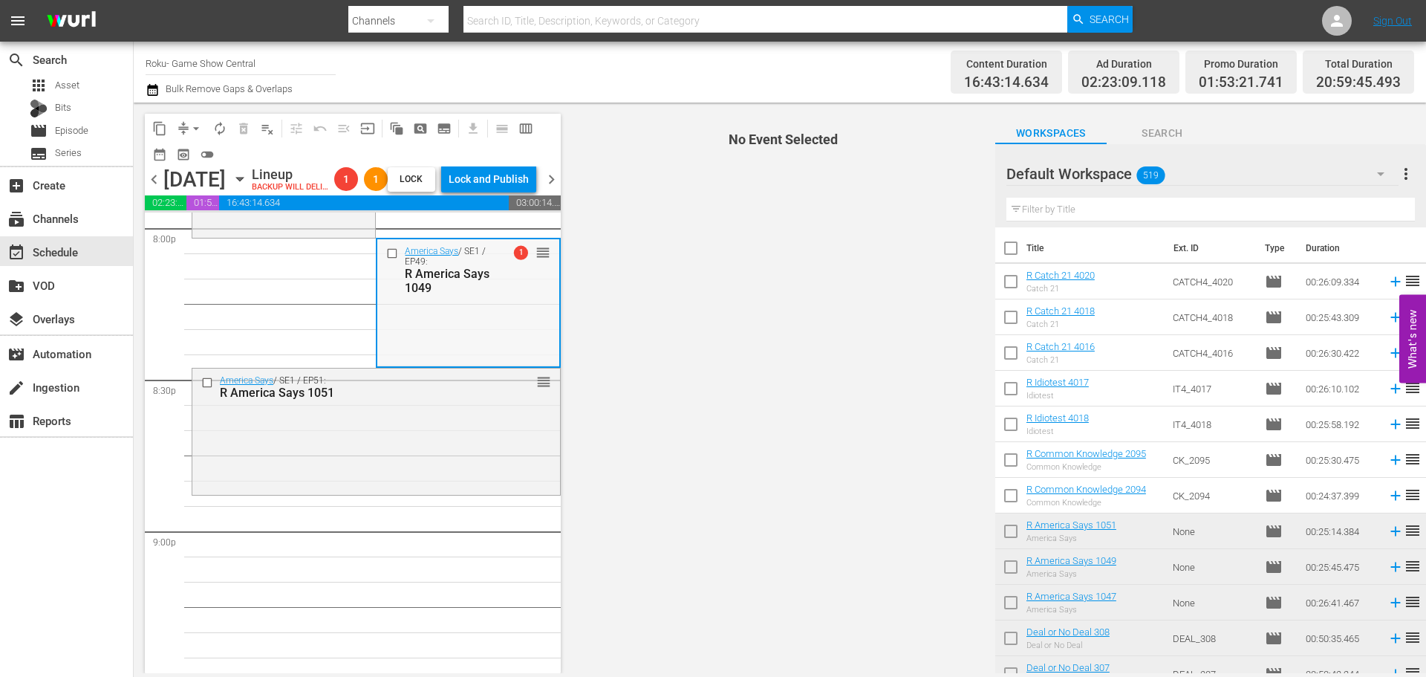
click at [414, 295] on div "R America Says 1049" at bounding box center [450, 281] width 91 height 28
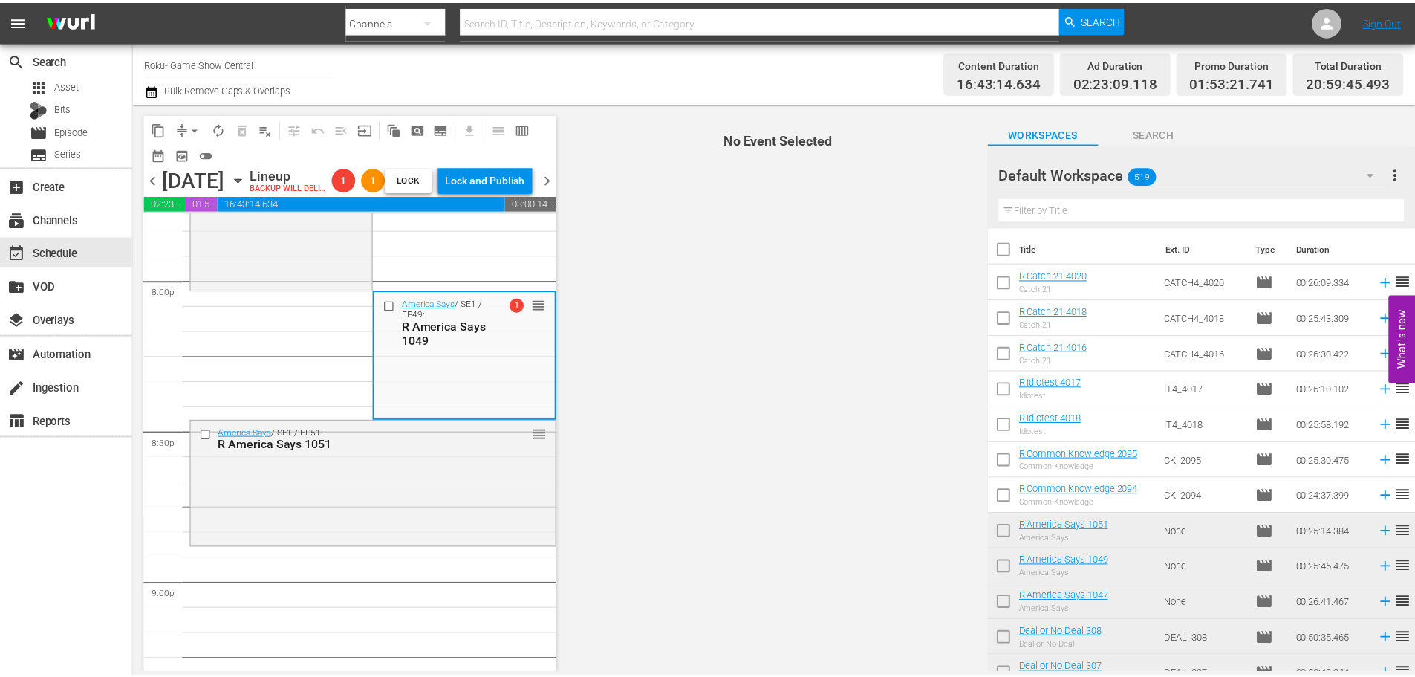
scroll to position [5898, 0]
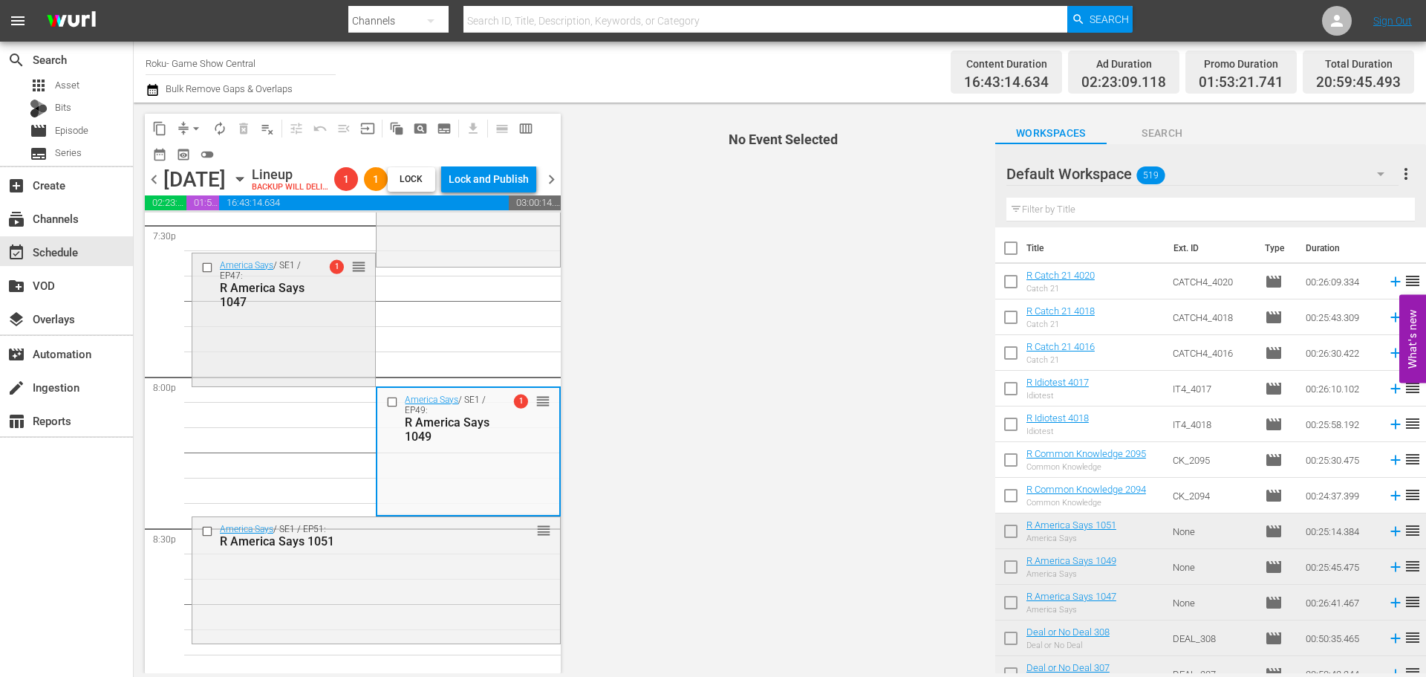
click at [270, 361] on div "America Says / SE1 / EP47: R America Says 1047 1 reorder" at bounding box center [283, 318] width 183 height 131
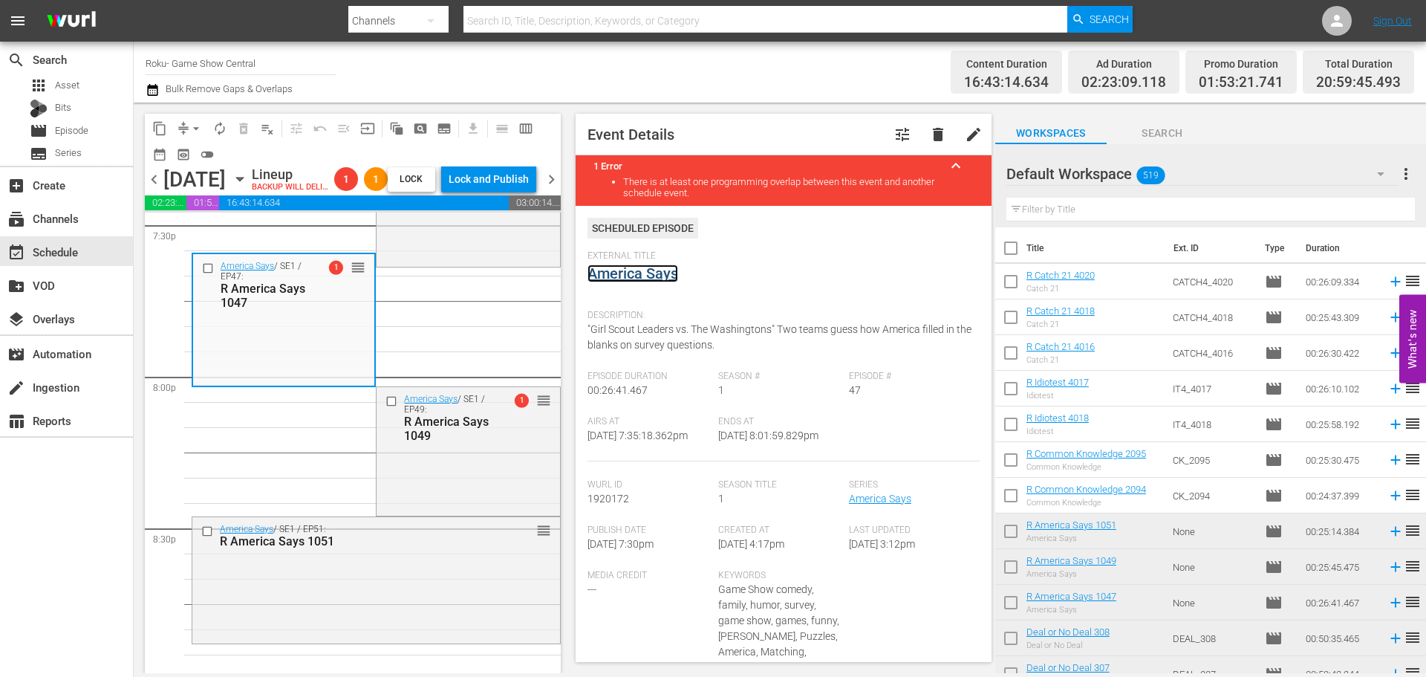
click at [662, 270] on link "America Says" at bounding box center [633, 273] width 91 height 18
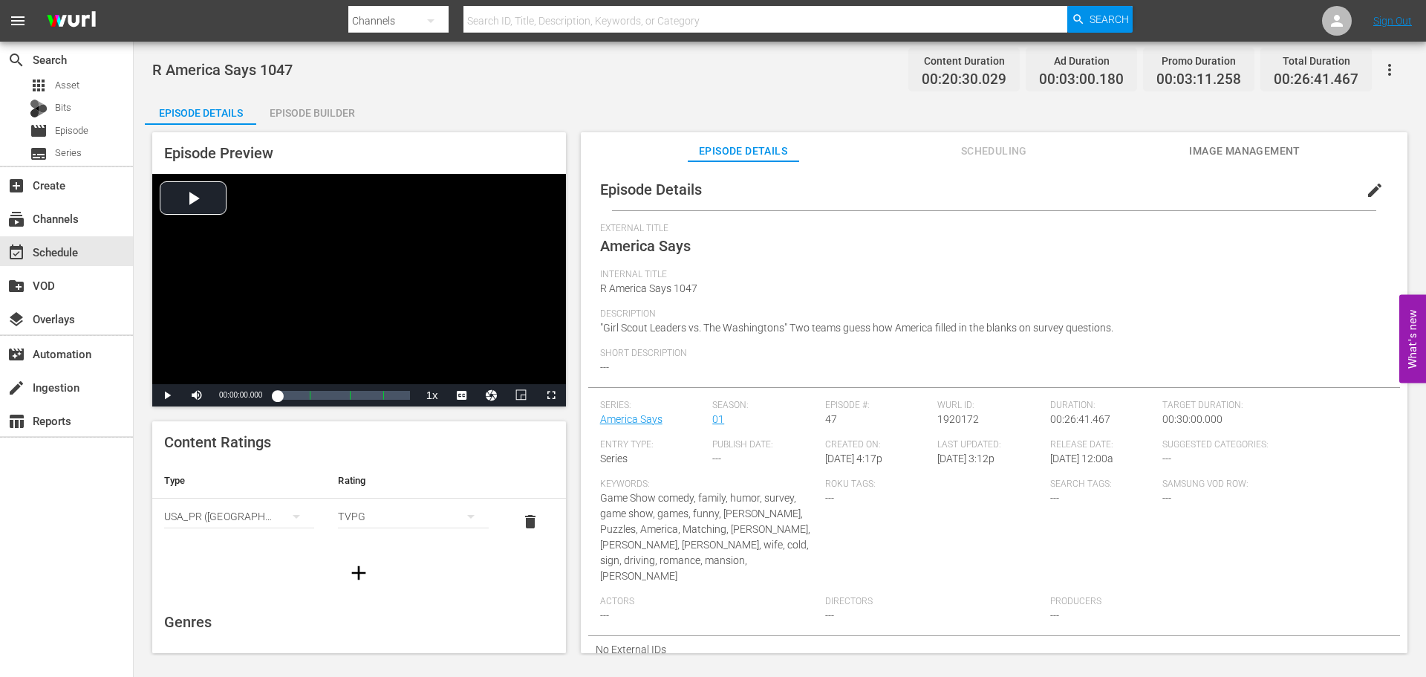
click at [342, 121] on div "Episode Builder" at bounding box center [311, 113] width 111 height 36
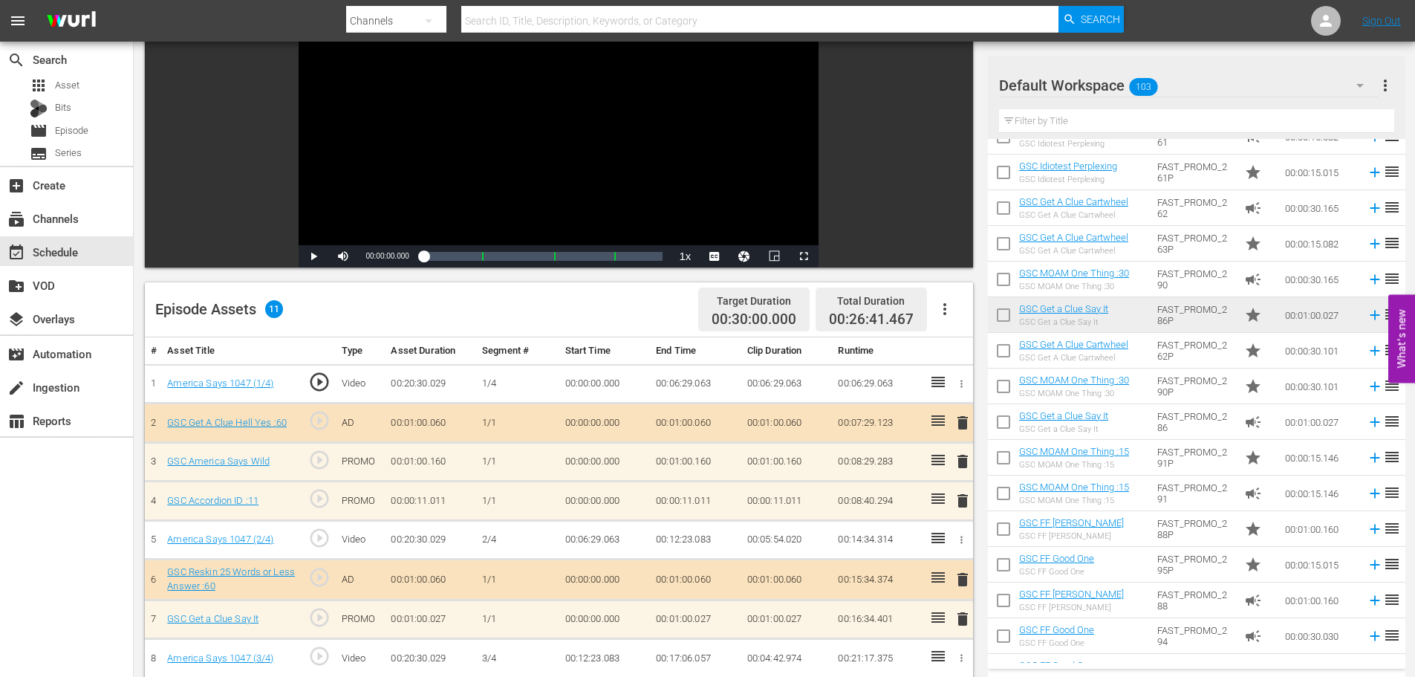
scroll to position [387, 0]
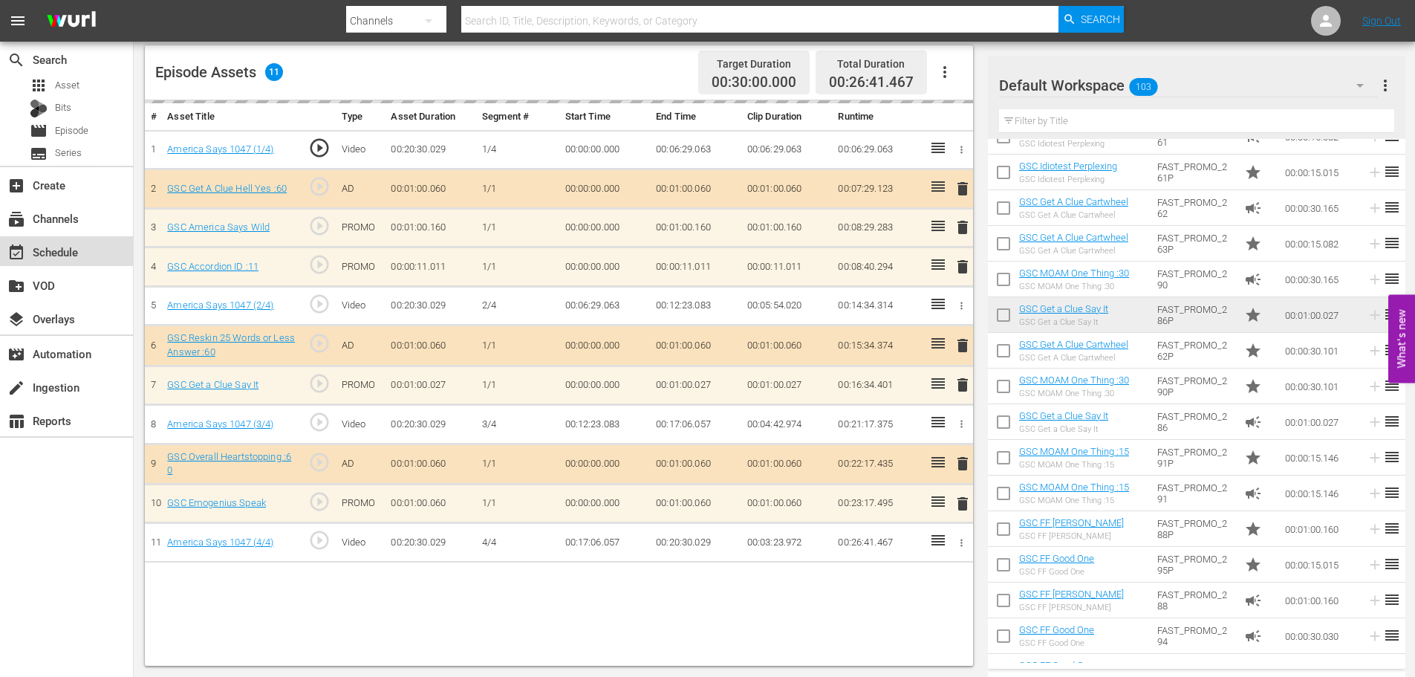
click at [65, 241] on div "event_available Schedule" at bounding box center [66, 251] width 133 height 30
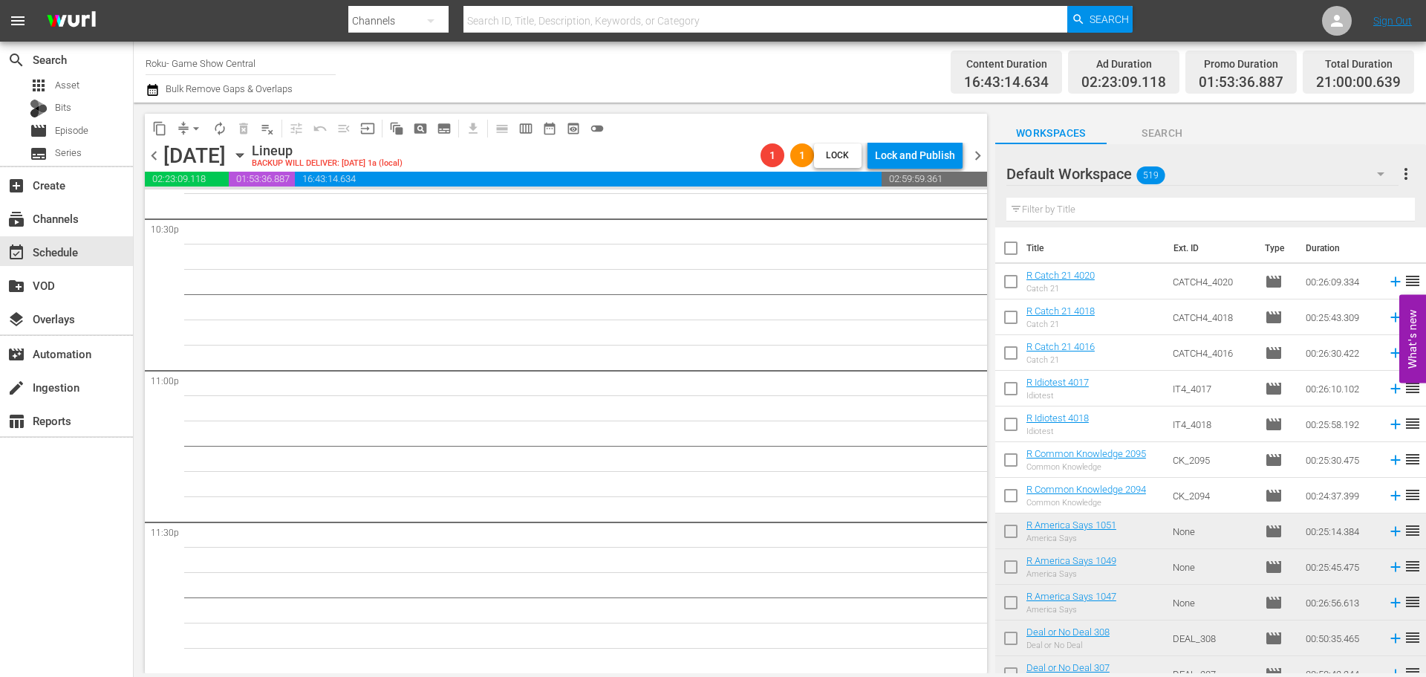
scroll to position [6271, 0]
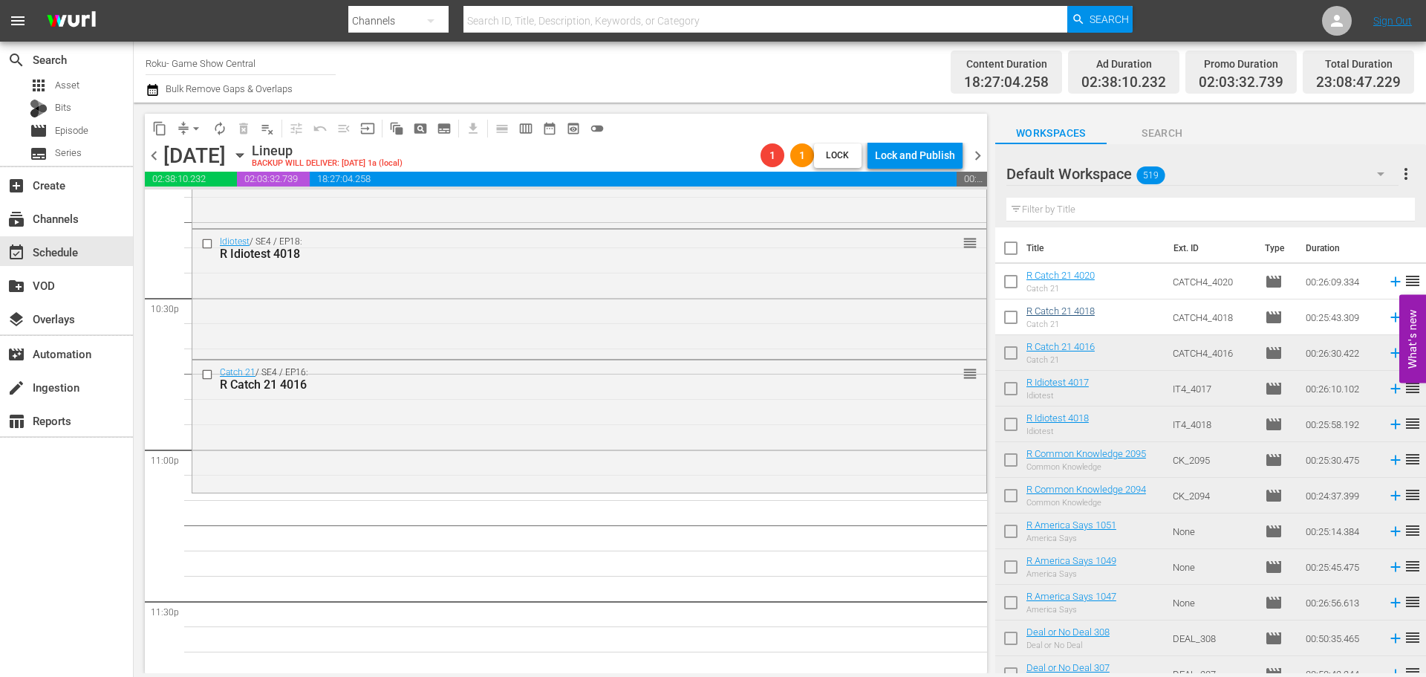
scroll to position [6717, 0]
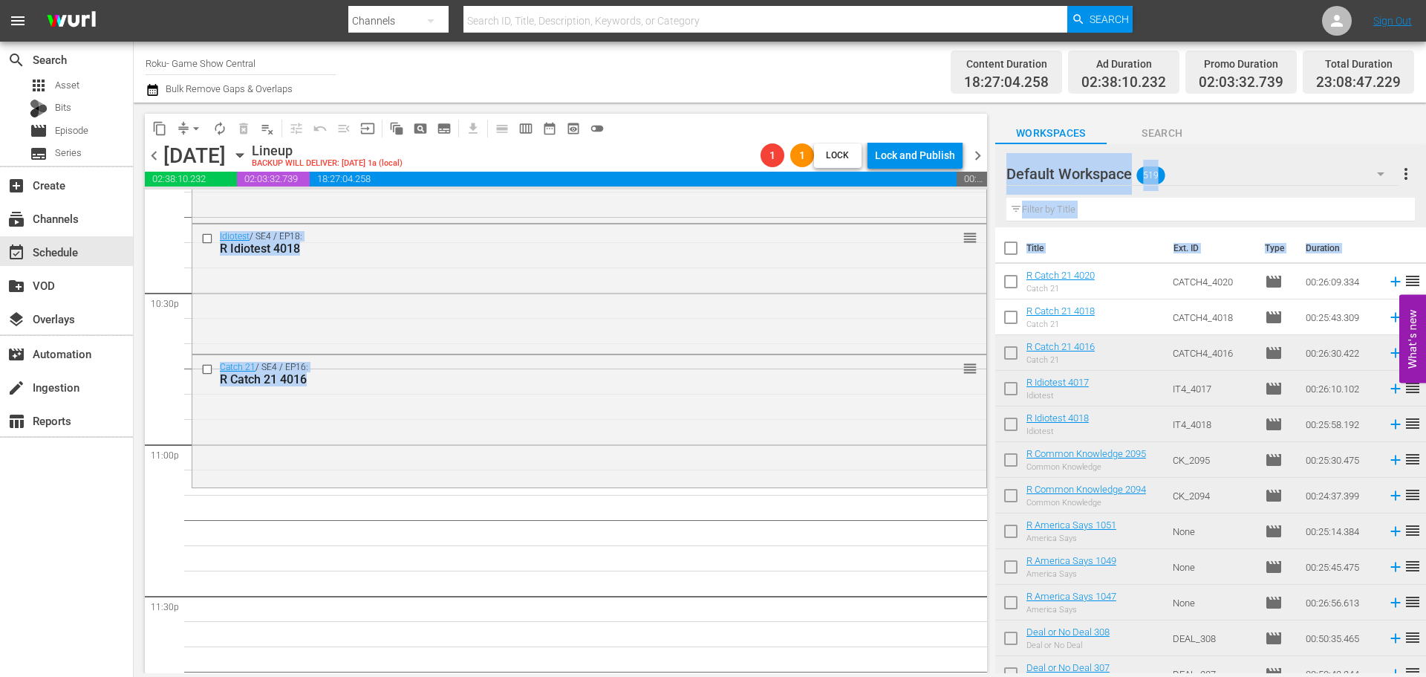
drag, startPoint x: 976, startPoint y: 386, endPoint x: 1127, endPoint y: 360, distance: 153.0
click at [1127, 360] on div "content_copy compress arrow_drop_down autorenew_outlined delete_forever_outline…" at bounding box center [780, 388] width 1293 height 571
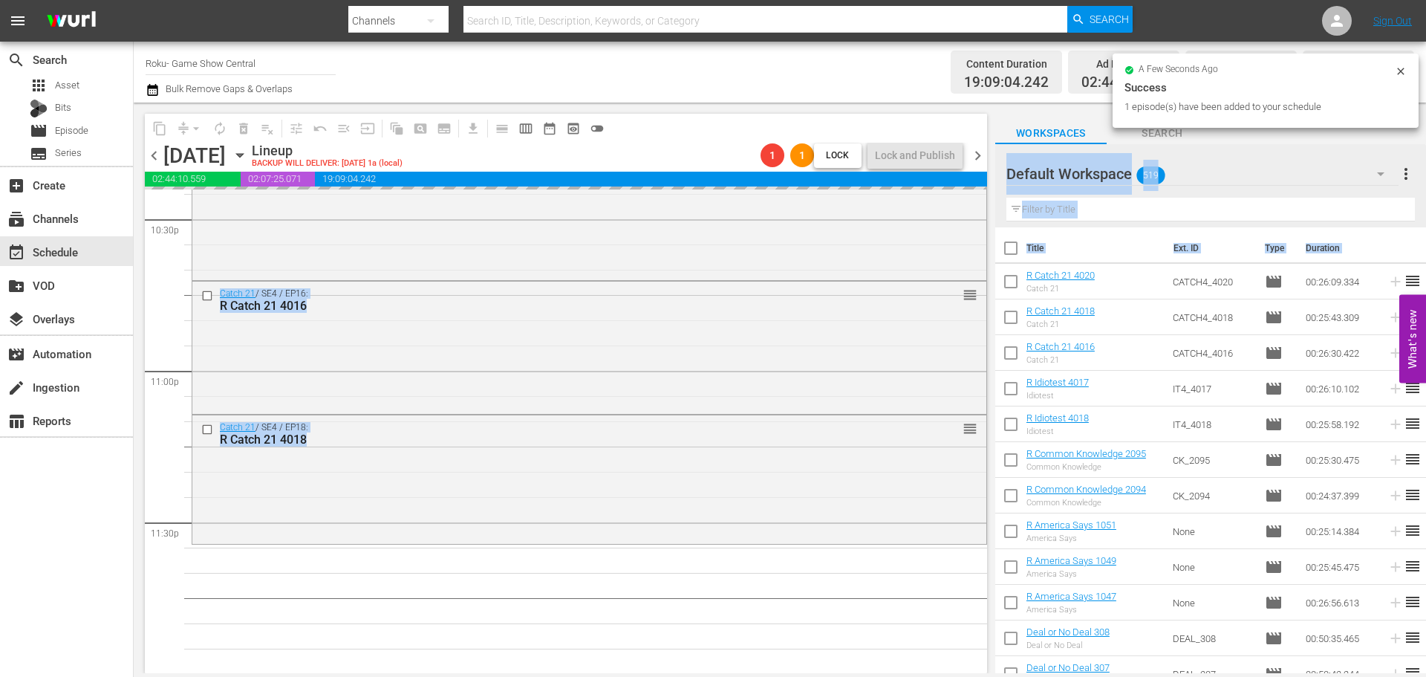
scroll to position [6791, 0]
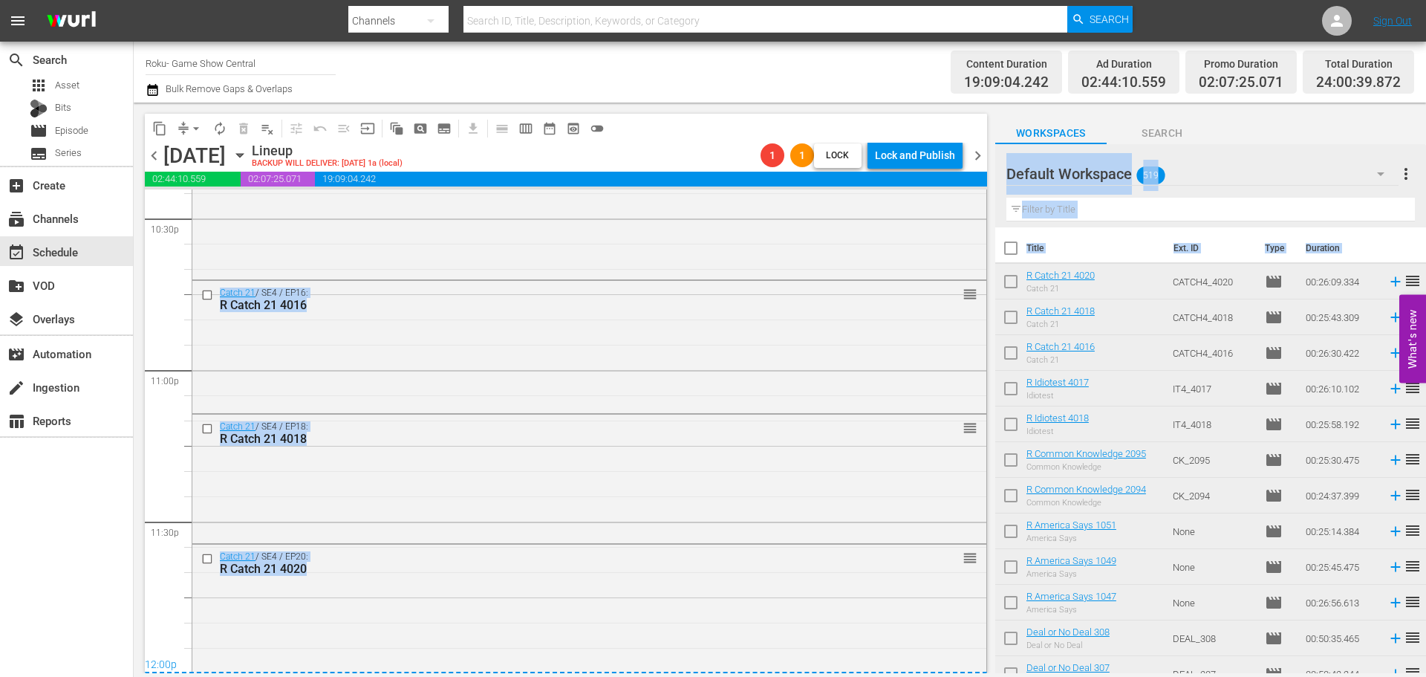
click at [588, 667] on div "12:00p" at bounding box center [566, 665] width 842 height 15
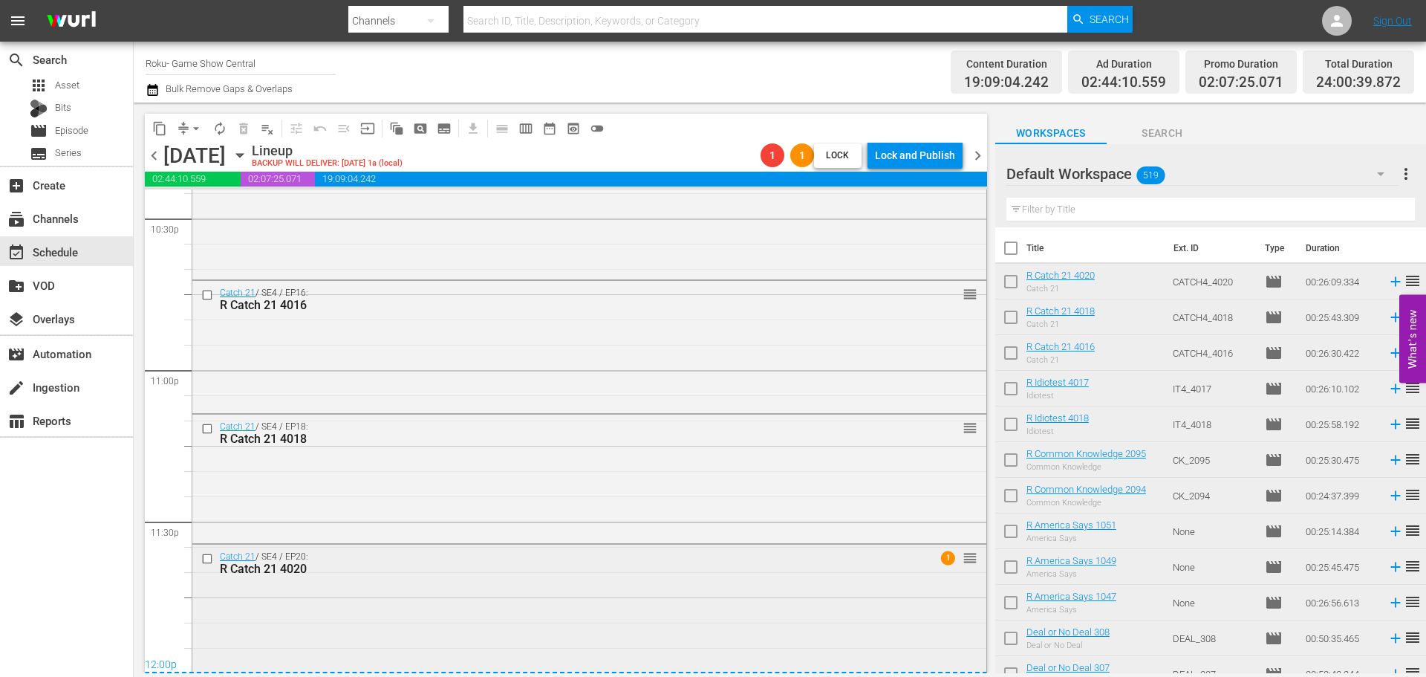
click at [595, 610] on div "Catch 21 / SE4 / EP20: R Catch 21 4020 1 reorder" at bounding box center [589, 609] width 794 height 128
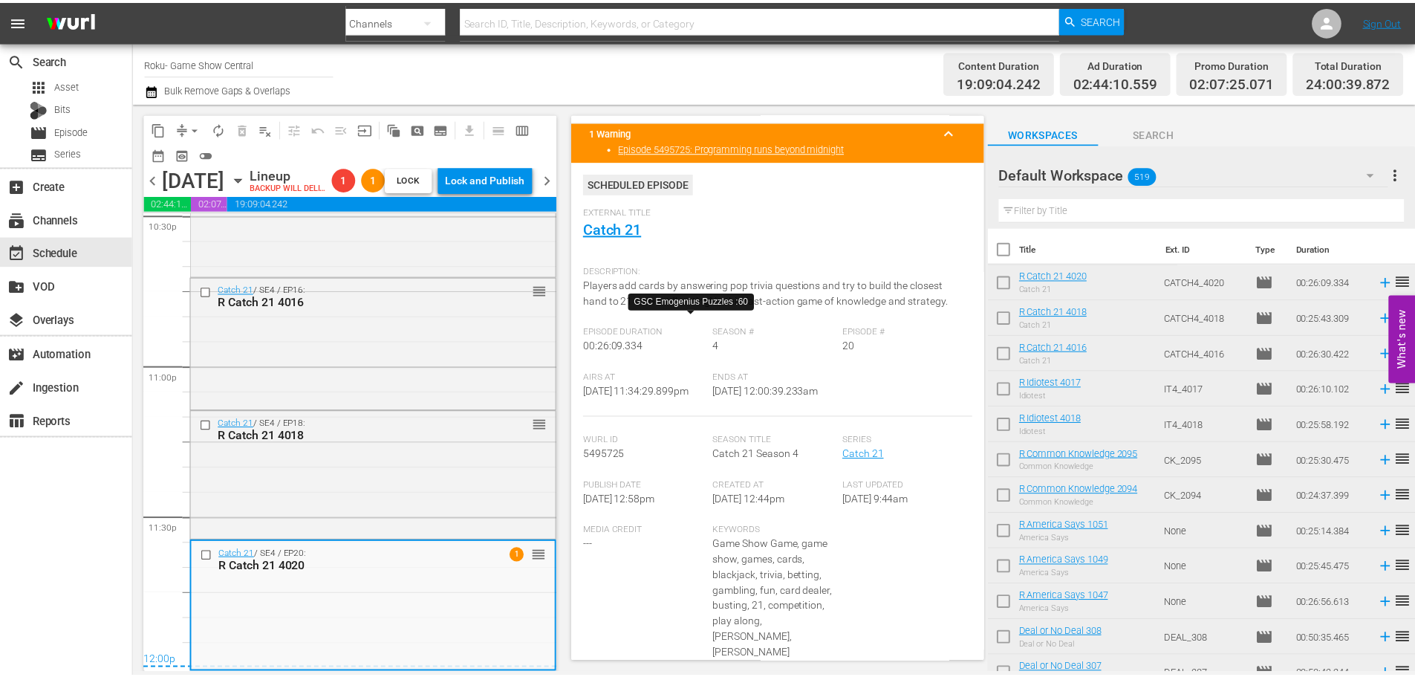
scroll to position [16, 0]
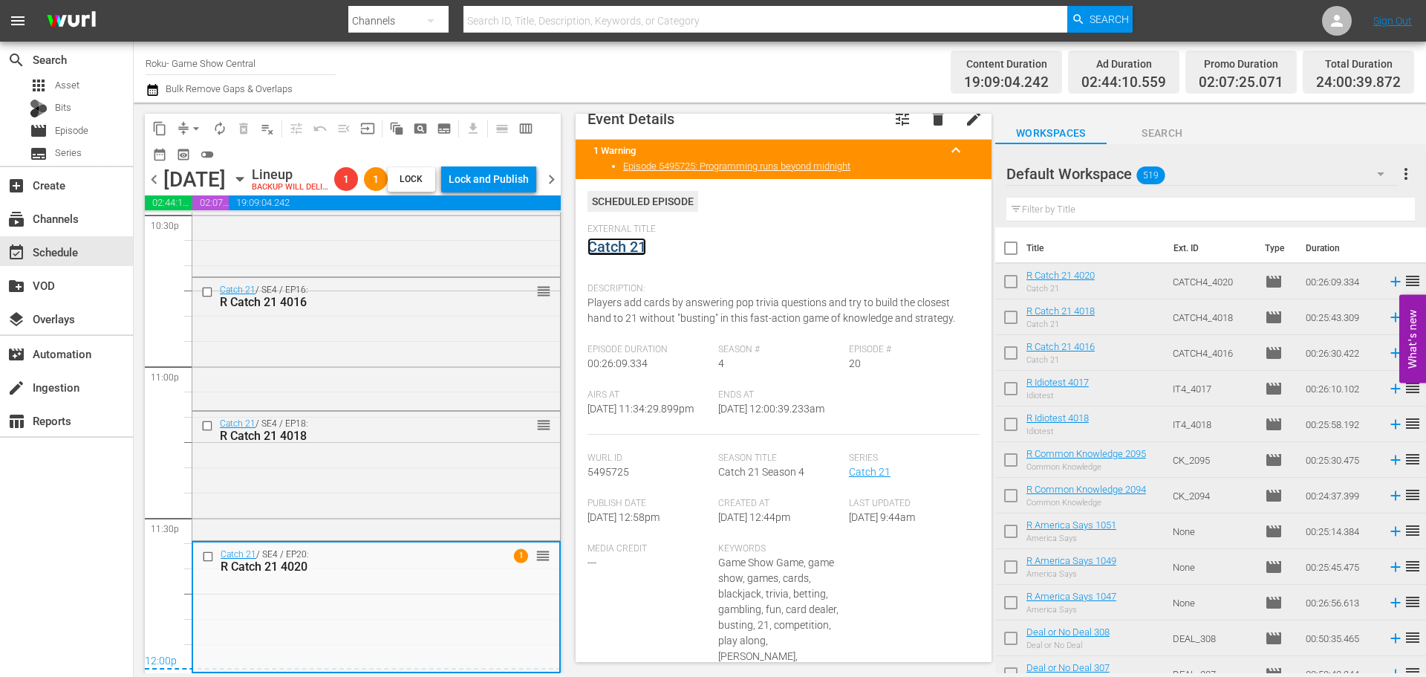
click at [632, 239] on link "Catch 21" at bounding box center [617, 247] width 59 height 18
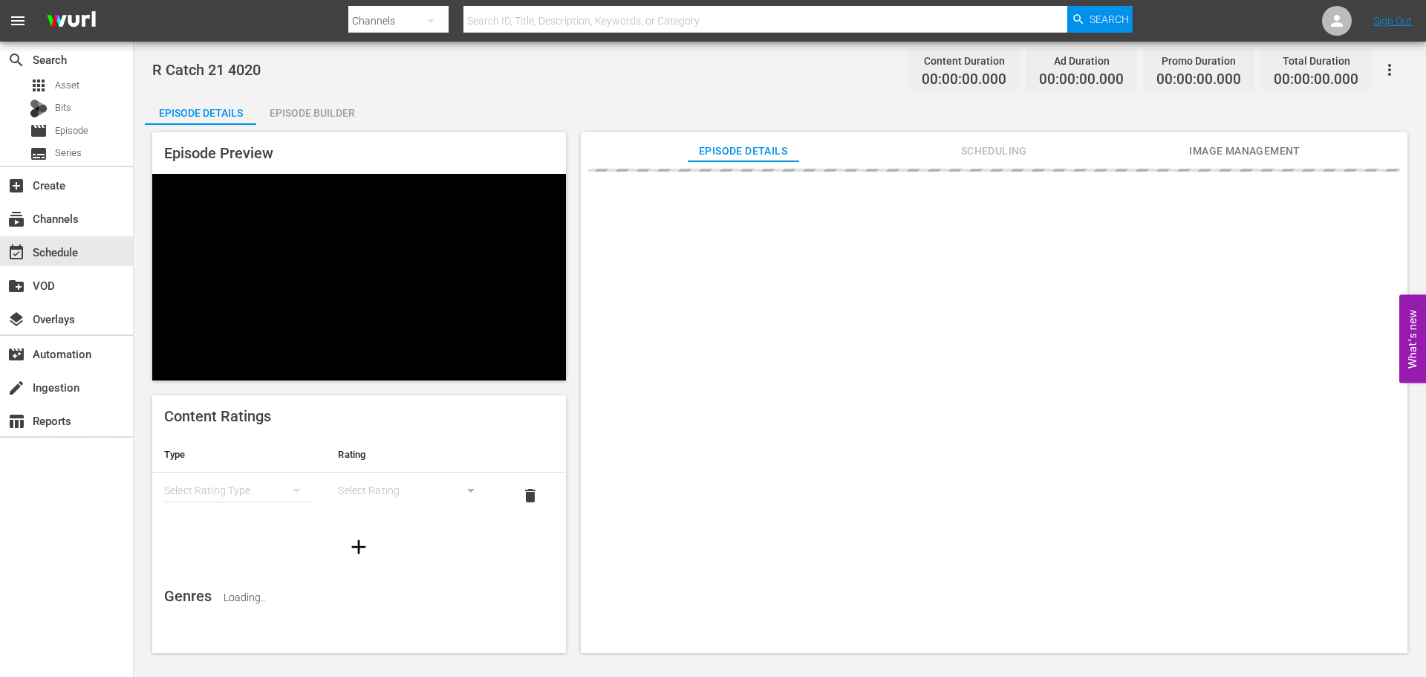
click at [348, 107] on div "Episode Builder" at bounding box center [311, 113] width 111 height 36
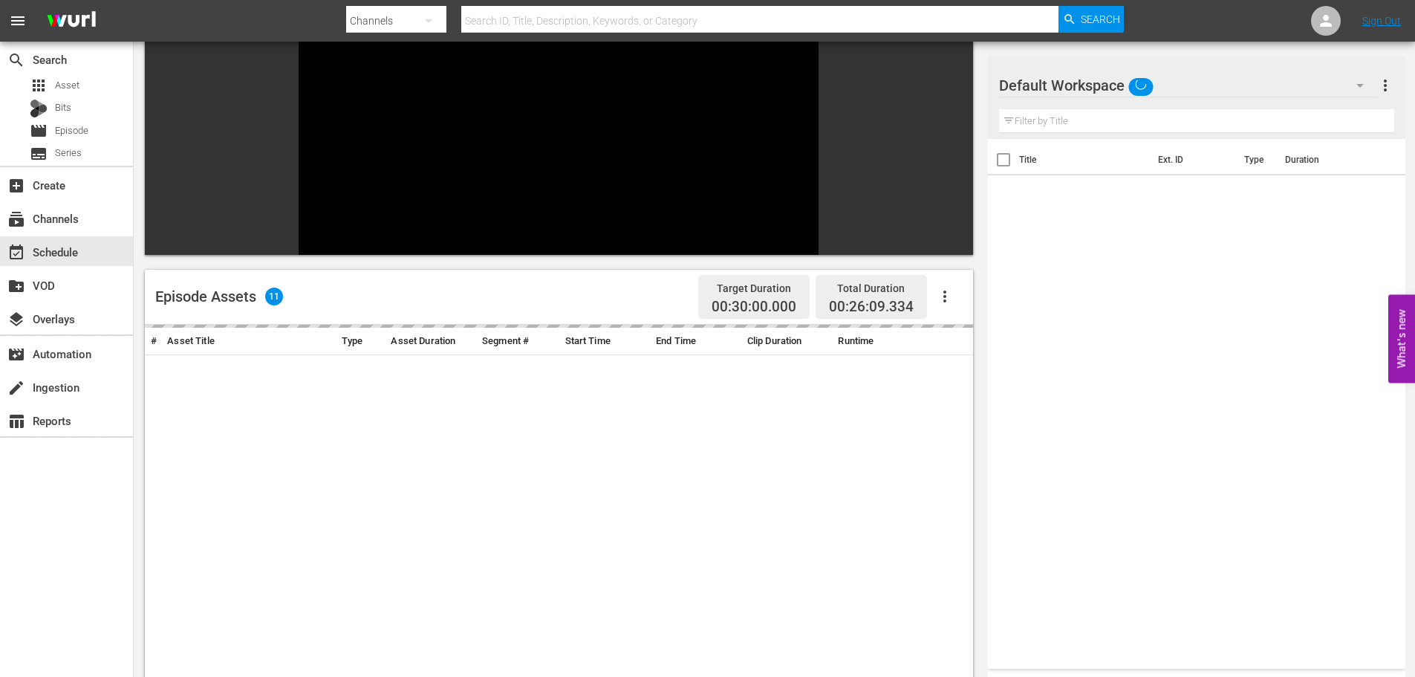
scroll to position [206, 0]
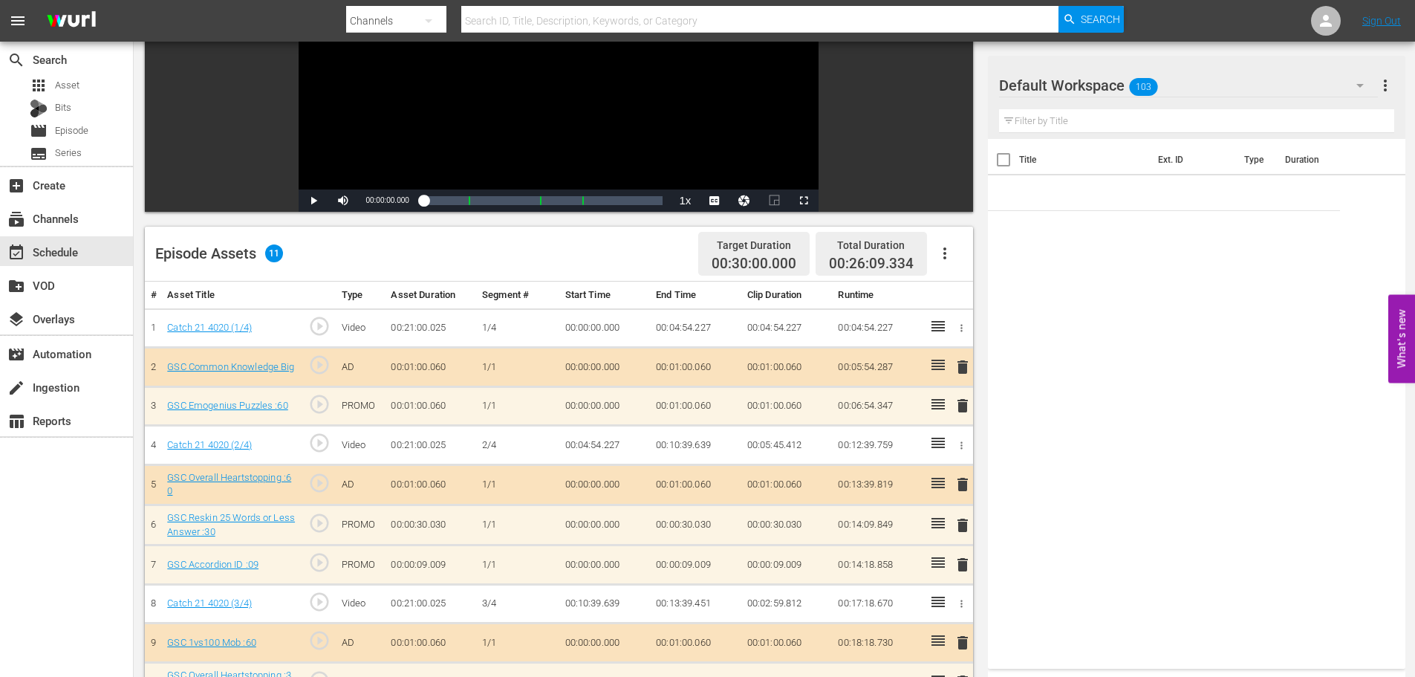
click at [969, 569] on span "delete" at bounding box center [963, 565] width 18 height 18
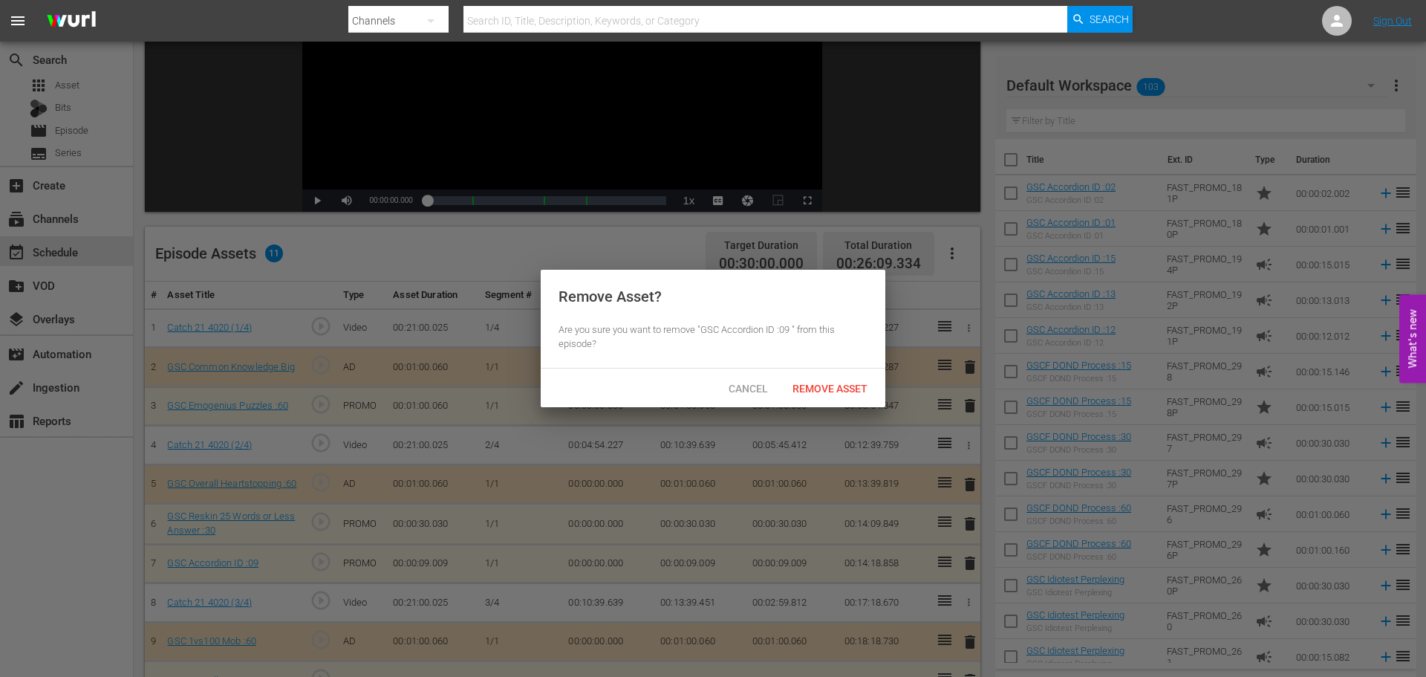
click at [839, 392] on span "Remove Asset" at bounding box center [830, 389] width 99 height 12
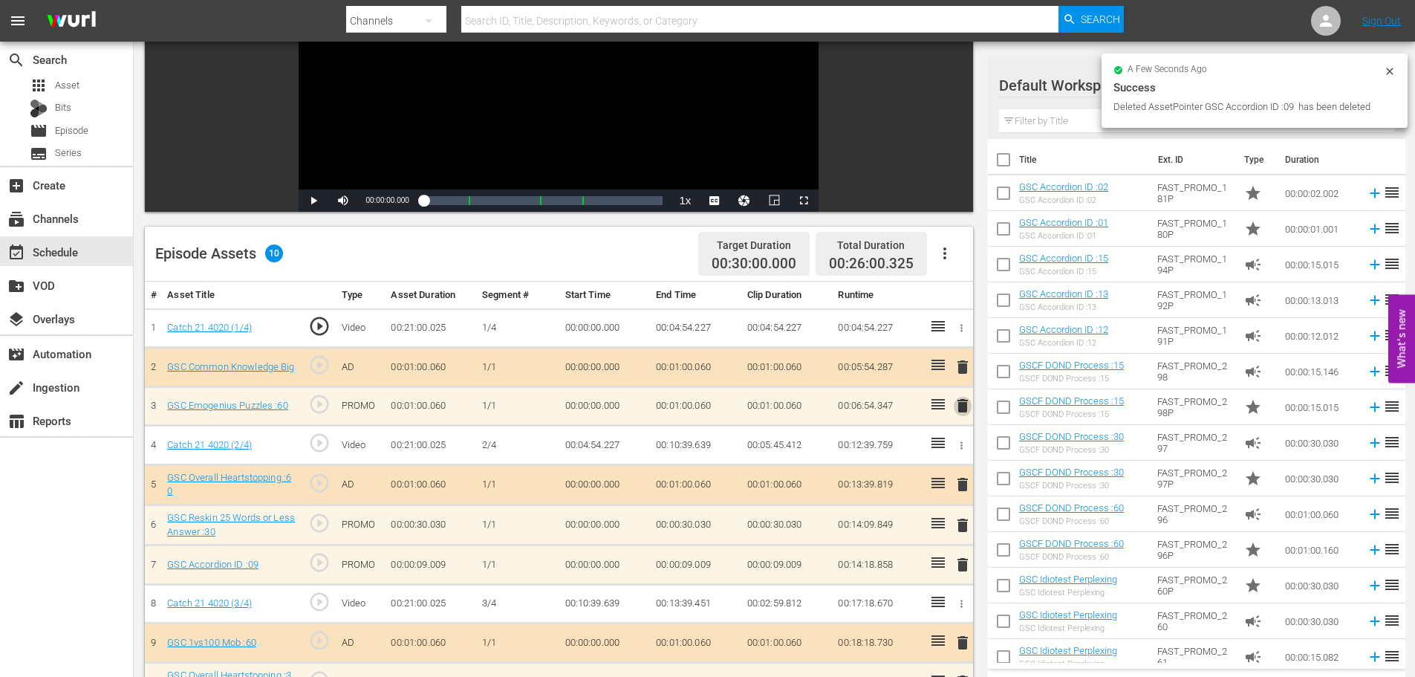
click at [964, 404] on span "delete" at bounding box center [963, 406] width 18 height 18
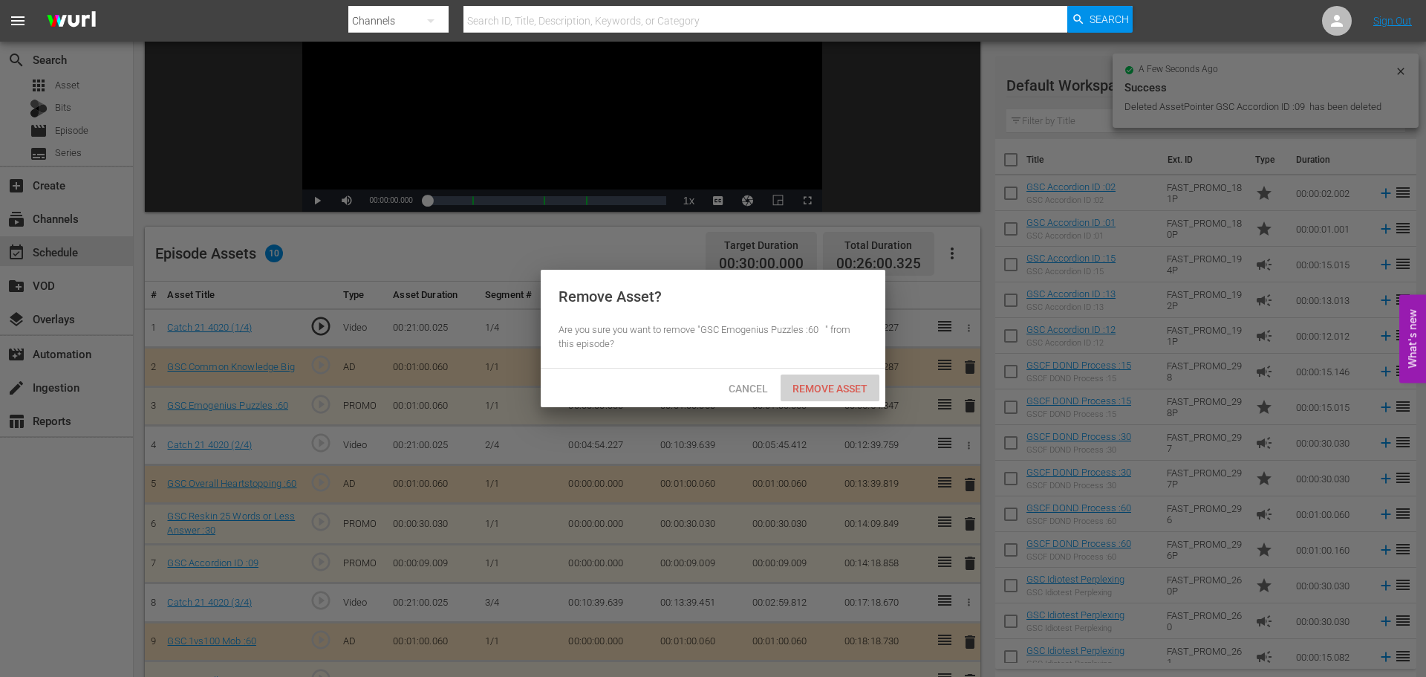
click at [837, 386] on span "Remove Asset" at bounding box center [830, 389] width 99 height 12
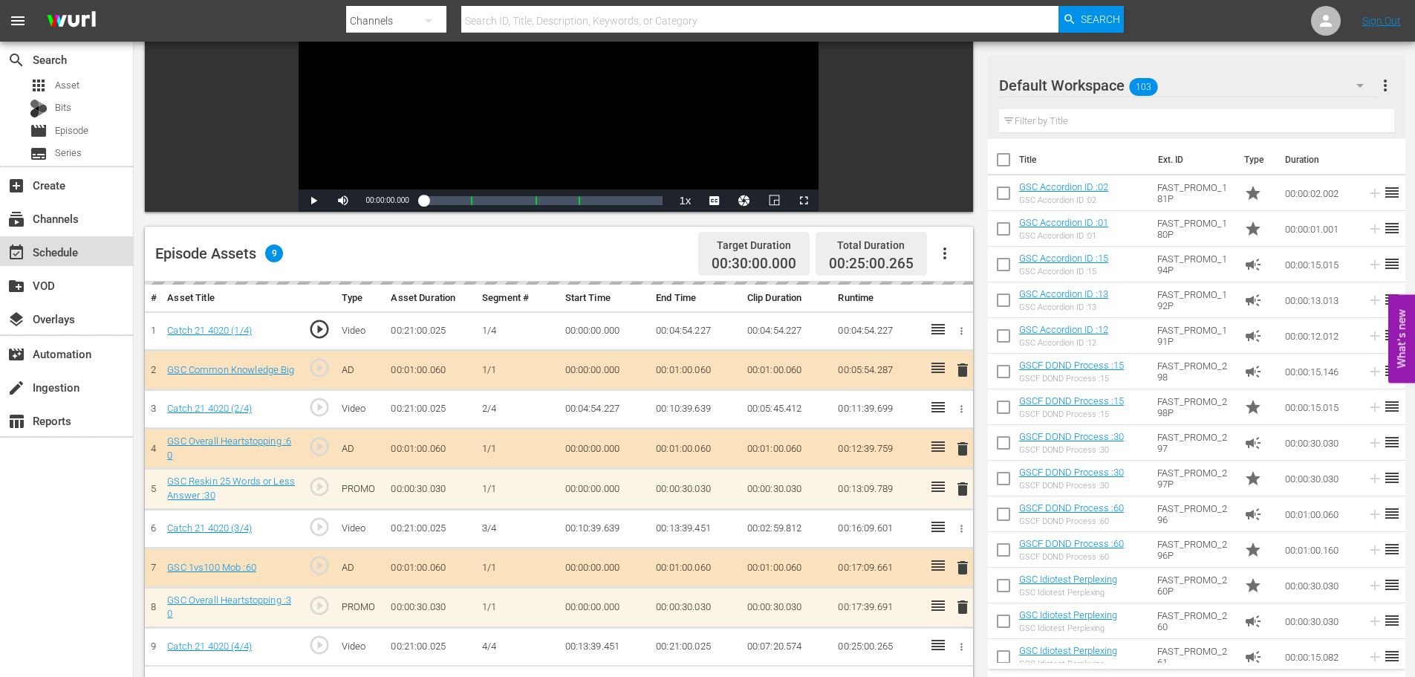
click at [91, 240] on div "event_available Schedule" at bounding box center [66, 251] width 133 height 30
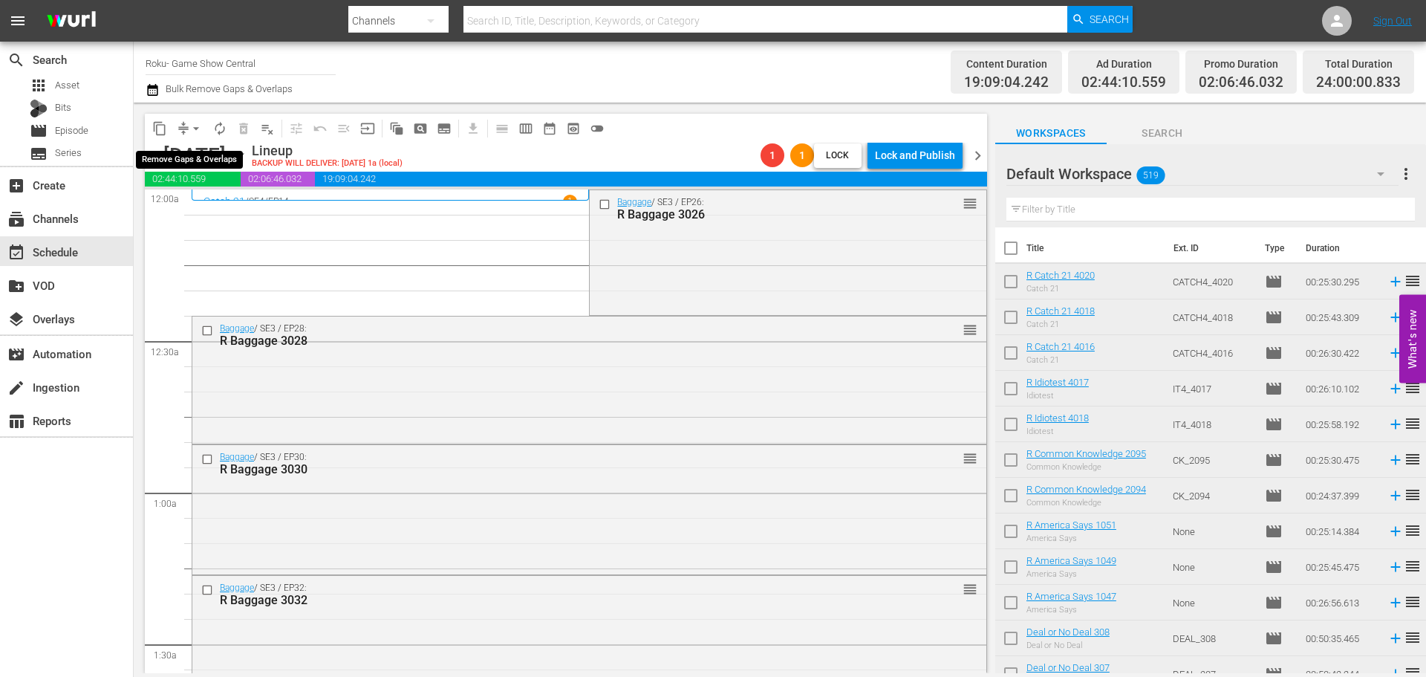
click at [192, 137] on button "arrow_drop_down" at bounding box center [196, 129] width 24 height 24
click at [192, 165] on li "Align to Midnight" at bounding box center [197, 158] width 156 height 25
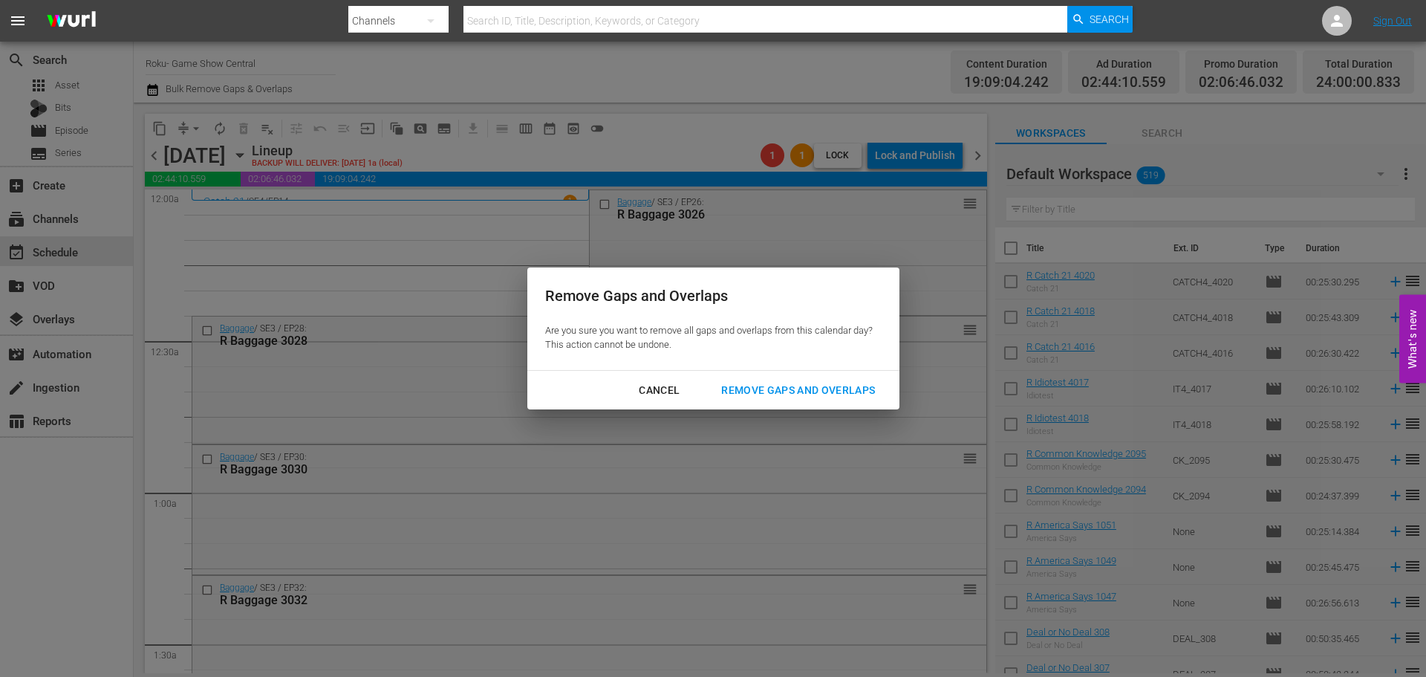
click at [738, 391] on div "Remove Gaps and Overlaps" at bounding box center [798, 390] width 178 height 19
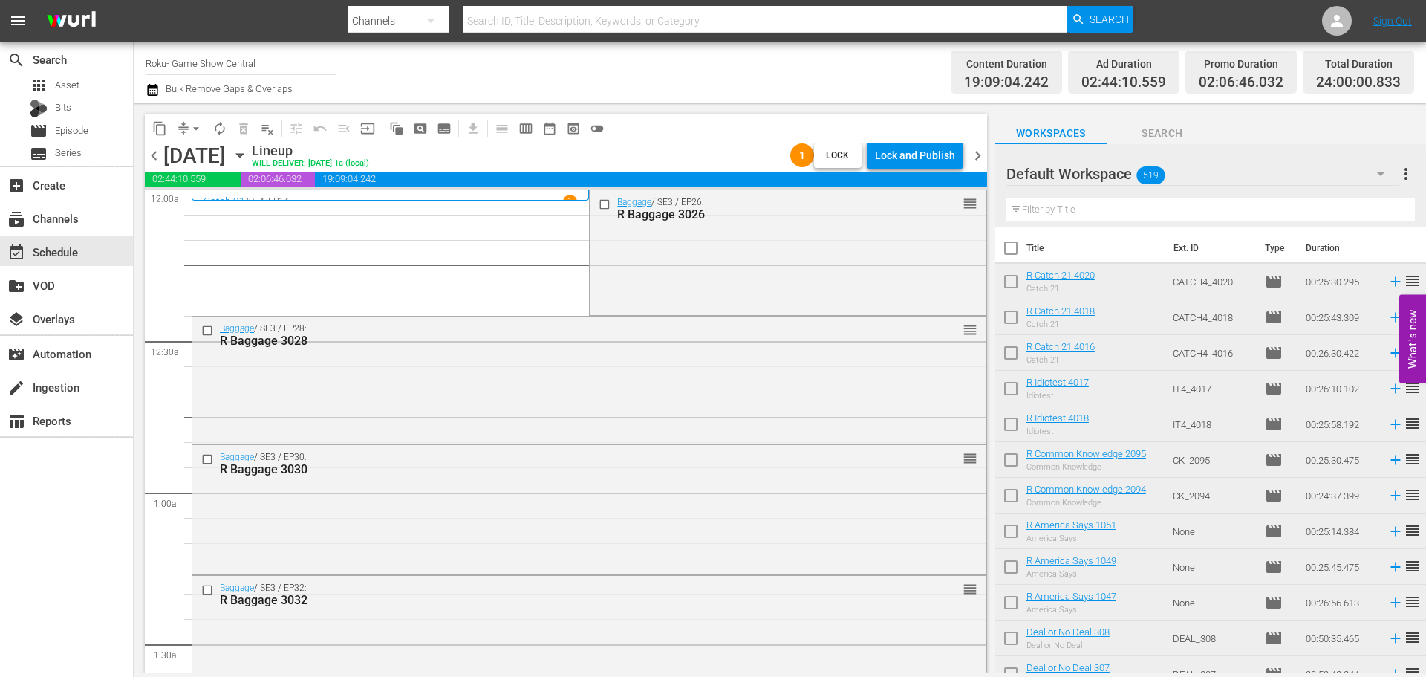
click at [952, 145] on div "Lock and Publish" at bounding box center [915, 155] width 80 height 27
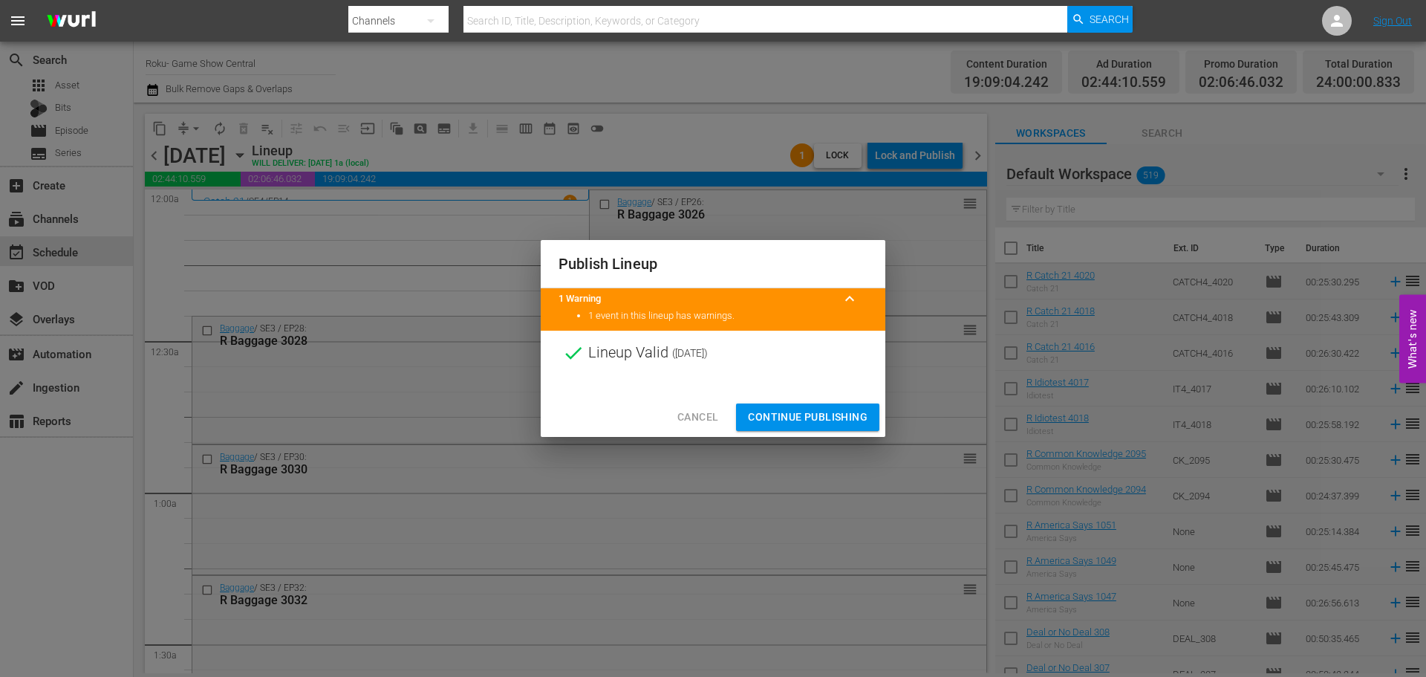
click at [782, 401] on div "Cancel Continue Publishing" at bounding box center [713, 416] width 345 height 39
click at [784, 408] on span "Continue Publishing" at bounding box center [808, 417] width 120 height 19
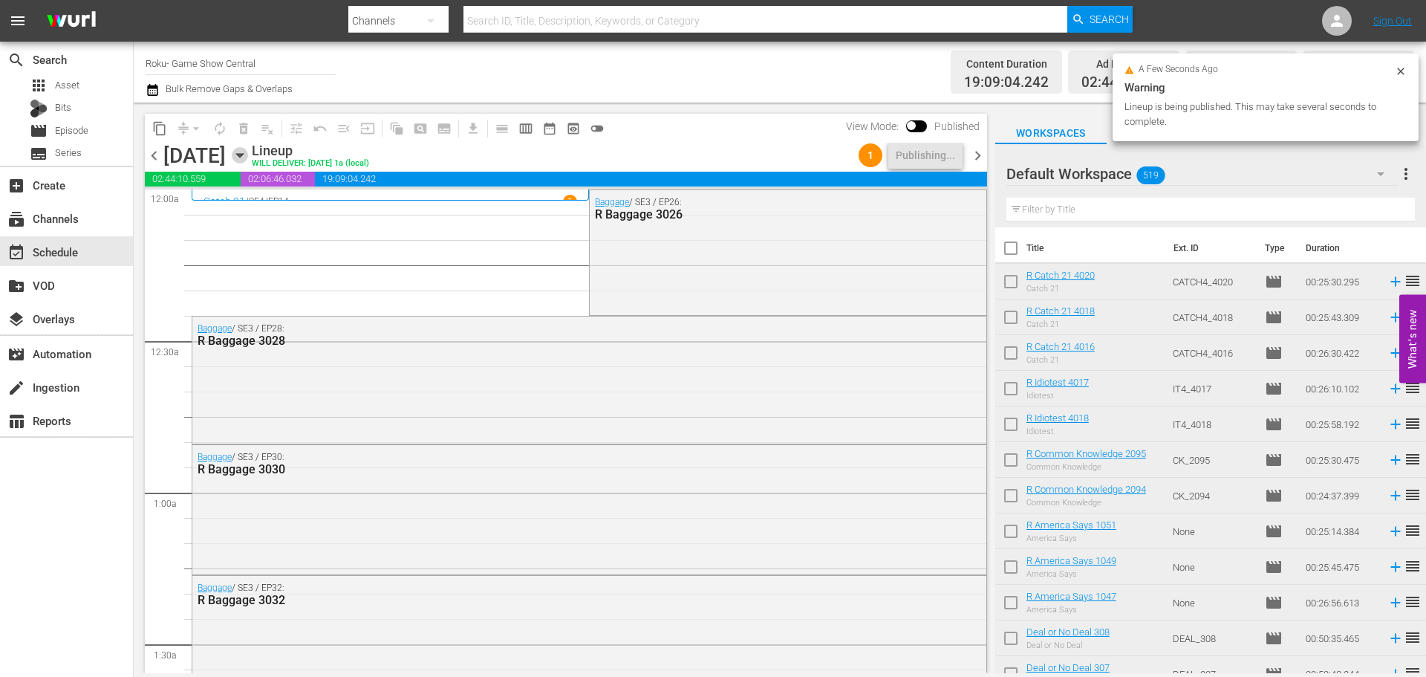
click at [248, 153] on icon "button" at bounding box center [240, 155] width 16 height 16
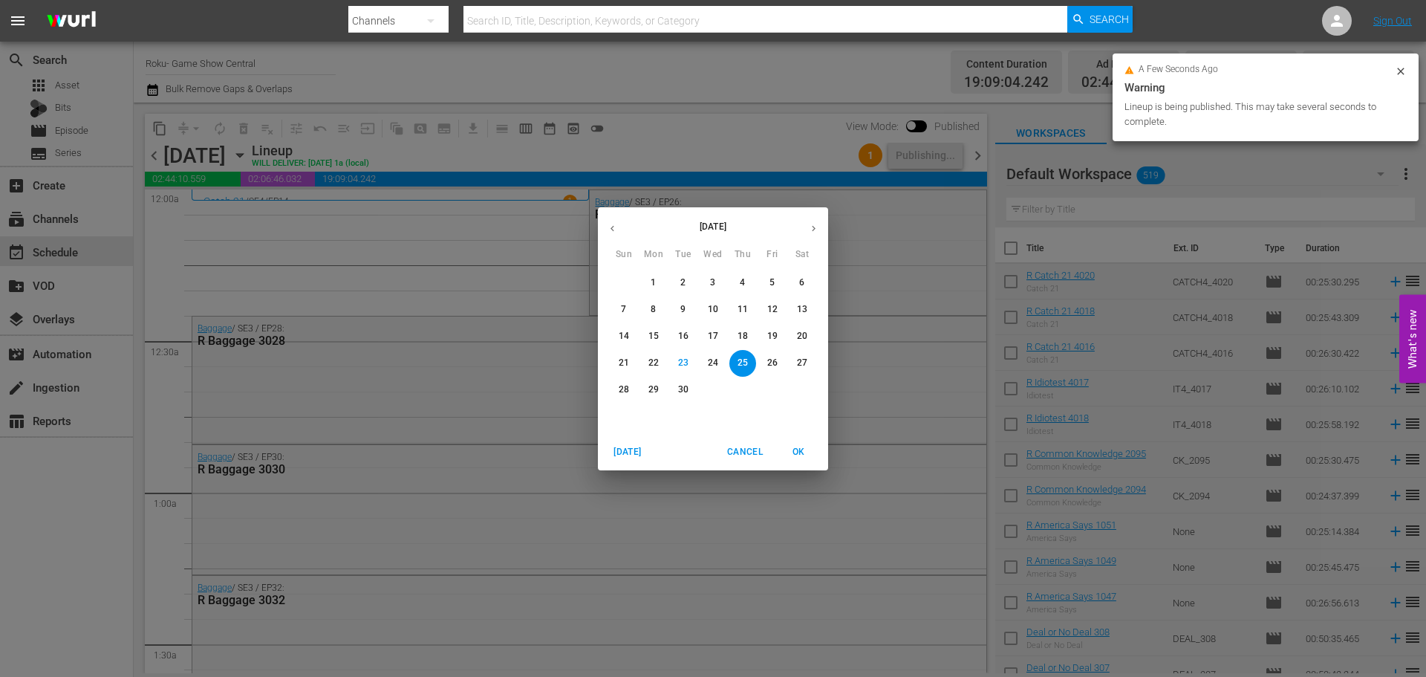
click at [675, 390] on span "30" at bounding box center [683, 389] width 27 height 13
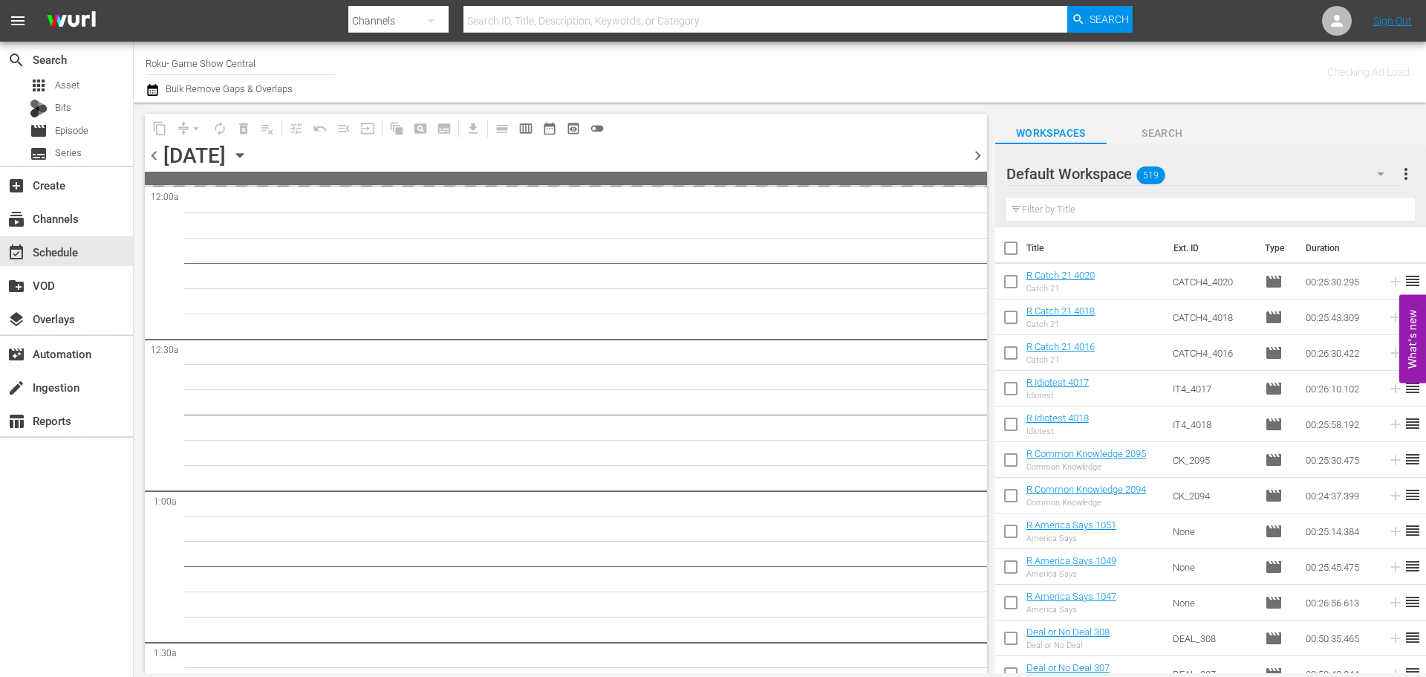
click at [973, 154] on span "chevron_right" at bounding box center [978, 155] width 19 height 19
